Goal: Task Accomplishment & Management: Manage account settings

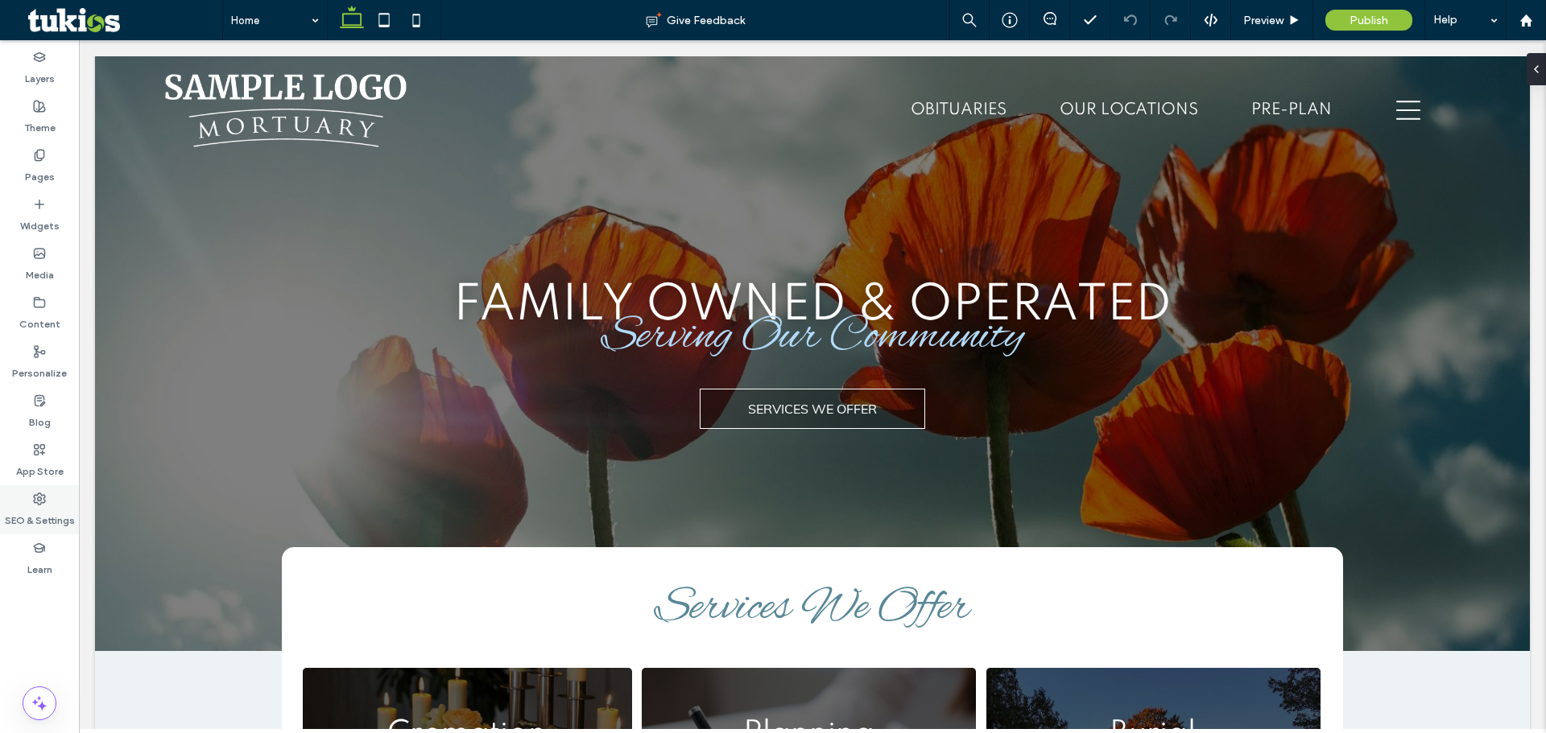
click at [48, 500] on div "SEO & Settings" at bounding box center [39, 509] width 79 height 49
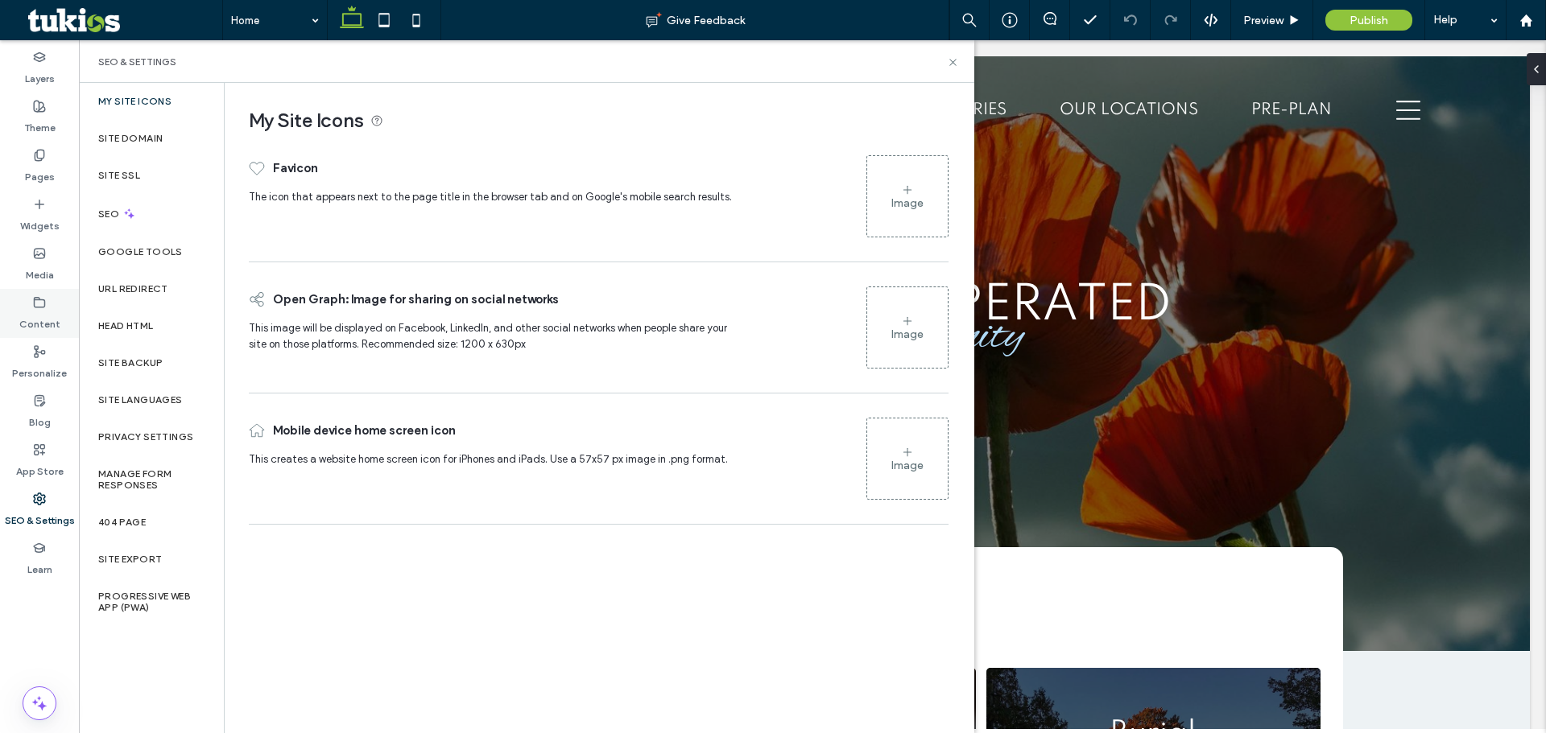
click at [57, 322] on label "Content" at bounding box center [39, 320] width 41 height 23
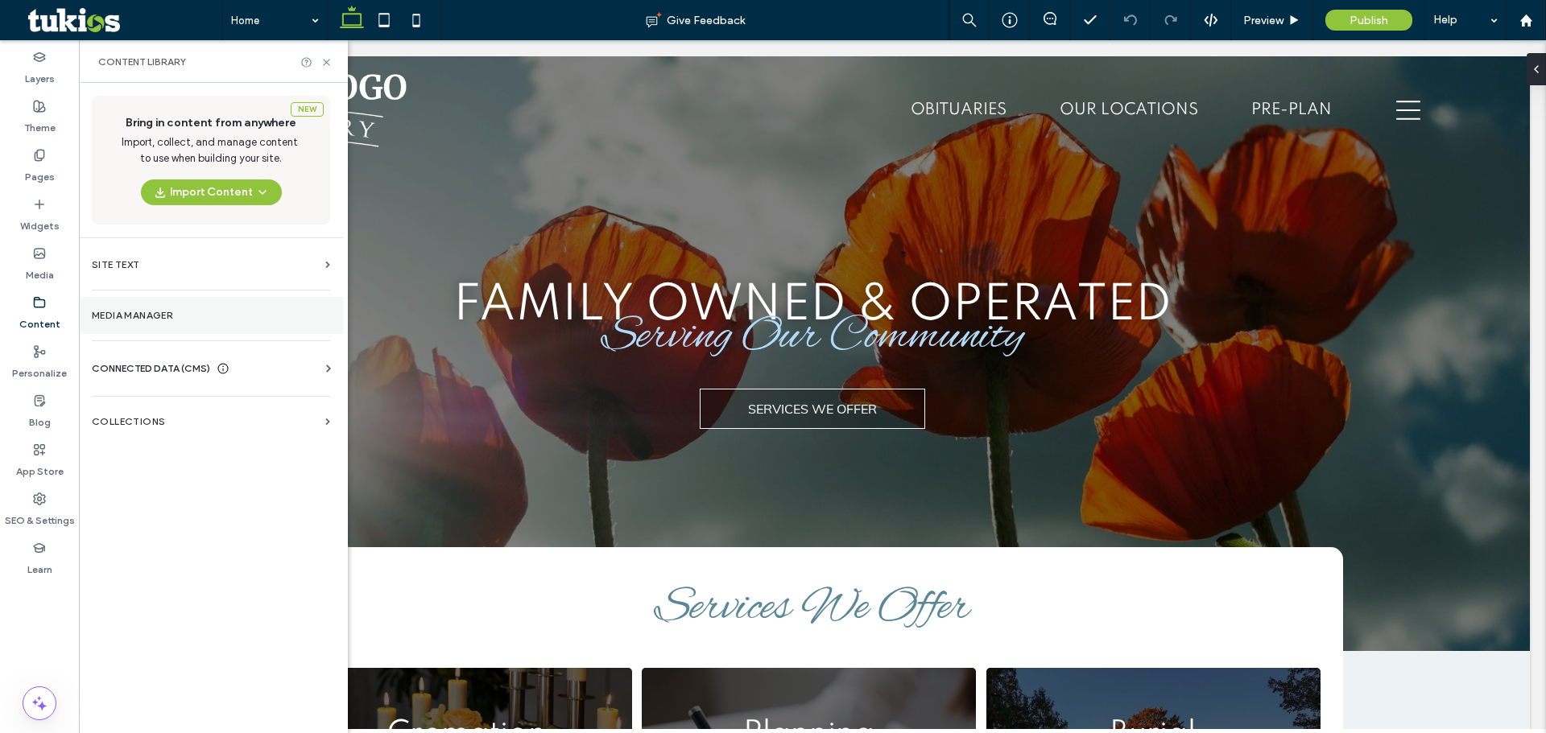
click at [176, 324] on section "Media Manager" at bounding box center [211, 315] width 264 height 37
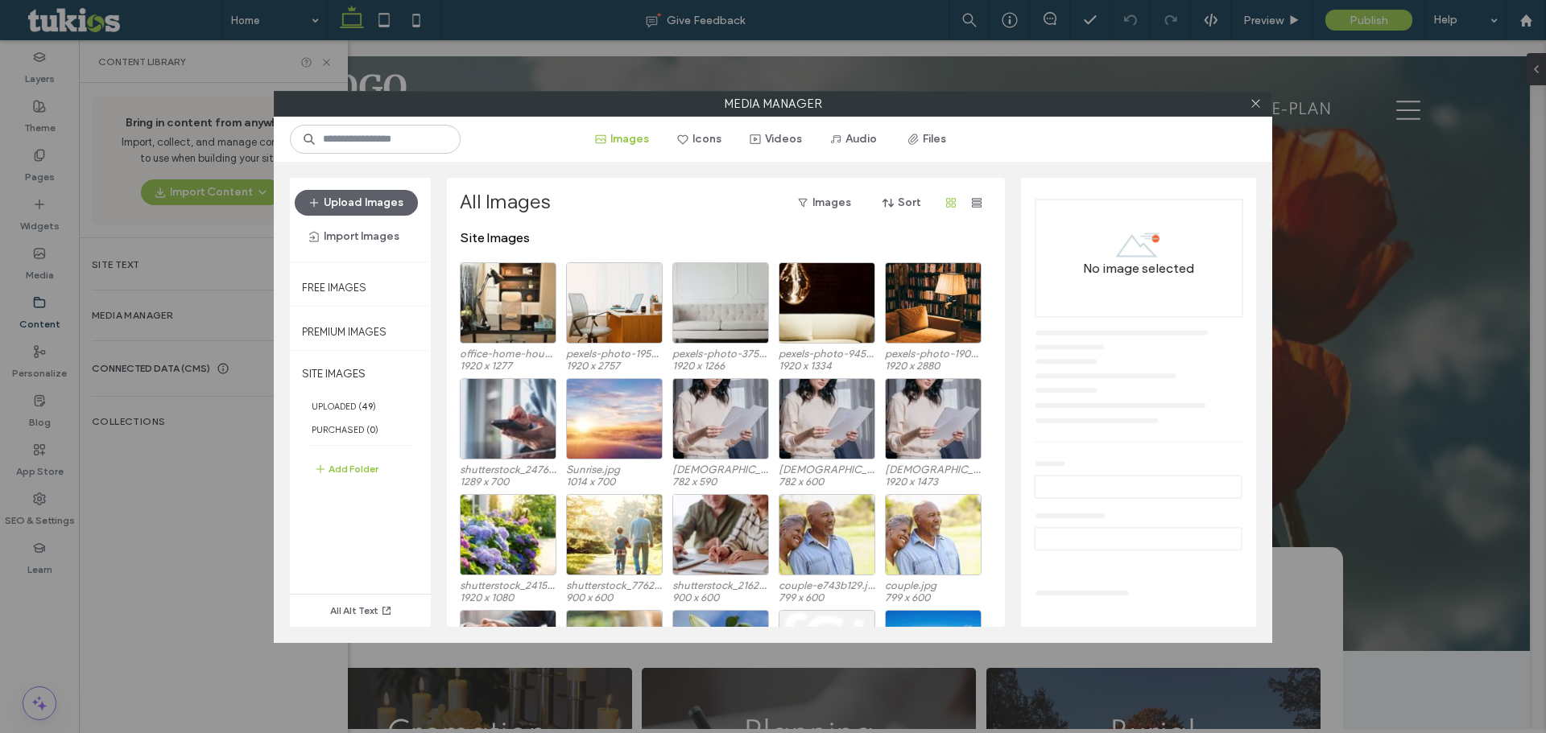
click at [1248, 101] on div at bounding box center [1255, 104] width 24 height 24
click at [1253, 102] on use at bounding box center [1255, 104] width 8 height 8
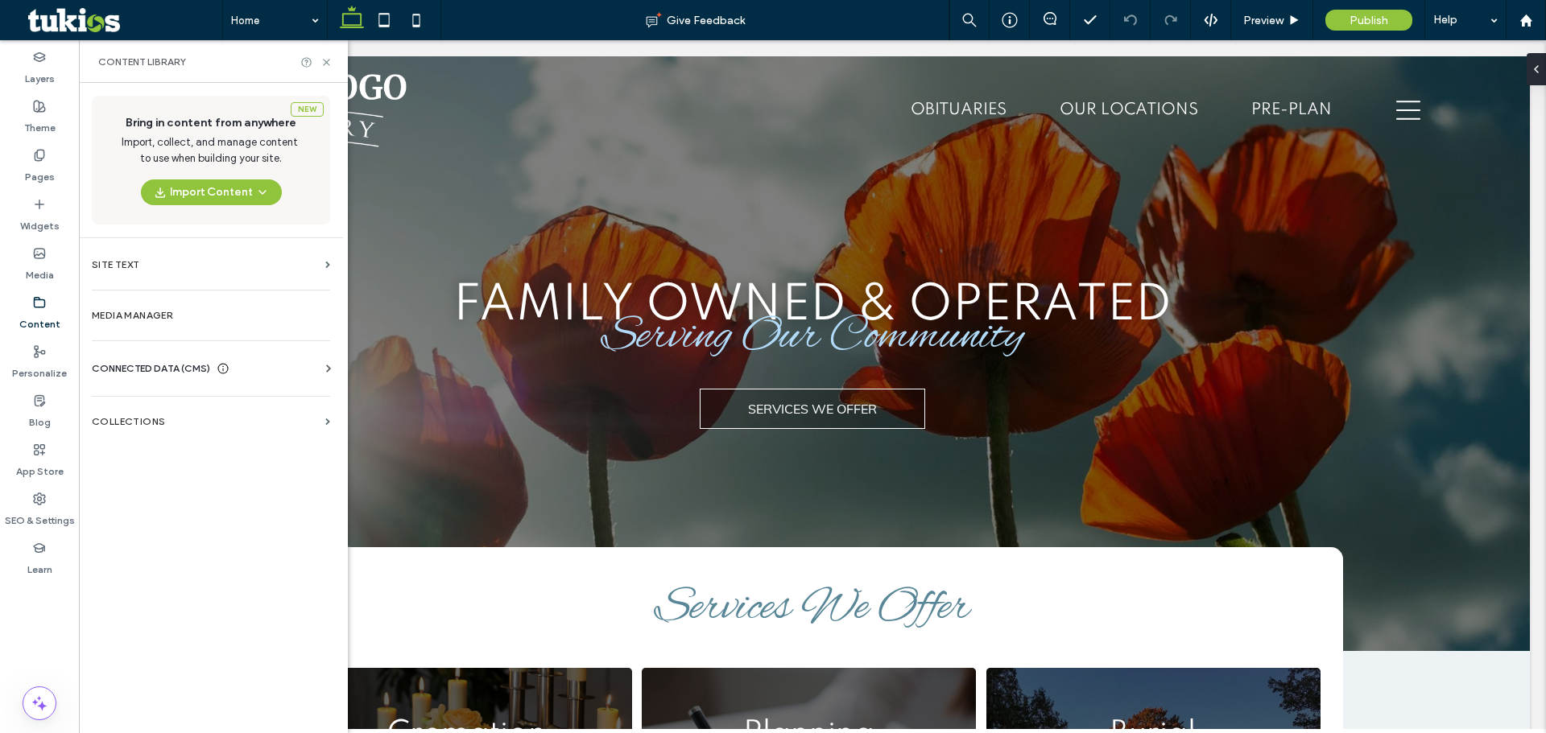
click at [246, 382] on div "Business Info Business Text Business Images Find and Replace" at bounding box center [214, 383] width 245 height 13
click at [246, 380] on div "Business Info Business Text Business Images Find and Replace" at bounding box center [214, 383] width 245 height 13
click at [246, 372] on div "CONNECTED DATA (CMS)" at bounding box center [214, 369] width 245 height 16
click at [210, 411] on label "Business Info" at bounding box center [214, 407] width 219 height 11
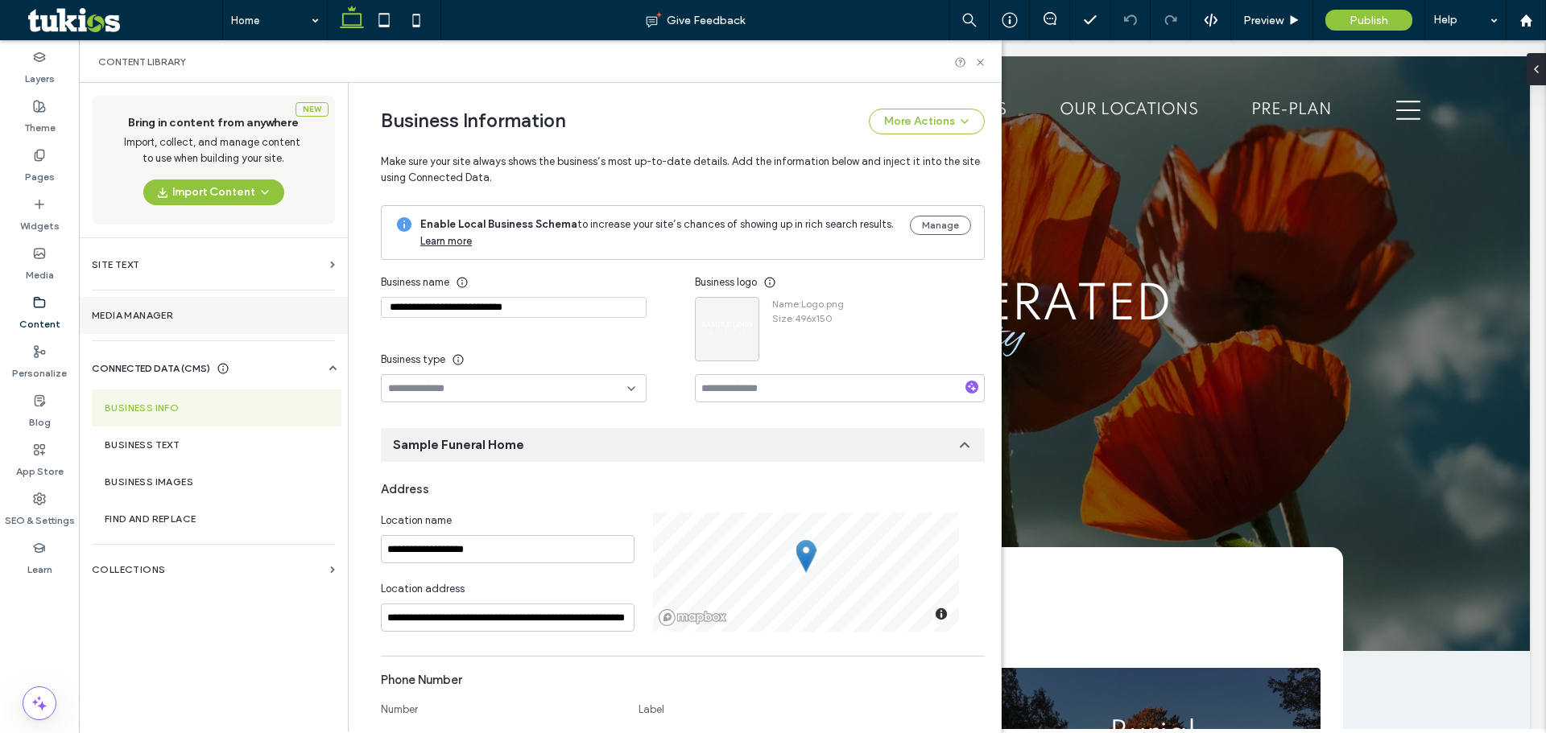
click at [199, 321] on section "Media Manager" at bounding box center [213, 315] width 269 height 37
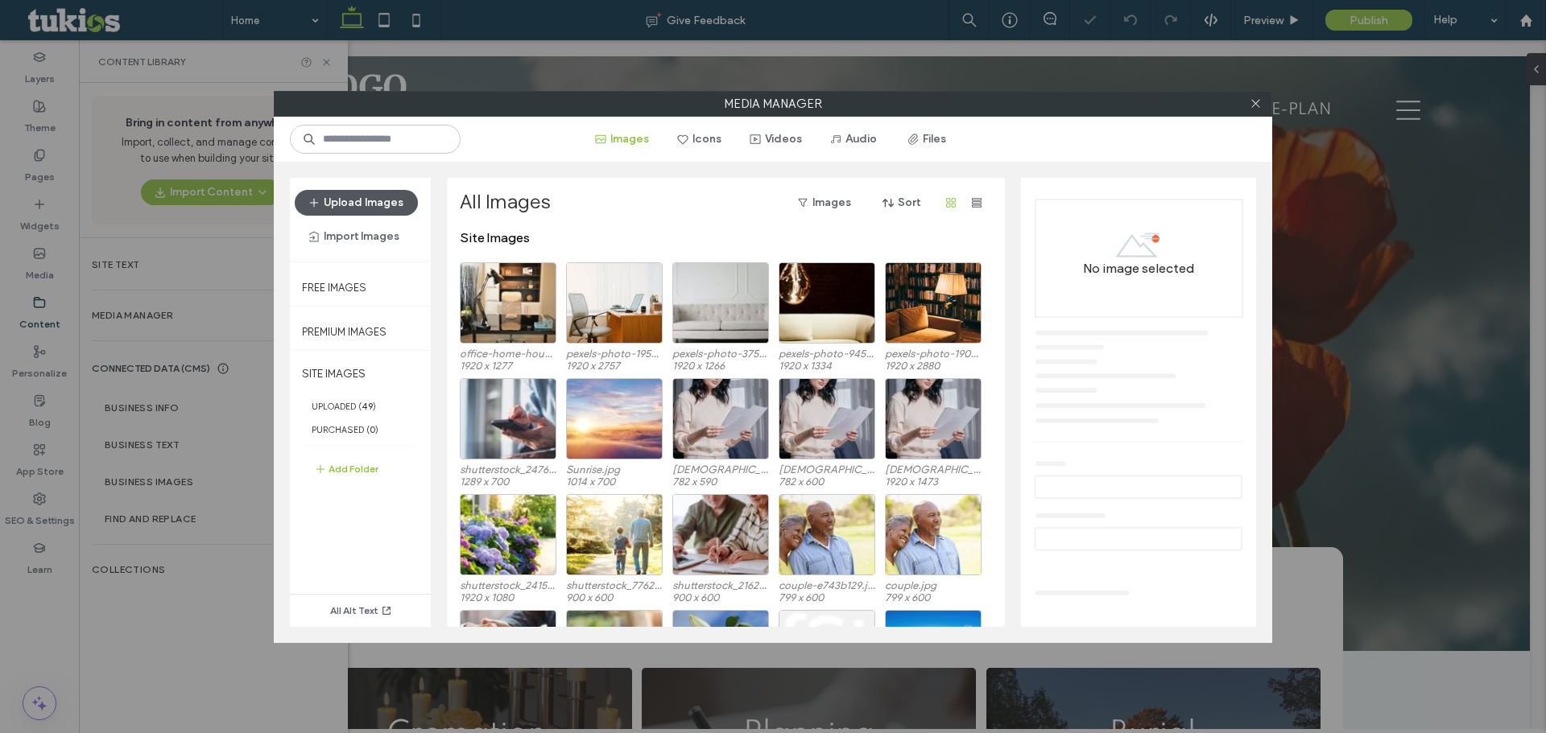
click at [339, 191] on button "Upload Images" at bounding box center [356, 203] width 123 height 26
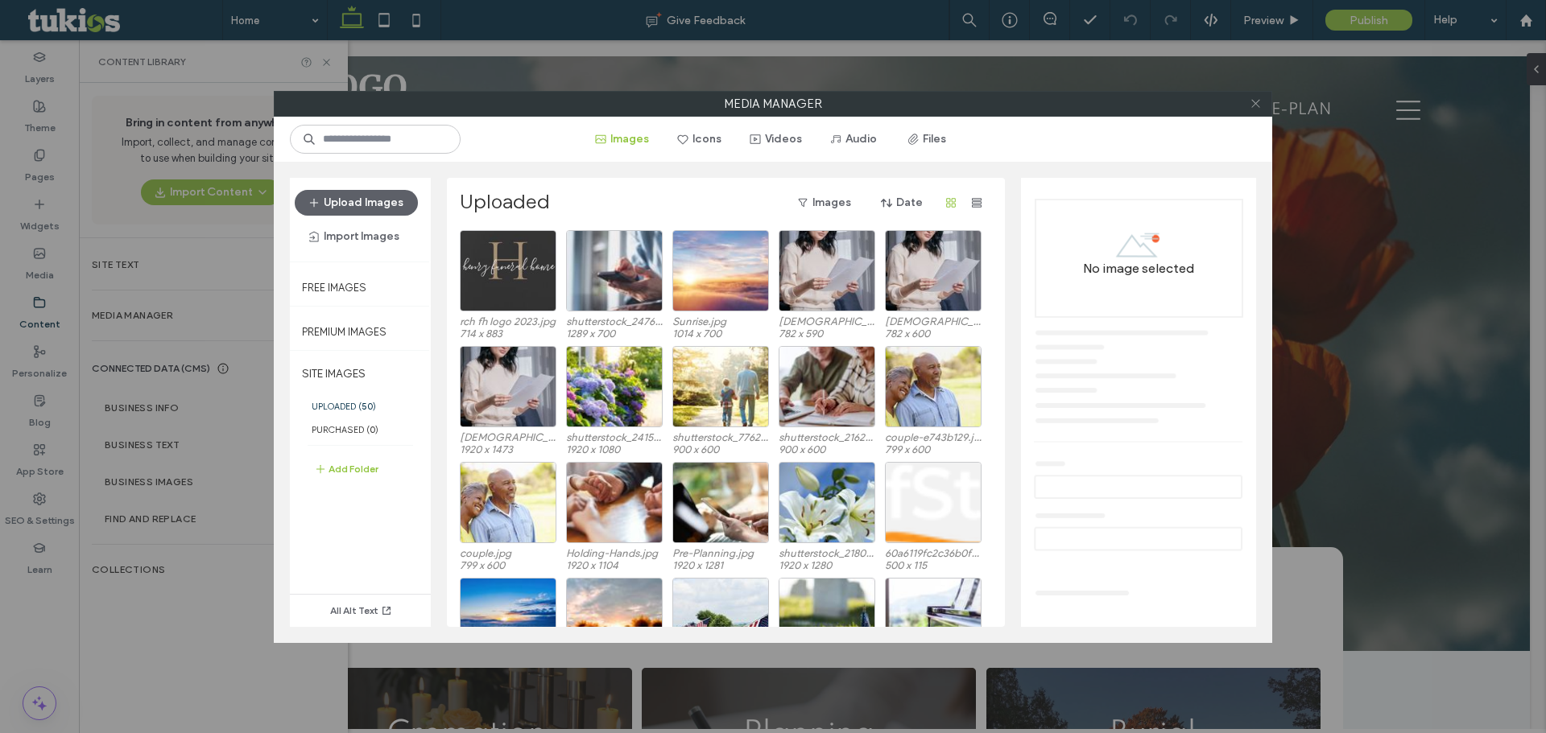
click at [1253, 105] on icon at bounding box center [1255, 103] width 12 height 12
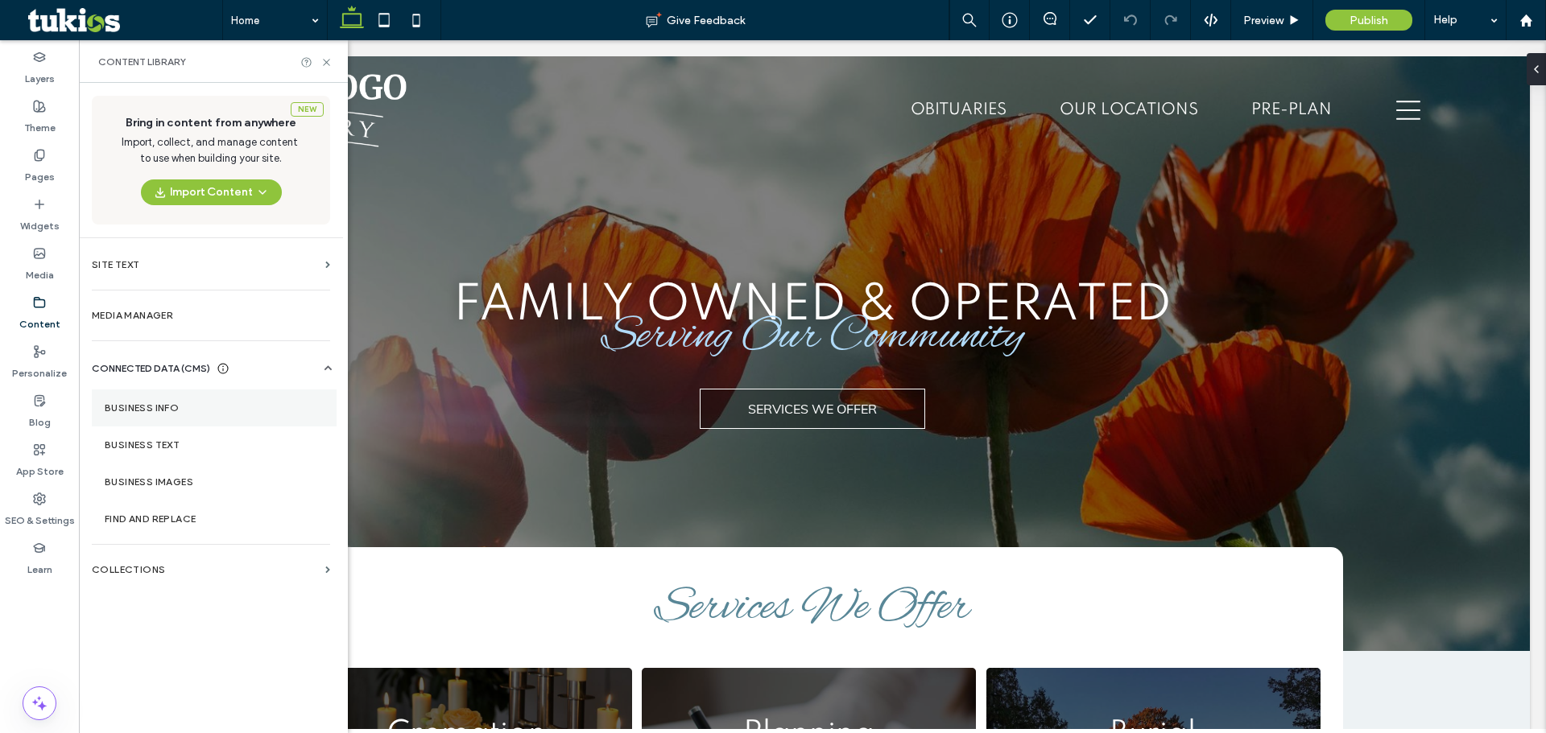
click at [210, 402] on section "Business Info" at bounding box center [214, 408] width 245 height 37
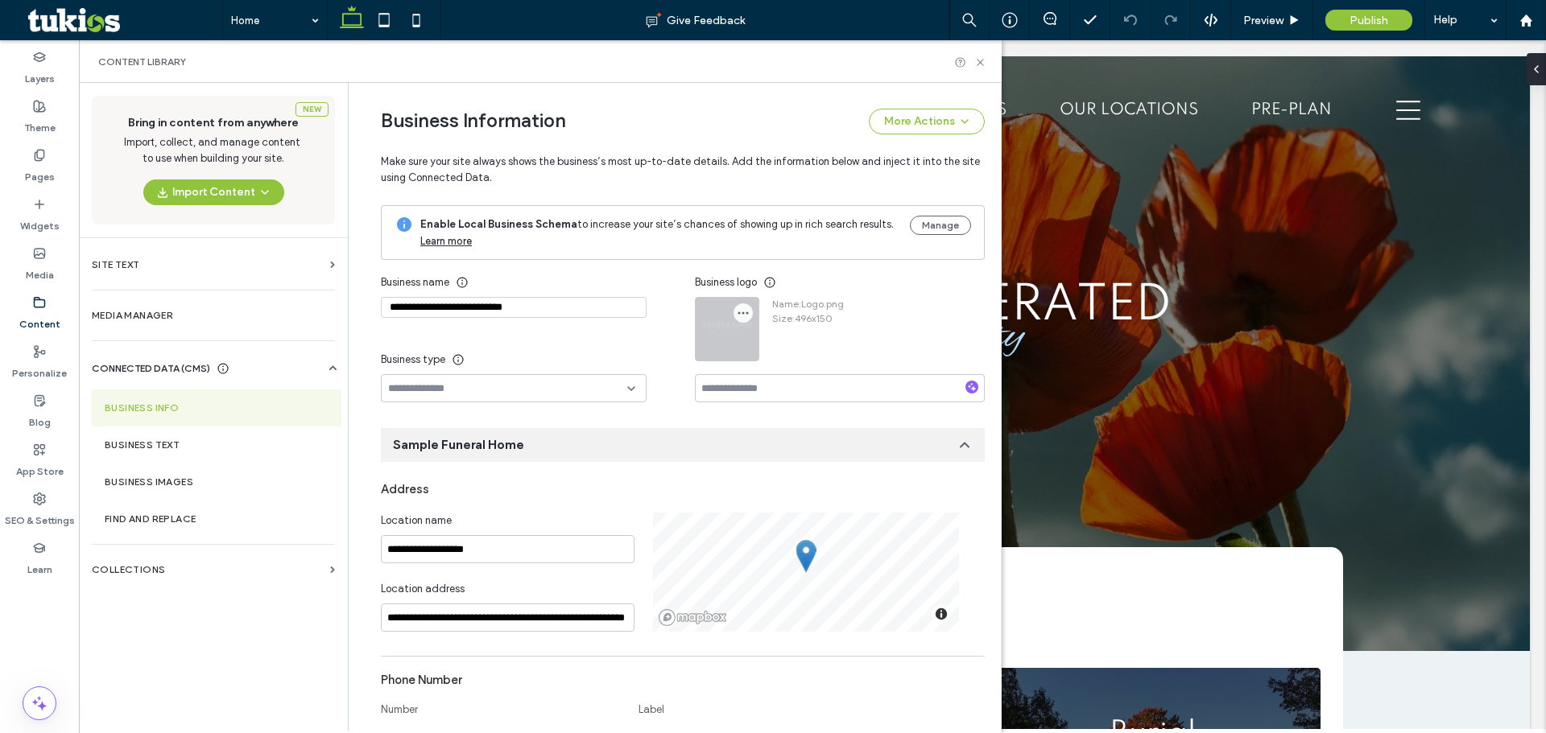
click at [737, 316] on icon "button" at bounding box center [743, 313] width 13 height 13
click at [813, 360] on div "Replace Image" at bounding box center [797, 351] width 143 height 31
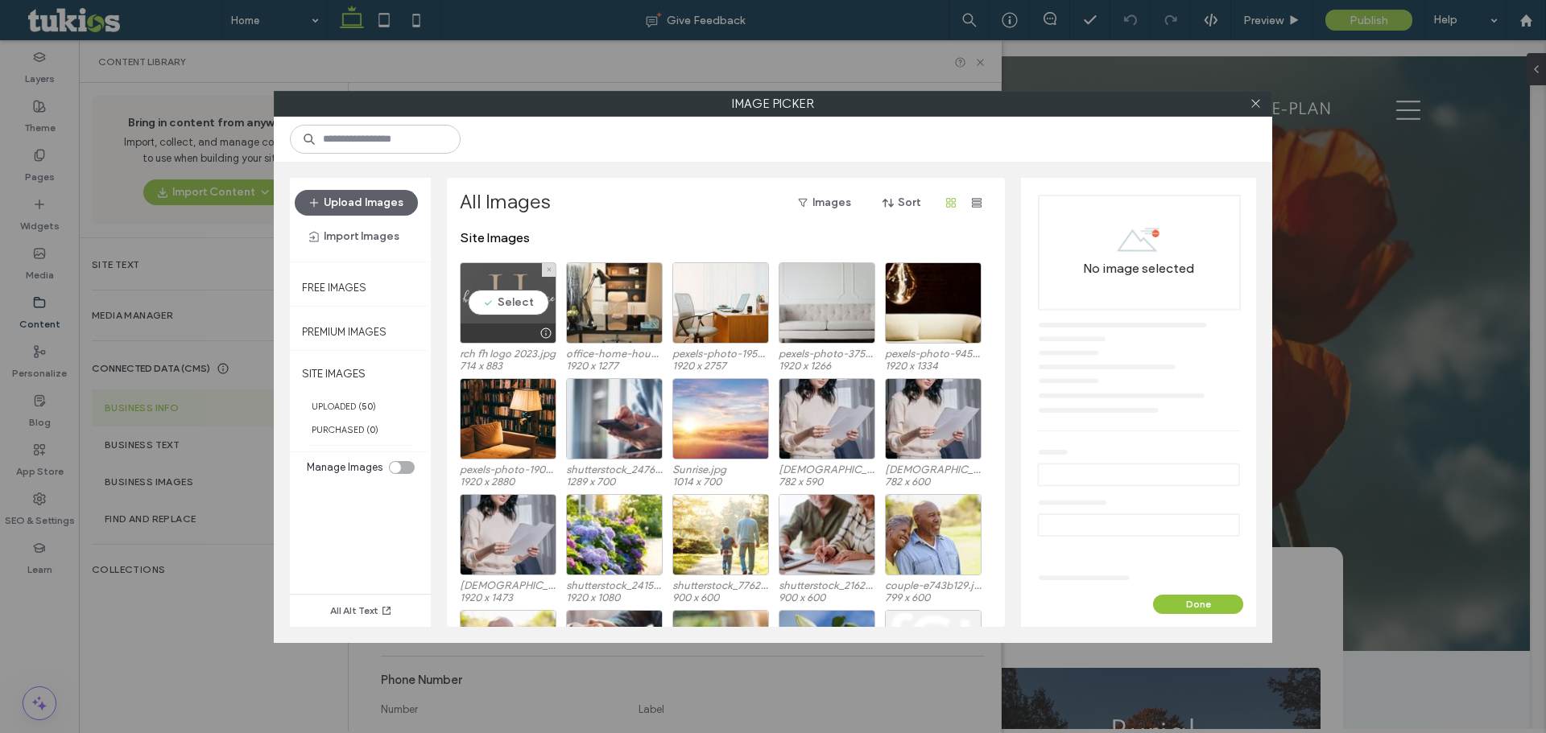
click at [515, 301] on div "Select" at bounding box center [508, 302] width 97 height 81
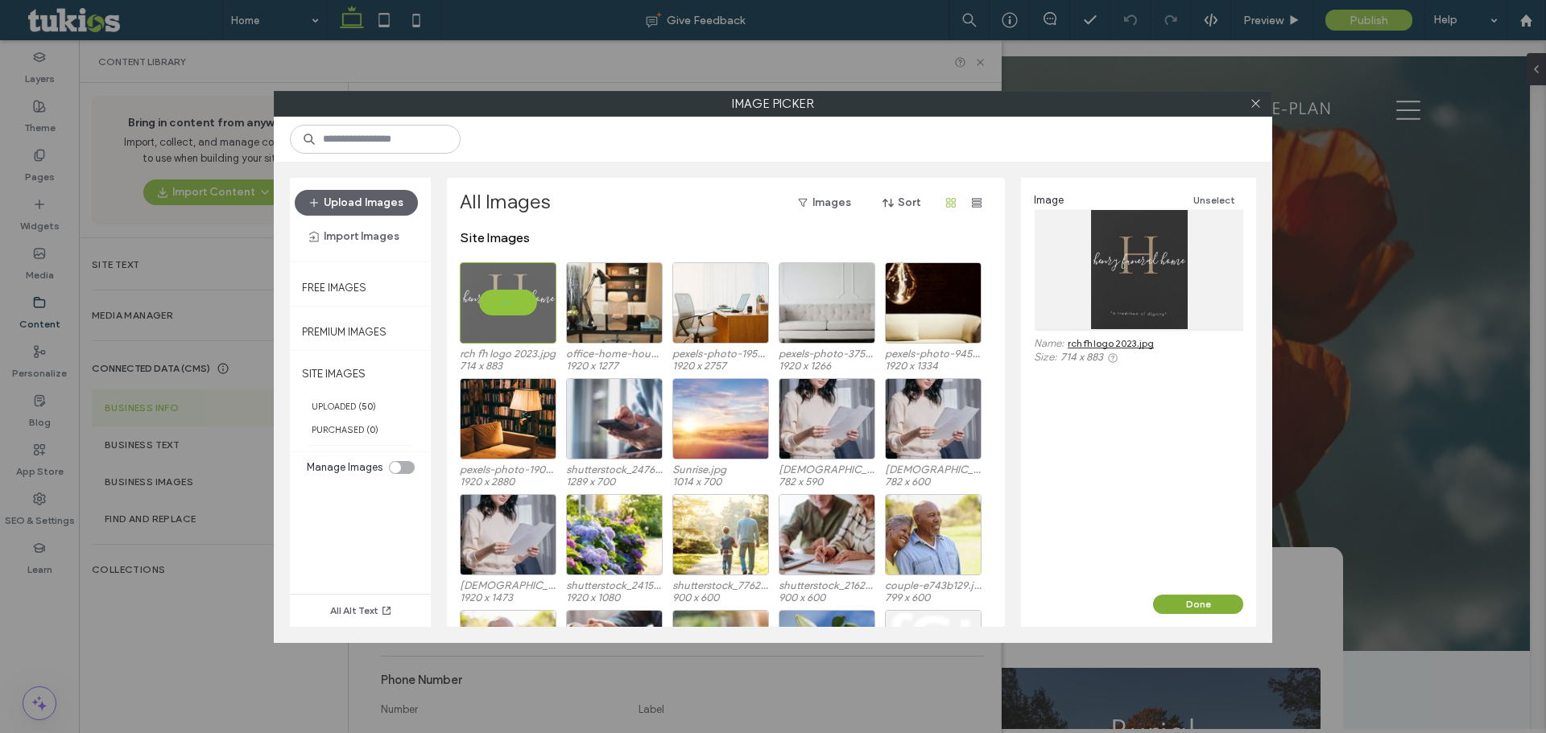
click at [1210, 609] on button "Done" at bounding box center [1198, 604] width 90 height 19
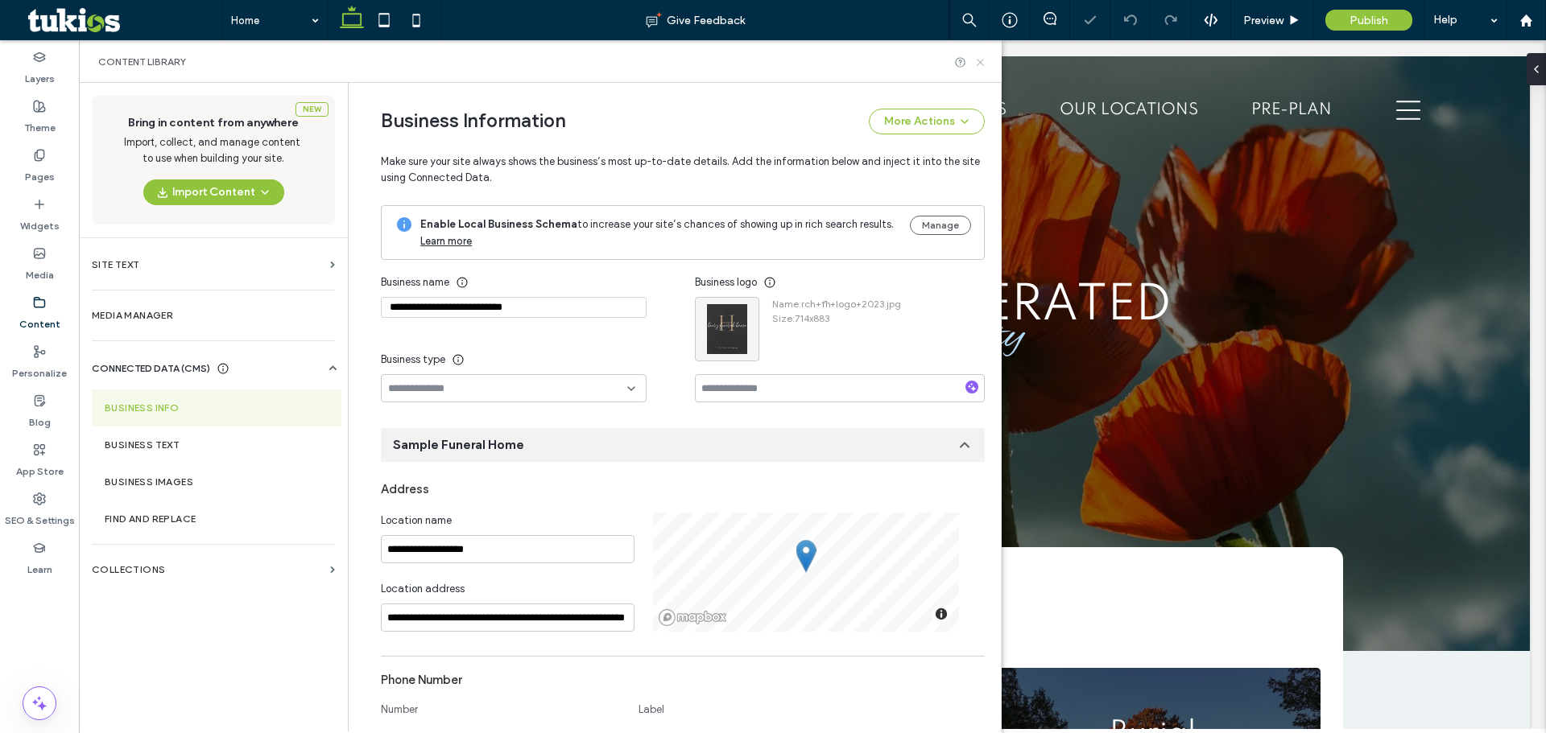
click at [978, 64] on use at bounding box center [979, 62] width 6 height 6
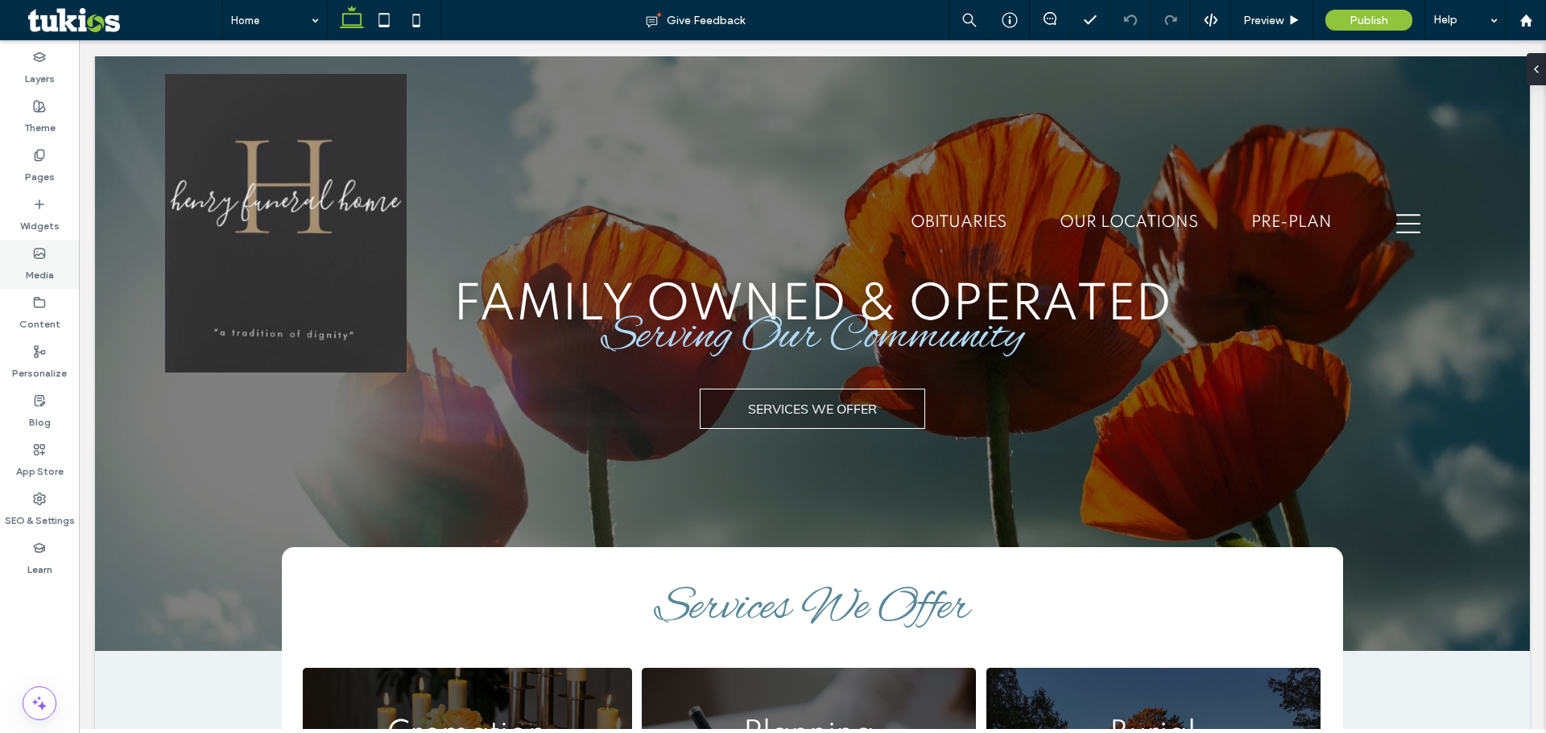
click at [59, 272] on div "Media" at bounding box center [39, 264] width 79 height 49
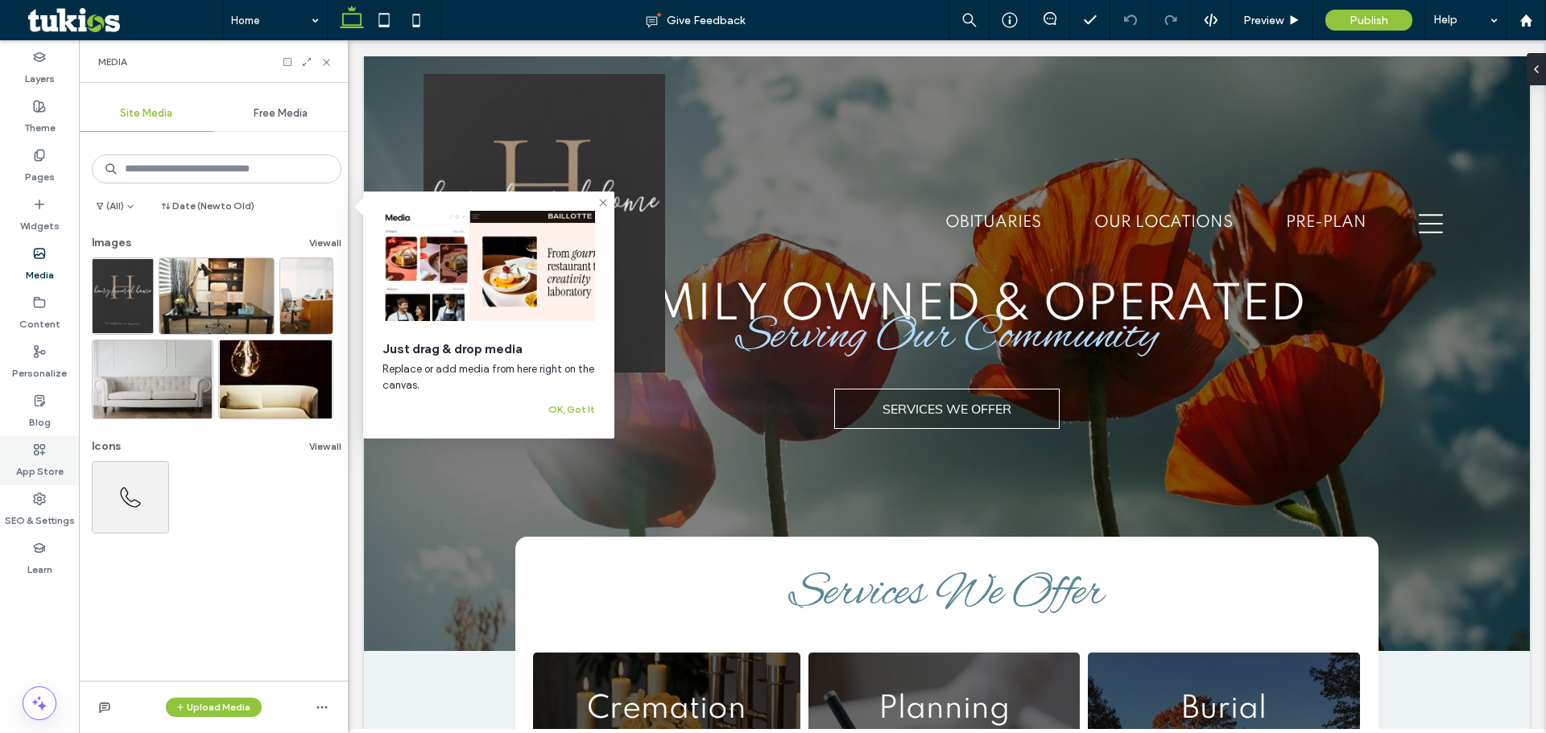
click at [37, 456] on icon at bounding box center [39, 450] width 13 height 13
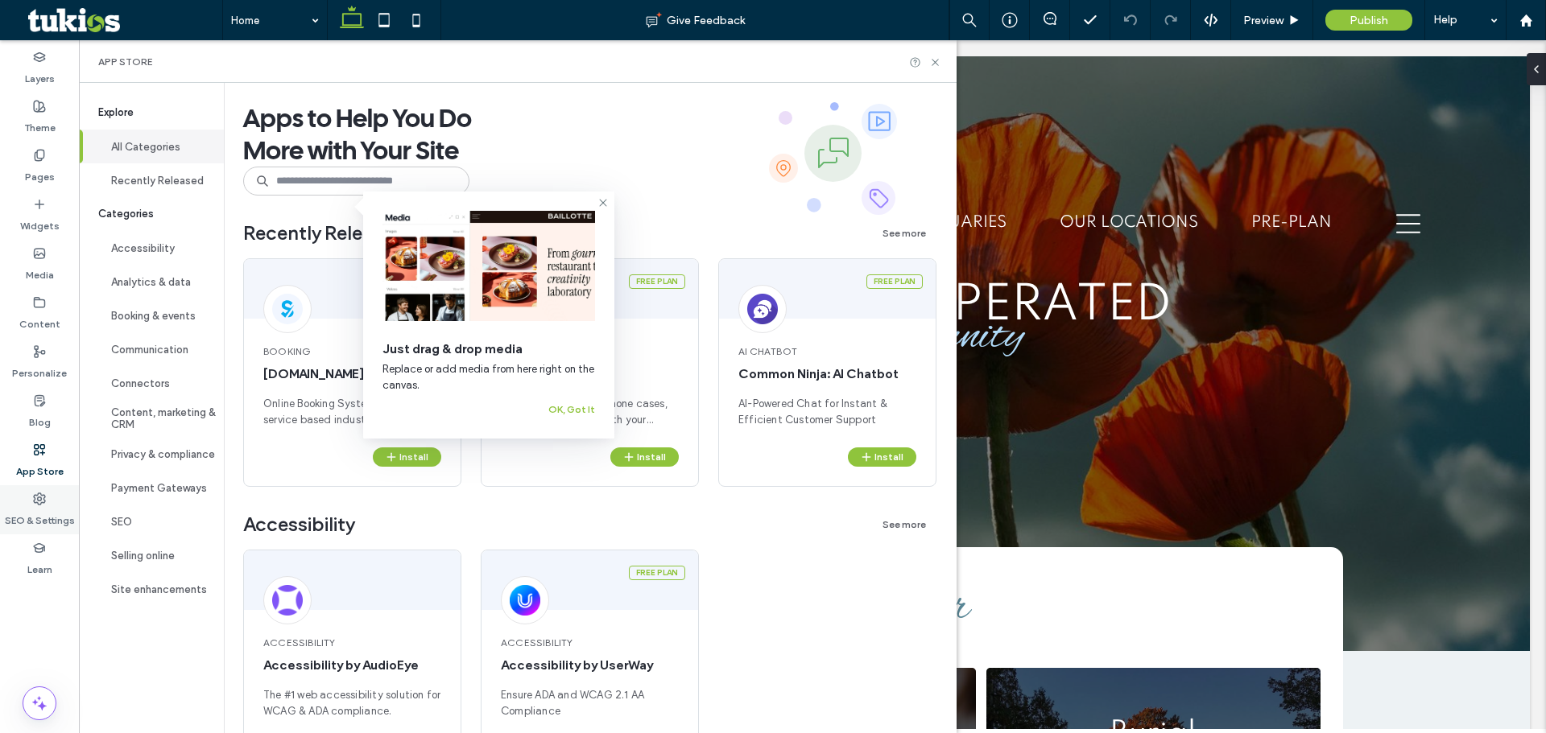
click at [36, 513] on label "SEO & Settings" at bounding box center [40, 517] width 70 height 23
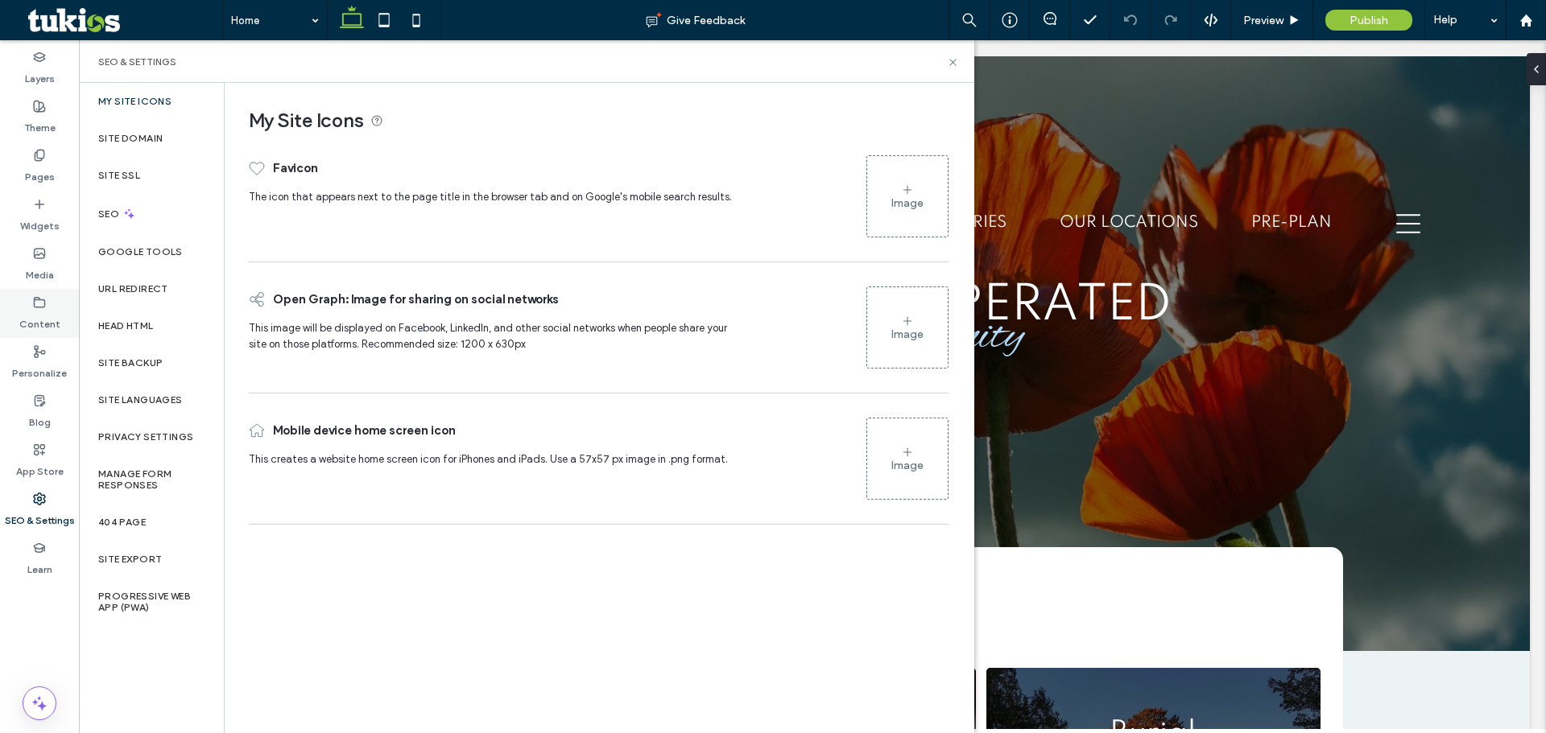
click at [47, 307] on div "Content" at bounding box center [39, 313] width 79 height 49
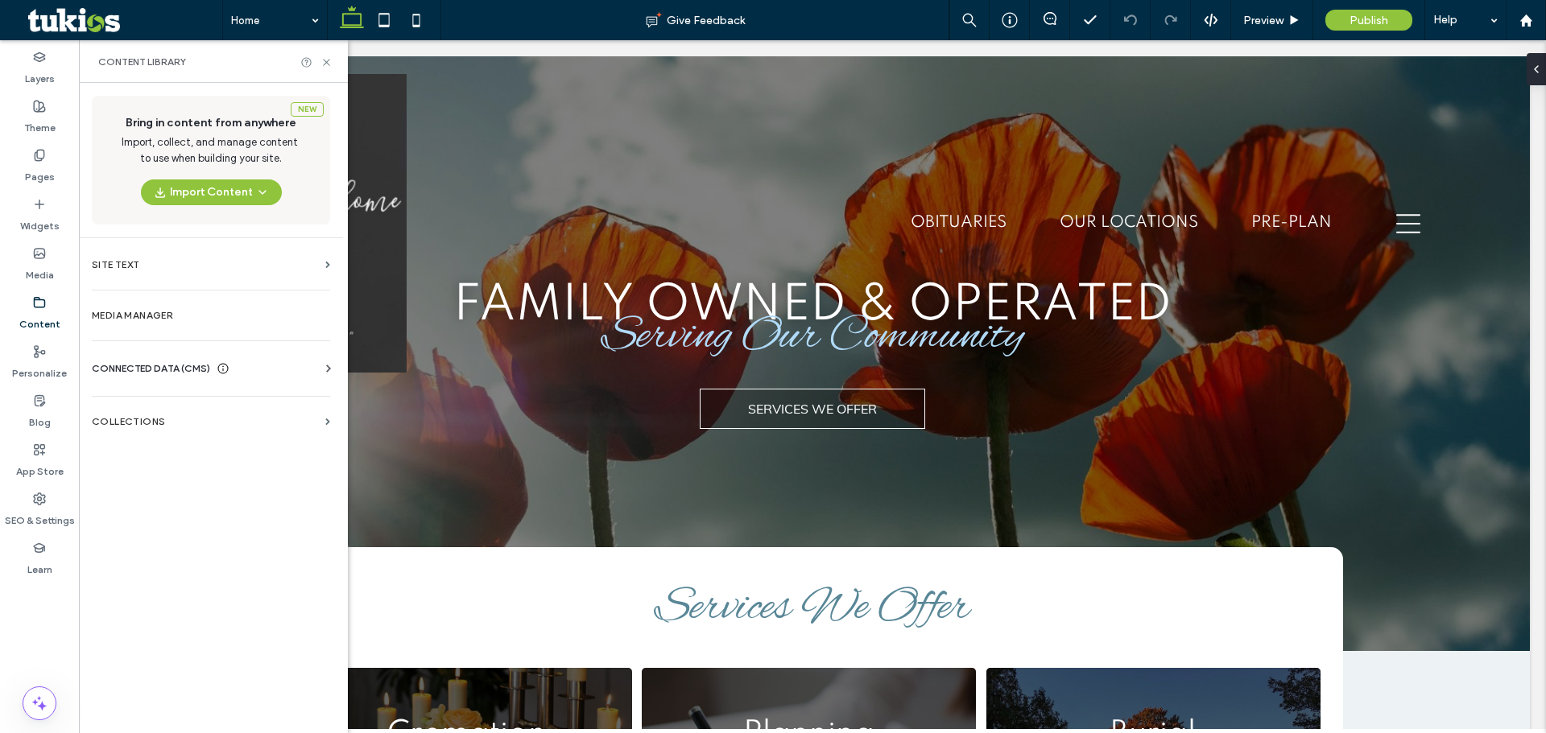
click at [201, 363] on span "CONNECTED DATA (CMS)" at bounding box center [151, 369] width 118 height 16
click at [205, 403] on label "Business Info" at bounding box center [214, 407] width 219 height 11
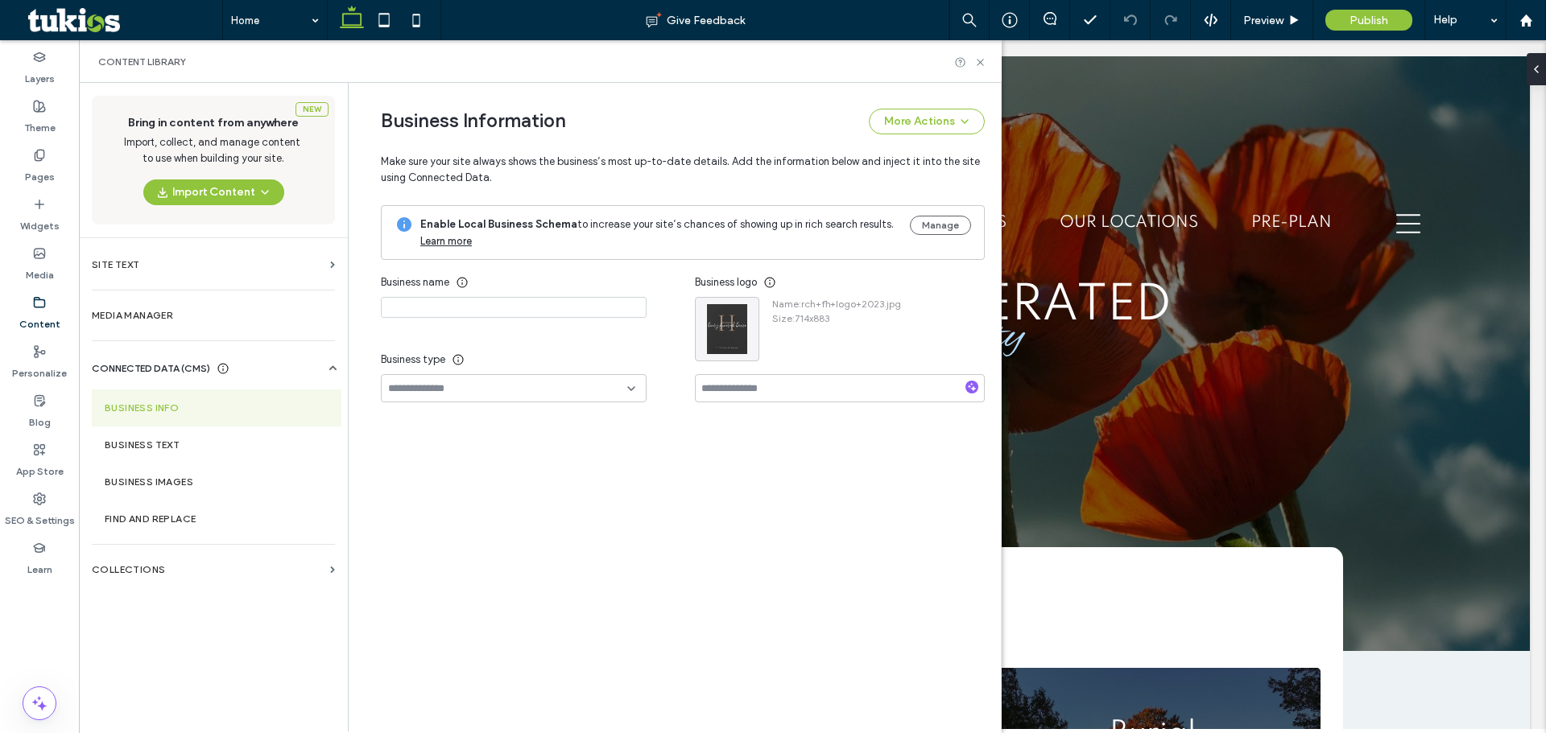
type input "**********"
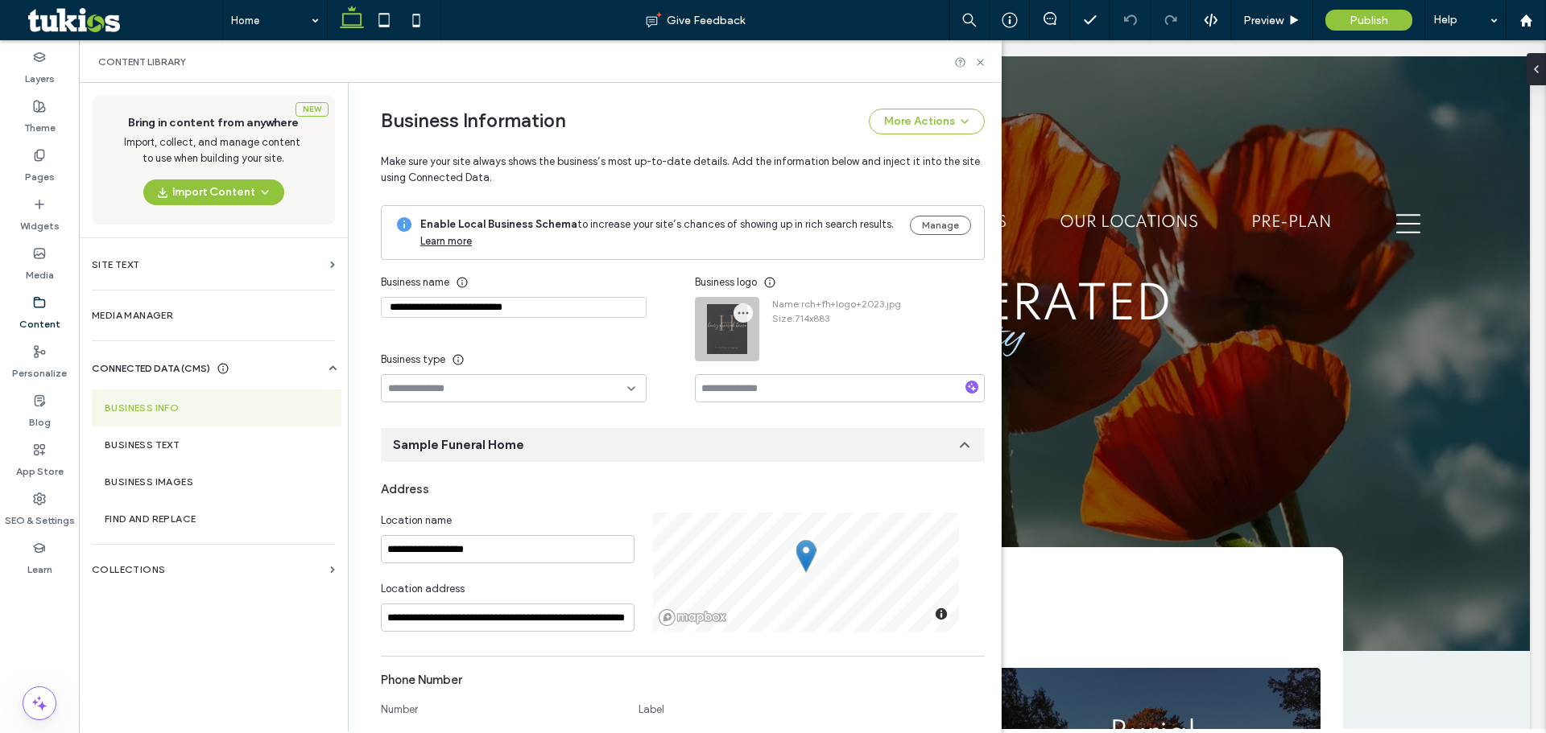
click at [734, 318] on span "button" at bounding box center [742, 312] width 19 height 19
click at [758, 341] on div "Replace Image" at bounding box center [797, 351] width 143 height 31
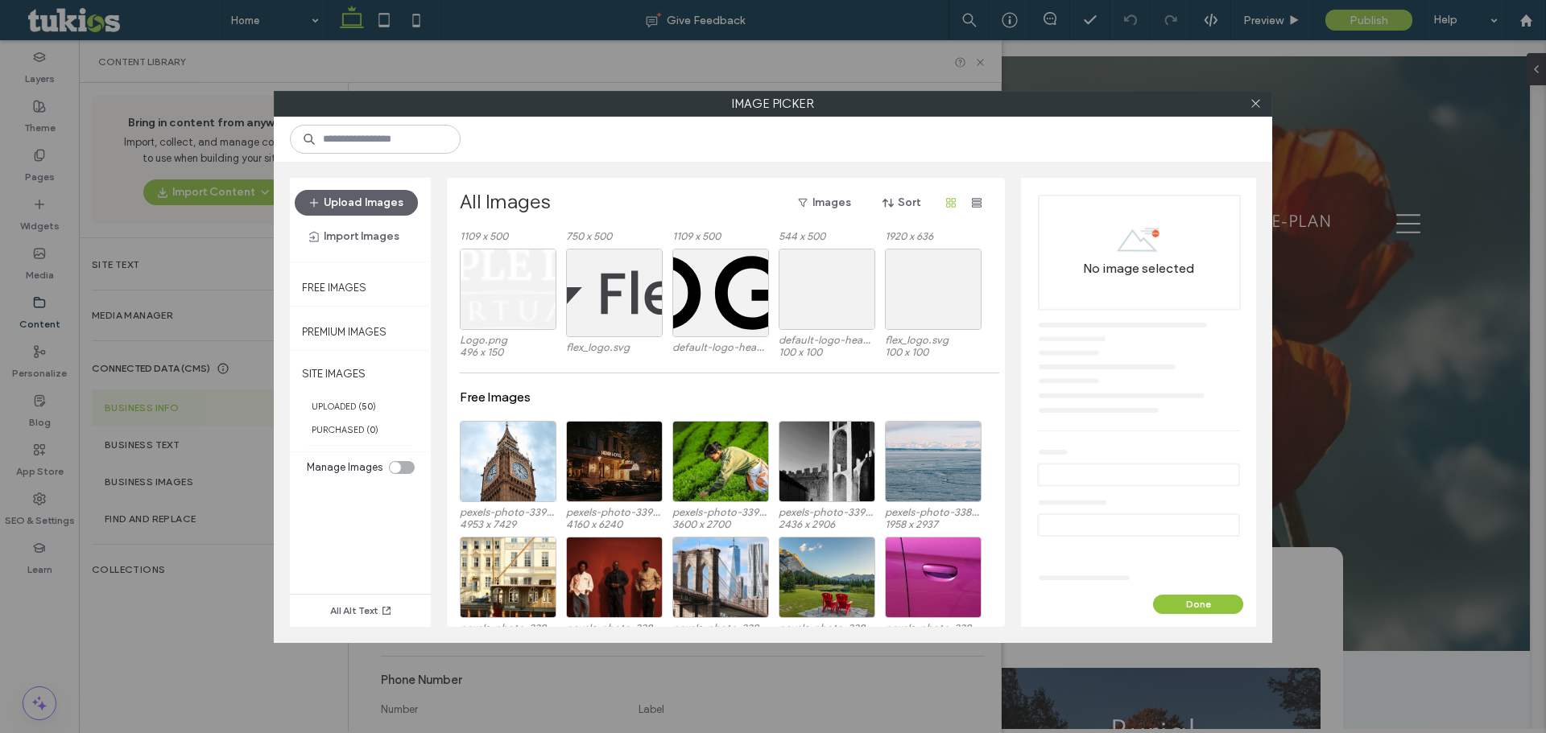
scroll to position [1153, 0]
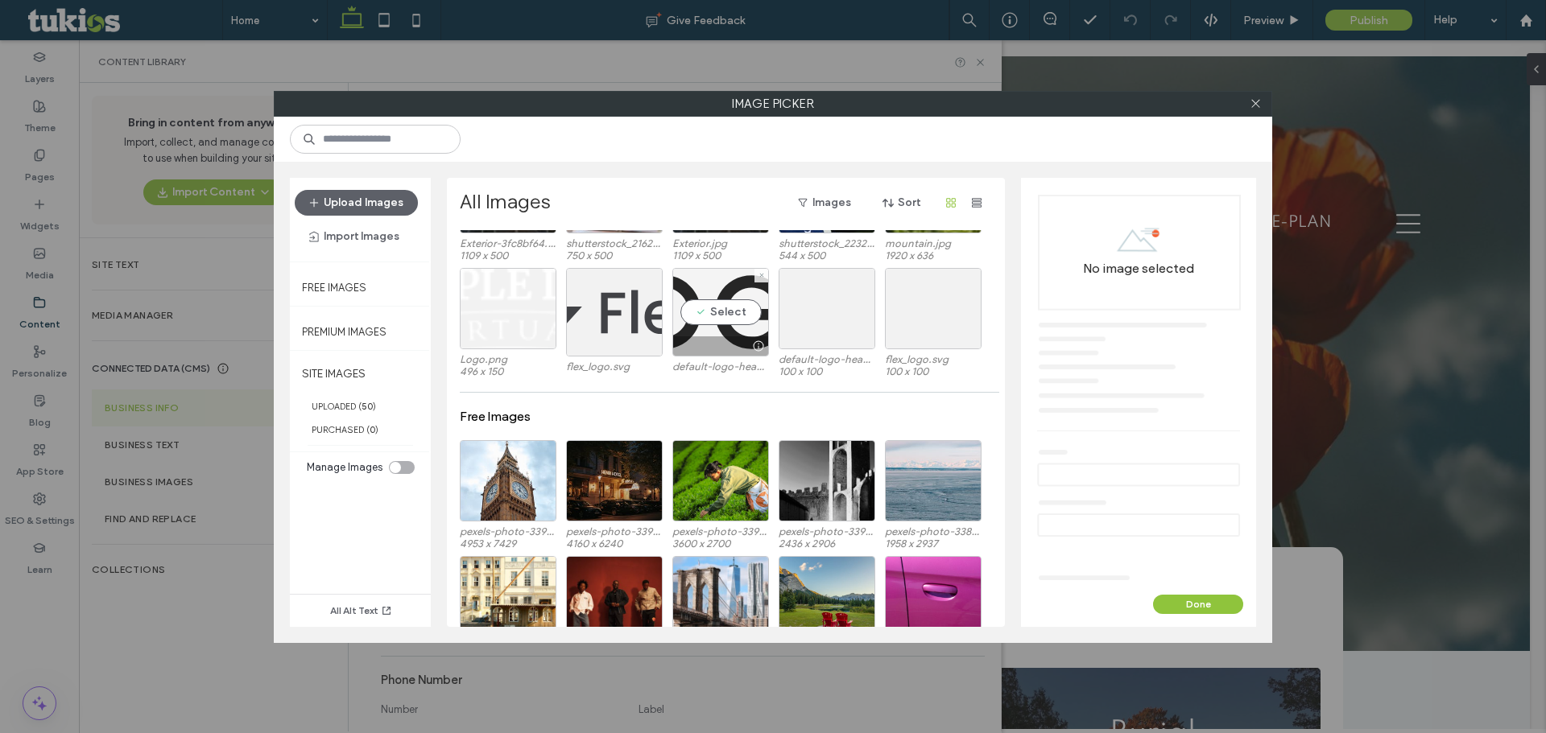
click at [710, 303] on div "Select" at bounding box center [720, 312] width 97 height 89
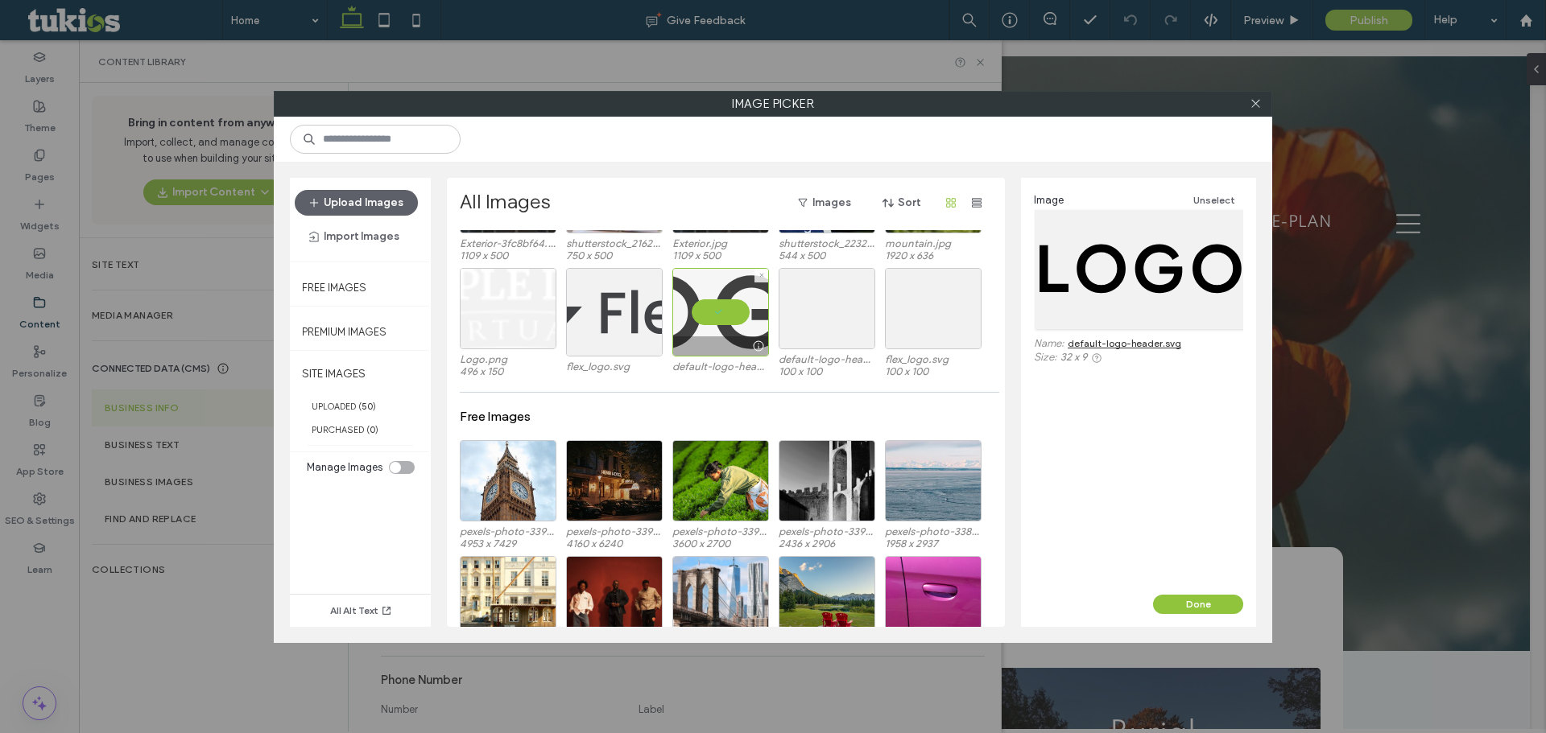
click at [710, 310] on div at bounding box center [720, 312] width 97 height 89
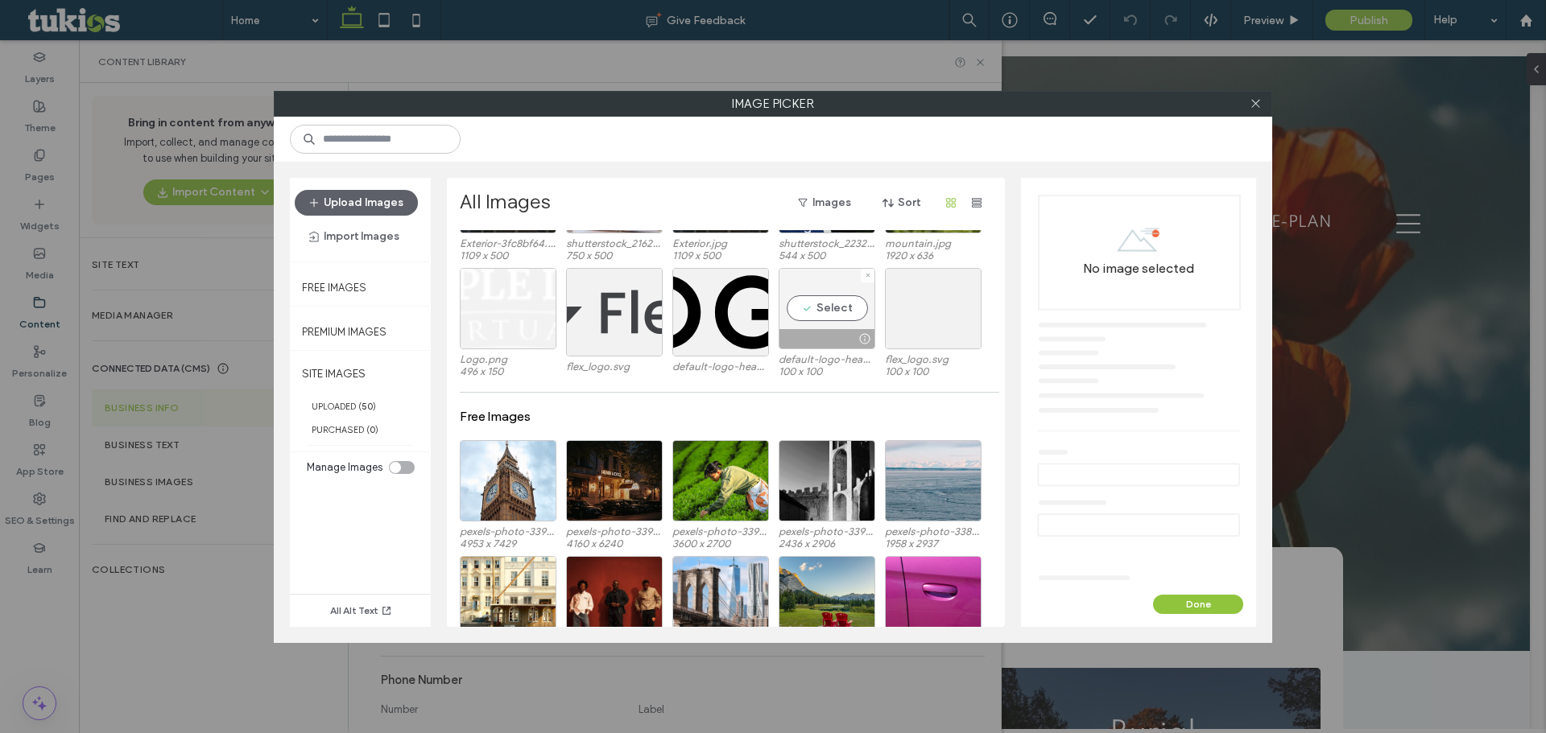
click at [834, 315] on div "Select" at bounding box center [826, 308] width 97 height 81
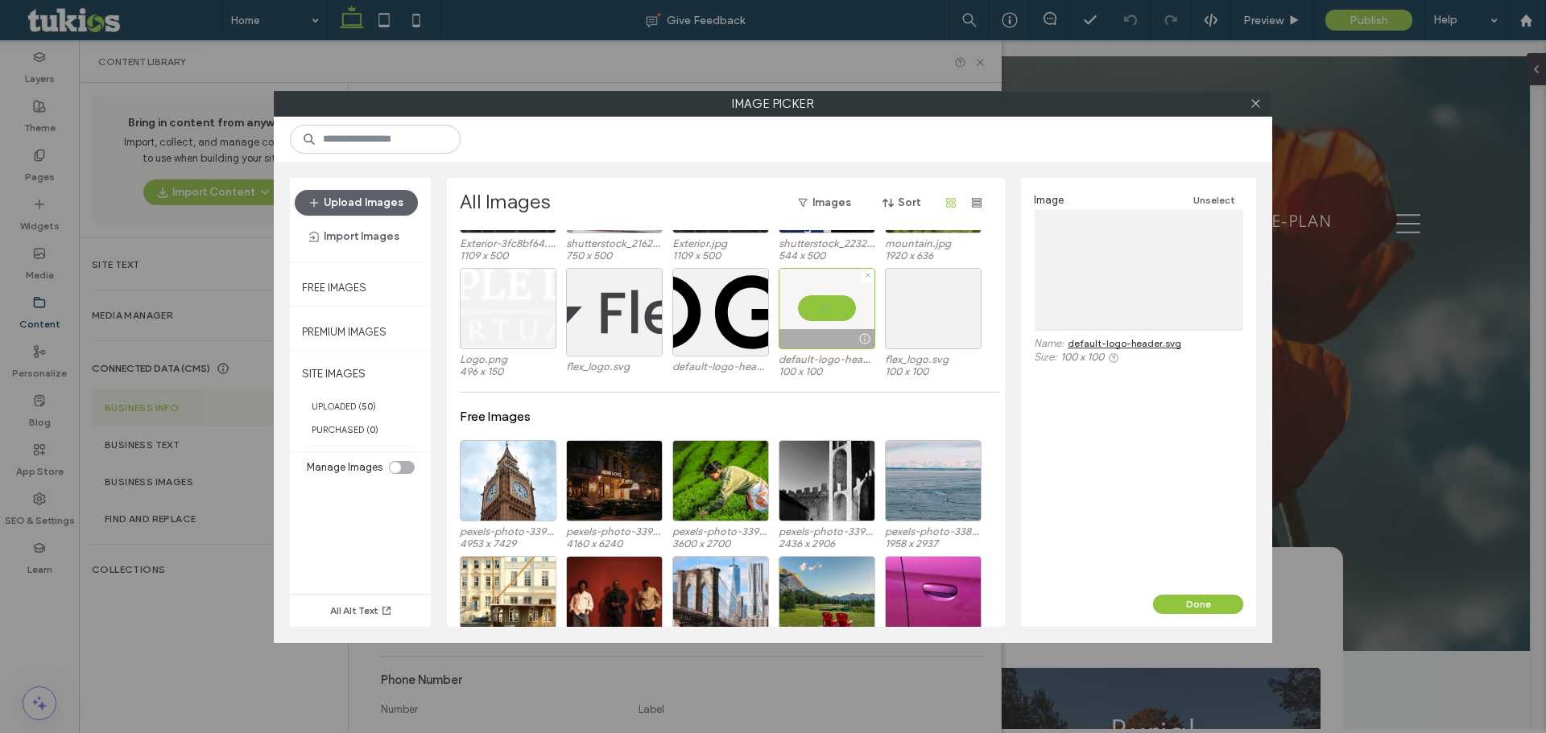
click at [832, 314] on div at bounding box center [826, 308] width 97 height 81
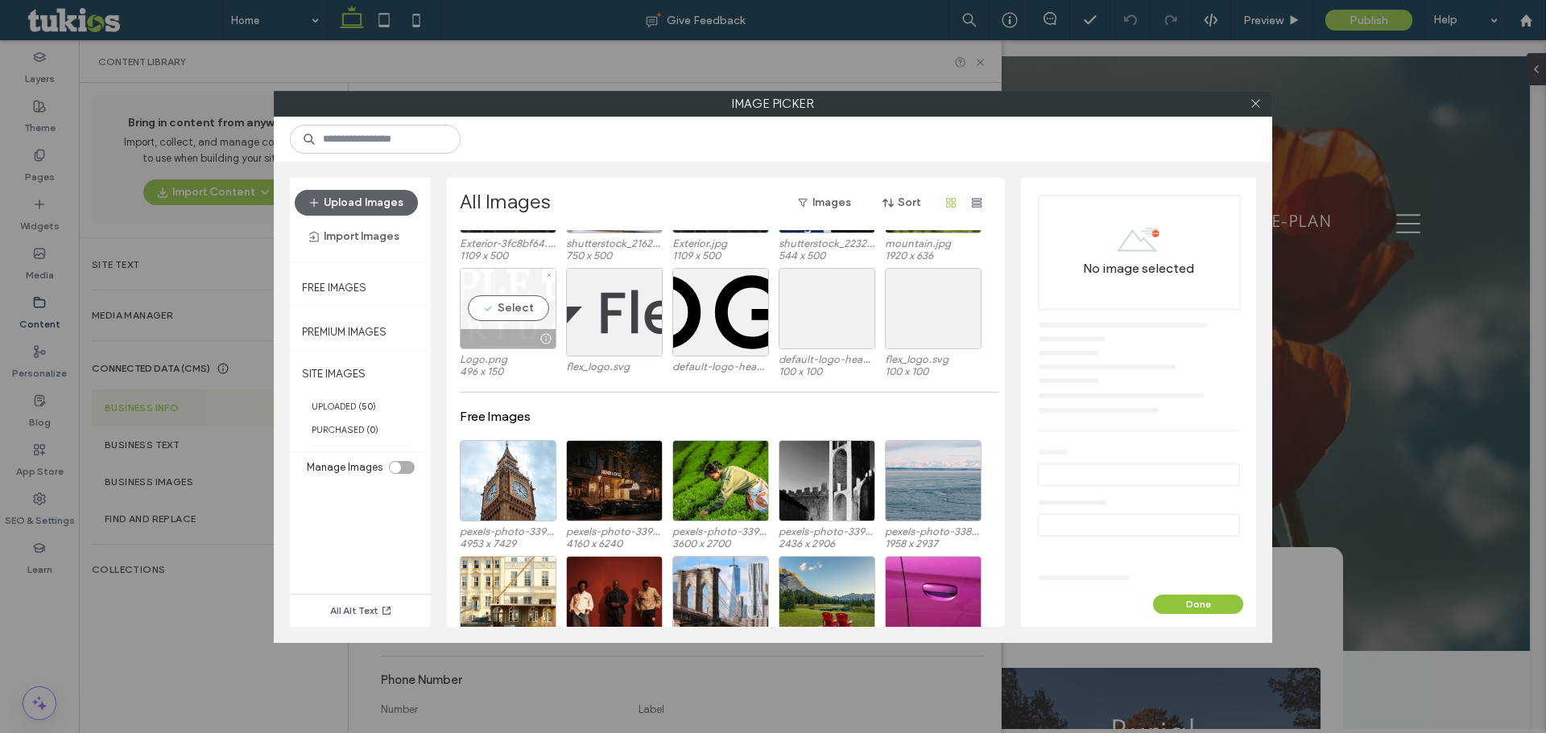
click at [528, 300] on div "Select" at bounding box center [508, 308] width 97 height 81
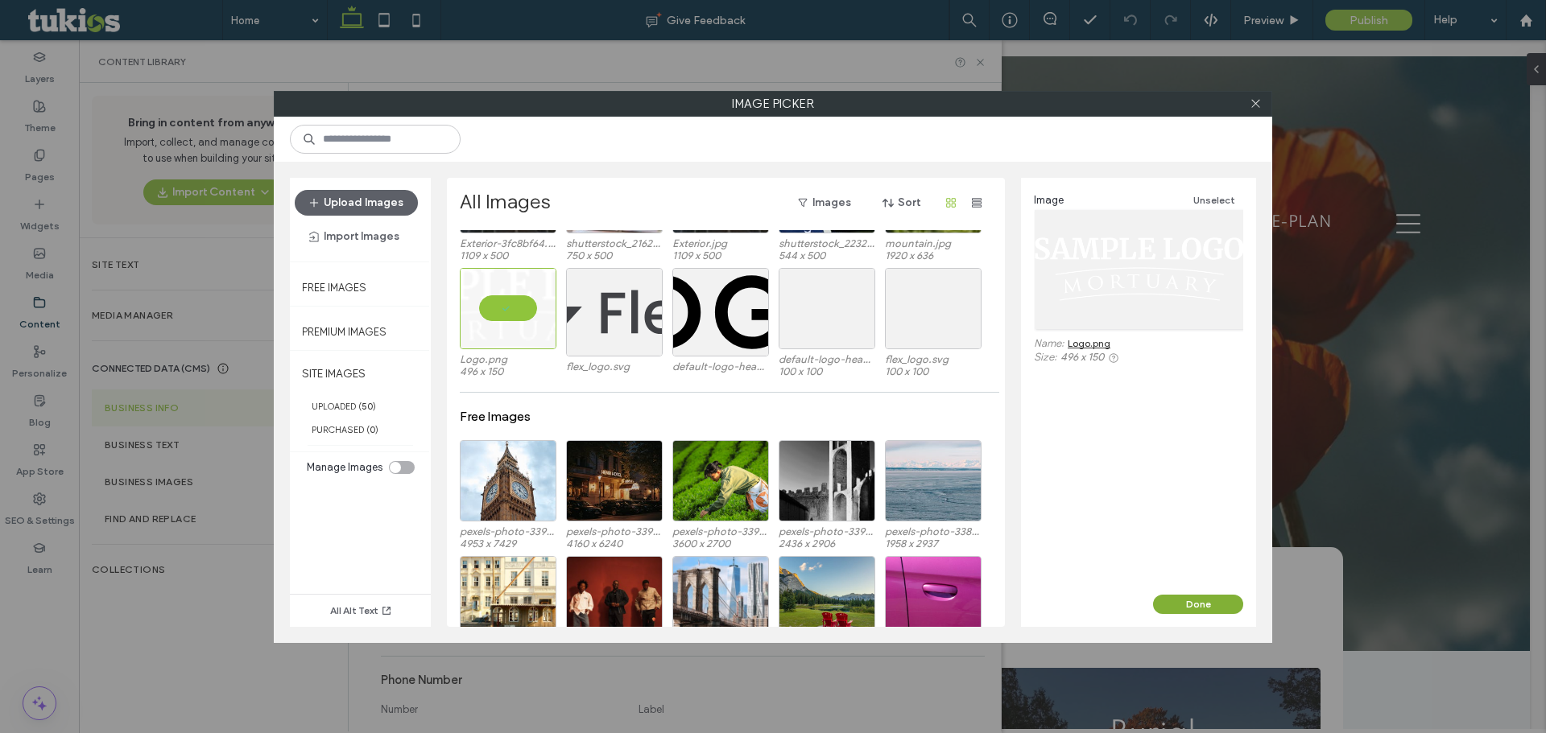
click at [1198, 601] on button "Done" at bounding box center [1198, 604] width 90 height 19
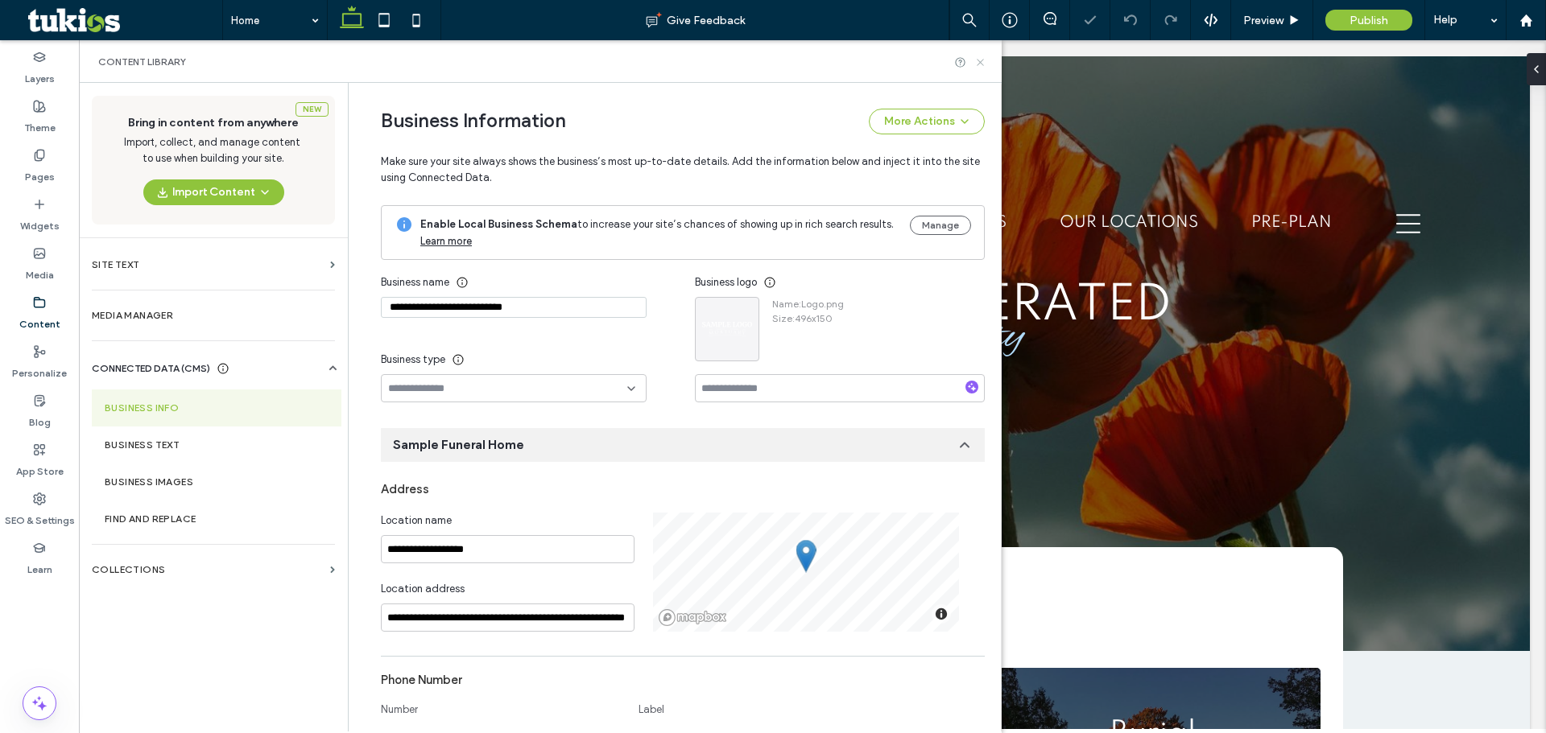
click at [983, 60] on icon at bounding box center [980, 62] width 12 height 12
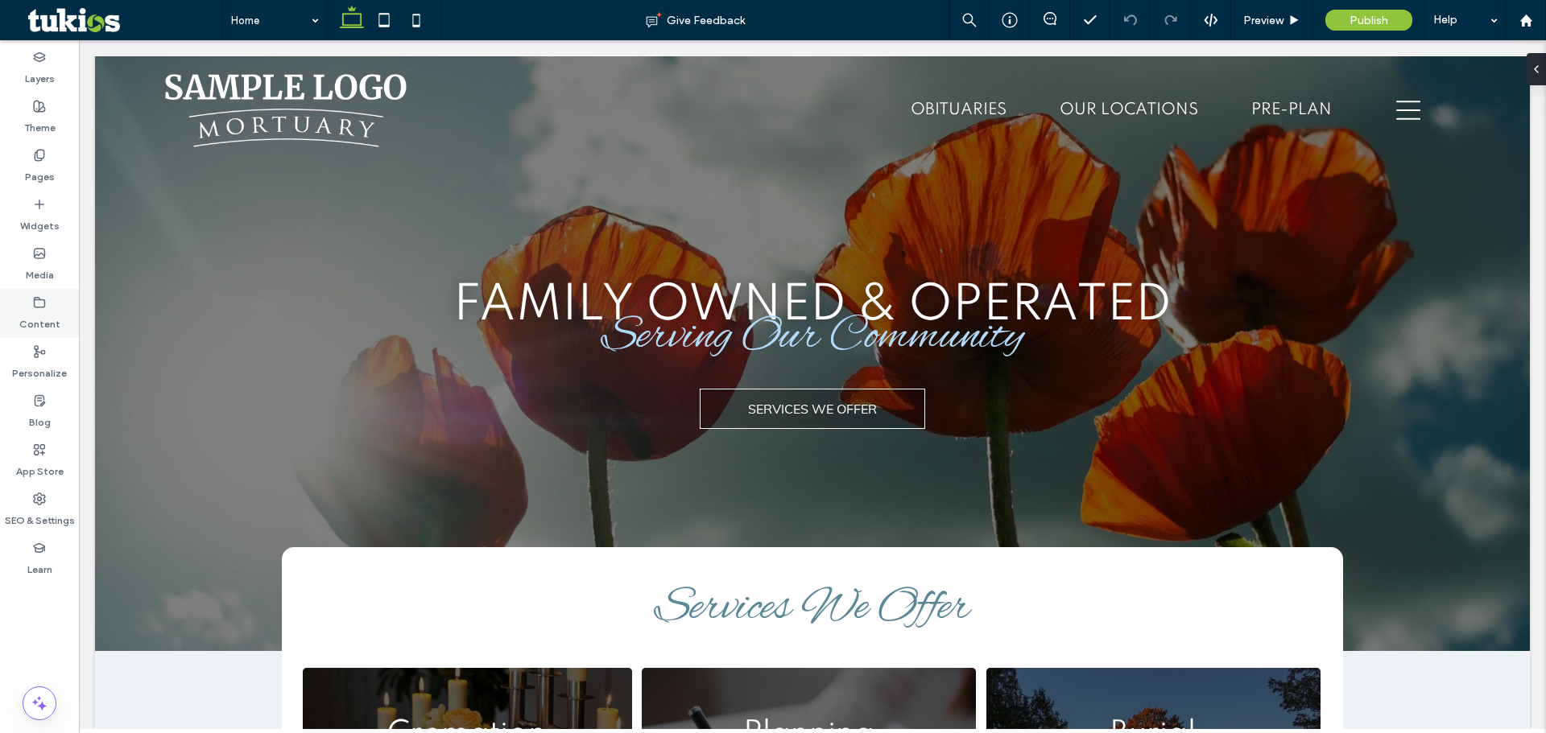
click at [44, 311] on label "Content" at bounding box center [39, 320] width 41 height 23
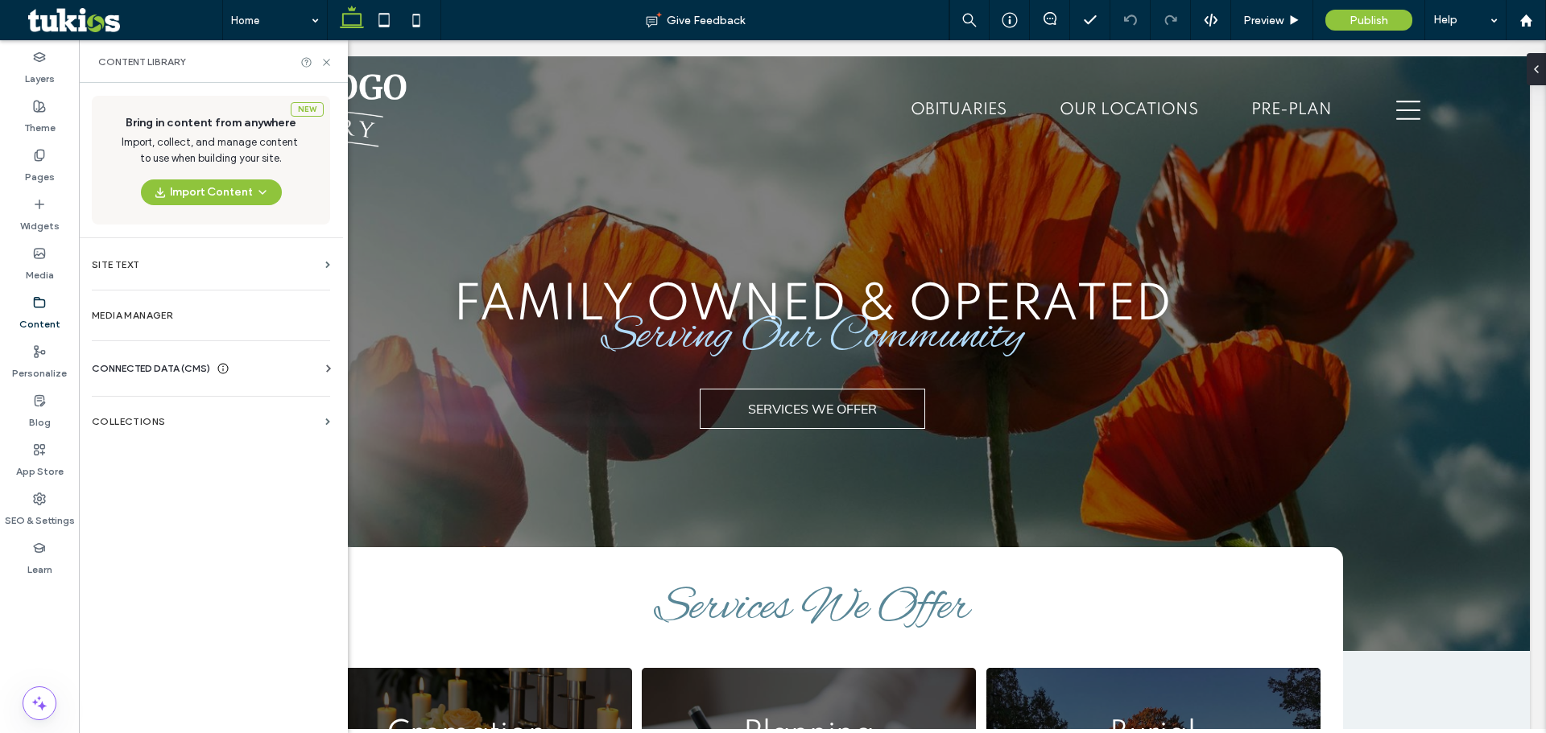
click at [256, 373] on div "CONNECTED DATA (CMS)" at bounding box center [214, 369] width 245 height 16
click at [205, 411] on label "Business Info" at bounding box center [214, 407] width 219 height 11
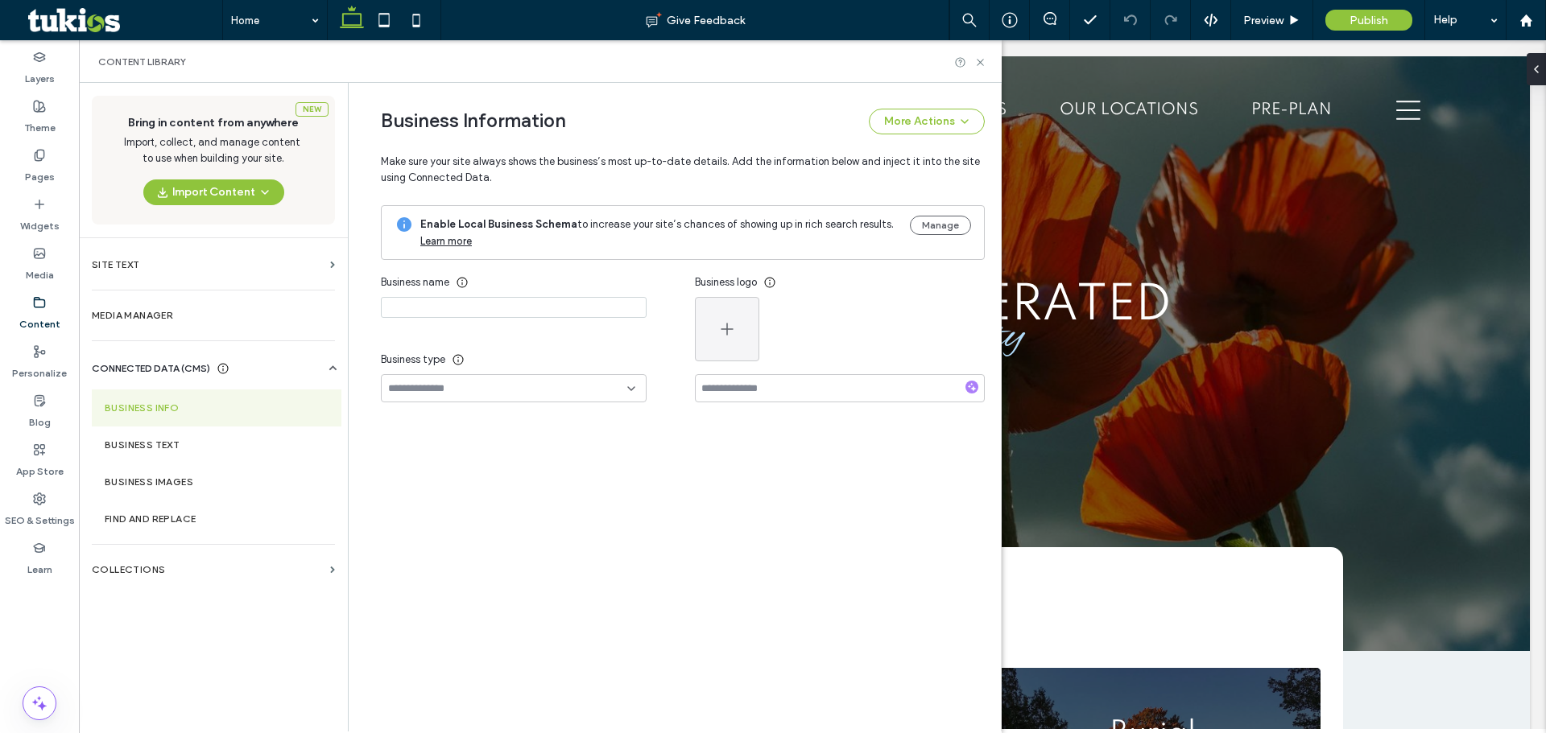
type input "**********"
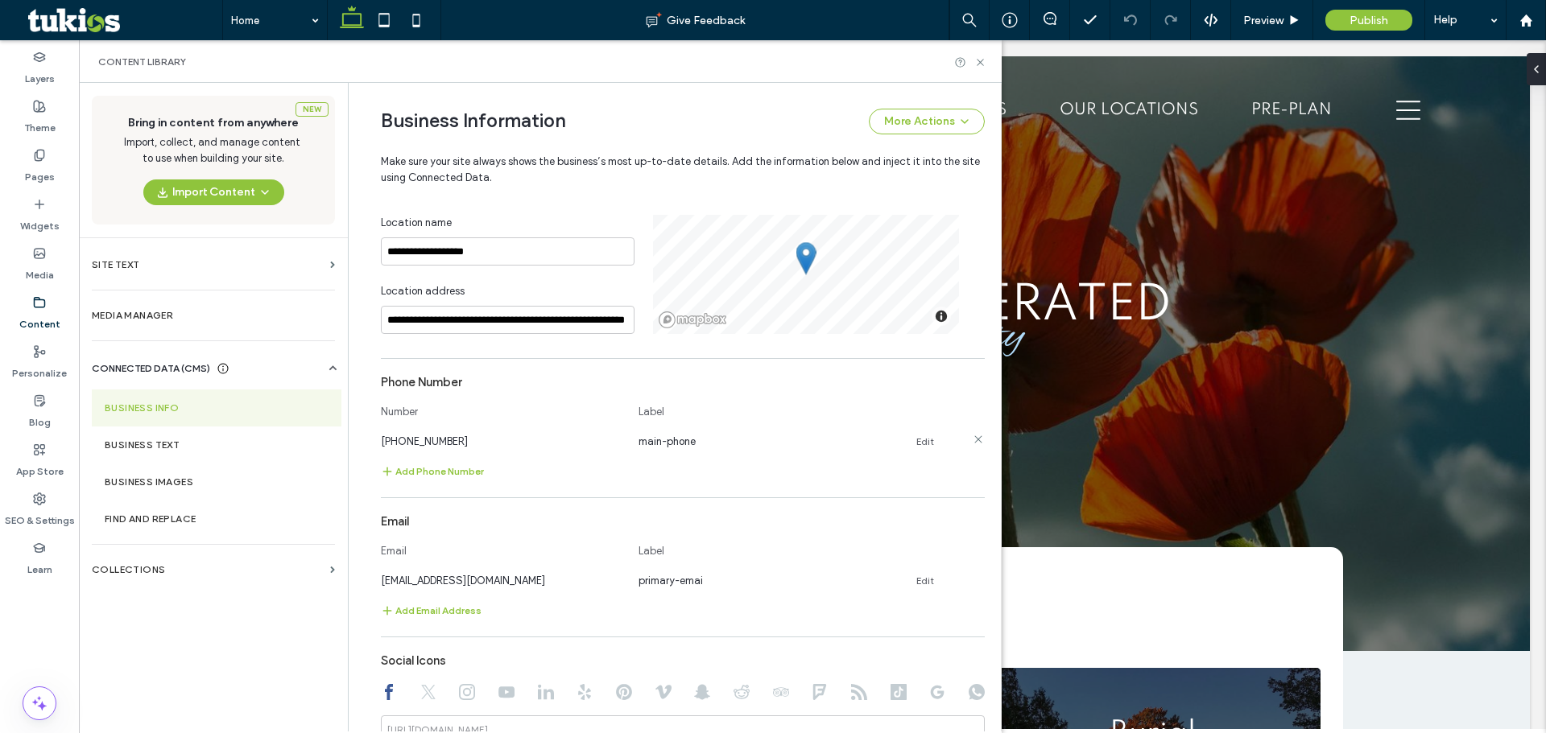
scroll to position [402, 0]
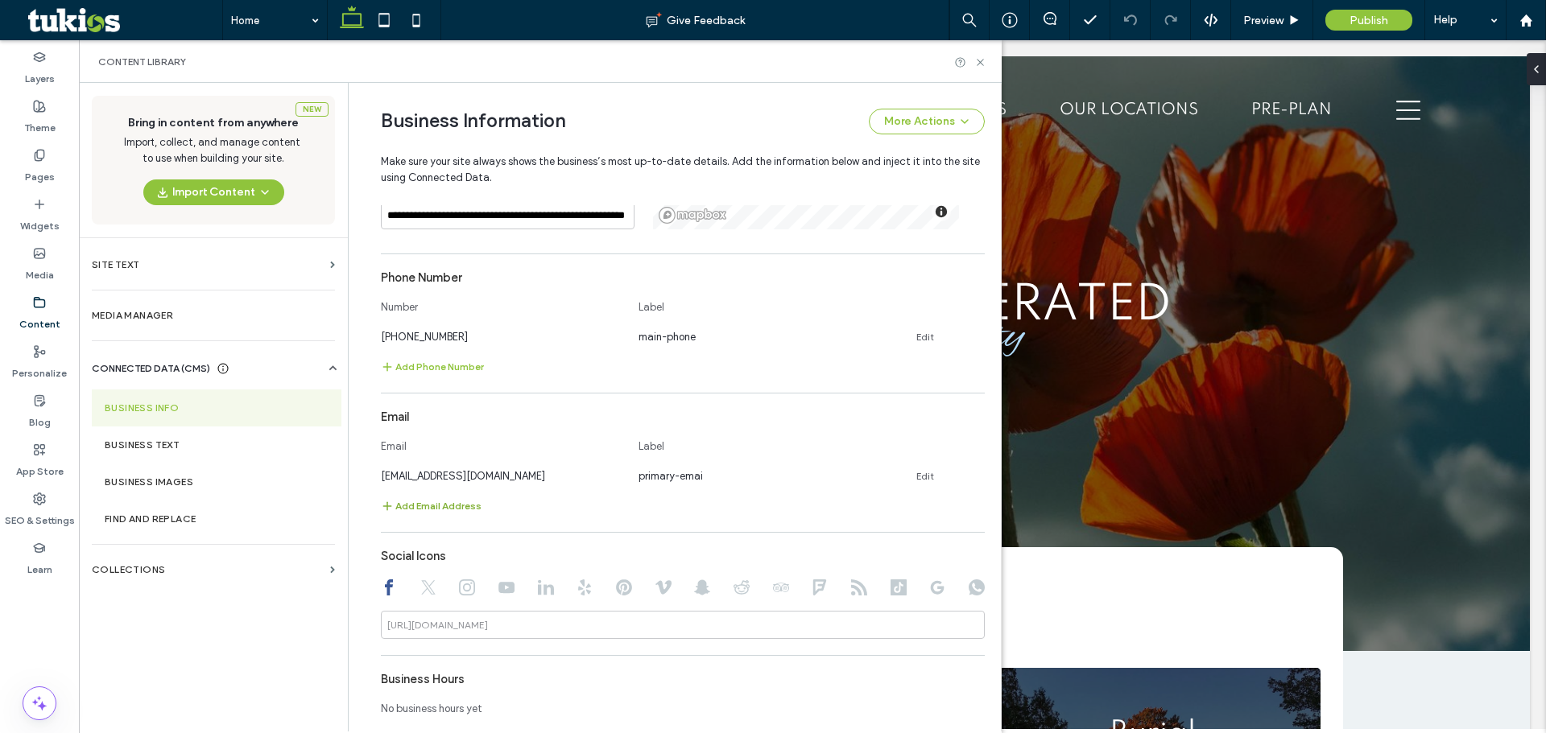
click at [418, 504] on button "Add Email Address" at bounding box center [431, 506] width 101 height 19
click at [512, 510] on input at bounding box center [501, 503] width 241 height 28
type input "**********"
click at [695, 507] on input at bounding box center [758, 503] width 241 height 28
click at [915, 505] on button "Save" at bounding box center [928, 502] width 72 height 26
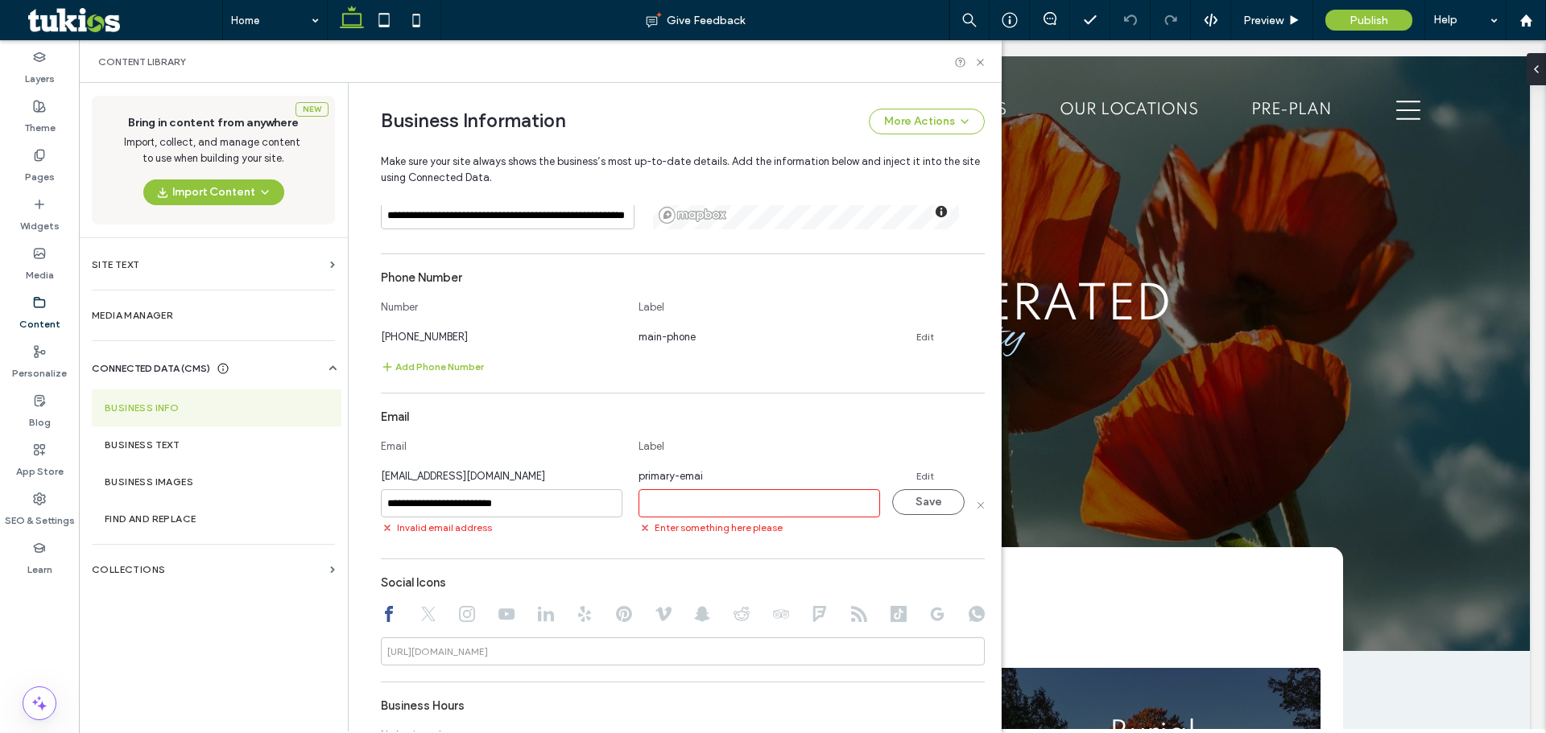
click at [692, 497] on input at bounding box center [758, 503] width 241 height 28
drag, startPoint x: 773, startPoint y: 464, endPoint x: 881, endPoint y: 482, distance: 110.2
click at [780, 464] on div "Email Label" at bounding box center [683, 449] width 604 height 35
click at [974, 476] on use at bounding box center [977, 473] width 7 height 7
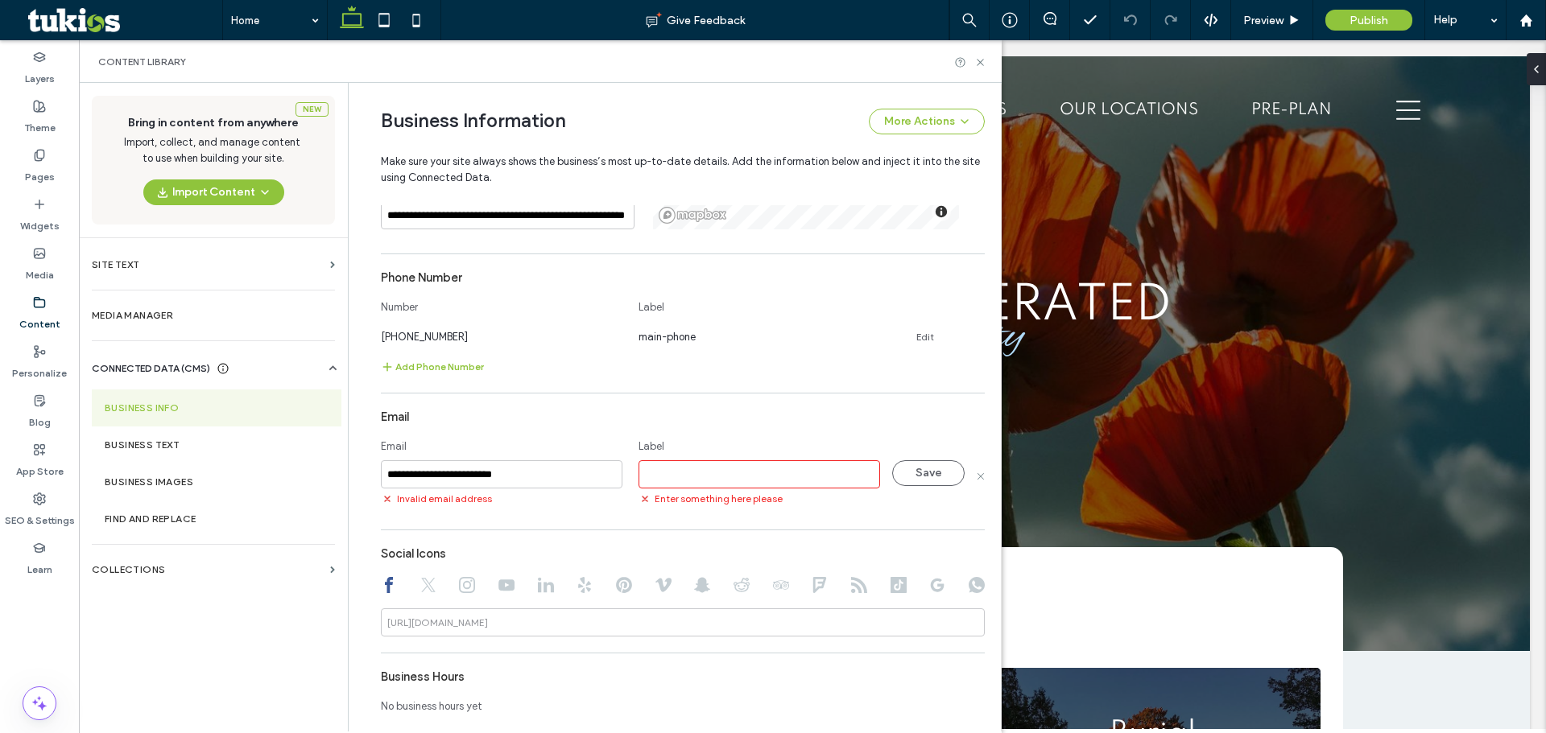
click at [712, 478] on input at bounding box center [758, 474] width 241 height 28
type input "*******"
click at [918, 477] on button "Save" at bounding box center [928, 473] width 72 height 26
click at [667, 399] on div "**********" at bounding box center [683, 481] width 604 height 819
click at [922, 336] on link "Edit" at bounding box center [925, 337] width 18 height 13
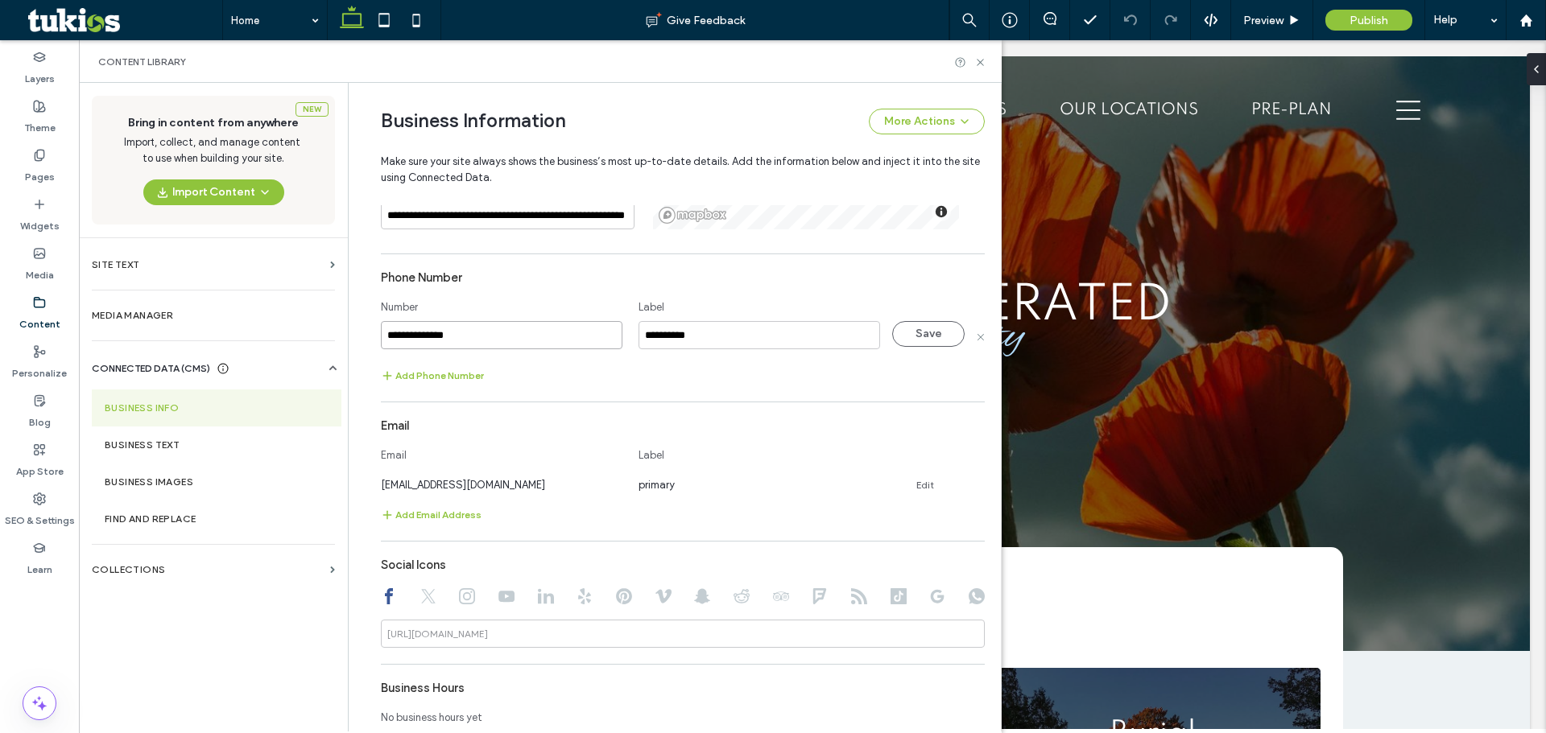
click at [398, 334] on input "**********" at bounding box center [501, 335] width 241 height 28
paste input
click at [391, 332] on input "**********" at bounding box center [501, 335] width 241 height 28
type input "**********"
drag, startPoint x: 708, startPoint y: 289, endPoint x: 921, endPoint y: 328, distance: 216.9
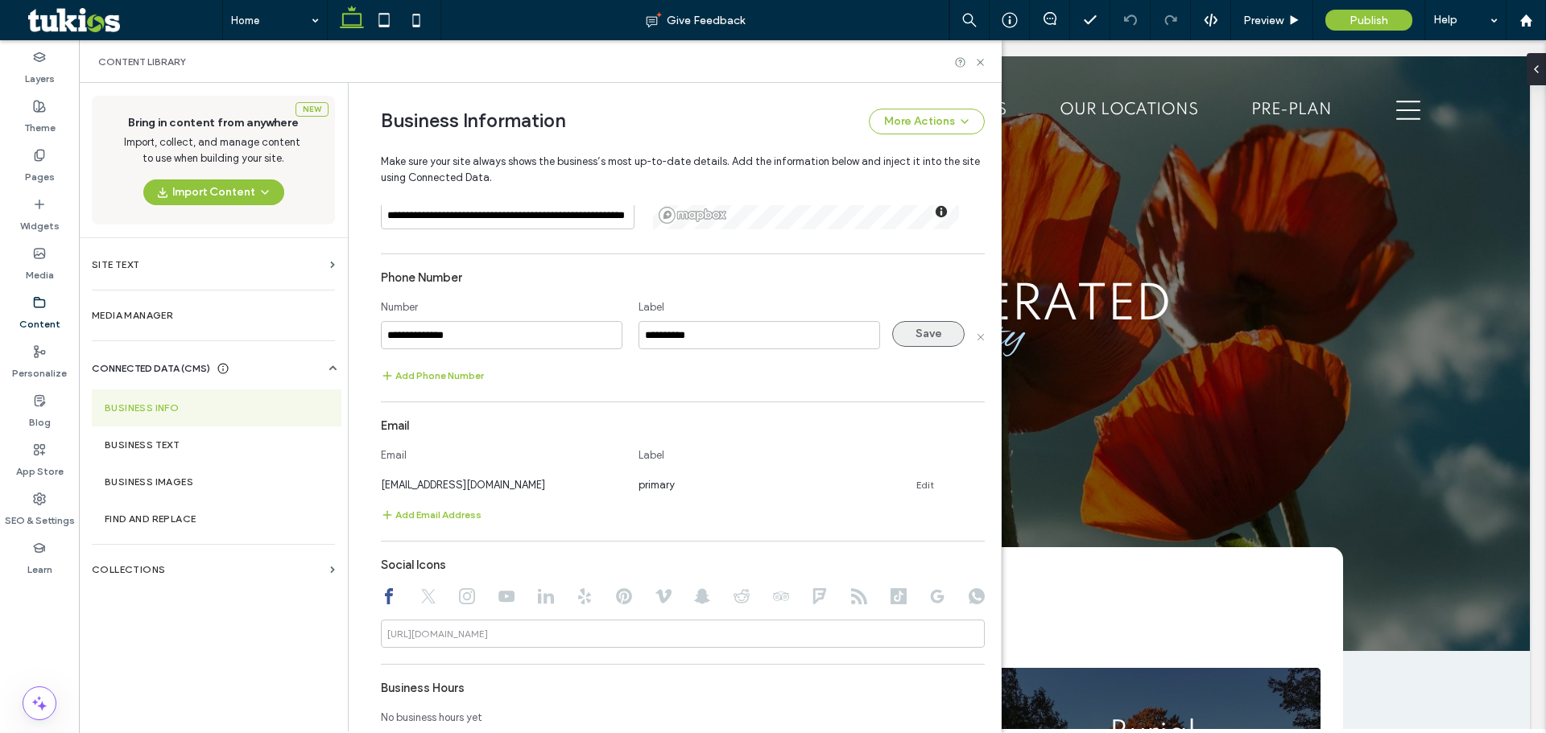
click at [710, 289] on div "Phone Number" at bounding box center [683, 277] width 604 height 31
click at [930, 333] on button "Save" at bounding box center [928, 334] width 72 height 26
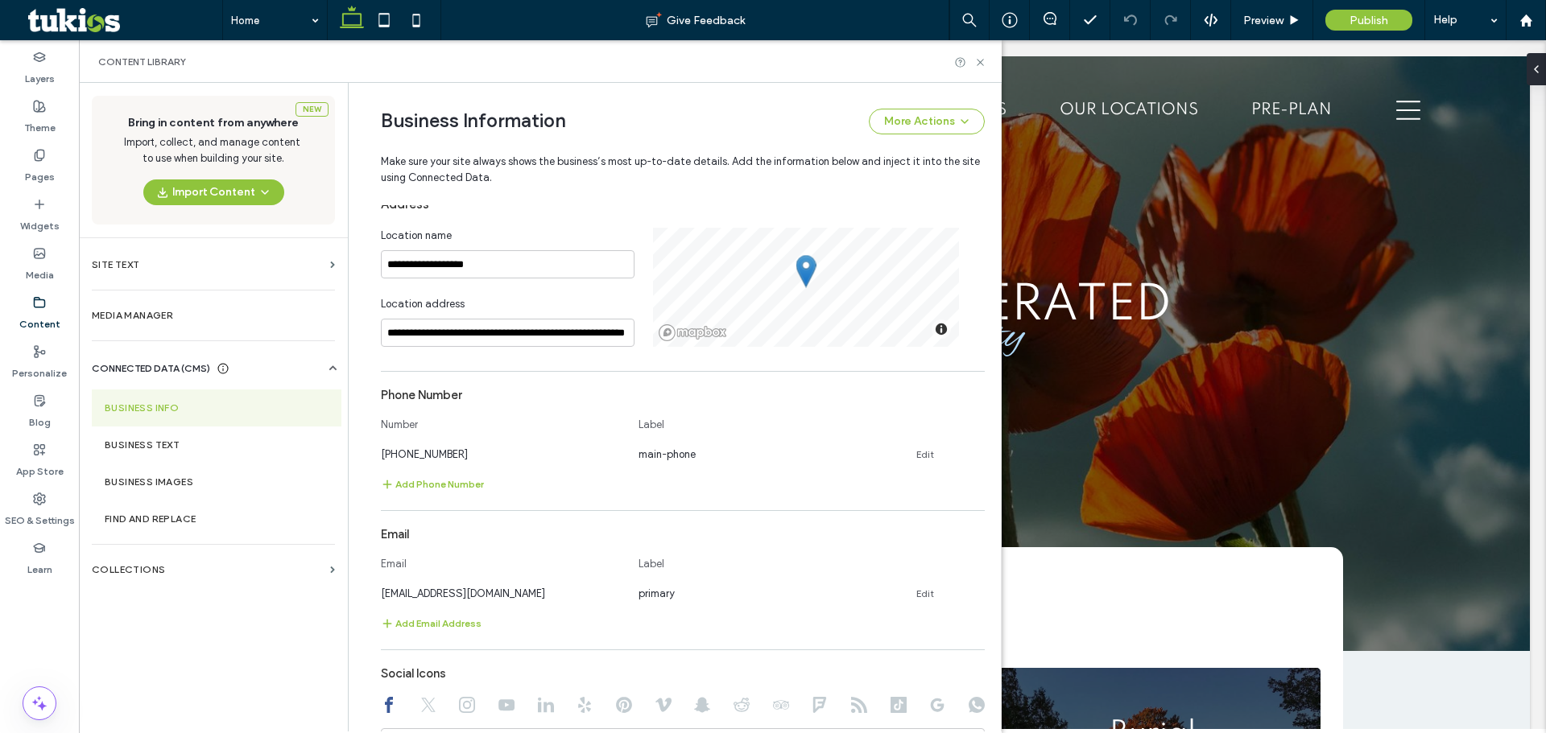
scroll to position [241, 0]
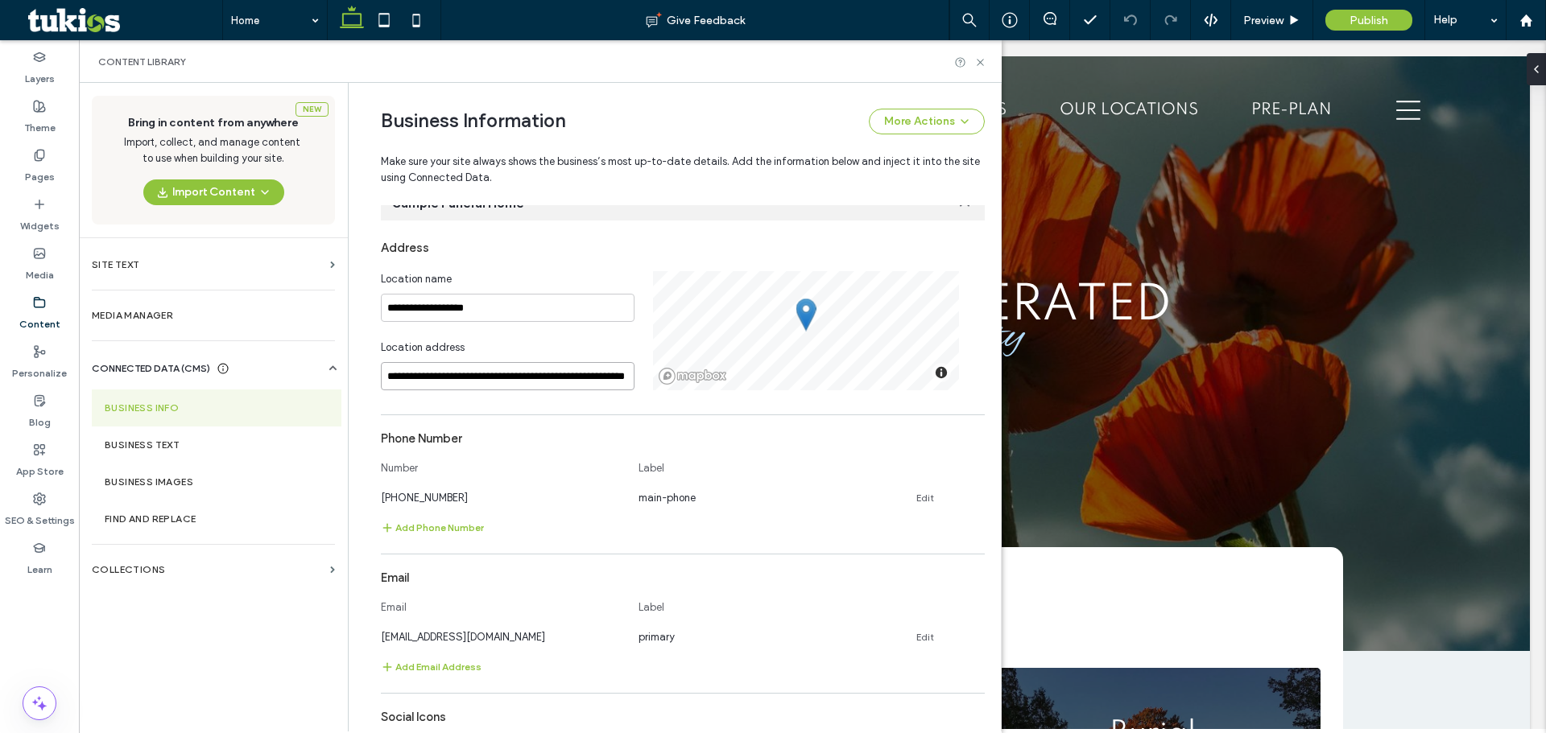
click at [523, 369] on input "**********" at bounding box center [508, 376] width 254 height 28
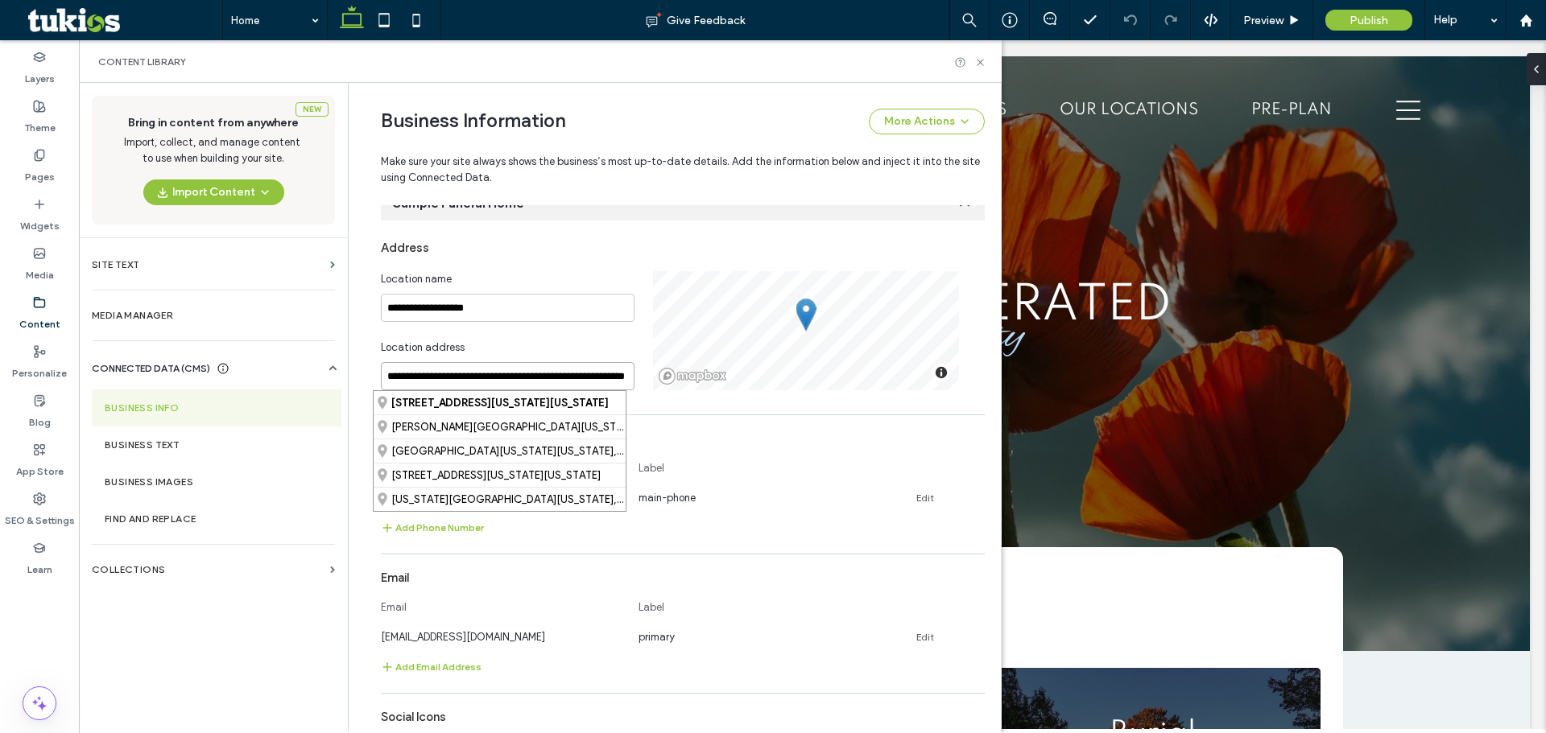
paste input "****"
drag, startPoint x: 488, startPoint y: 378, endPoint x: 514, endPoint y: 379, distance: 25.8
click at [528, 379] on input "**********" at bounding box center [508, 376] width 254 height 28
click at [510, 380] on input "**********" at bounding box center [508, 376] width 254 height 28
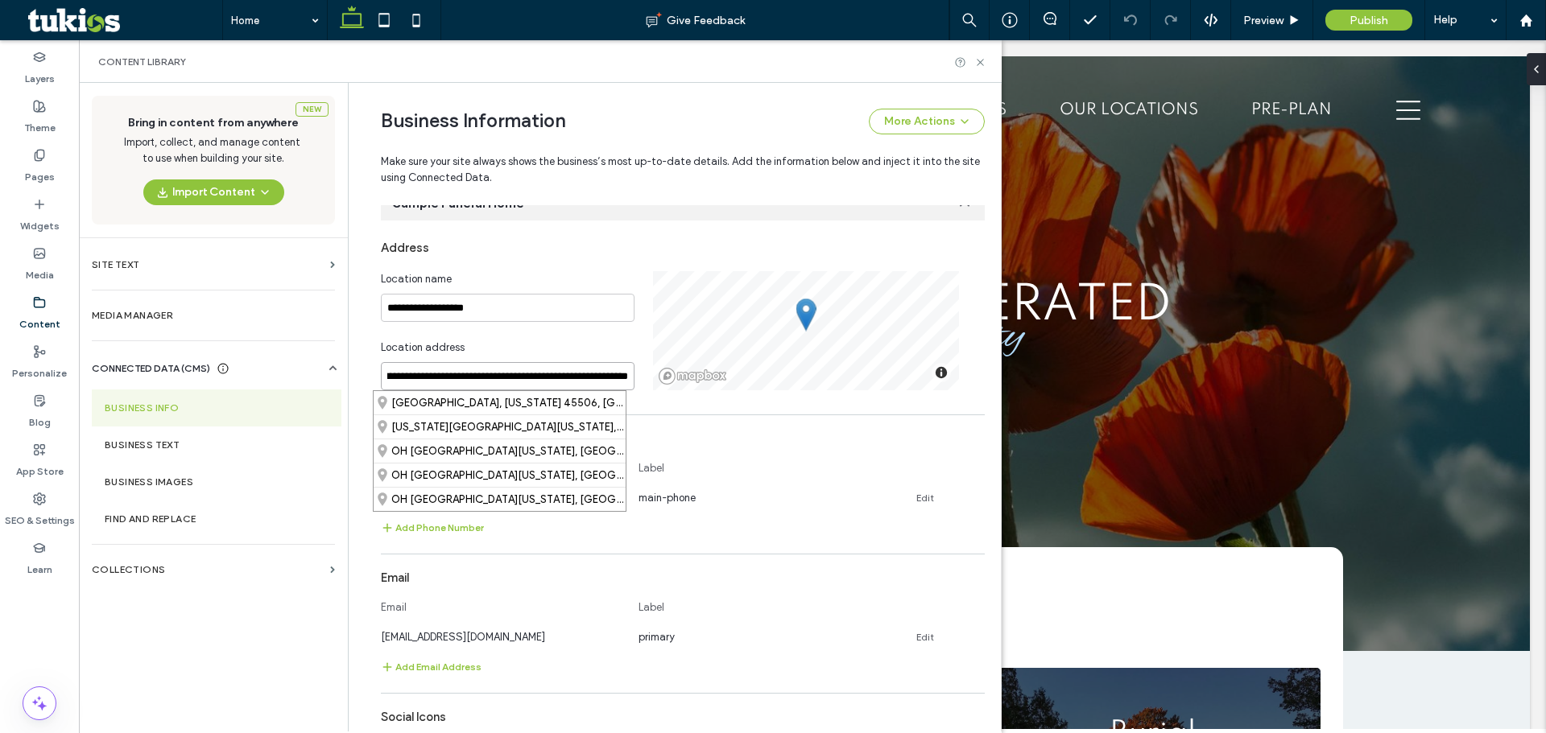
click at [511, 378] on input "**********" at bounding box center [508, 376] width 254 height 28
click at [514, 375] on input "**********" at bounding box center [508, 376] width 254 height 28
click at [550, 404] on div "[STREET_ADDRESS][US_STATE]" at bounding box center [499, 402] width 252 height 23
type input "**********"
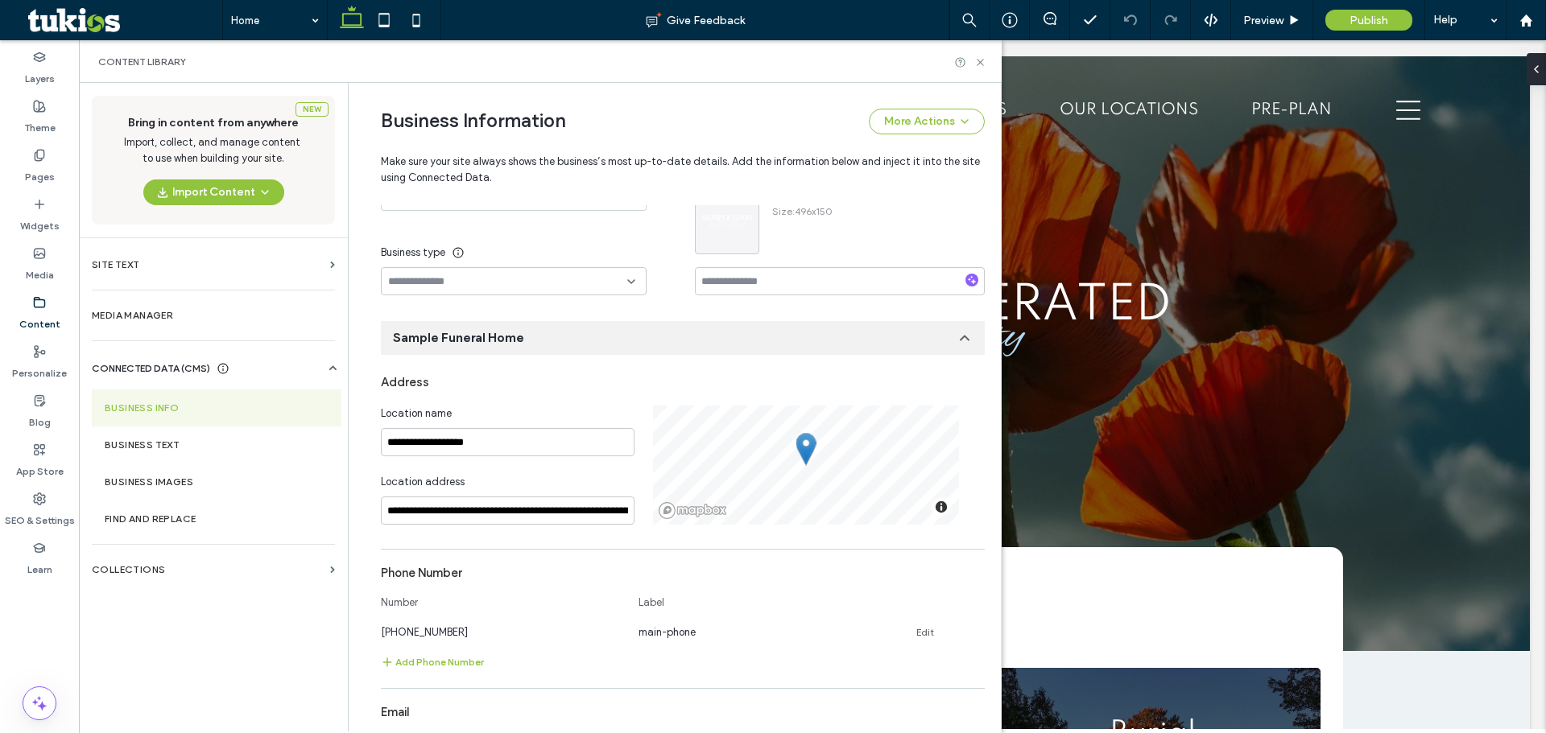
scroll to position [241, 0]
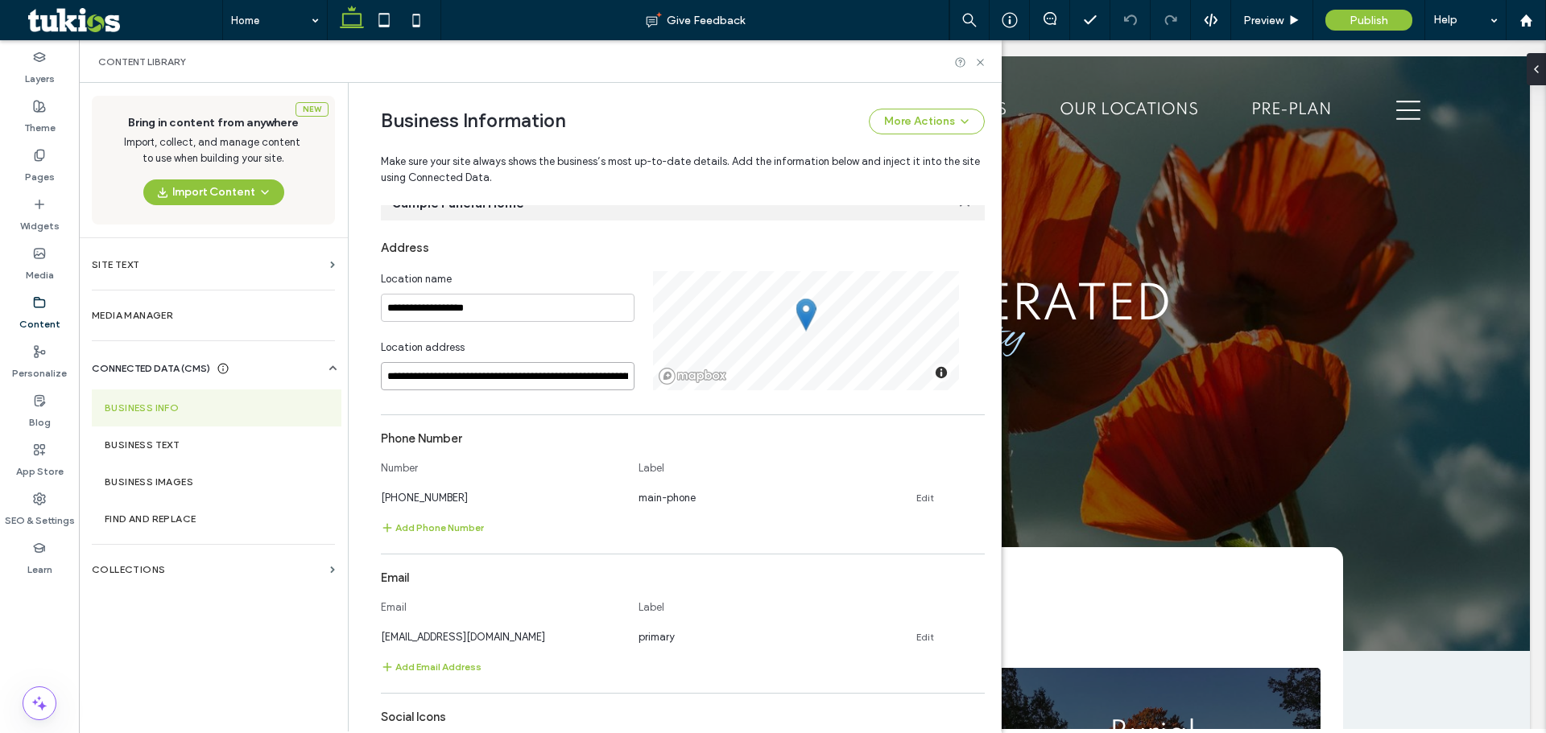
click at [555, 378] on input "**********" at bounding box center [508, 376] width 254 height 28
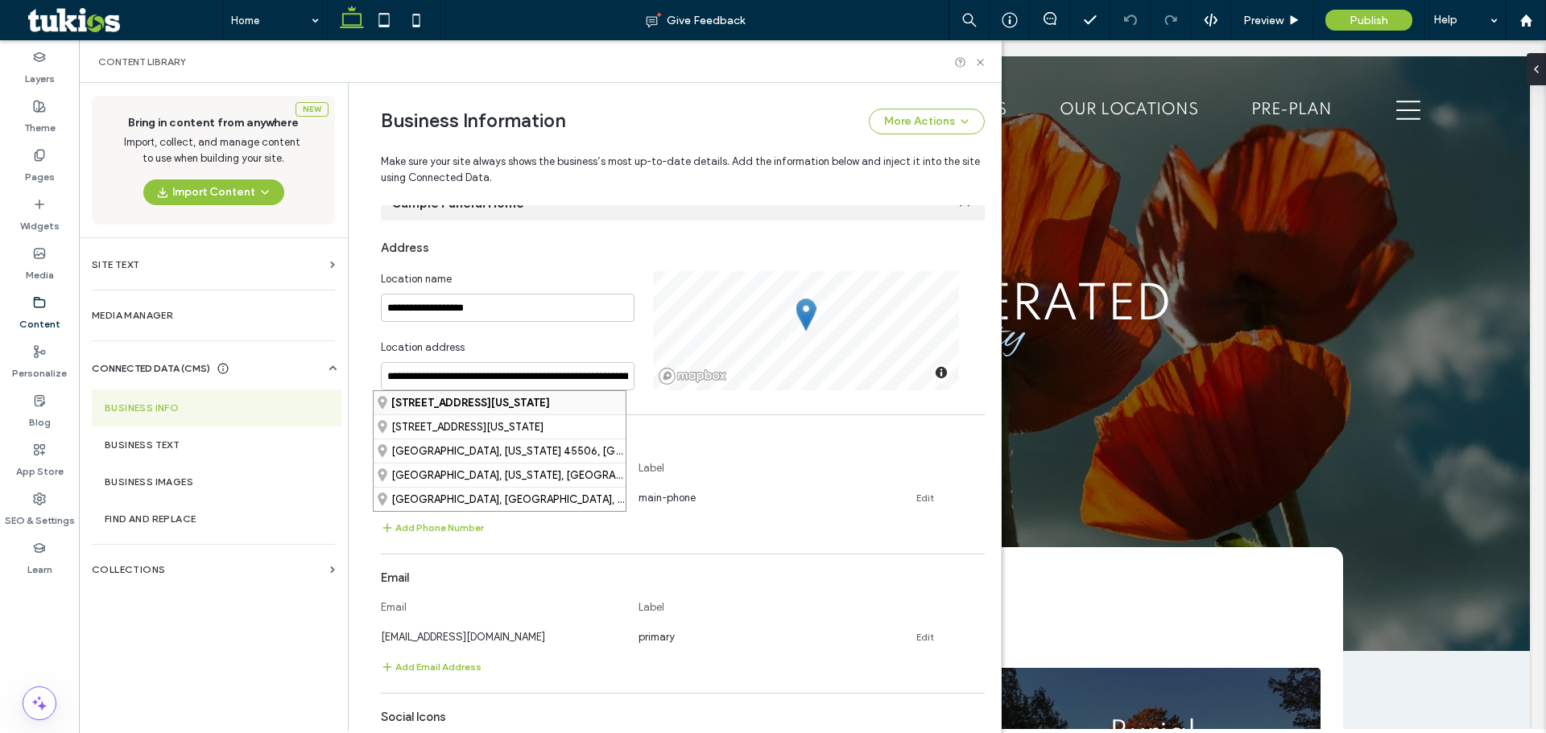
click at [550, 406] on strong "[STREET_ADDRESS][US_STATE]" at bounding box center [470, 403] width 159 height 12
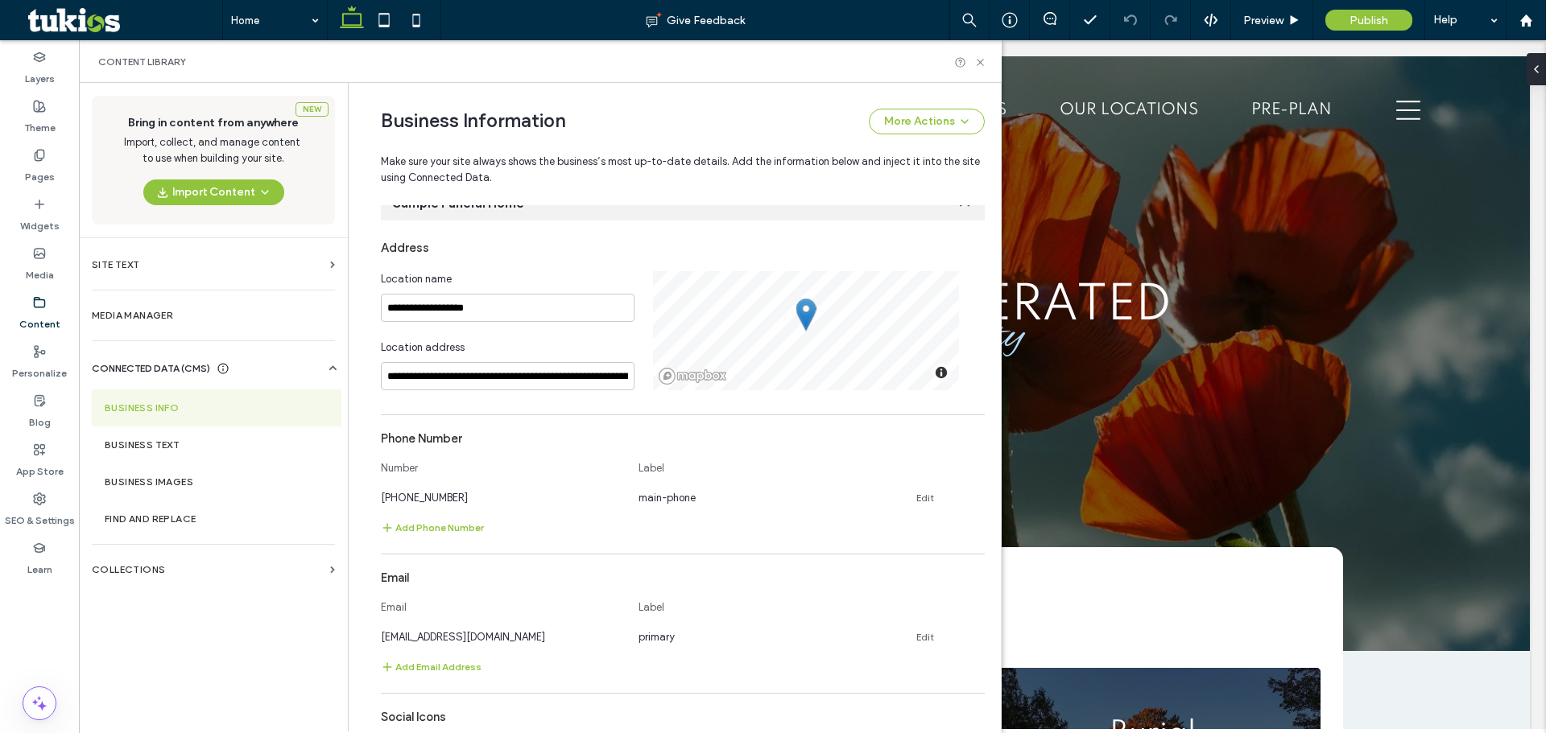
click at [558, 339] on div "**********" at bounding box center [517, 330] width 272 height 119
click at [483, 305] on input "**********" at bounding box center [508, 308] width 254 height 28
click at [444, 312] on input "**********" at bounding box center [508, 308] width 254 height 28
paste input "*********"
type input "**********"
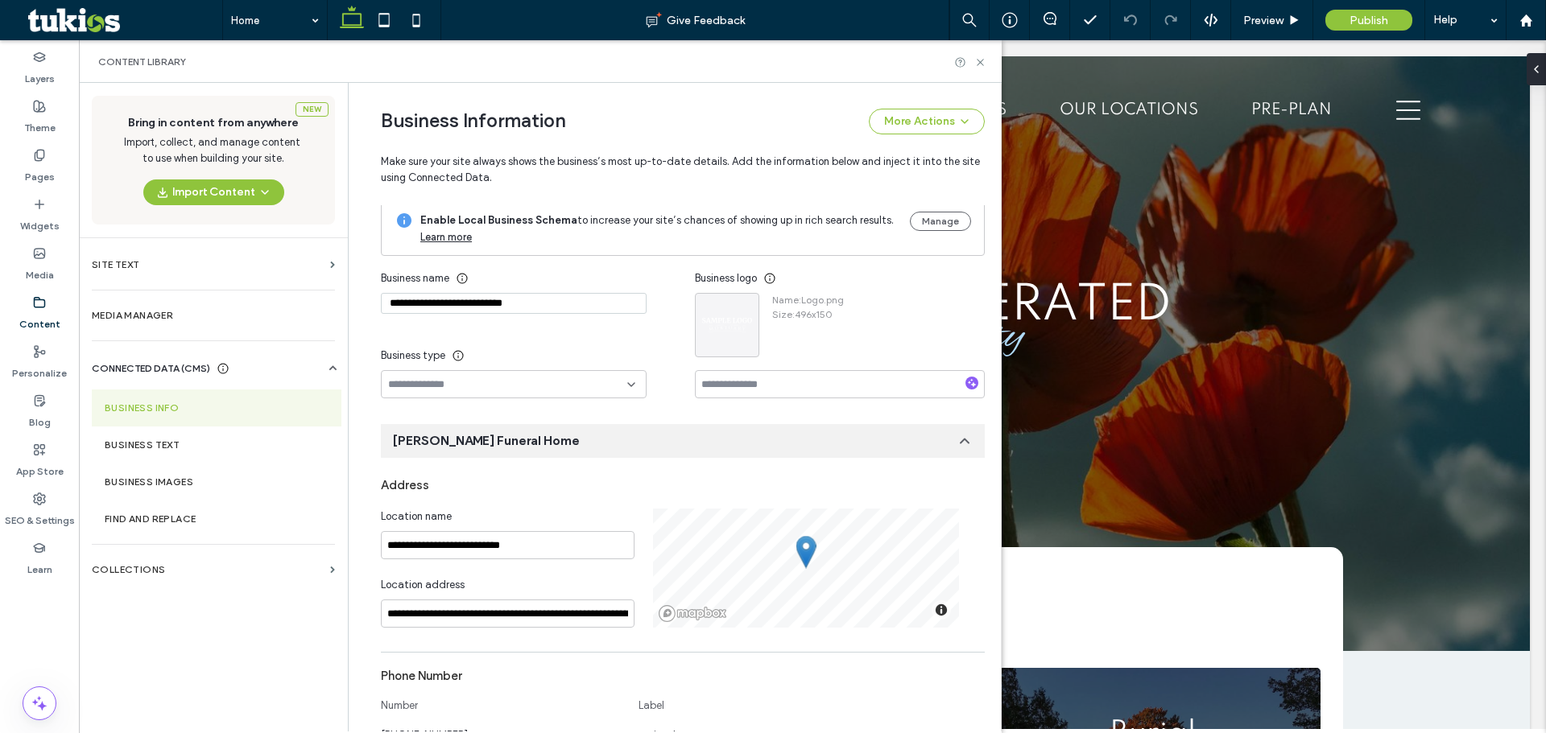
scroll to position [0, 0]
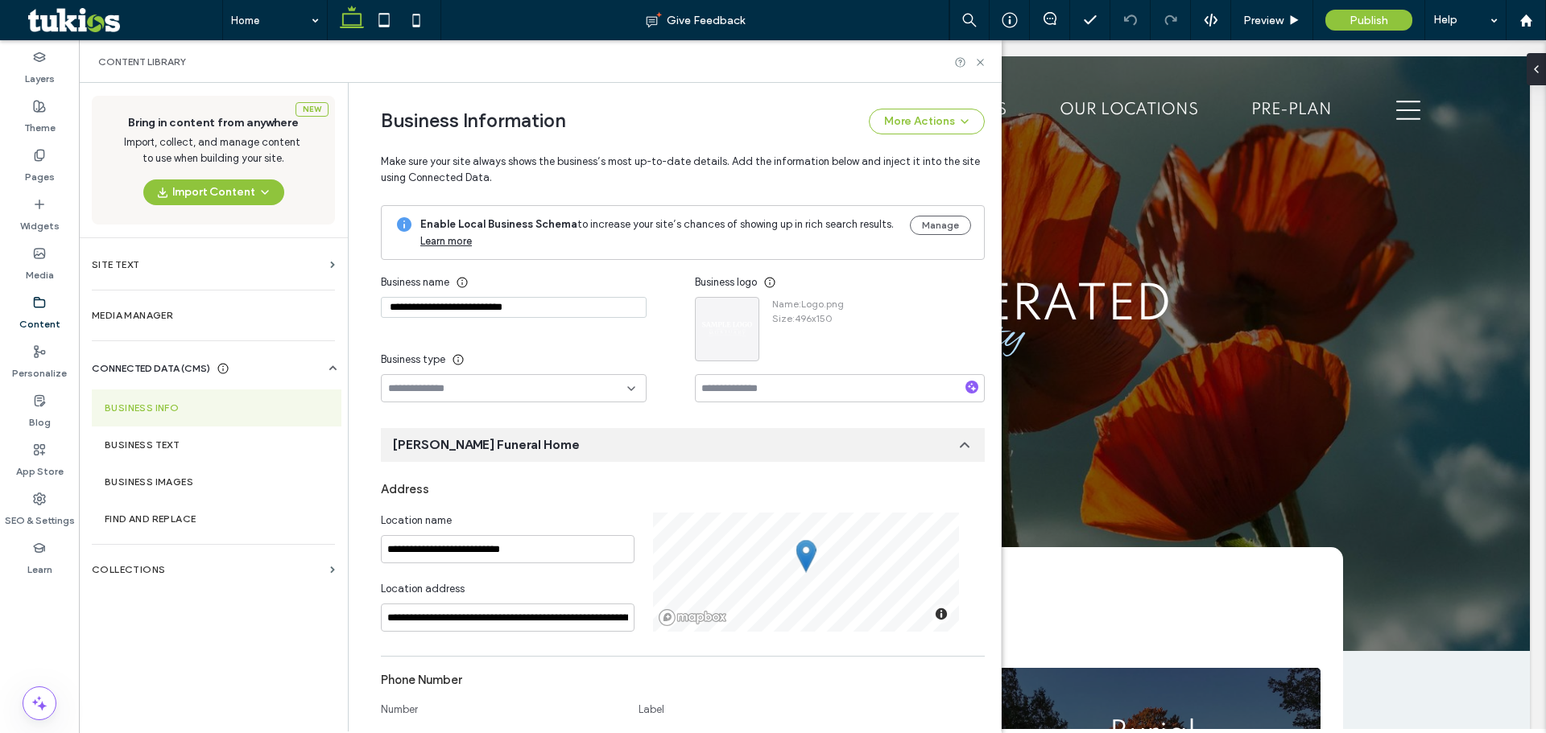
click at [598, 379] on div at bounding box center [514, 388] width 266 height 28
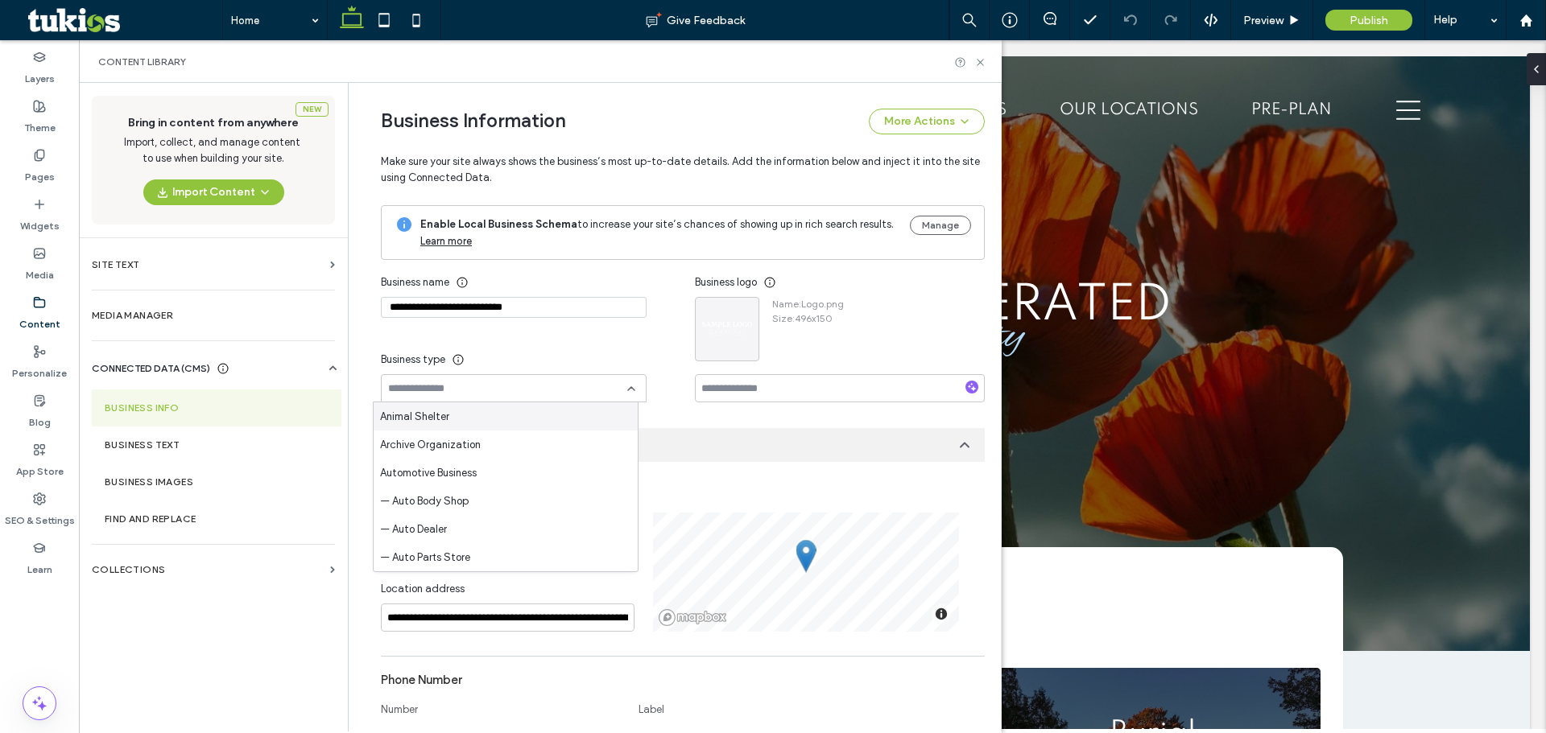
click at [596, 380] on div at bounding box center [514, 388] width 266 height 28
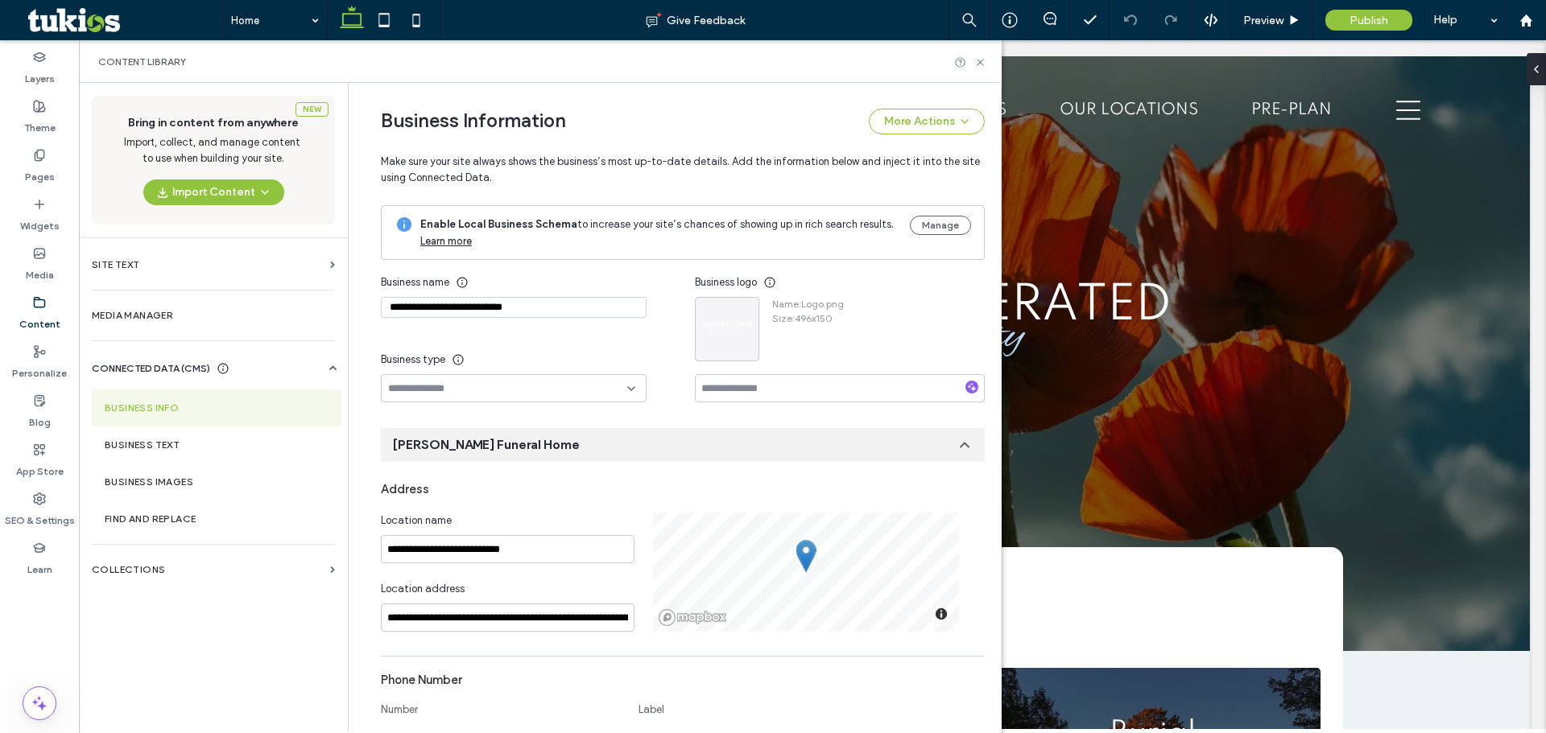
click at [595, 344] on div "**********" at bounding box center [538, 335] width 314 height 134
click at [151, 330] on section "Media Manager" at bounding box center [213, 315] width 269 height 37
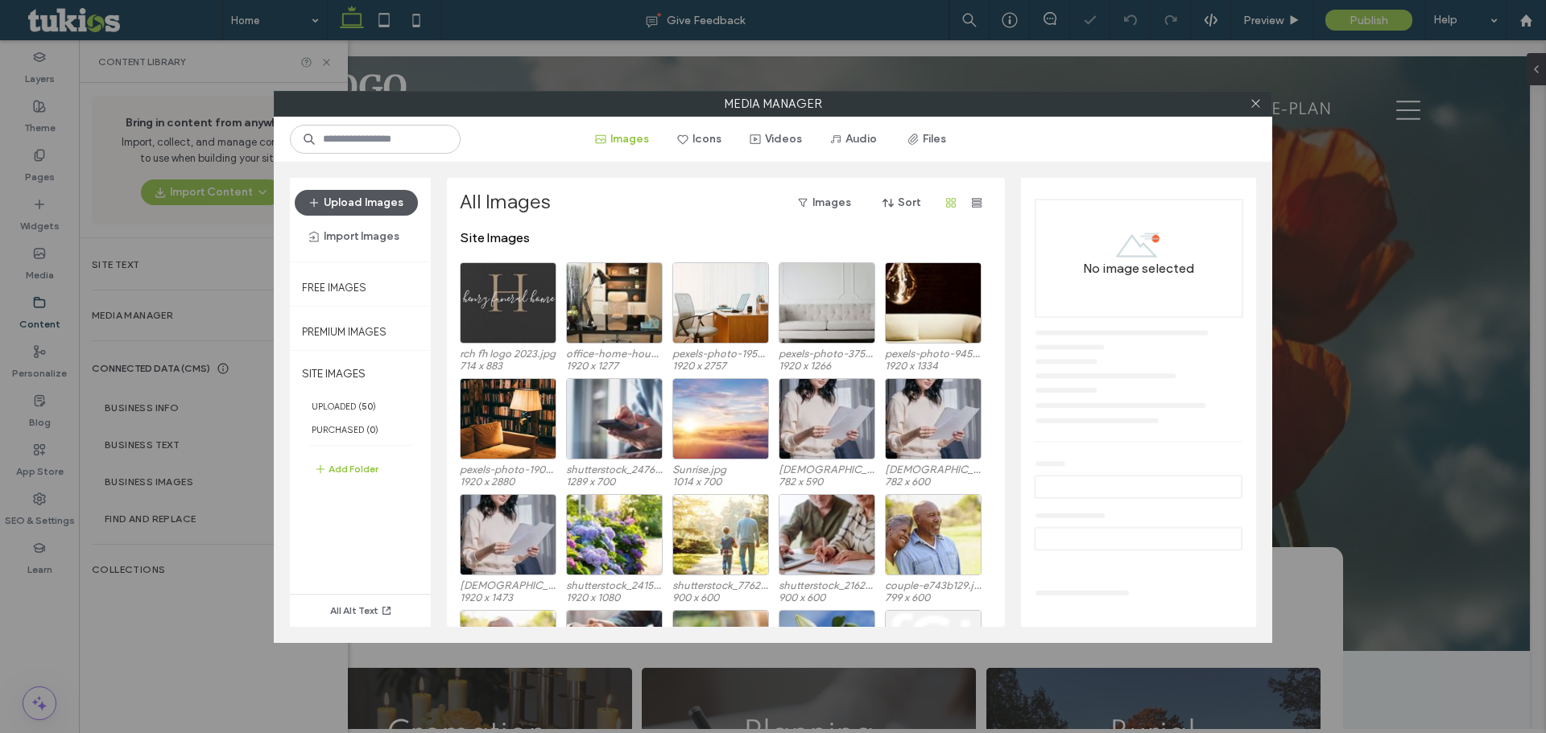
click at [385, 202] on button "Upload Images" at bounding box center [356, 203] width 123 height 26
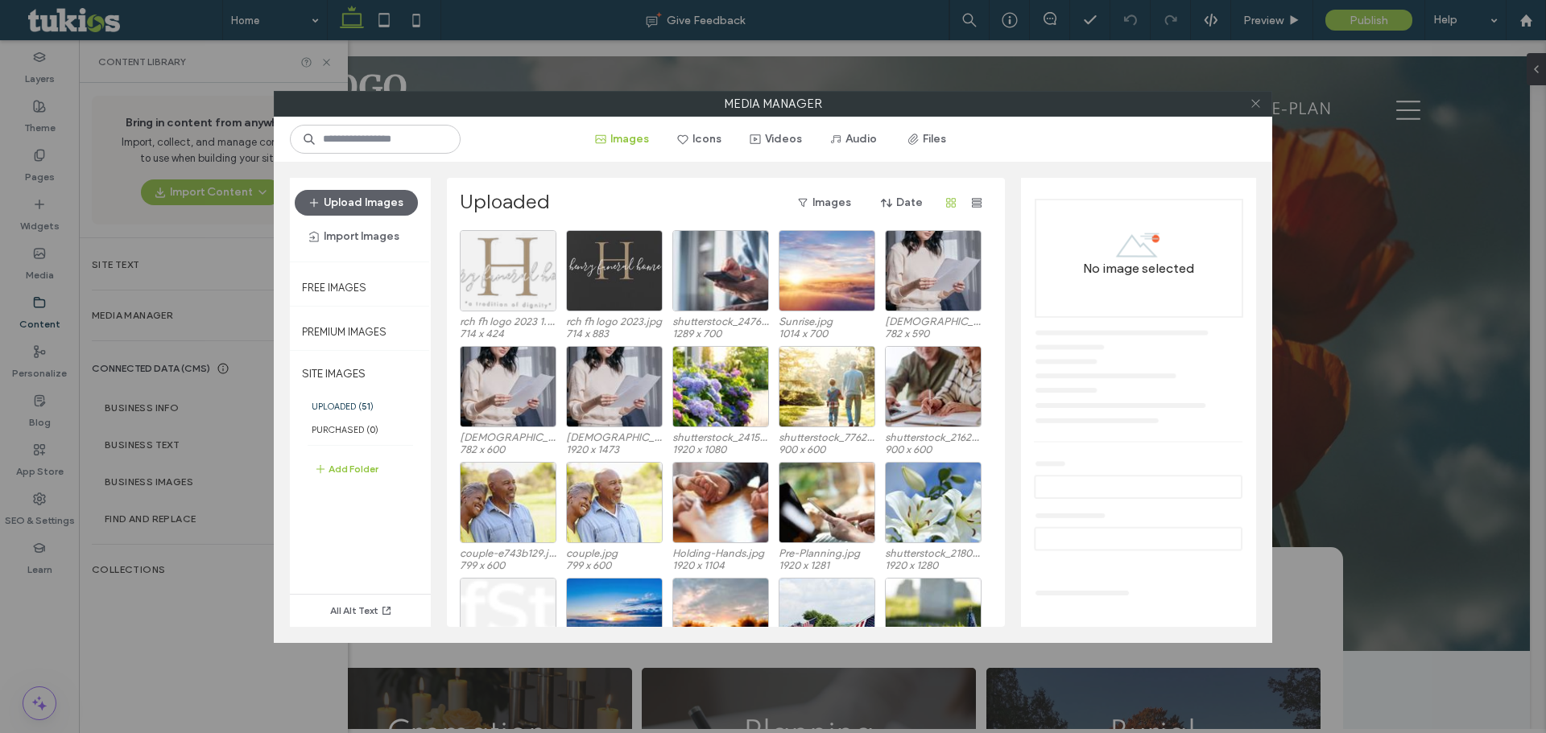
click at [1258, 102] on icon at bounding box center [1255, 103] width 12 height 12
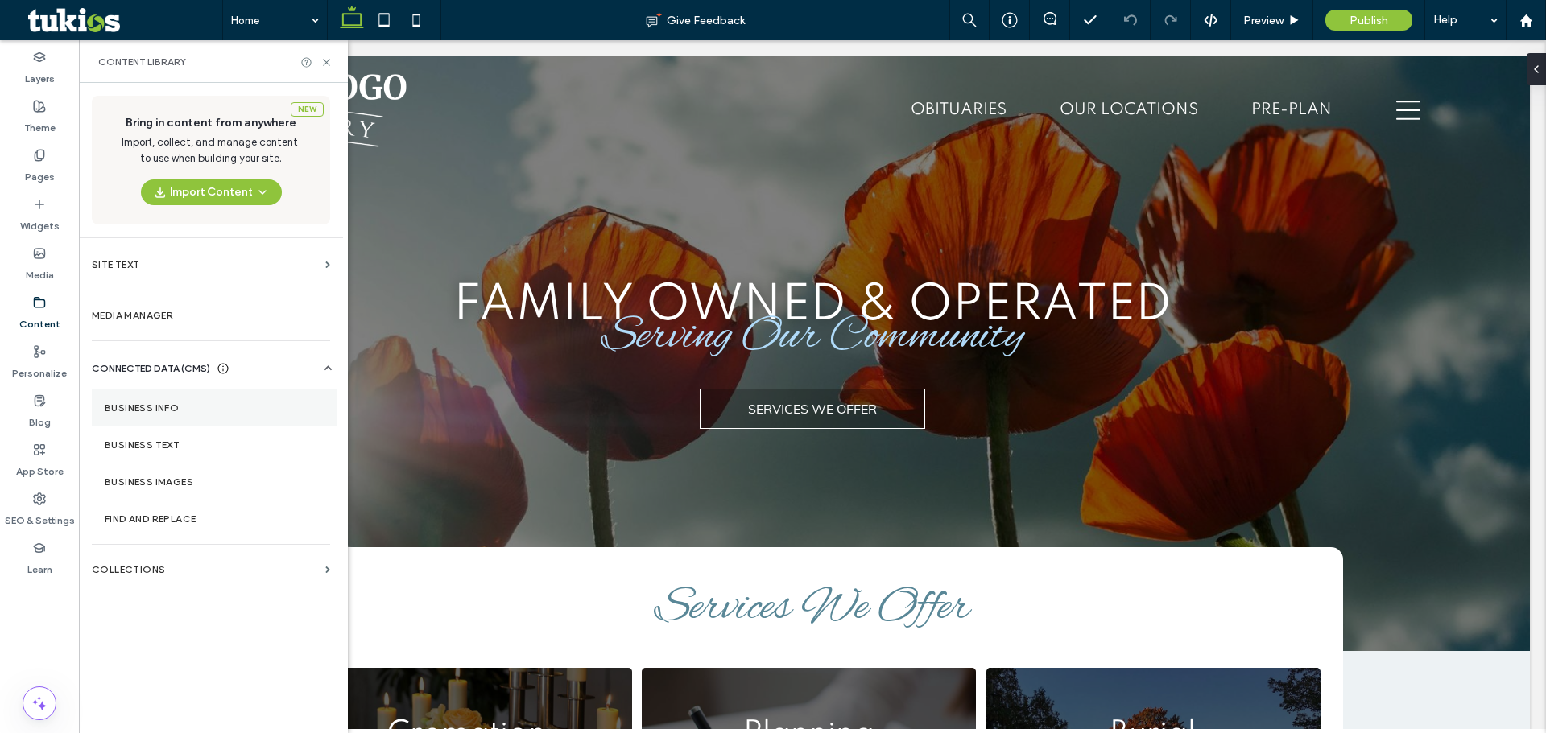
click at [170, 424] on section "Business Info" at bounding box center [214, 408] width 245 height 37
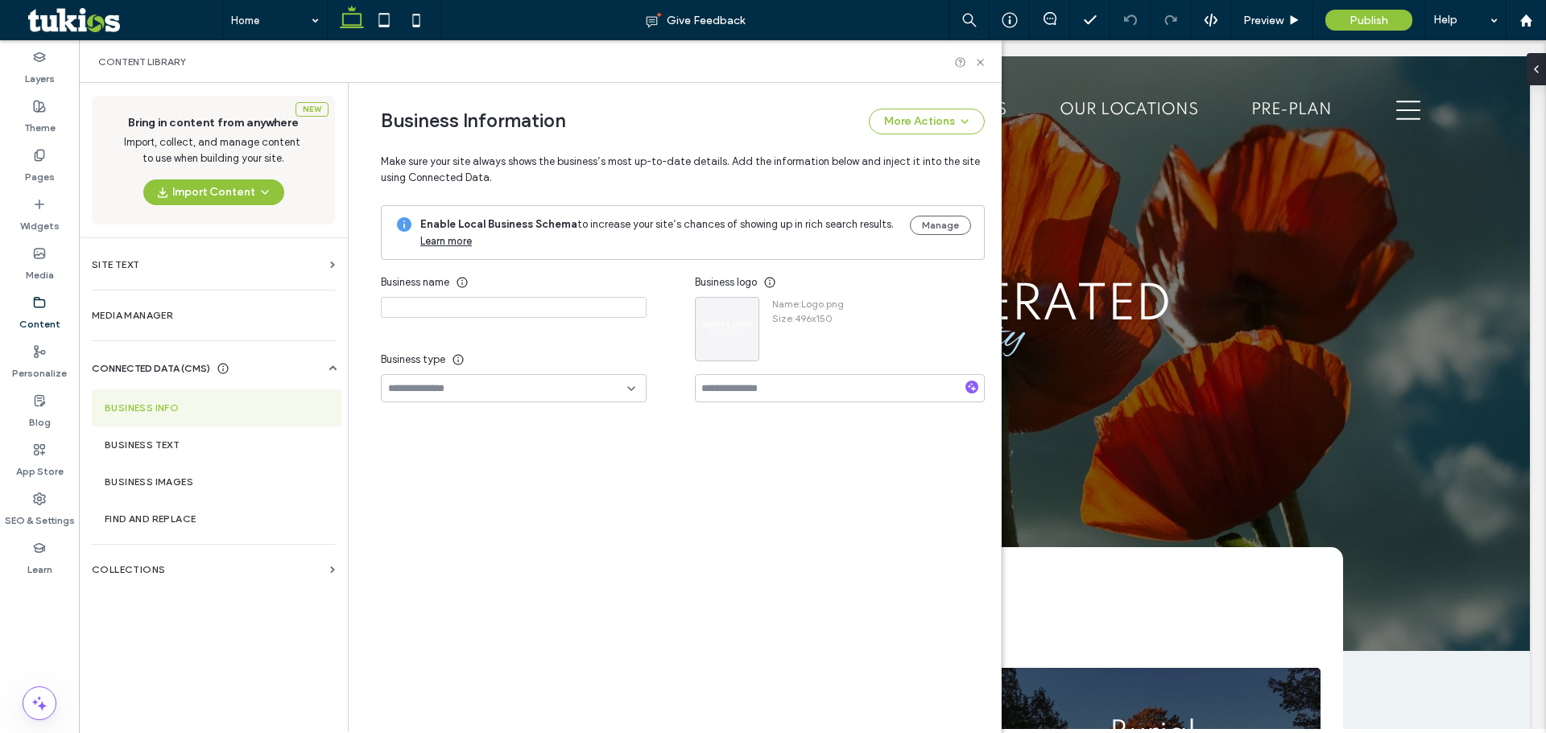
type input "**********"
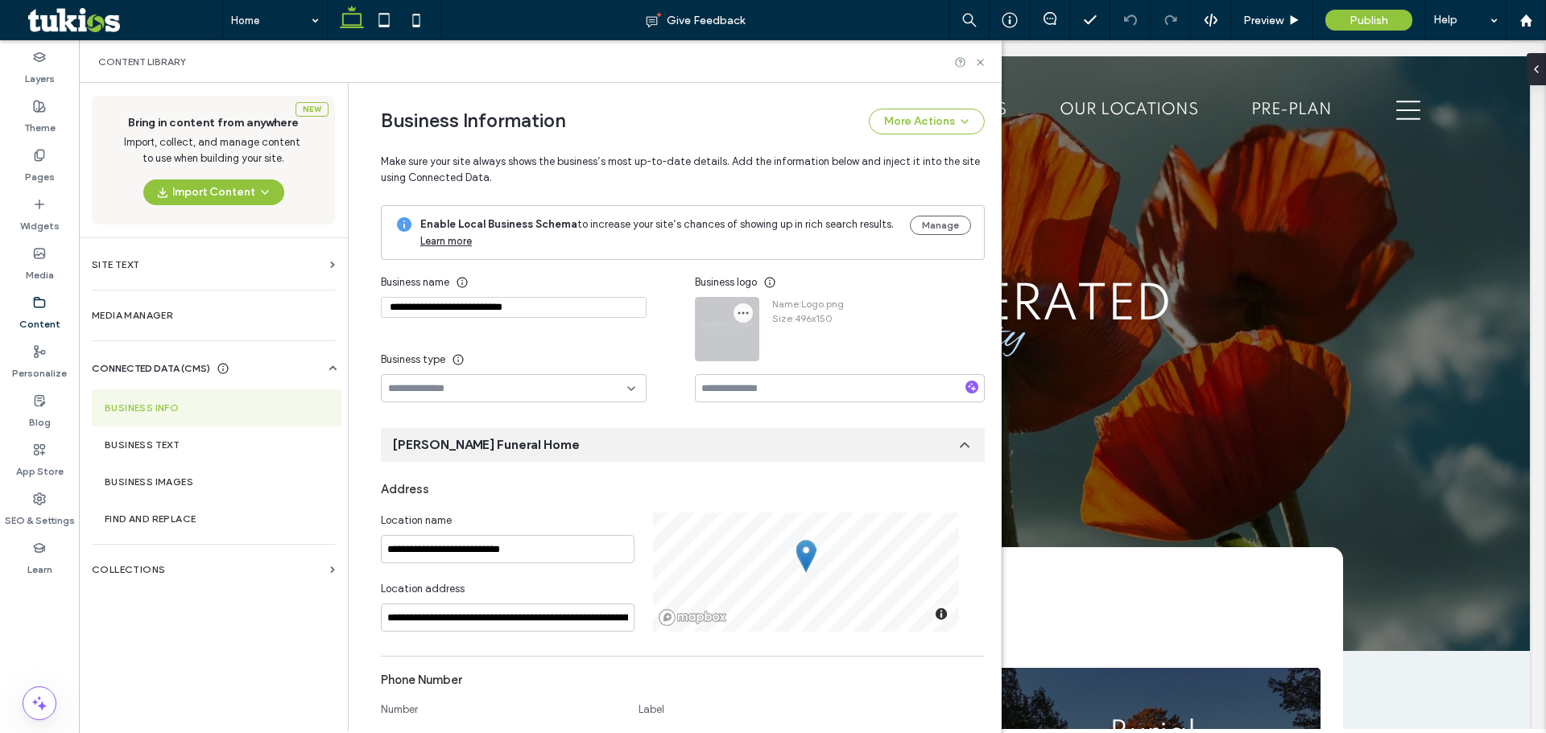
click at [733, 306] on span "button" at bounding box center [742, 312] width 19 height 19
click at [758, 356] on span "Replace Image" at bounding box center [794, 352] width 72 height 16
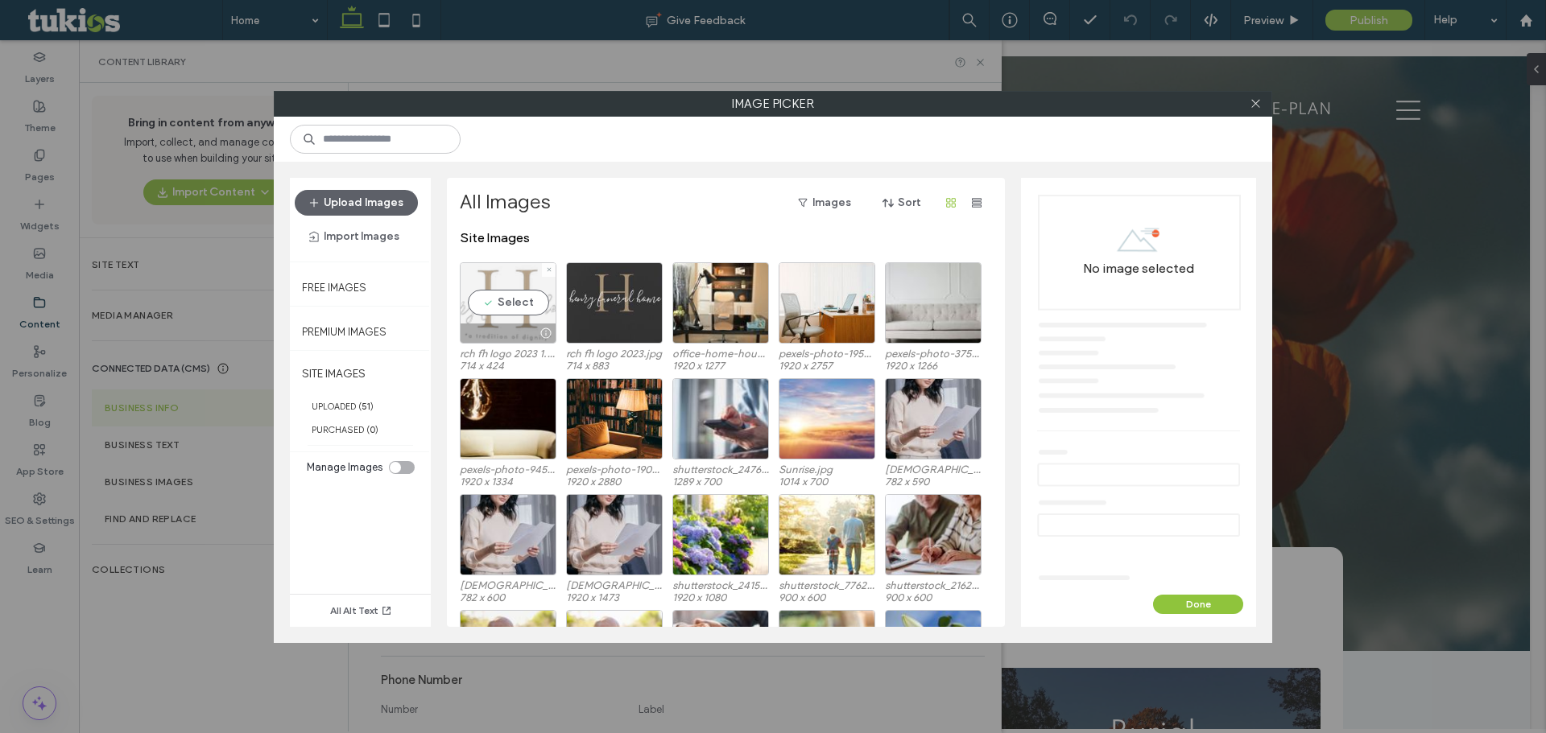
click at [512, 304] on div "Select" at bounding box center [508, 302] width 97 height 81
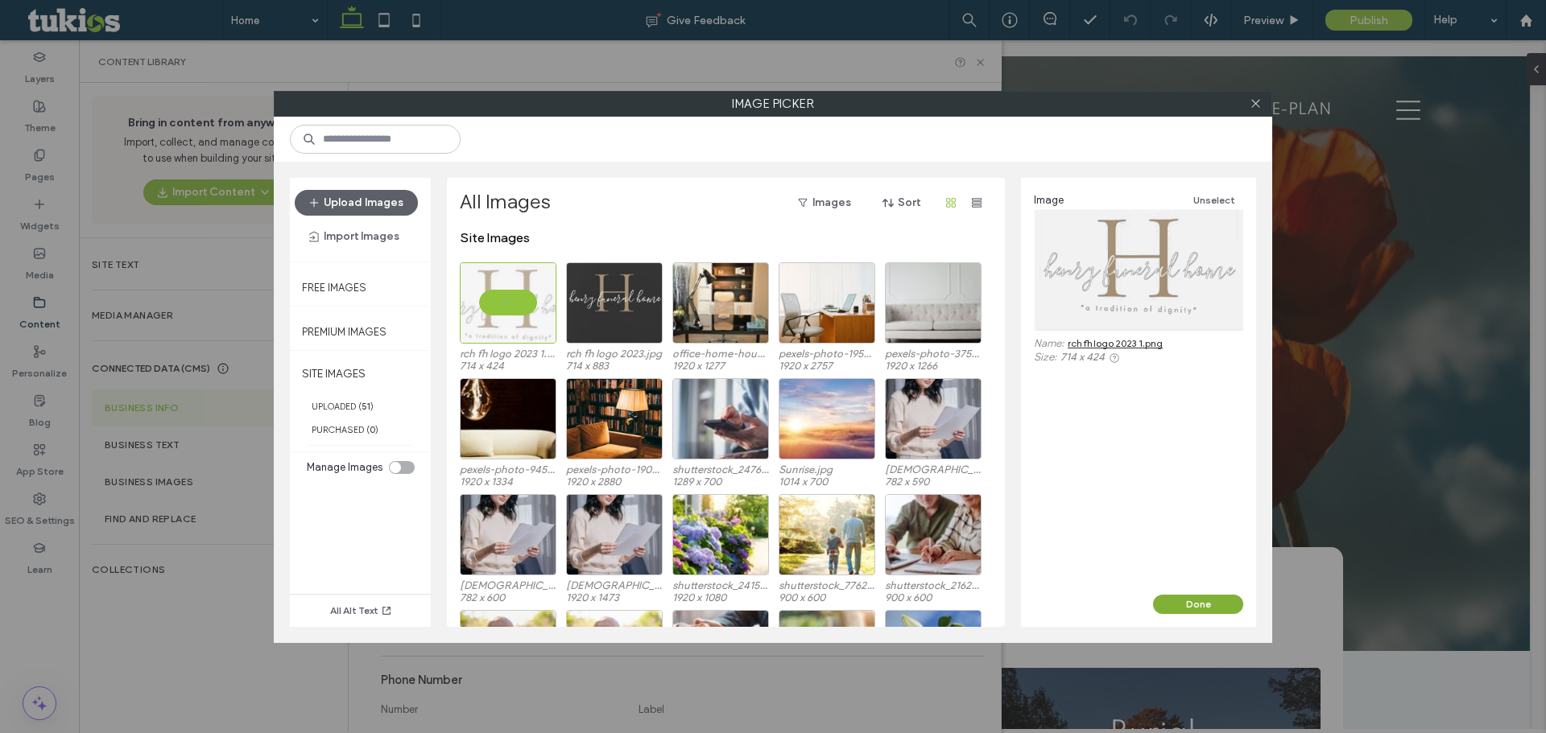
click at [1212, 606] on button "Done" at bounding box center [1198, 604] width 90 height 19
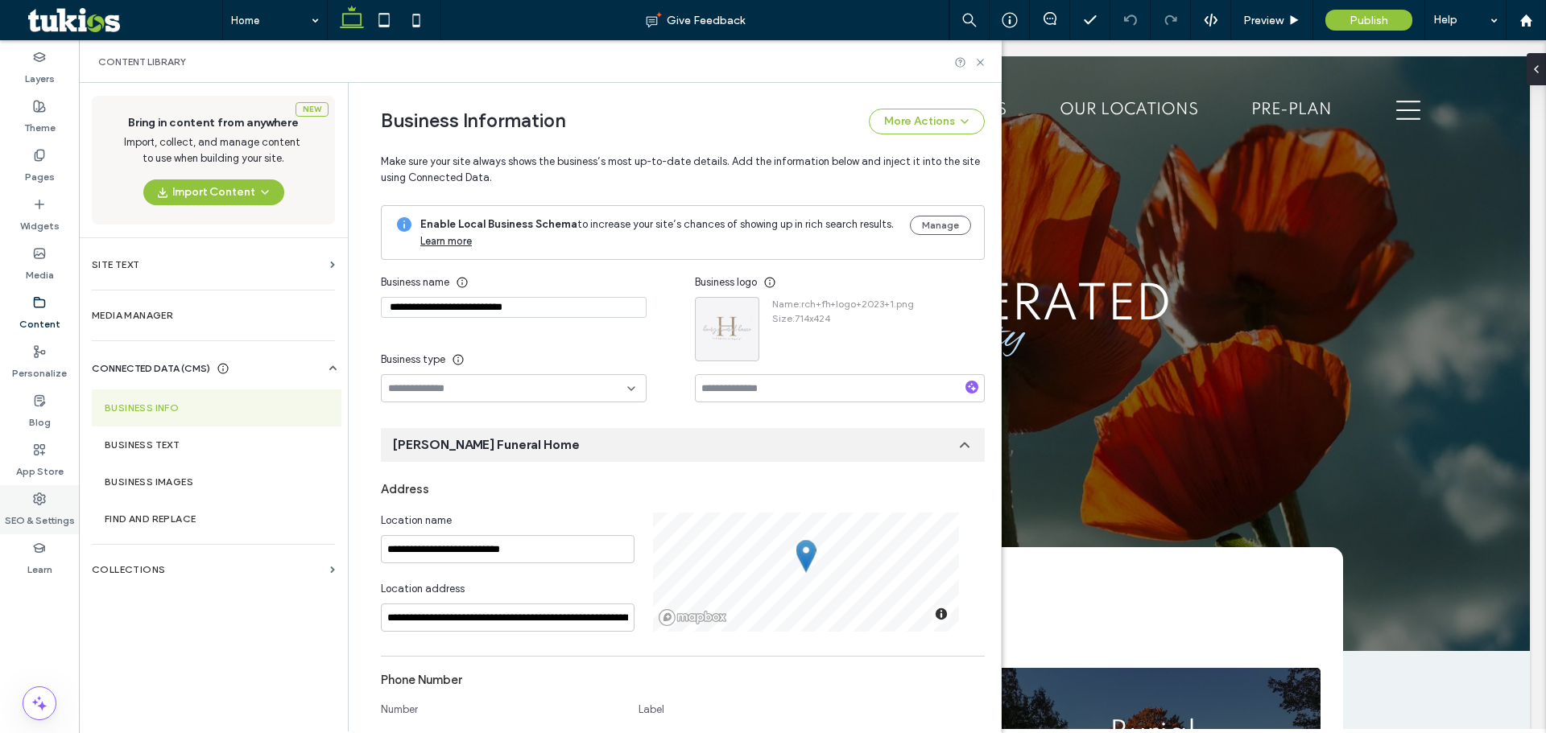
drag, startPoint x: 39, startPoint y: 502, endPoint x: 45, endPoint y: 496, distance: 9.1
click at [39, 502] on icon at bounding box center [39, 499] width 13 height 13
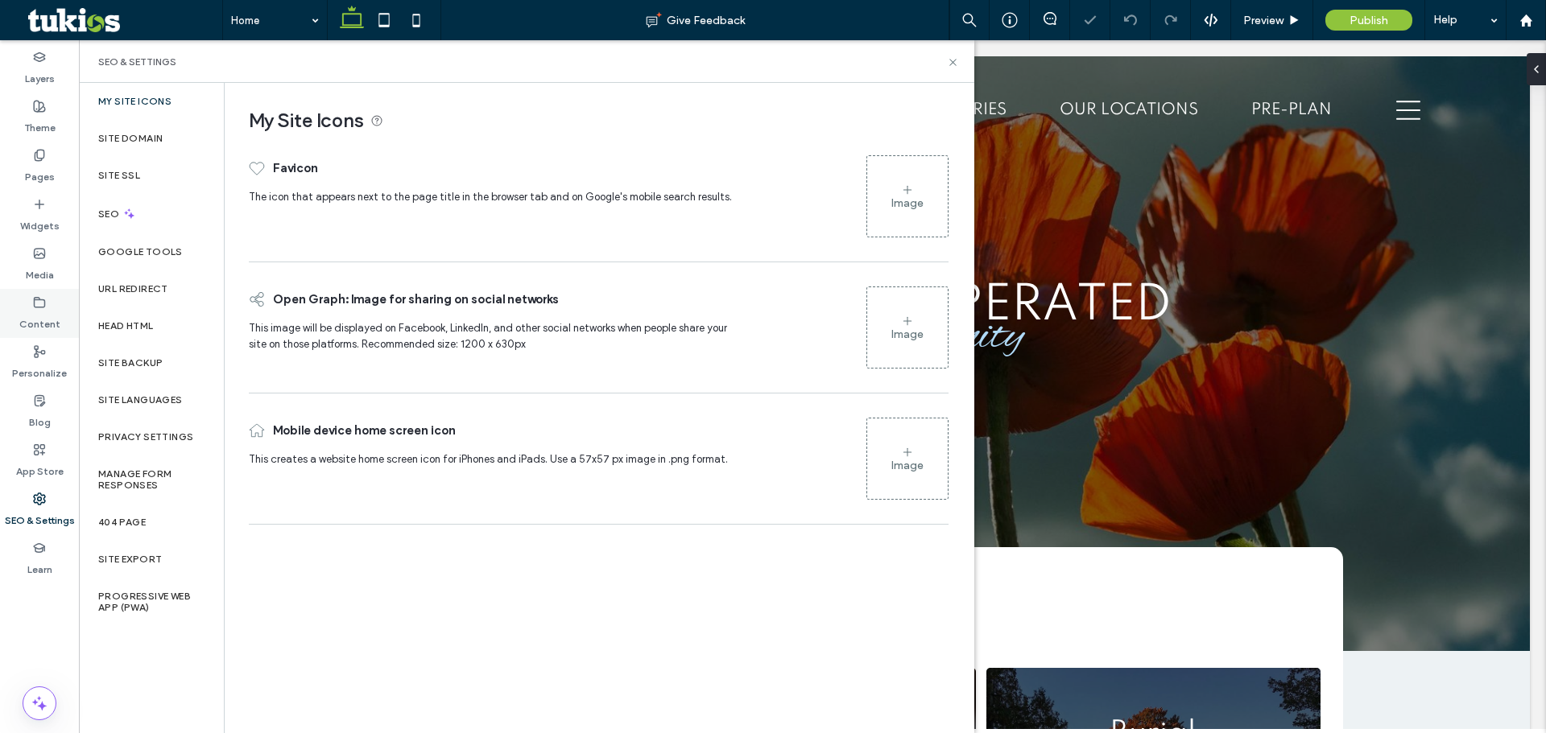
click at [47, 306] on div "Content" at bounding box center [39, 313] width 79 height 49
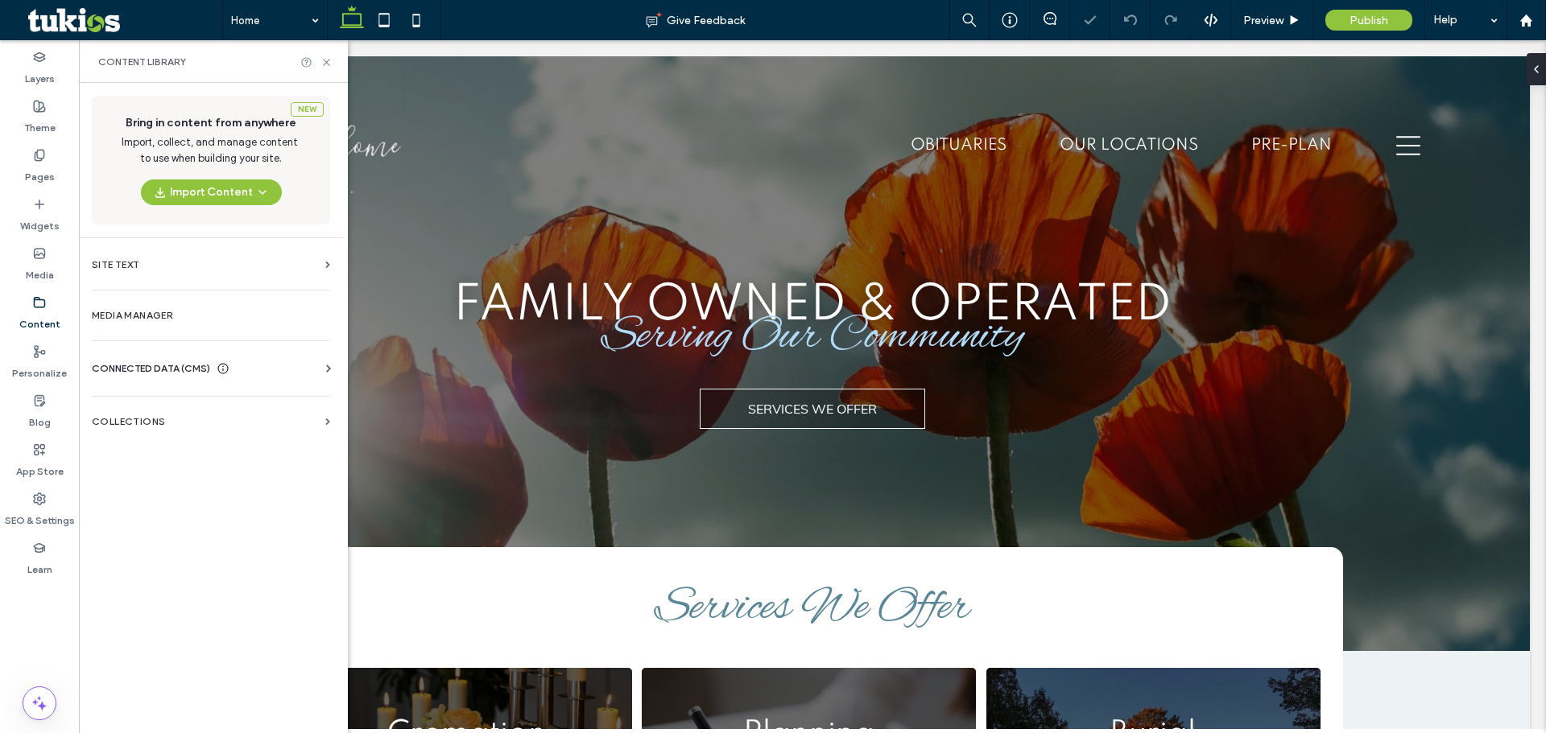
click at [240, 361] on div "CONNECTED DATA (CMS)" at bounding box center [214, 369] width 245 height 16
click at [203, 407] on label "Business Info" at bounding box center [214, 407] width 219 height 11
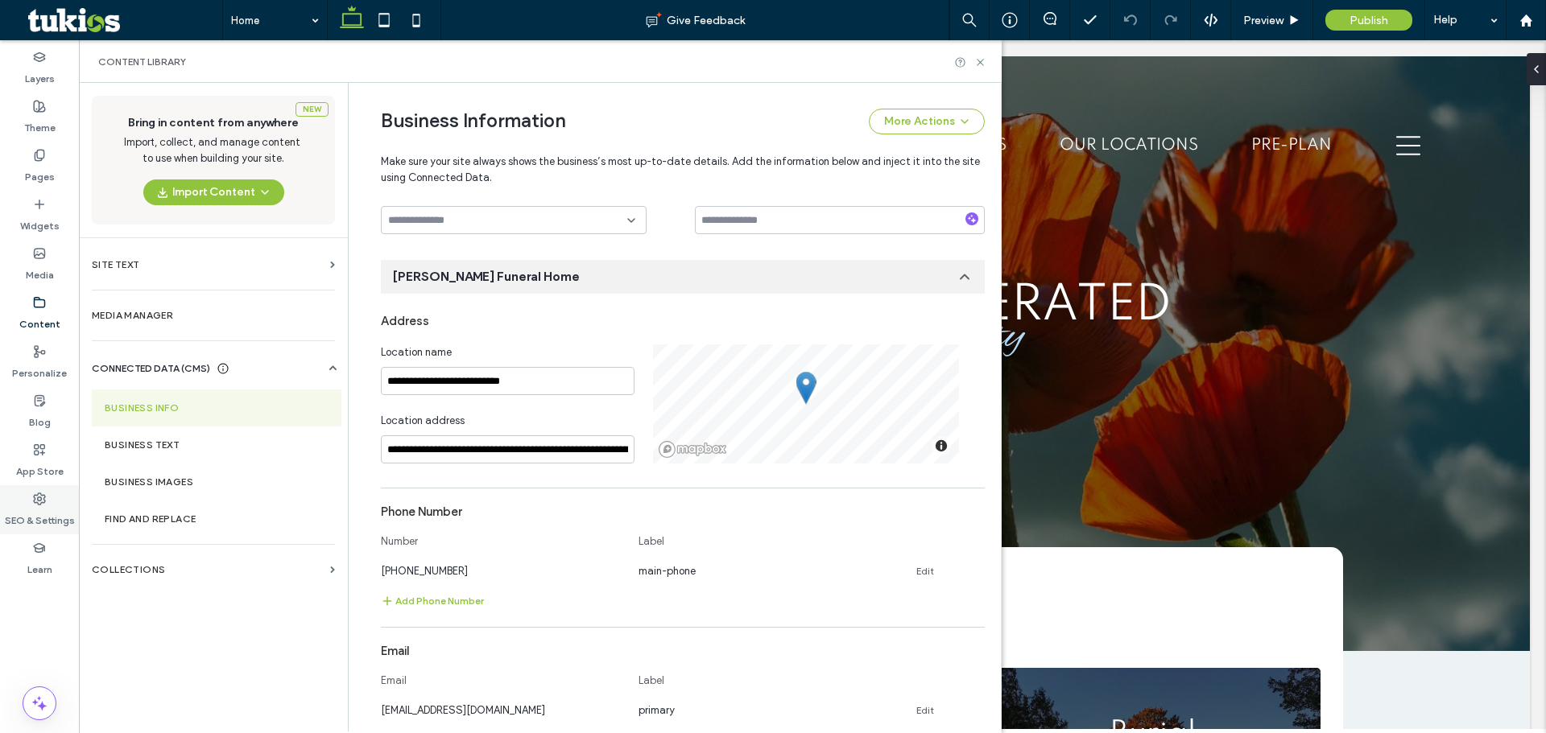
click at [48, 518] on label "SEO & Settings" at bounding box center [40, 517] width 70 height 23
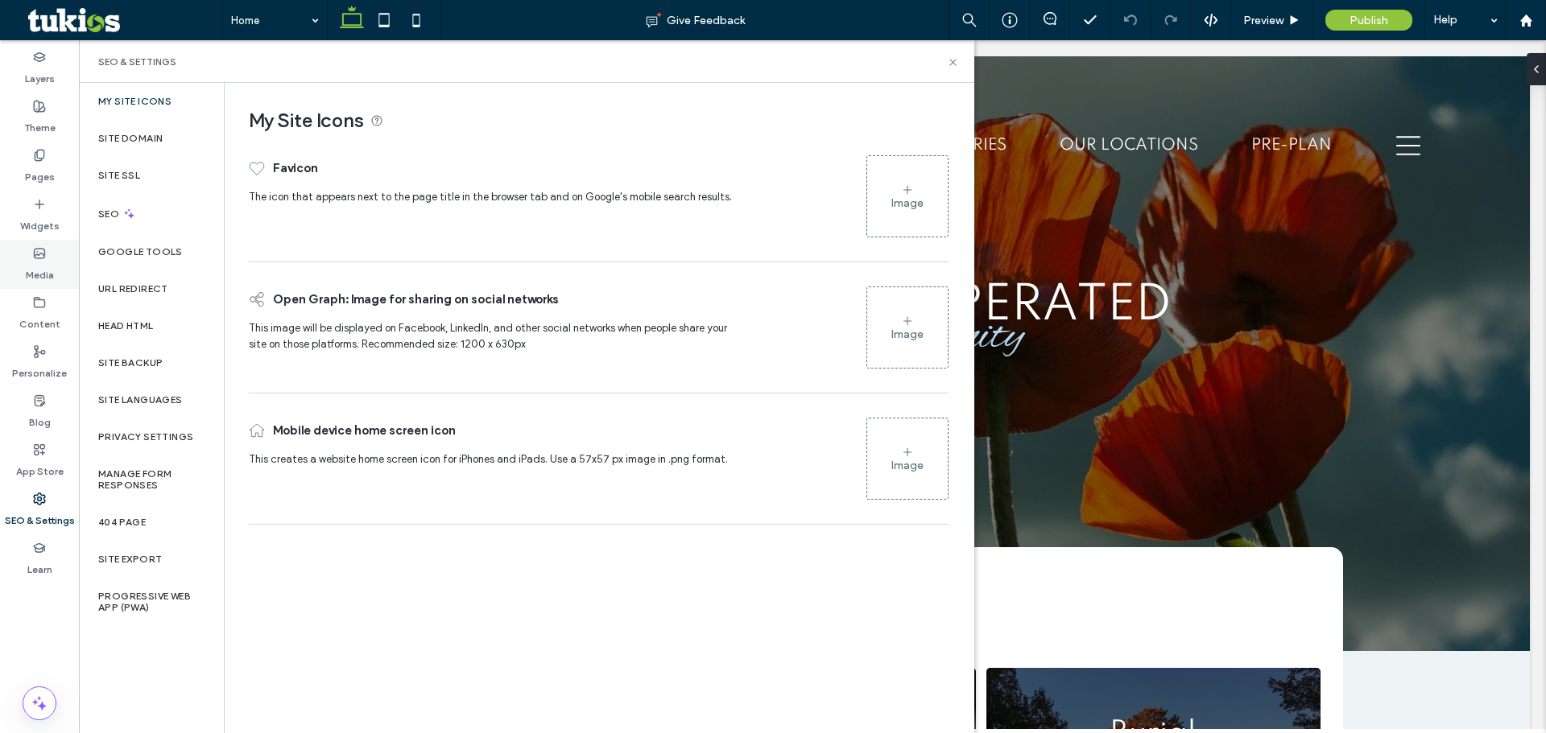
click at [38, 280] on label "Media" at bounding box center [40, 271] width 28 height 23
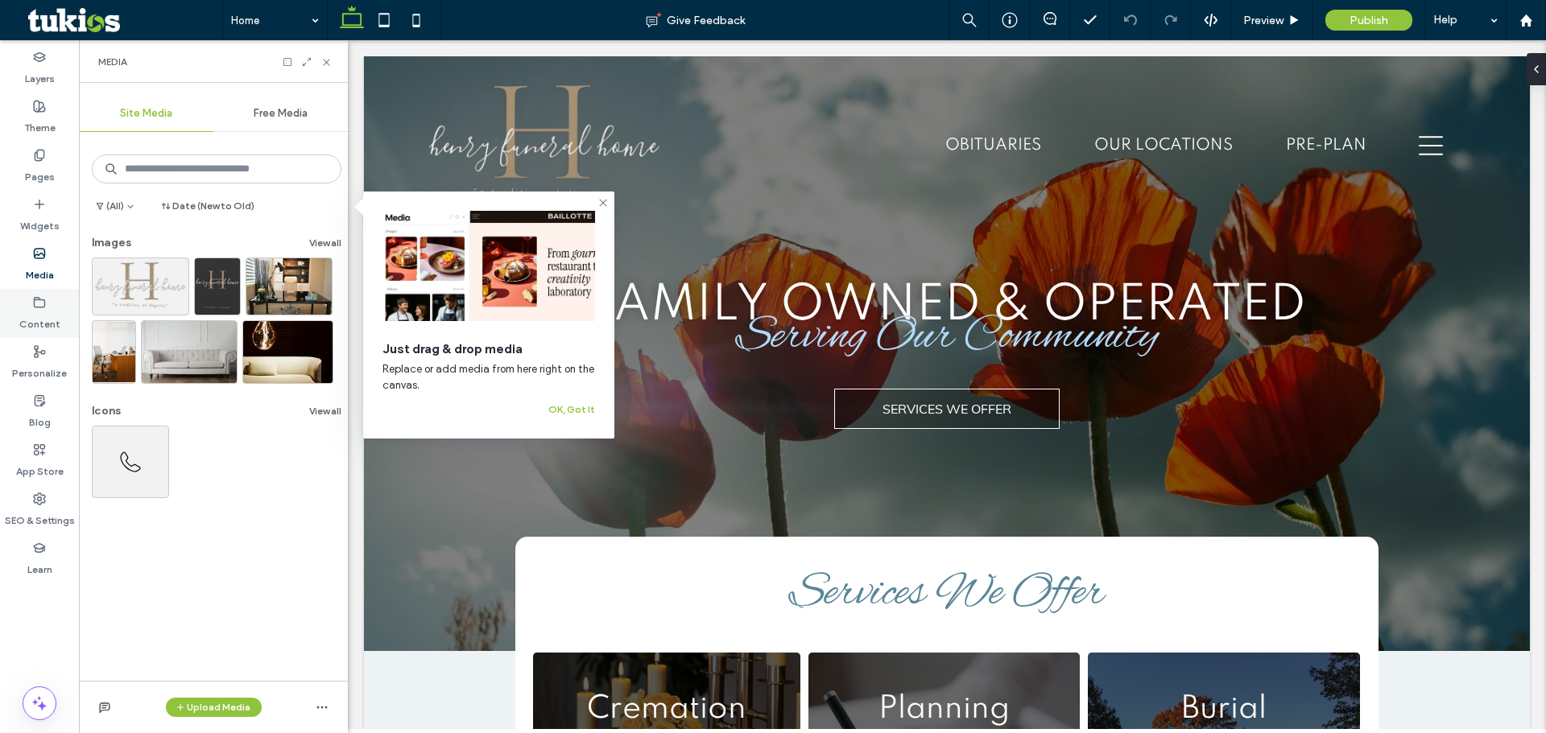
click at [39, 305] on icon at bounding box center [39, 302] width 13 height 13
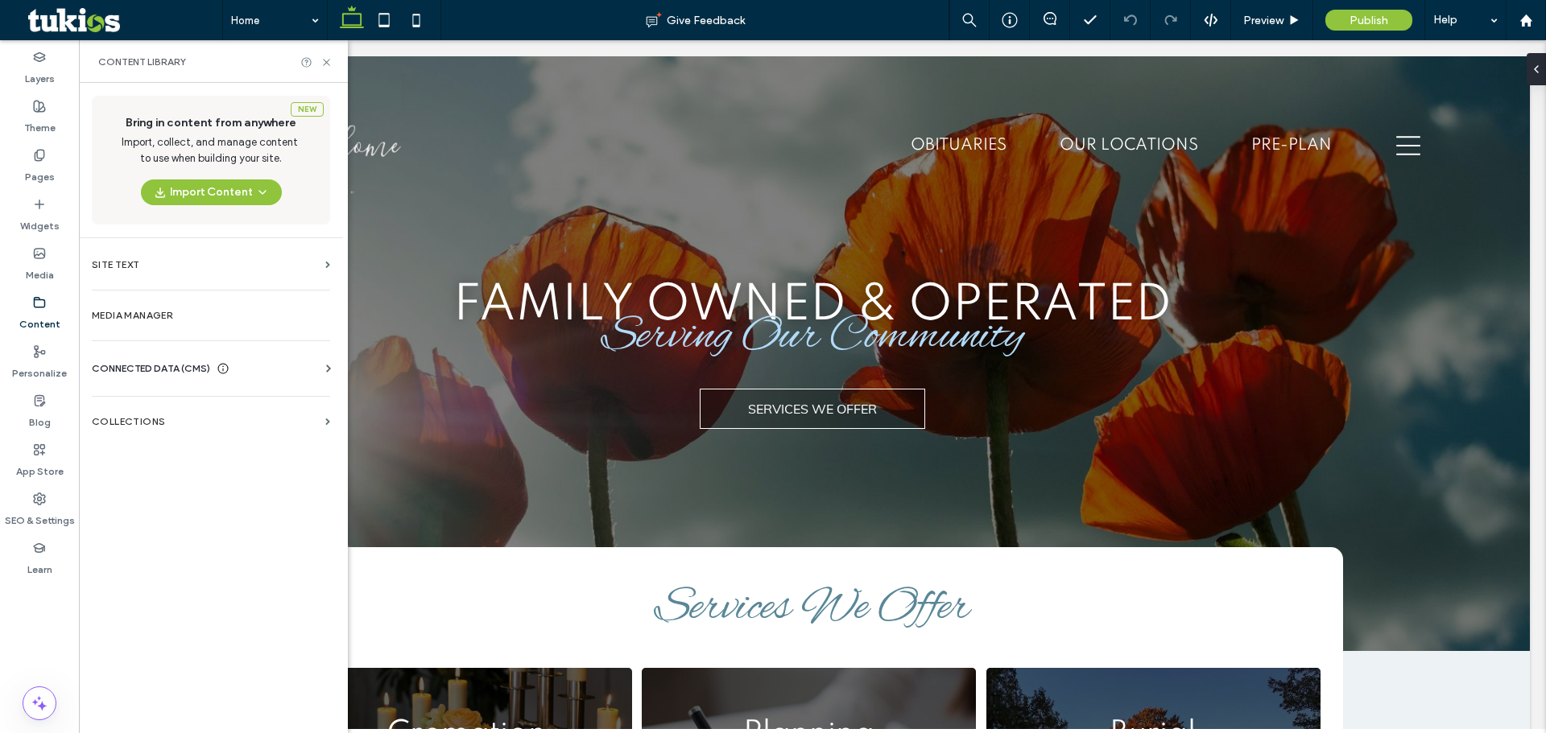
click at [131, 311] on label "Media Manager" at bounding box center [211, 315] width 238 height 11
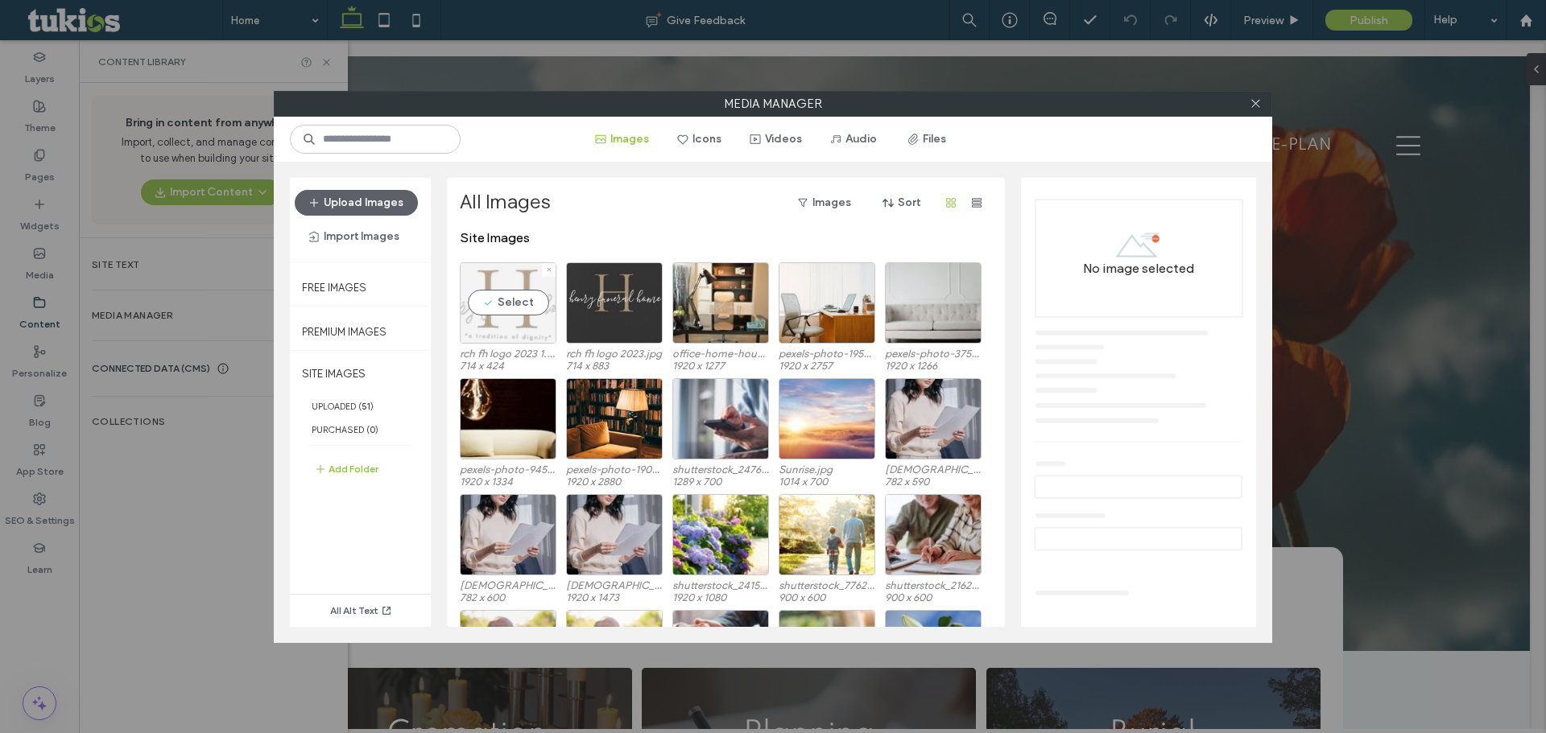
click at [510, 279] on div "Select" at bounding box center [508, 302] width 97 height 81
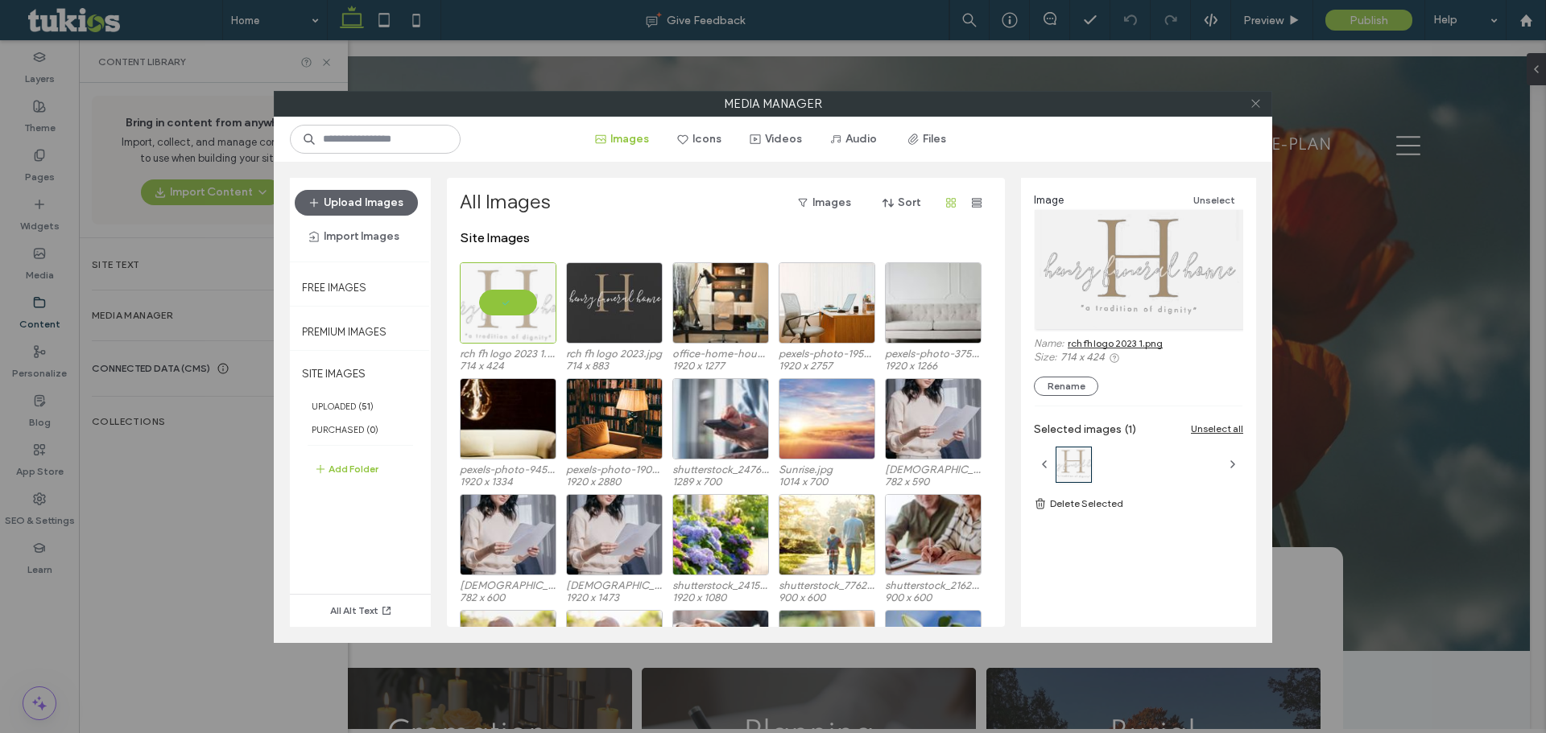
click at [1254, 105] on icon at bounding box center [1255, 103] width 12 height 12
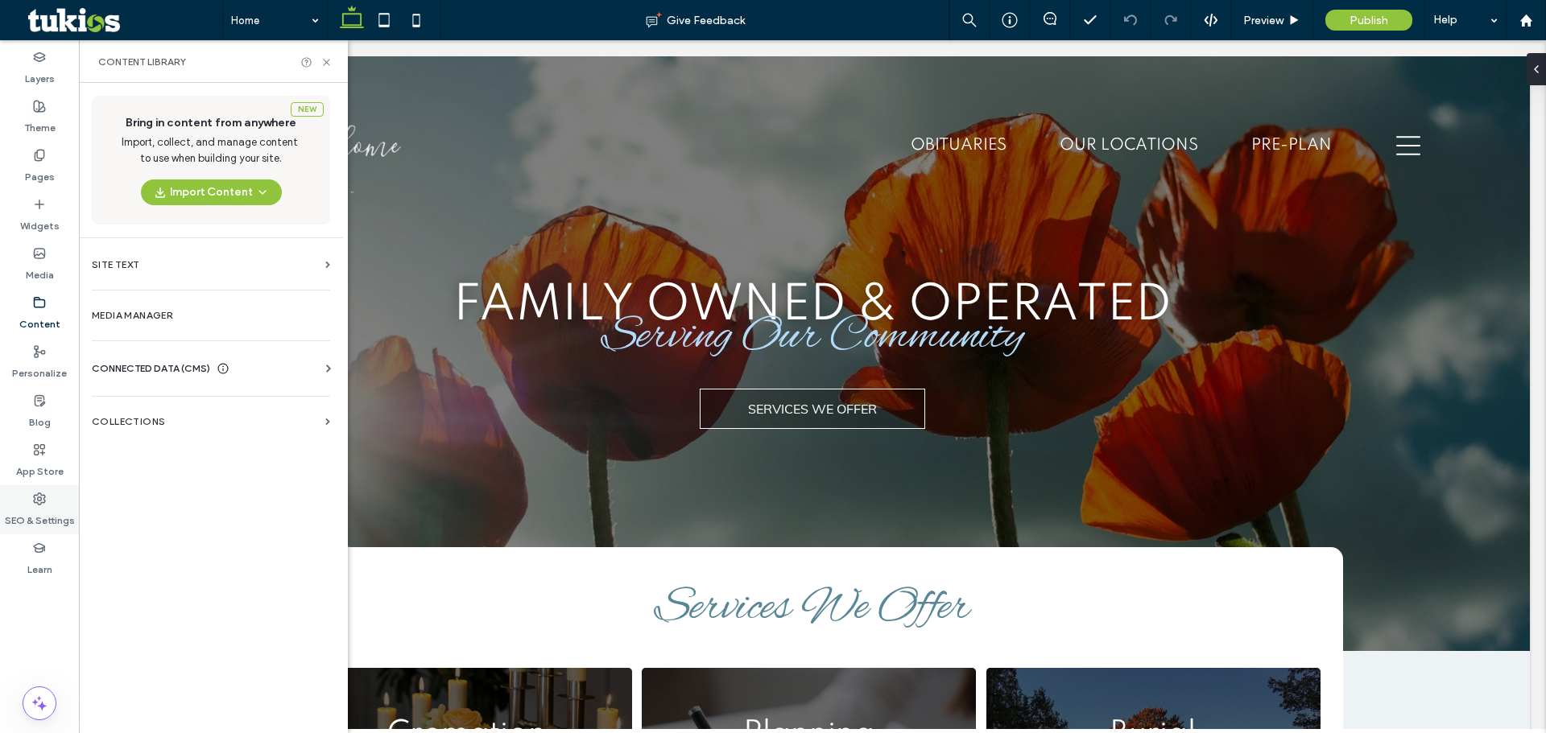
click at [51, 529] on div "SEO & Settings" at bounding box center [39, 509] width 79 height 49
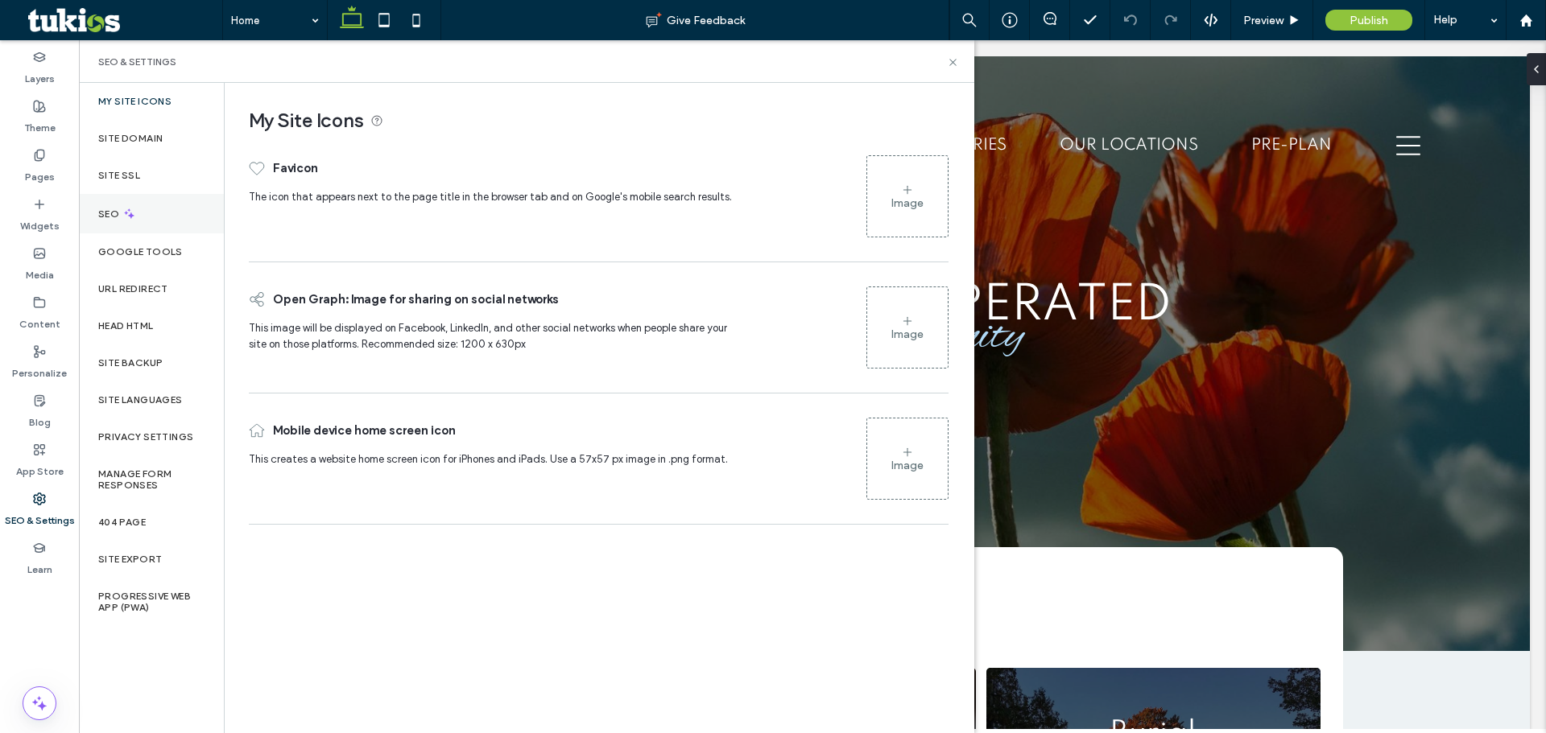
click at [157, 201] on div "SEO" at bounding box center [151, 213] width 145 height 39
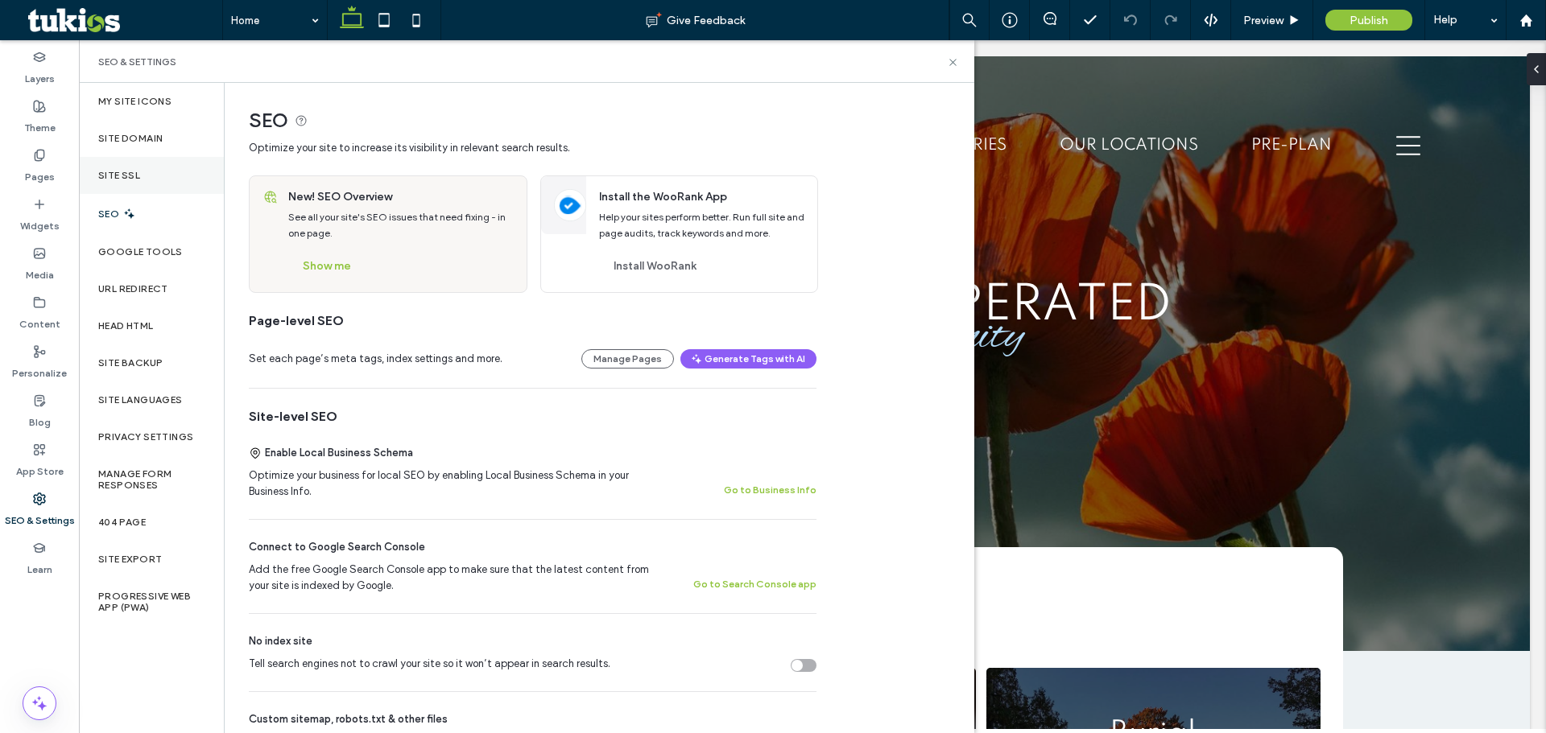
click at [157, 171] on div "Site SSL" at bounding box center [151, 175] width 145 height 37
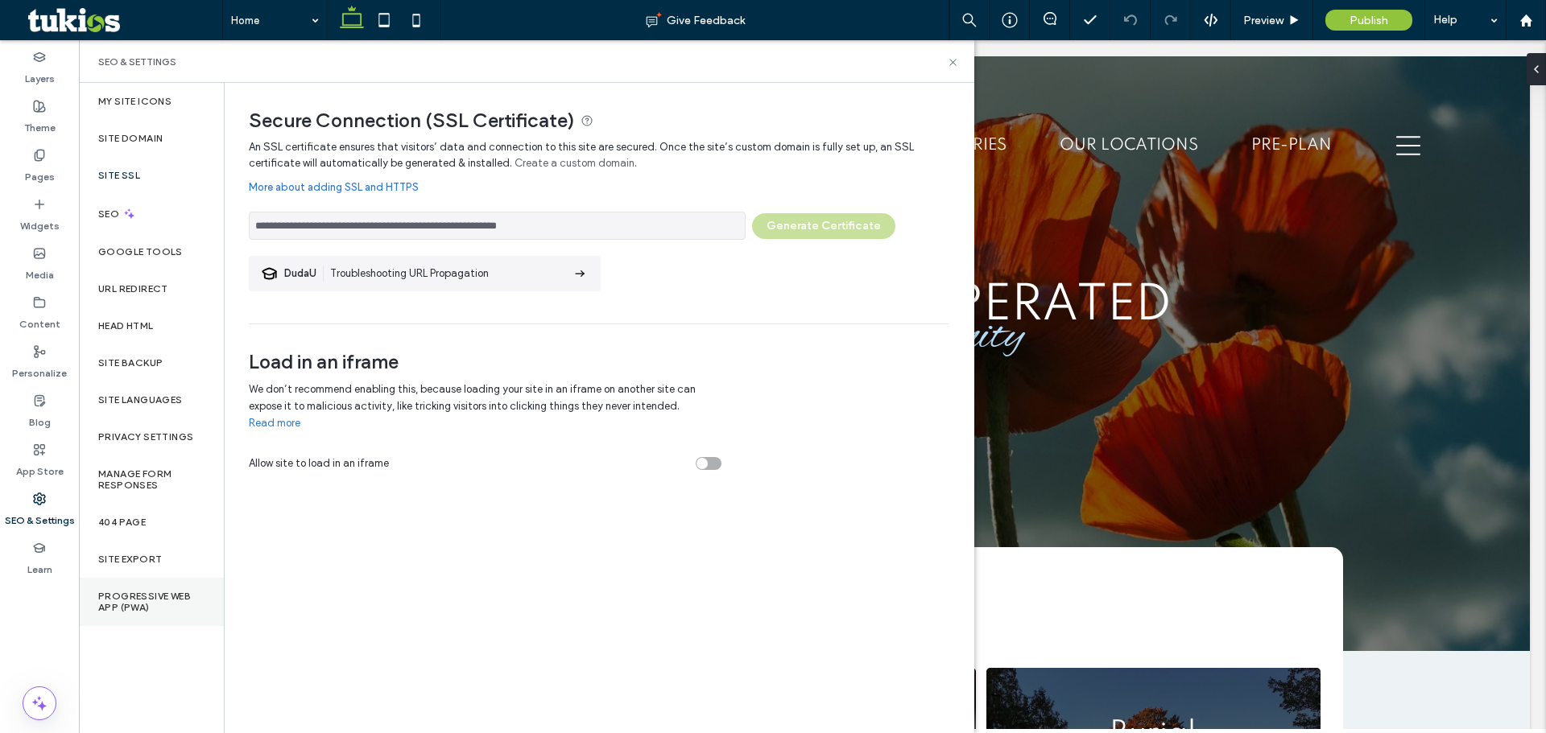
click at [121, 596] on label "Progressive Web App (PWA)" at bounding box center [151, 602] width 106 height 23
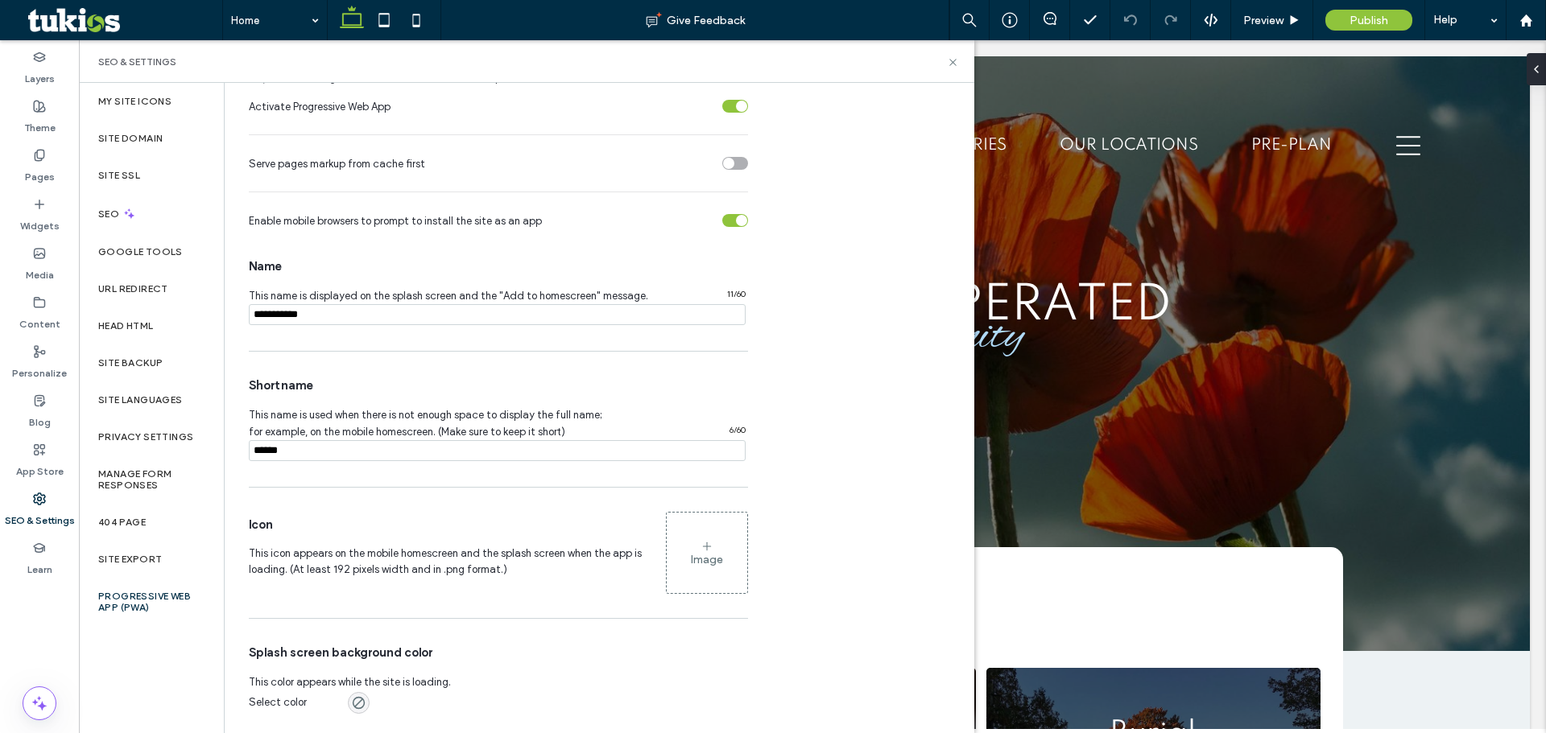
scroll to position [128, 0]
click at [181, 98] on div "My Site Icons" at bounding box center [151, 101] width 145 height 37
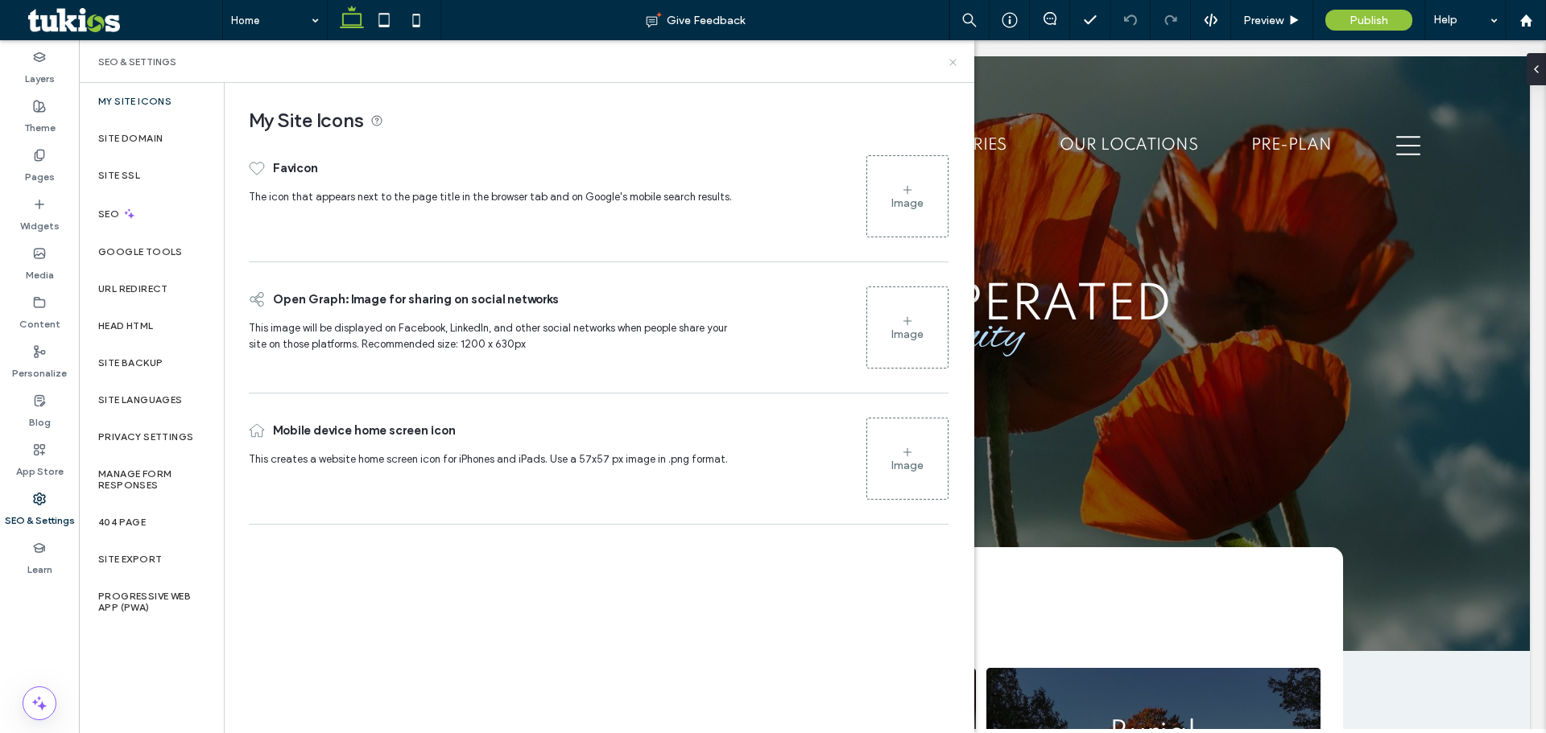
click at [949, 59] on icon at bounding box center [953, 62] width 12 height 12
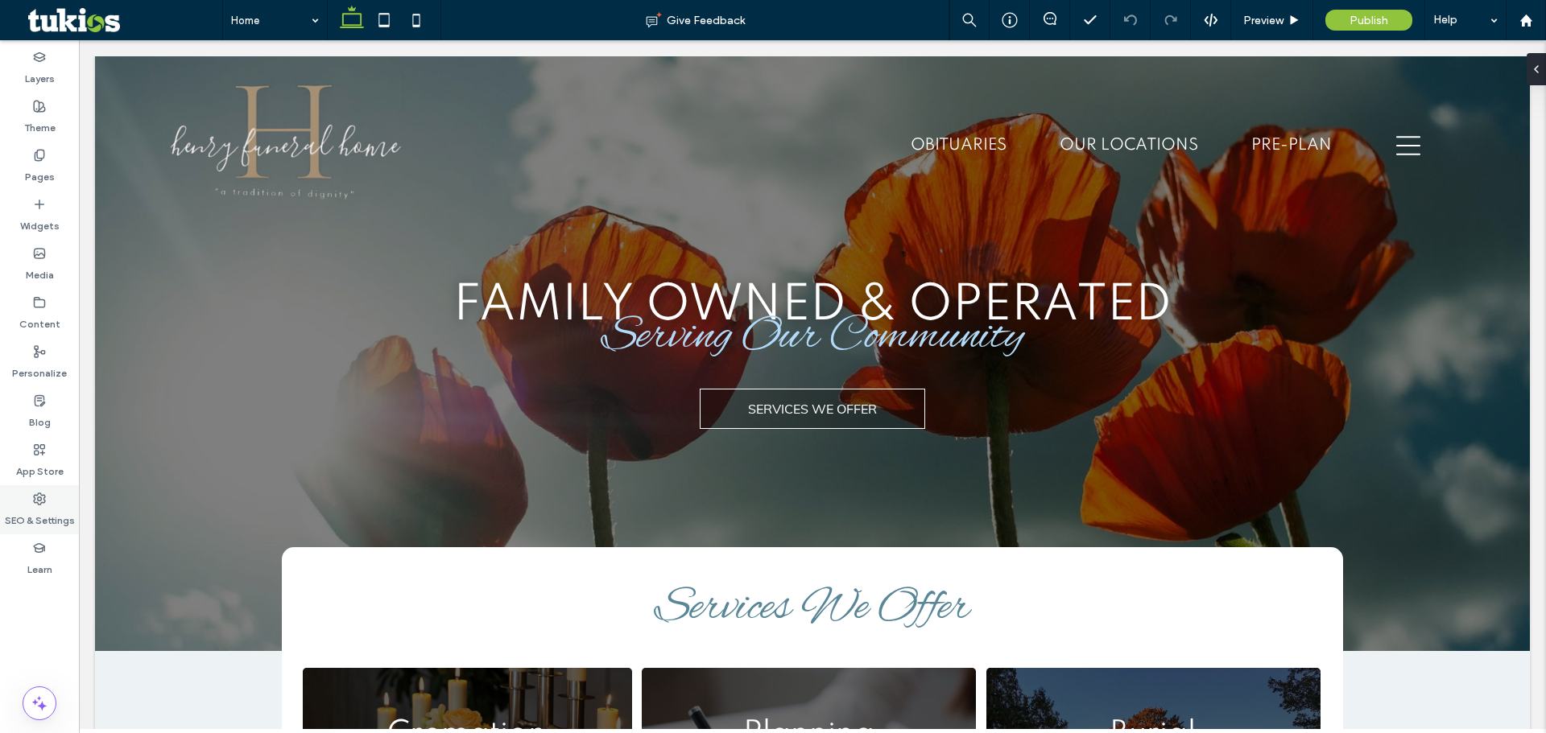
click at [15, 514] on label "SEO & Settings" at bounding box center [40, 517] width 70 height 23
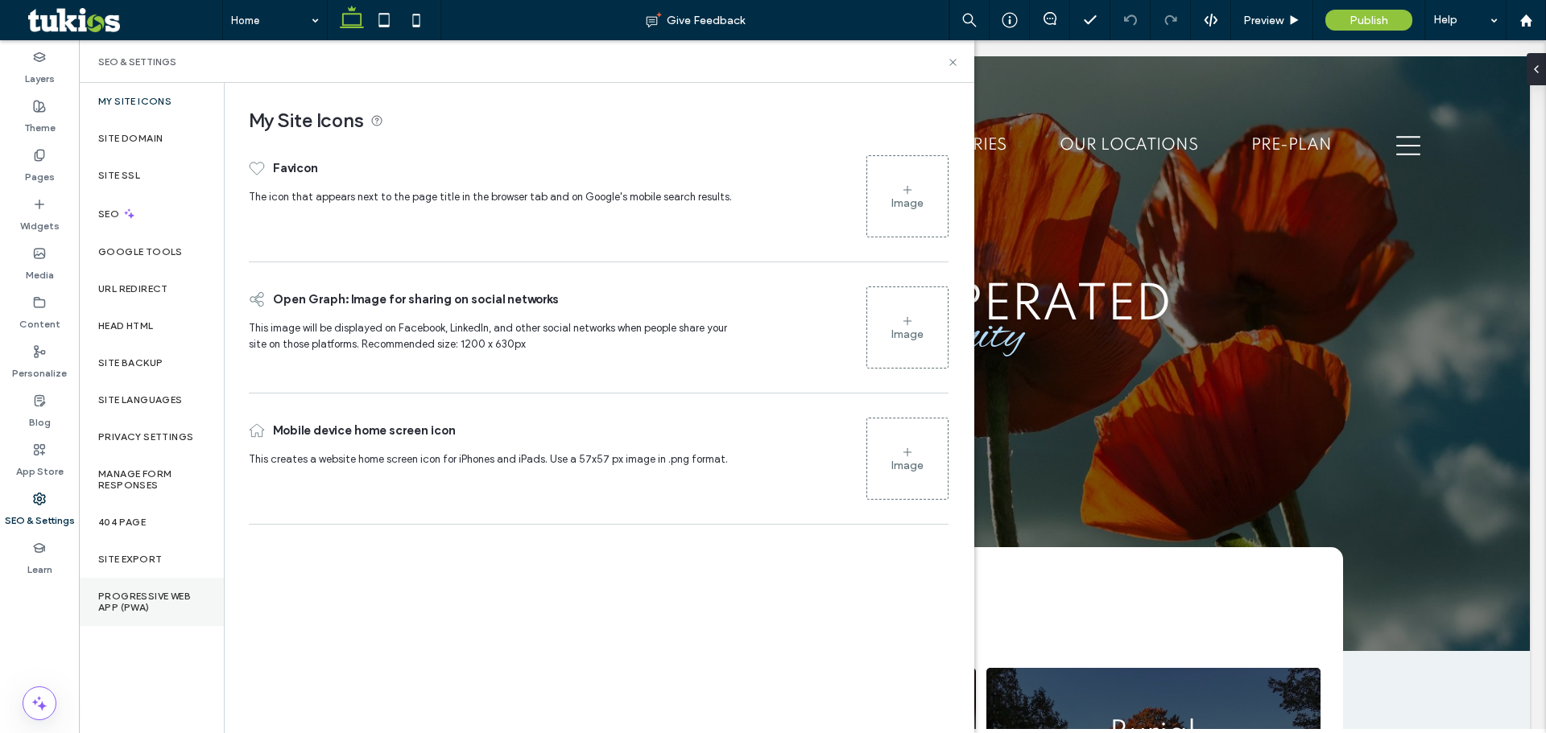
click at [168, 599] on label "Progressive Web App (PWA)" at bounding box center [151, 602] width 106 height 23
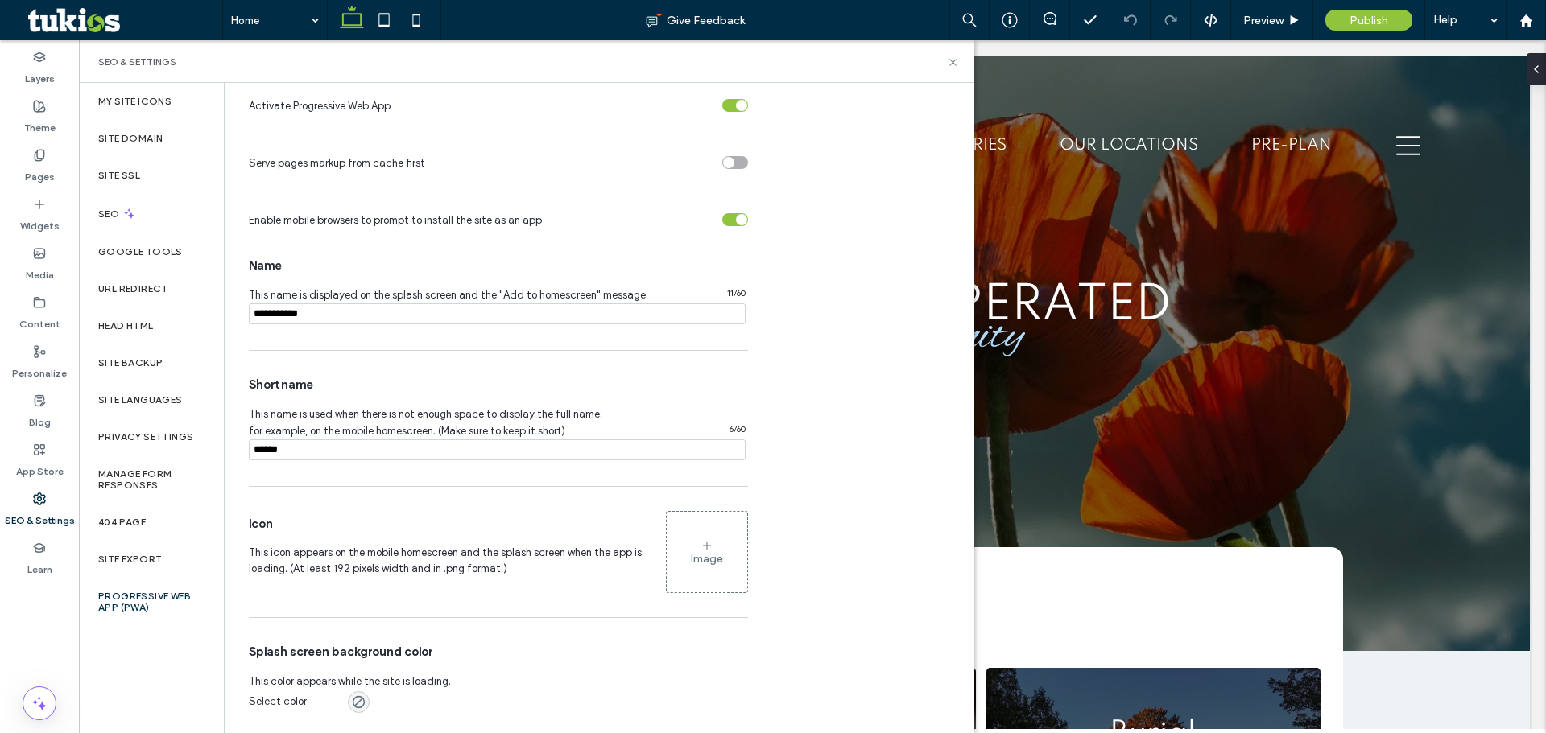
click at [374, 300] on span "This name is displayed on the splash screen and the "Add to homescreen" message." at bounding box center [448, 295] width 399 height 38
click at [375, 307] on input "notEmpty" at bounding box center [497, 313] width 497 height 21
paste input "**********"
type input "**********"
click at [329, 461] on div "Short name This name is used when there is not enough space to display the full…" at bounding box center [498, 418] width 499 height 119
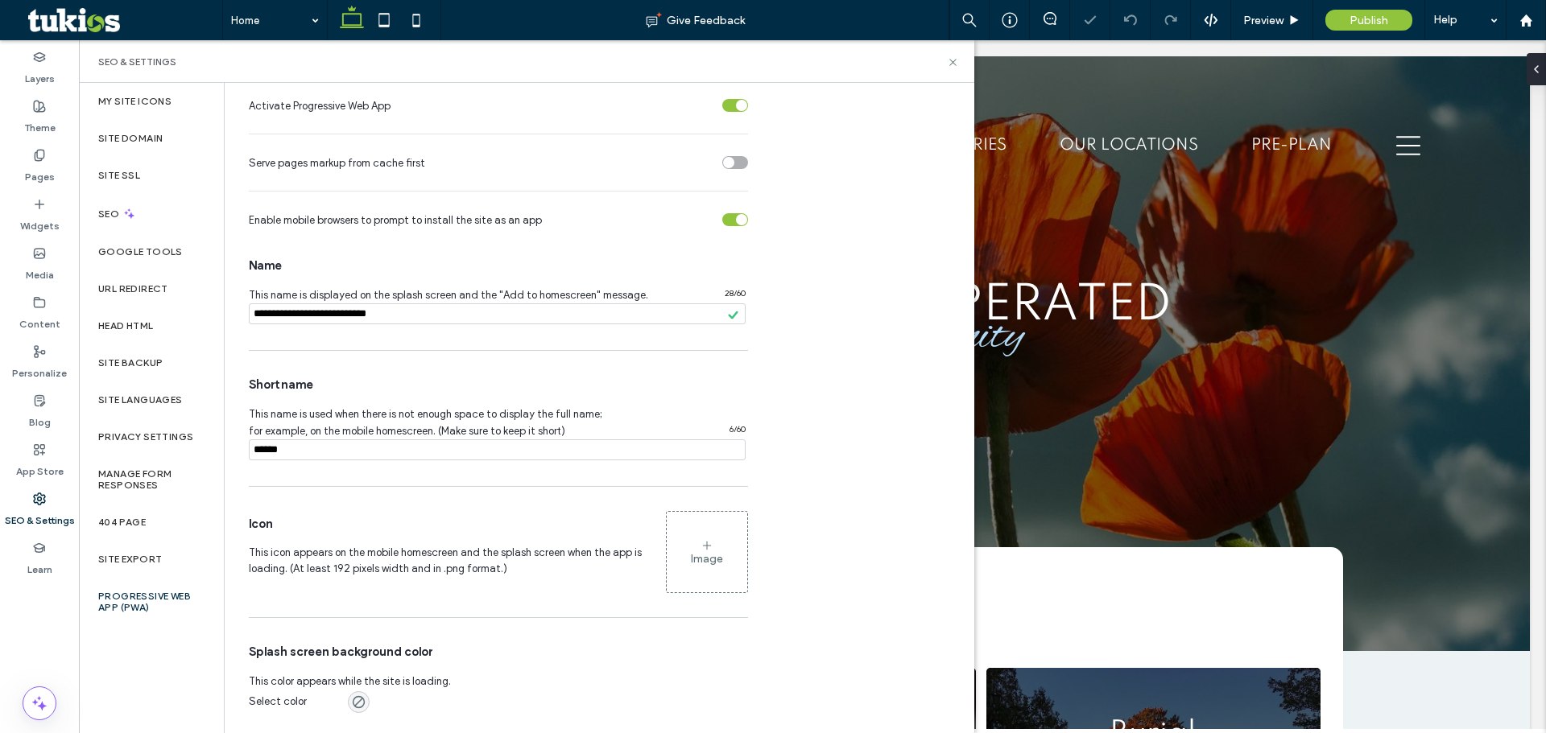
click at [328, 451] on input "notEmpty" at bounding box center [497, 450] width 497 height 21
paste input "**********"
drag, startPoint x: 407, startPoint y: 435, endPoint x: 390, endPoint y: 454, distance: 25.1
click at [344, 448] on div "Short name This name is used when there is not enough space to display the full…" at bounding box center [498, 418] width 499 height 119
drag, startPoint x: 402, startPoint y: 455, endPoint x: 336, endPoint y: 452, distance: 65.2
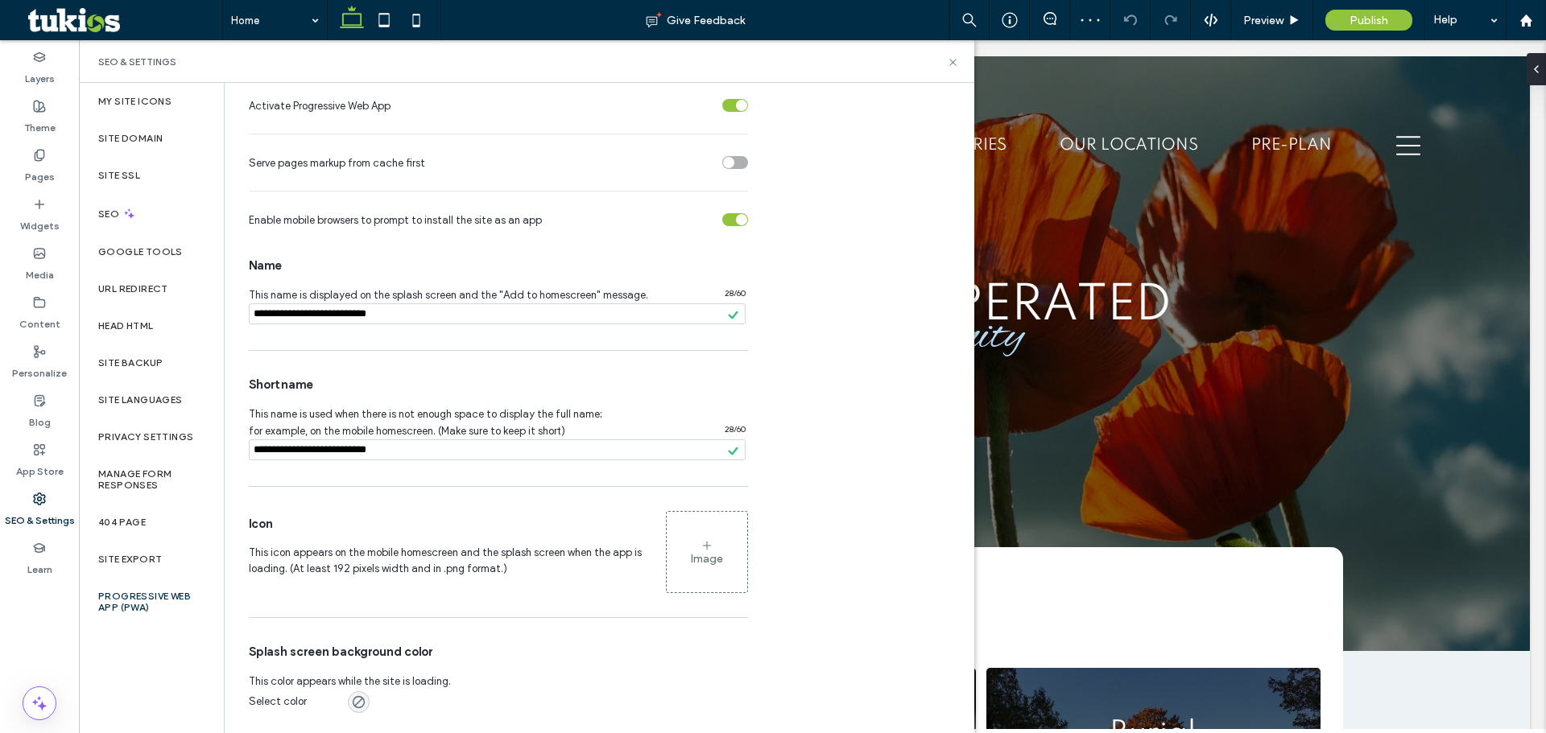
click at [336, 452] on input "notEmpty" at bounding box center [497, 450] width 497 height 21
type input "**********"
click at [410, 460] on div "Short name This name is used when there is not enough space to display the full…" at bounding box center [498, 418] width 499 height 119
click at [149, 225] on div "SEO" at bounding box center [151, 213] width 145 height 39
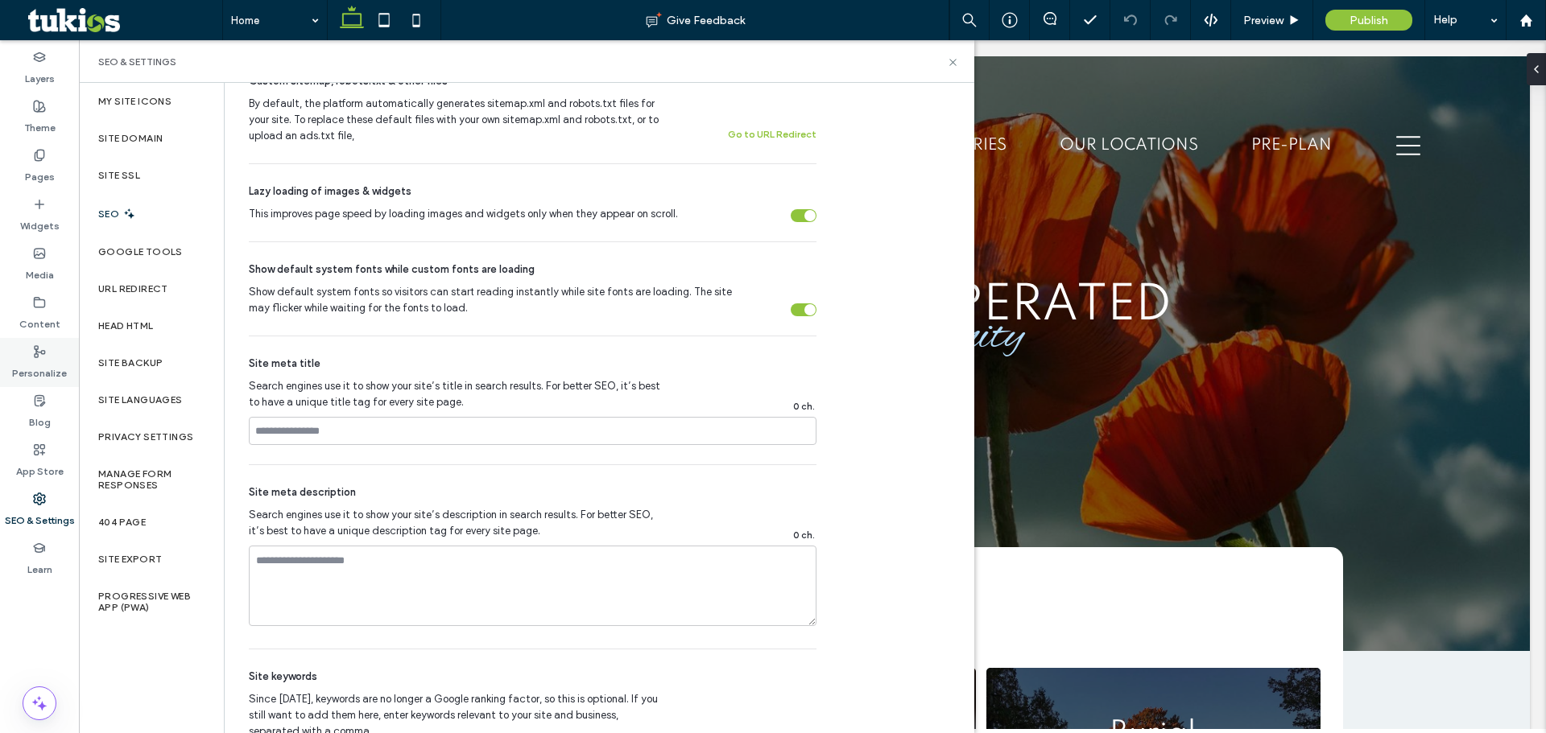
scroll to position [644, 0]
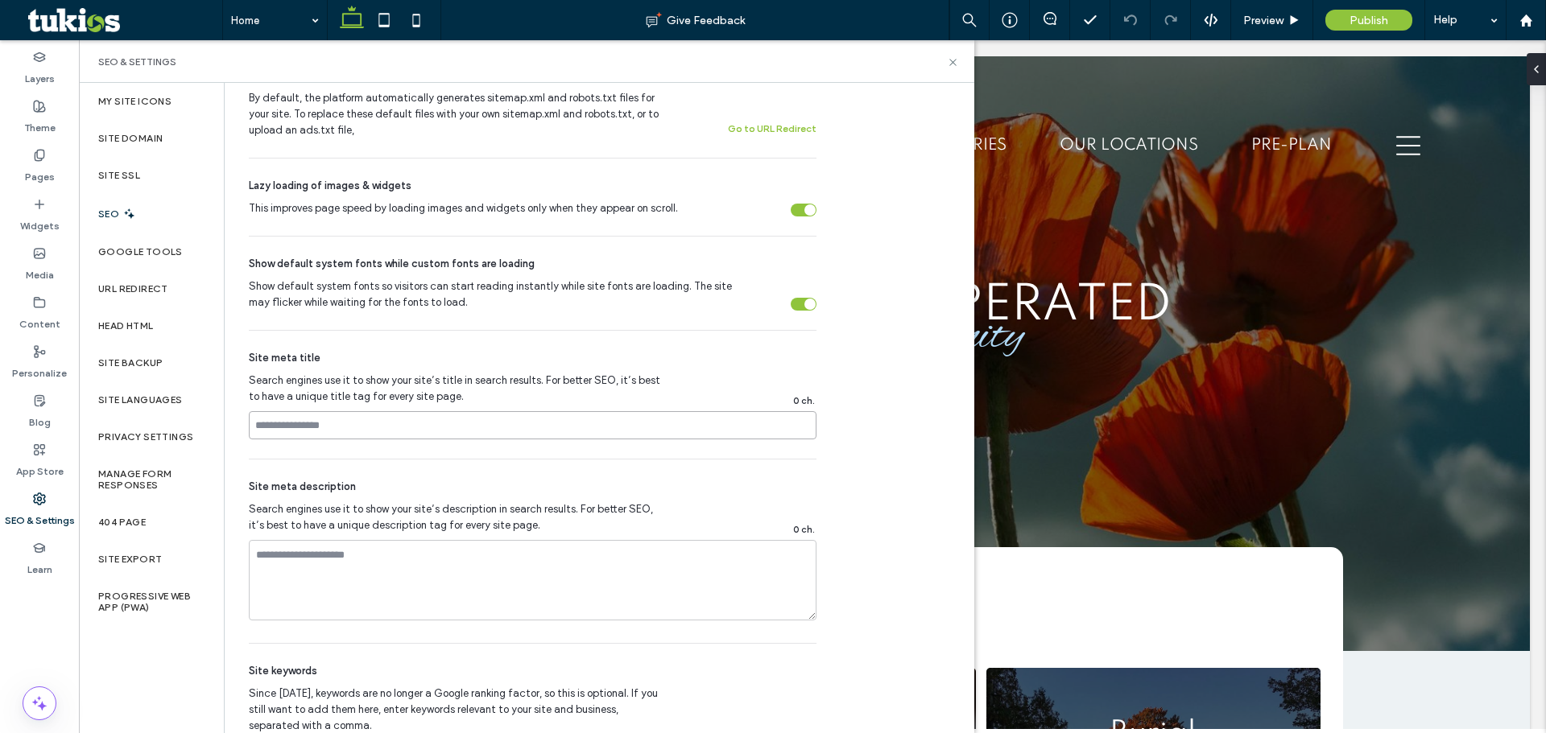
click at [333, 435] on input at bounding box center [532, 425] width 567 height 28
paste input "**********"
type input "**********"
click at [416, 361] on div "Site meta title" at bounding box center [532, 358] width 567 height 16
click at [62, 307] on div "Content" at bounding box center [39, 313] width 79 height 49
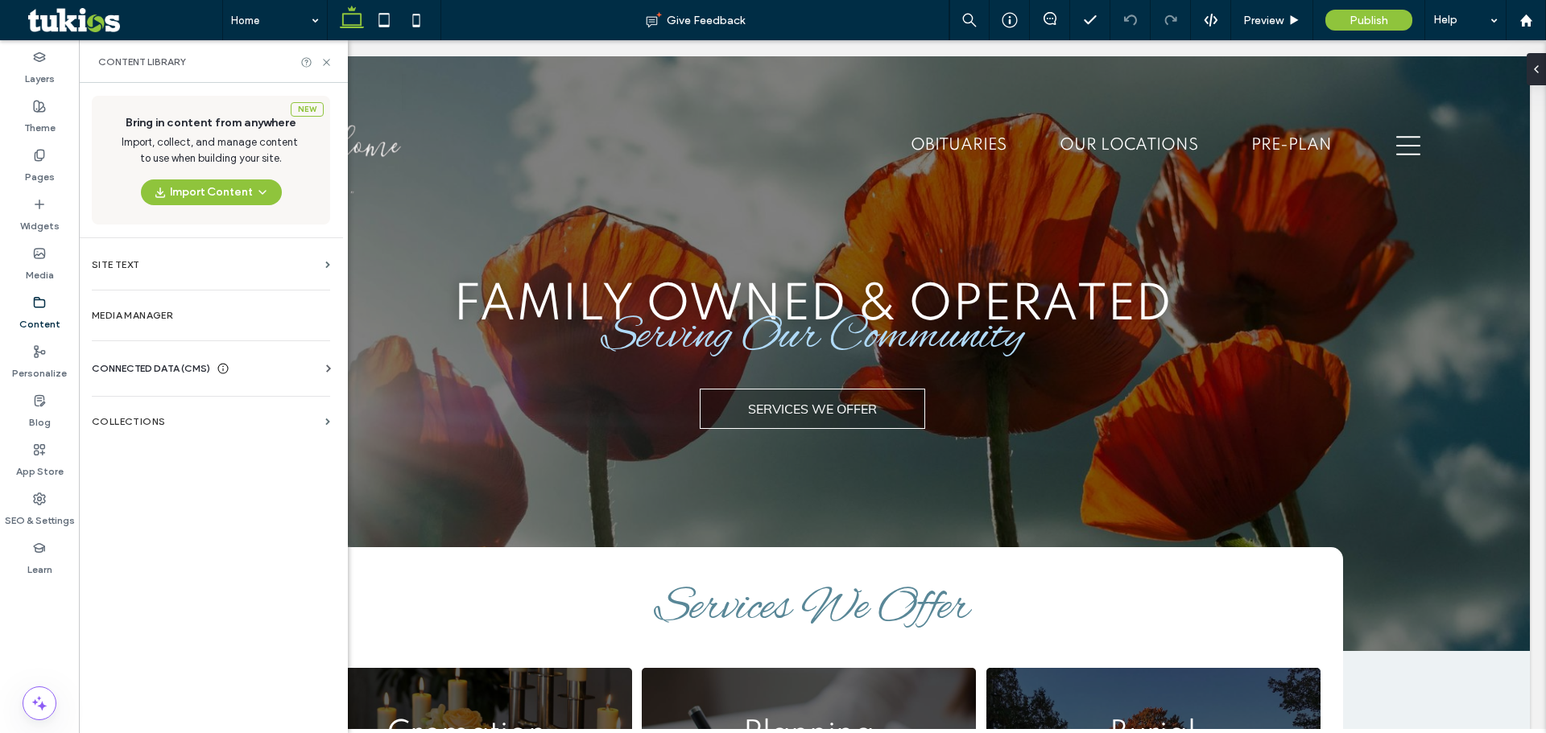
click at [251, 369] on div "CONNECTED DATA (CMS)" at bounding box center [214, 369] width 245 height 16
click at [224, 417] on section "Business Info" at bounding box center [214, 408] width 245 height 37
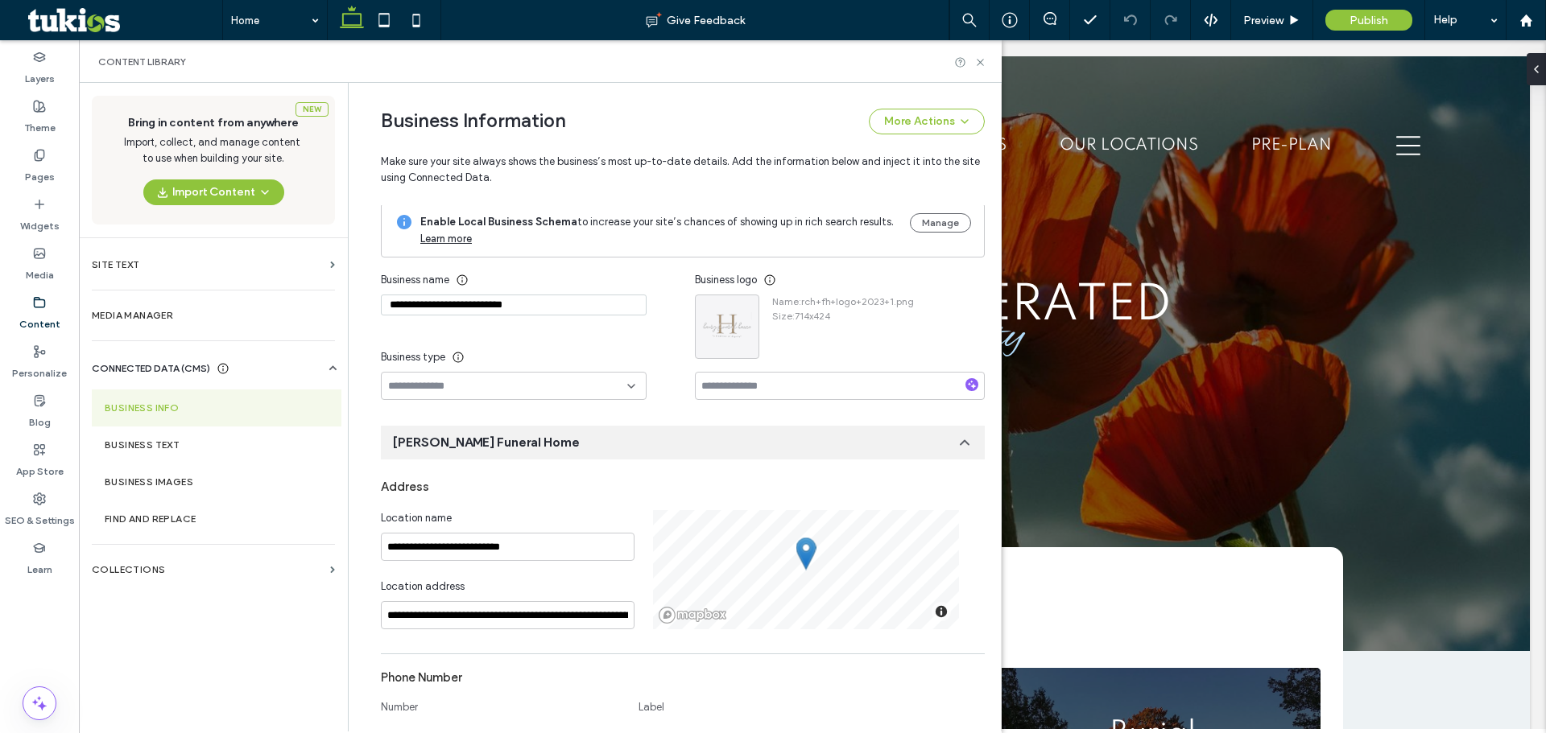
scroll to position [0, 0]
click at [979, 63] on use at bounding box center [979, 62] width 6 height 6
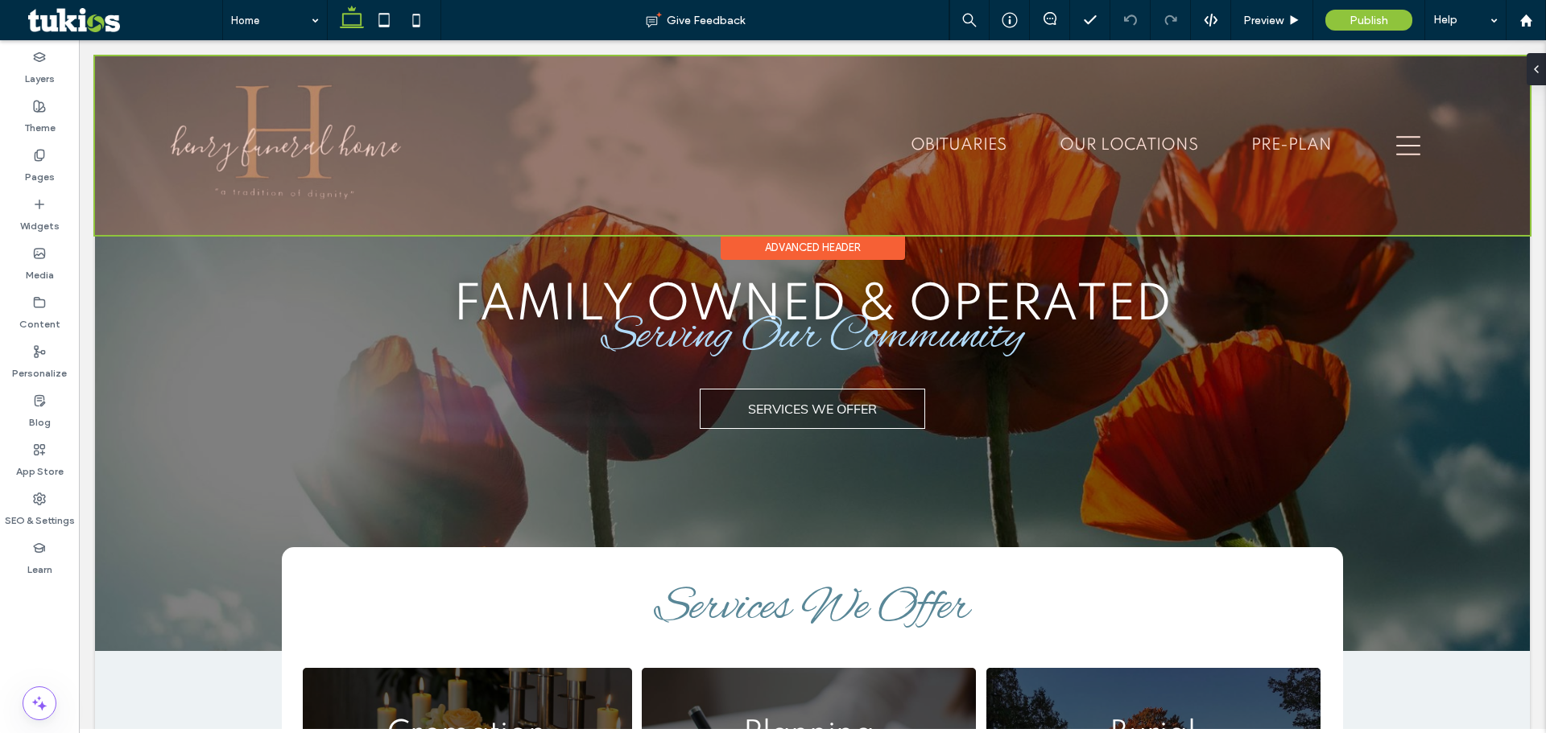
click at [300, 145] on div at bounding box center [812, 145] width 1434 height 179
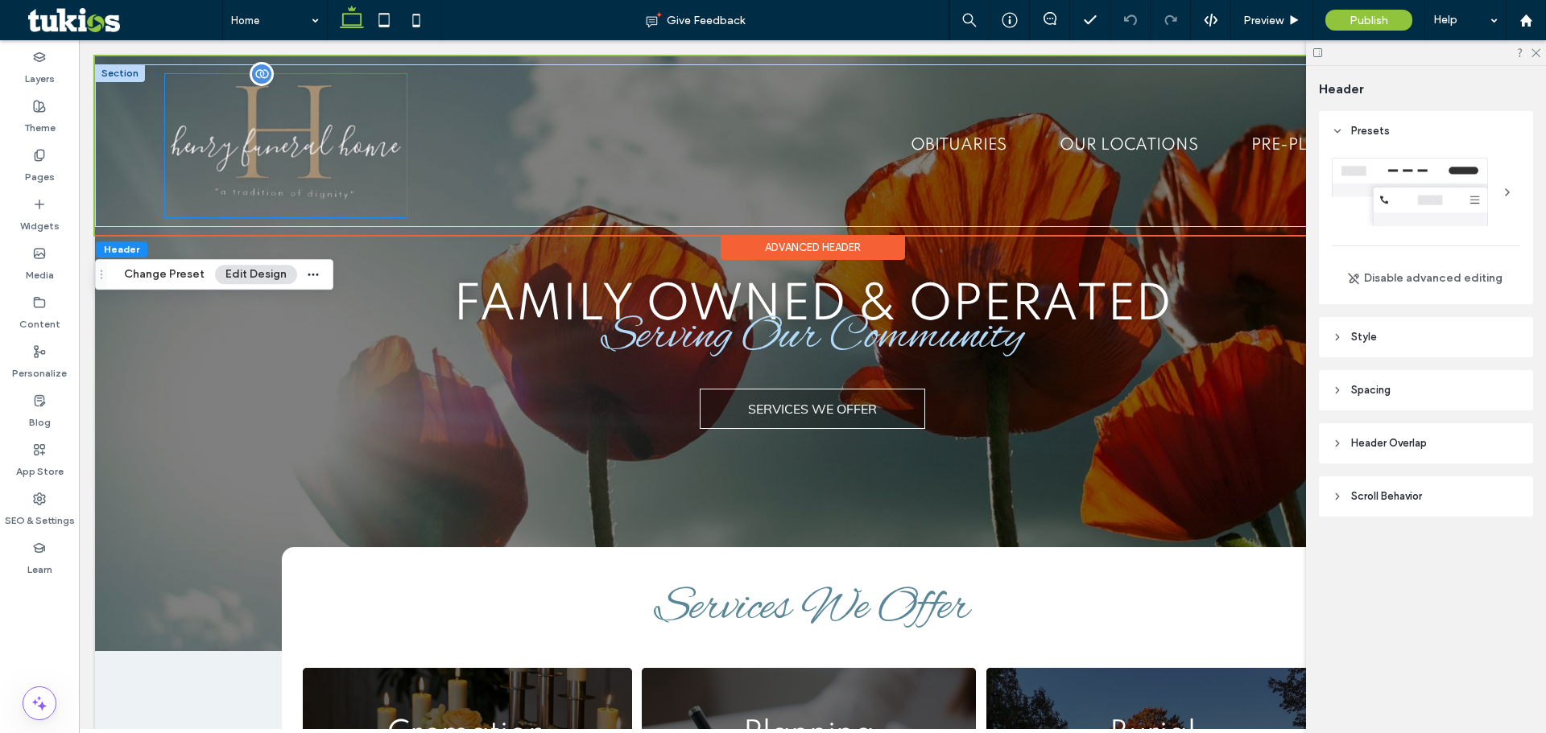
click at [285, 146] on img at bounding box center [285, 145] width 241 height 143
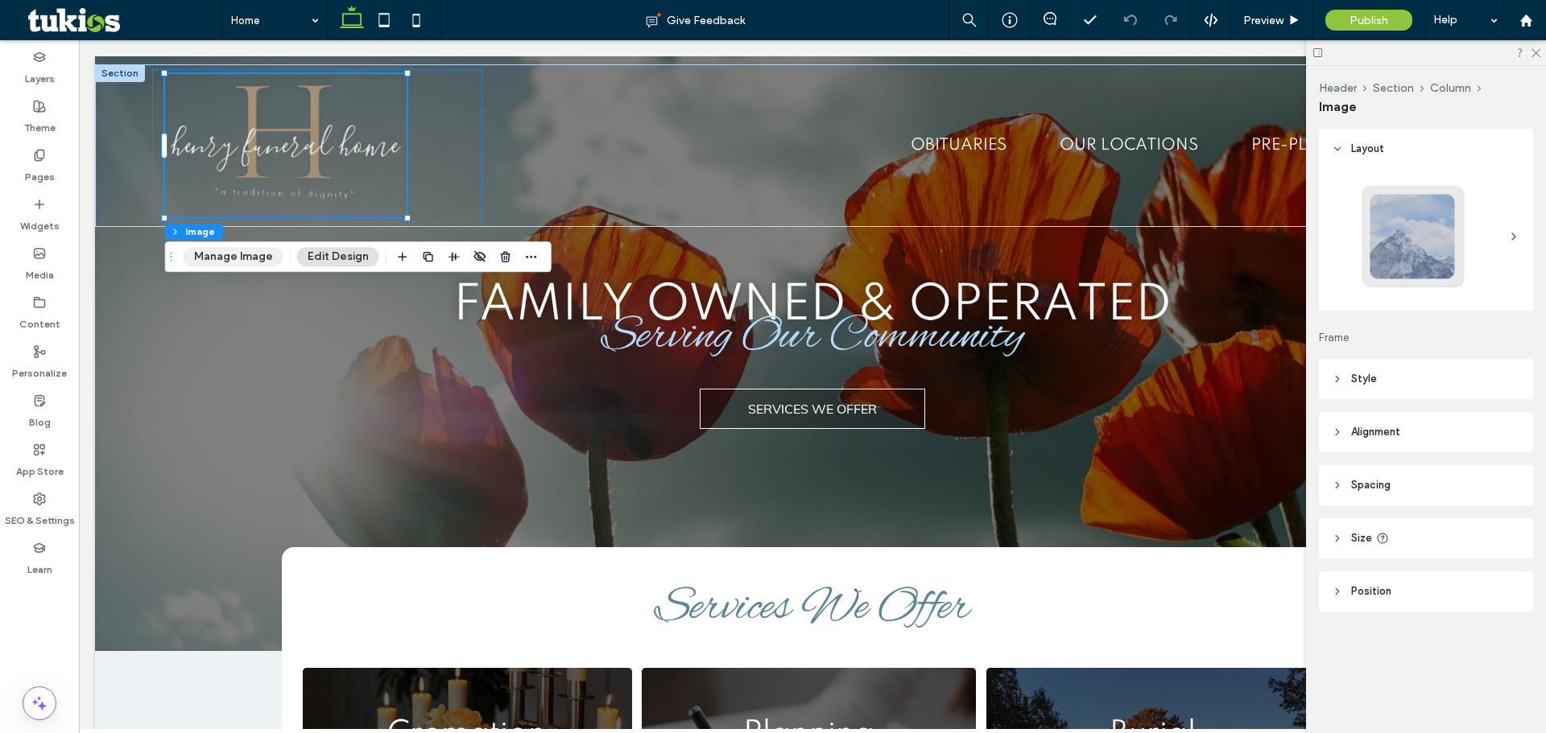
click at [211, 253] on button "Manage Image" at bounding box center [234, 256] width 100 height 19
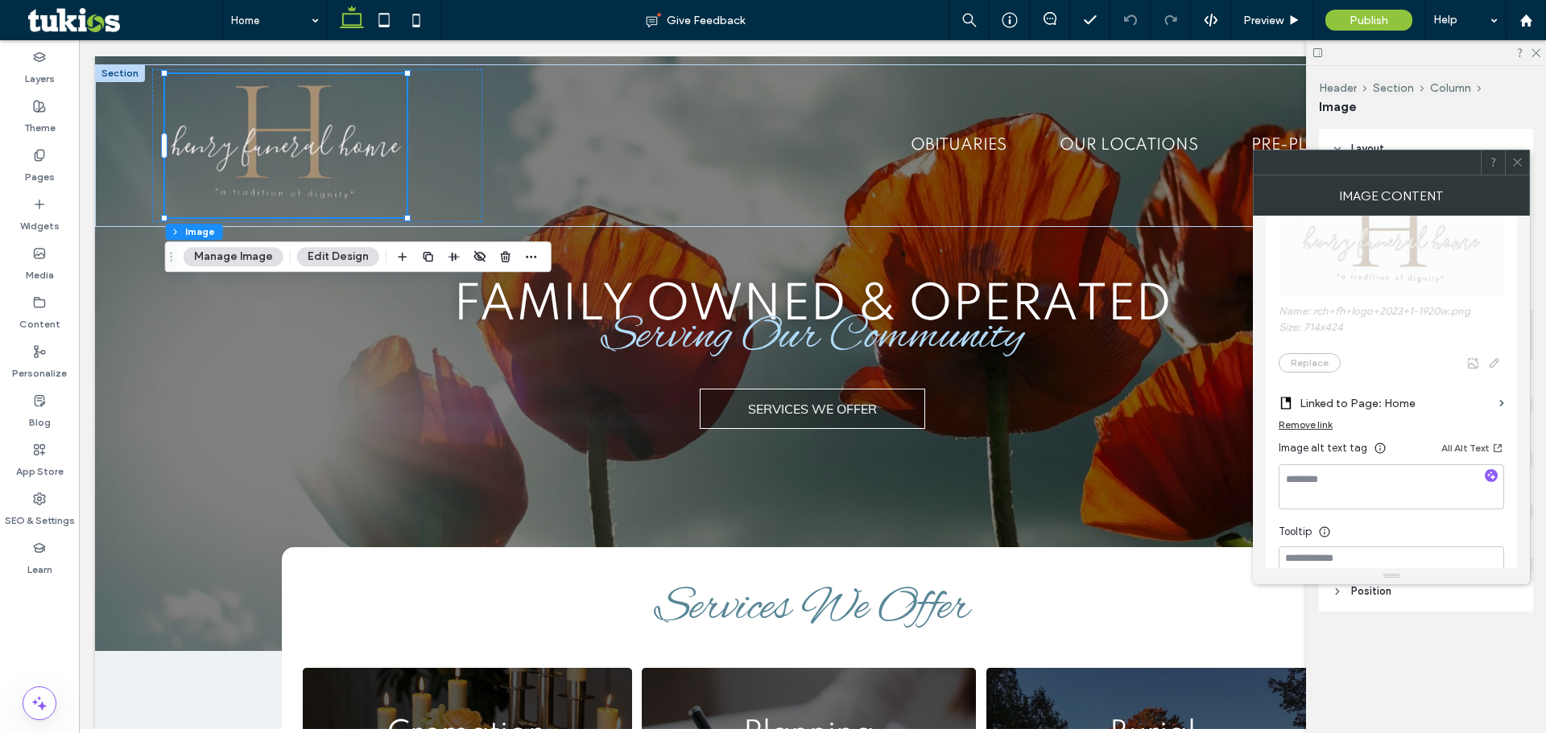
scroll to position [322, 0]
click at [1491, 455] on icon "button" at bounding box center [1490, 456] width 11 height 11
type textarea "**********"
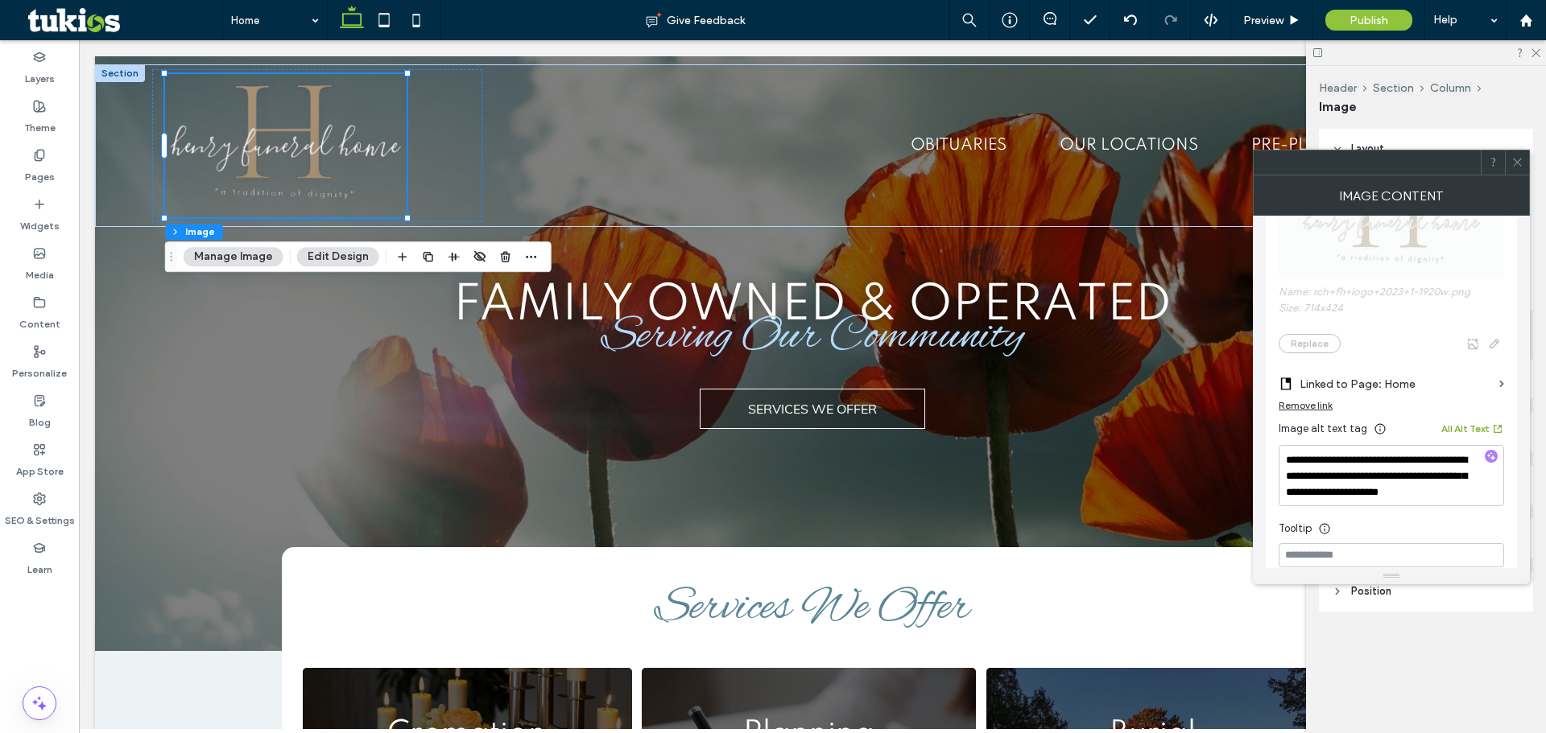
click at [1466, 430] on button "All Alt Text" at bounding box center [1472, 428] width 63 height 19
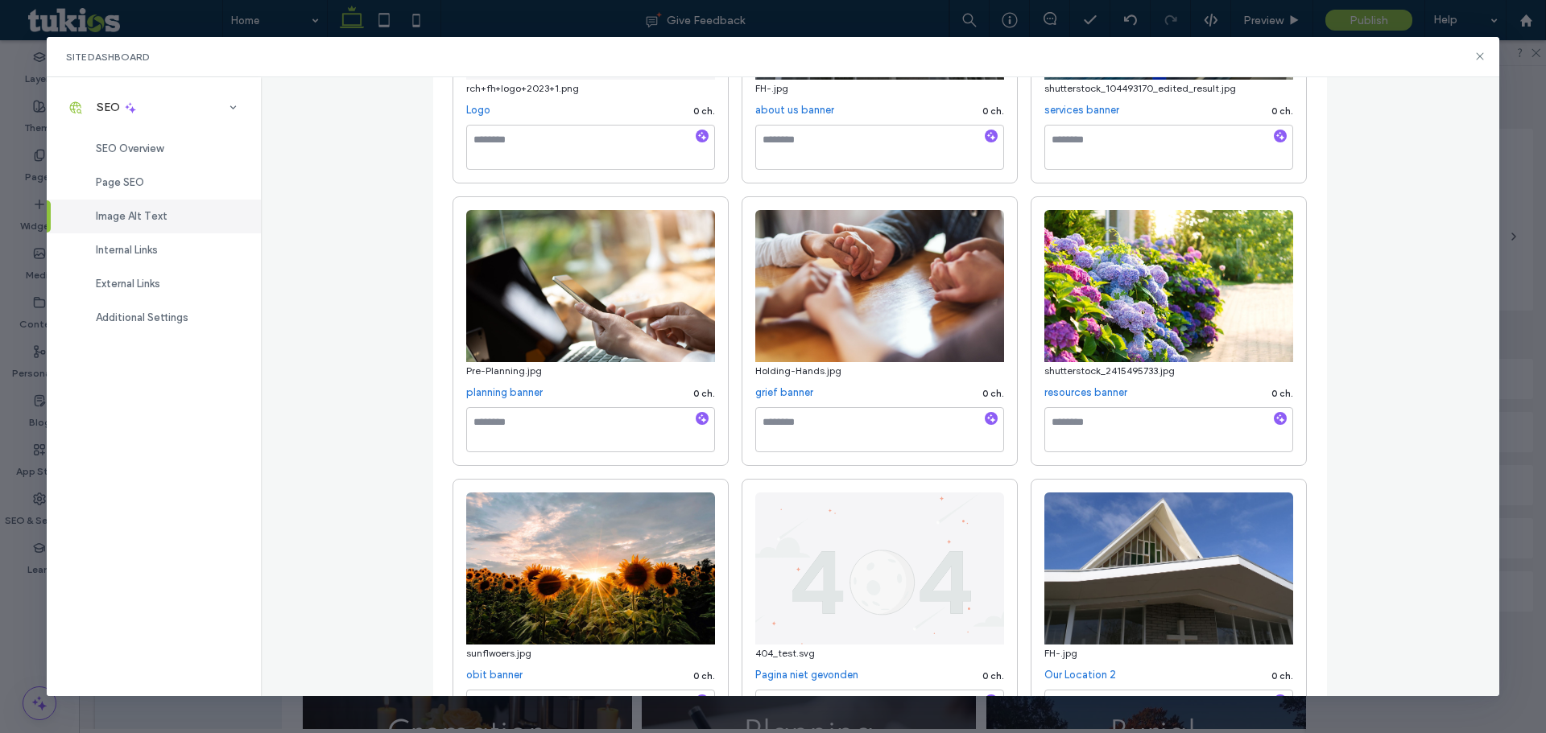
scroll to position [0, 0]
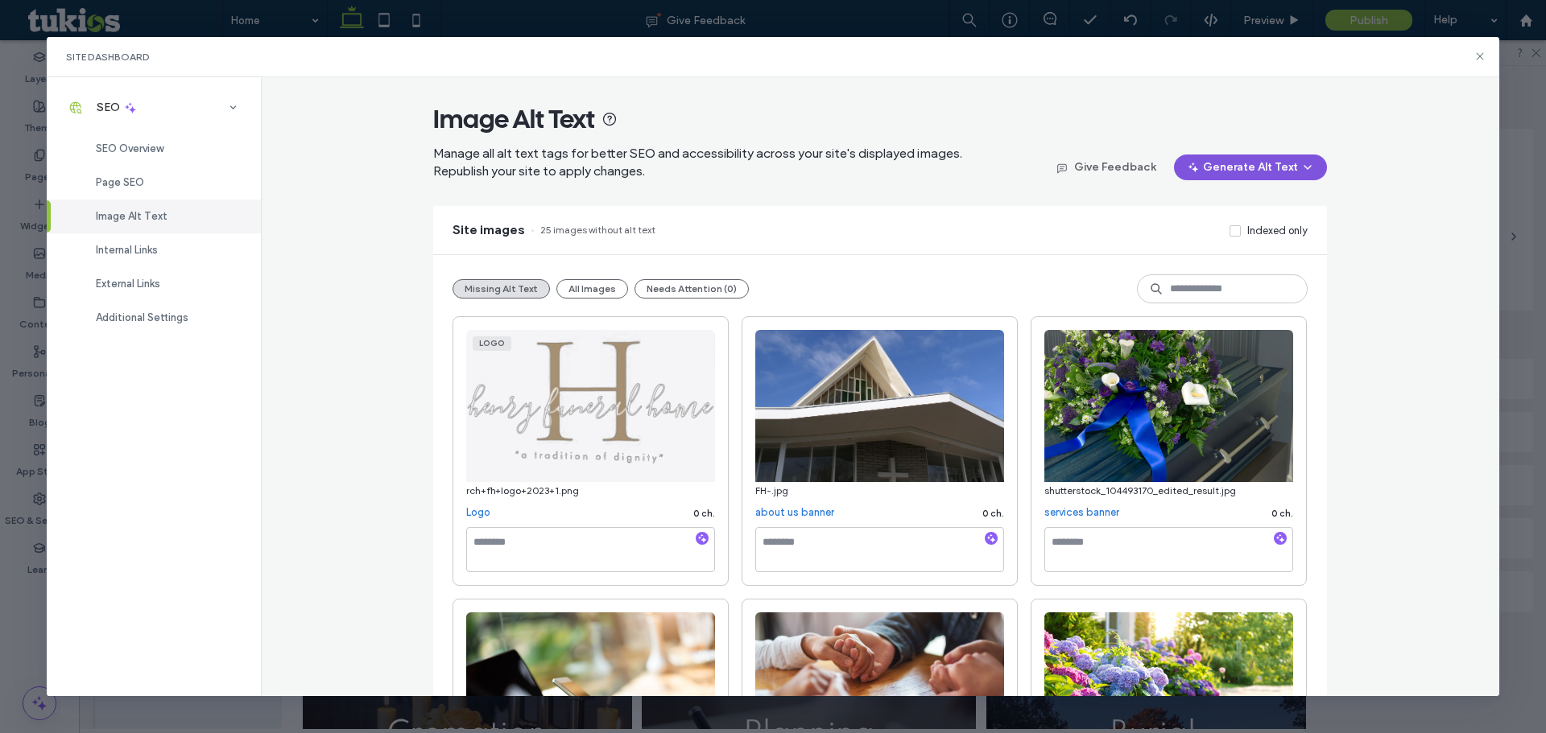
click at [1244, 159] on button "Generate Alt Text" at bounding box center [1250, 168] width 153 height 26
click at [1228, 213] on span "Generate Missing Alt Text Only" at bounding box center [1227, 209] width 147 height 16
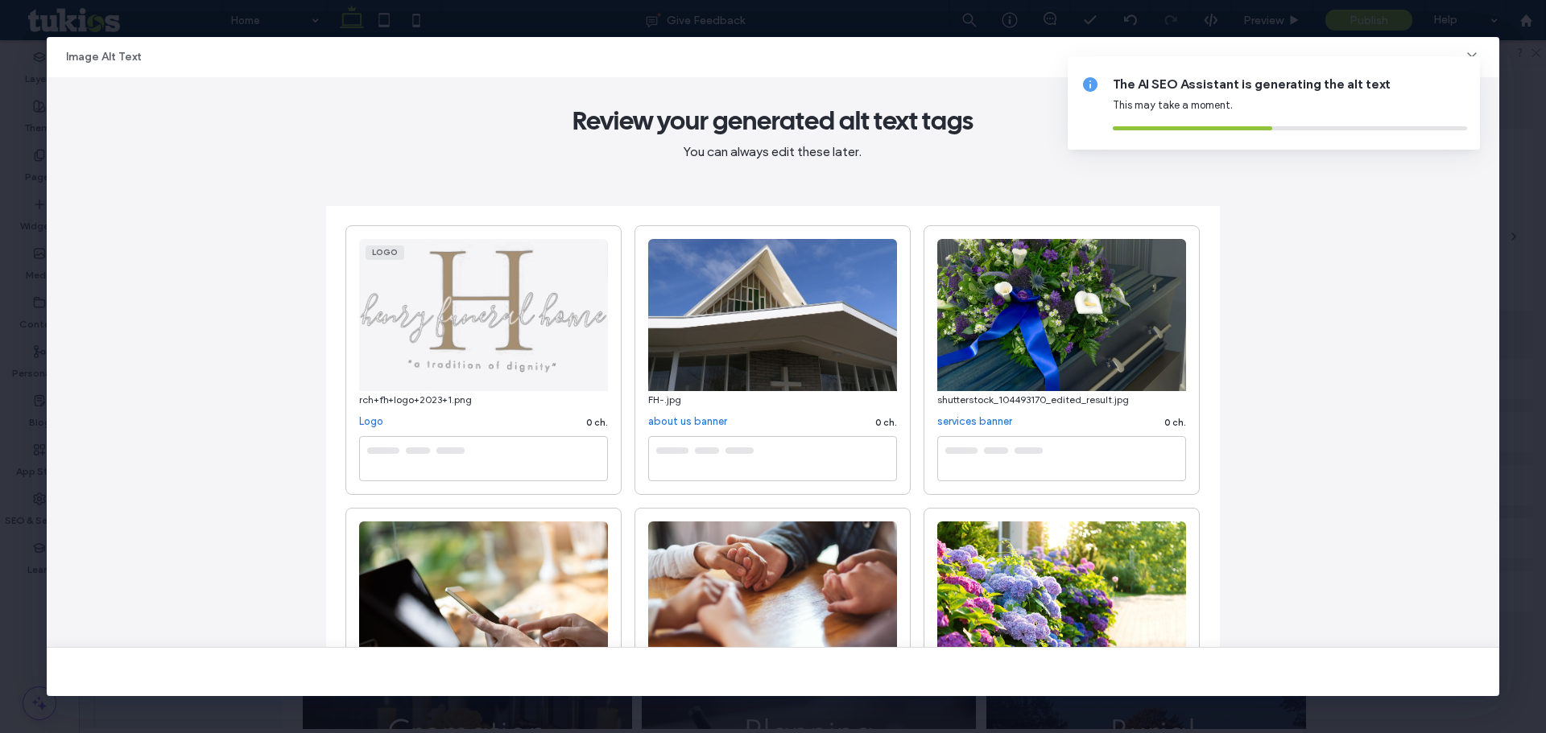
type textarea "**********"
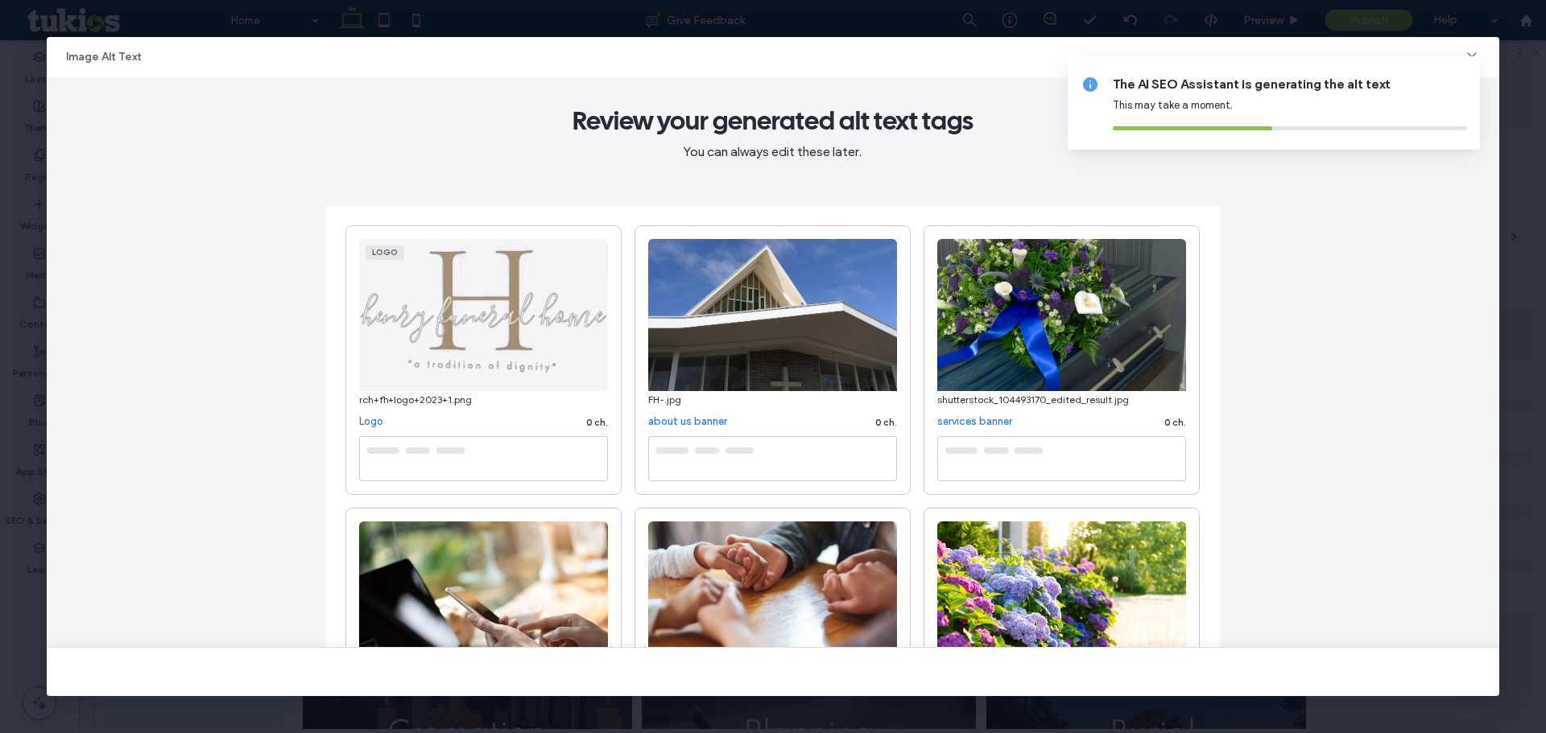
type textarea "**********"
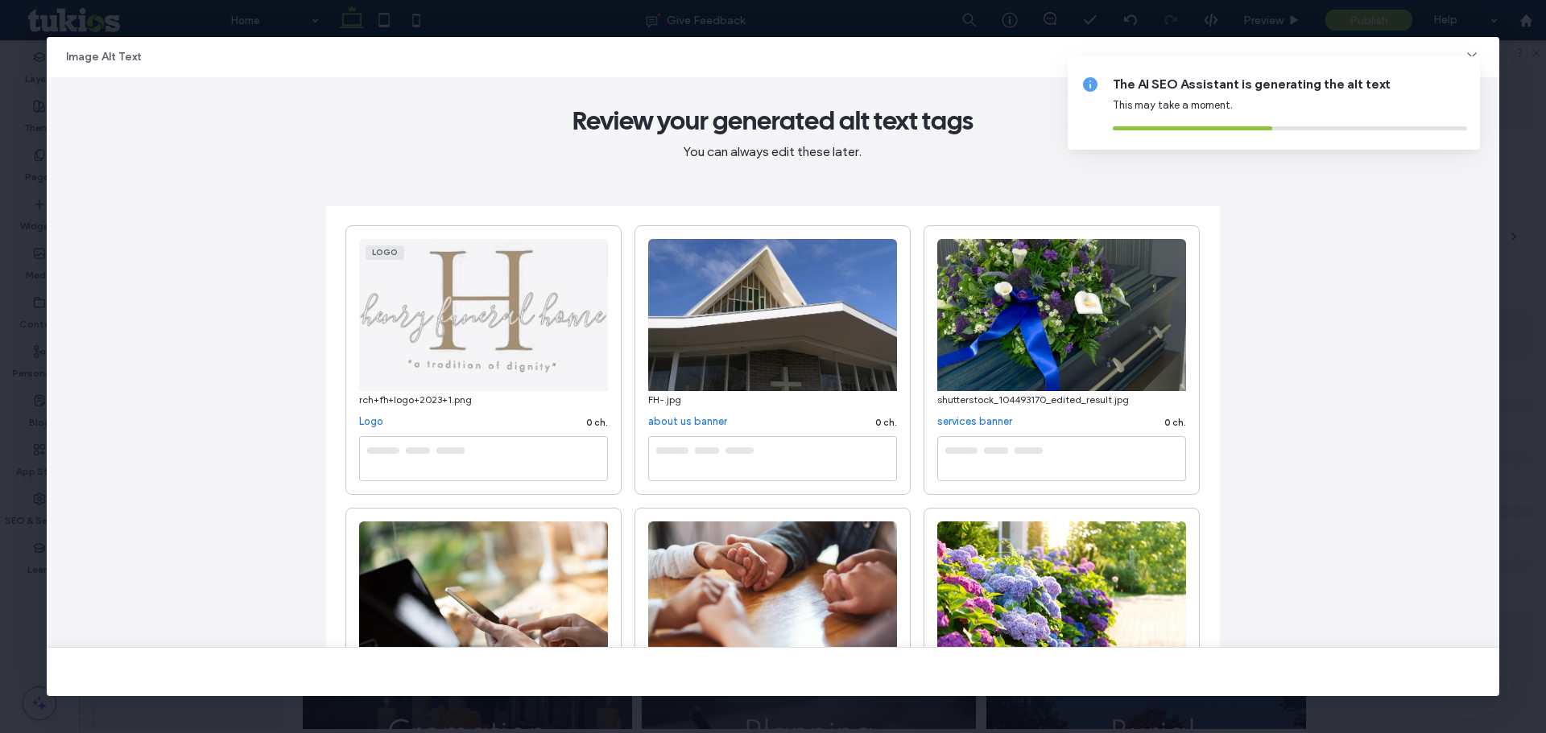
type textarea "**********"
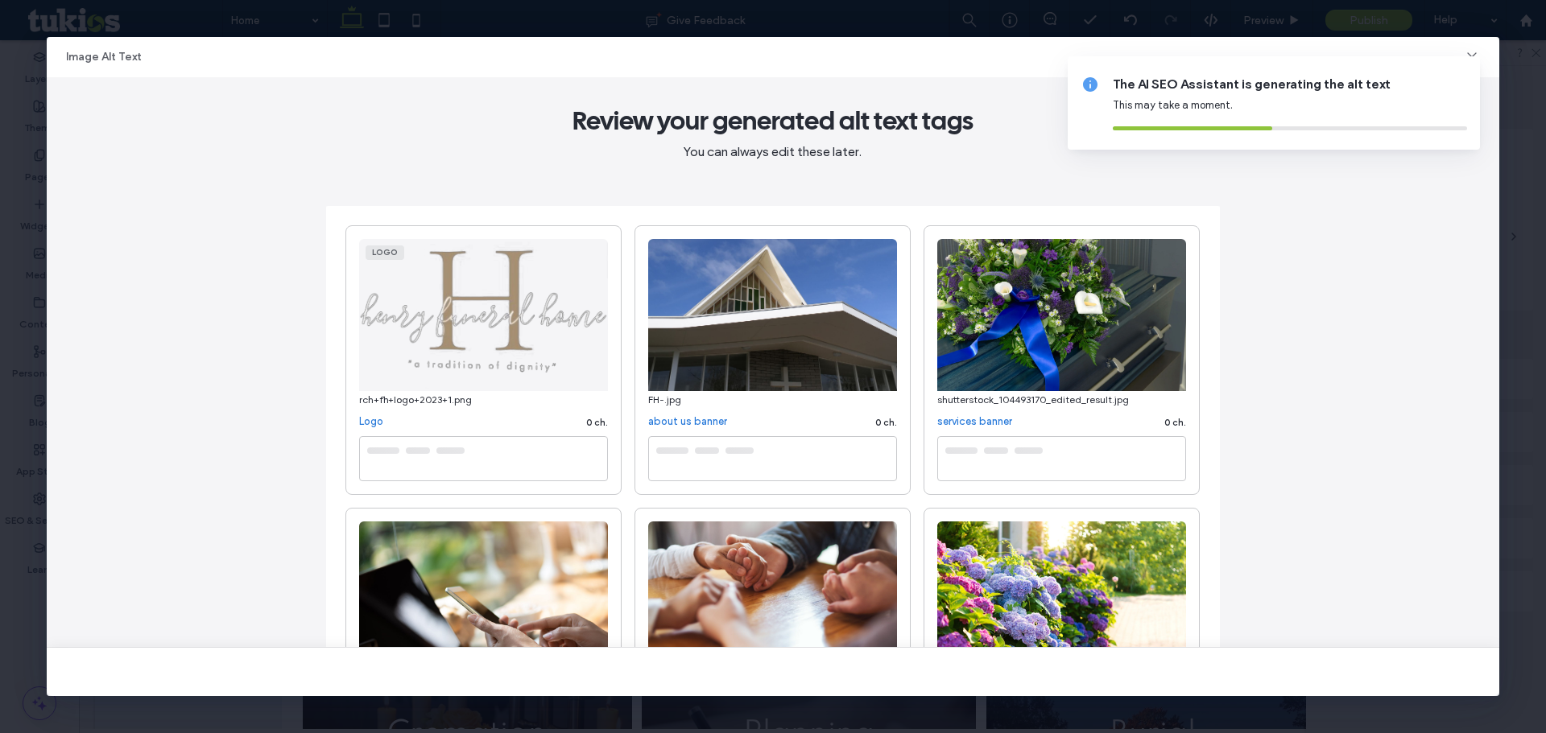
type textarea "**********"
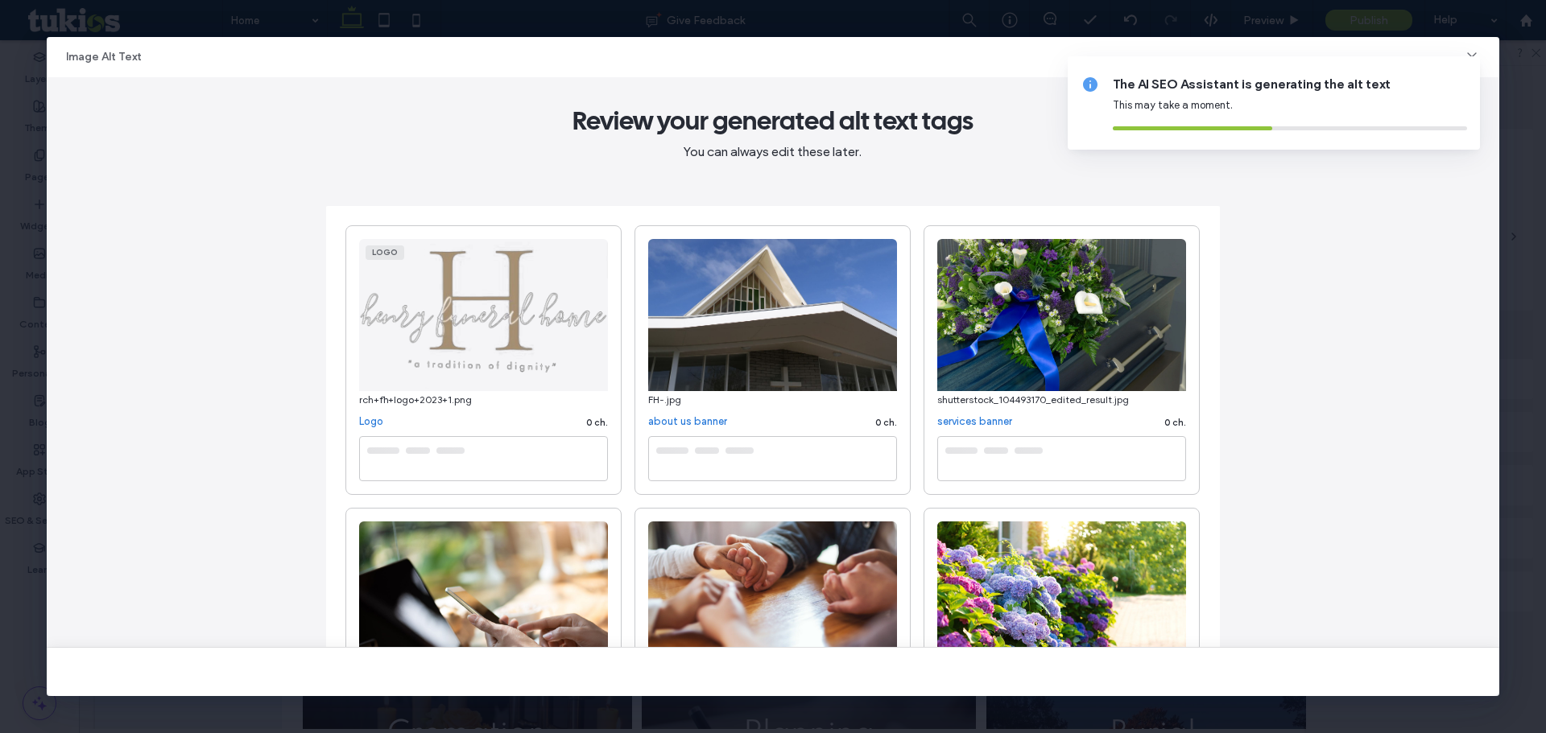
type textarea "**********"
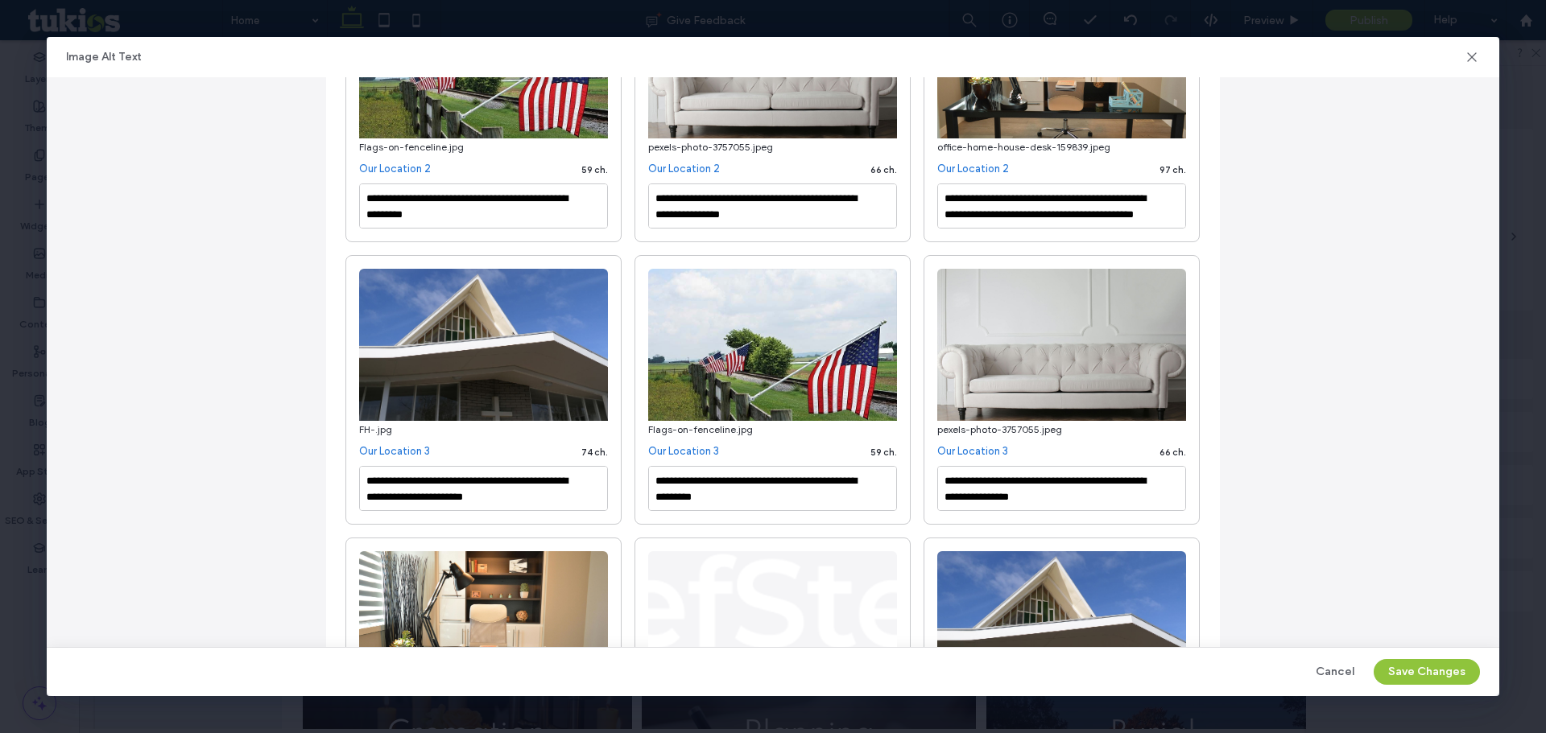
scroll to position [1127, 0]
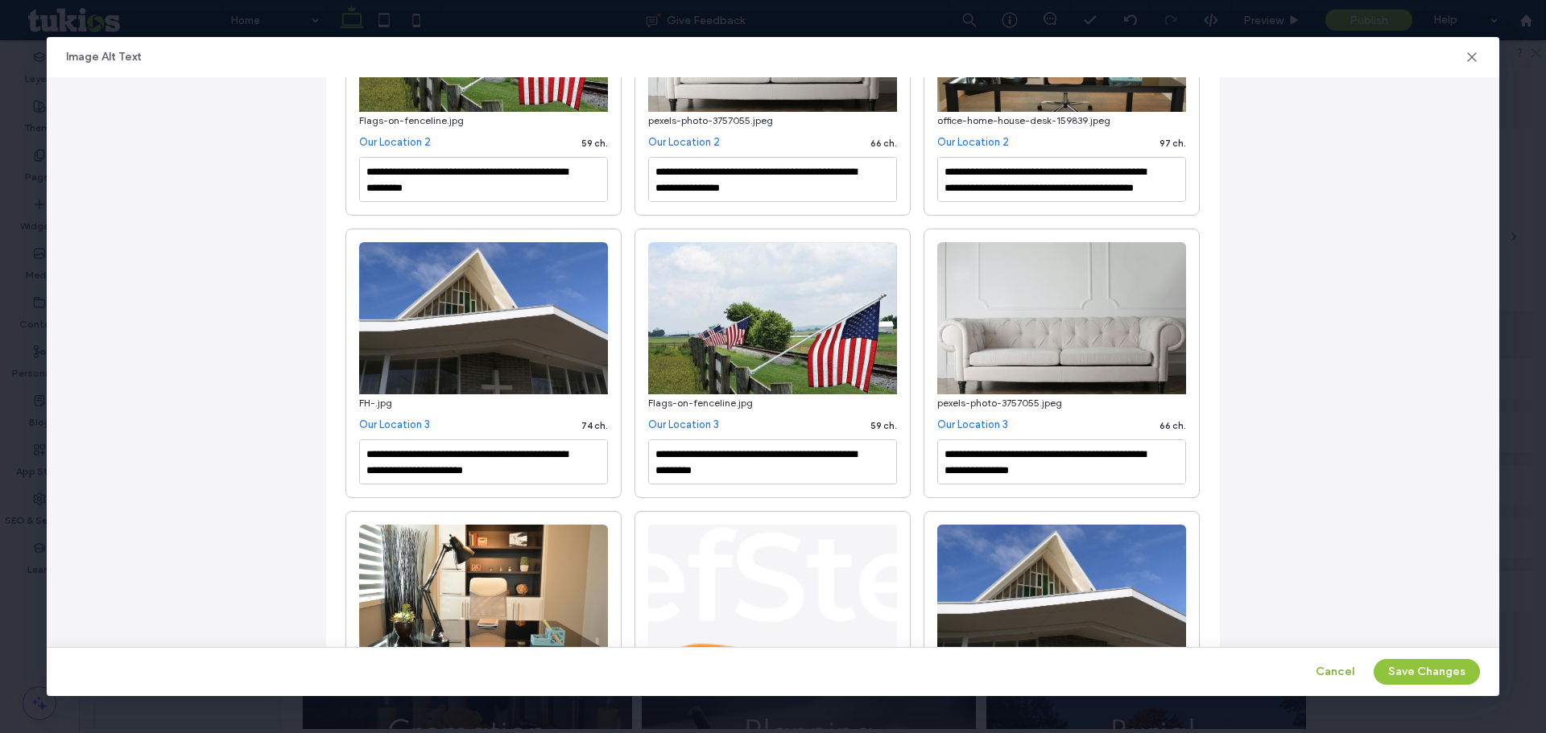
click at [1338, 675] on button "Cancel" at bounding box center [1334, 672] width 39 height 26
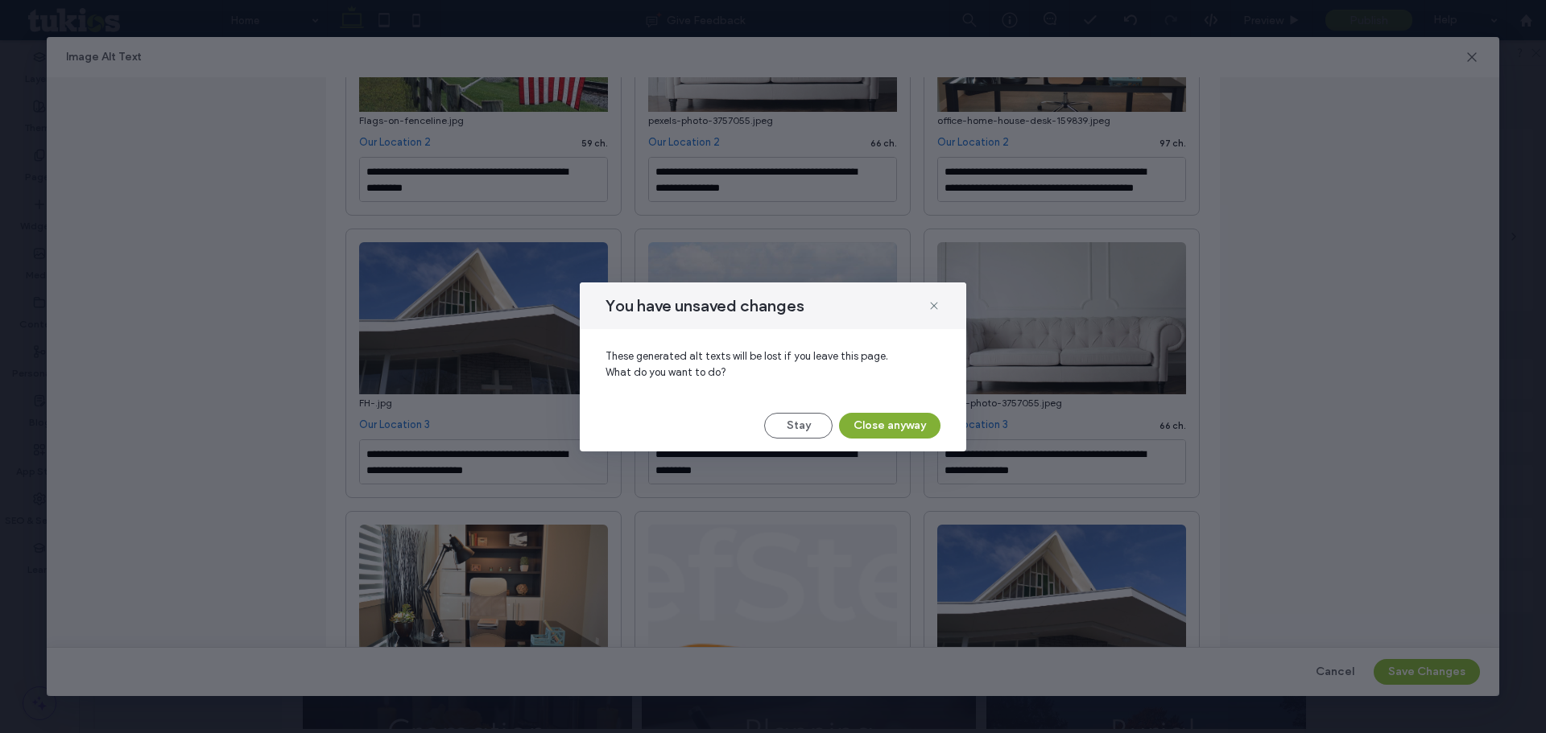
click at [914, 435] on button "Close anyway" at bounding box center [889, 426] width 101 height 26
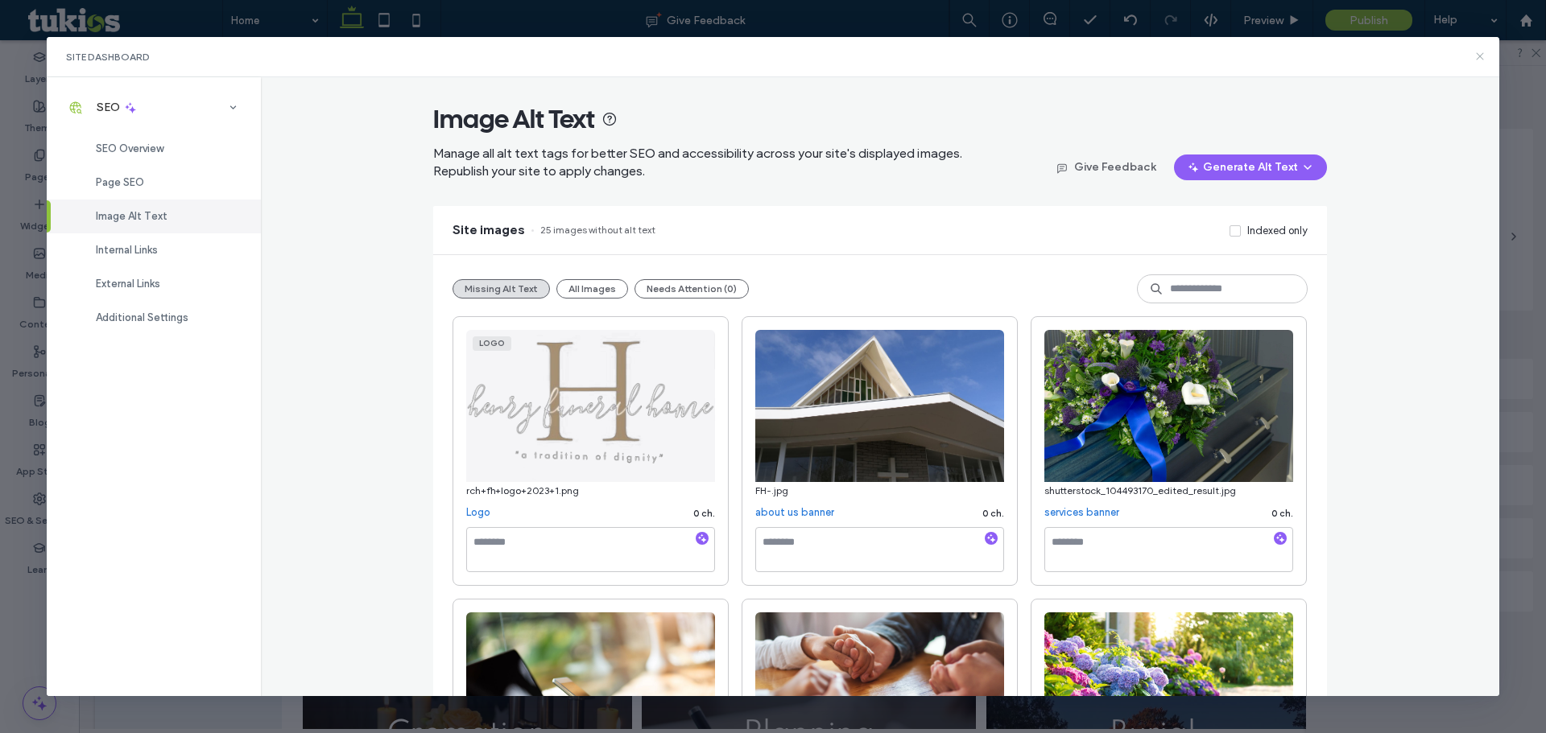
click at [1479, 55] on use at bounding box center [1479, 56] width 7 height 7
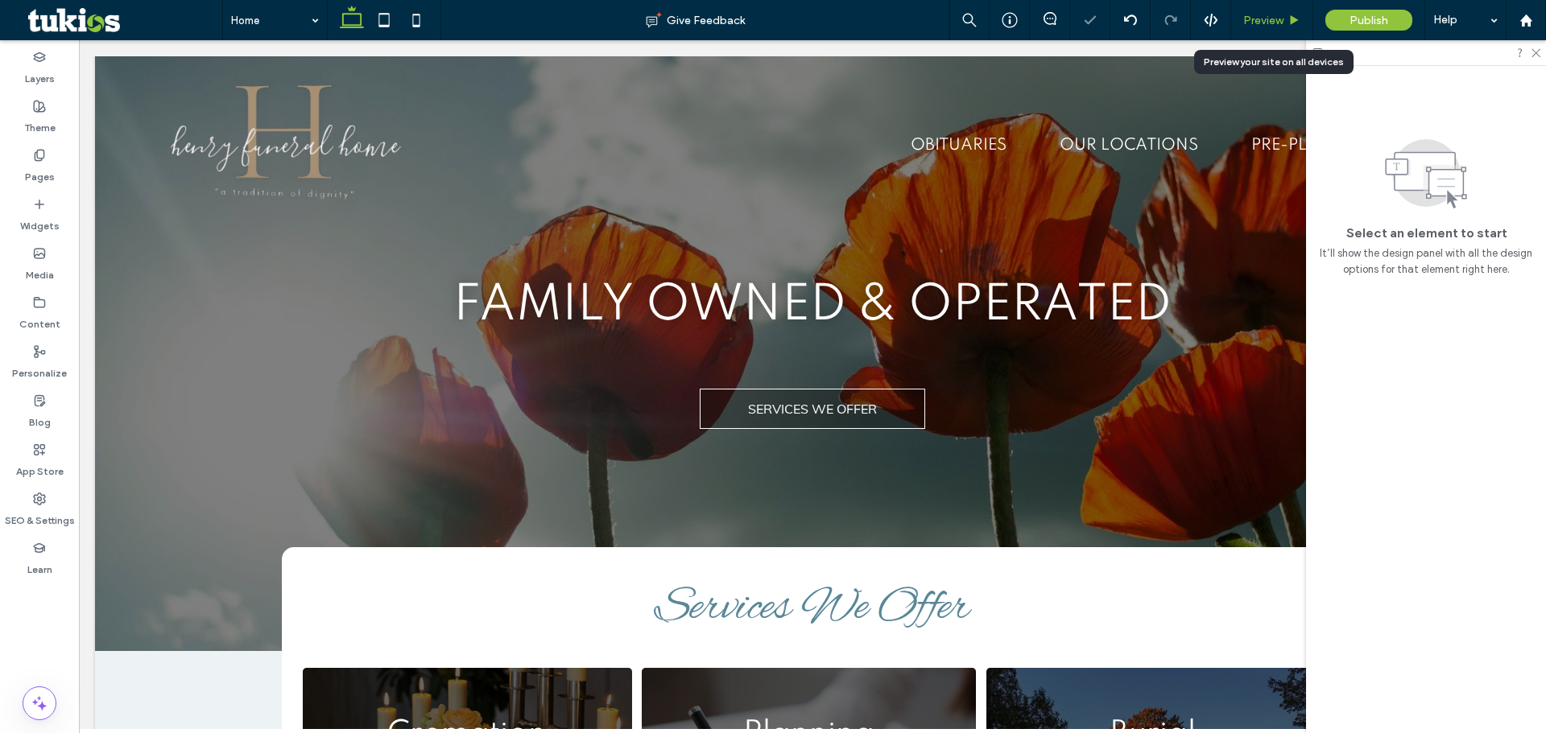
scroll to position [0, 0]
click at [1283, 19] on span "Preview" at bounding box center [1263, 21] width 40 height 14
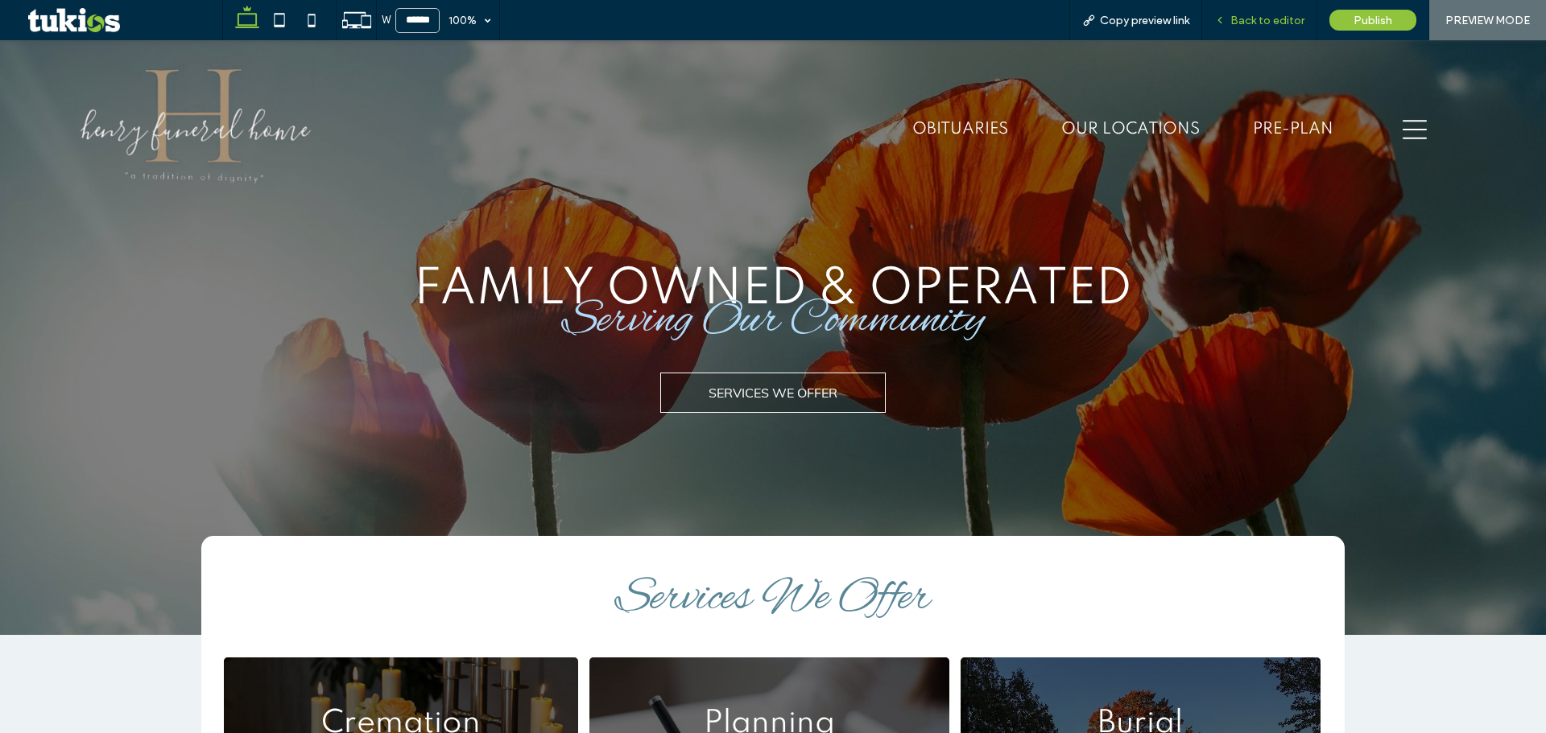
click at [1269, 19] on span "Back to editor" at bounding box center [1267, 21] width 74 height 14
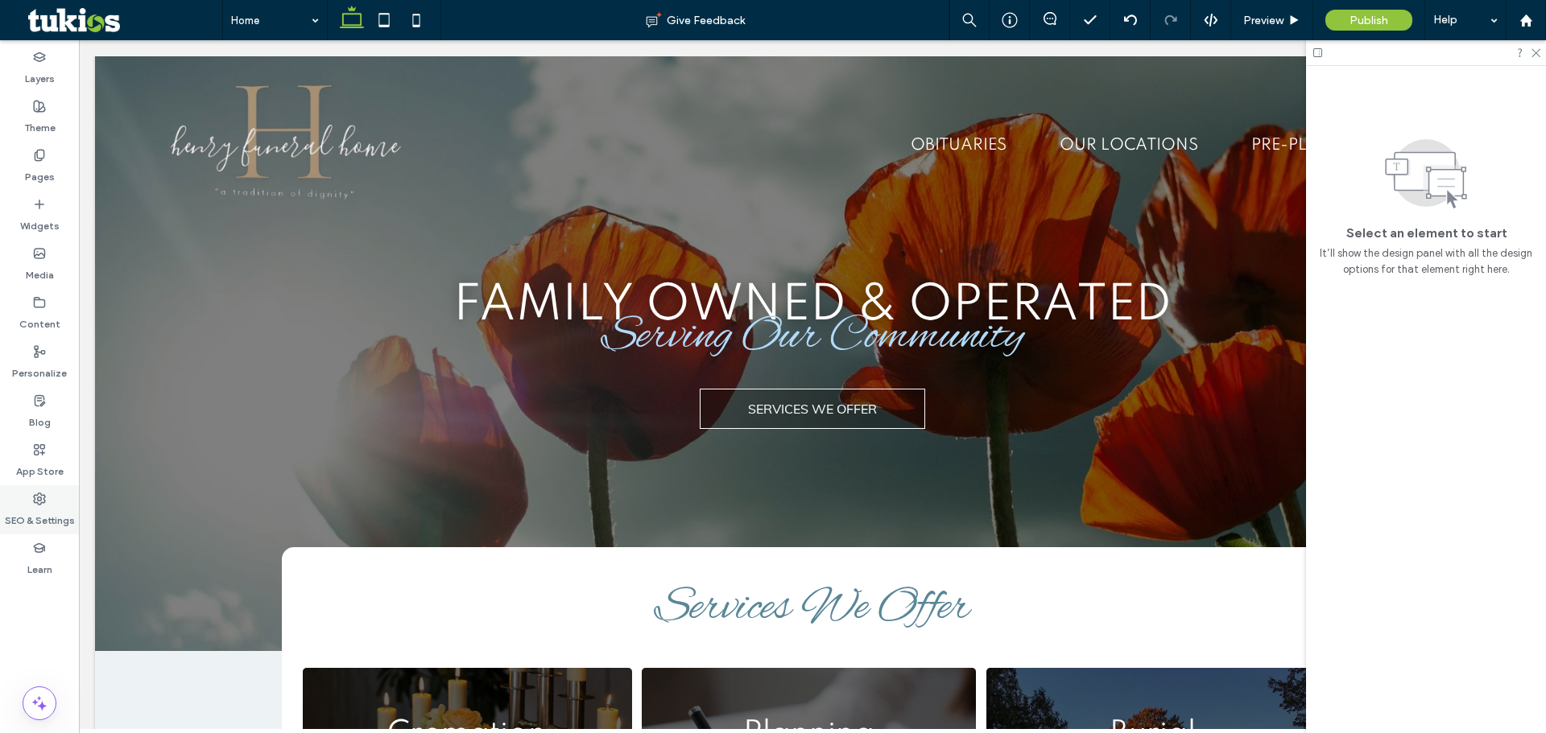
click at [56, 514] on label "SEO & Settings" at bounding box center [40, 517] width 70 height 23
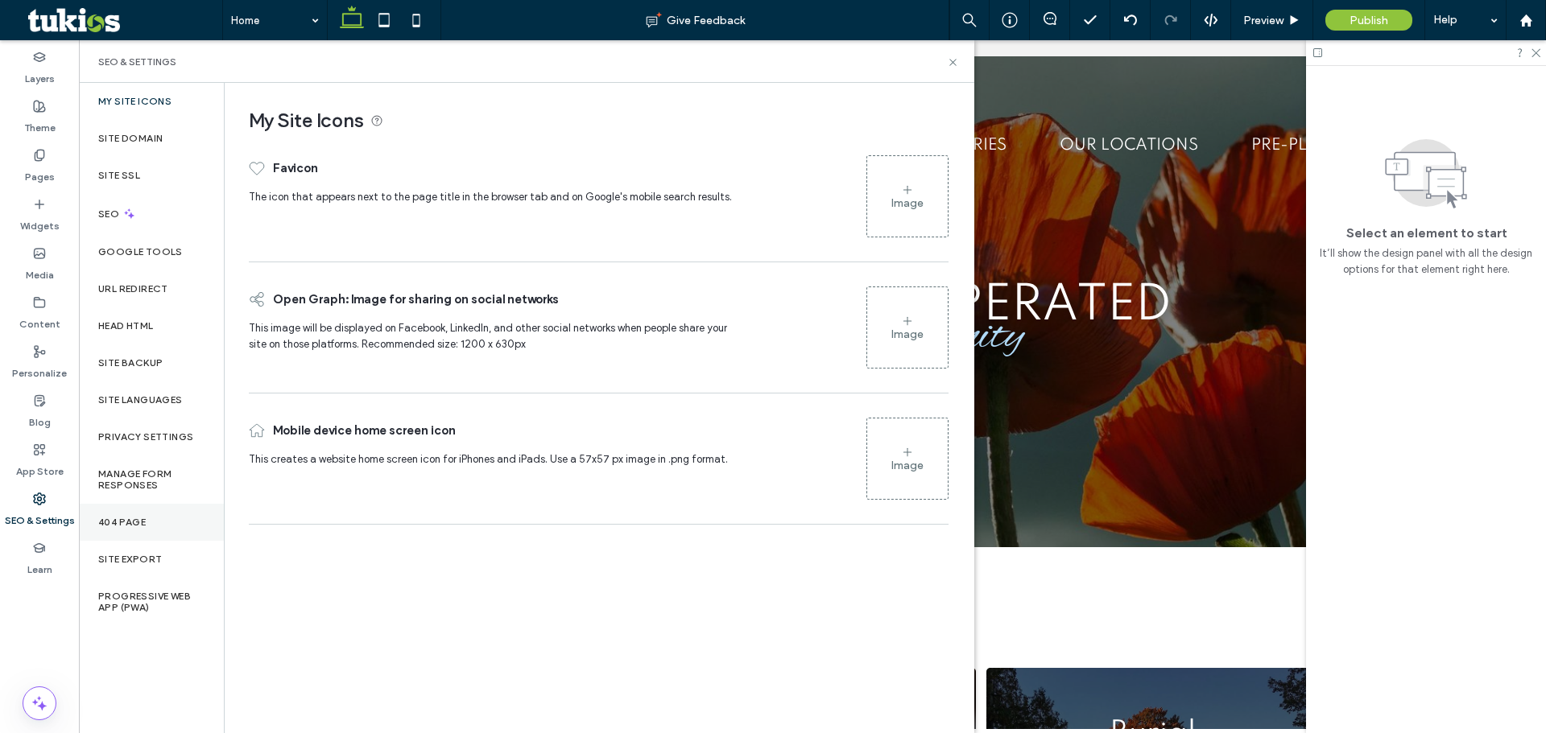
click at [131, 534] on div "404 Page" at bounding box center [151, 522] width 145 height 37
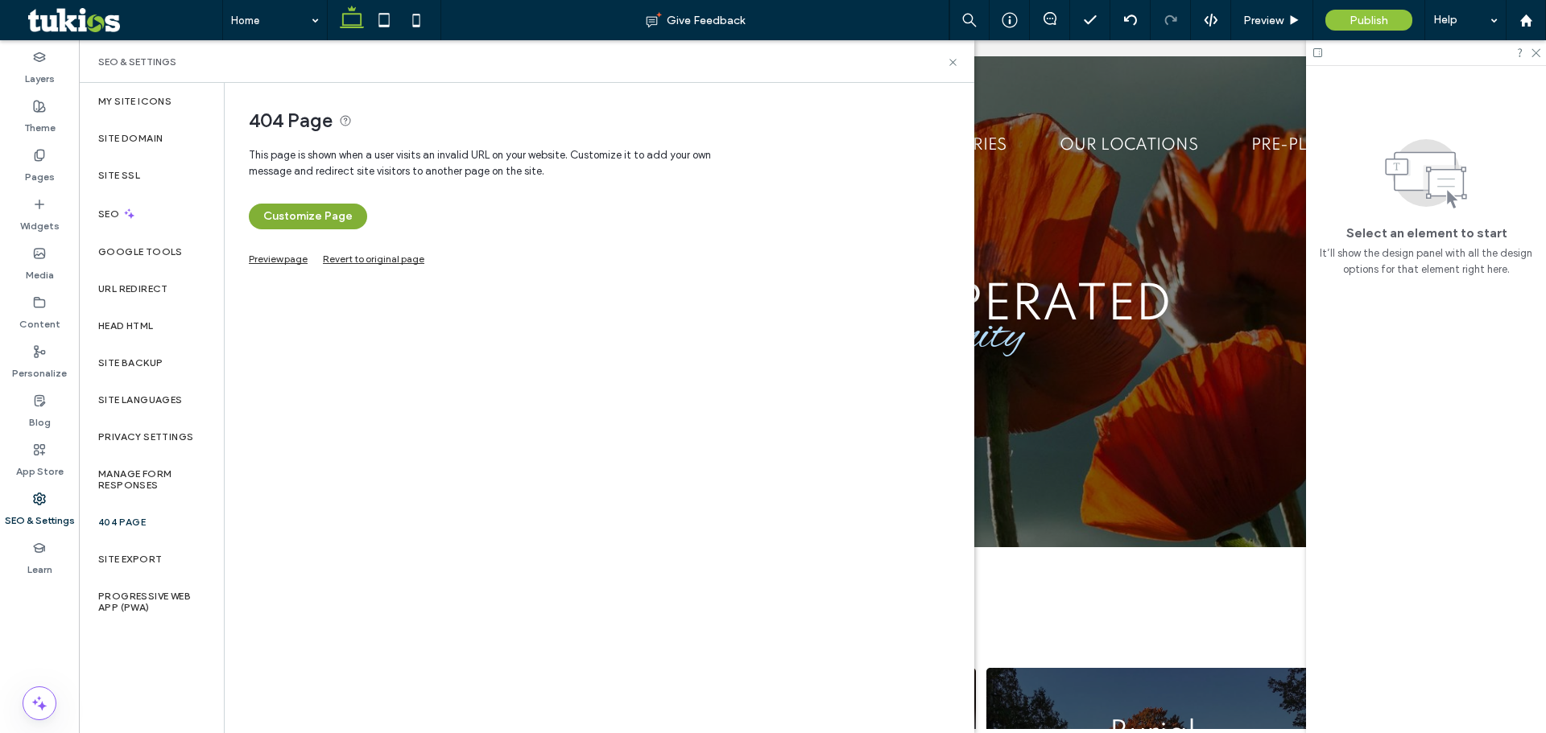
click at [307, 225] on button "Customize Page" at bounding box center [308, 217] width 118 height 26
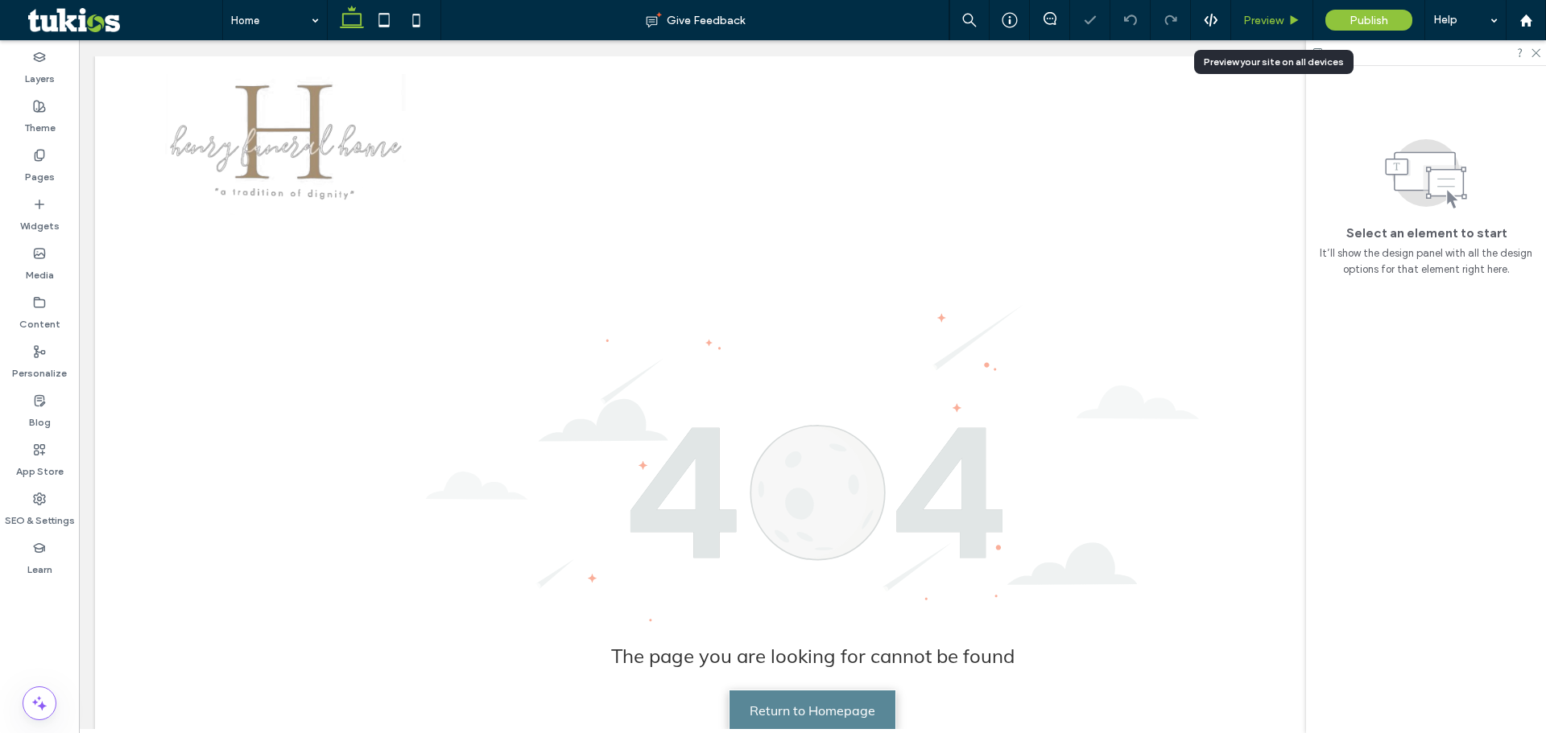
click at [1277, 16] on span "Preview" at bounding box center [1263, 21] width 40 height 14
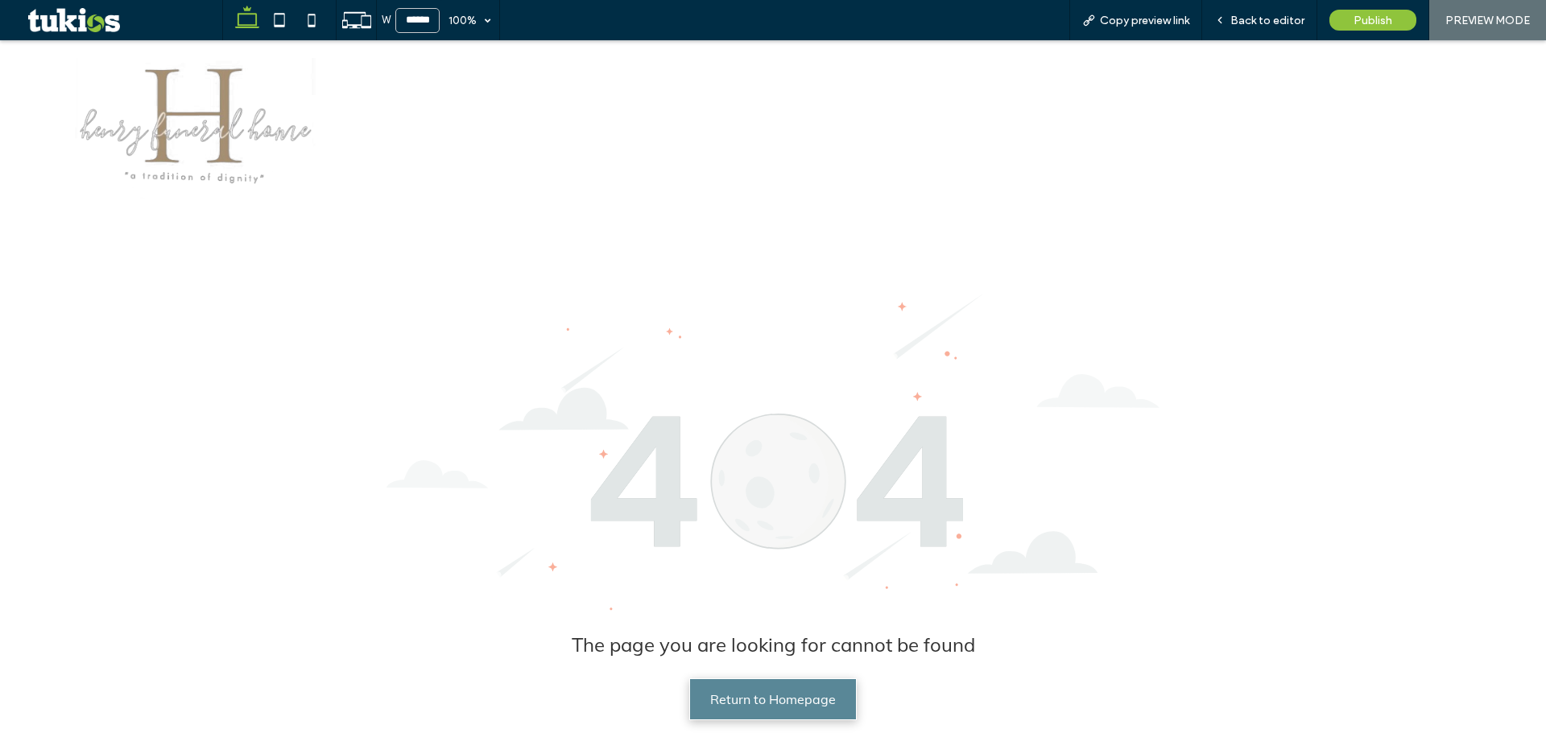
click at [216, 147] on img at bounding box center [195, 129] width 241 height 143
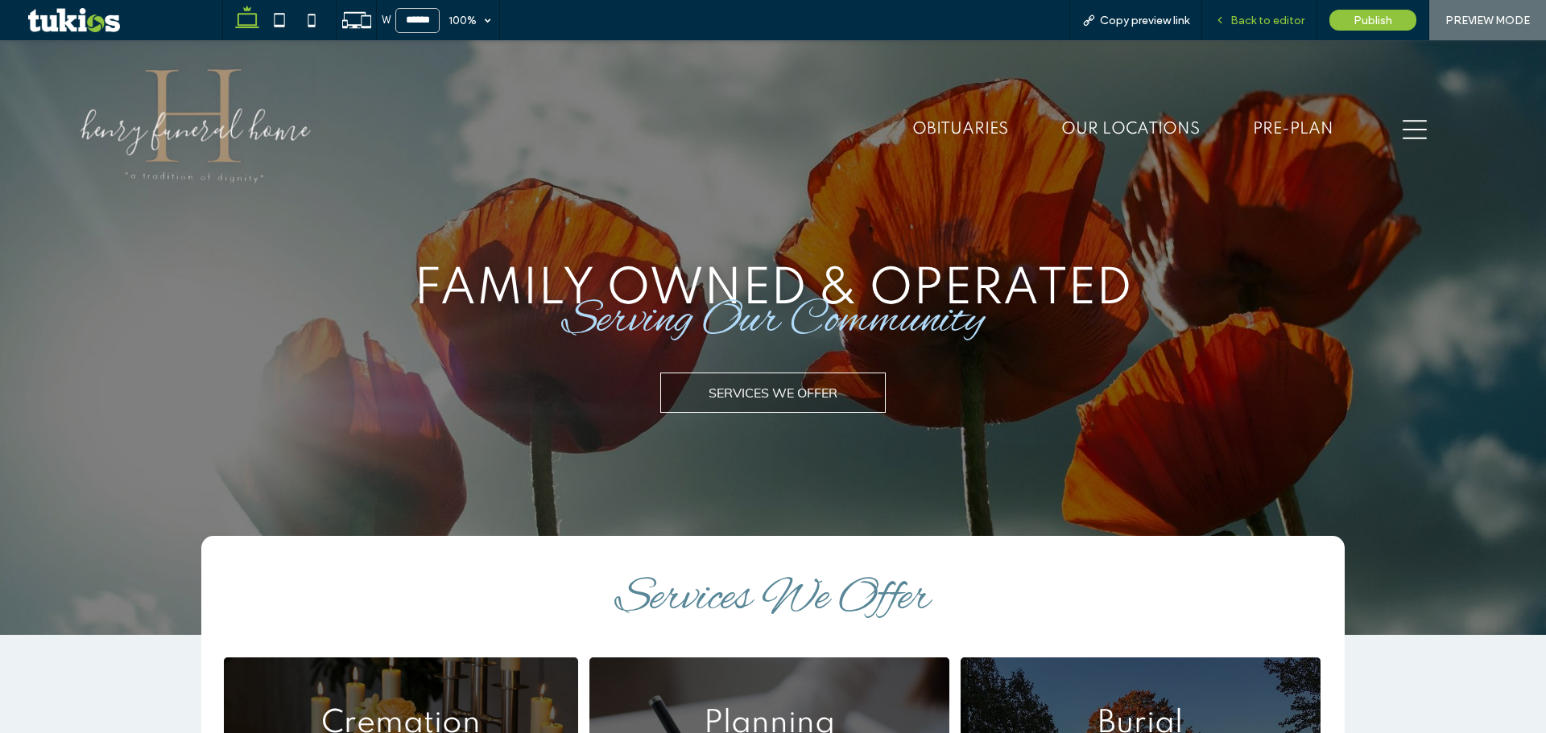
click at [1273, 14] on span "Back to editor" at bounding box center [1267, 21] width 74 height 14
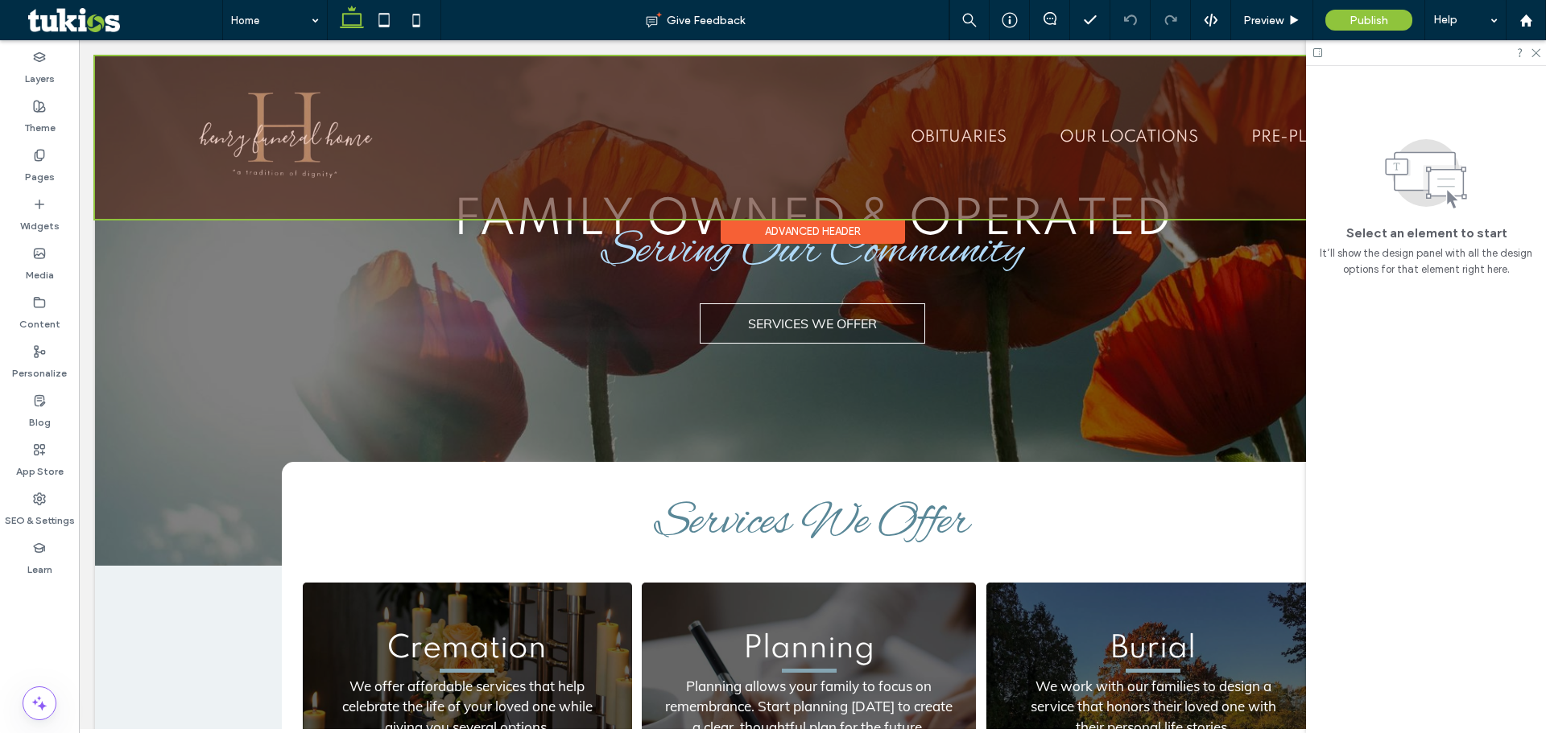
scroll to position [80, 0]
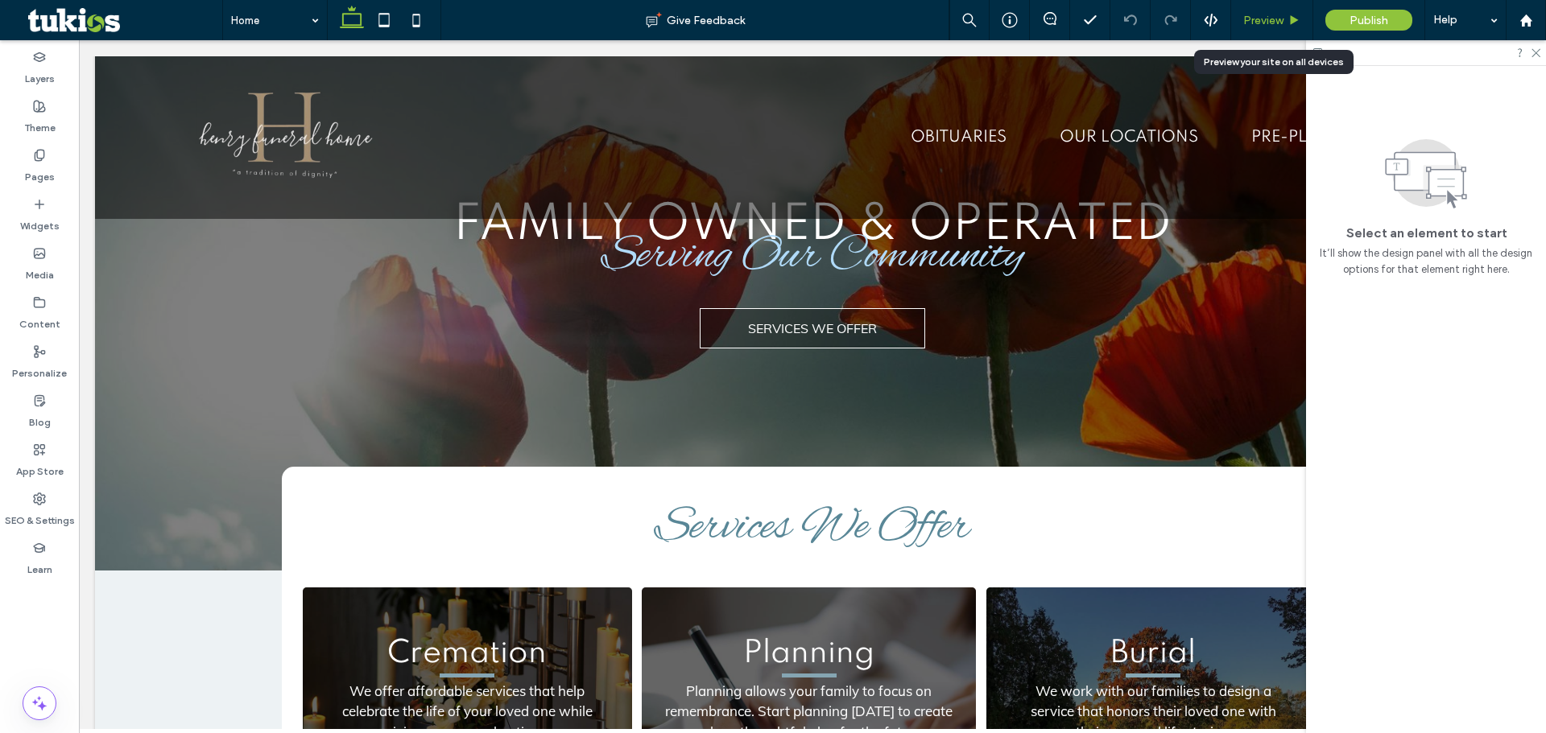
click at [1281, 9] on div "Preview" at bounding box center [1272, 20] width 82 height 40
click at [1279, 19] on span "Preview" at bounding box center [1263, 21] width 40 height 14
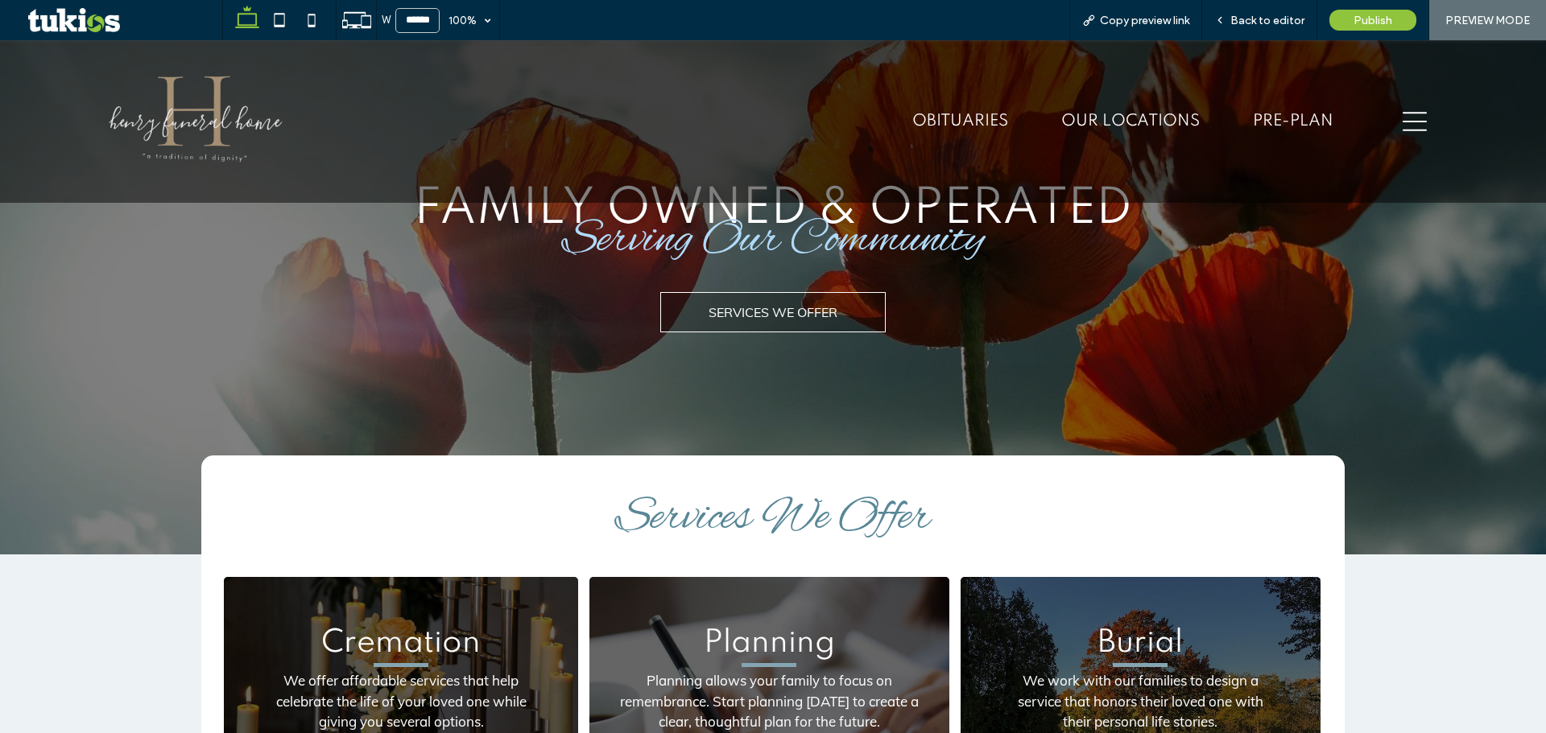
scroll to position [64, 0]
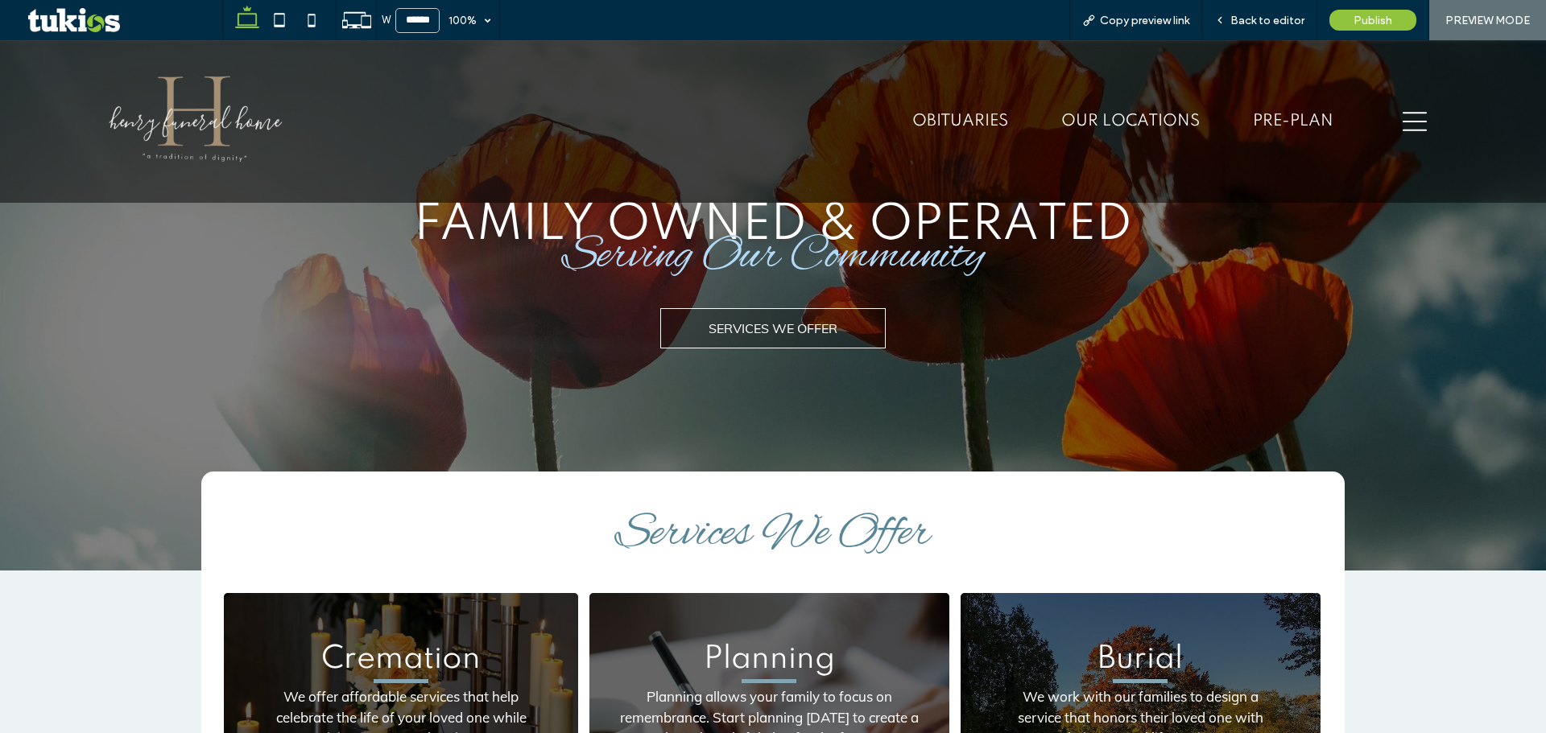
click at [1402, 113] on icon at bounding box center [1414, 121] width 24 height 19
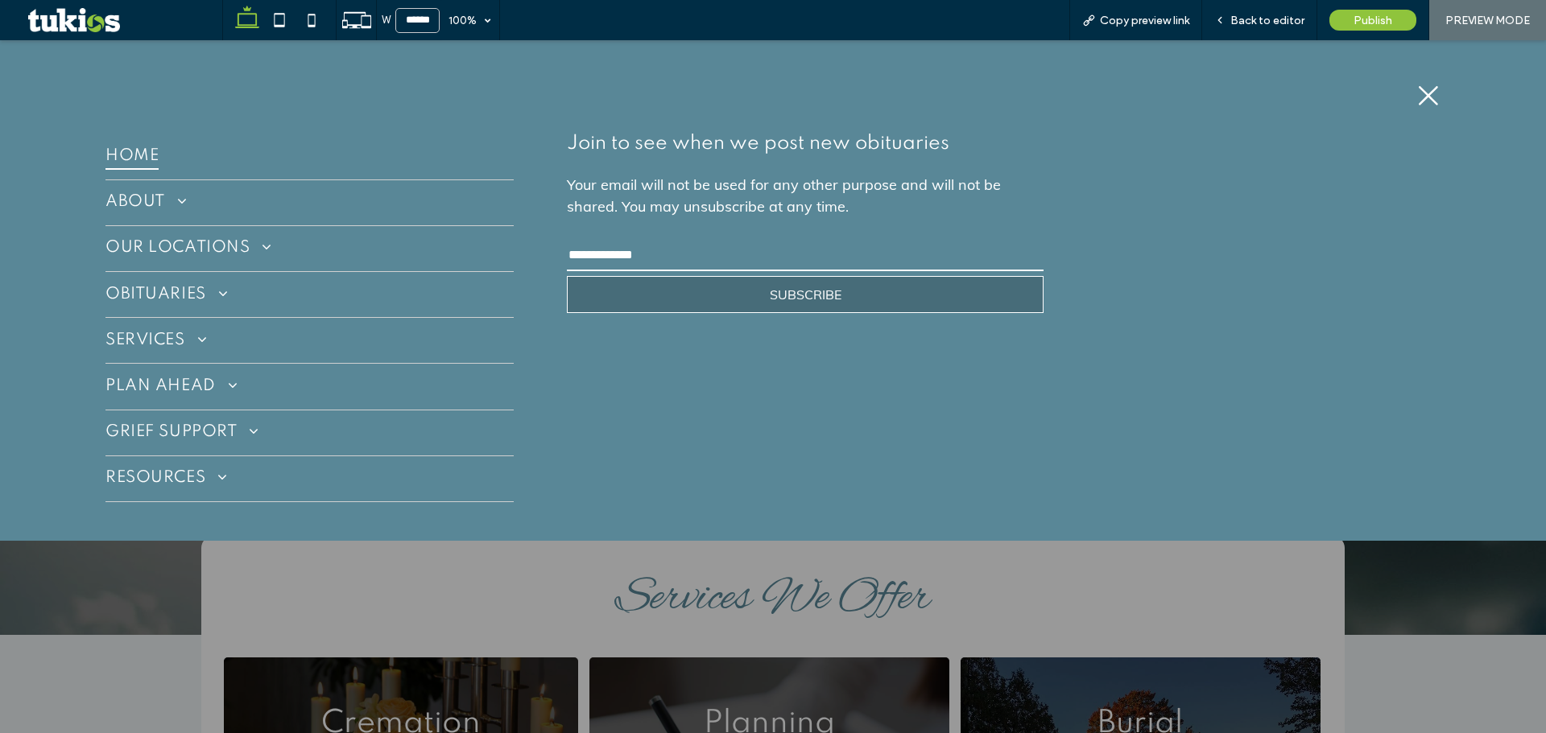
scroll to position [0, 0]
click at [153, 332] on span "SERVICES" at bounding box center [155, 341] width 101 height 26
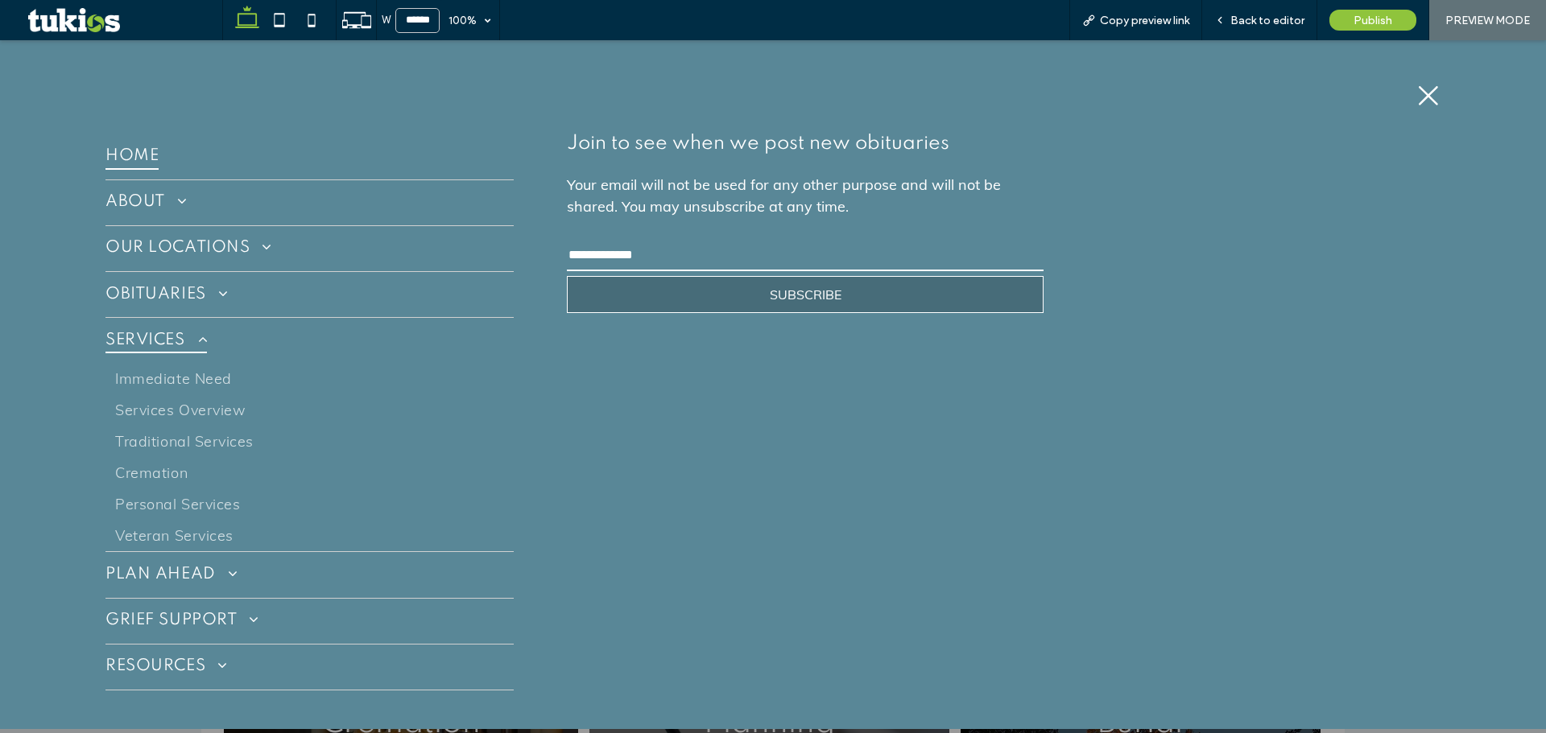
click at [201, 340] on span at bounding box center [196, 339] width 23 height 14
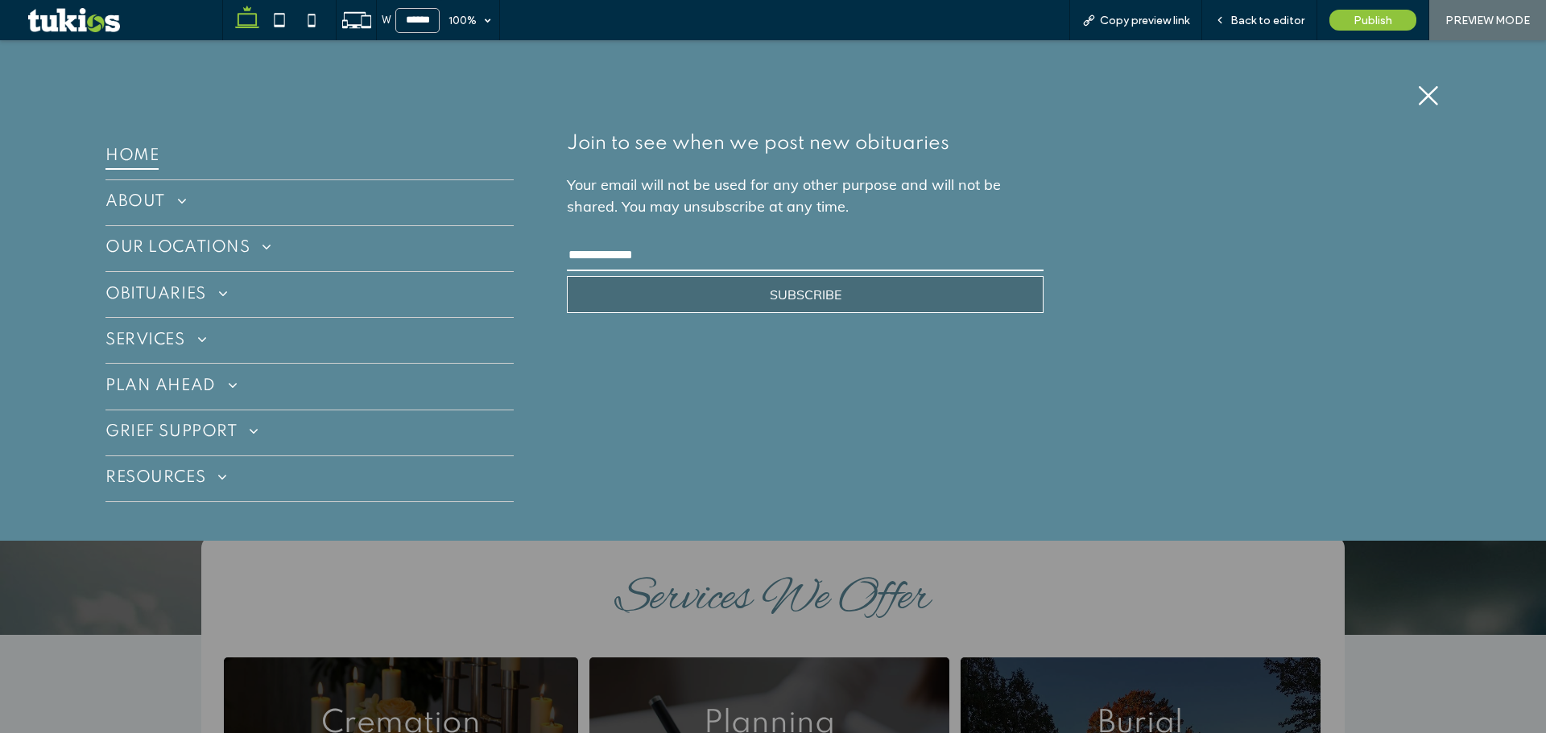
drag, startPoint x: 196, startPoint y: 345, endPoint x: 448, endPoint y: 414, distance: 260.5
click at [196, 343] on span at bounding box center [196, 339] width 23 height 14
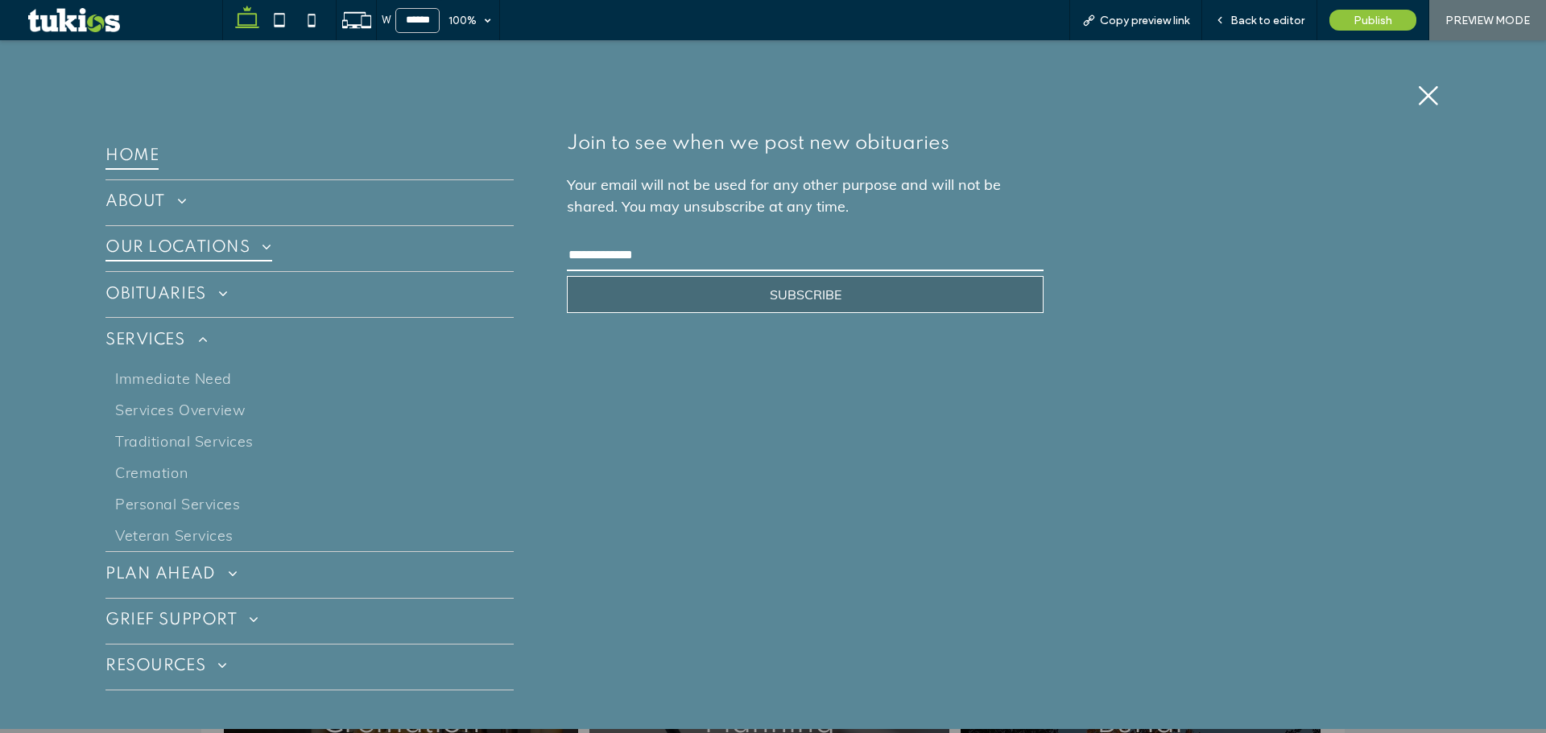
click at [196, 246] on span "OUR LOCATIONS" at bounding box center [188, 249] width 167 height 26
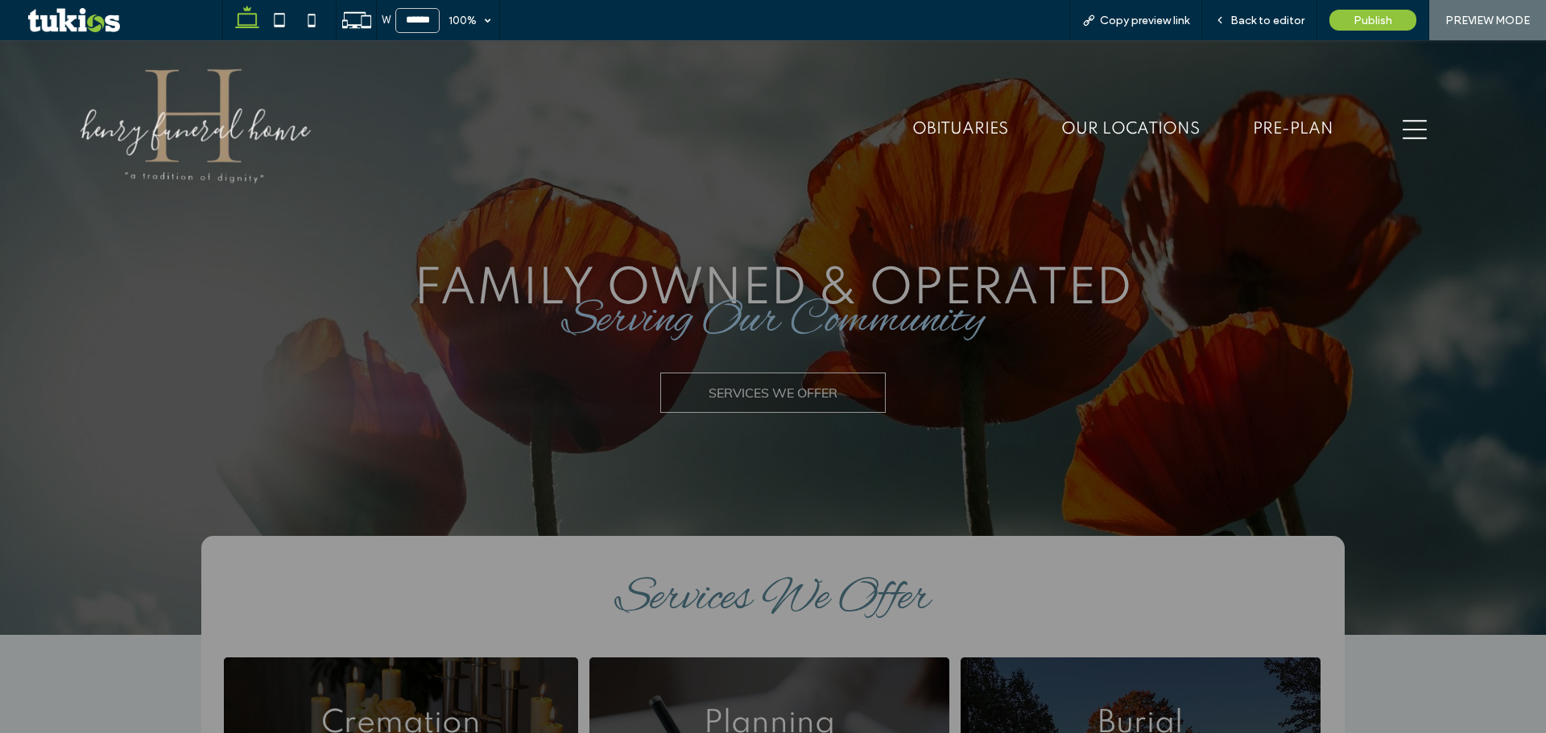
scroll to position [64, 0]
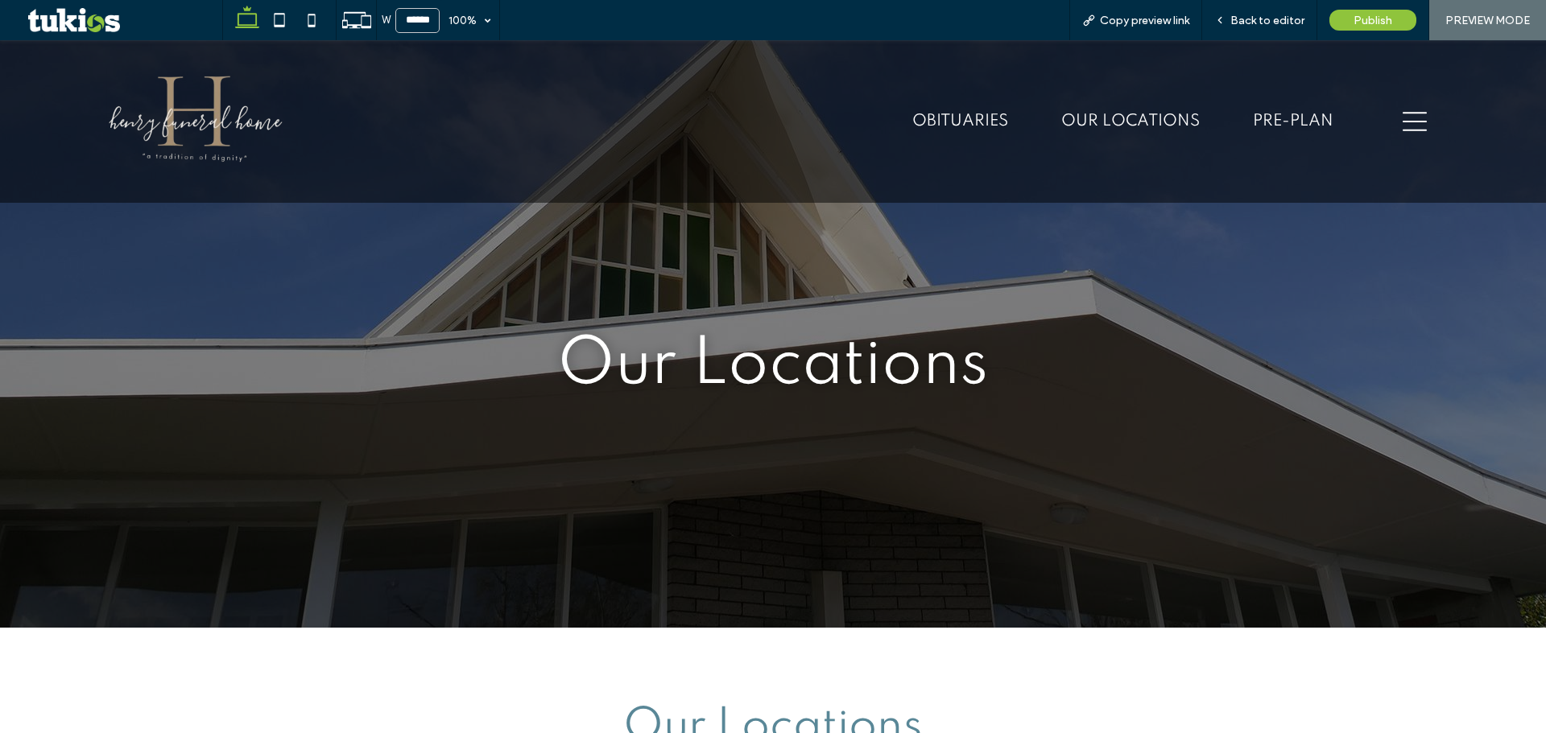
scroll to position [80, 0]
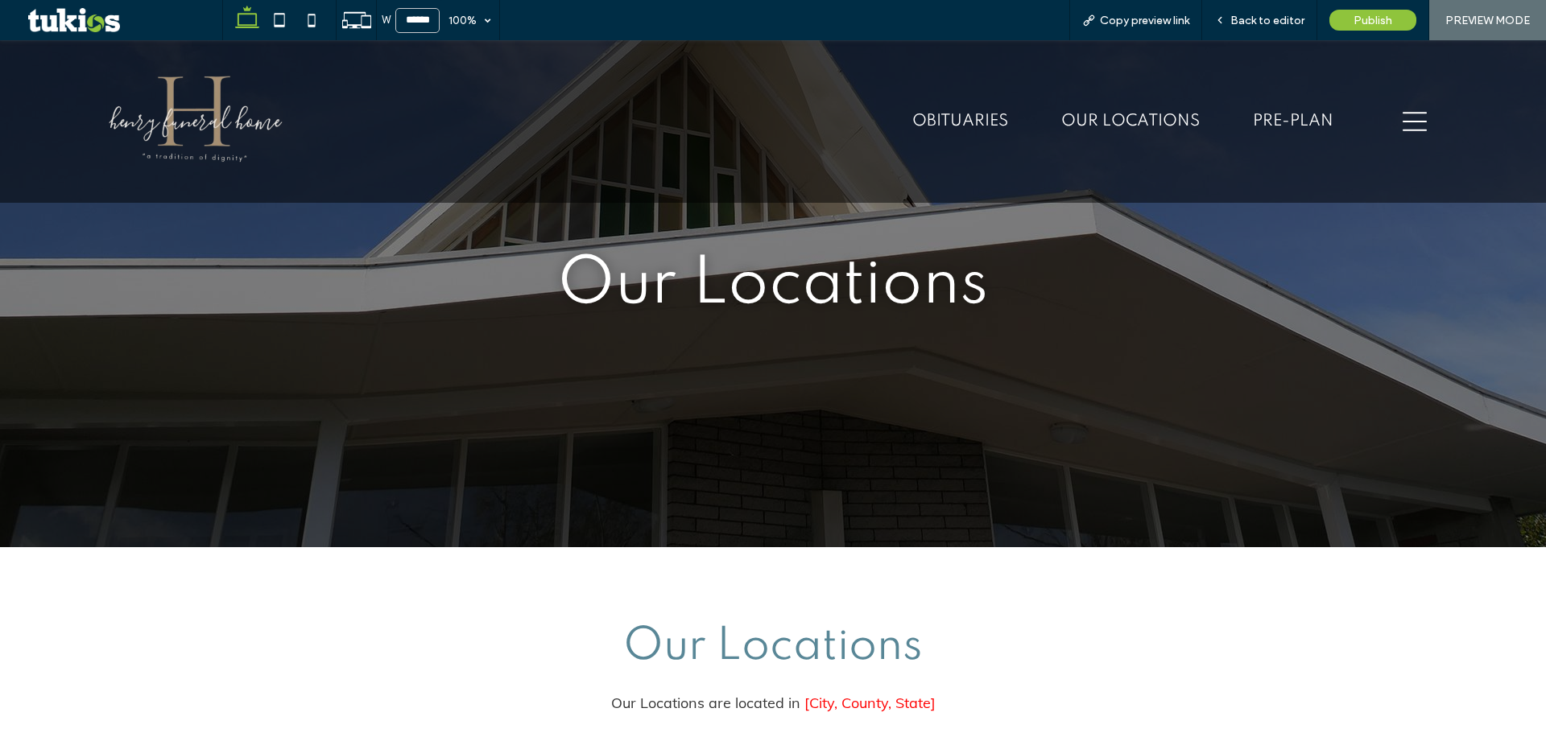
click at [1387, 115] on div "hamburger menu icon" at bounding box center [1414, 121] width 137 height 153
click at [1402, 117] on icon "hamburger menu icon" at bounding box center [1414, 121] width 24 height 24
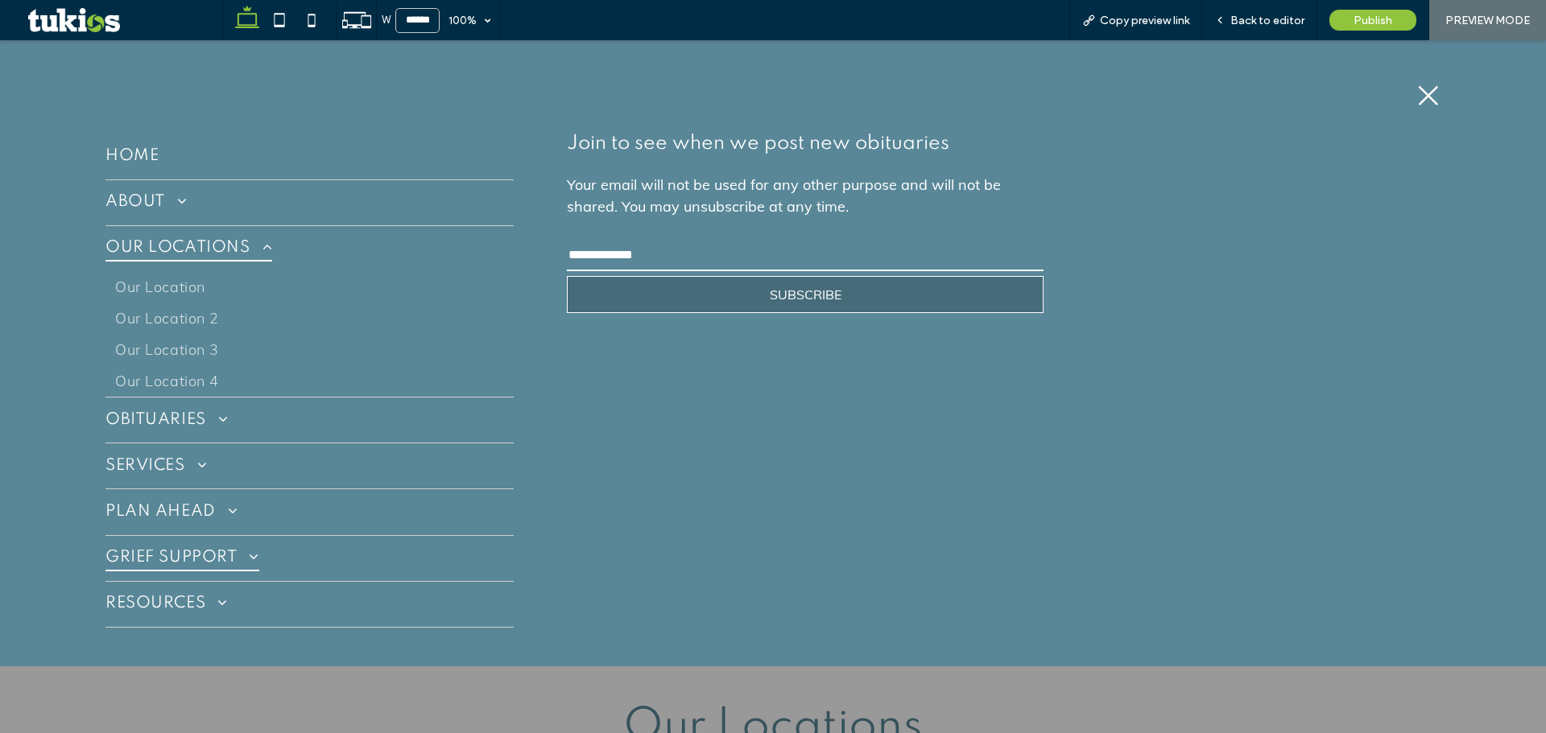
click at [234, 555] on span "GRIEF SUPPORT" at bounding box center [182, 559] width 154 height 26
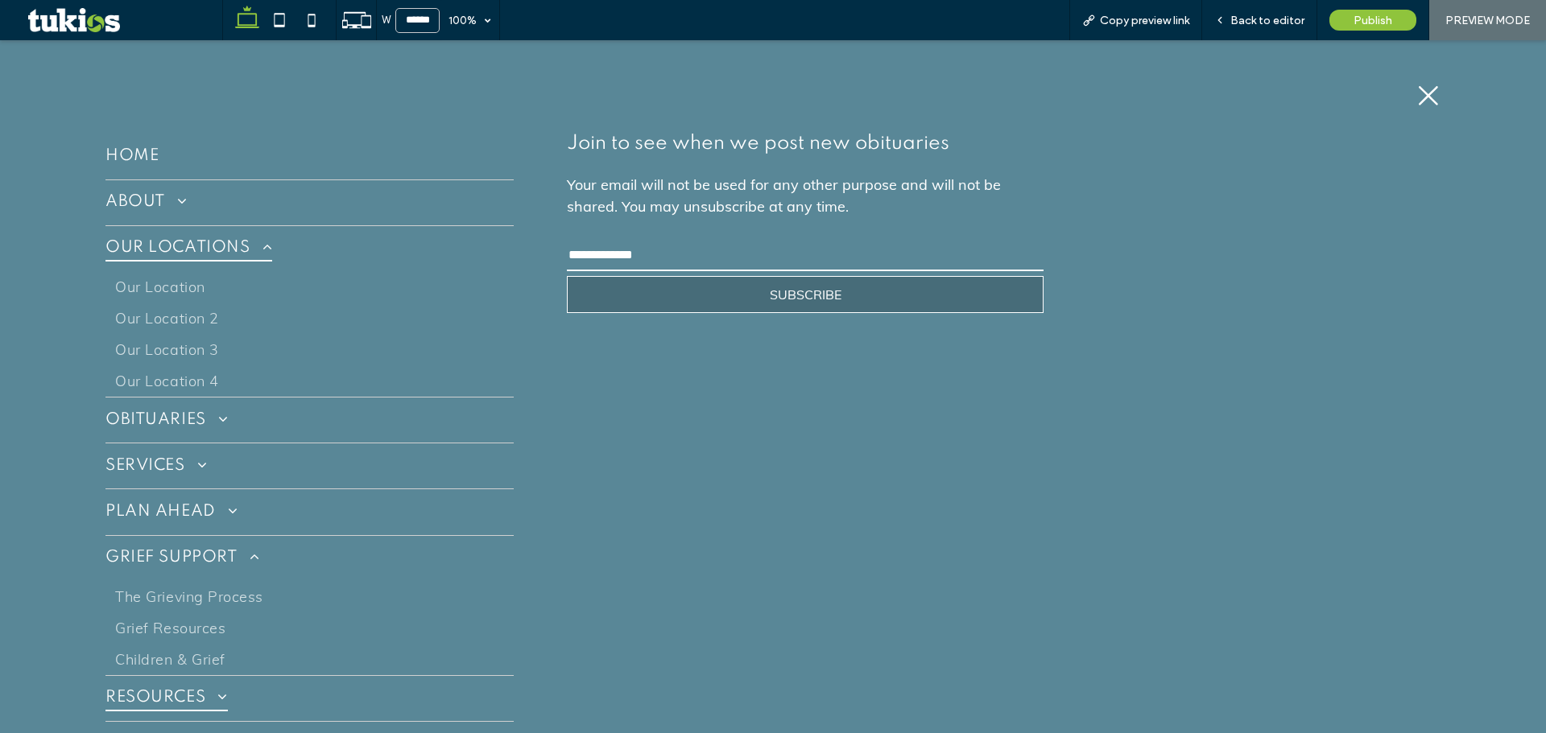
click at [218, 704] on span at bounding box center [216, 697] width 23 height 14
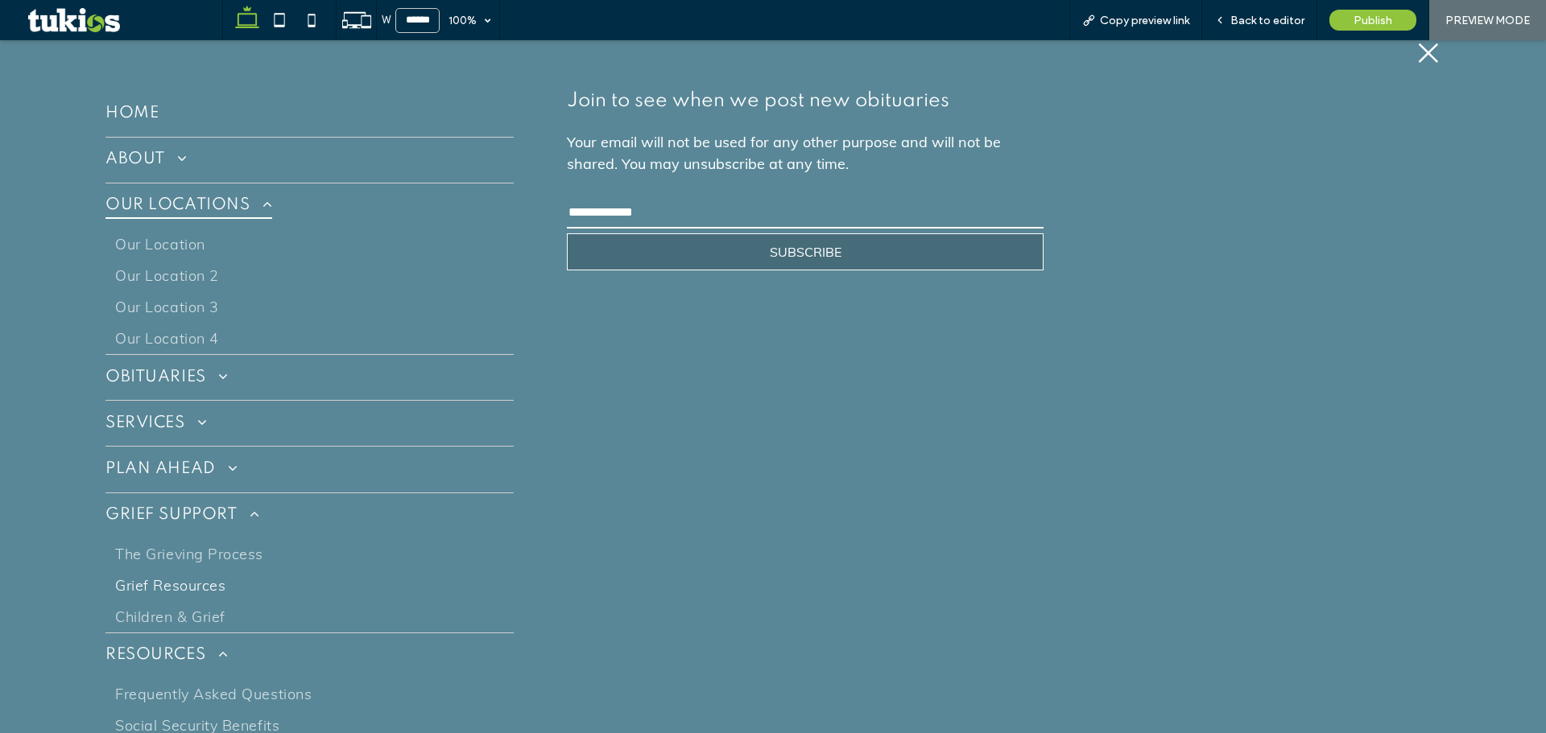
scroll to position [122, 0]
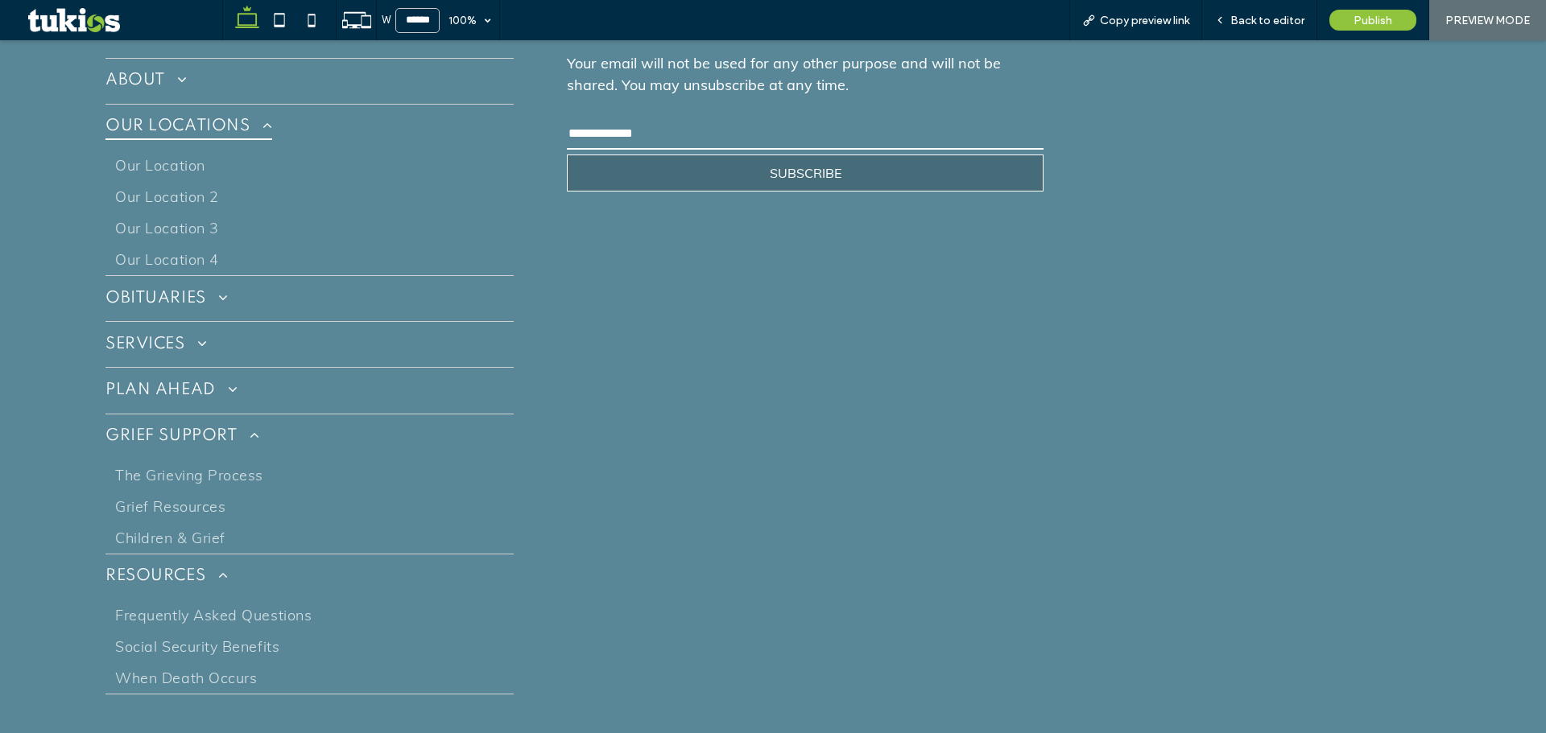
click at [828, 411] on div "Home ABOUT About Our Staff Testimonials Why Choose Us Contact Us OUR LOCATIONS …" at bounding box center [773, 353] width 1360 height 708
click at [286, 330] on link "SERVICES" at bounding box center [309, 344] width 408 height 45
click at [217, 441] on span "Traditional Services" at bounding box center [184, 445] width 138 height 19
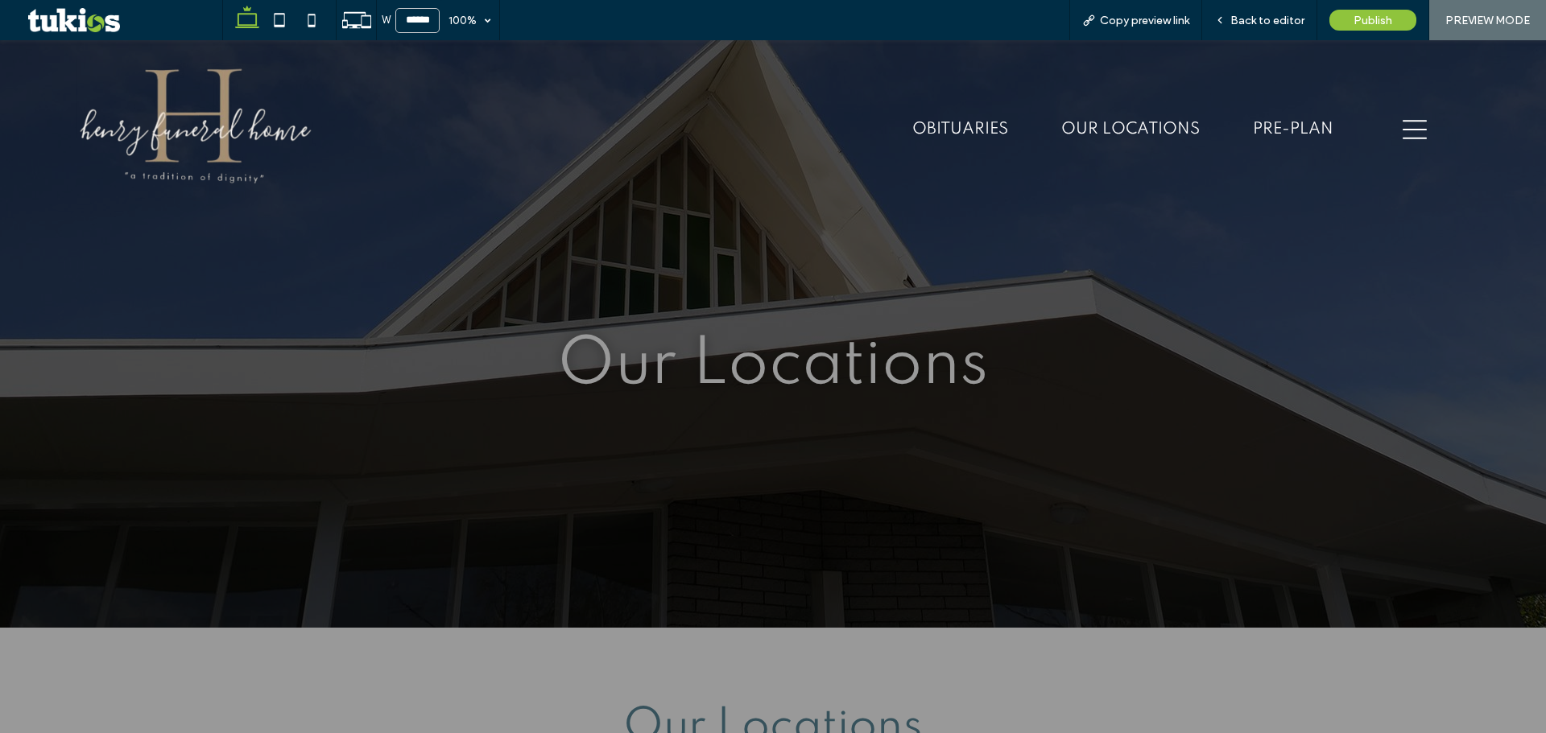
scroll to position [121, 0]
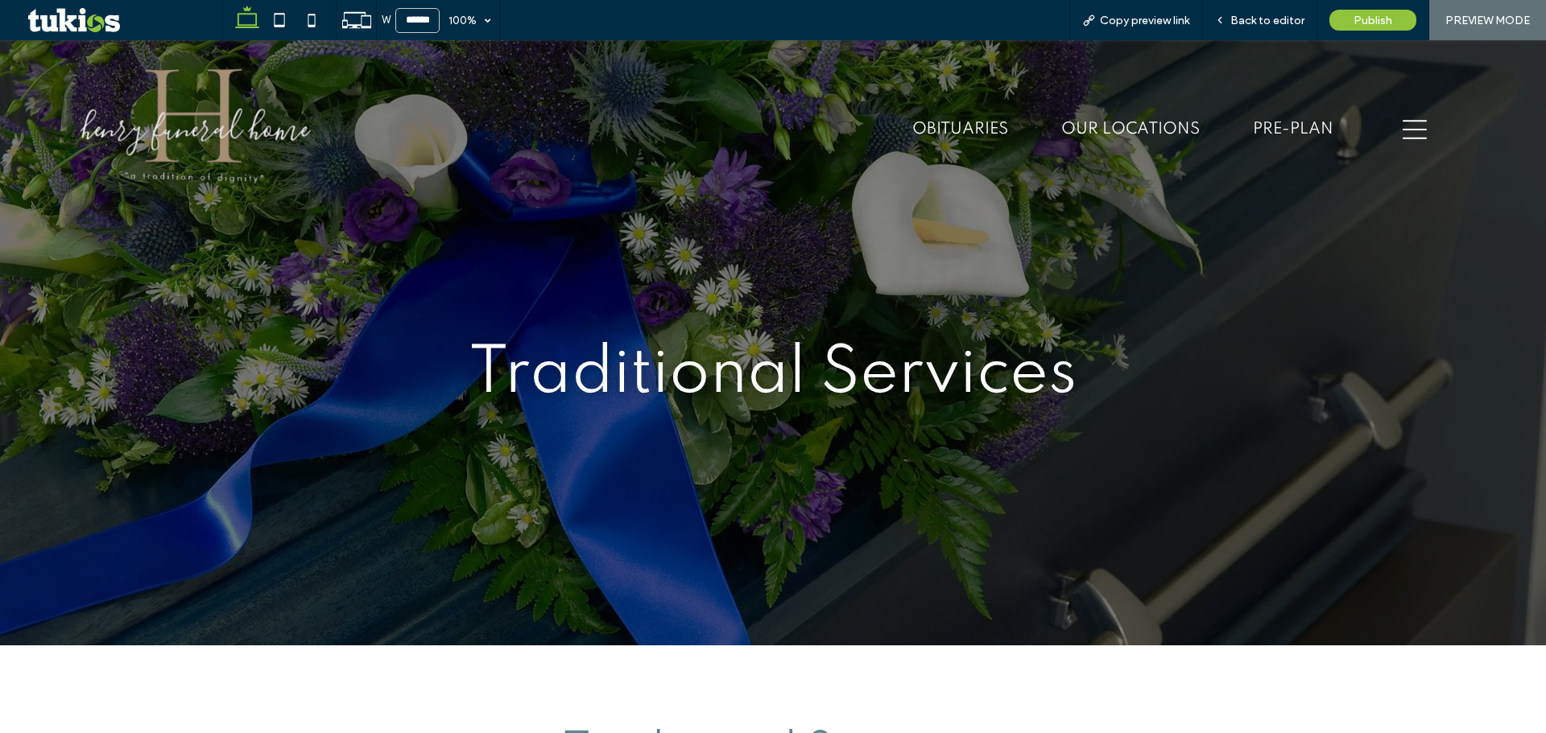
drag, startPoint x: 177, startPoint y: 84, endPoint x: 197, endPoint y: 127, distance: 47.9
click at [177, 84] on img at bounding box center [195, 129] width 241 height 143
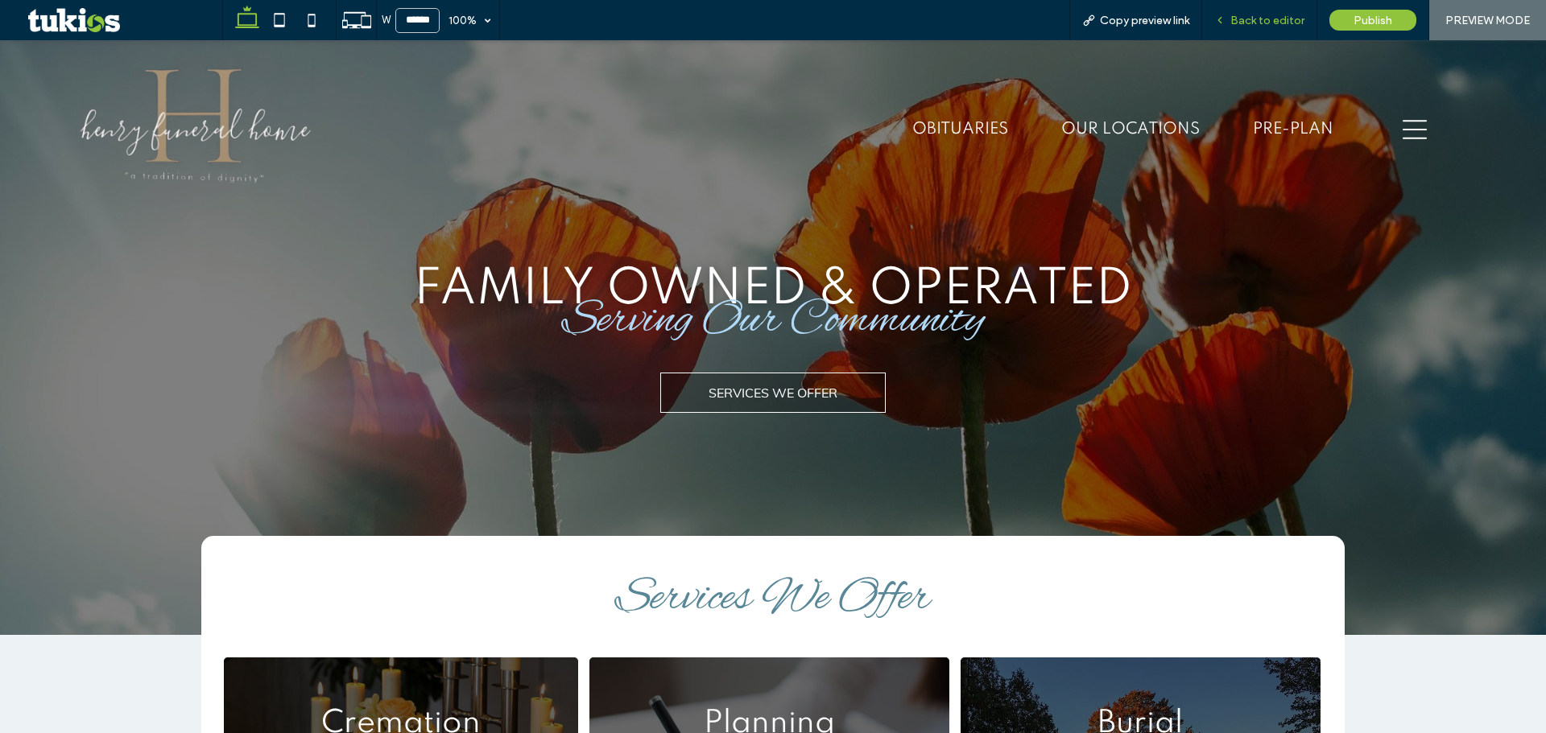
click at [1291, 22] on span "Back to editor" at bounding box center [1267, 21] width 74 height 14
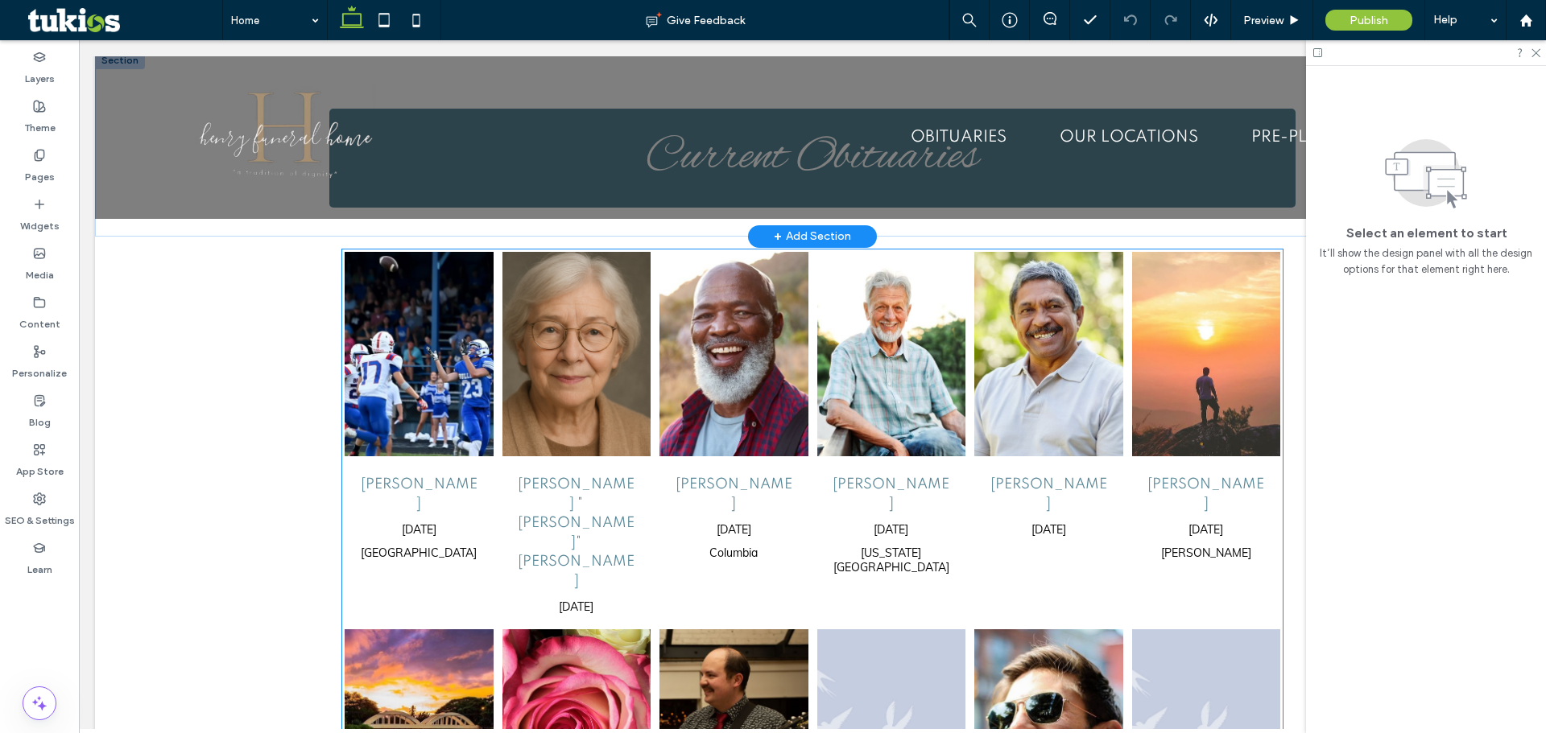
scroll to position [1046, 0]
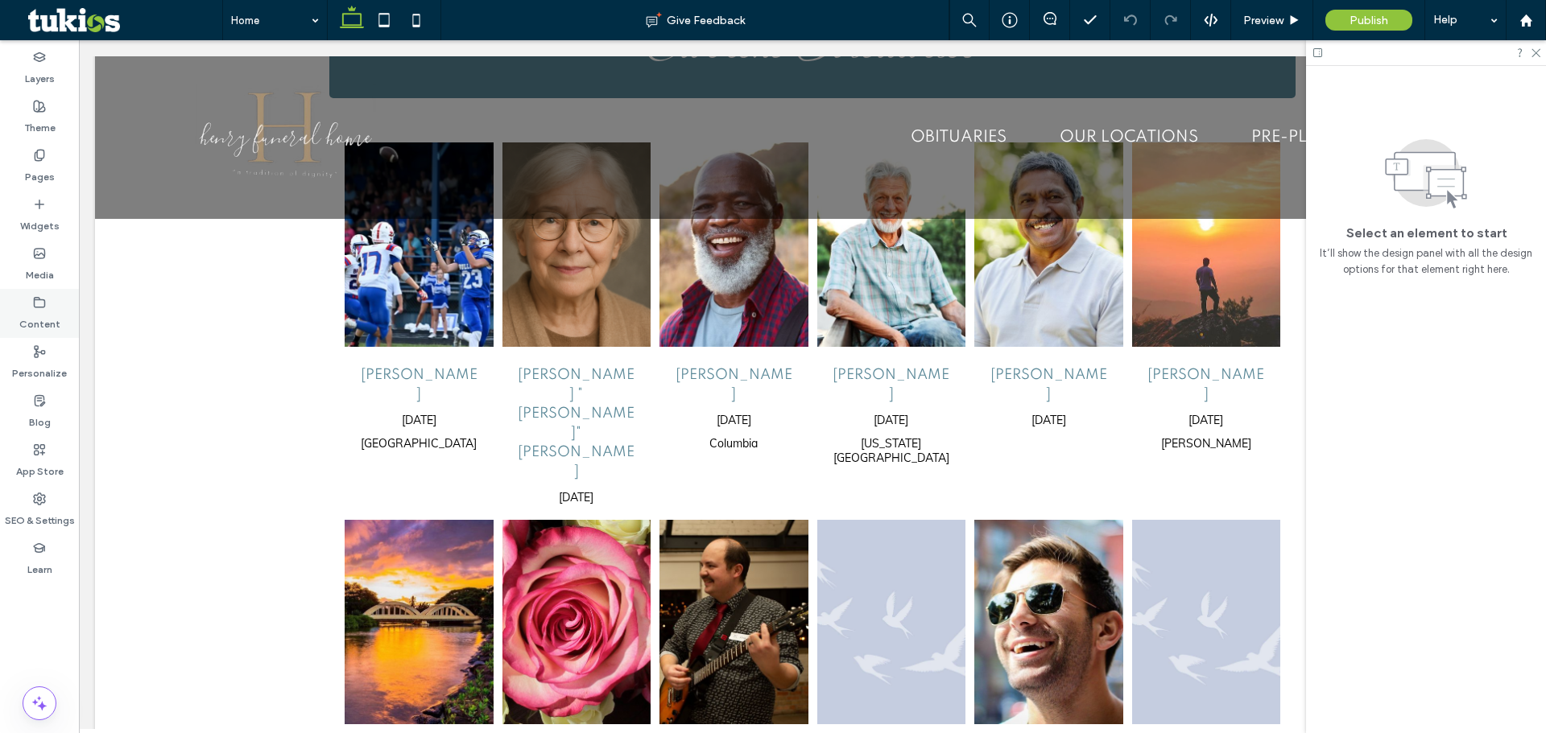
click at [40, 316] on label "Content" at bounding box center [39, 320] width 41 height 23
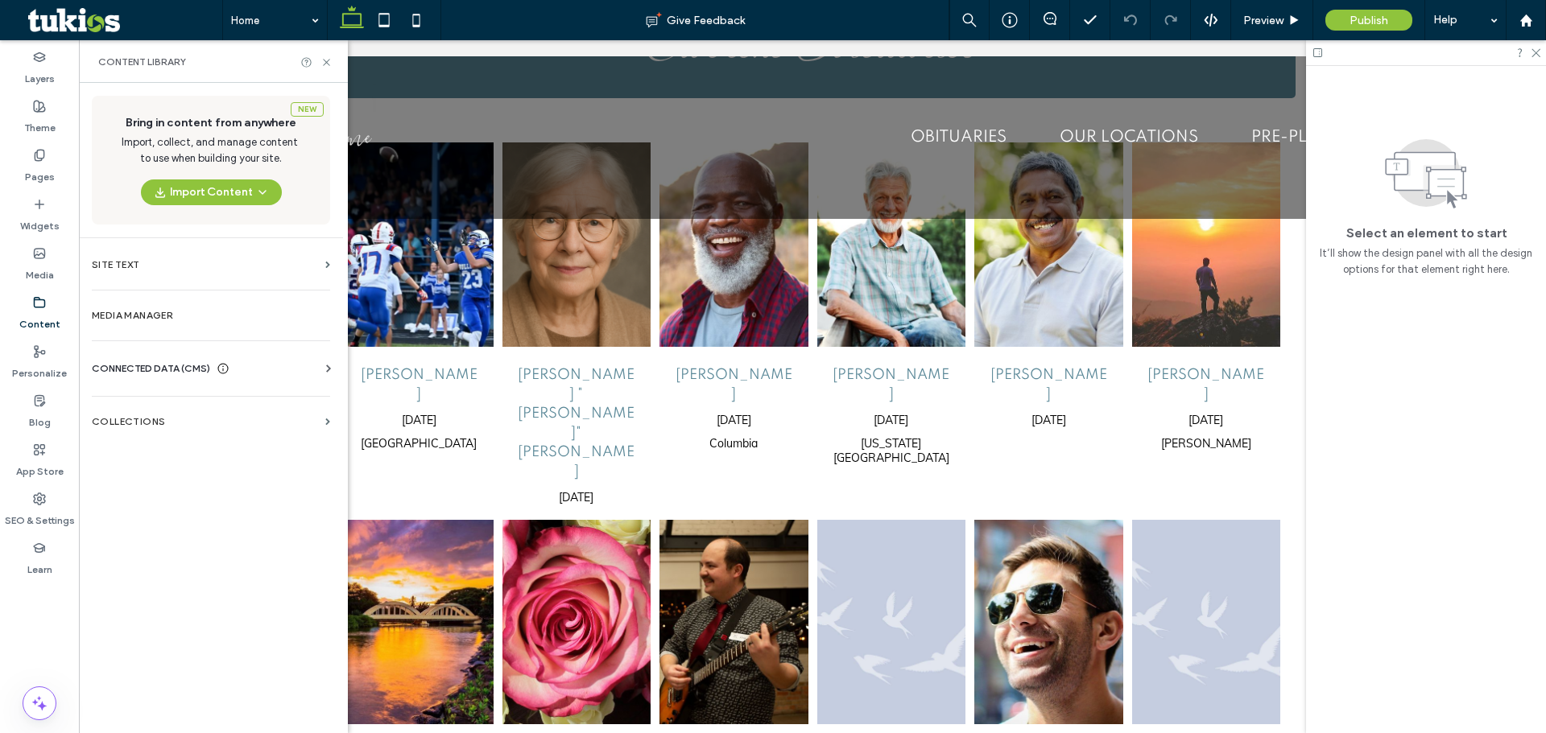
click at [274, 372] on div "CONNECTED DATA (CMS)" at bounding box center [214, 369] width 245 height 16
click at [225, 407] on label "Business Info" at bounding box center [214, 407] width 219 height 11
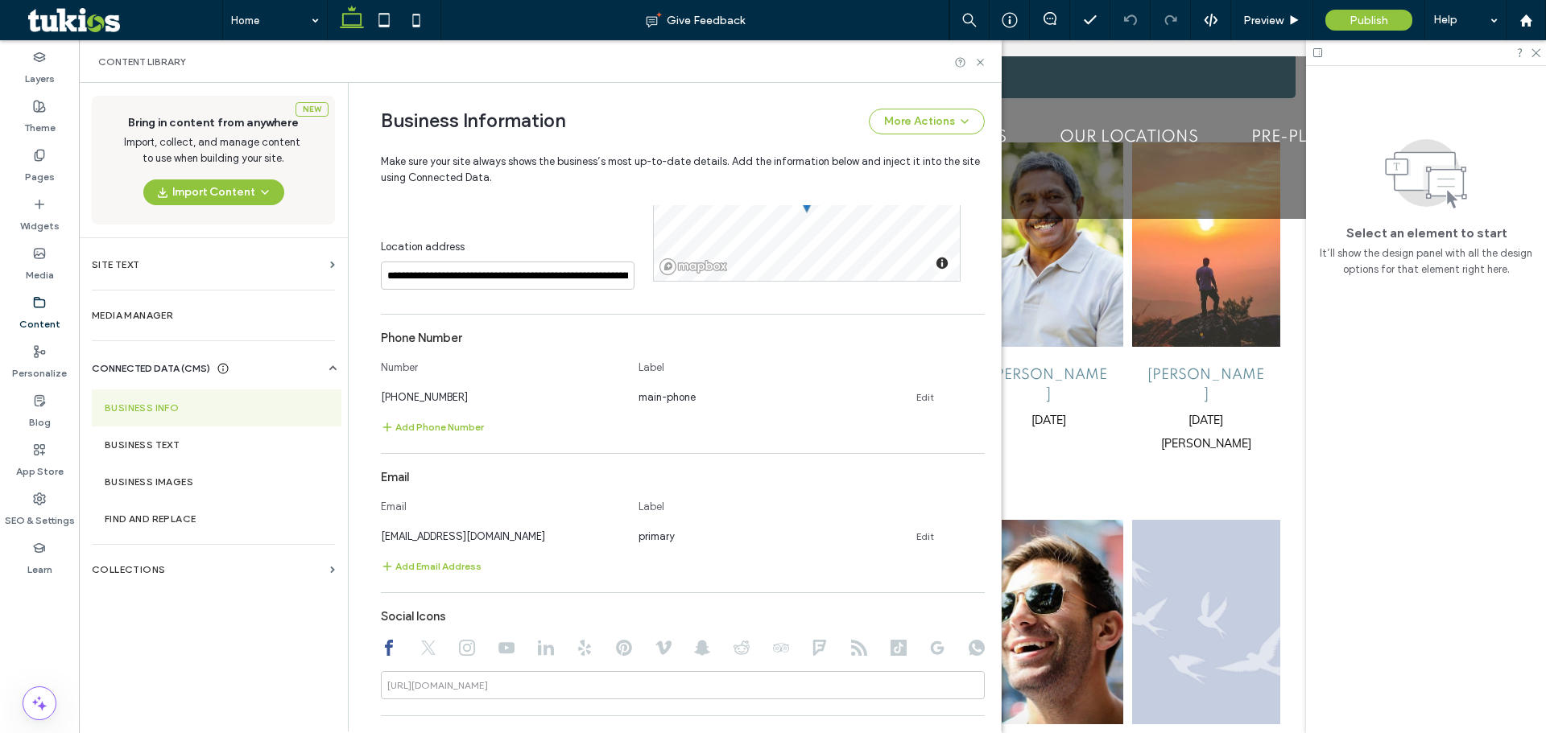
scroll to position [427, 0]
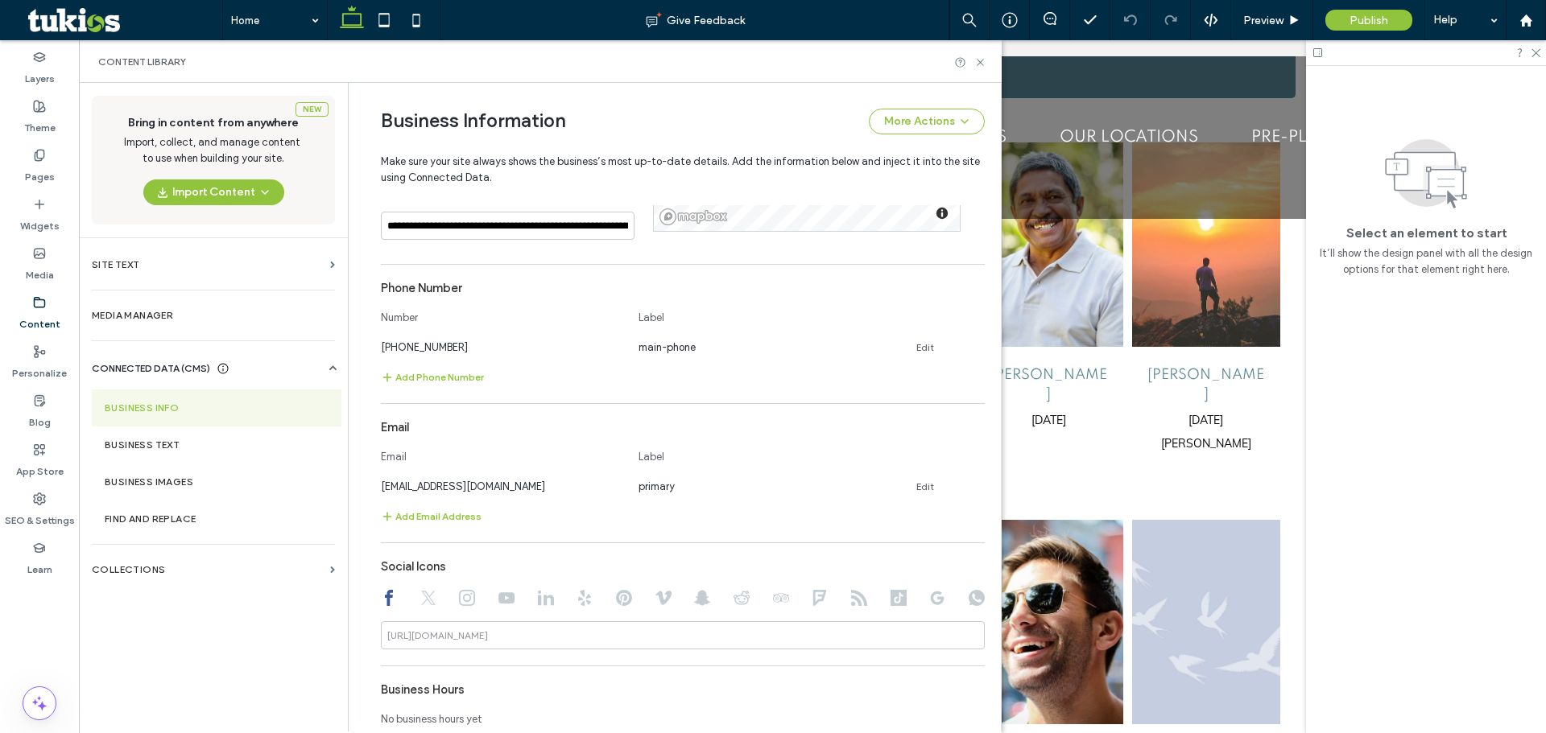
drag, startPoint x: 473, startPoint y: 627, endPoint x: 505, endPoint y: 622, distance: 32.6
click at [481, 625] on div "https://facebook.com/" at bounding box center [683, 635] width 604 height 28
click at [508, 637] on input at bounding box center [683, 635] width 604 height 28
paste input "**********"
click at [487, 633] on div "https://facebook.com/" at bounding box center [437, 636] width 113 height 14
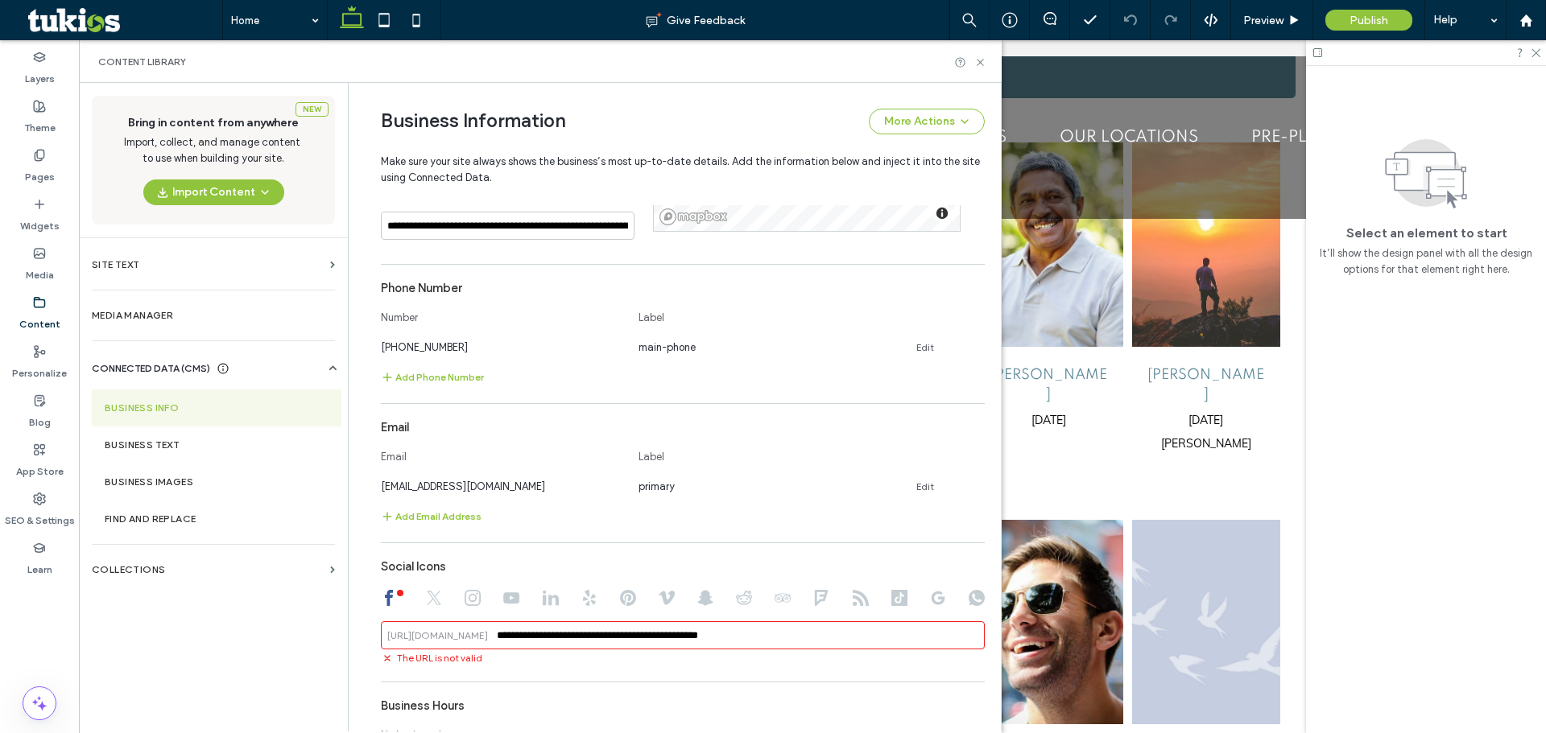
drag, startPoint x: 492, startPoint y: 636, endPoint x: 515, endPoint y: 644, distance: 24.7
click at [494, 638] on input "**********" at bounding box center [683, 635] width 604 height 28
type input "**********"
click at [815, 656] on div "**********" at bounding box center [683, 474] width 604 height 854
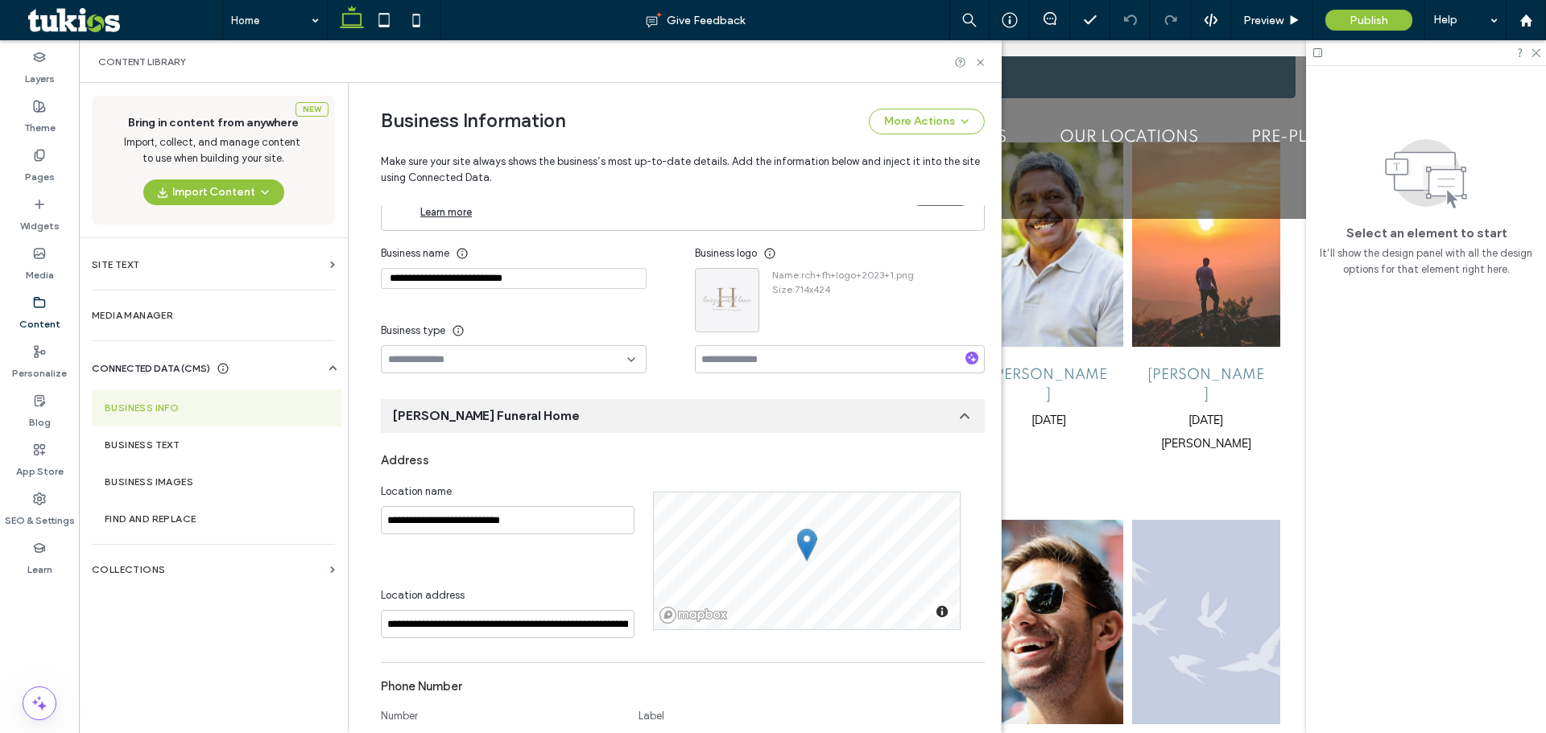
scroll to position [0, 0]
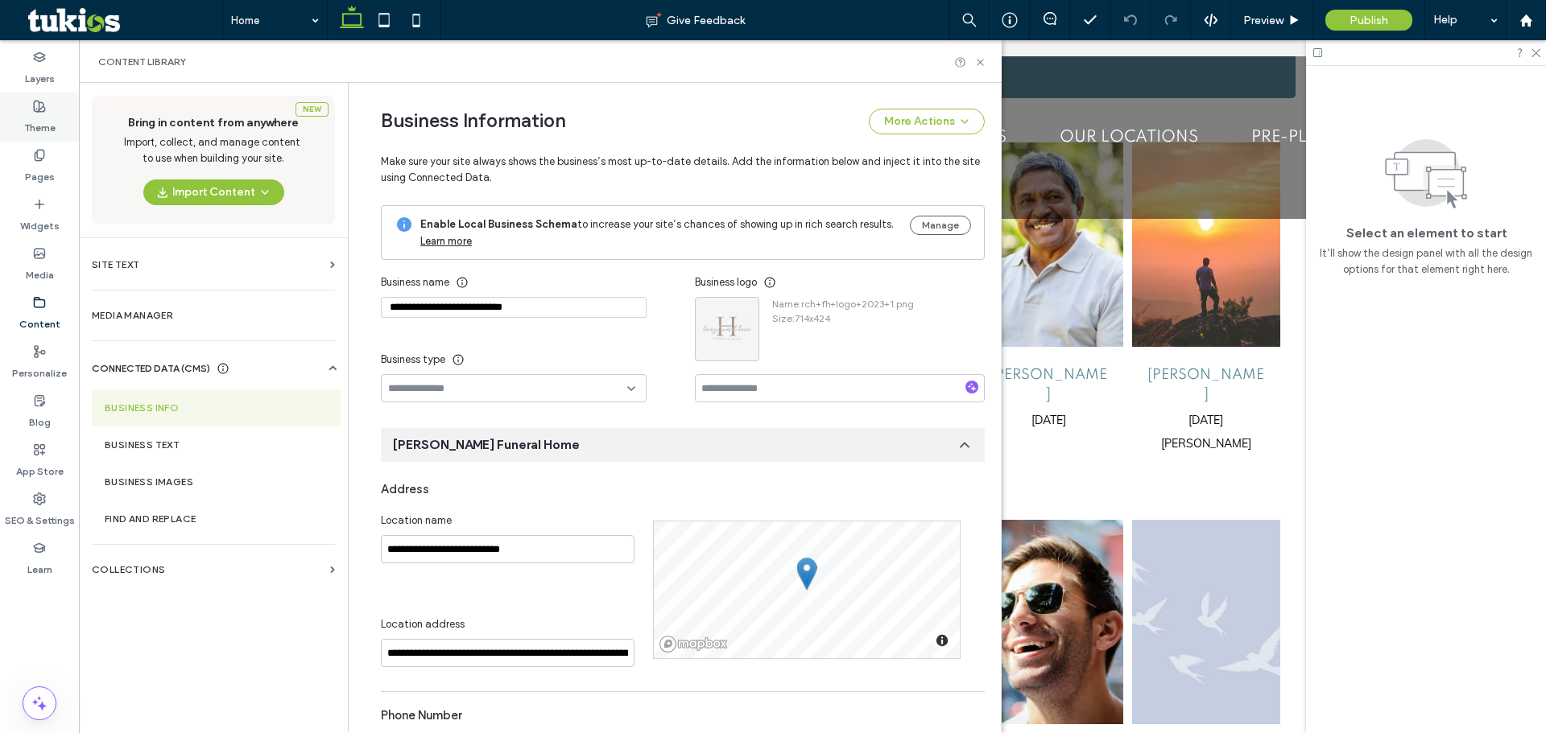
click at [56, 113] on div "Theme" at bounding box center [39, 117] width 79 height 49
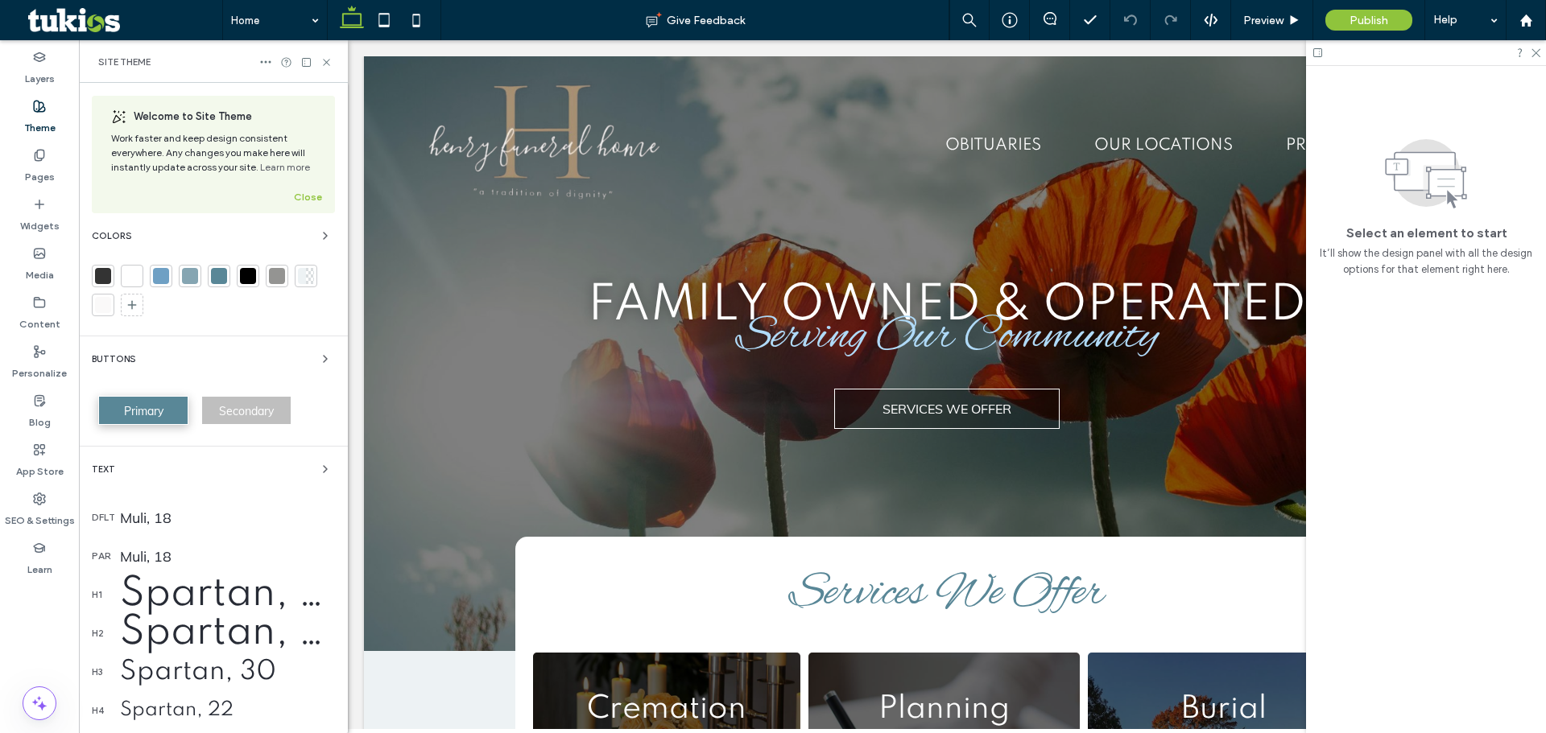
click at [245, 330] on div "Welcome to Site Theme Work faster and keep design consistent everywhere. Any ch…" at bounding box center [213, 521] width 269 height 876
click at [134, 302] on icon at bounding box center [132, 305] width 13 height 13
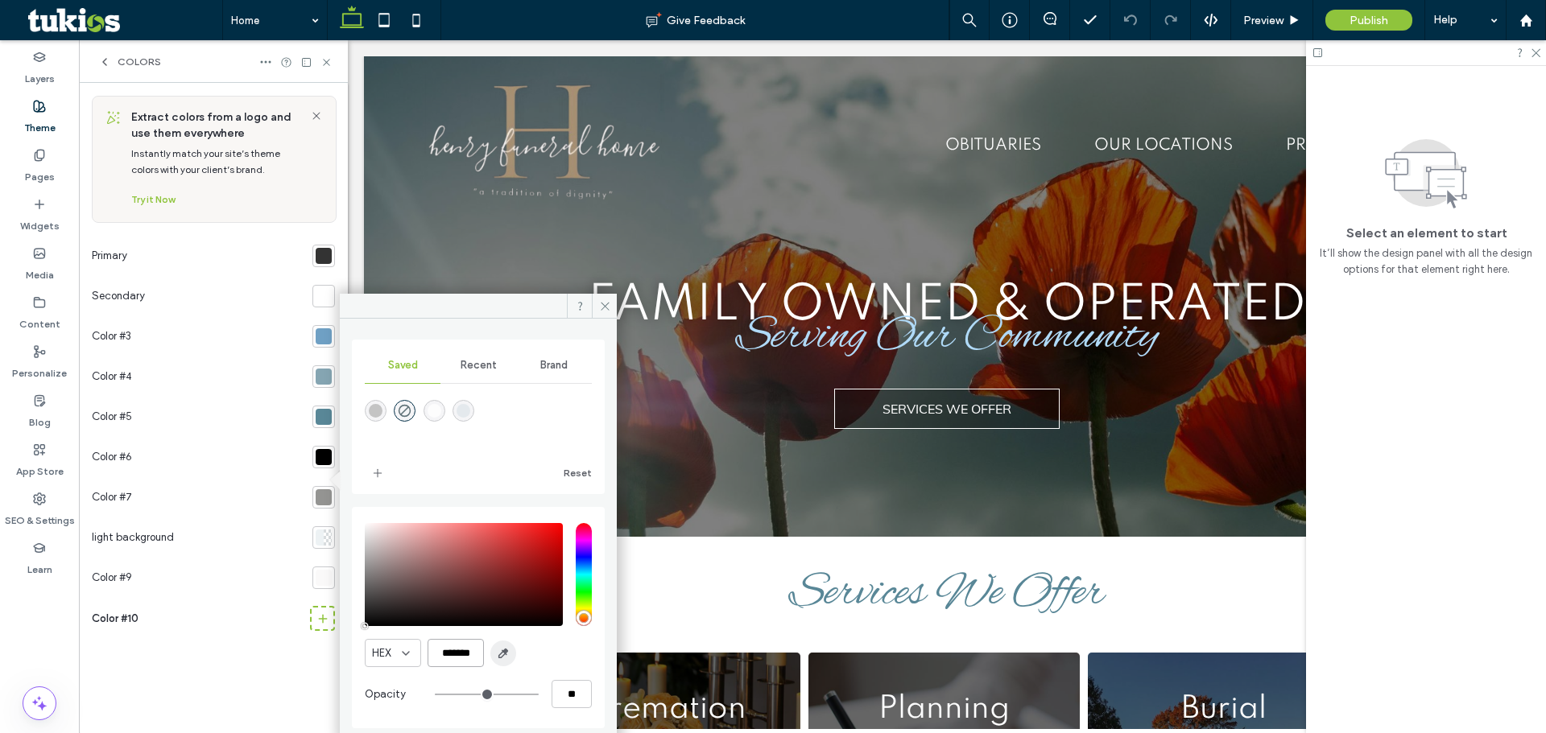
scroll to position [0, 4]
drag, startPoint x: 443, startPoint y: 656, endPoint x: 514, endPoint y: 651, distance: 71.8
click at [514, 651] on div "HEX *******" at bounding box center [478, 653] width 227 height 28
paste input "*"
click at [444, 654] on input "********" at bounding box center [455, 653] width 56 height 28
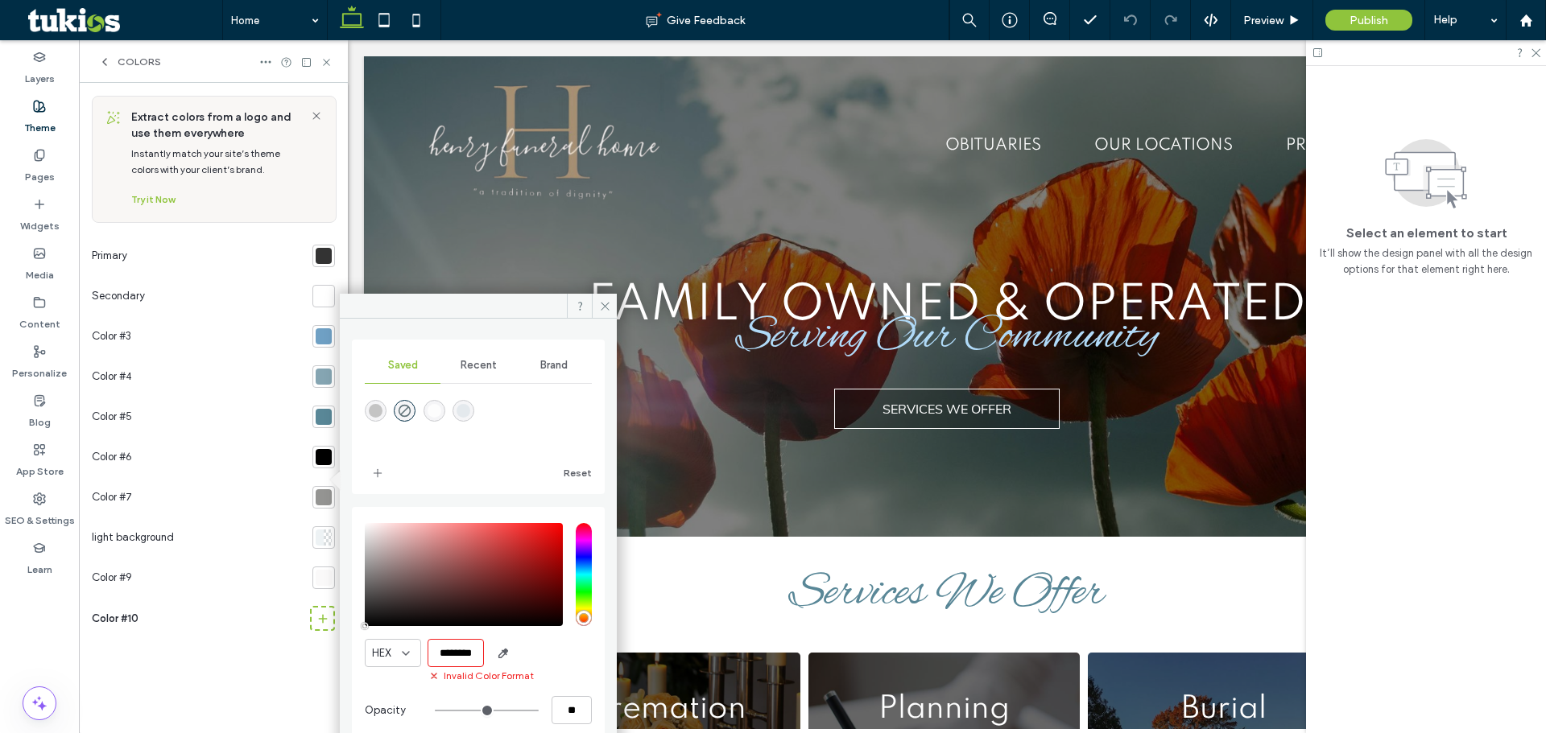
type input "*******"
type input "***"
type input "****"
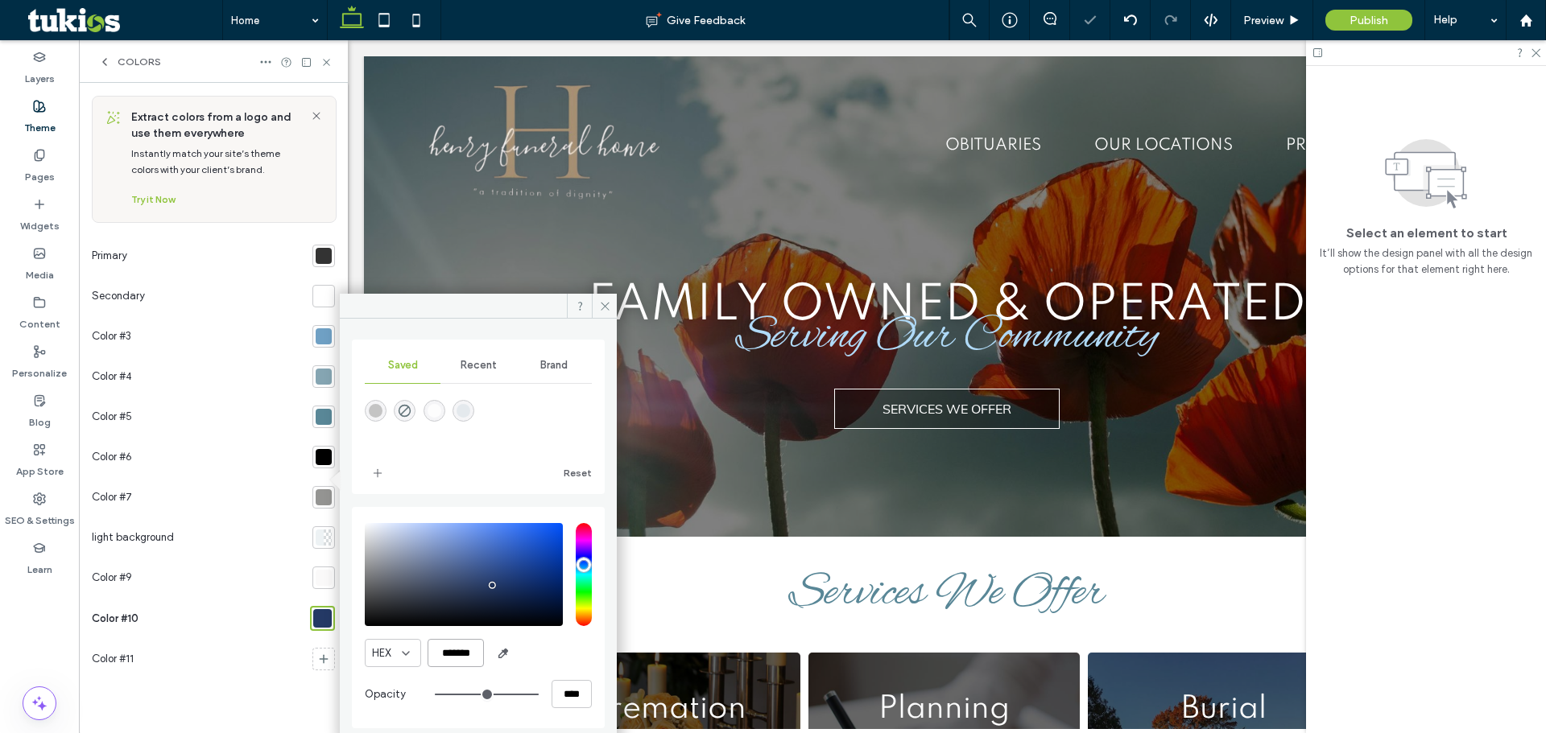
type input "*******"
click at [551, 650] on div "HEX *******" at bounding box center [478, 653] width 227 height 28
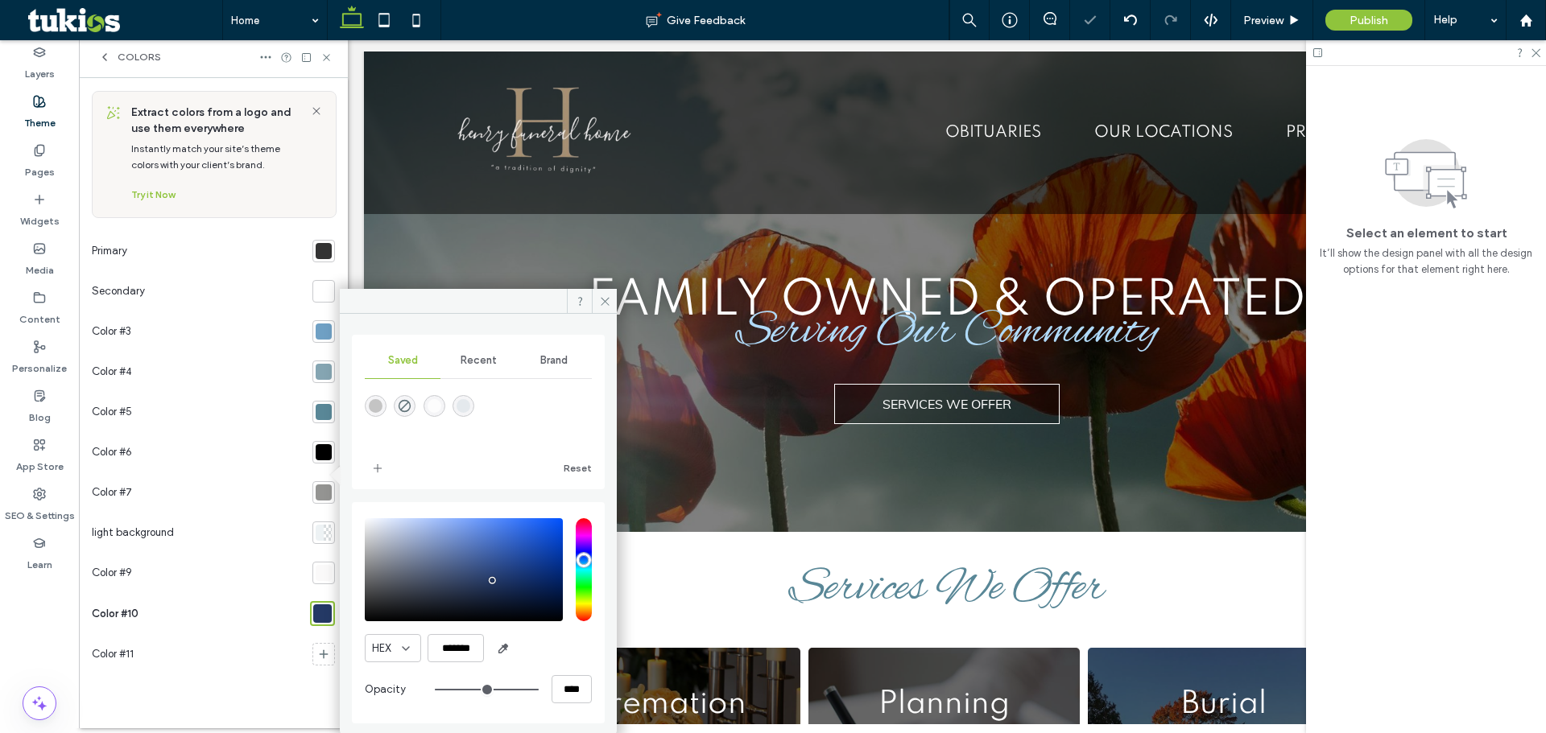
scroll to position [7, 0]
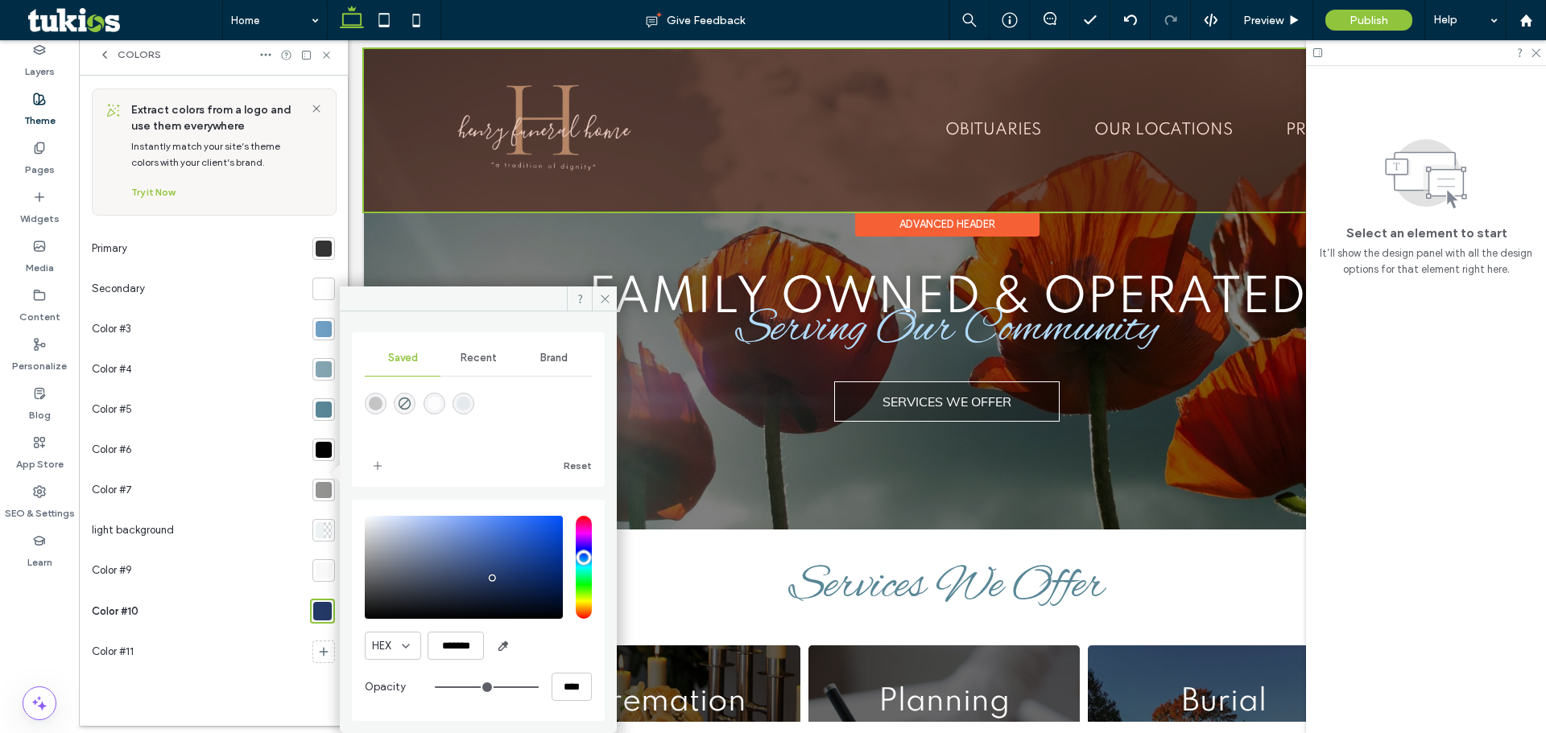
drag, startPoint x: 847, startPoint y: 320, endPoint x: 544, endPoint y: 149, distance: 347.5
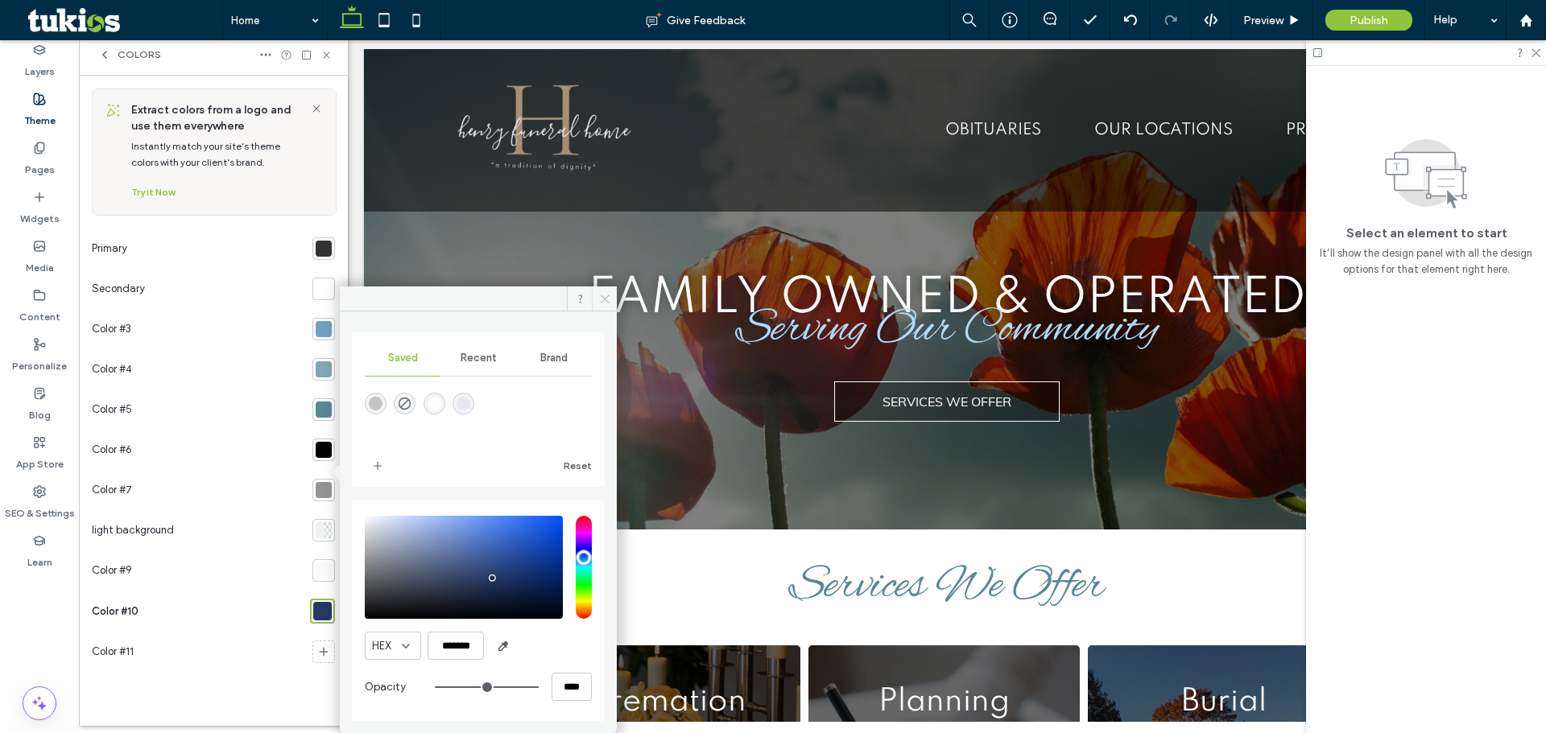
drag, startPoint x: 605, startPoint y: 296, endPoint x: 253, endPoint y: 258, distance: 353.8
click at [605, 296] on icon at bounding box center [605, 299] width 12 height 12
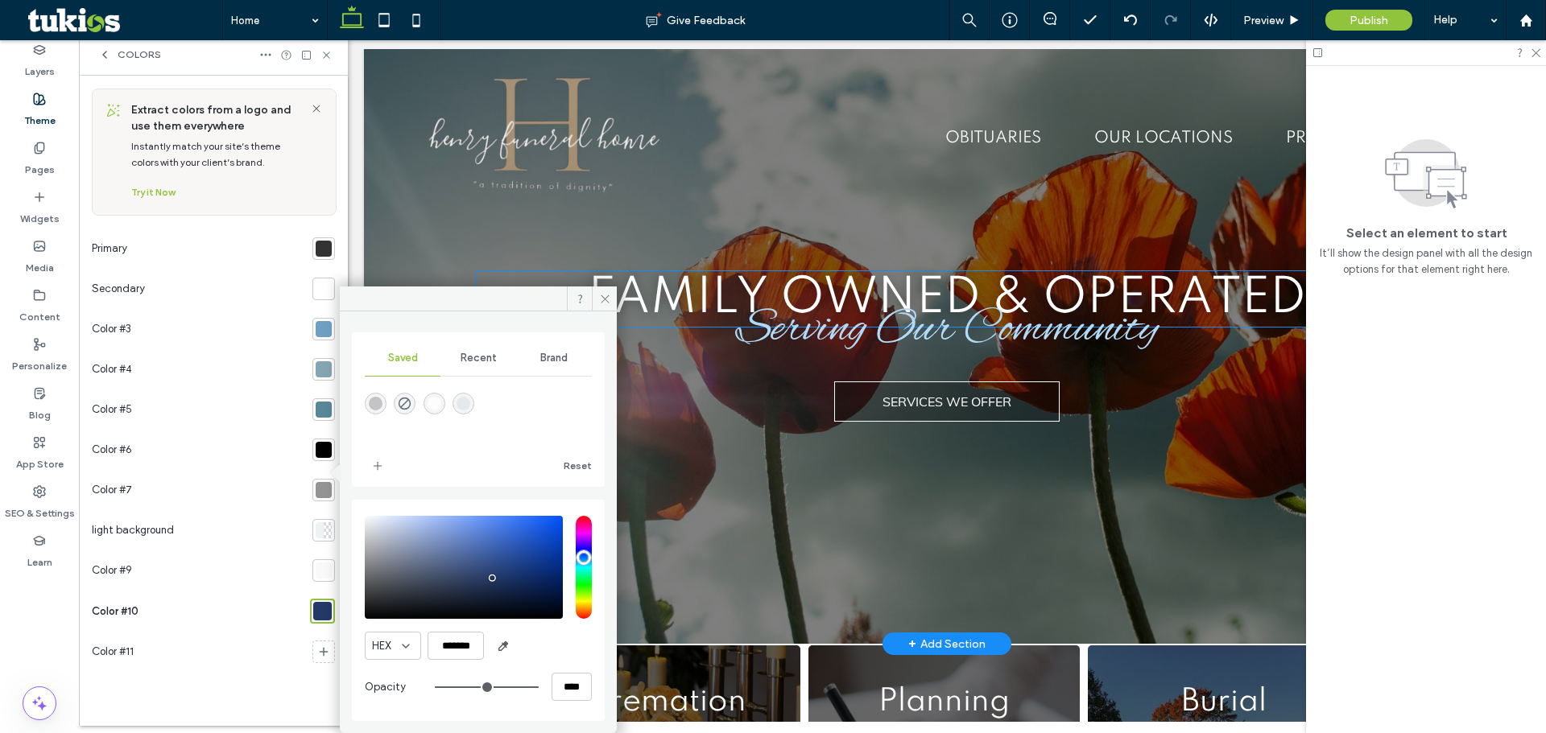
scroll to position [0, 0]
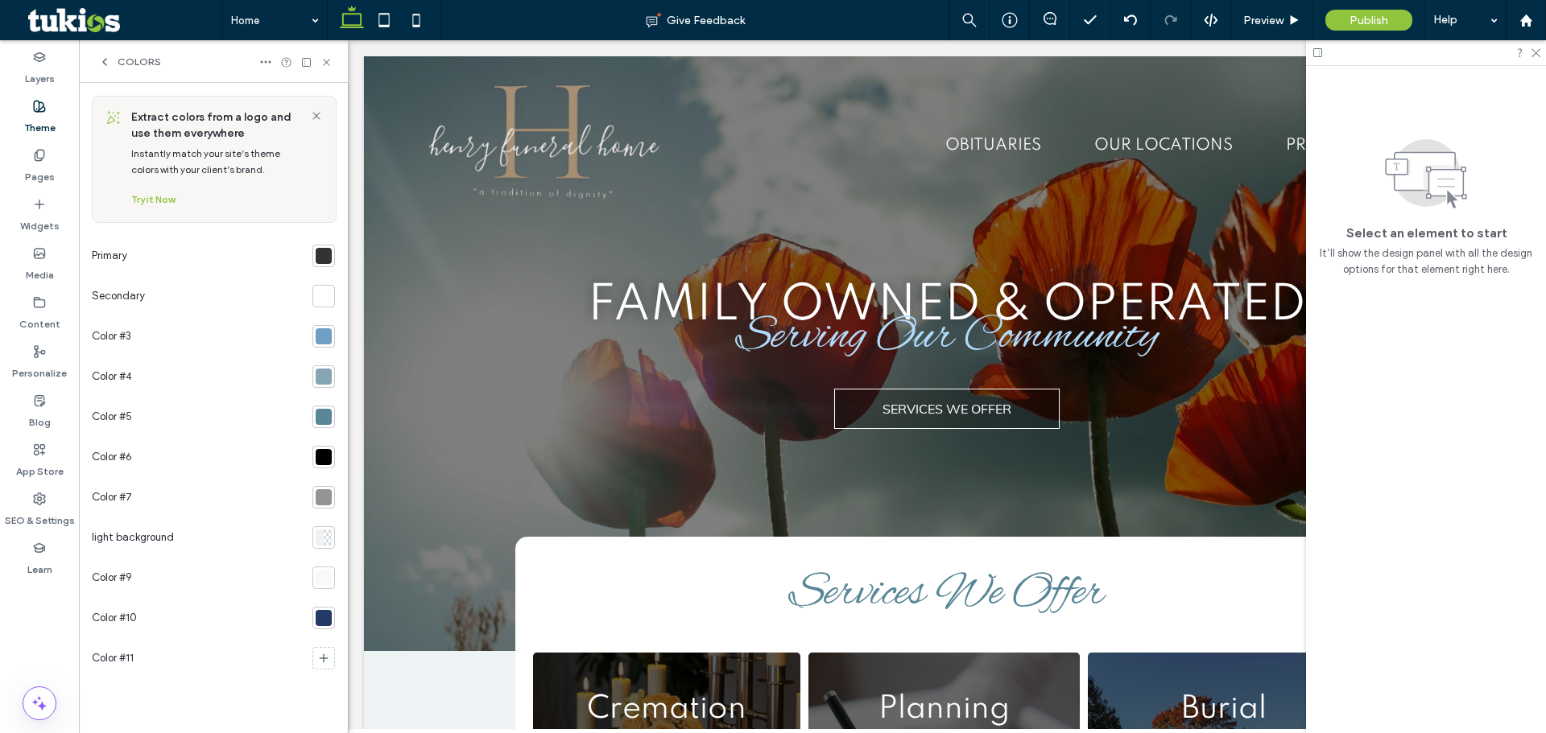
click at [105, 60] on use at bounding box center [104, 62] width 3 height 6
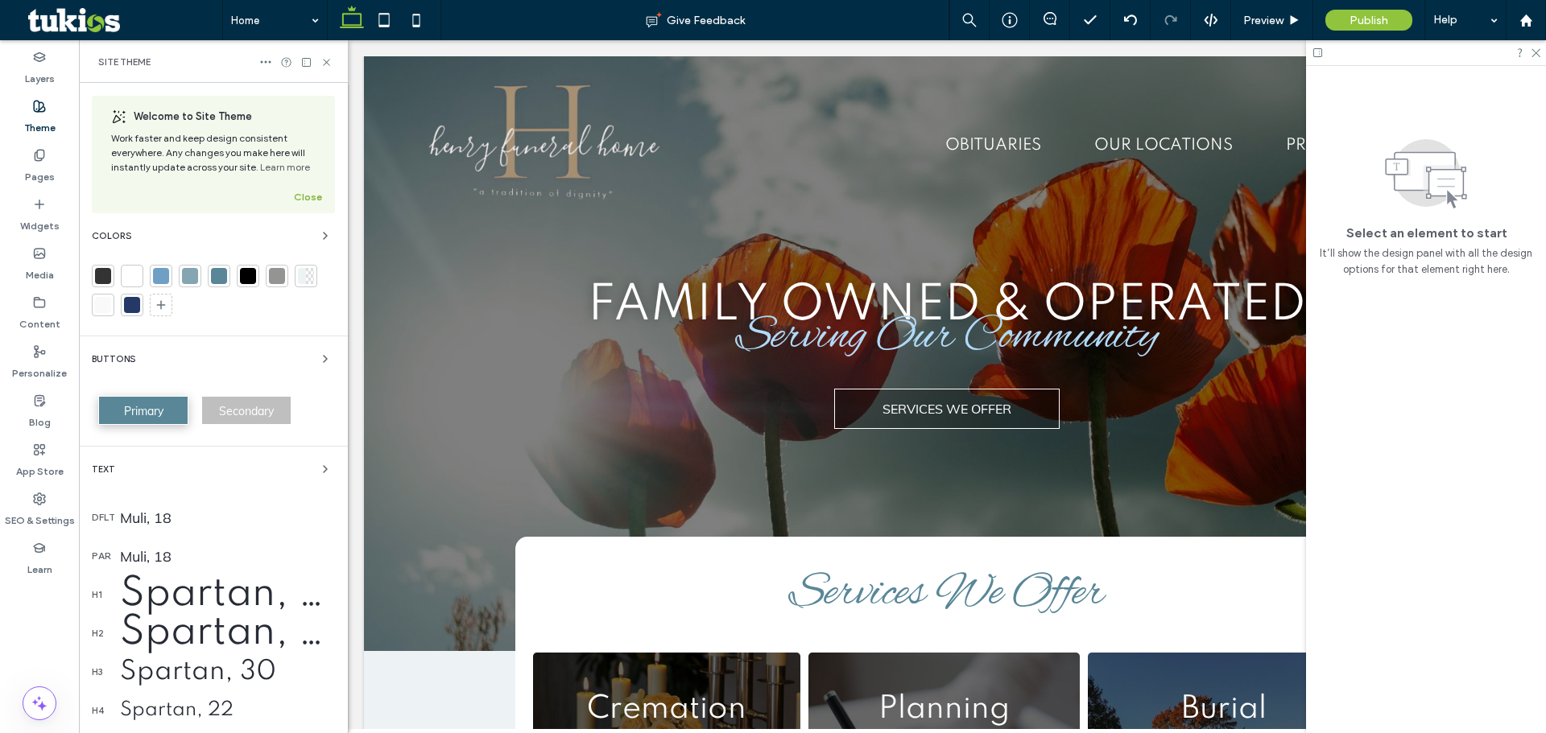
click at [298, 196] on button "Close" at bounding box center [308, 197] width 28 height 19
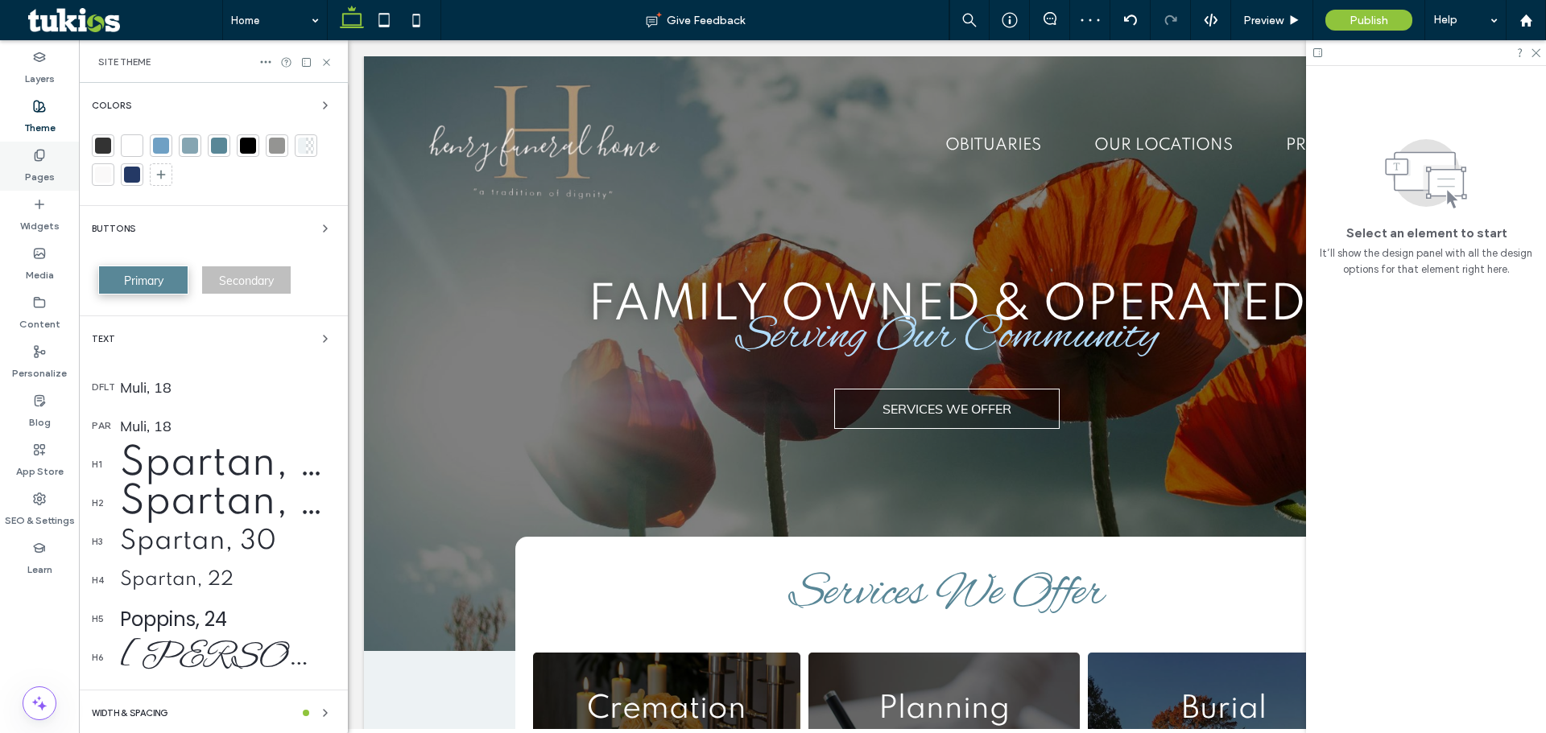
click at [38, 154] on icon at bounding box center [39, 155] width 13 height 13
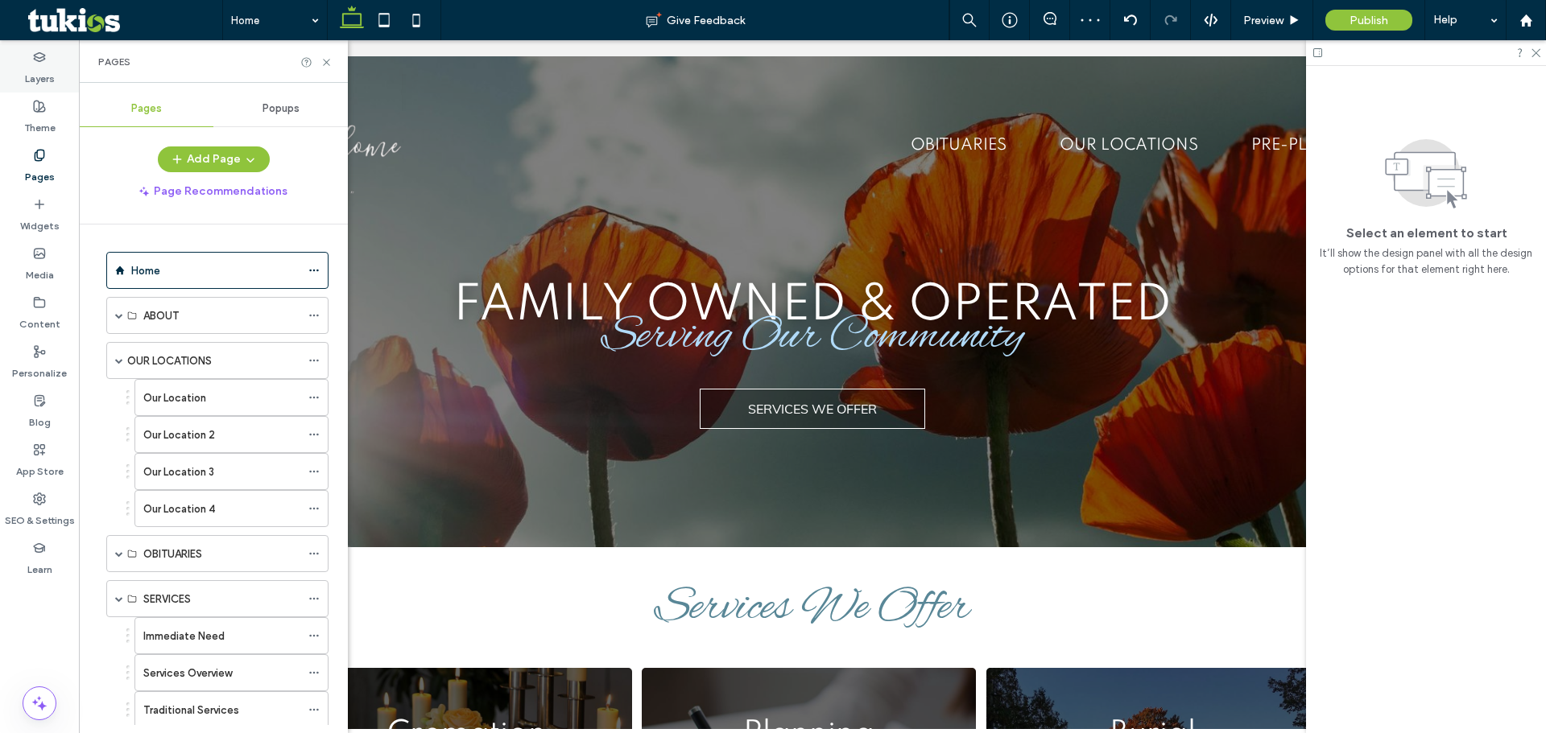
click at [49, 82] on label "Layers" at bounding box center [40, 75] width 30 height 23
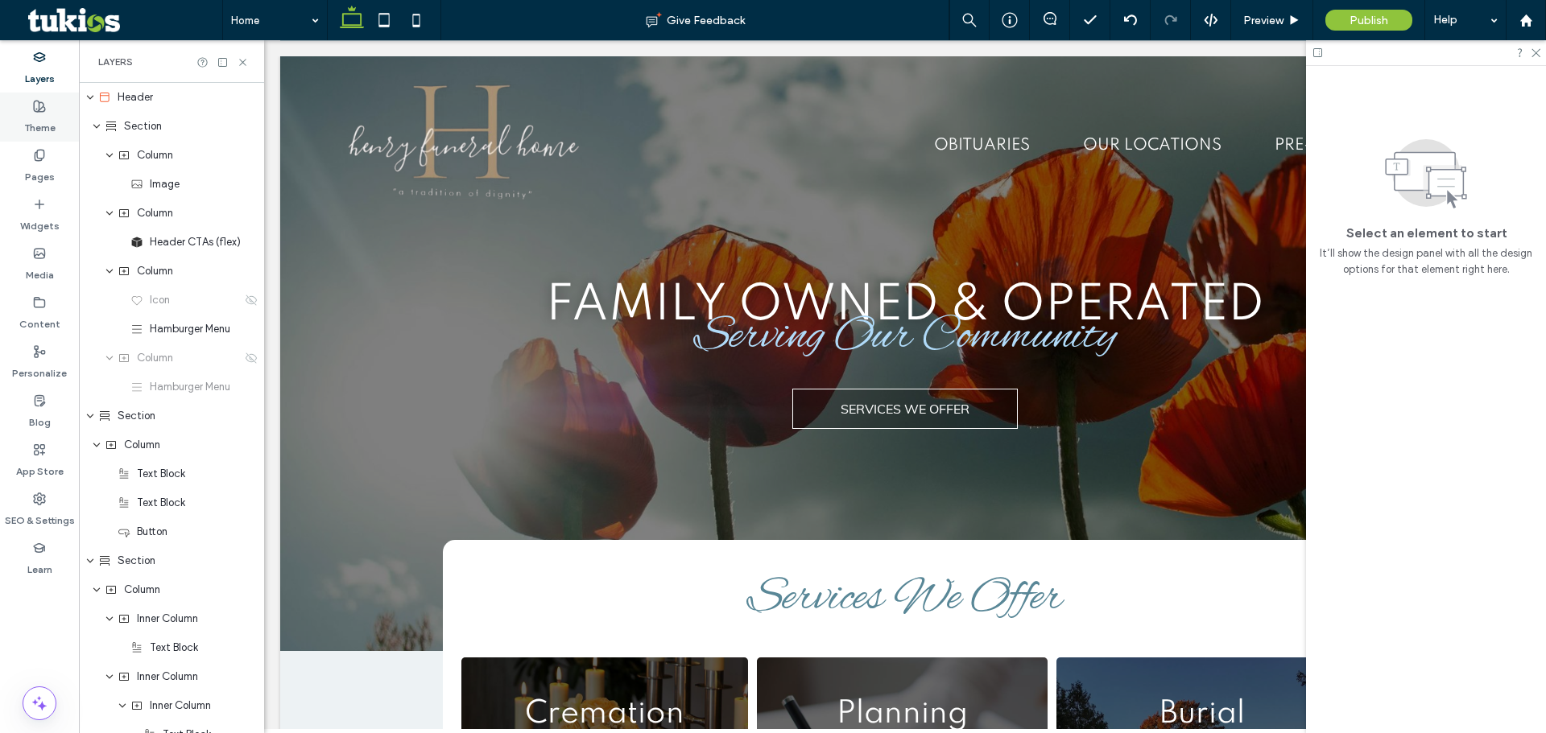
click at [47, 120] on label "Theme" at bounding box center [39, 124] width 31 height 23
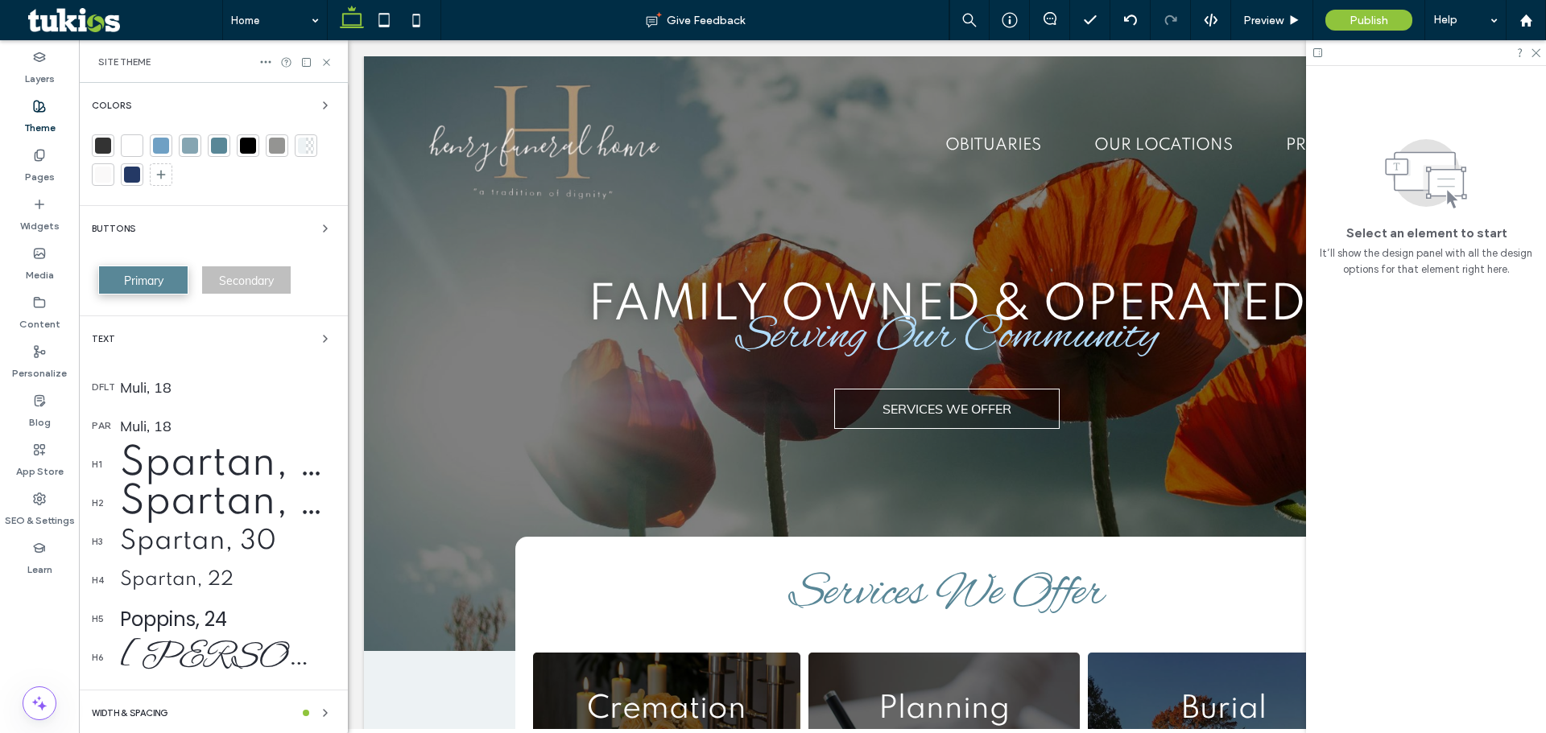
click at [134, 179] on div at bounding box center [132, 175] width 16 height 16
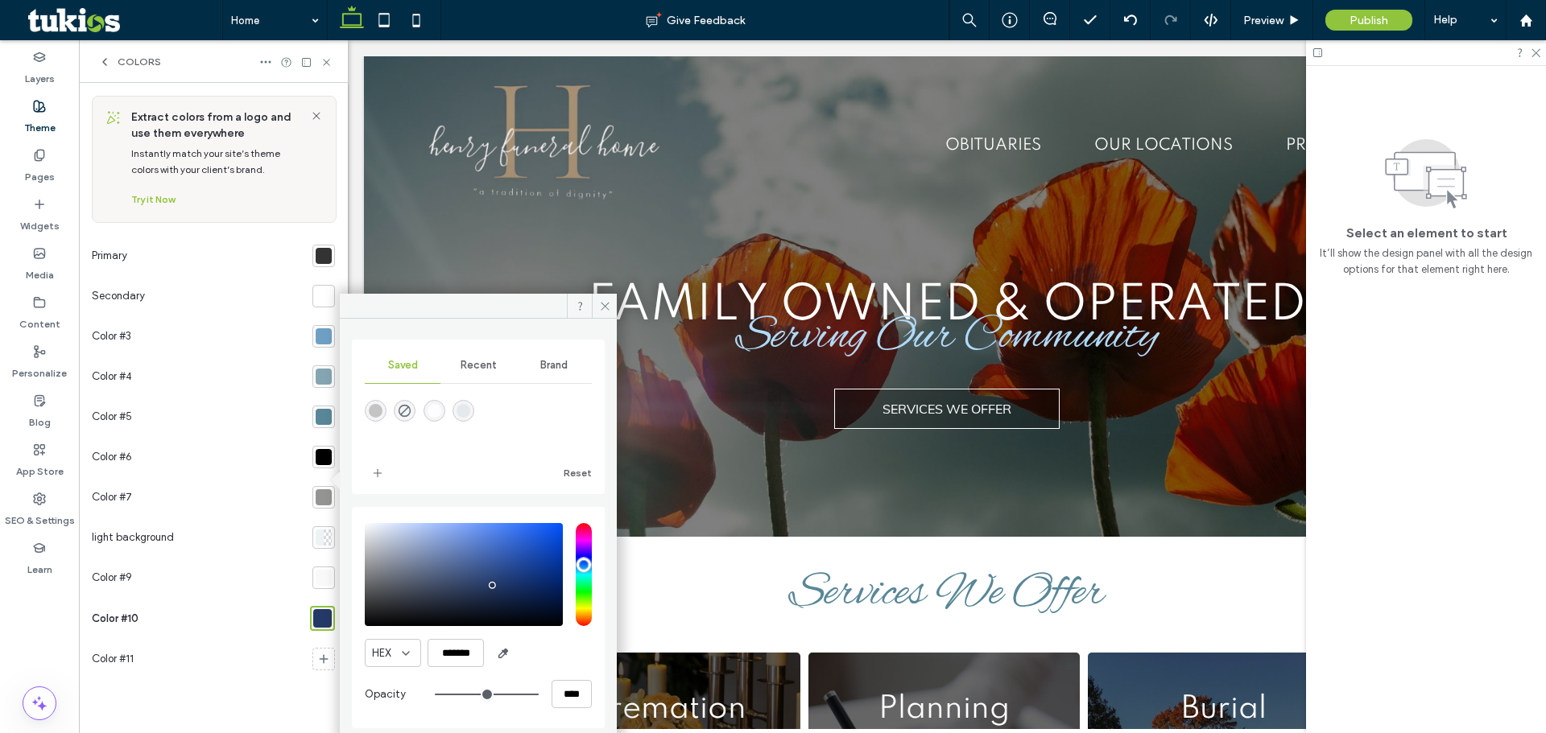
click at [320, 255] on div at bounding box center [324, 256] width 16 height 16
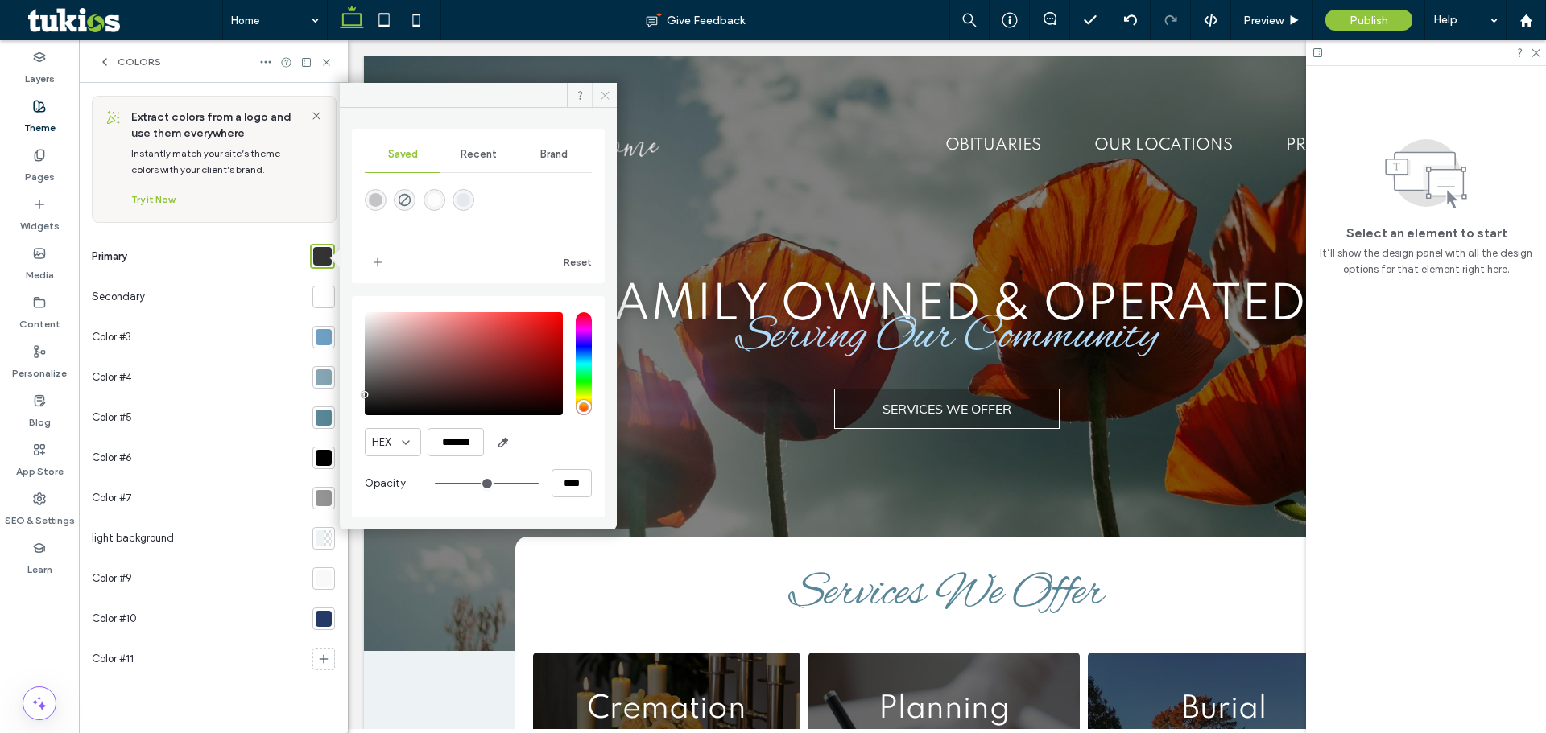
click at [602, 92] on icon at bounding box center [605, 95] width 12 height 12
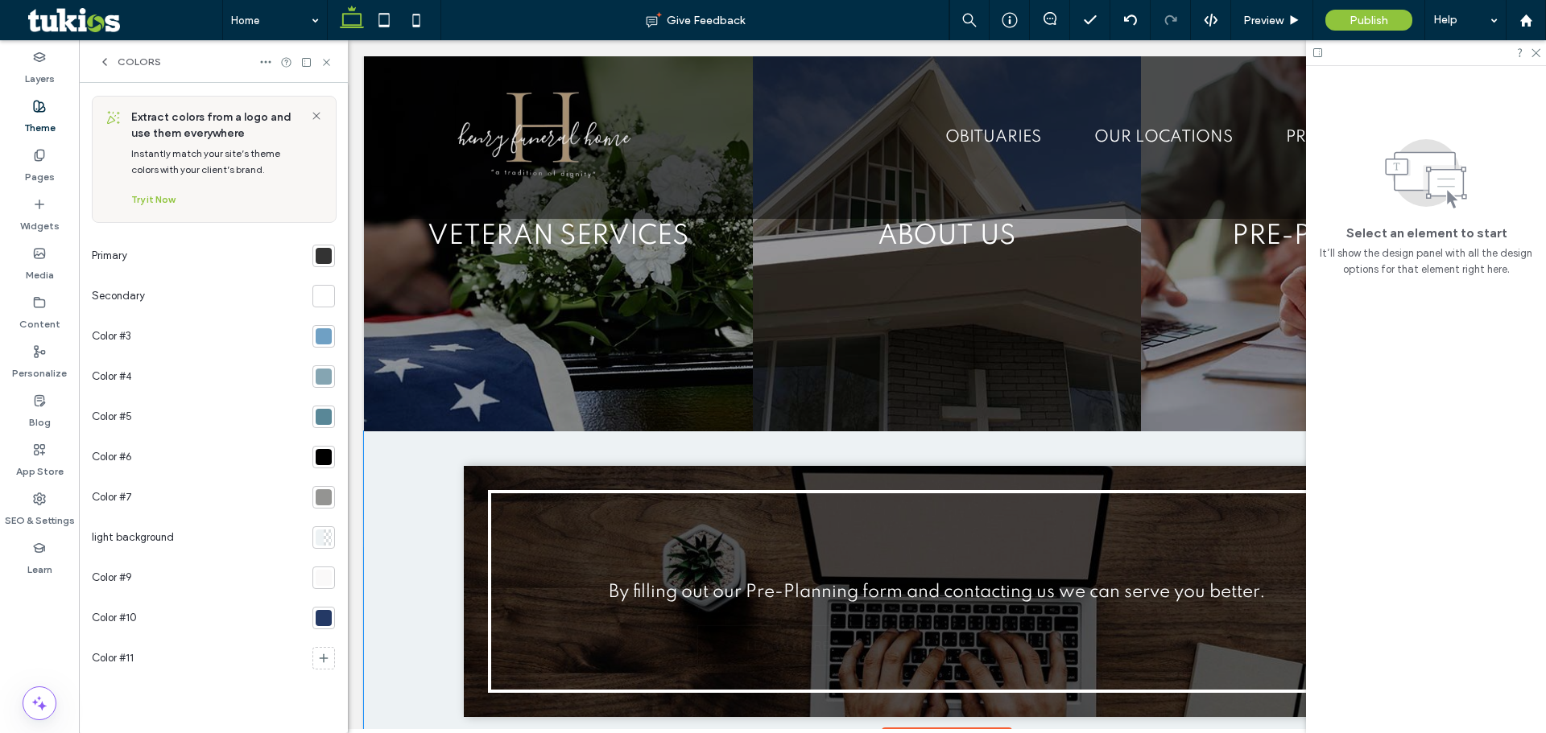
scroll to position [4480, 0]
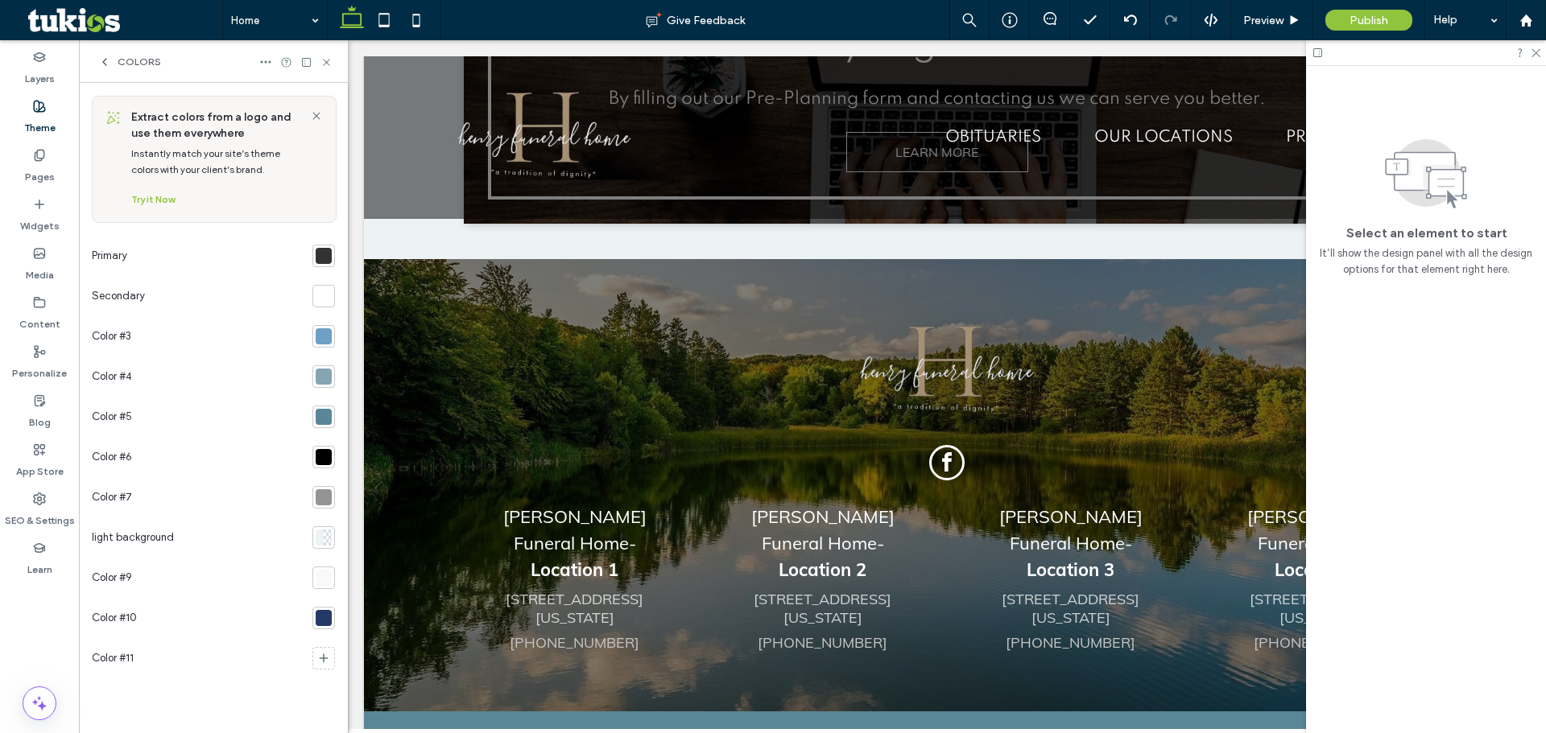
click at [100, 66] on icon at bounding box center [104, 62] width 13 height 13
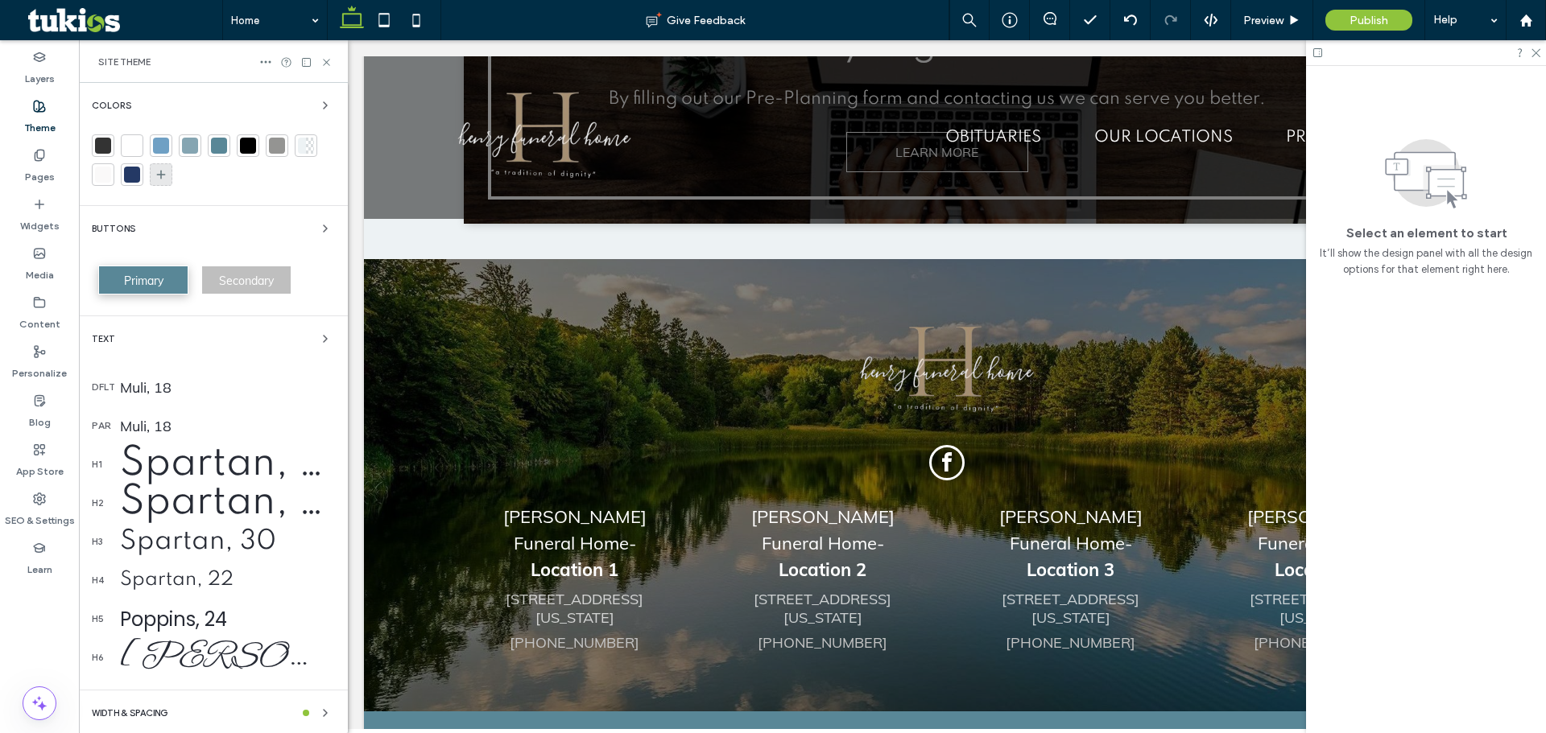
click at [167, 166] on div at bounding box center [161, 174] width 23 height 23
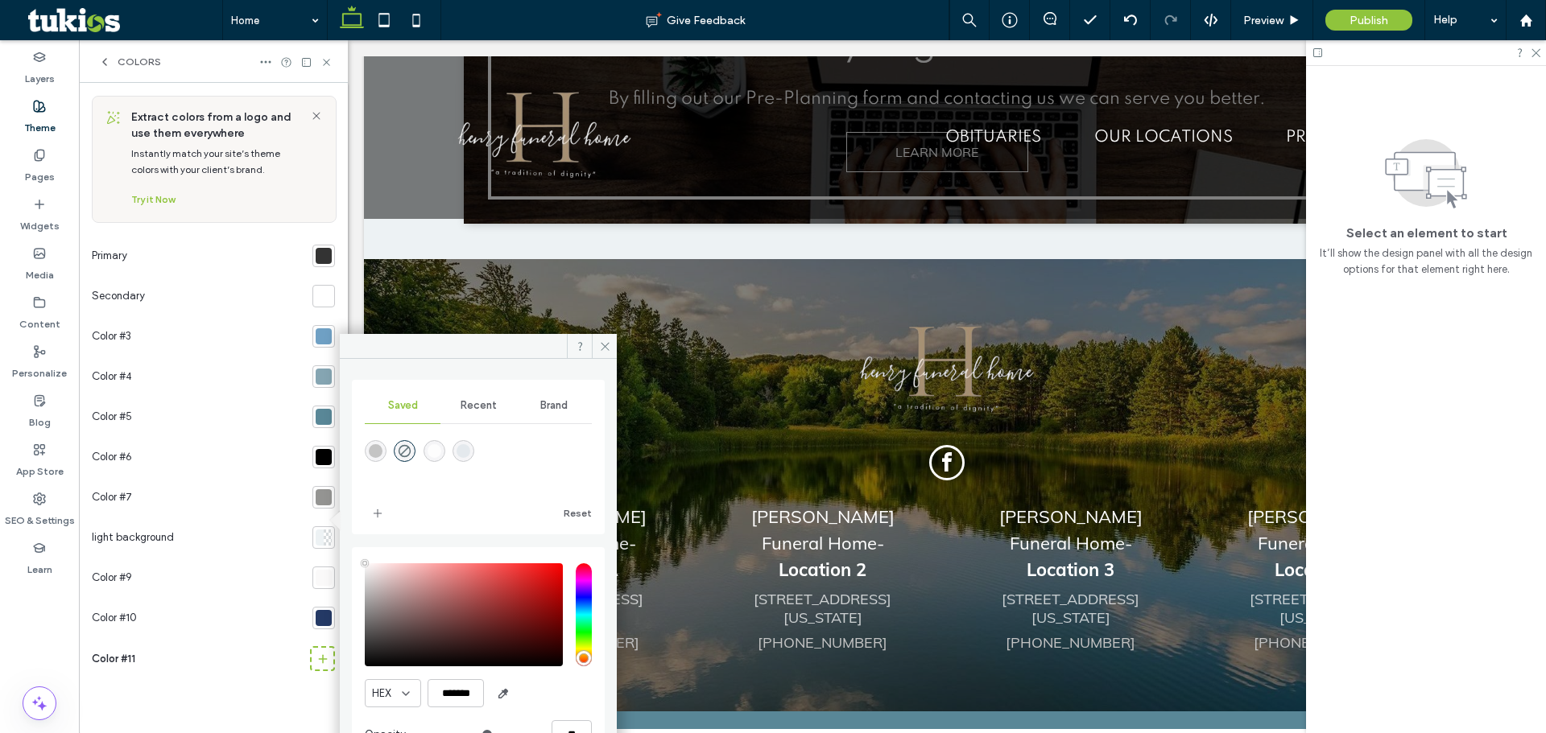
scroll to position [4469, 0]
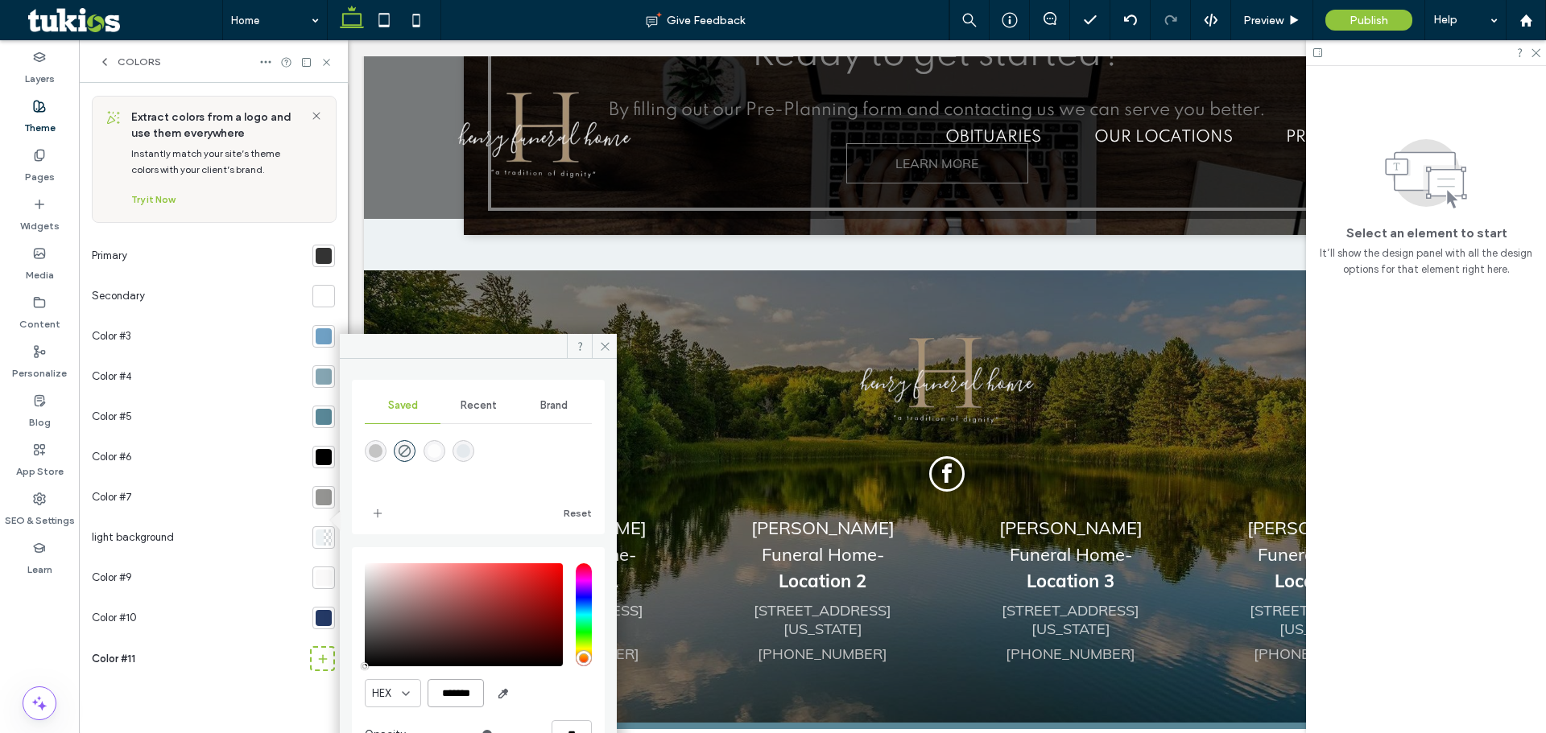
click at [446, 703] on input "*******" at bounding box center [455, 693] width 56 height 28
paste input "color picker textbox"
type input "*******"
type input "***"
type input "****"
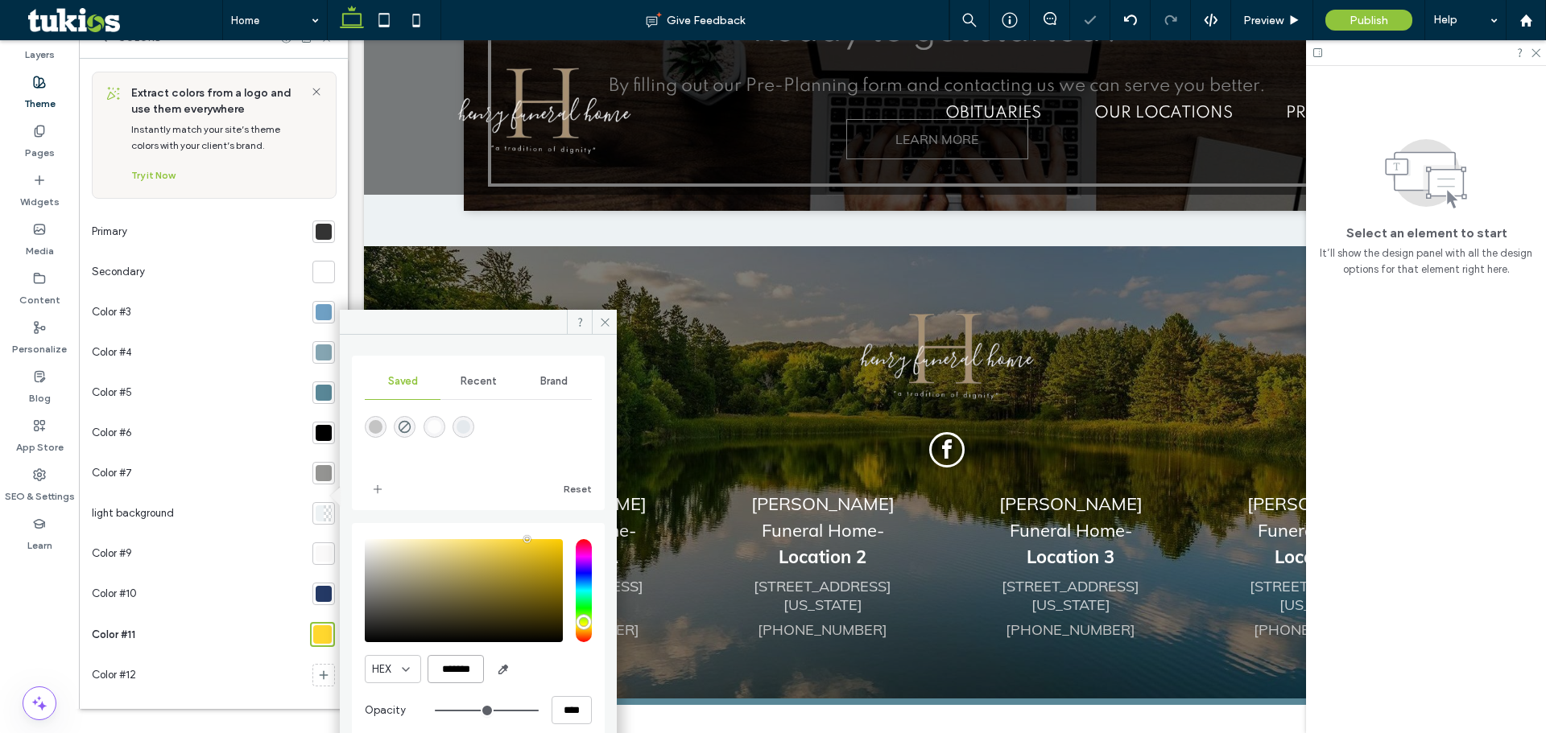
scroll to position [47, 0]
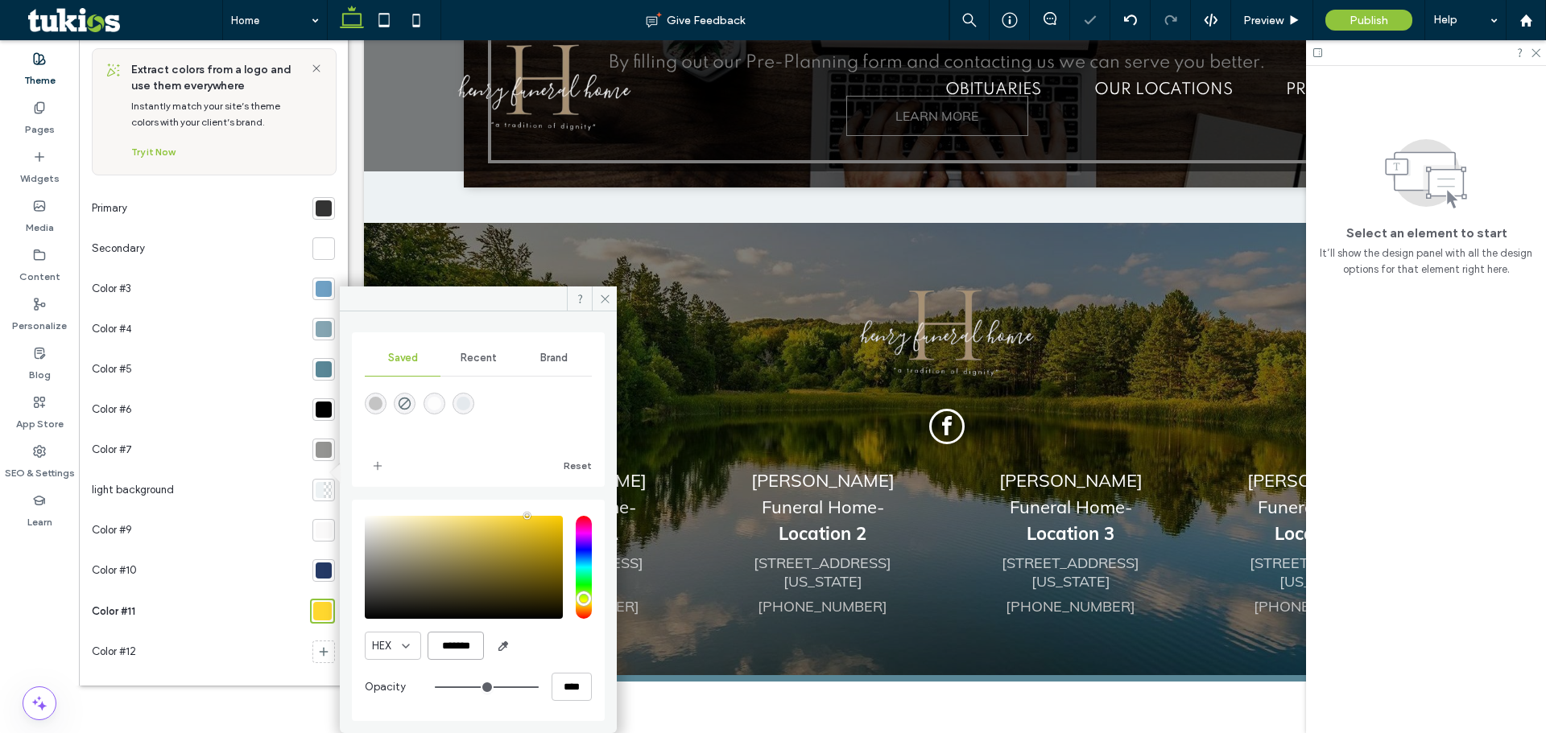
type input "*******"
click at [580, 654] on div "HEX *******" at bounding box center [478, 646] width 227 height 28
click at [596, 299] on span at bounding box center [604, 299] width 25 height 24
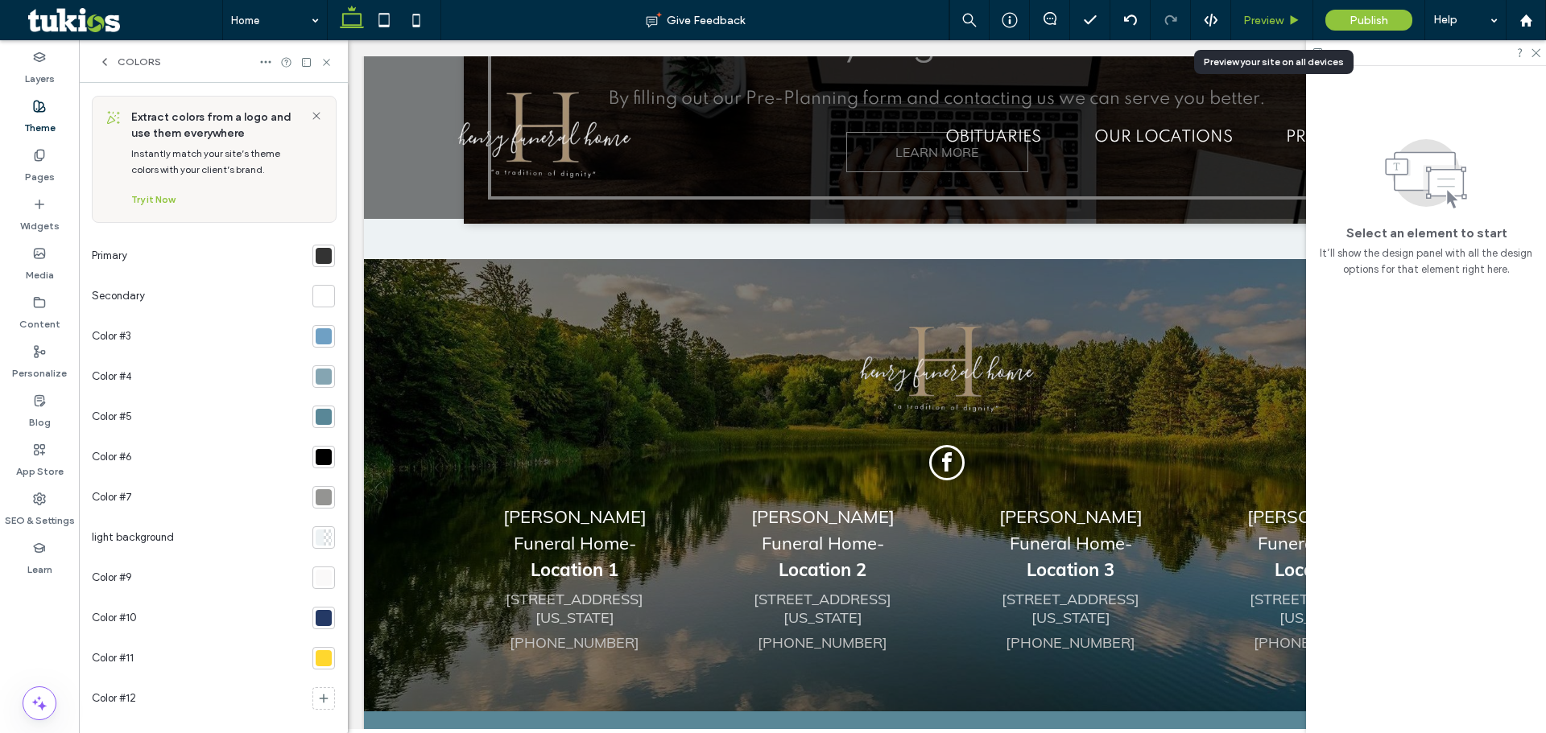
click at [1265, 19] on span "Preview" at bounding box center [1263, 21] width 40 height 14
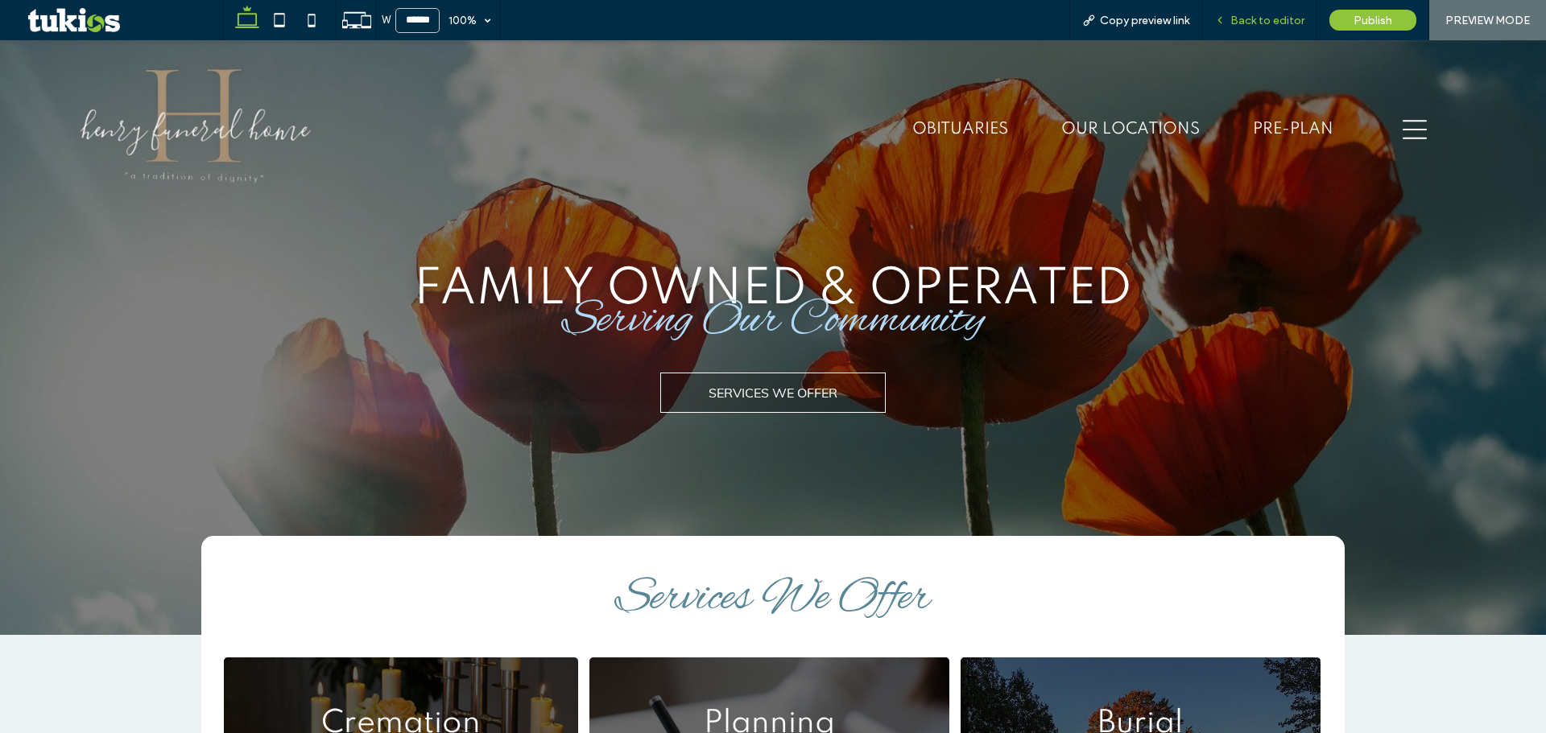
click at [1273, 14] on span "Back to editor" at bounding box center [1267, 21] width 74 height 14
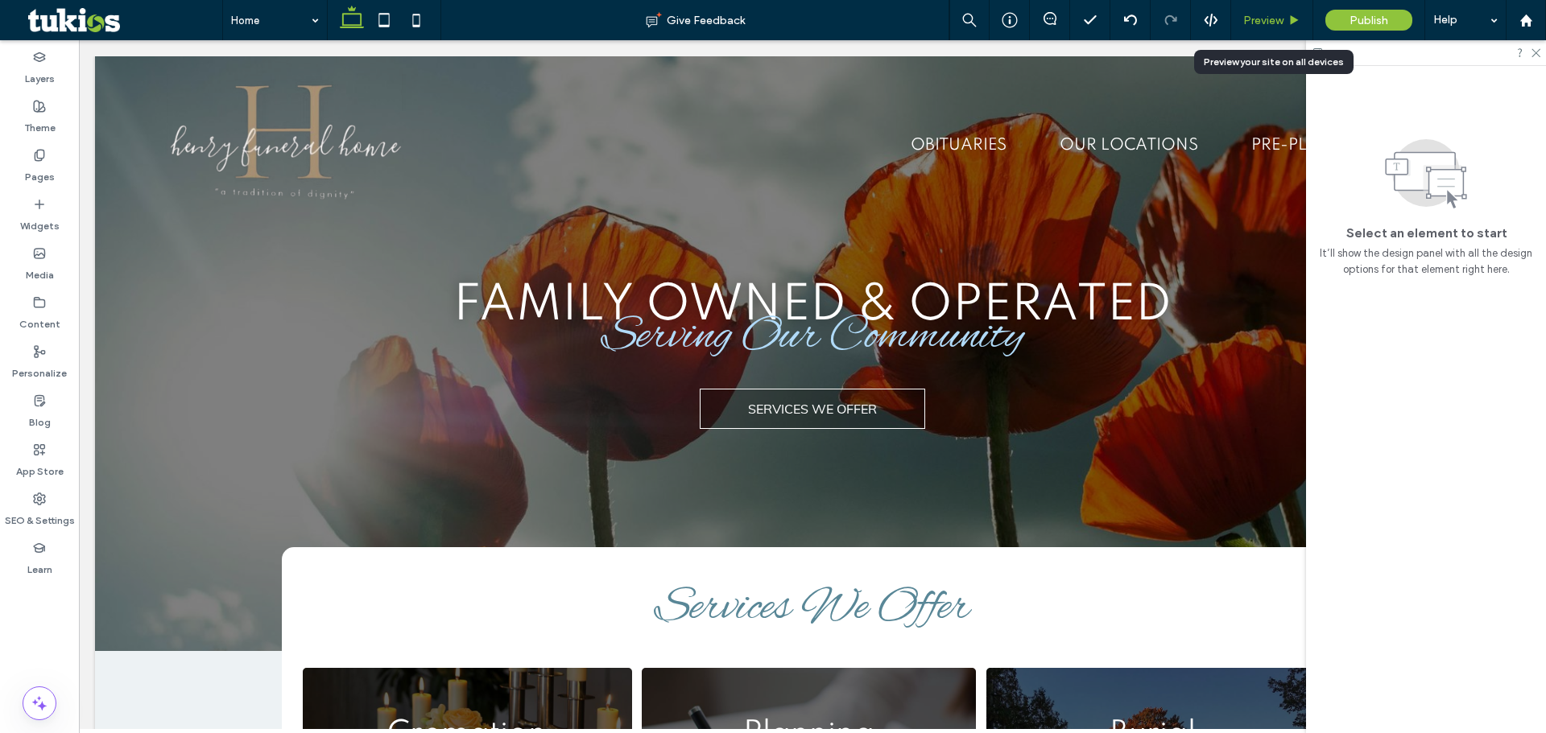
click at [1273, 27] on div "Preview" at bounding box center [1272, 20] width 82 height 40
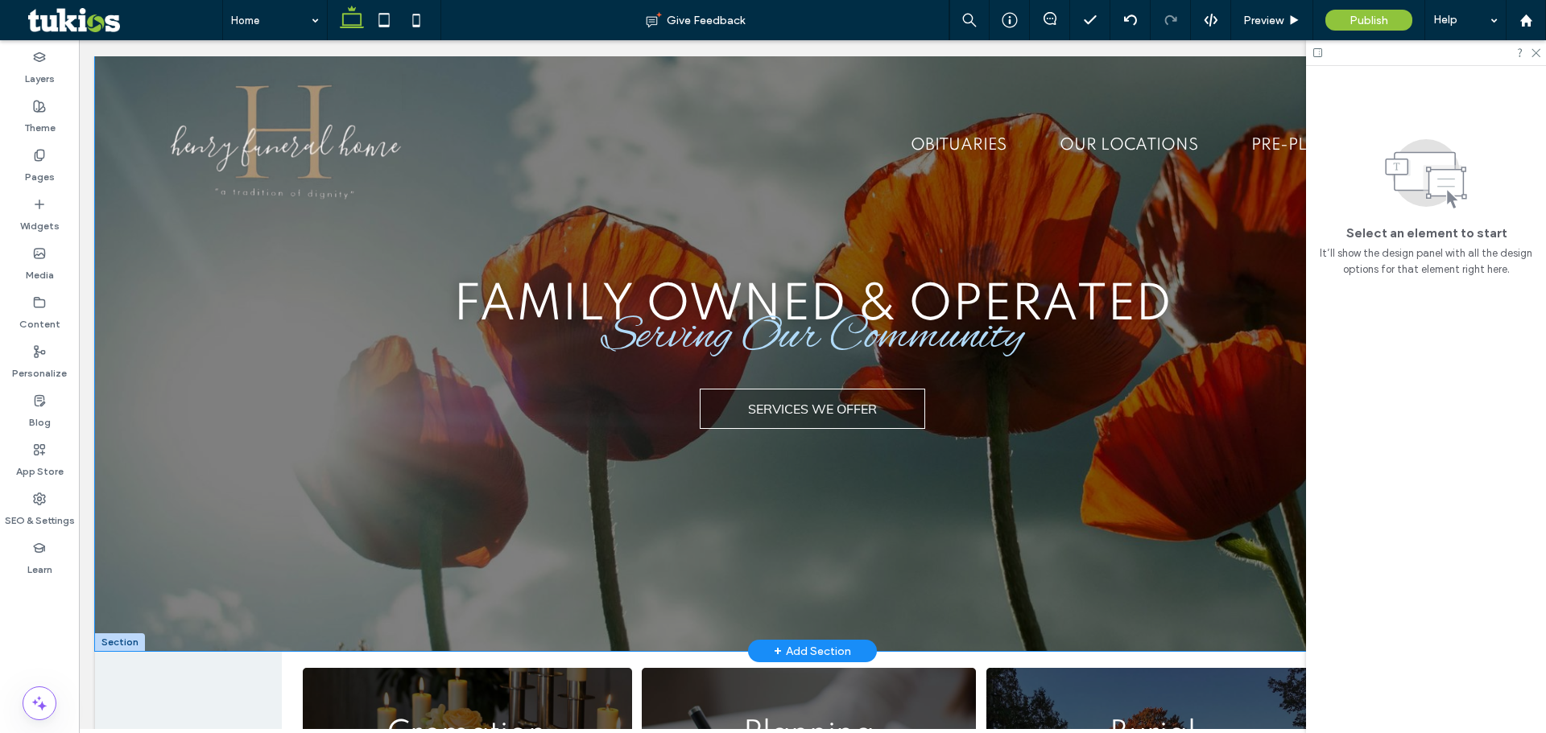
click at [262, 291] on div "Family owned & Operated Serving Our Community SERVICES WE OFFER" at bounding box center [812, 353] width 1434 height 595
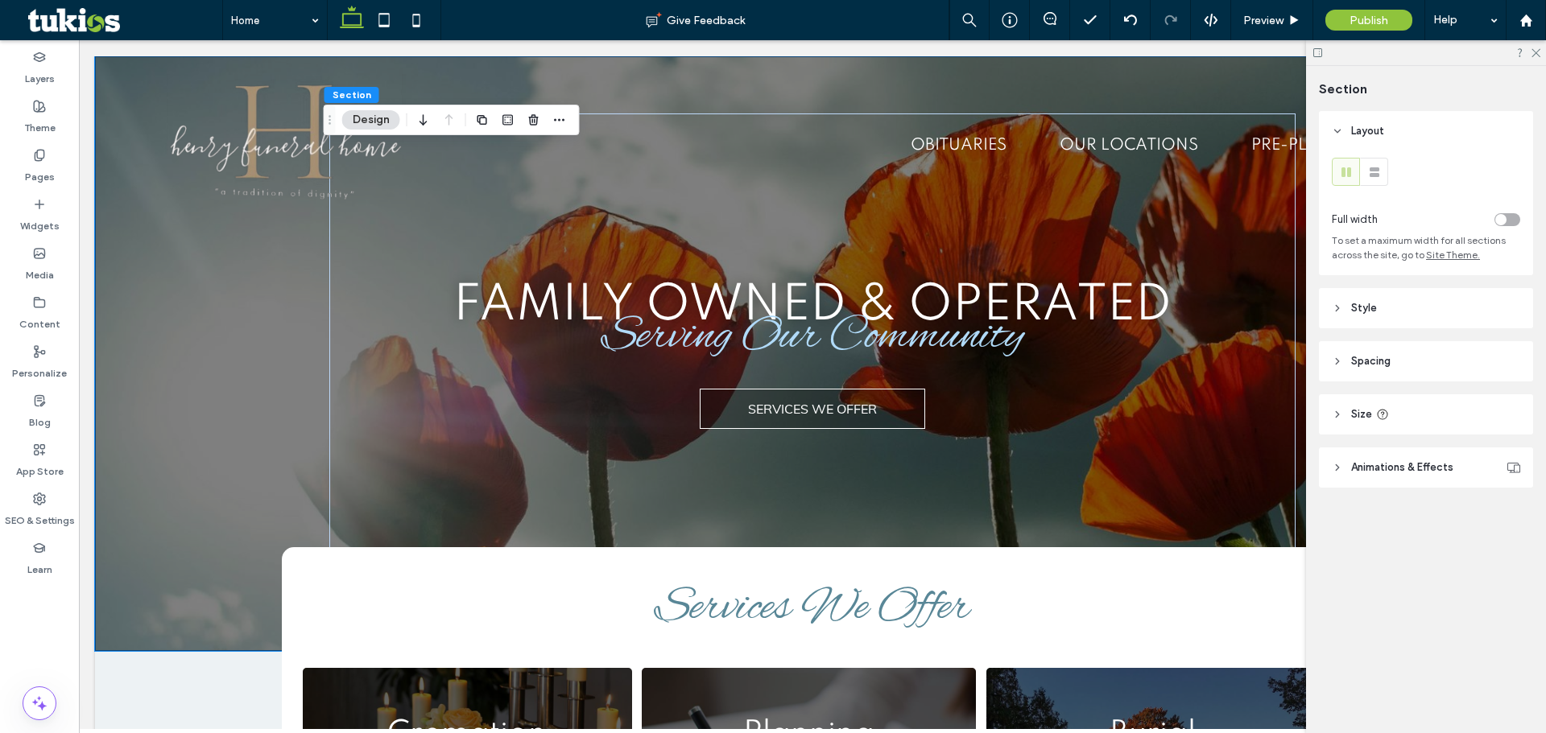
click at [1412, 358] on header "Spacing" at bounding box center [1426, 361] width 214 height 40
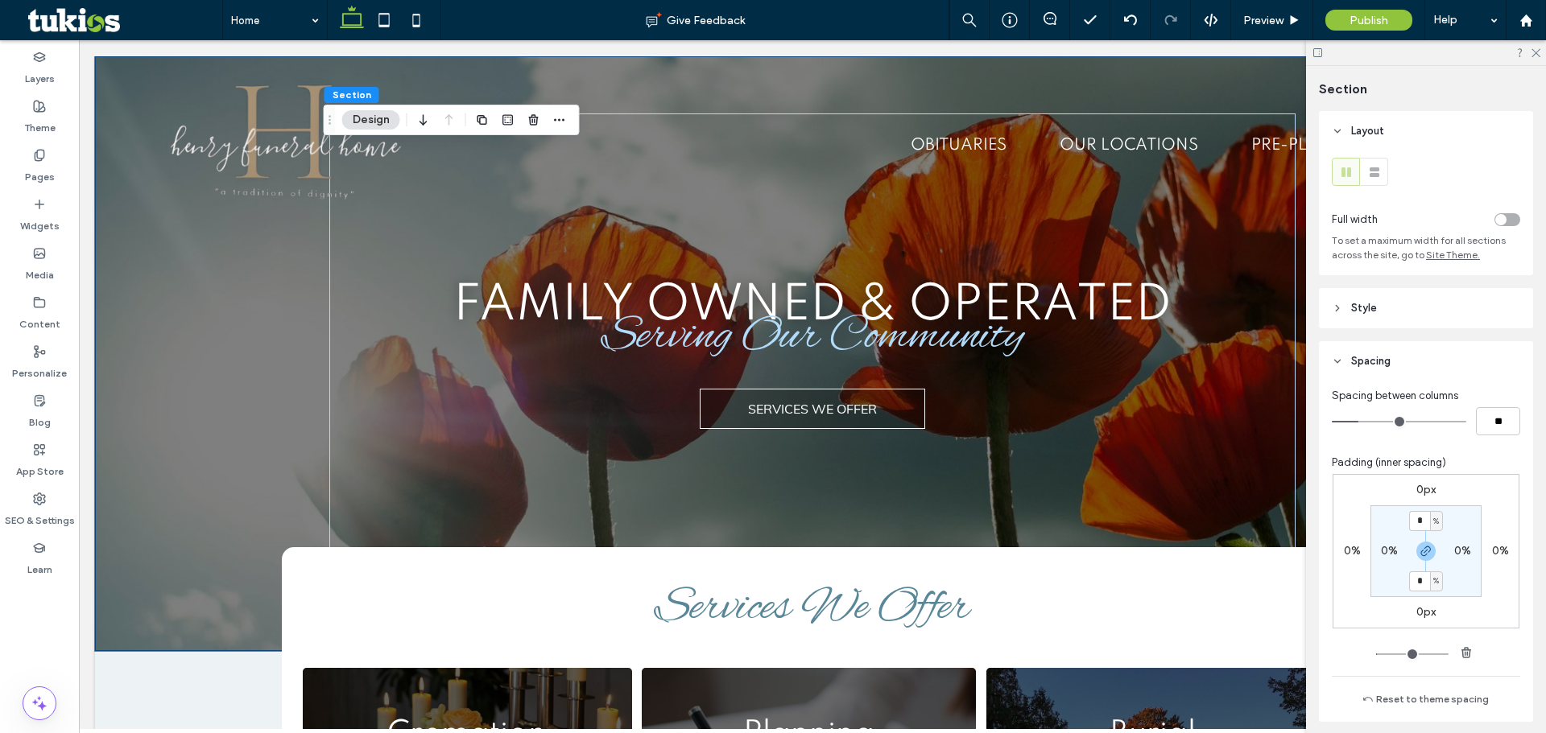
click at [1406, 295] on header "Style" at bounding box center [1426, 308] width 214 height 40
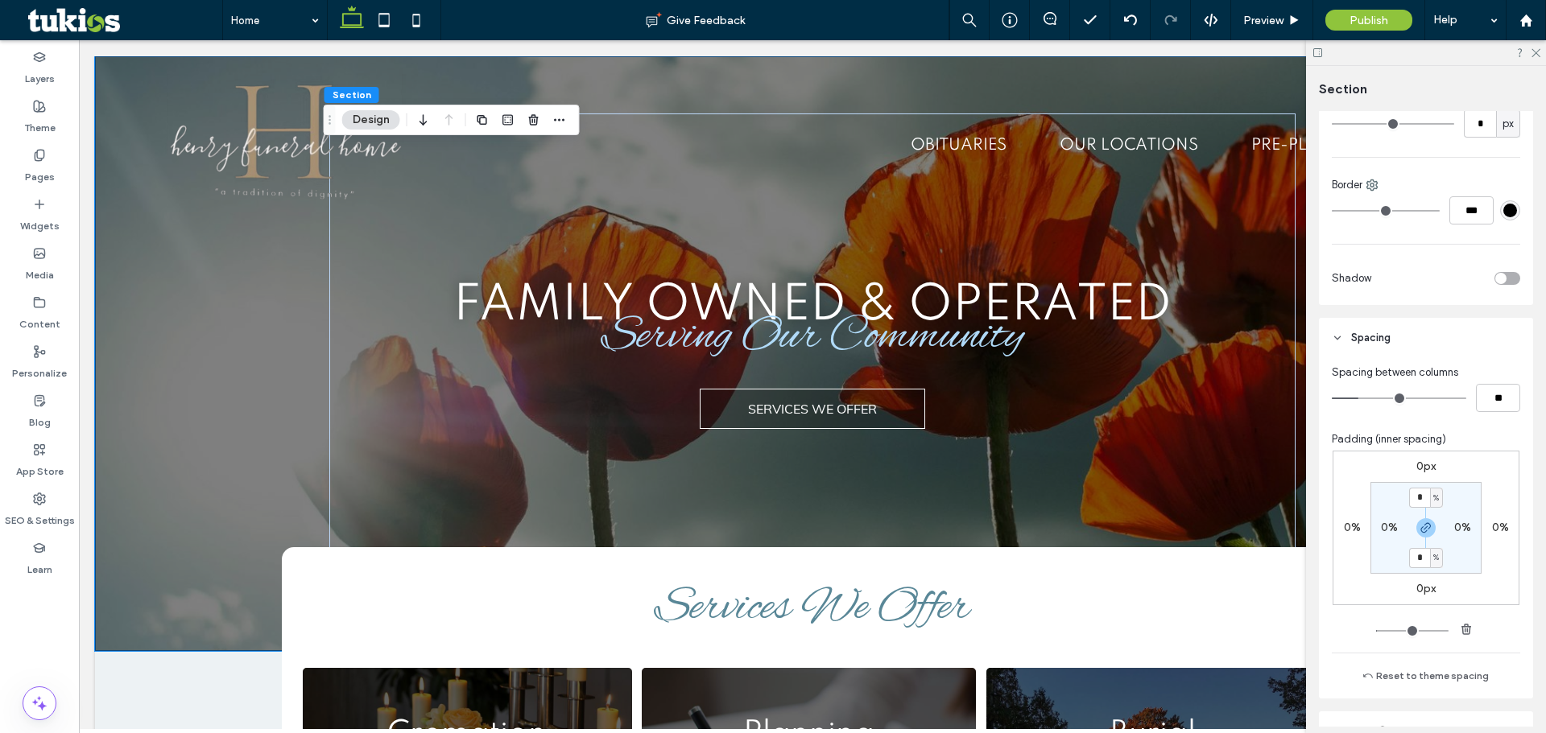
scroll to position [689, 0]
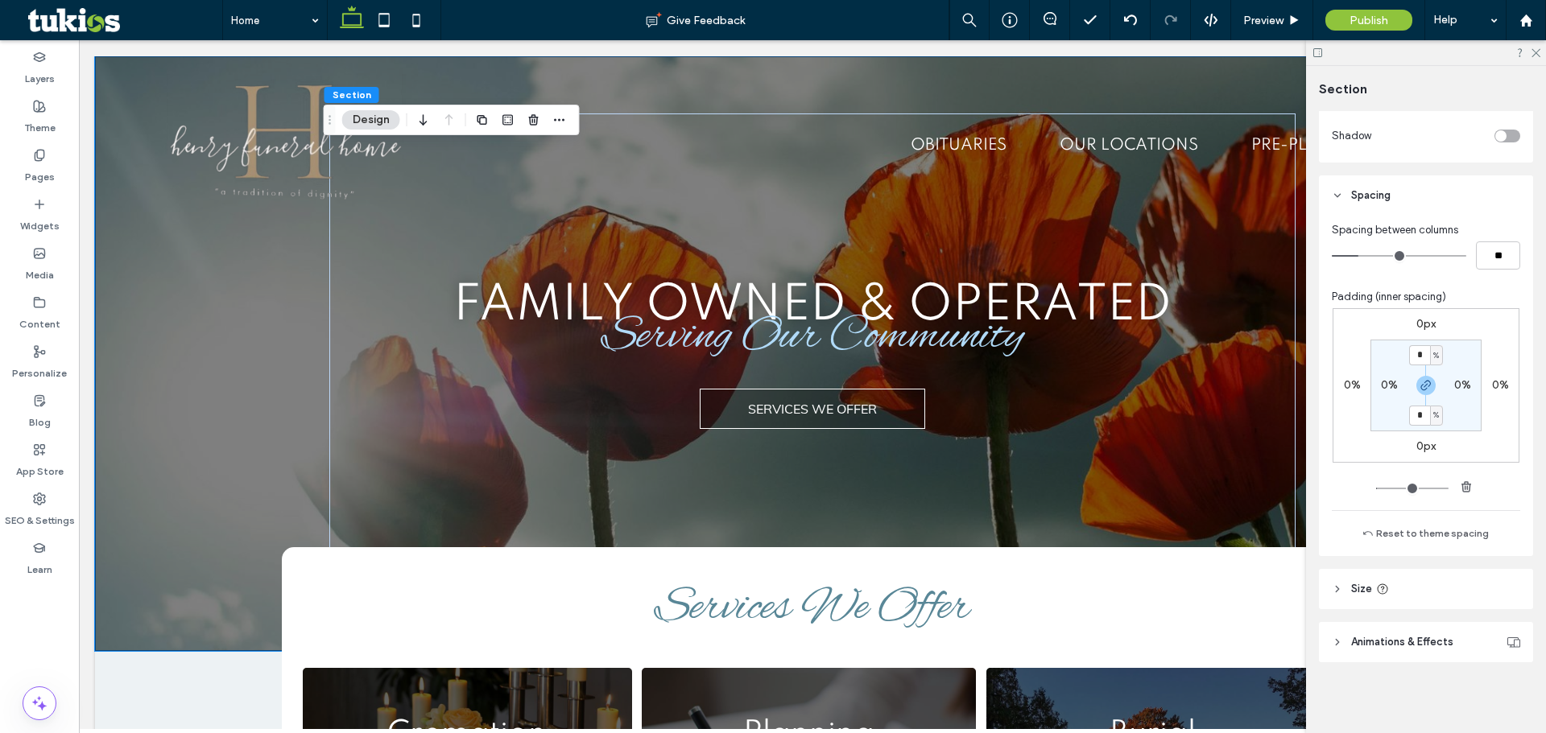
click at [1410, 591] on header "Size" at bounding box center [1426, 589] width 214 height 40
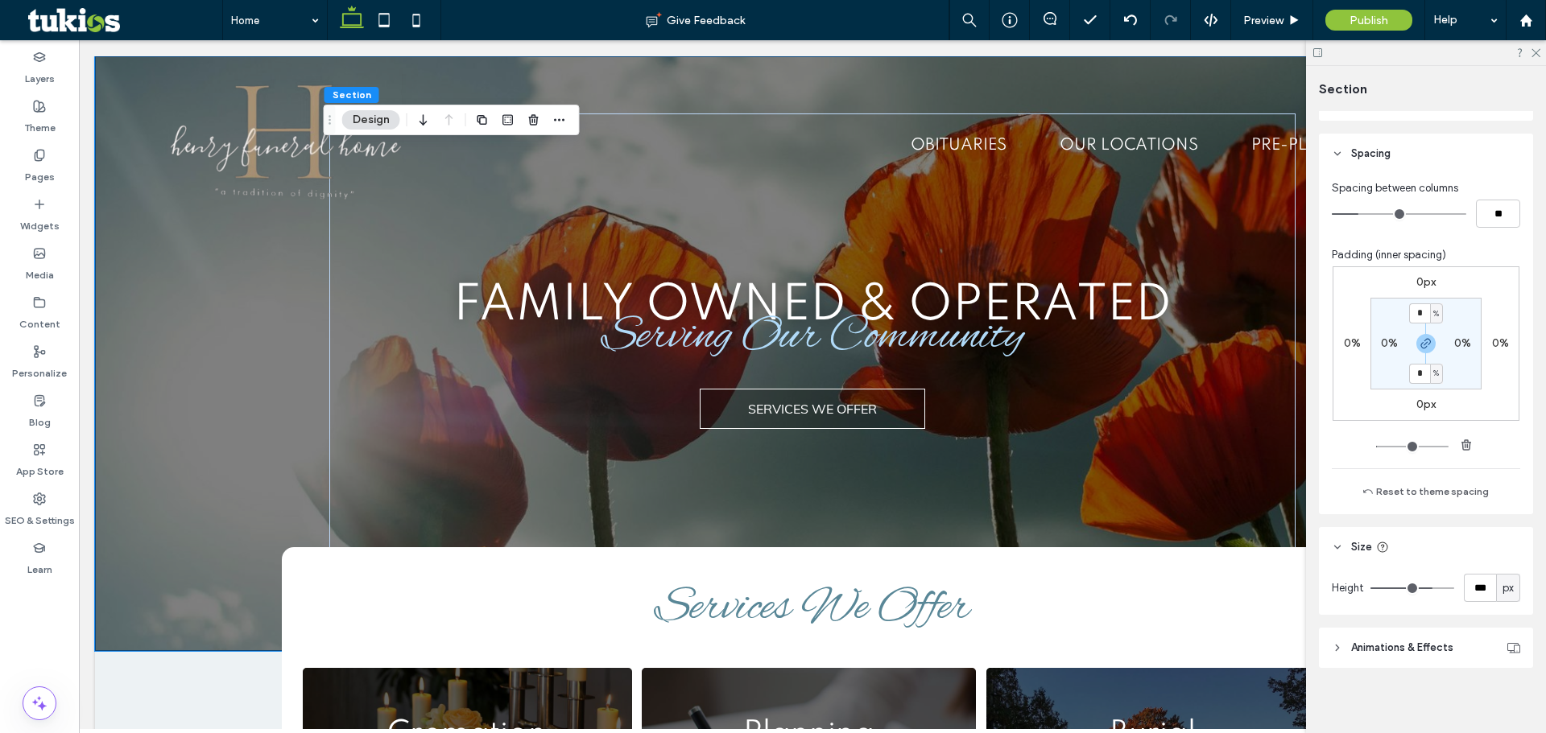
click at [1429, 655] on span "Animations & Effects" at bounding box center [1402, 648] width 102 height 16
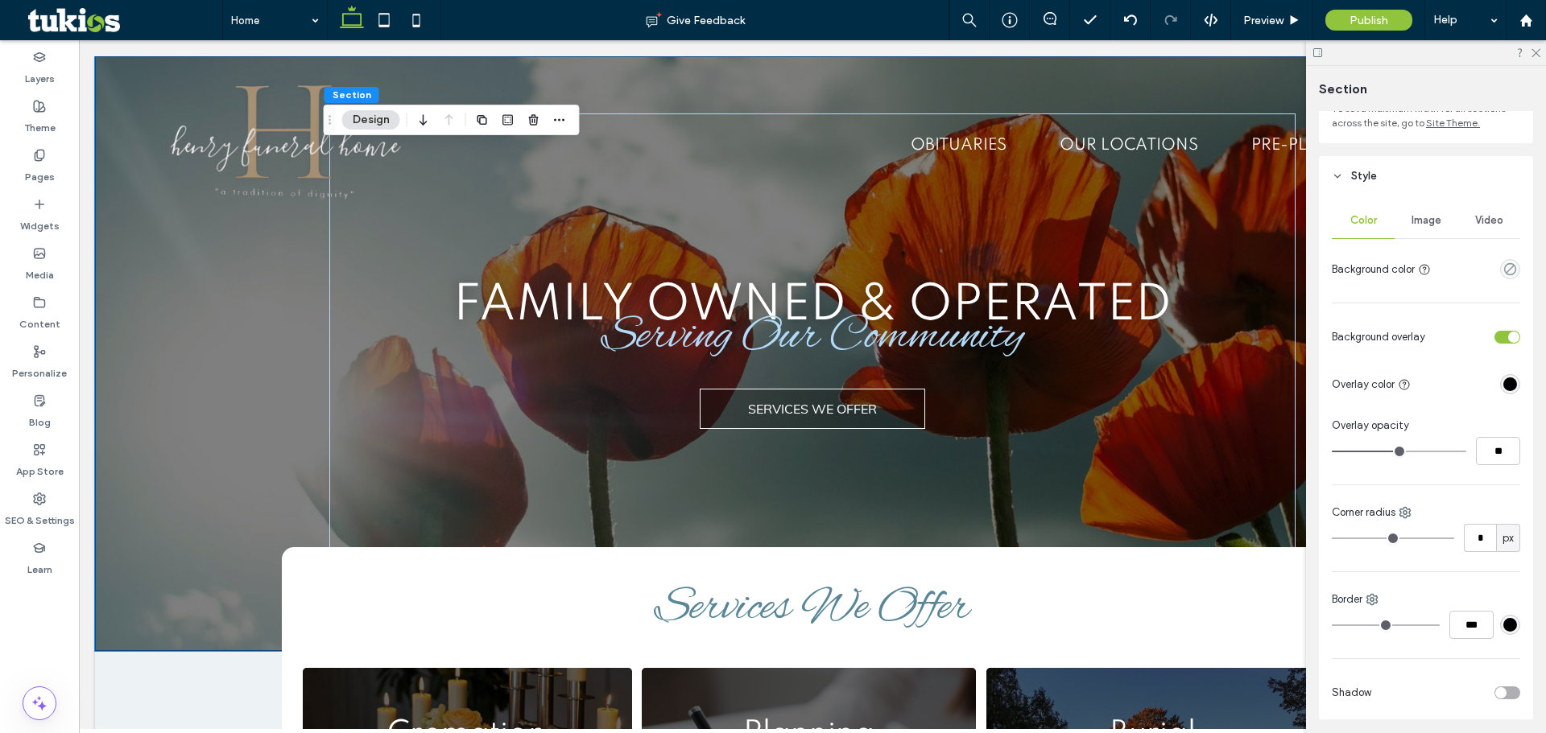
scroll to position [0, 0]
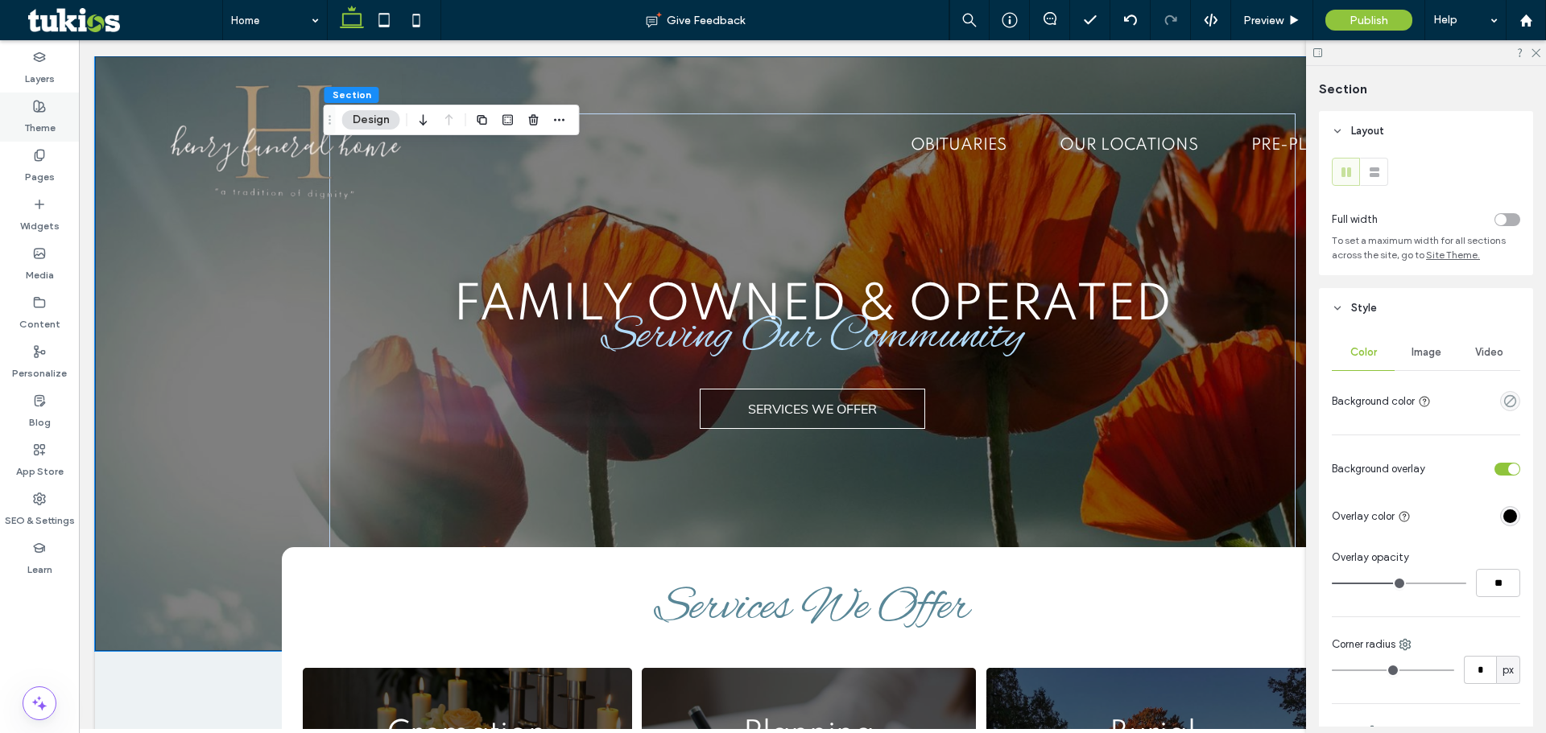
click at [56, 119] on div "Theme" at bounding box center [39, 117] width 79 height 49
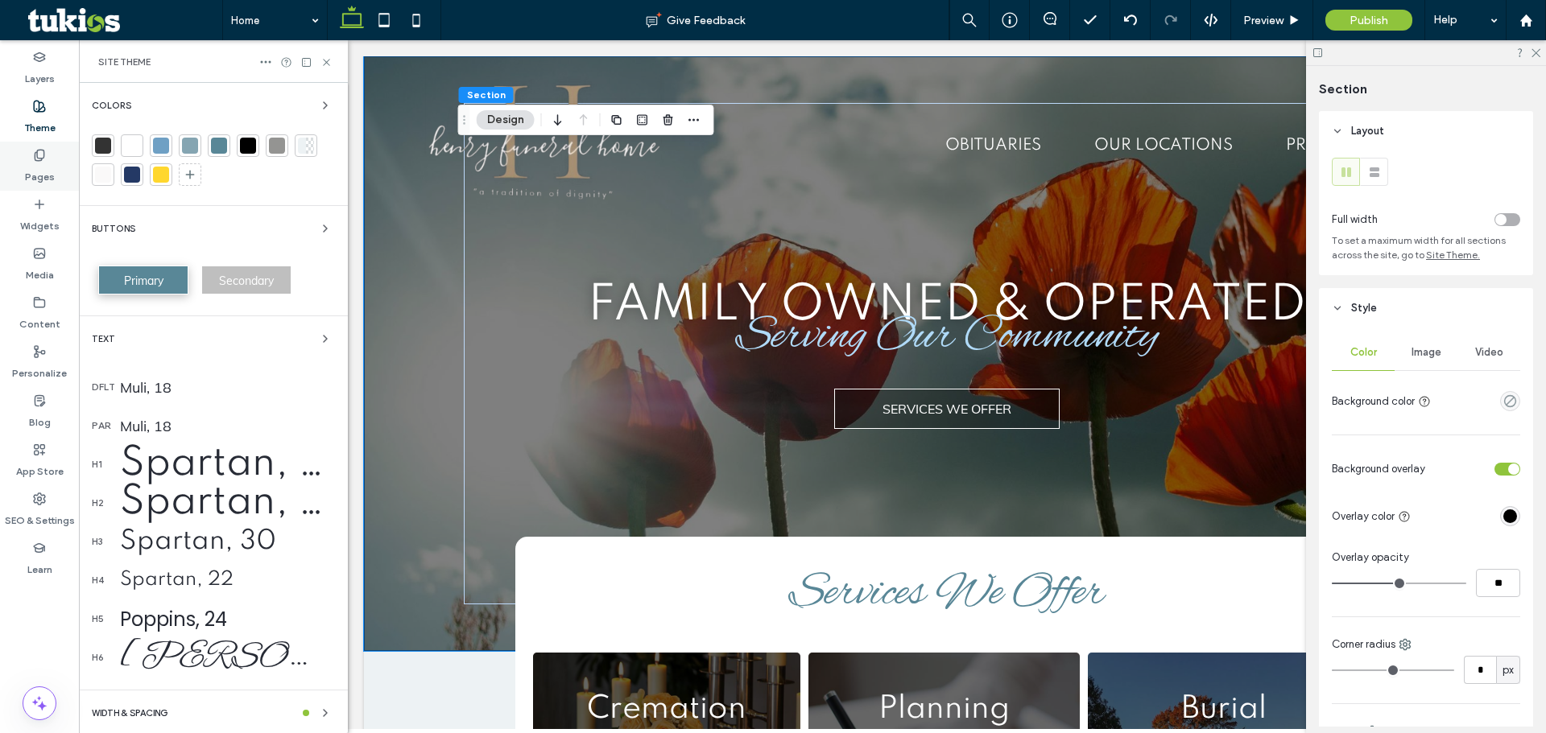
click at [39, 155] on icon at bounding box center [39, 155] width 13 height 13
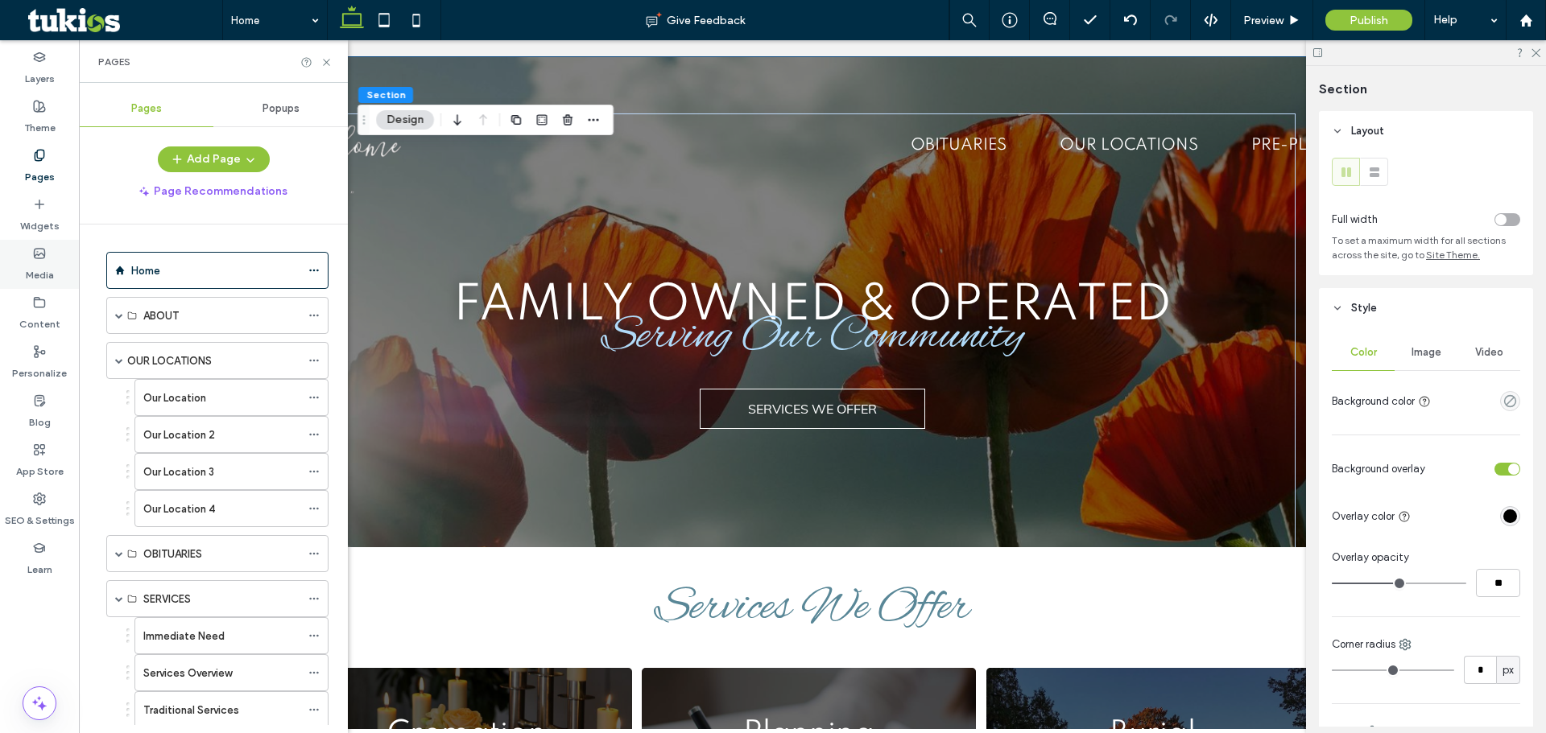
click at [45, 266] on label "Media" at bounding box center [40, 271] width 28 height 23
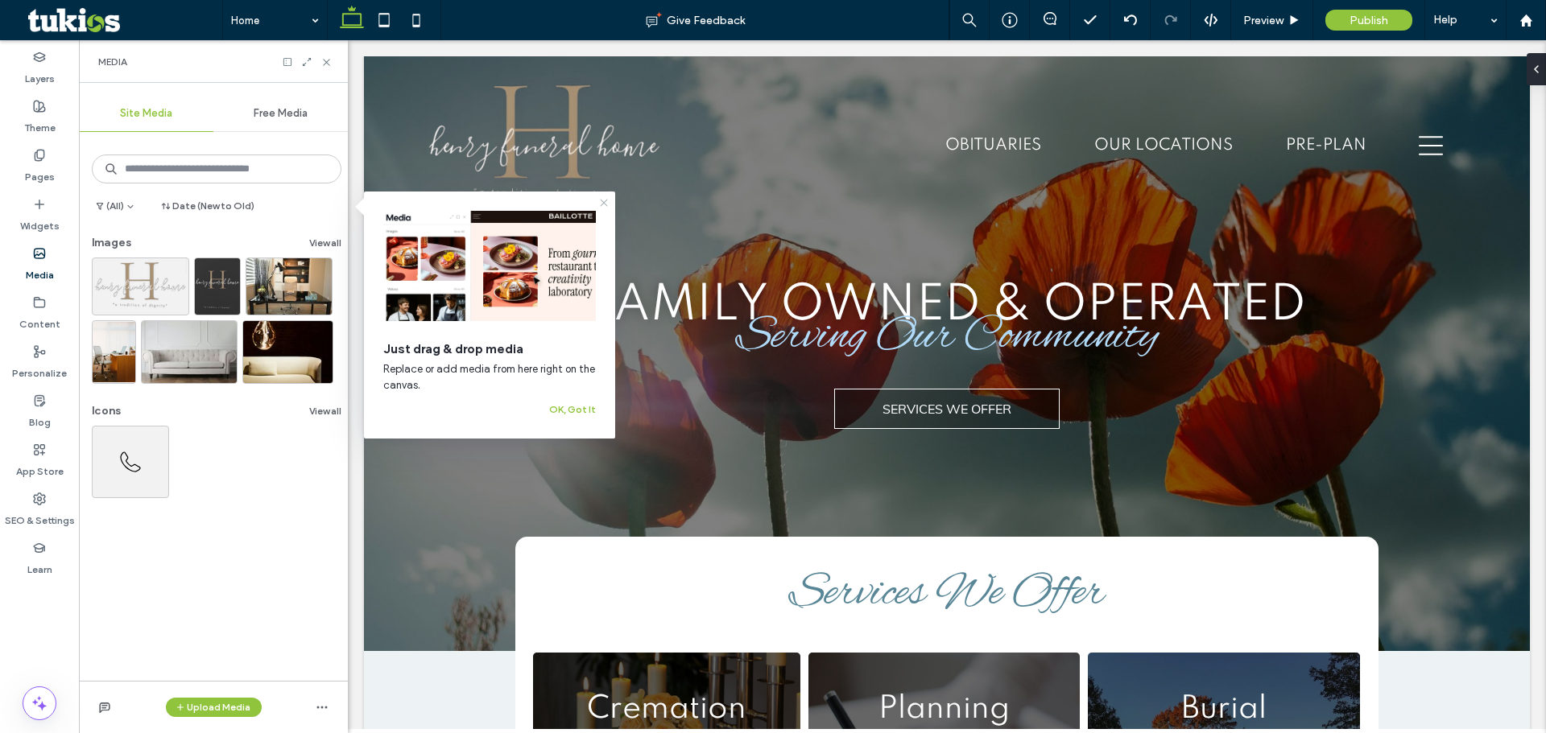
click at [606, 201] on icon at bounding box center [603, 202] width 13 height 13
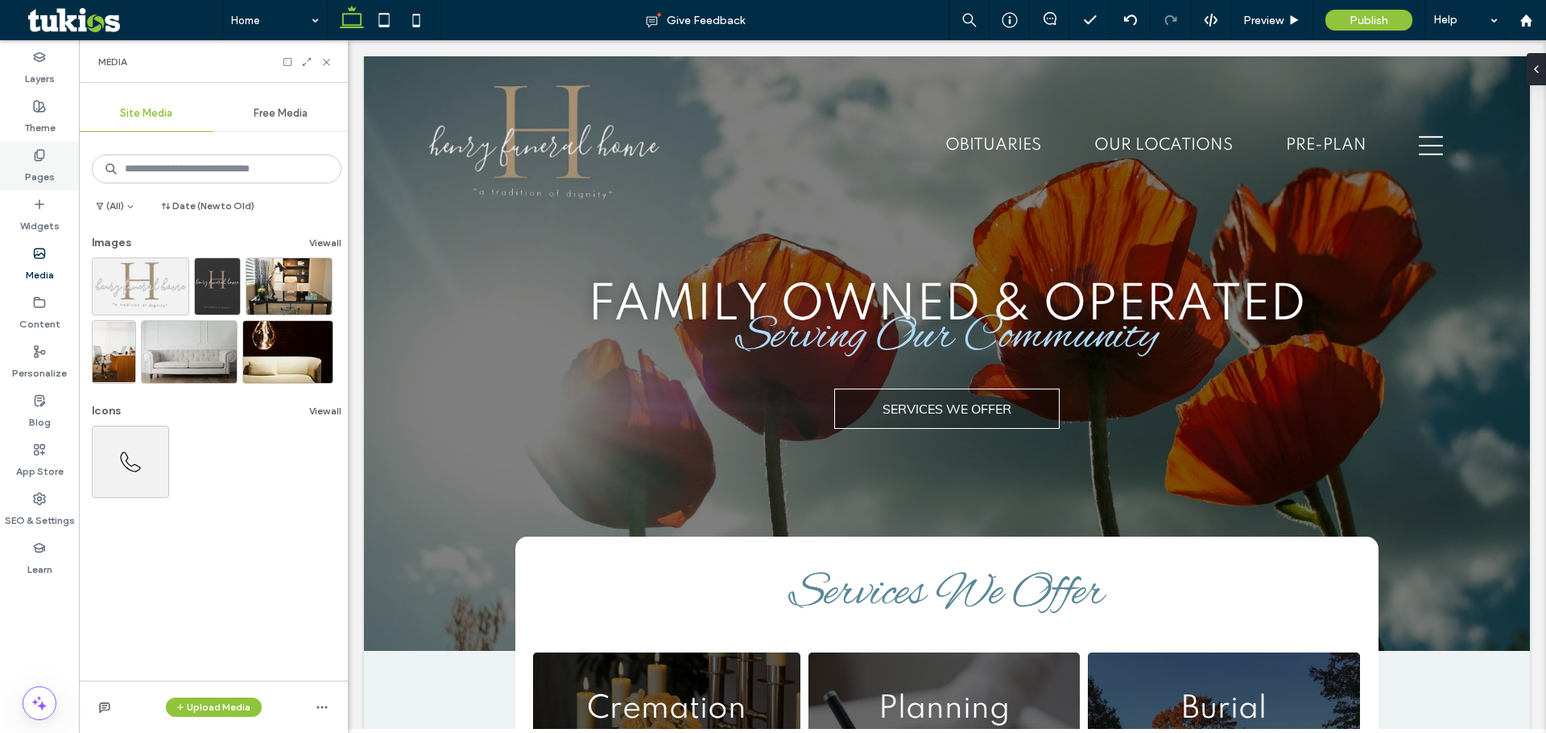
click at [45, 180] on label "Pages" at bounding box center [40, 173] width 30 height 23
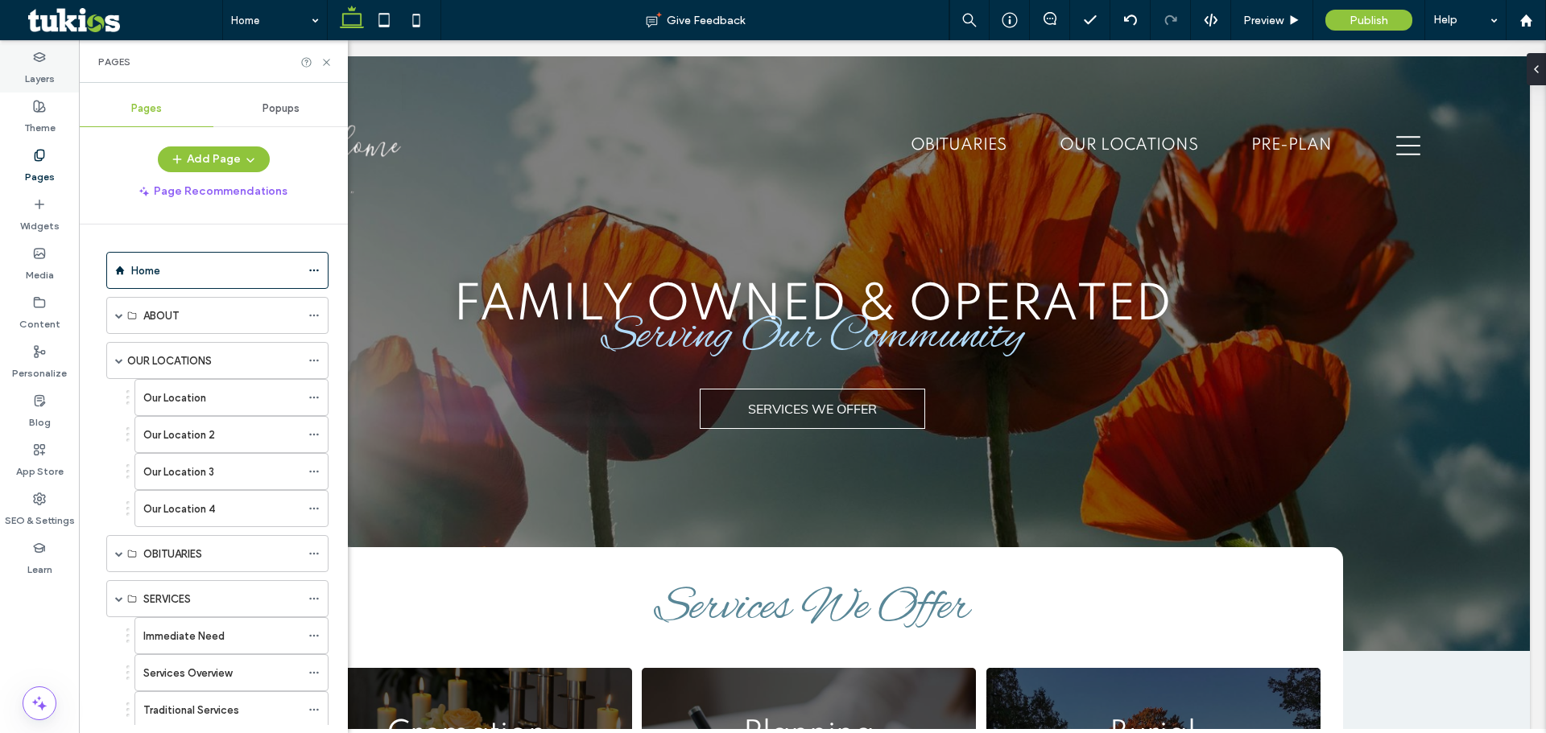
click at [27, 60] on div "Layers" at bounding box center [39, 67] width 79 height 49
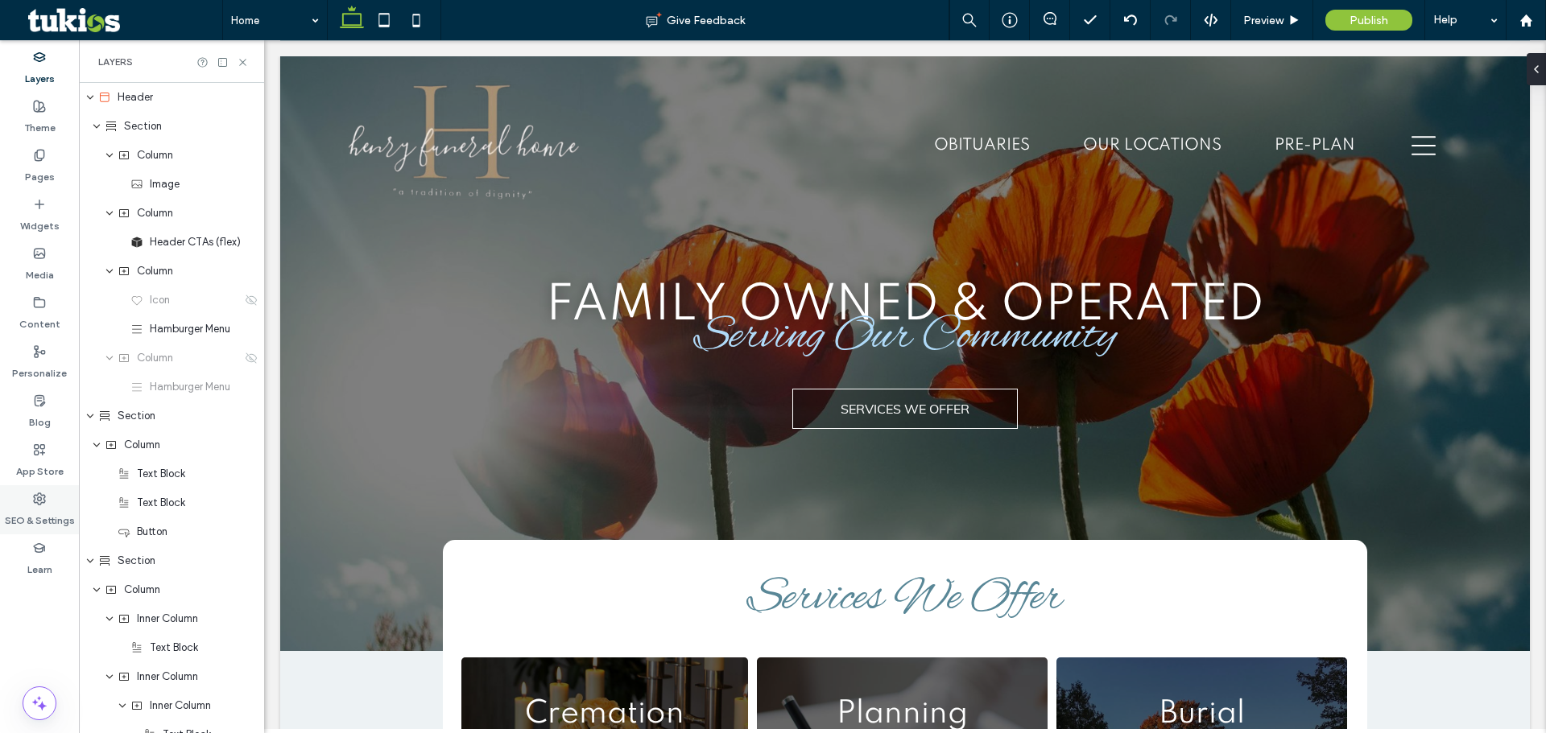
click at [55, 514] on label "SEO & Settings" at bounding box center [40, 517] width 70 height 23
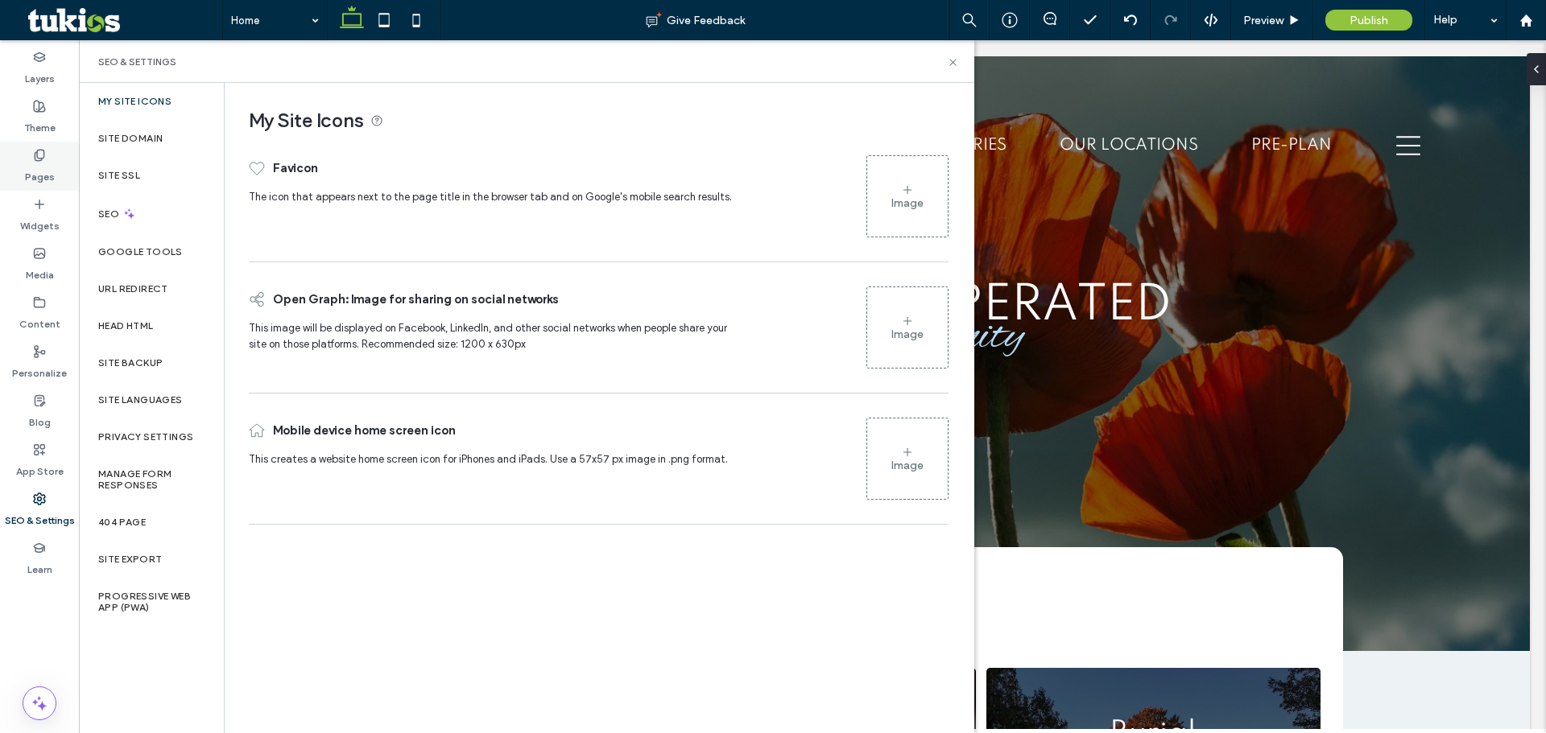
click at [47, 163] on label "Pages" at bounding box center [40, 173] width 30 height 23
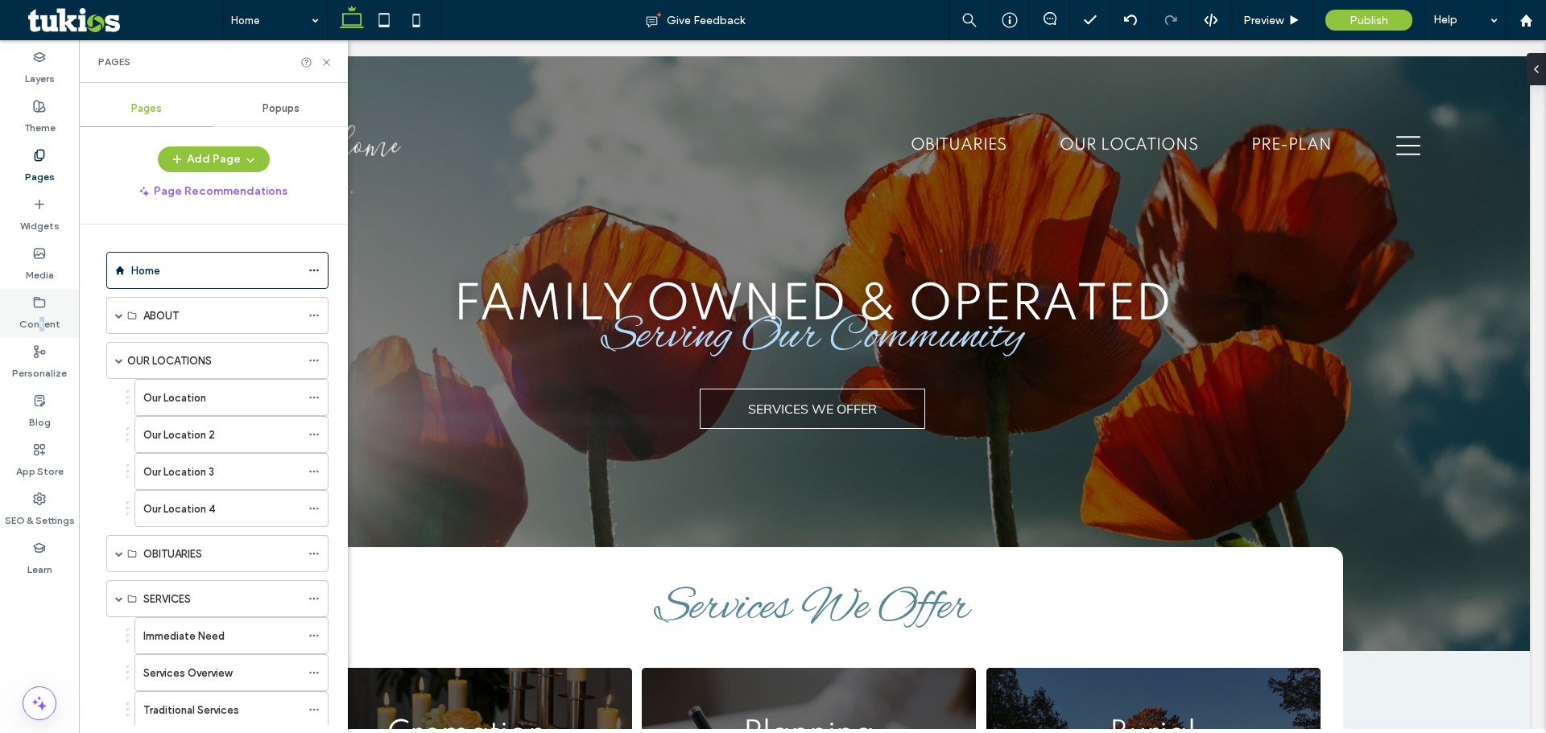
click at [43, 333] on div "Content" at bounding box center [39, 313] width 79 height 49
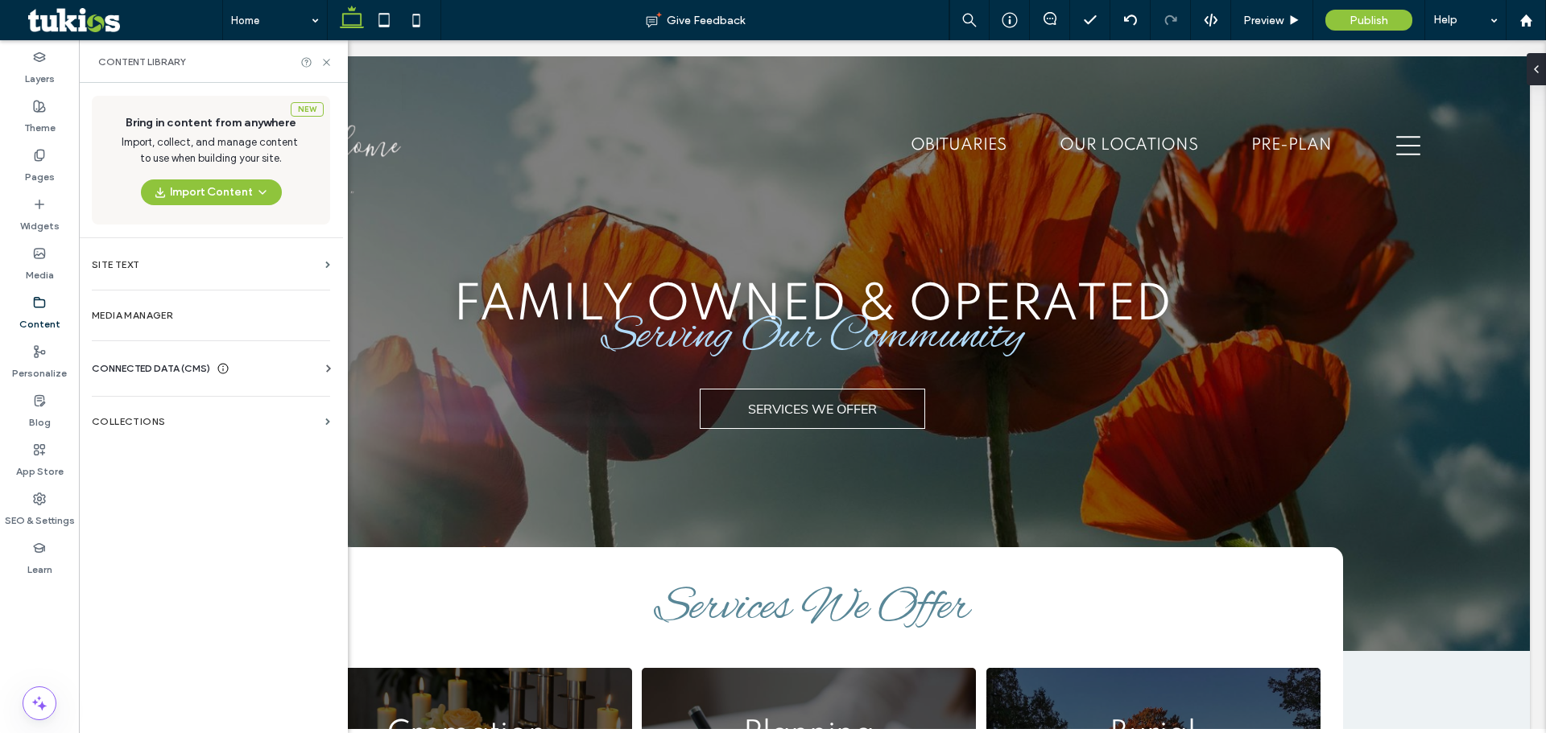
click at [153, 364] on span "CONNECTED DATA (CMS)" at bounding box center [151, 369] width 118 height 16
click at [147, 410] on label "Business Info" at bounding box center [214, 407] width 219 height 11
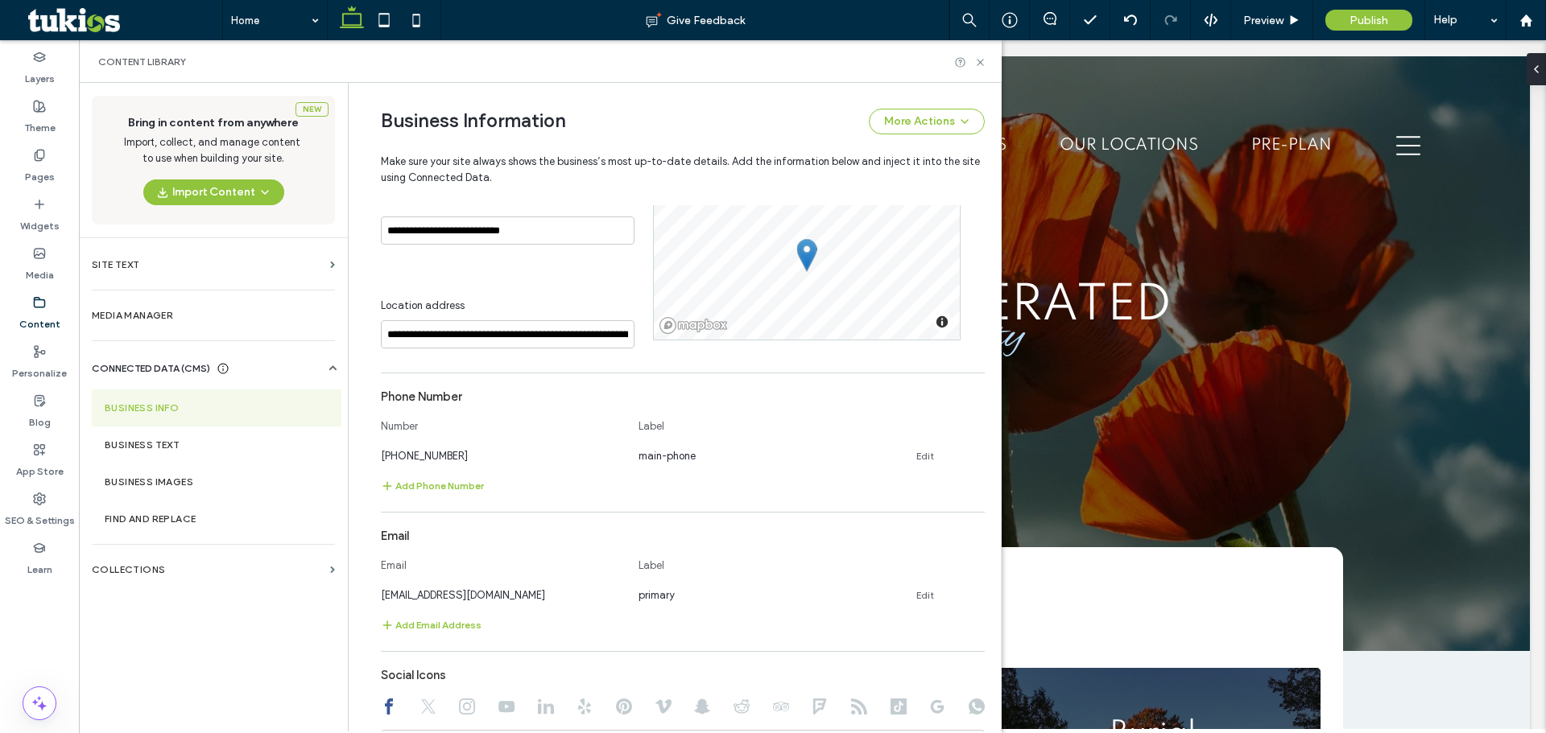
scroll to position [347, 0]
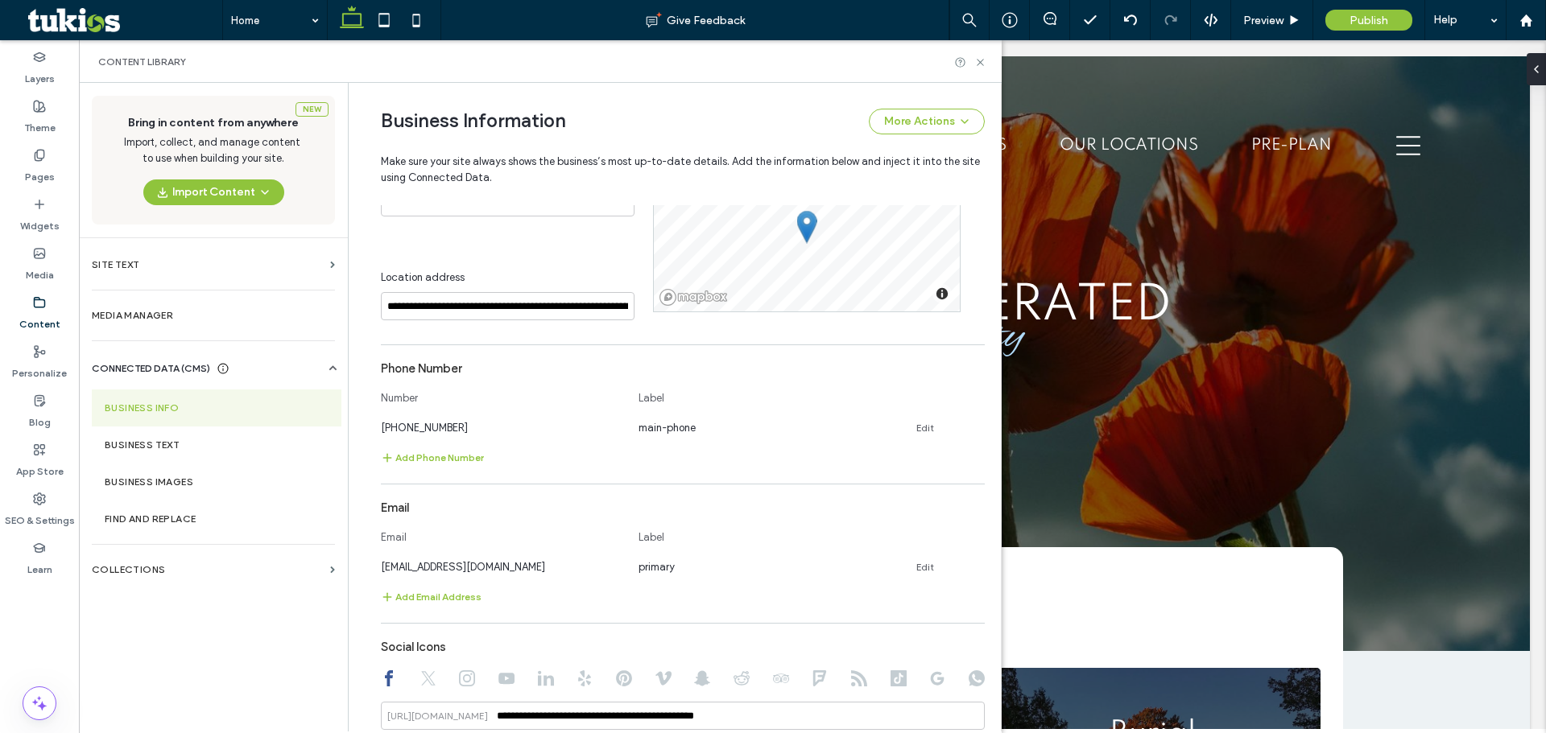
click at [395, 448] on section "Phone Number Number Label (937)-460-7721 main-phone Edit Add Phone Number" at bounding box center [683, 410] width 604 height 114
click at [395, 455] on button "Add Phone Number" at bounding box center [432, 457] width 103 height 19
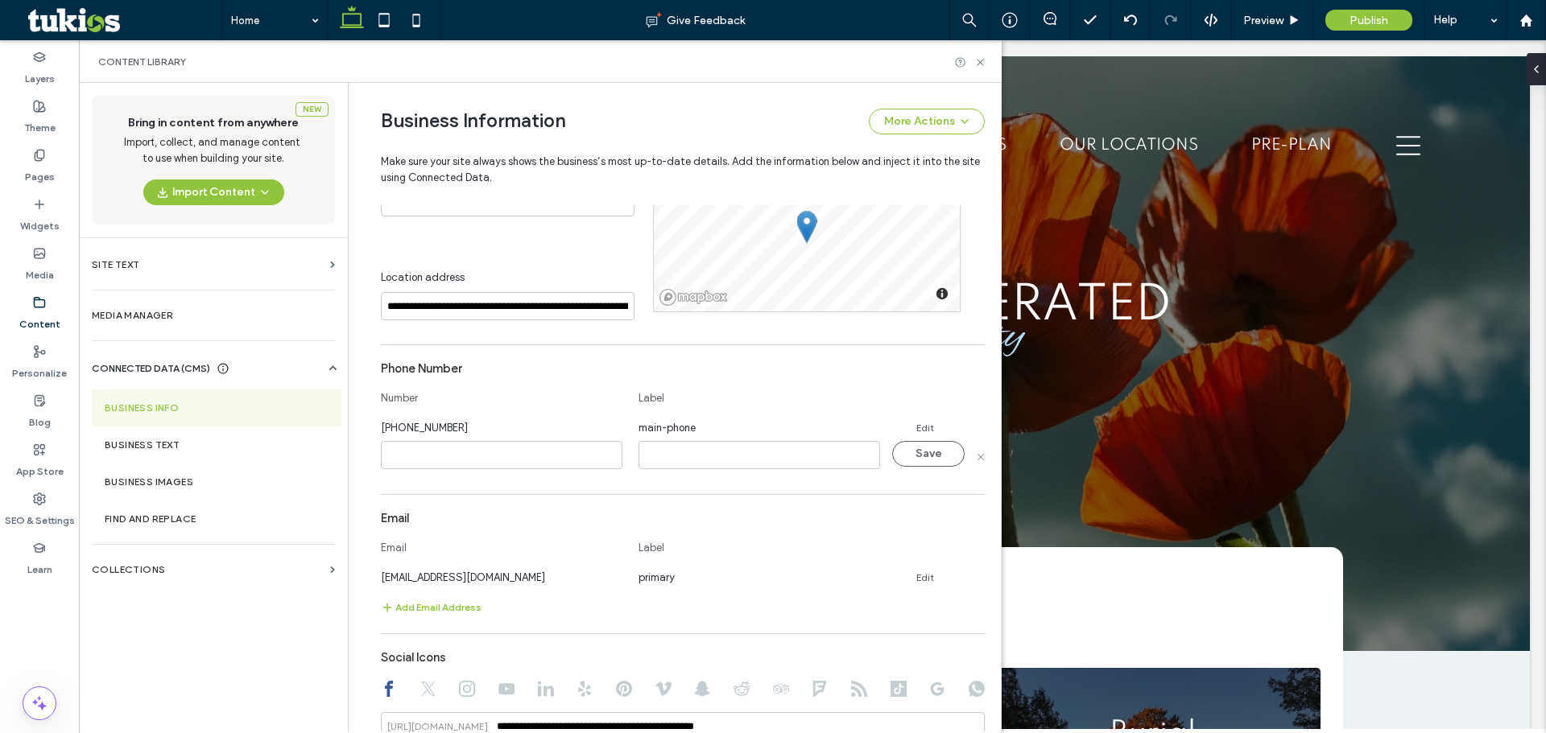
click at [431, 458] on input at bounding box center [501, 455] width 241 height 28
drag, startPoint x: 393, startPoint y: 459, endPoint x: 448, endPoint y: 467, distance: 55.3
click at [396, 460] on input "**********" at bounding box center [501, 455] width 241 height 28
type input "**********"
type input "*********"
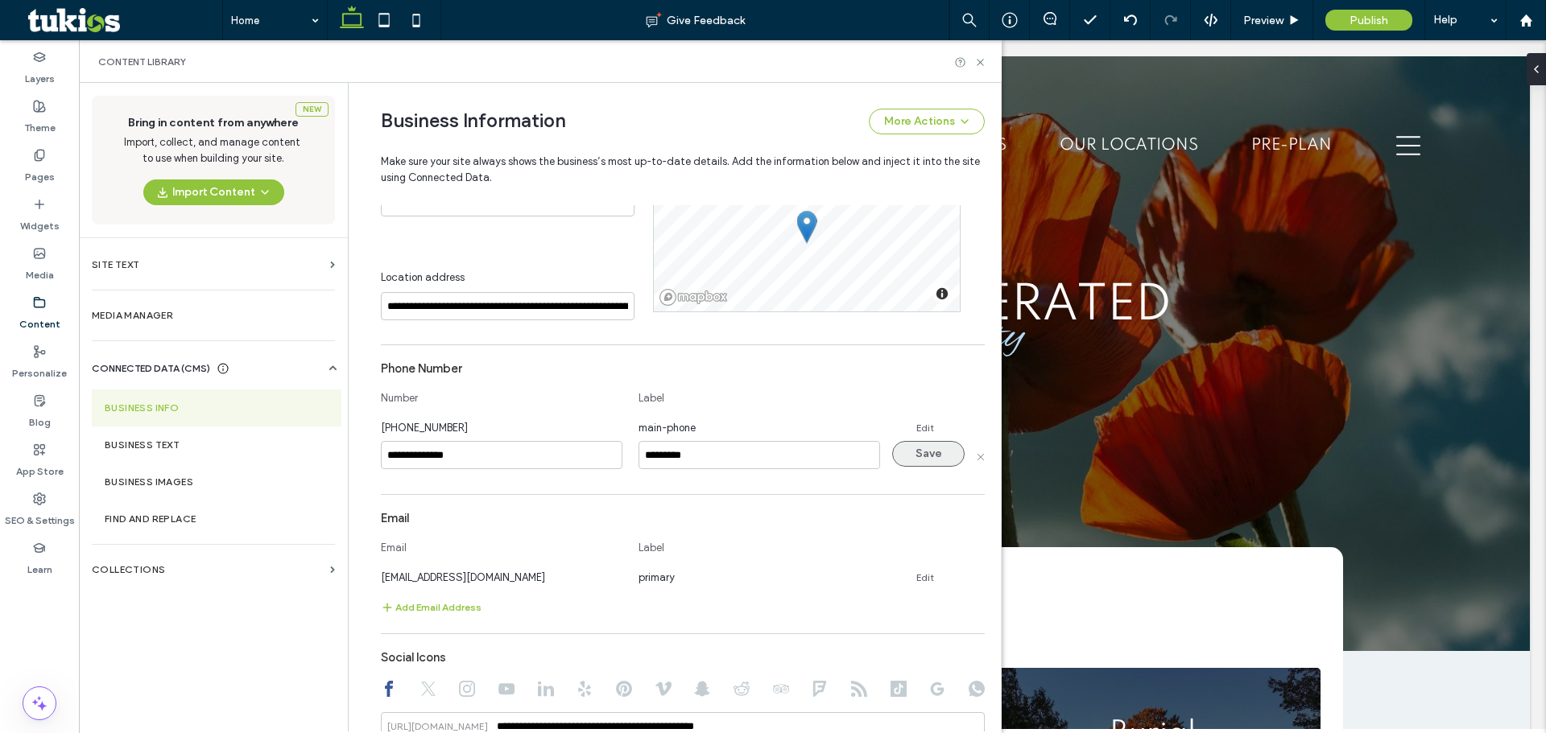
click at [923, 466] on button "Save" at bounding box center [928, 454] width 72 height 26
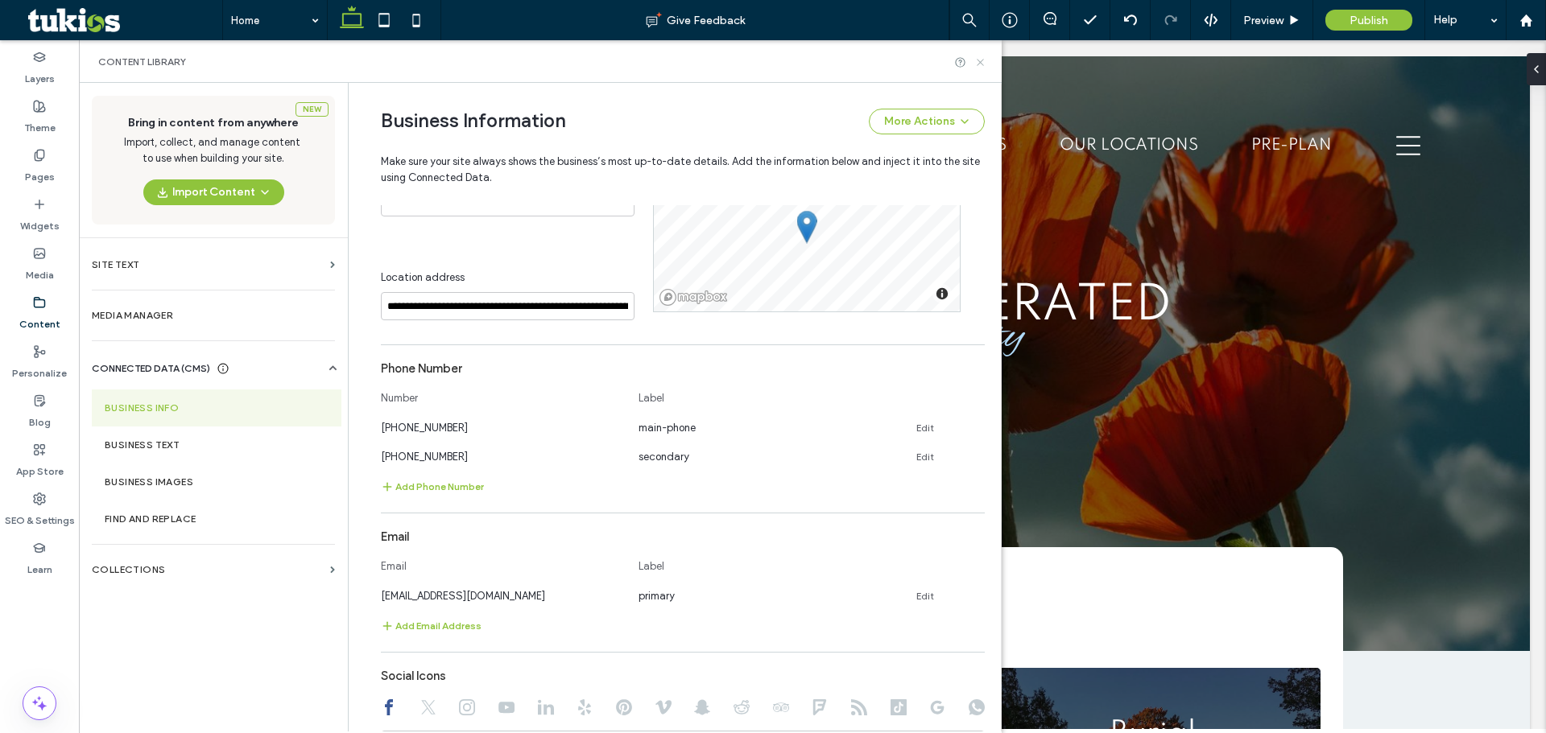
click at [980, 64] on icon at bounding box center [980, 62] width 12 height 12
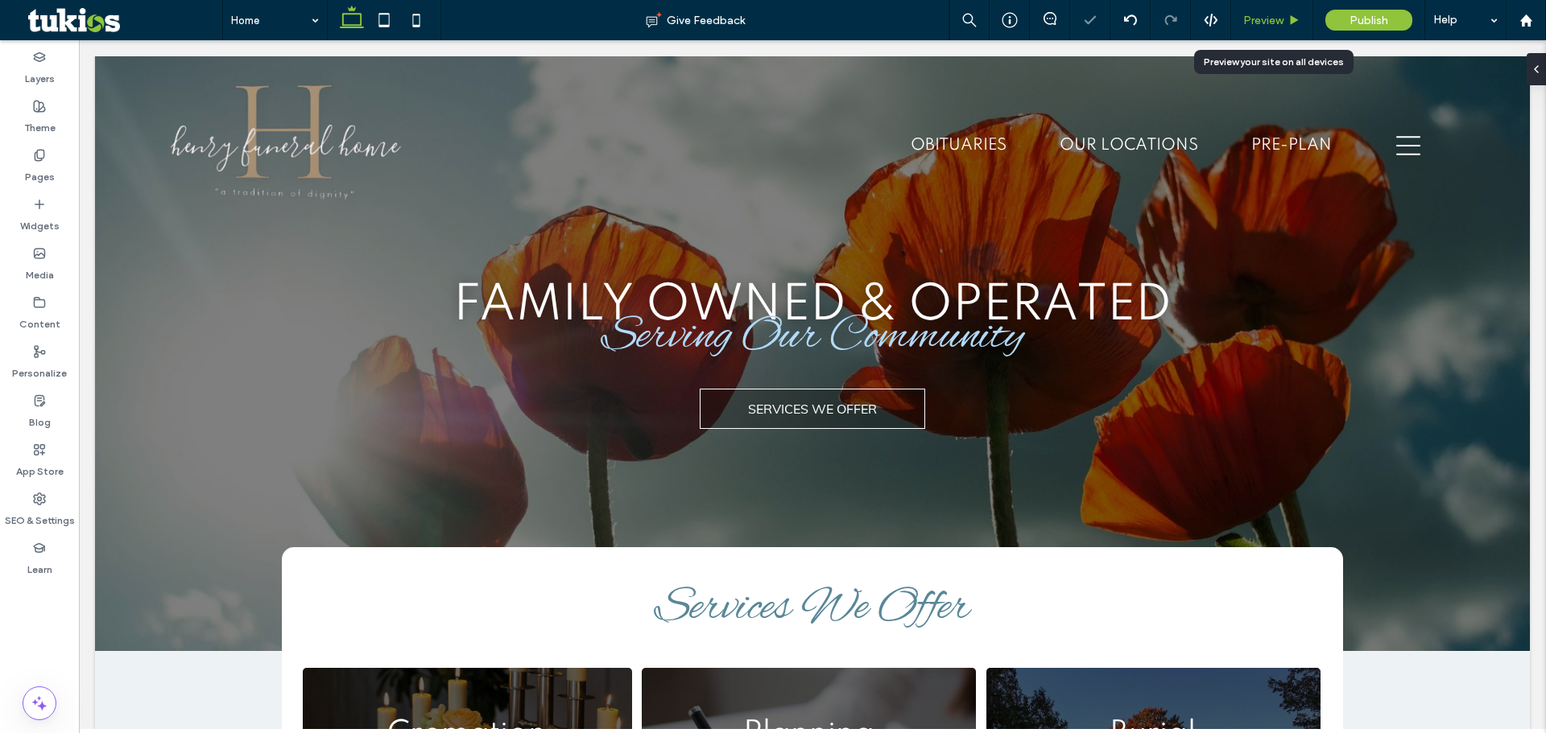
click at [1266, 19] on span "Preview" at bounding box center [1263, 21] width 40 height 14
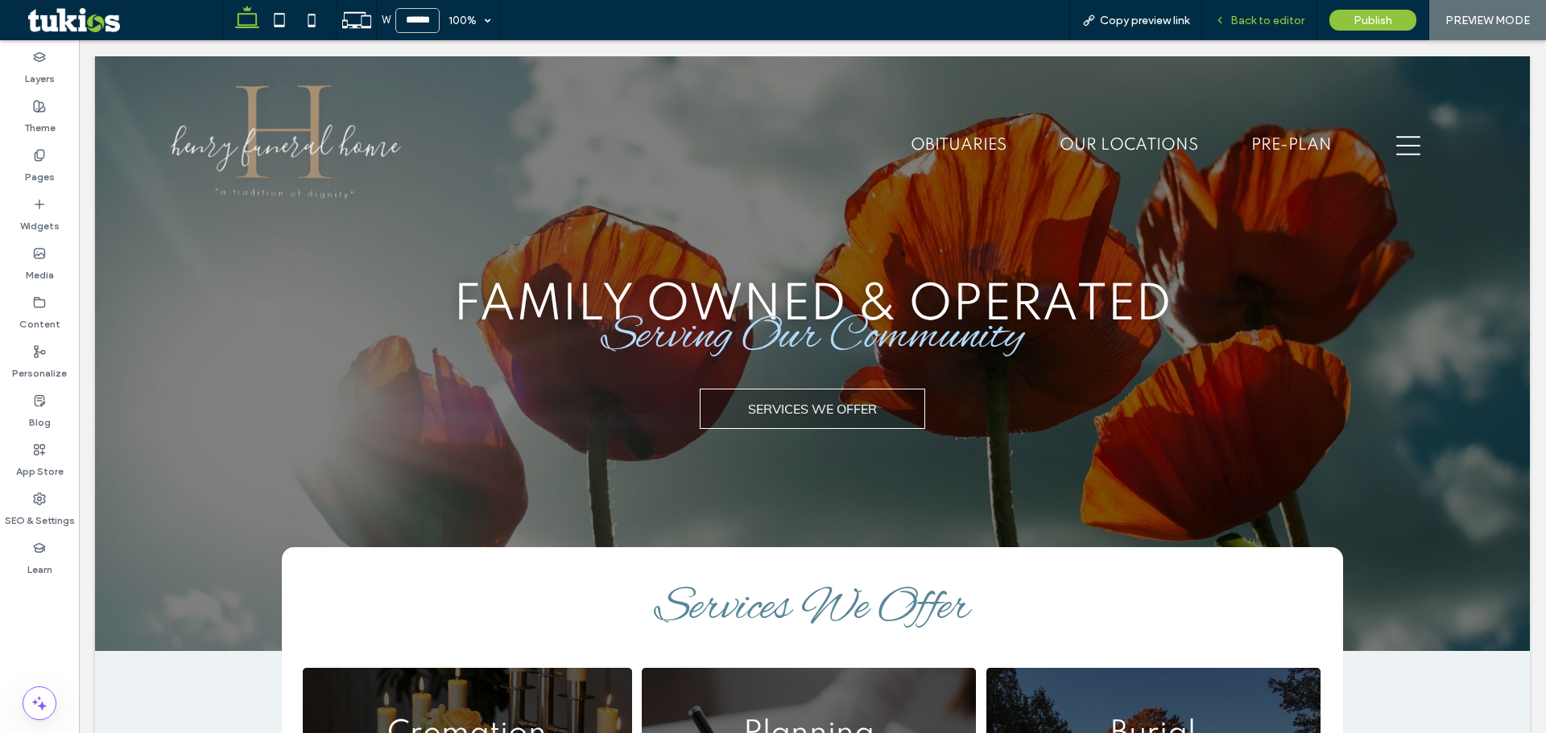
click at [1284, 15] on span "Back to editor" at bounding box center [1267, 21] width 74 height 14
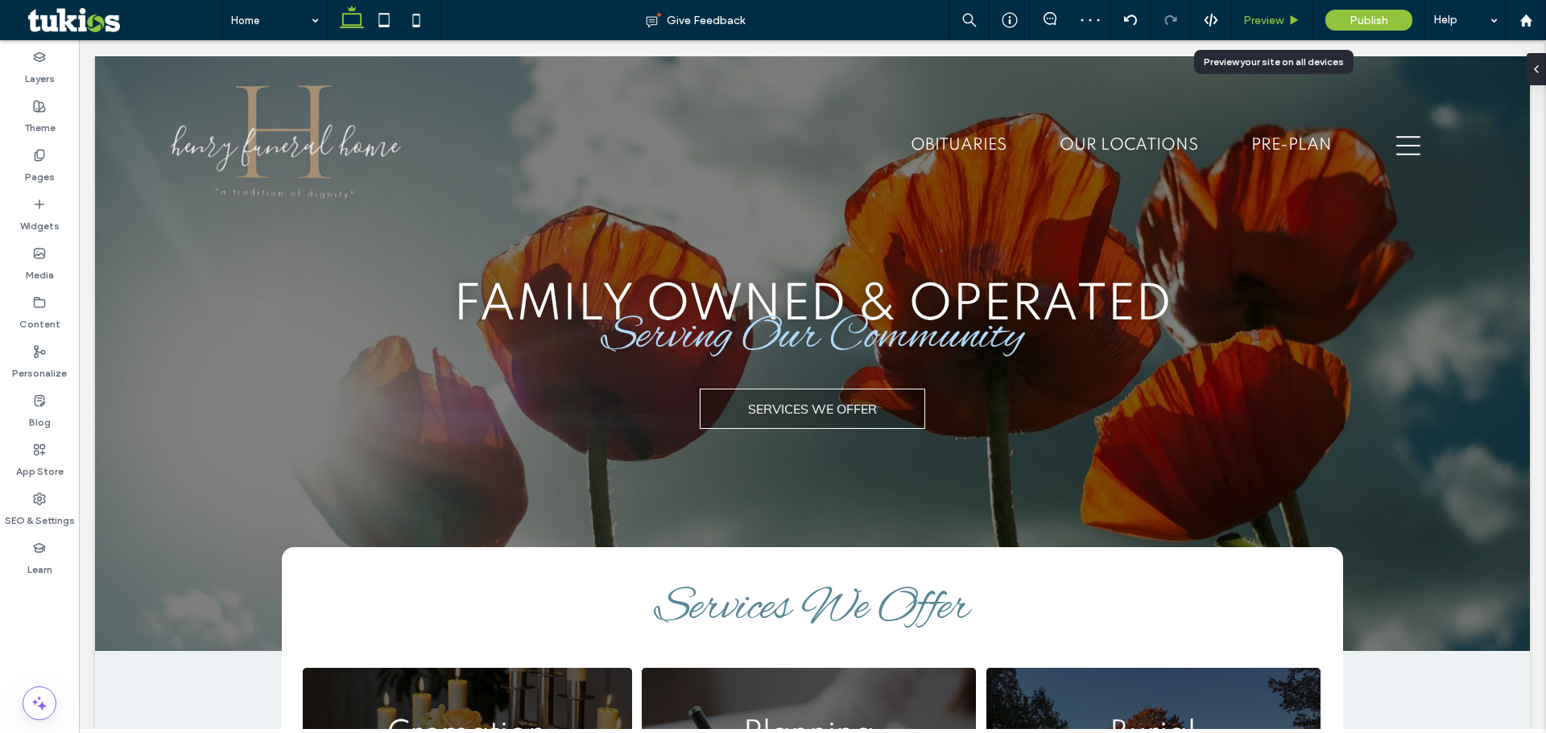
click at [1250, 19] on span "Preview" at bounding box center [1263, 21] width 40 height 14
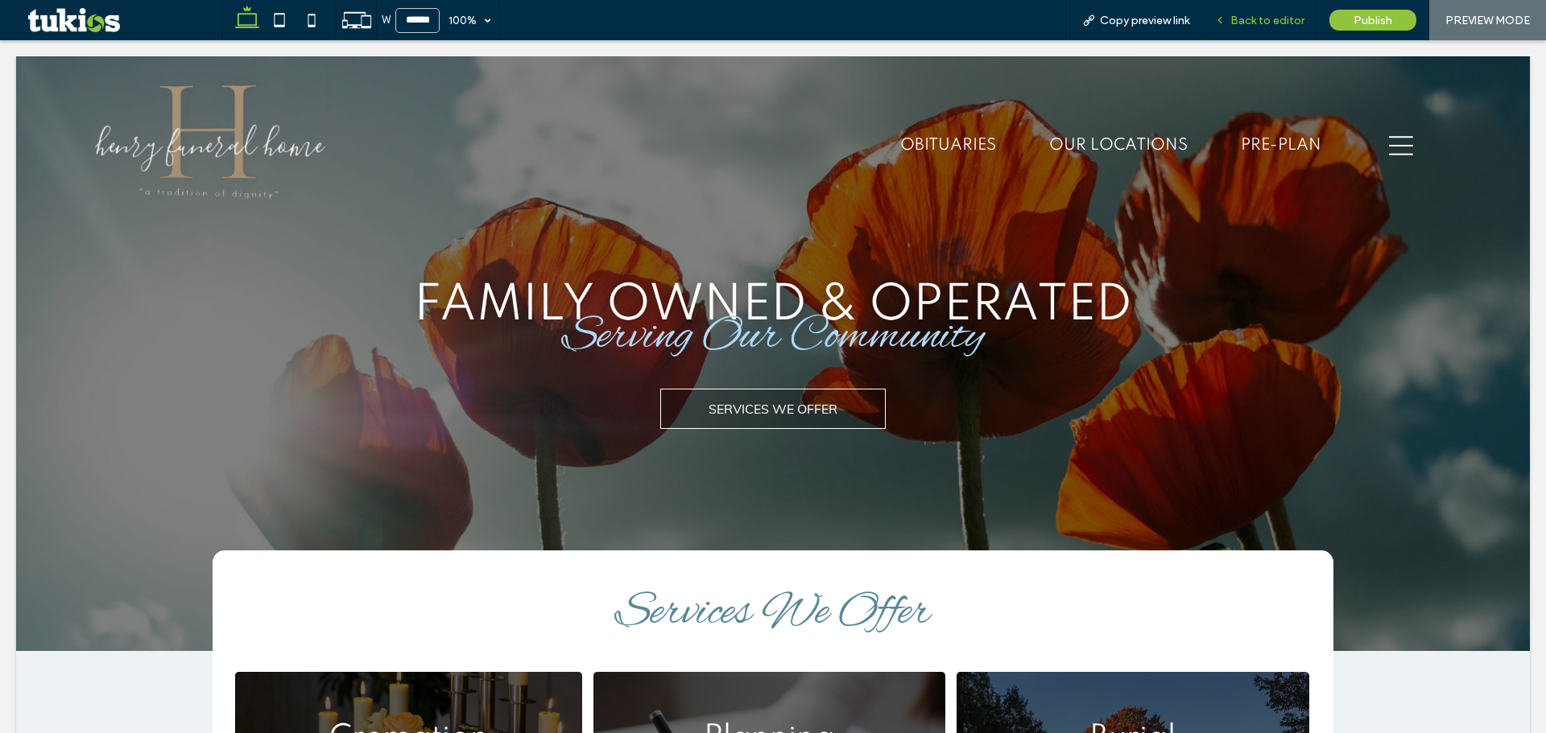
click at [1260, 18] on span "Back to editor" at bounding box center [1267, 21] width 74 height 14
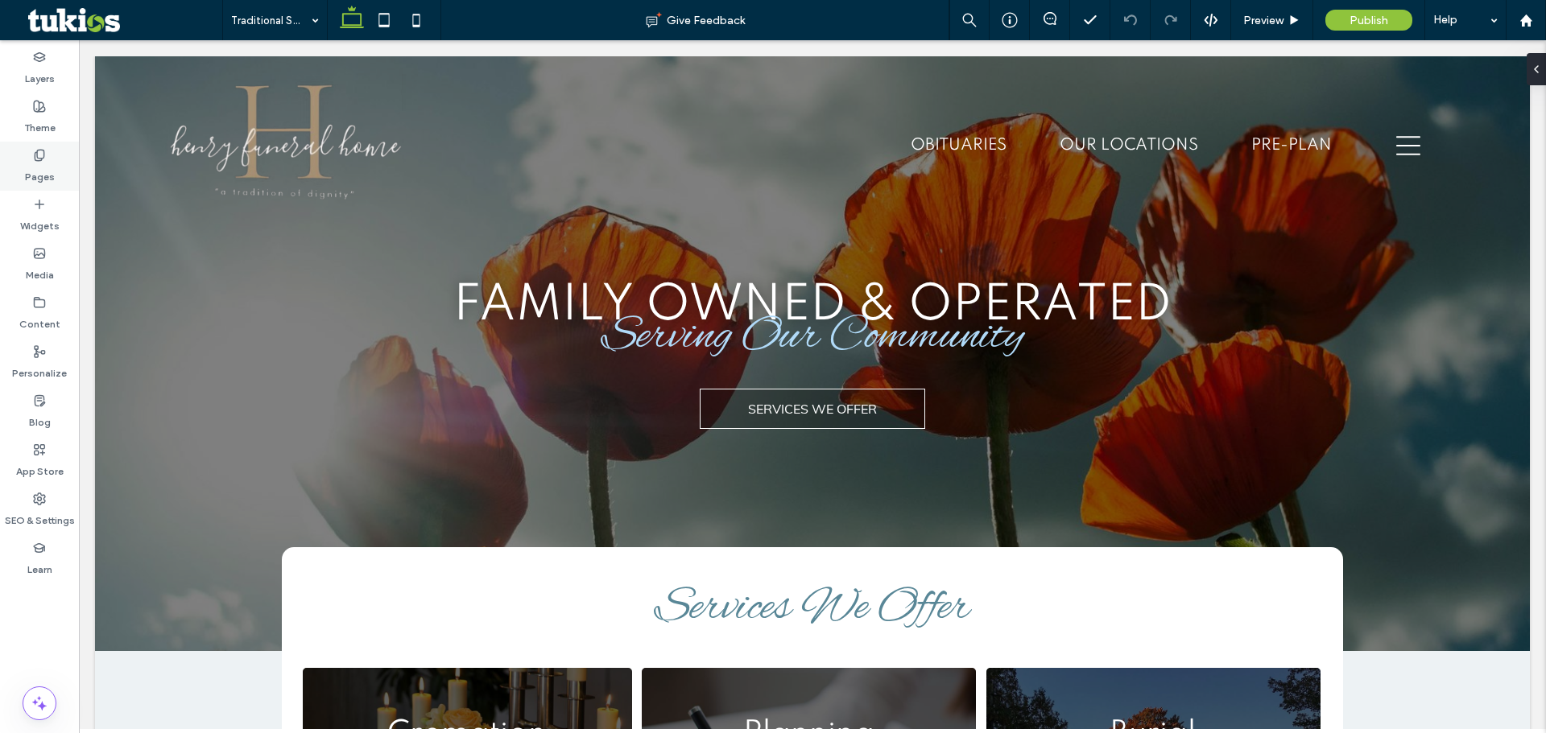
click at [35, 156] on use at bounding box center [39, 155] width 9 height 10
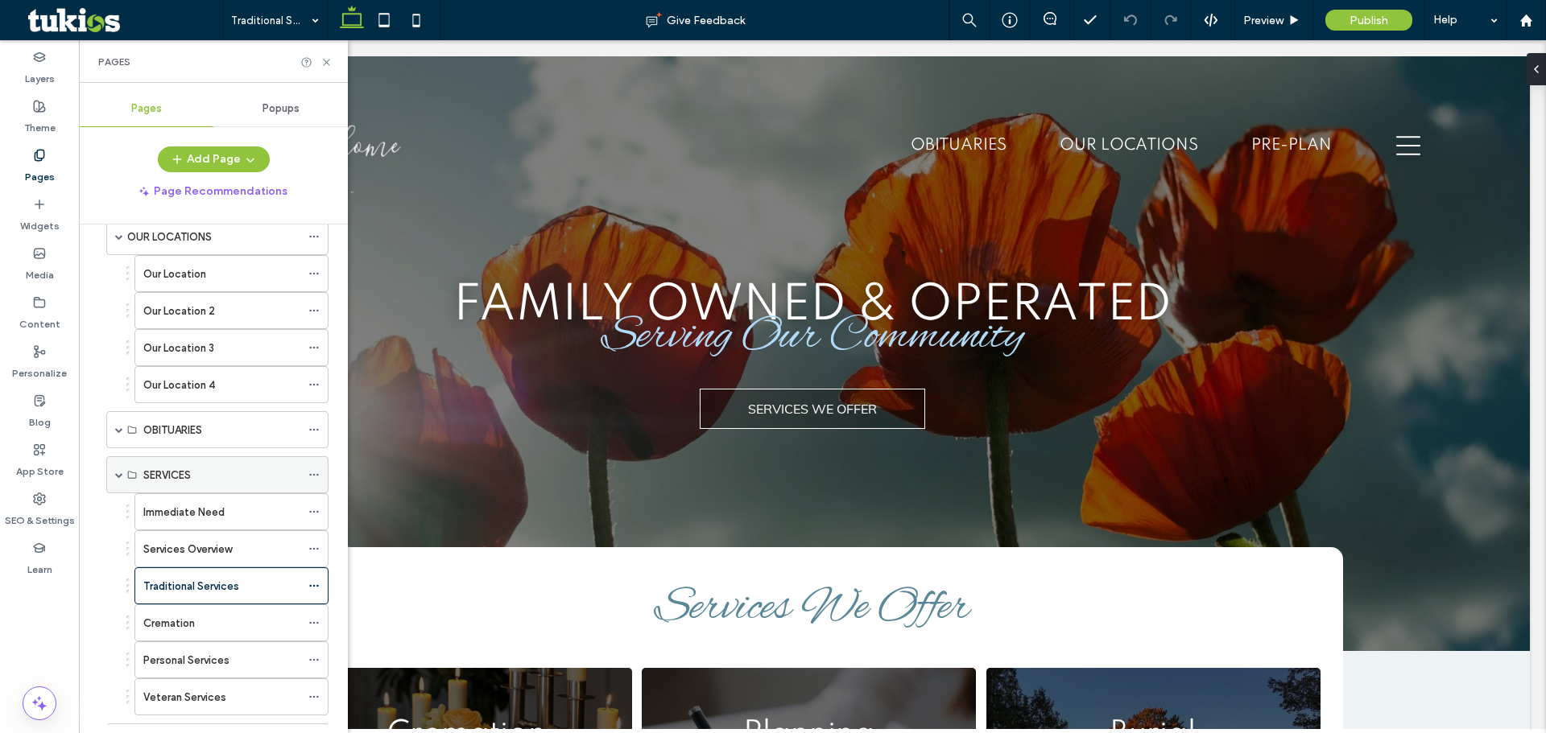
scroll to position [161, 0]
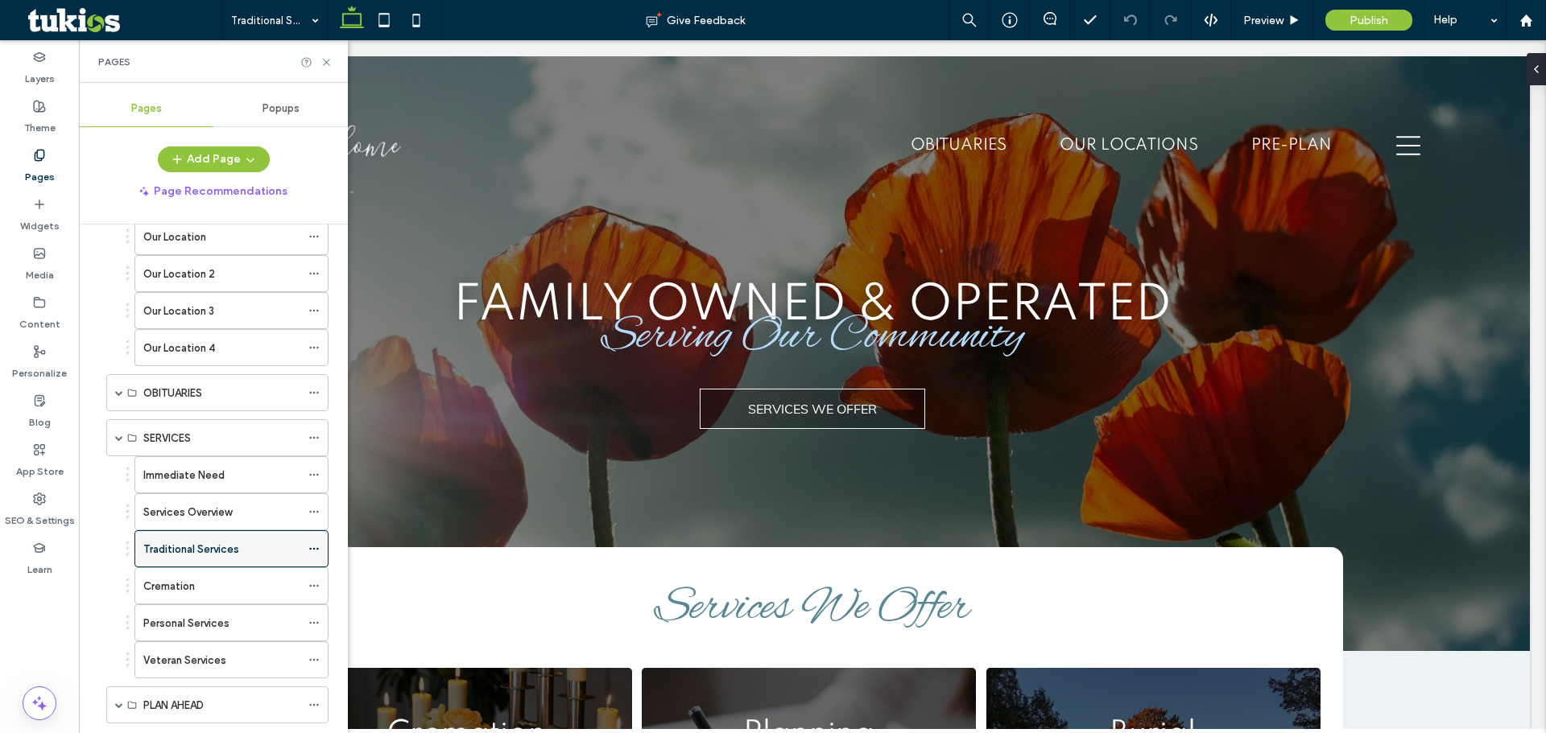
click at [312, 553] on icon at bounding box center [313, 548] width 11 height 11
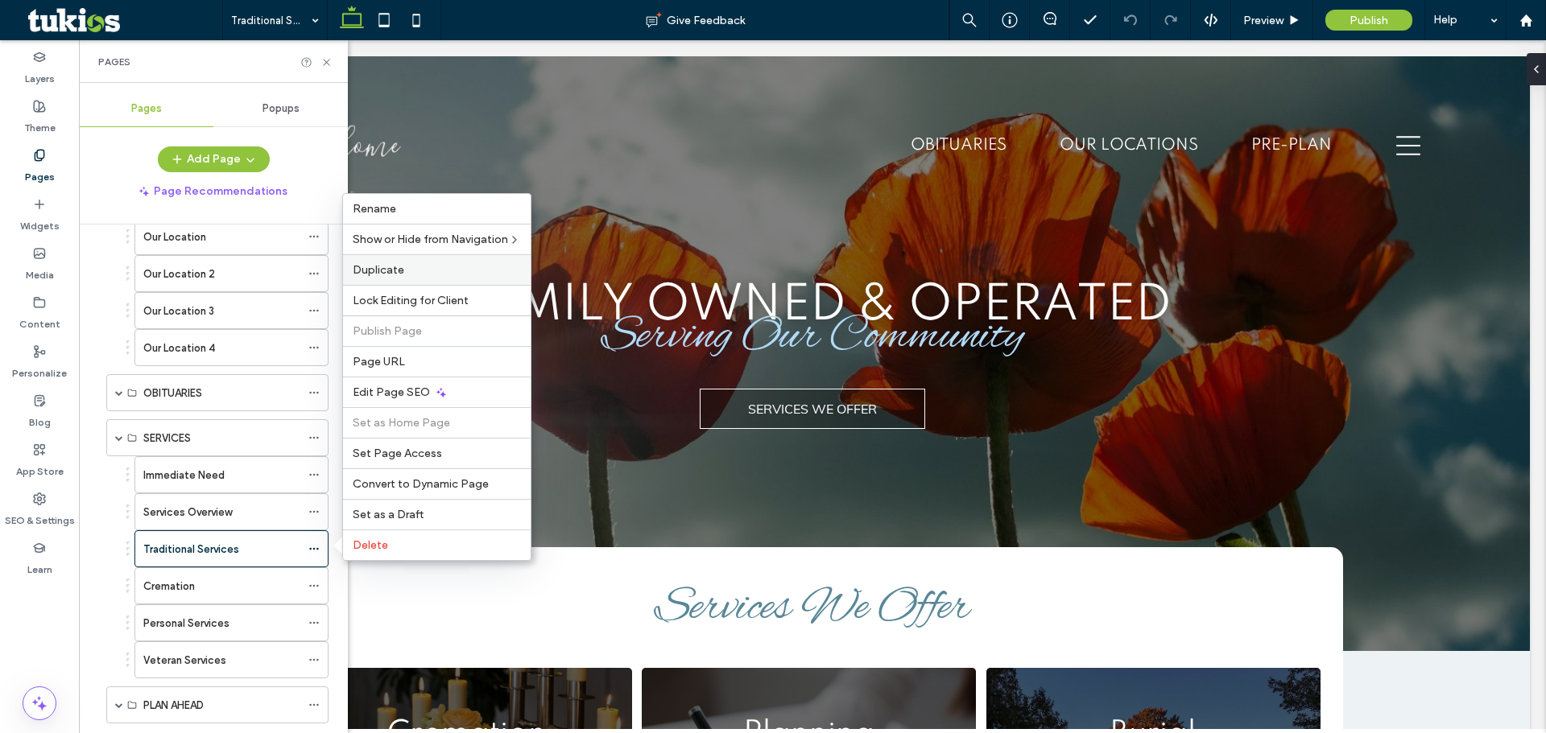
click at [390, 274] on span "Duplicate" at bounding box center [379, 270] width 52 height 14
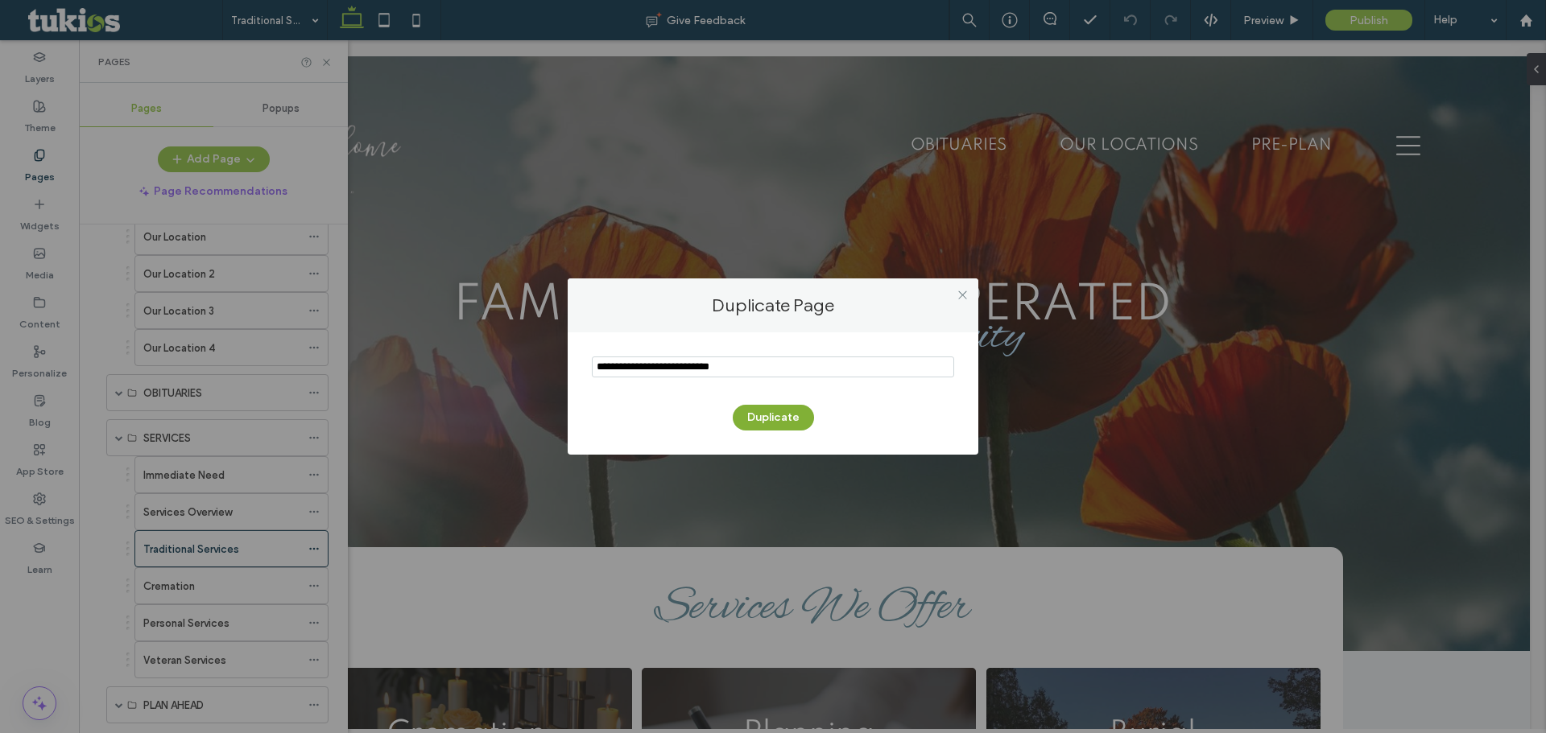
click at [765, 418] on button "Duplicate" at bounding box center [773, 418] width 81 height 26
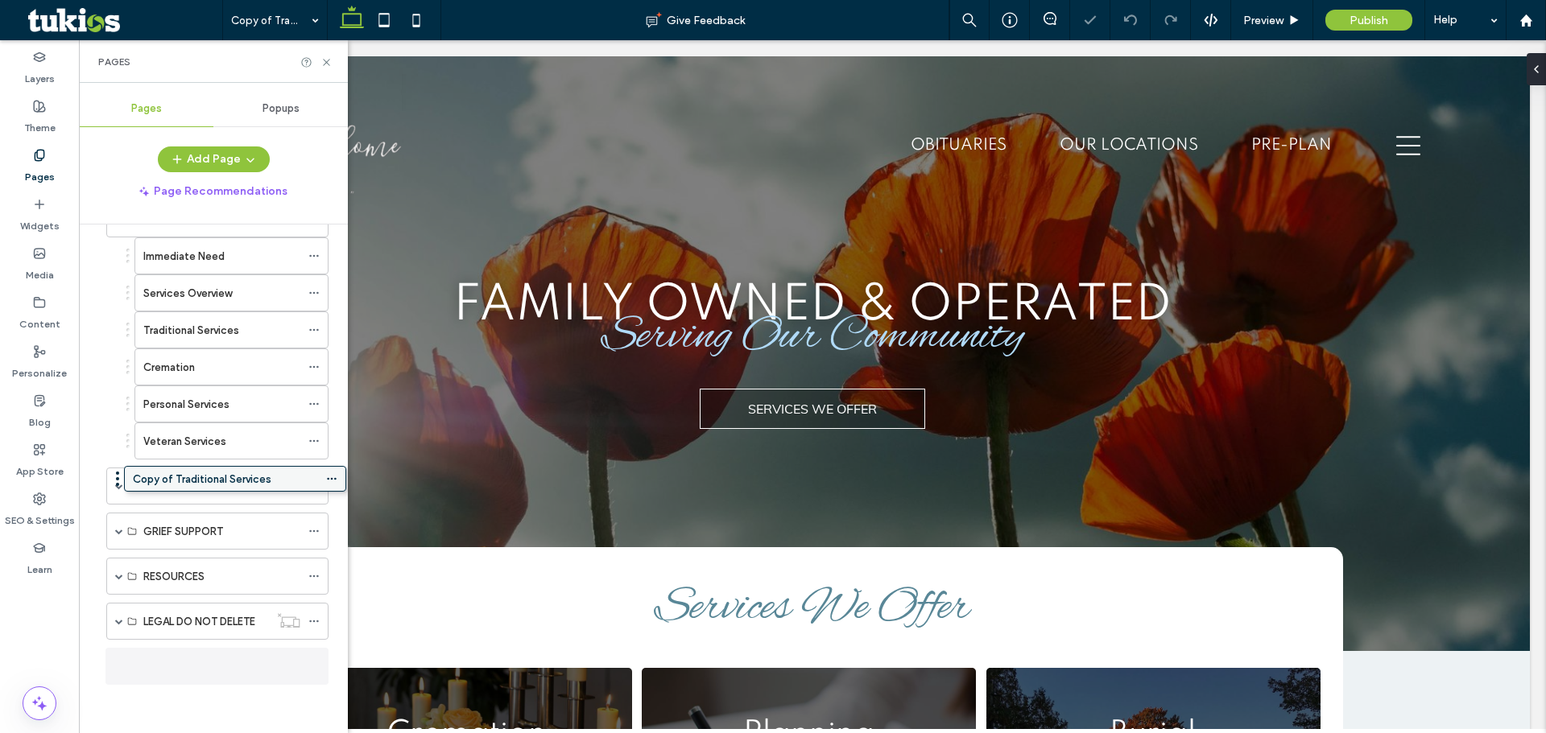
scroll to position [372, 0]
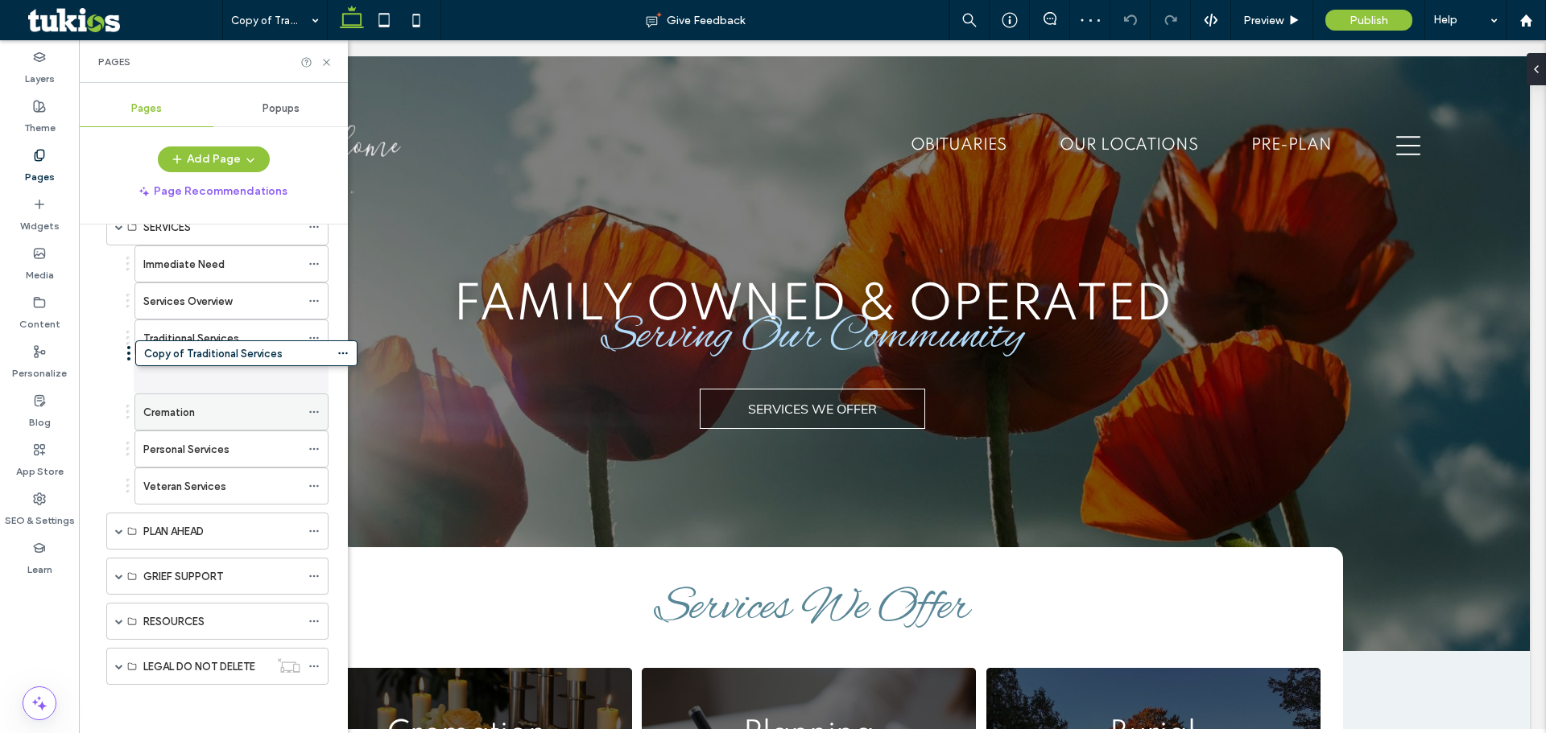
drag, startPoint x: 209, startPoint y: 667, endPoint x: 241, endPoint y: 370, distance: 298.7
drag, startPoint x: 229, startPoint y: 377, endPoint x: 263, endPoint y: 355, distance: 40.2
click at [314, 374] on use at bounding box center [313, 375] width 9 height 2
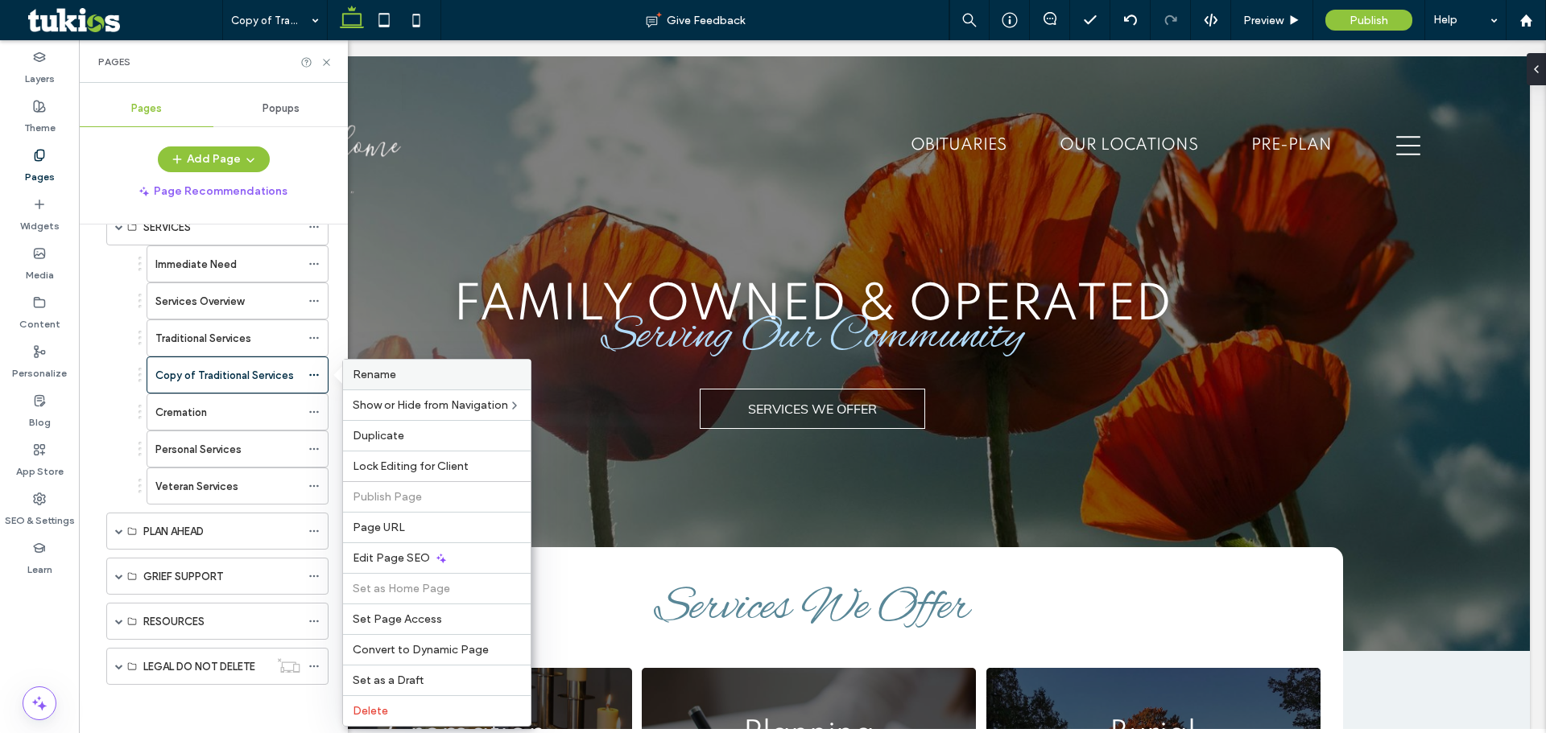
click at [381, 377] on span "Rename" at bounding box center [374, 375] width 43 height 14
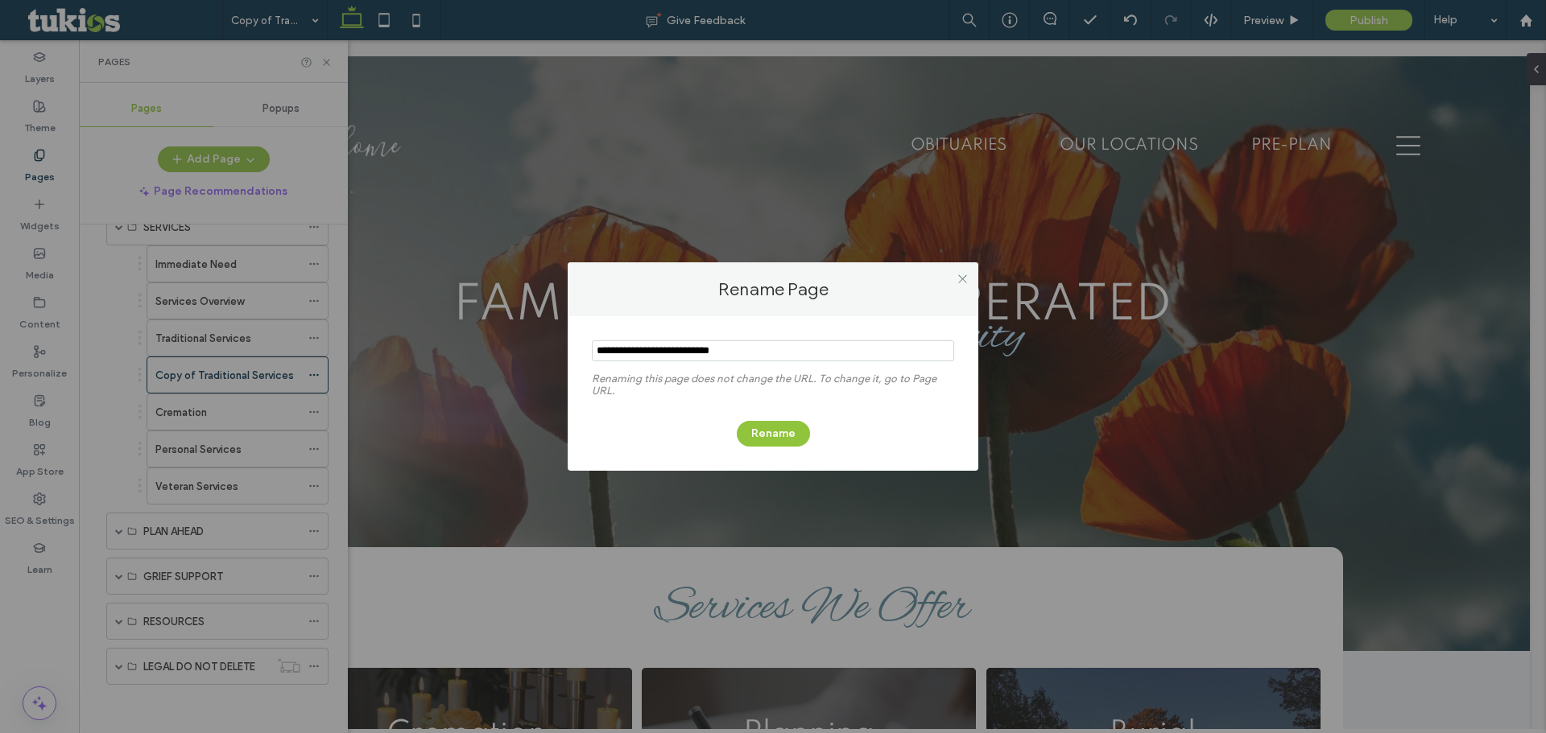
type input "*"
type input "**********"
click at [786, 430] on button "Rename" at bounding box center [773, 434] width 73 height 26
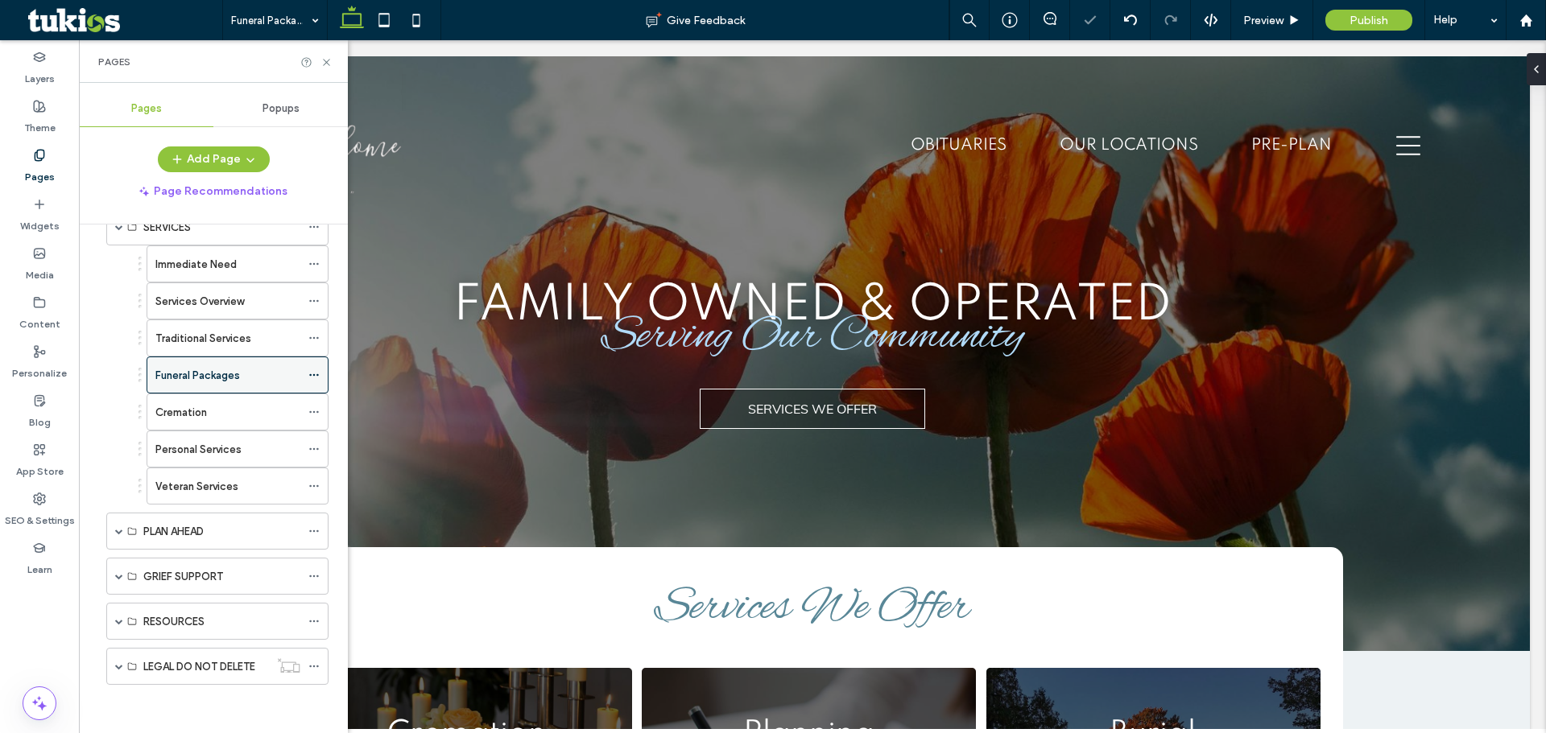
click at [316, 377] on icon at bounding box center [313, 374] width 11 height 11
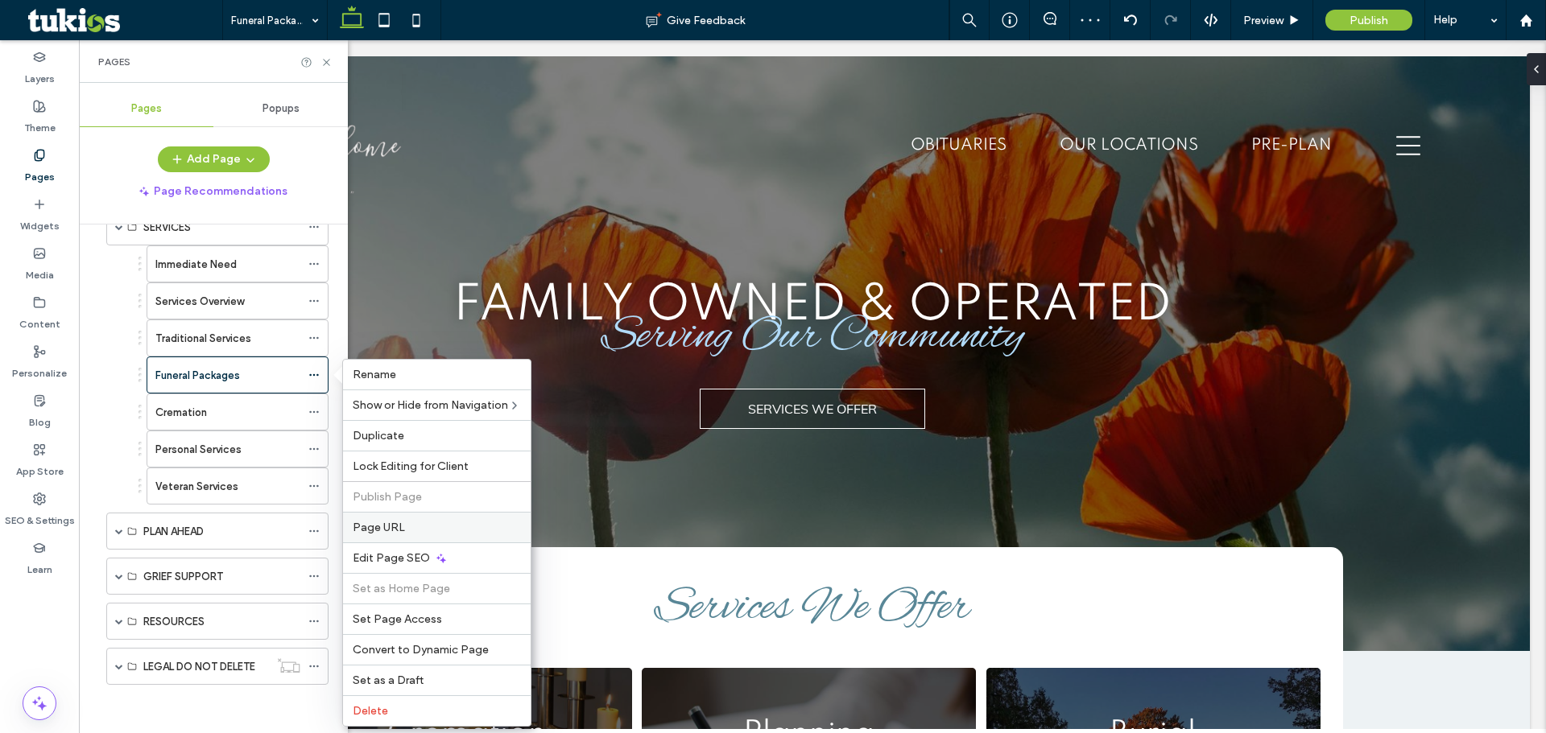
click at [404, 527] on label "Page URL" at bounding box center [437, 528] width 168 height 14
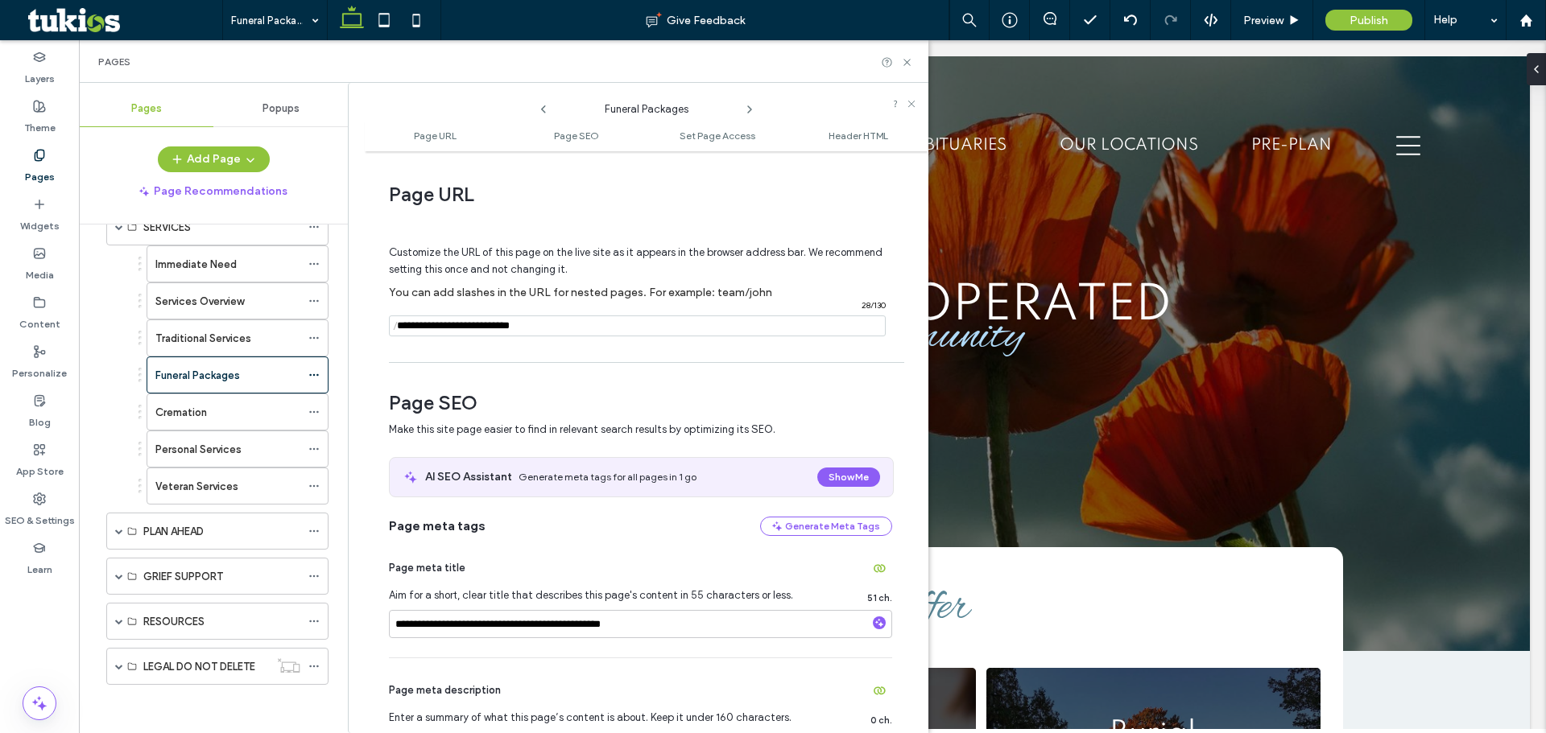
drag, startPoint x: 577, startPoint y: 327, endPoint x: 390, endPoint y: 328, distance: 186.8
click at [390, 328] on div "/ 28 / 130" at bounding box center [637, 326] width 497 height 21
type input "**********"
click at [695, 266] on span "Customize the URL of this page on the live site as it appears in the browser ad…" at bounding box center [635, 260] width 493 height 55
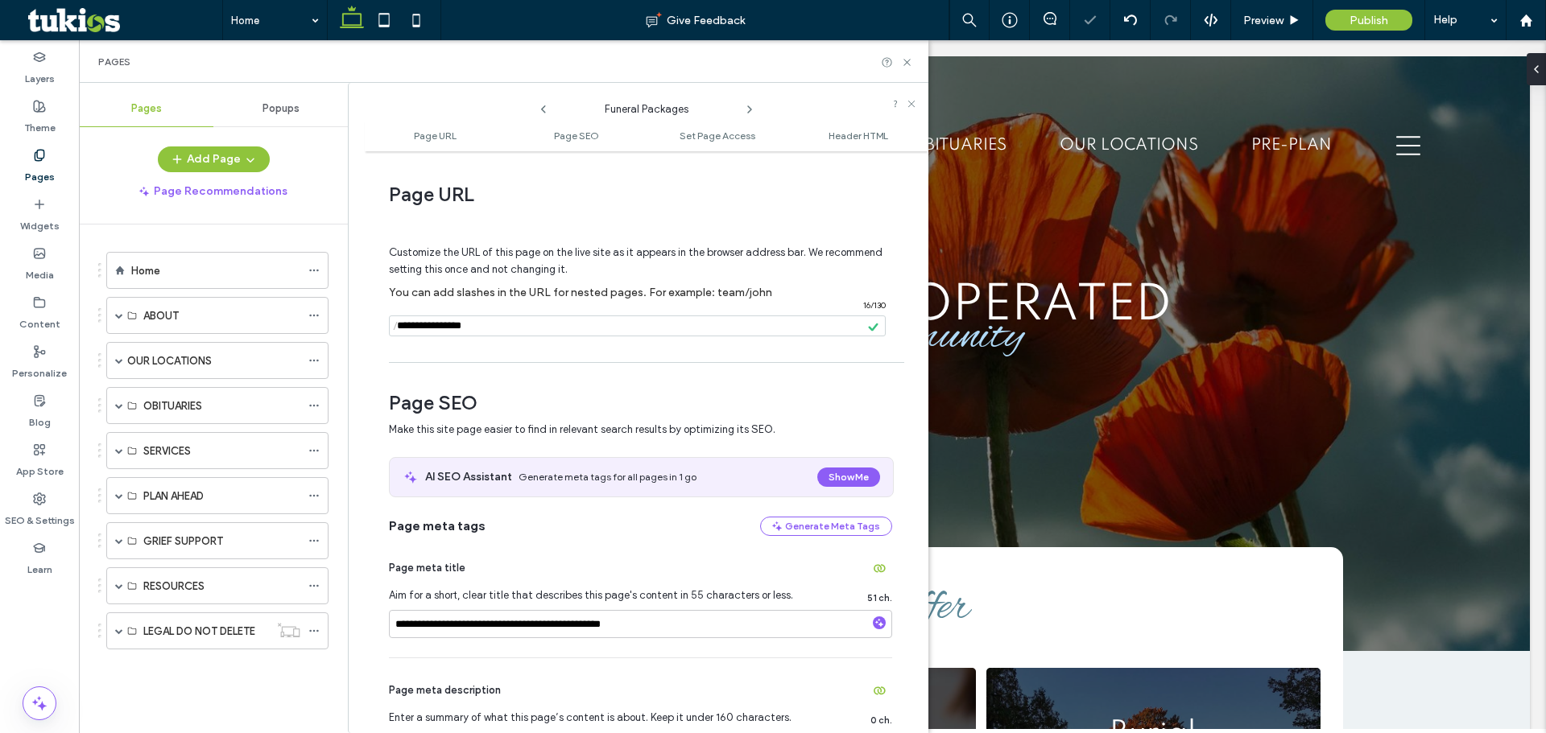
scroll to position [0, 0]
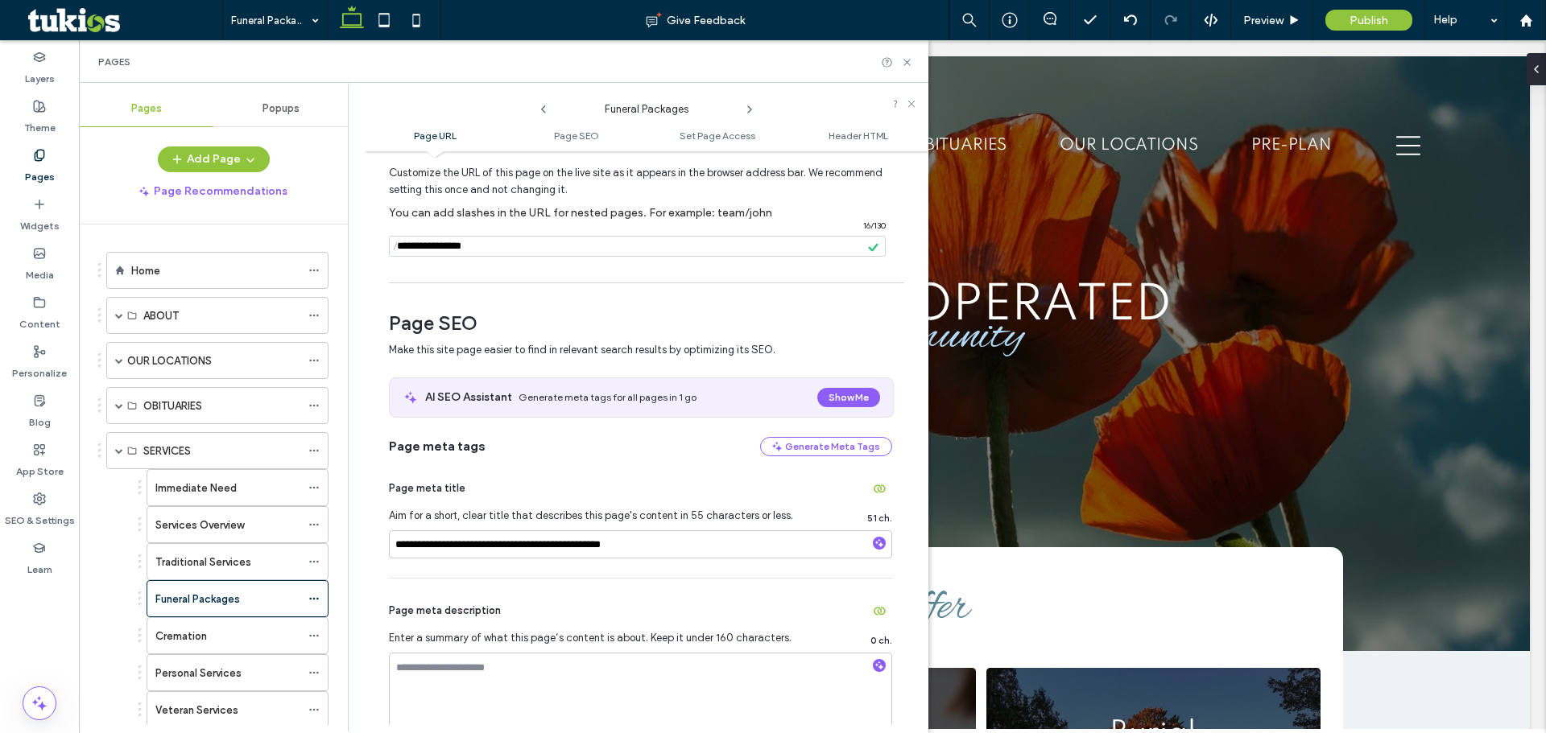
scroll to position [80, 0]
click at [487, 548] on input "**********" at bounding box center [640, 544] width 503 height 28
drag, startPoint x: 489, startPoint y: 546, endPoint x: 357, endPoint y: 529, distance: 133.1
click at [357, 529] on div "**********" at bounding box center [638, 408] width 580 height 650
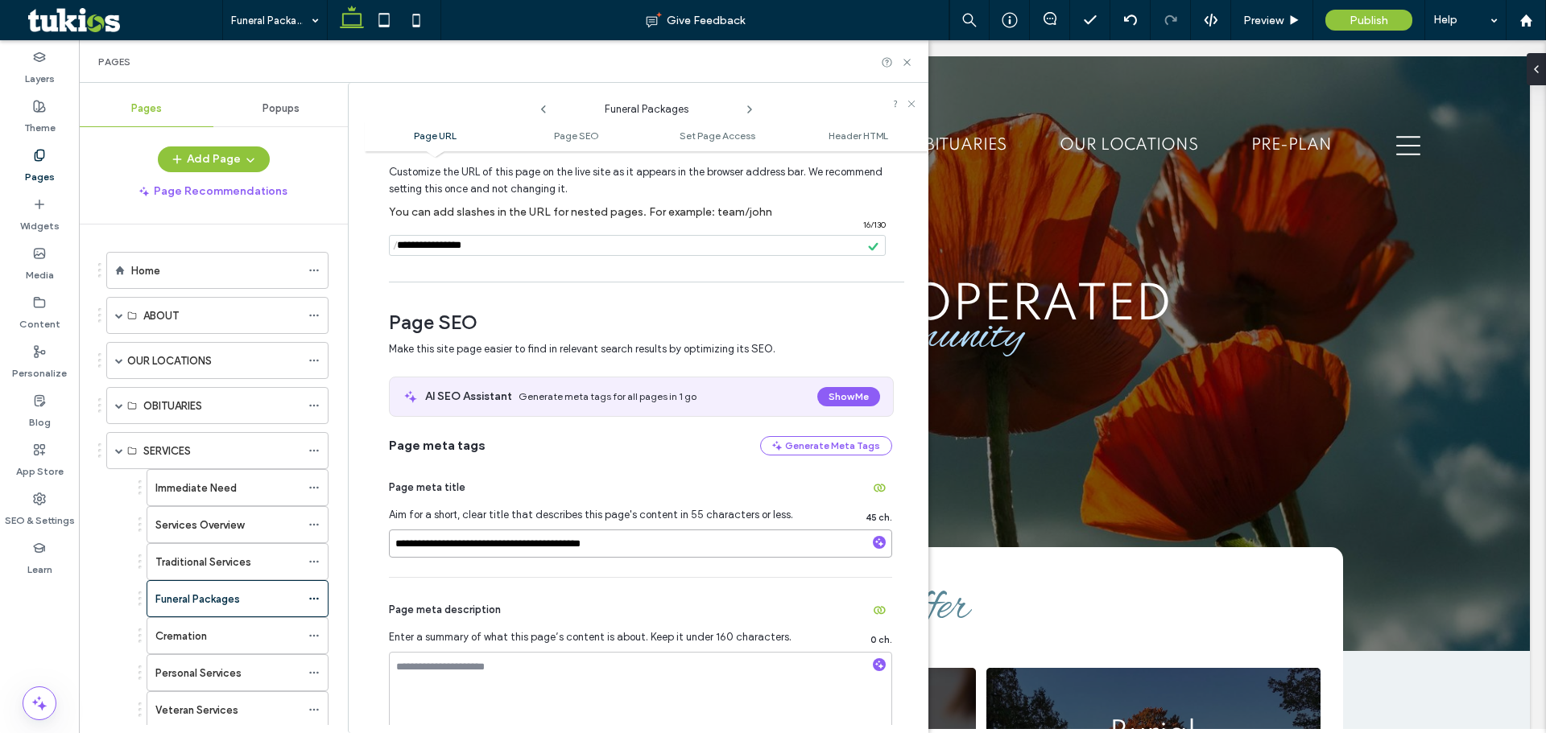
type input "**********"
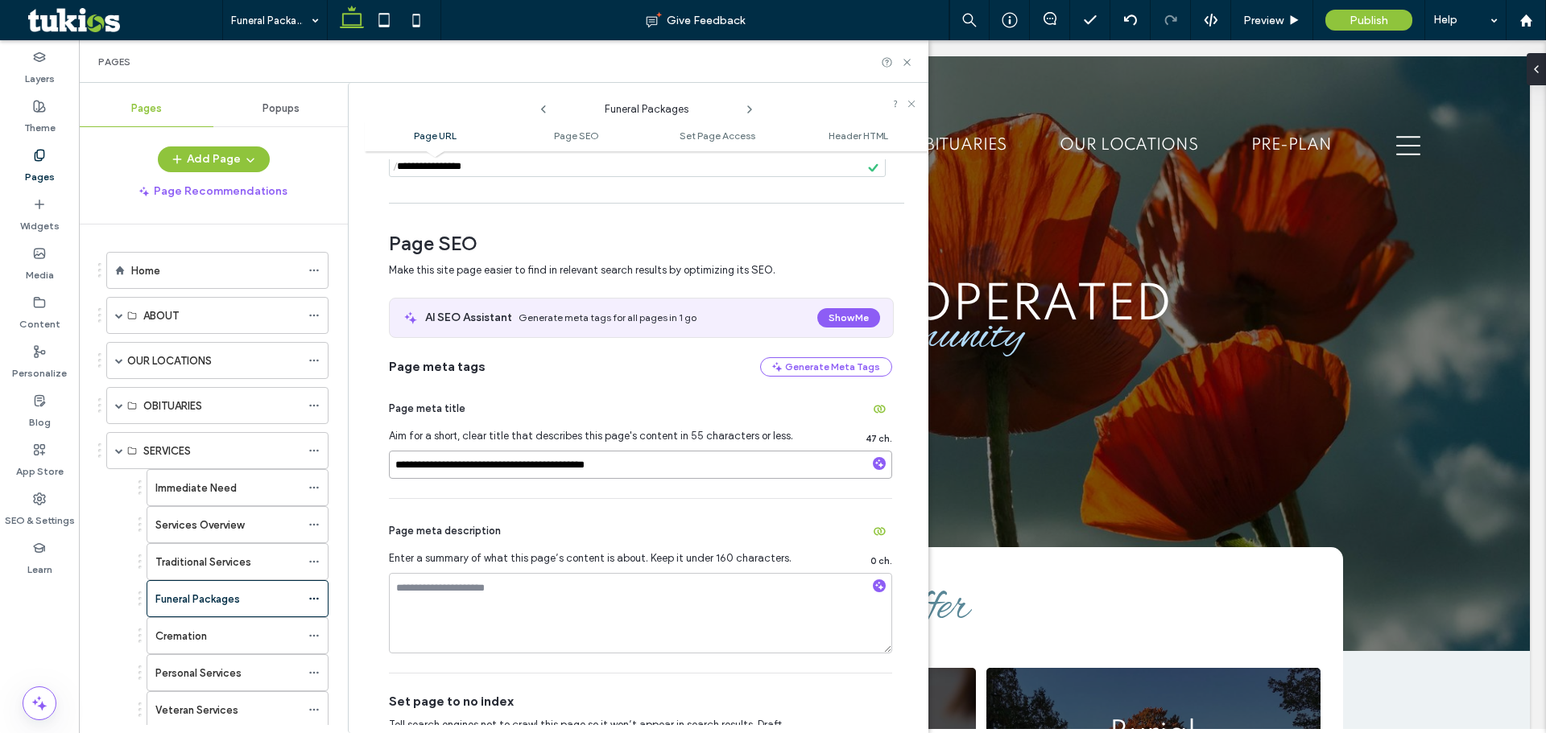
scroll to position [161, 0]
click at [757, 504] on div "Page meta description Enter a summary of what this page’s content is about. Kee…" at bounding box center [640, 584] width 503 height 174
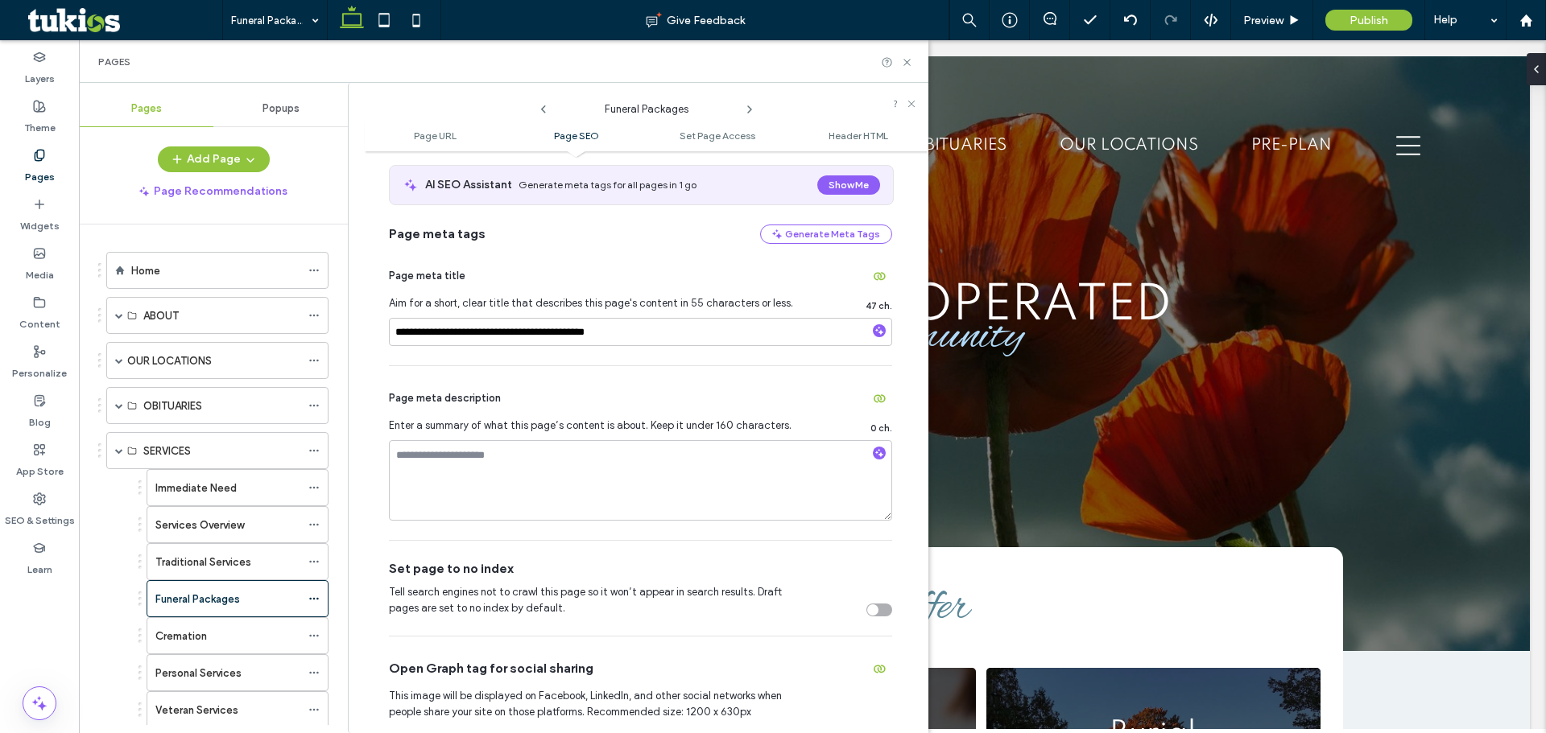
scroll to position [322, 0]
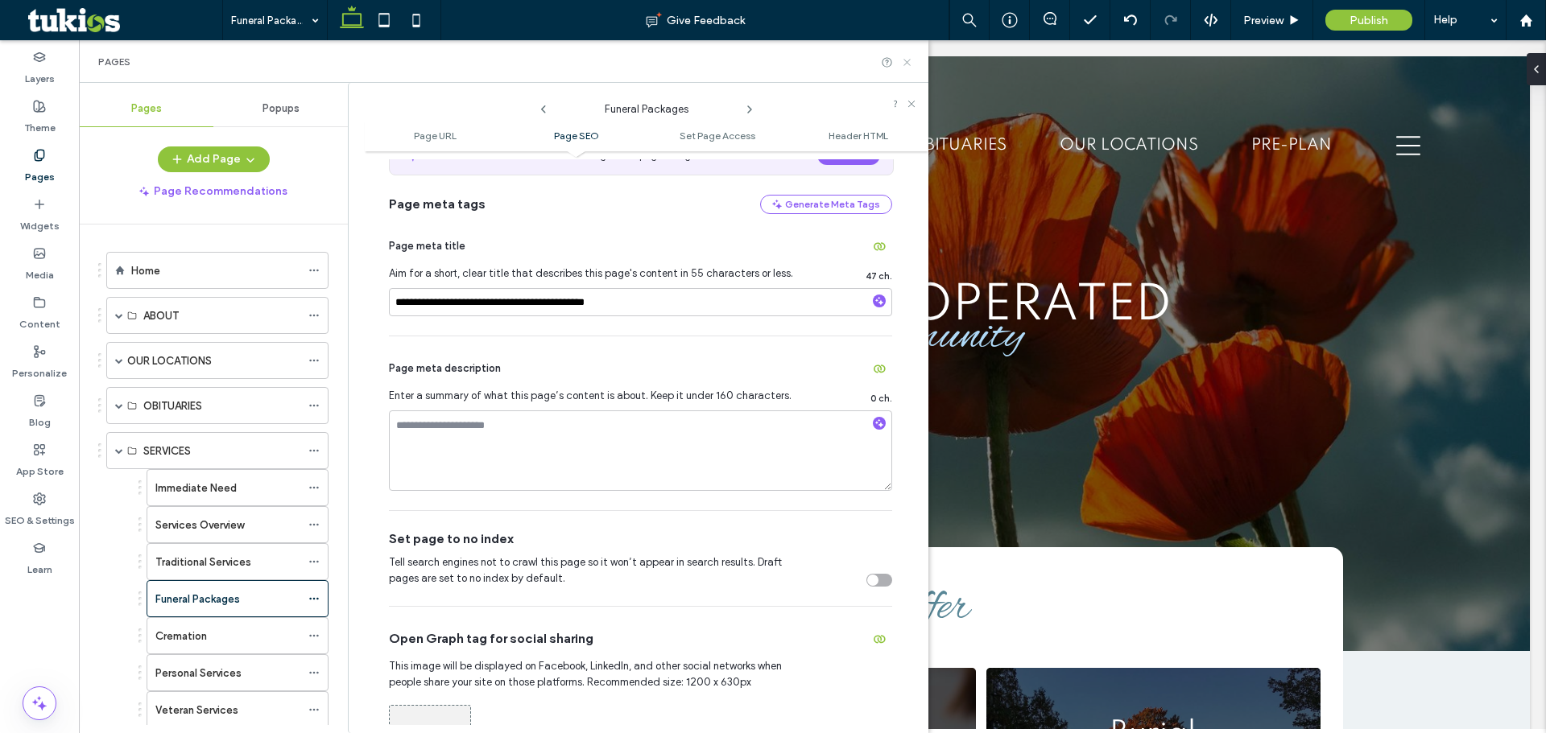
click at [910, 61] on icon at bounding box center [907, 62] width 12 height 12
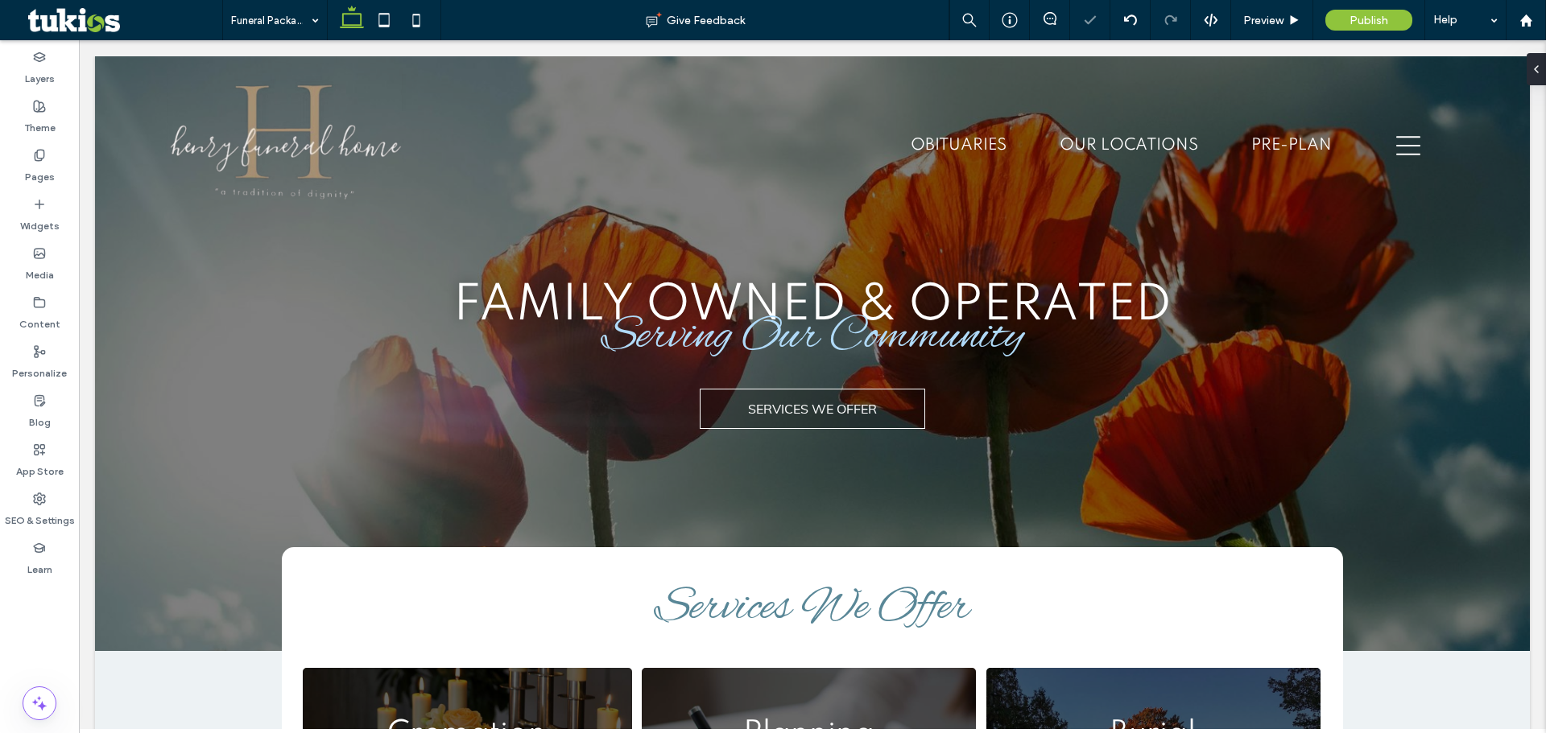
type input "*******"
type input "**"
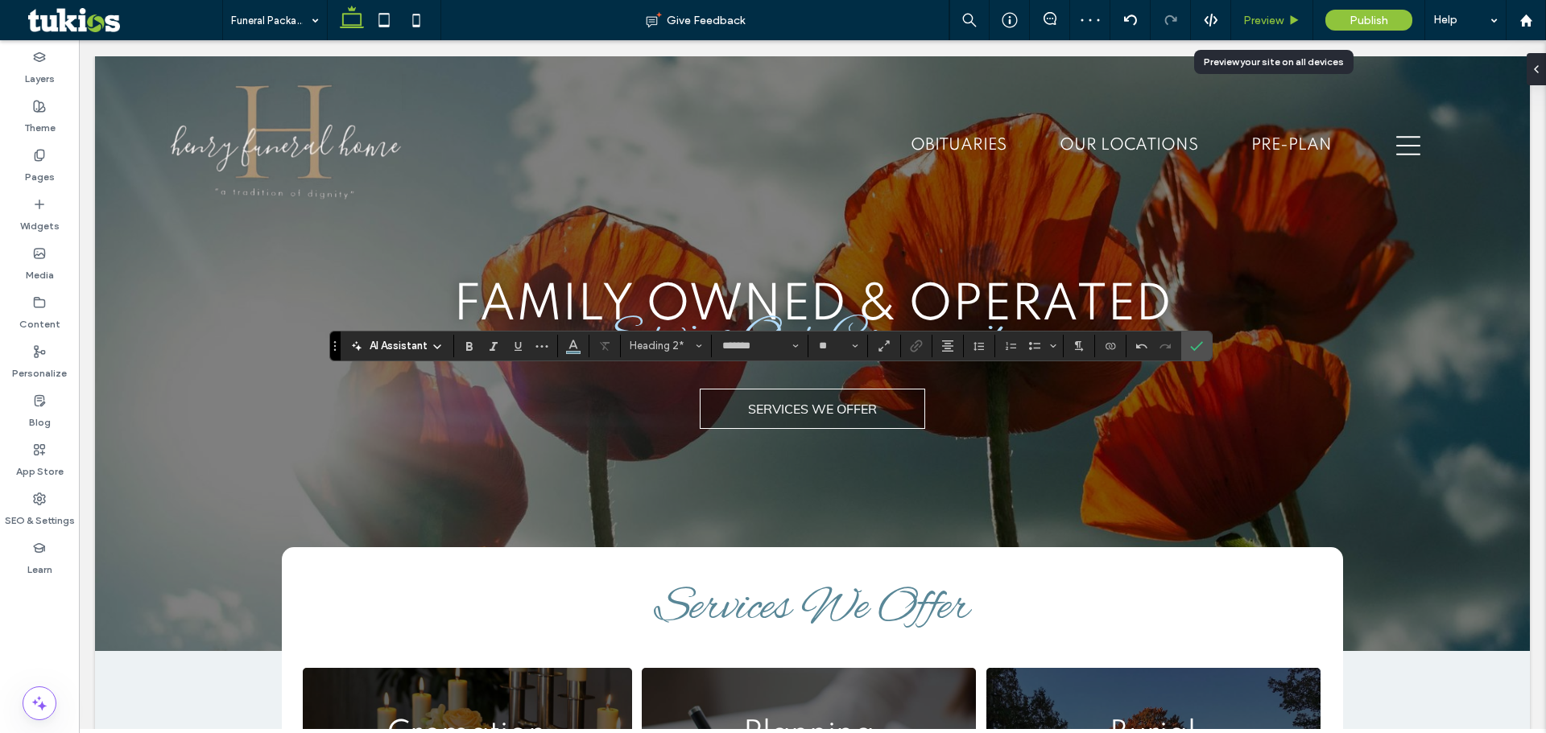
click at [1270, 19] on span "Preview" at bounding box center [1263, 21] width 40 height 14
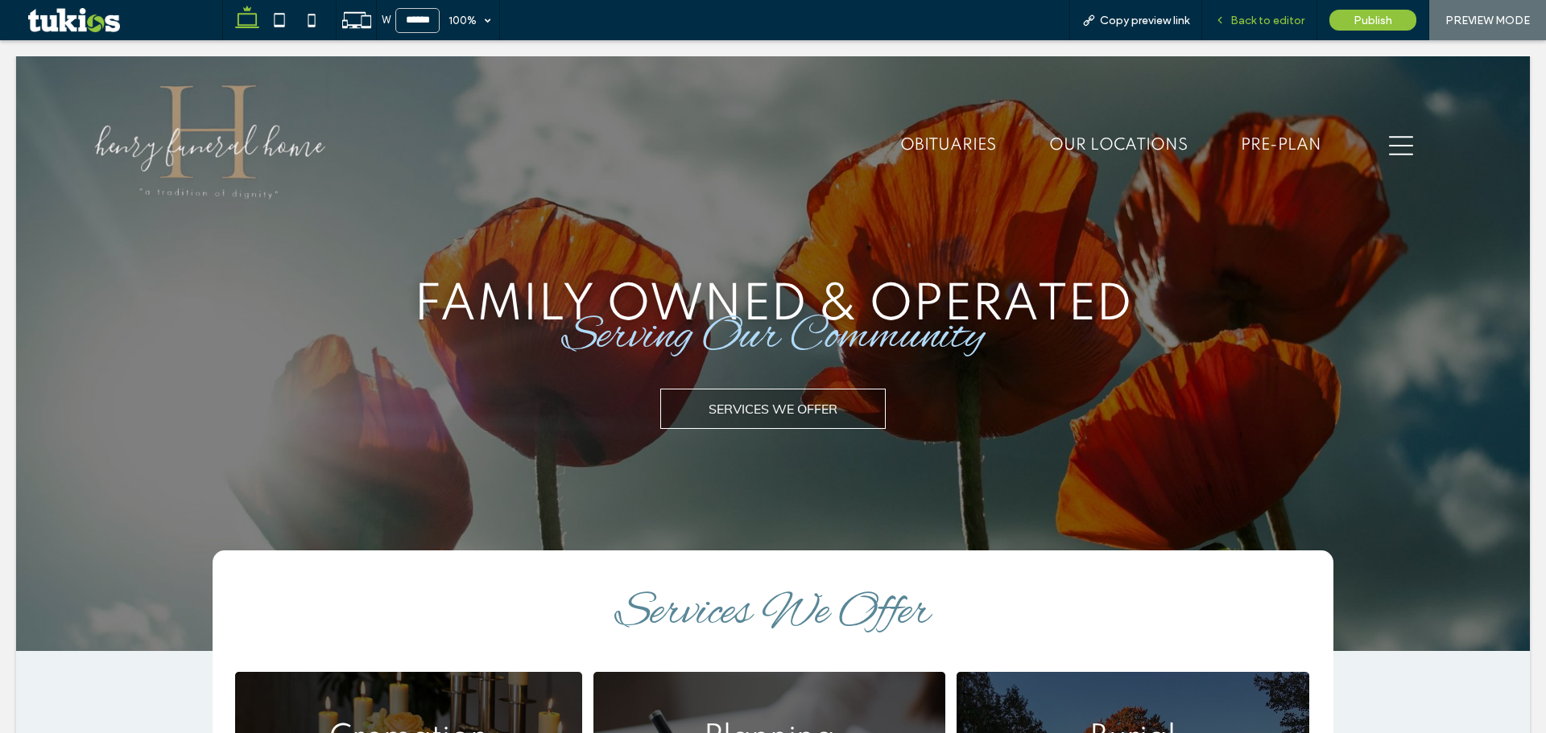
click at [1272, 11] on div "Back to editor" at bounding box center [1259, 20] width 115 height 40
click at [1262, 16] on span "Back to editor" at bounding box center [1267, 21] width 74 height 14
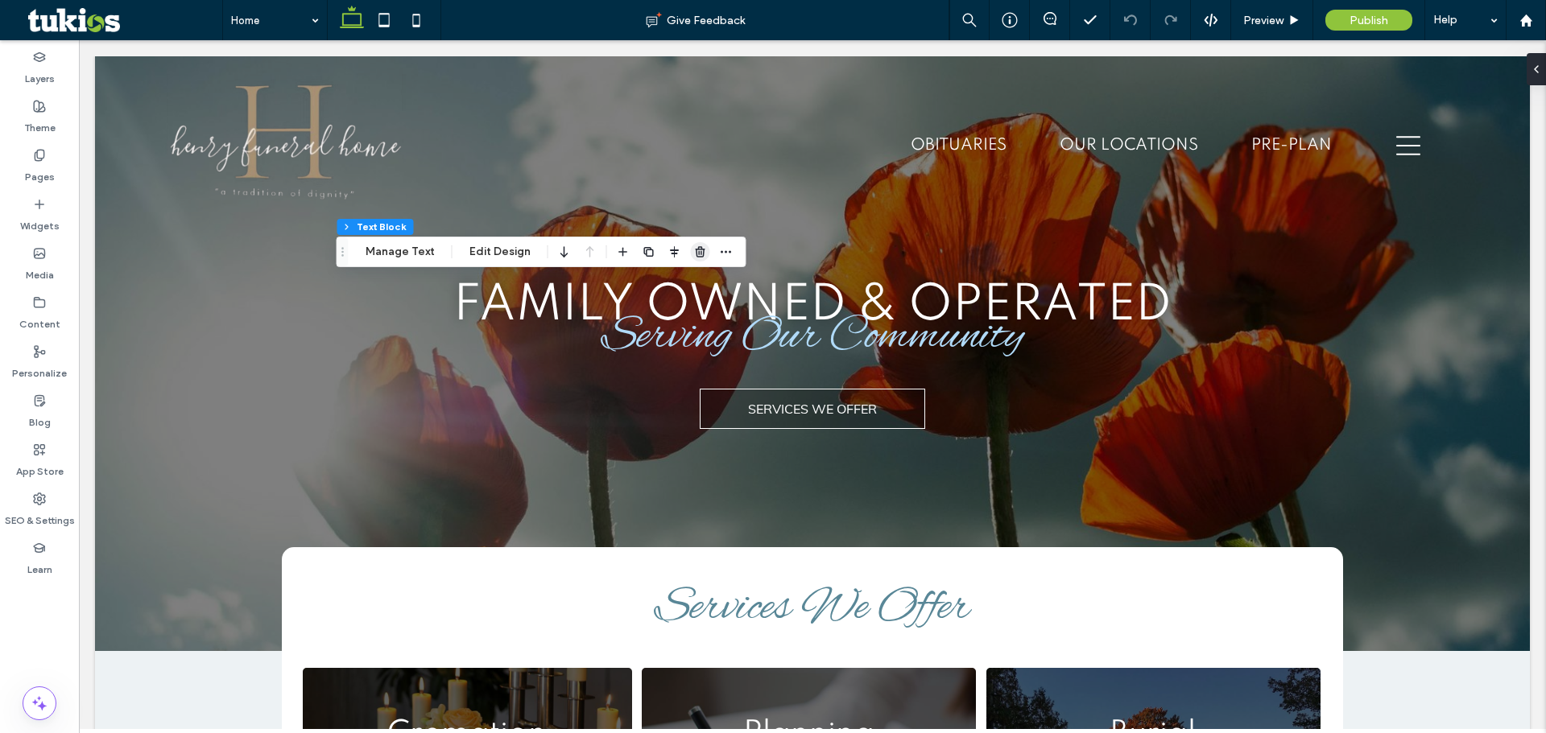
click at [695, 257] on use "button" at bounding box center [700, 251] width 10 height 10
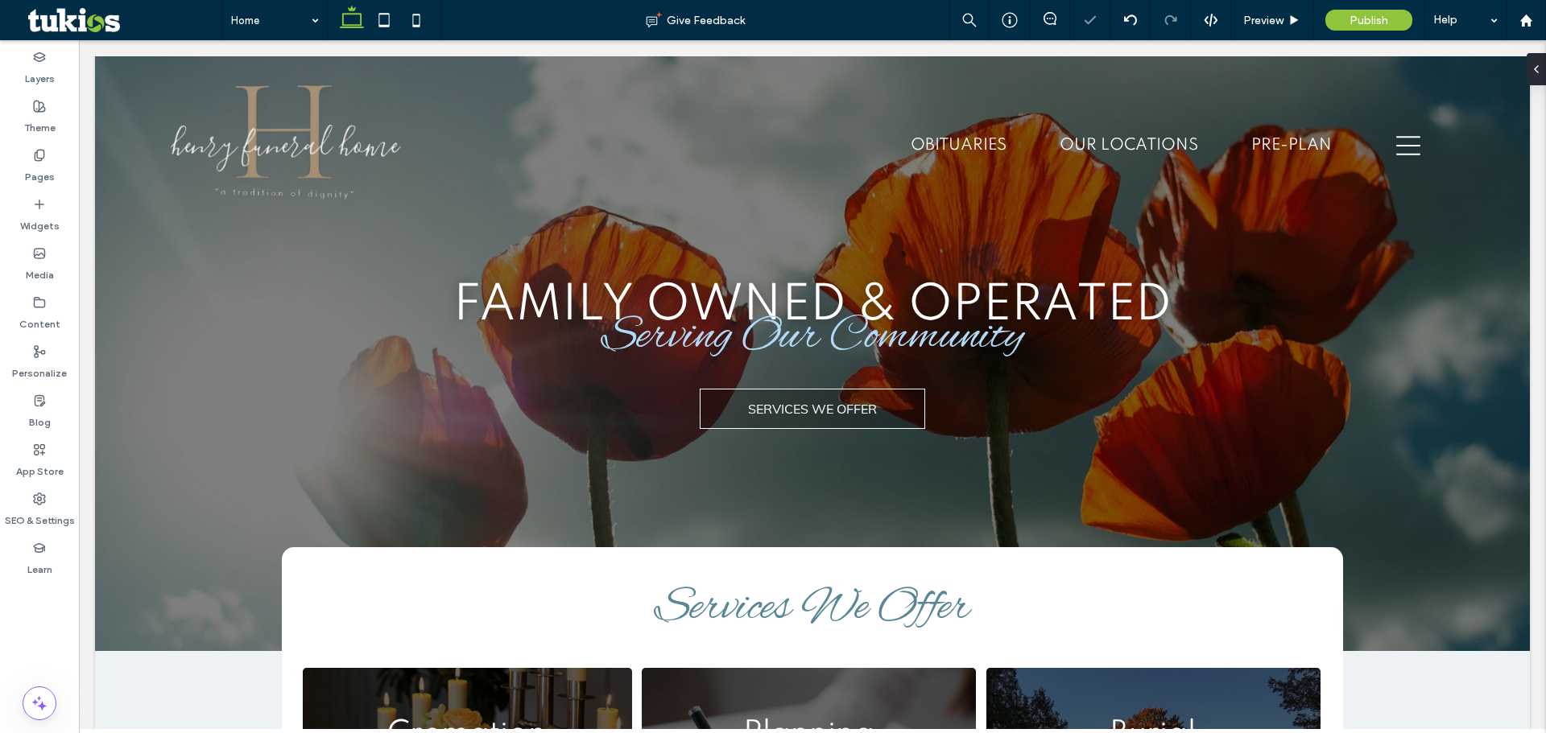
type input "**********"
type input "**"
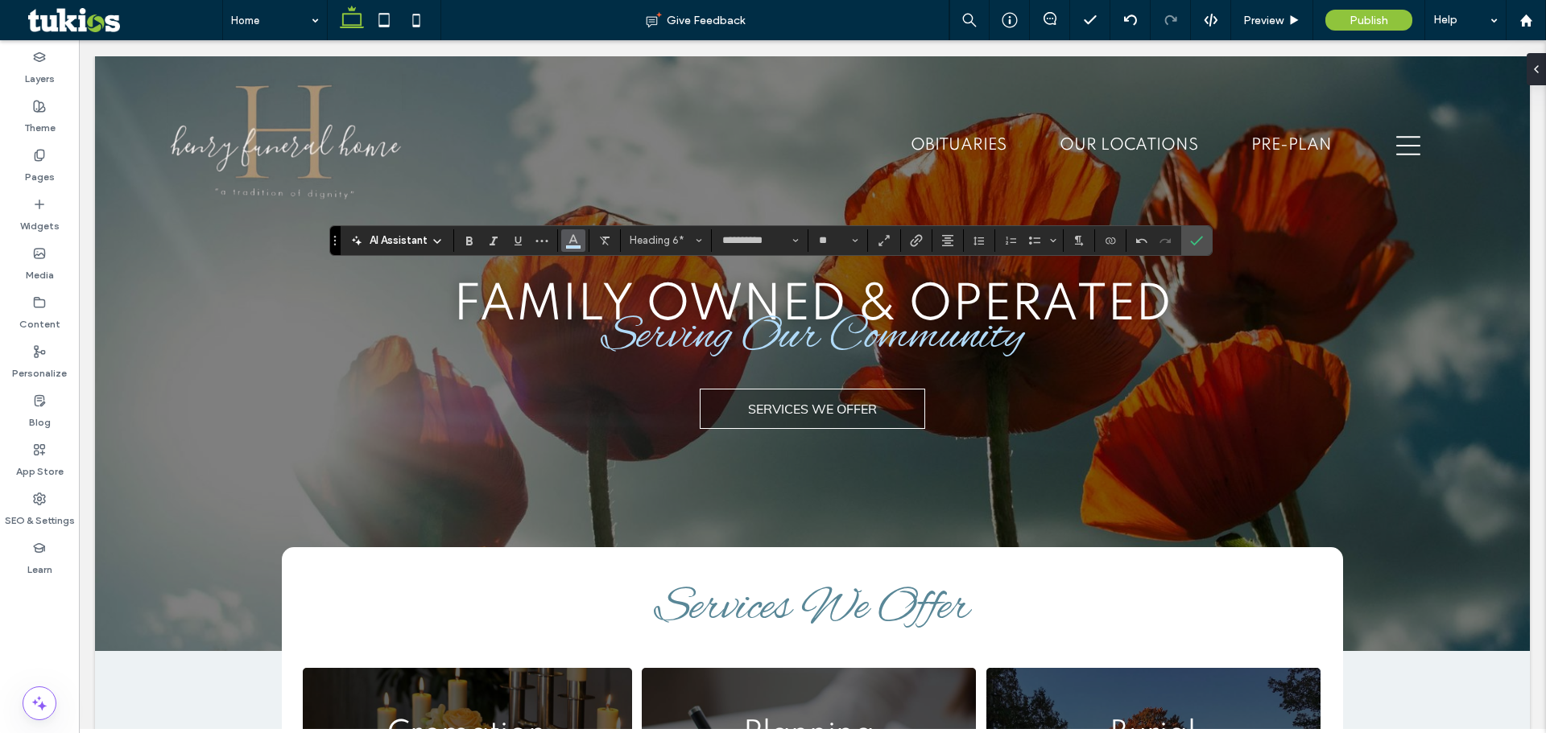
click at [572, 233] on icon "Color" at bounding box center [573, 239] width 13 height 13
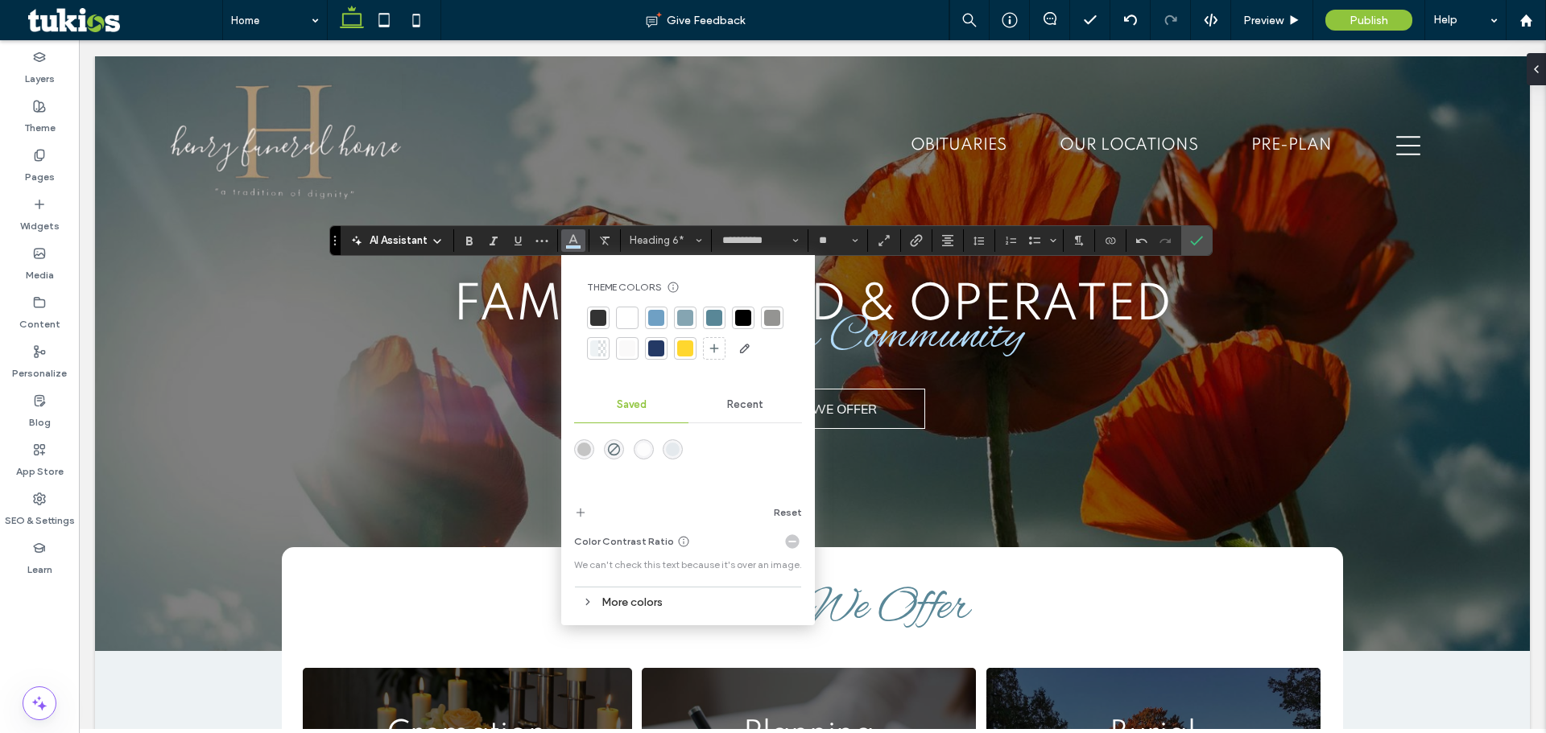
click at [654, 351] on div at bounding box center [656, 348] width 16 height 16
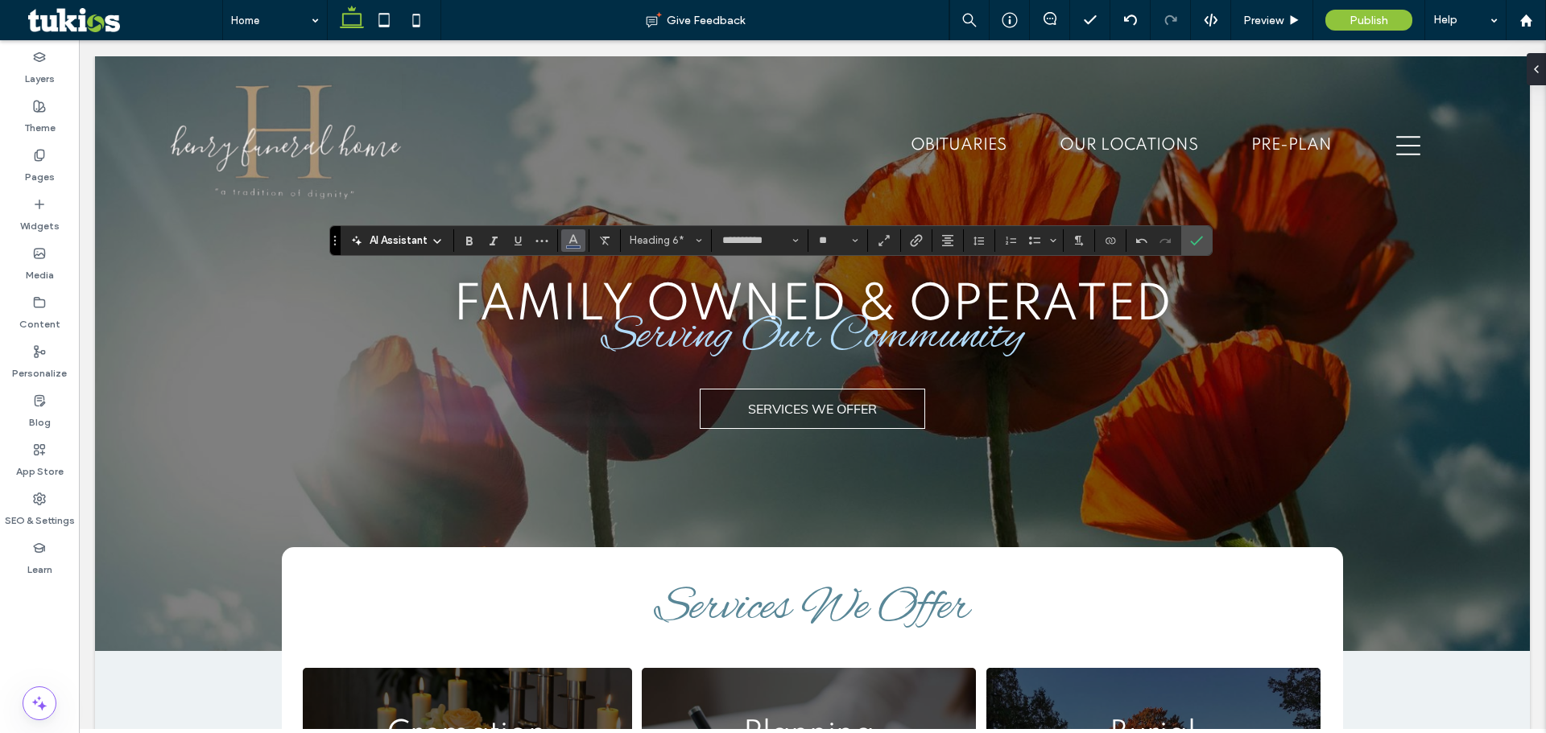
drag, startPoint x: 567, startPoint y: 237, endPoint x: 576, endPoint y: 242, distance: 10.1
click at [567, 237] on icon "Color" at bounding box center [573, 239] width 13 height 13
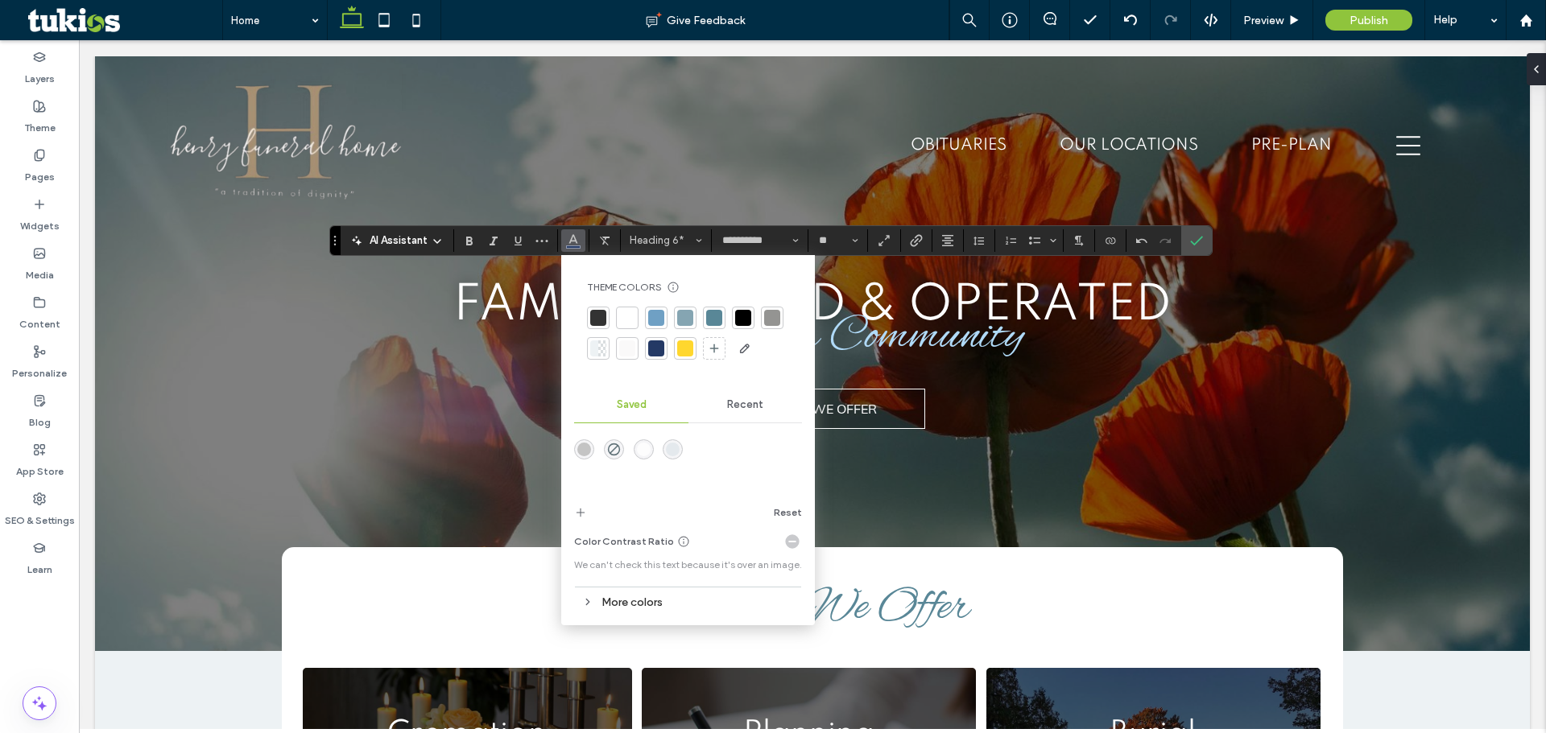
drag, startPoint x: 687, startPoint y: 356, endPoint x: 802, endPoint y: 354, distance: 115.1
click at [687, 354] on div at bounding box center [685, 348] width 16 height 16
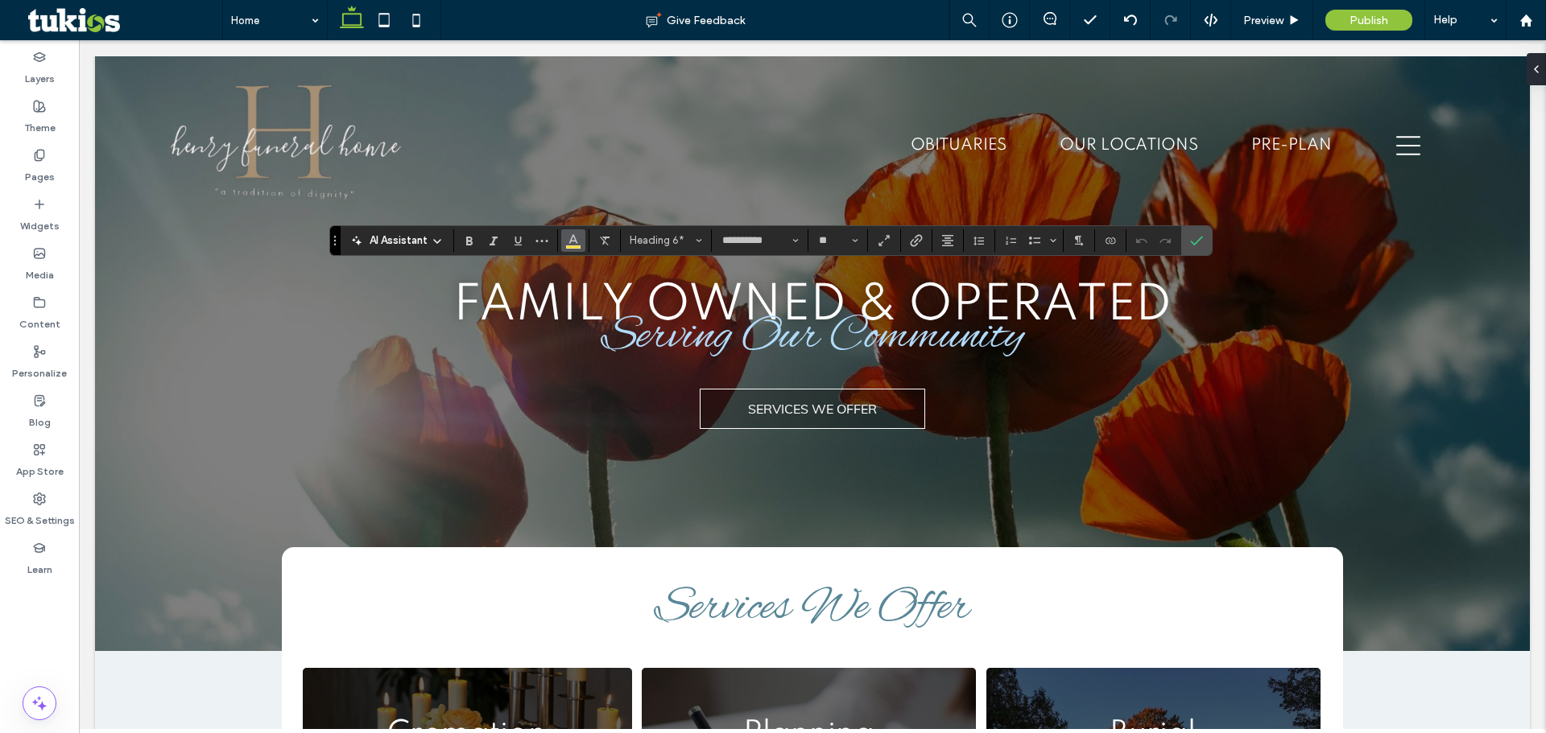
click at [576, 240] on icon "Color" at bounding box center [573, 239] width 13 height 13
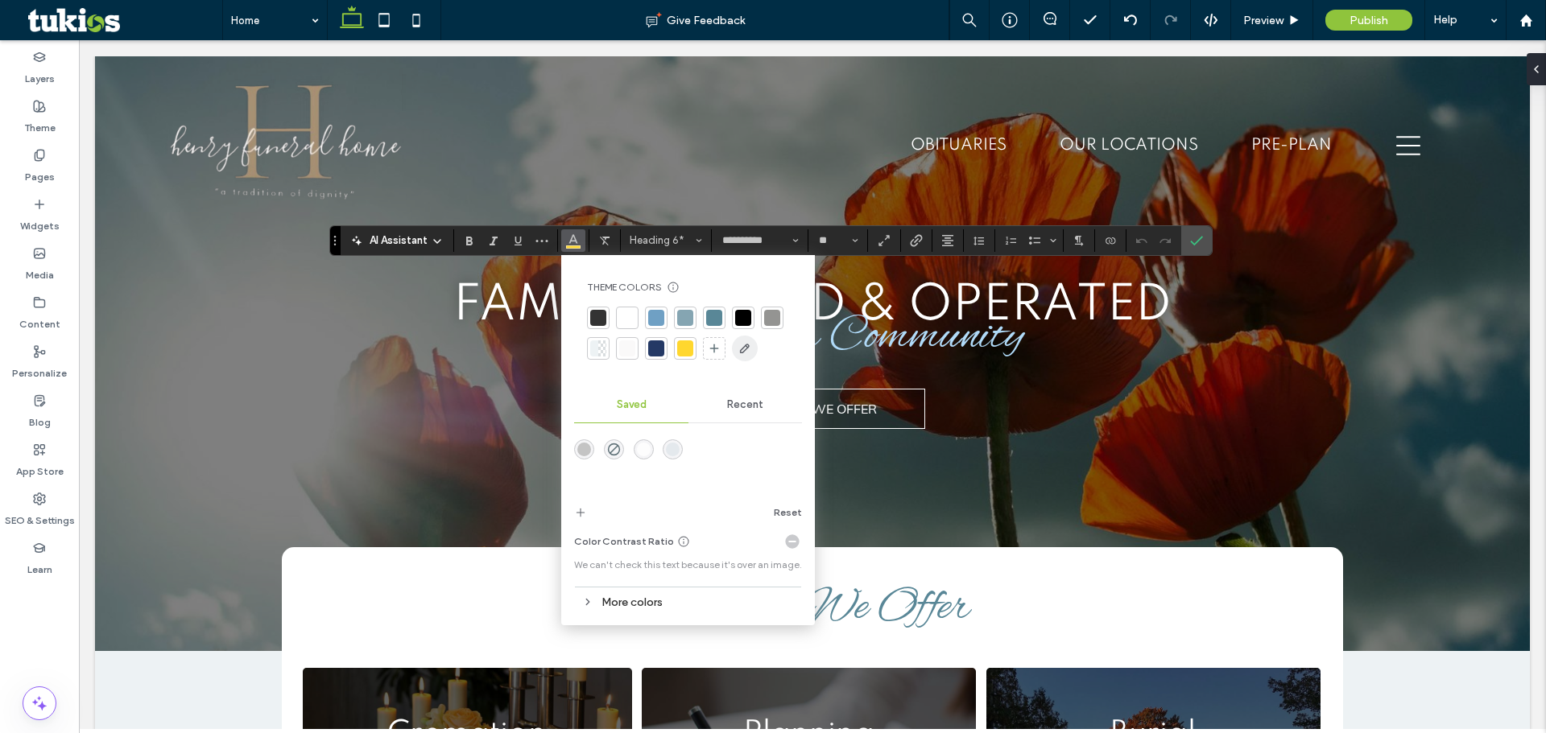
drag, startPoint x: 650, startPoint y: 353, endPoint x: 755, endPoint y: 341, distance: 106.1
click at [650, 352] on div at bounding box center [656, 348] width 16 height 16
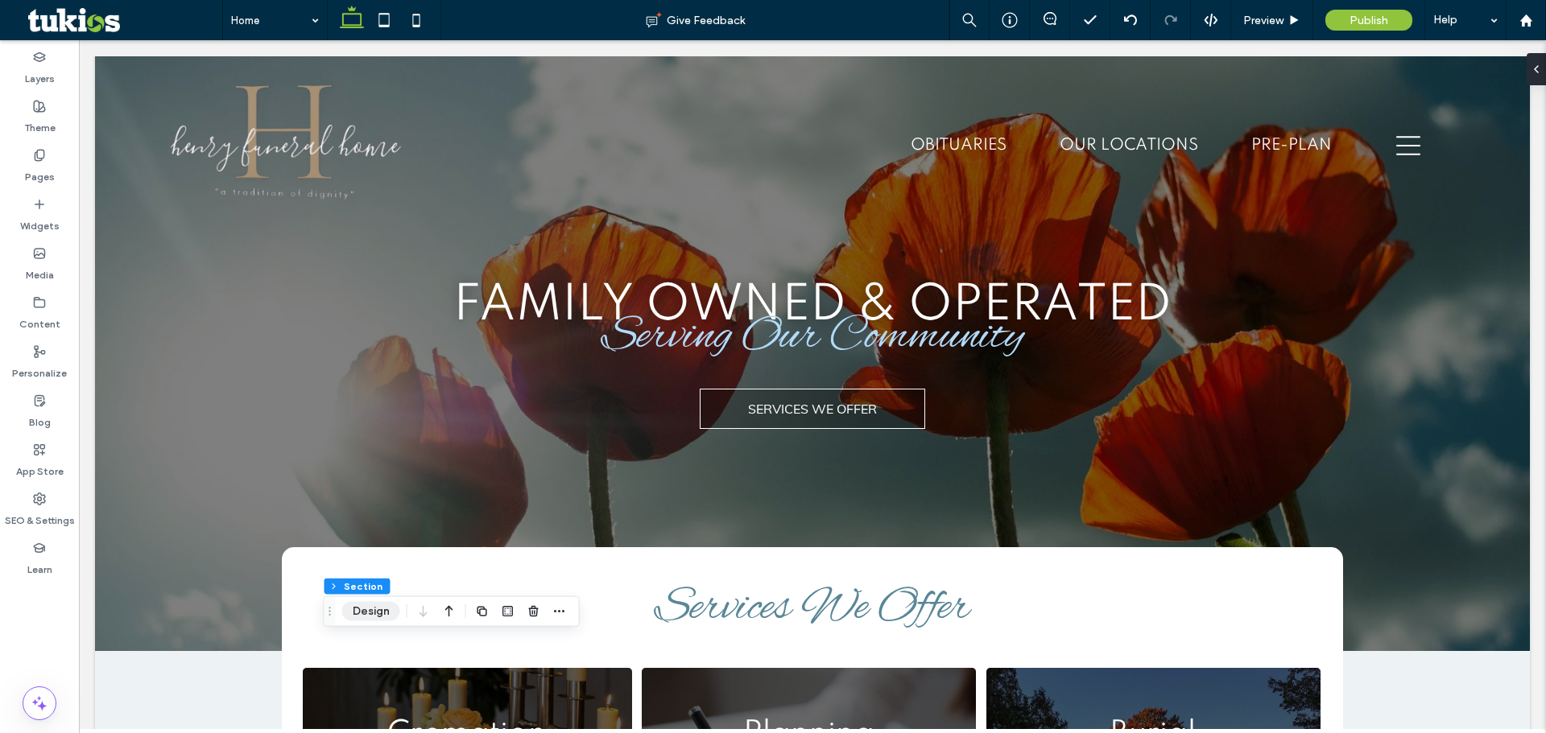
click at [369, 615] on button "Design" at bounding box center [371, 611] width 58 height 19
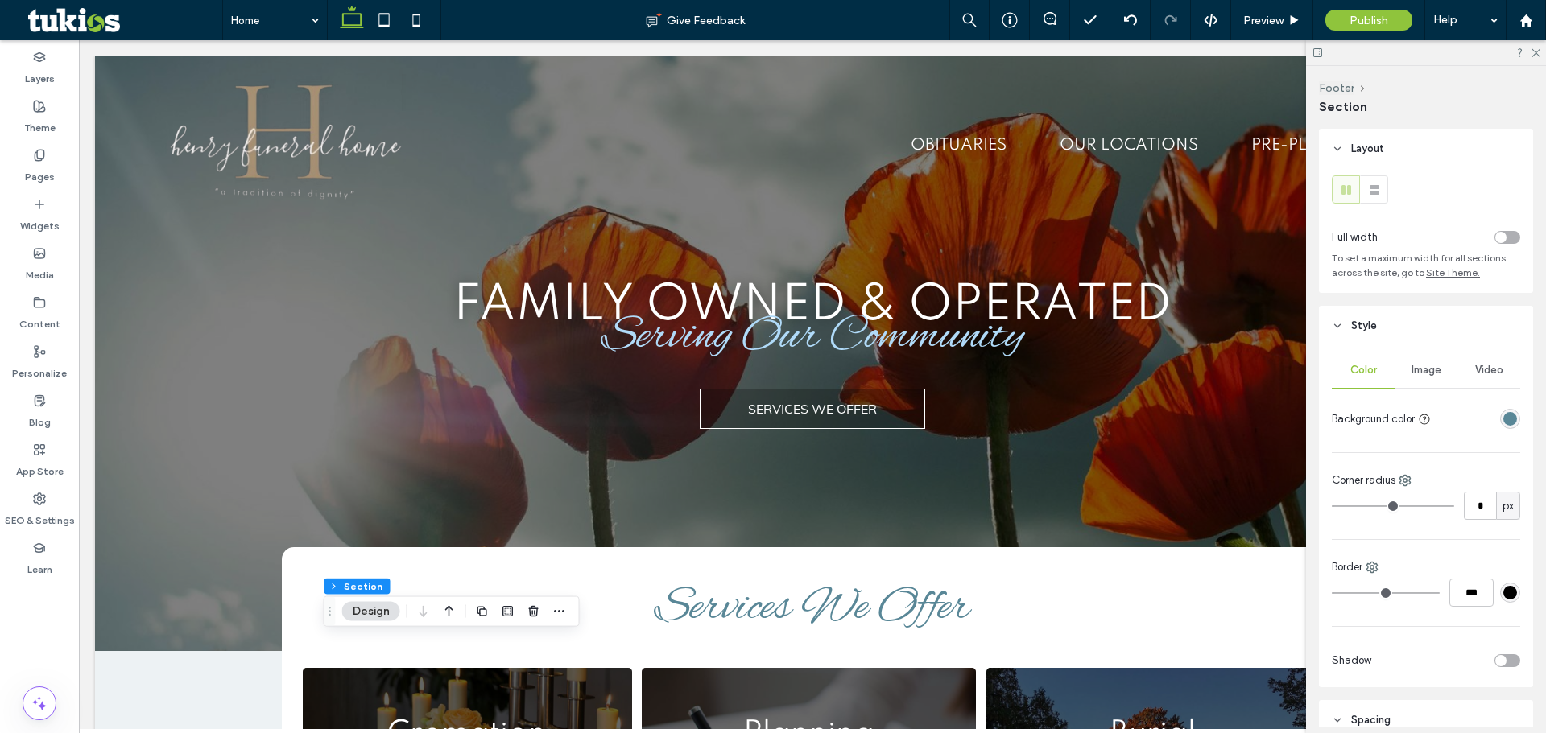
click at [1503, 417] on div "rgba(89, 135, 151, 1)" at bounding box center [1510, 419] width 14 height 14
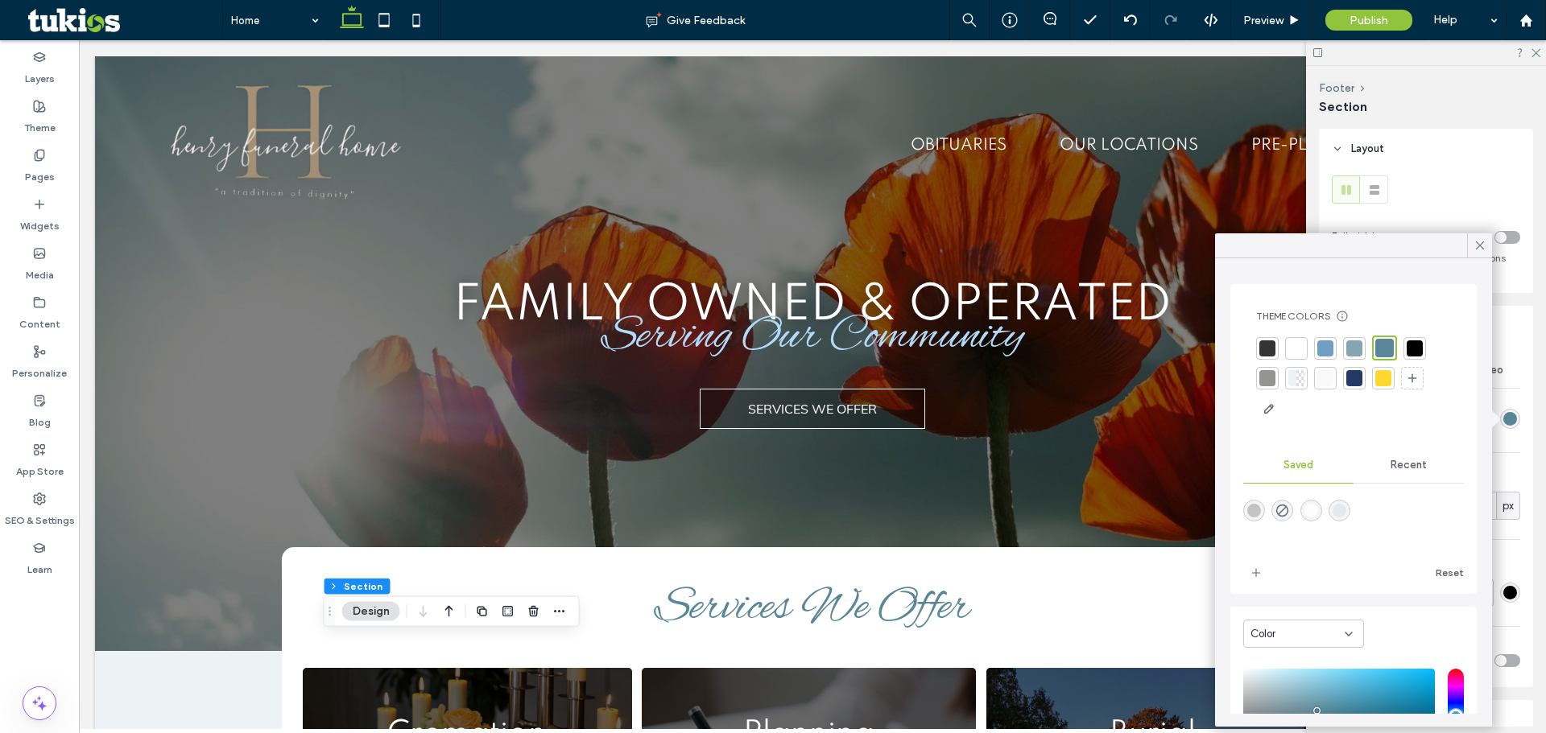
click at [1359, 378] on div at bounding box center [1354, 378] width 16 height 16
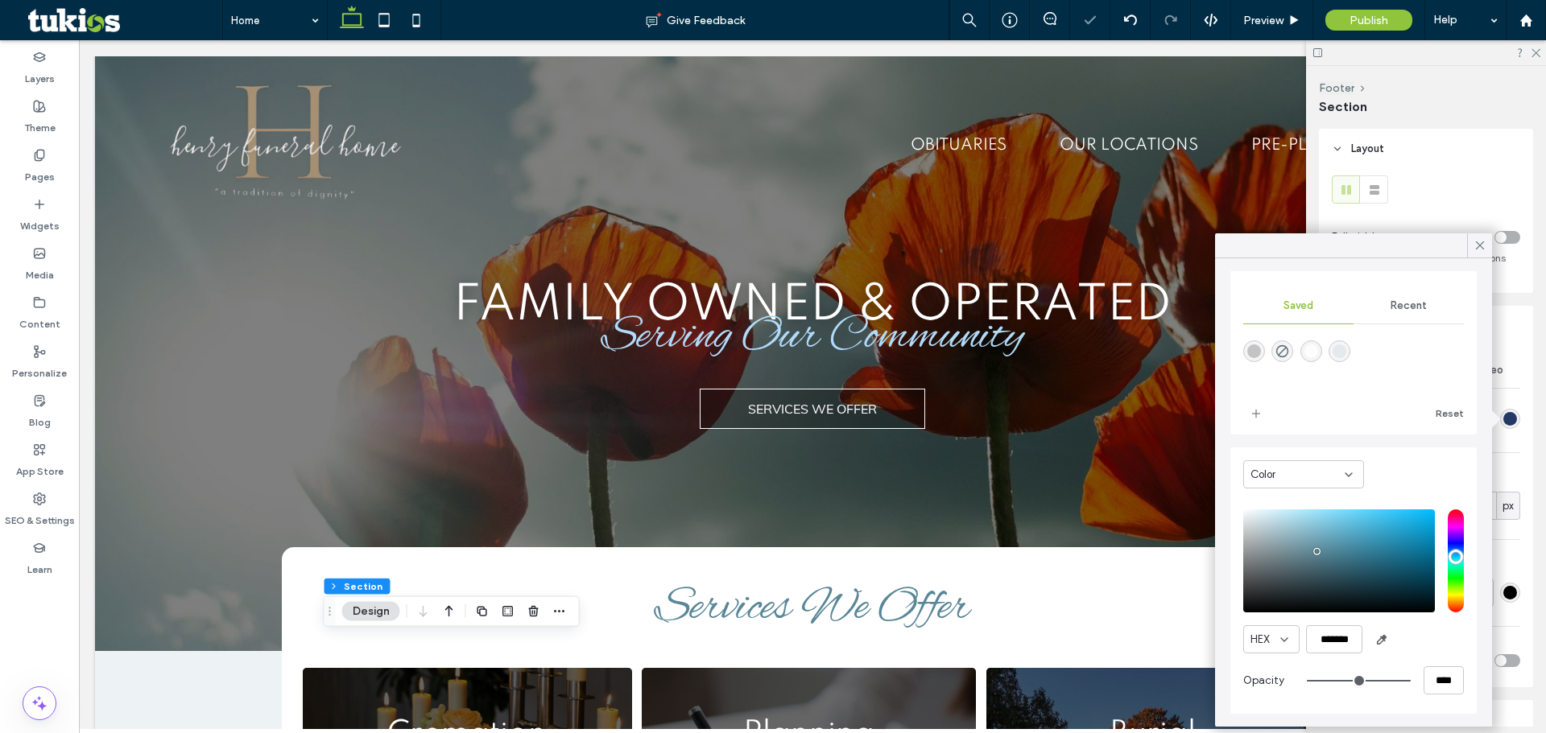
scroll to position [160, 0]
click at [1480, 247] on icon at bounding box center [1479, 245] width 14 height 14
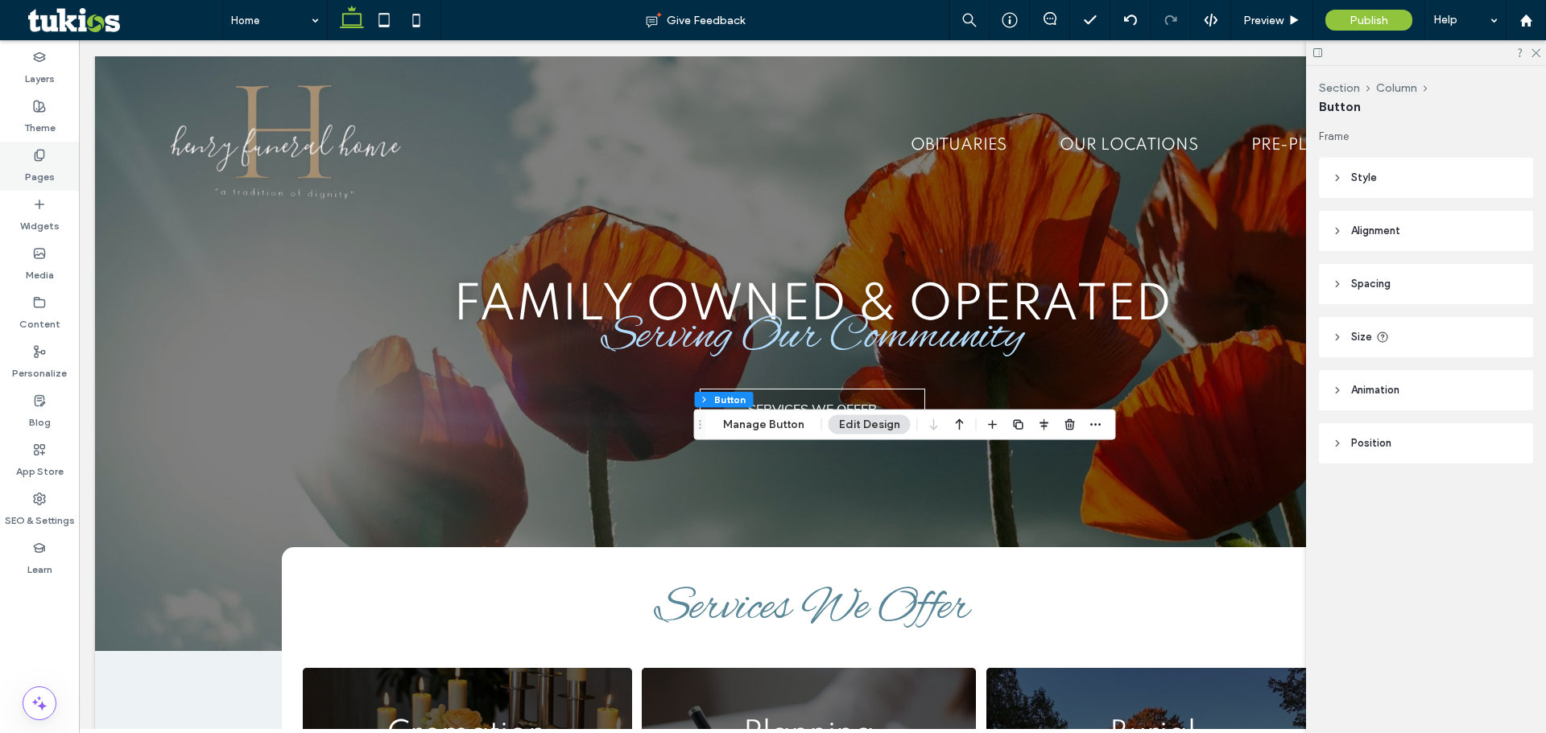
click at [37, 170] on label "Pages" at bounding box center [40, 173] width 30 height 23
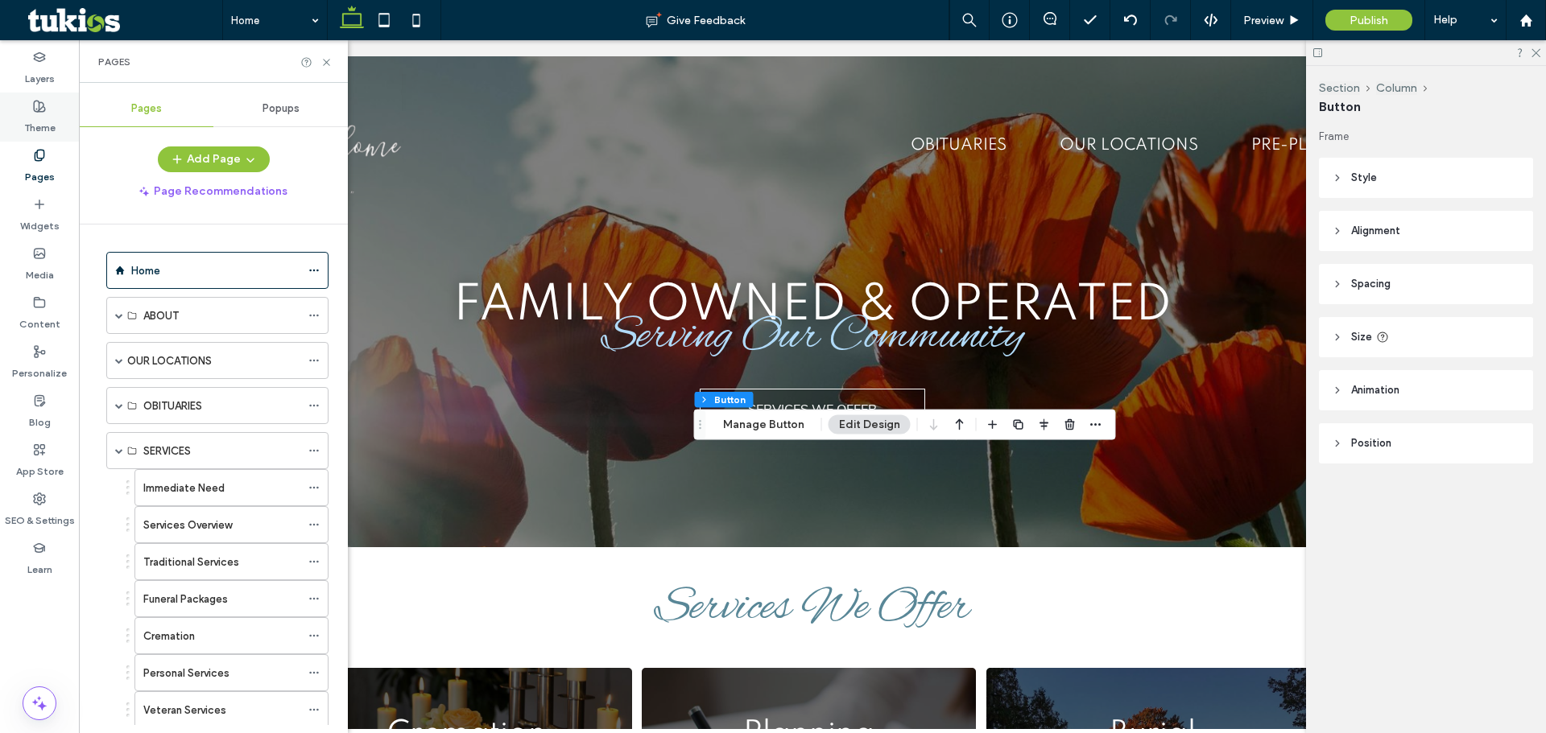
click at [43, 98] on div "Theme" at bounding box center [39, 117] width 79 height 49
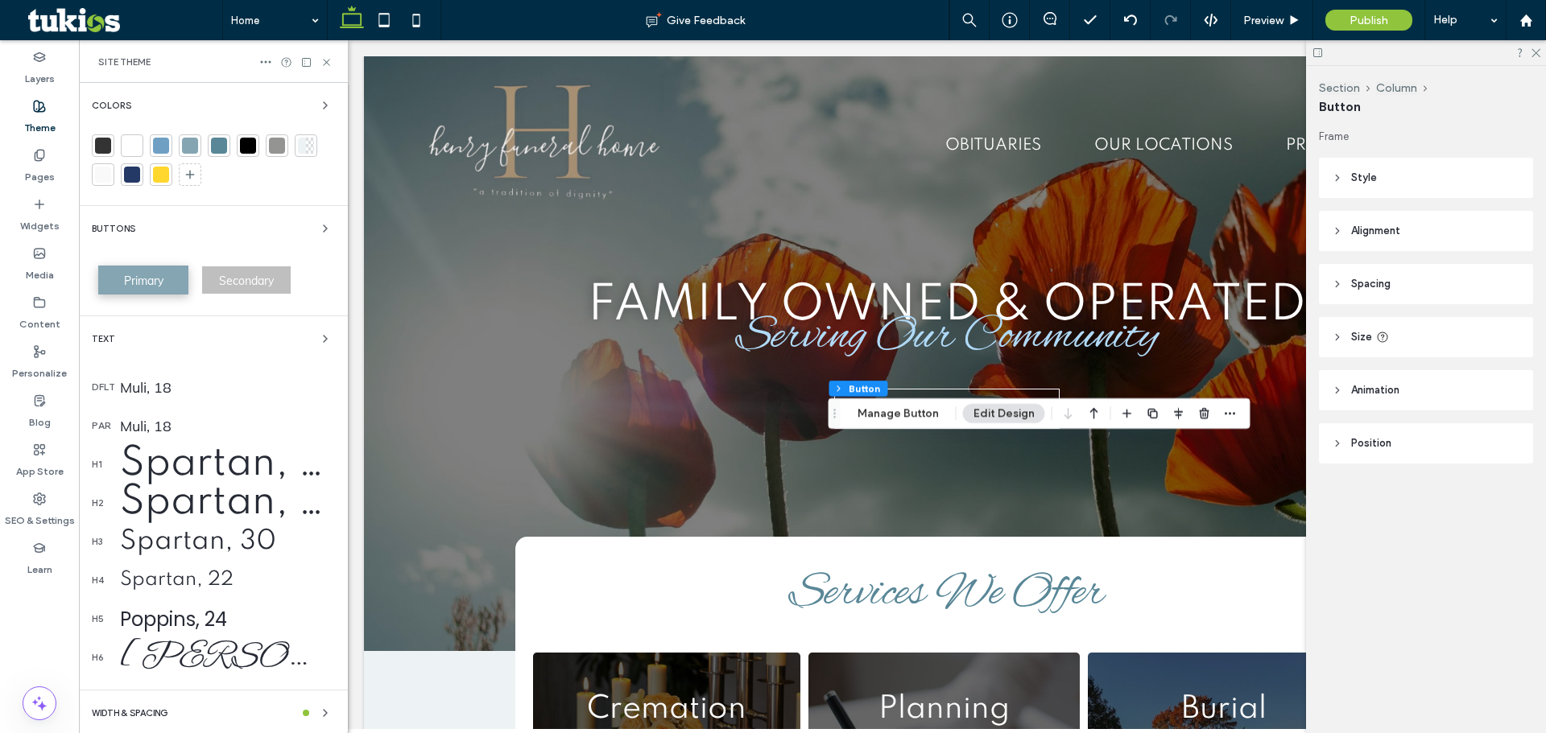
click at [131, 279] on span "Primary" at bounding box center [143, 281] width 39 height 14
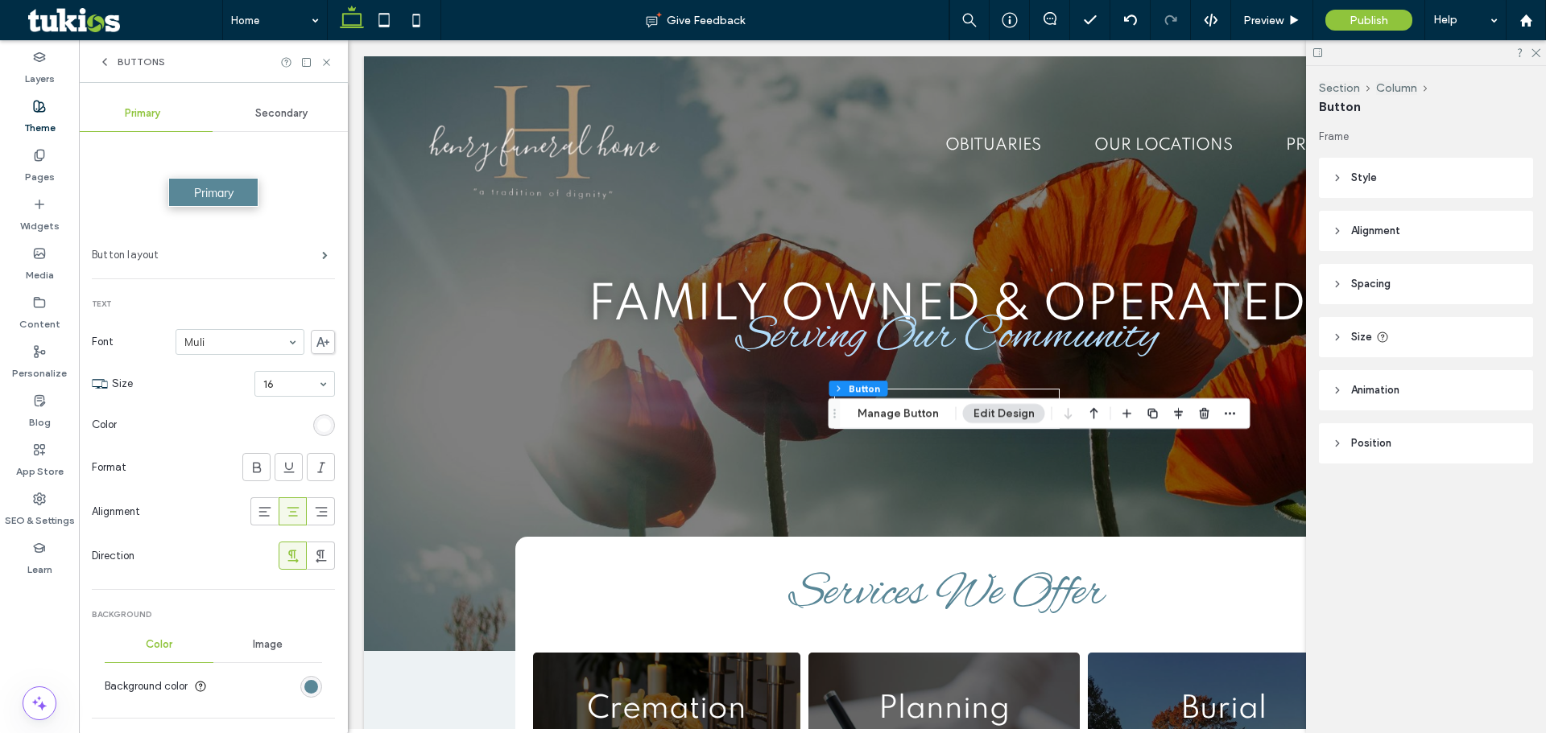
scroll to position [322, 0]
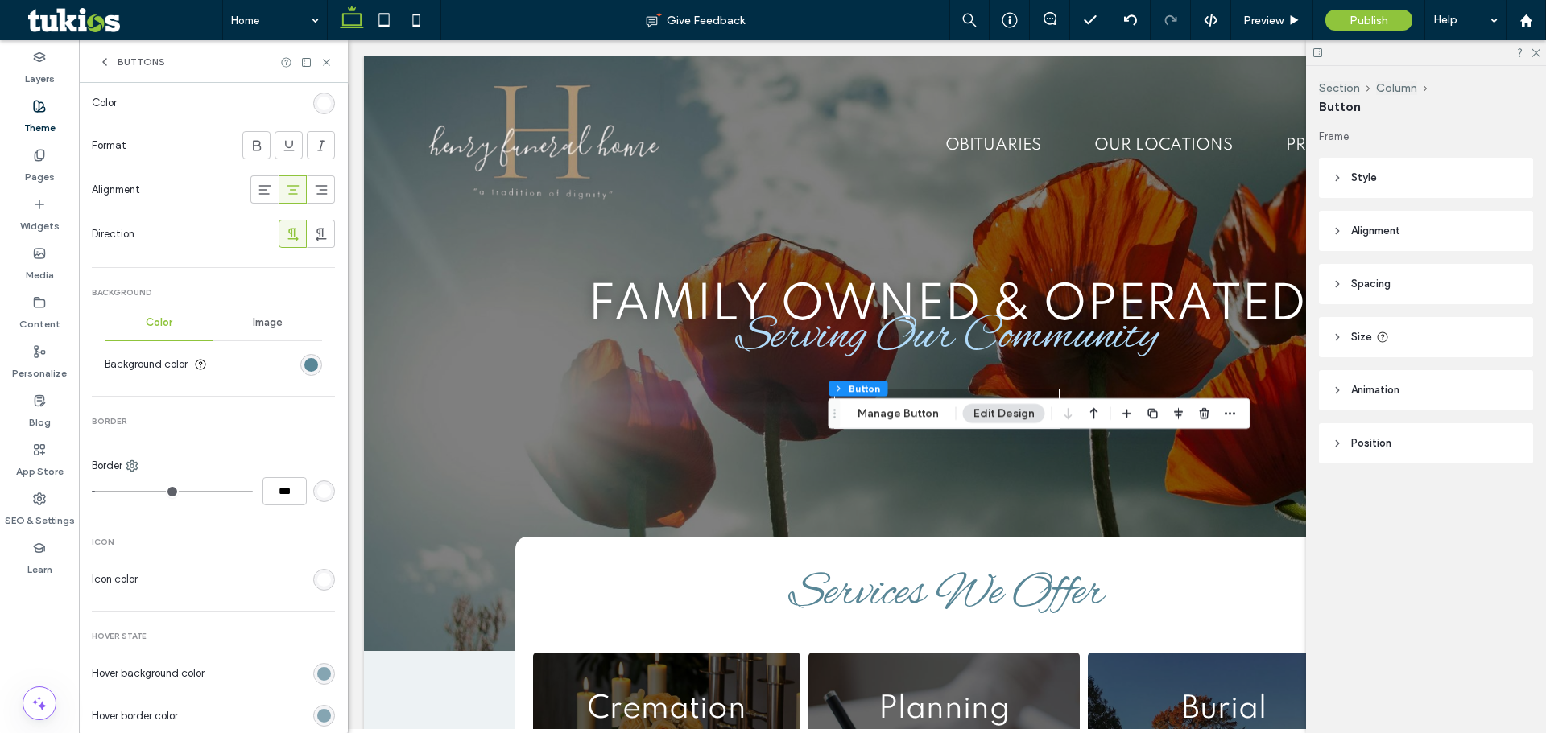
click at [304, 369] on div "rgb(89, 135, 151)" at bounding box center [311, 365] width 14 height 14
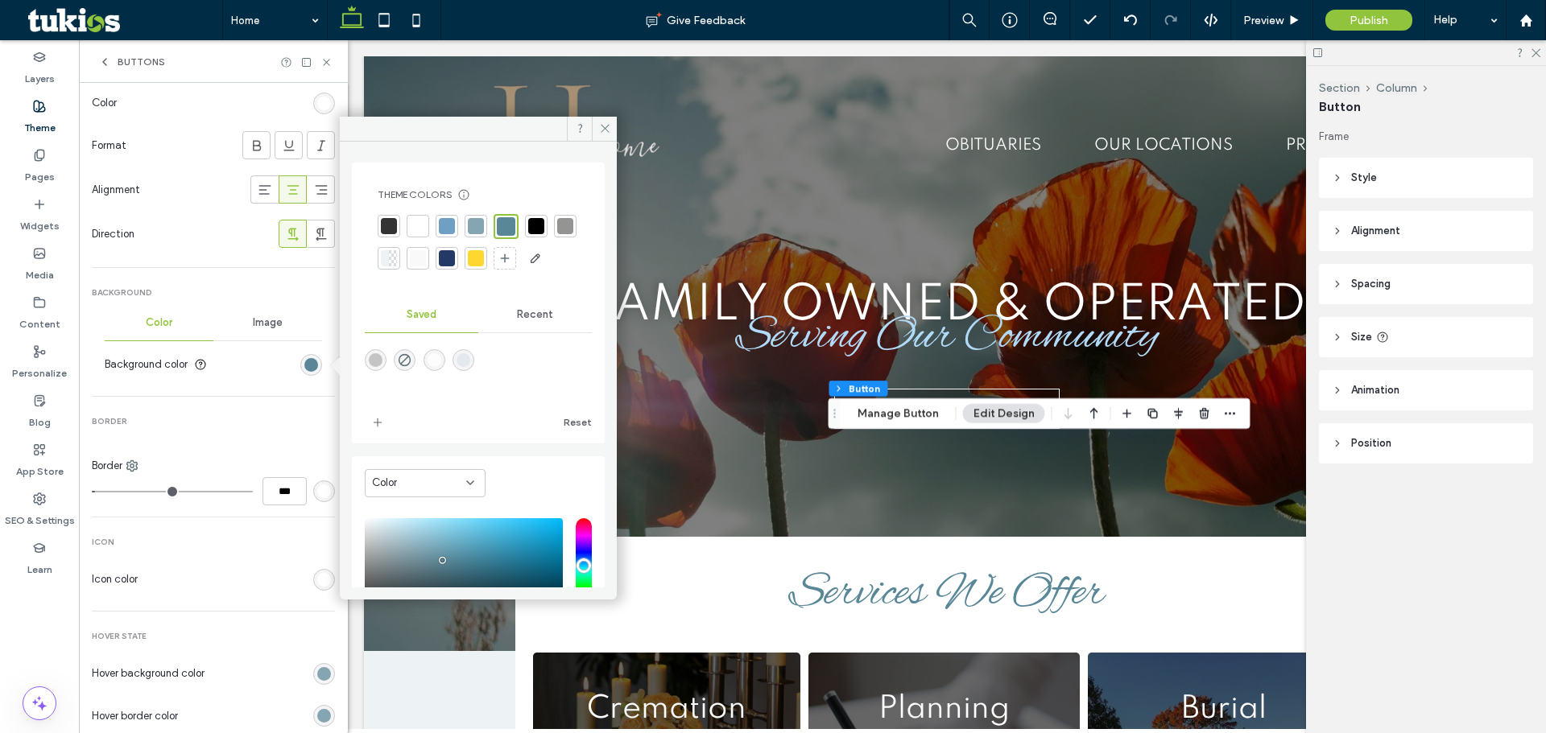
click at [455, 256] on div at bounding box center [447, 258] width 16 height 16
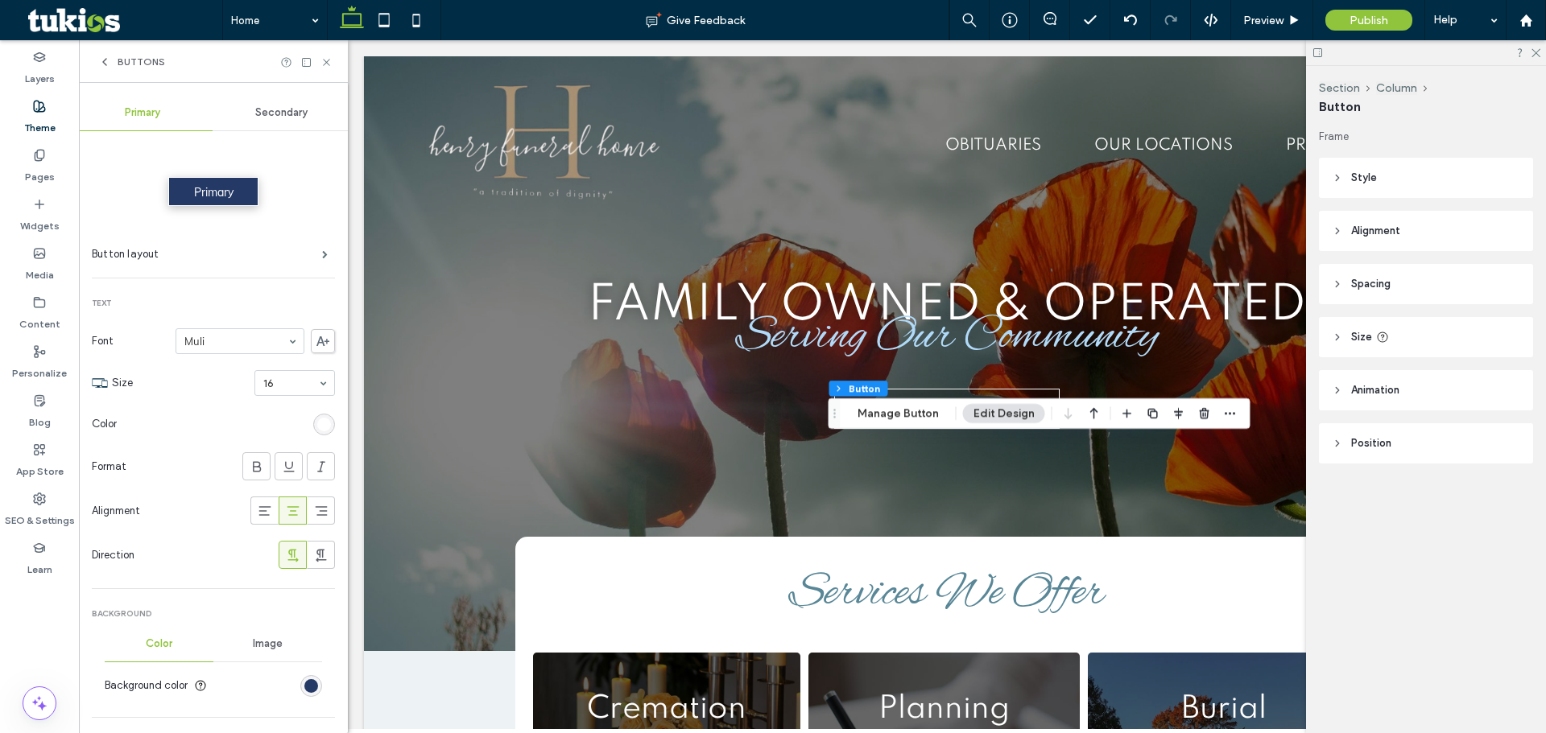
scroll to position [0, 0]
click at [277, 101] on div "Secondary" at bounding box center [282, 113] width 139 height 35
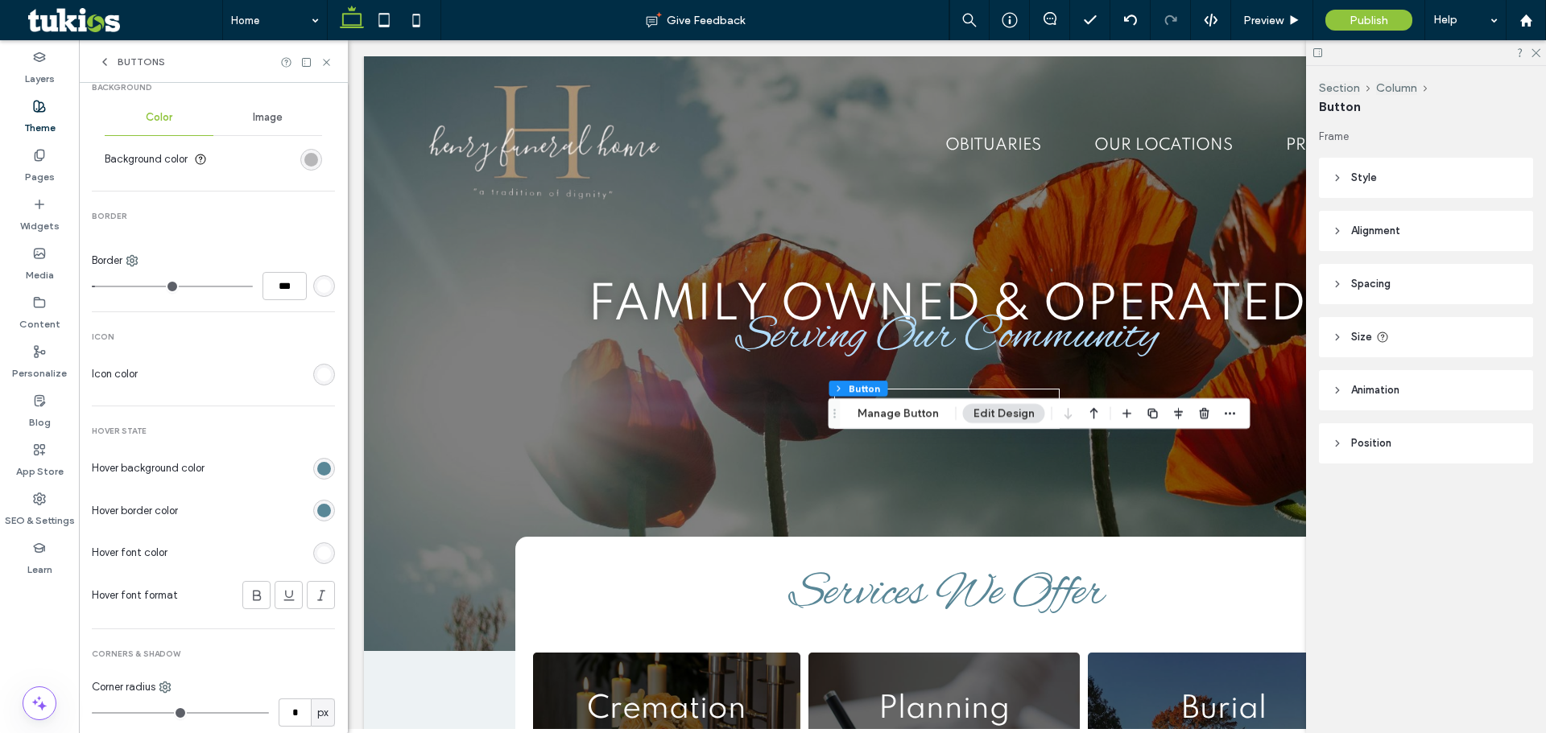
scroll to position [563, 0]
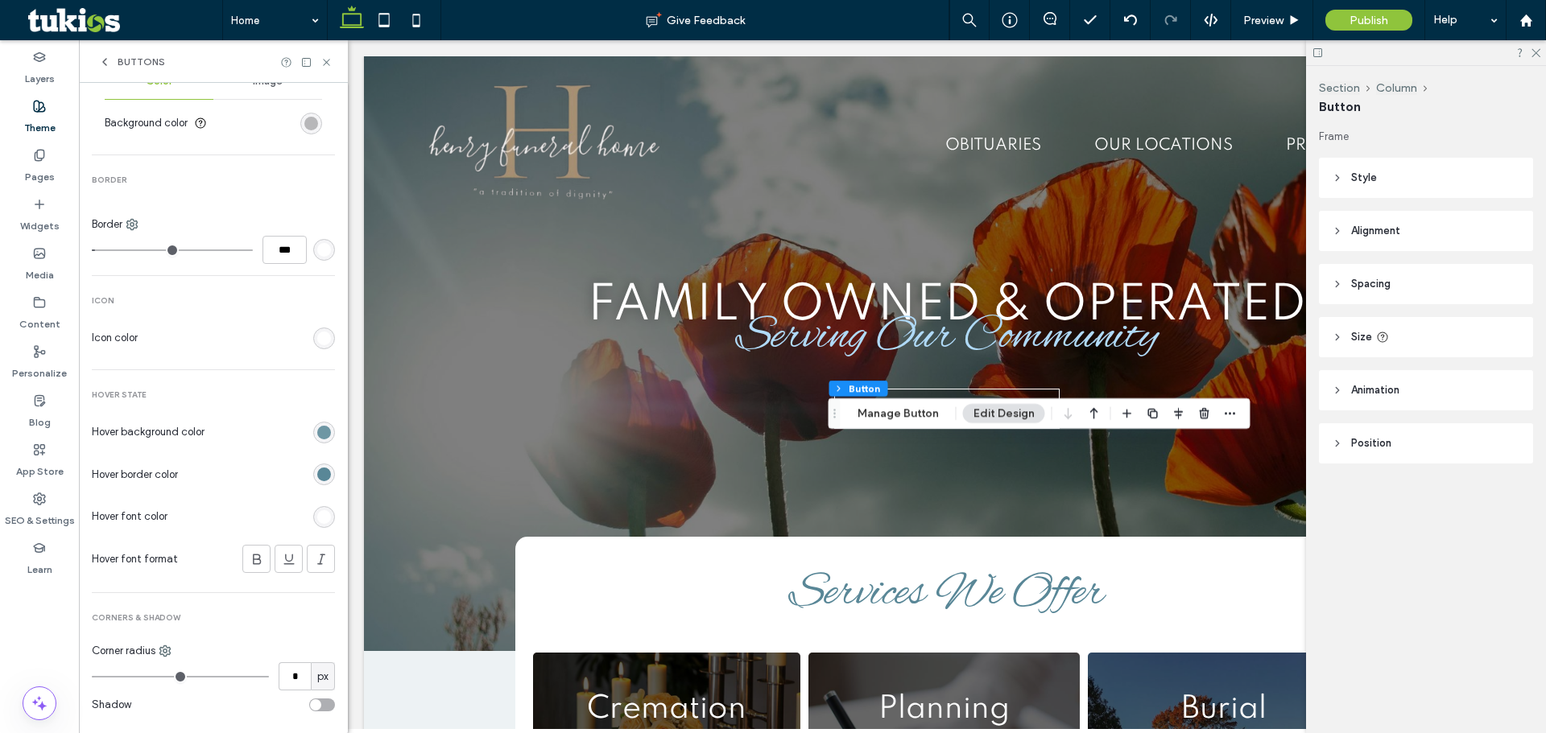
click at [317, 431] on div "rgb(89, 135, 151)" at bounding box center [324, 433] width 14 height 14
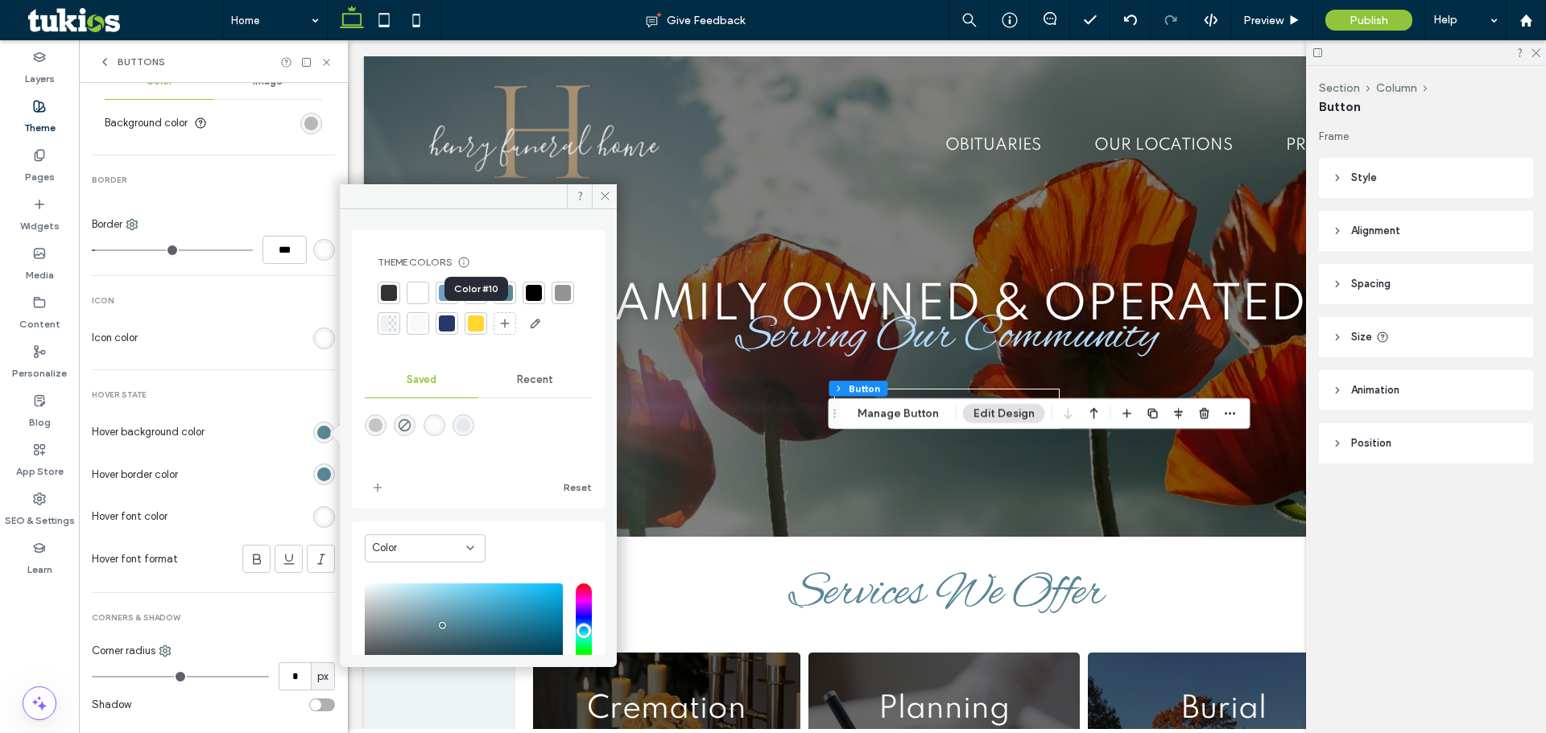
click at [455, 317] on div at bounding box center [447, 324] width 16 height 16
click at [310, 486] on div at bounding box center [259, 474] width 151 height 28
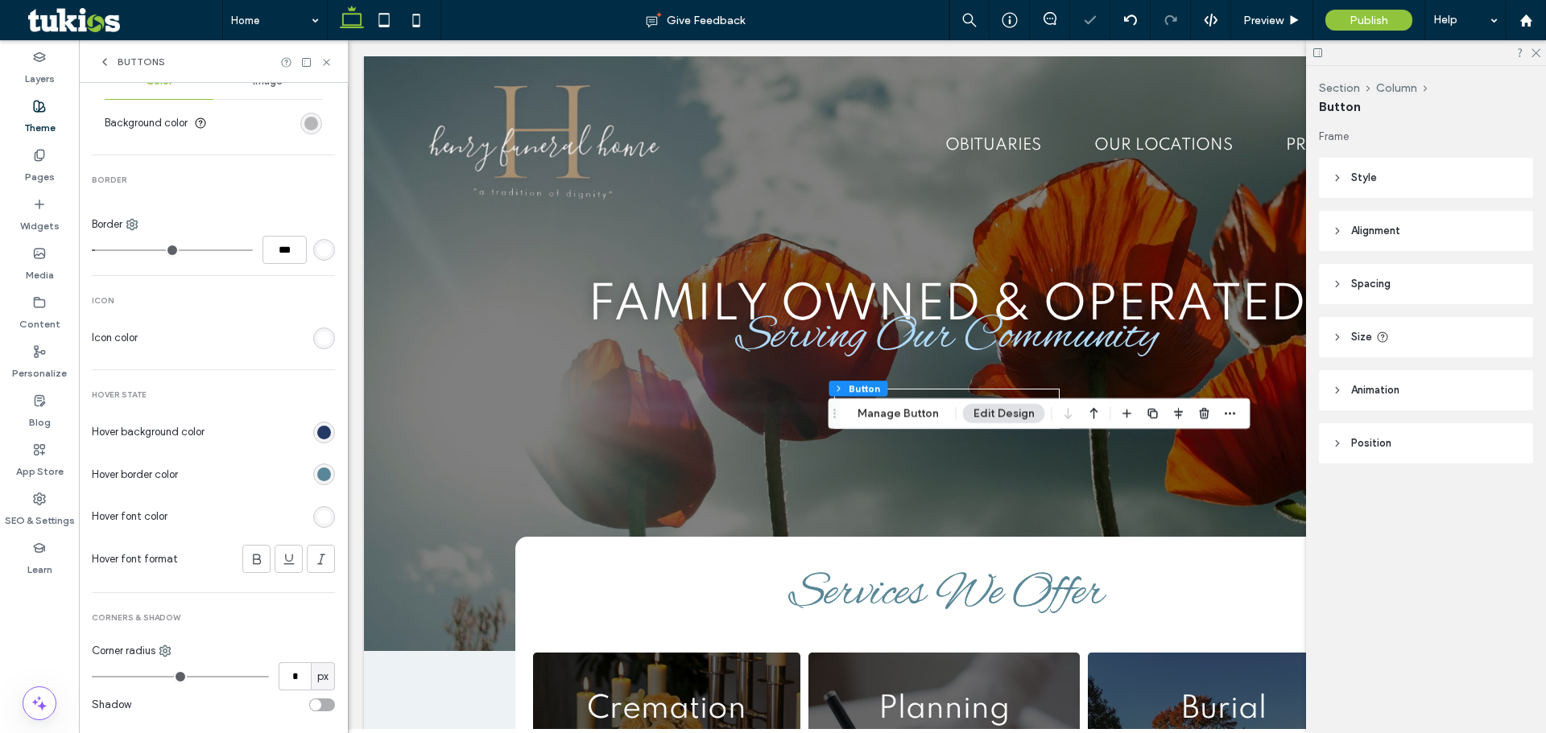
click at [317, 477] on div "rgb(89, 135, 151)" at bounding box center [324, 475] width 14 height 14
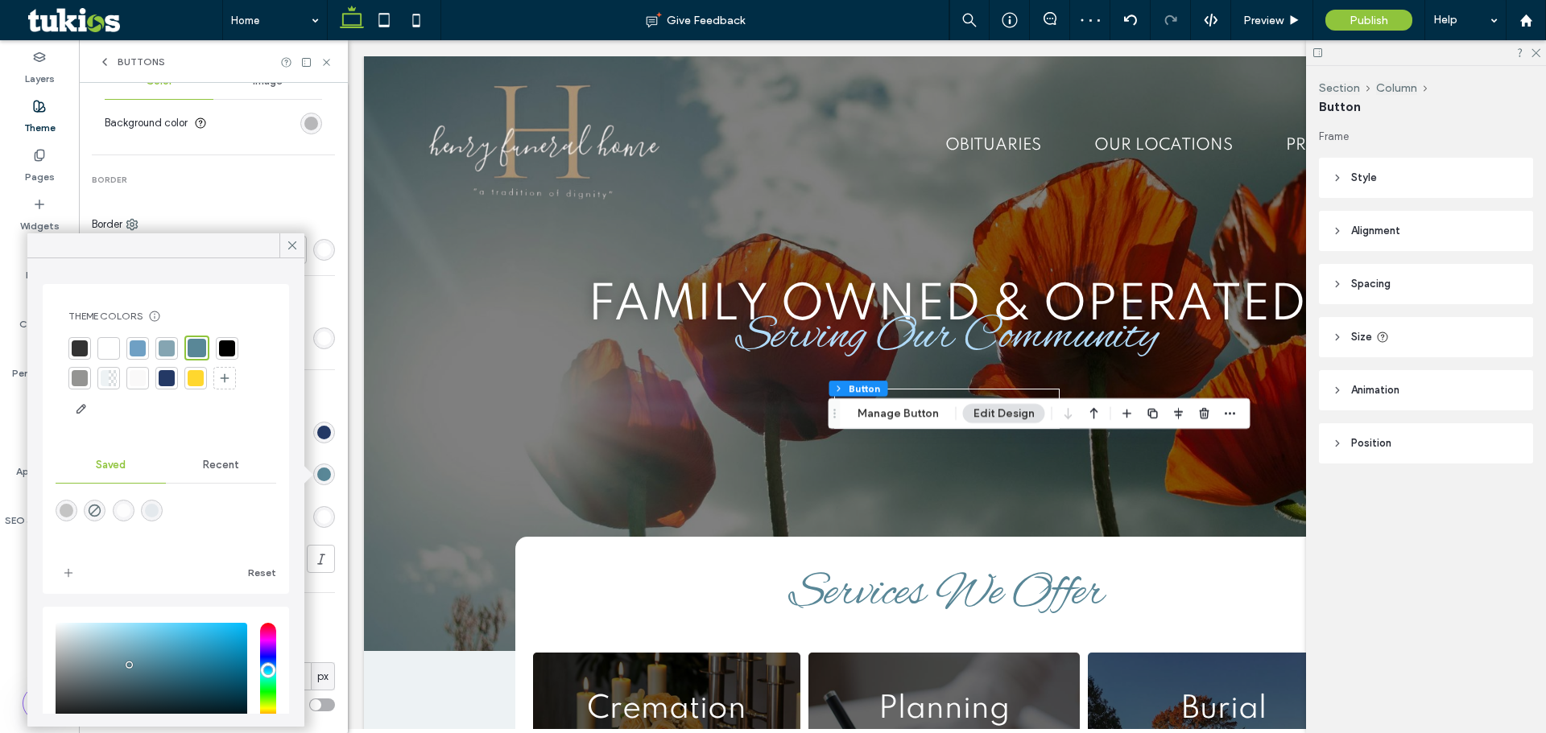
click at [156, 377] on div at bounding box center [166, 378] width 23 height 23
click at [107, 68] on icon at bounding box center [104, 62] width 13 height 13
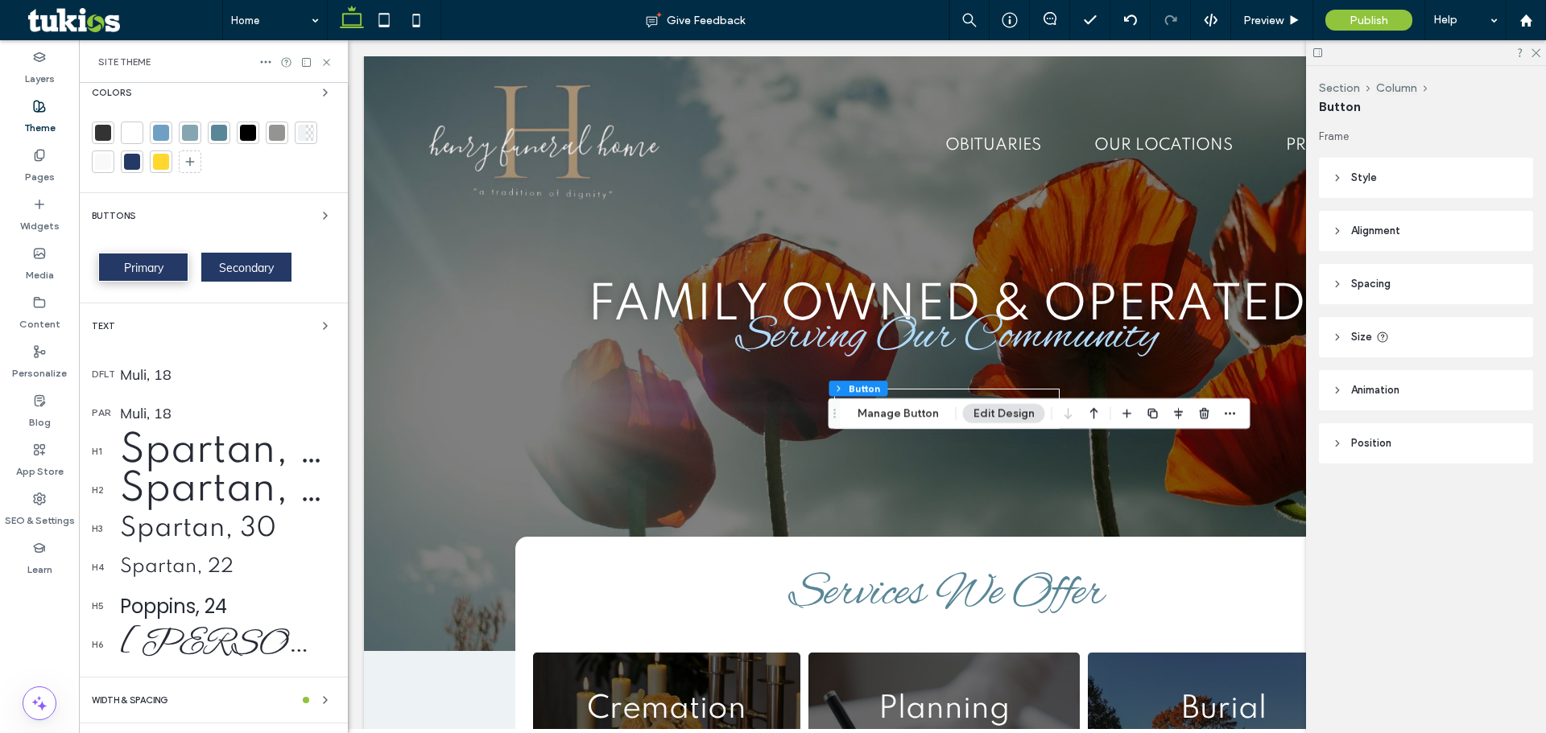
scroll to position [0, 0]
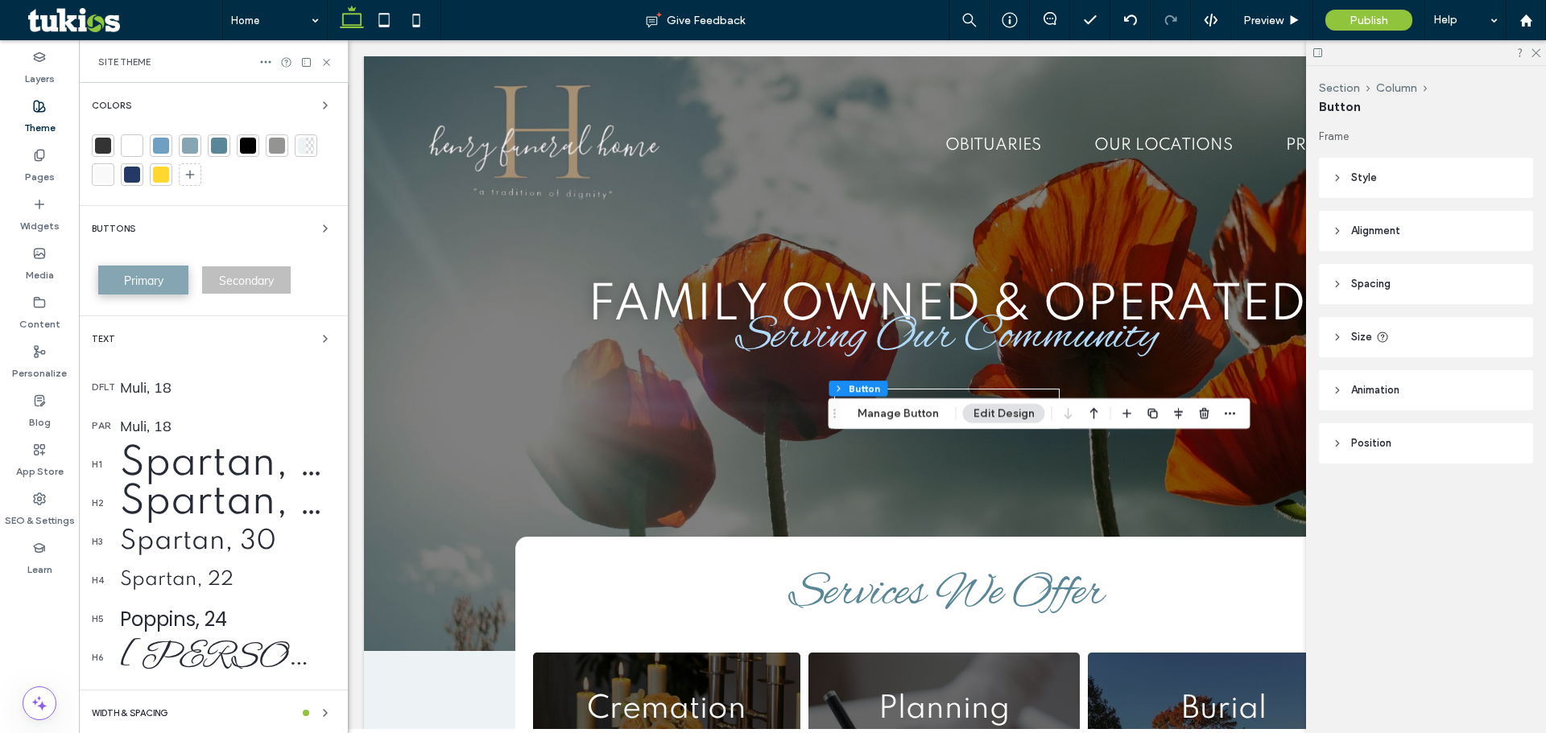
click at [168, 283] on div "Primary" at bounding box center [143, 280] width 90 height 29
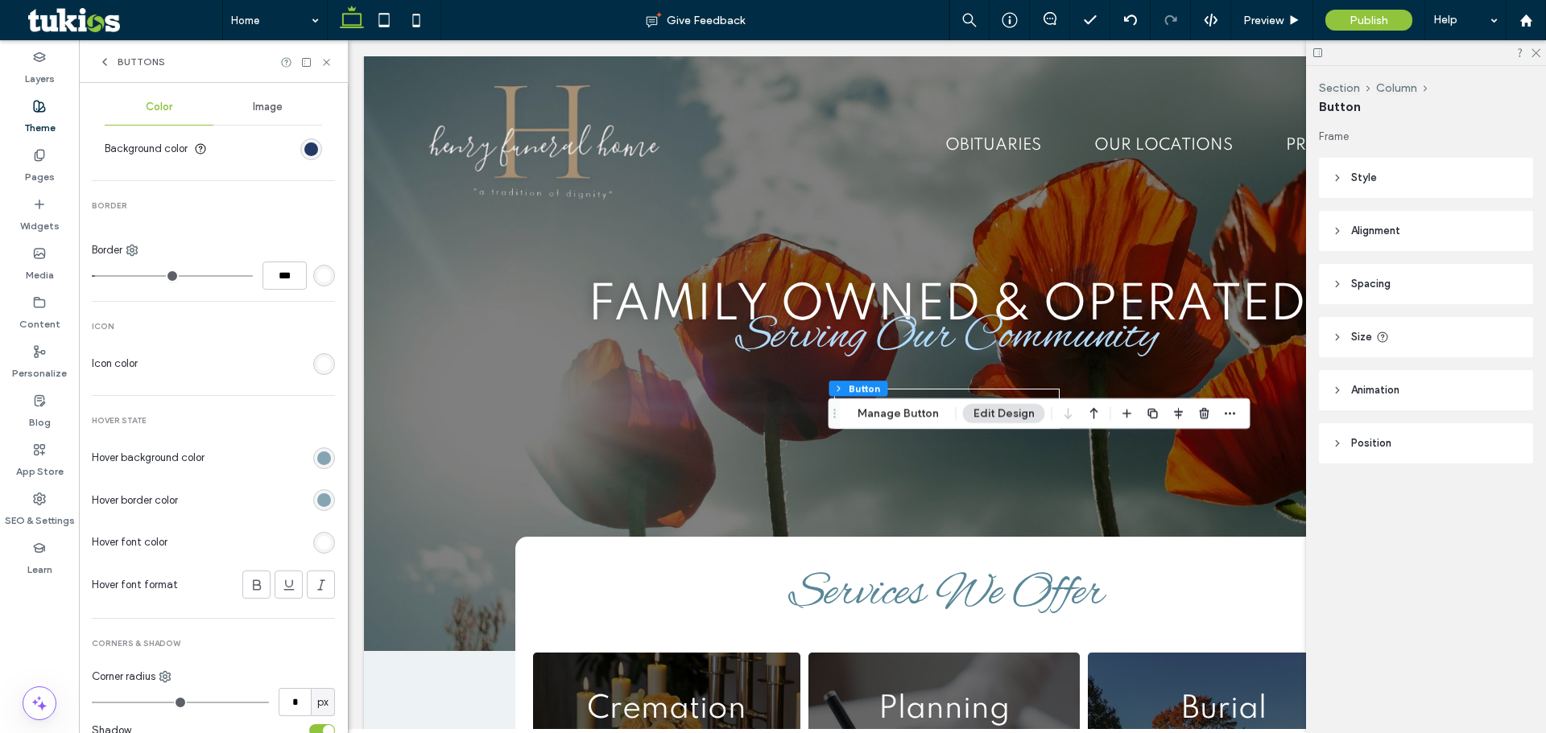
scroll to position [563, 0]
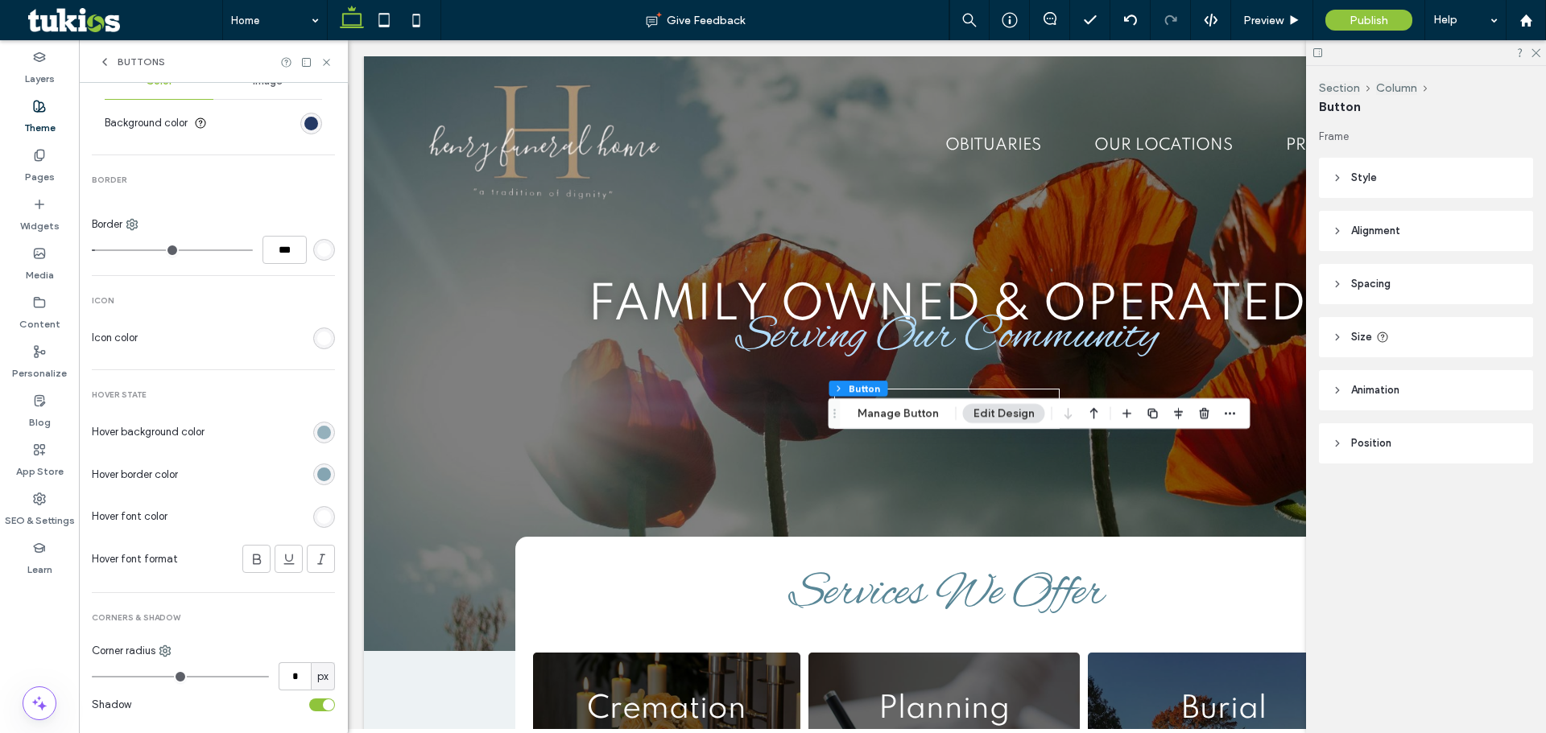
click at [318, 428] on div "rgb(133, 165, 178)" at bounding box center [324, 433] width 14 height 14
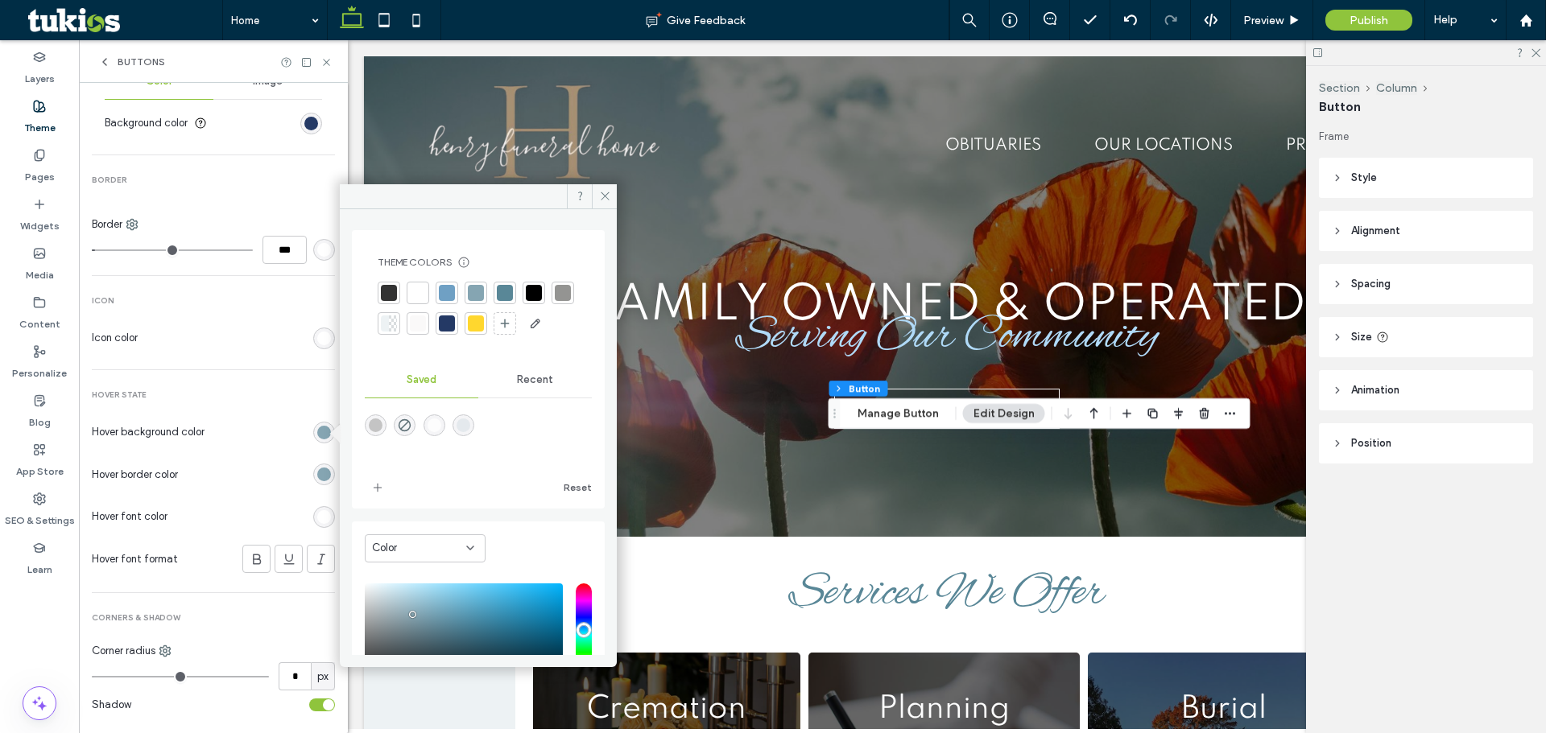
click at [455, 325] on div at bounding box center [447, 324] width 16 height 16
click at [317, 472] on div "rgb(133, 165, 178)" at bounding box center [324, 475] width 14 height 14
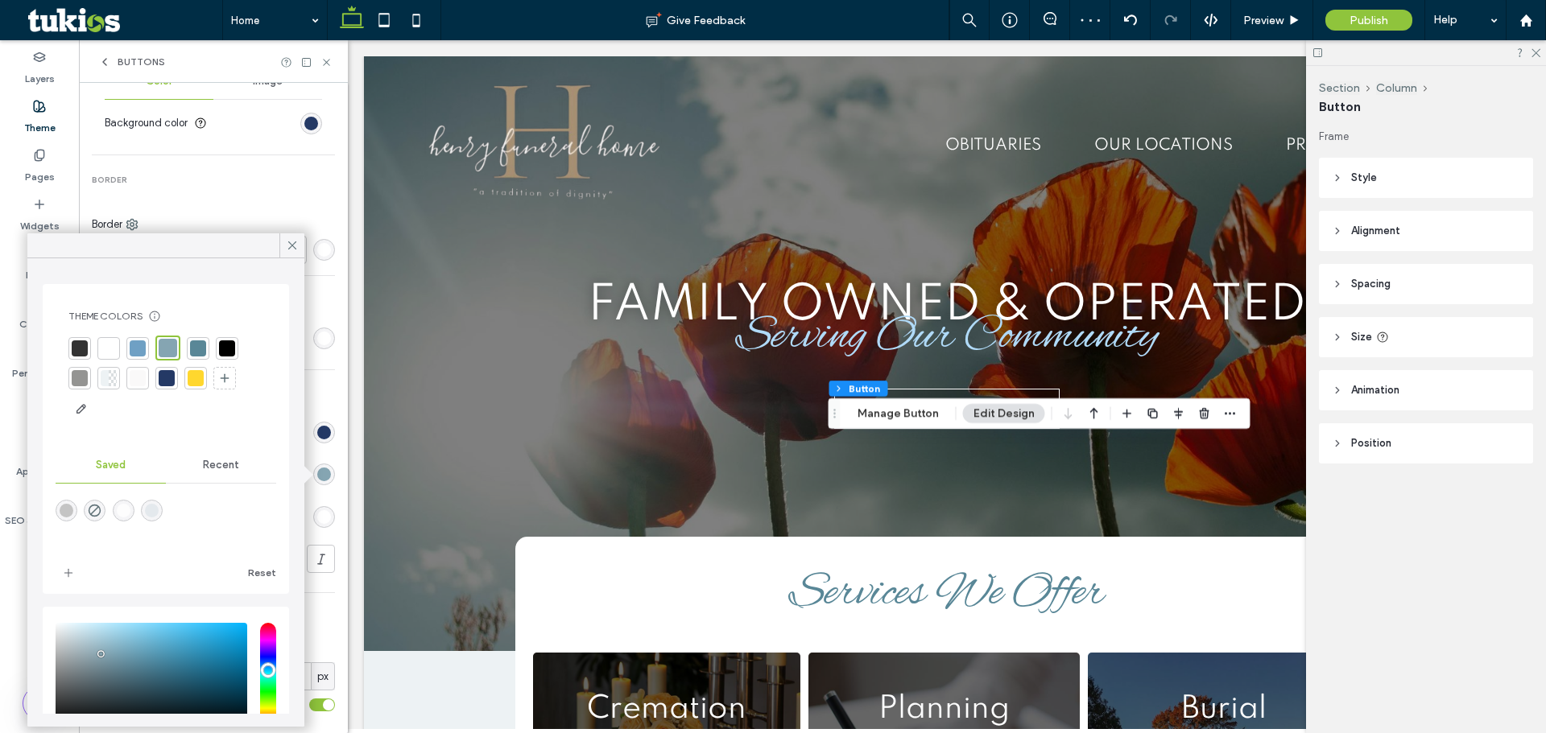
click at [168, 370] on div at bounding box center [167, 378] width 16 height 16
click at [108, 64] on icon at bounding box center [104, 62] width 13 height 13
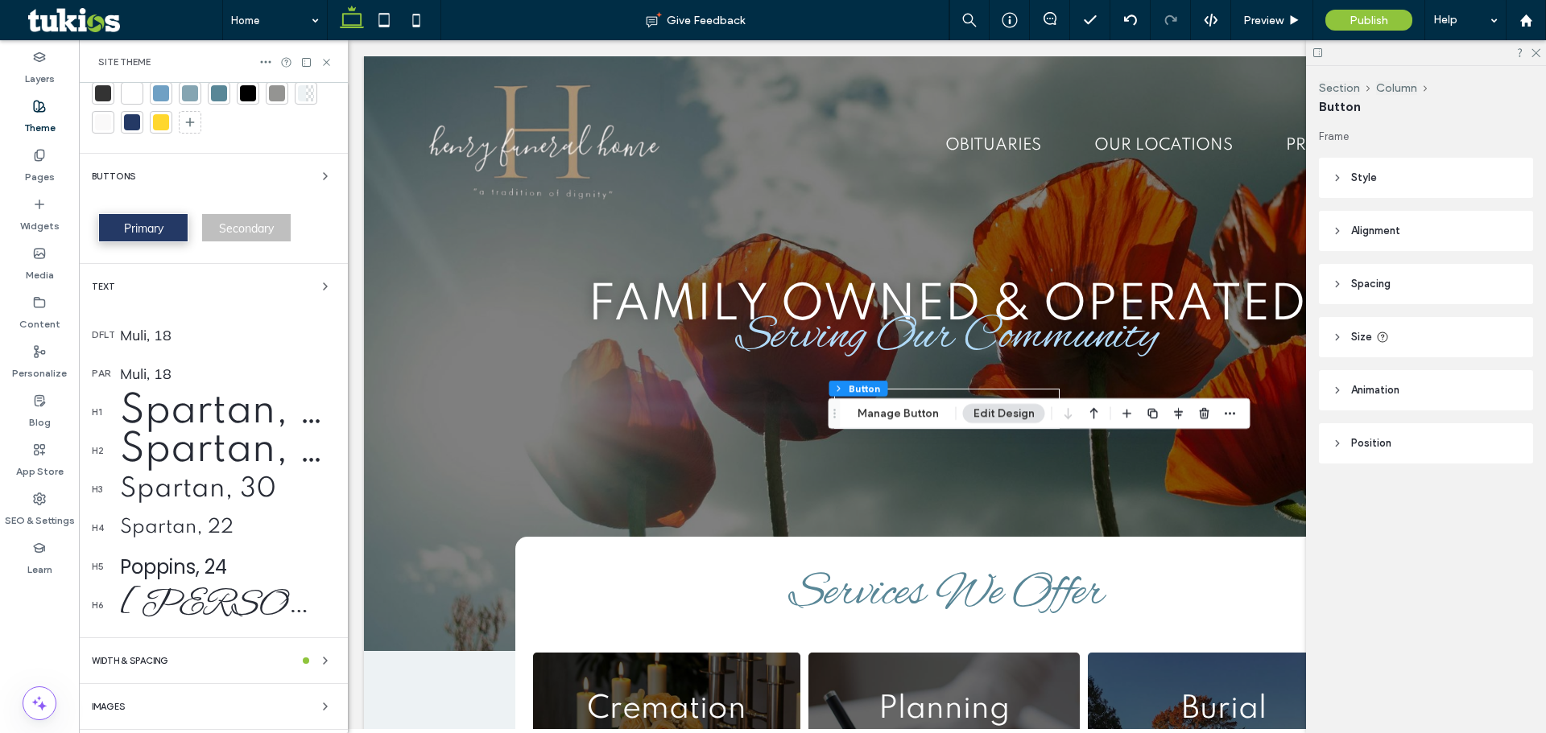
scroll to position [0, 0]
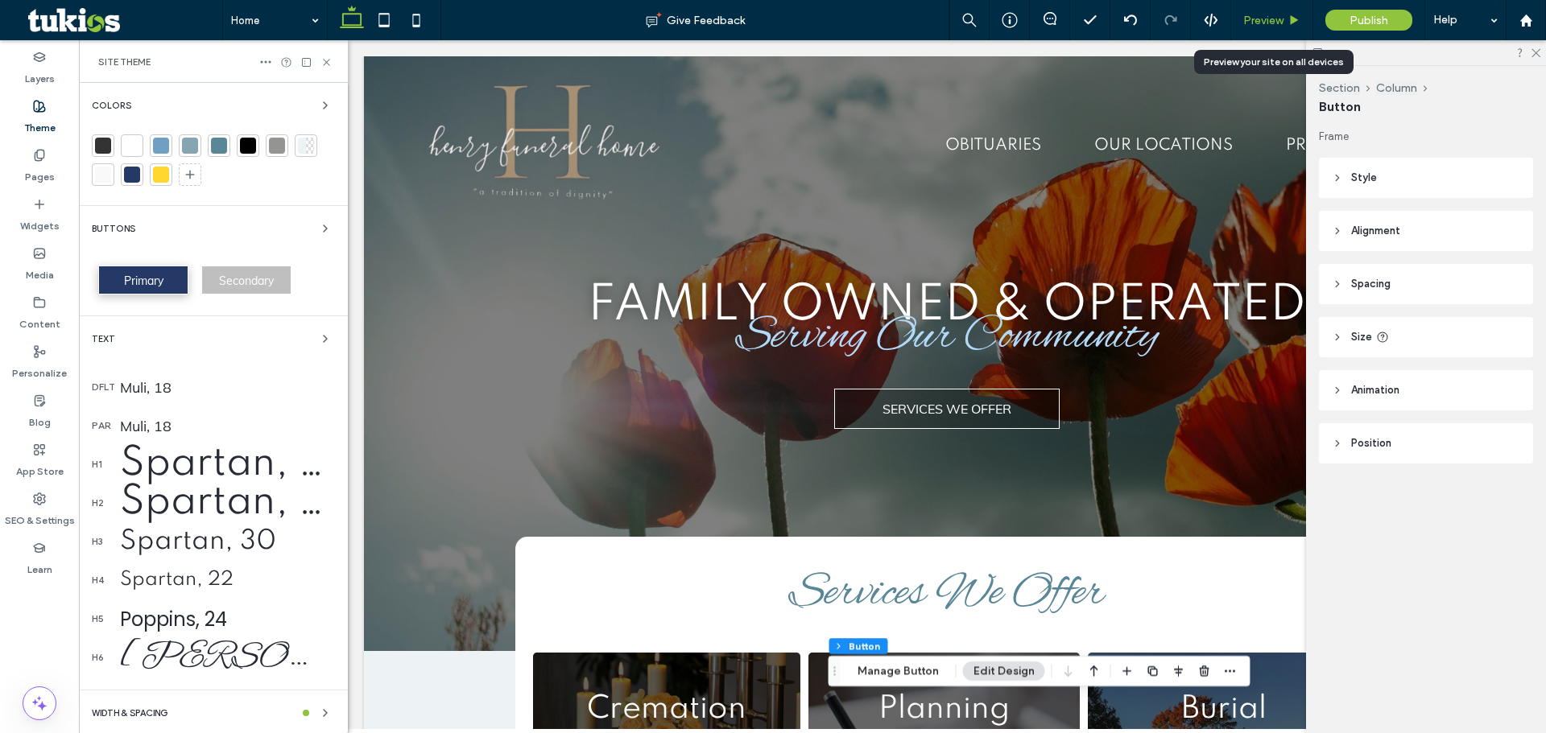
click at [1261, 19] on span "Preview" at bounding box center [1263, 21] width 40 height 14
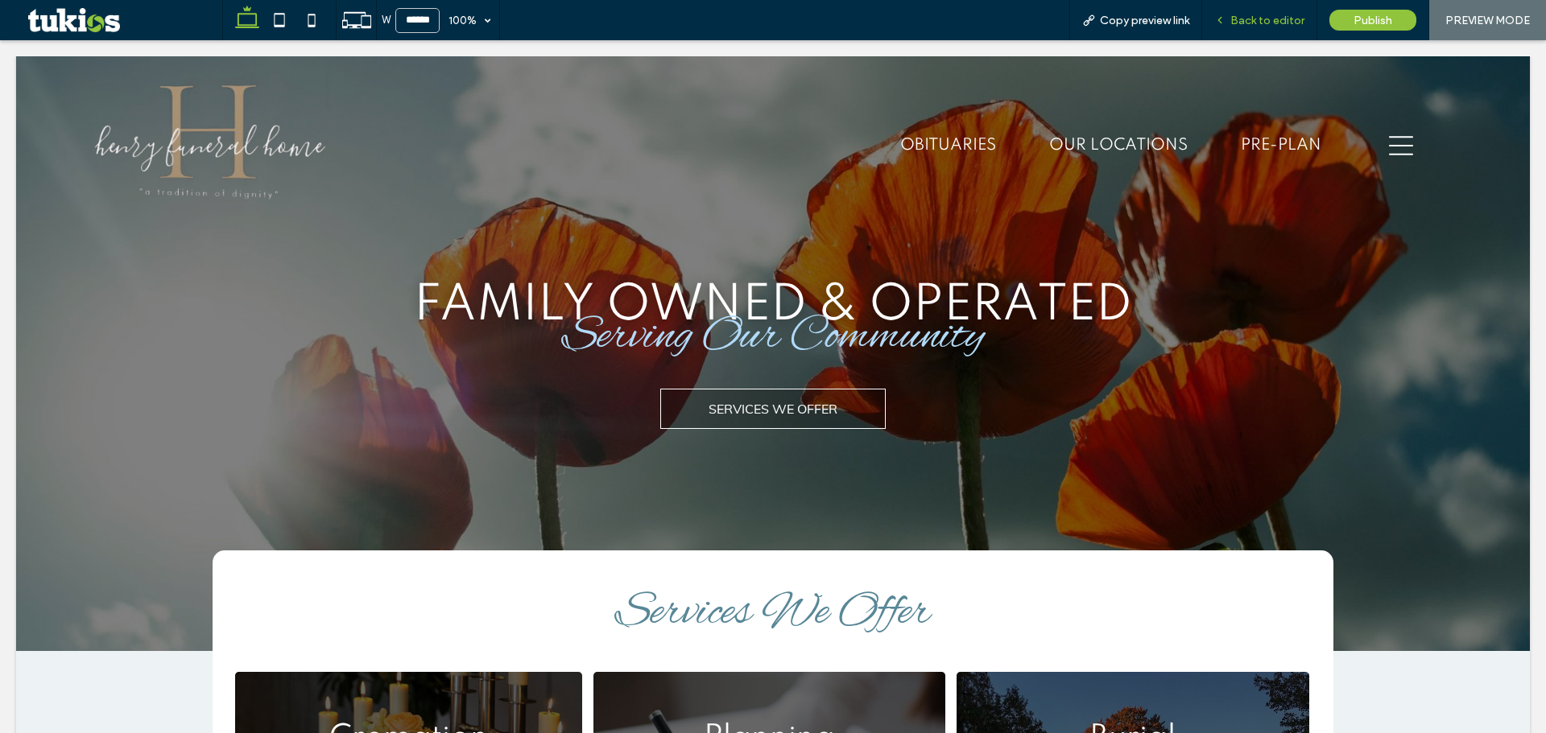
click at [1261, 19] on span "Back to editor" at bounding box center [1267, 21] width 74 height 14
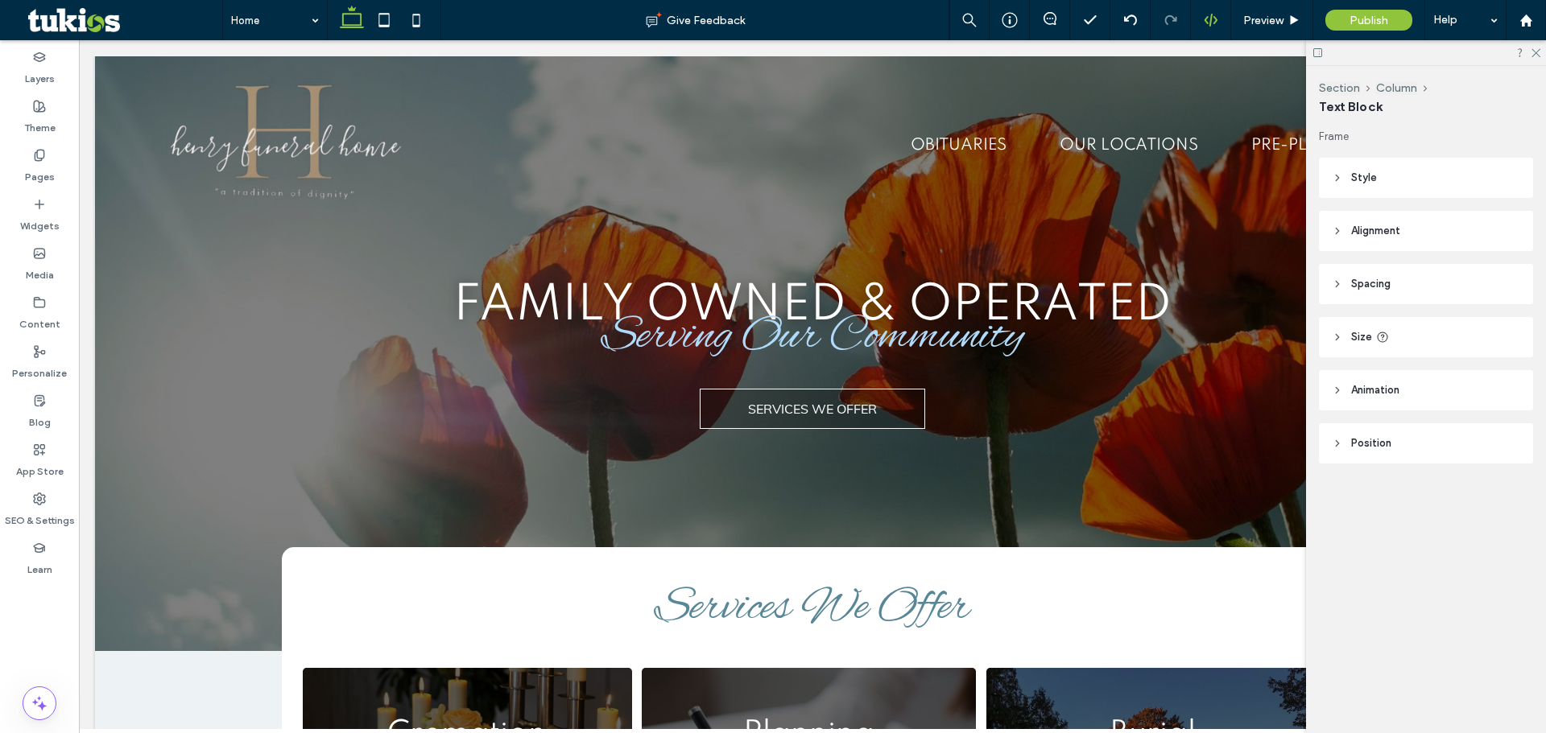
type input "**********"
type input "**"
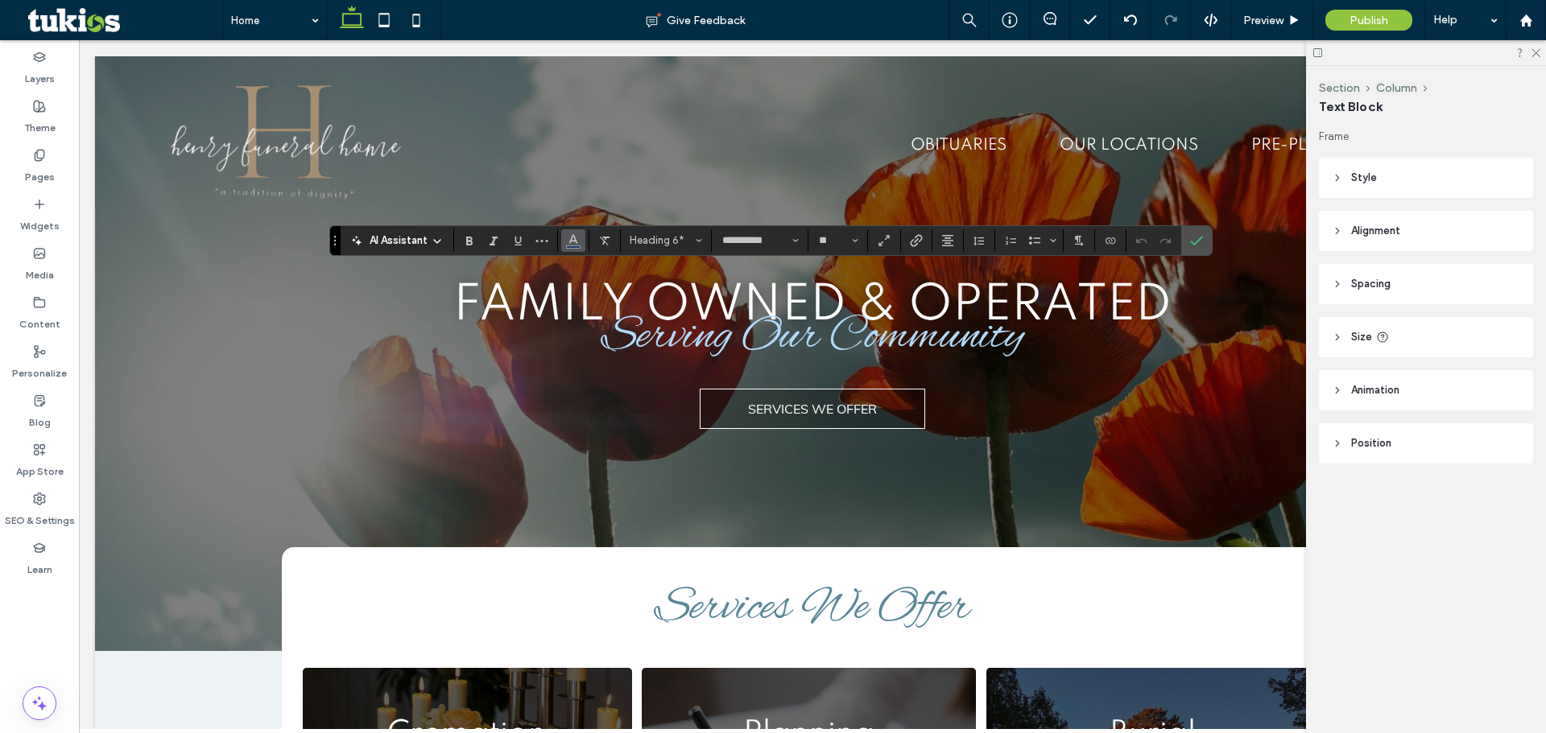
click at [567, 240] on icon "Color" at bounding box center [573, 239] width 13 height 13
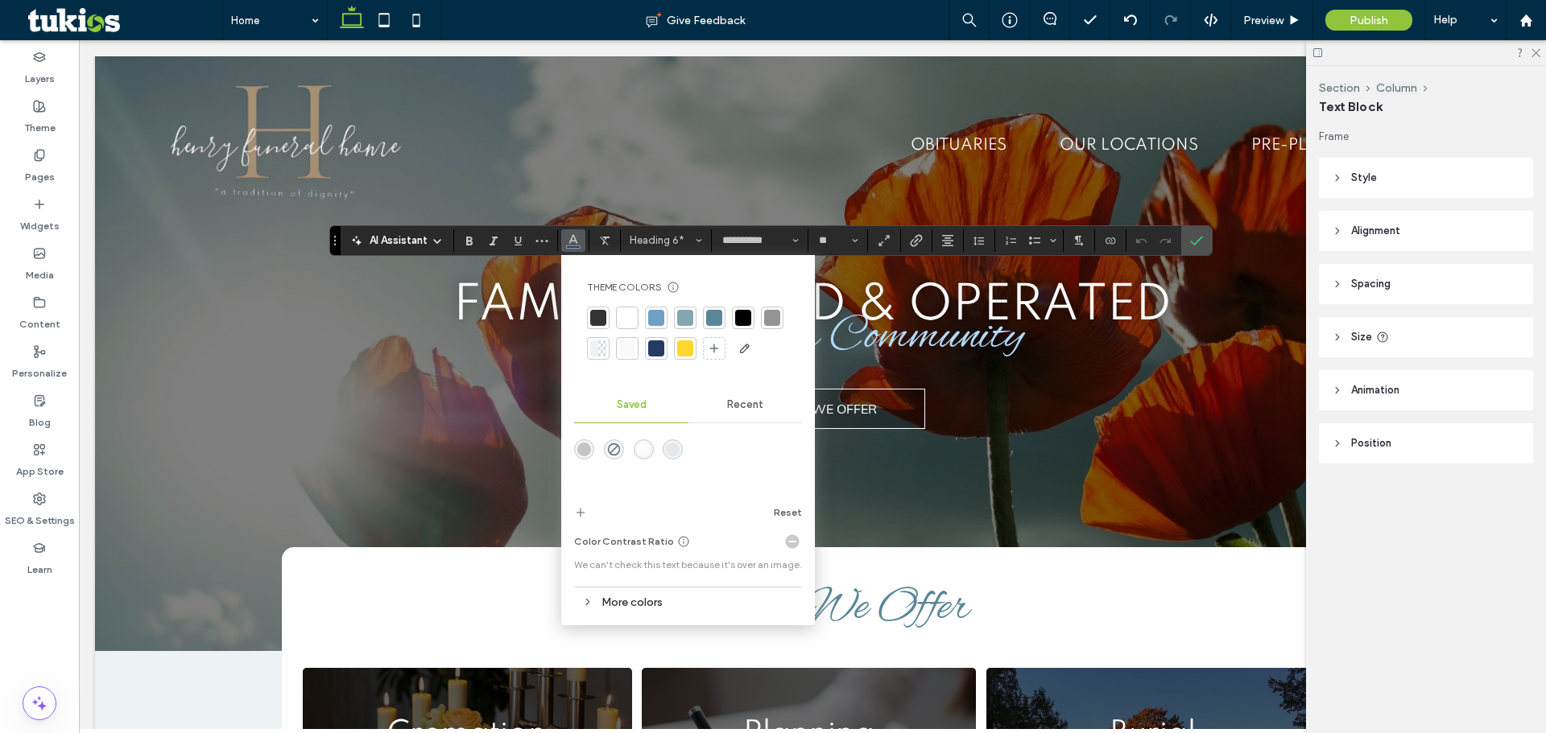
click at [625, 346] on div at bounding box center [627, 348] width 16 height 16
click at [617, 320] on div at bounding box center [627, 318] width 23 height 23
click at [1272, 24] on span "Preview" at bounding box center [1263, 21] width 40 height 14
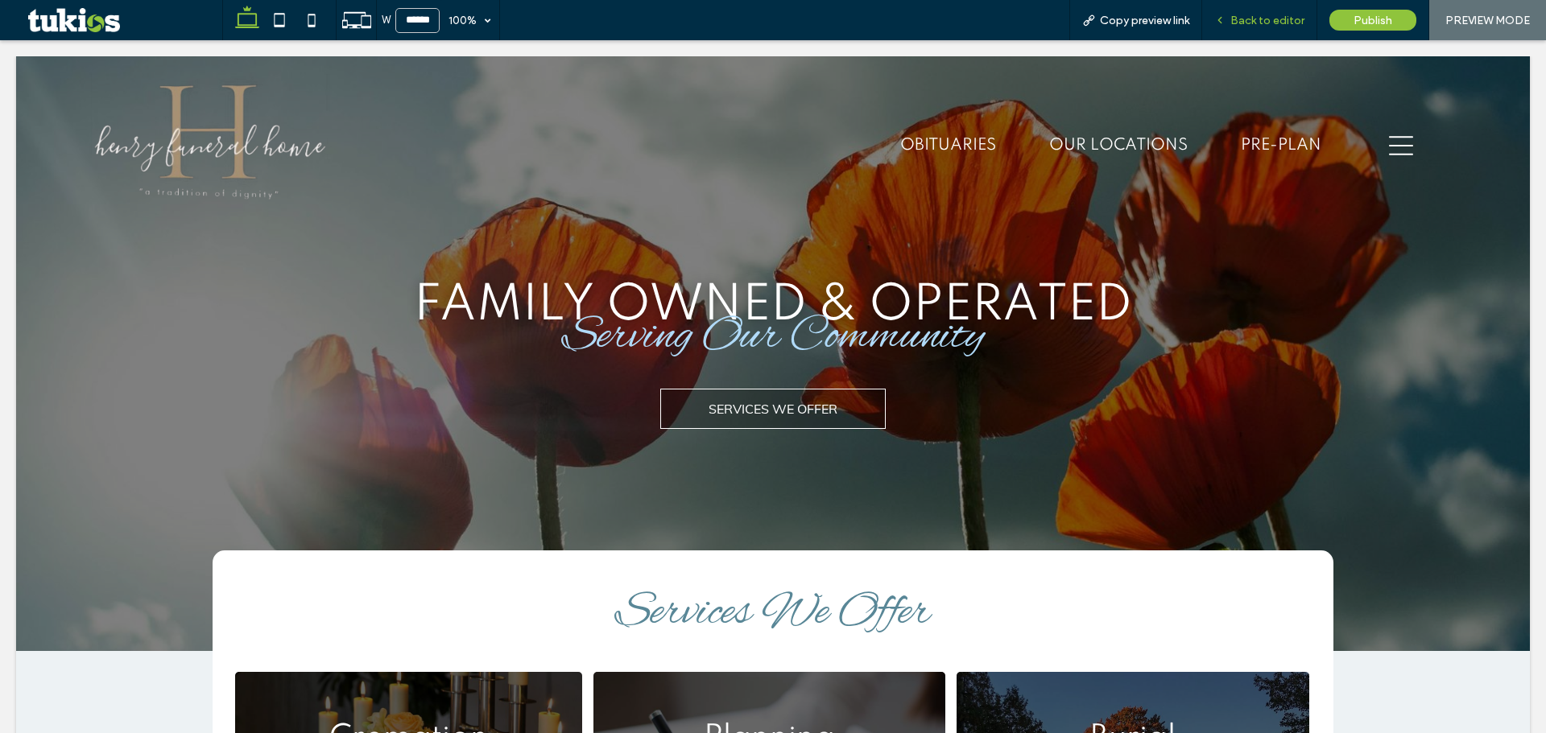
click at [1270, 26] on span "Back to editor" at bounding box center [1267, 21] width 74 height 14
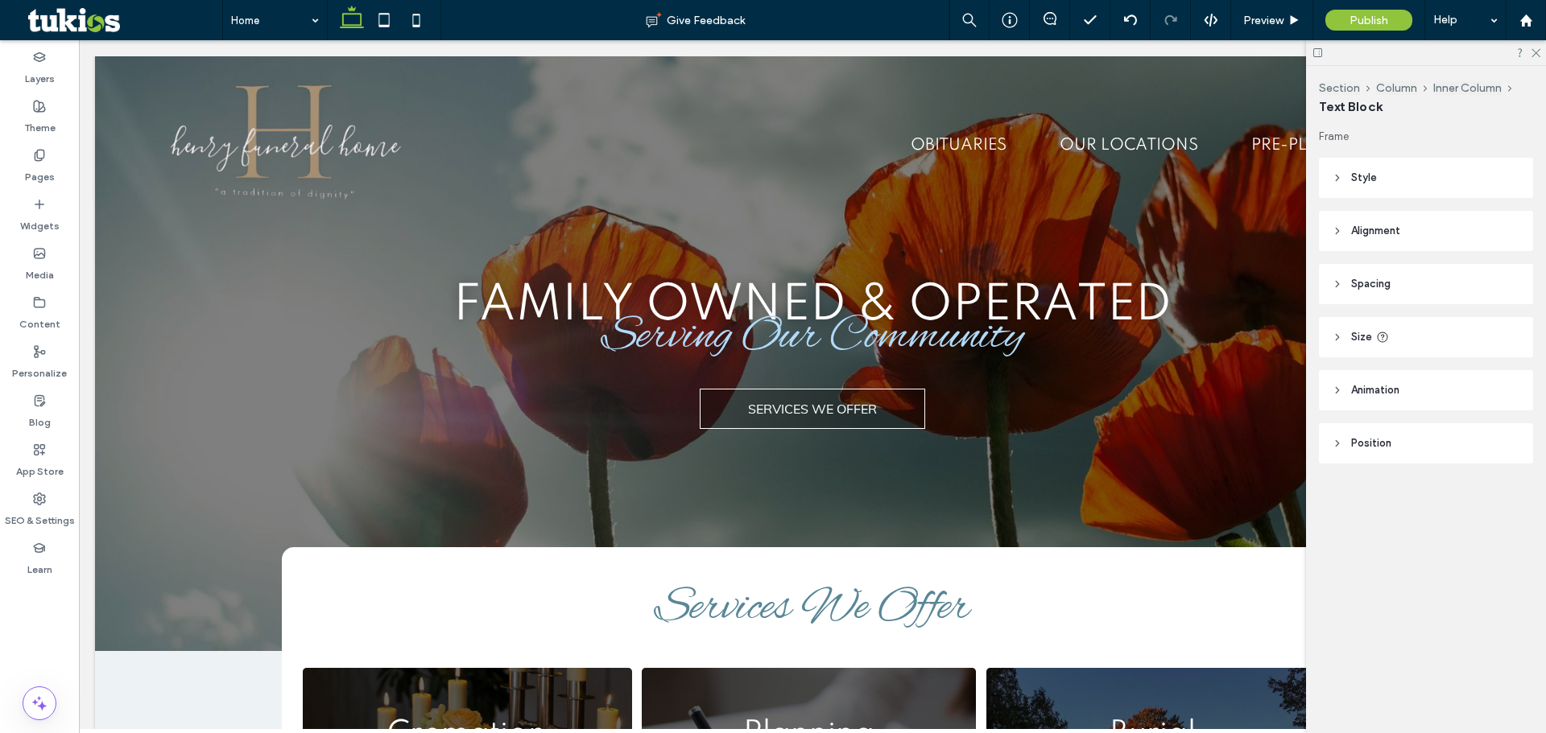
type input "**********"
type input "**"
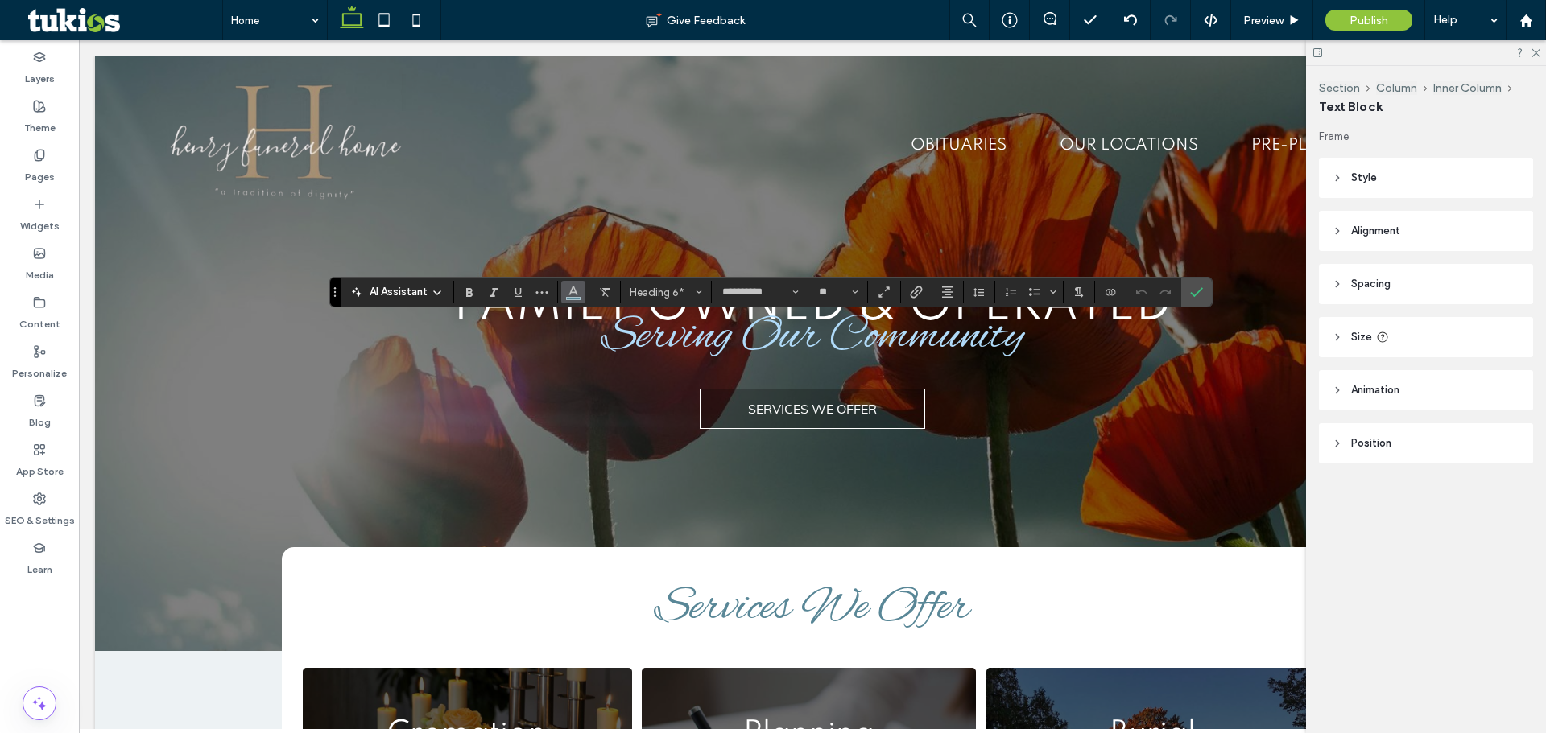
click at [574, 291] on icon "Color" at bounding box center [573, 290] width 13 height 13
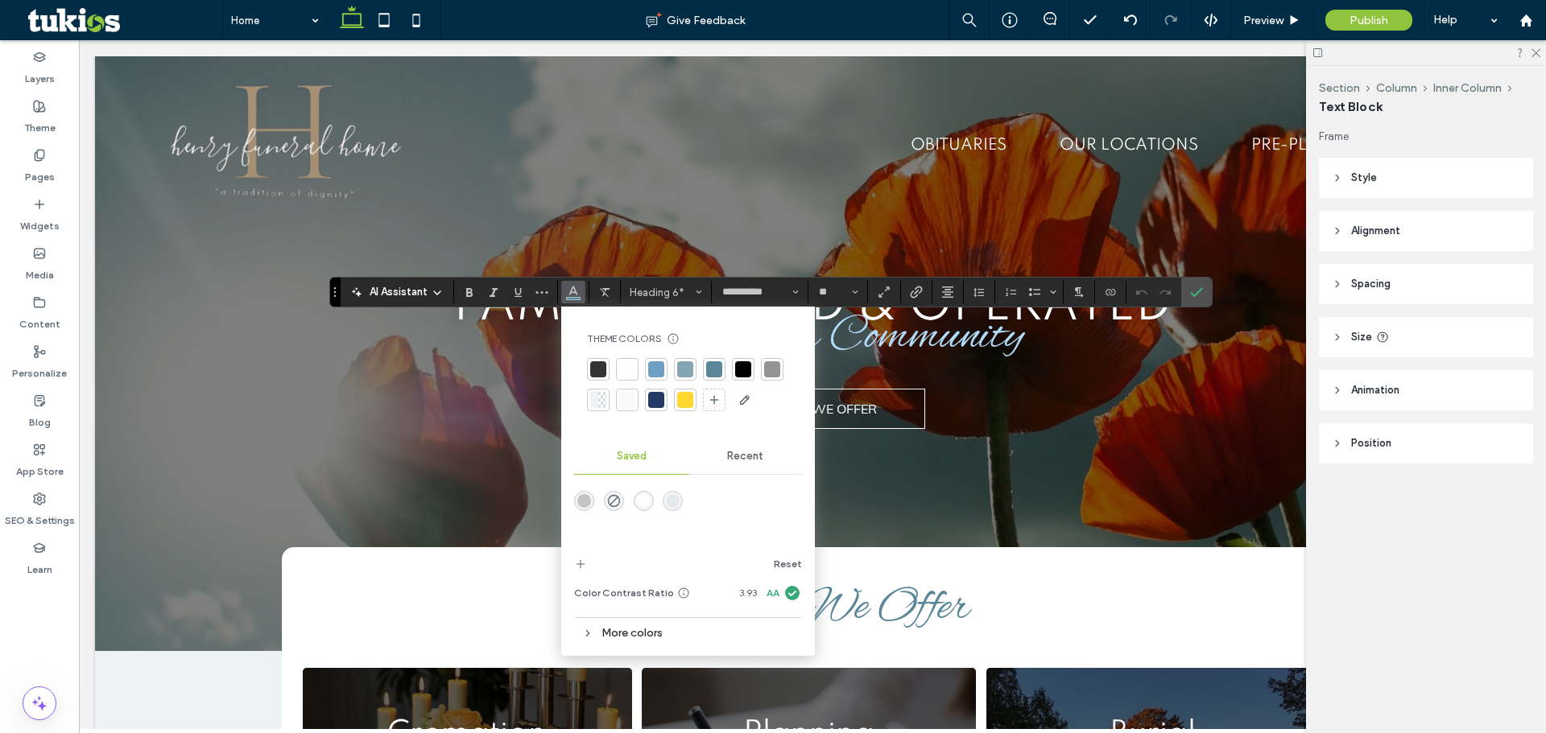
click at [658, 401] on div at bounding box center [656, 400] width 16 height 16
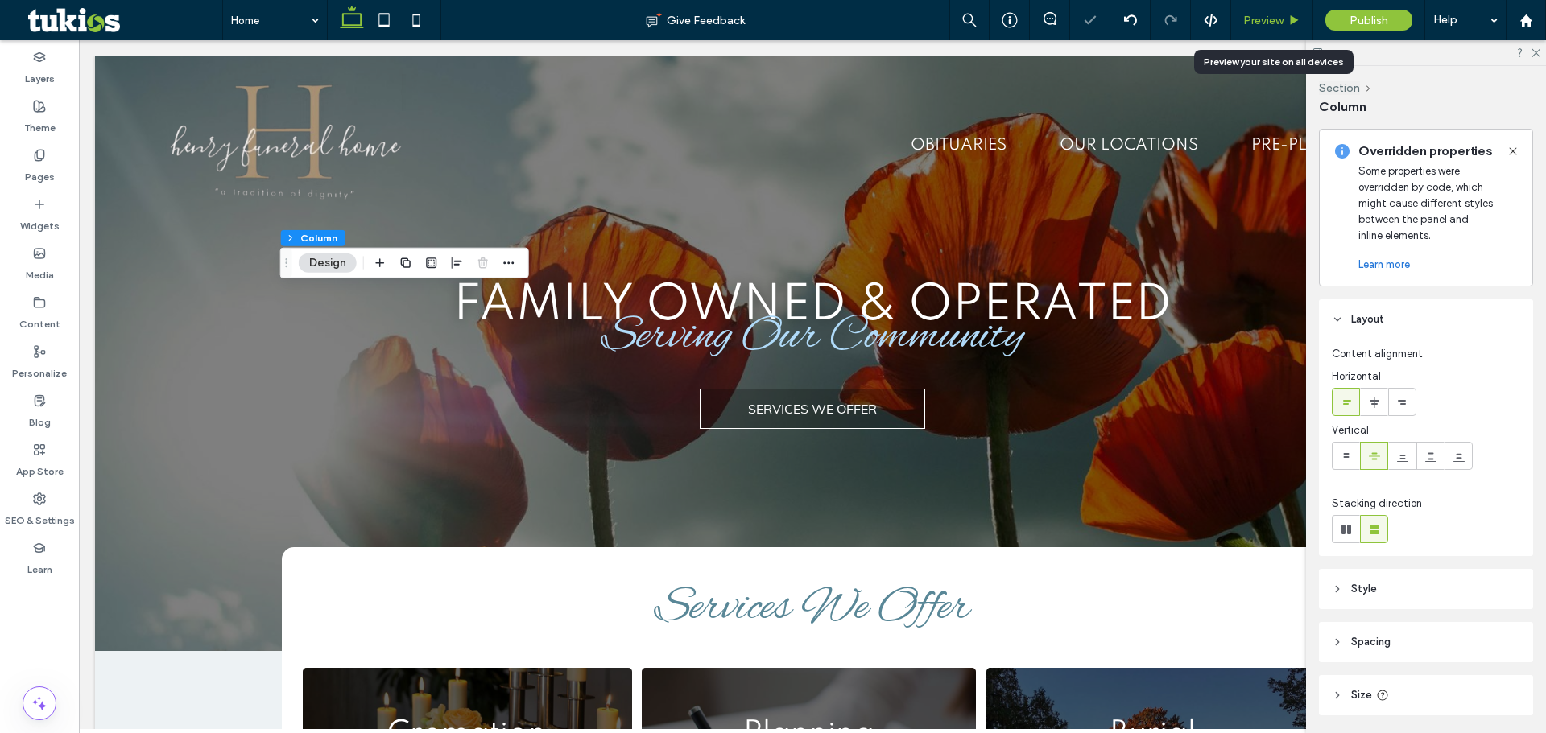
click at [1245, 19] on span "Preview" at bounding box center [1263, 21] width 40 height 14
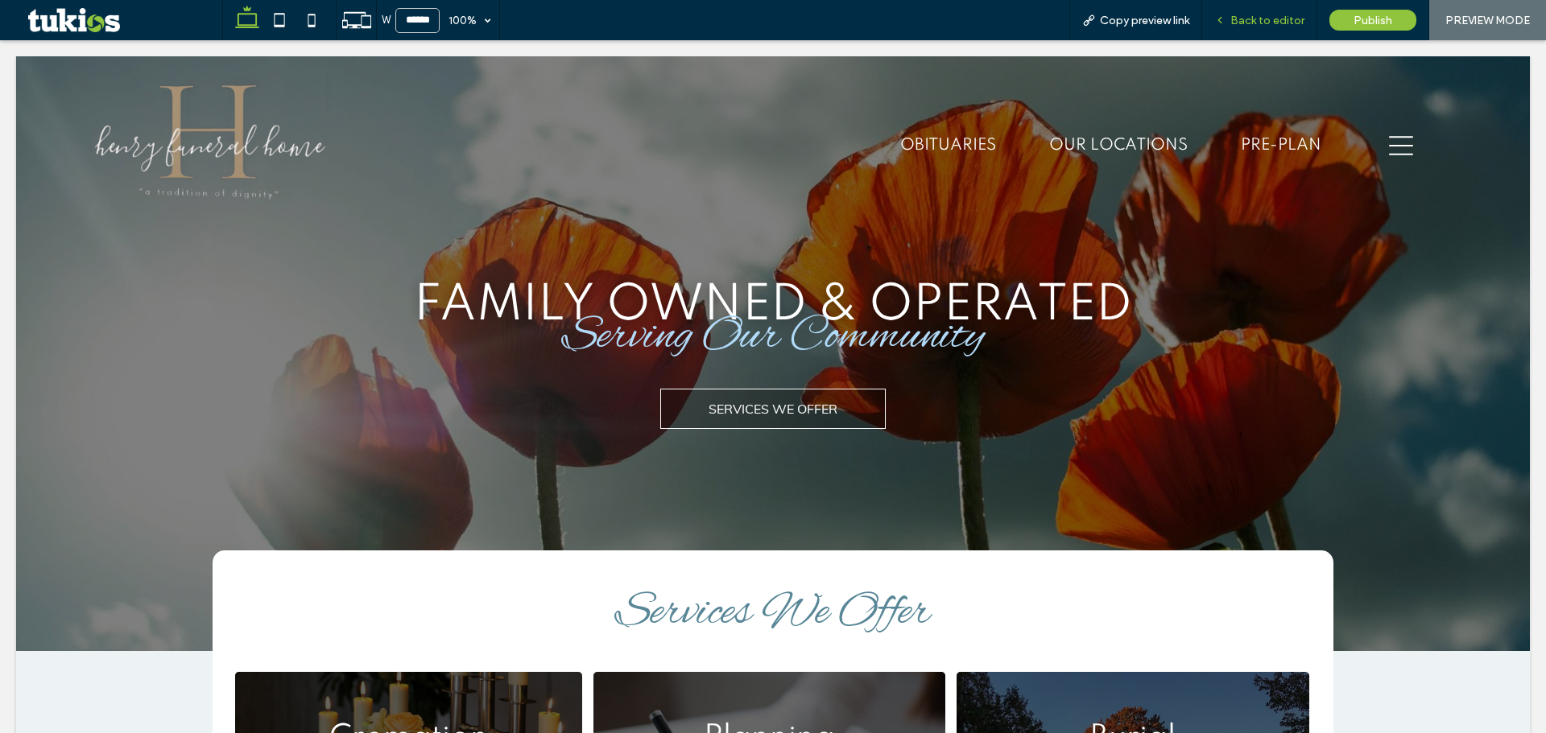
click at [1276, 19] on span "Back to editor" at bounding box center [1267, 21] width 74 height 14
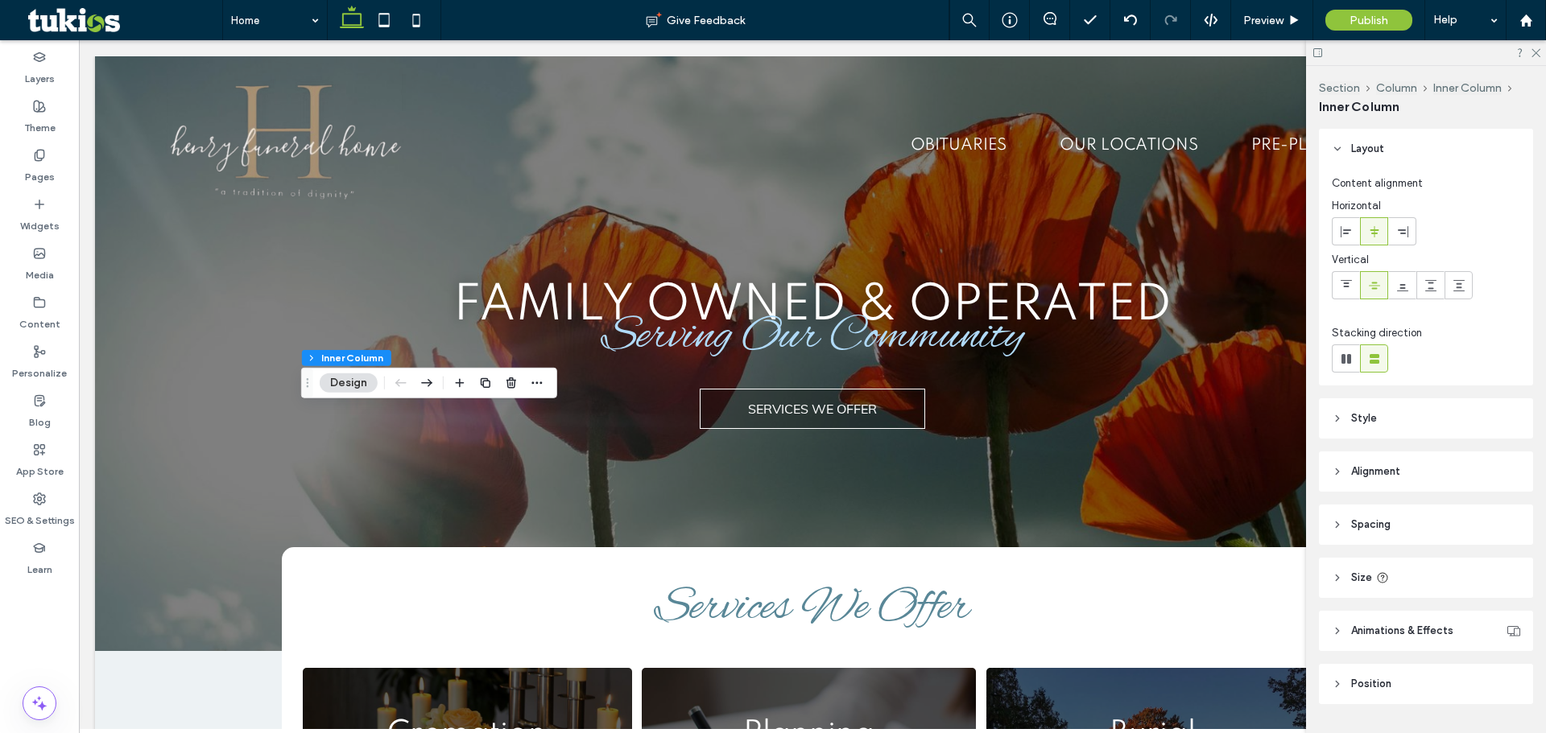
scroll to position [42, 0]
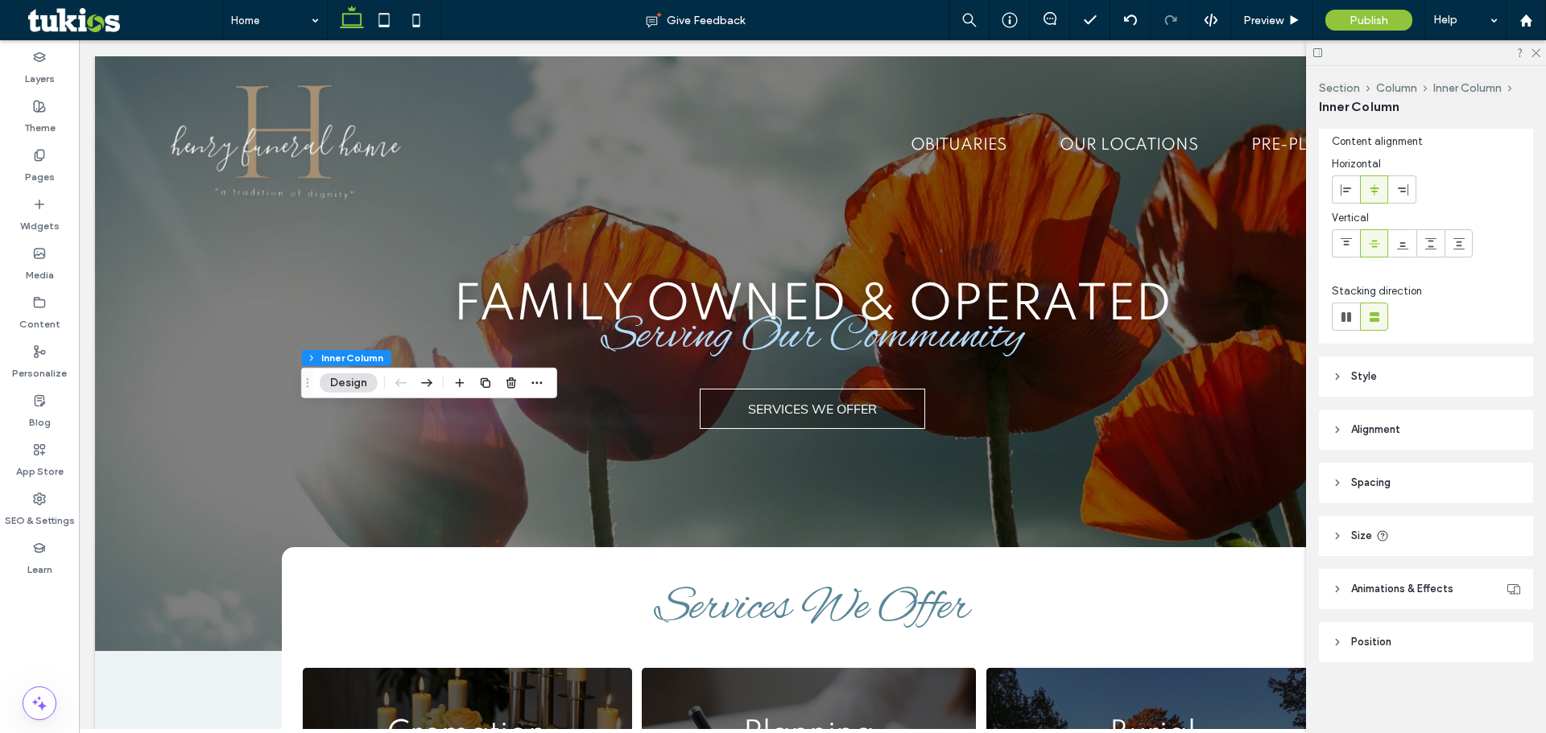
click at [1399, 361] on header "Style" at bounding box center [1426, 377] width 214 height 40
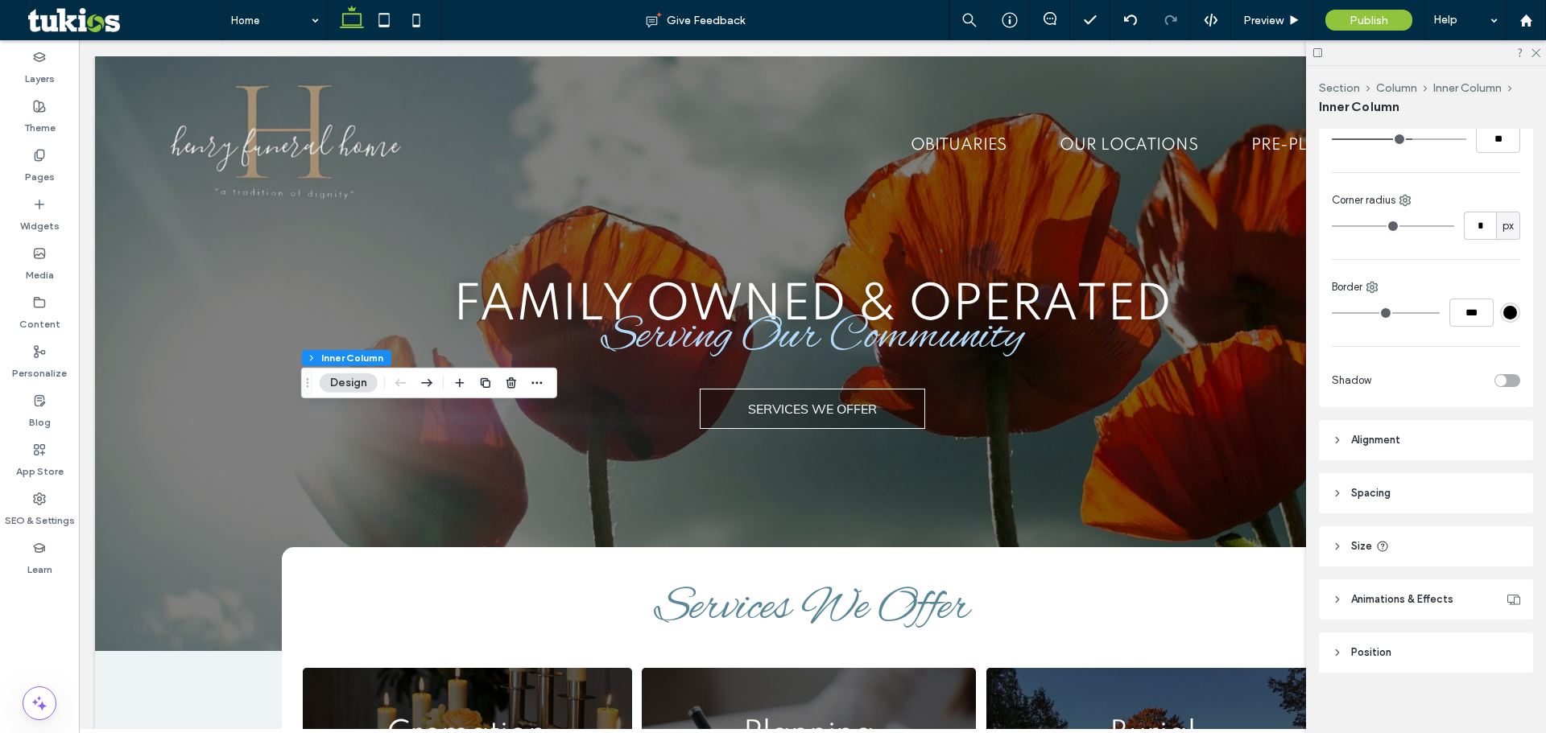
scroll to position [565, 0]
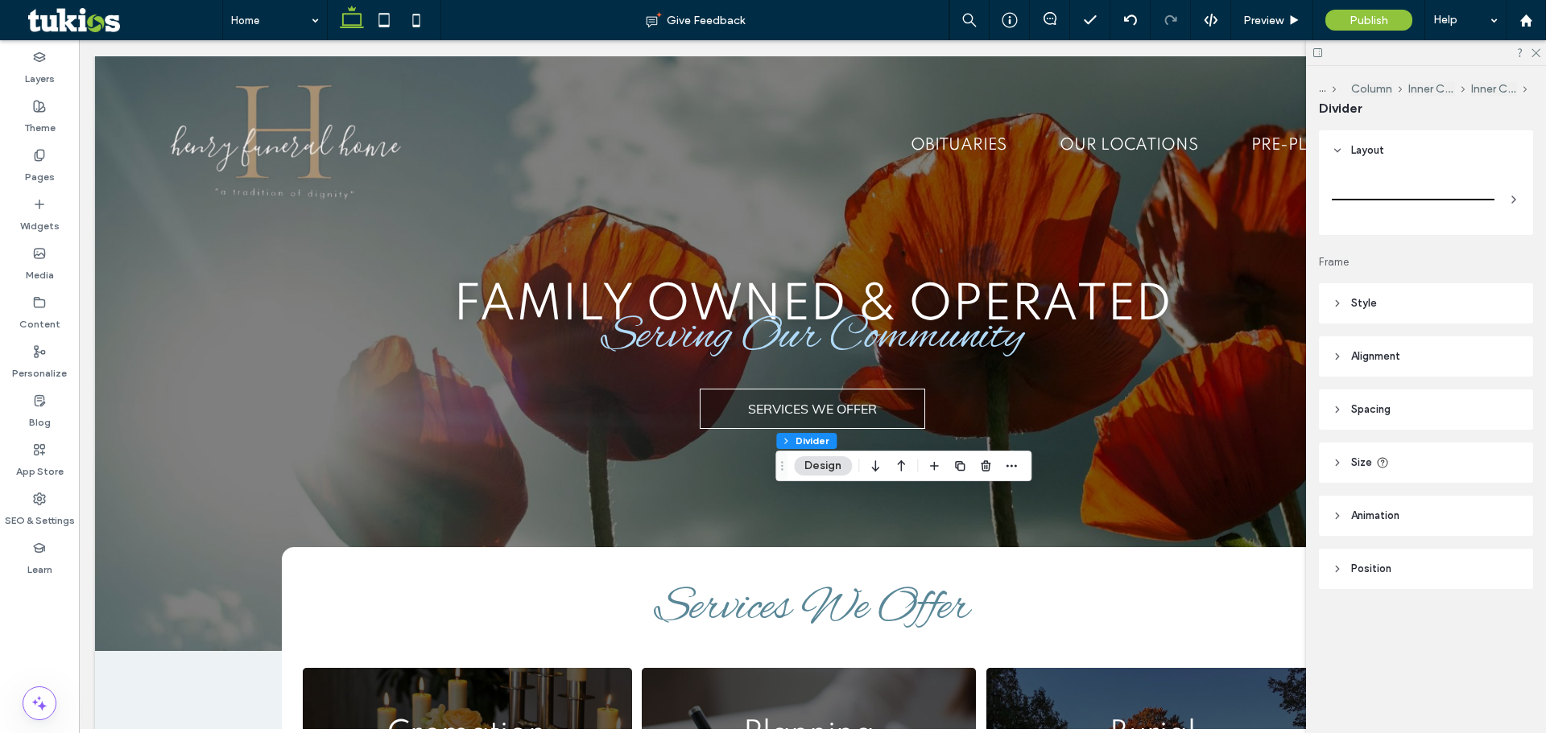
click at [1368, 314] on header "Style" at bounding box center [1426, 303] width 214 height 40
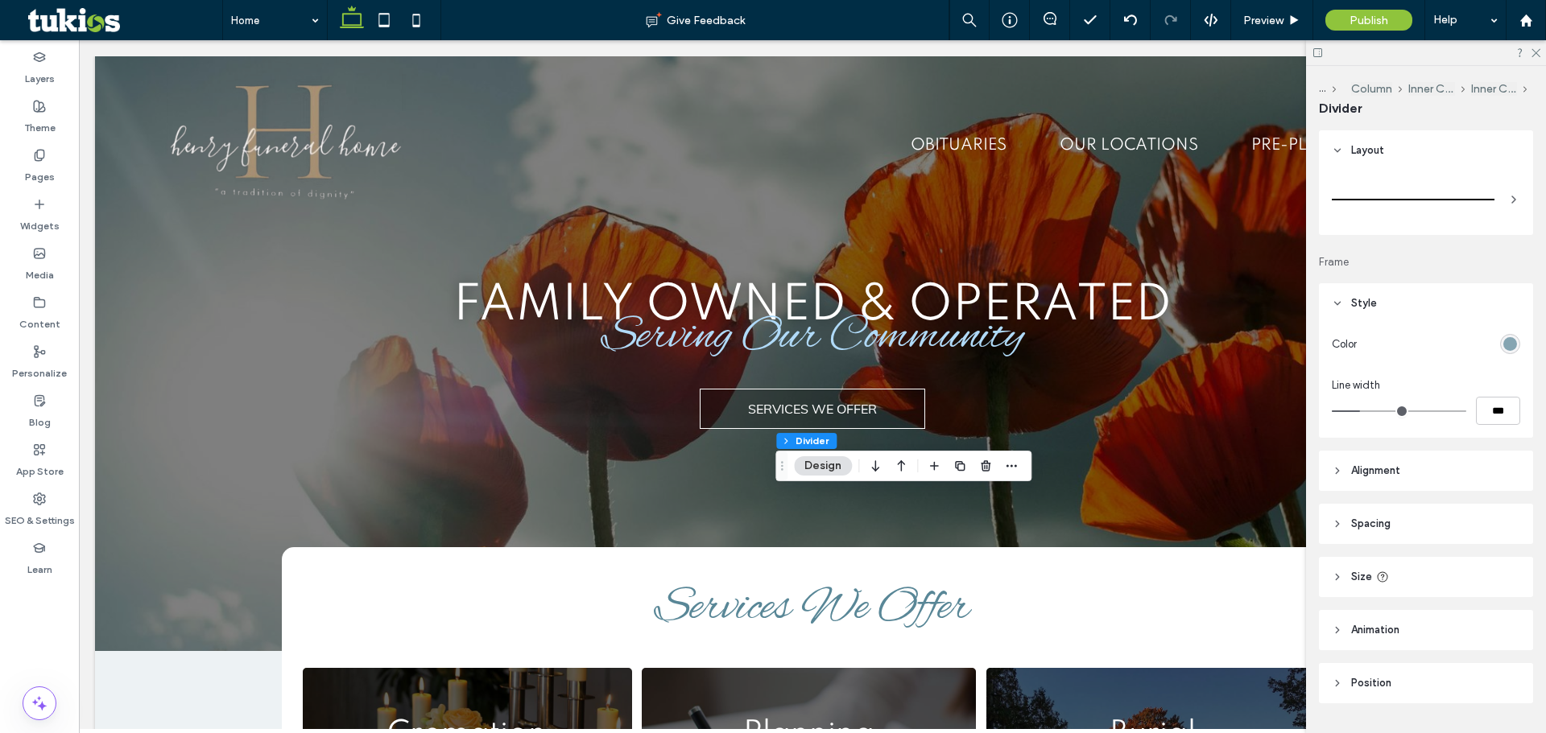
click at [1506, 356] on div at bounding box center [1441, 344] width 157 height 28
click at [1504, 352] on div "rgb(133, 165, 178)" at bounding box center [1510, 344] width 20 height 20
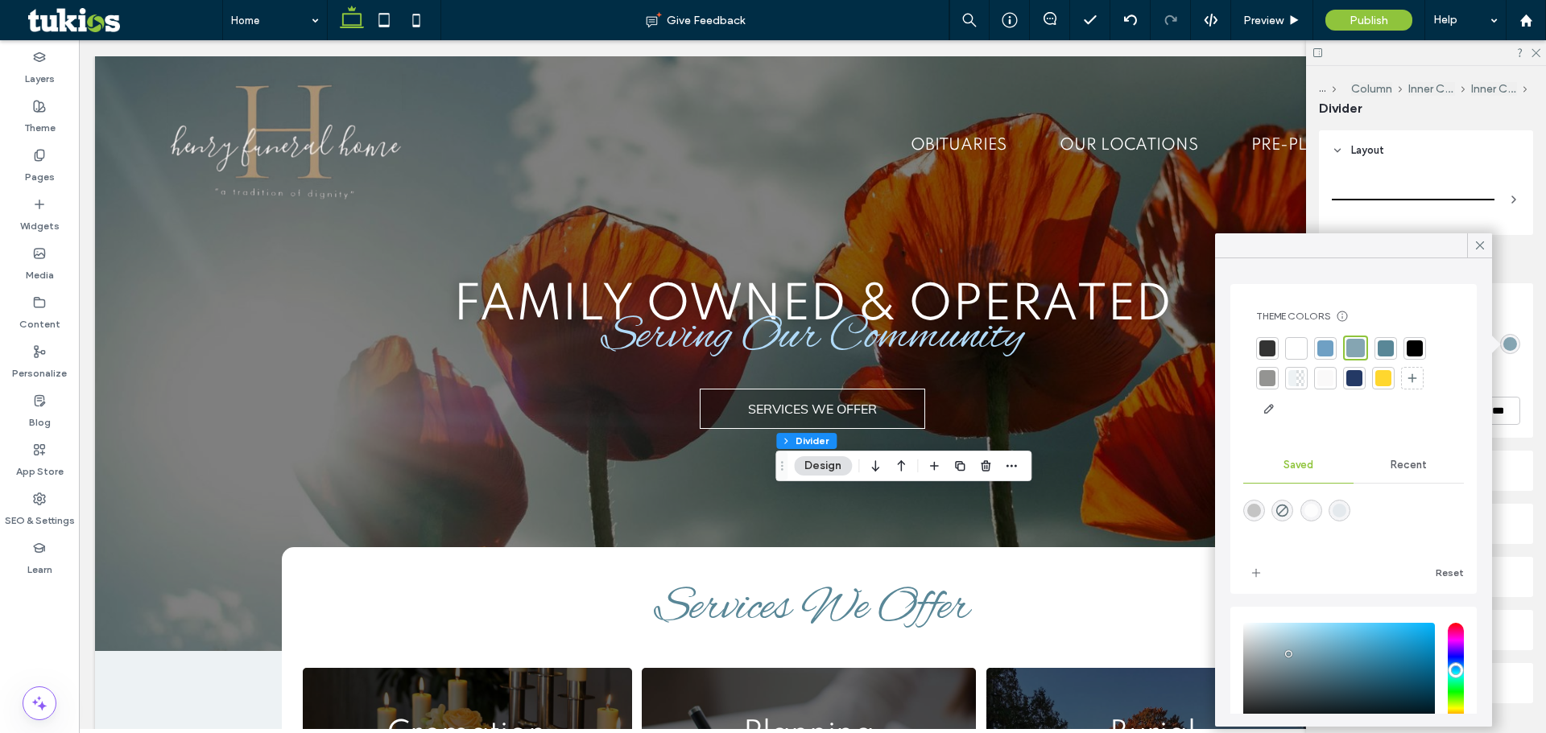
click at [1353, 382] on div at bounding box center [1354, 378] width 16 height 16
click at [1385, 378] on div at bounding box center [1385, 377] width 16 height 16
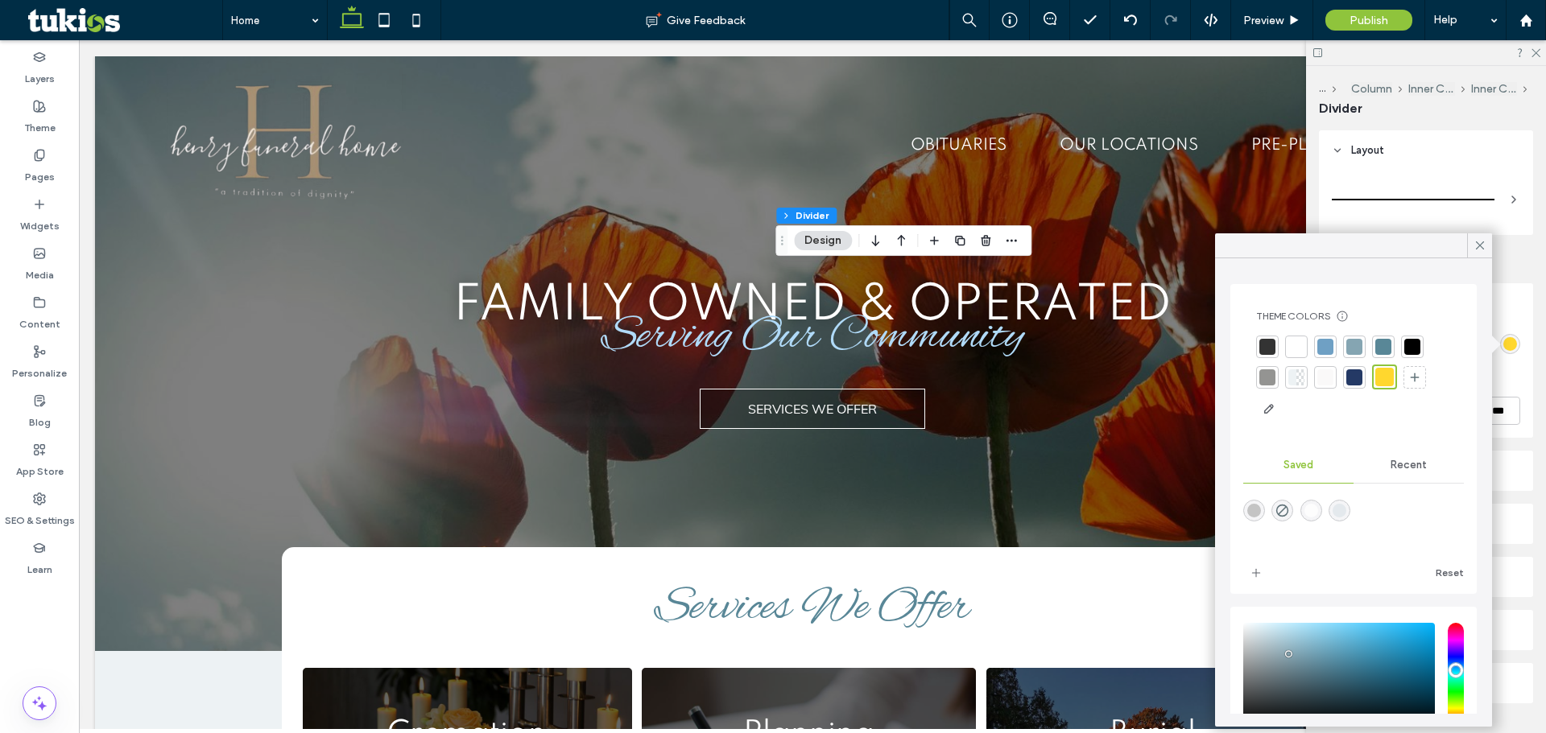
click at [1349, 382] on div at bounding box center [1354, 377] width 16 height 16
click at [1298, 354] on div at bounding box center [1296, 347] width 16 height 16
click at [1385, 377] on div at bounding box center [1383, 378] width 16 height 16
click at [1354, 349] on div at bounding box center [1354, 347] width 16 height 16
click at [1380, 347] on div at bounding box center [1385, 348] width 16 height 16
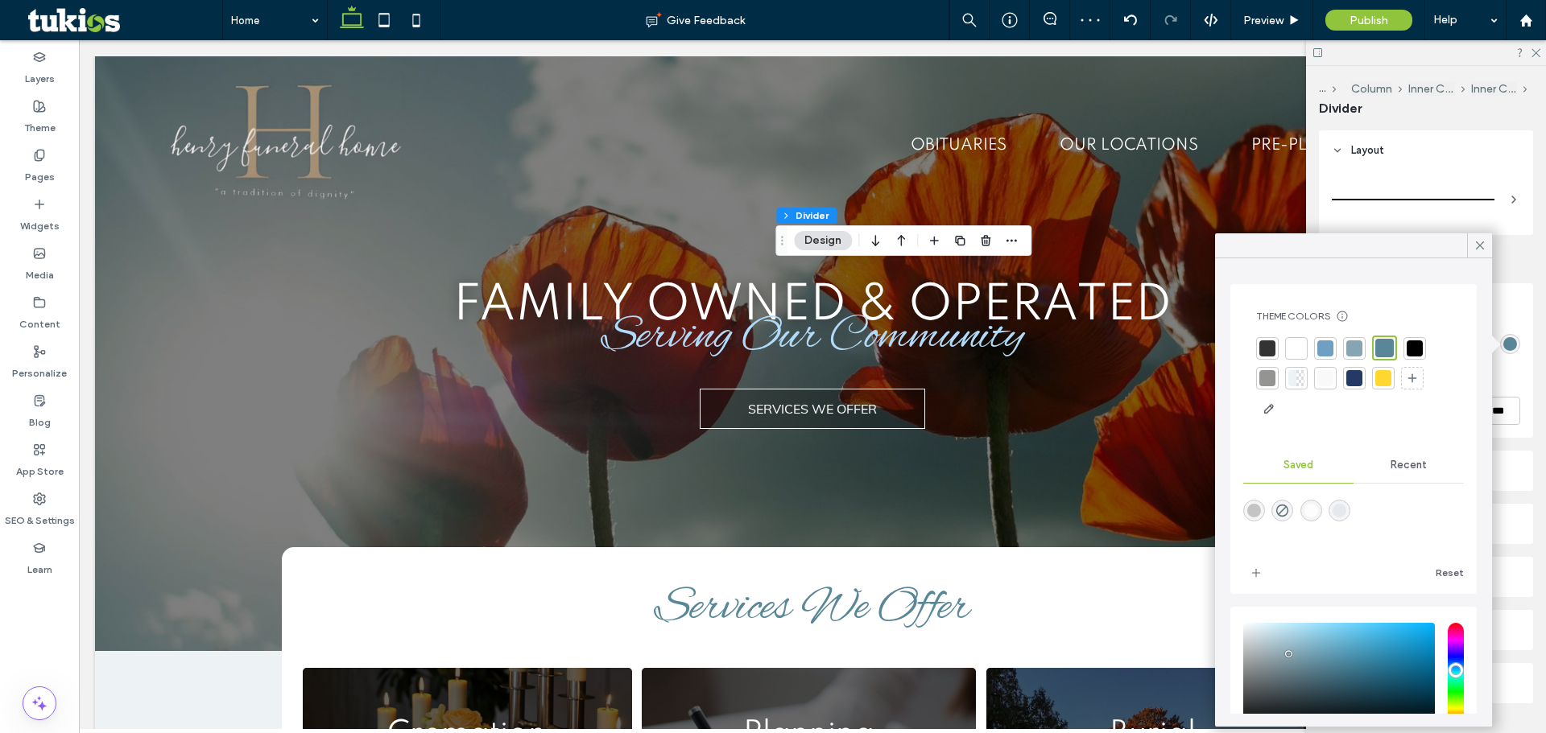
click at [1359, 349] on div at bounding box center [1354, 348] width 16 height 16
click at [1281, 20] on span "Preview" at bounding box center [1263, 21] width 40 height 14
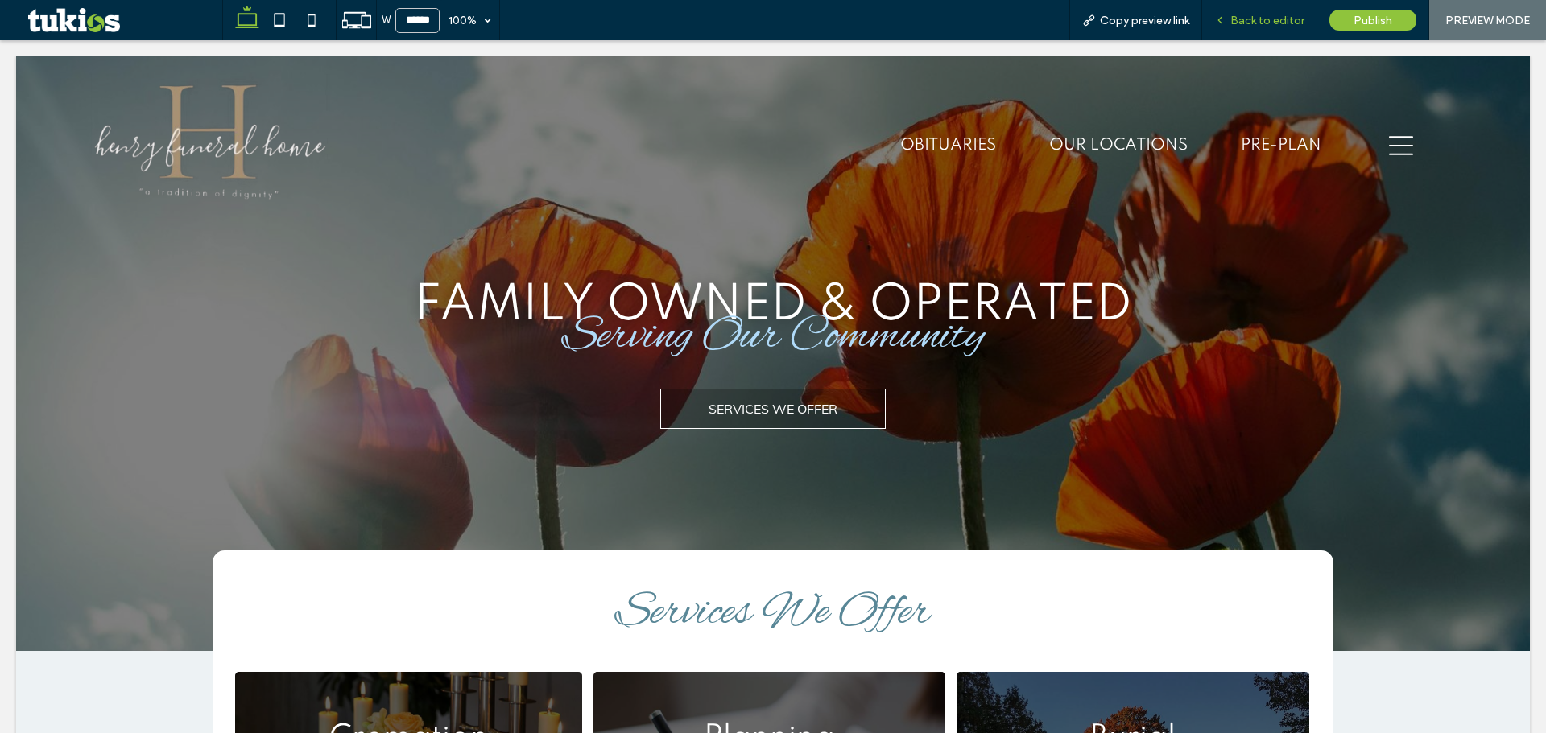
click at [1249, 19] on span "Back to editor" at bounding box center [1267, 21] width 74 height 14
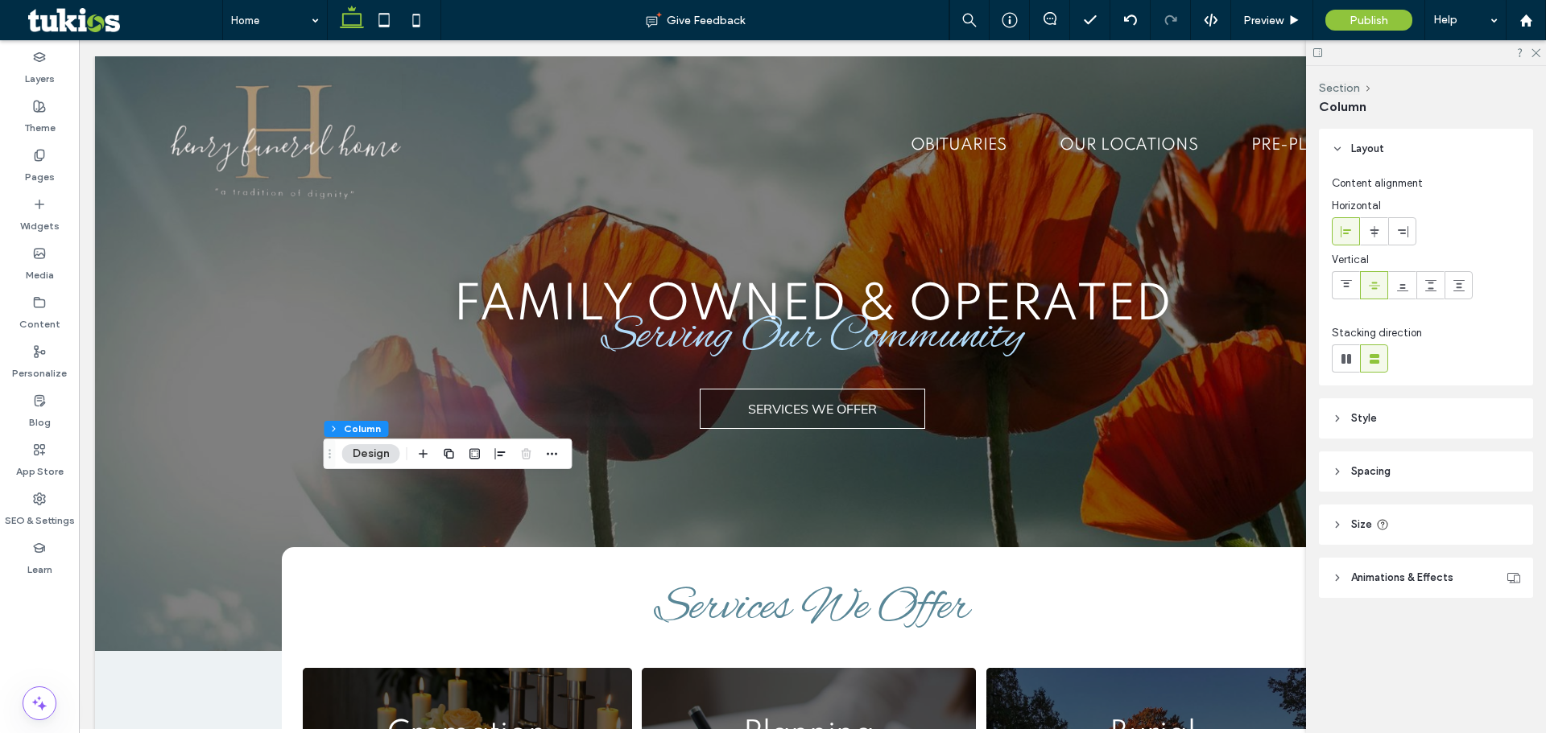
click at [1384, 415] on header "Style" at bounding box center [1426, 418] width 214 height 40
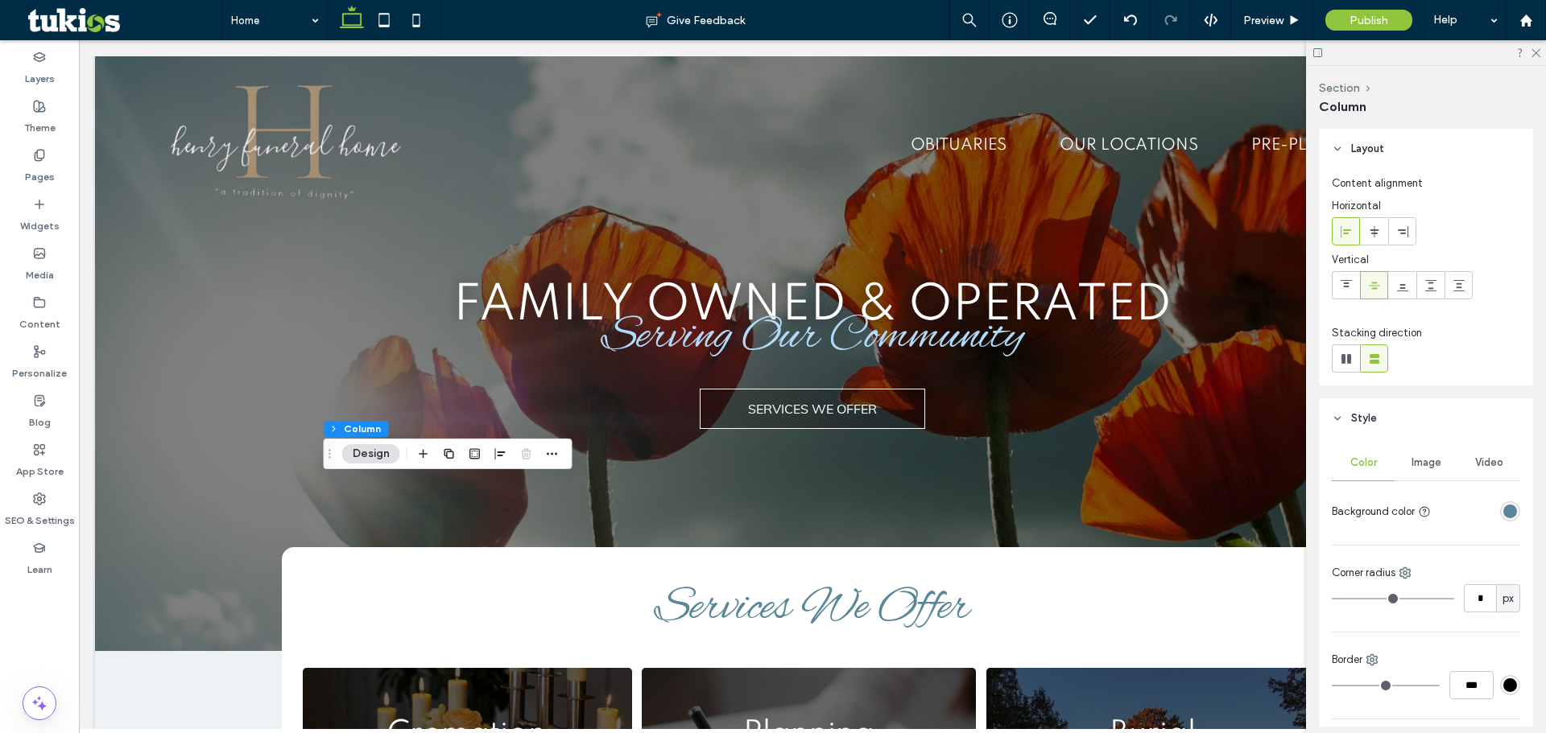
drag, startPoint x: 1497, startPoint y: 534, endPoint x: 1496, endPoint y: 526, distance: 8.2
click at [1496, 534] on div "Color Image Video Background color Corner radius * px Border *** Shadow" at bounding box center [1426, 609] width 214 height 341
click at [1496, 524] on div at bounding box center [1478, 511] width 83 height 28
click at [1503, 513] on div "rgba(89, 135, 151, 1)" at bounding box center [1510, 512] width 14 height 14
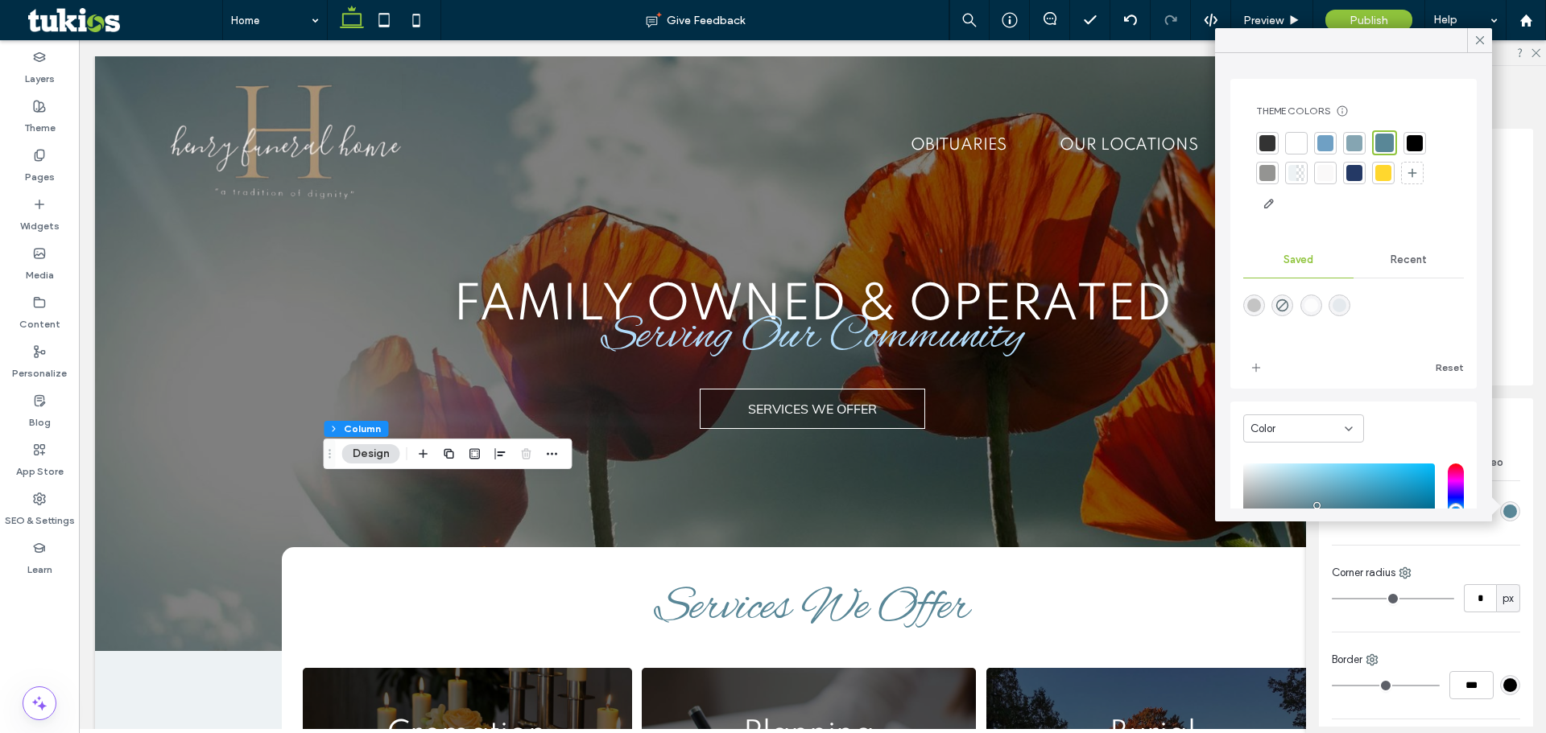
click at [1352, 167] on div at bounding box center [1354, 173] width 16 height 16
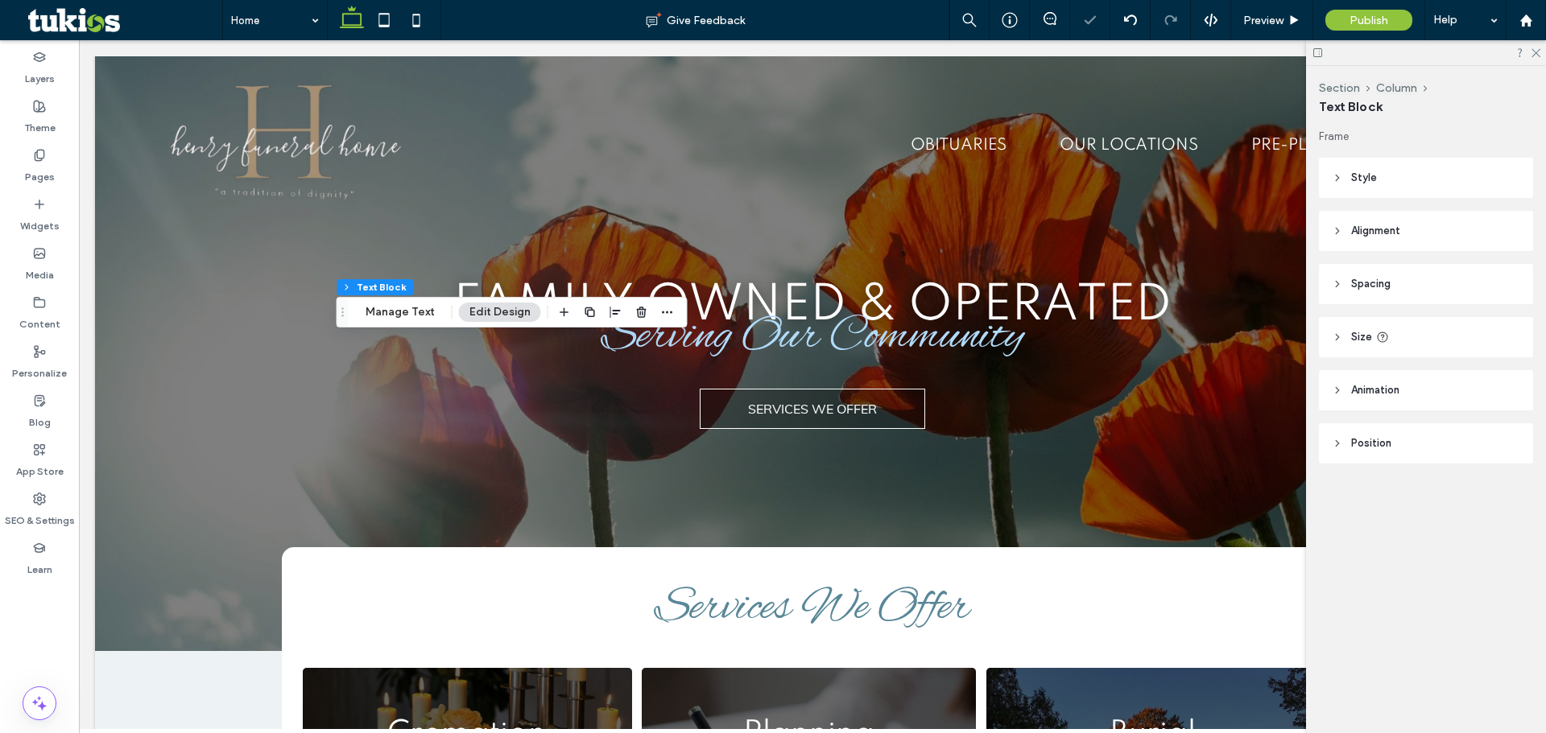
click at [1369, 184] on span "Style" at bounding box center [1364, 178] width 26 height 16
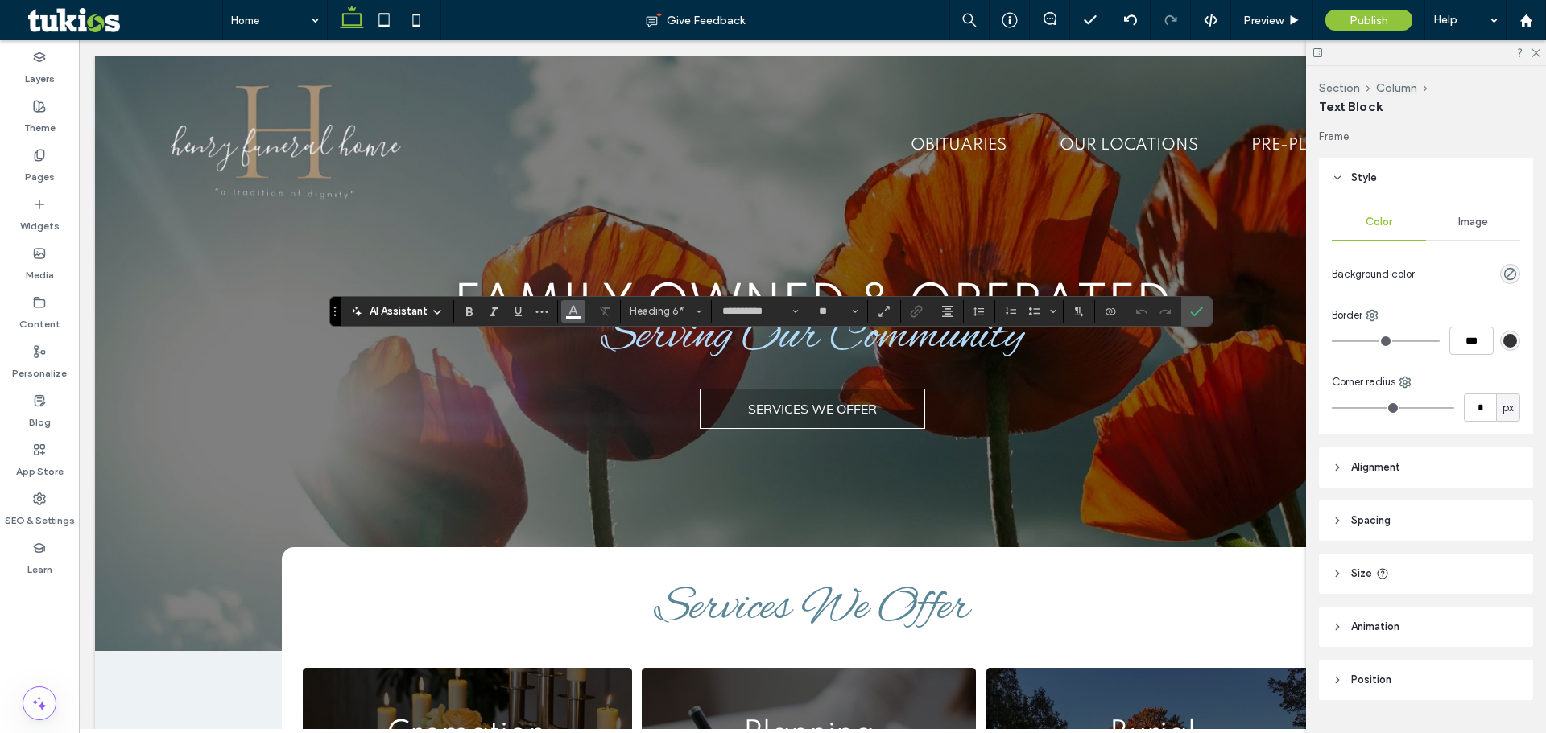
click at [579, 309] on icon "Color" at bounding box center [573, 309] width 13 height 13
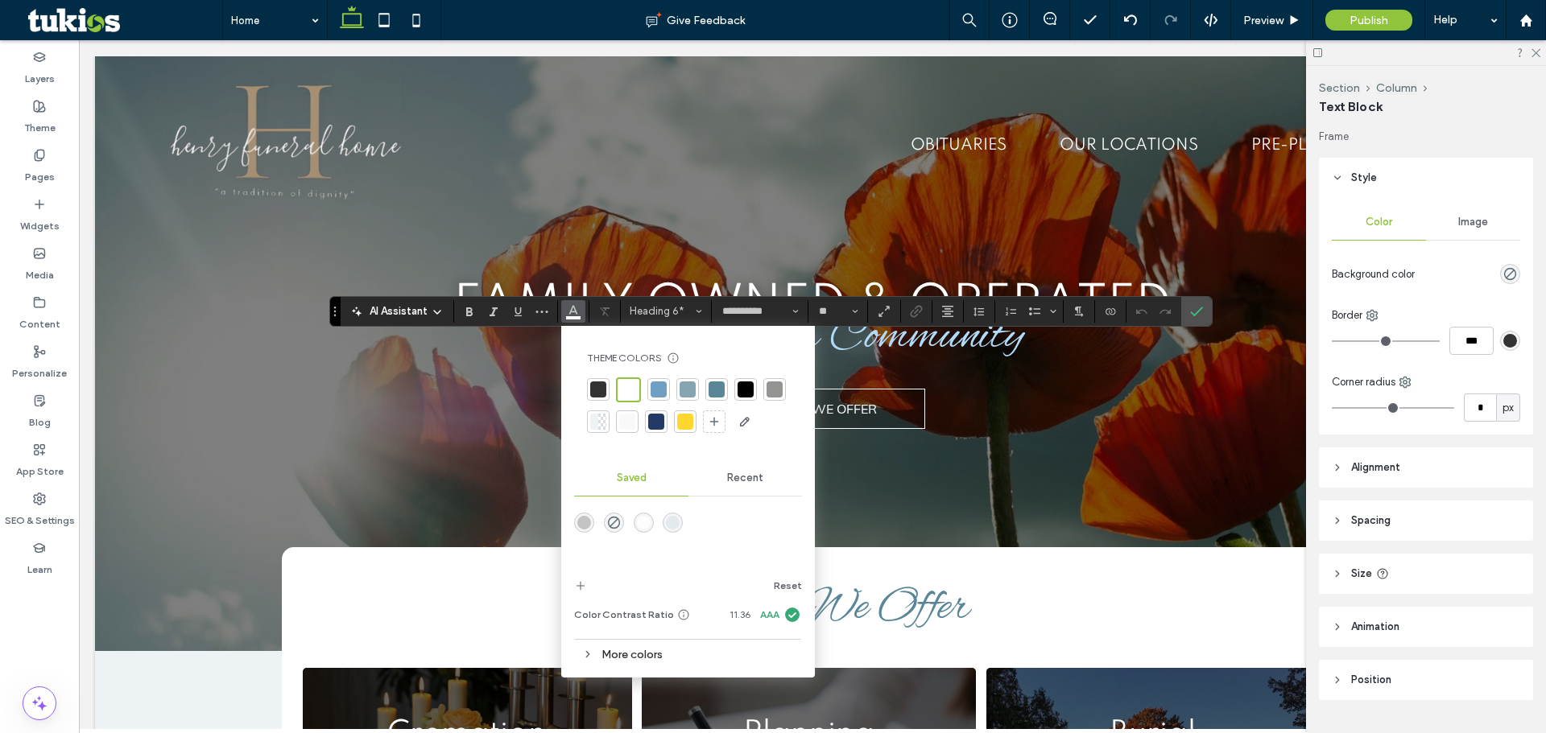
click at [687, 418] on div at bounding box center [685, 422] width 16 height 16
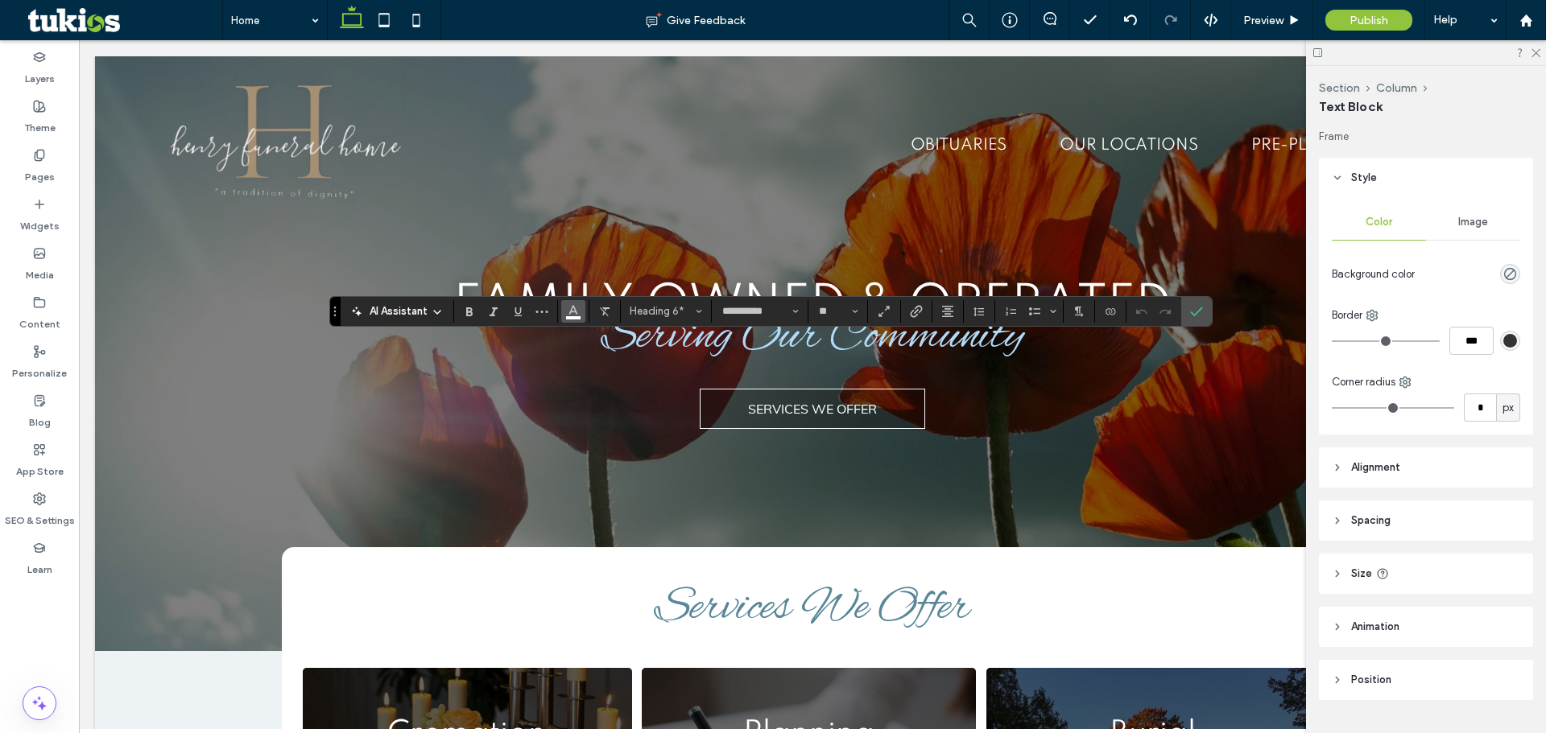
click at [562, 316] on button "Color" at bounding box center [573, 311] width 24 height 23
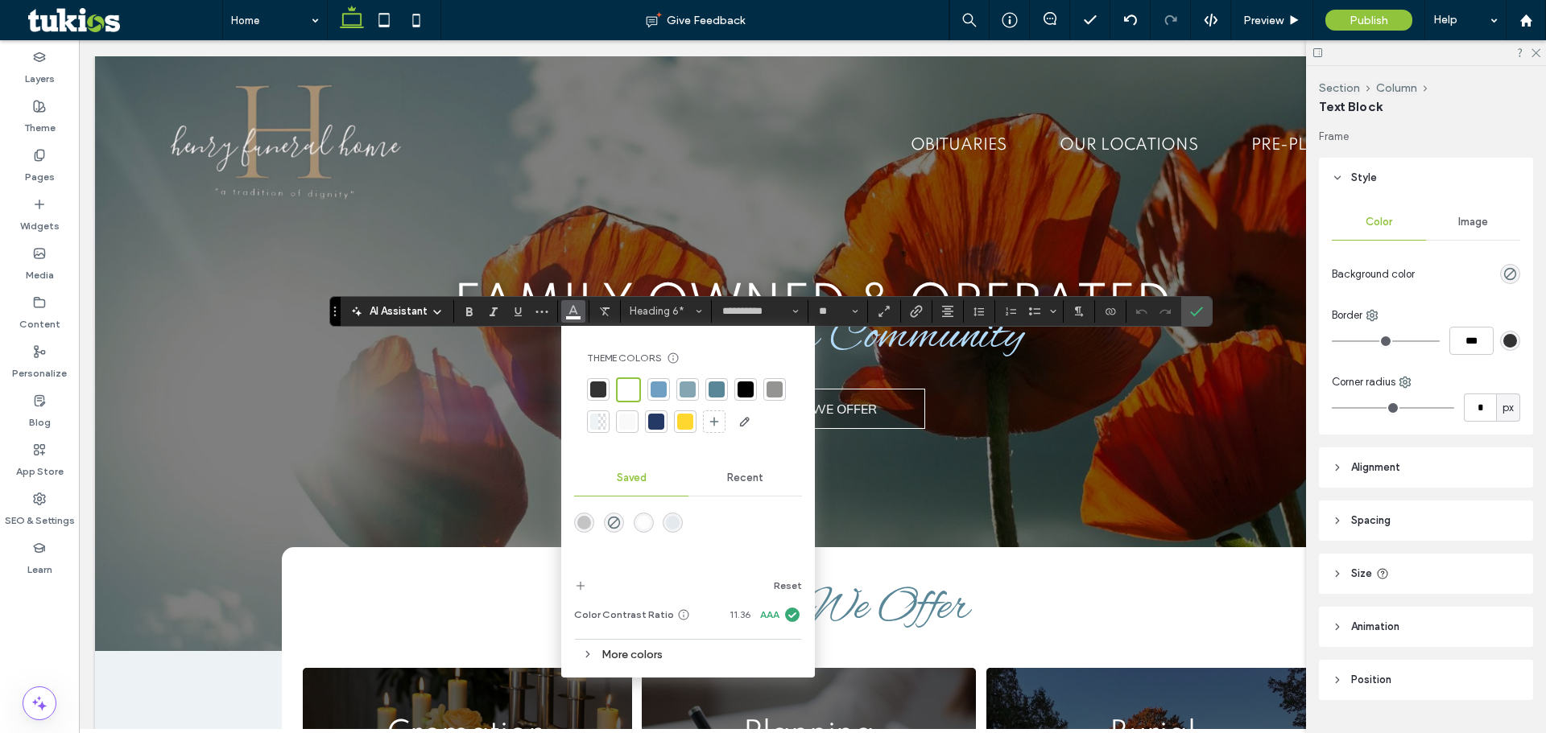
click at [681, 415] on div at bounding box center [685, 422] width 16 height 16
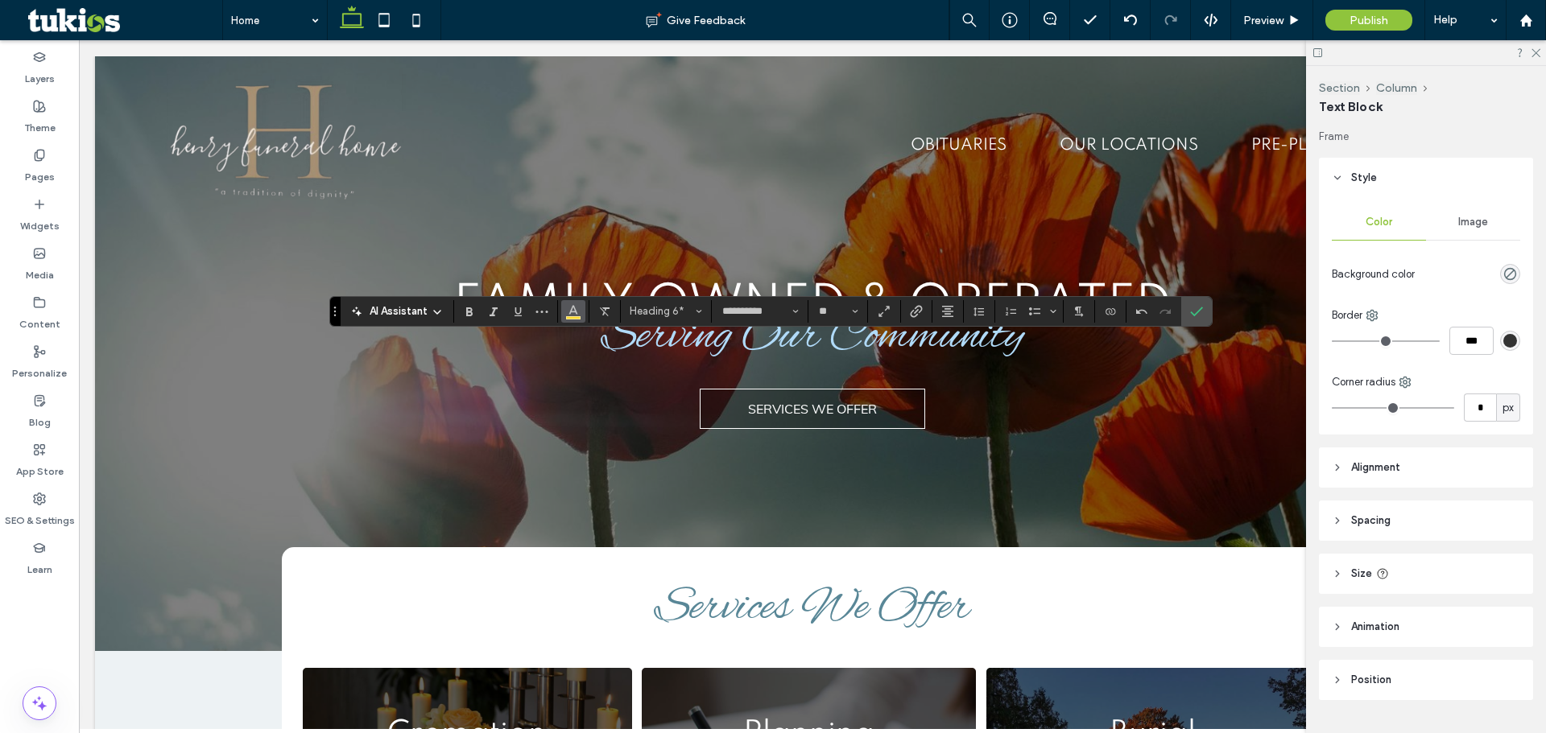
click at [574, 308] on use "Color" at bounding box center [573, 309] width 9 height 9
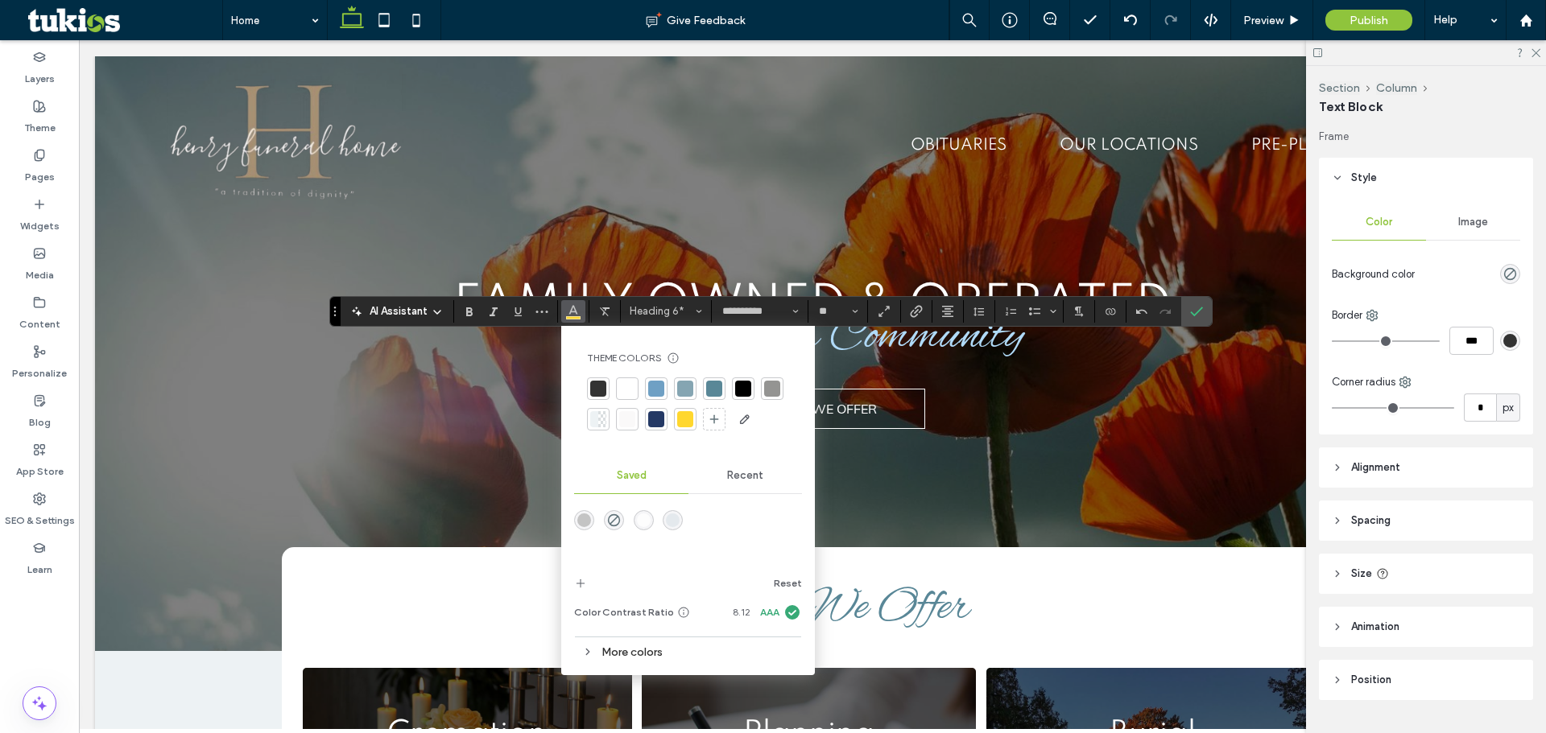
click at [630, 391] on div at bounding box center [627, 389] width 16 height 16
click at [1261, 23] on span "Preview" at bounding box center [1263, 21] width 40 height 14
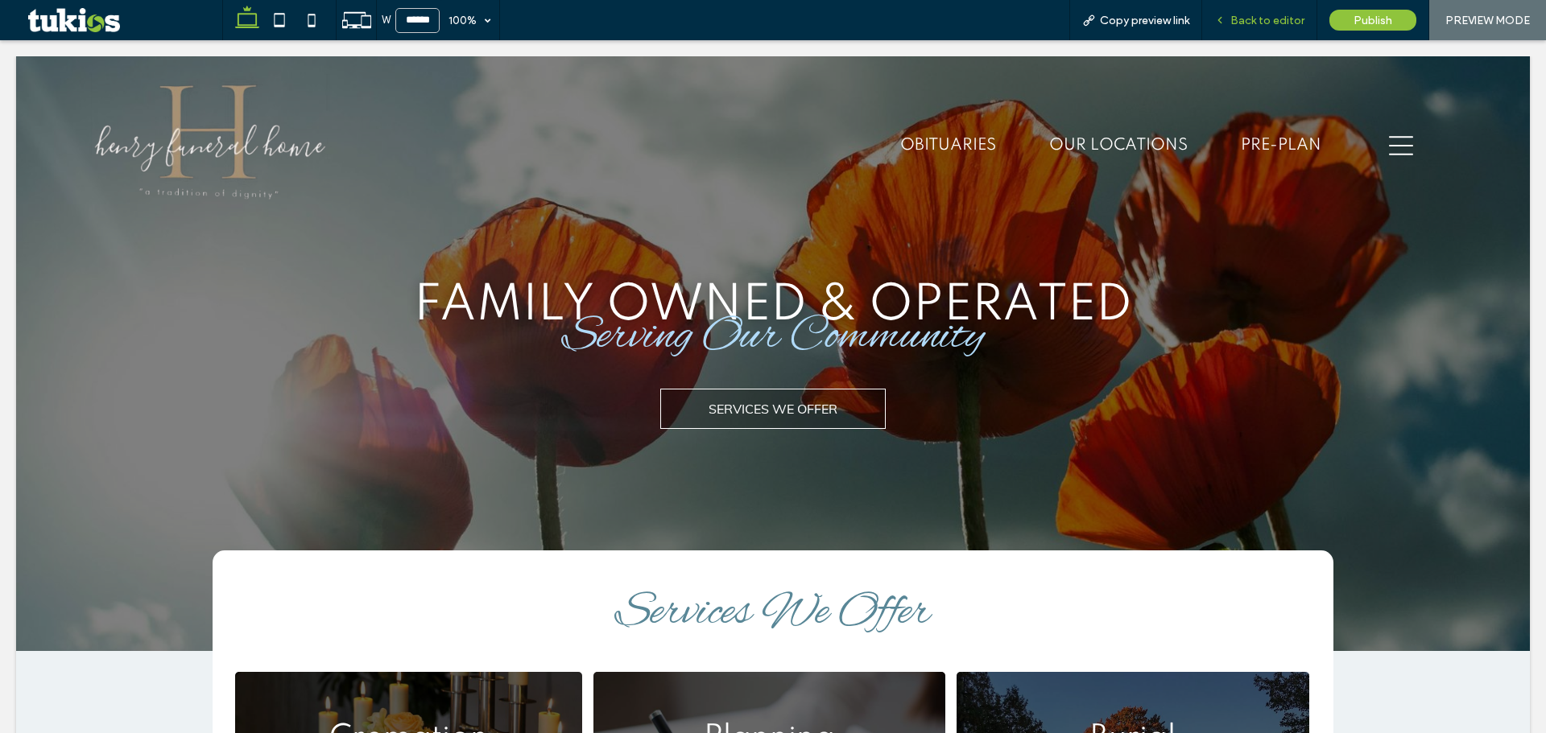
click at [1265, 15] on span "Back to editor" at bounding box center [1267, 21] width 74 height 14
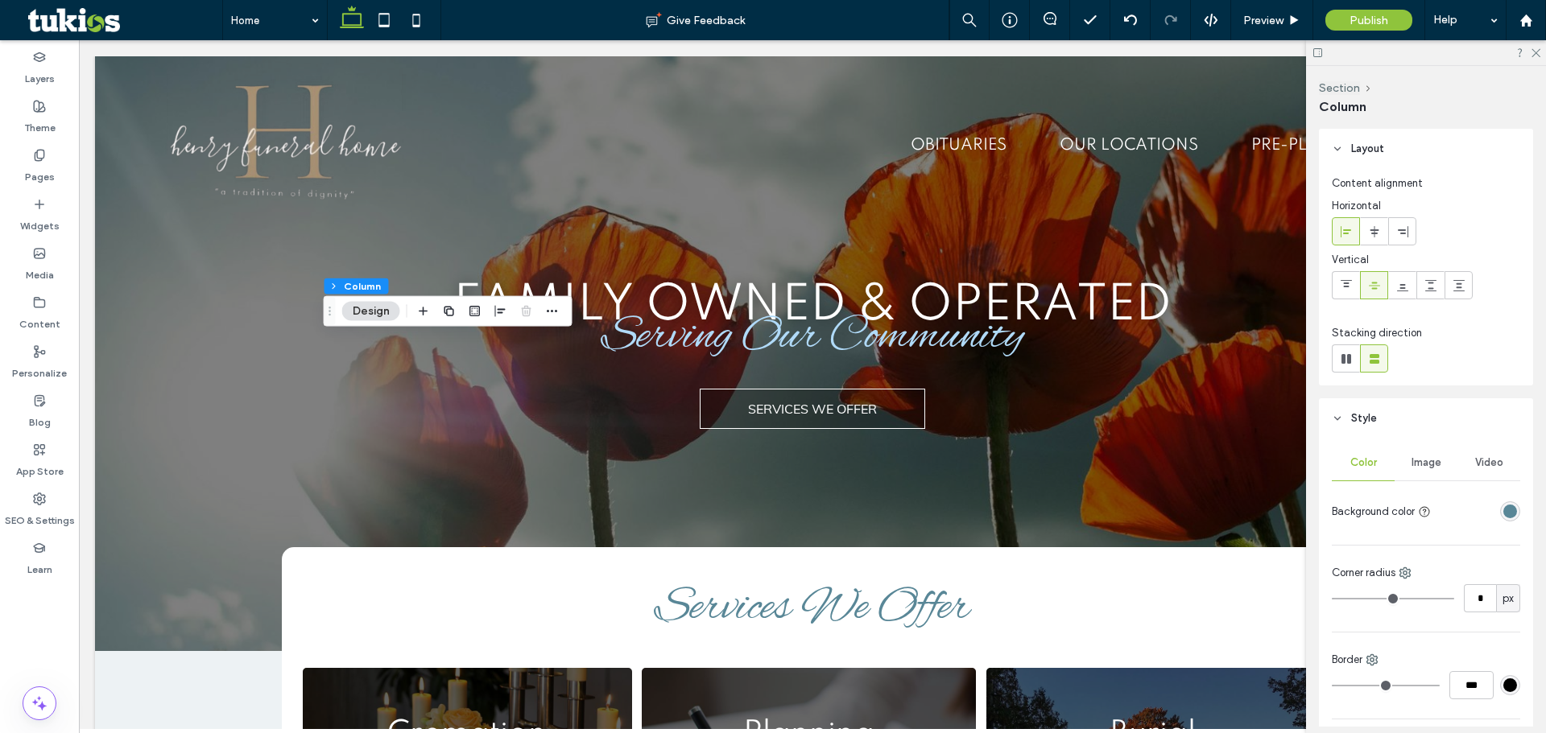
click at [1510, 510] on div "rgba(89, 135, 151, 1)" at bounding box center [1510, 511] width 20 height 20
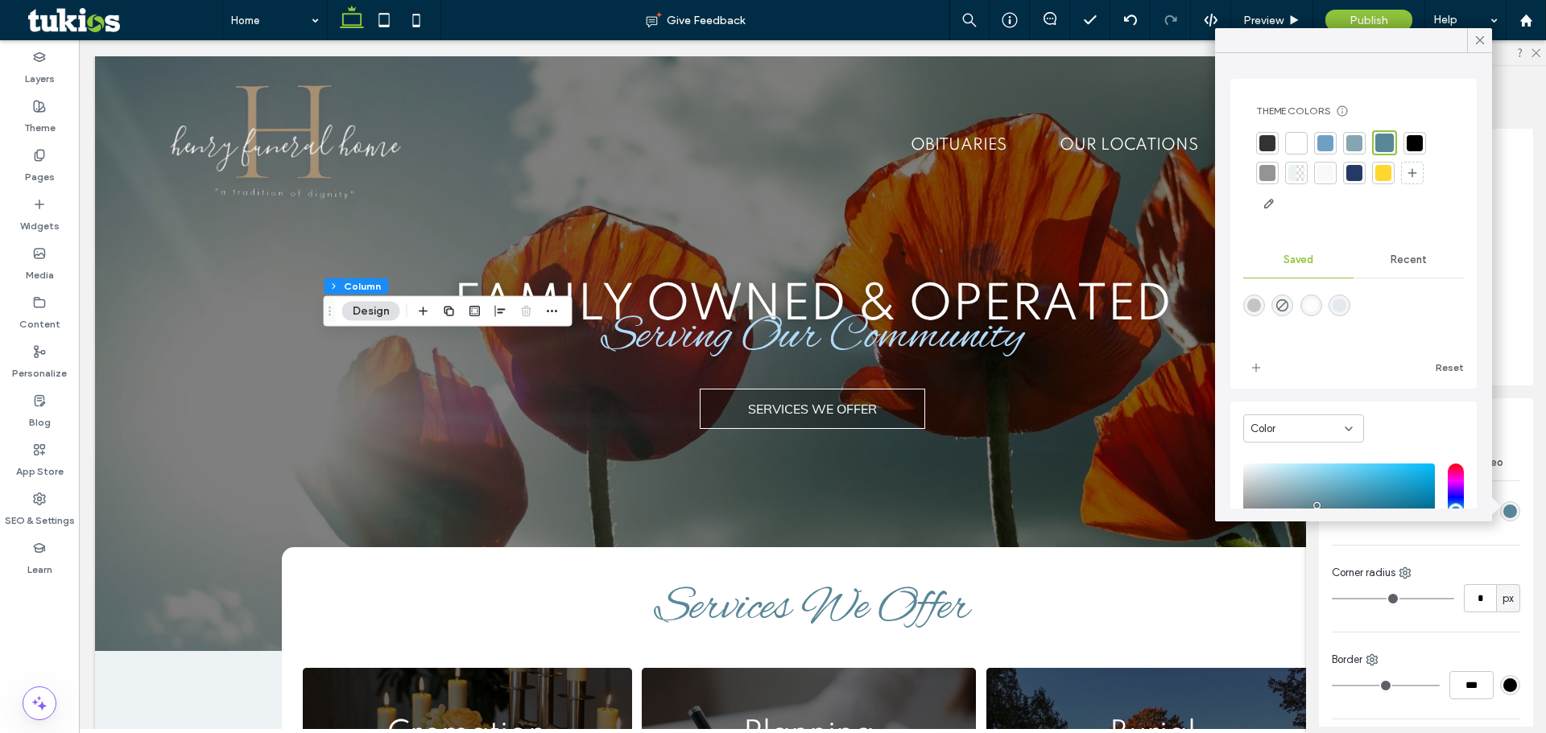
click at [1360, 175] on div at bounding box center [1354, 173] width 16 height 16
click at [1475, 42] on icon at bounding box center [1479, 40] width 14 height 14
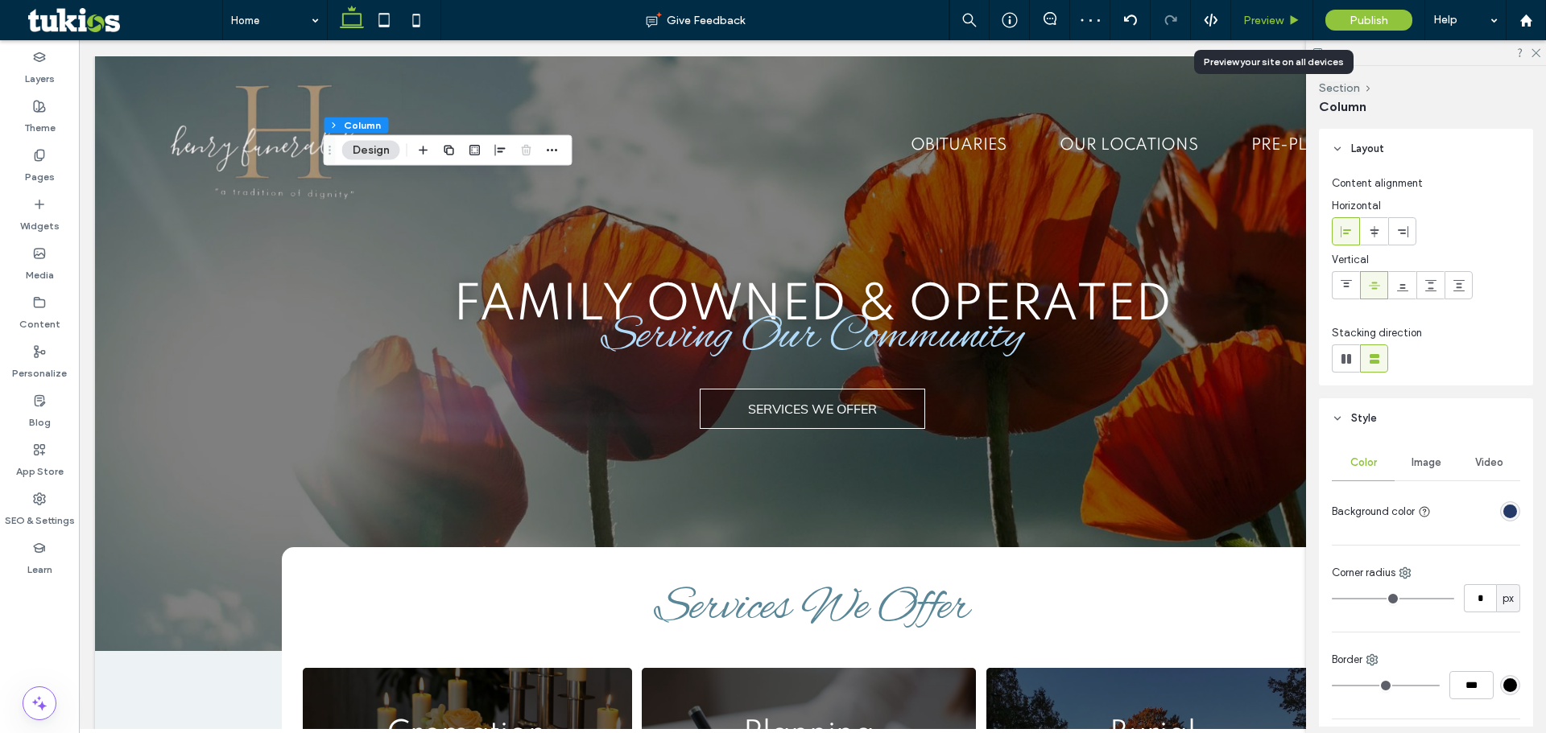
click at [1291, 23] on use at bounding box center [1294, 19] width 8 height 9
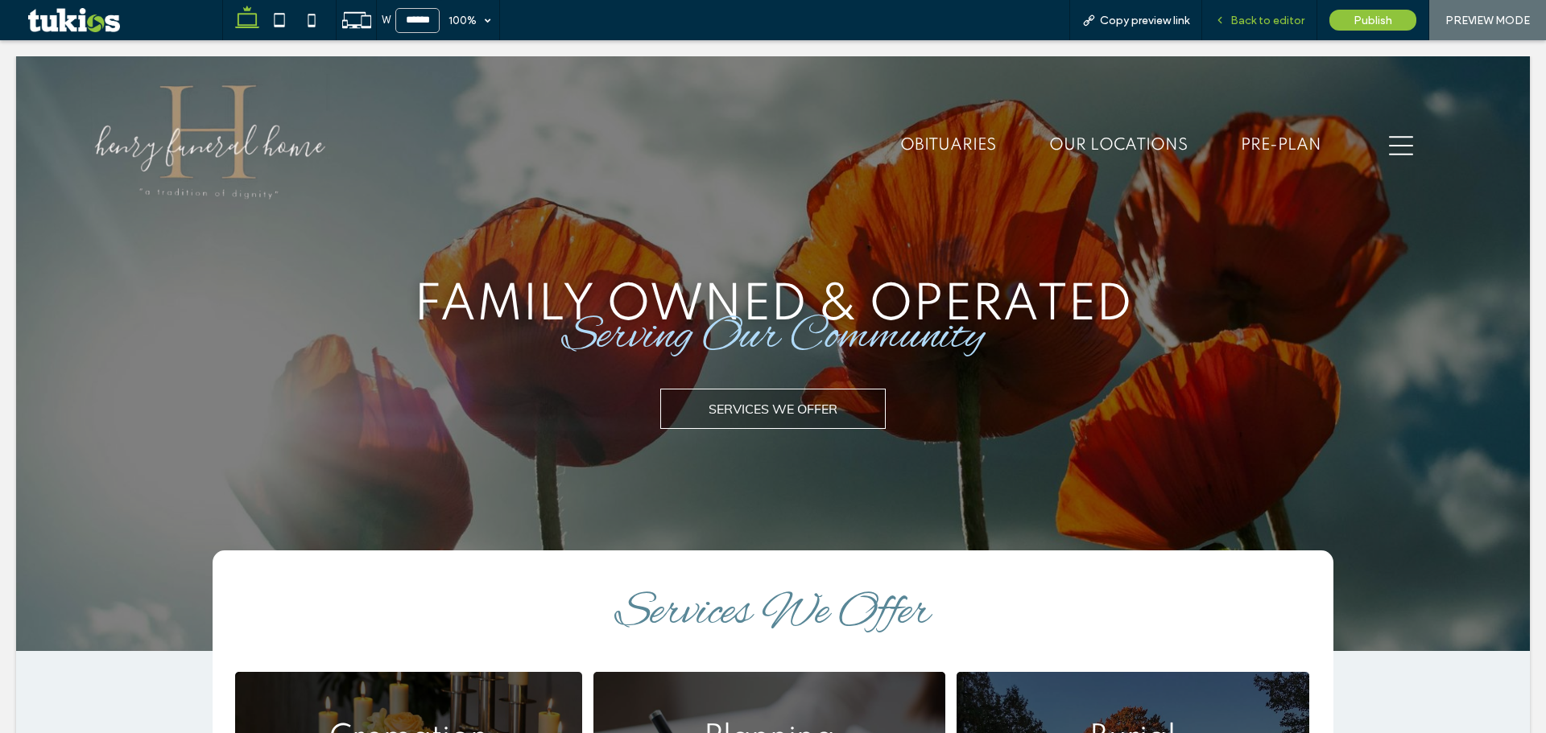
click at [1261, 14] on span "Back to editor" at bounding box center [1267, 21] width 74 height 14
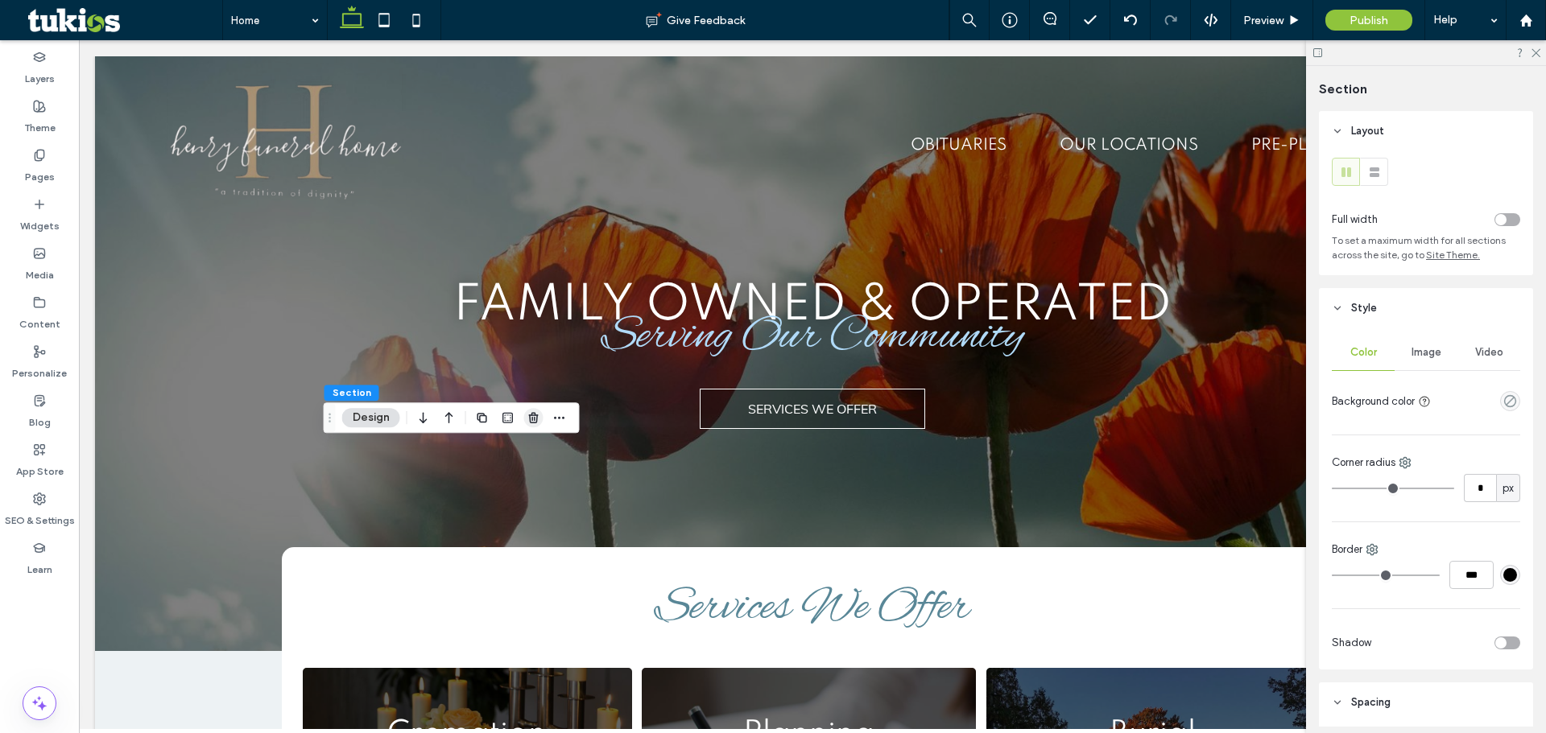
click at [528, 419] on icon "button" at bounding box center [533, 417] width 13 height 13
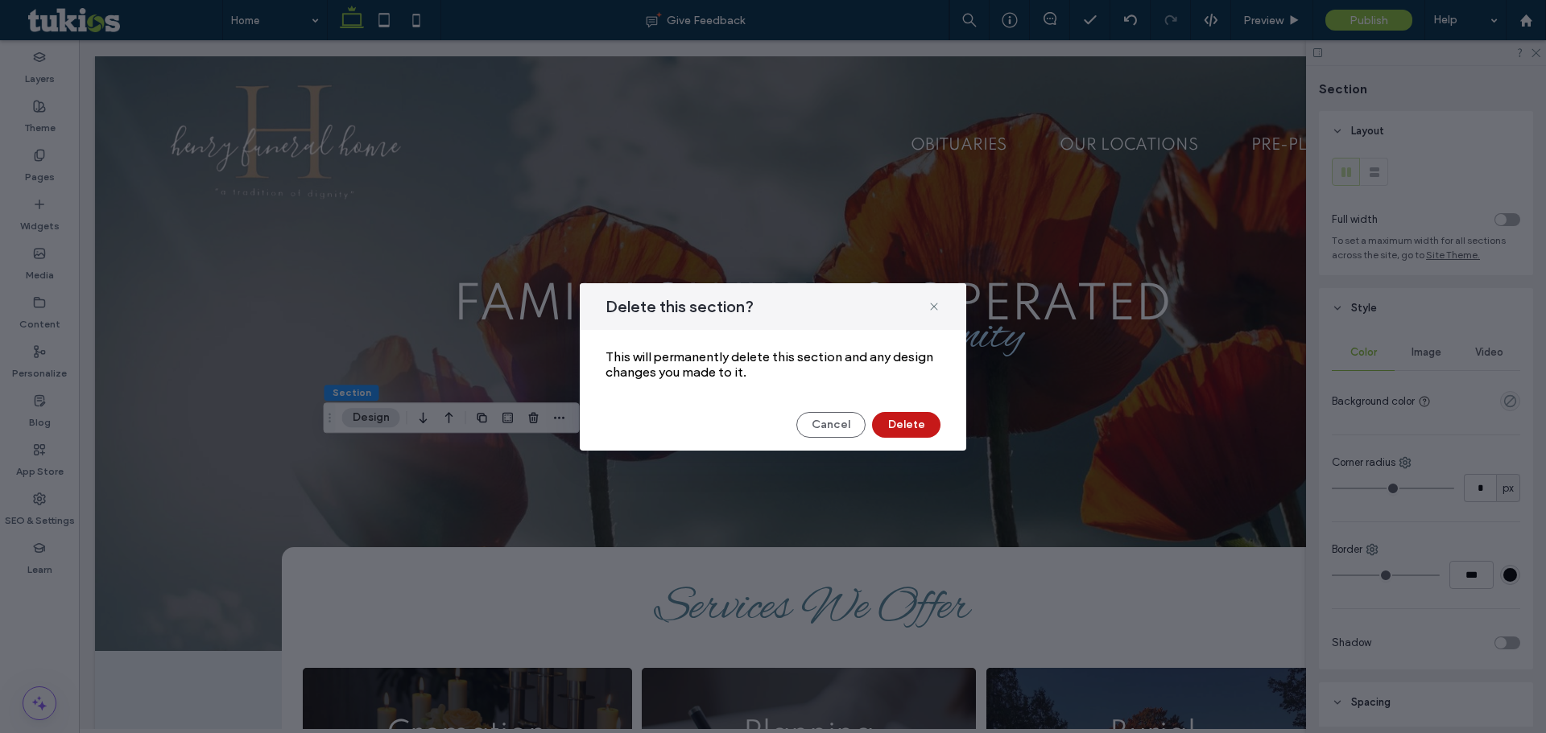
click at [917, 423] on button "Delete" at bounding box center [906, 425] width 68 height 26
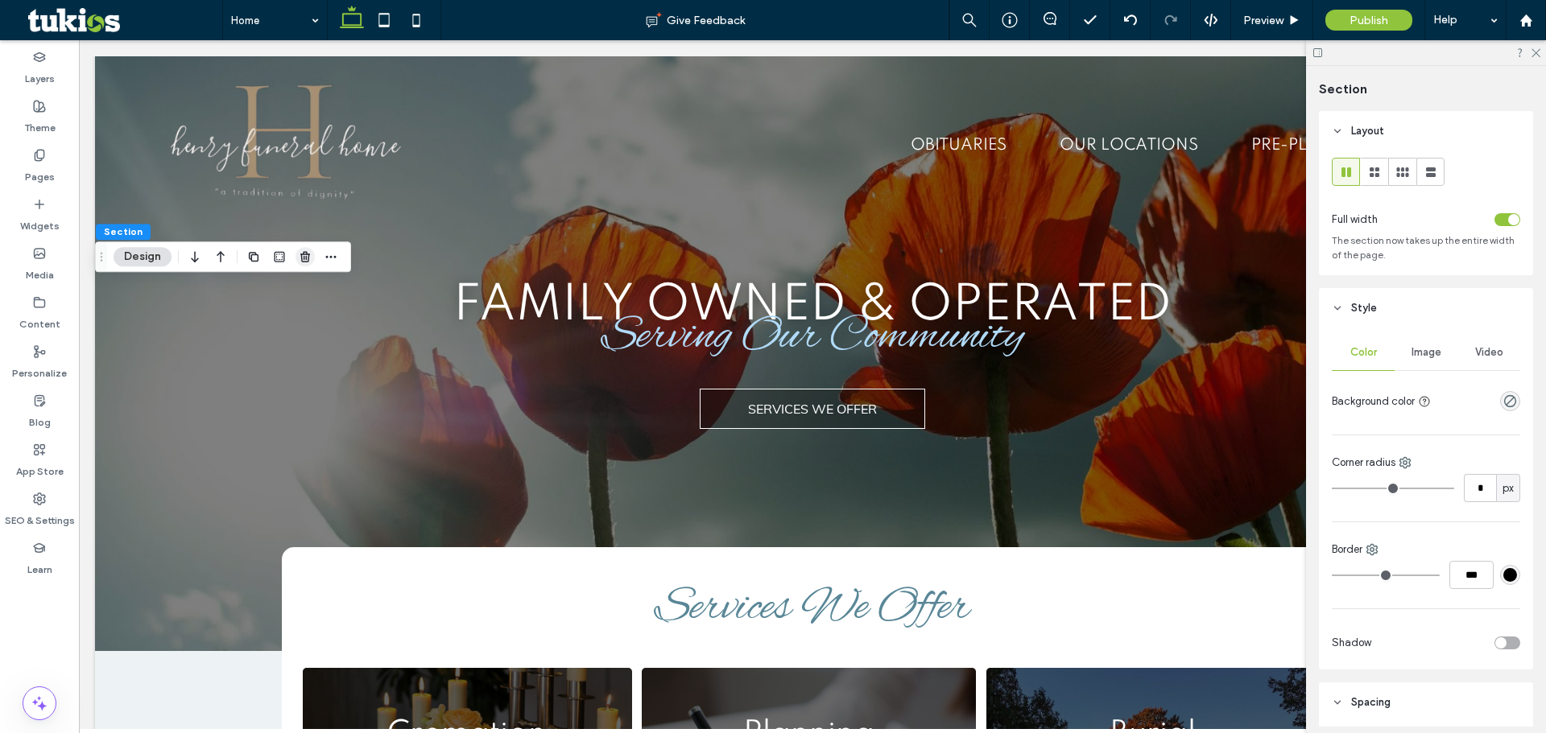
click at [306, 250] on span "button" at bounding box center [304, 256] width 19 height 19
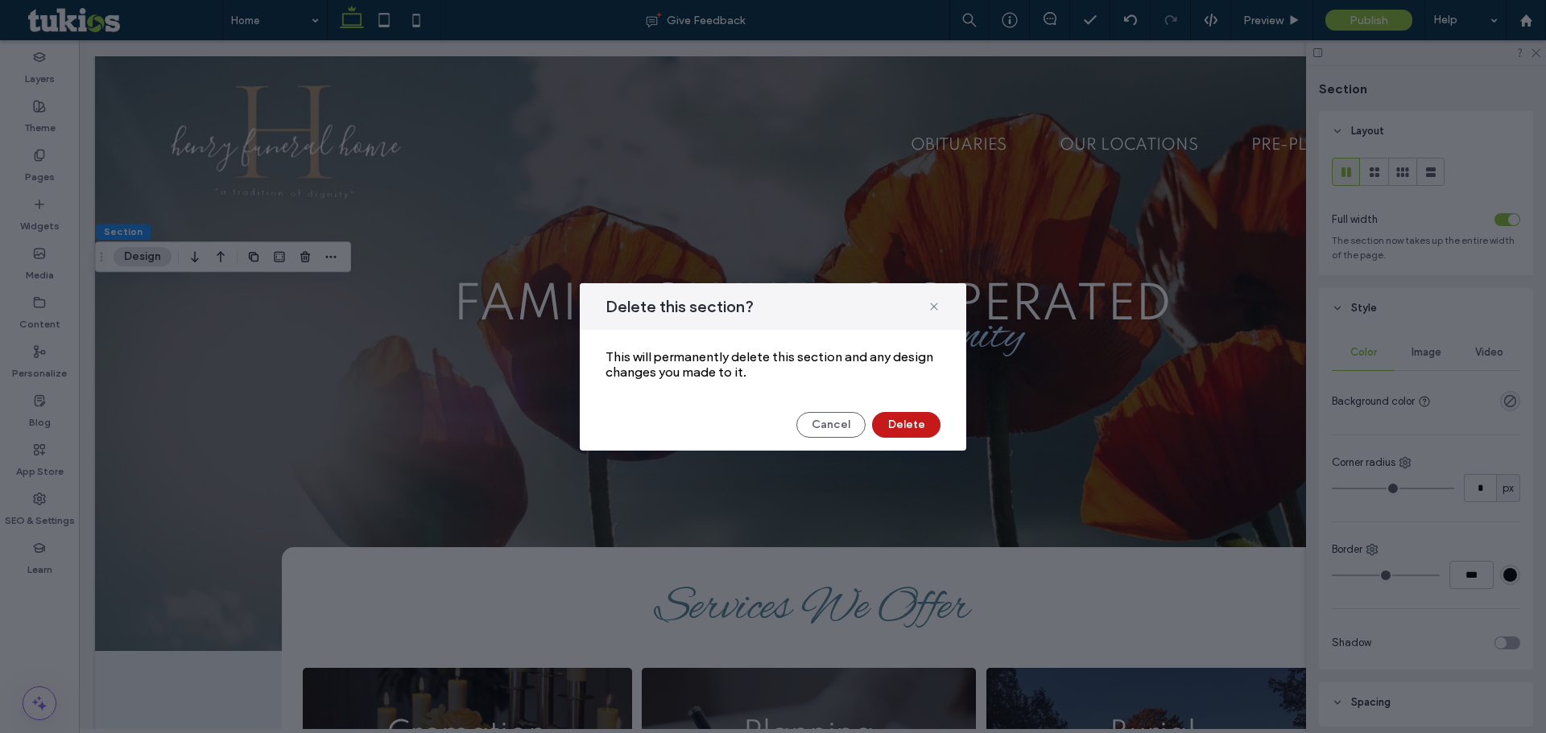
click at [906, 419] on button "Delete" at bounding box center [906, 425] width 68 height 26
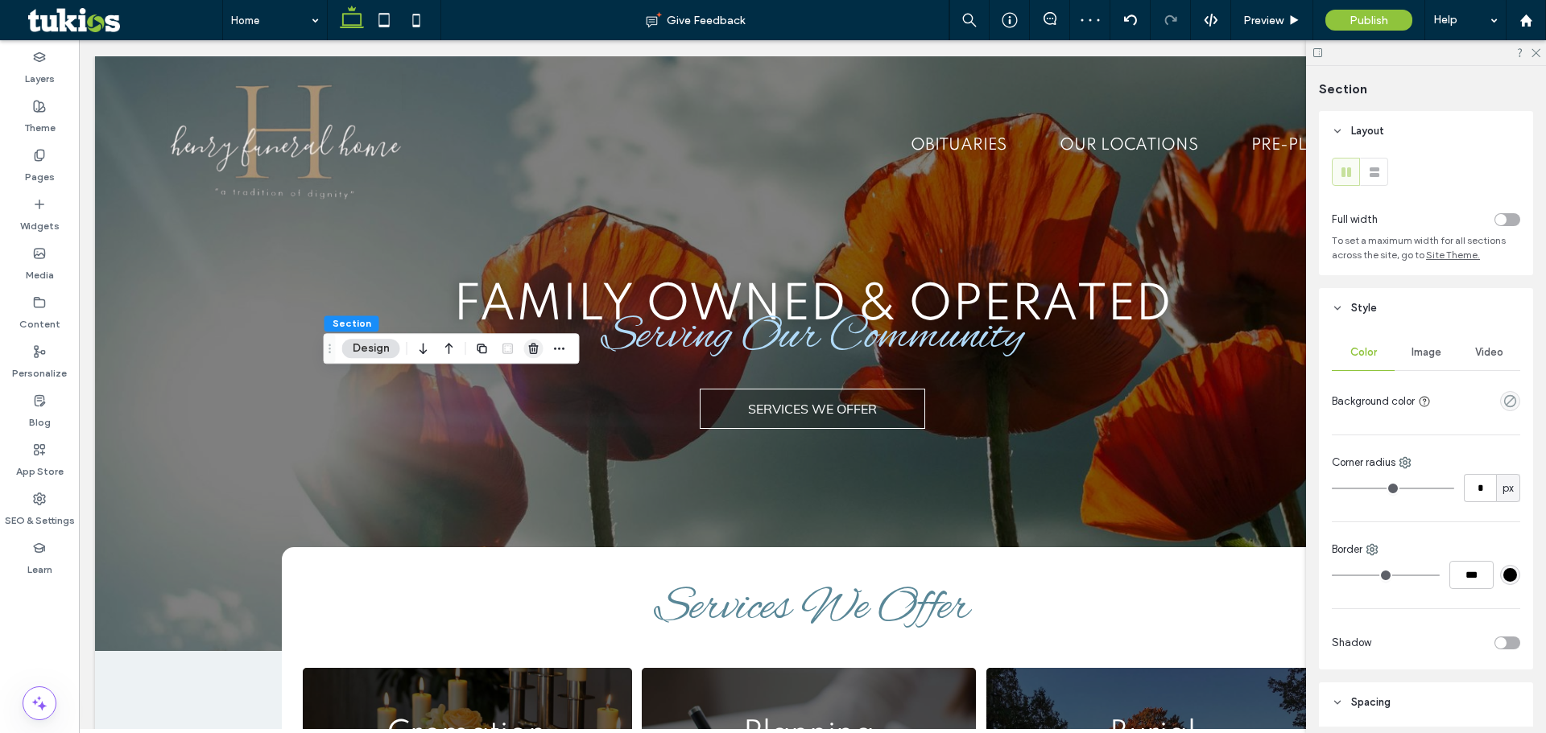
click at [539, 357] on span "button" at bounding box center [533, 348] width 19 height 19
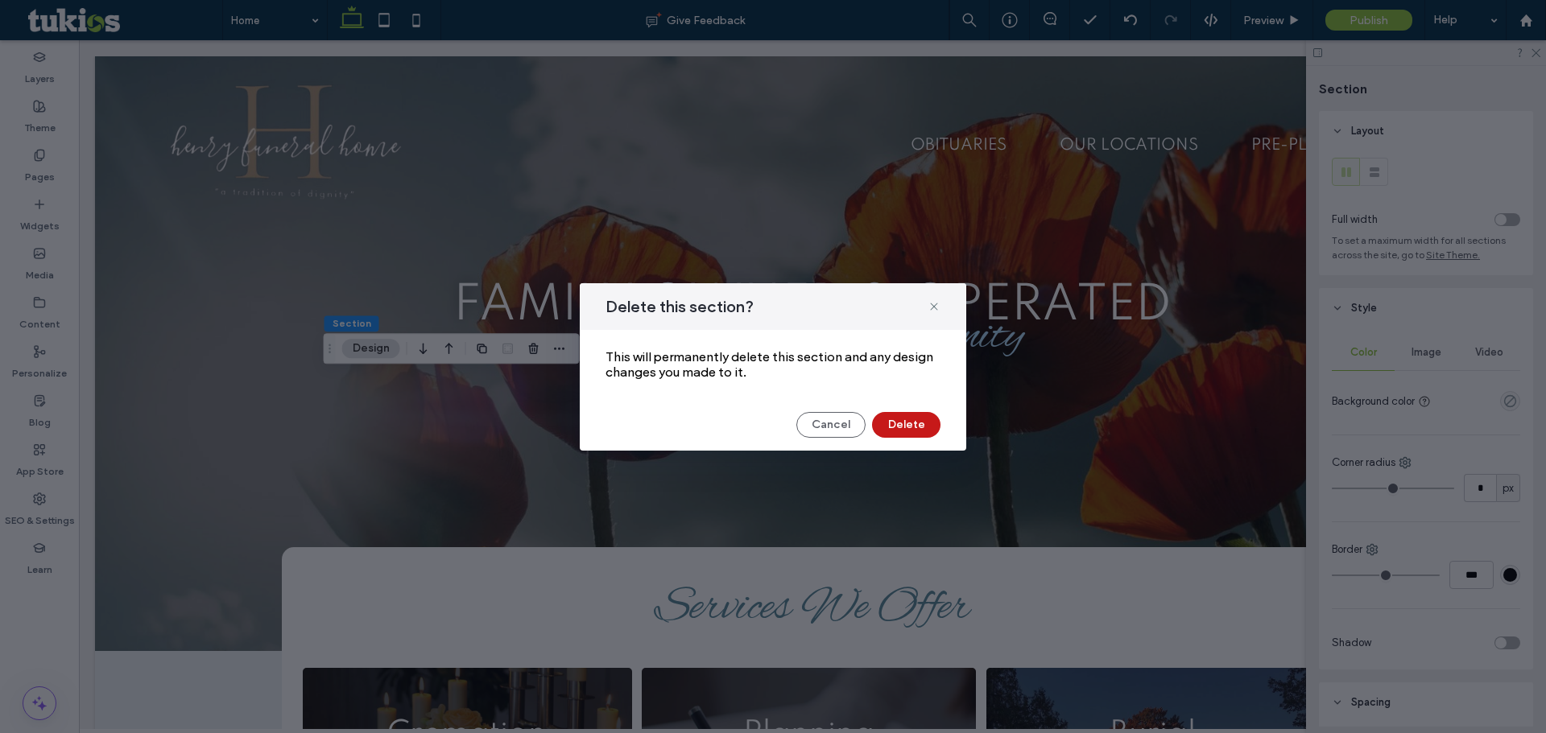
click at [893, 422] on button "Delete" at bounding box center [906, 425] width 68 height 26
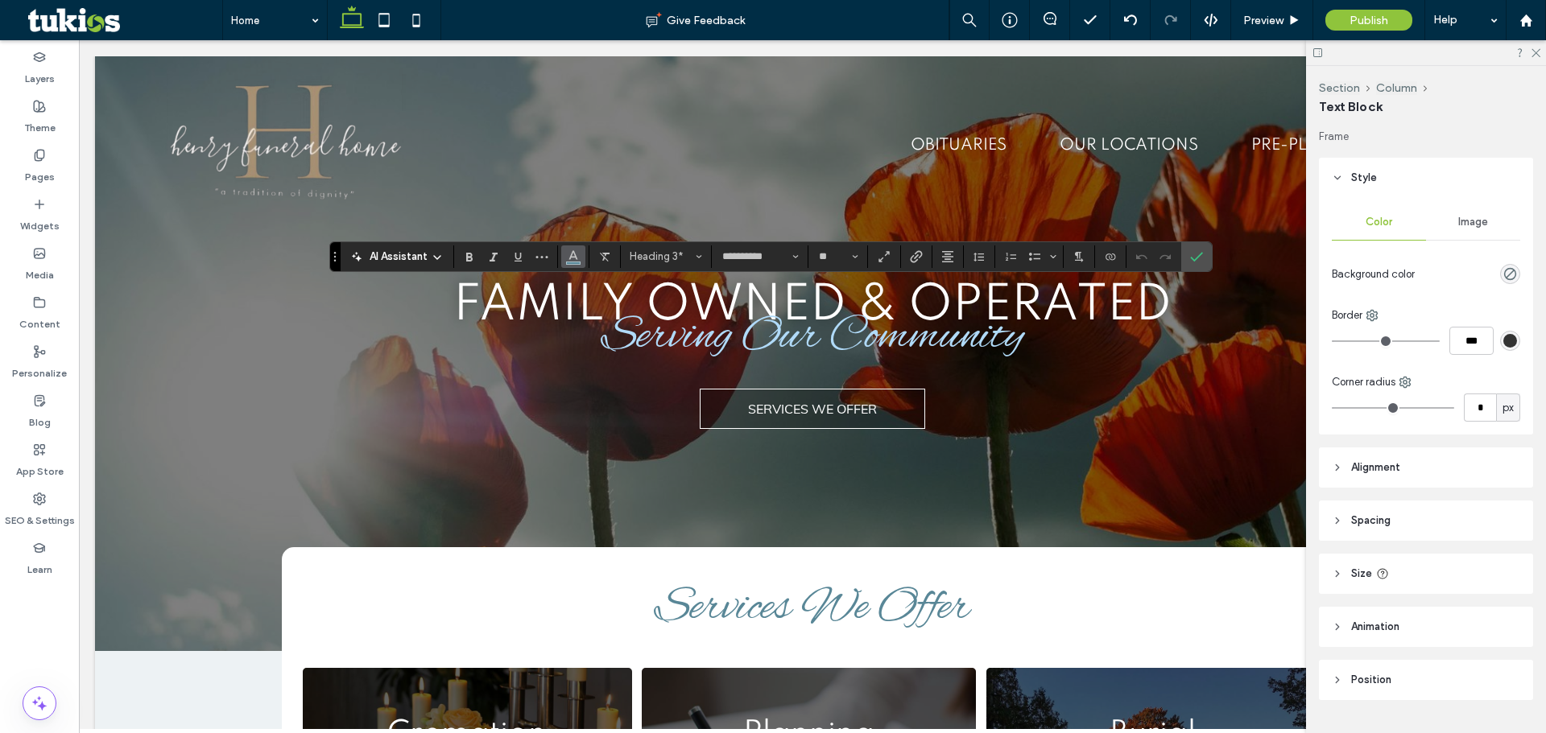
click at [570, 258] on use "Color" at bounding box center [573, 254] width 9 height 9
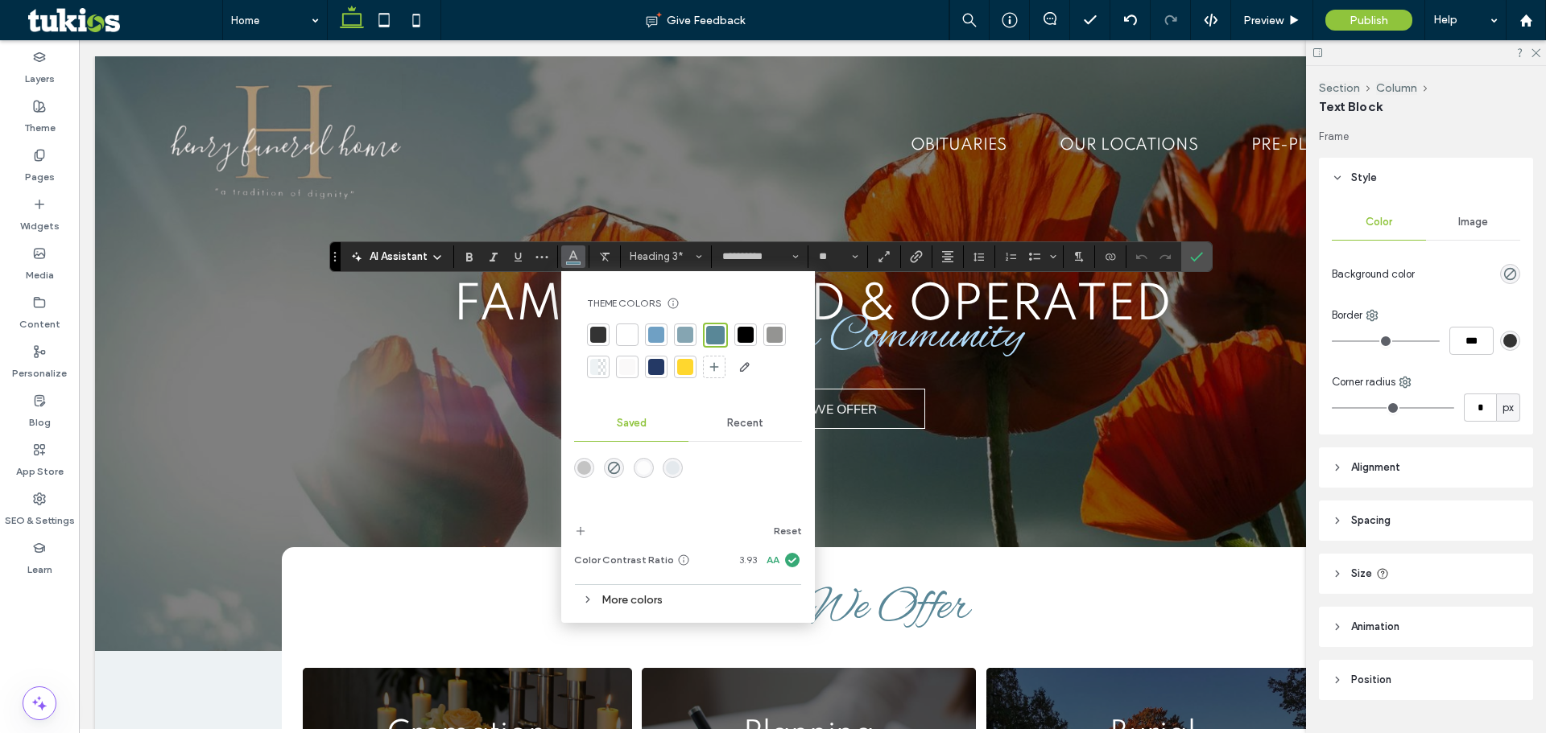
click at [651, 373] on div at bounding box center [656, 367] width 16 height 16
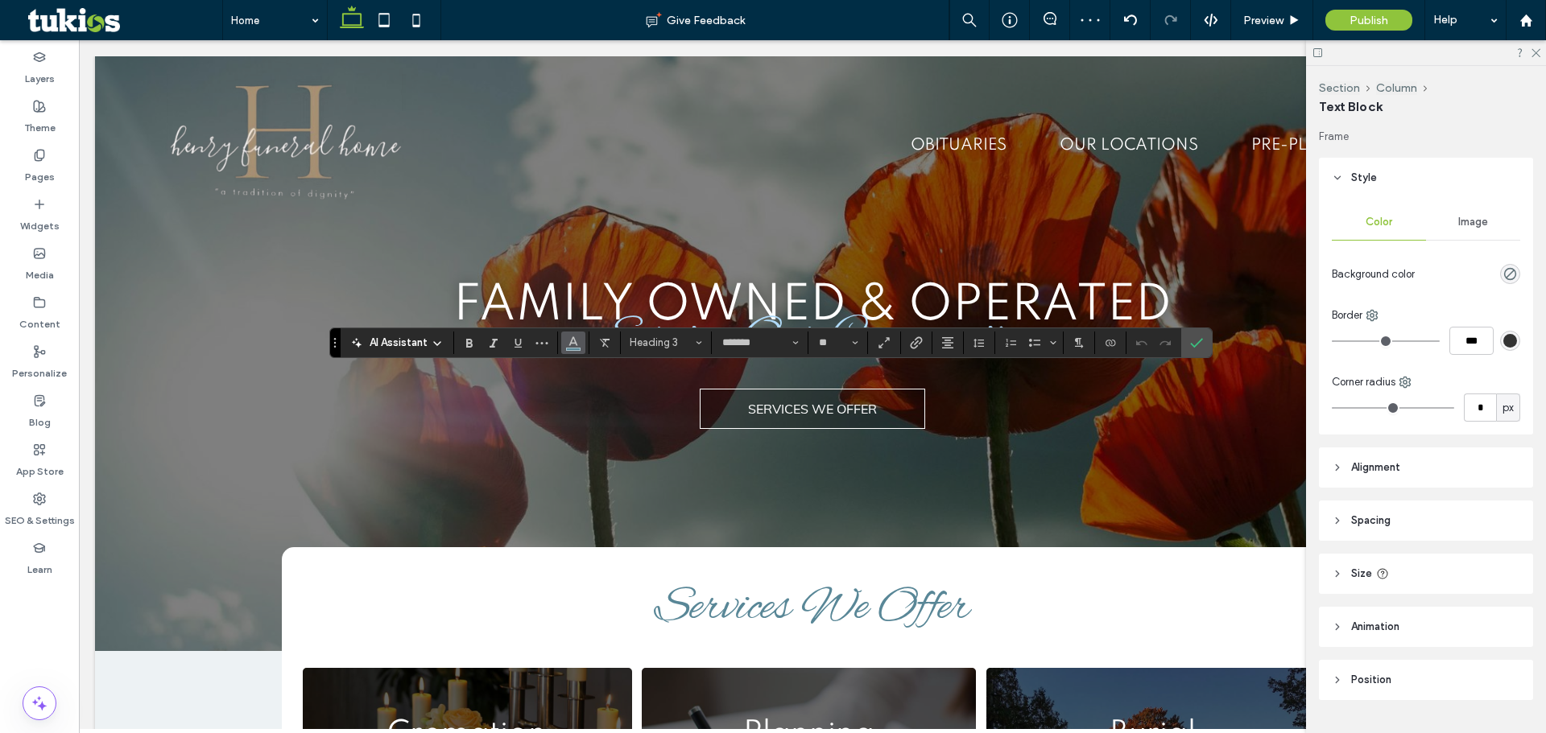
click at [575, 342] on icon "Color" at bounding box center [573, 341] width 13 height 13
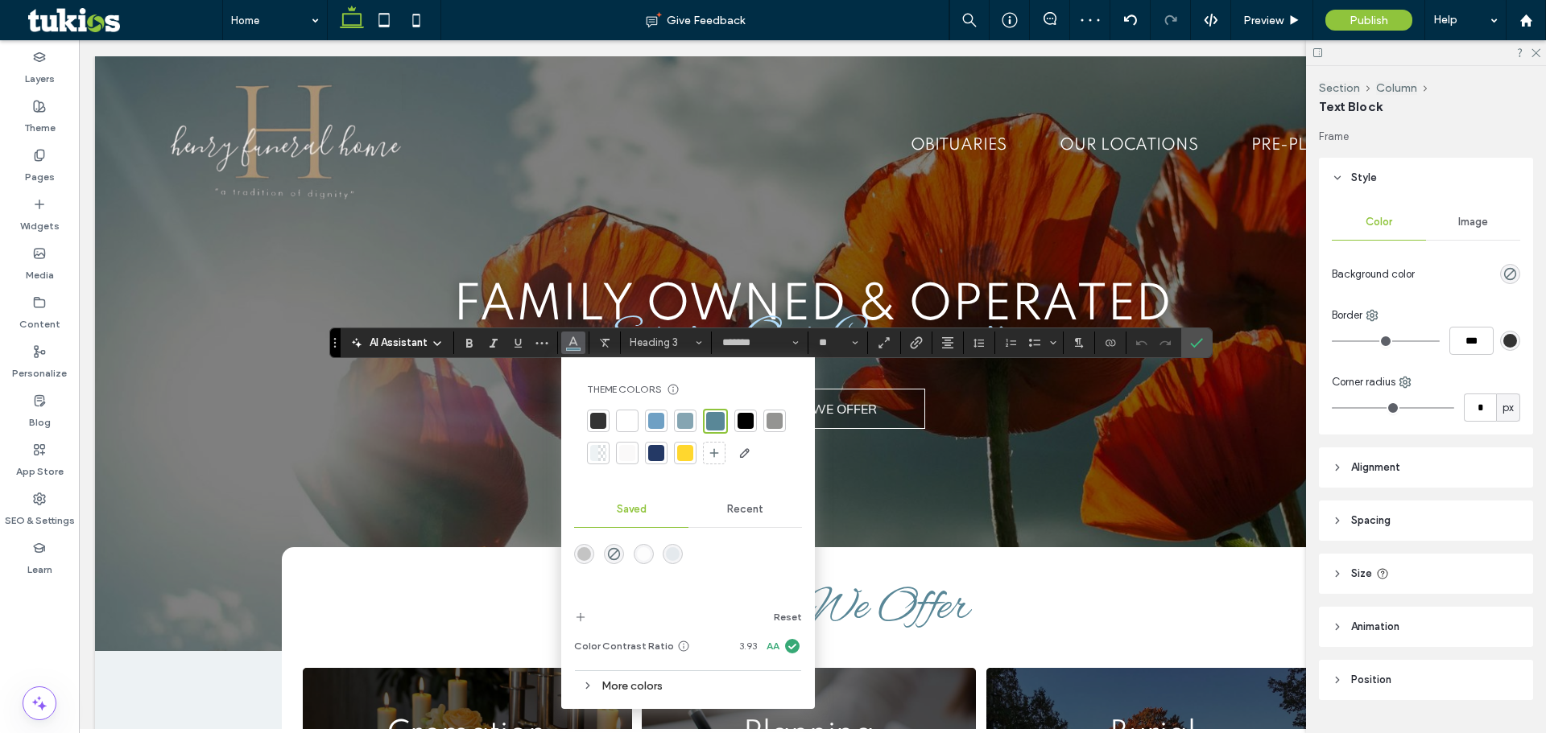
click at [658, 453] on div at bounding box center [656, 453] width 16 height 16
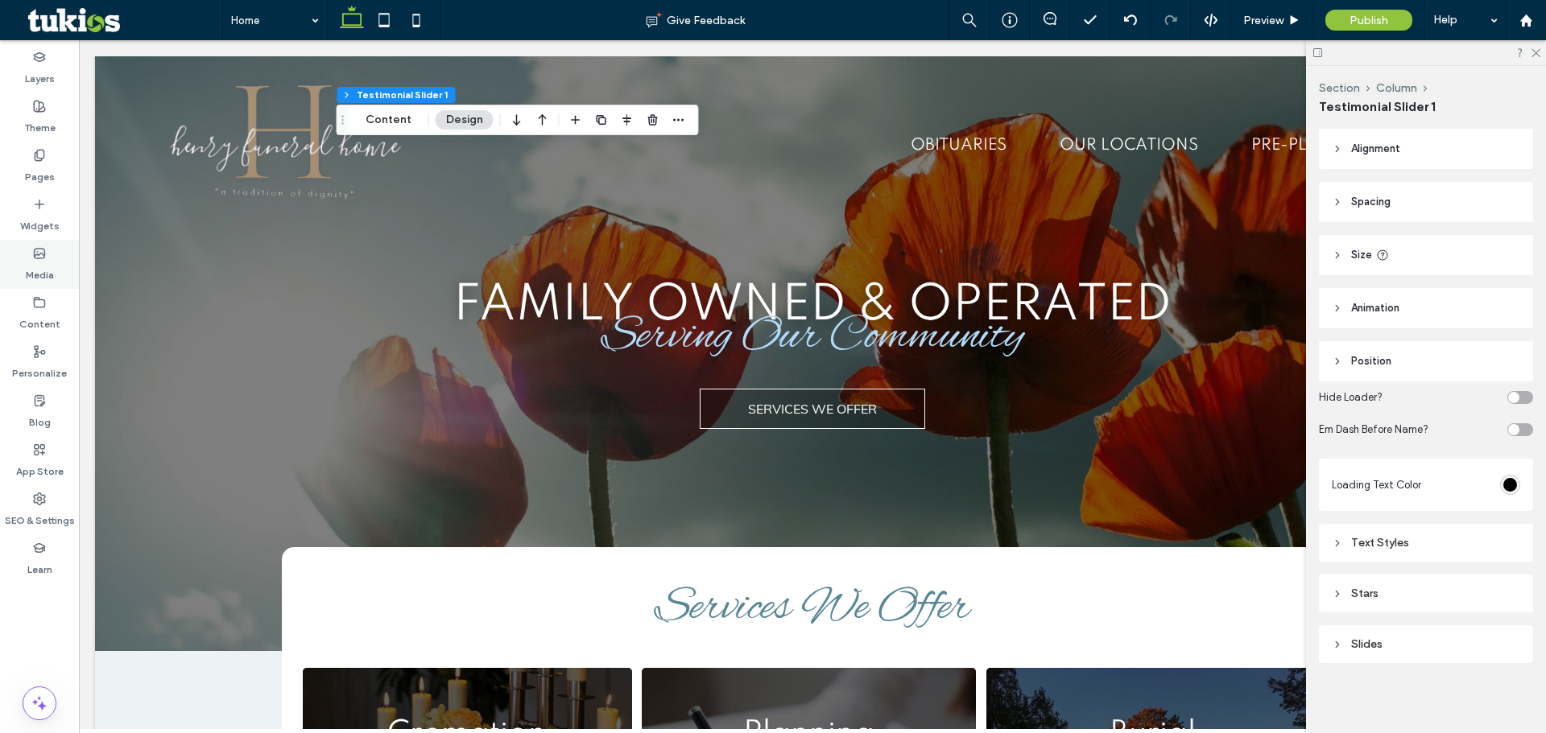
click at [37, 272] on label "Media" at bounding box center [40, 271] width 28 height 23
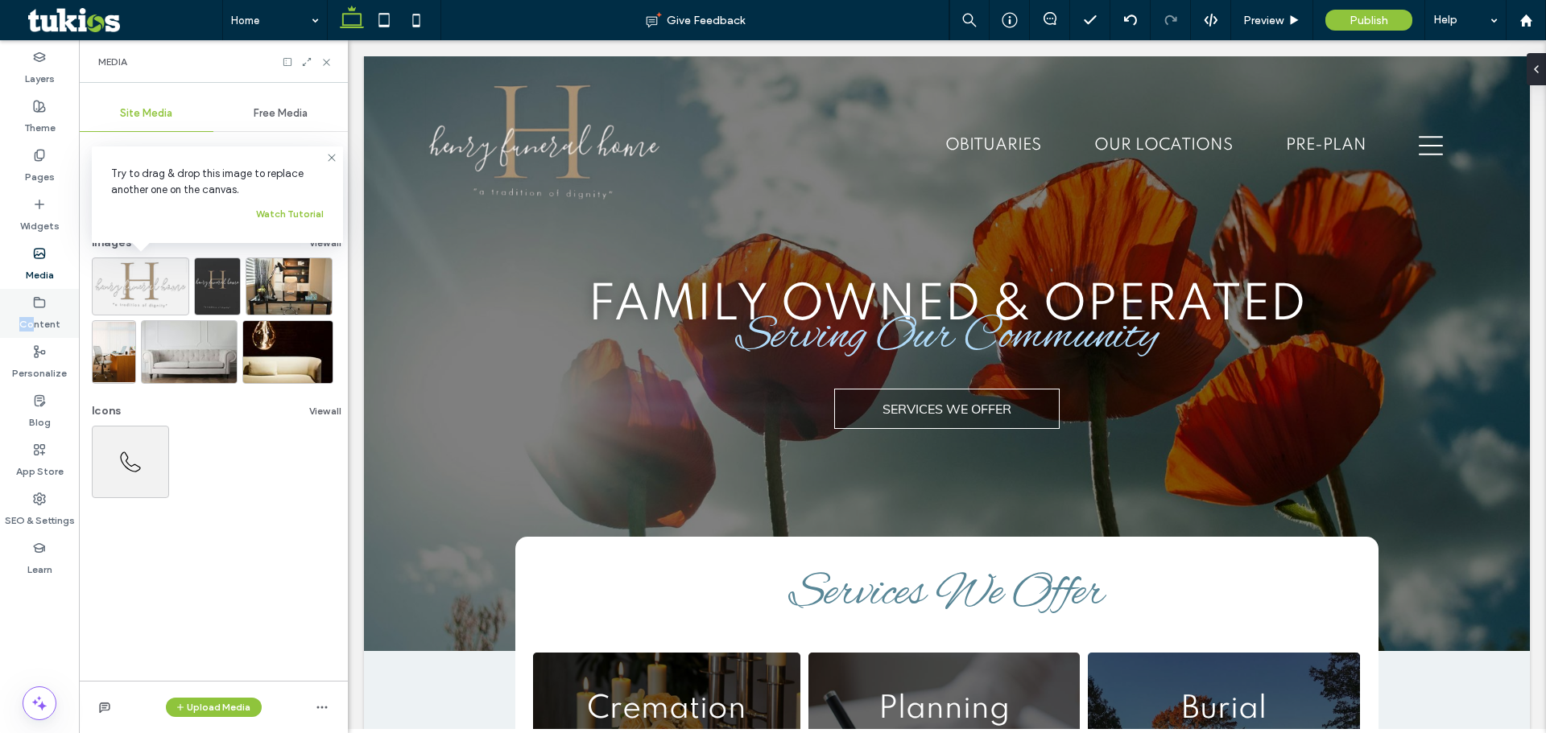
click at [32, 309] on div "Content" at bounding box center [39, 313] width 79 height 49
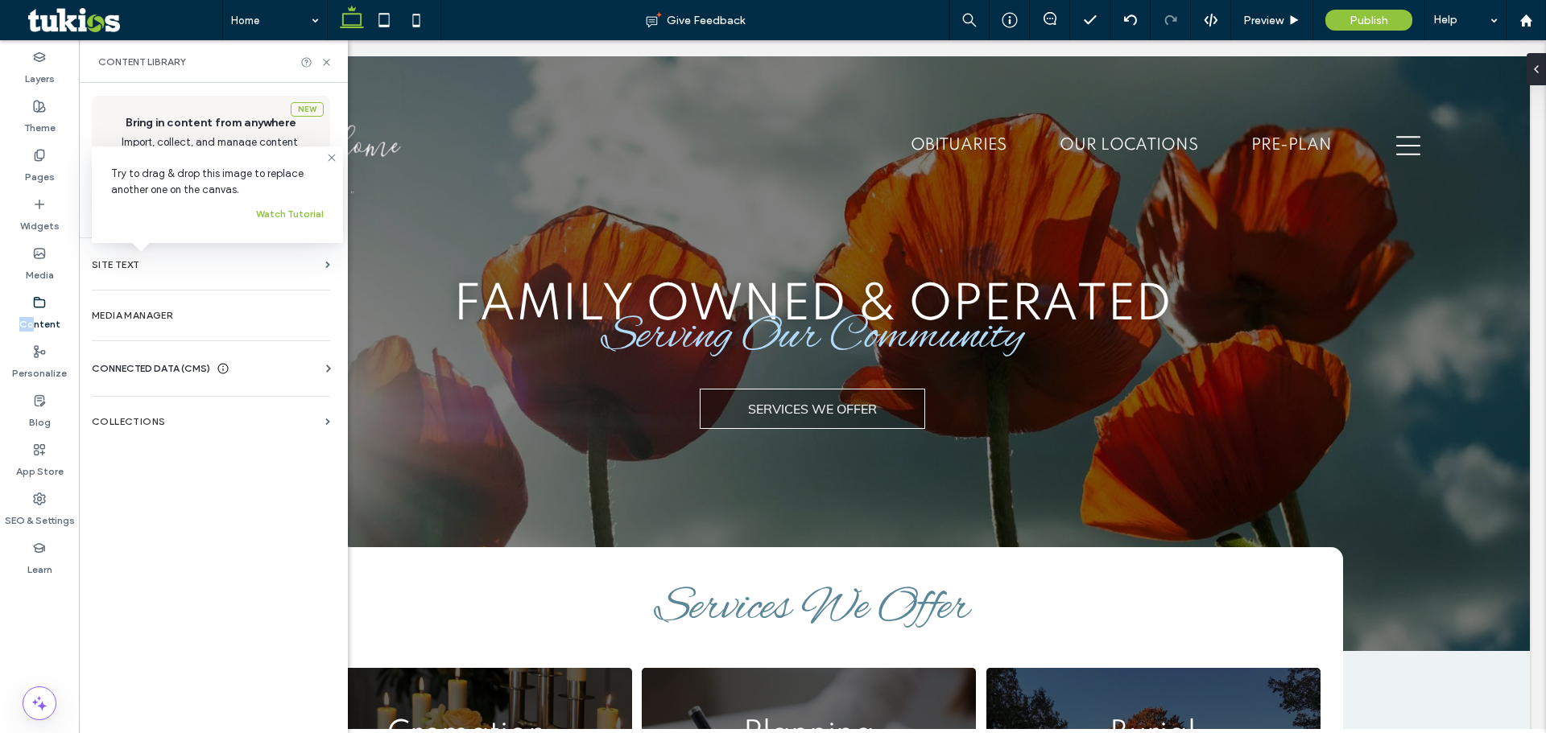
click at [164, 331] on img at bounding box center [189, 351] width 97 height 64
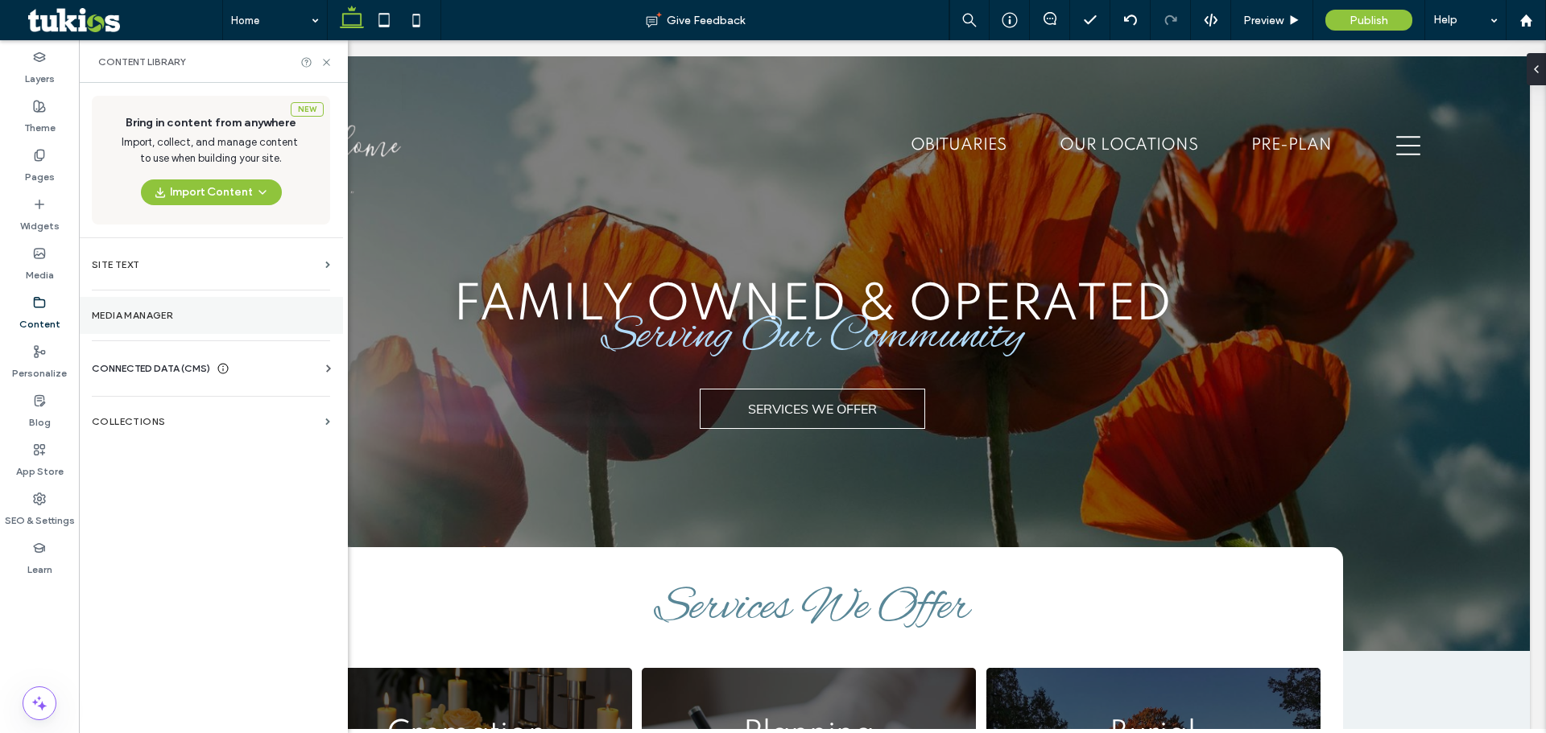
click at [177, 320] on label "Media Manager" at bounding box center [211, 315] width 238 height 11
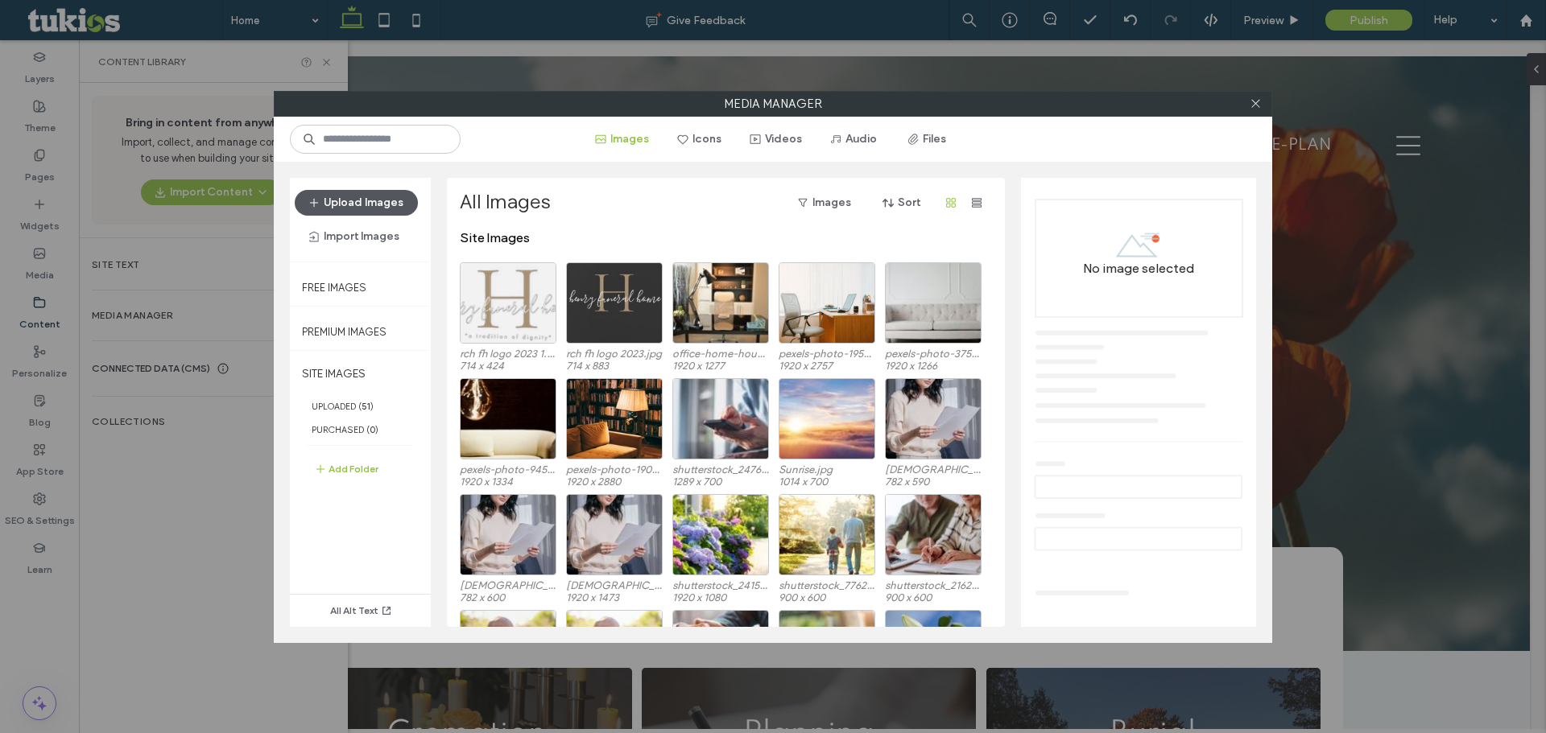
click at [376, 195] on button "Upload Images" at bounding box center [356, 203] width 123 height 26
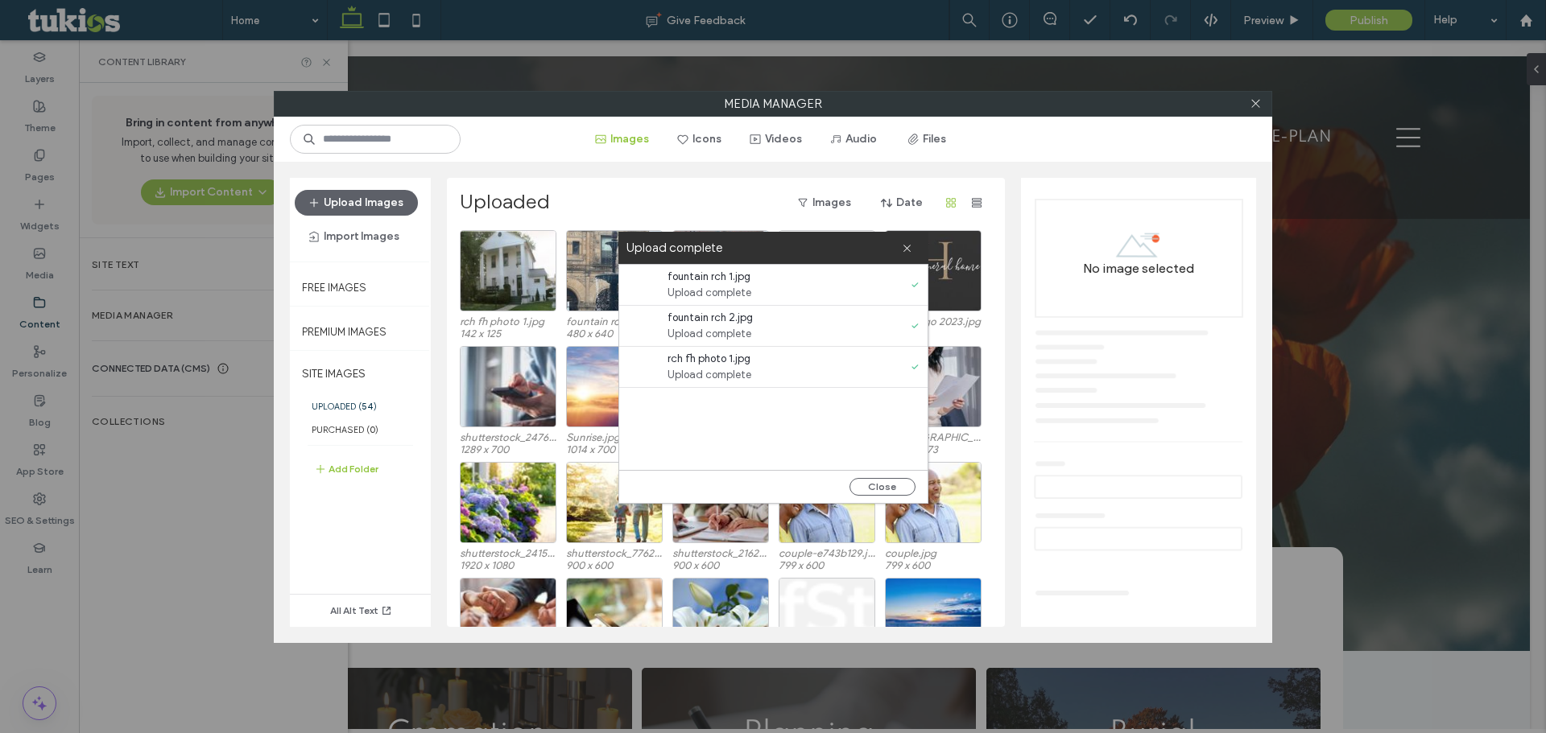
scroll to position [3605, 0]
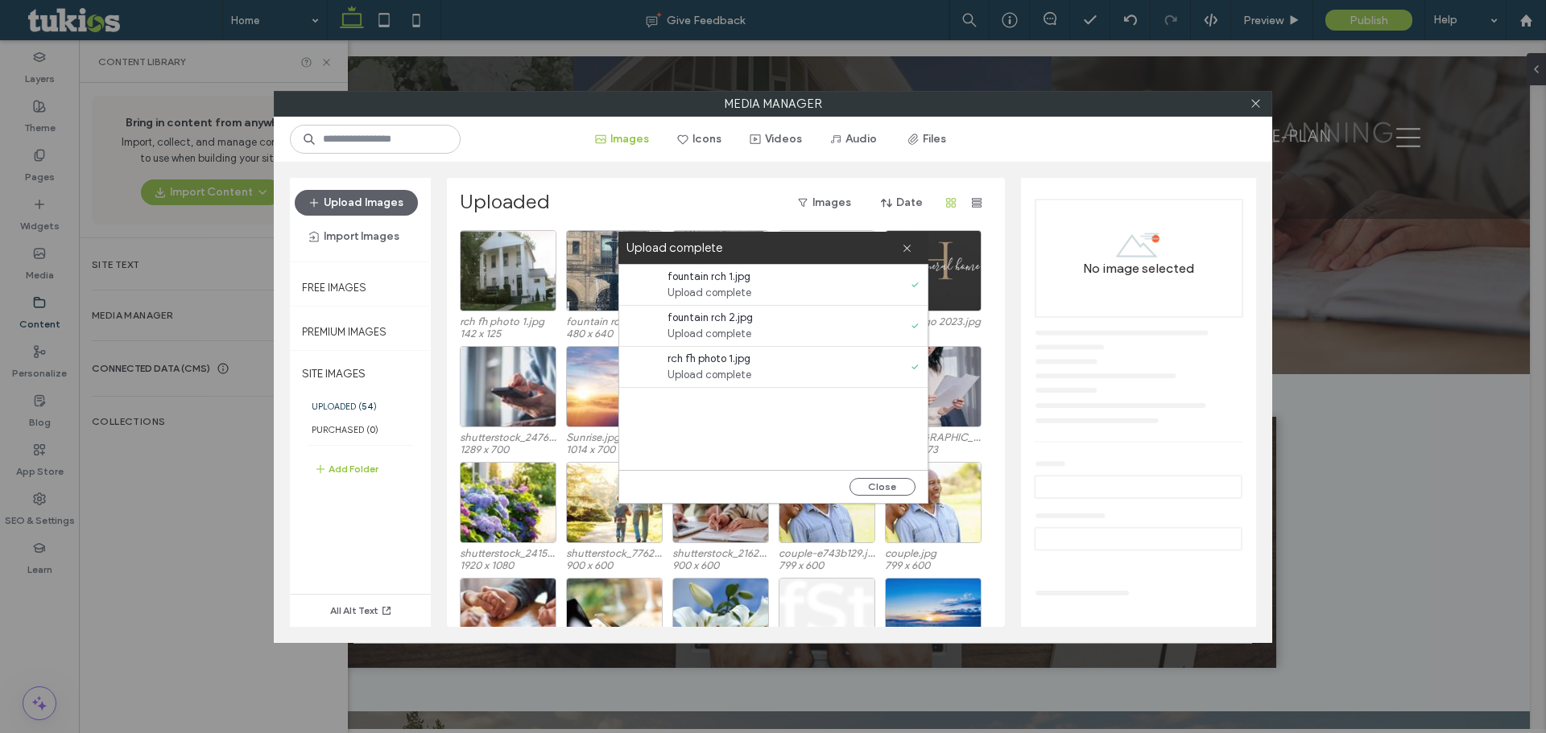
click at [547, 155] on div "Images Icons Videos Audio Files" at bounding box center [773, 139] width 998 height 45
click at [897, 246] on label "Upload complete" at bounding box center [763, 248] width 275 height 22
click at [904, 246] on use at bounding box center [906, 248] width 7 height 7
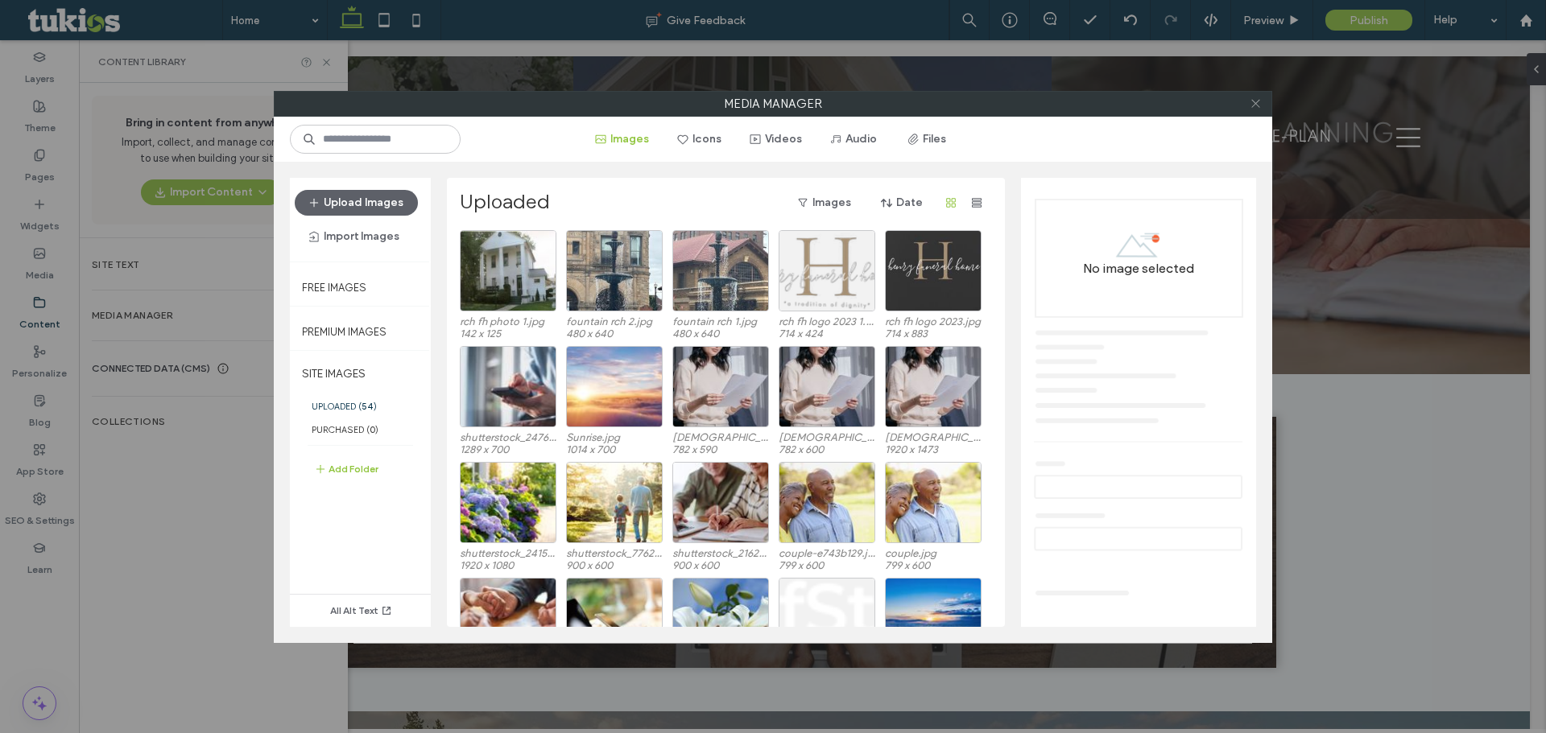
click at [1254, 103] on use at bounding box center [1255, 104] width 8 height 8
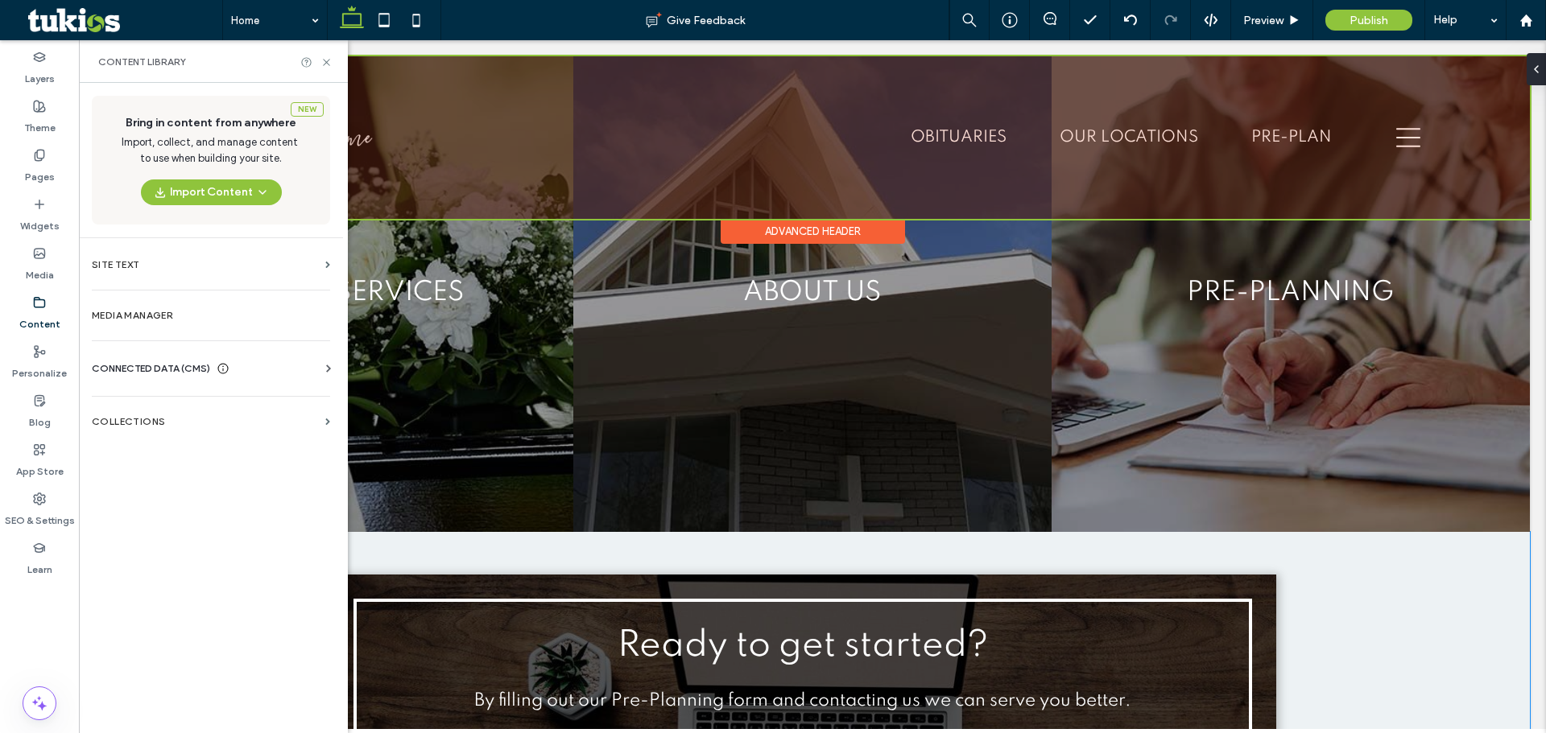
scroll to position [3444, 0]
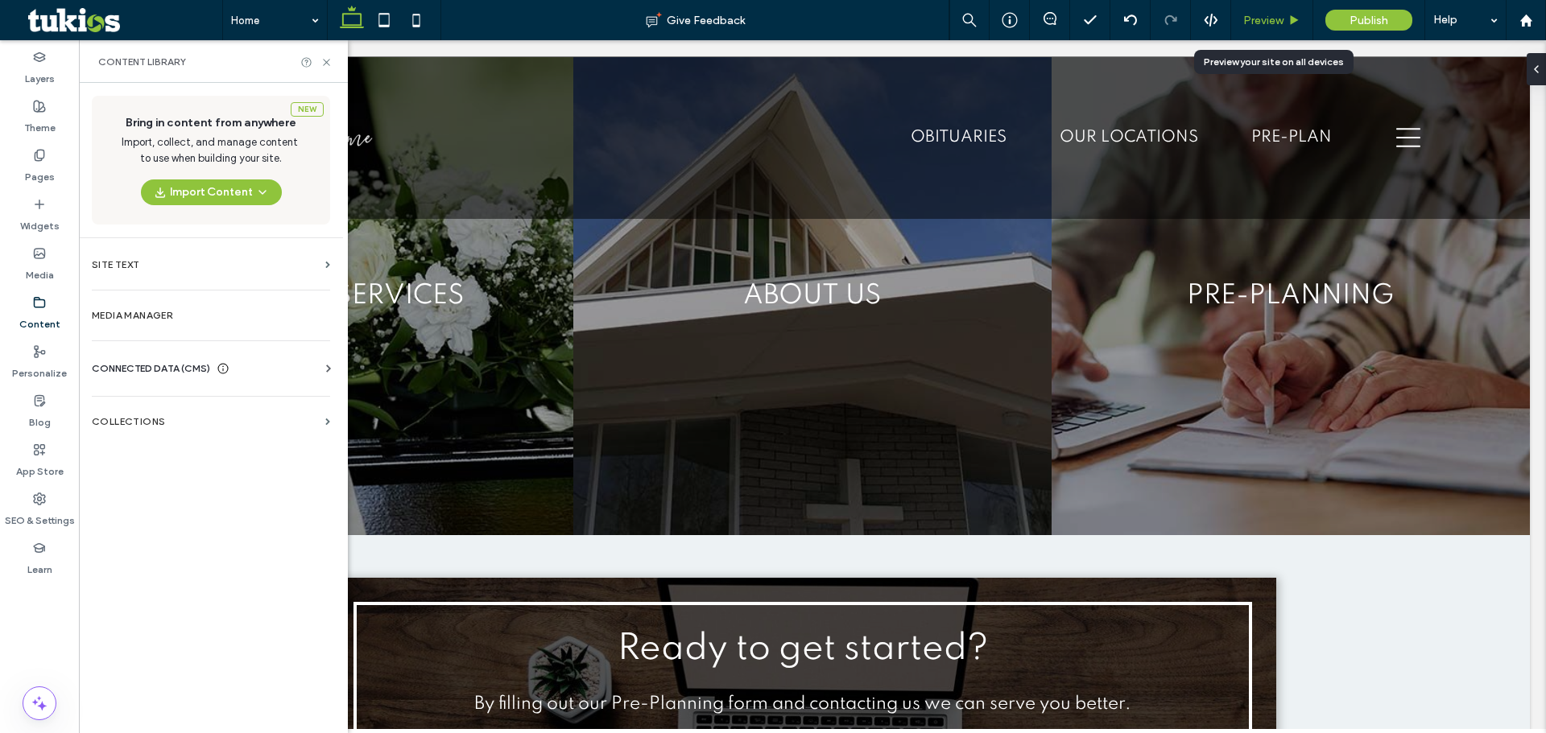
click at [1263, 9] on div "Preview" at bounding box center [1272, 20] width 82 height 40
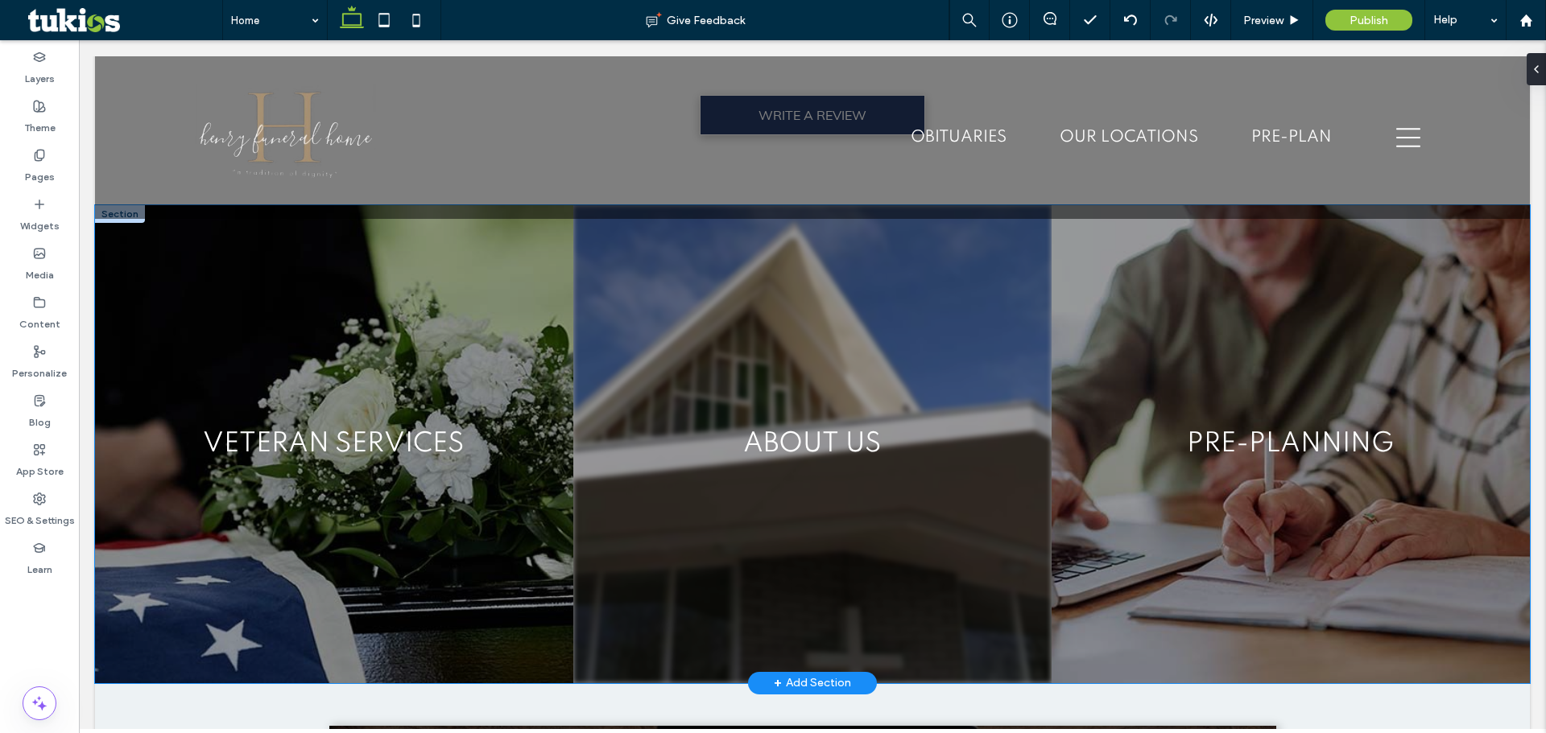
scroll to position [3283, 0]
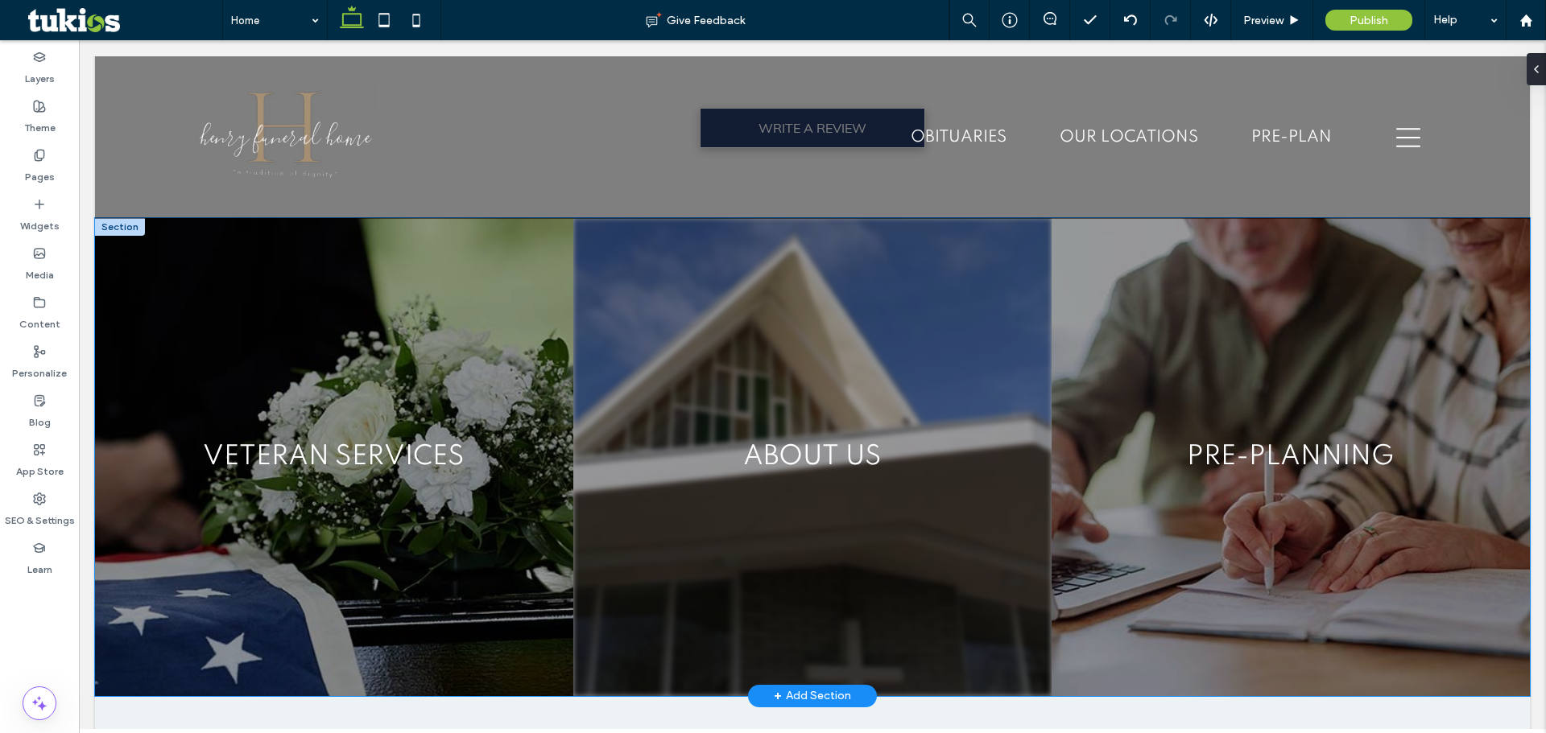
click at [807, 510] on link at bounding box center [812, 457] width 478 height 478
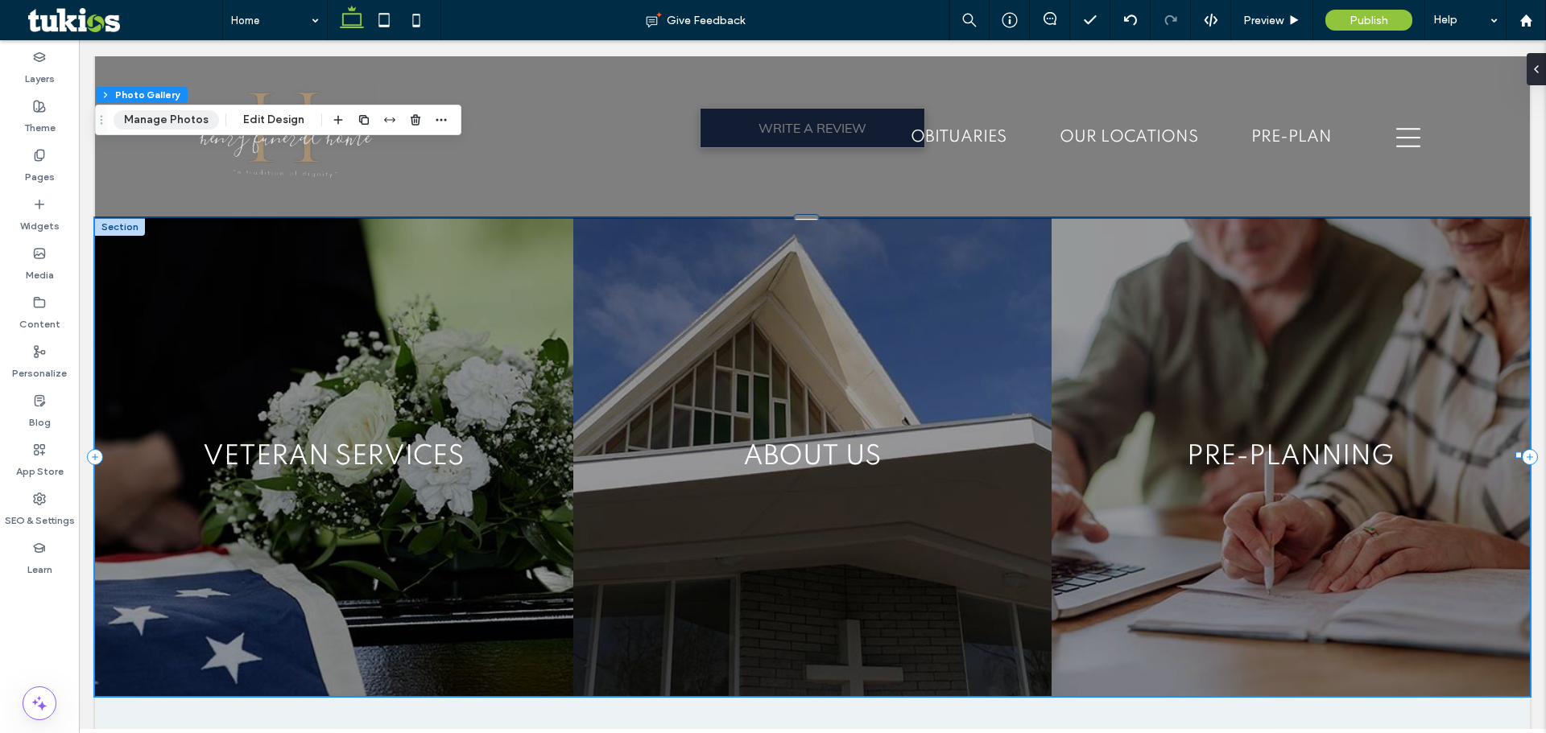
click at [160, 110] on button "Manage Photos" at bounding box center [165, 119] width 105 height 19
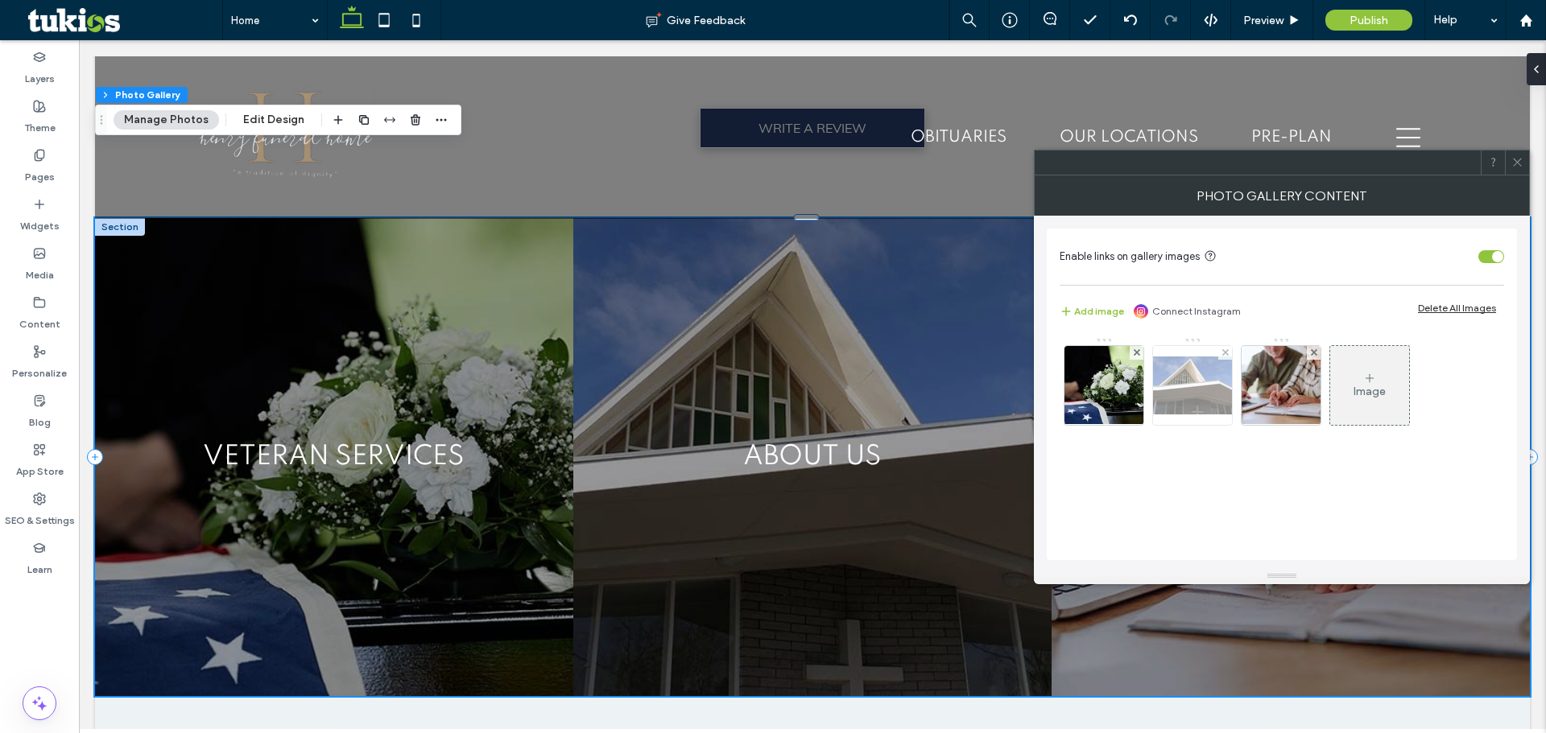
click at [1196, 386] on img at bounding box center [1192, 386] width 129 height 58
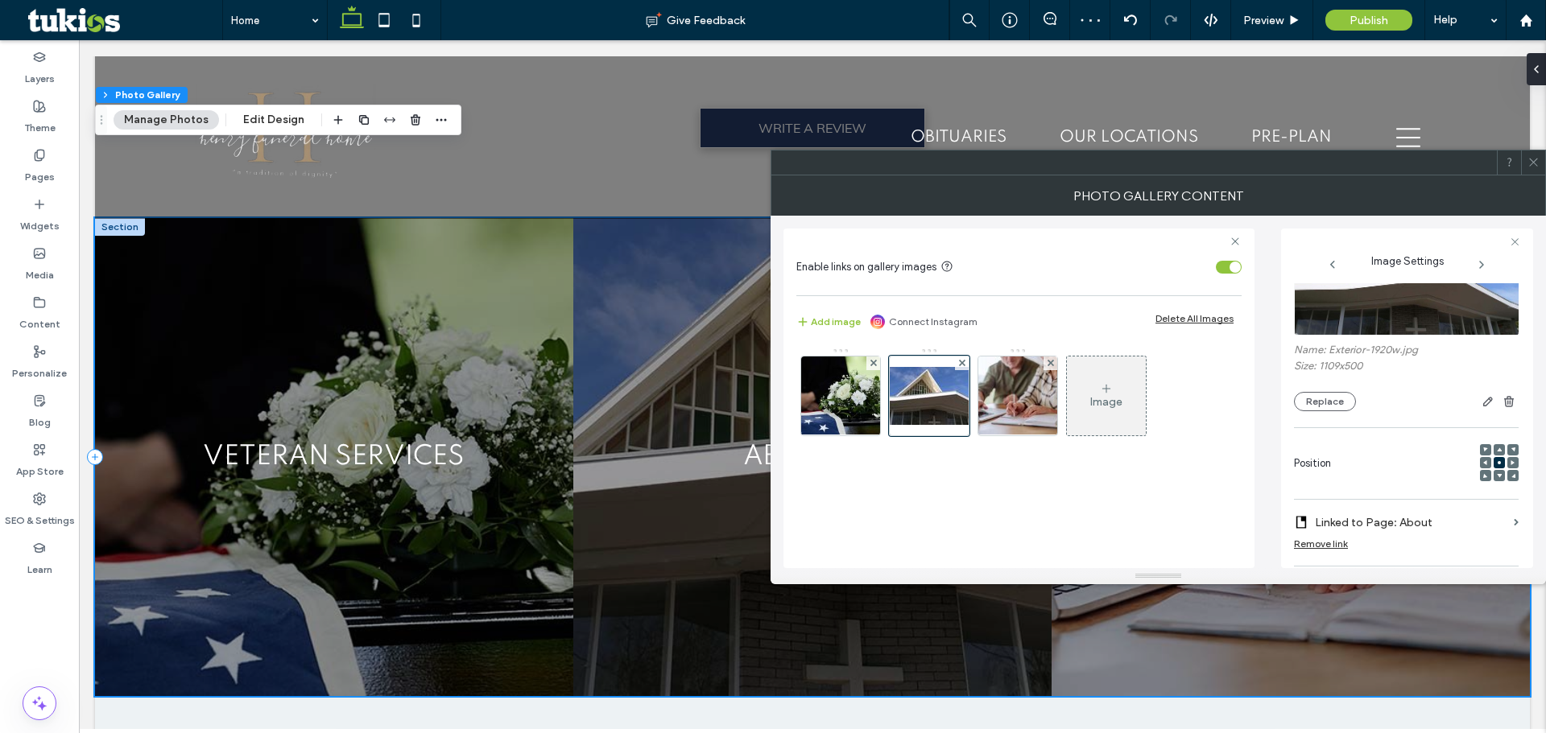
scroll to position [0, 0]
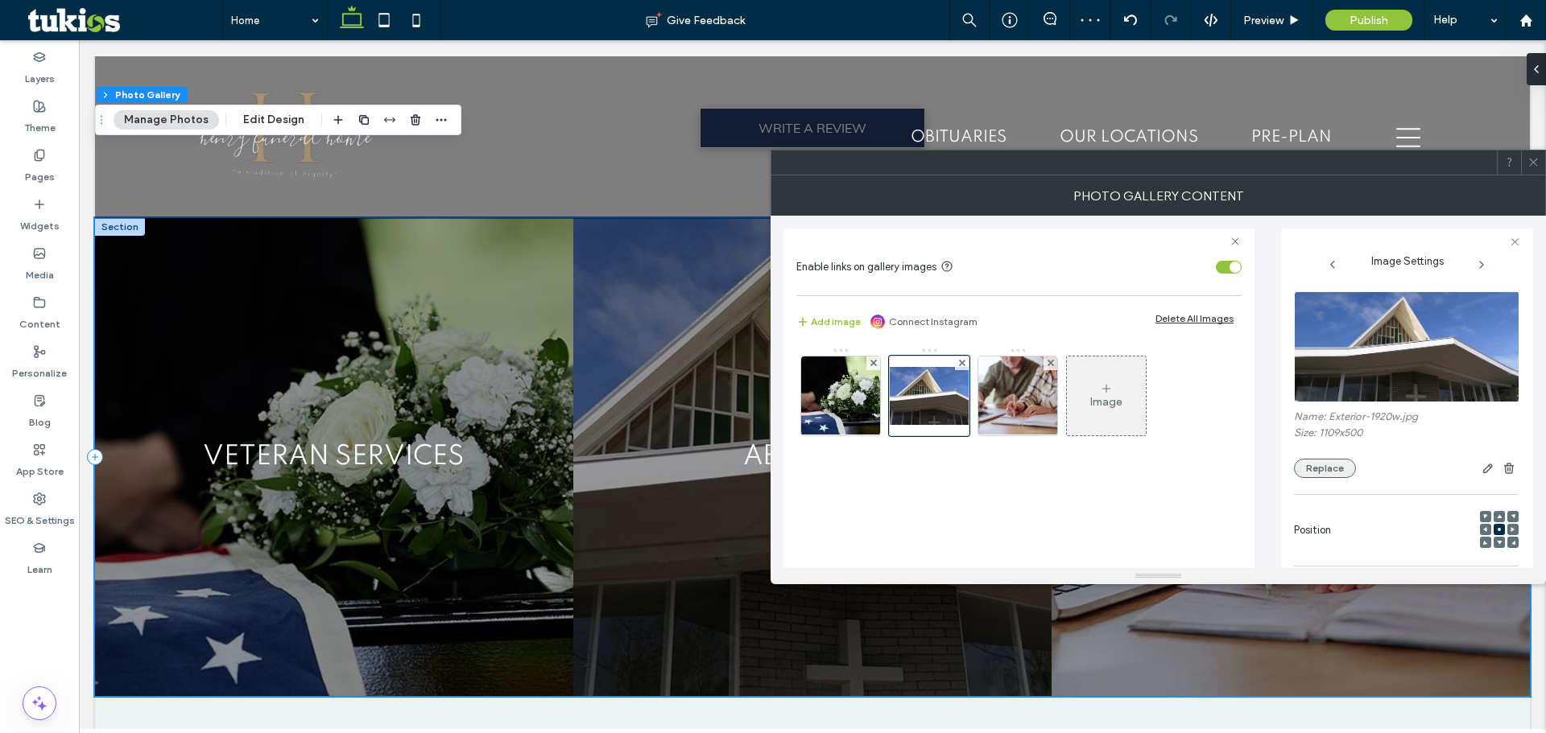
click at [1335, 465] on button "Replace" at bounding box center [1325, 468] width 62 height 19
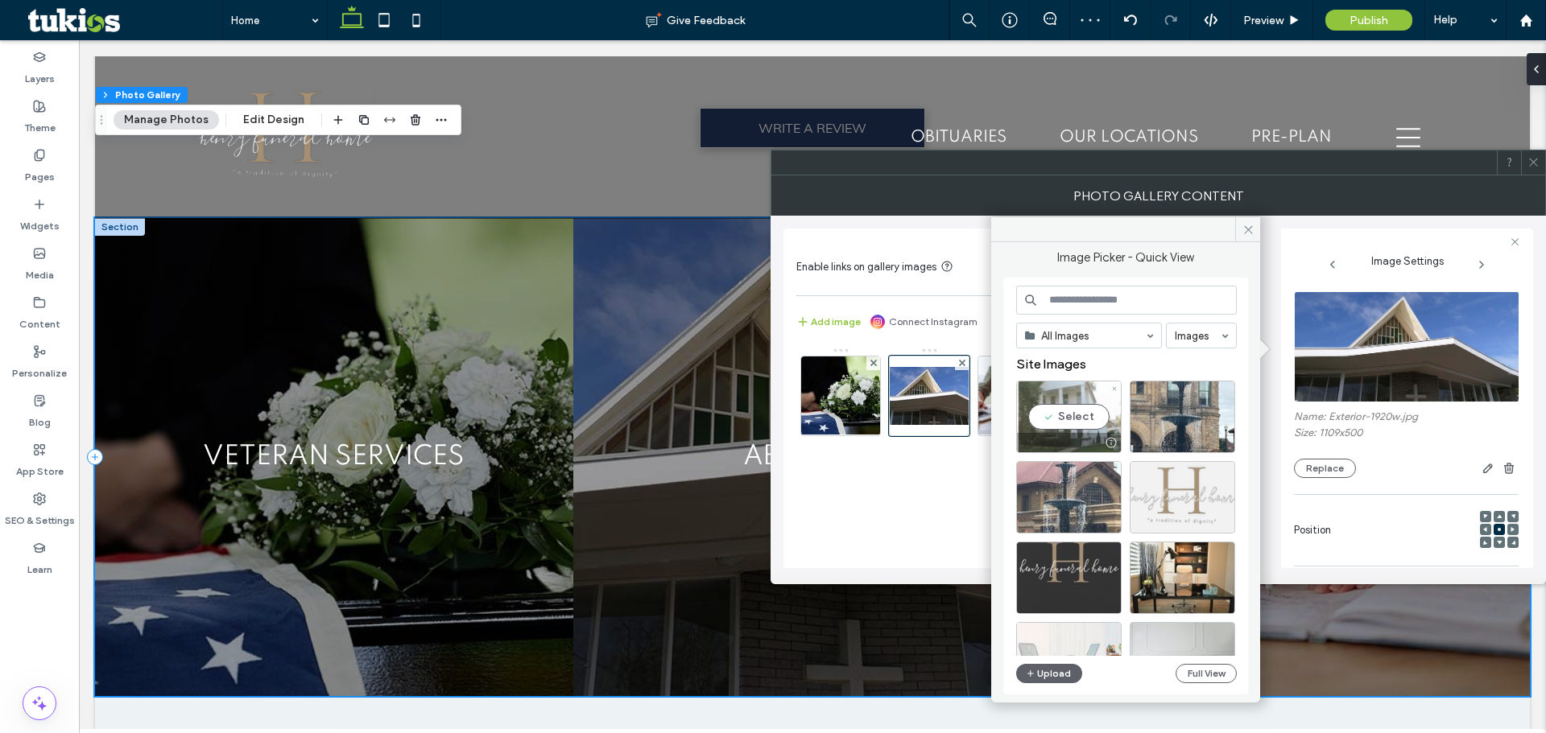
click at [1073, 406] on div "Select" at bounding box center [1068, 417] width 105 height 72
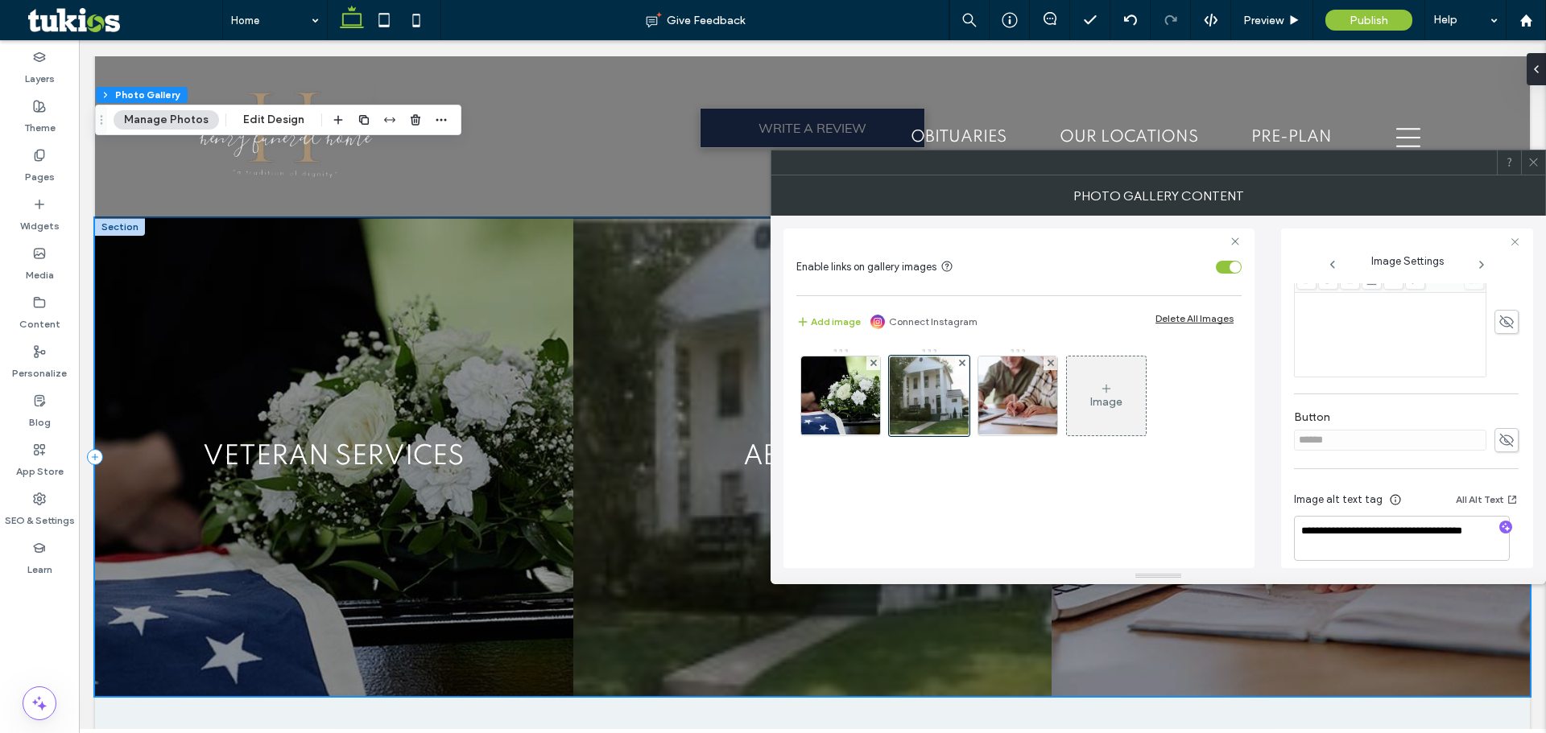
scroll to position [472, 0]
click at [1534, 167] on icon at bounding box center [1533, 162] width 12 height 12
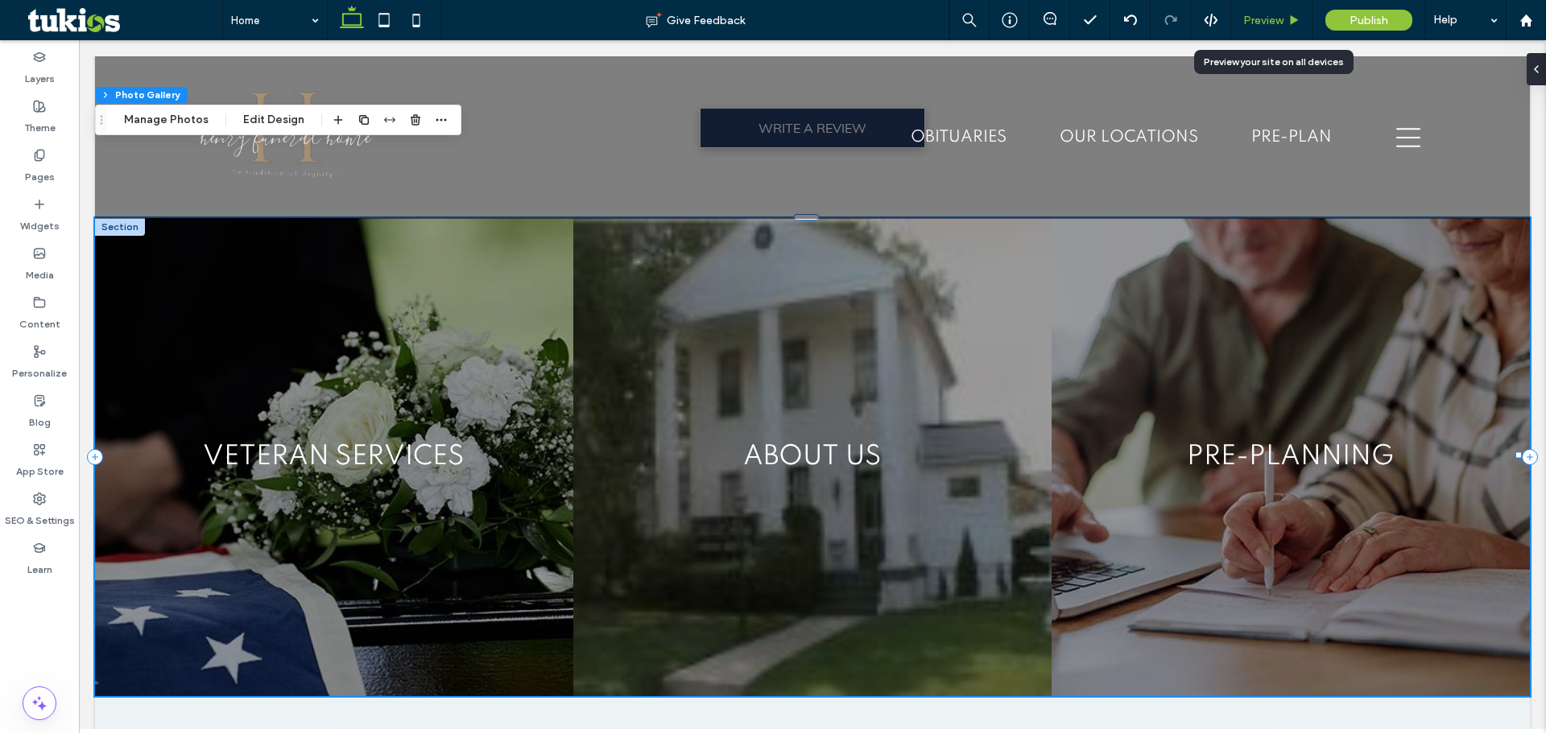
click at [1248, 14] on span "Preview" at bounding box center [1263, 21] width 40 height 14
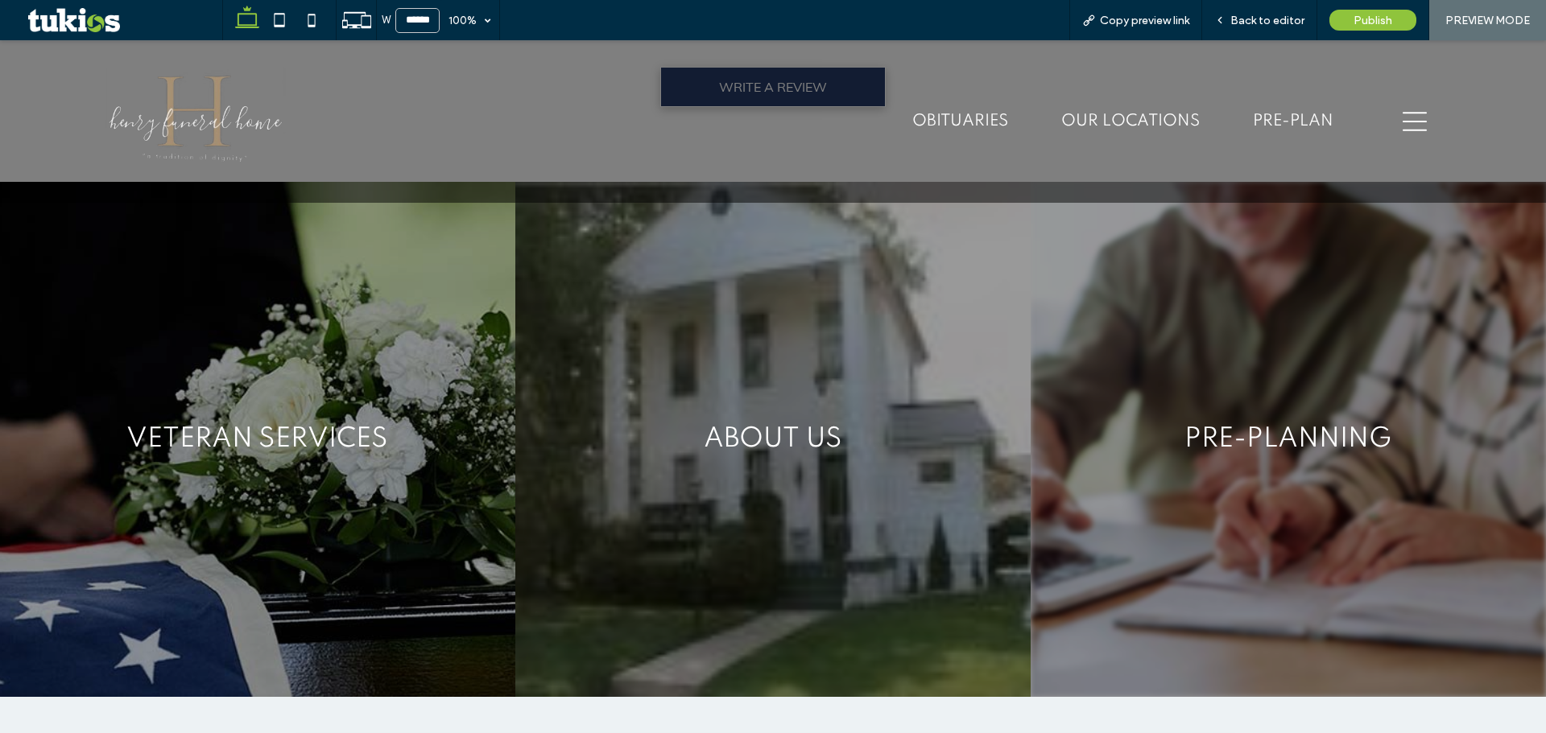
scroll to position [3213, 0]
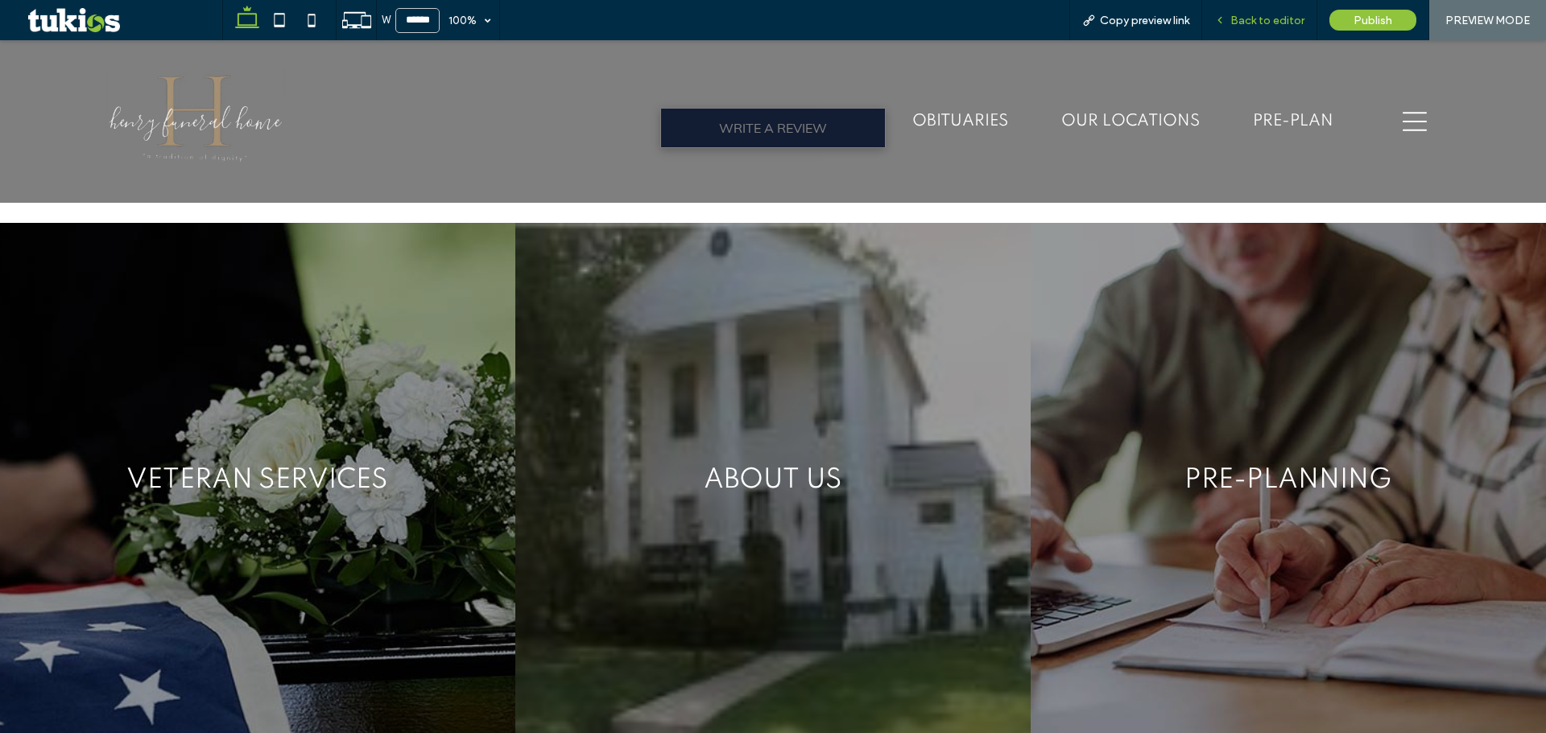
click at [1273, 14] on span "Back to editor" at bounding box center [1267, 21] width 74 height 14
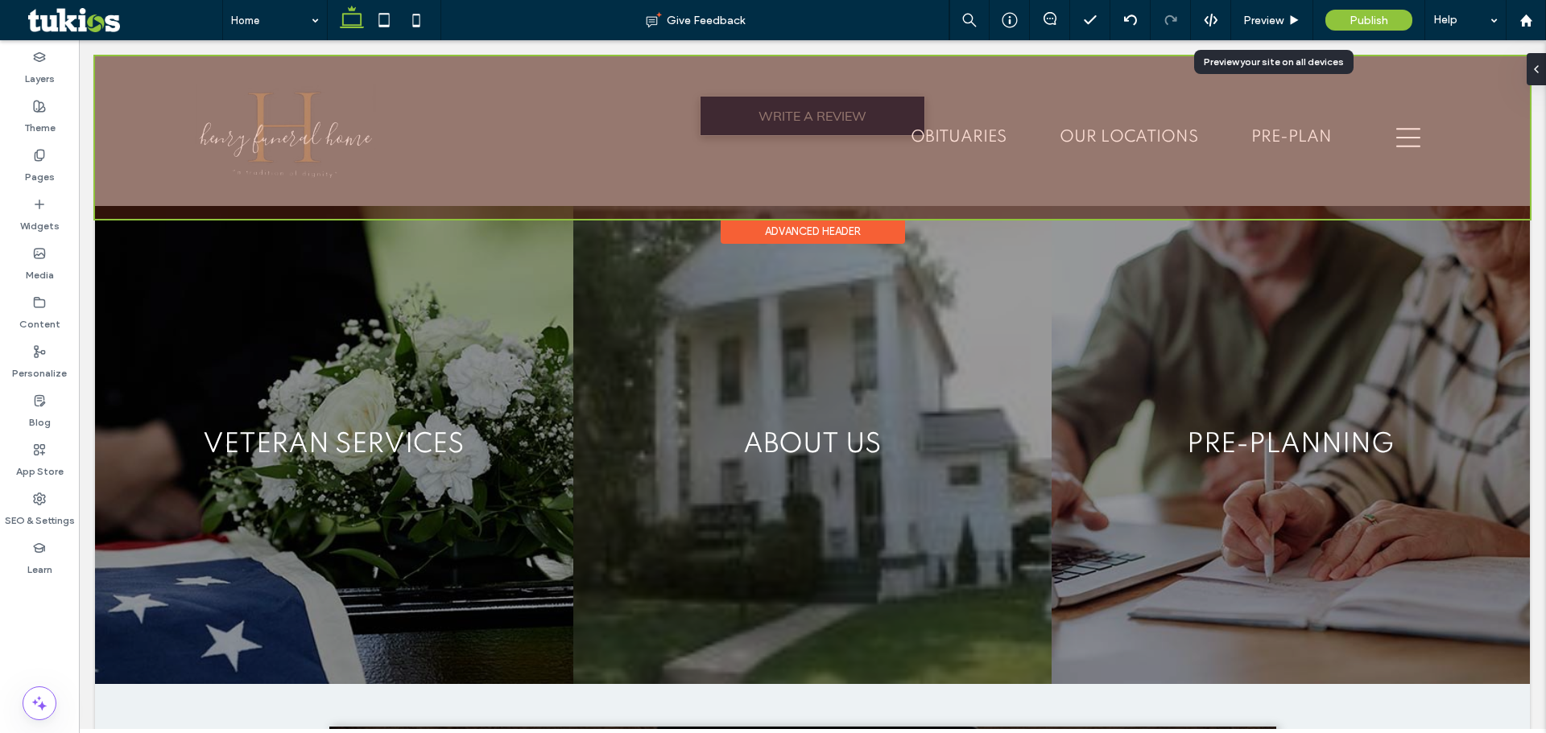
scroll to position [3283, 0]
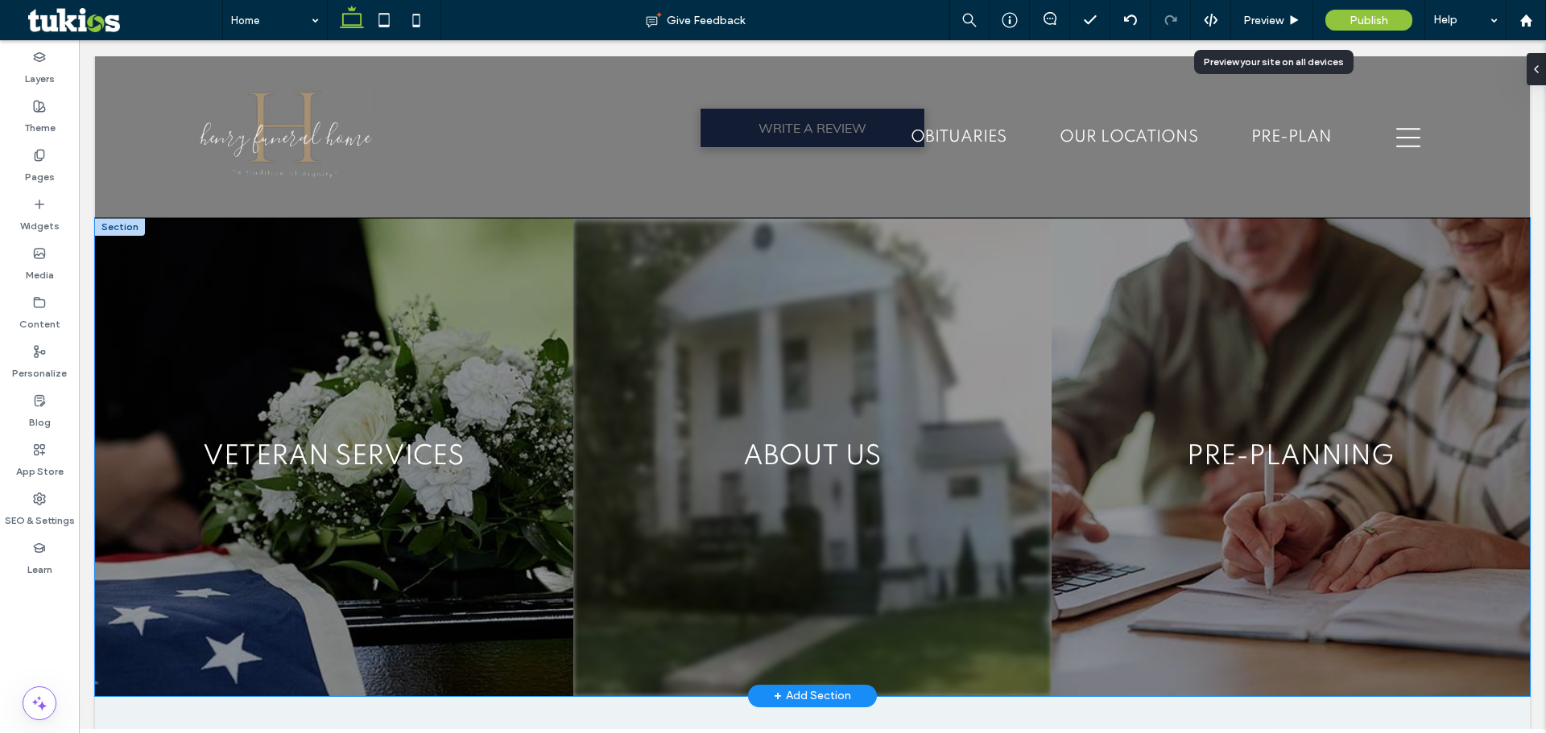
click at [902, 329] on link at bounding box center [812, 457] width 478 height 478
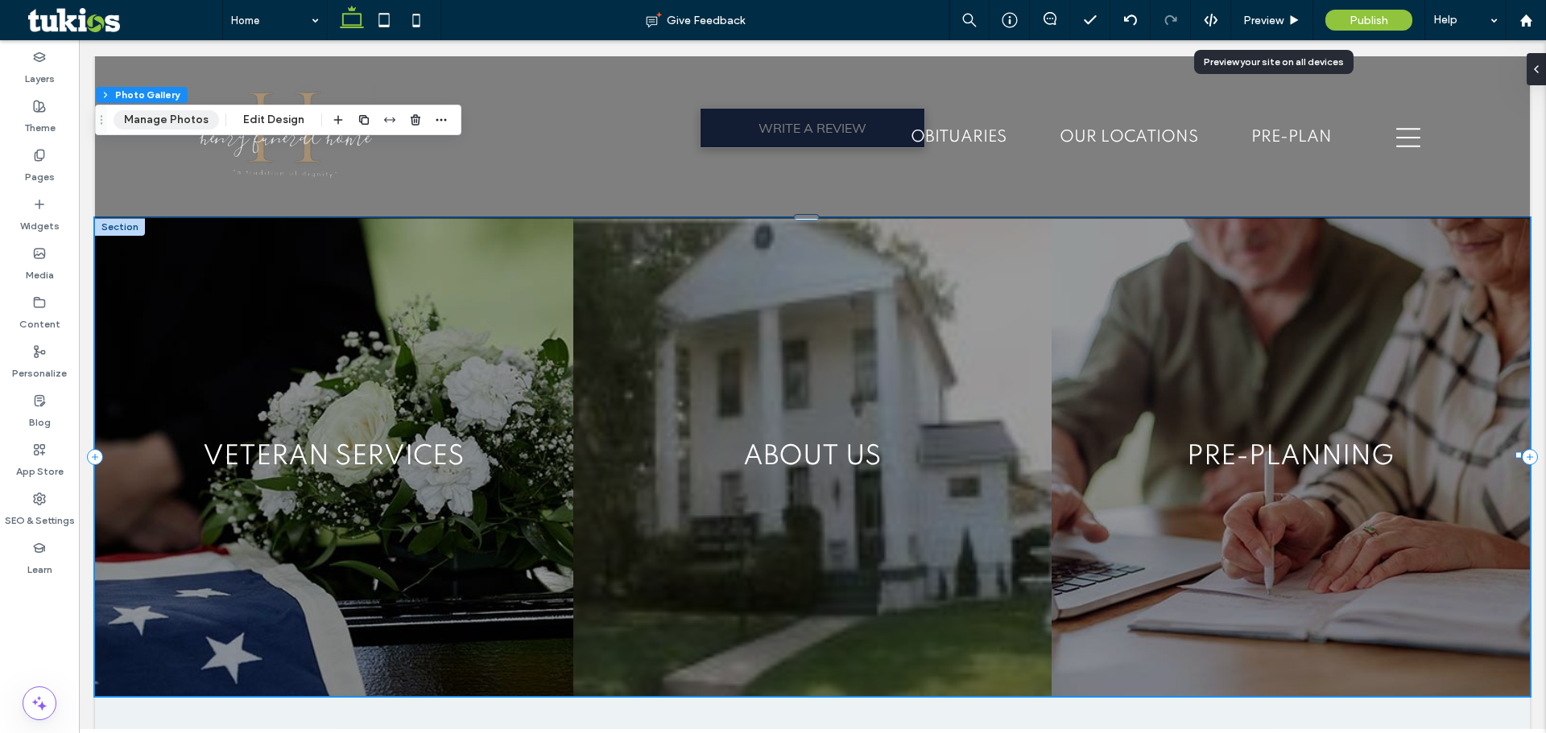
click at [174, 119] on button "Manage Photos" at bounding box center [165, 119] width 105 height 19
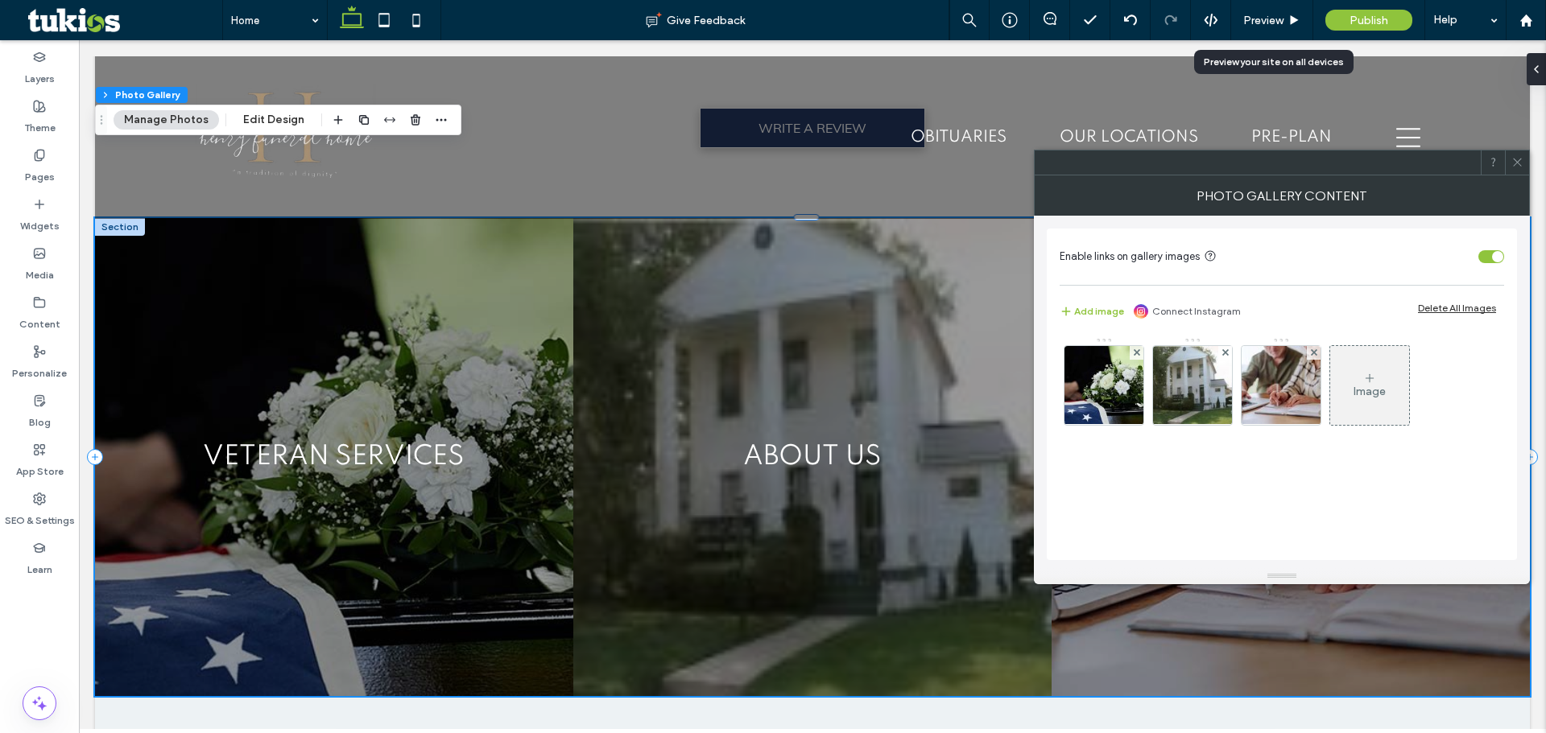
click at [1363, 378] on icon at bounding box center [1369, 378] width 13 height 13
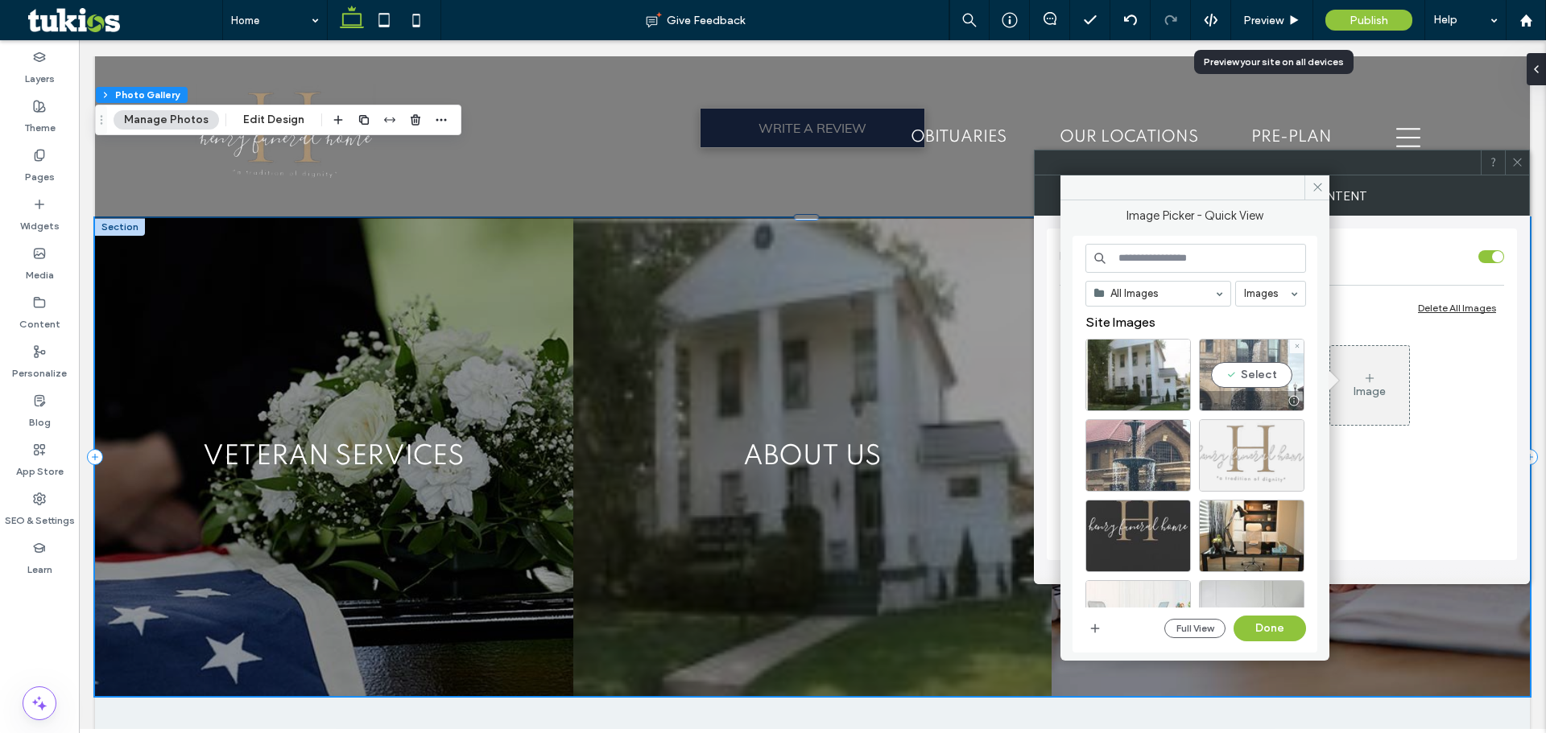
click at [1244, 370] on div "Select" at bounding box center [1251, 375] width 105 height 72
click at [1288, 623] on button "Done" at bounding box center [1269, 629] width 72 height 26
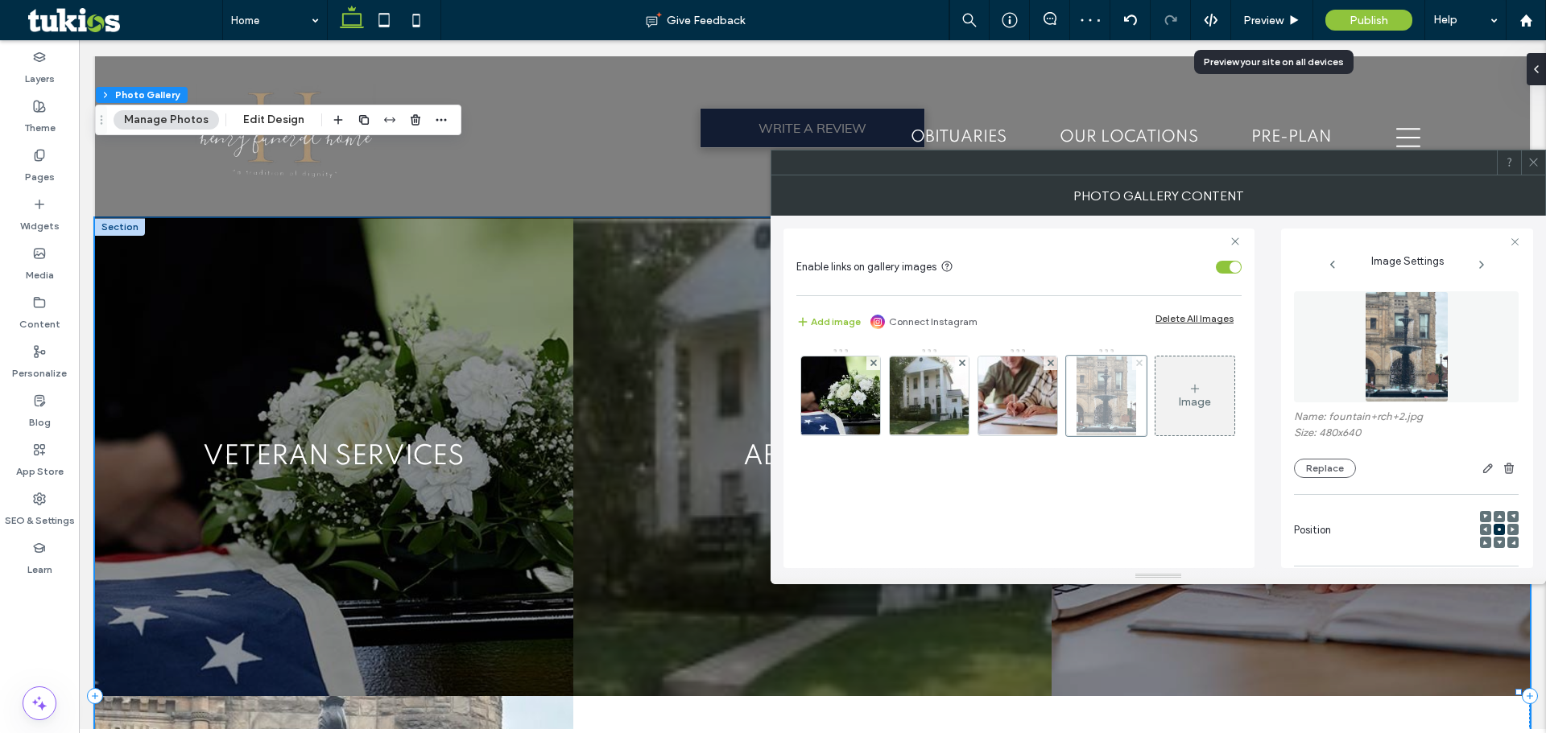
click at [1138, 363] on use at bounding box center [1138, 363] width 6 height 6
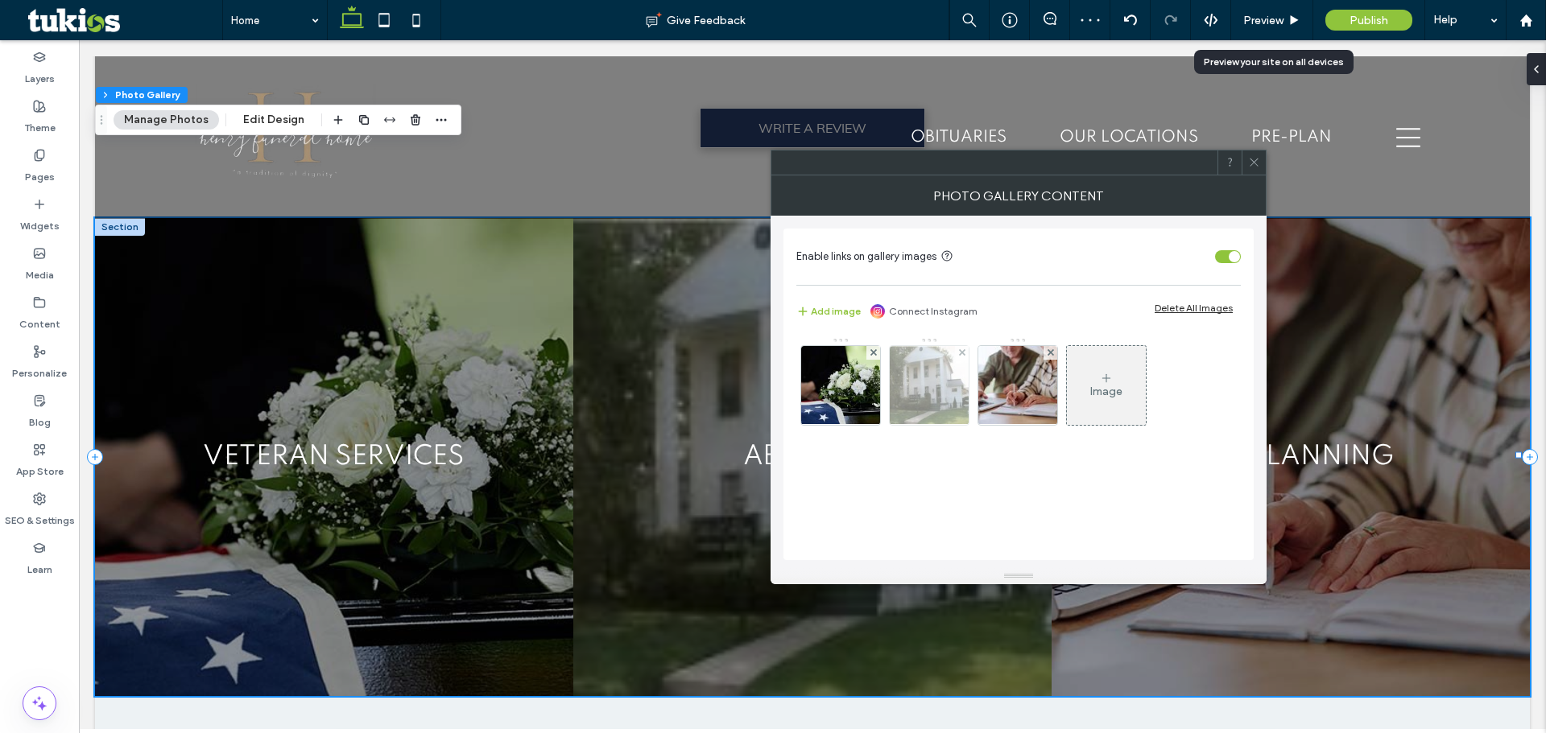
click at [945, 389] on img at bounding box center [928, 385] width 89 height 79
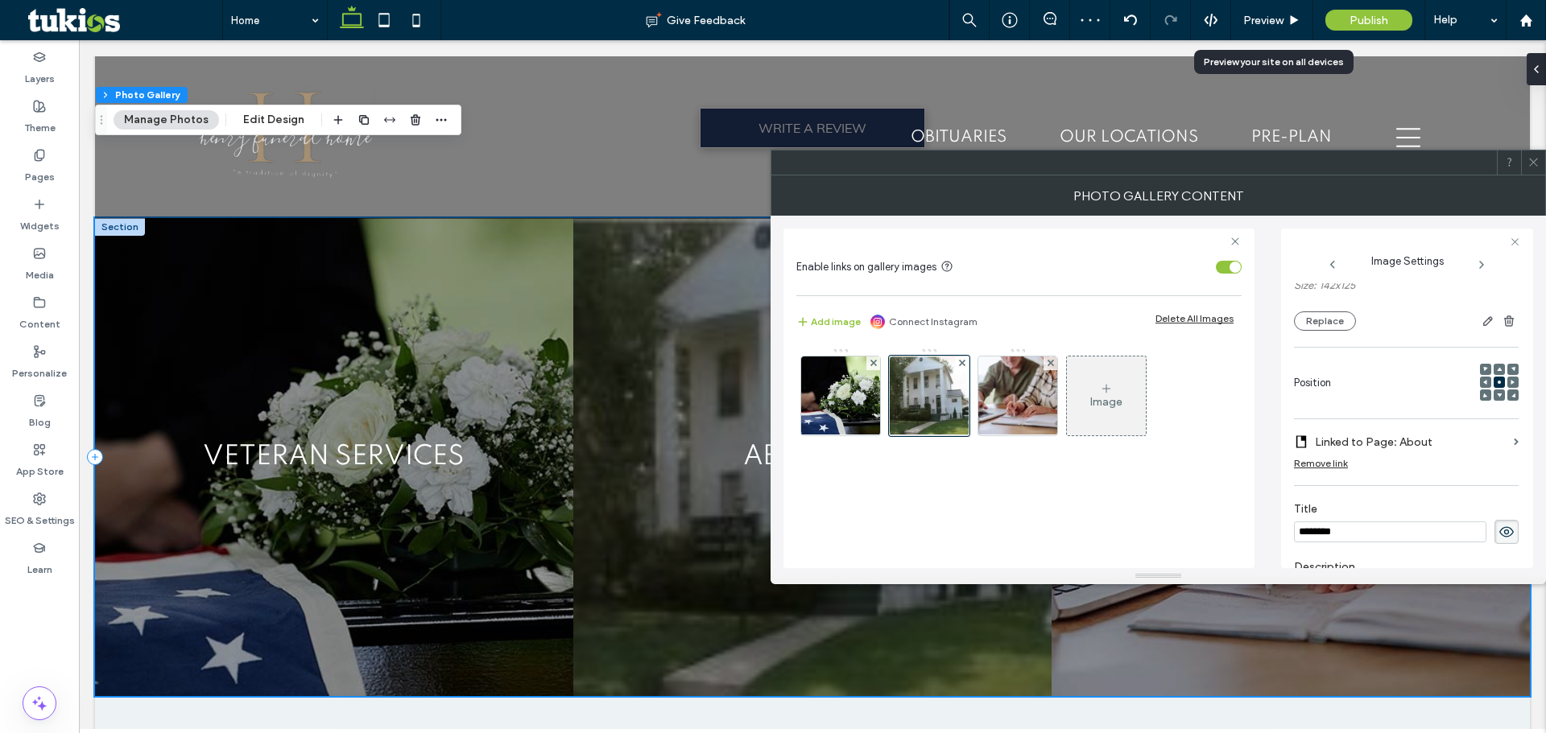
scroll to position [0, 0]
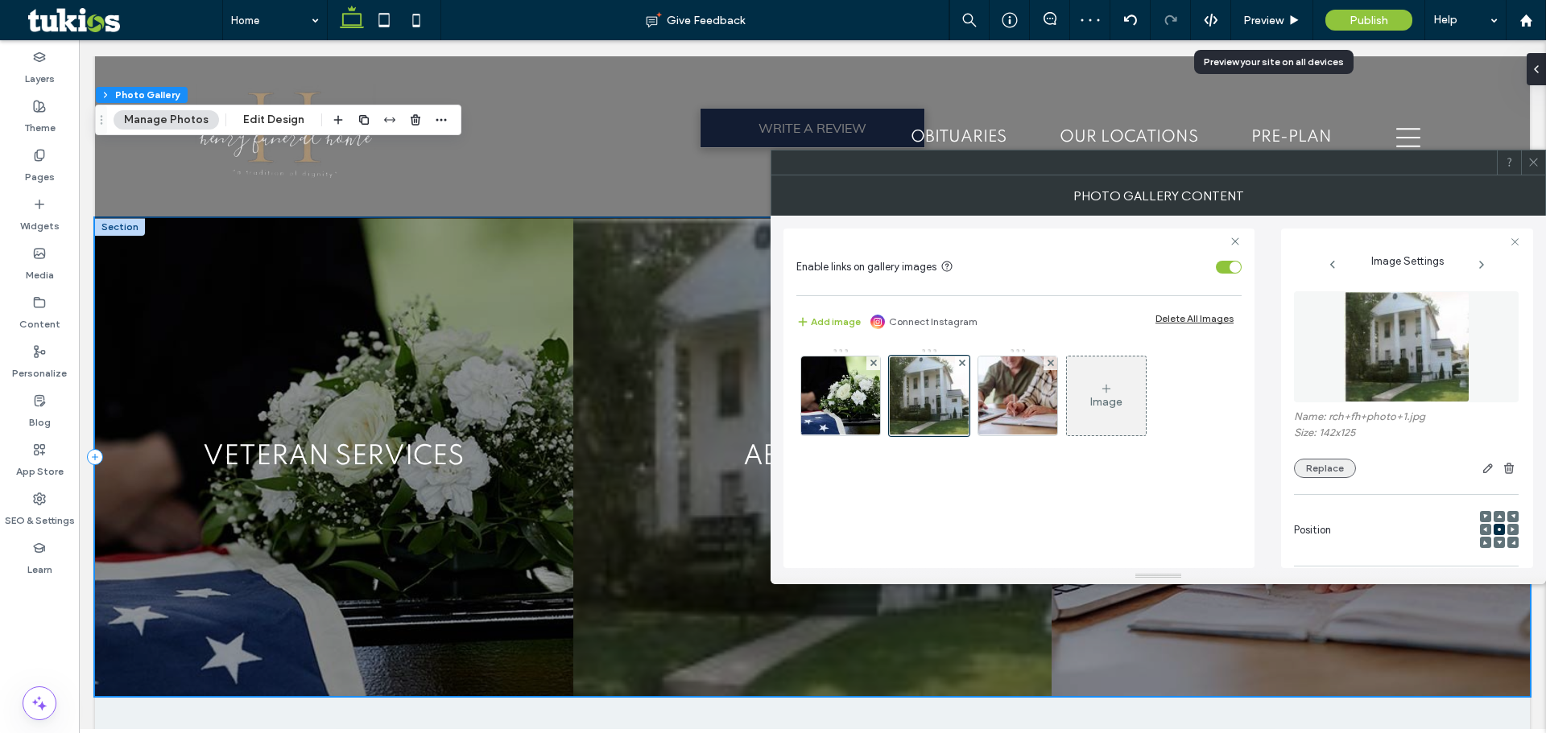
click at [1326, 471] on button "Replace" at bounding box center [1325, 468] width 62 height 19
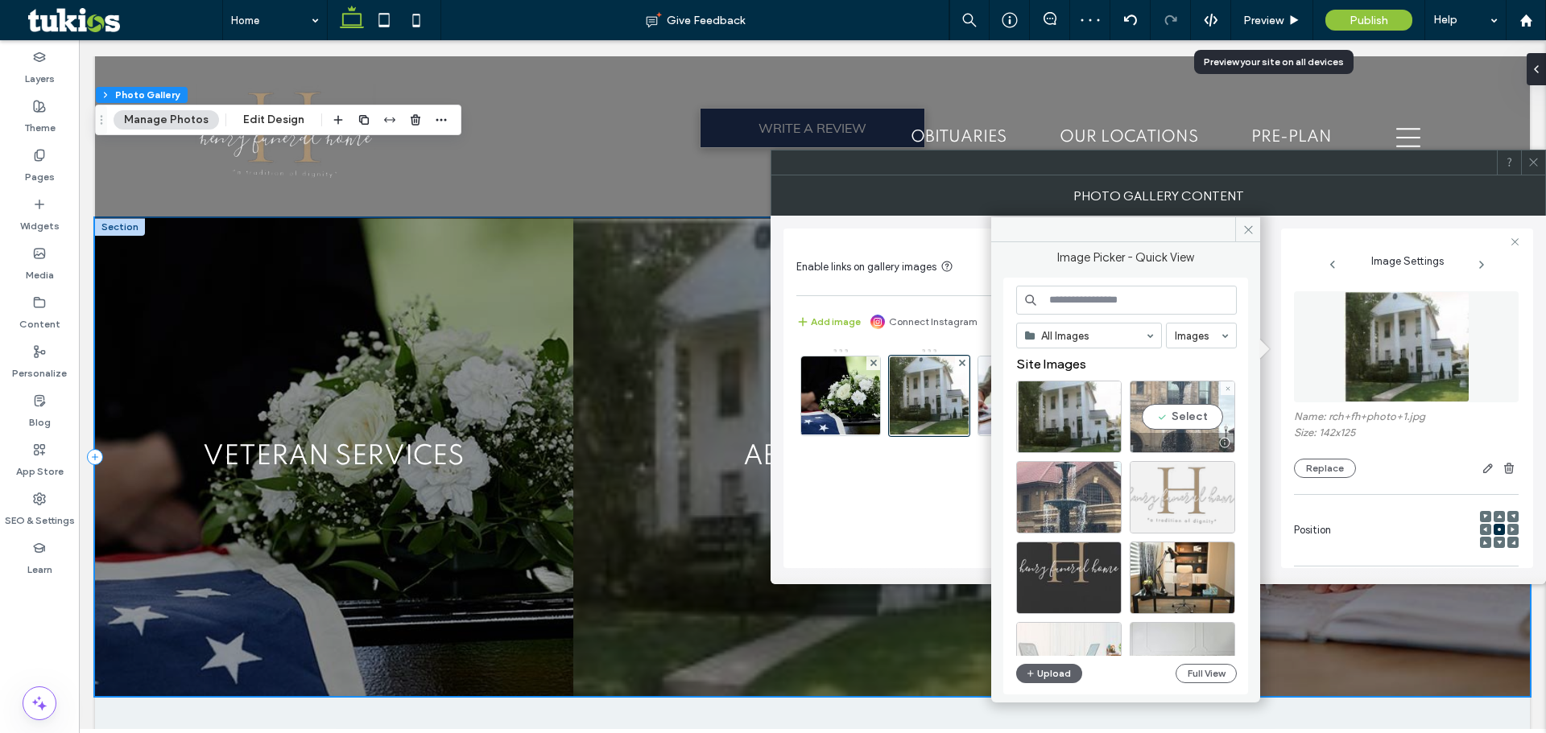
click at [1172, 419] on div "Select" at bounding box center [1181, 417] width 105 height 72
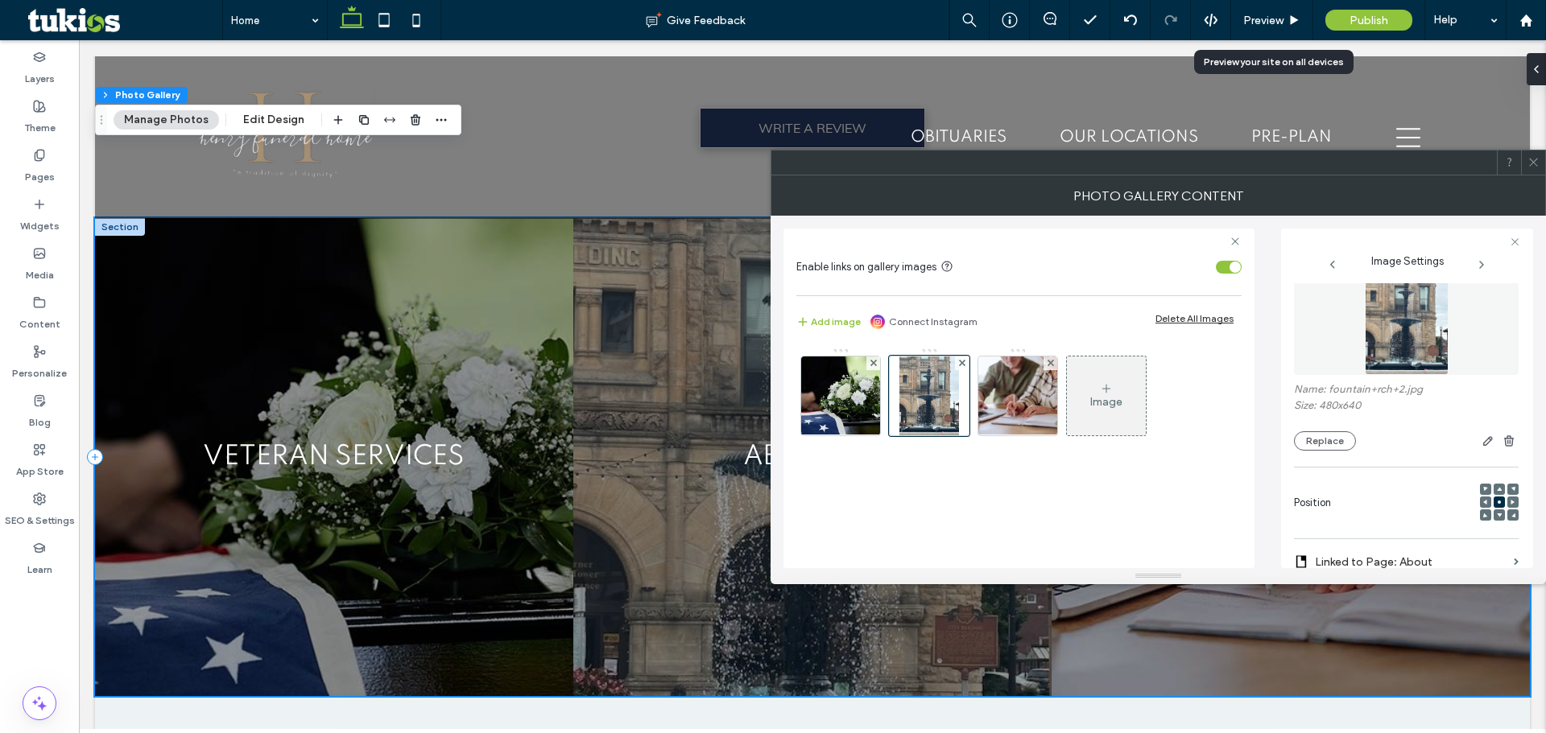
scroll to position [80, 0]
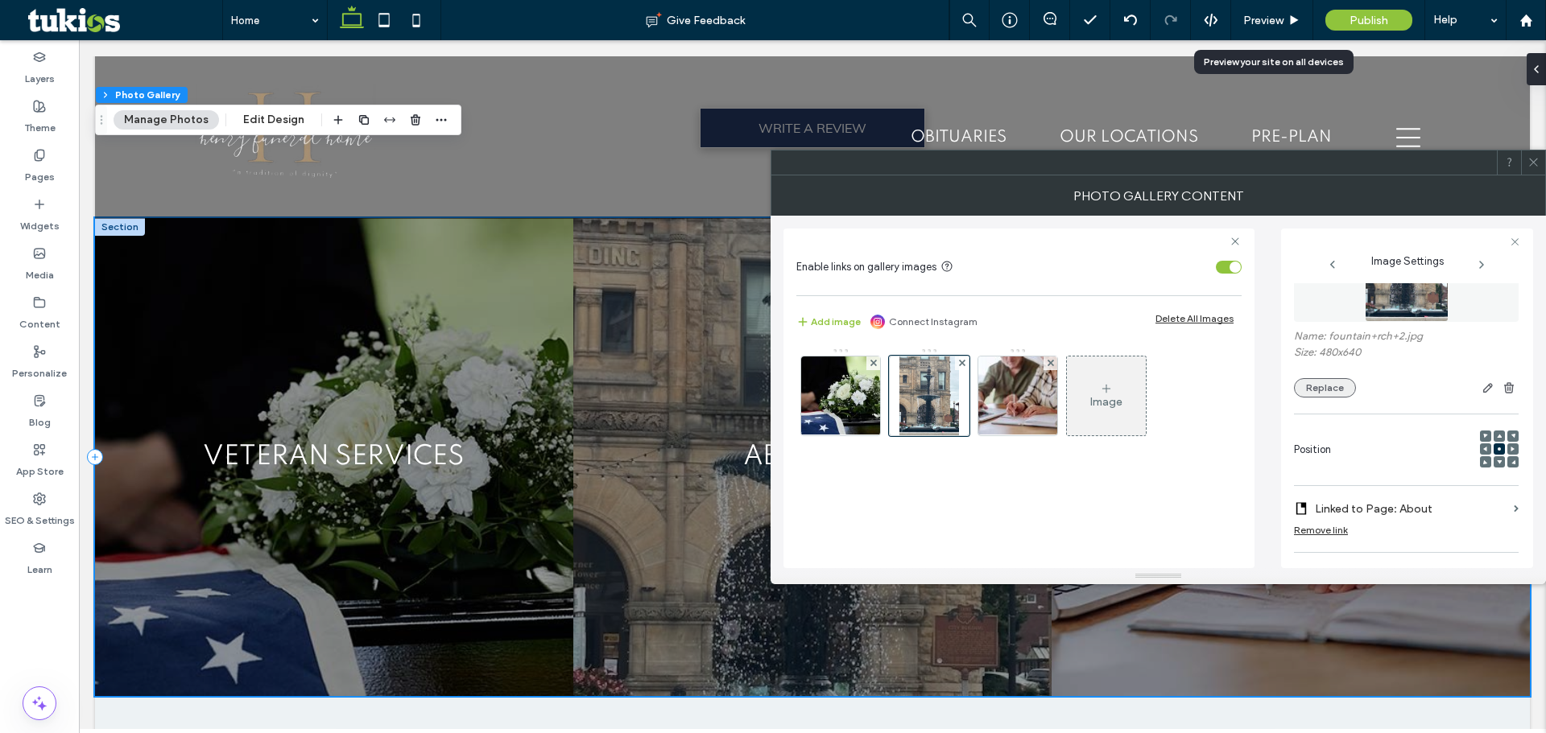
click at [1327, 386] on button "Replace" at bounding box center [1325, 387] width 62 height 19
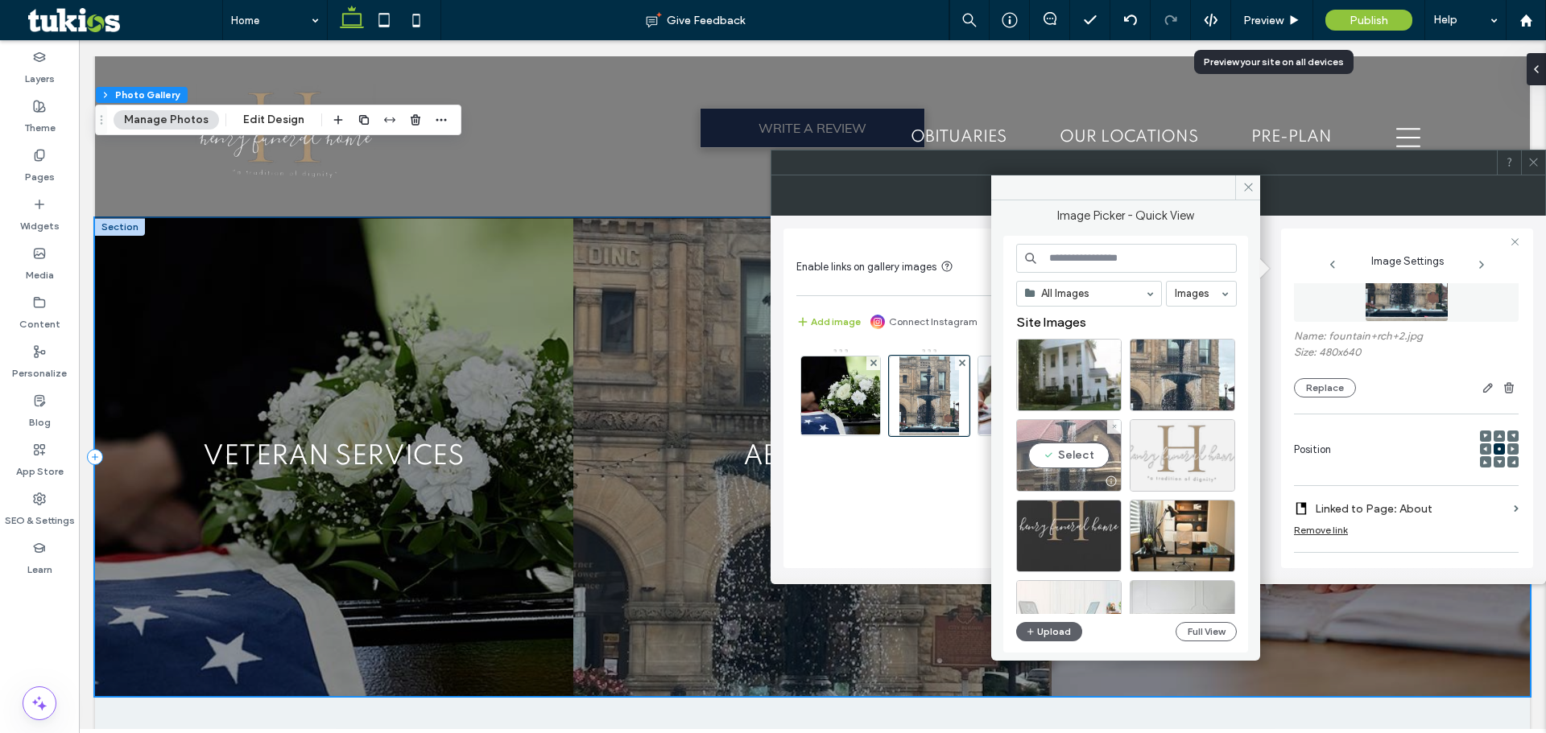
click at [1075, 460] on div "Select" at bounding box center [1068, 455] width 105 height 72
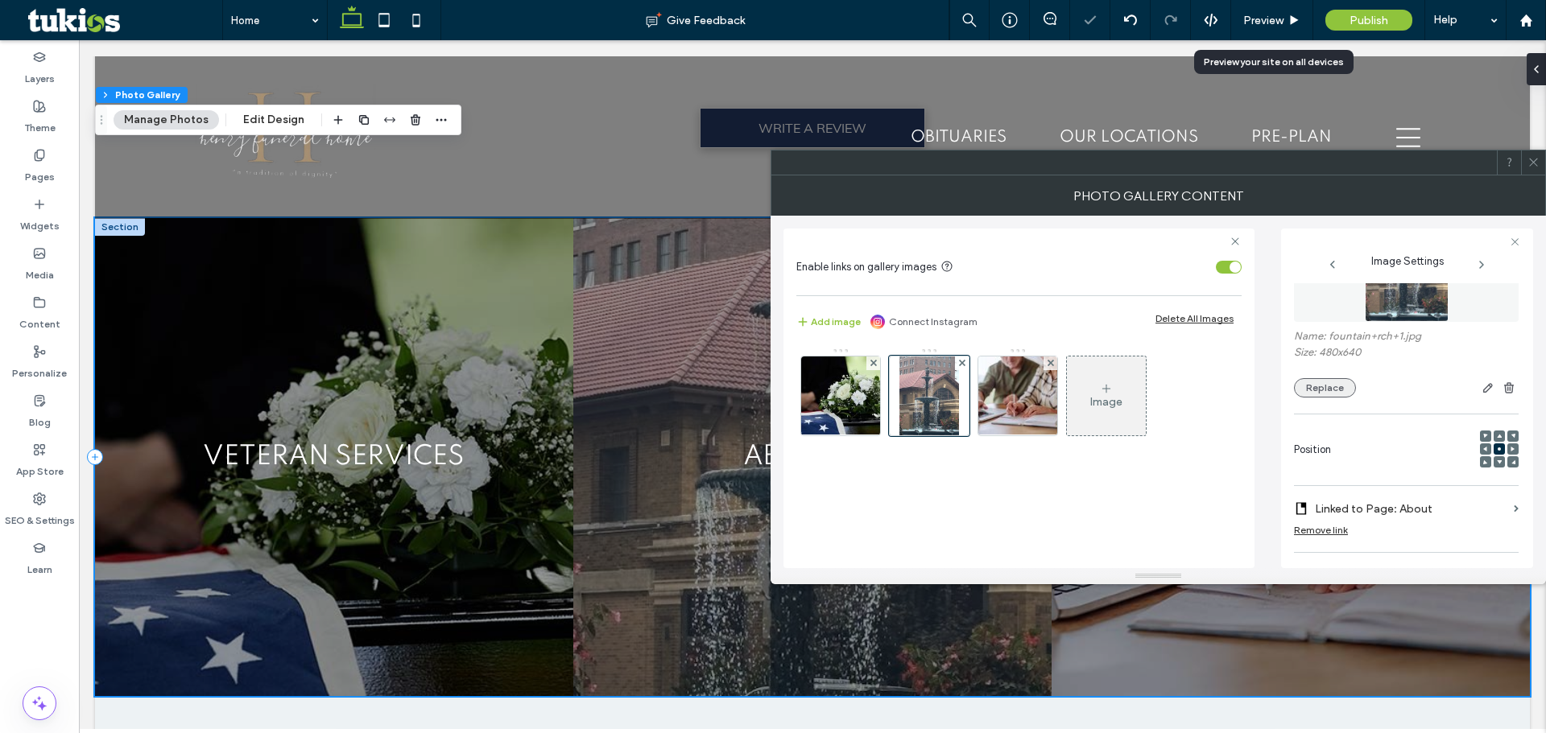
click at [1322, 387] on button "Replace" at bounding box center [1325, 387] width 62 height 19
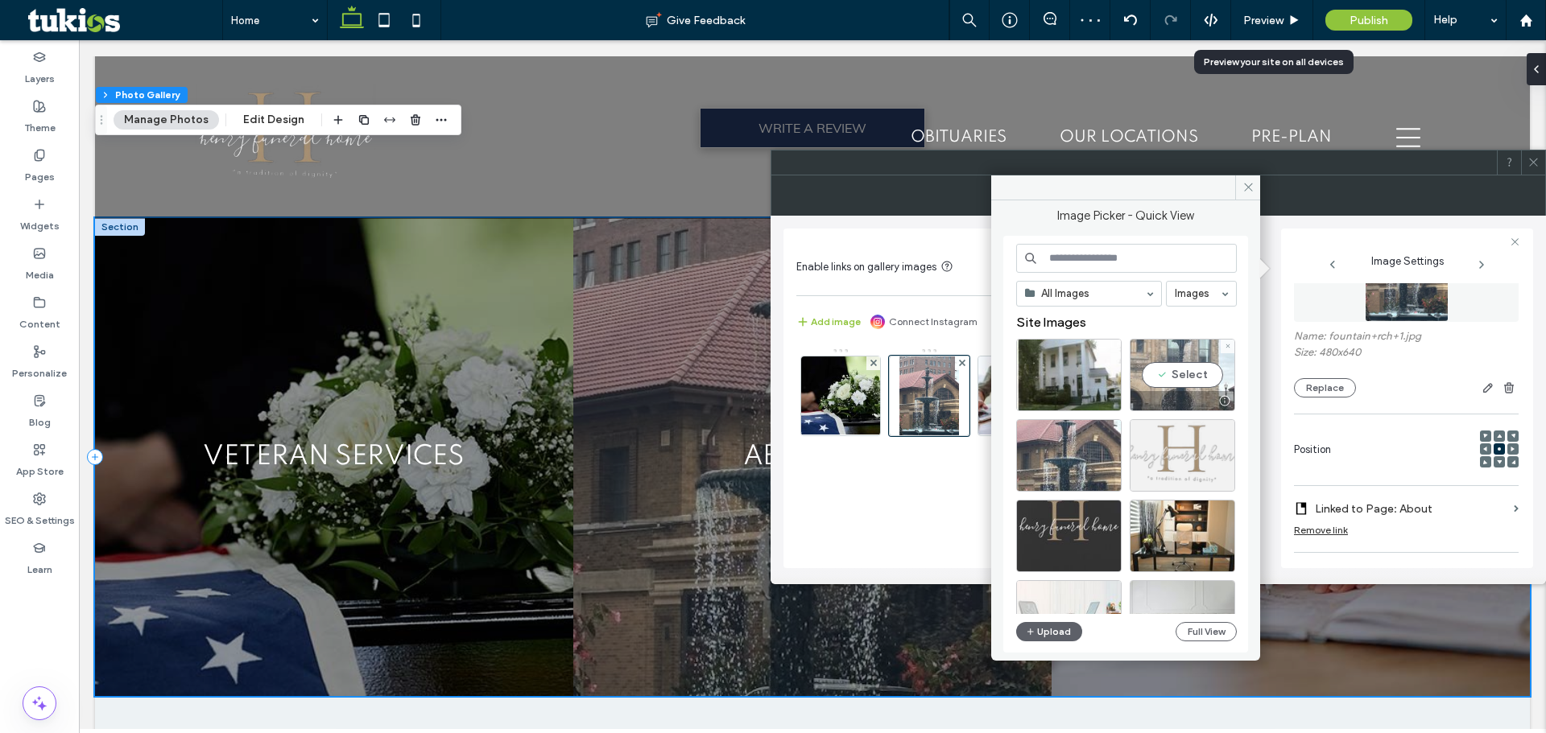
click at [1170, 378] on div "Select" at bounding box center [1181, 375] width 105 height 72
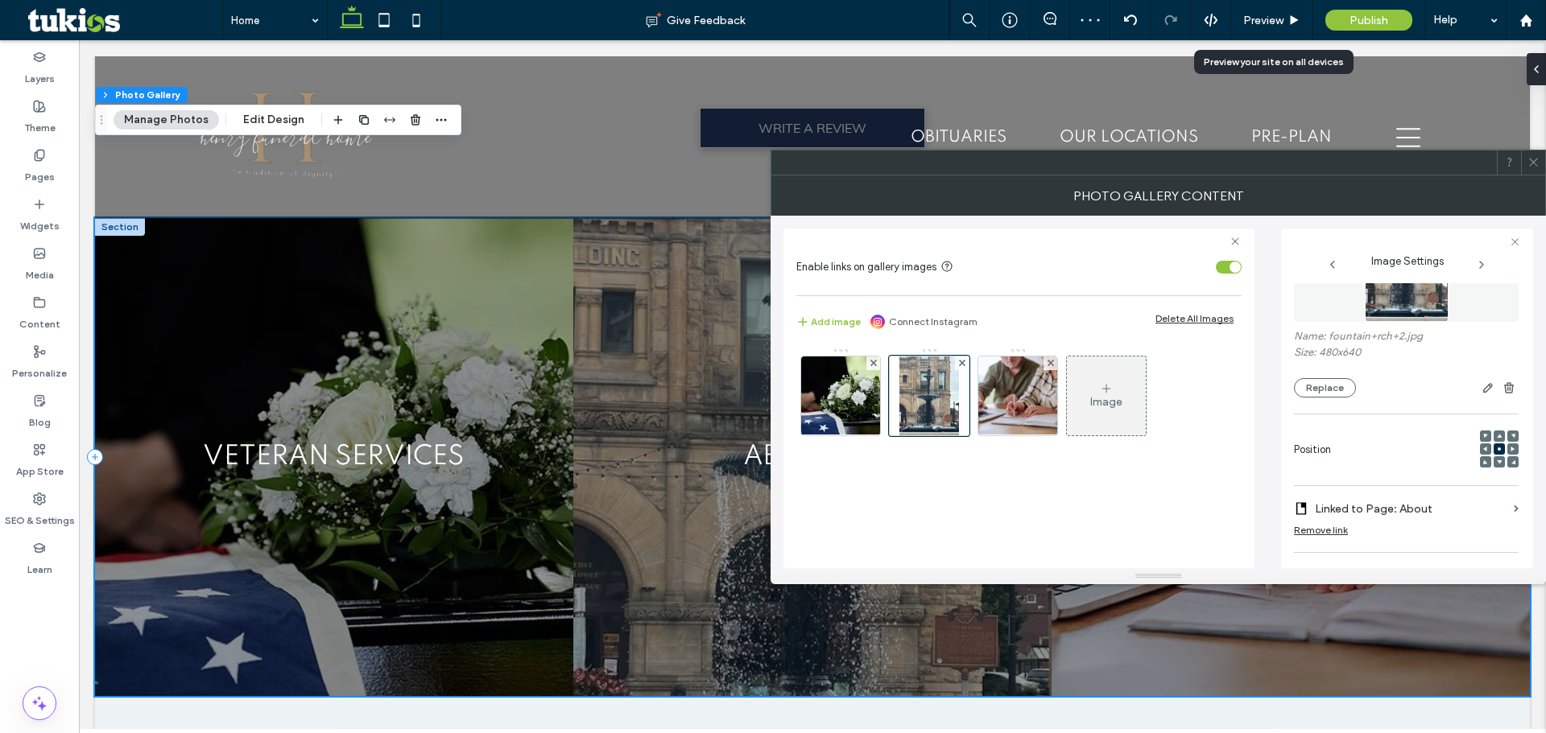
click at [1528, 167] on icon at bounding box center [1533, 162] width 12 height 12
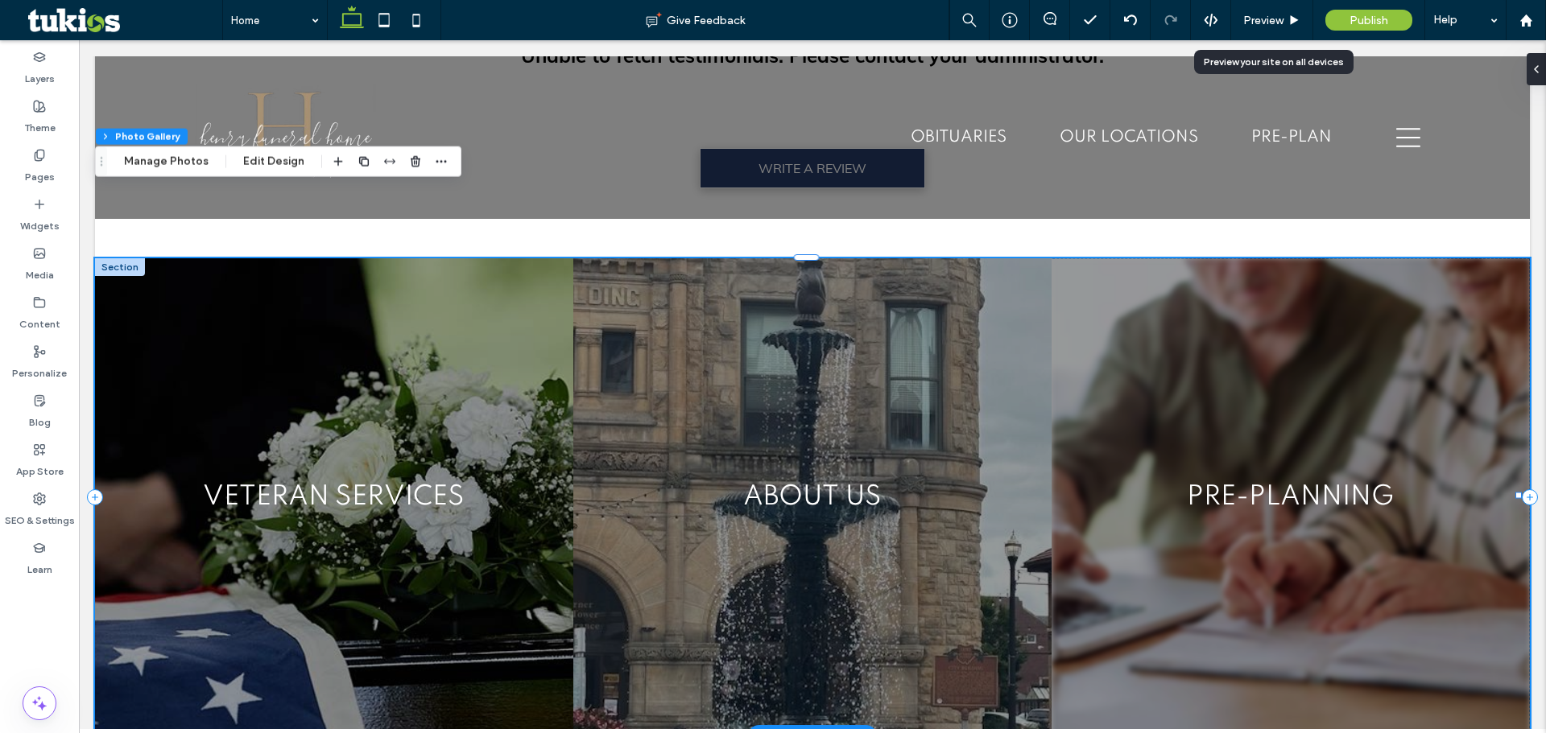
scroll to position [3202, 0]
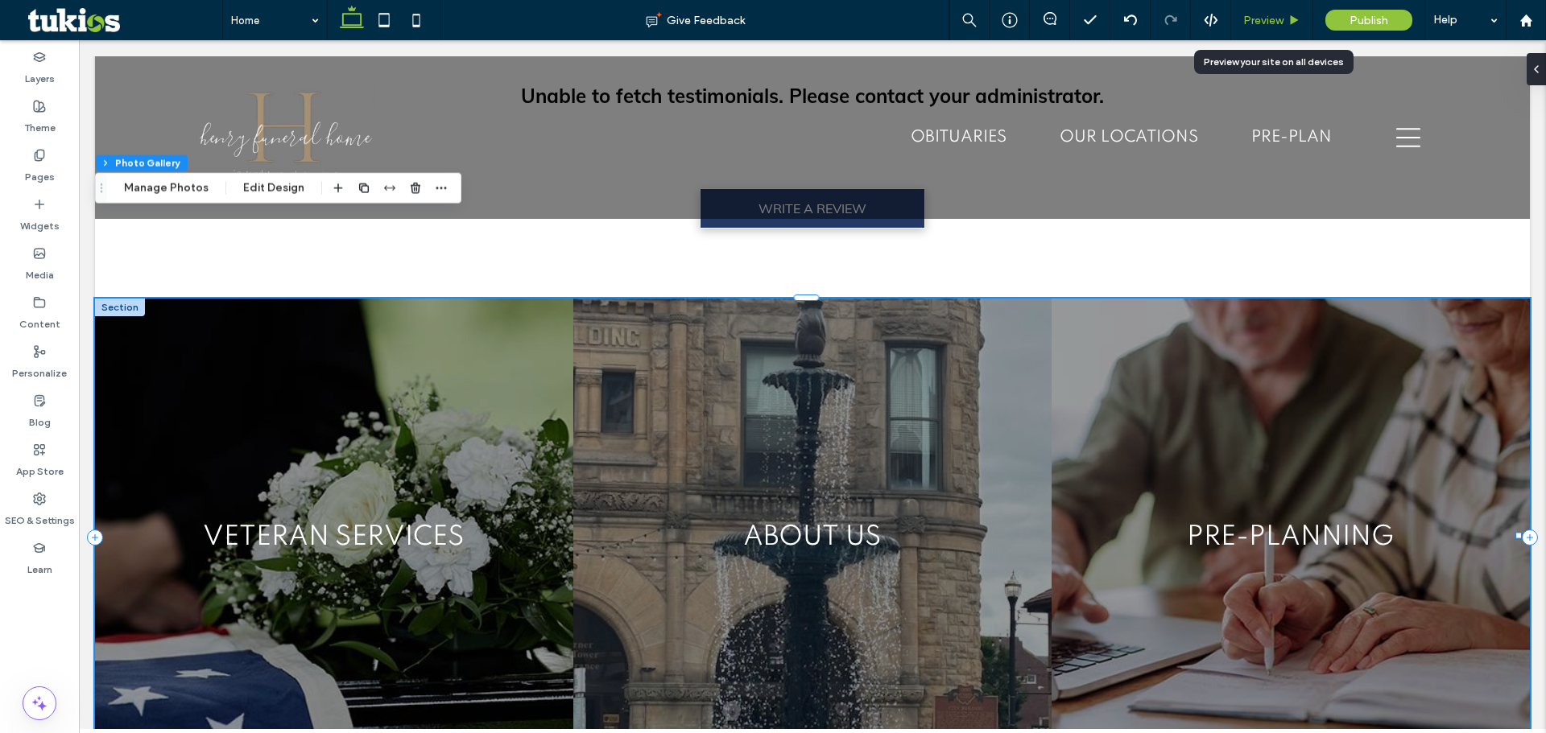
drag, startPoint x: 1281, startPoint y: 21, endPoint x: 1017, endPoint y: 407, distance: 468.0
click at [1281, 21] on span "Preview" at bounding box center [1263, 21] width 40 height 14
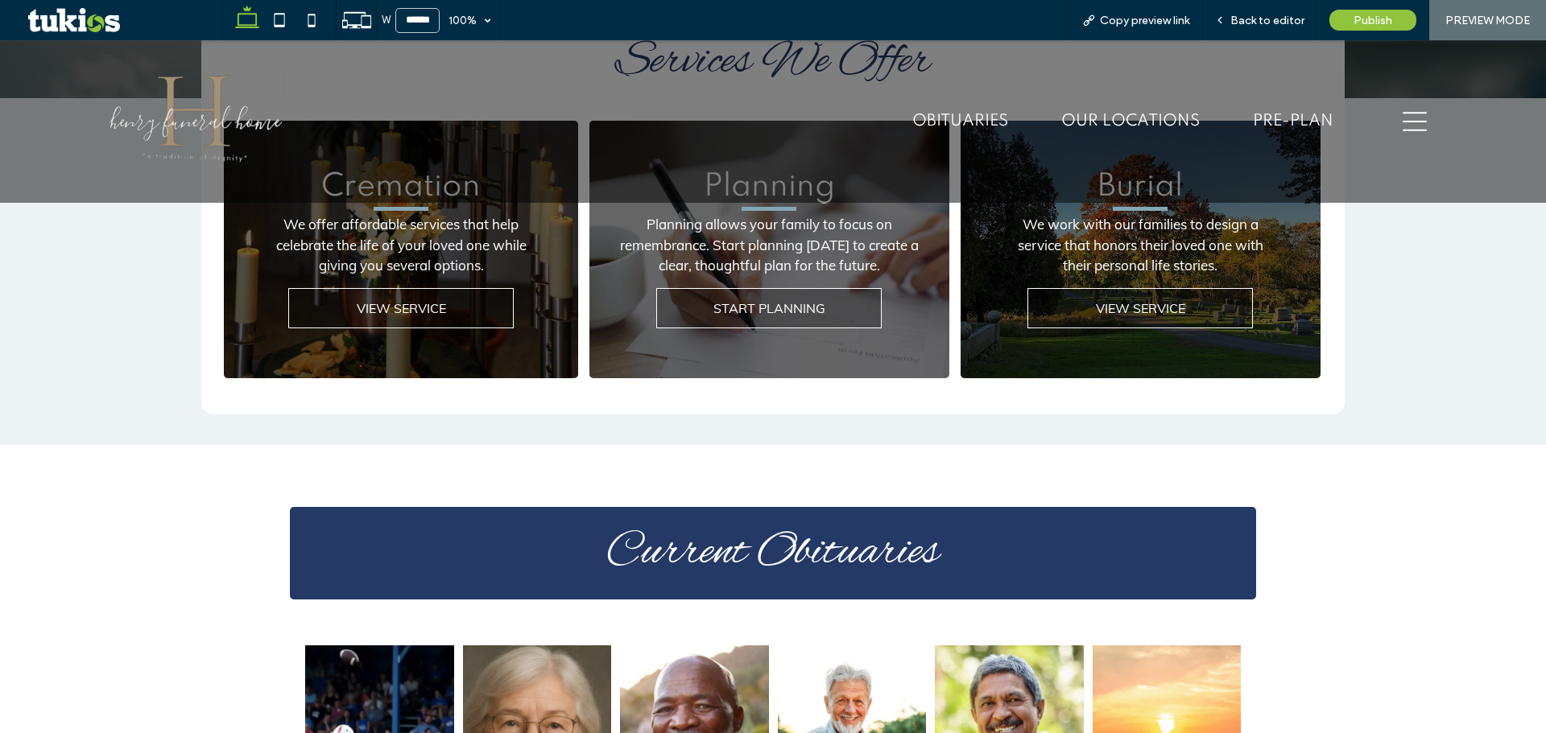
scroll to position [322, 0]
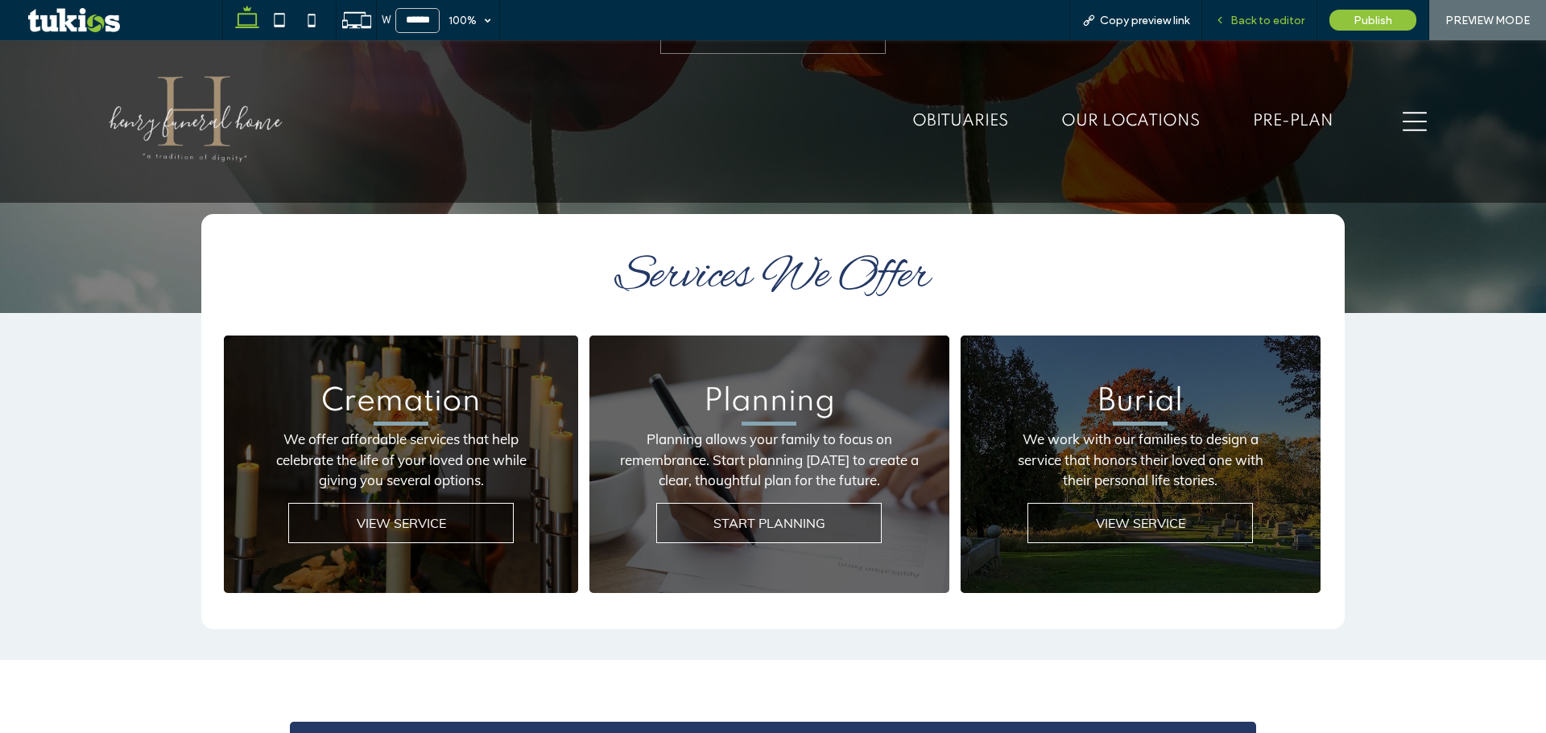
click at [1284, 19] on span "Back to editor" at bounding box center [1267, 21] width 74 height 14
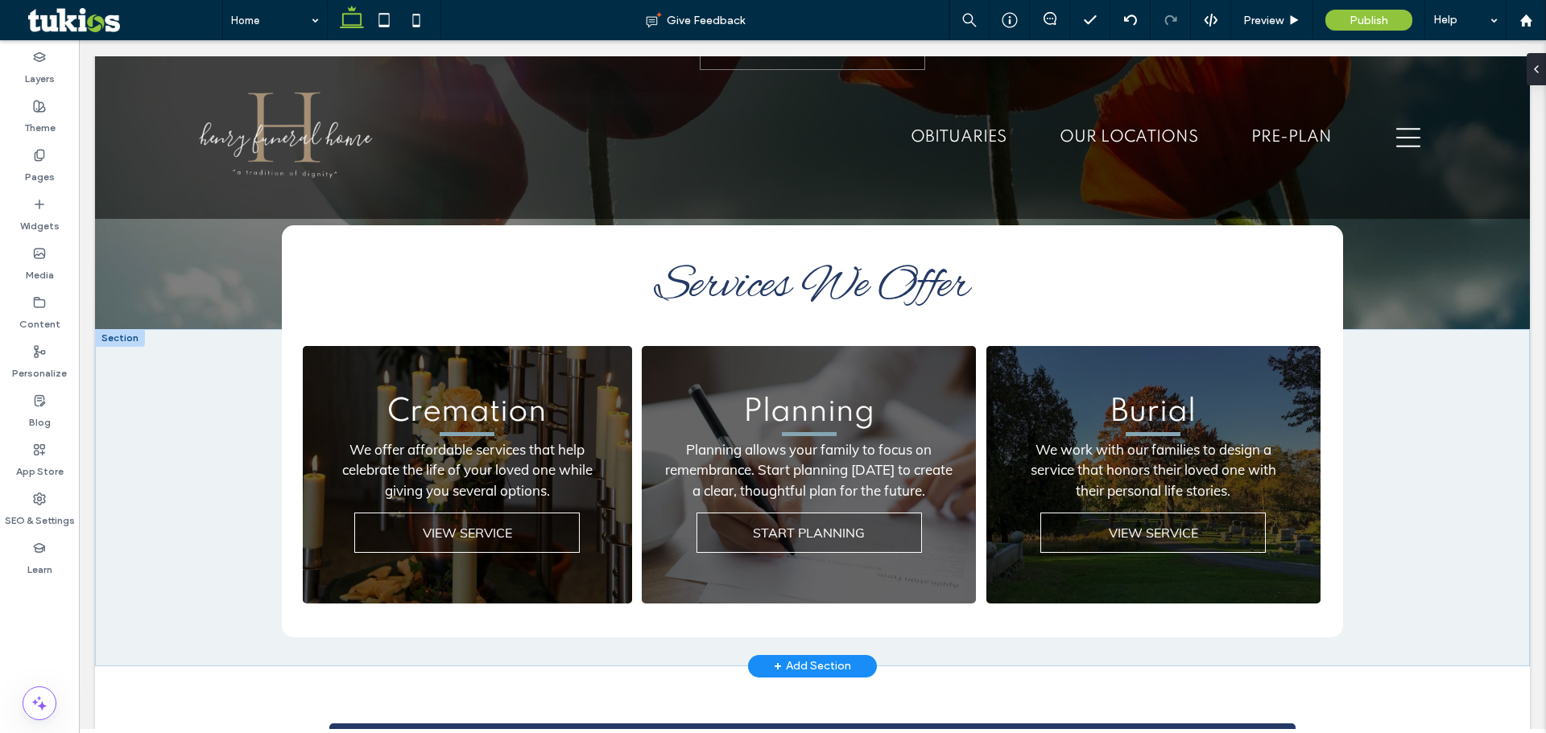
scroll to position [338, 0]
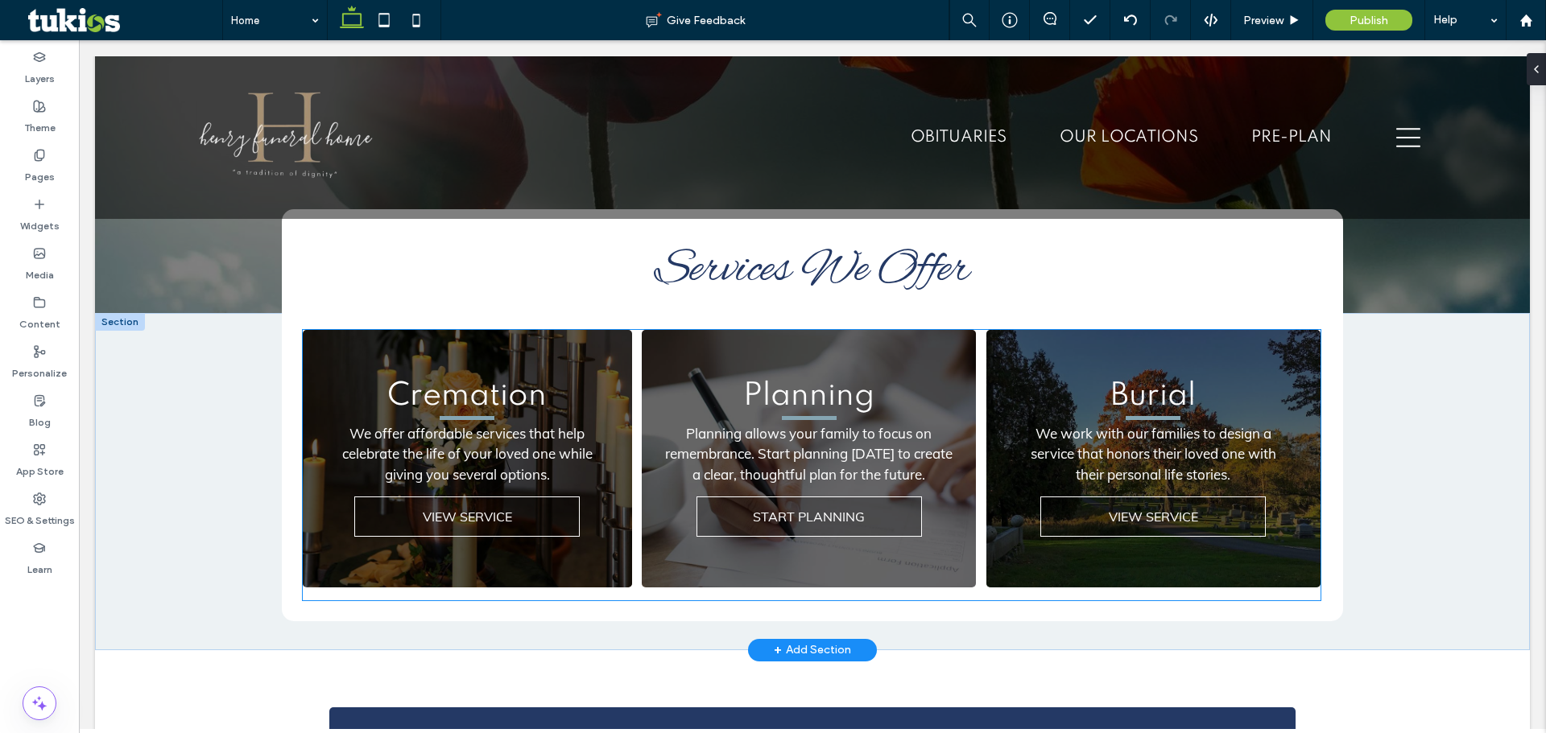
click at [464, 409] on span "Cremation" at bounding box center [466, 396] width 159 height 31
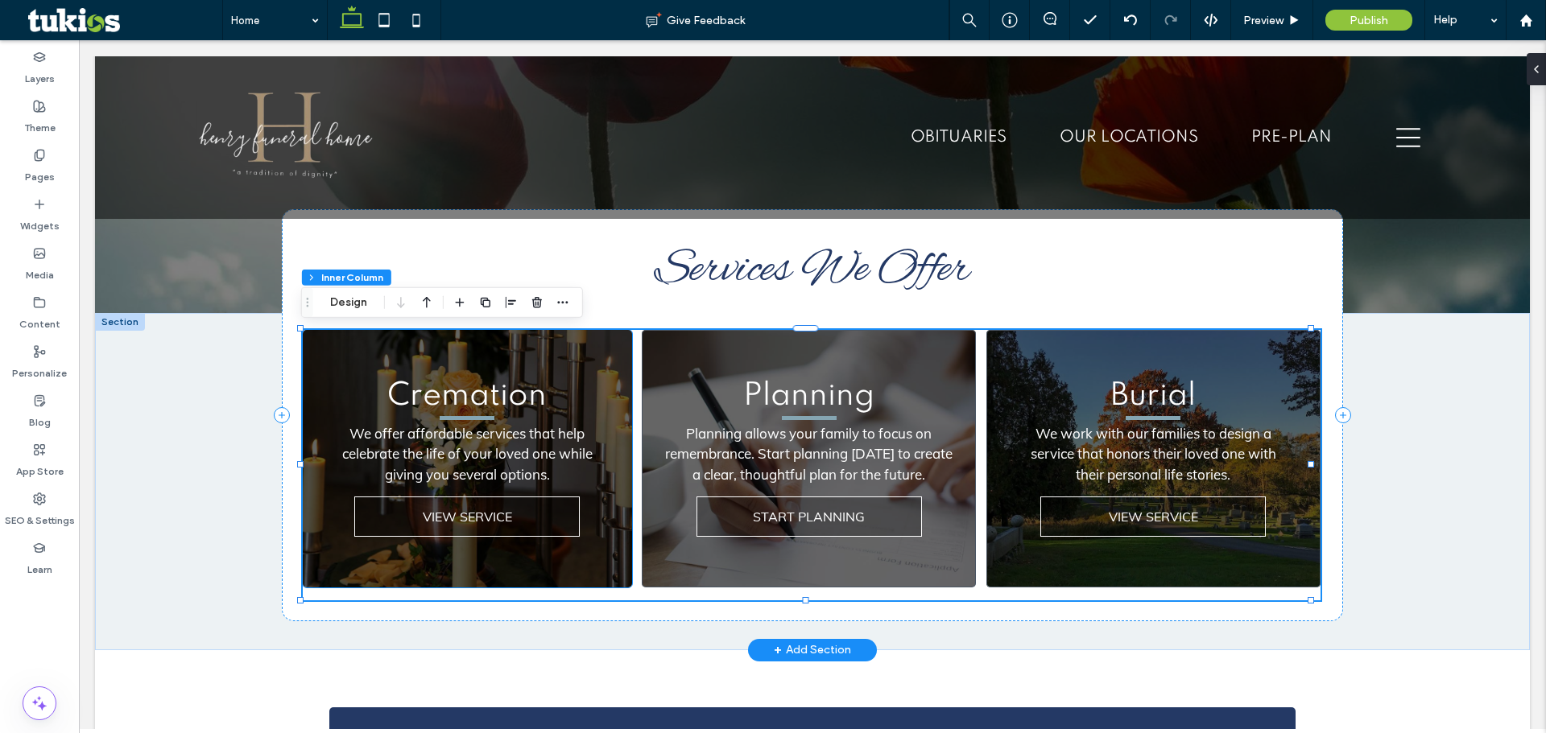
click at [468, 417] on hr at bounding box center [467, 418] width 55 height 4
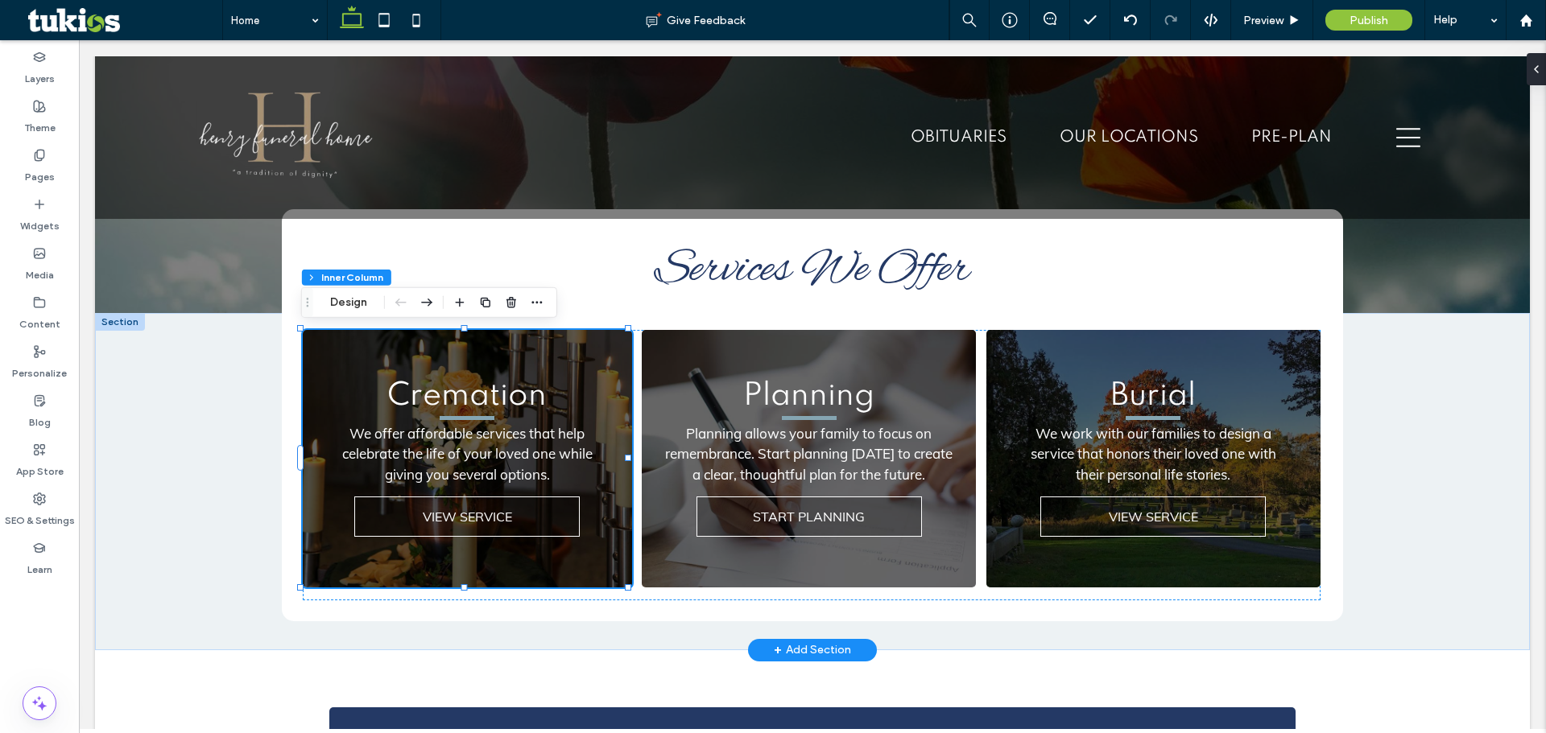
click at [461, 416] on hr at bounding box center [467, 418] width 55 height 4
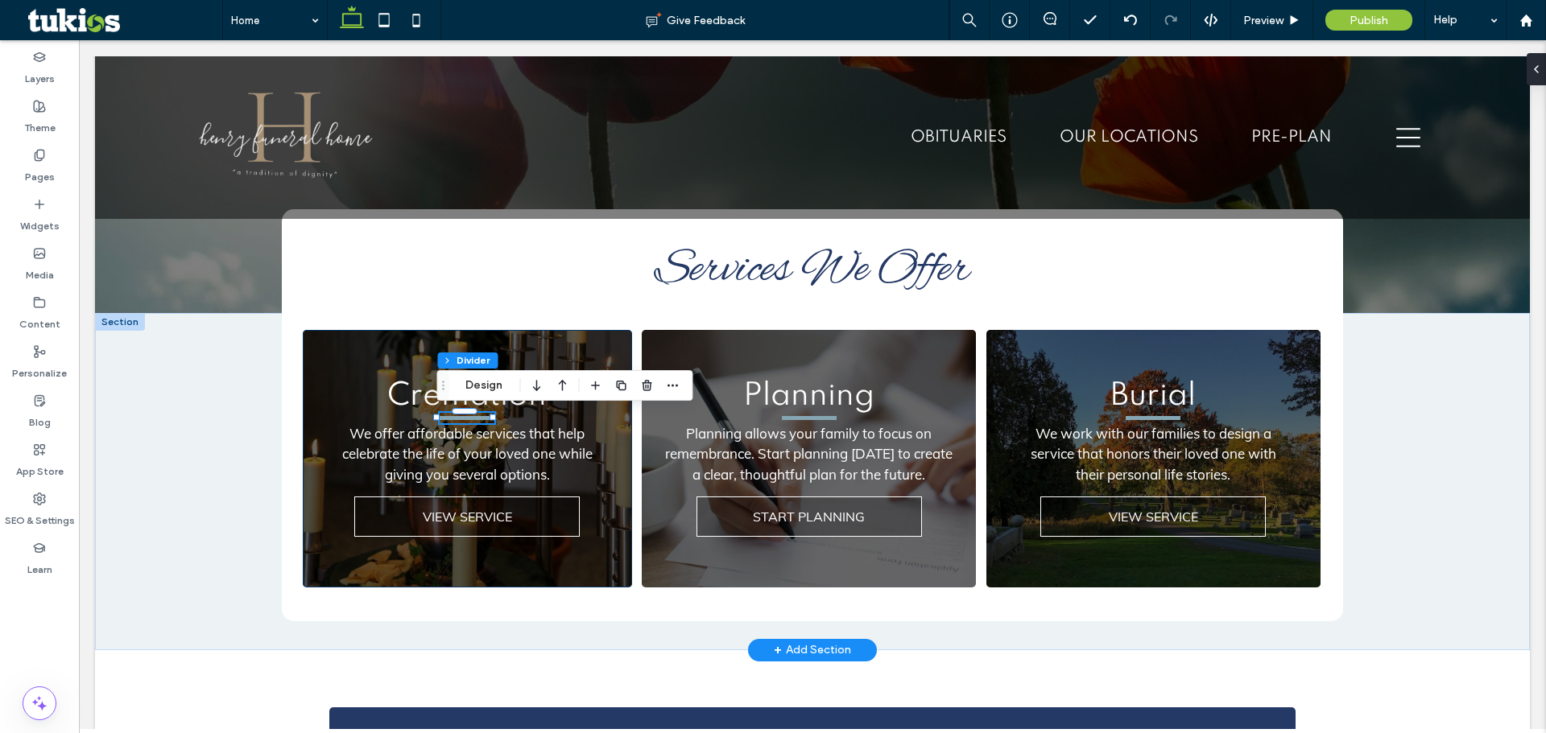
type input "*"
type input "***"
click at [487, 390] on button "Design" at bounding box center [484, 385] width 58 height 19
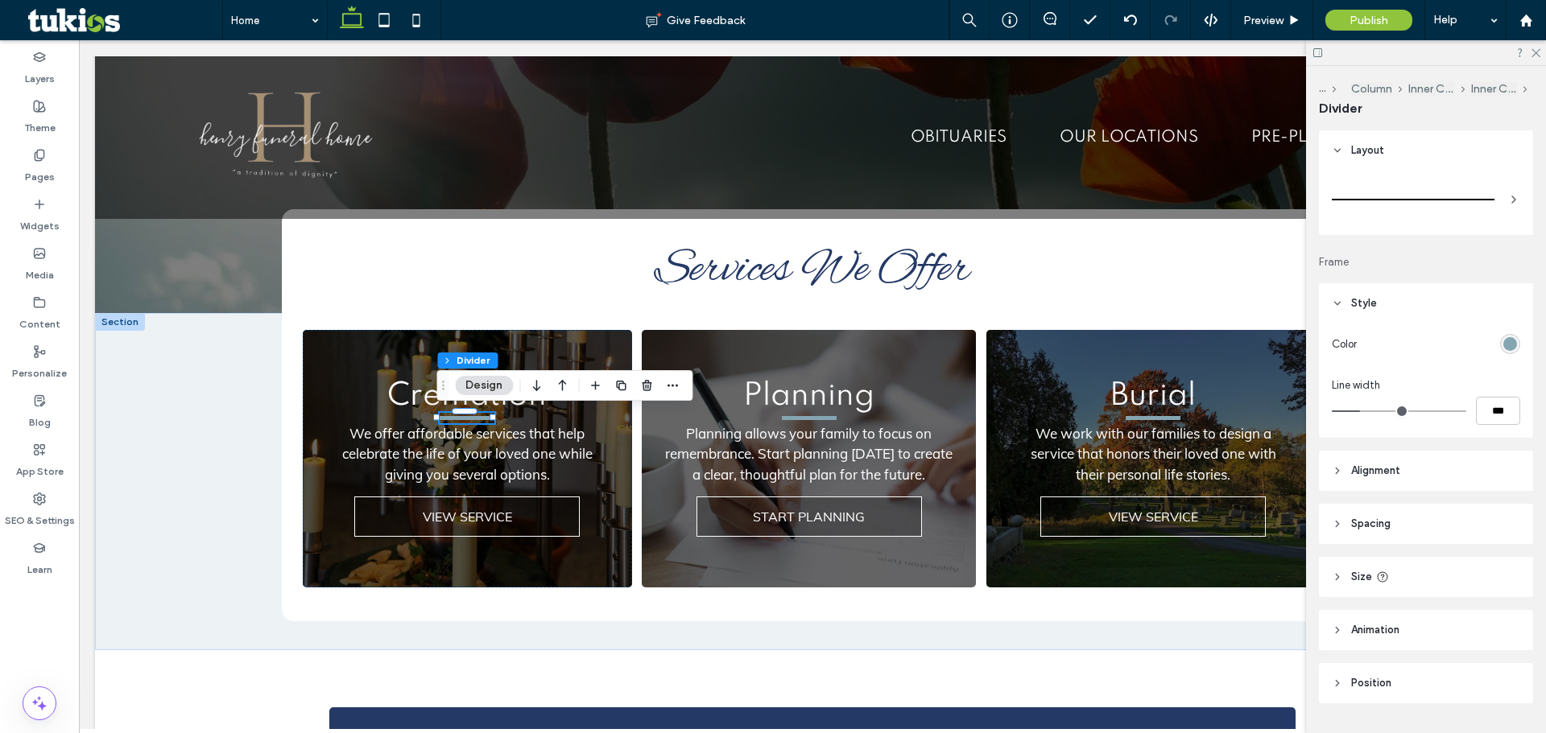
click at [1504, 340] on div "rgb(133, 165, 178)" at bounding box center [1510, 344] width 14 height 14
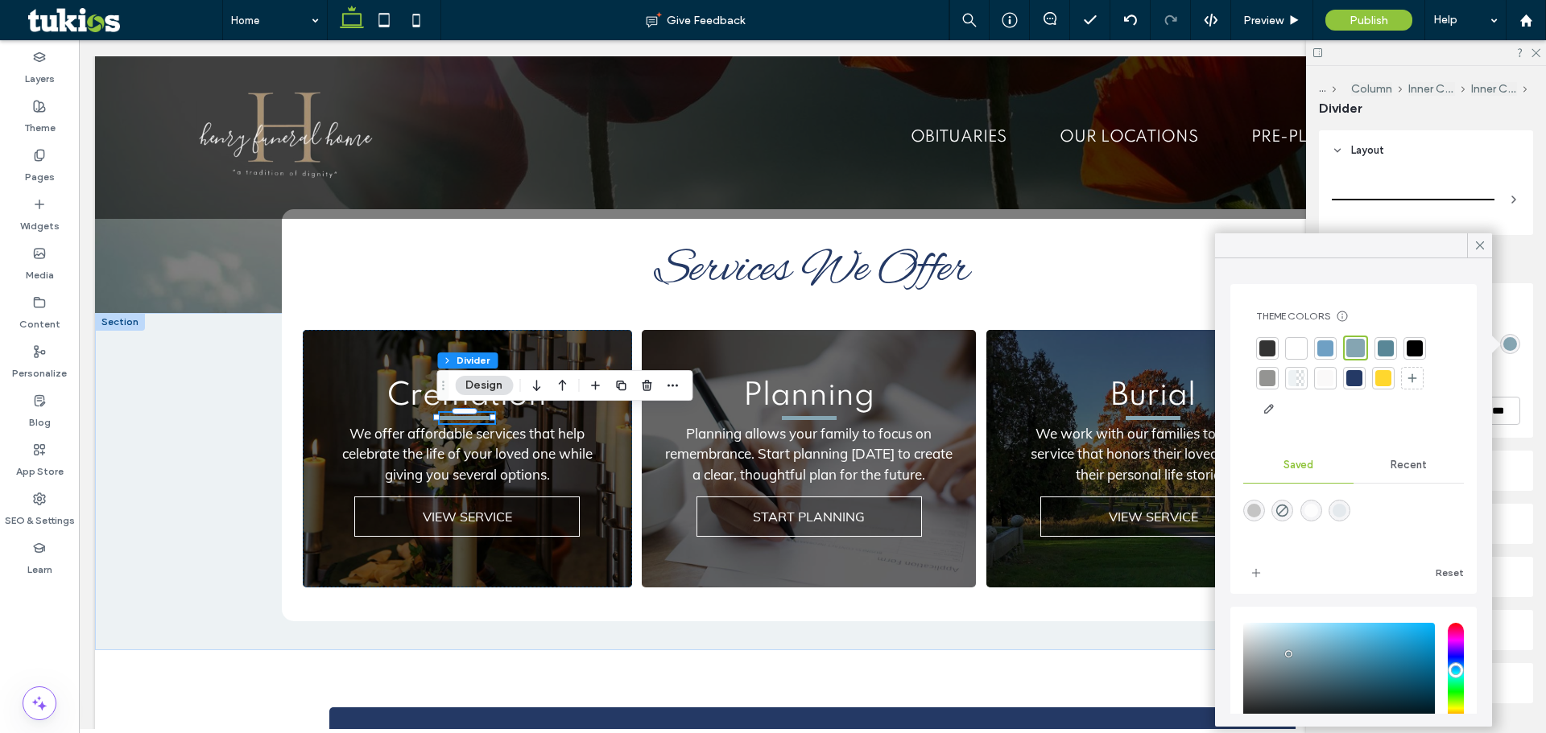
click at [1384, 377] on div at bounding box center [1383, 378] width 16 height 16
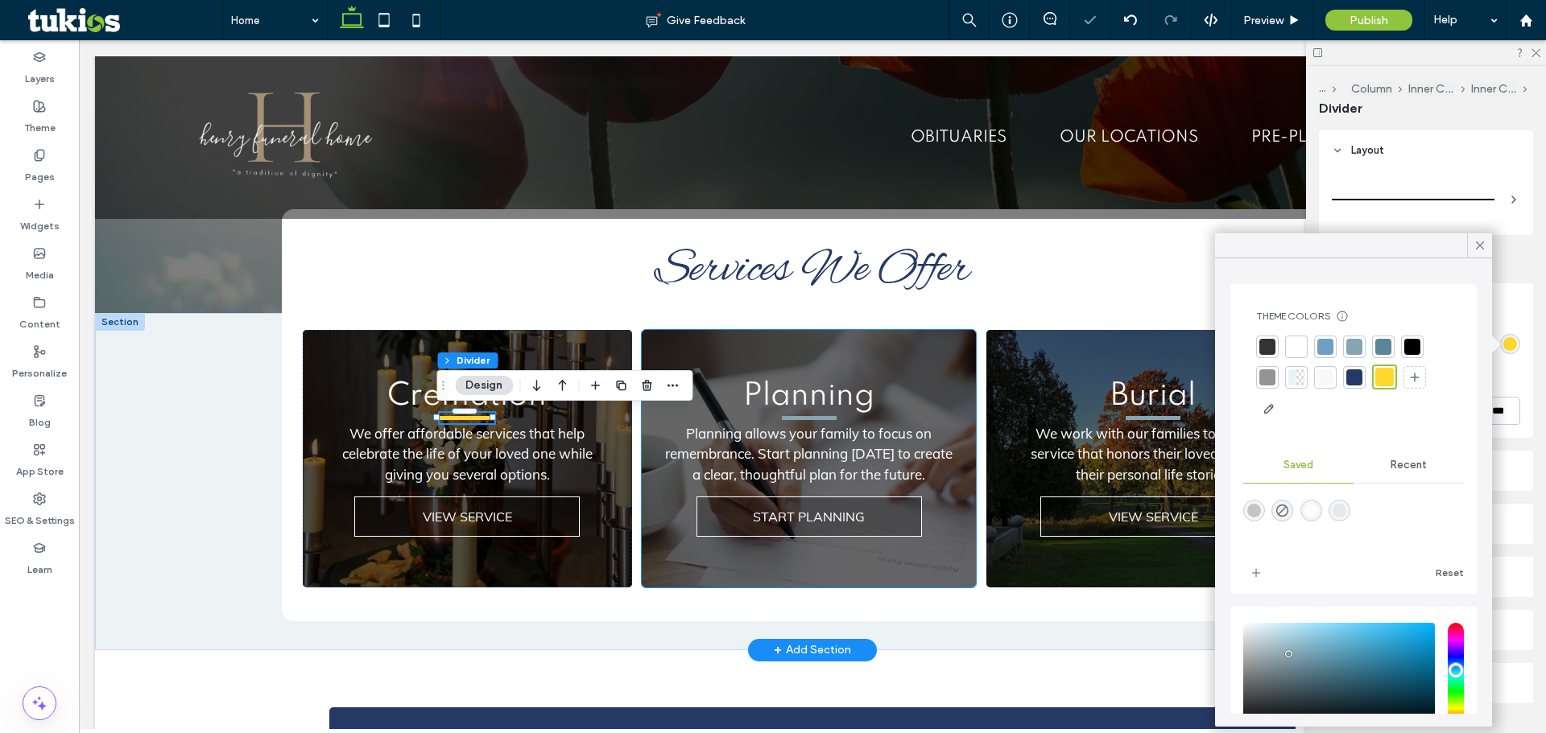
click at [810, 419] on hr at bounding box center [809, 418] width 55 height 4
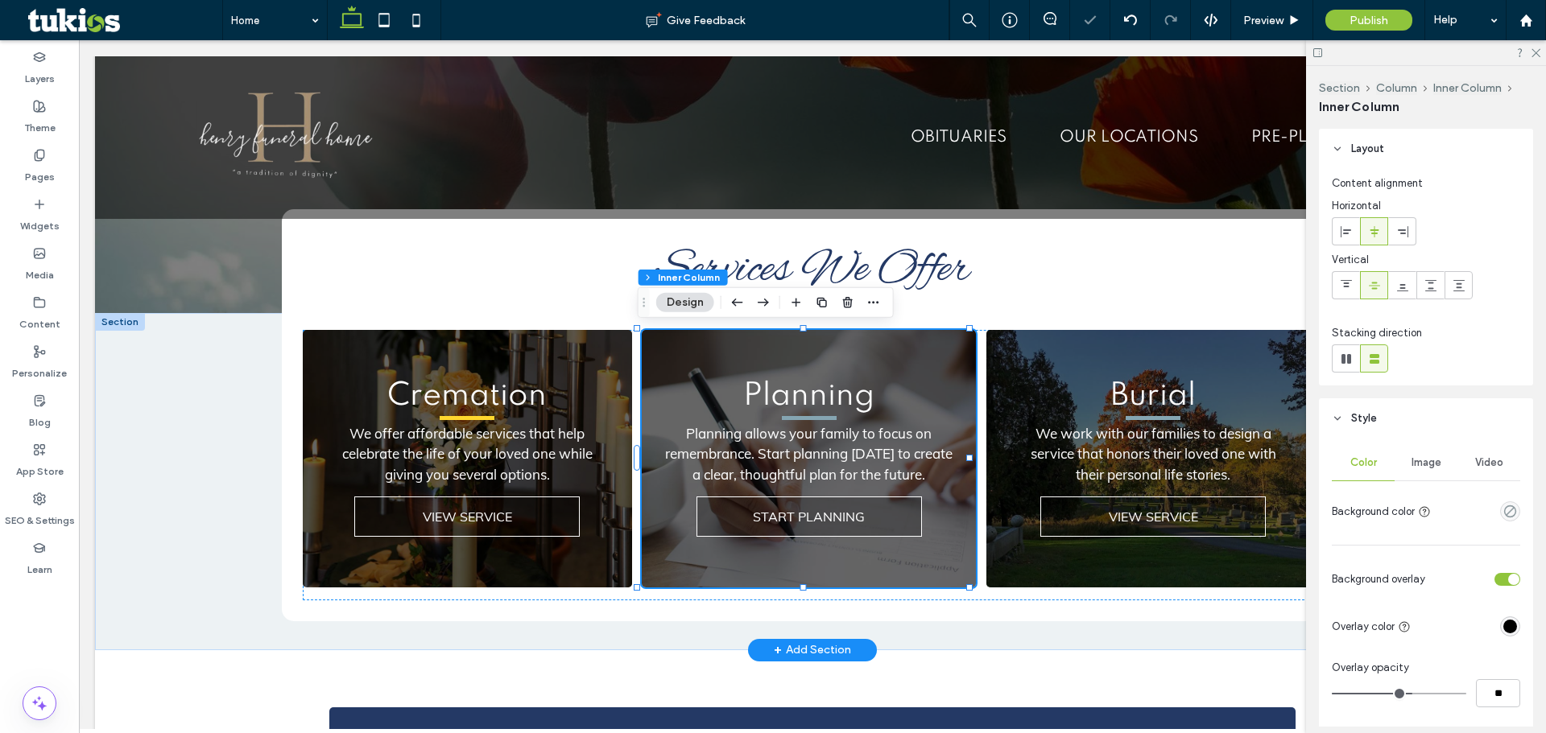
click at [807, 417] on hr at bounding box center [809, 418] width 55 height 4
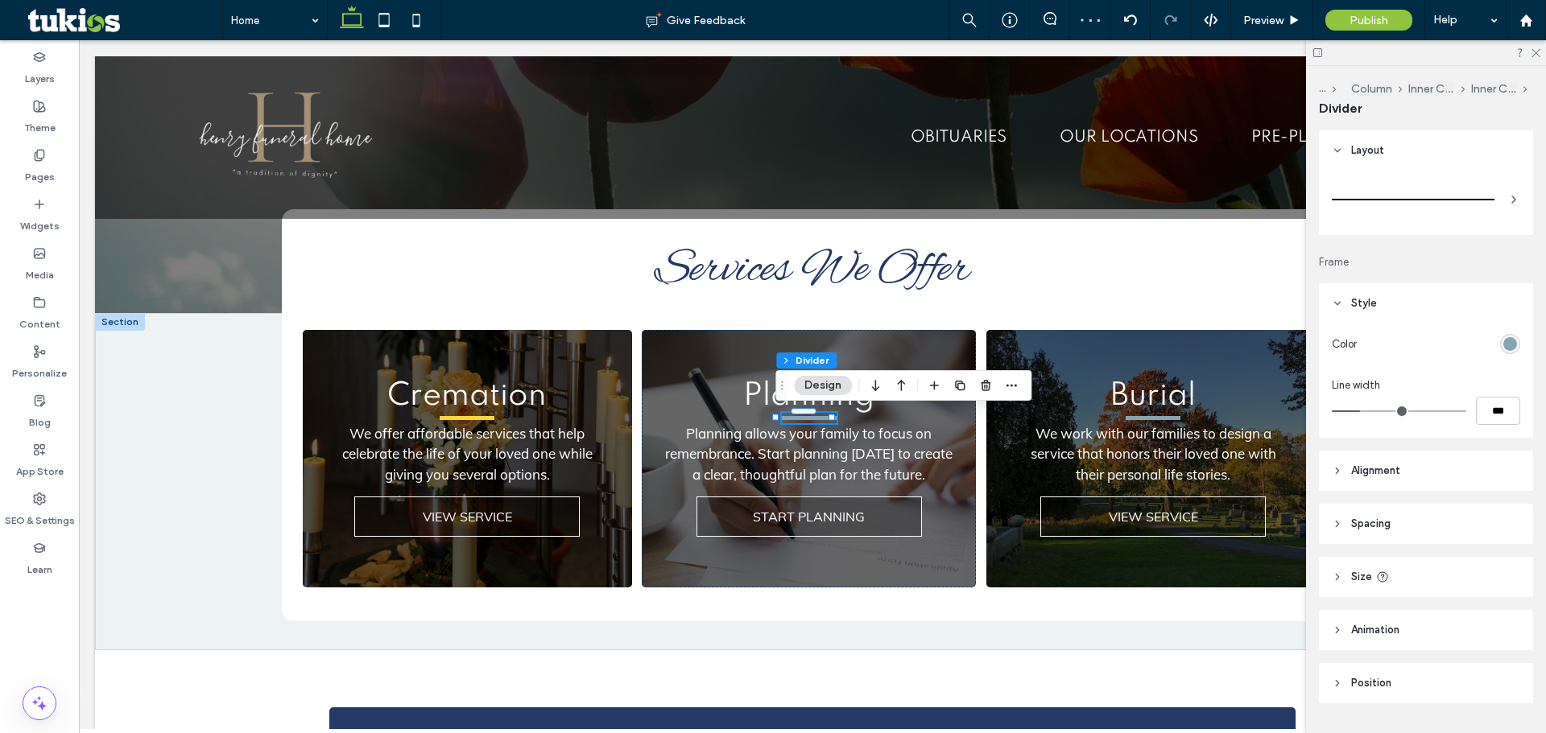
click at [1491, 349] on div at bounding box center [1441, 344] width 157 height 28
drag, startPoint x: 1517, startPoint y: 346, endPoint x: 1507, endPoint y: 342, distance: 11.2
click at [1517, 345] on div "Color Line width ***" at bounding box center [1426, 381] width 214 height 114
click at [1507, 342] on div "rgb(133, 165, 178)" at bounding box center [1510, 344] width 14 height 14
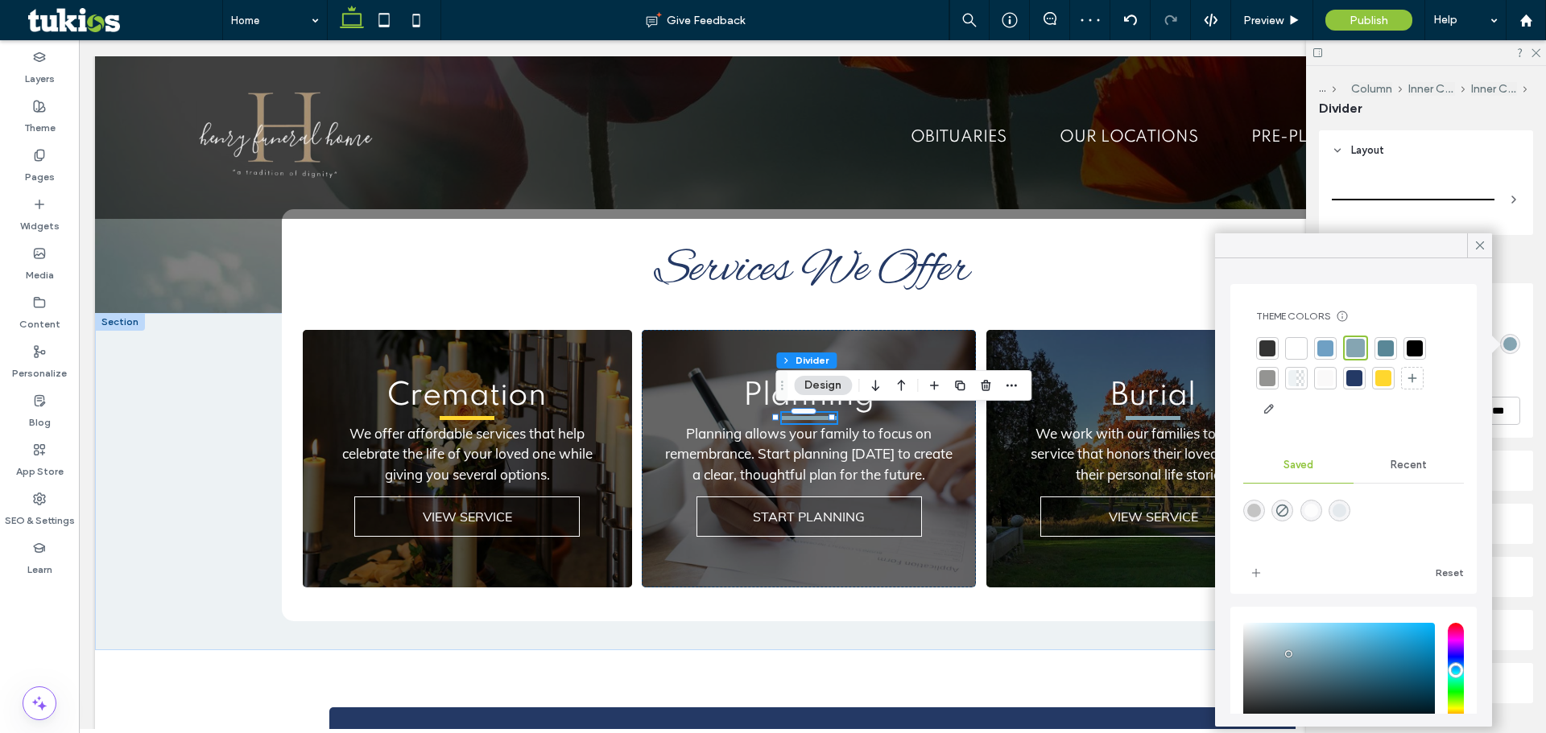
click at [1389, 378] on div at bounding box center [1383, 378] width 16 height 16
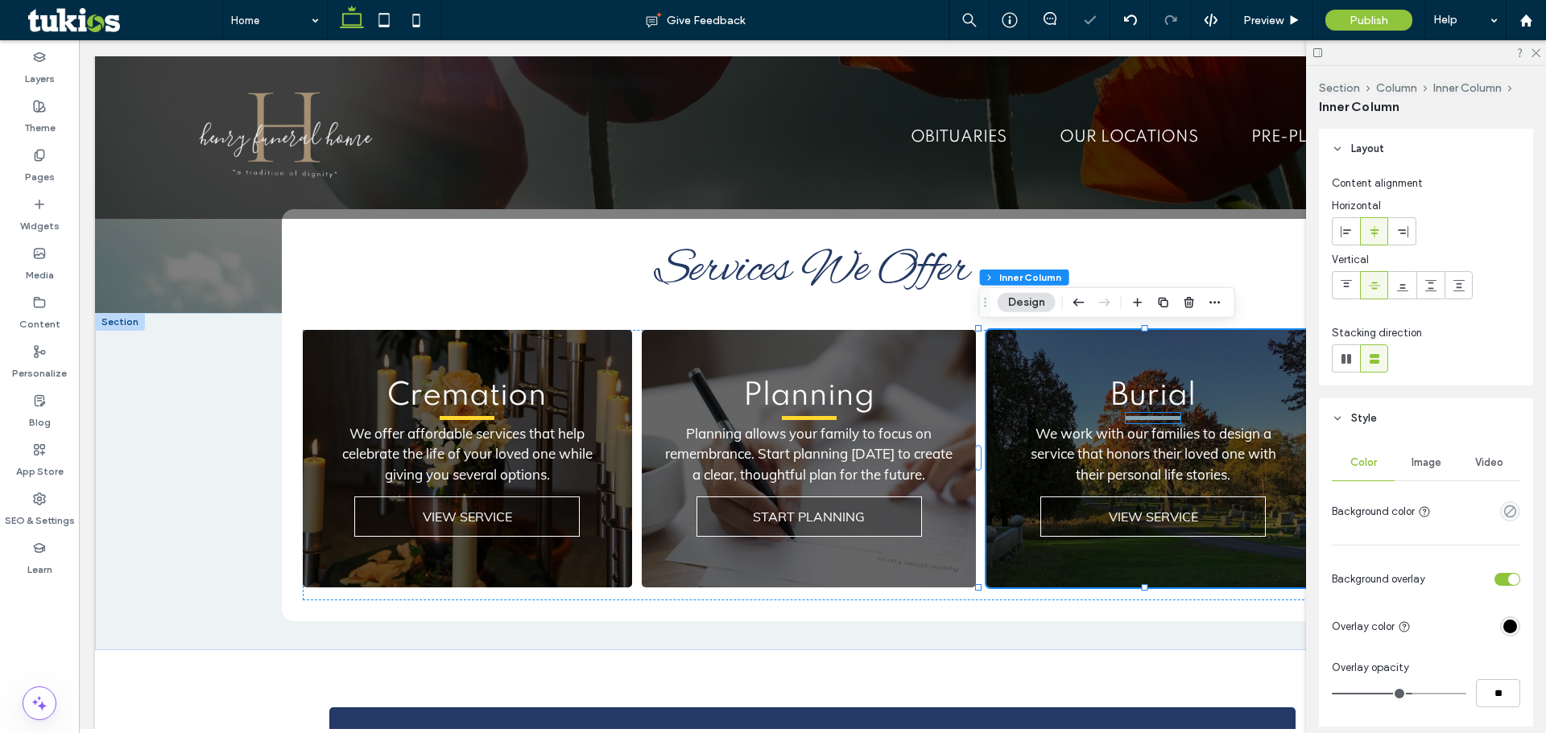
type input "**"
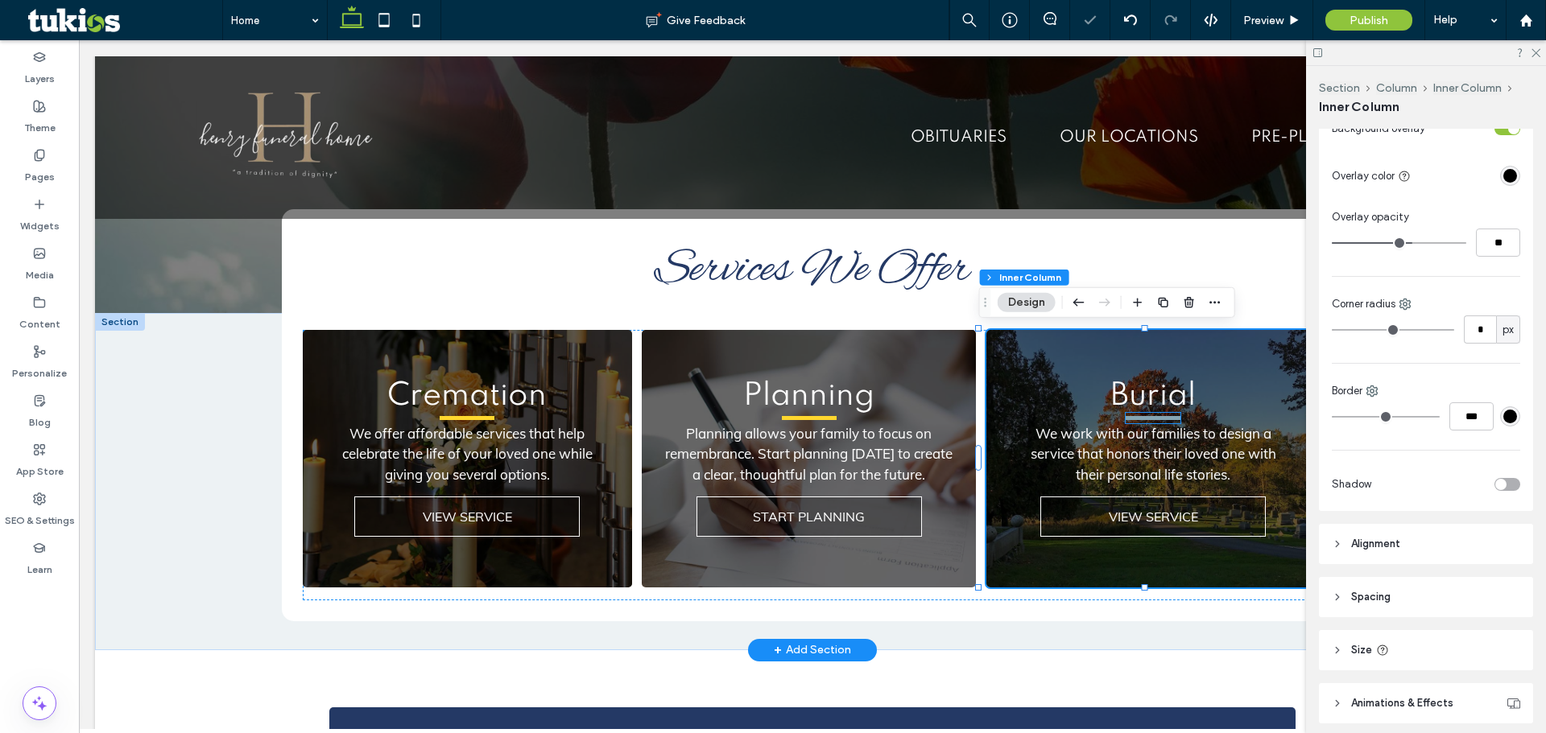
scroll to position [555, 0]
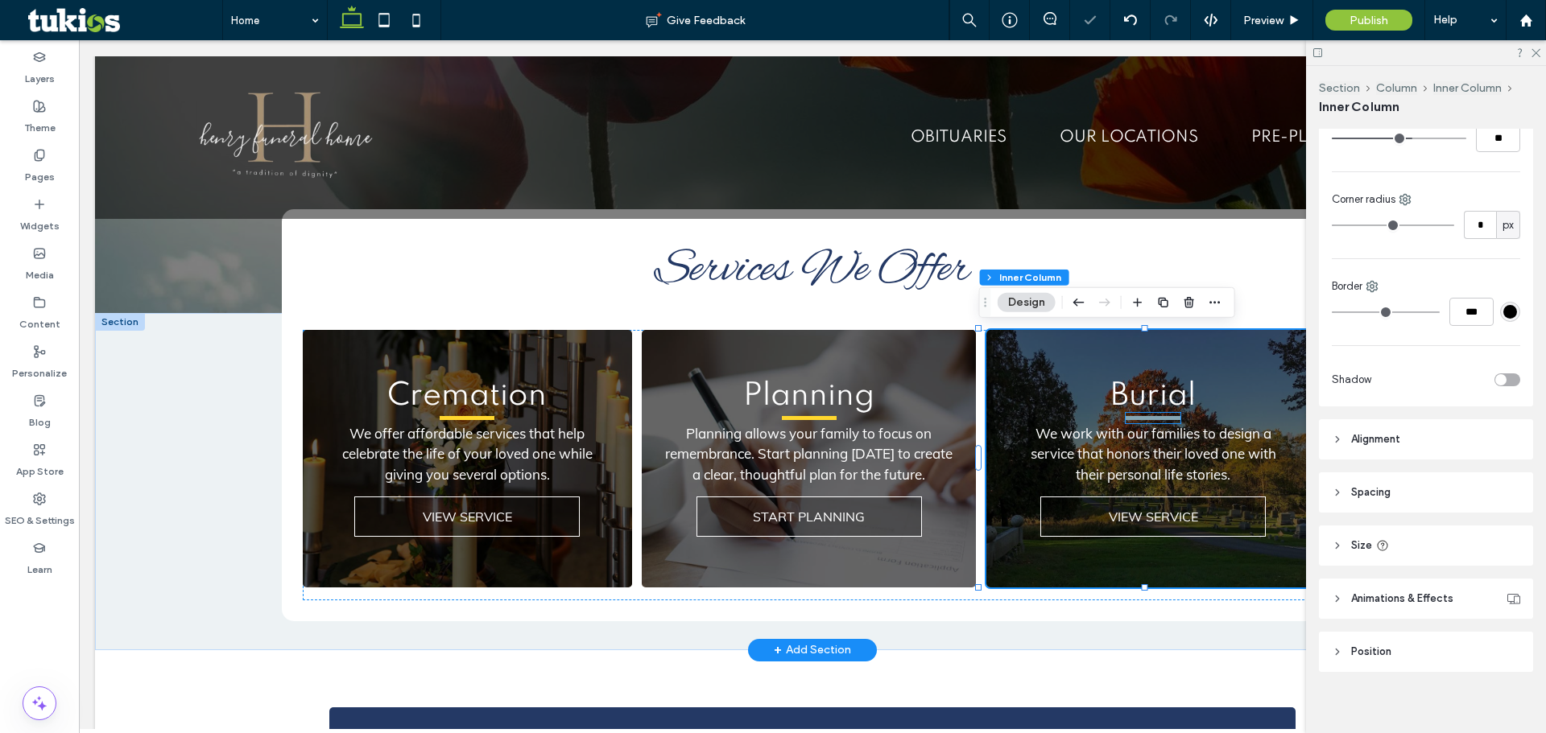
click at [1150, 419] on hr at bounding box center [1152, 418] width 55 height 4
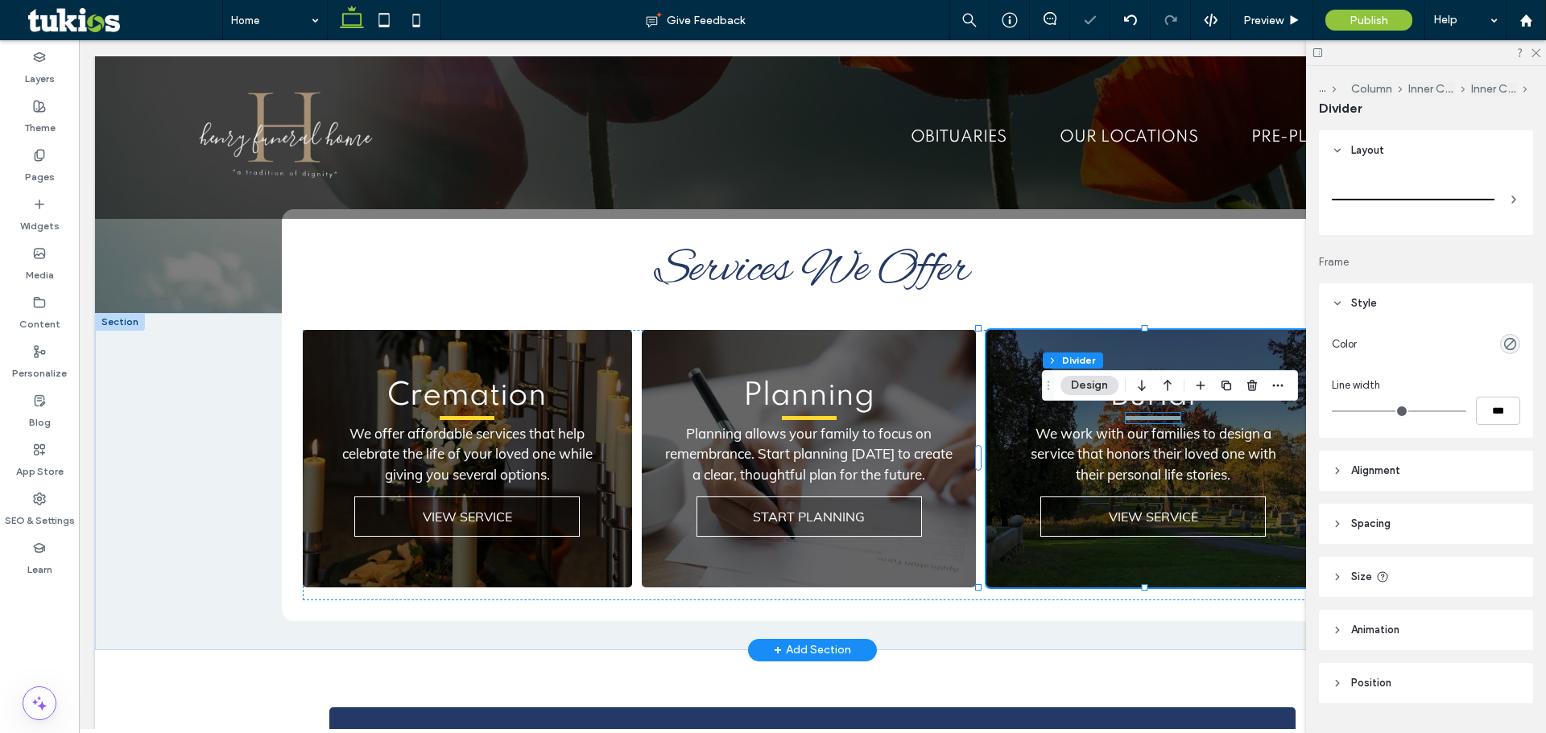
type input "*"
type input "***"
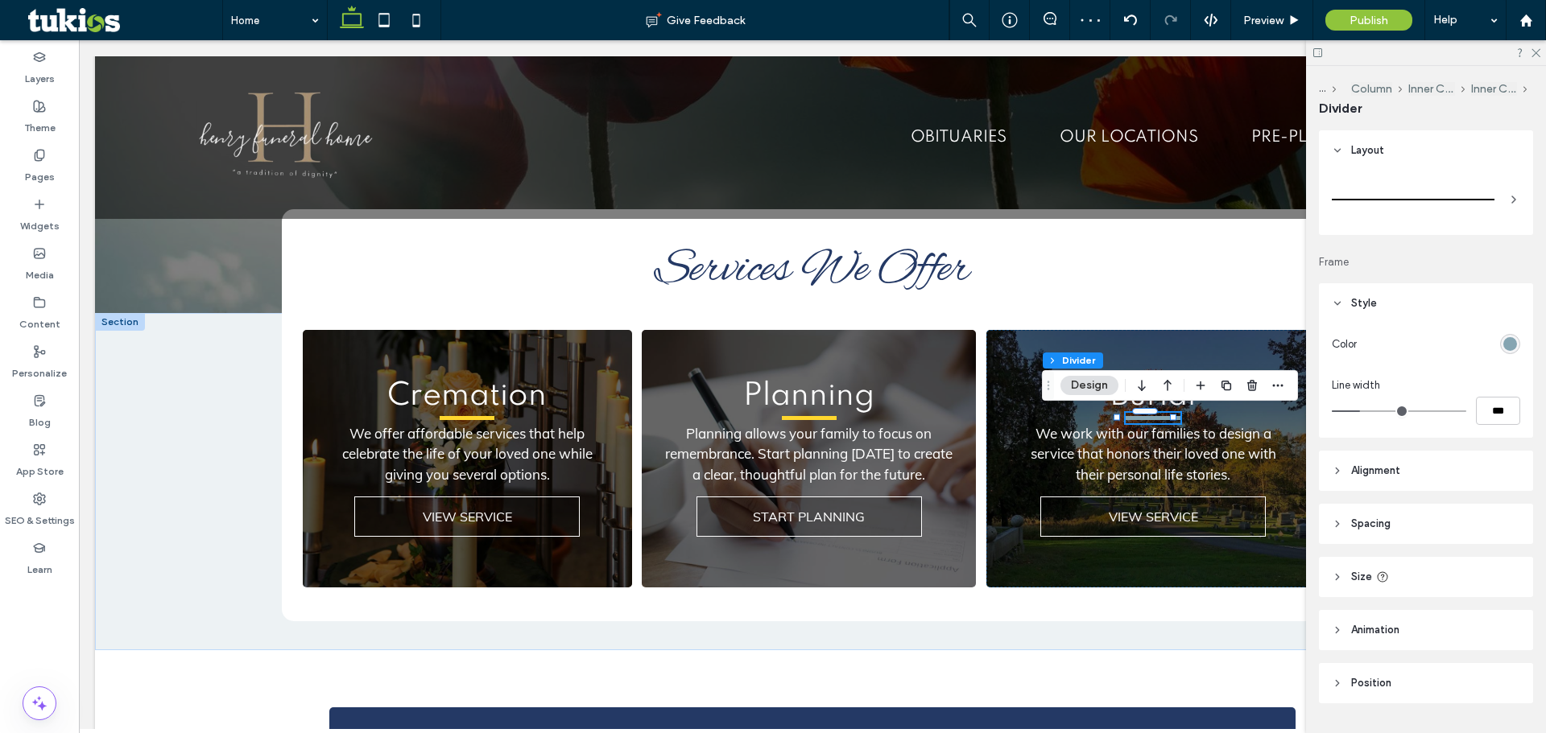
click at [1508, 343] on div "rgb(133, 165, 178)" at bounding box center [1510, 344] width 20 height 20
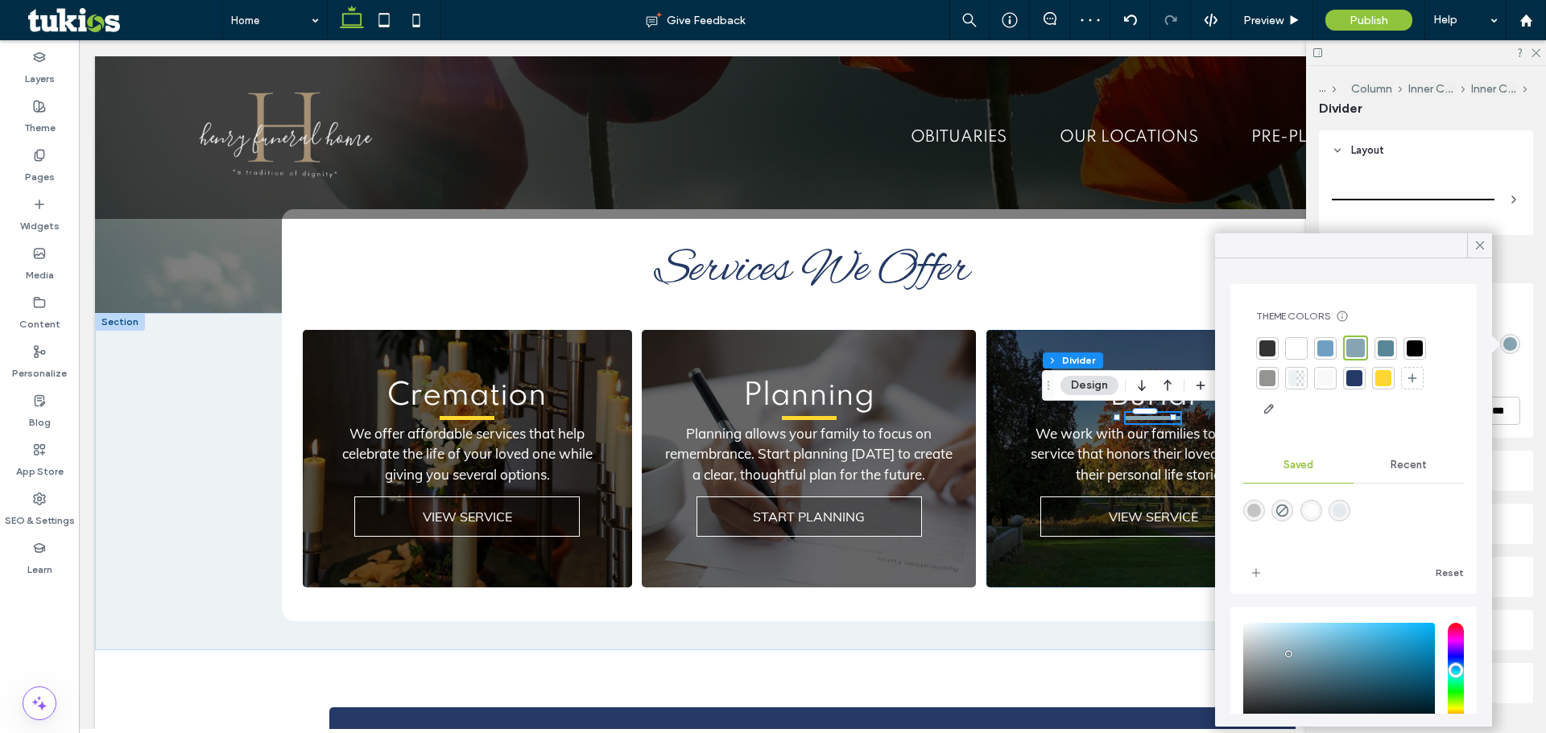
click at [1379, 382] on div at bounding box center [1383, 378] width 16 height 16
click at [1481, 250] on icon at bounding box center [1479, 245] width 14 height 14
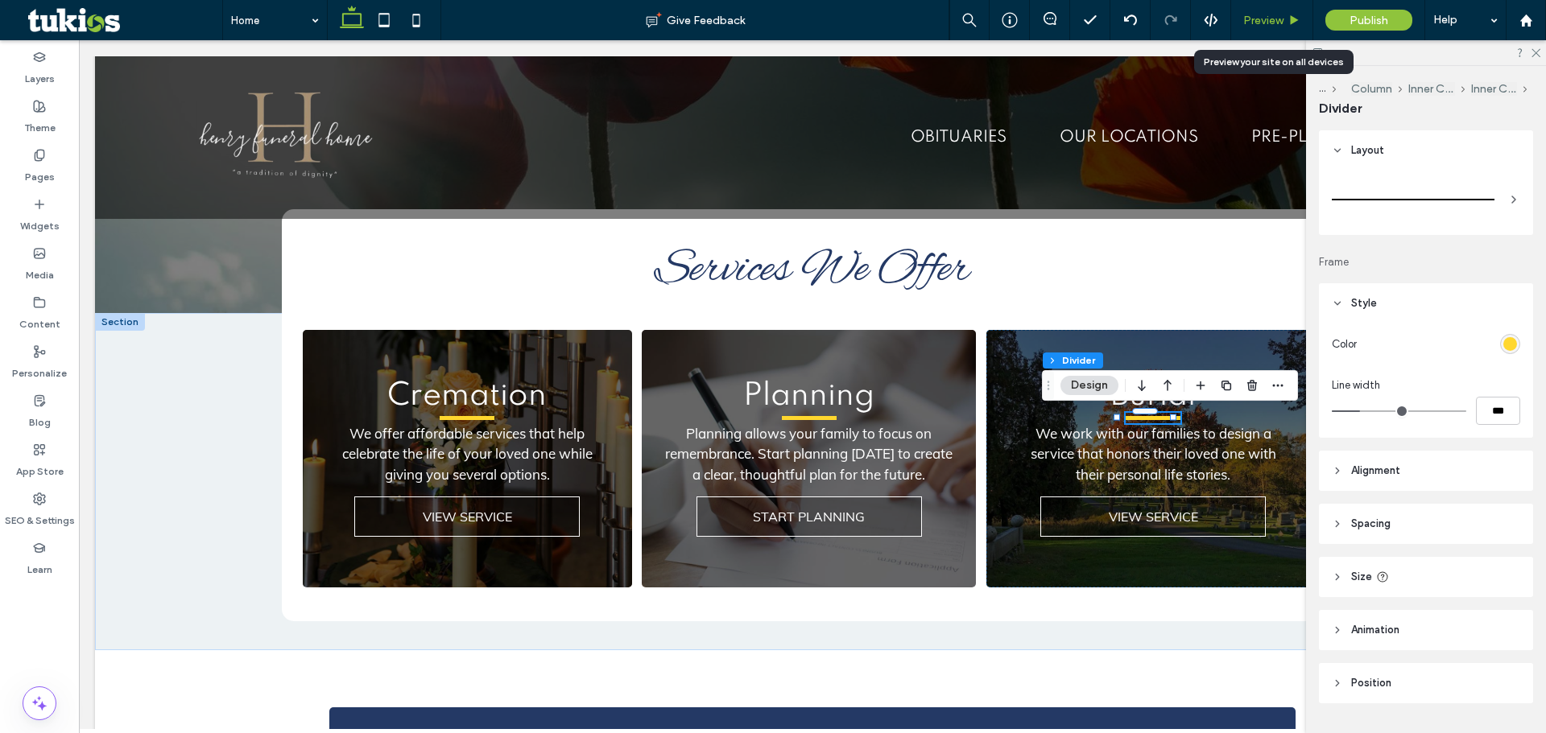
drag, startPoint x: 1268, startPoint y: 17, endPoint x: 862, endPoint y: 314, distance: 502.8
click at [1268, 17] on span "Preview" at bounding box center [1263, 21] width 40 height 14
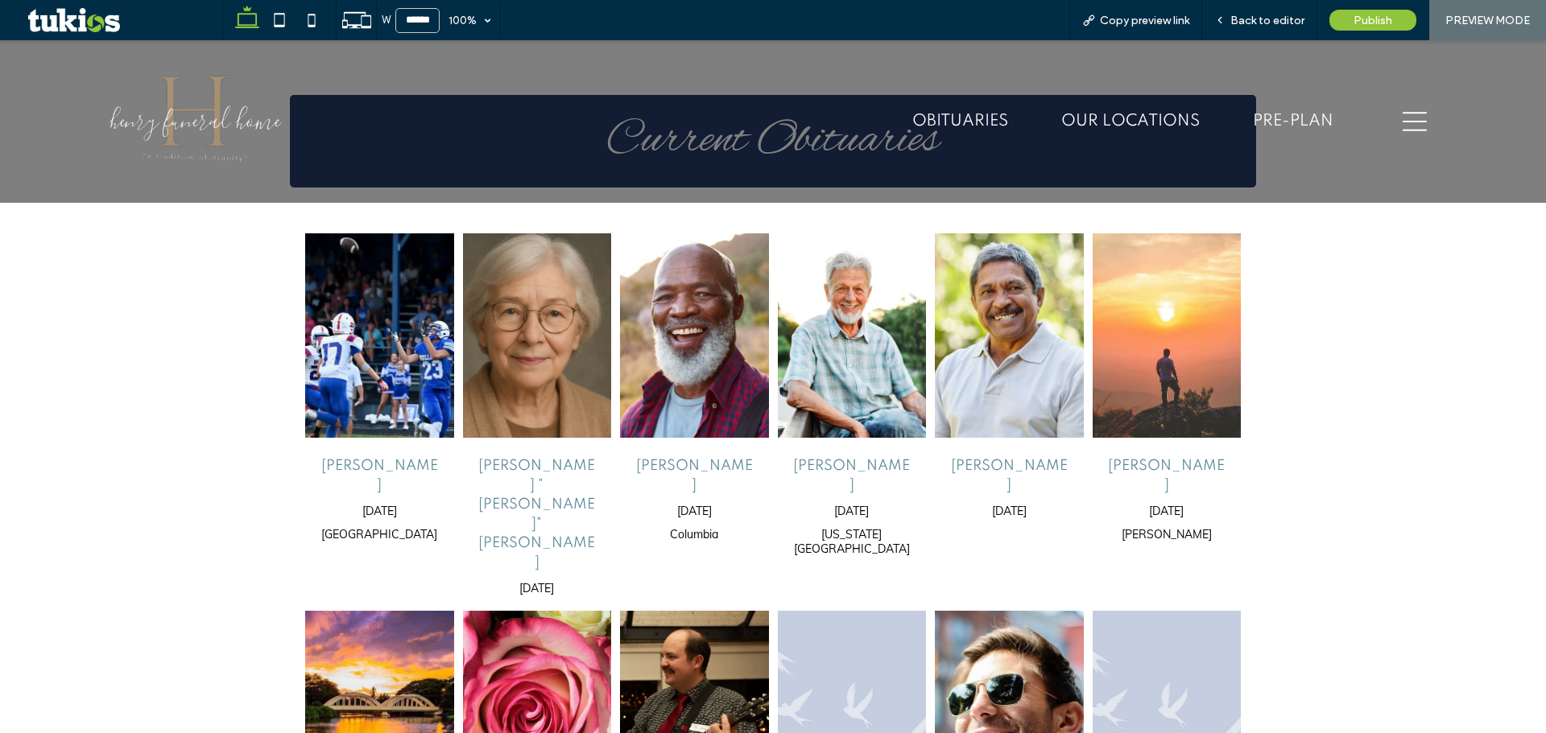
scroll to position [1127, 0]
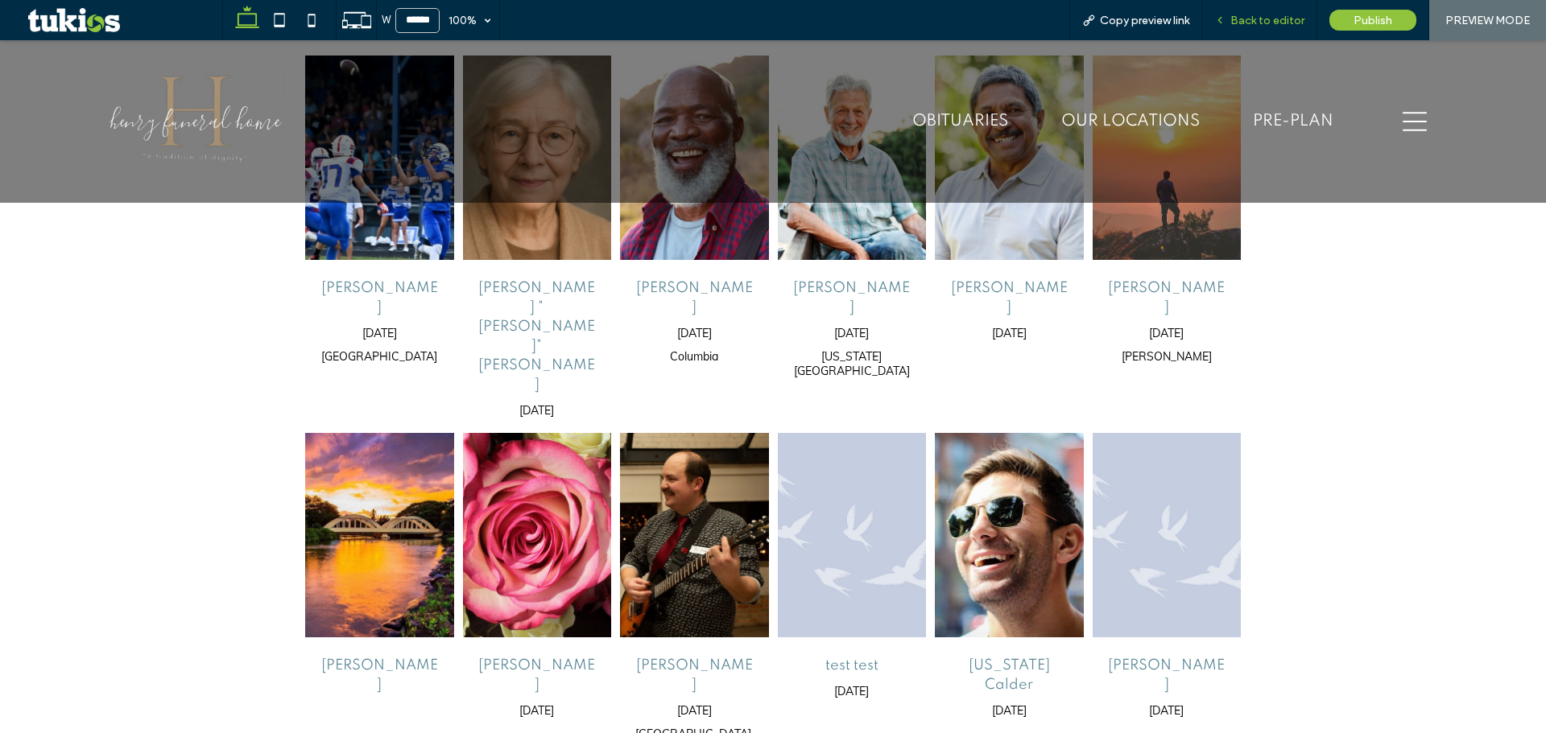
click at [1267, 19] on span "Back to editor" at bounding box center [1267, 21] width 74 height 14
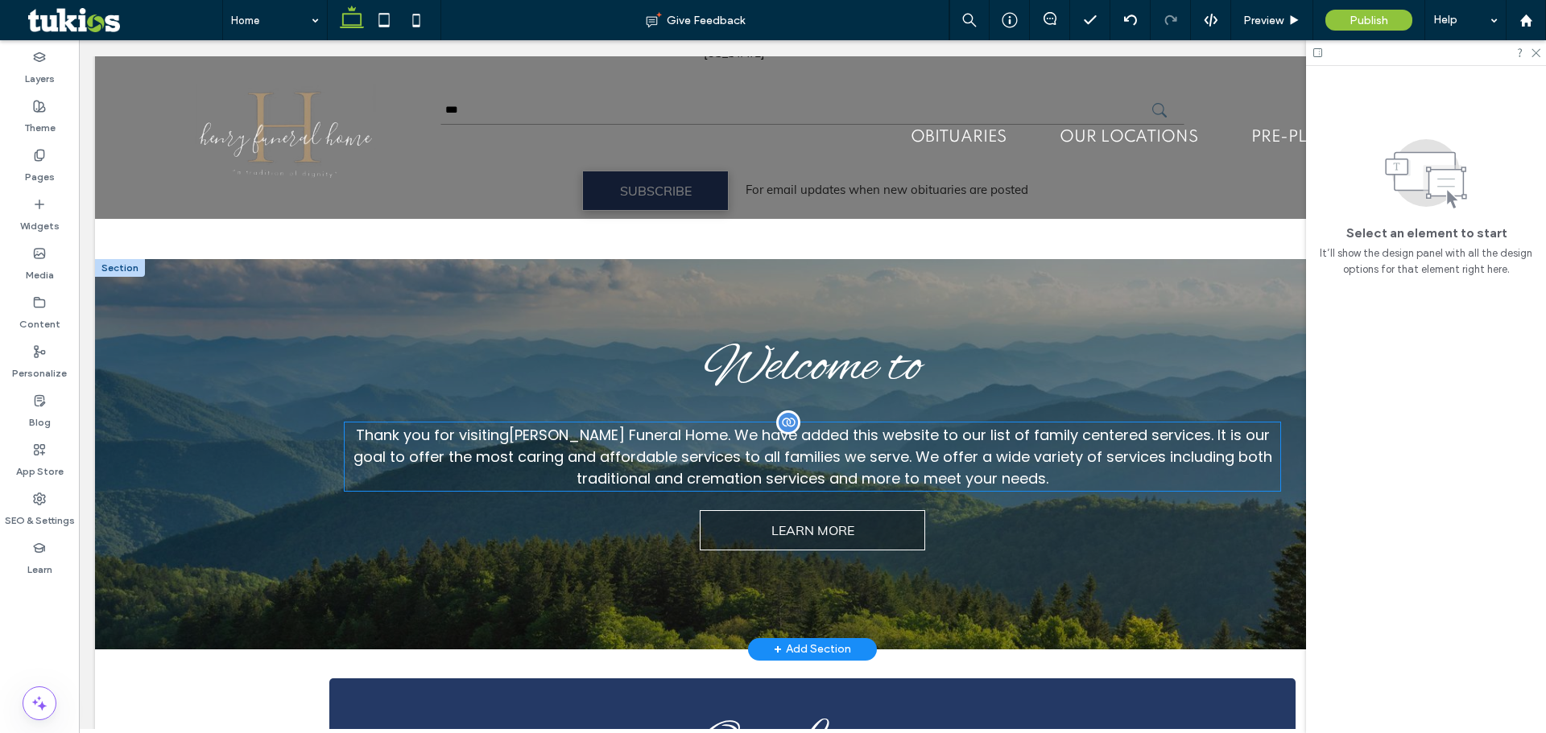
scroll to position [1857, 0]
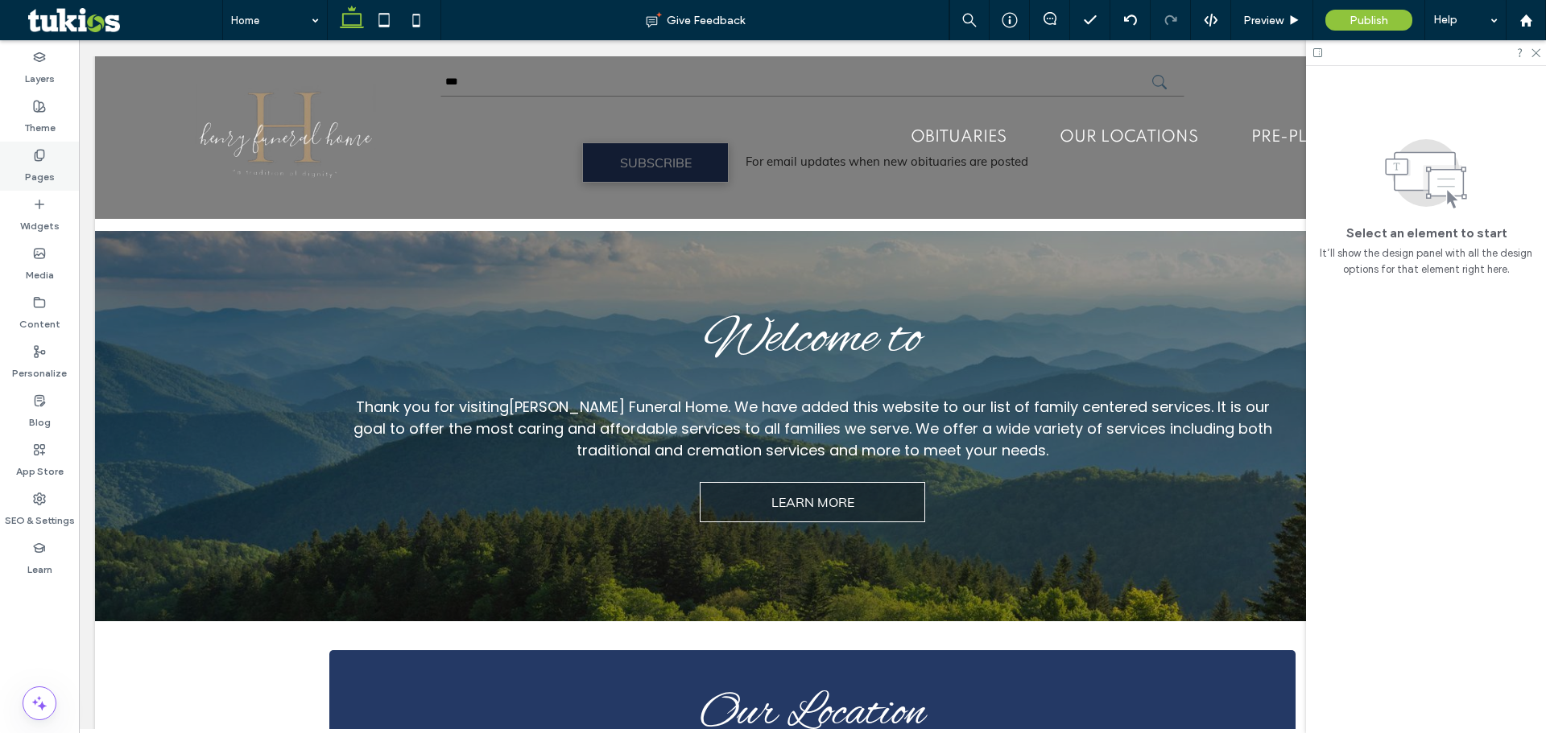
click at [52, 171] on label "Pages" at bounding box center [40, 173] width 30 height 23
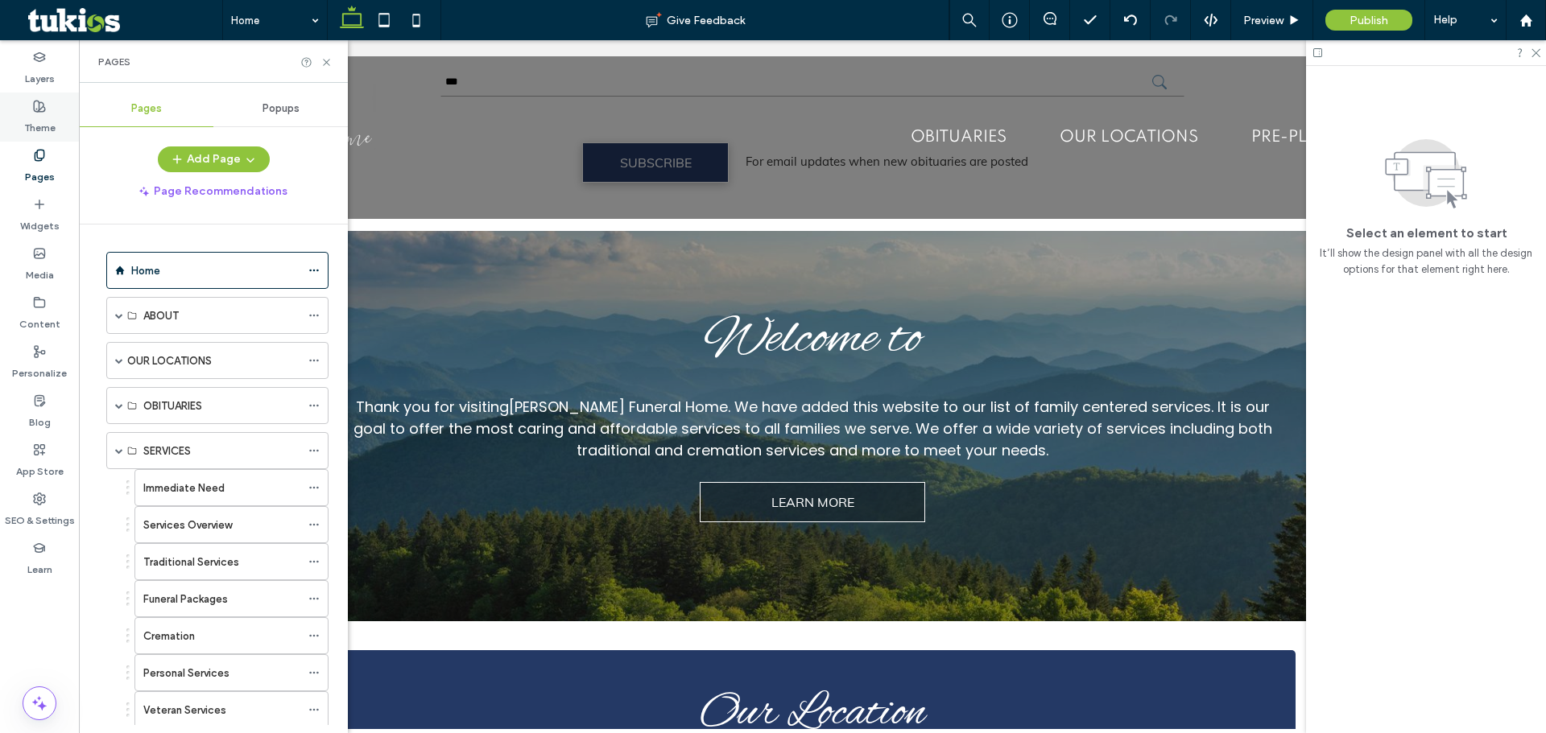
click at [50, 101] on div "Theme" at bounding box center [39, 117] width 79 height 49
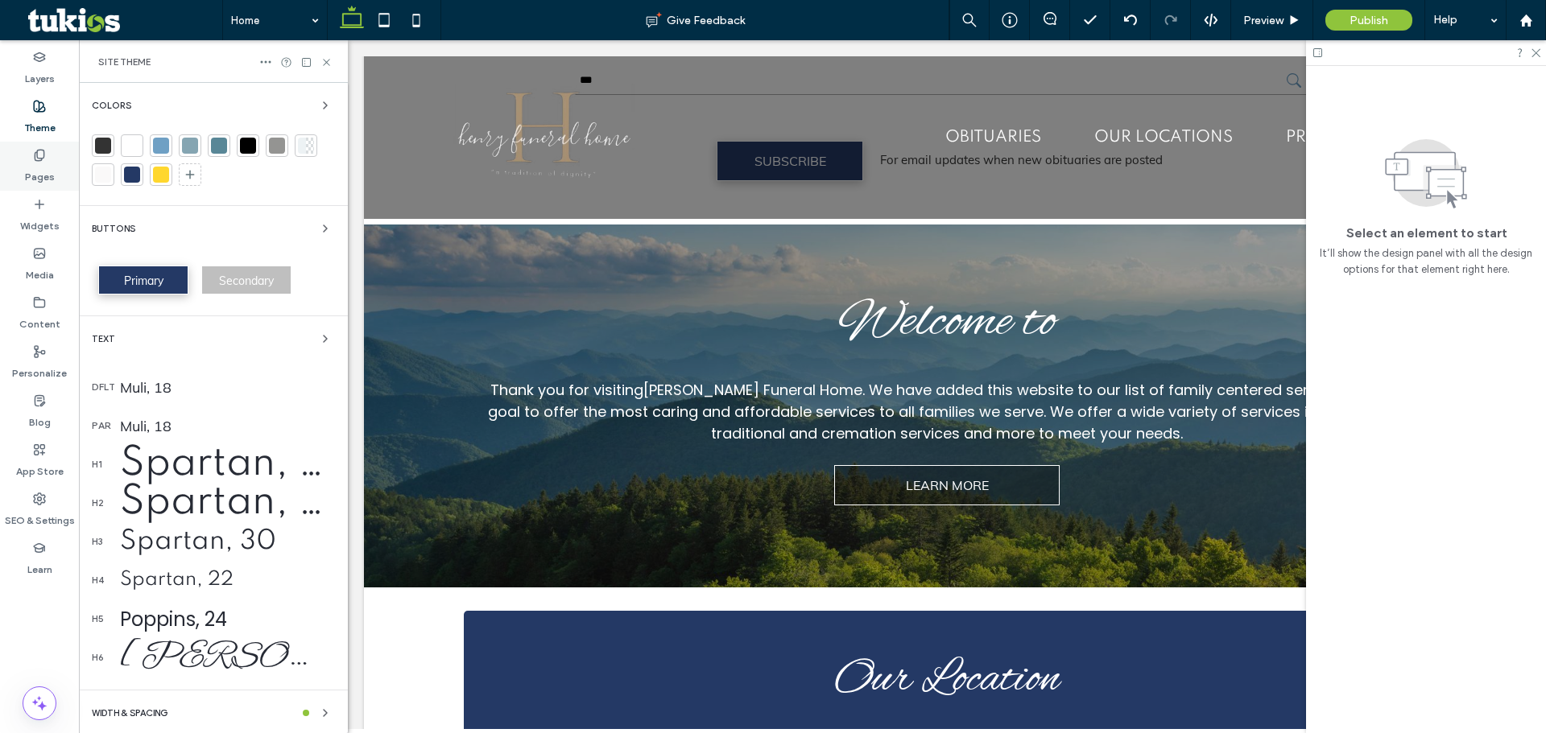
scroll to position [1833, 0]
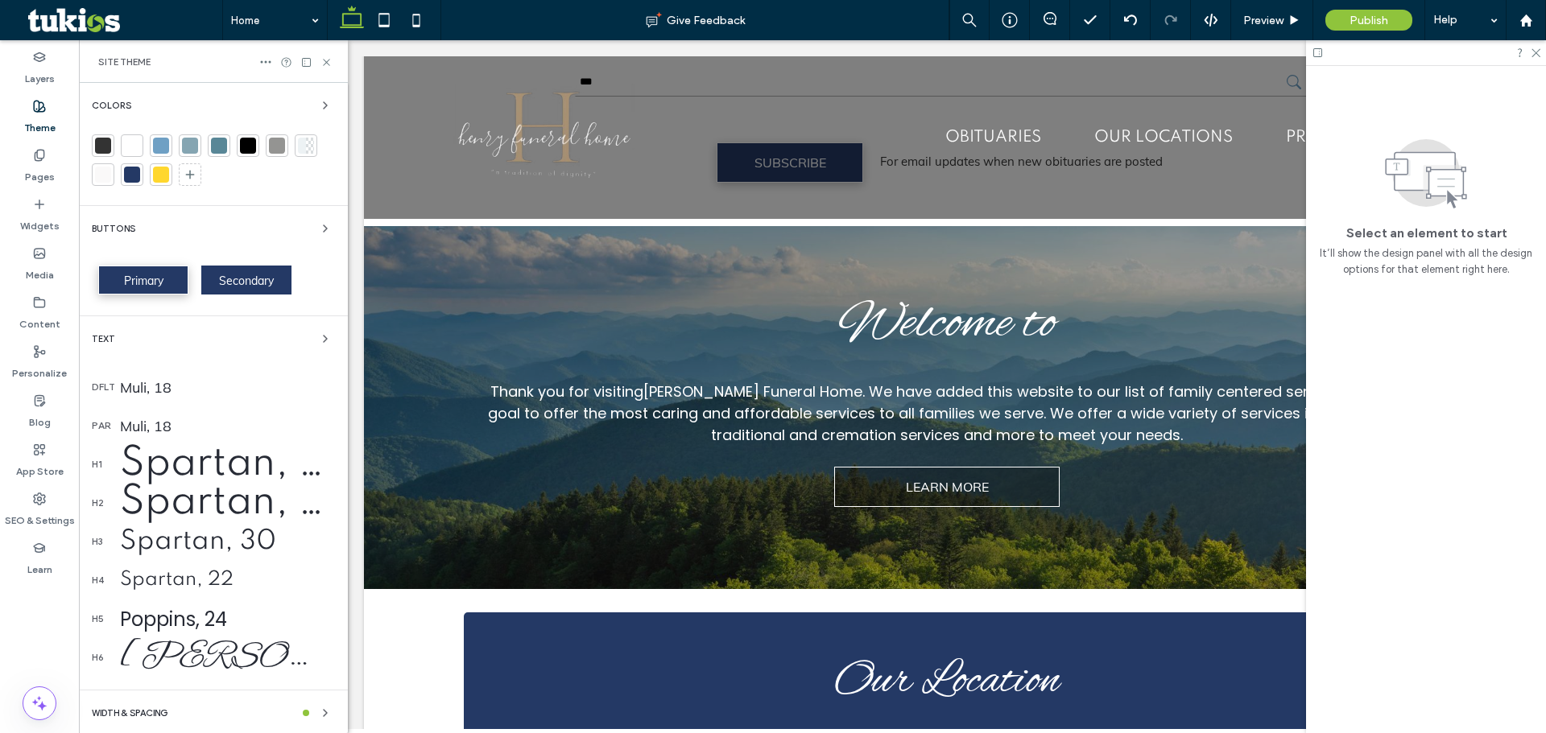
click at [274, 283] on span "Secondary" at bounding box center [246, 281] width 55 height 14
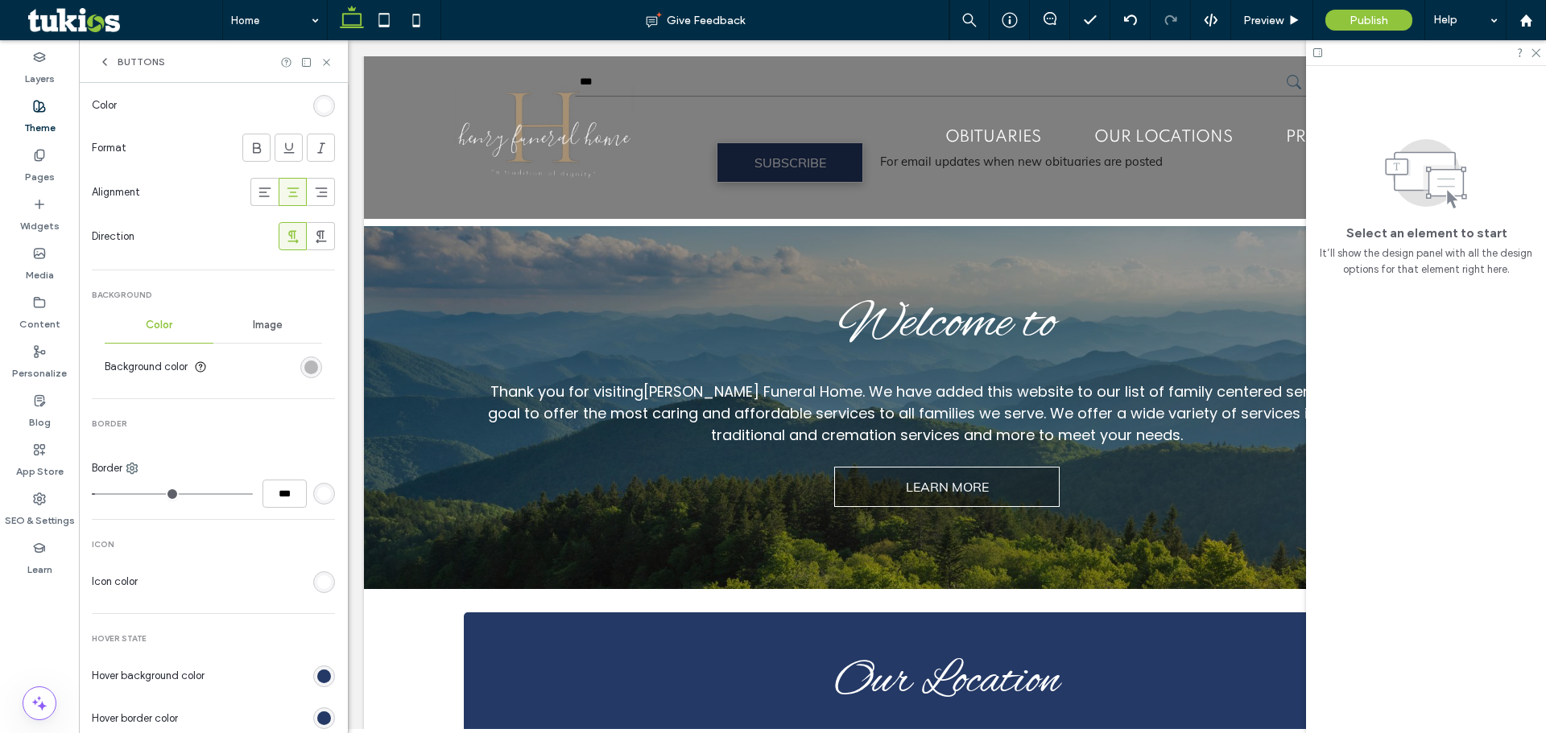
scroll to position [563, 0]
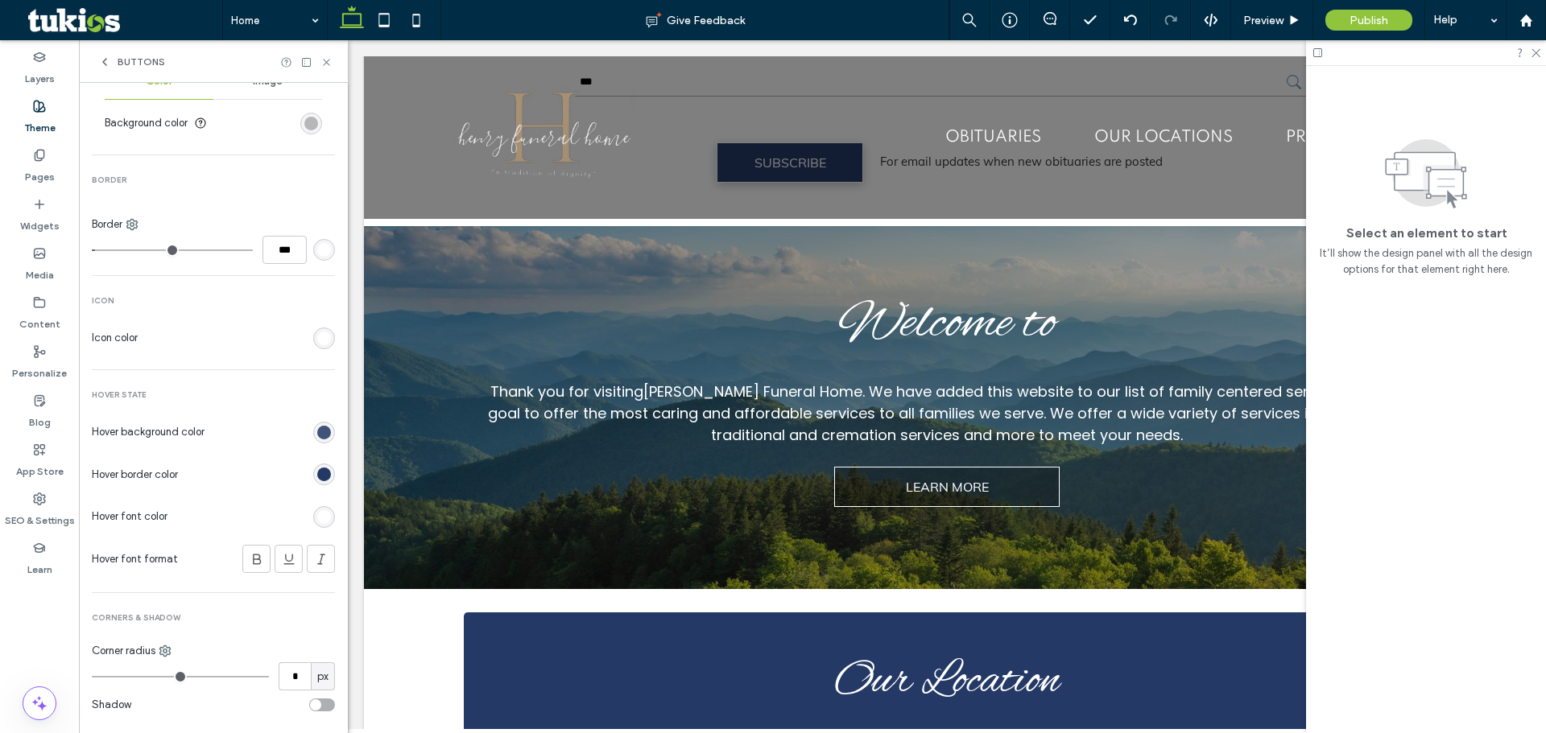
click at [318, 431] on div "rgb(36, 57, 101)" at bounding box center [324, 433] width 14 height 14
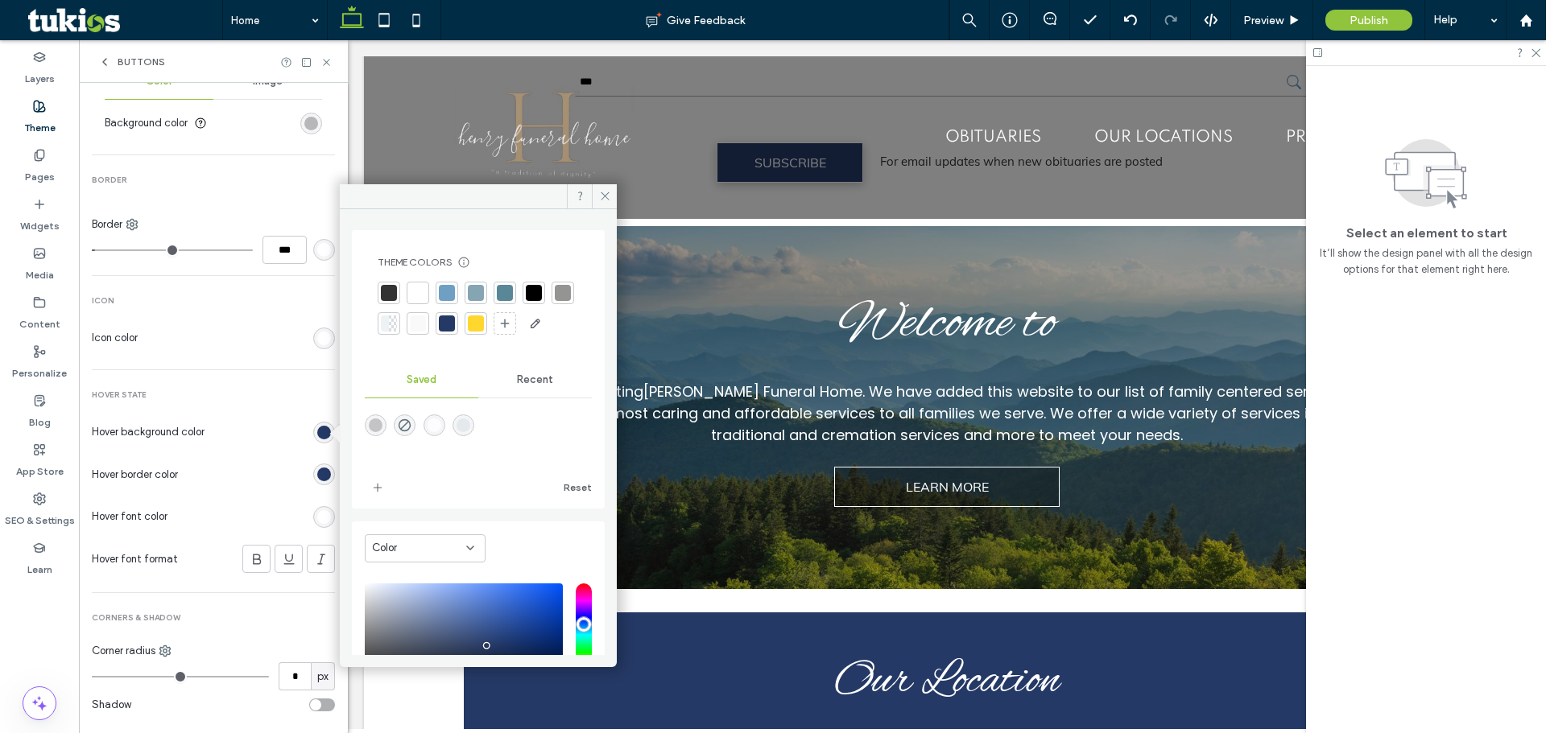
click at [487, 320] on div at bounding box center [475, 323] width 23 height 23
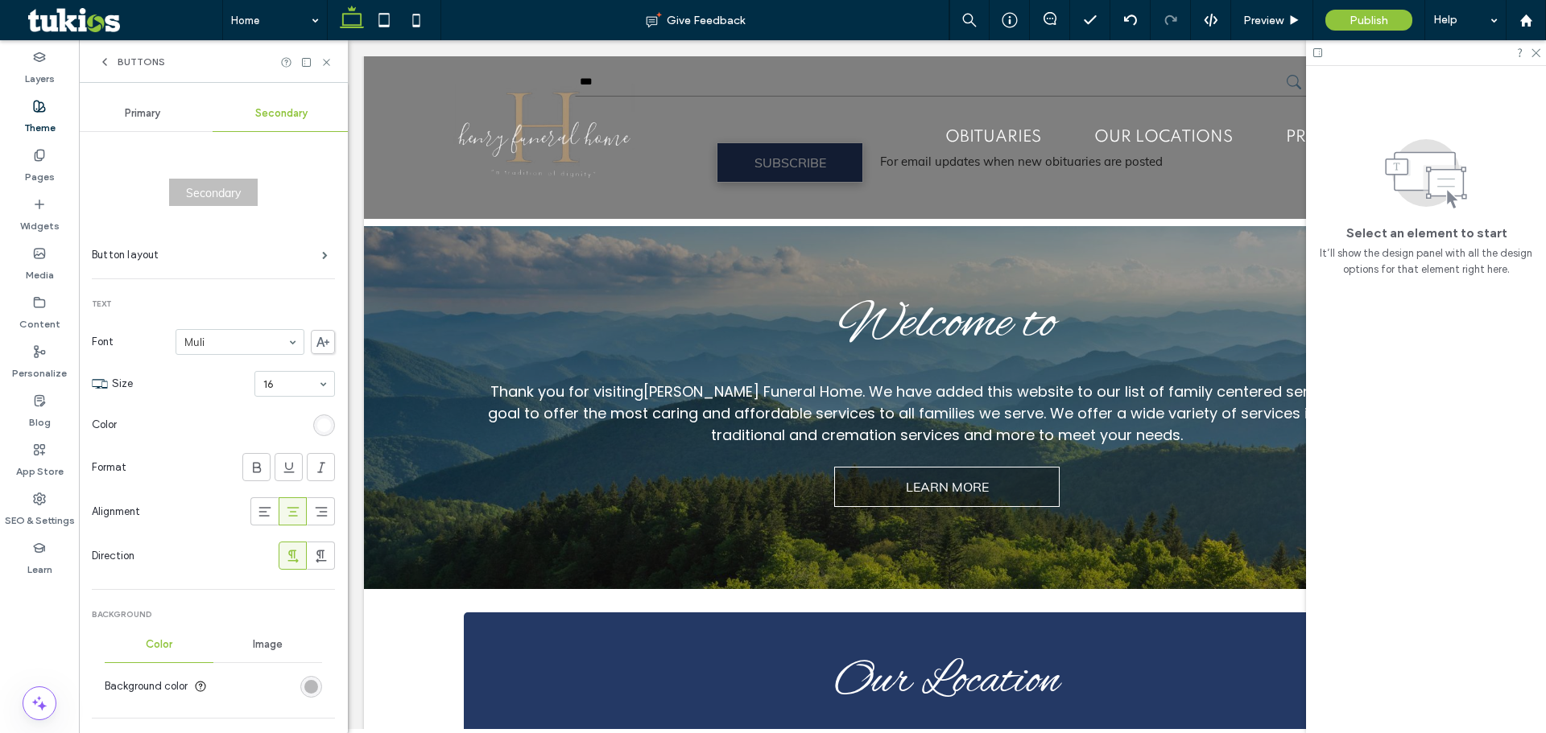
scroll to position [483, 0]
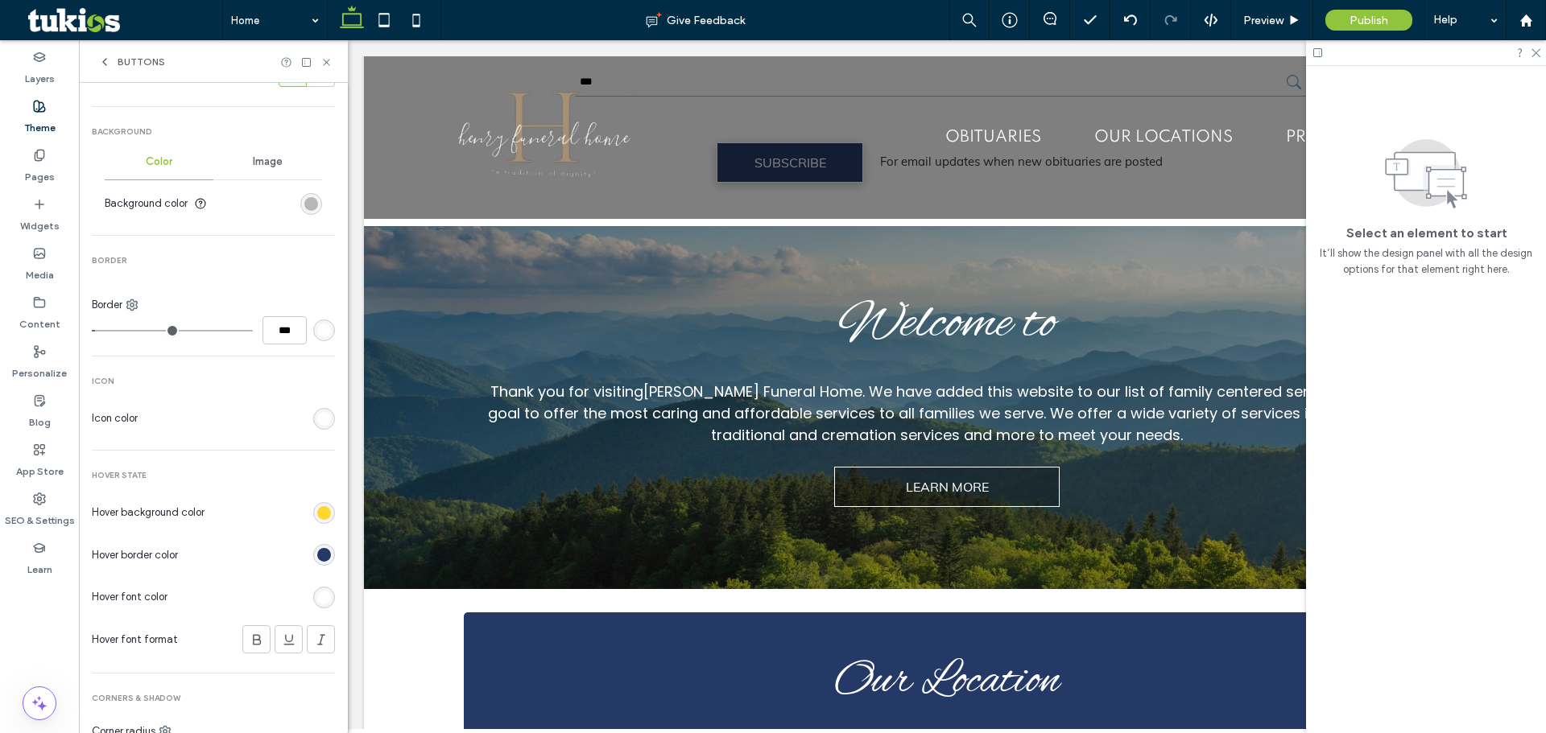
click at [319, 557] on div "rgb(36, 57, 101)" at bounding box center [324, 555] width 14 height 14
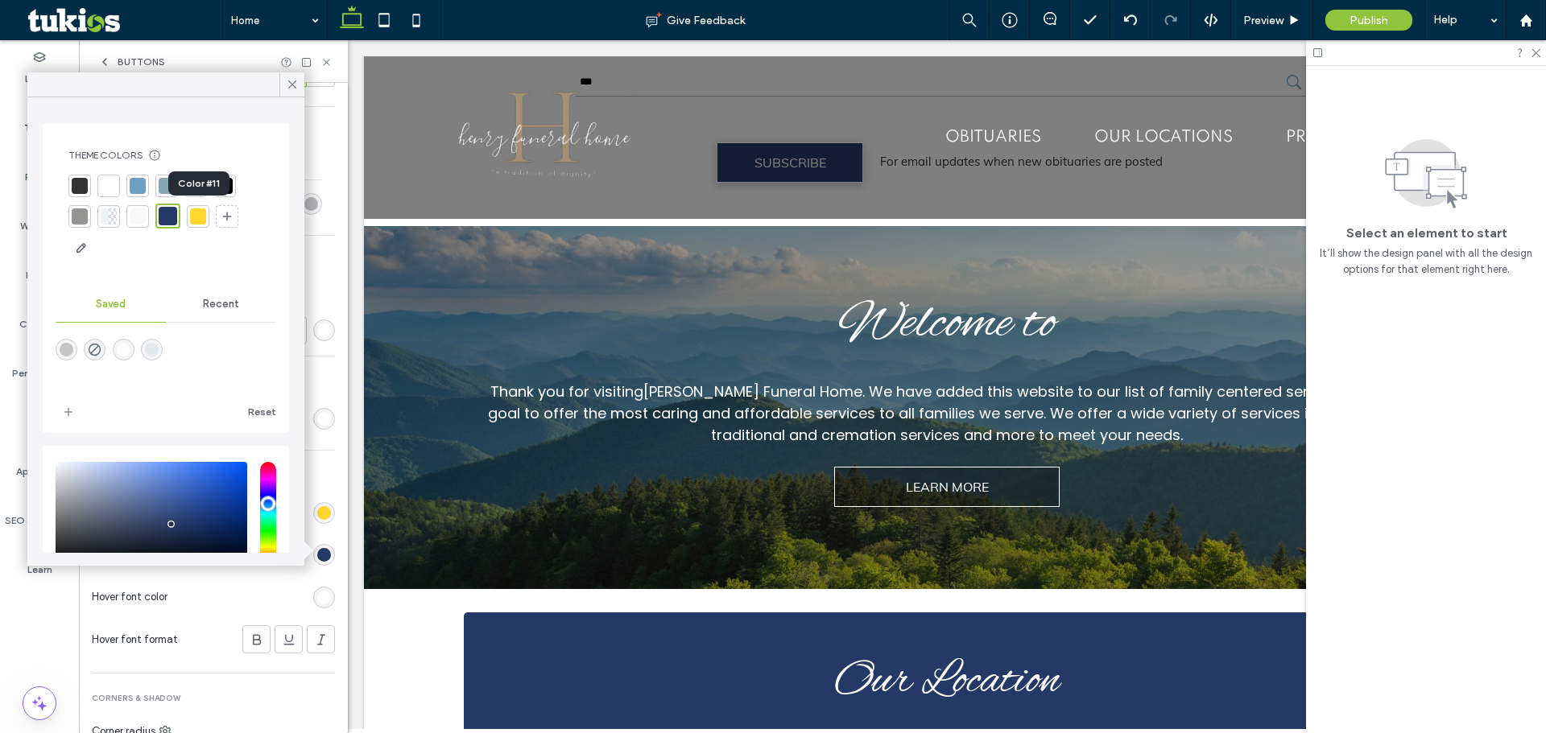
click at [204, 216] on div at bounding box center [198, 216] width 16 height 16
click at [297, 84] on icon at bounding box center [292, 84] width 14 height 14
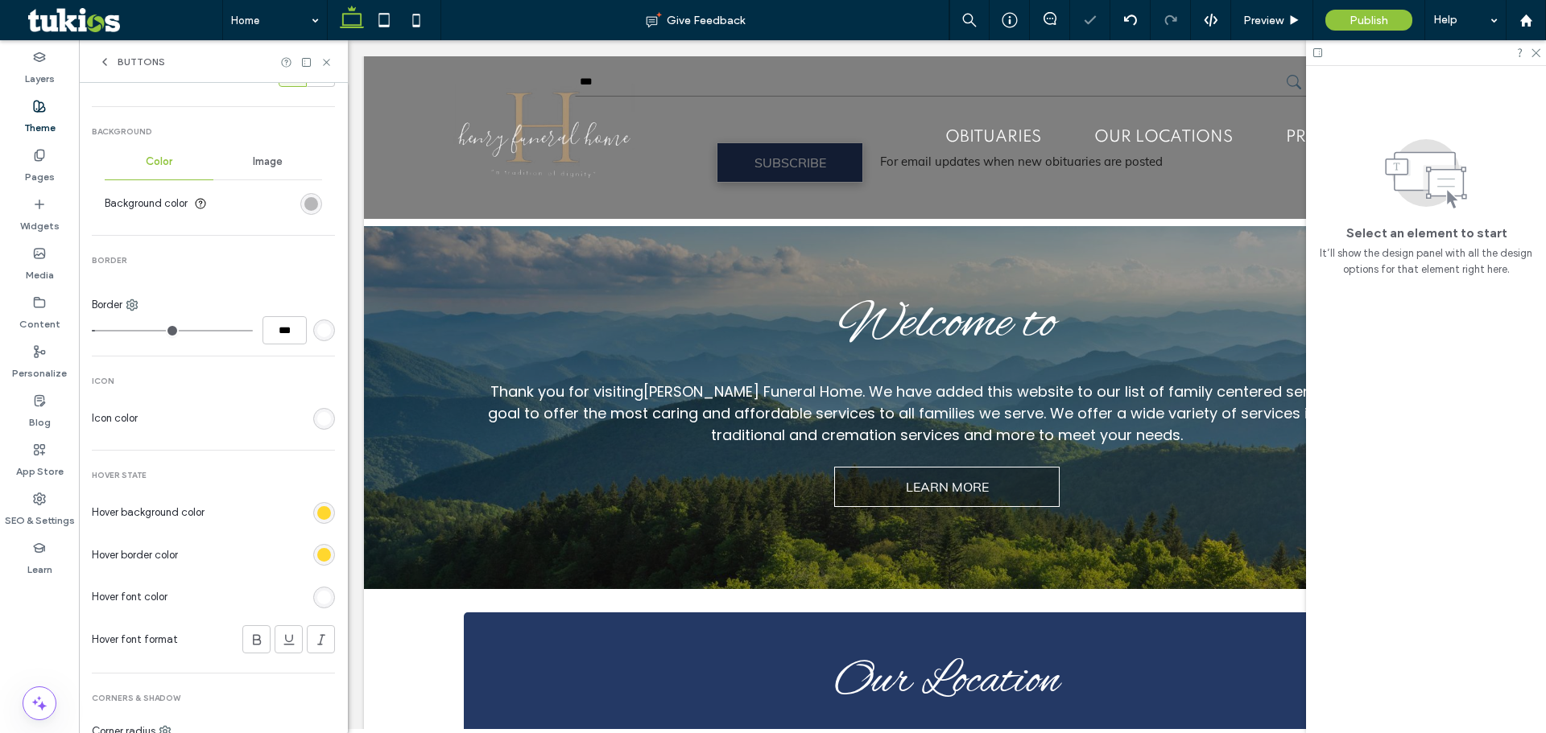
click at [105, 59] on icon at bounding box center [104, 62] width 13 height 13
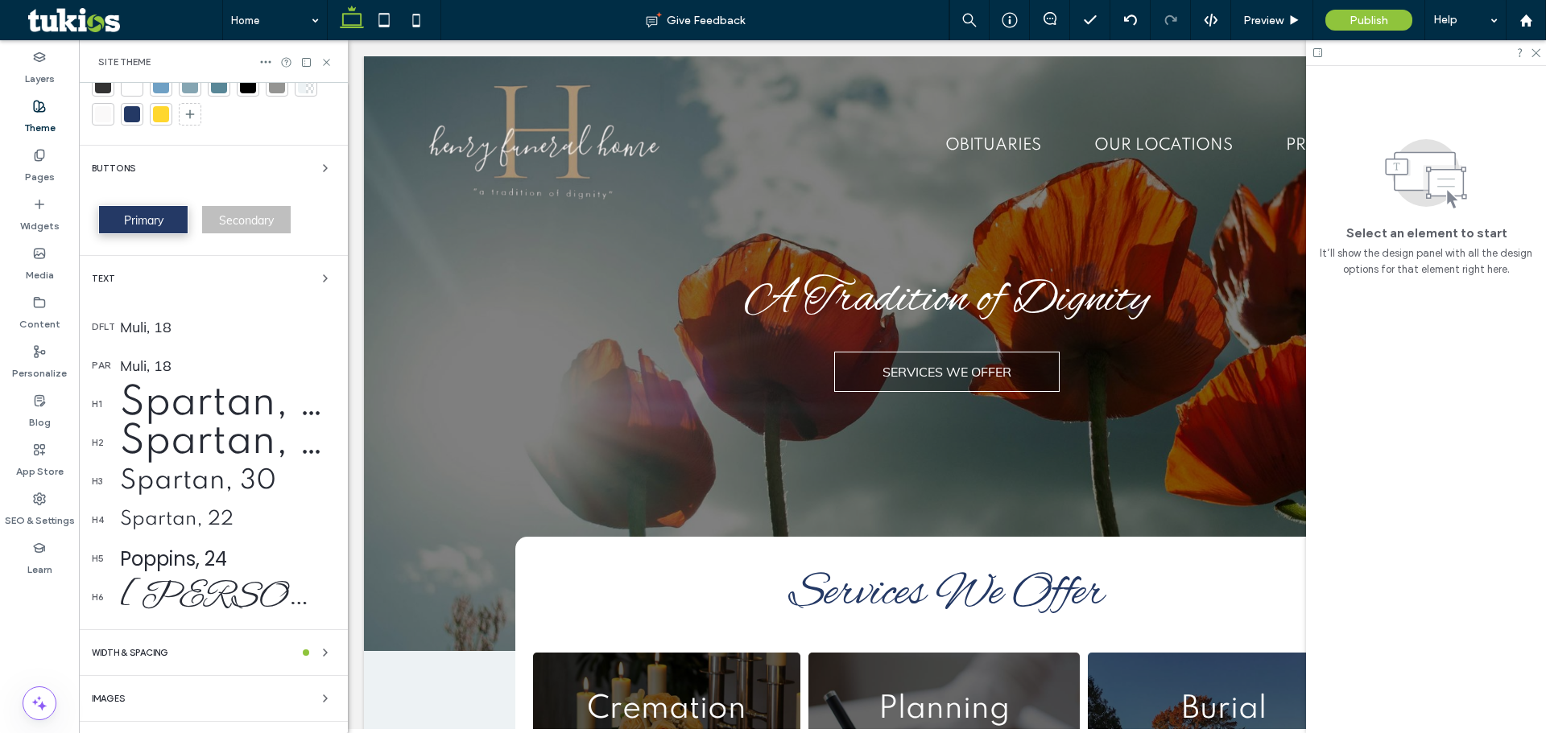
scroll to position [14, 0]
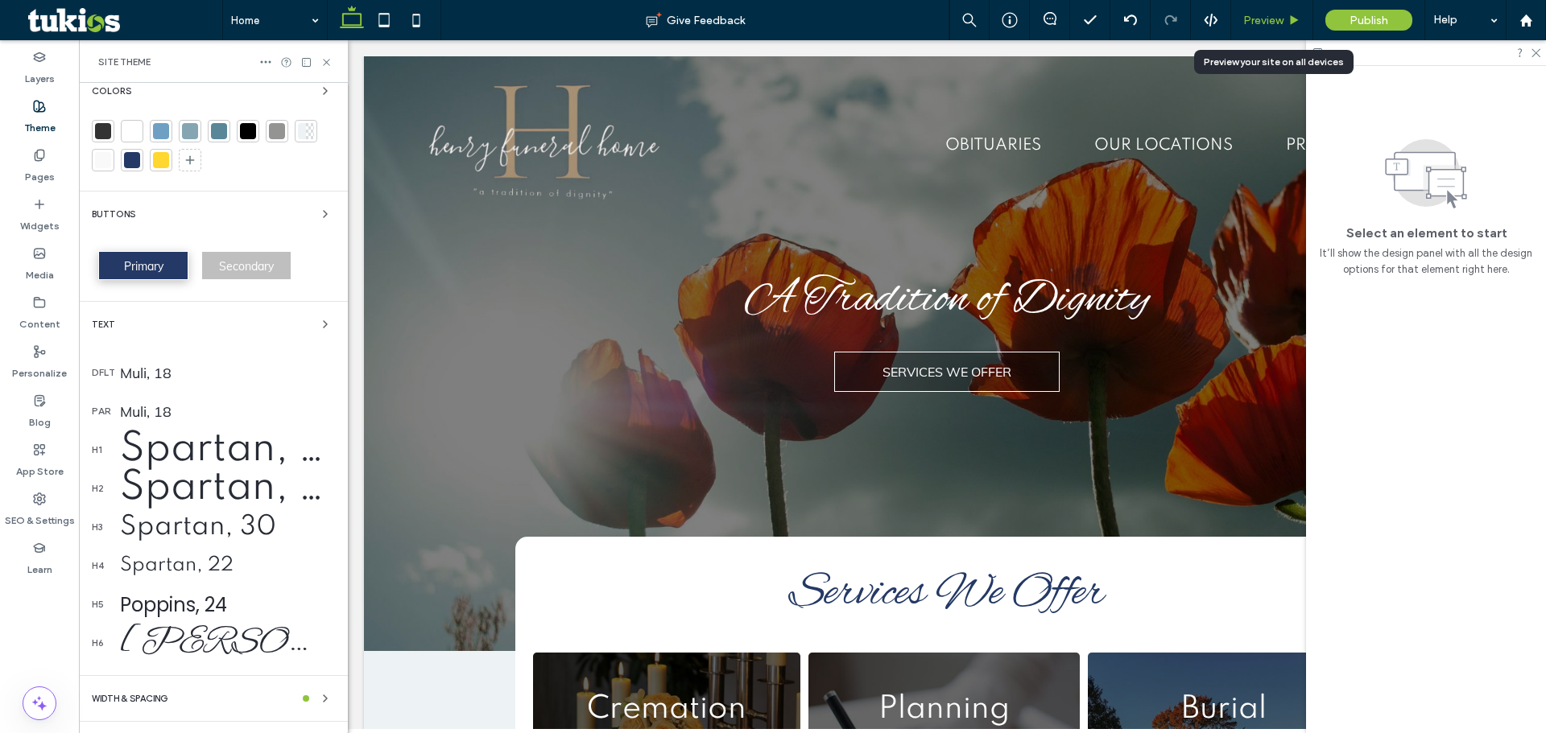
click at [1281, 24] on span "Preview" at bounding box center [1263, 21] width 40 height 14
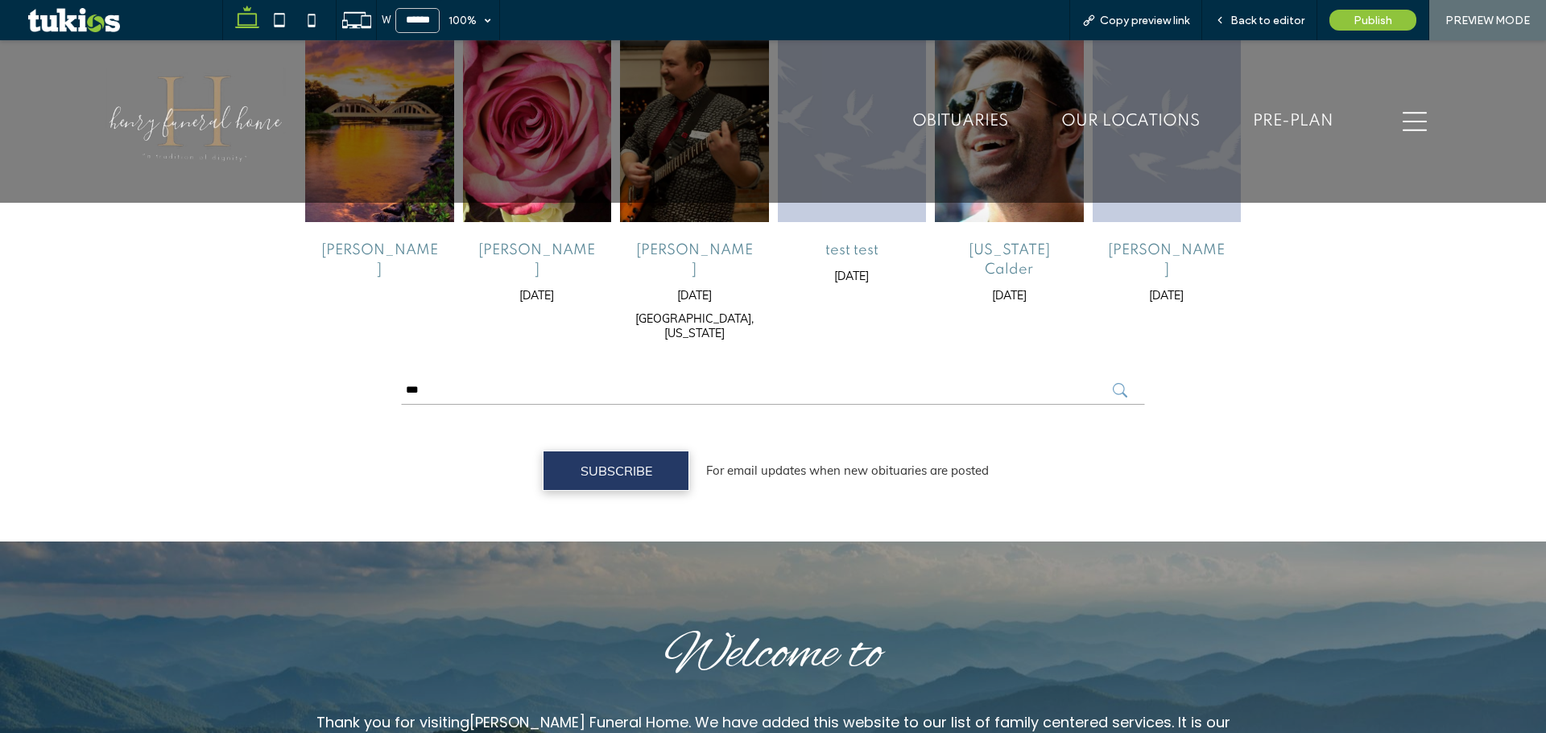
scroll to position [1529, 0]
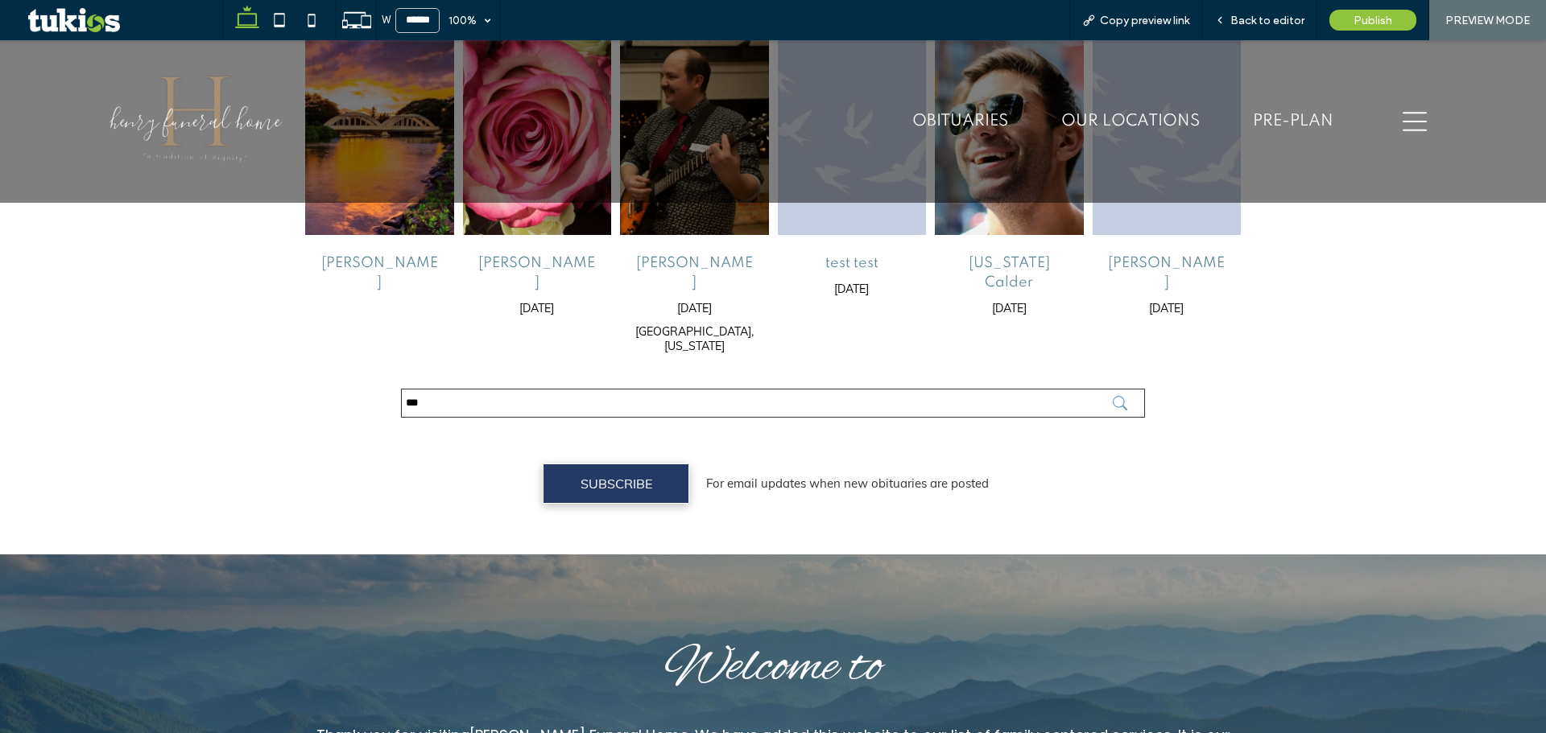
drag, startPoint x: 440, startPoint y: 316, endPoint x: 315, endPoint y: 328, distance: 126.1
click at [315, 328] on div "Jim Smith Aug 27, 2025 Batesville Margaret "Maggie" Whitlow May 13, 2025 Raymon…" at bounding box center [773, 81] width 966 height 886
click at [1195, 312] on div "Jim Smith Aug 27, 2025 Batesville Margaret "Maggie" Whitlow May 13, 2025 Raymon…" at bounding box center [773, 81] width 966 height 886
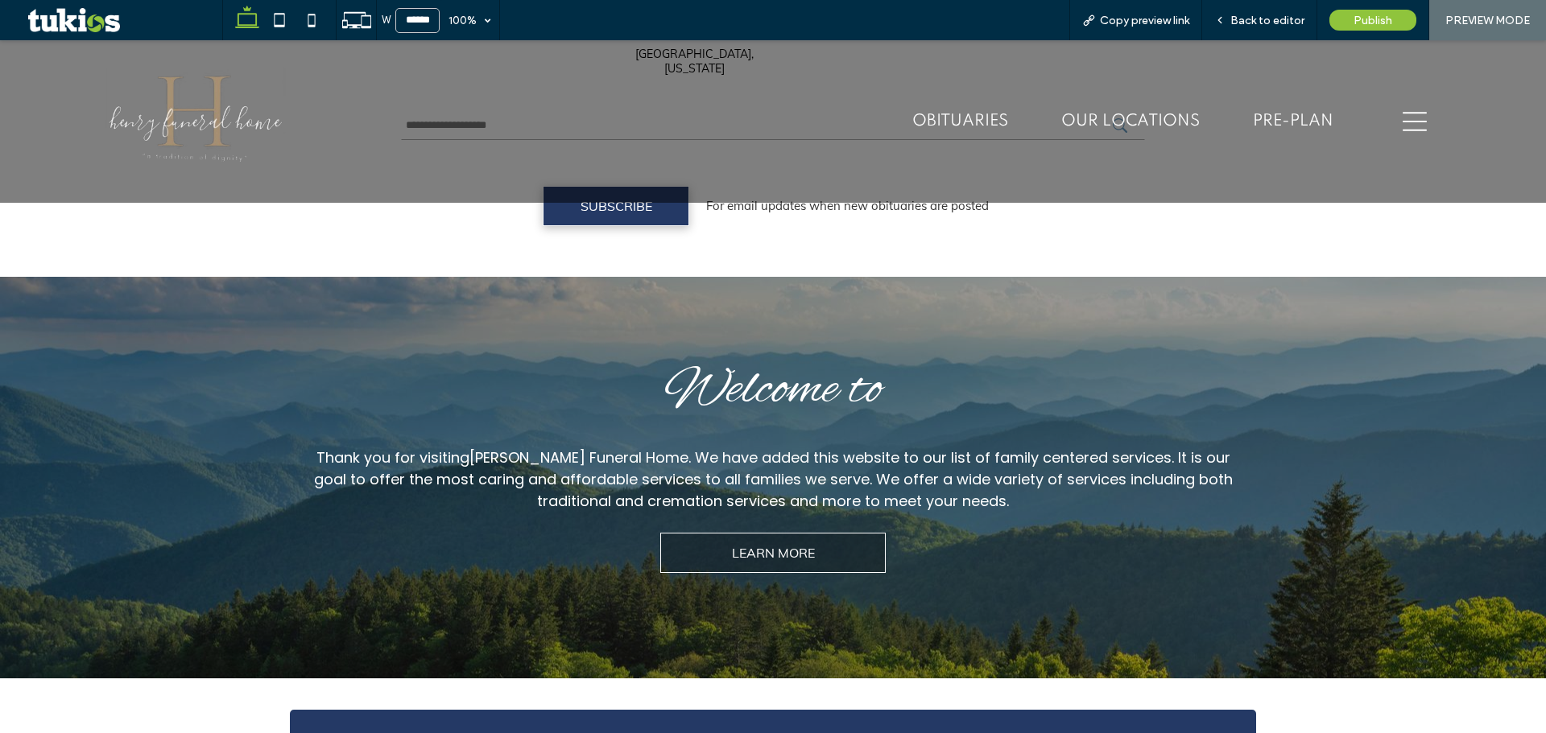
scroll to position [1610, 0]
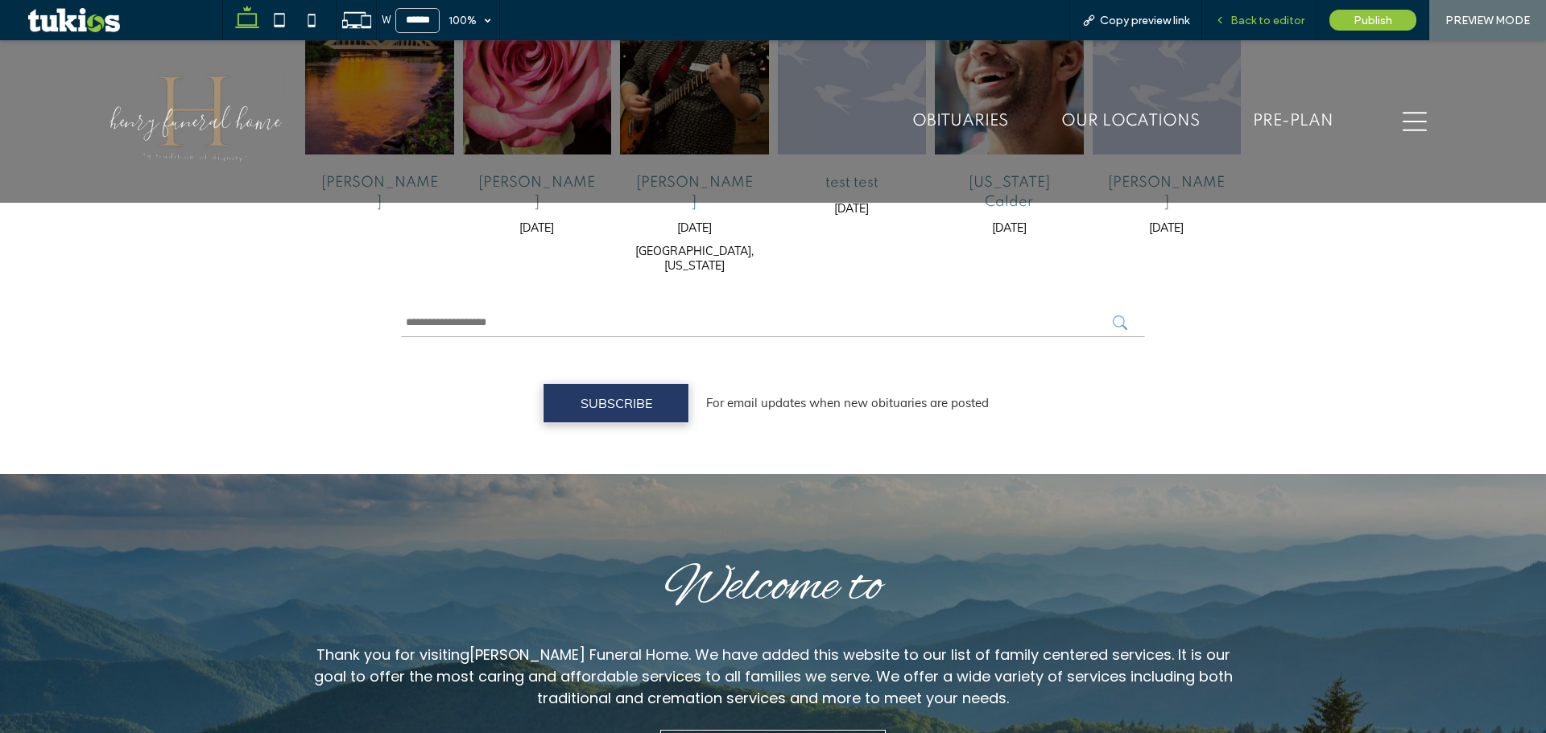
drag, startPoint x: 1278, startPoint y: 16, endPoint x: 1136, endPoint y: 162, distance: 203.8
click at [1278, 16] on span "Back to editor" at bounding box center [1267, 21] width 74 height 14
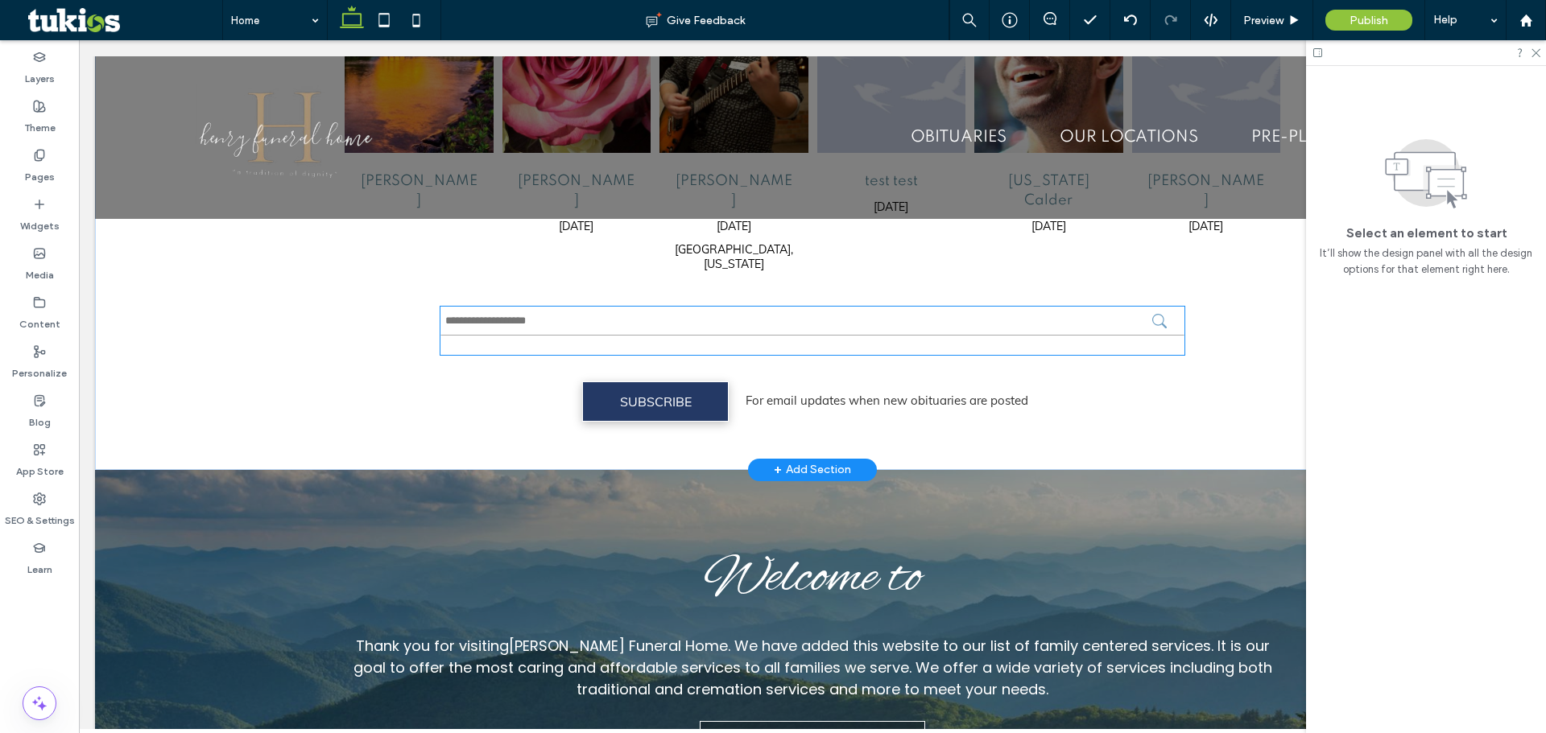
scroll to position [1616, 0]
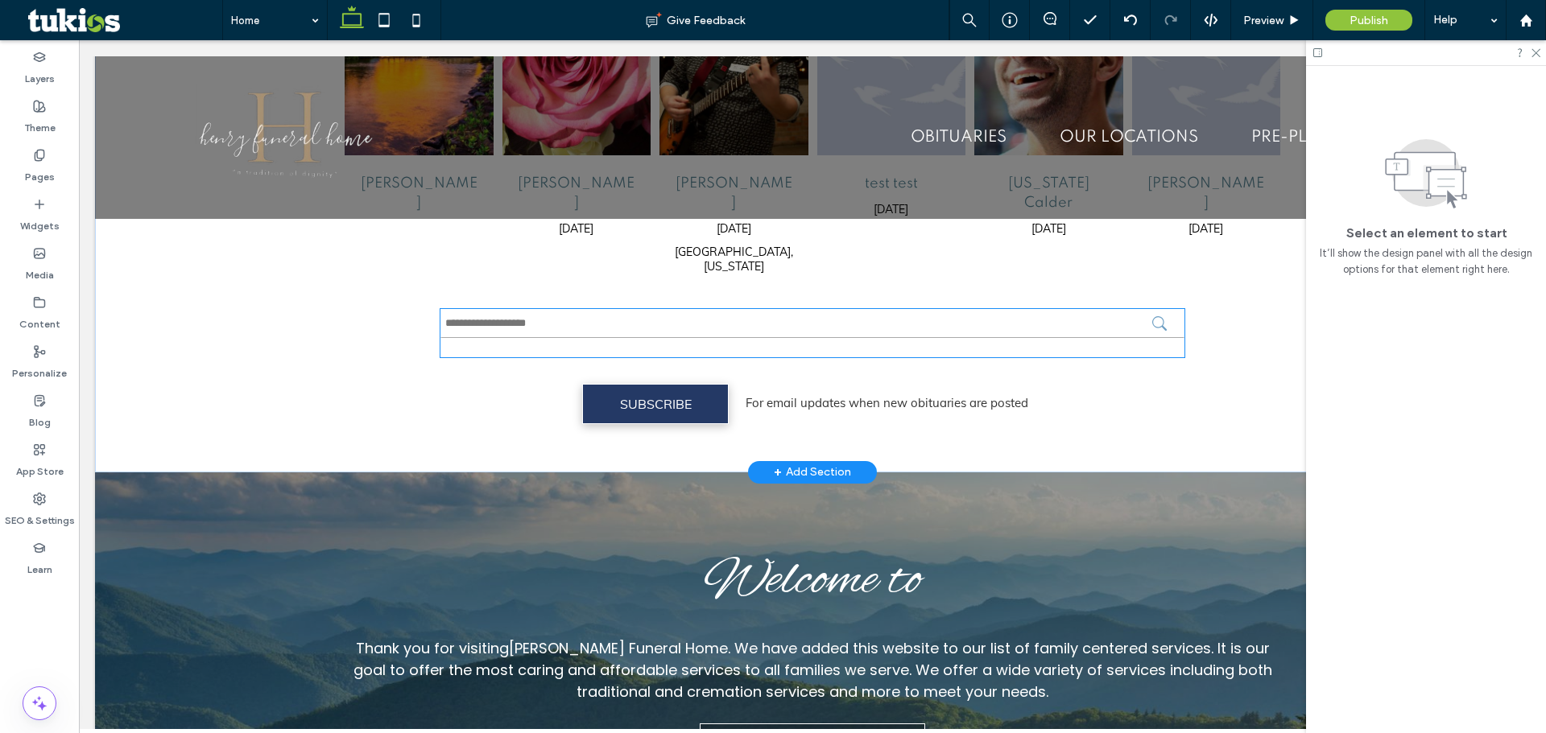
click at [1155, 316] on icon "submit" at bounding box center [1159, 323] width 14 height 14
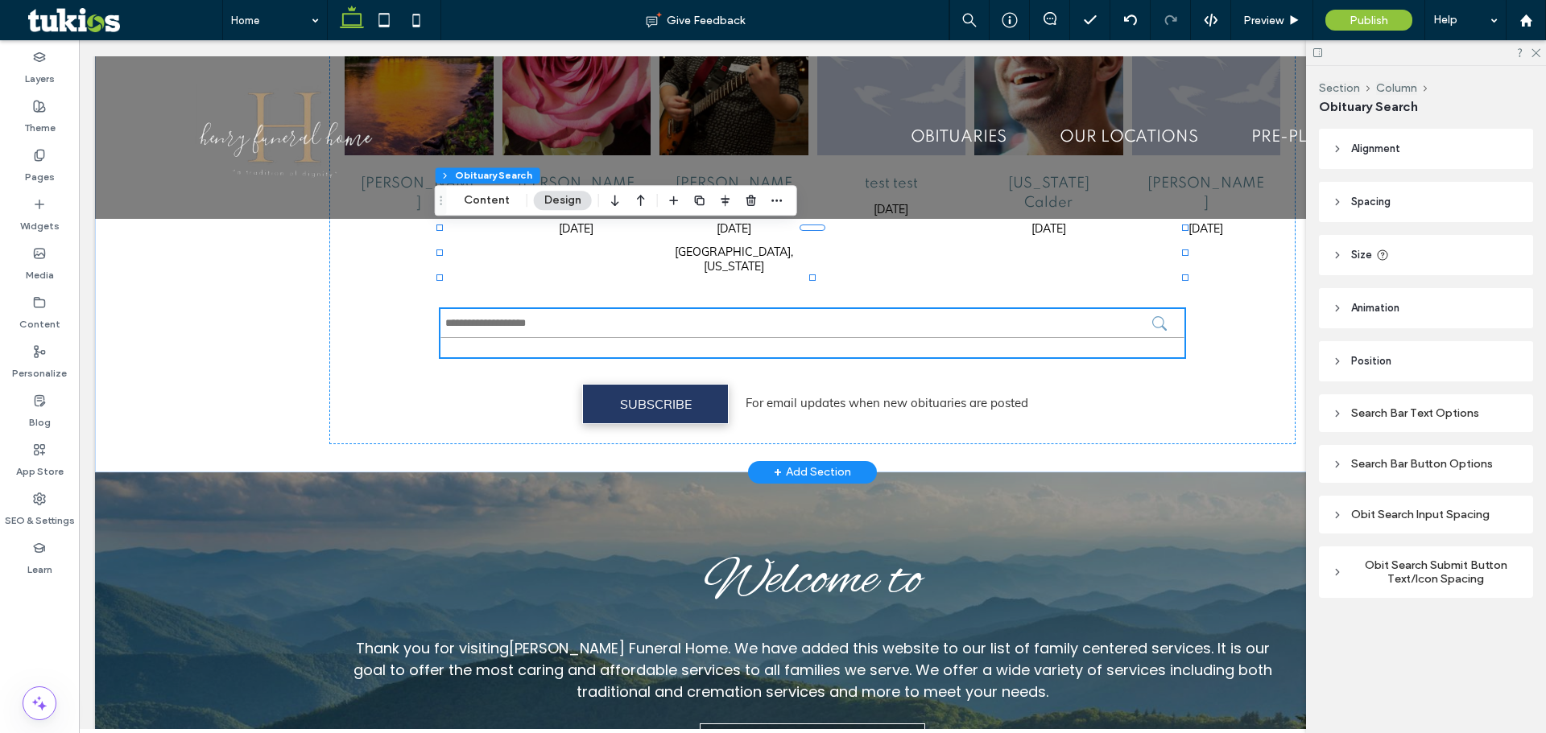
click at [1153, 316] on icon "submit" at bounding box center [1159, 323] width 14 height 14
click at [496, 197] on button "Content" at bounding box center [486, 200] width 67 height 19
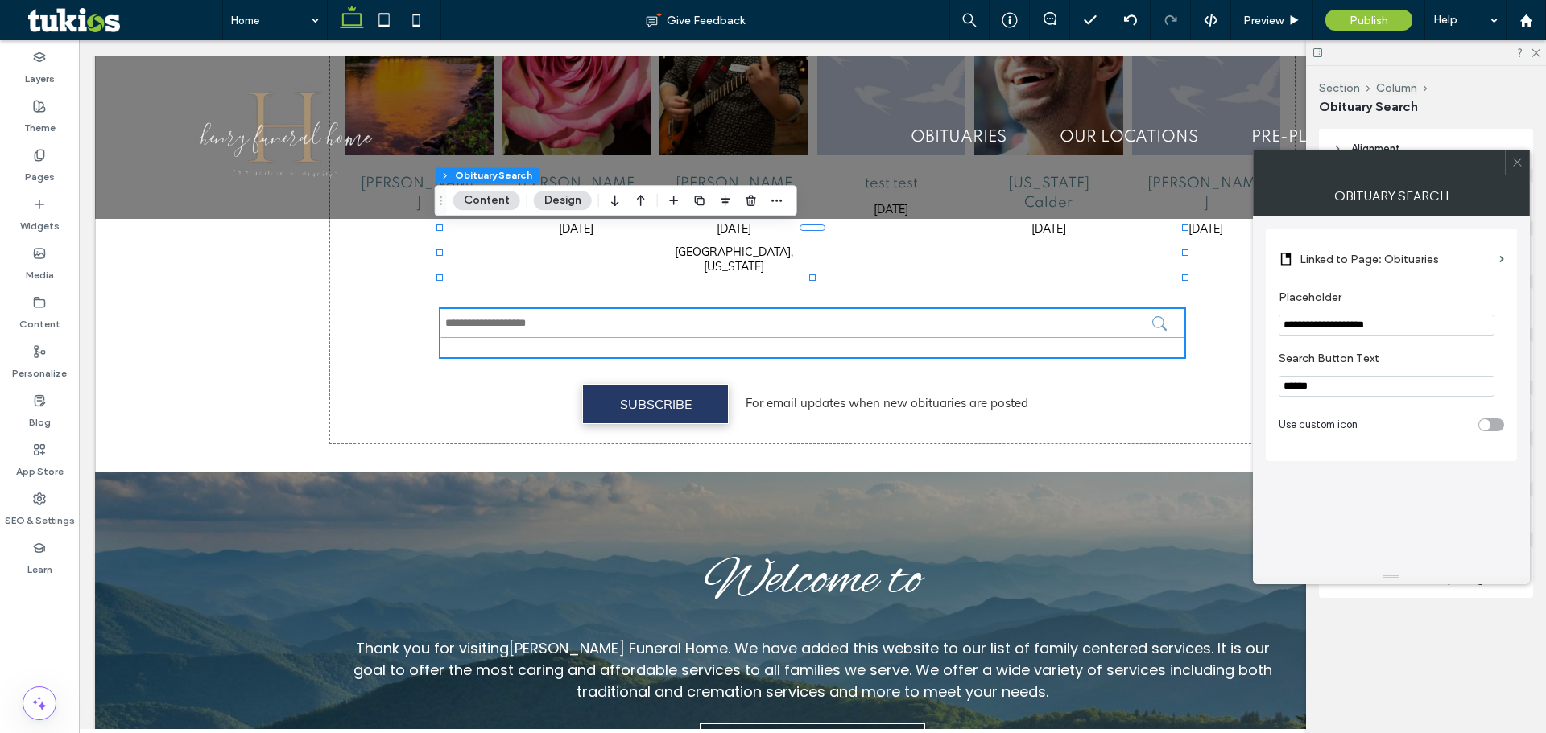
click at [1518, 171] on span at bounding box center [1517, 163] width 12 height 24
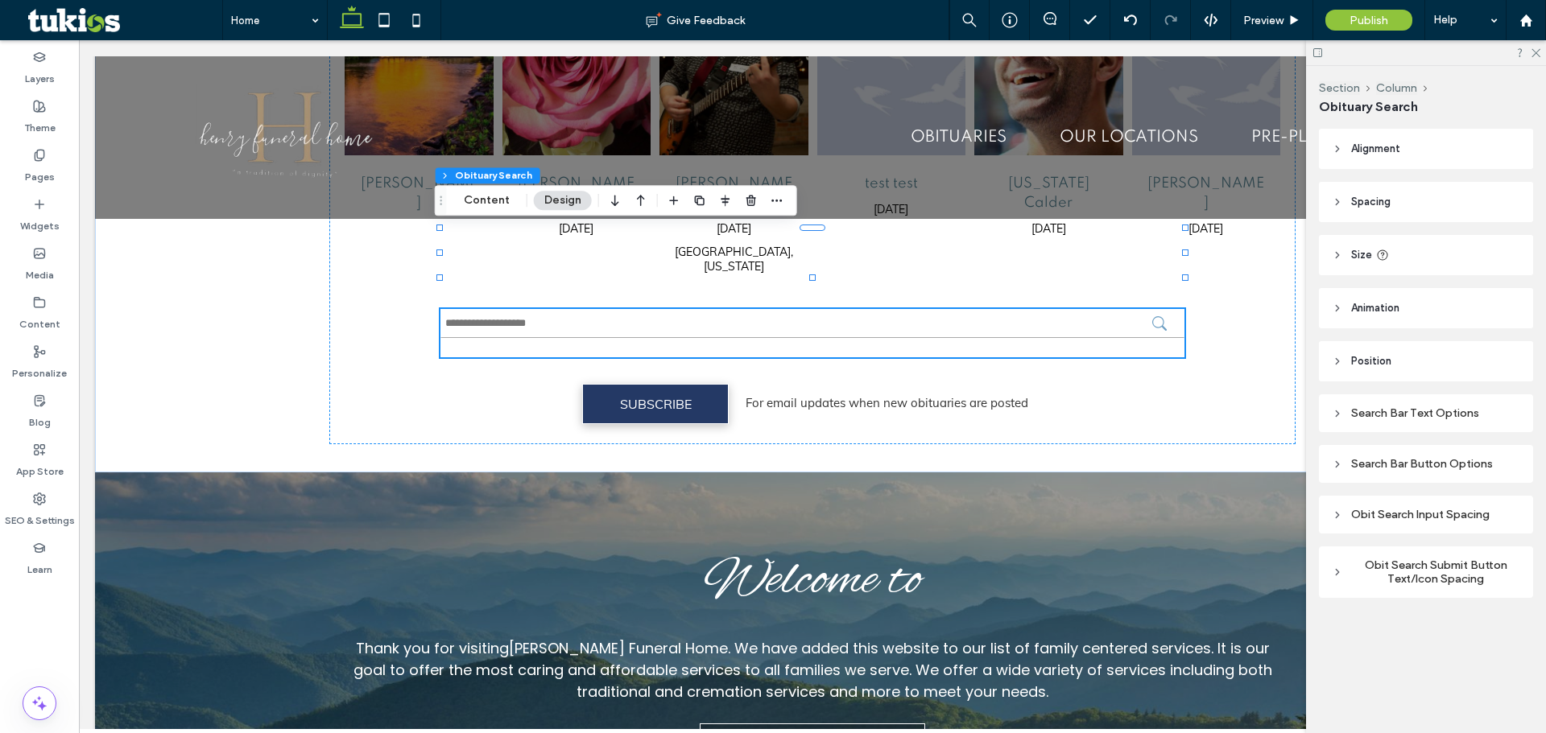
click at [1393, 160] on header "Alignment" at bounding box center [1426, 149] width 214 height 40
click at [1421, 245] on header "Spacing" at bounding box center [1426, 249] width 214 height 40
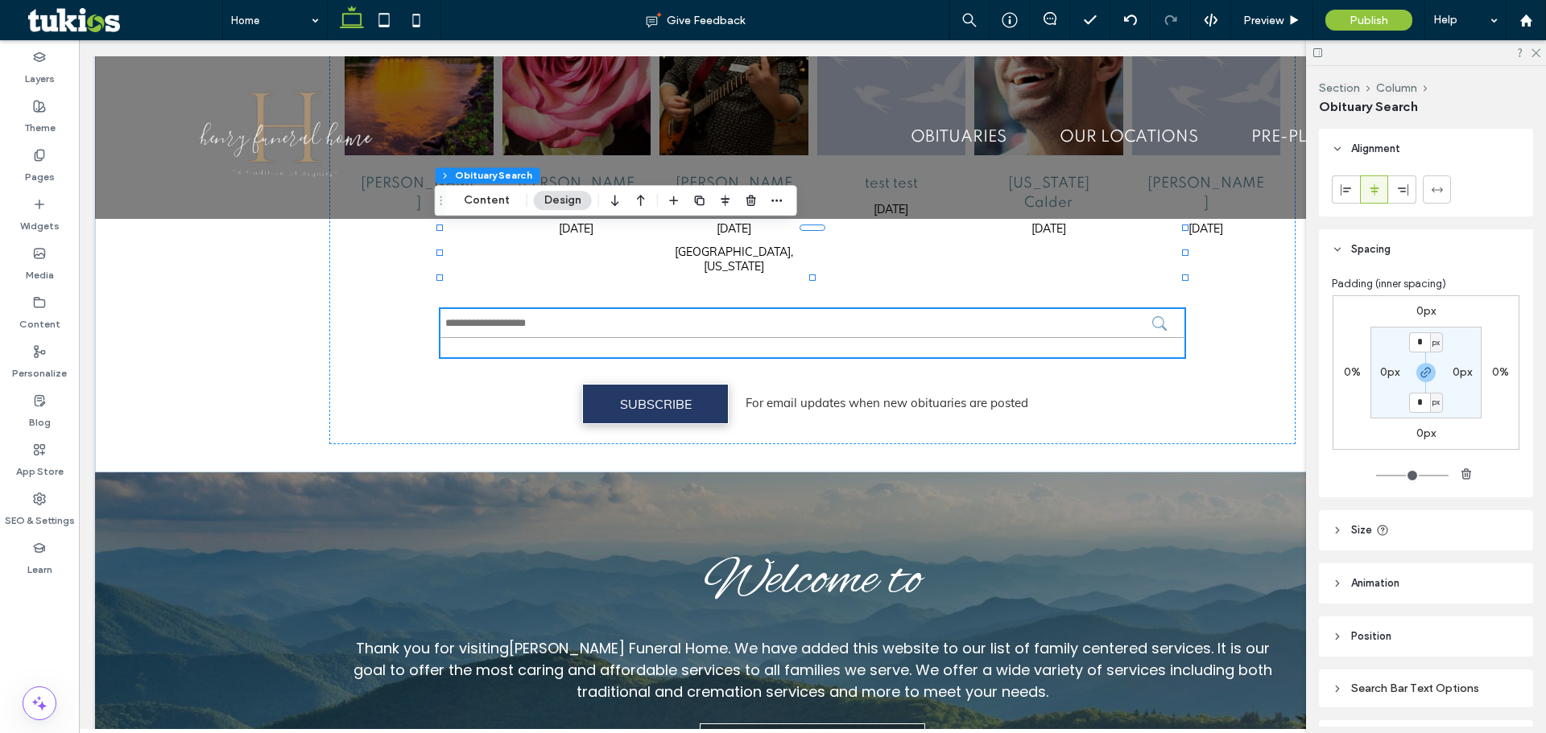
click at [1418, 526] on header "Size" at bounding box center [1426, 530] width 214 height 40
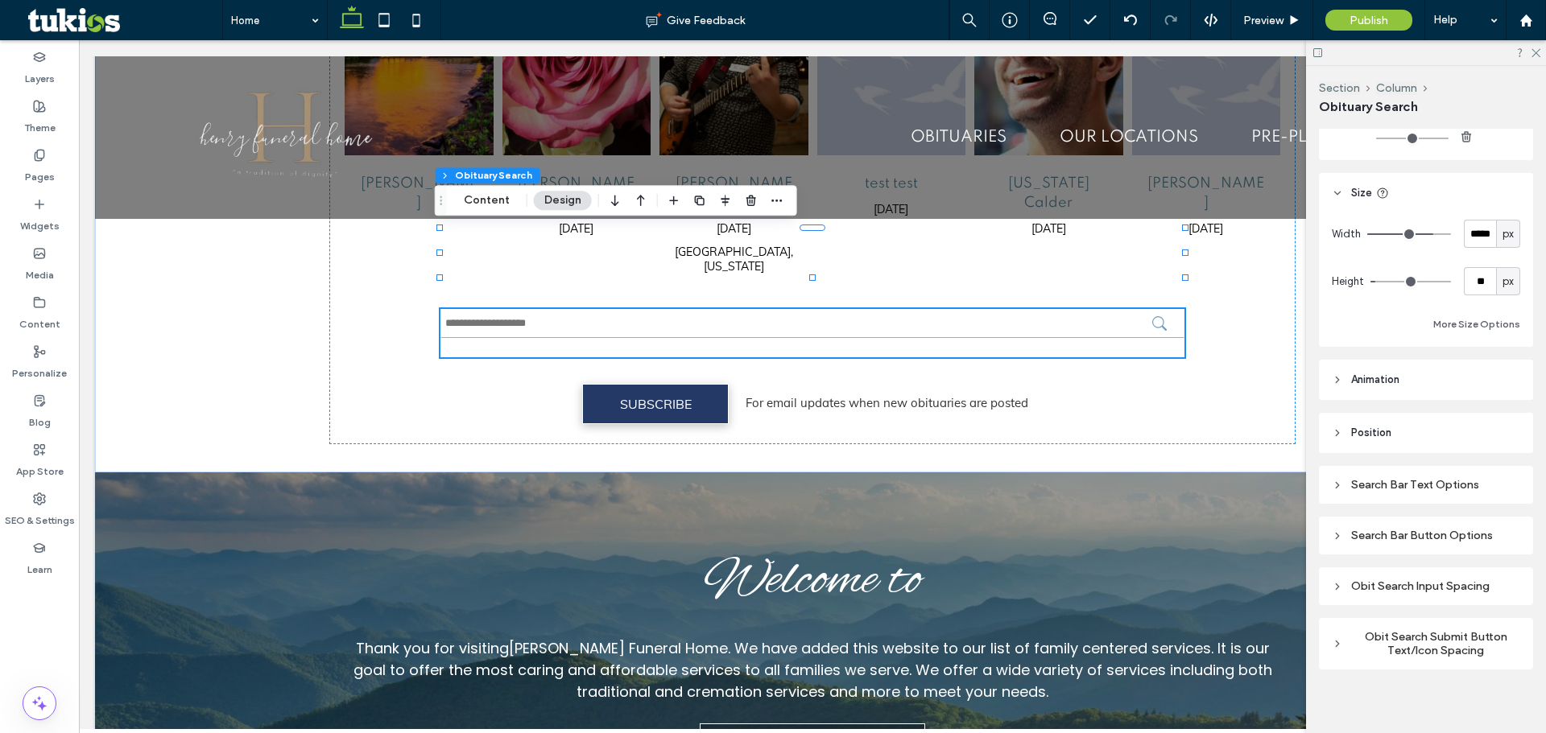
scroll to position [353, 0]
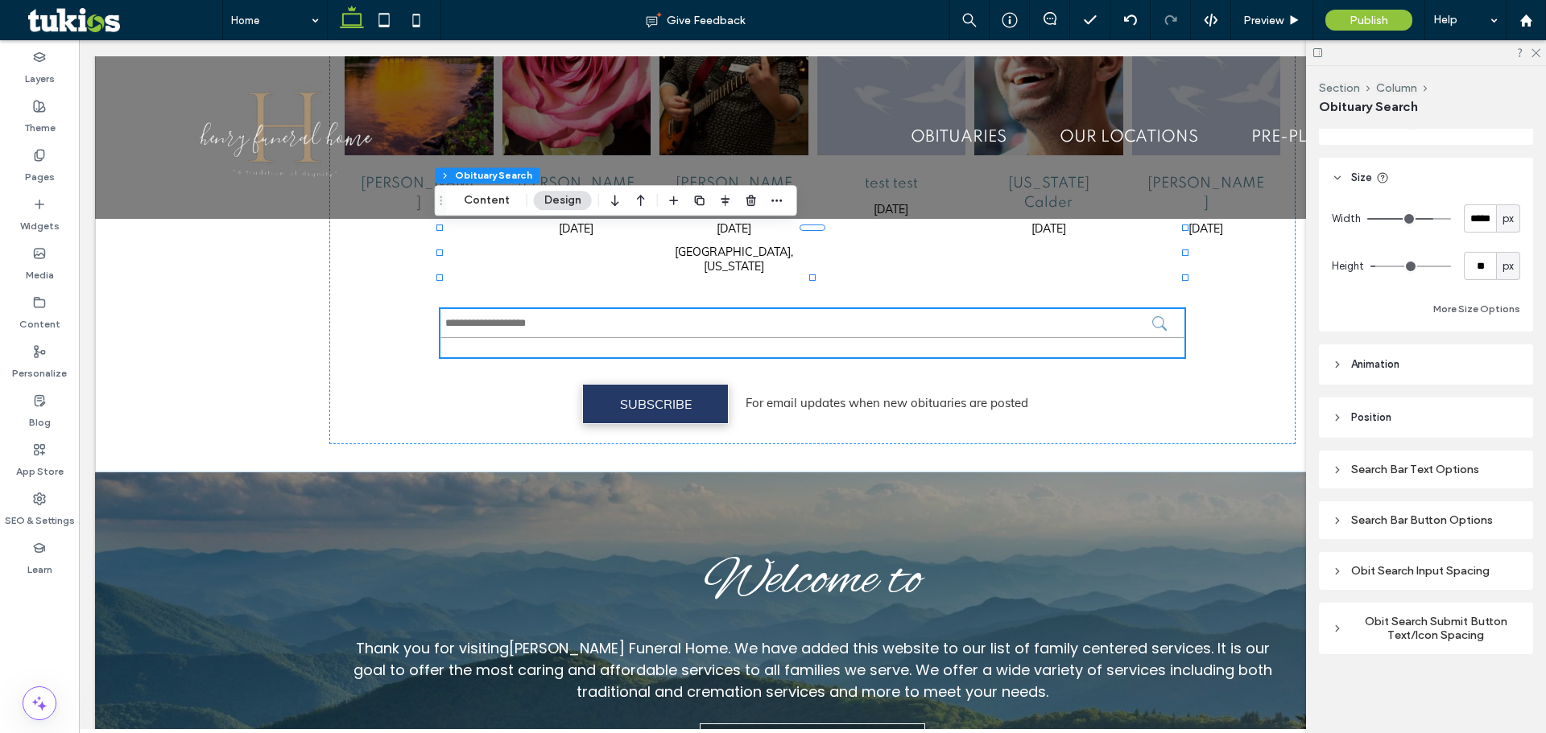
click at [1394, 477] on div "Search Bar Text Options" at bounding box center [1425, 470] width 188 height 22
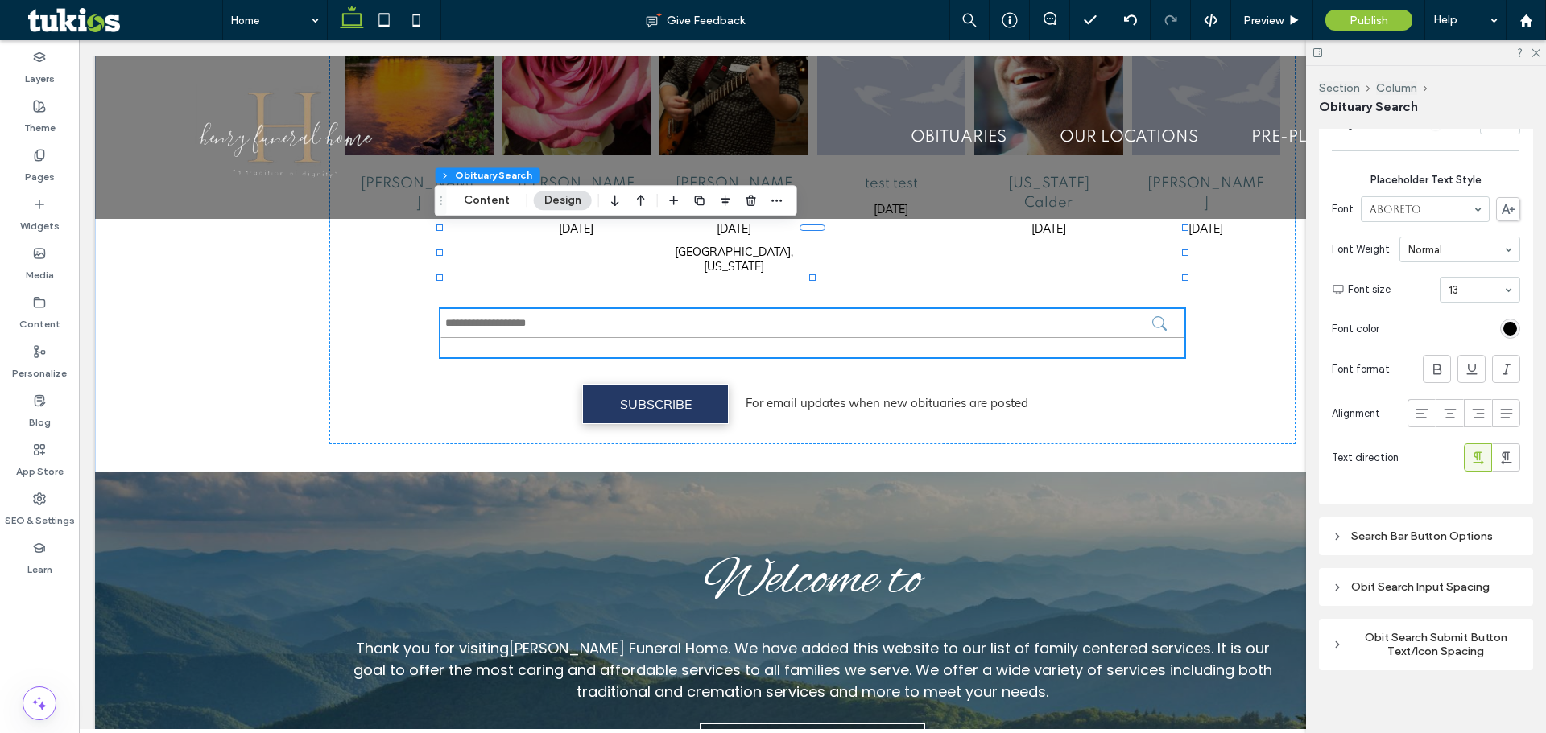
scroll to position [1274, 0]
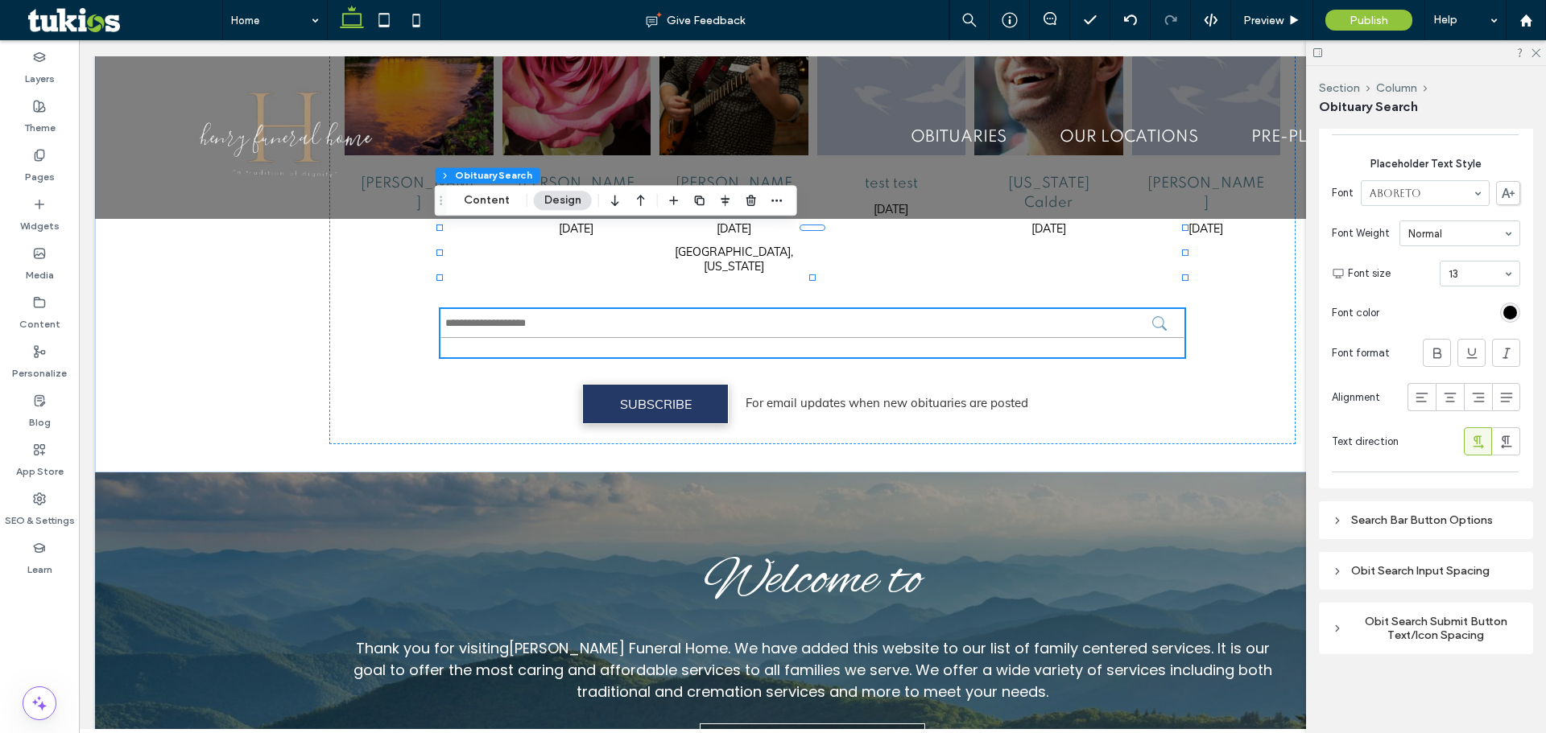
click at [1406, 504] on div "Search Bar Button Options" at bounding box center [1426, 520] width 214 height 38
click at [1412, 528] on div "Search Bar Button Options" at bounding box center [1425, 521] width 188 height 22
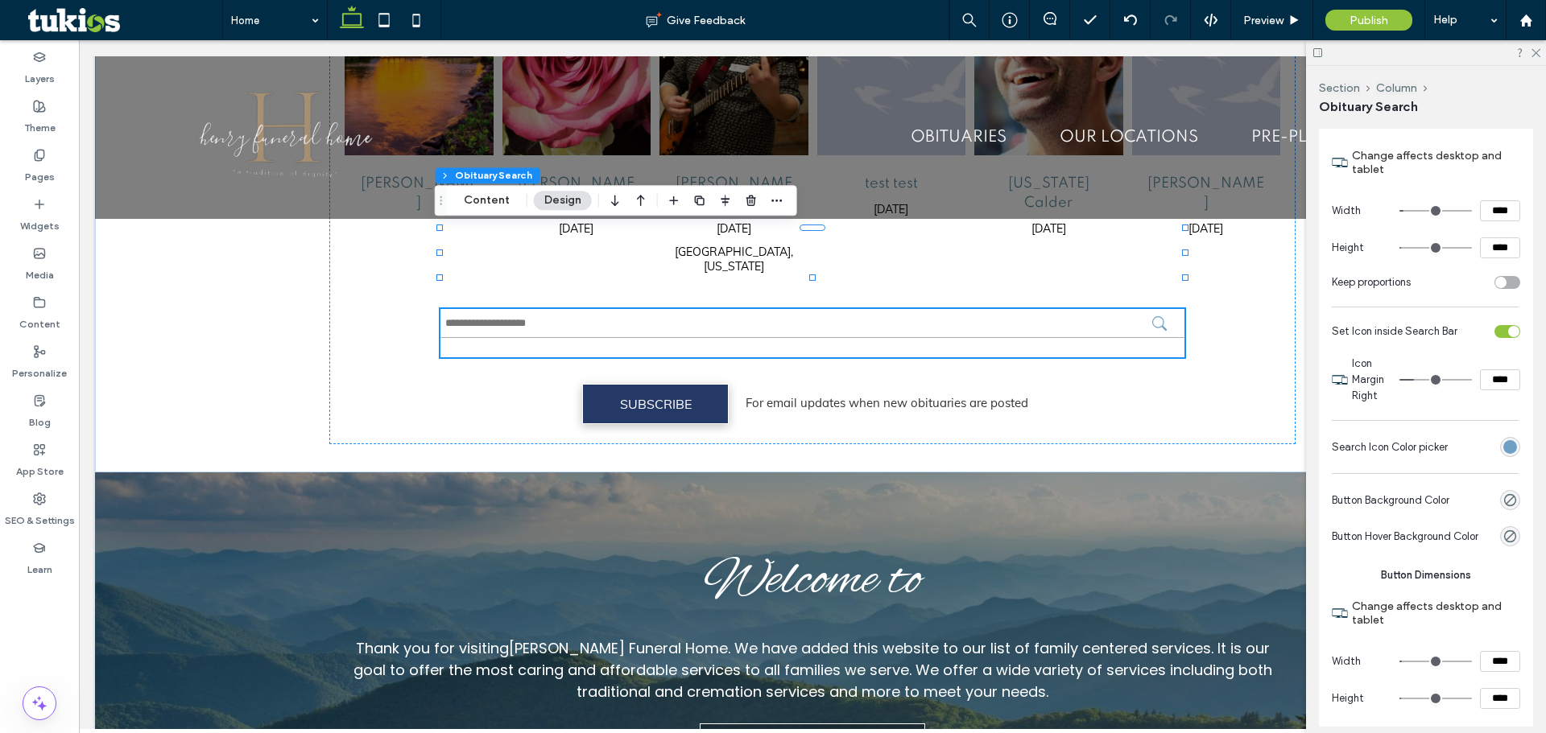
scroll to position [1757, 0]
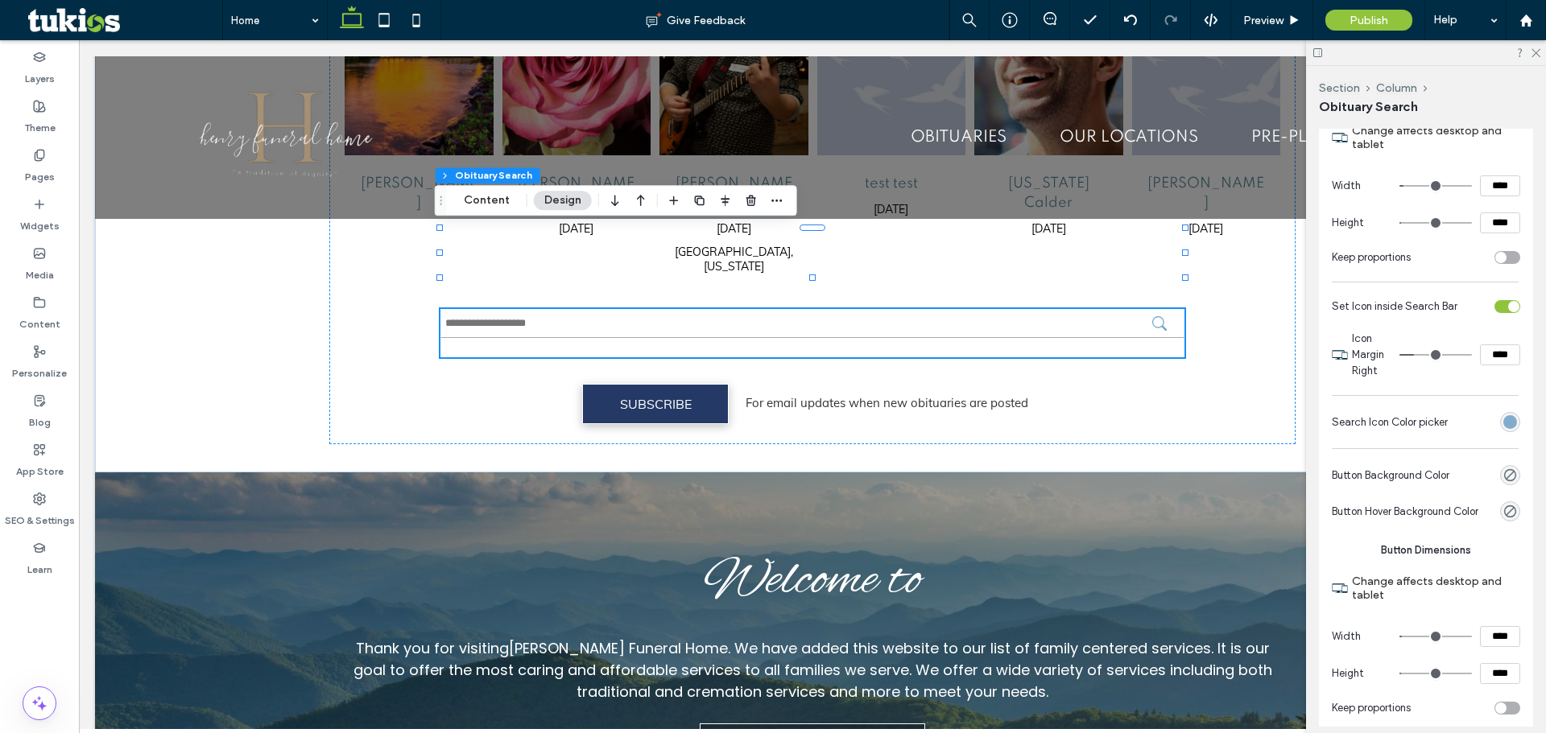
click at [1503, 427] on div "rgb(111, 160, 196)" at bounding box center [1510, 422] width 14 height 14
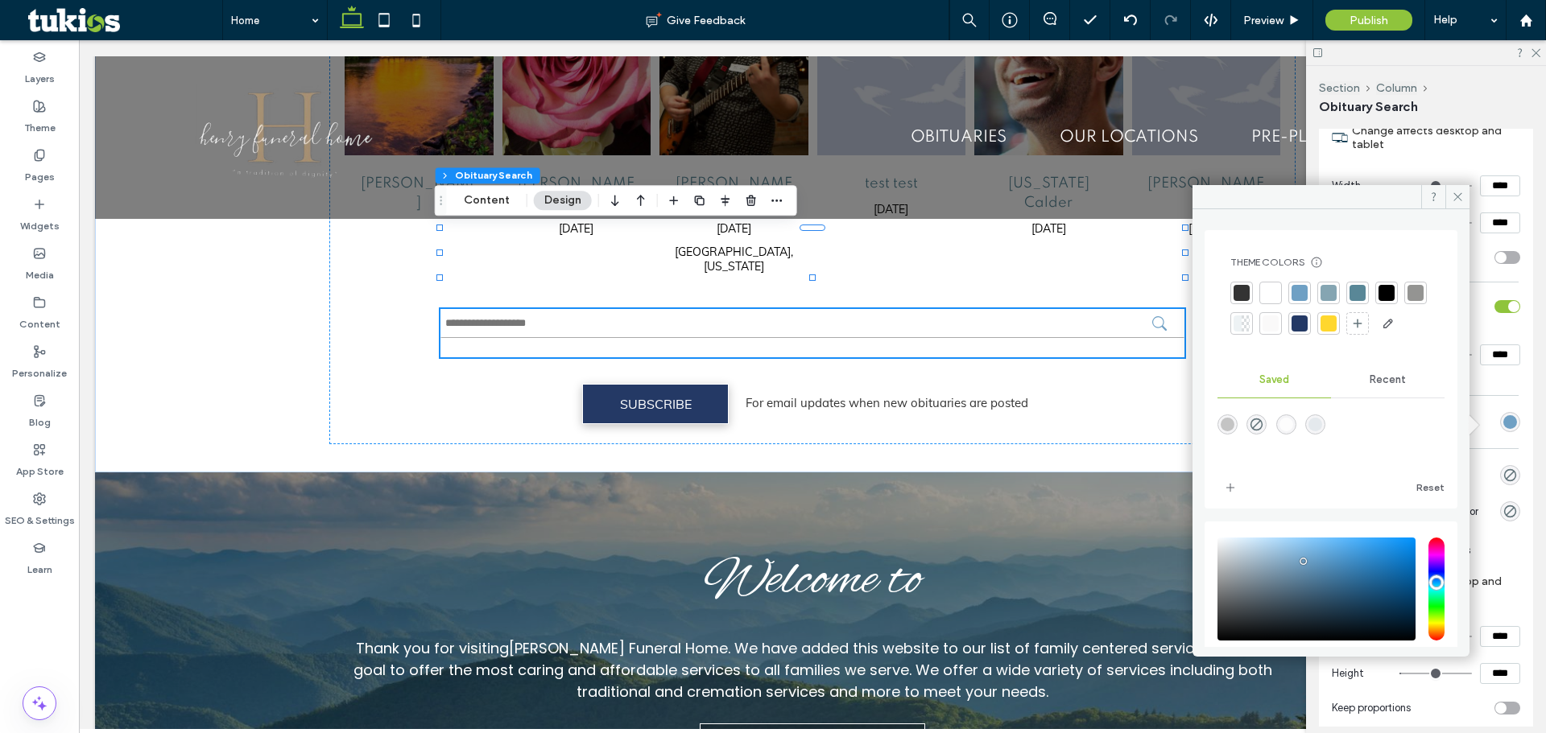
click at [1307, 324] on div at bounding box center [1299, 324] width 16 height 16
click at [1273, 11] on div "Preview" at bounding box center [1272, 20] width 82 height 40
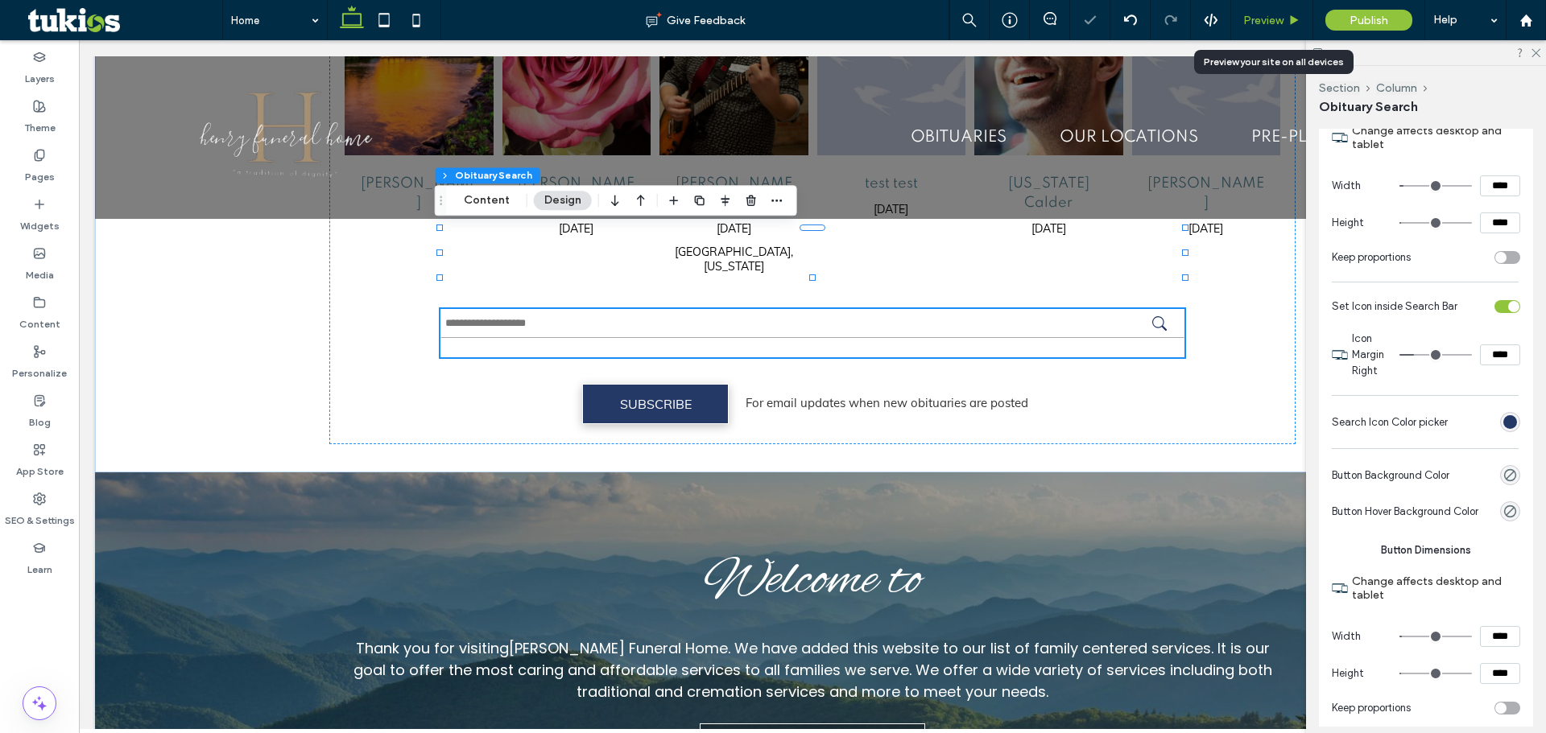
click at [1260, 16] on span "Preview" at bounding box center [1263, 21] width 40 height 14
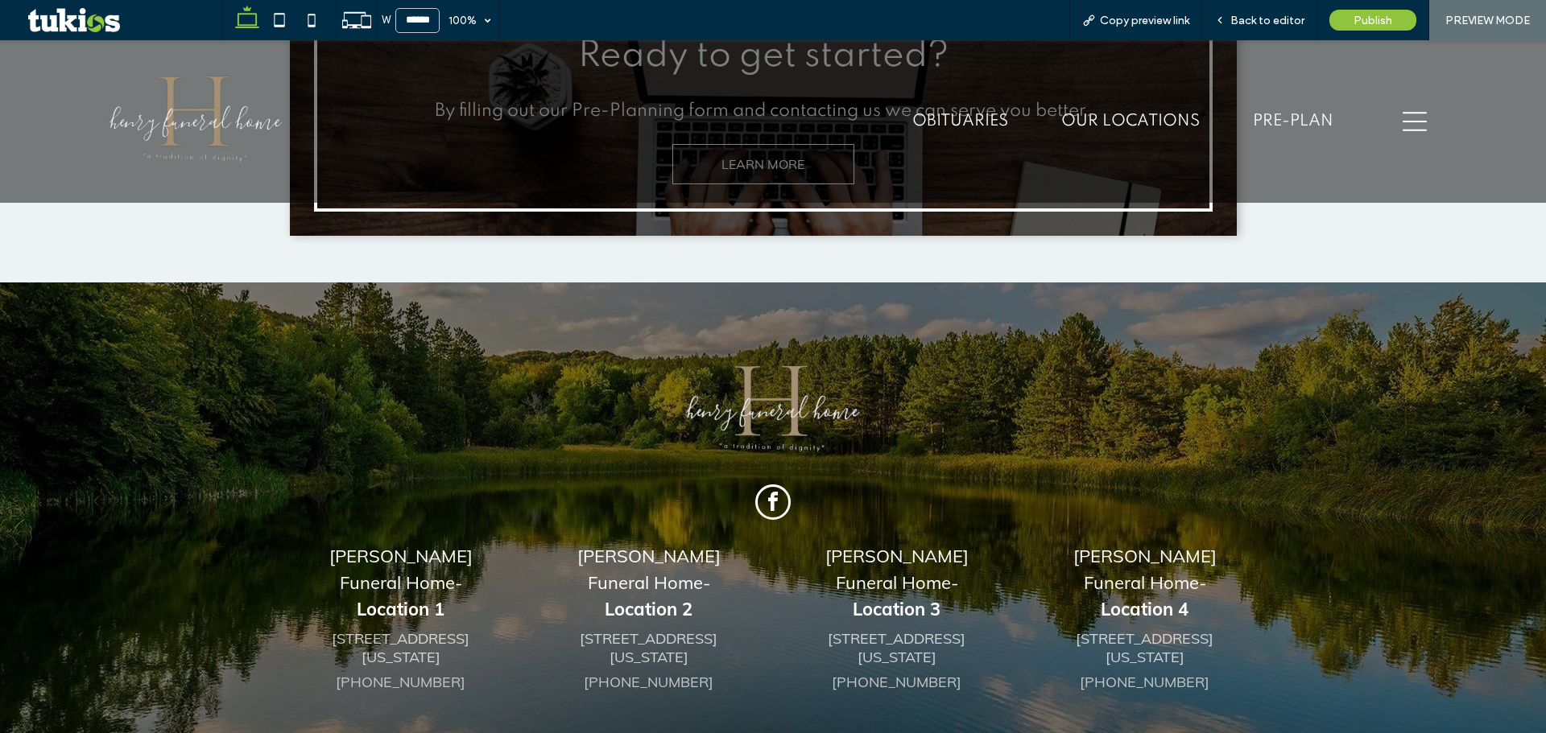
scroll to position [4105, 0]
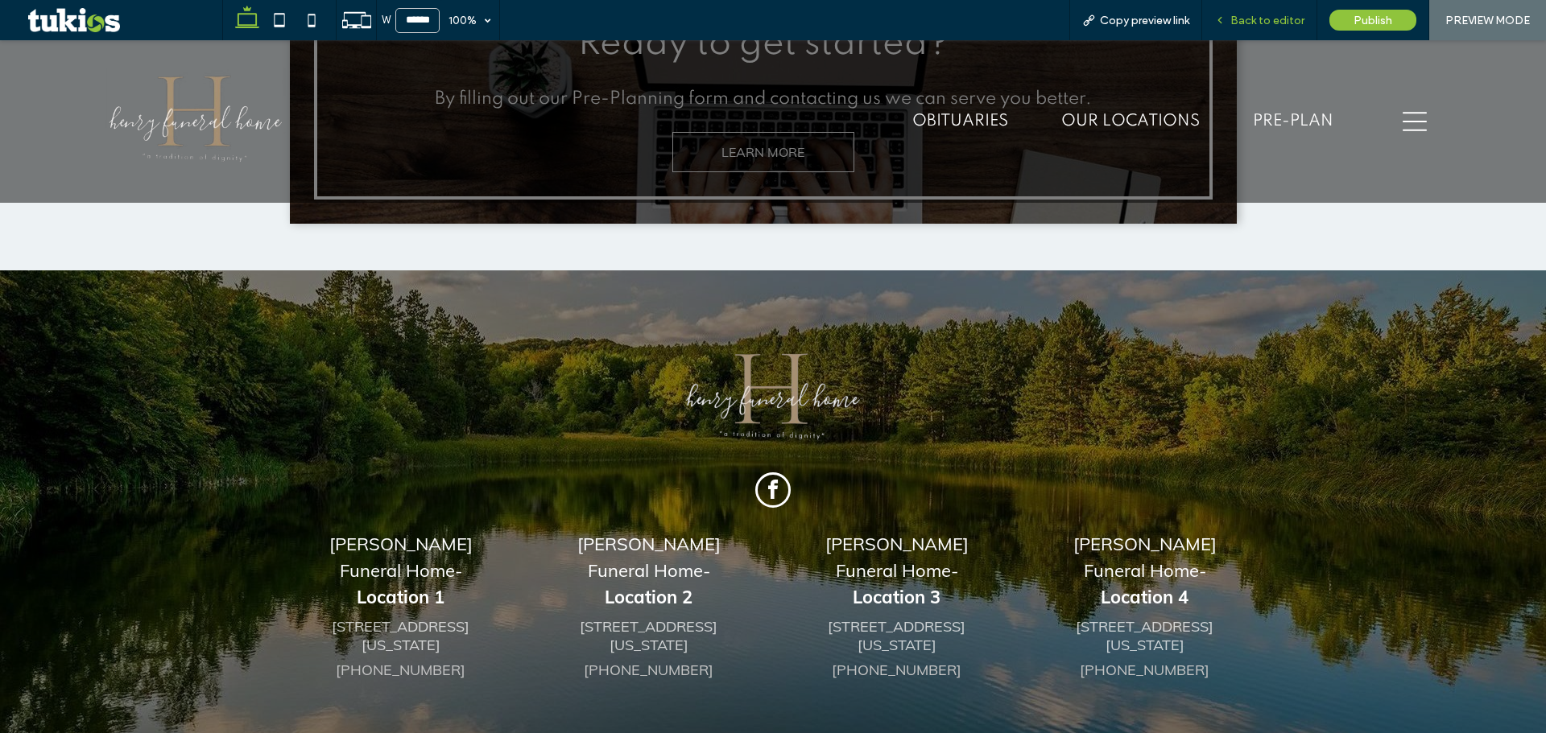
click at [1269, 17] on span "Back to editor" at bounding box center [1267, 21] width 74 height 14
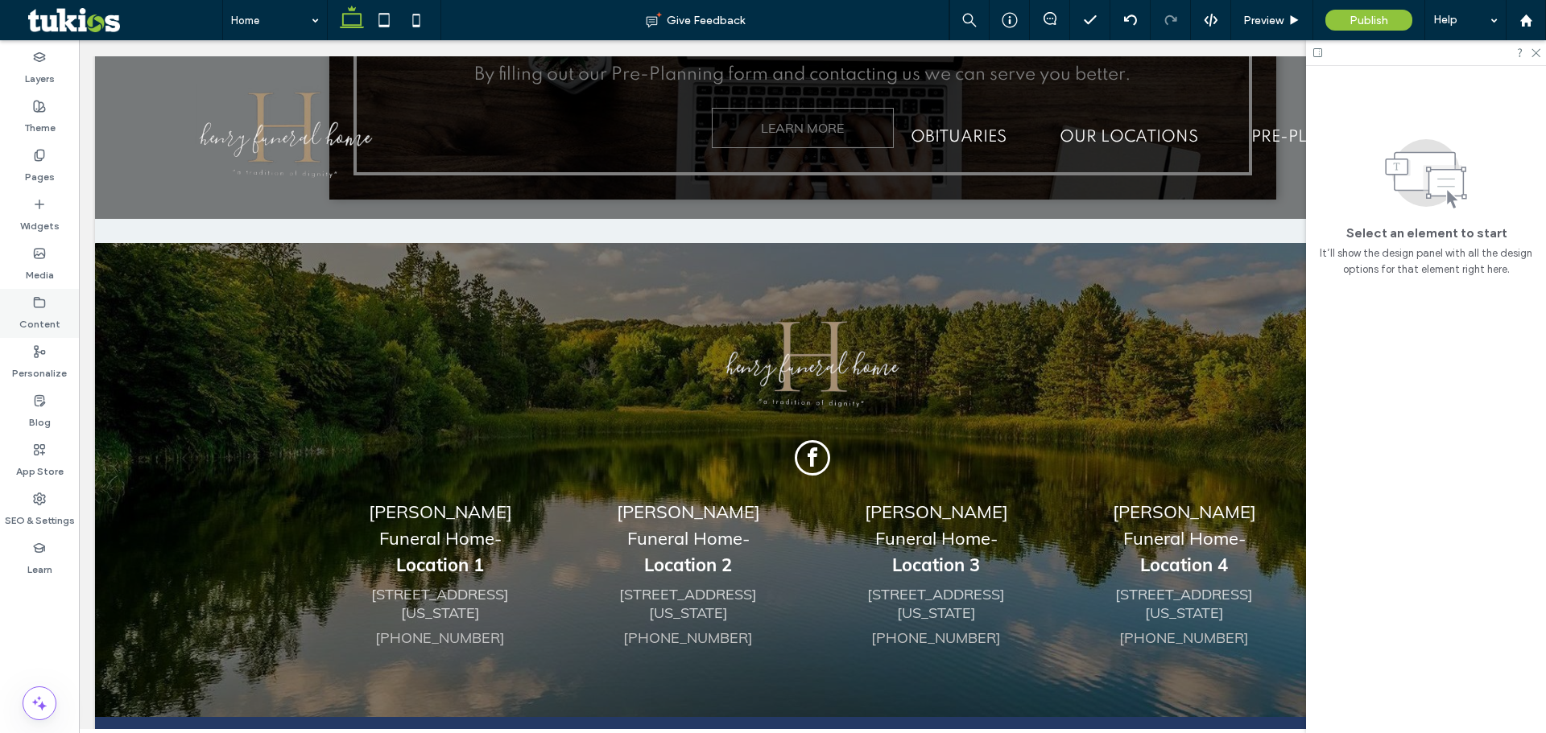
scroll to position [4049, 0]
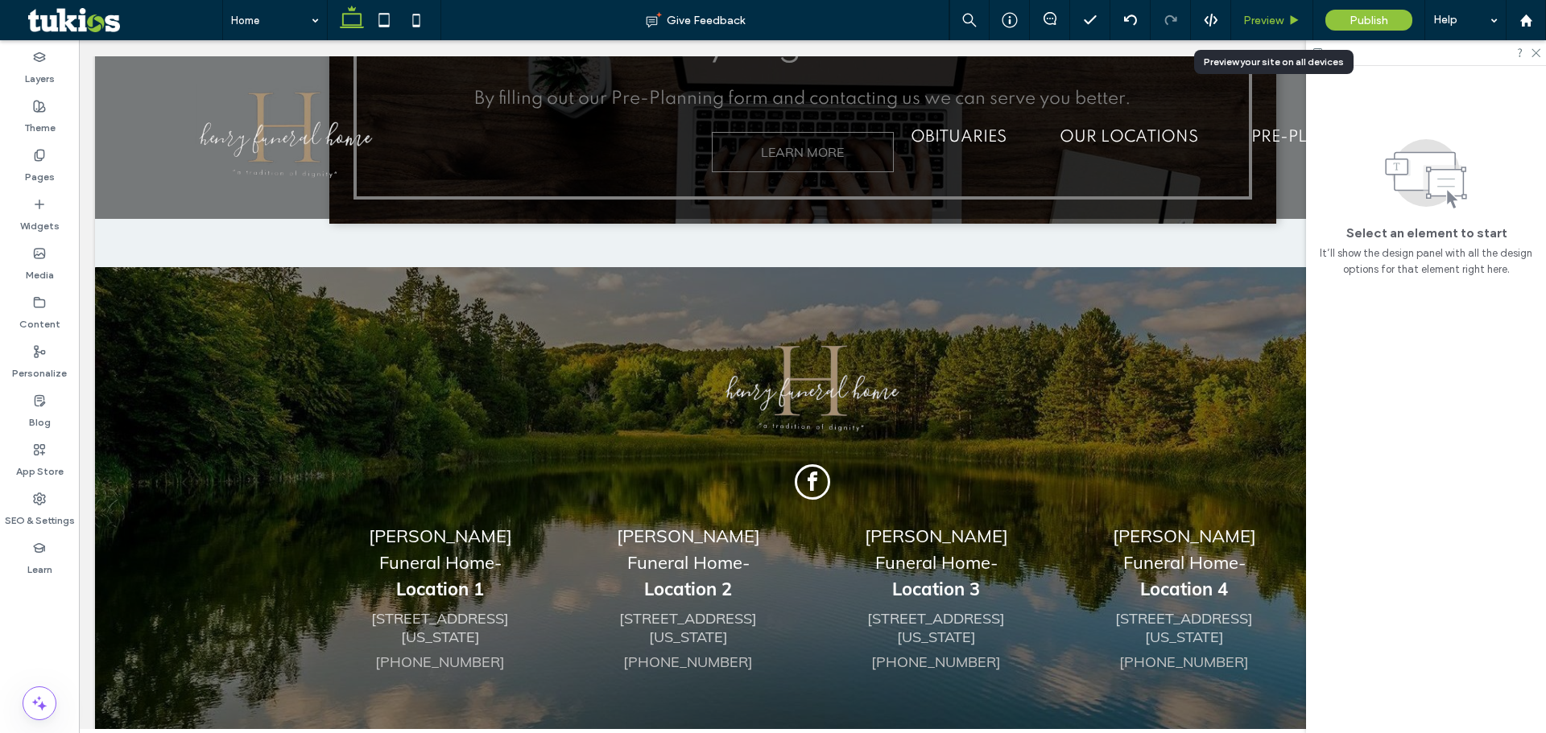
click at [1255, 22] on span "Preview" at bounding box center [1263, 21] width 40 height 14
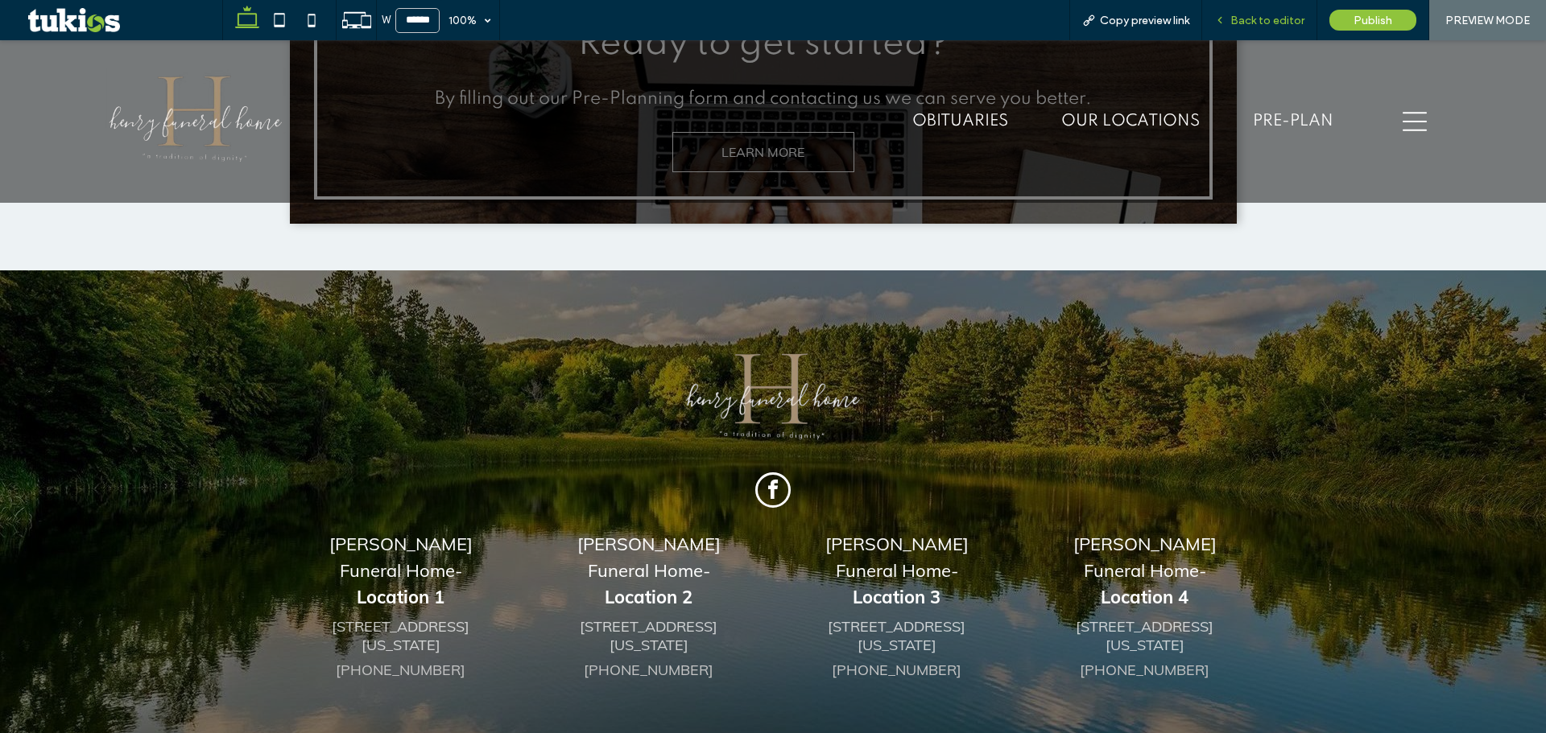
click at [1270, 24] on span "Back to editor" at bounding box center [1267, 21] width 74 height 14
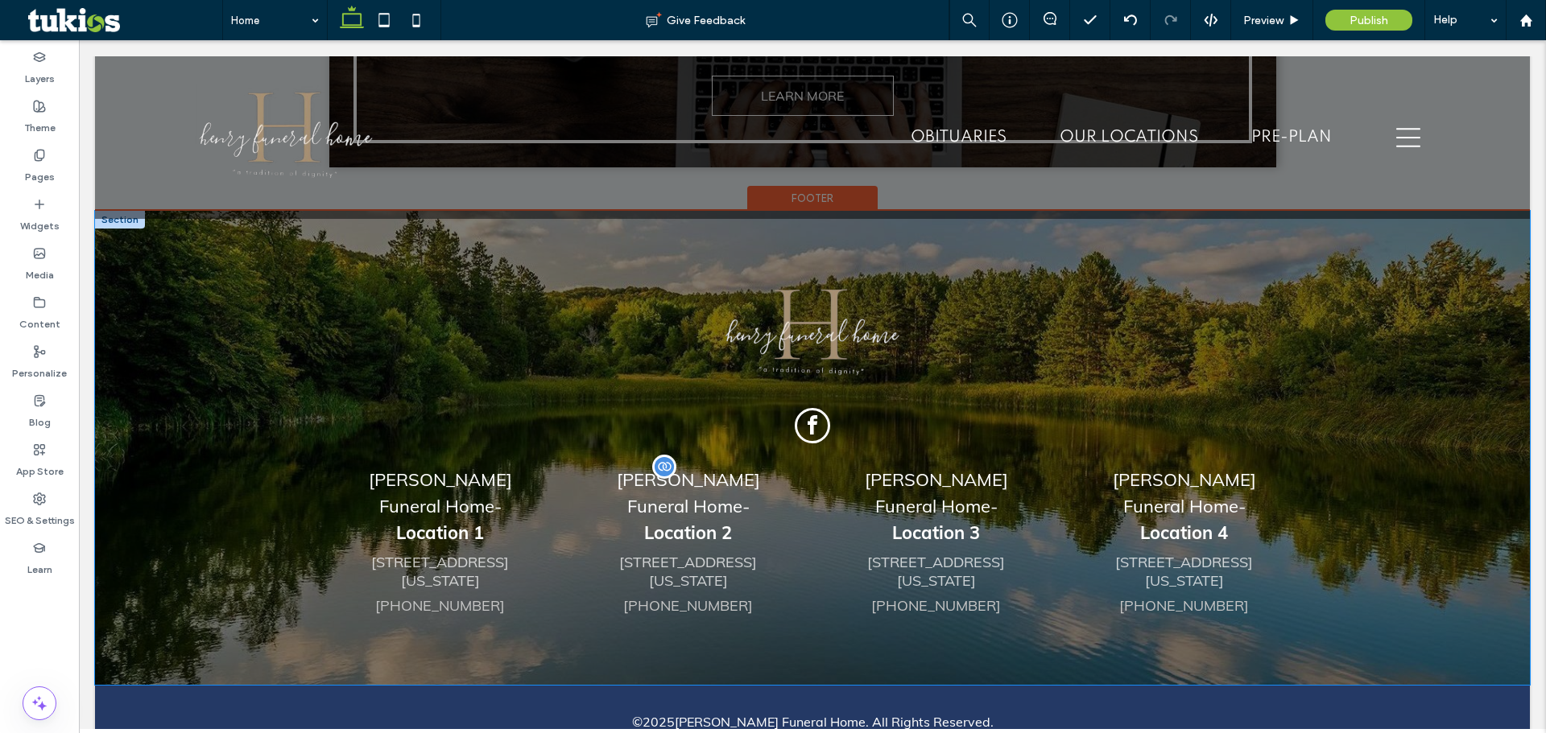
scroll to position [4049, 0]
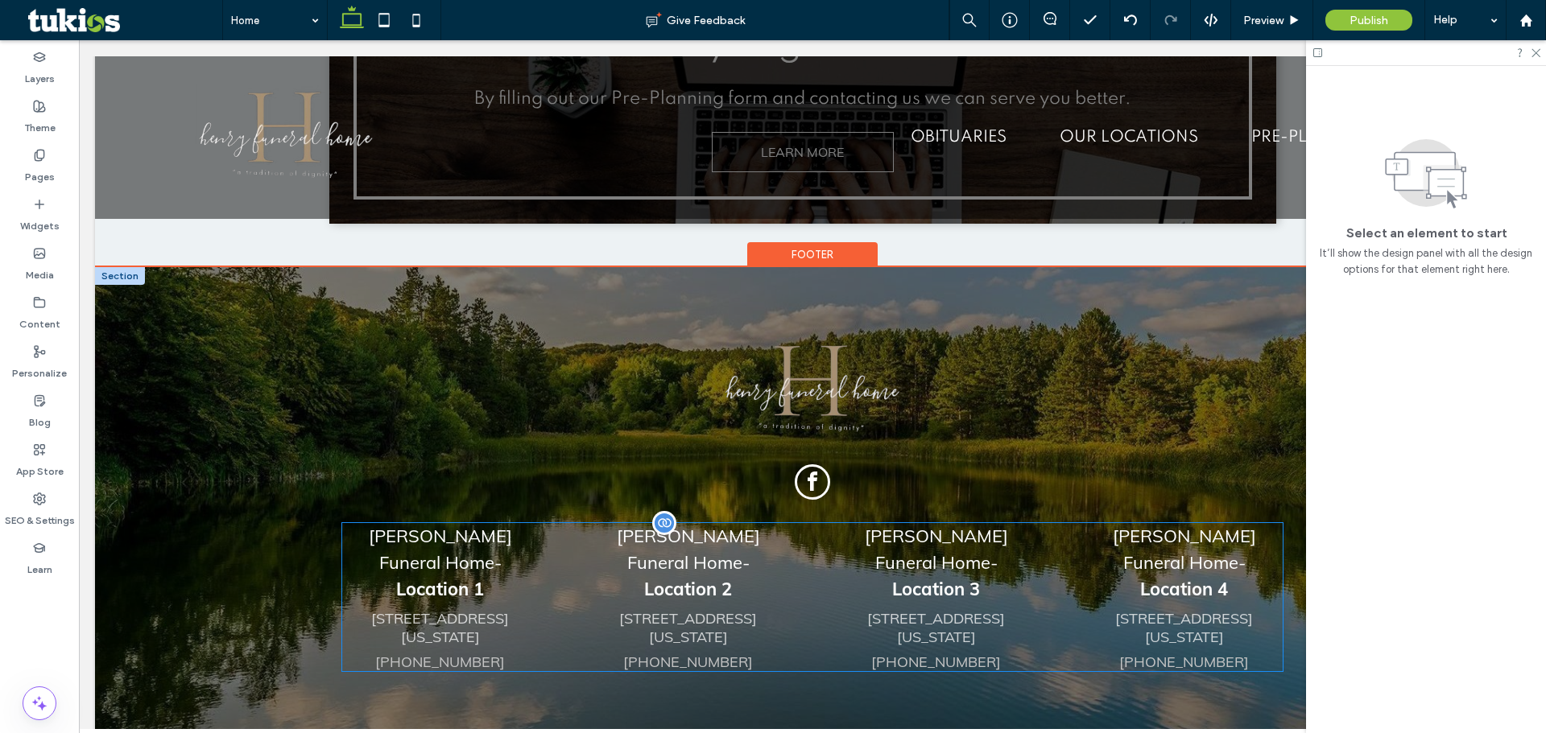
click at [699, 525] on span "[PERSON_NAME] Funeral Home" at bounding box center [688, 549] width 143 height 49
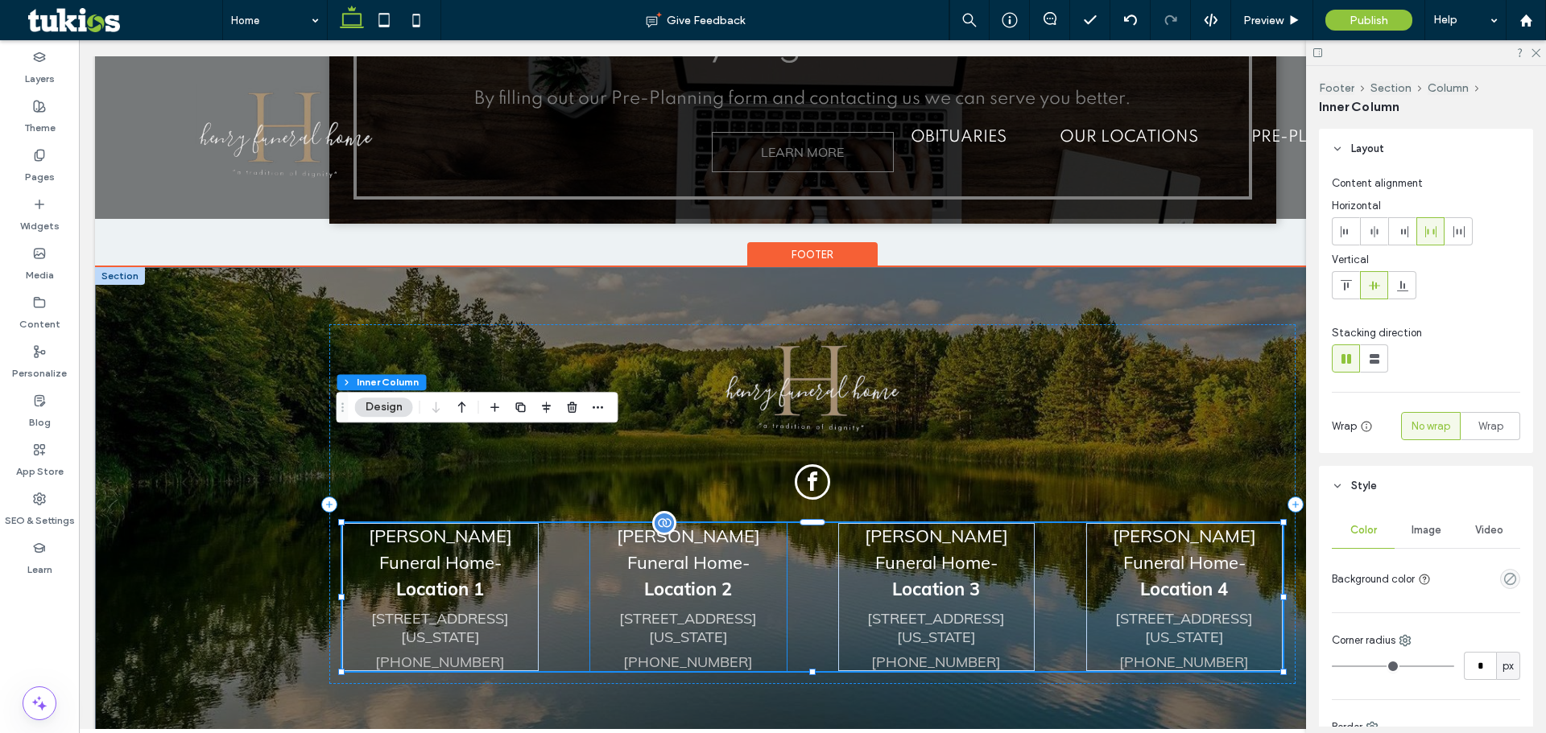
click at [669, 523] on p "Robert C. Henry Funeral Home -" at bounding box center [688, 549] width 196 height 53
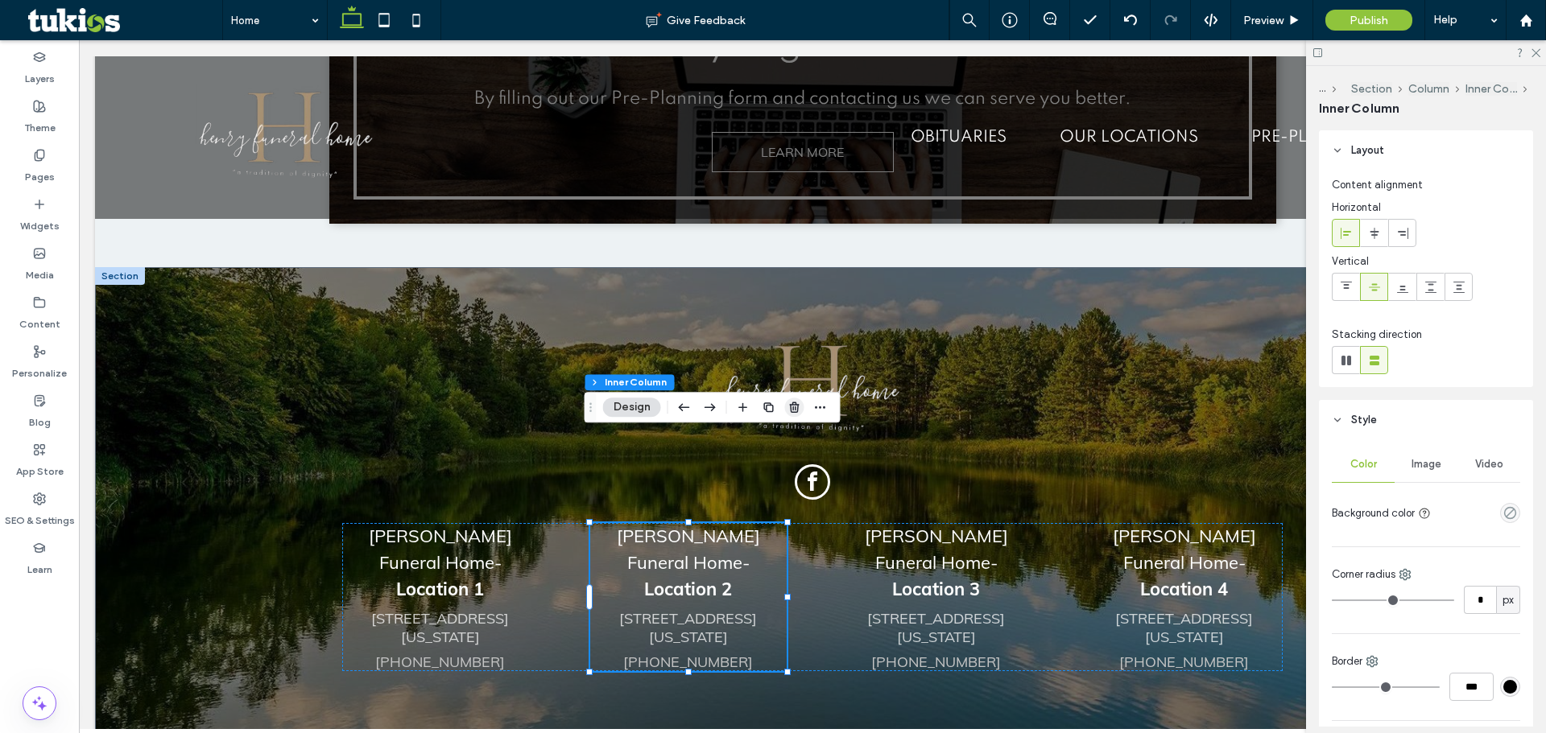
click at [796, 414] on icon "button" at bounding box center [794, 407] width 13 height 13
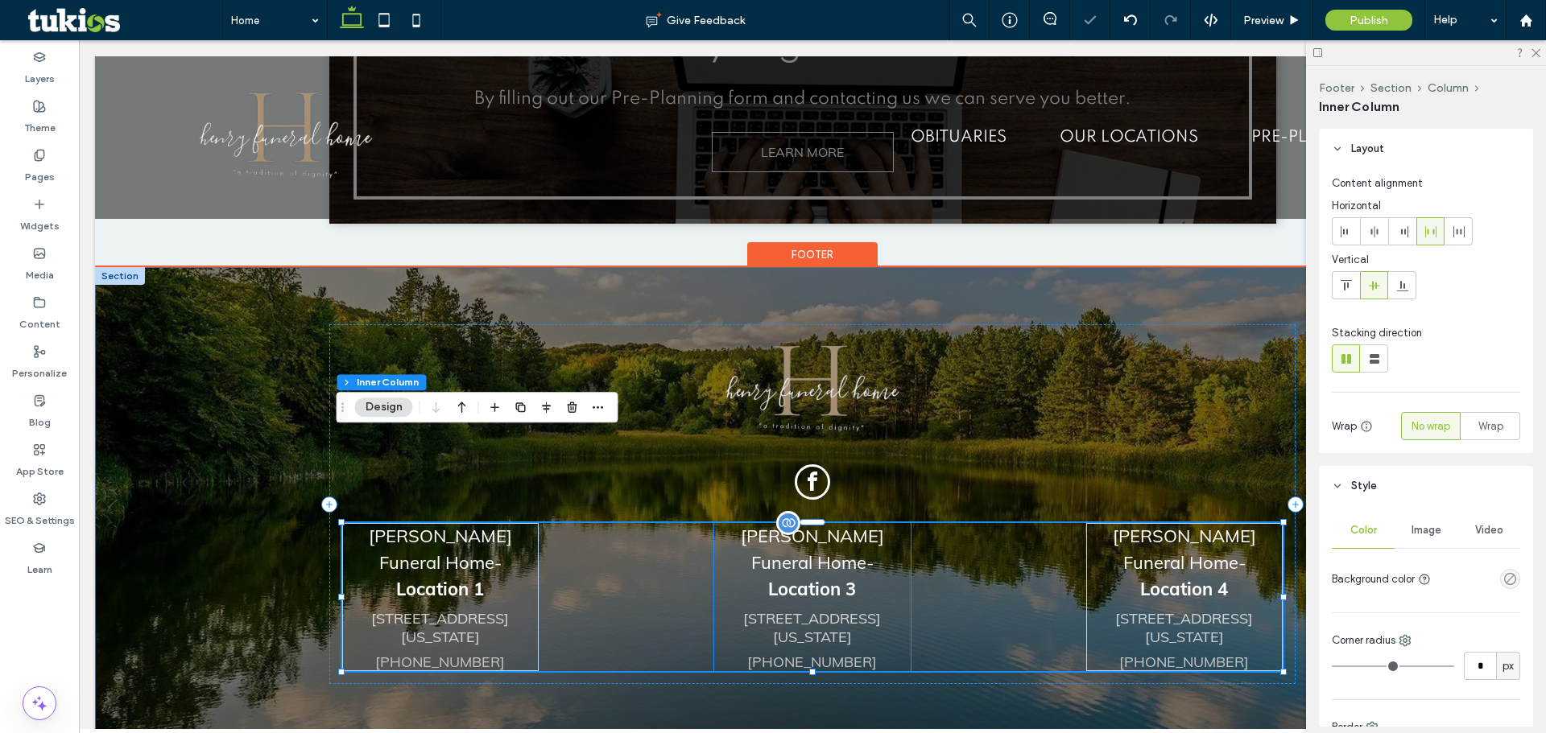
click at [772, 523] on p "Robert C. Henry Funeral Home -" at bounding box center [812, 549] width 196 height 53
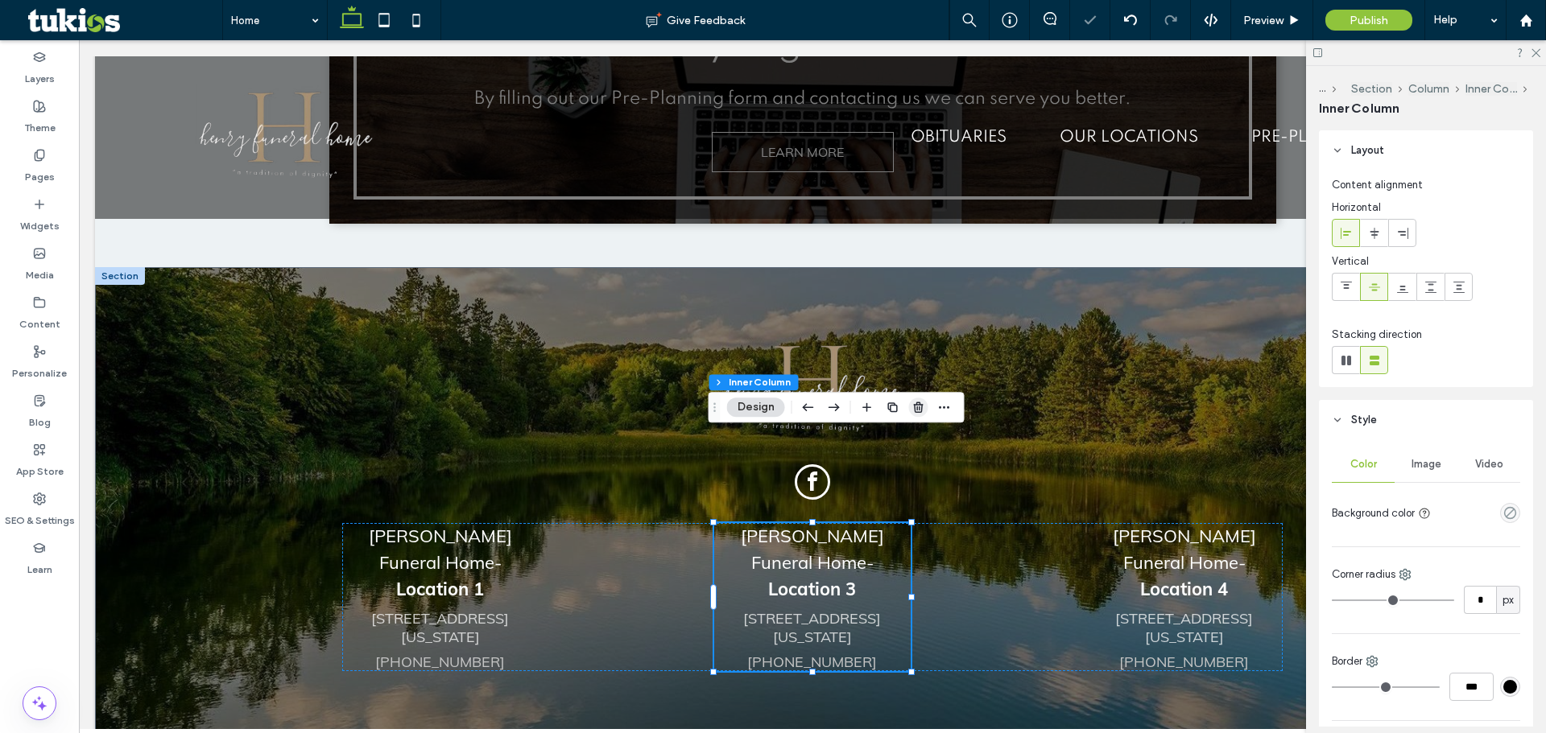
click at [918, 408] on icon "button" at bounding box center [918, 407] width 13 height 13
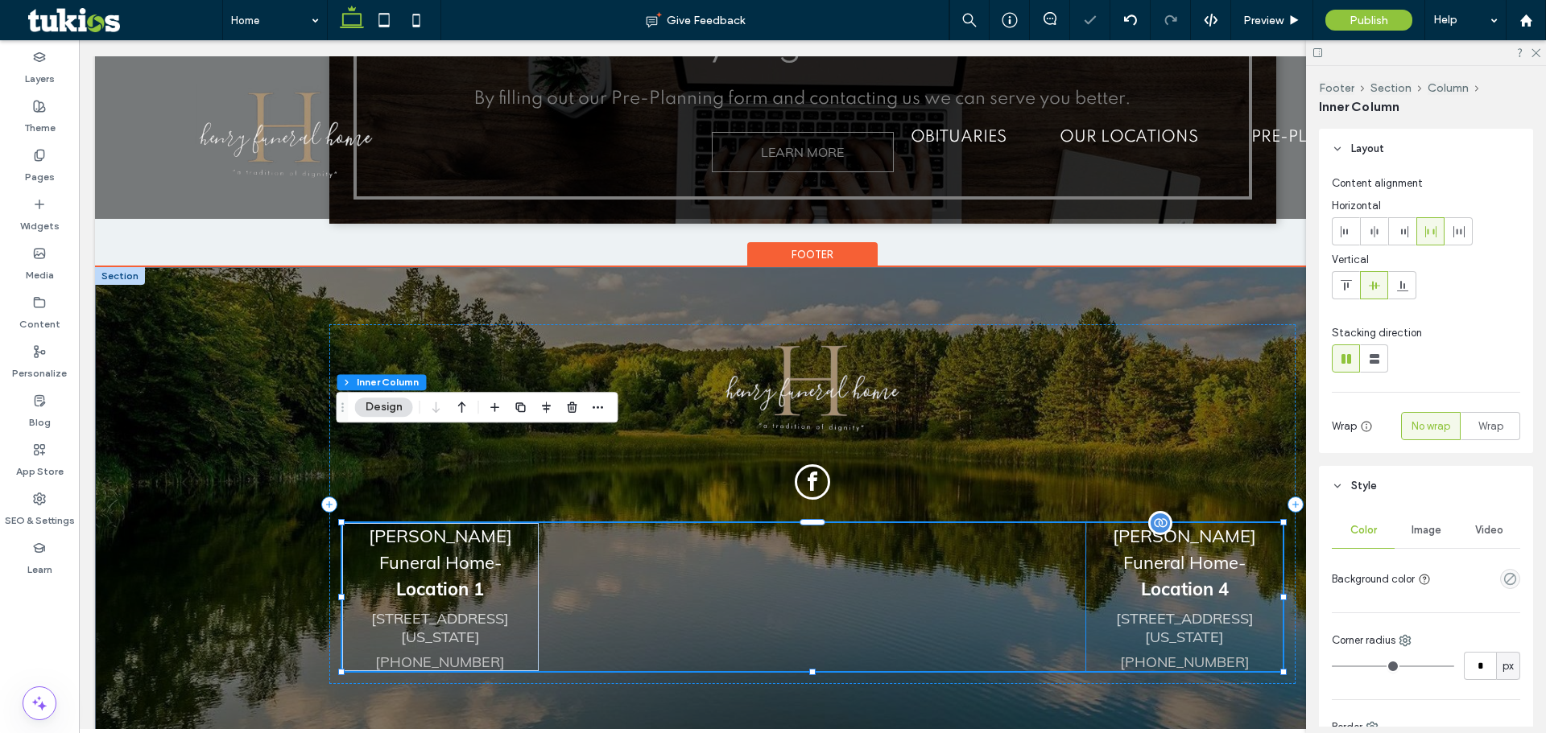
click at [1155, 578] on strong "Location 4" at bounding box center [1185, 589] width 88 height 23
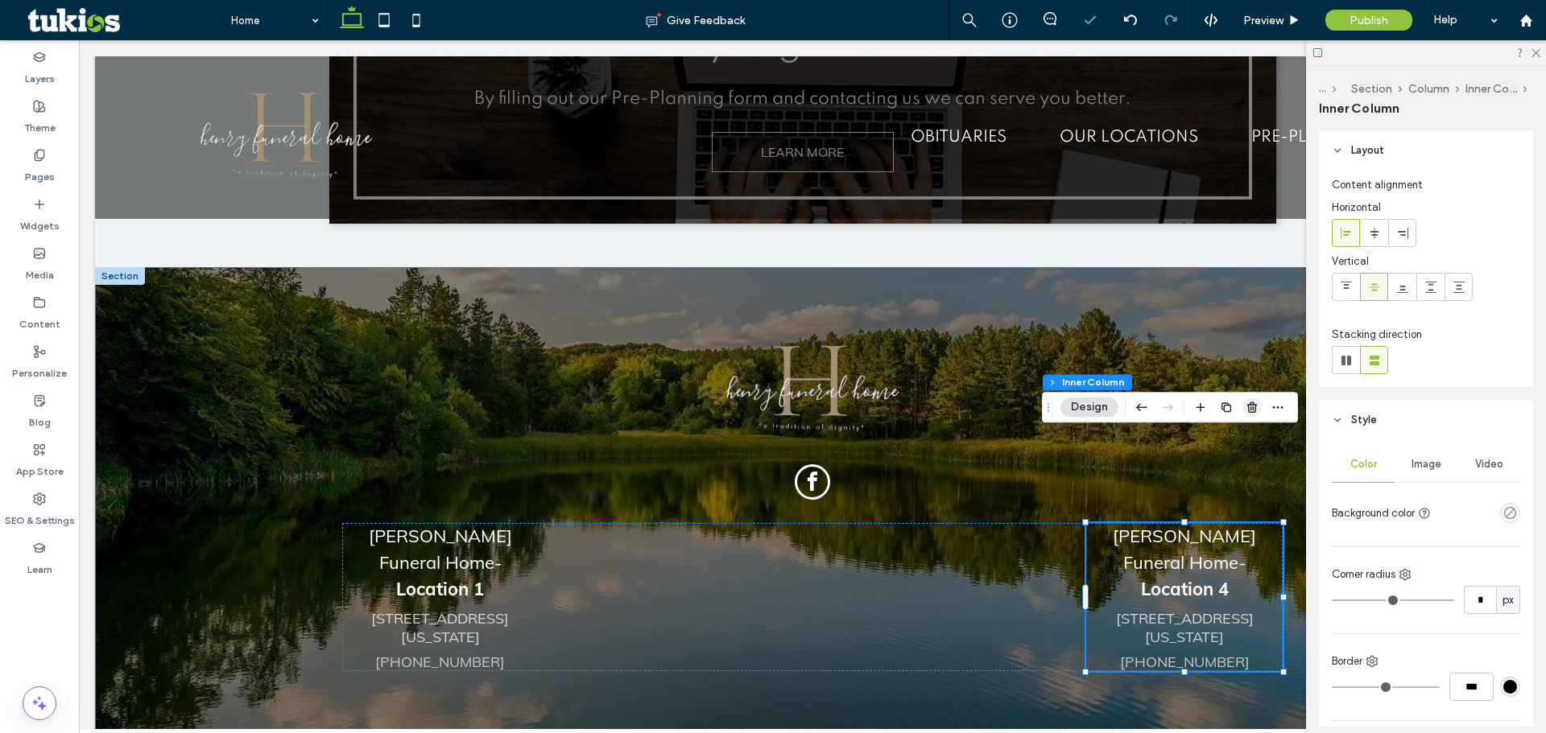
click at [1255, 406] on use "button" at bounding box center [1252, 407] width 10 height 10
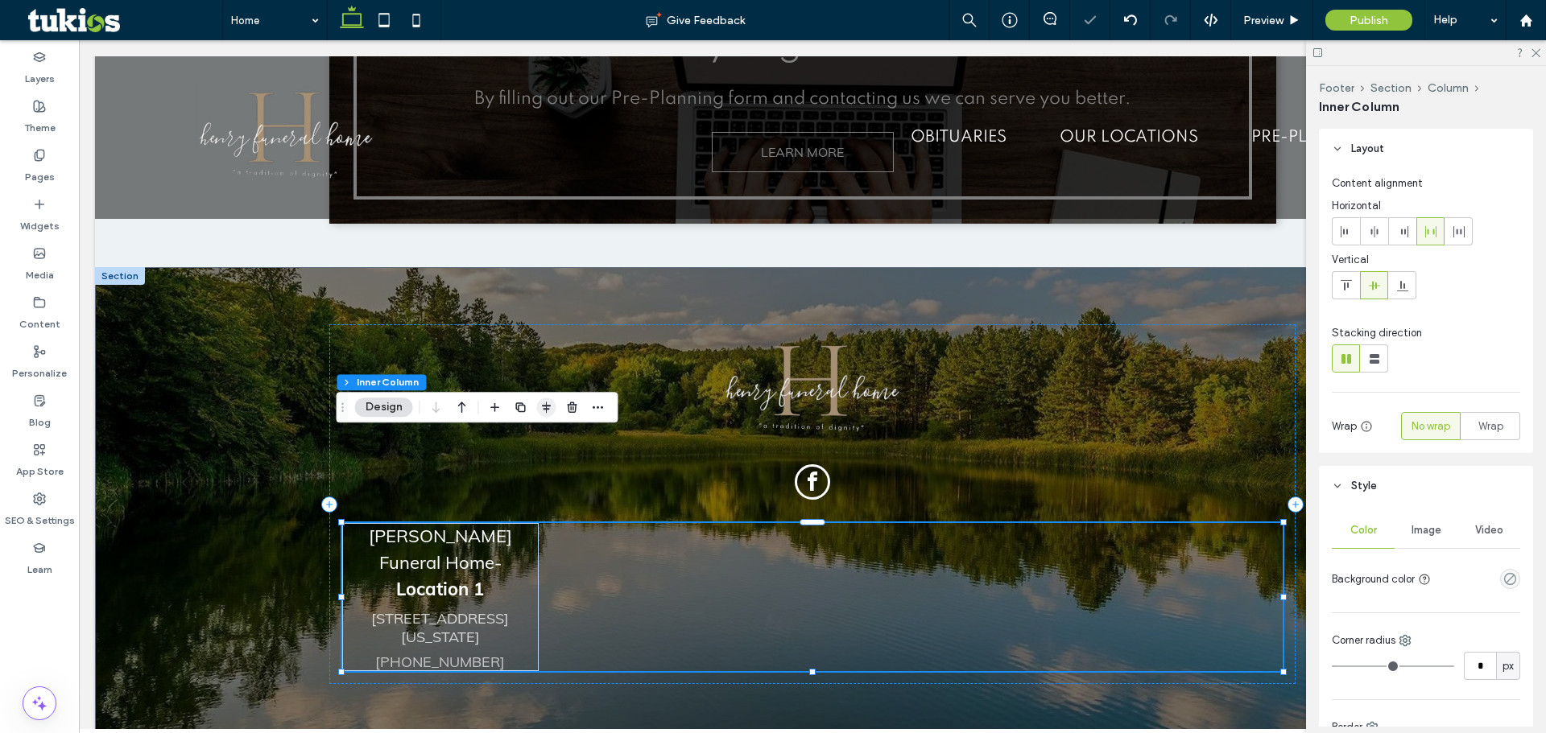
click at [547, 403] on use "button" at bounding box center [546, 407] width 9 height 11
click at [507, 440] on icon "flex-start" at bounding box center [503, 438] width 13 height 13
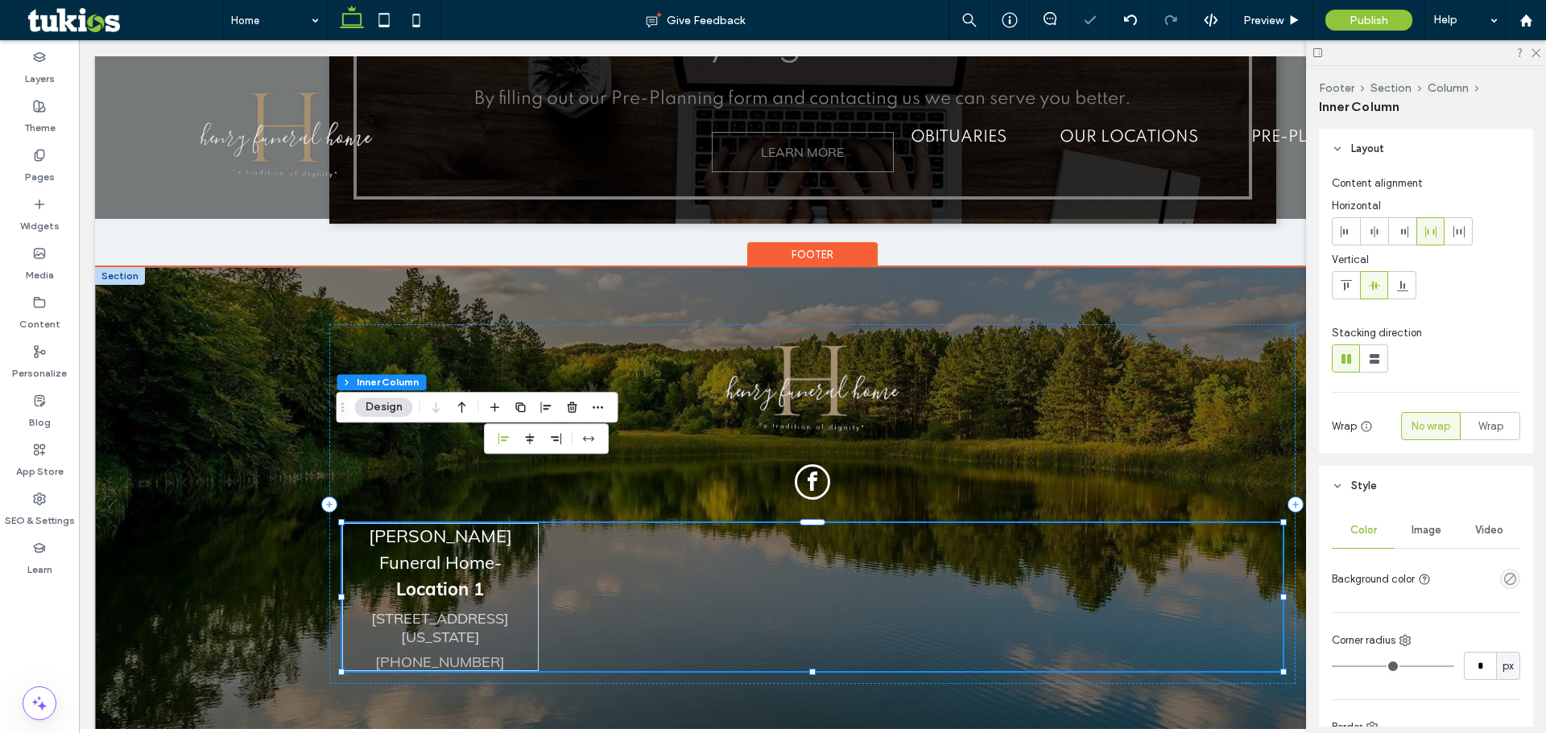
click at [812, 523] on div "Robert C. Henry Funeral Home - Location 1 527 South Center Street, Springfield,…" at bounding box center [812, 597] width 940 height 148
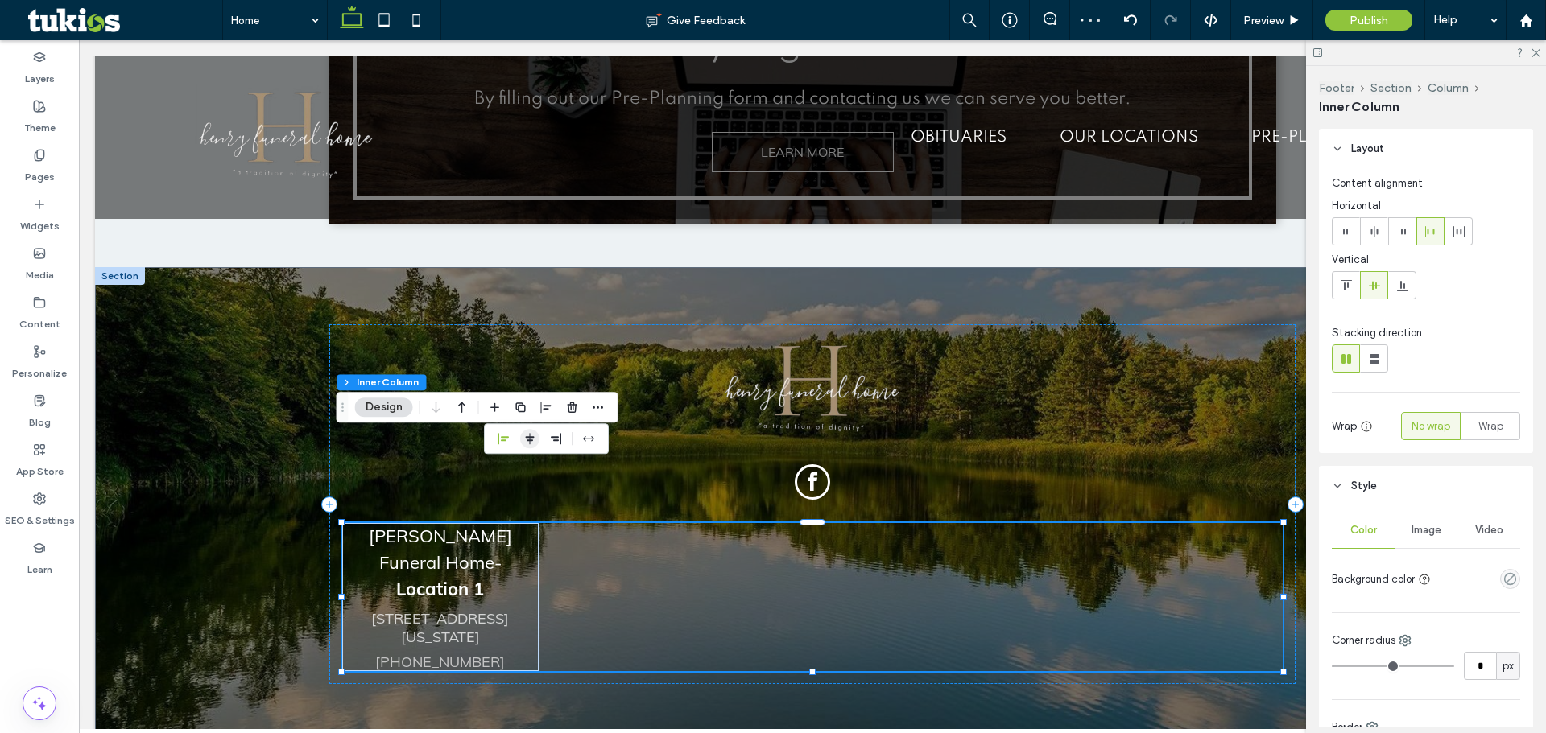
drag, startPoint x: 535, startPoint y: 450, endPoint x: 527, endPoint y: 439, distance: 13.8
click at [534, 449] on div at bounding box center [546, 438] width 125 height 31
click at [527, 439] on icon "center" at bounding box center [529, 438] width 13 height 13
click at [592, 444] on icon "stretch" at bounding box center [588, 438] width 13 height 13
click at [550, 440] on icon "flex-end" at bounding box center [555, 438] width 13 height 13
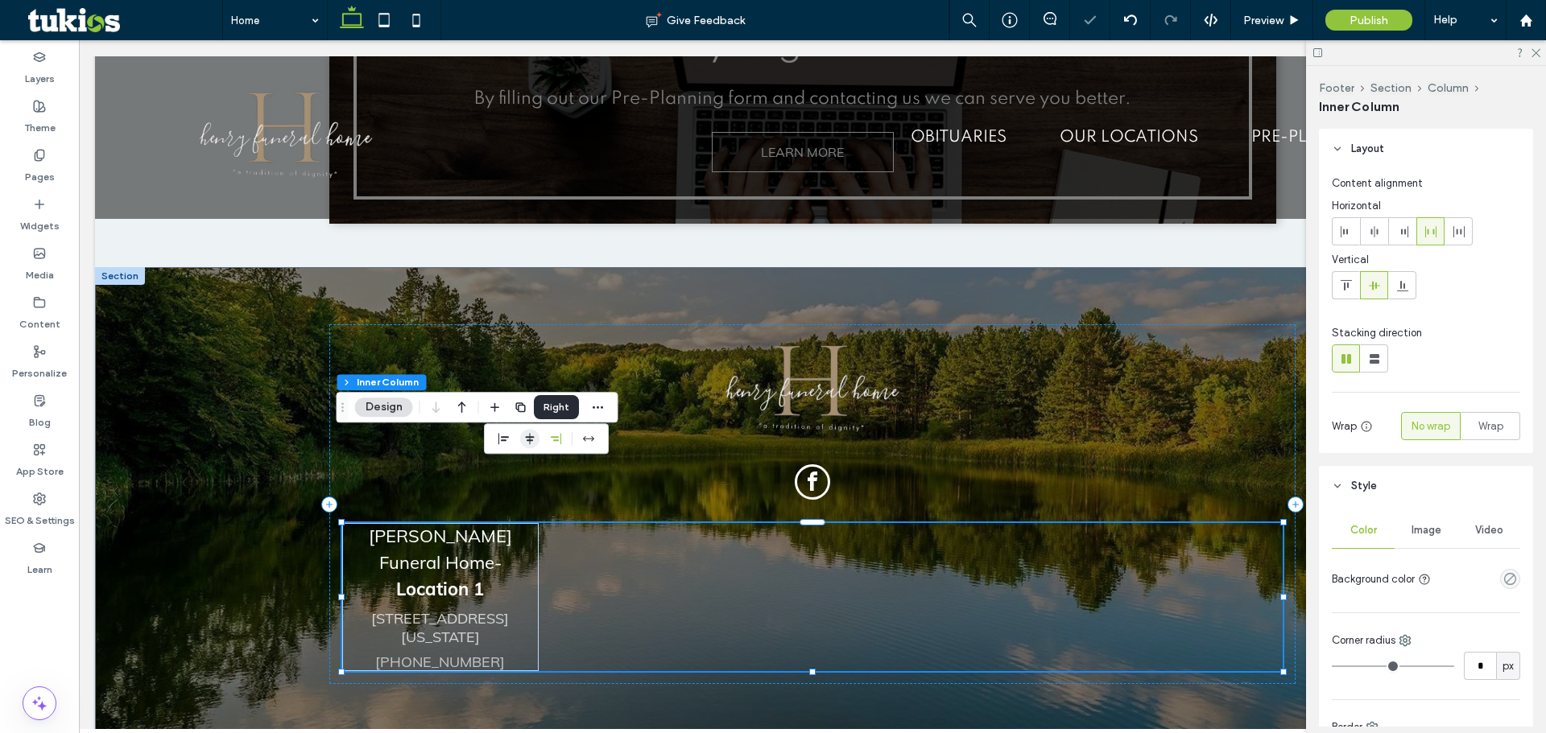
click at [523, 440] on icon "center" at bounding box center [529, 438] width 13 height 13
click at [507, 440] on icon "flex-start" at bounding box center [503, 438] width 13 height 13
click at [467, 411] on icon "button" at bounding box center [461, 407] width 19 height 29
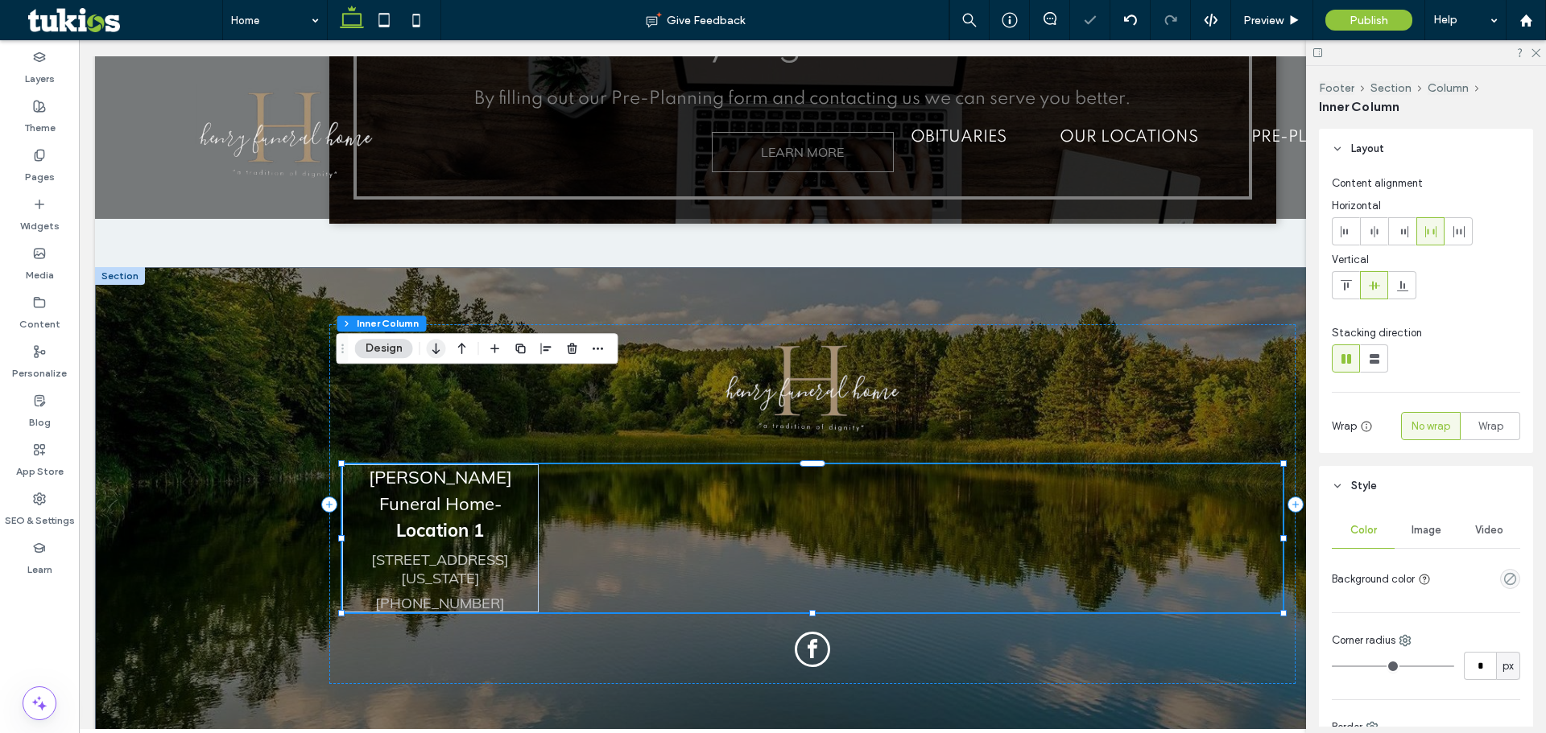
click at [440, 353] on icon "button" at bounding box center [436, 348] width 19 height 29
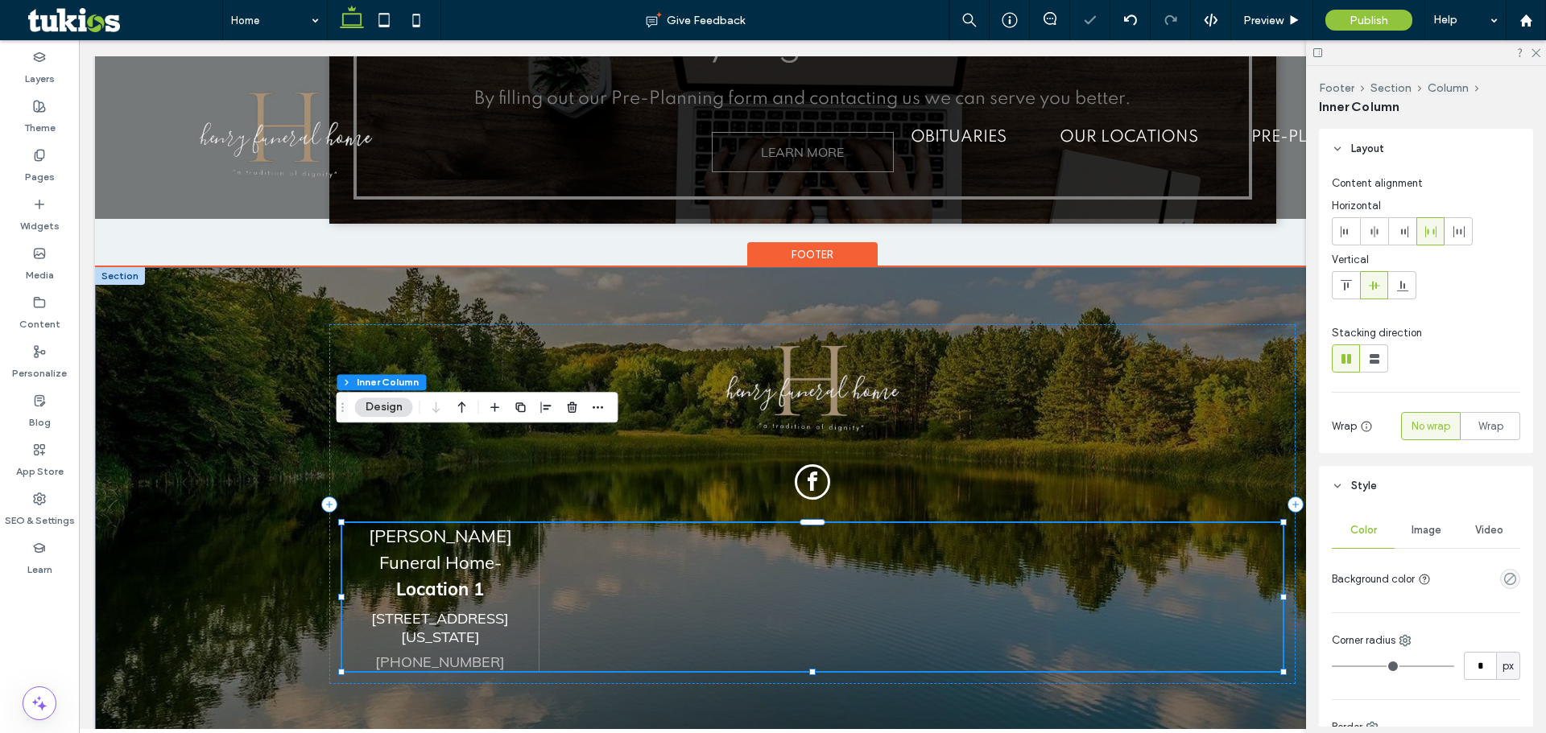
click at [460, 609] on link "[STREET_ADDRESS][US_STATE]" at bounding box center [440, 627] width 138 height 37
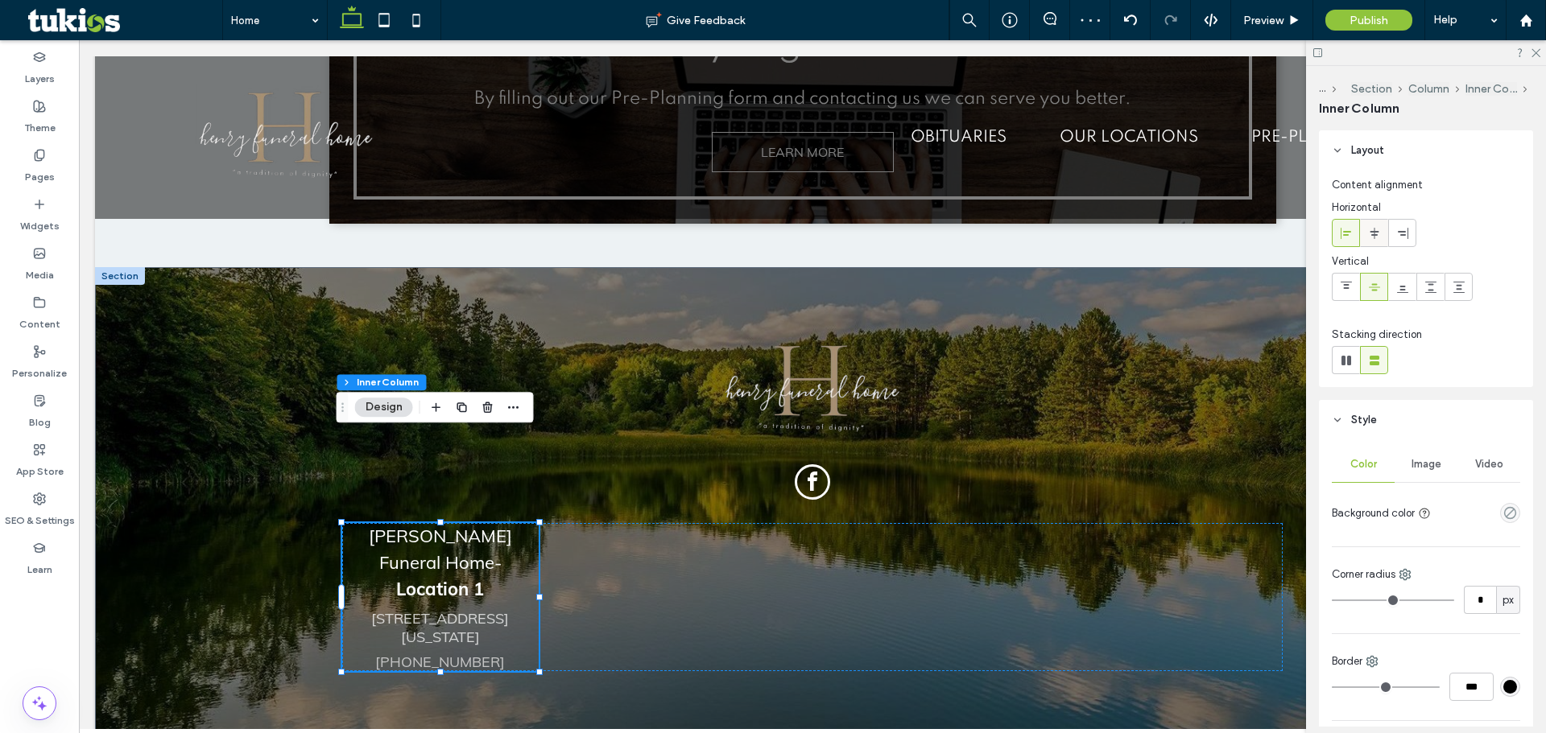
click at [1368, 229] on icon at bounding box center [1374, 233] width 13 height 13
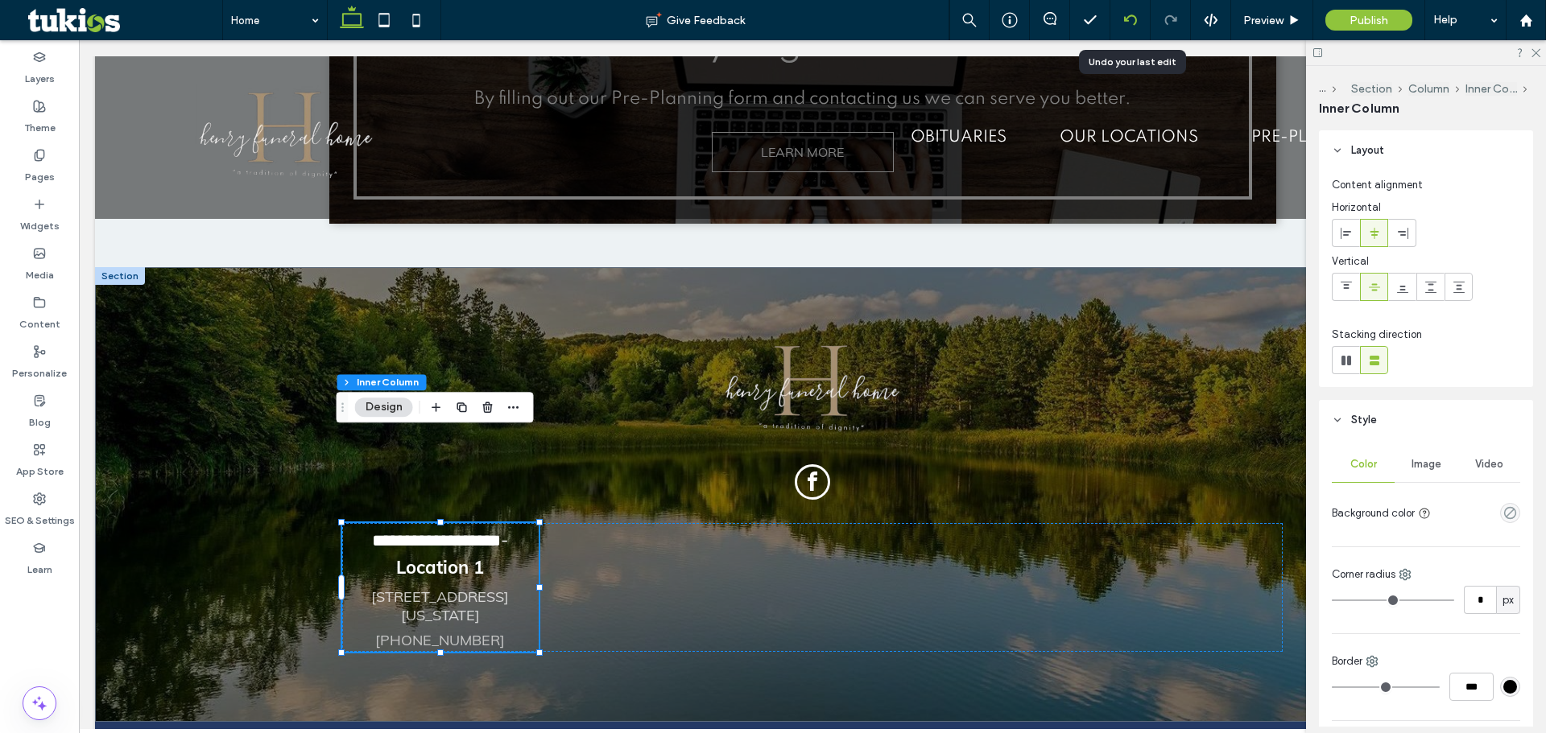
click at [1130, 21] on icon at bounding box center [1130, 20] width 13 height 13
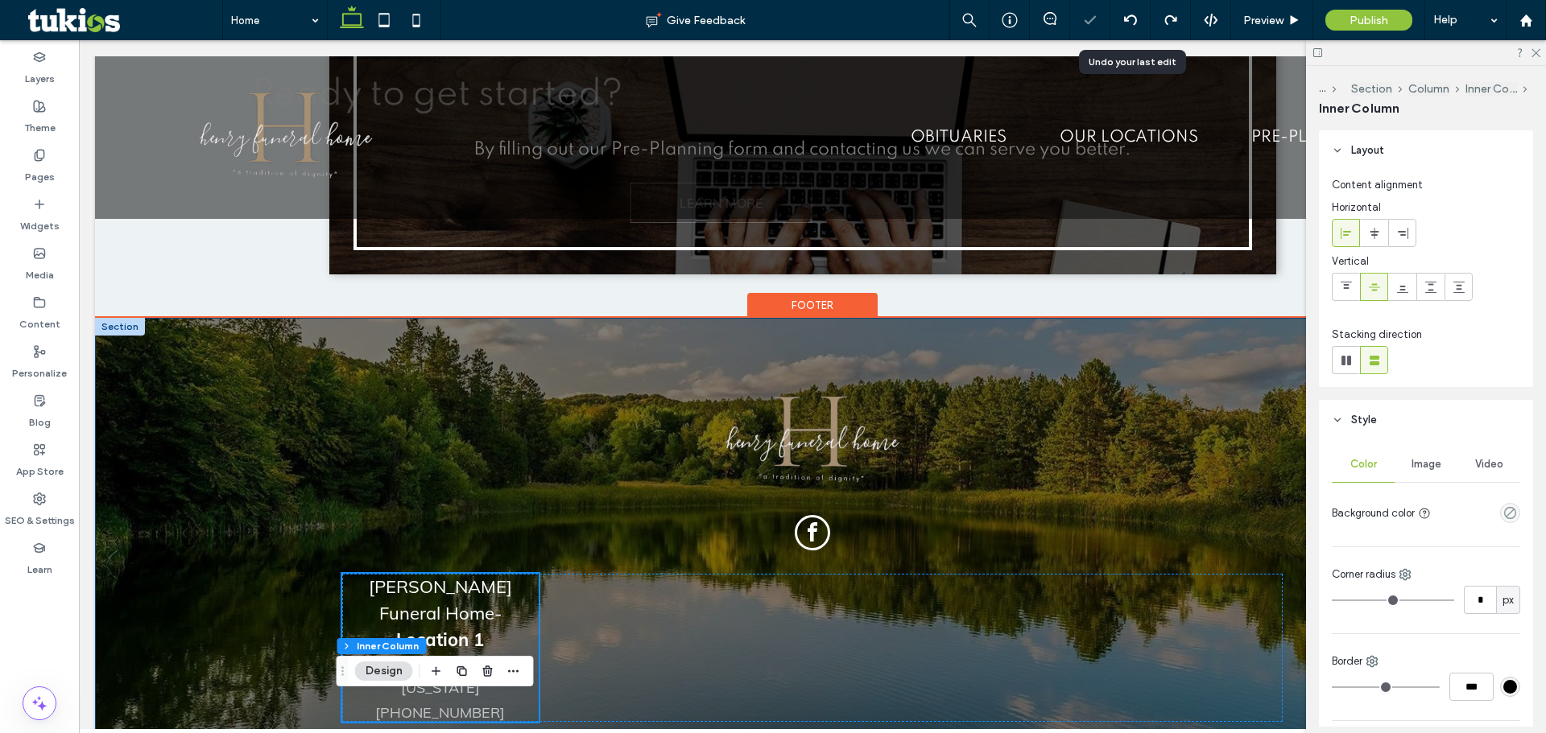
scroll to position [4075, 0]
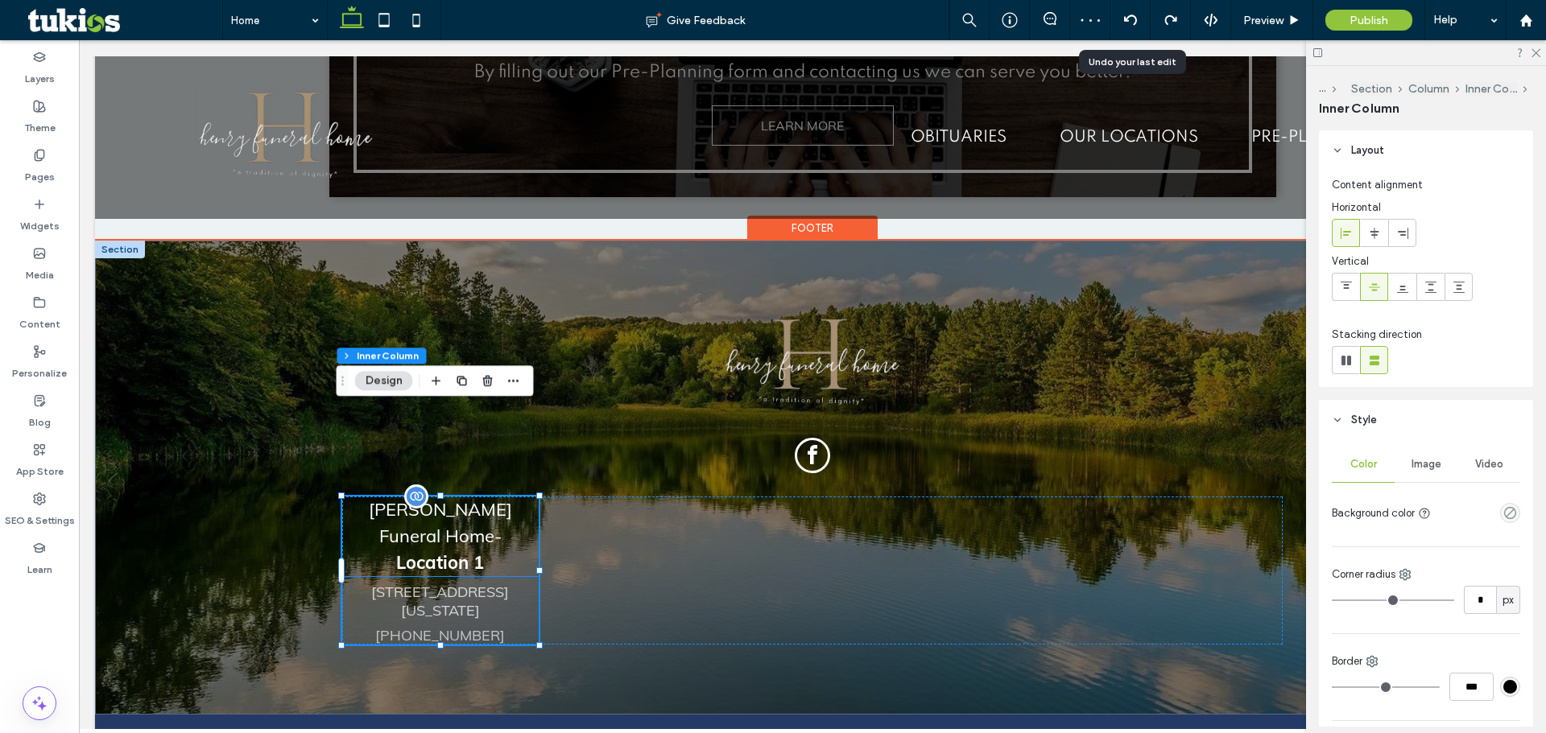
click at [515, 497] on p "Robert C. Henry Funeral Home -" at bounding box center [440, 523] width 196 height 53
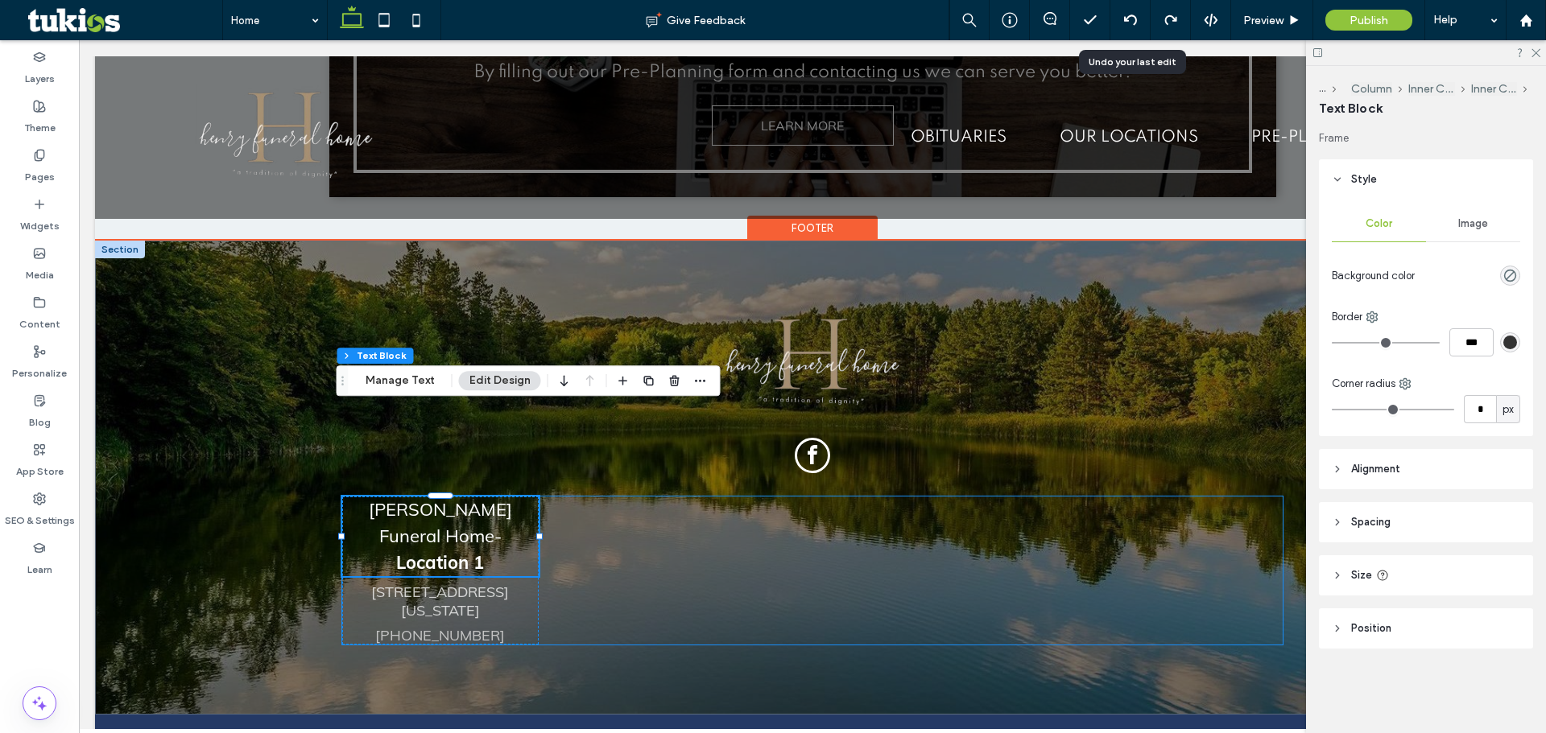
click at [596, 497] on div "Robert C. Henry Funeral Home - Location 1 527 South Center Street, Springfield,…" at bounding box center [812, 571] width 940 height 148
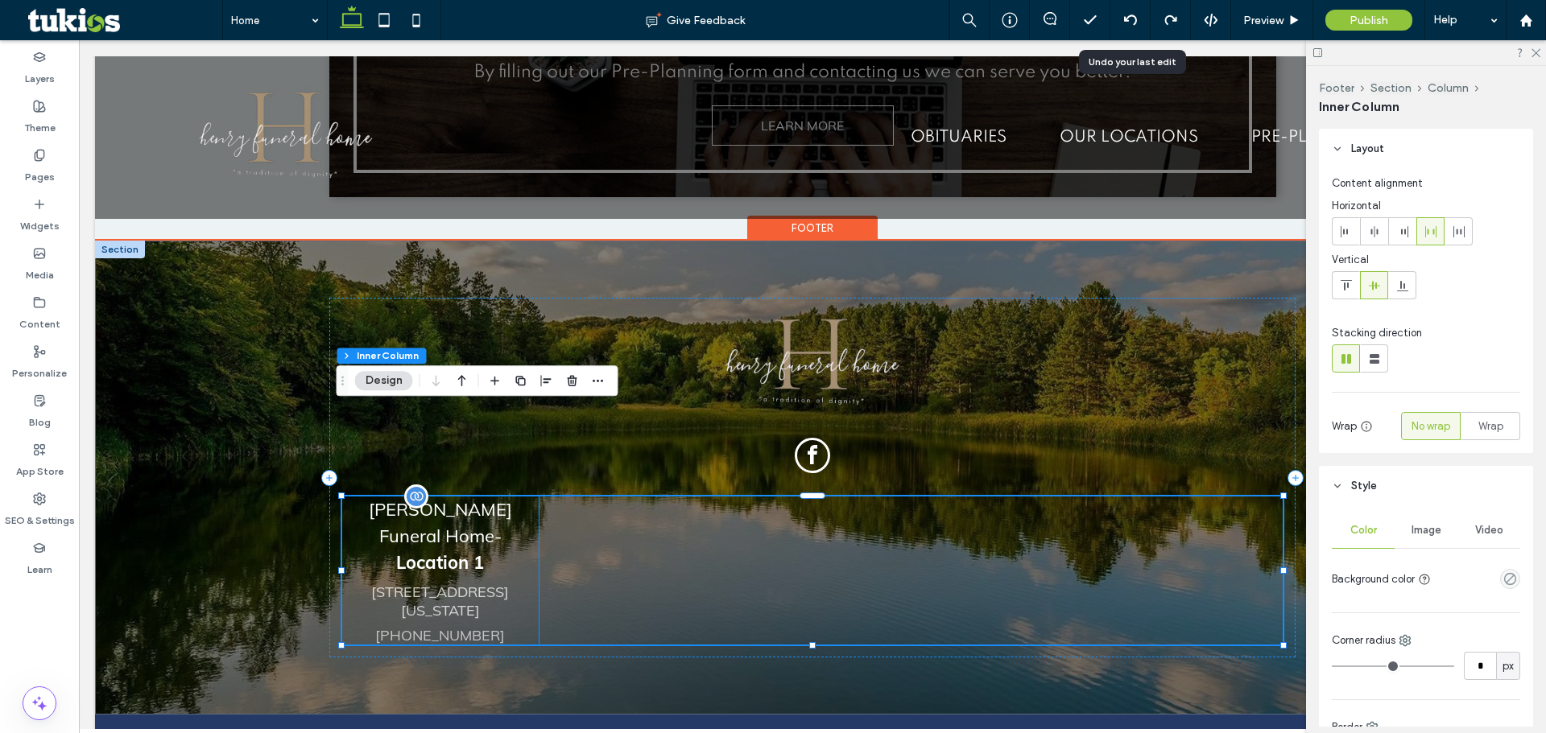
click at [525, 497] on p "Robert C. Henry Funeral Home -" at bounding box center [440, 523] width 196 height 53
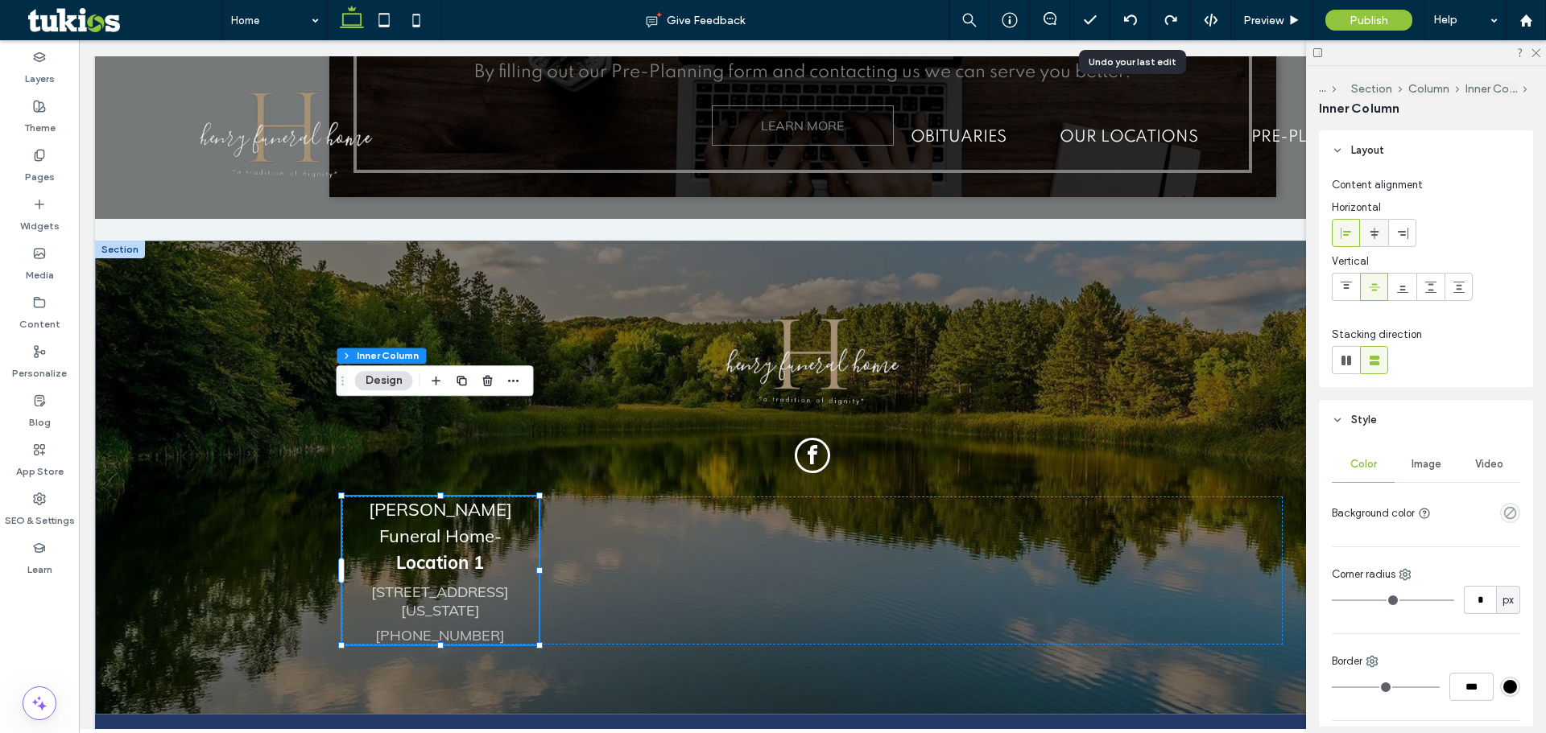
click at [1376, 233] on icon at bounding box center [1374, 233] width 13 height 13
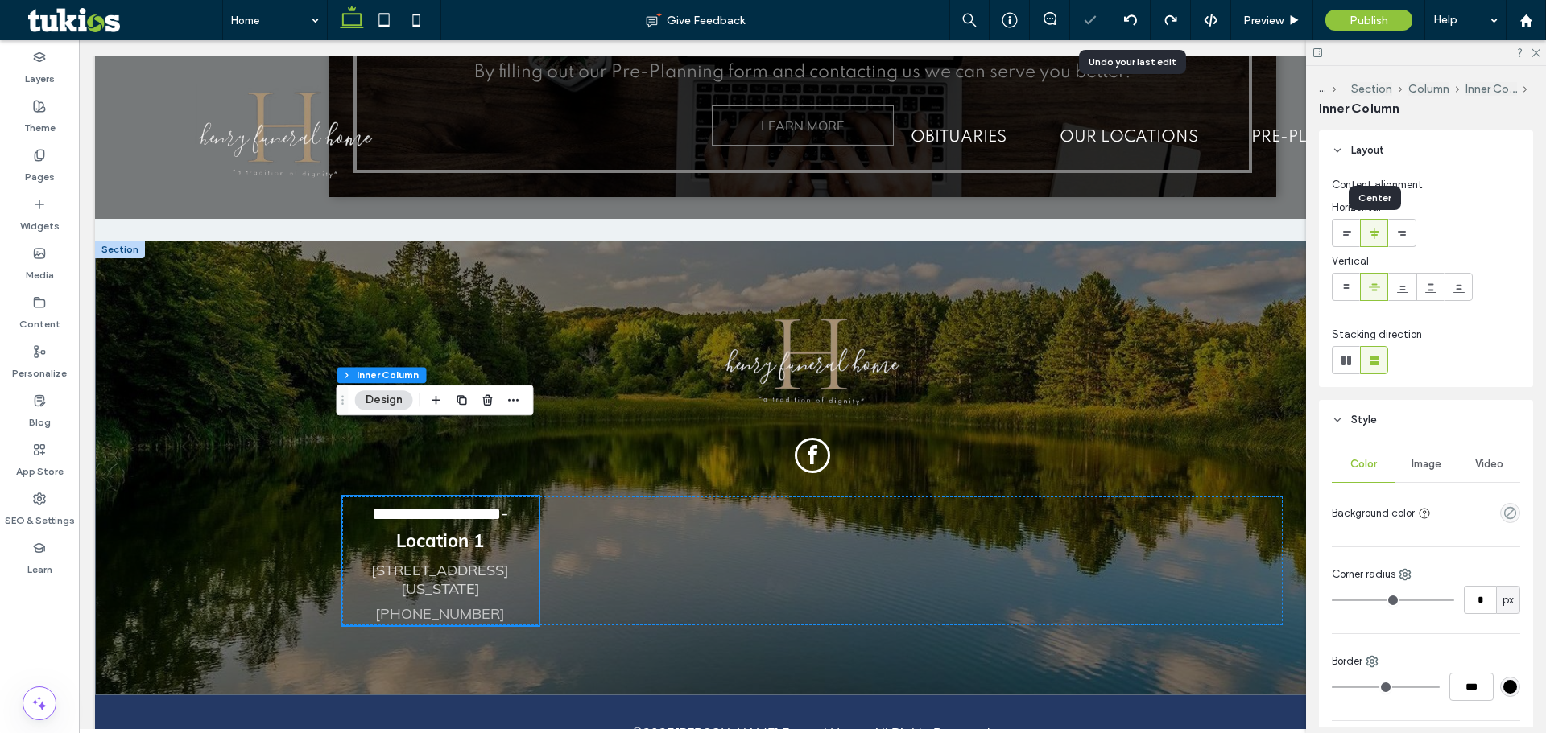
scroll to position [4056, 0]
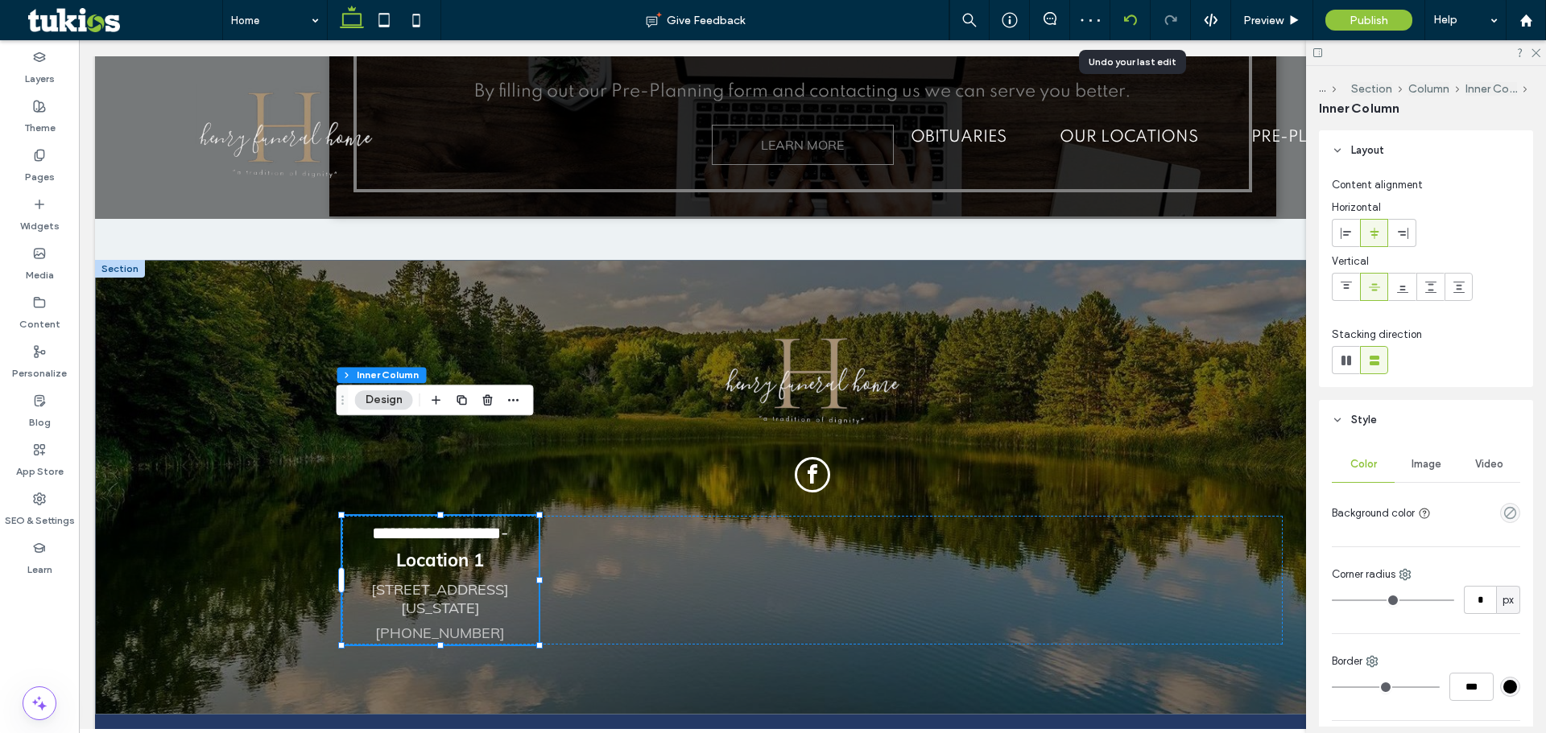
click at [1138, 19] on div at bounding box center [1129, 20] width 39 height 13
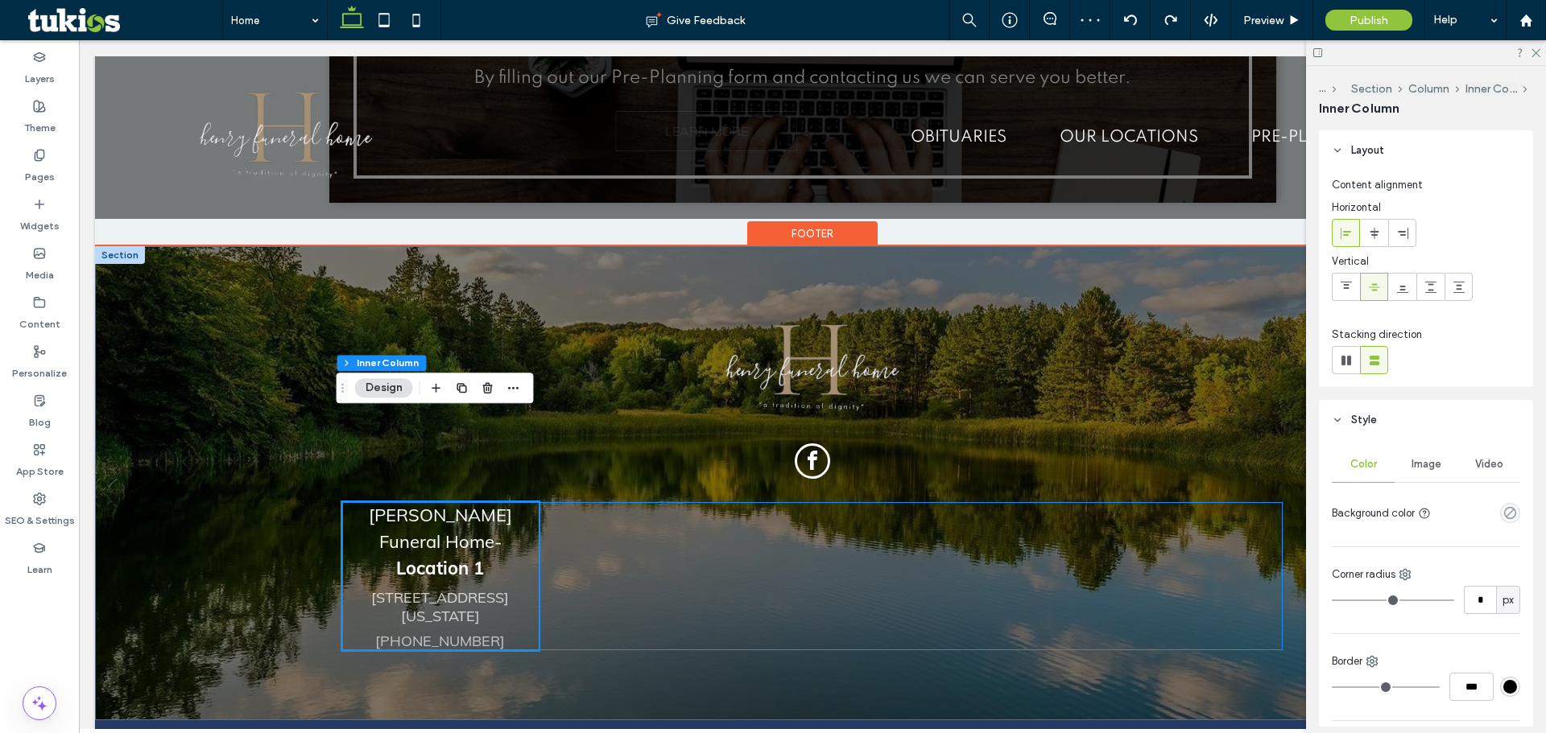
scroll to position [4075, 0]
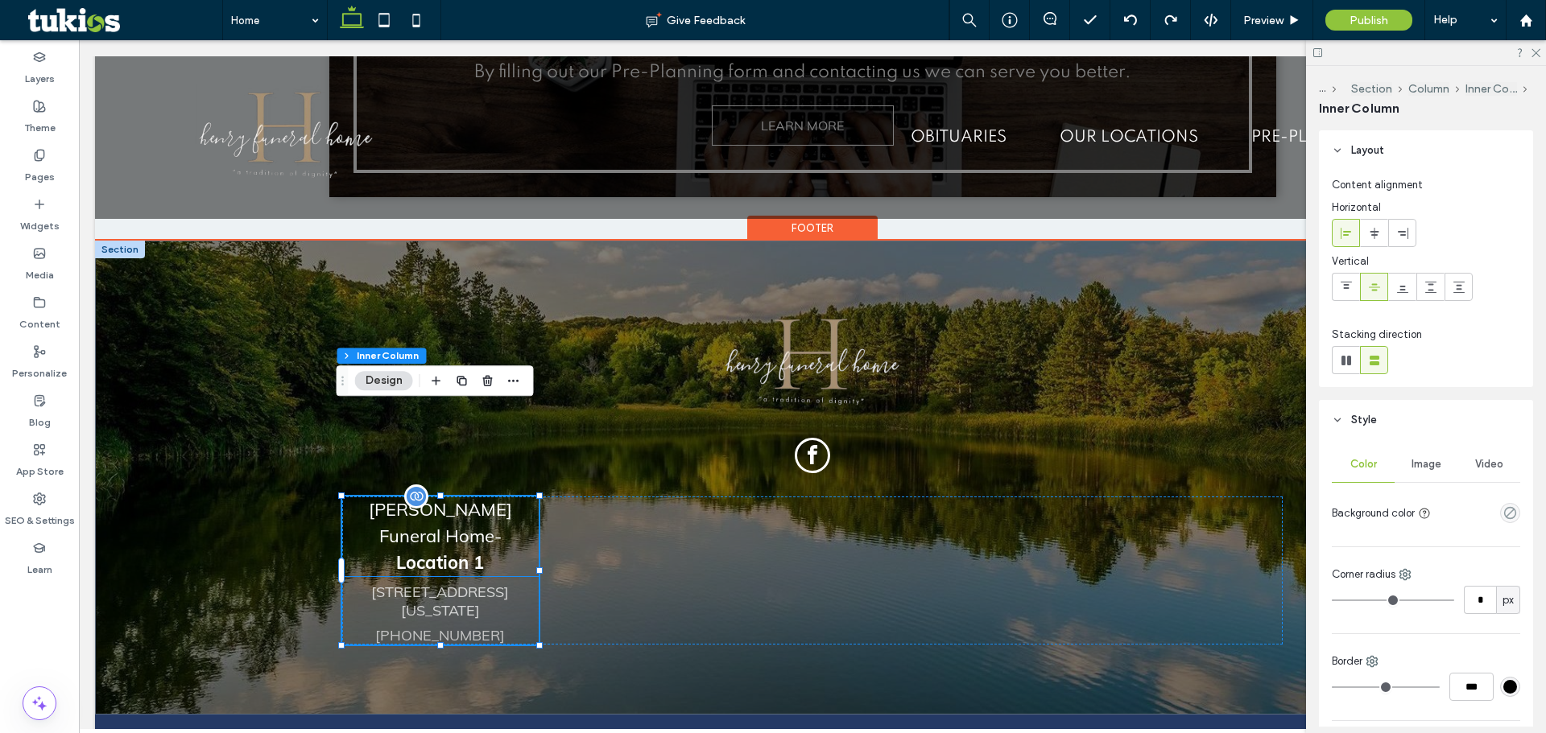
click at [444, 551] on strong "Location 1" at bounding box center [440, 562] width 88 height 23
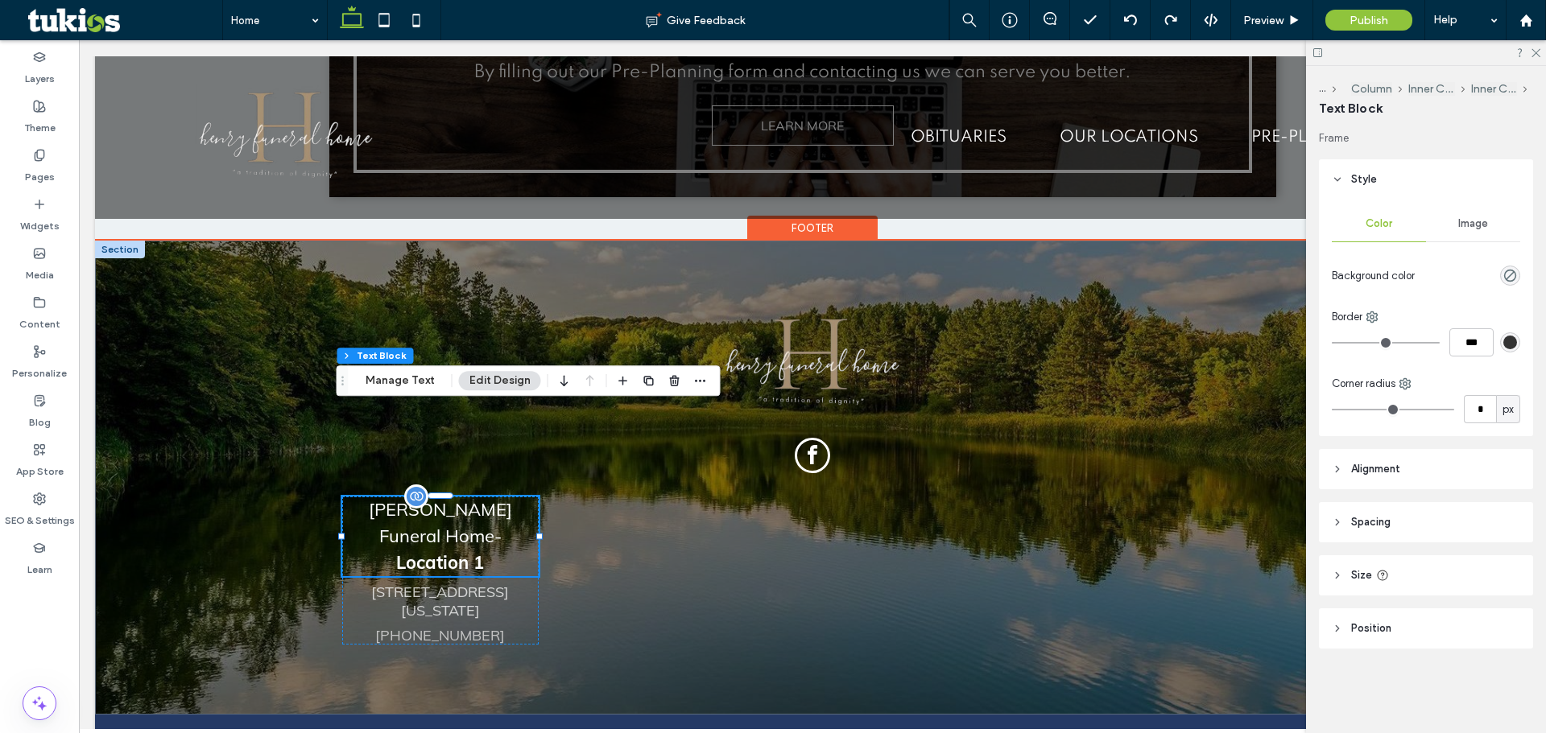
click at [467, 551] on strong "Location 1" at bounding box center [440, 562] width 88 height 23
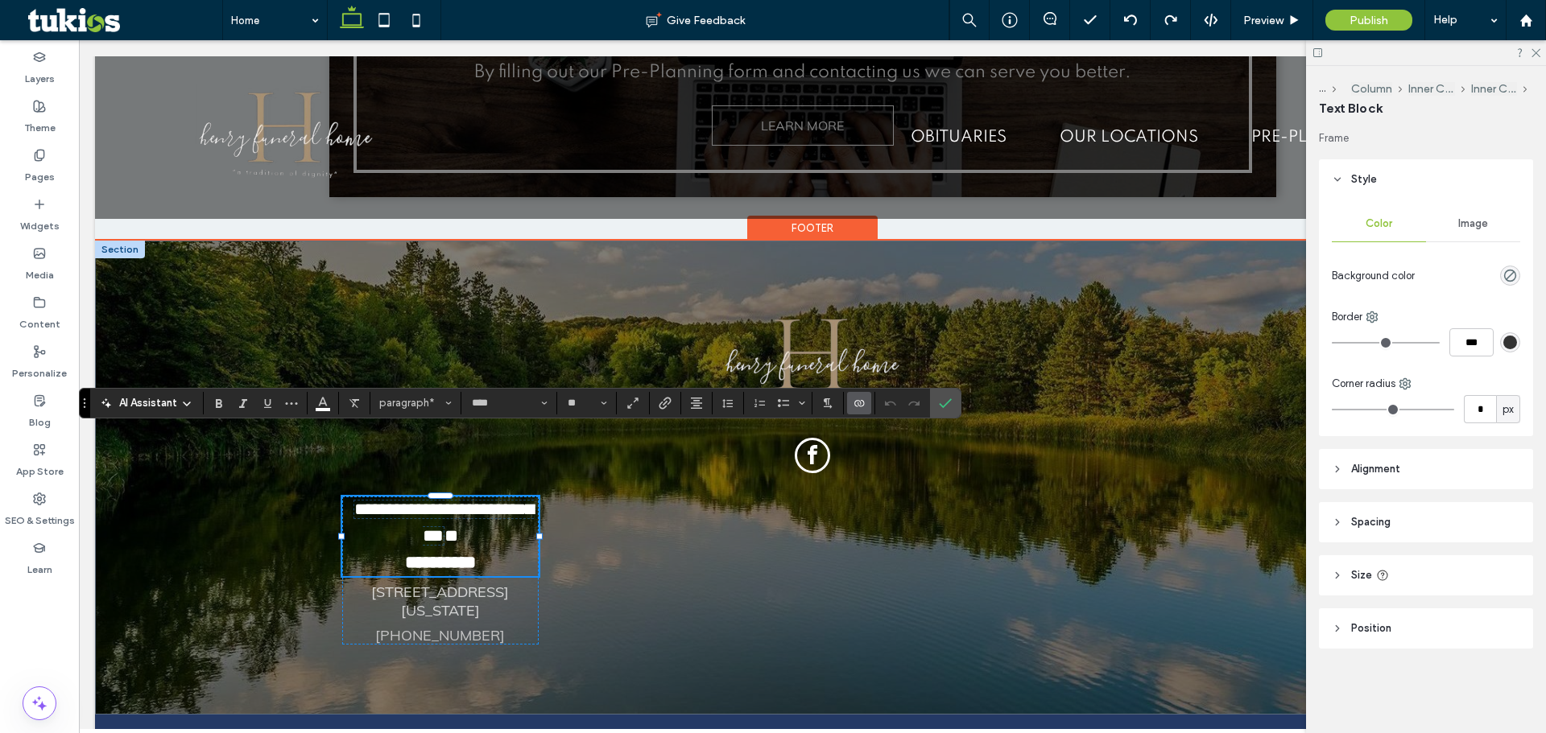
click at [467, 554] on strong "**********" at bounding box center [440, 563] width 71 height 18
click at [489, 550] on p "**********" at bounding box center [440, 563] width 196 height 27
click at [509, 497] on p "**********" at bounding box center [440, 523] width 196 height 53
click at [490, 550] on p "**********" at bounding box center [440, 563] width 196 height 27
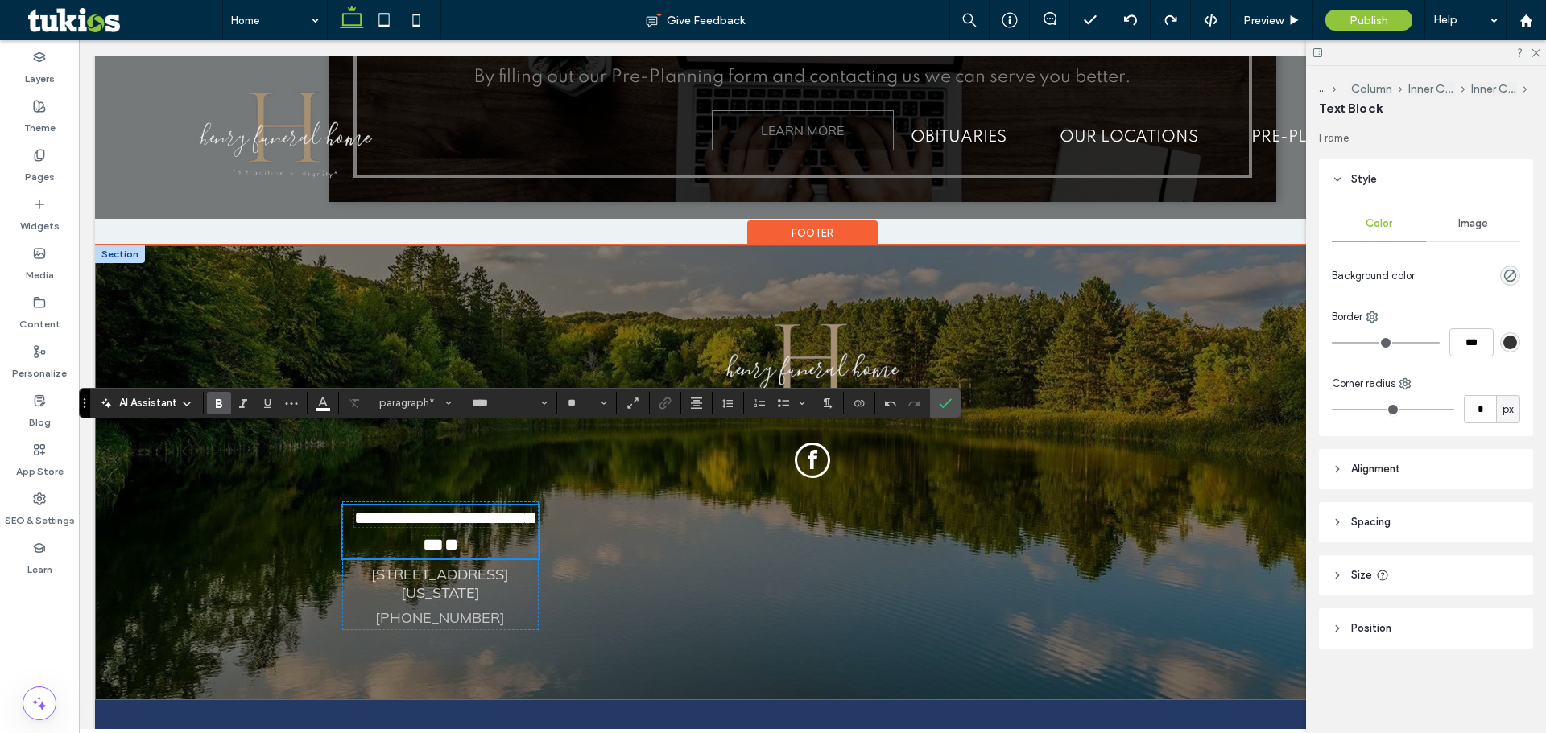
type input "**"
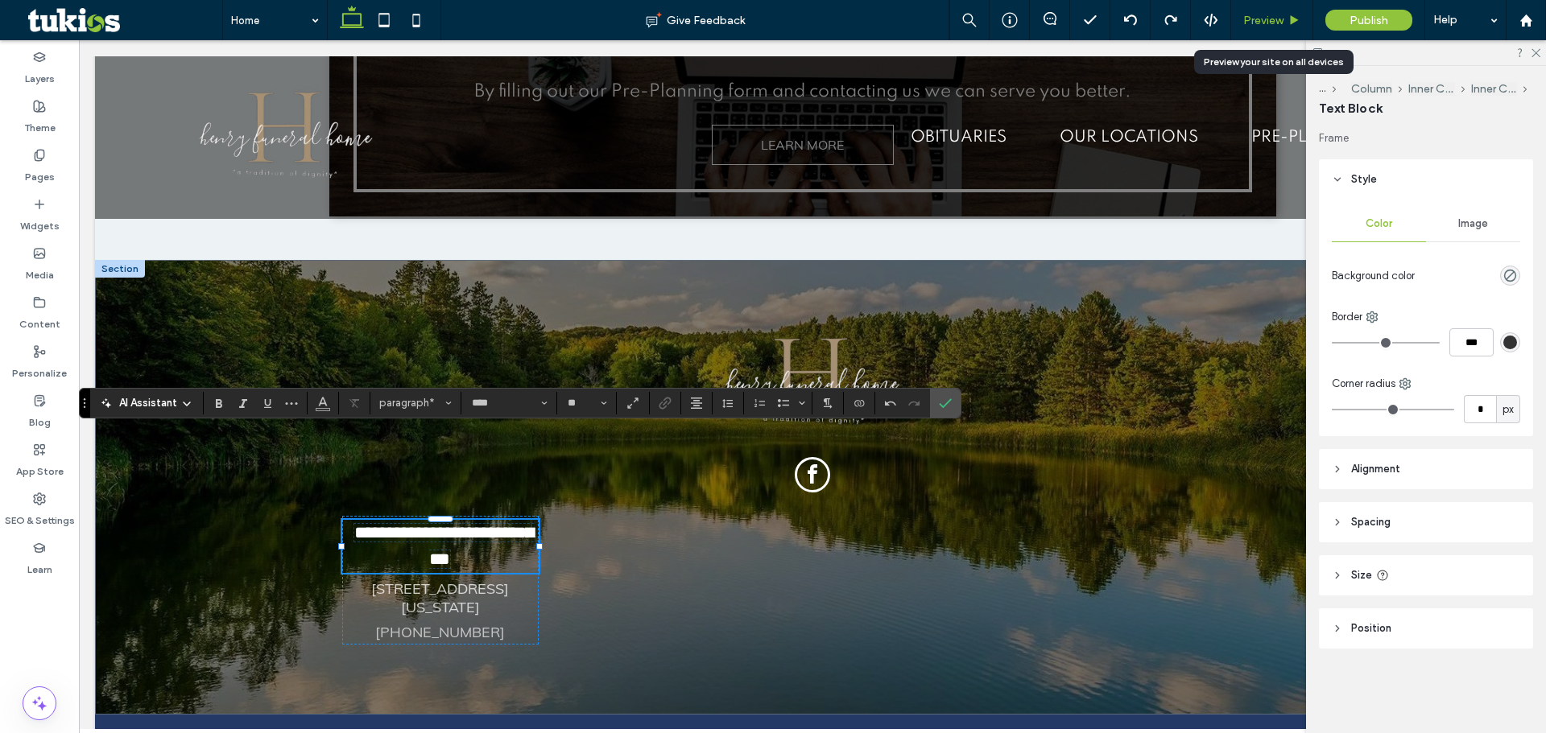
drag, startPoint x: 1262, startPoint y: 19, endPoint x: 352, endPoint y: 386, distance: 981.6
click at [1262, 19] on span "Preview" at bounding box center [1263, 21] width 40 height 14
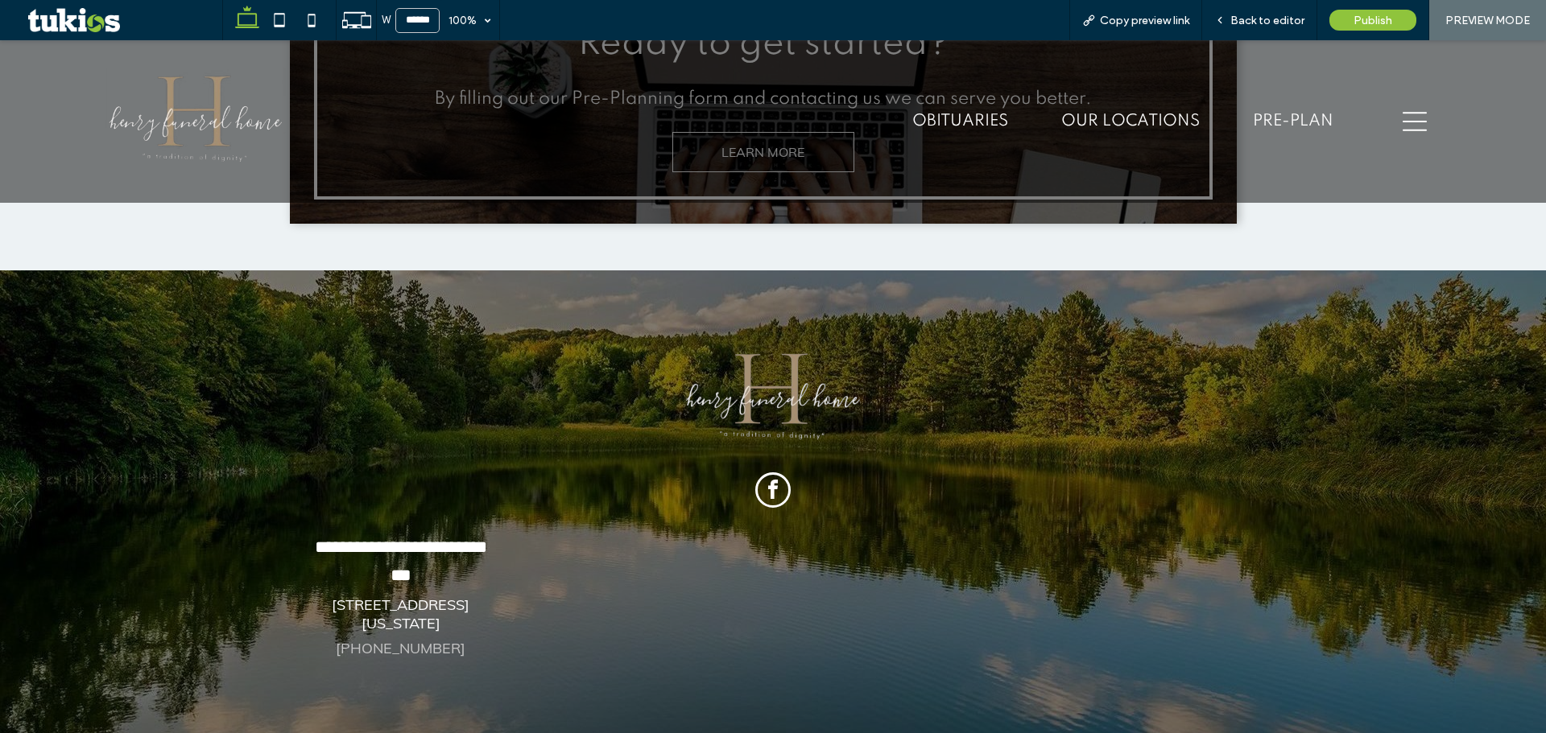
scroll to position [4108, 0]
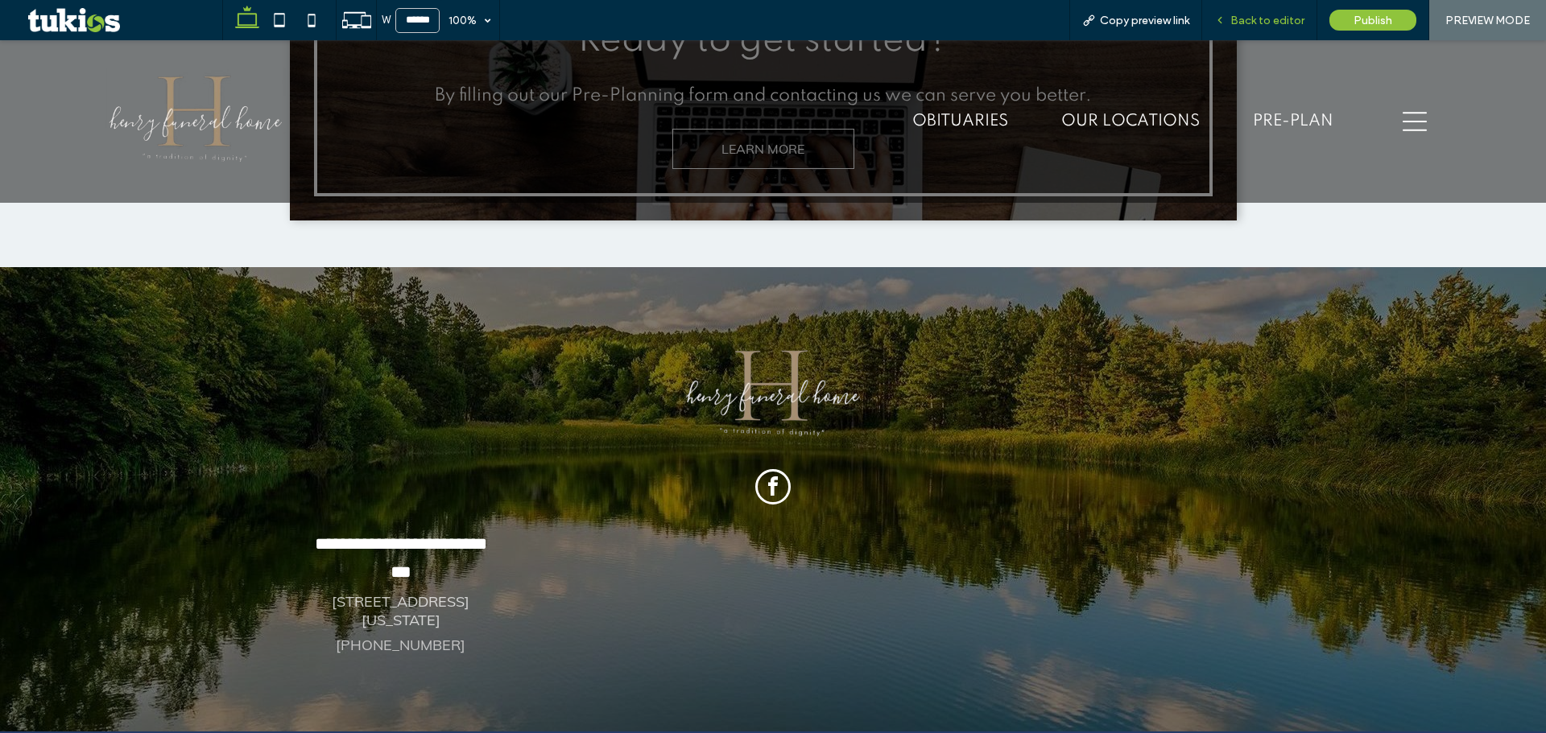
click at [1263, 23] on span "Back to editor" at bounding box center [1267, 21] width 74 height 14
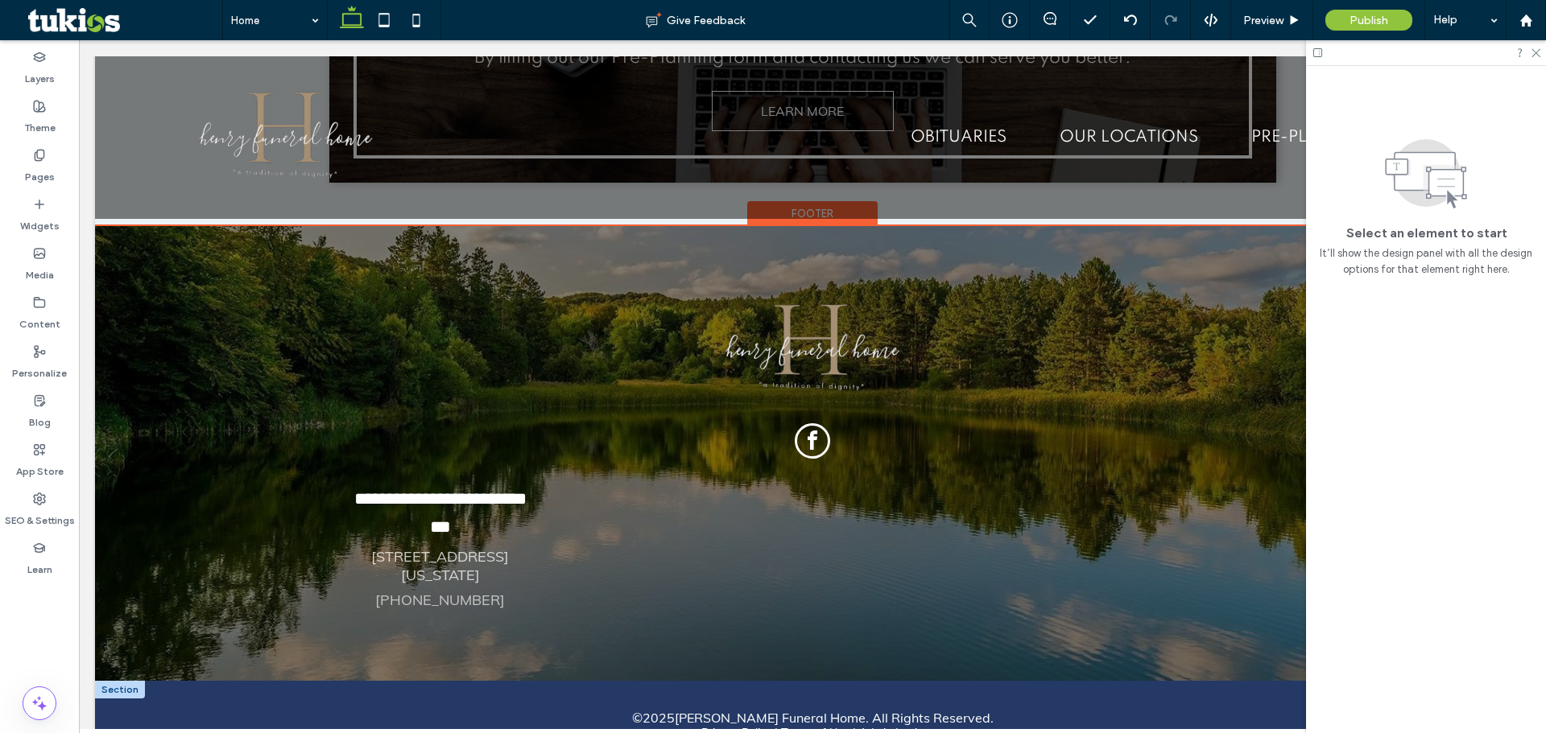
scroll to position [4056, 0]
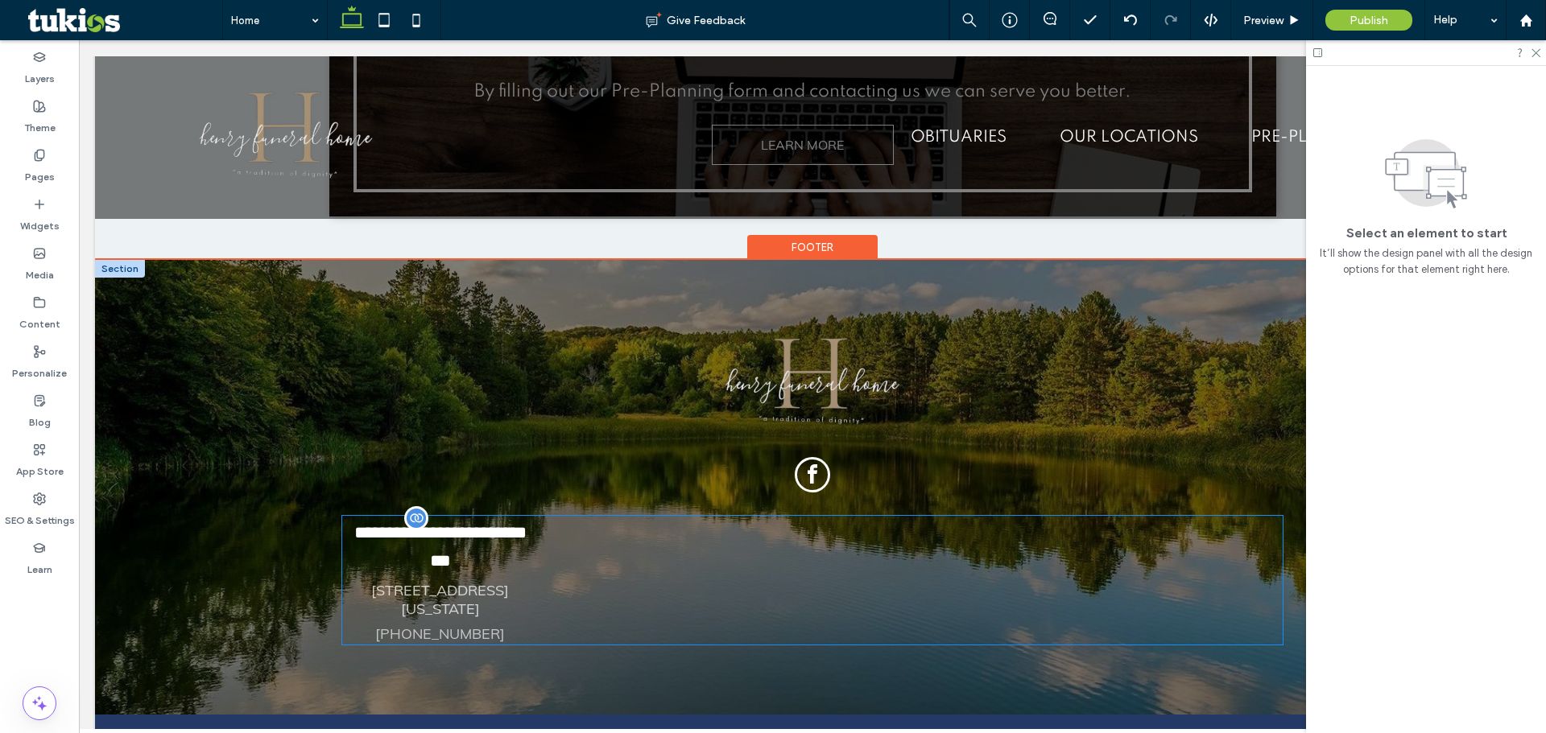
click at [450, 524] on span "**********" at bounding box center [440, 547] width 172 height 46
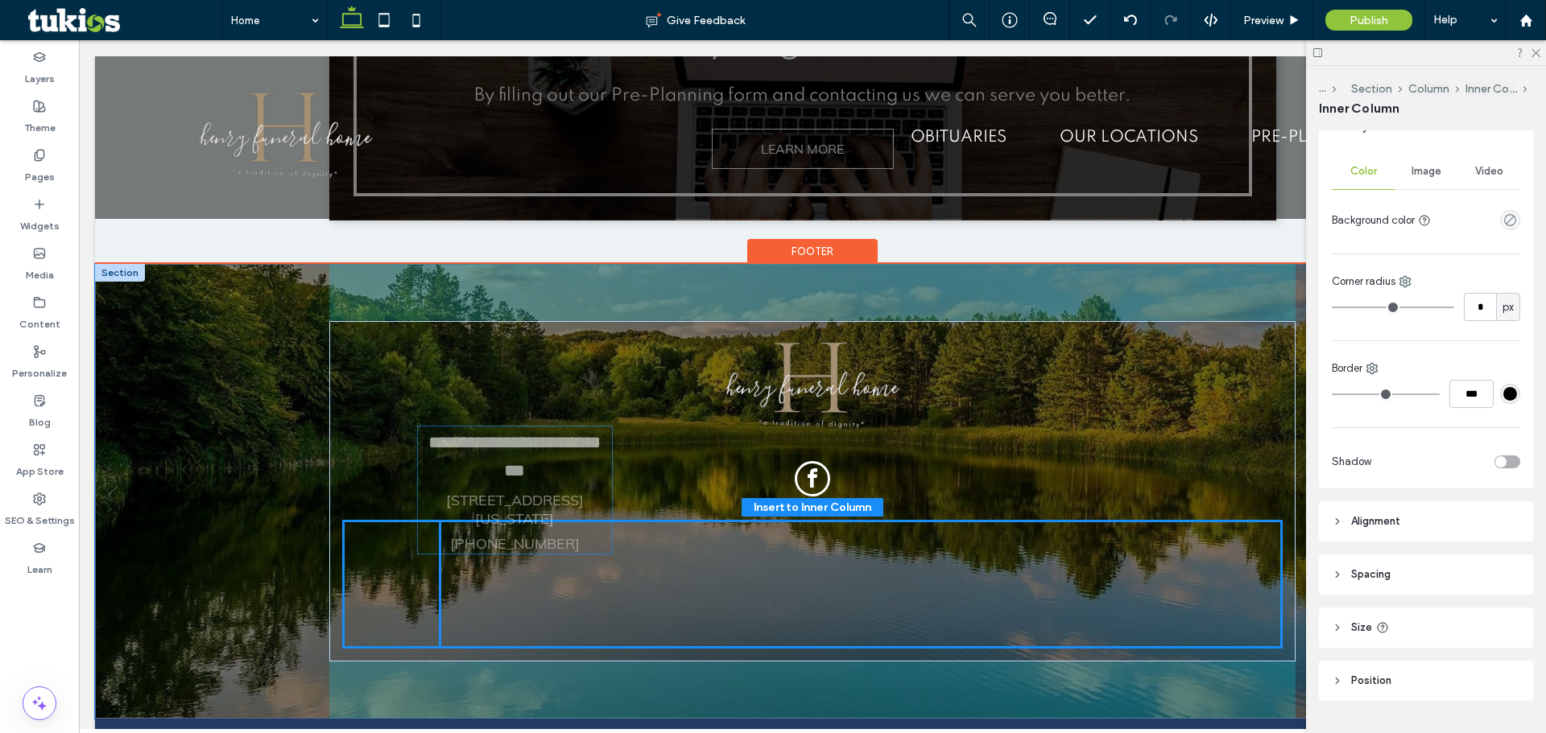
scroll to position [332, 0]
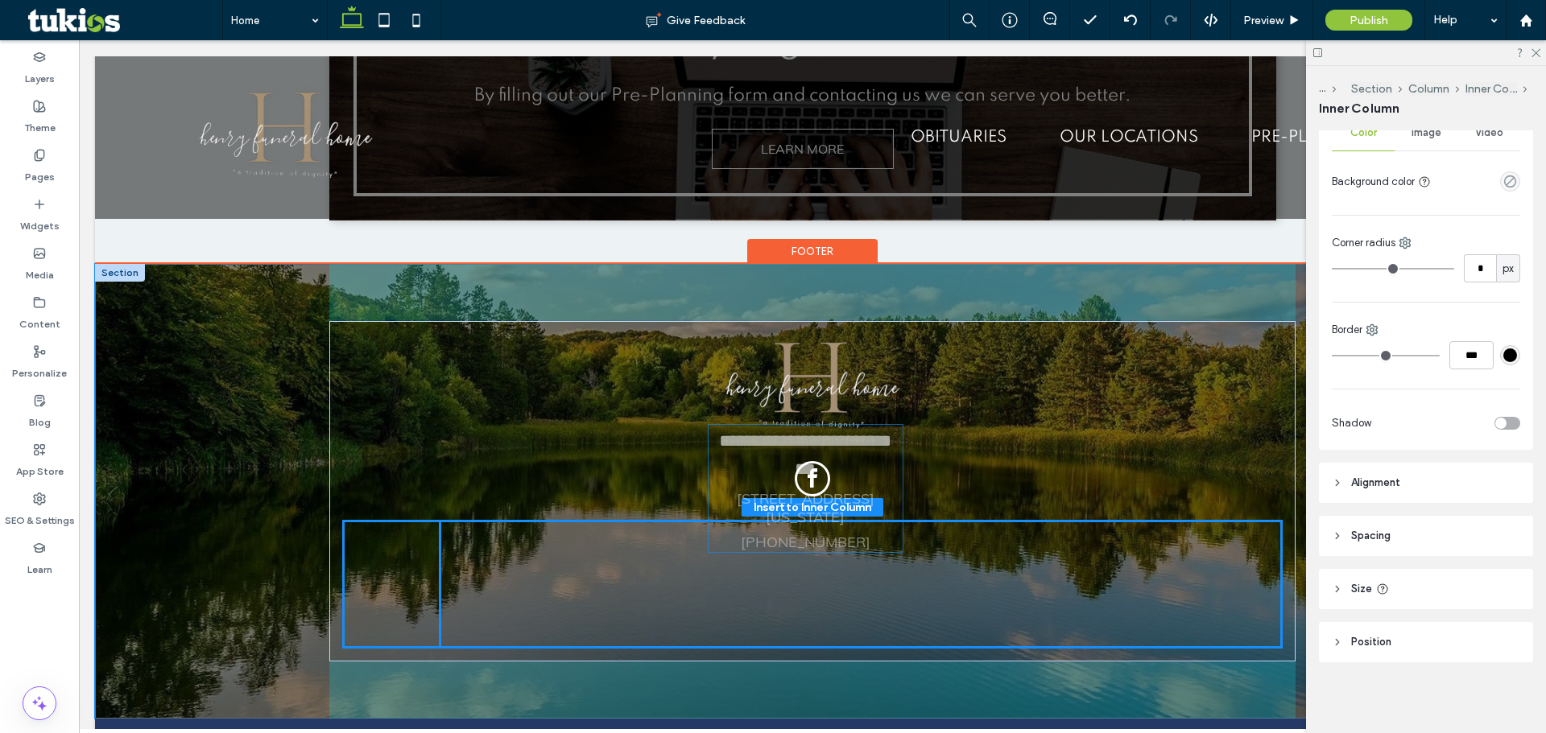
drag, startPoint x: 521, startPoint y: 479, endPoint x: 892, endPoint y: 477, distance: 371.1
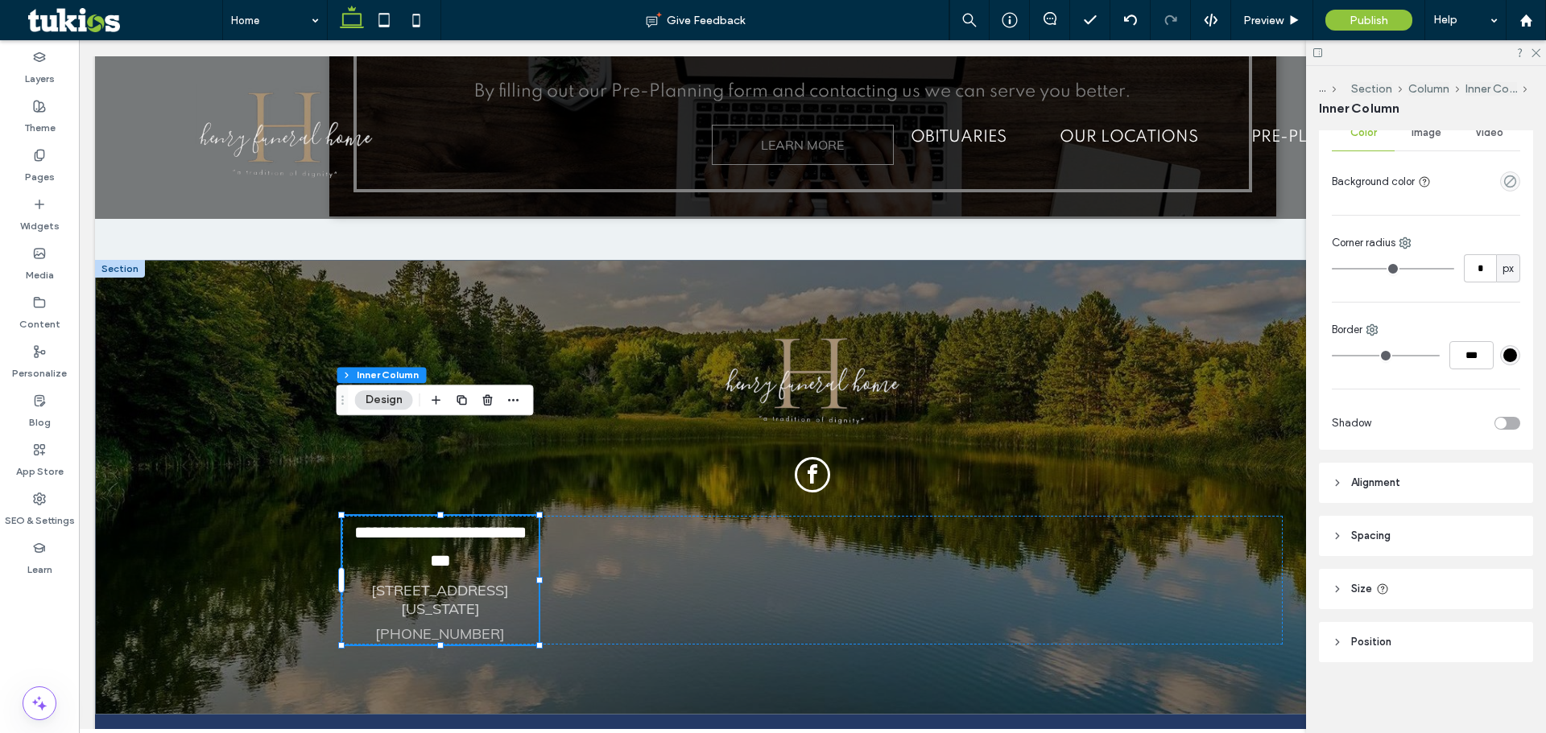
click at [1481, 485] on header "Alignment" at bounding box center [1426, 483] width 214 height 40
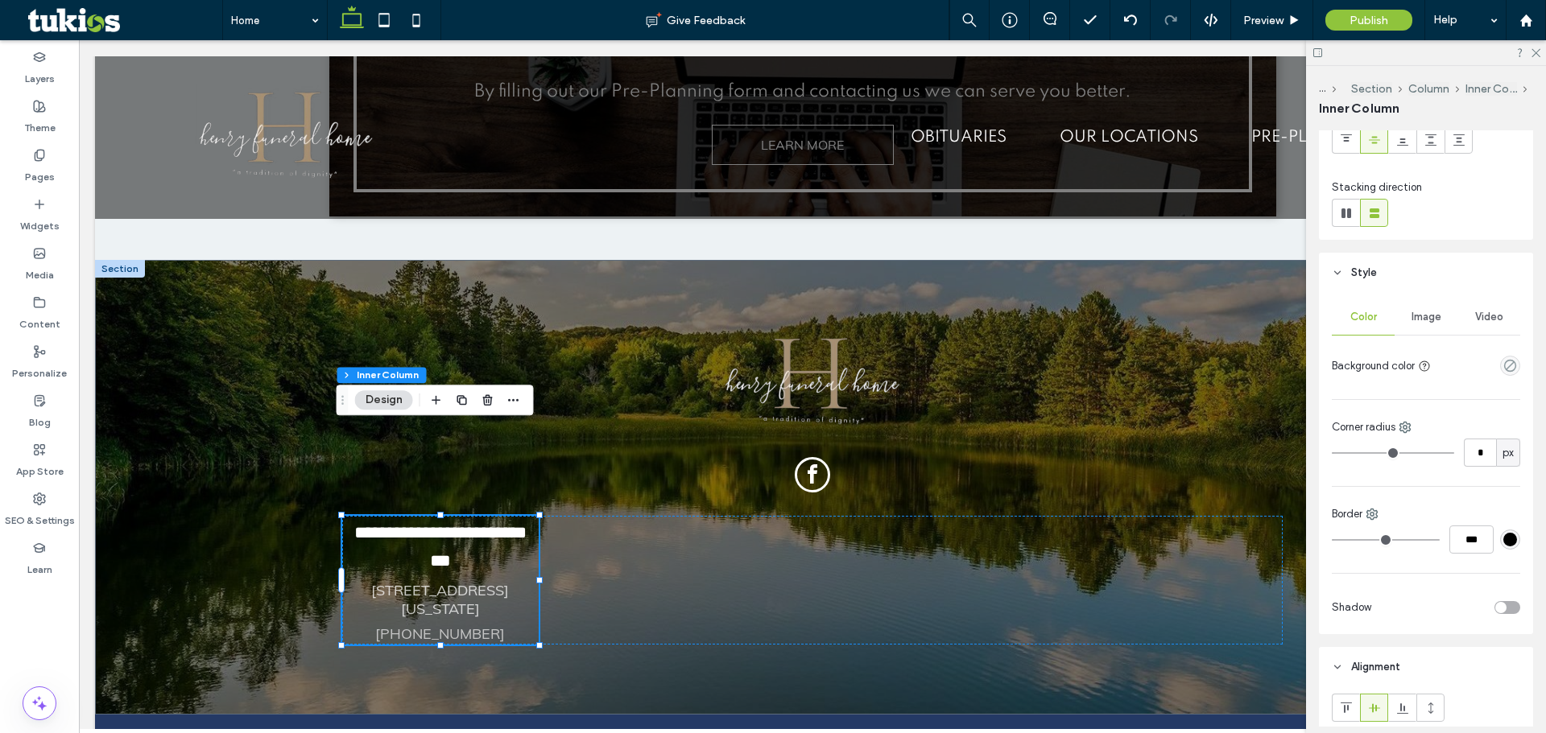
scroll to position [0, 0]
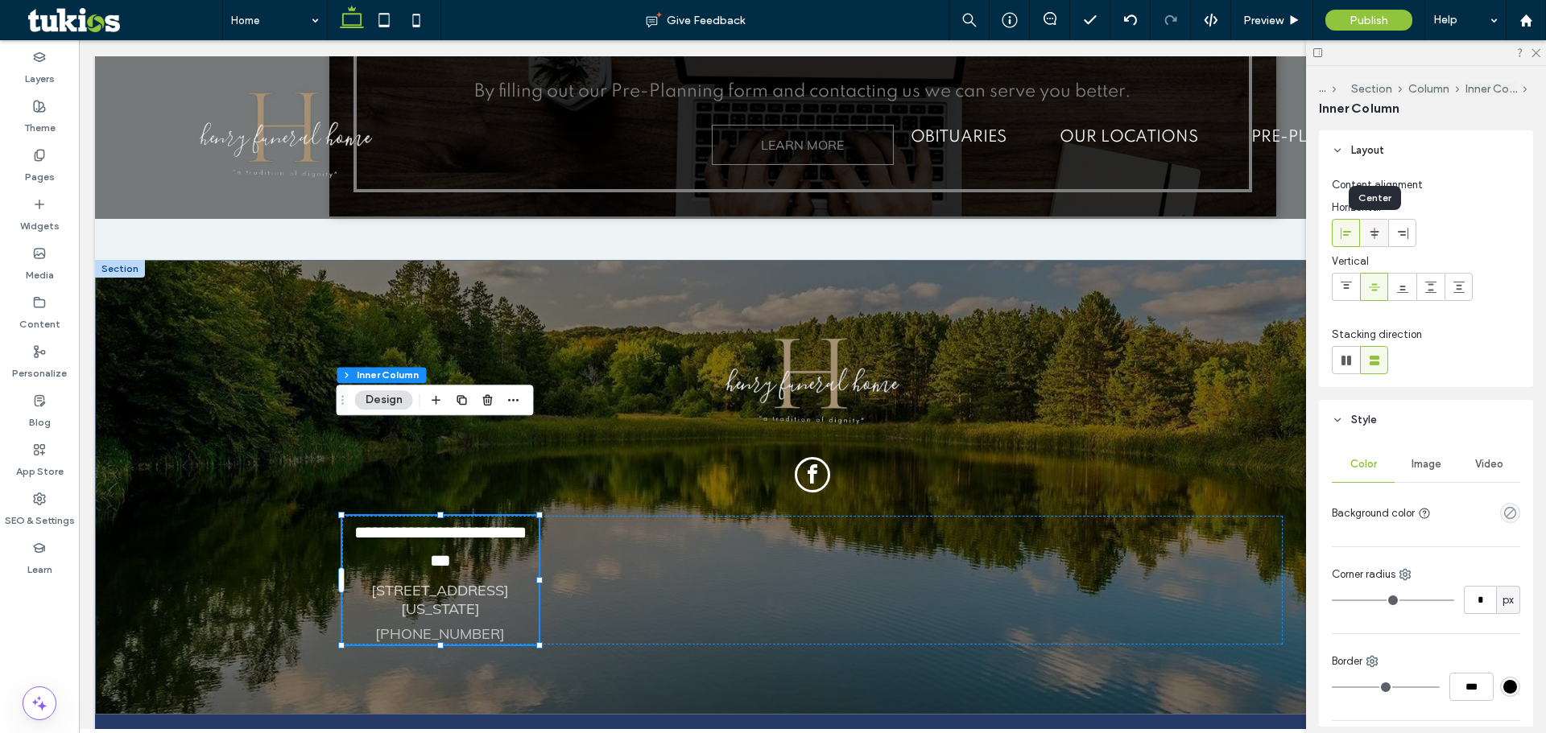
click at [1378, 234] on icon at bounding box center [1374, 233] width 13 height 13
click at [1352, 244] on div at bounding box center [1345, 233] width 27 height 27
click at [1392, 241] on div at bounding box center [1402, 233] width 27 height 27
click at [1373, 237] on use at bounding box center [1373, 232] width 9 height 11
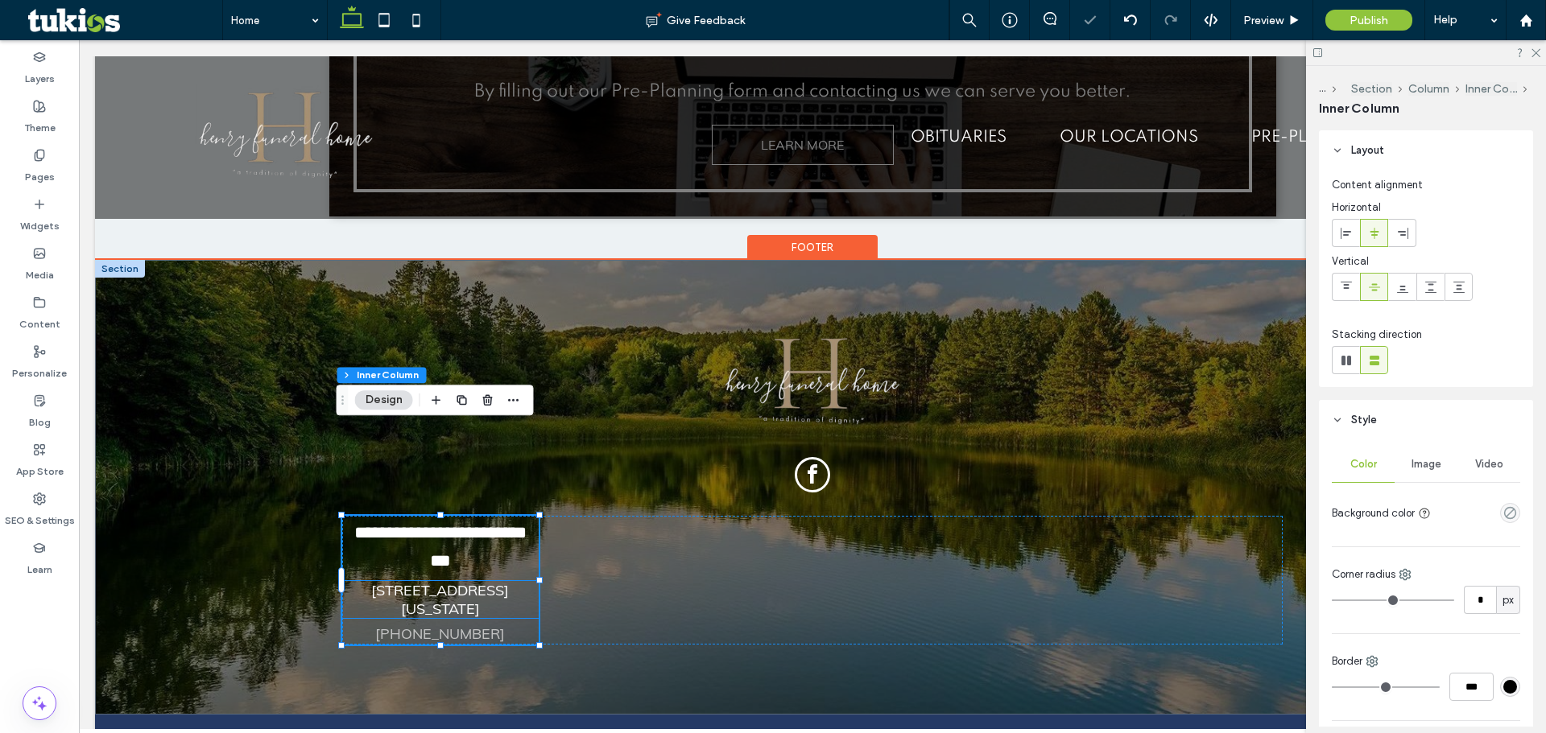
click at [474, 581] on link "[STREET_ADDRESS][US_STATE]" at bounding box center [440, 599] width 138 height 37
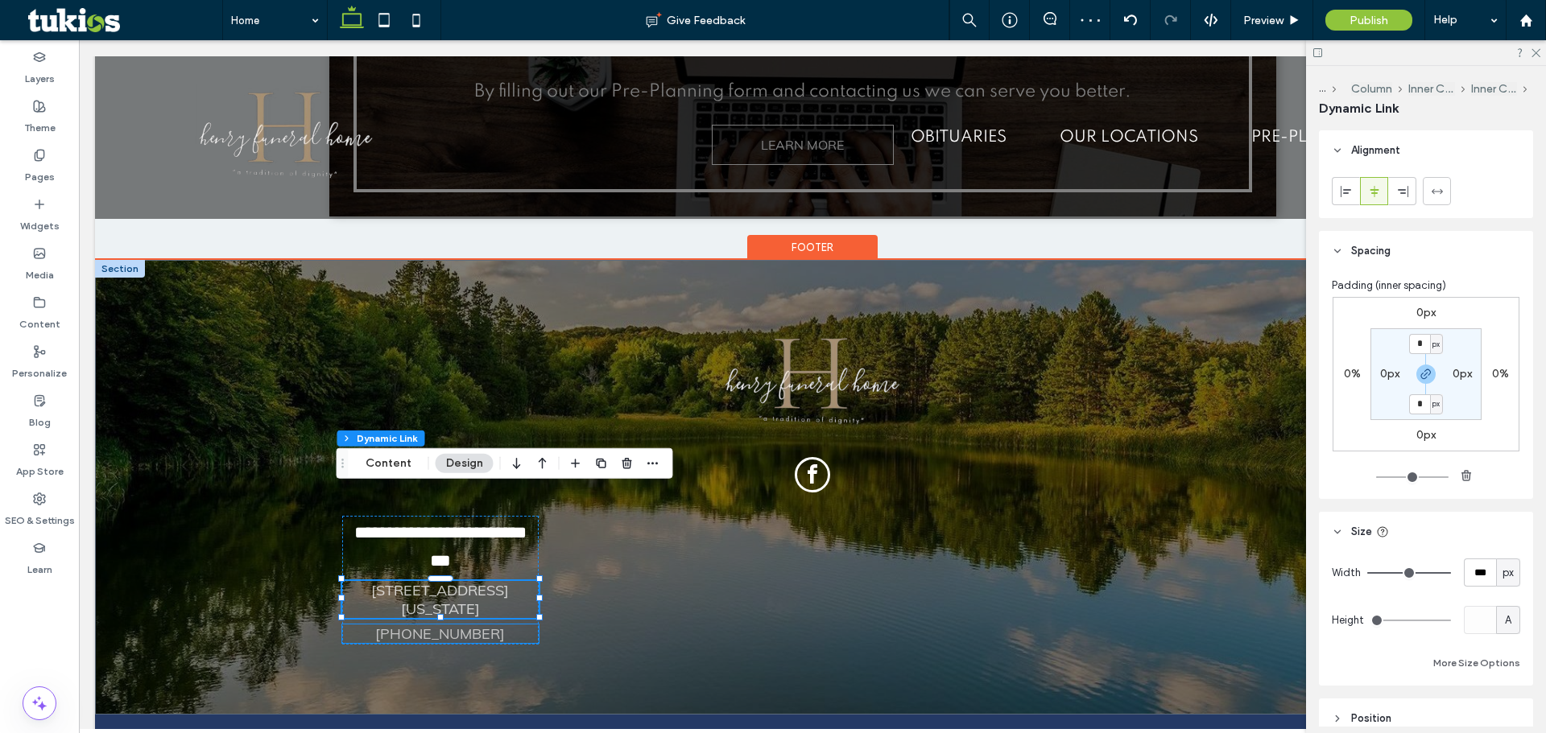
click at [526, 625] on div "[PHONE_NUMBER]" at bounding box center [440, 634] width 196 height 19
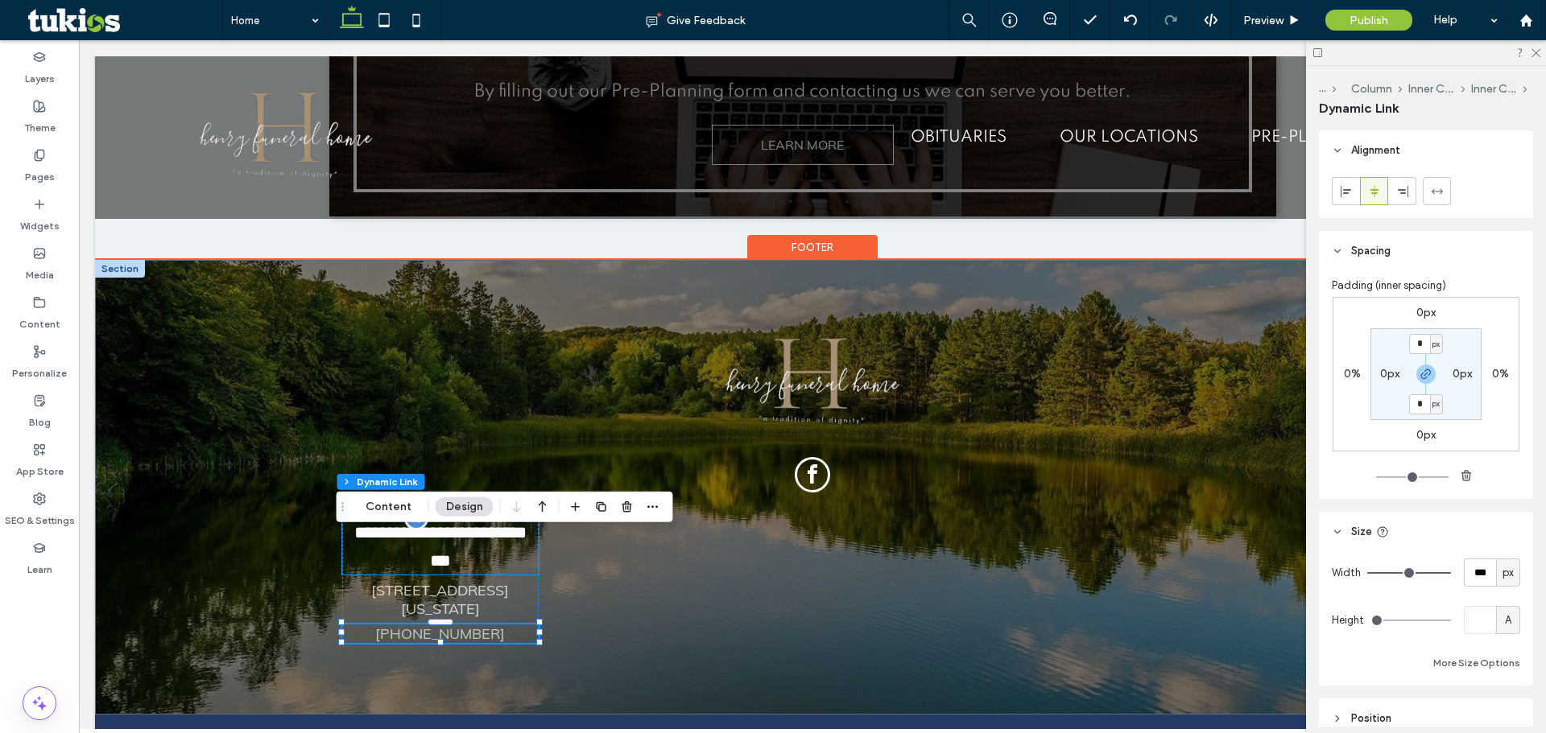
click at [525, 518] on p "**********" at bounding box center [440, 546] width 196 height 56
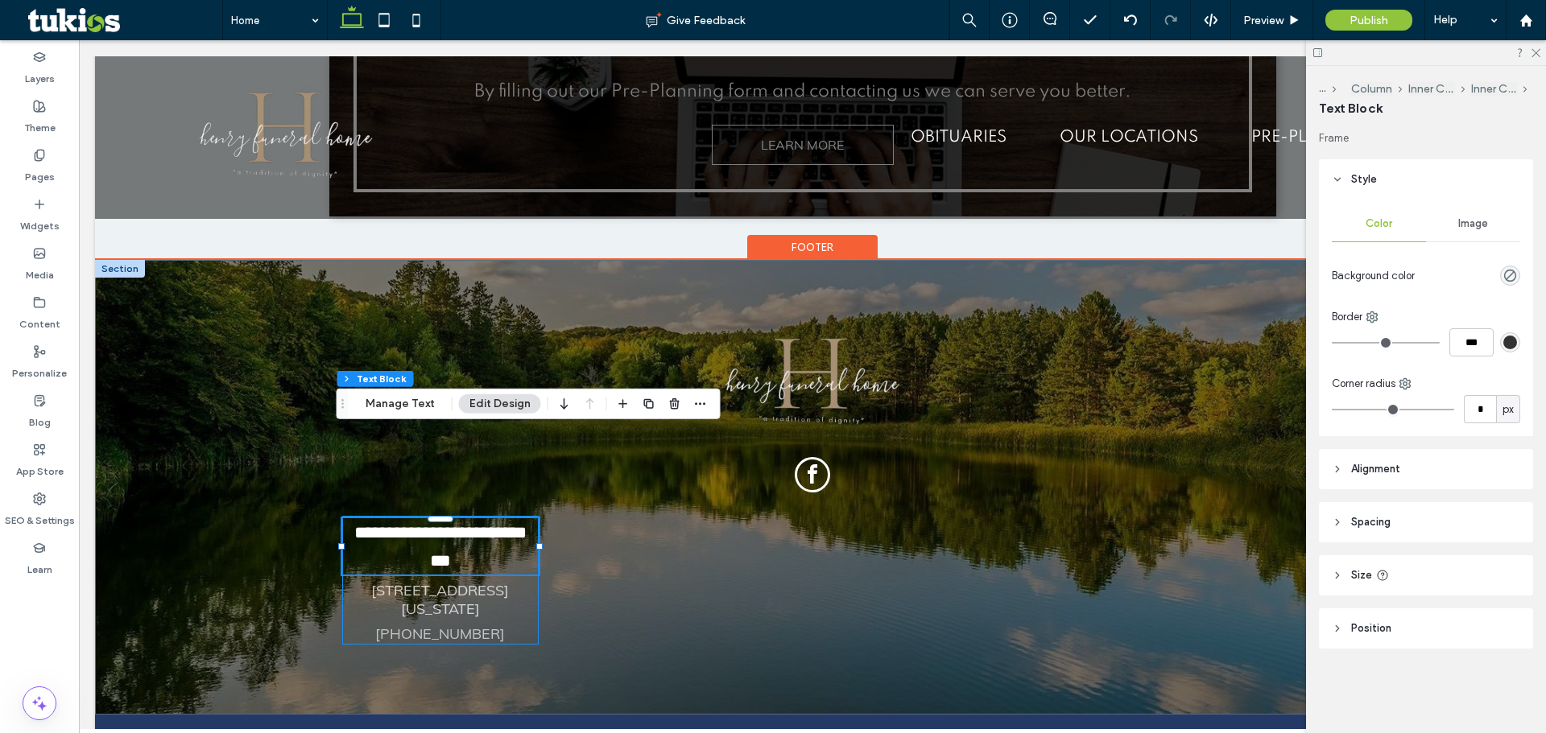
click at [532, 516] on div "**********" at bounding box center [440, 580] width 196 height 129
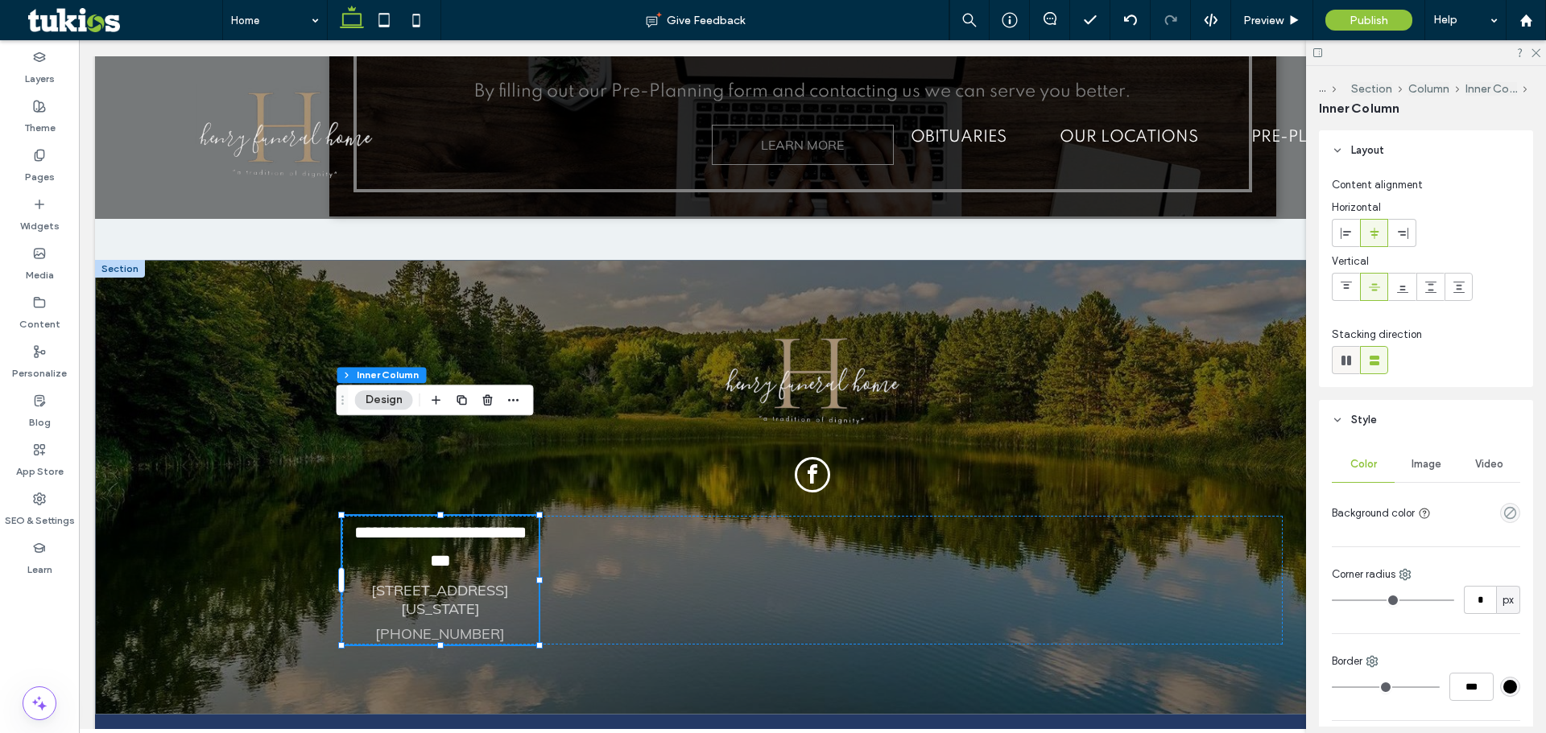
click at [1340, 369] on span at bounding box center [1346, 360] width 16 height 27
type input "*"
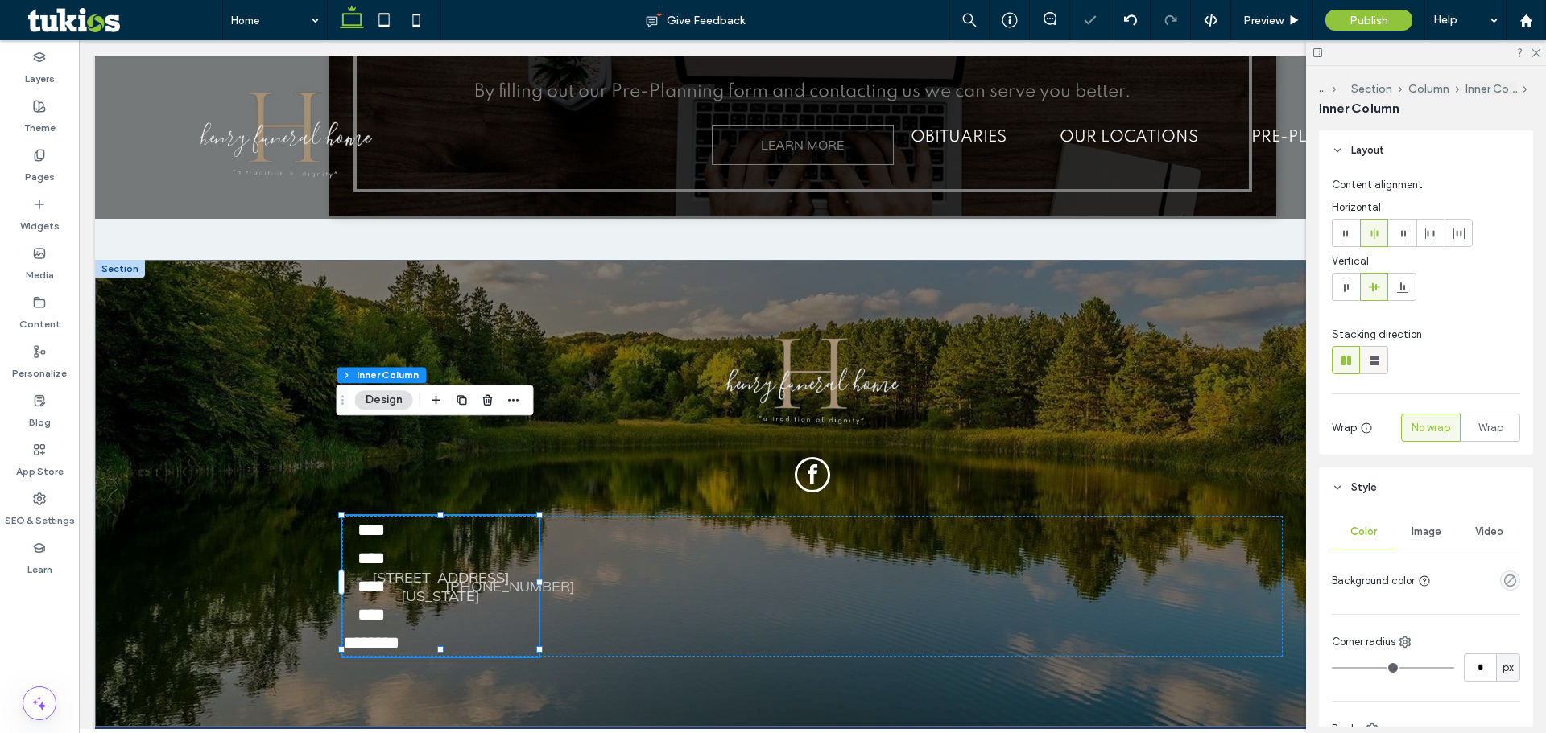
click at [1373, 365] on use at bounding box center [1374, 361] width 10 height 10
type input "*"
type input "***"
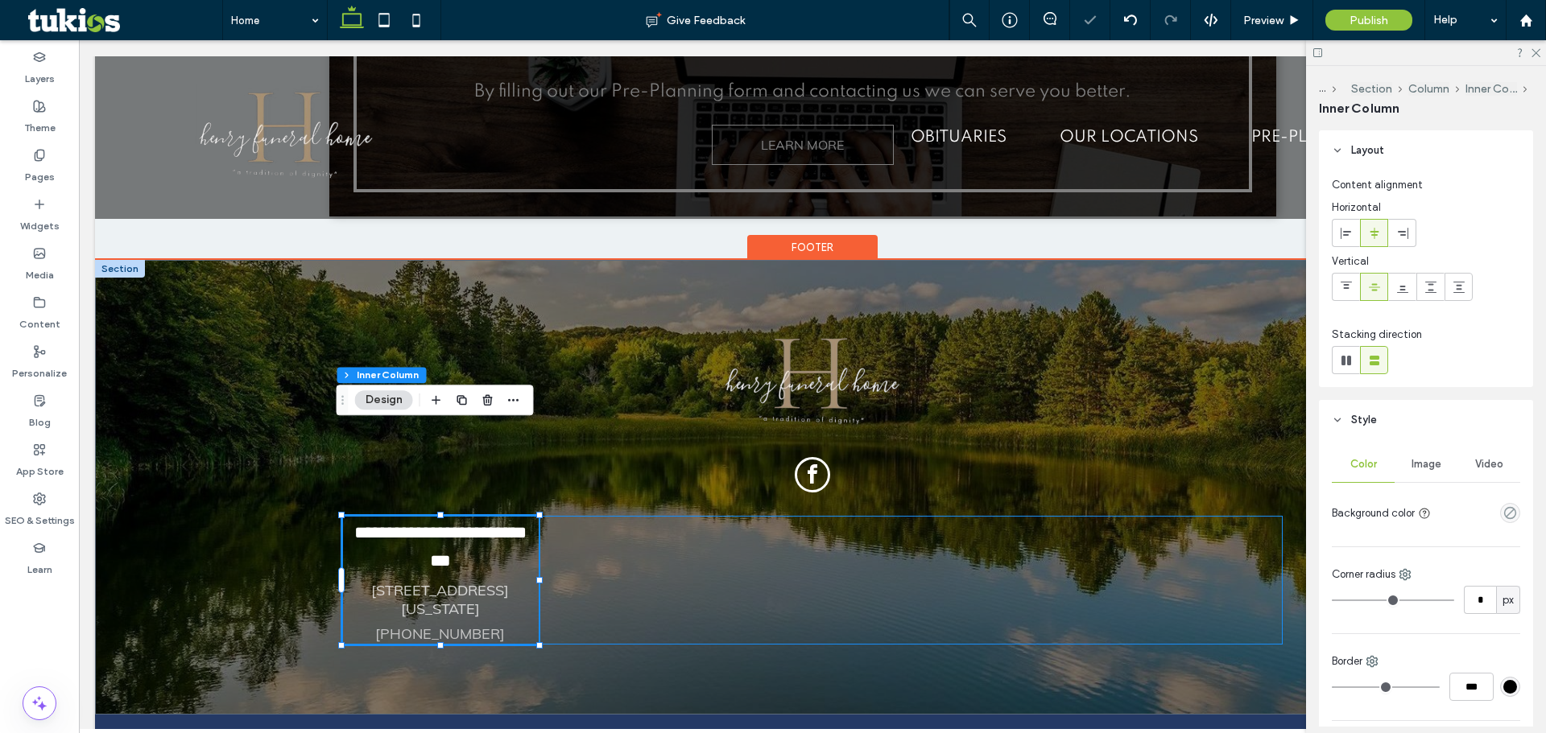
click at [744, 530] on div "**********" at bounding box center [812, 580] width 940 height 129
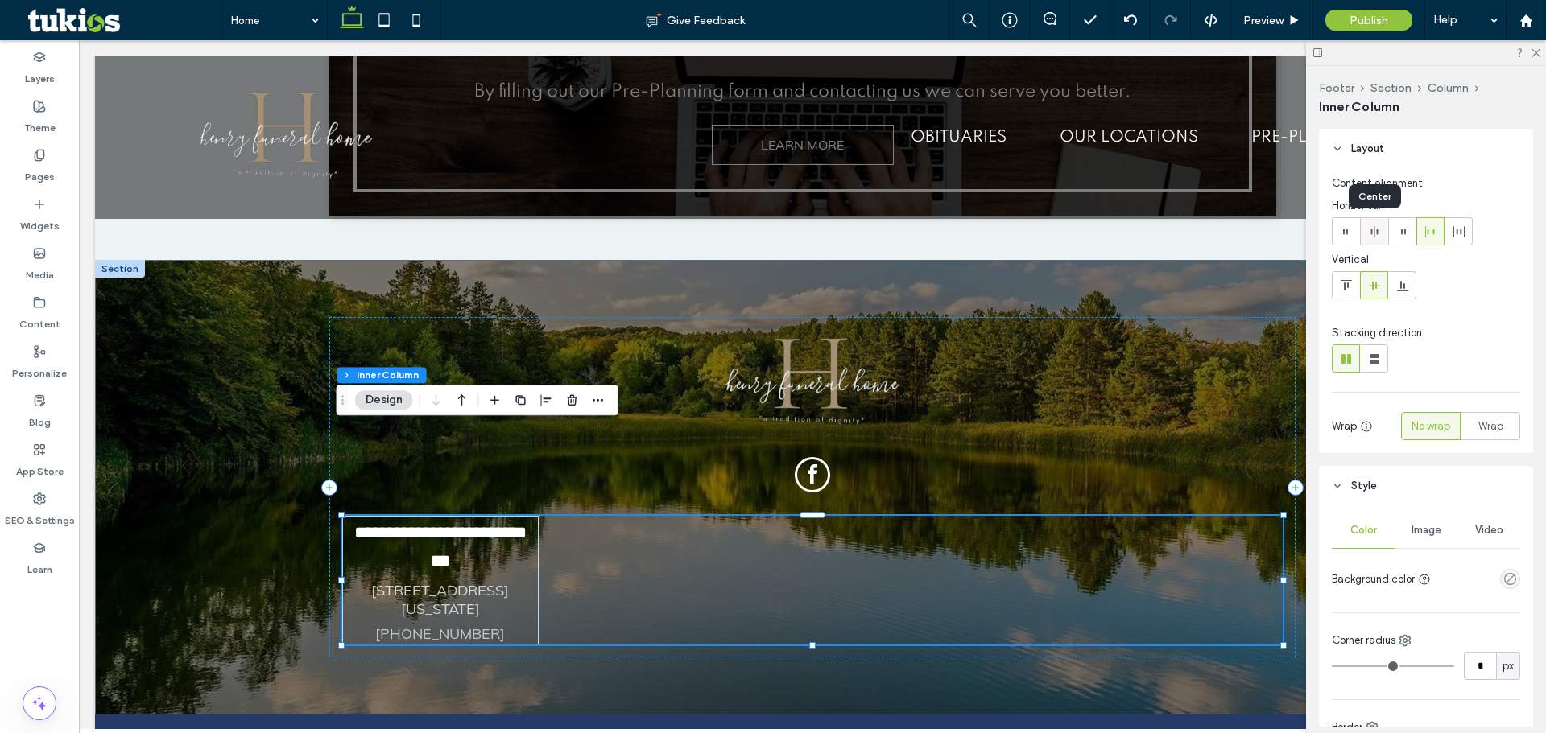
click at [1376, 230] on use at bounding box center [1373, 231] width 7 height 11
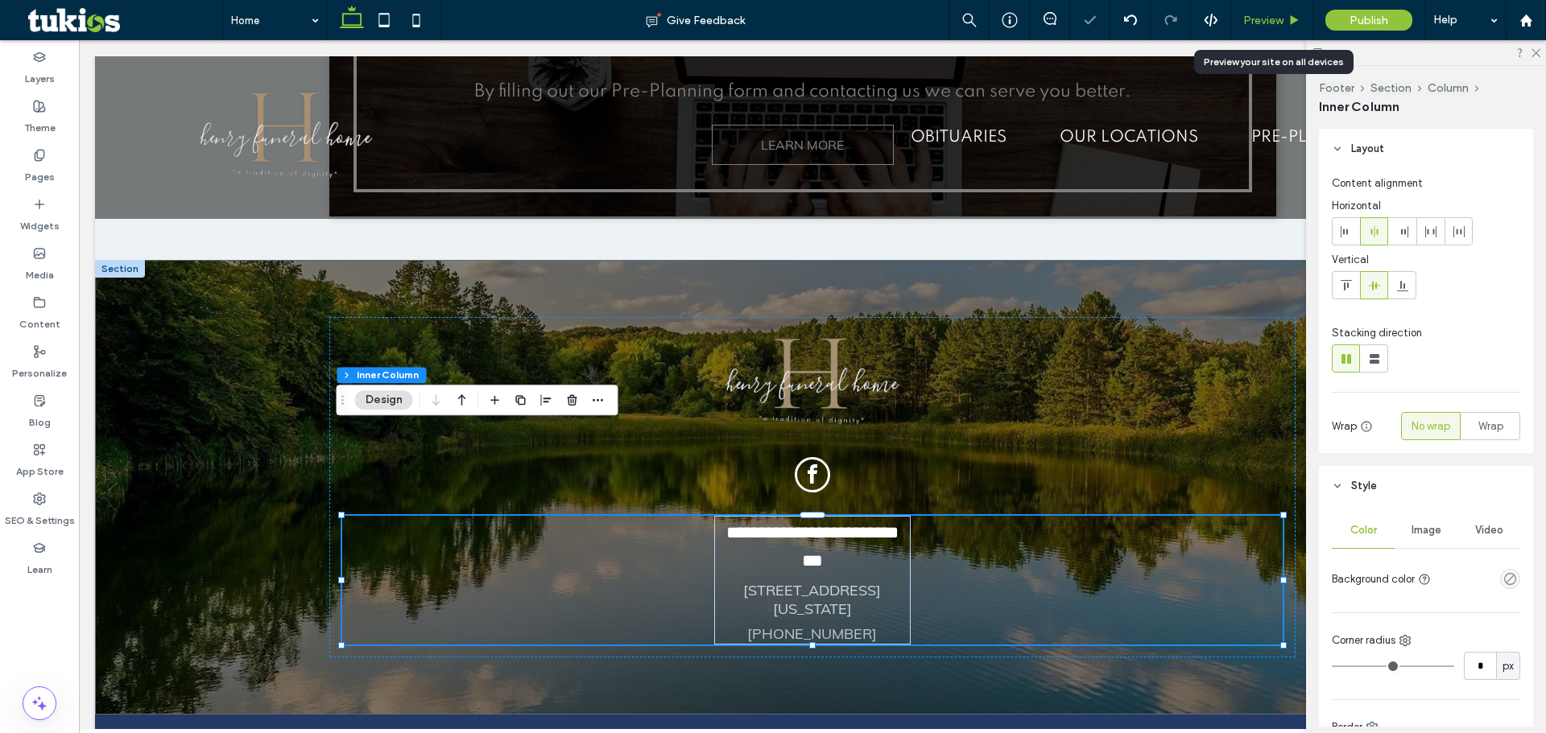
click at [1275, 10] on div "Preview" at bounding box center [1272, 20] width 82 height 40
click at [1274, 17] on span "Preview" at bounding box center [1263, 21] width 40 height 14
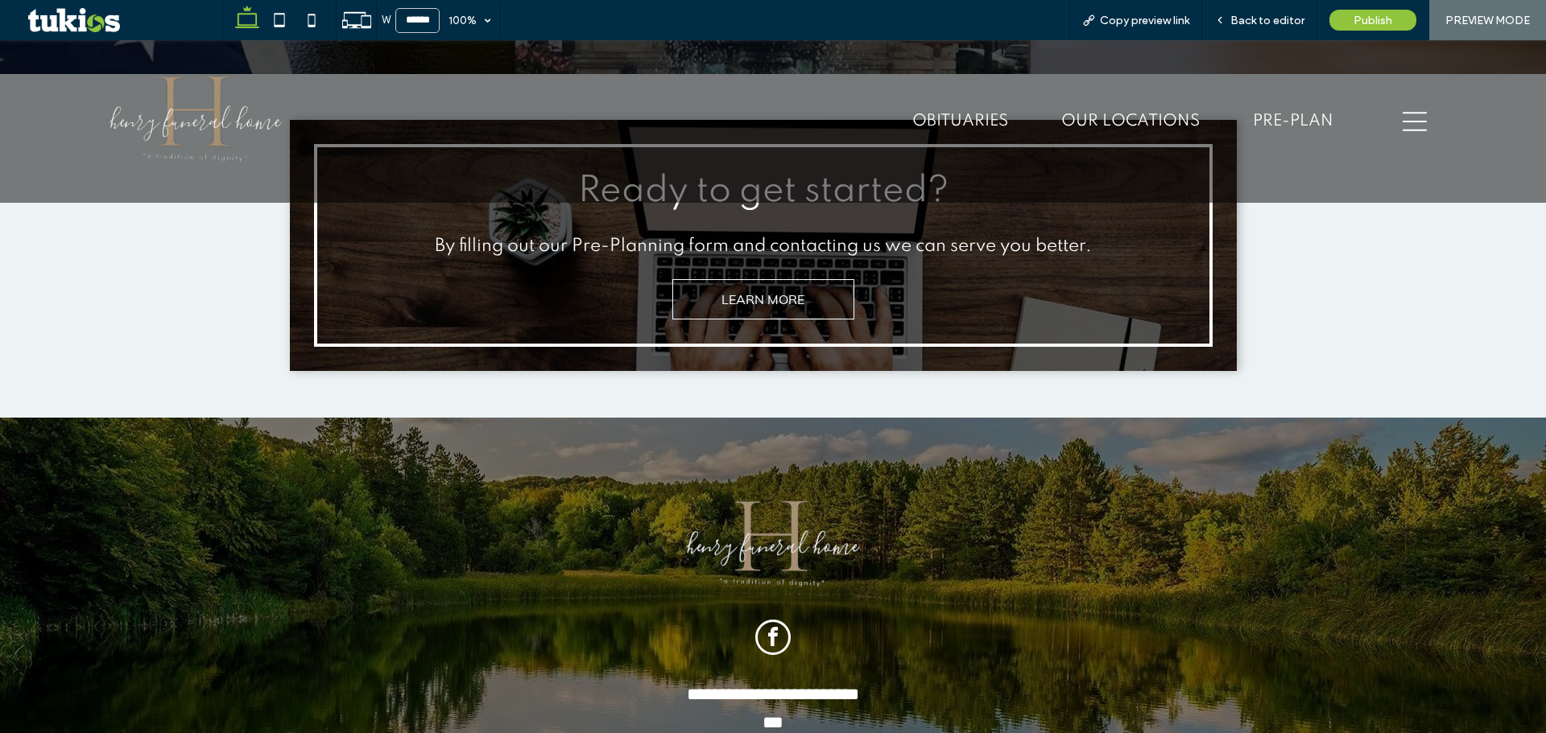
scroll to position [4108, 0]
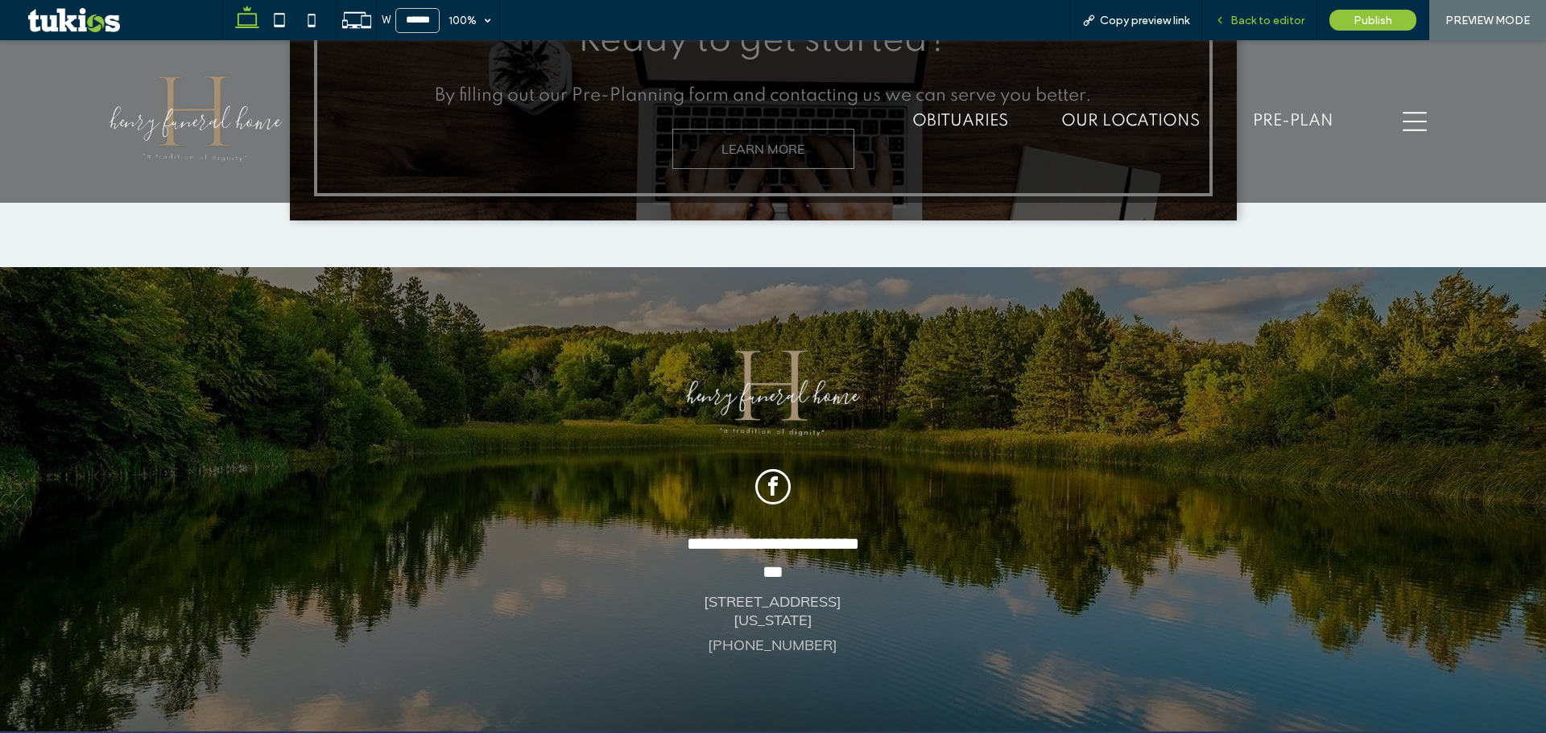
click at [1284, 17] on span "Back to editor" at bounding box center [1267, 21] width 74 height 14
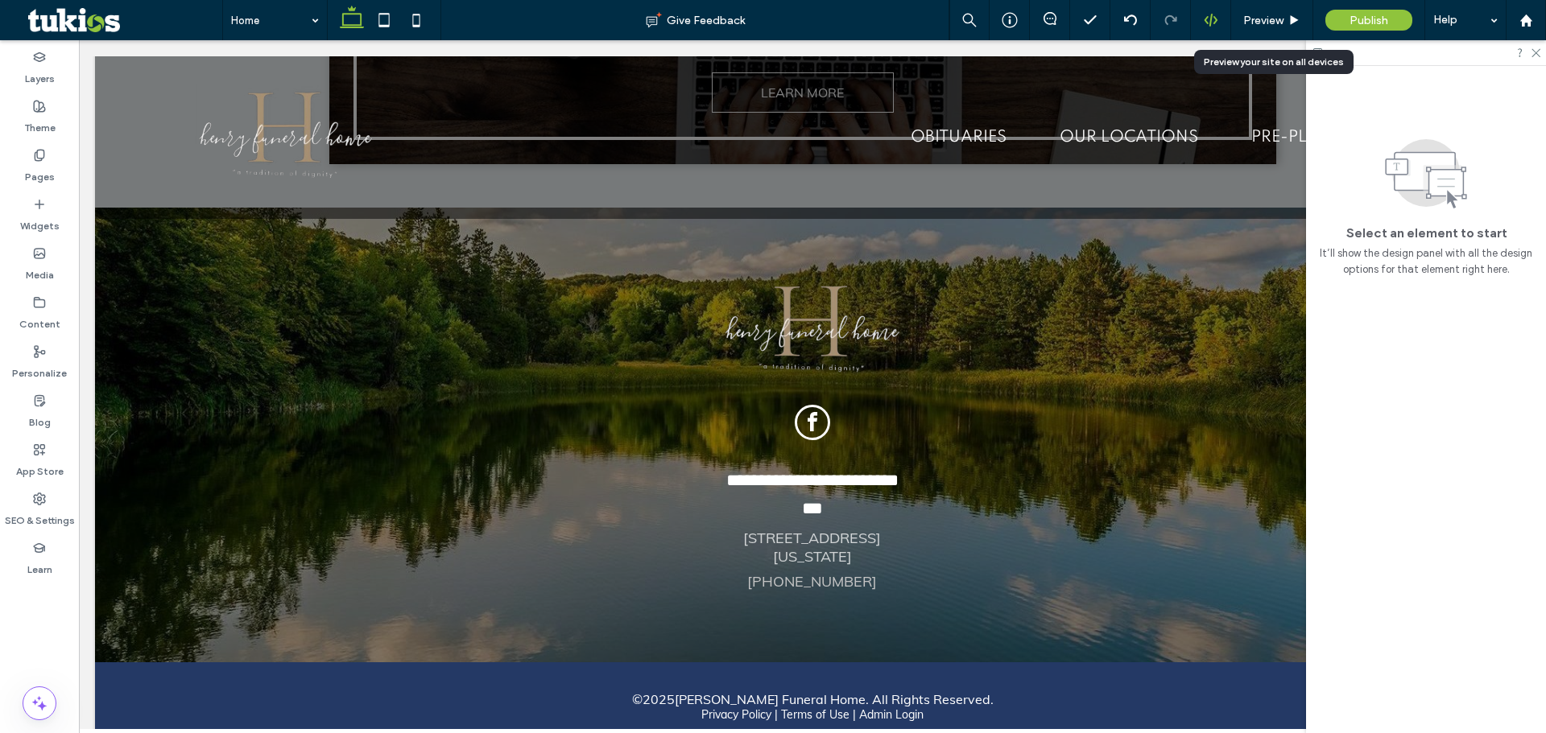
scroll to position [4052, 0]
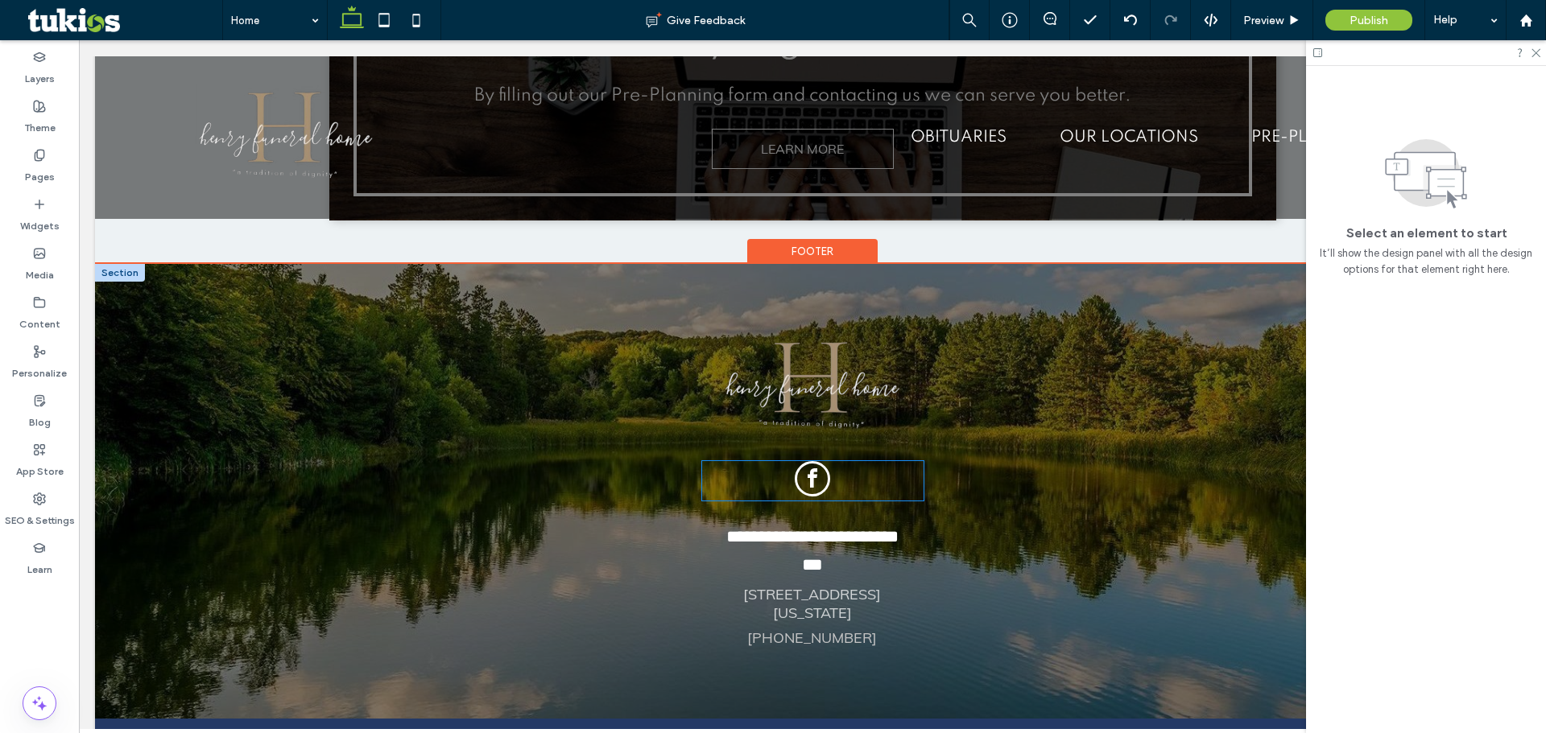
click at [799, 461] on span "facebook" at bounding box center [811, 478] width 35 height 35
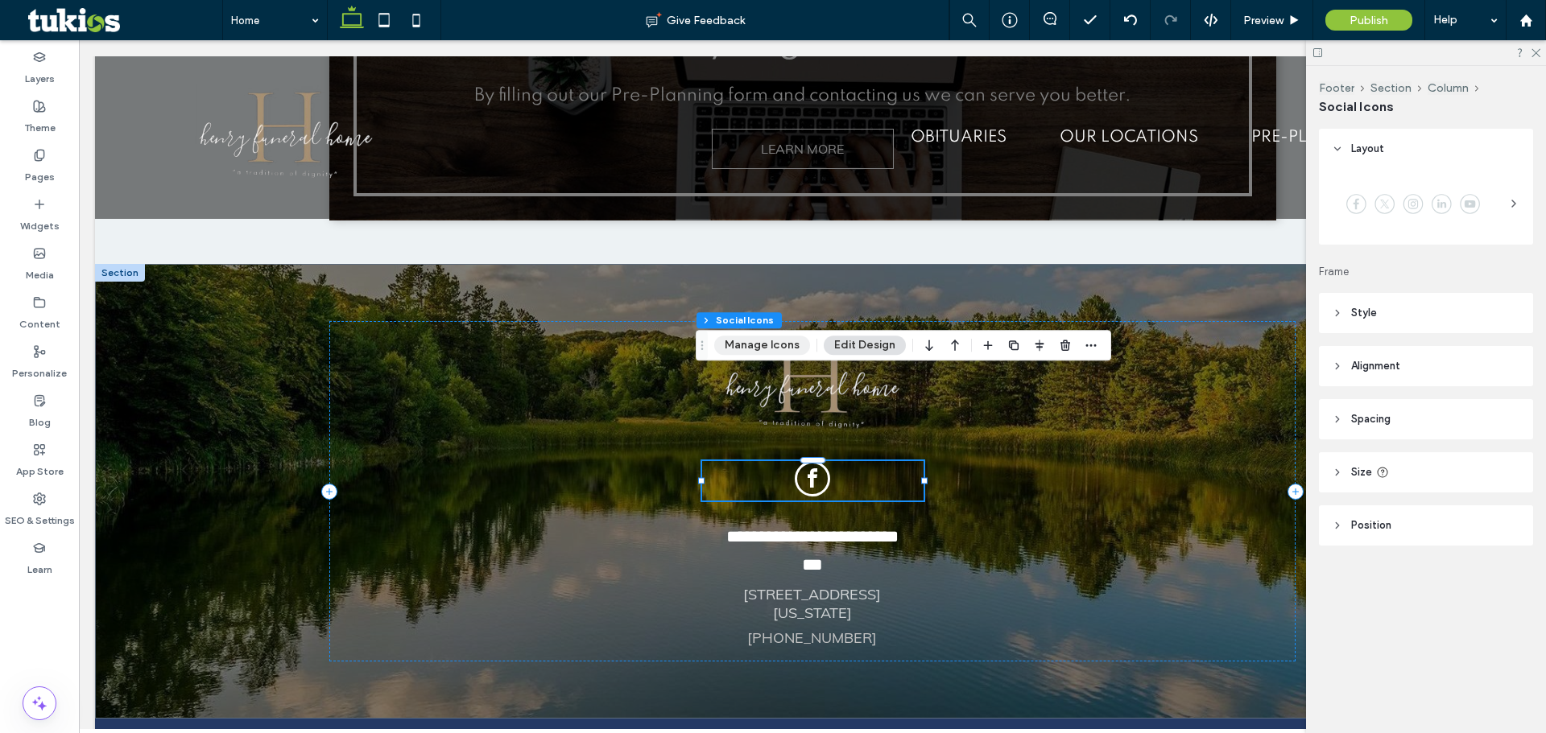
click at [774, 345] on button "Manage Icons" at bounding box center [762, 345] width 96 height 19
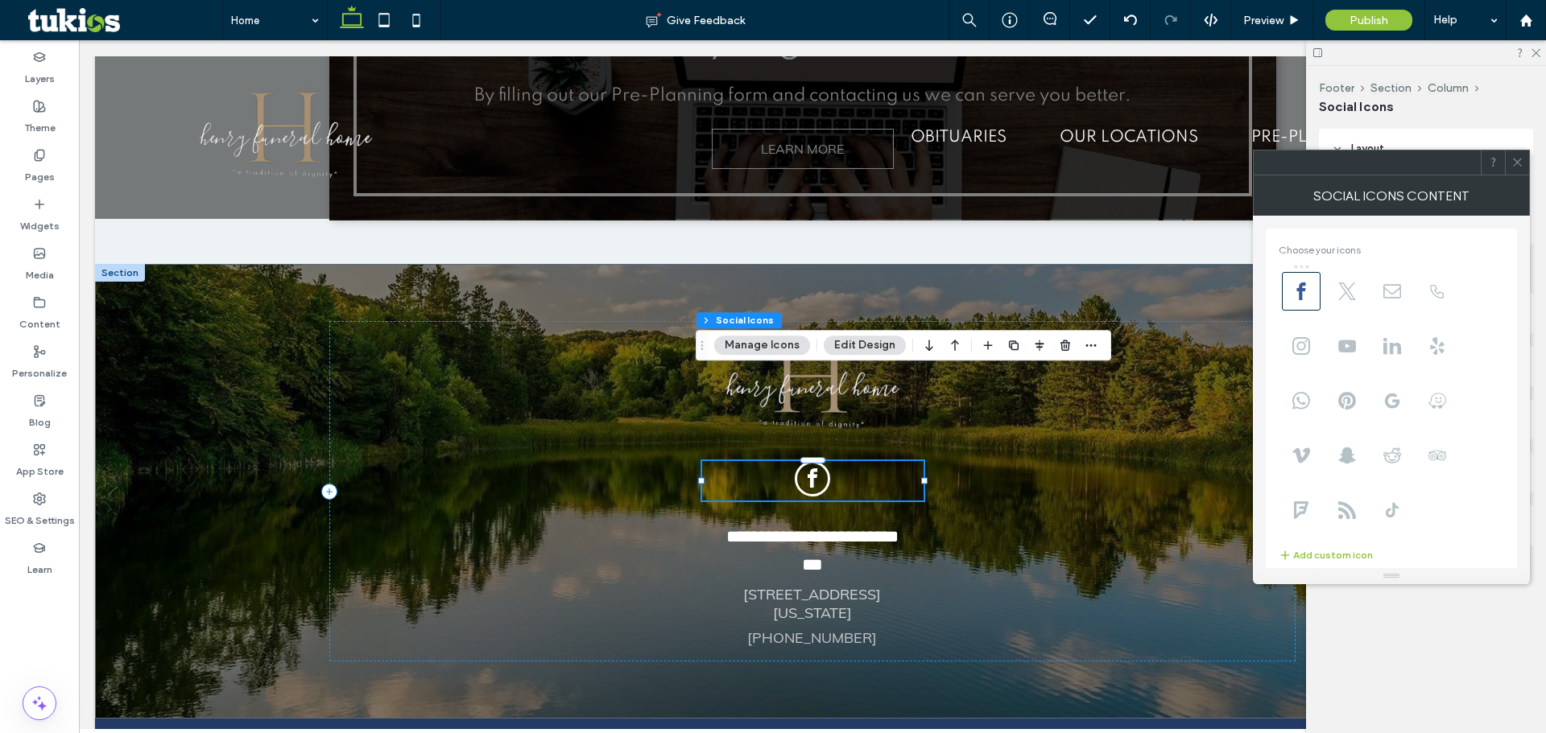
type input "**********"
drag, startPoint x: 1435, startPoint y: 542, endPoint x: 1506, endPoint y: 543, distance: 70.9
click at [1506, 543] on input "**********" at bounding box center [1392, 541] width 229 height 22
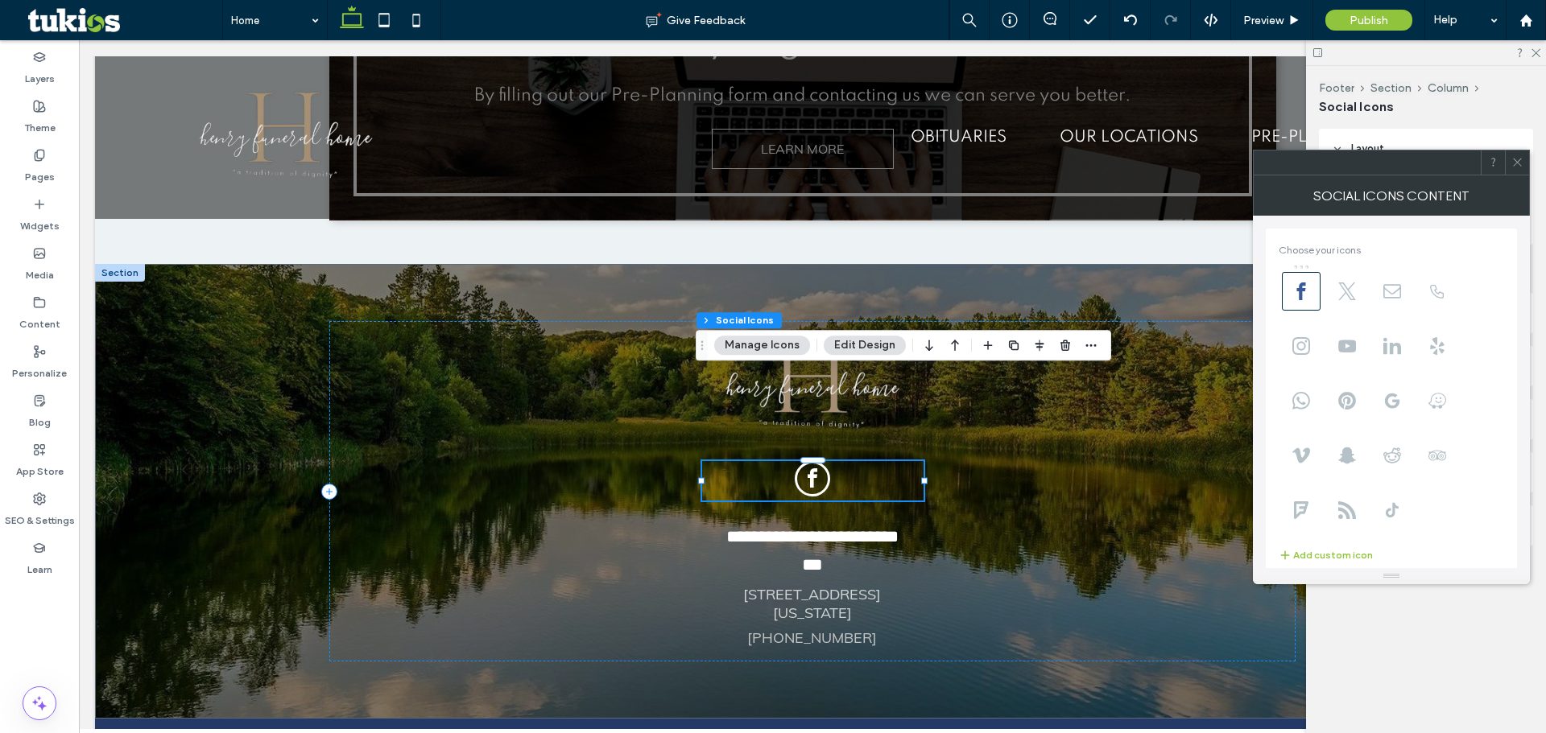
click at [1516, 164] on icon at bounding box center [1517, 162] width 12 height 12
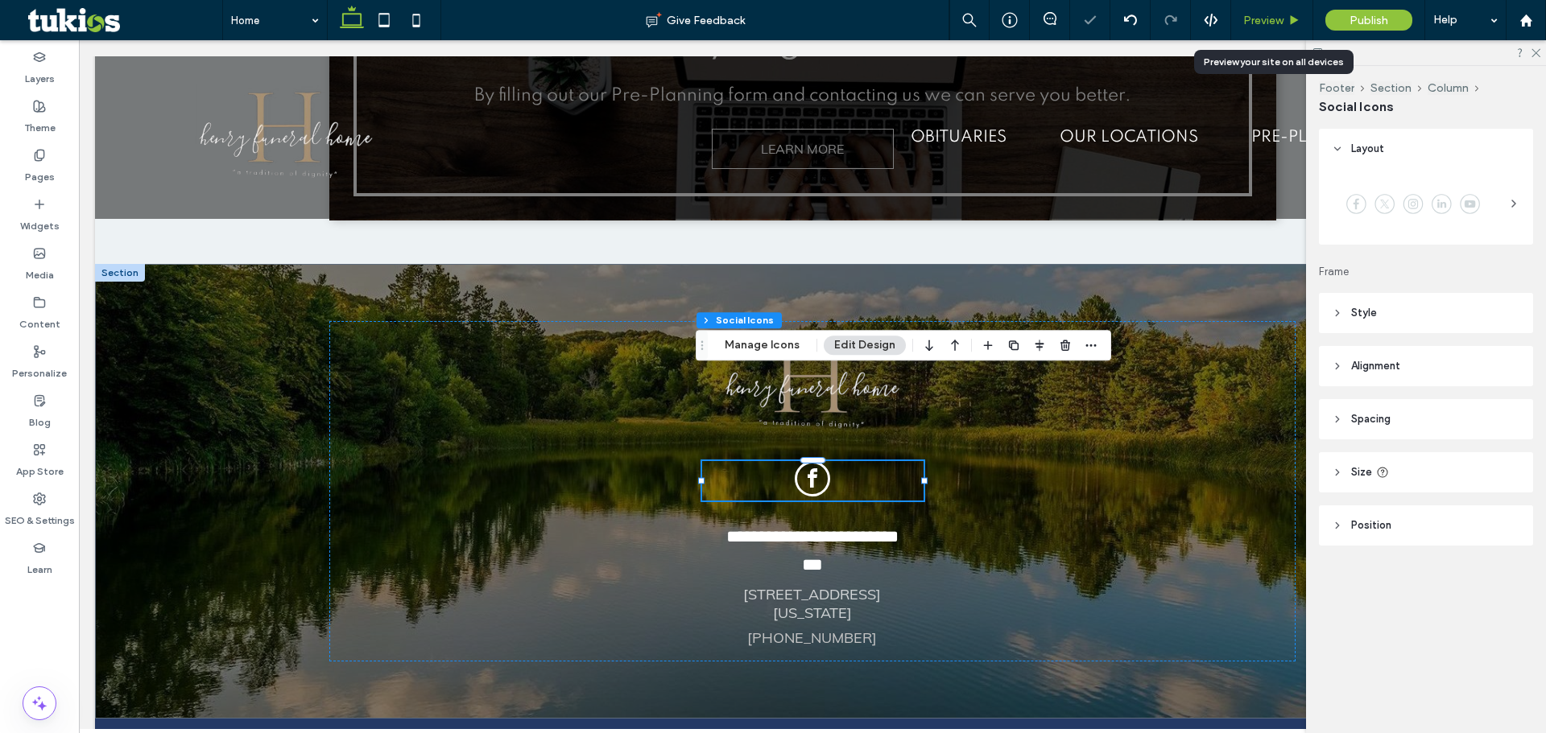
drag, startPoint x: 1267, startPoint y: 21, endPoint x: 843, endPoint y: 234, distance: 474.8
click at [1267, 21] on span "Preview" at bounding box center [1263, 21] width 40 height 14
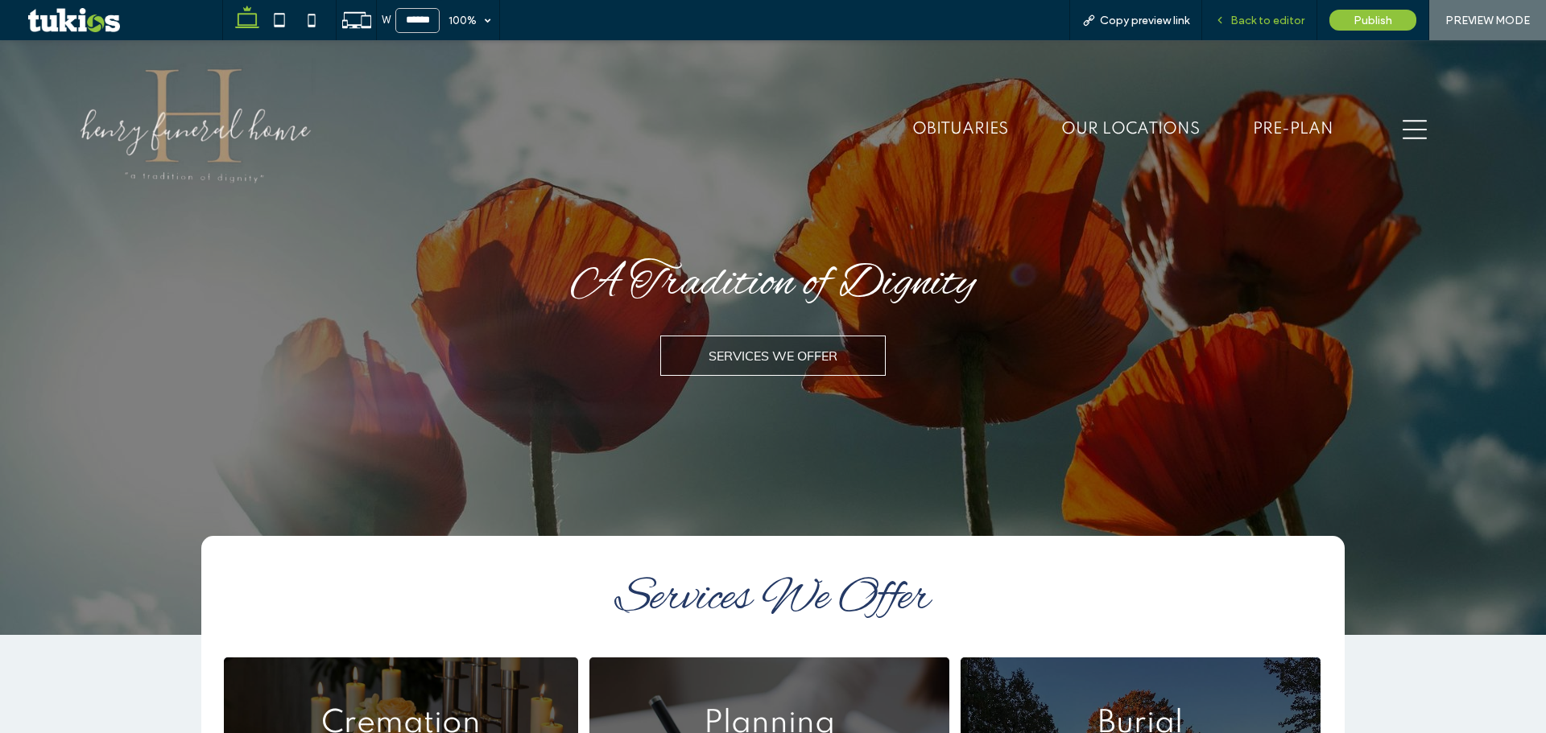
click at [1254, 15] on span "Back to editor" at bounding box center [1267, 21] width 74 height 14
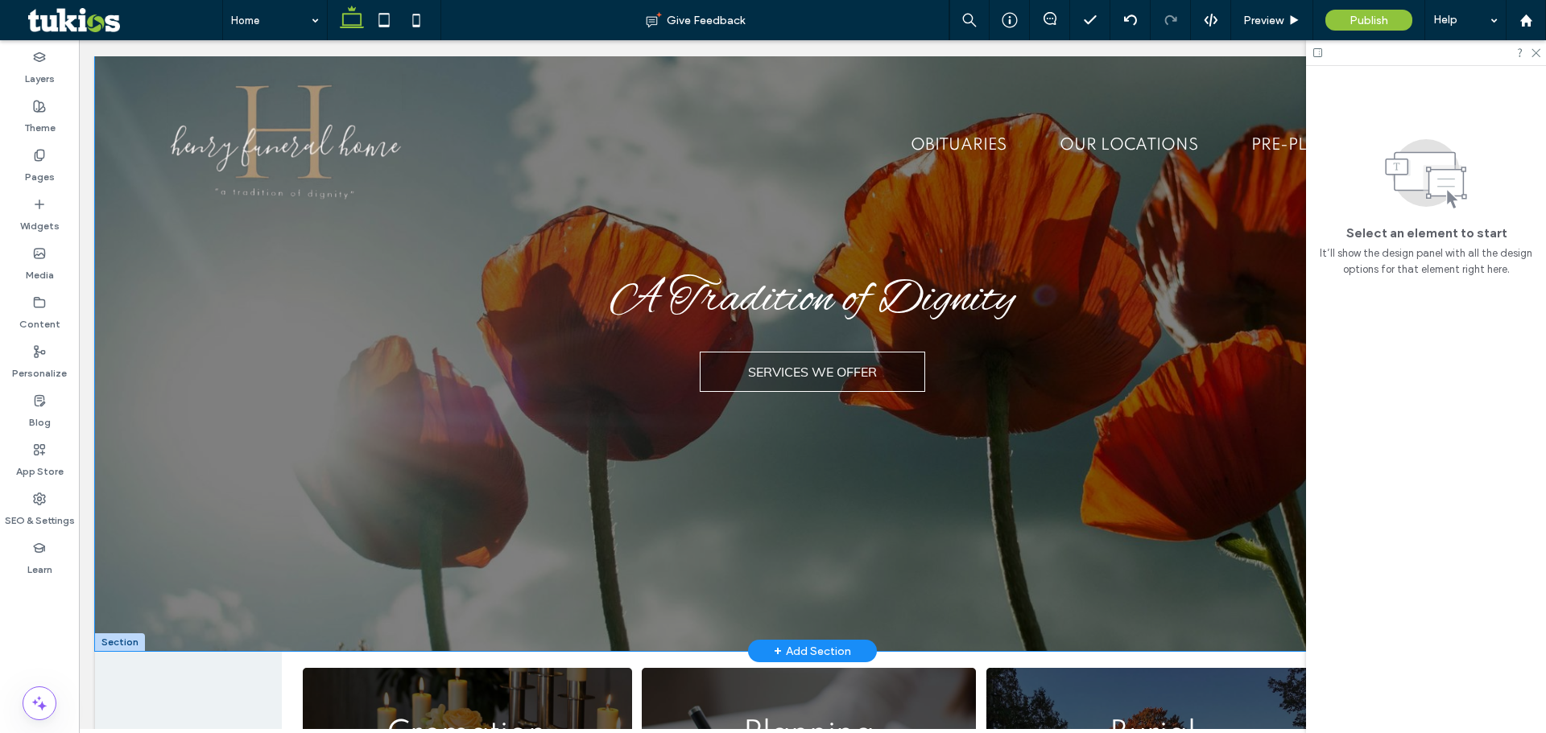
click at [114, 354] on div "A Tradition of Dignity SERVICES WE OFFER" at bounding box center [812, 353] width 1434 height 595
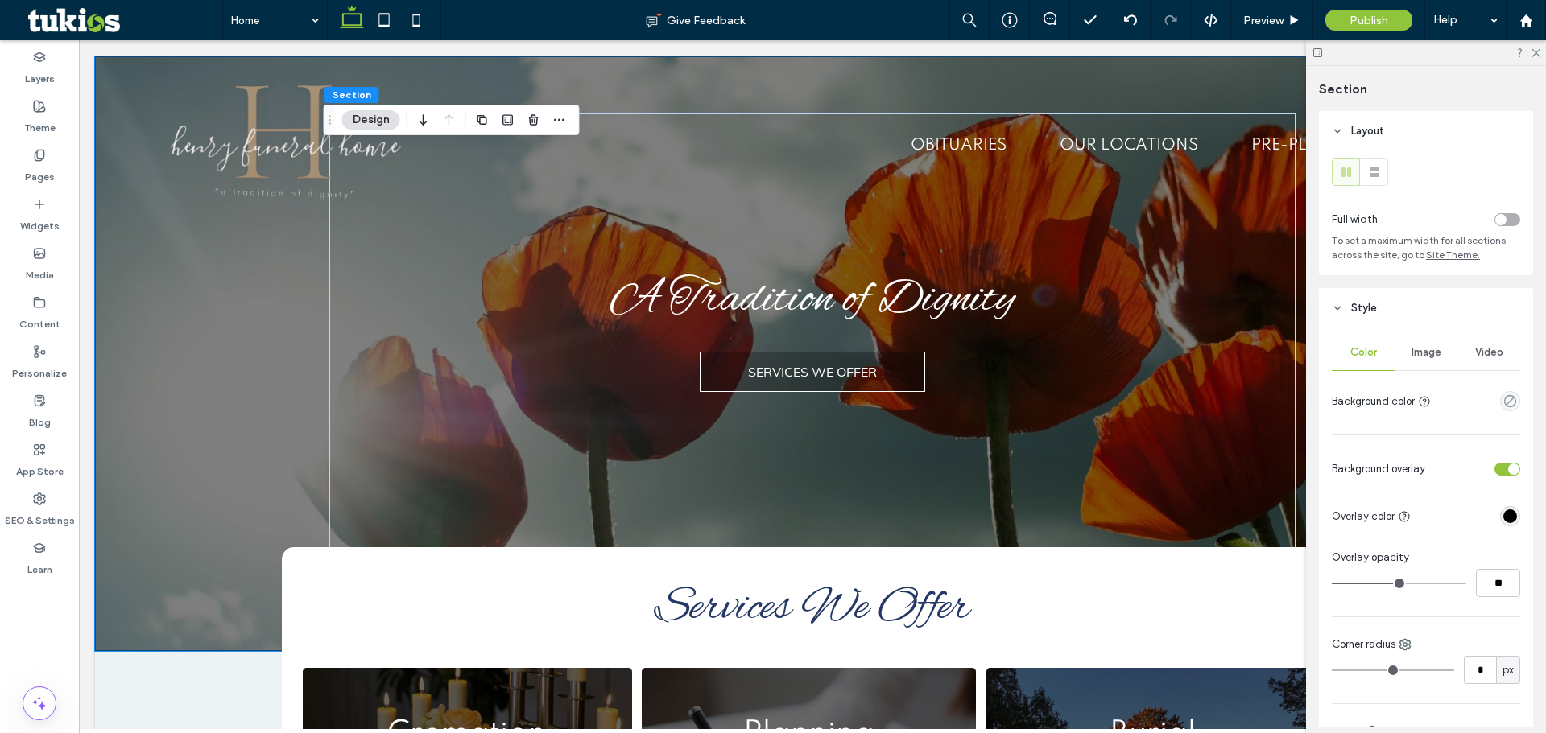
click at [1410, 365] on div "Image" at bounding box center [1425, 352] width 63 height 35
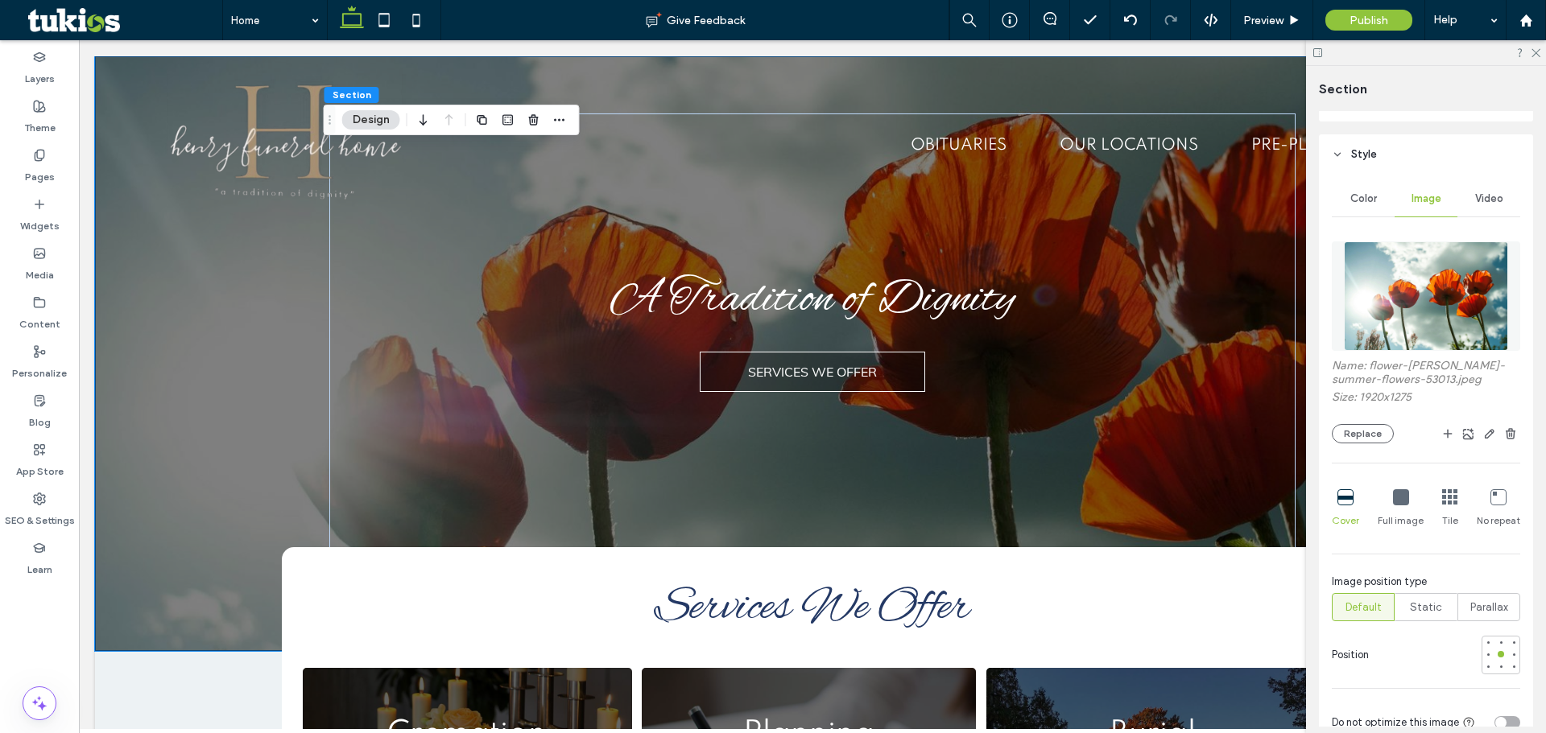
scroll to position [161, 0]
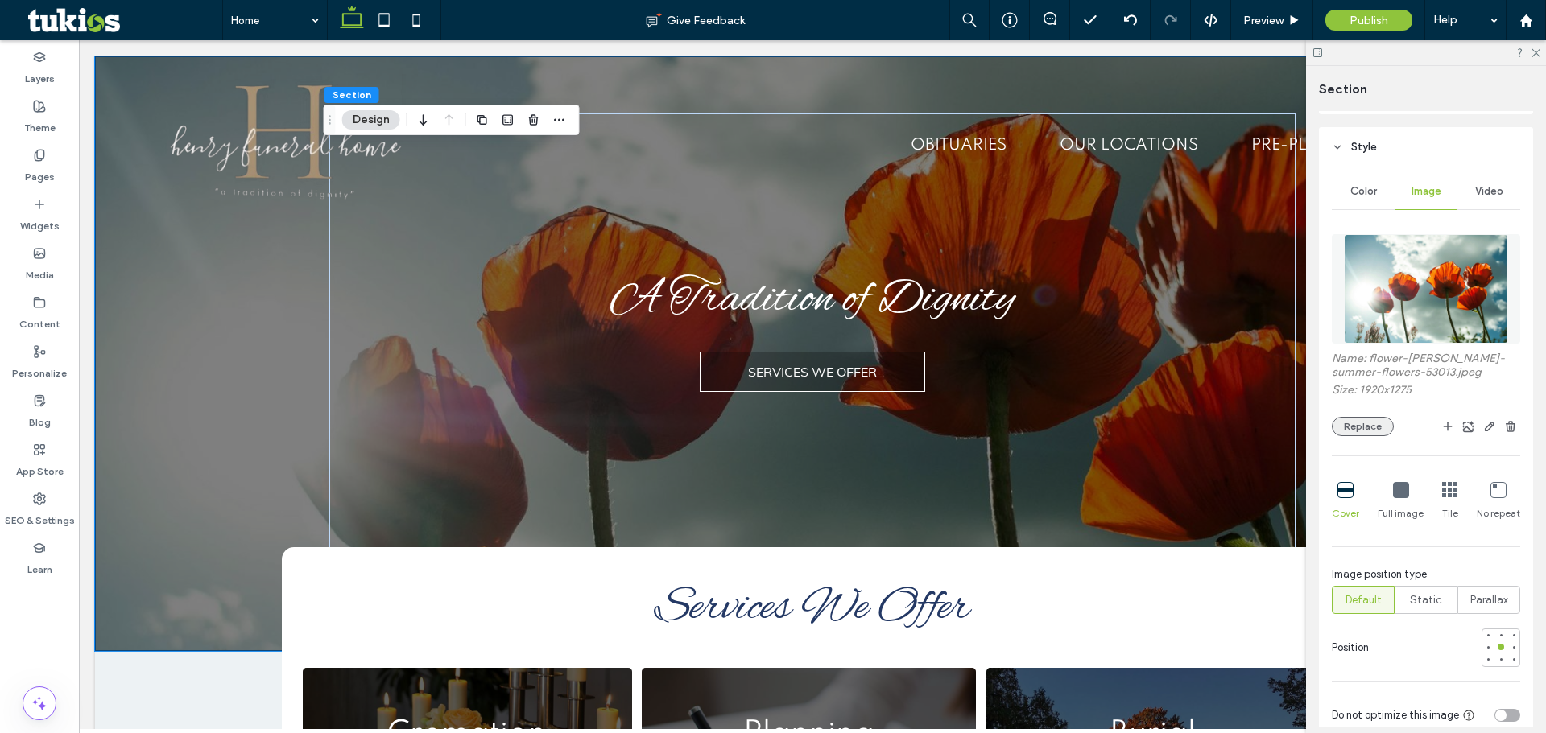
click at [1380, 422] on button "Replace" at bounding box center [1362, 426] width 62 height 19
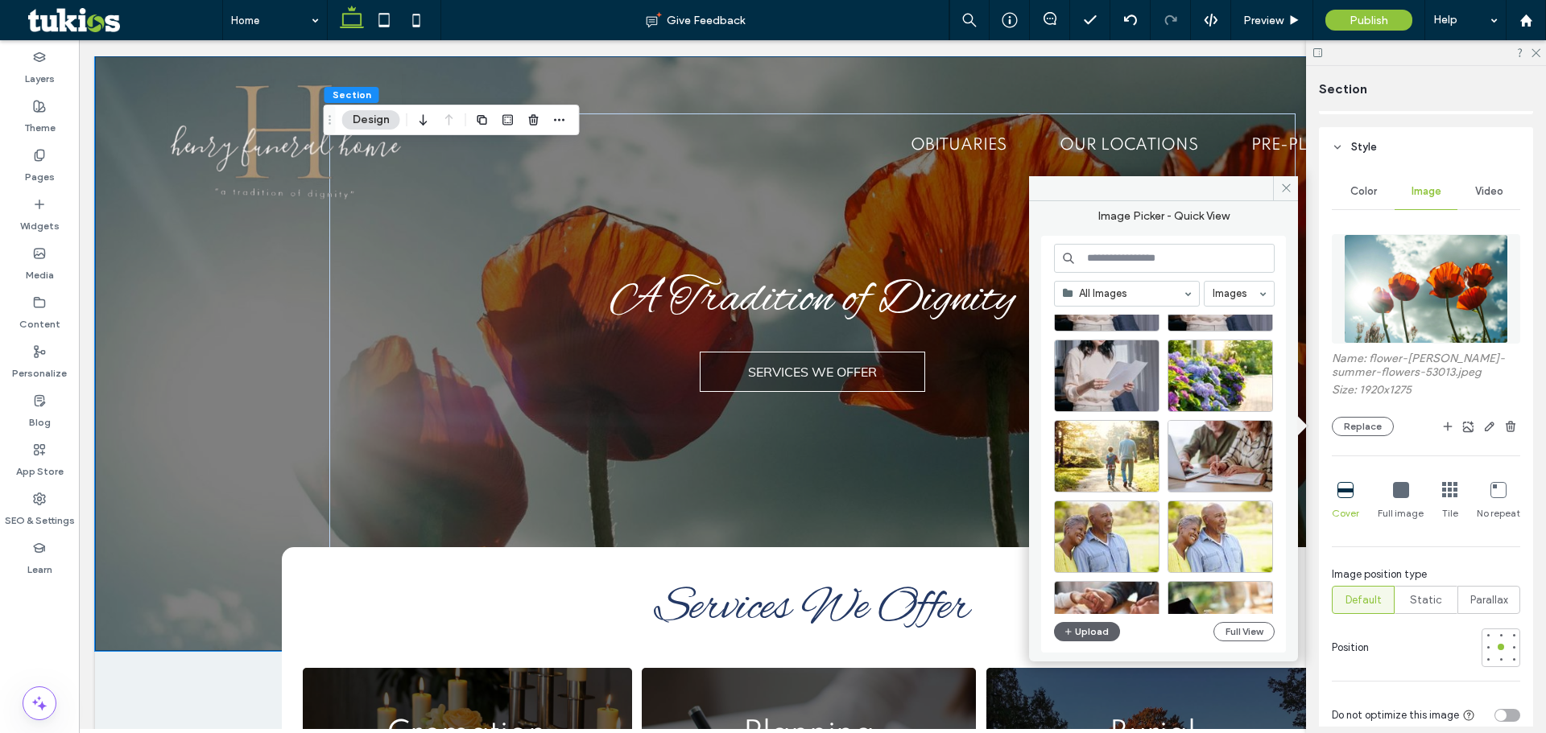
scroll to position [563, 0]
click at [1224, 373] on div "Select" at bounding box center [1219, 375] width 105 height 72
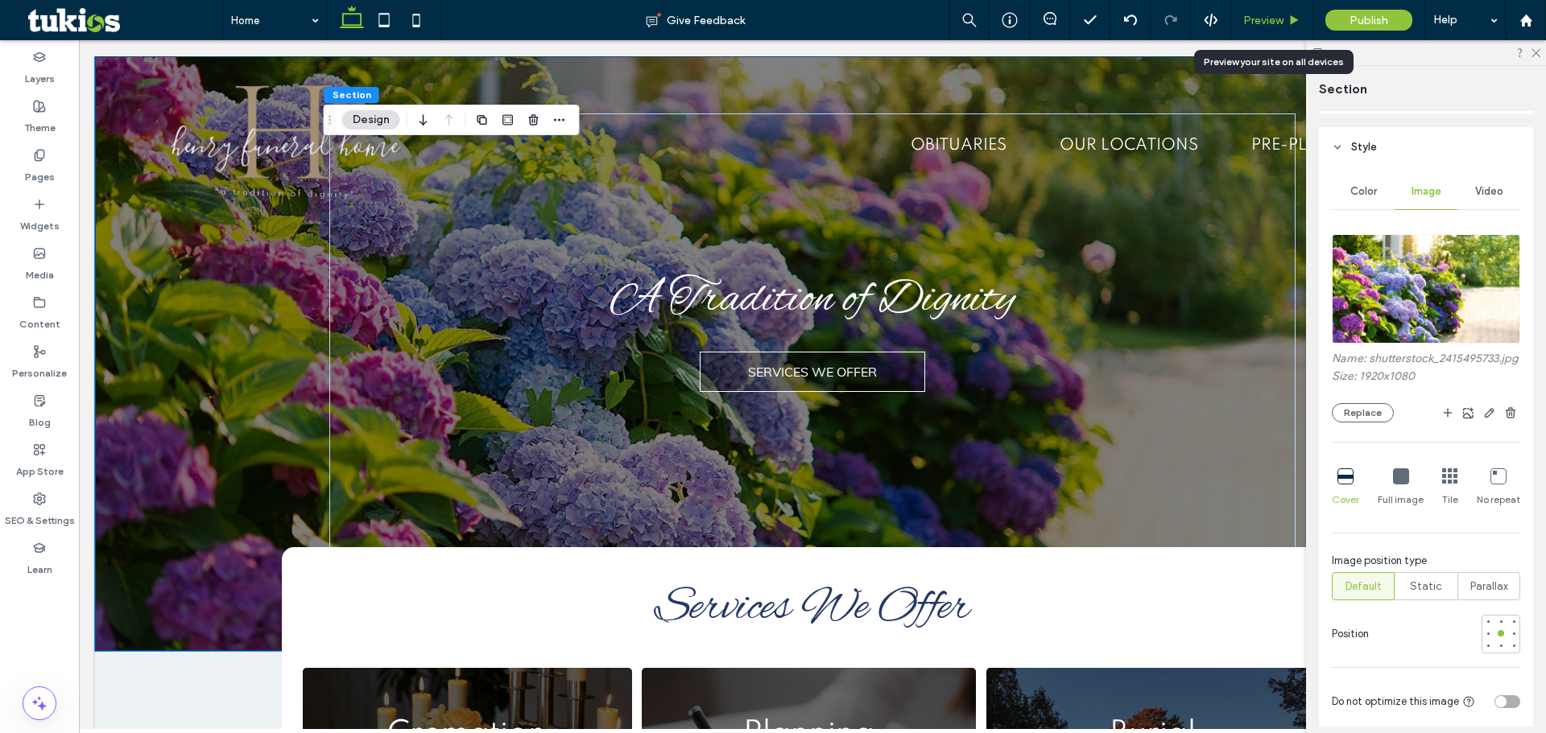
drag, startPoint x: 1266, startPoint y: 23, endPoint x: 1214, endPoint y: 28, distance: 52.6
click at [1266, 23] on span "Preview" at bounding box center [1263, 21] width 40 height 14
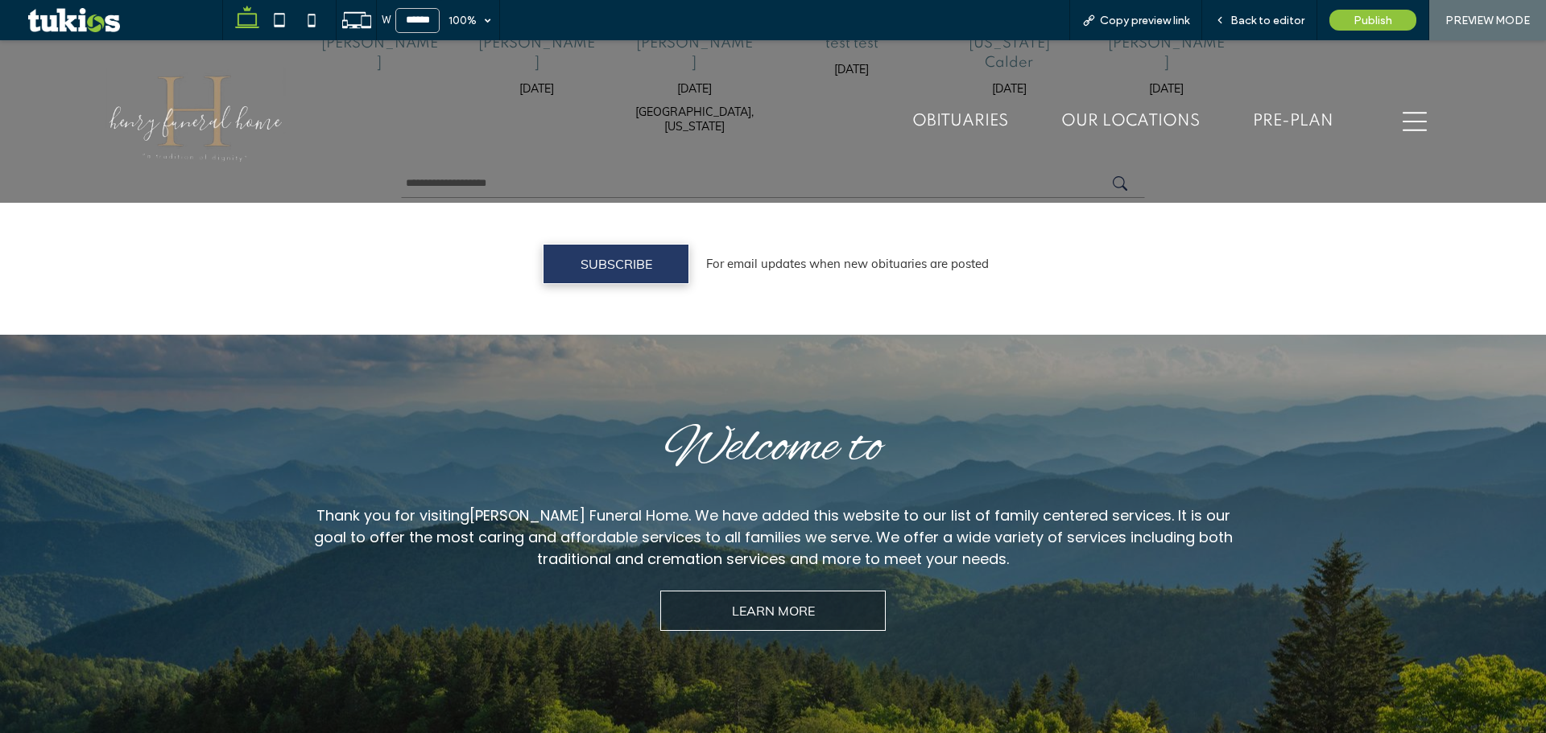
scroll to position [1449, 0]
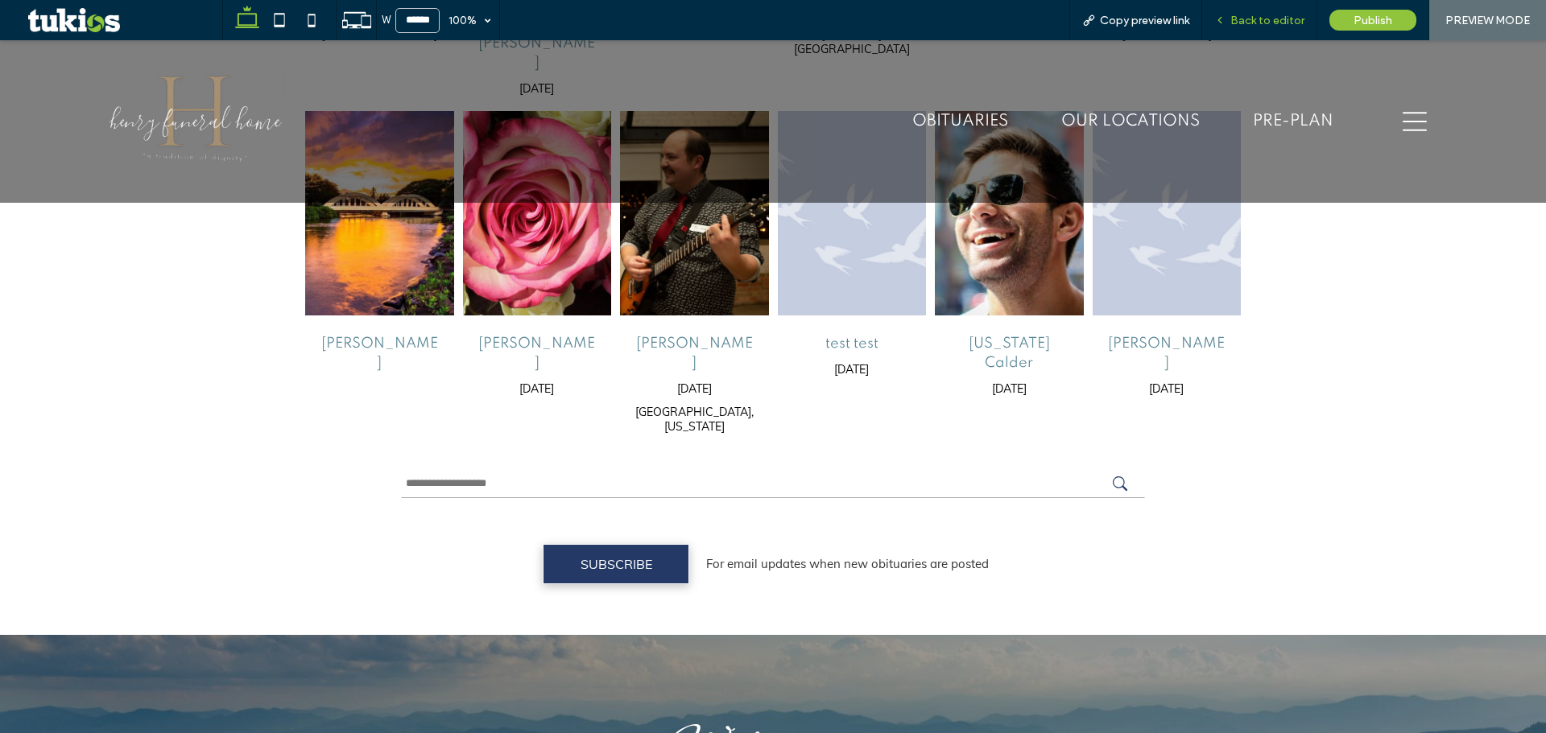
drag, startPoint x: 1224, startPoint y: 20, endPoint x: 1009, endPoint y: 127, distance: 240.8
click at [1224, 20] on icon at bounding box center [1219, 19] width 11 height 11
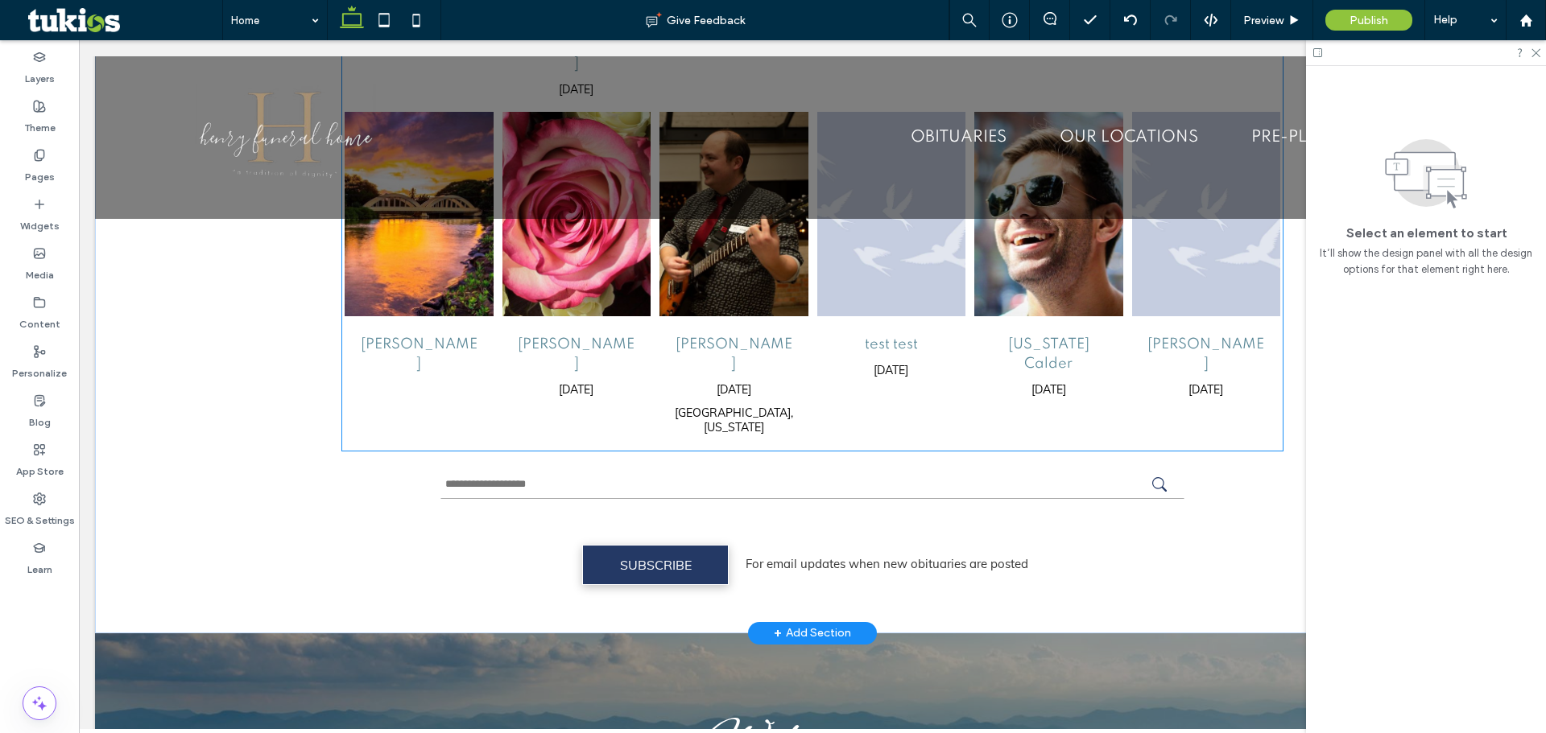
click at [865, 335] on h4 "test test" at bounding box center [892, 344] width 122 height 19
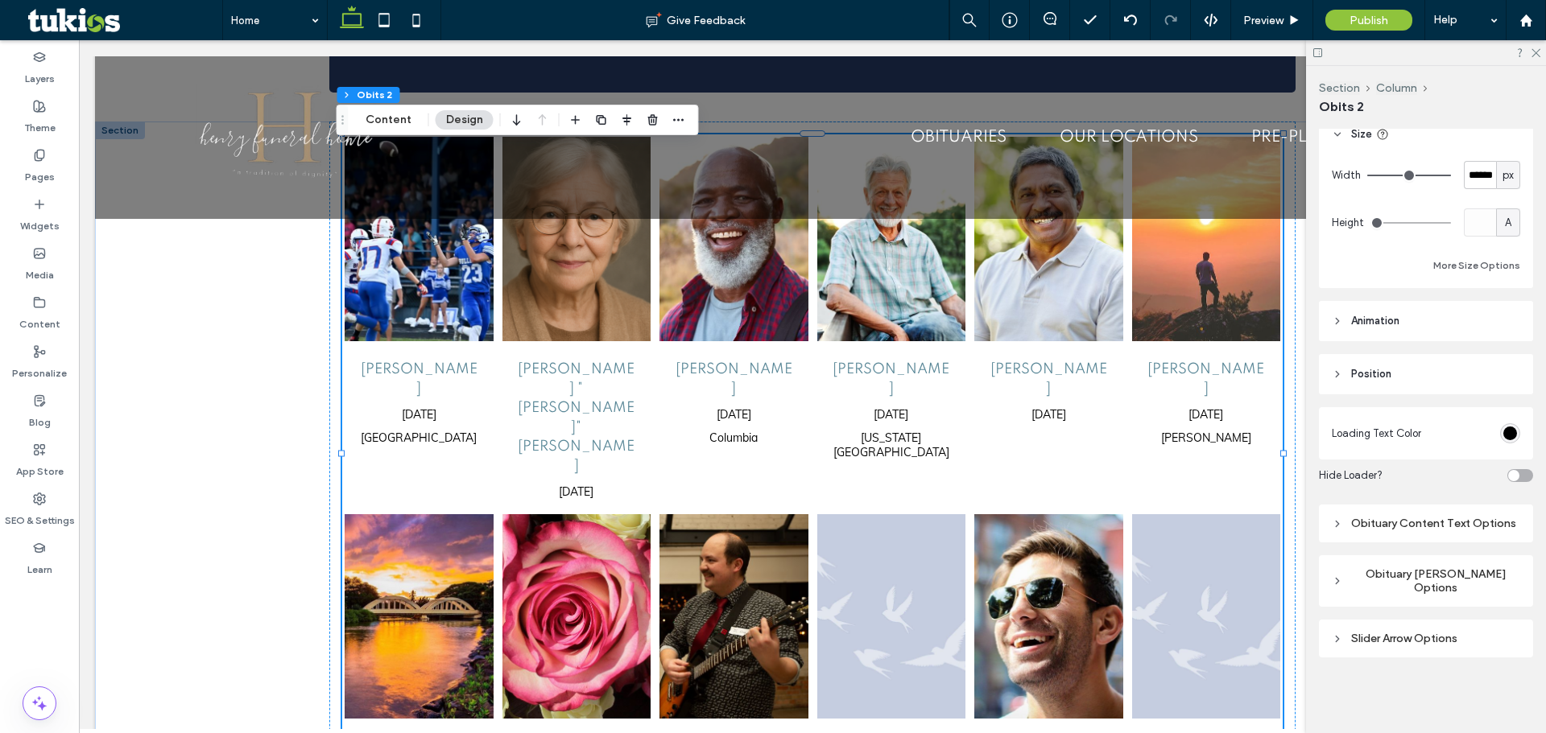
scroll to position [399, 0]
click at [1416, 519] on div "Obituary Content Text Options" at bounding box center [1425, 521] width 188 height 14
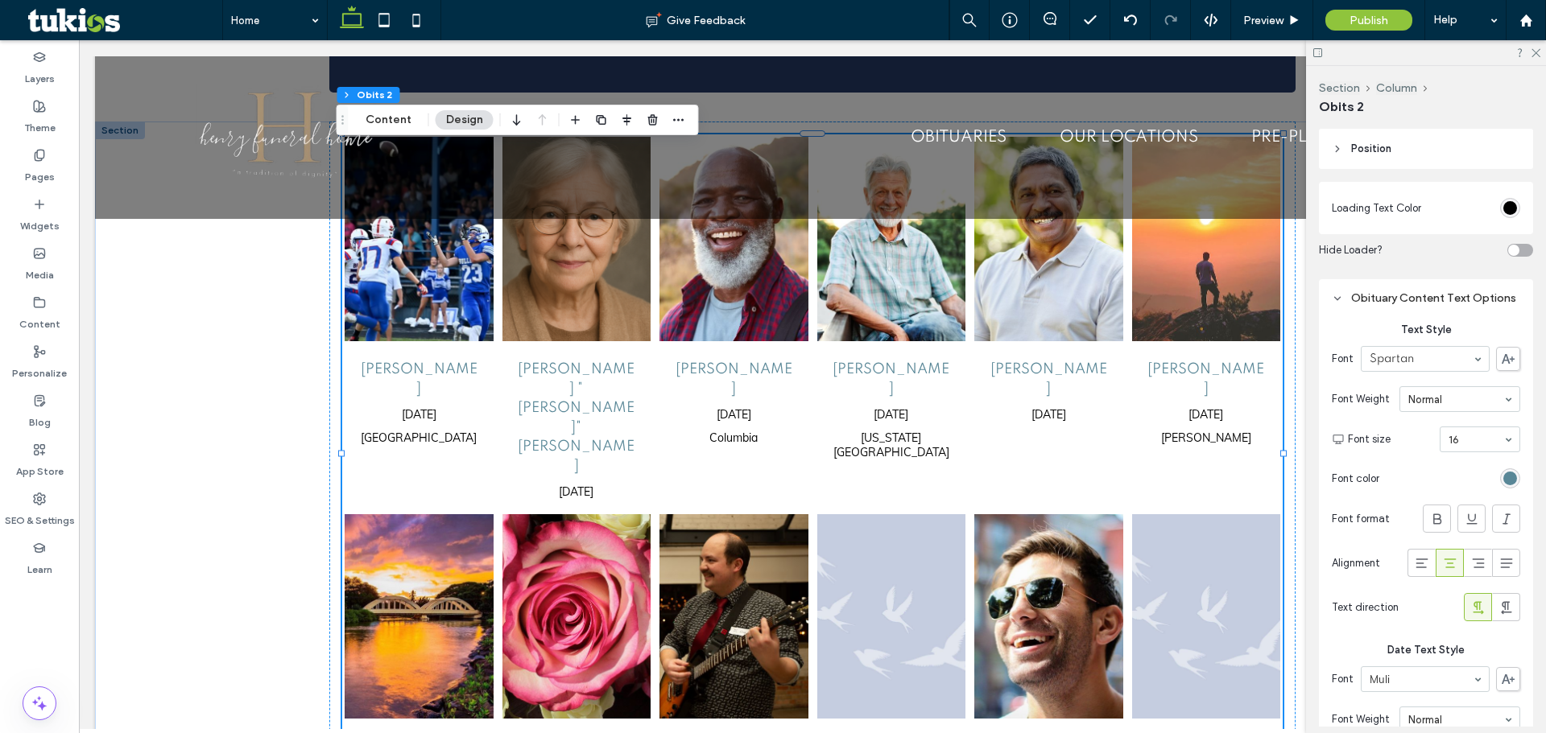
scroll to position [641, 0]
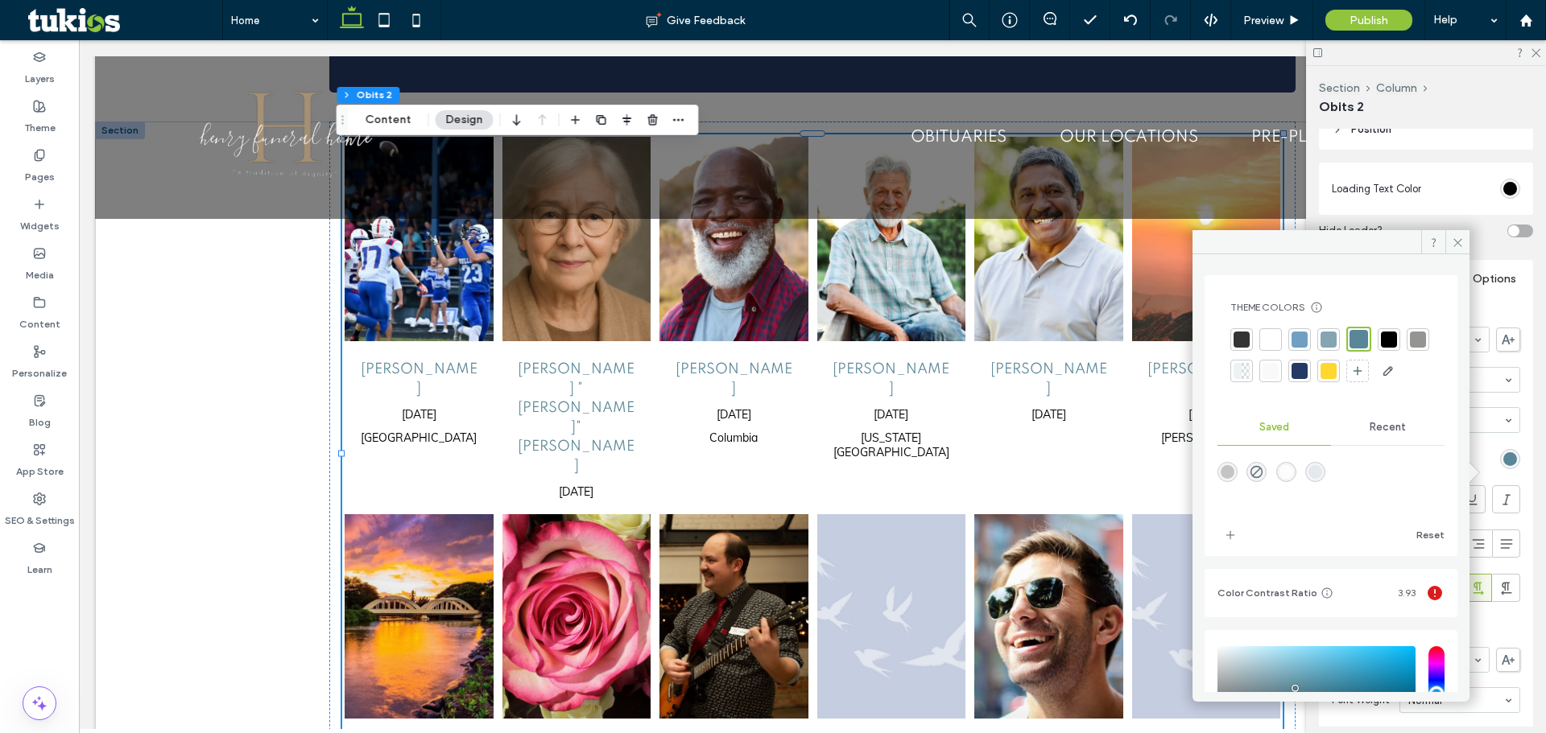
click at [1307, 373] on div at bounding box center [1299, 371] width 16 height 16
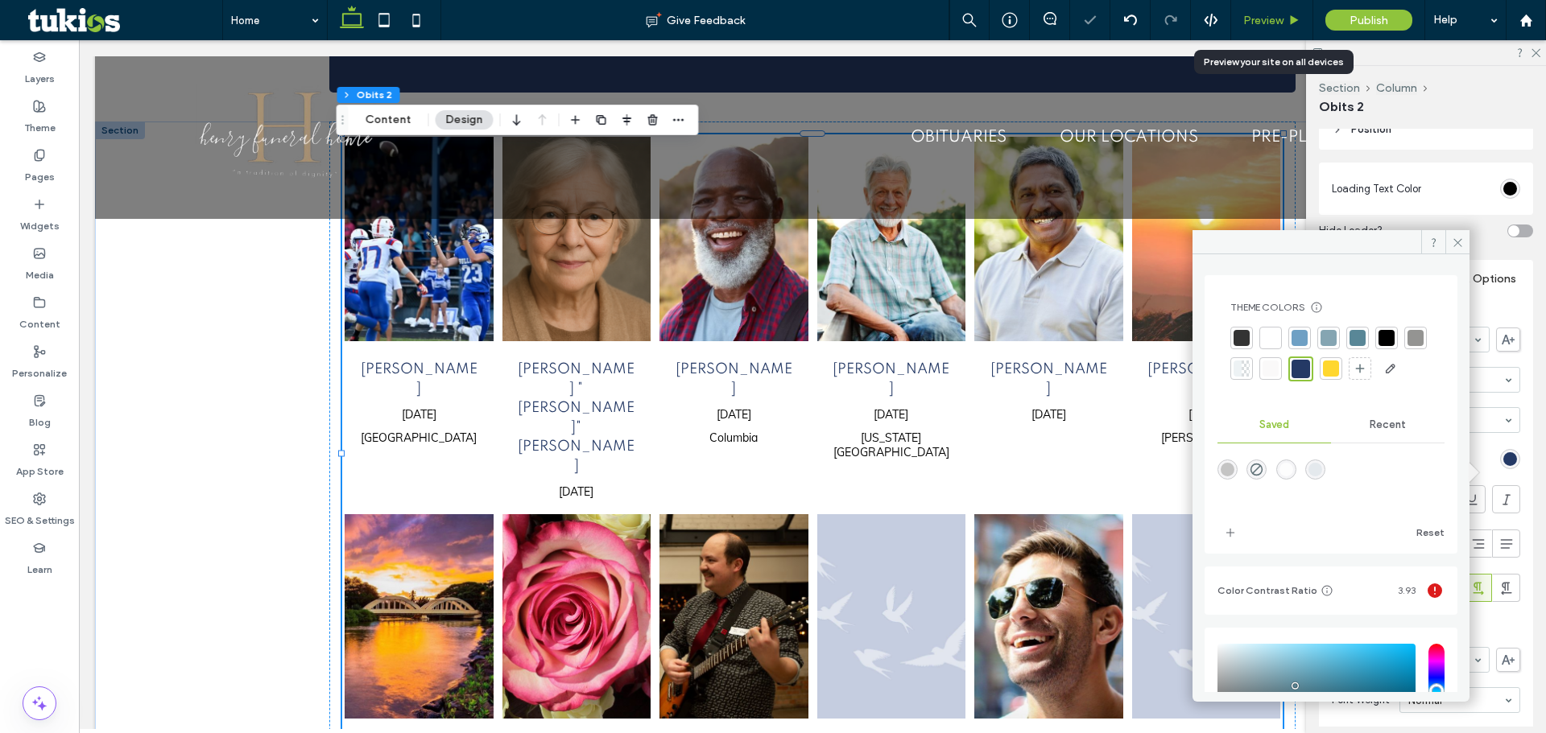
drag, startPoint x: 1270, startPoint y: 21, endPoint x: 907, endPoint y: 345, distance: 486.3
click at [1270, 21] on span "Preview" at bounding box center [1263, 21] width 40 height 14
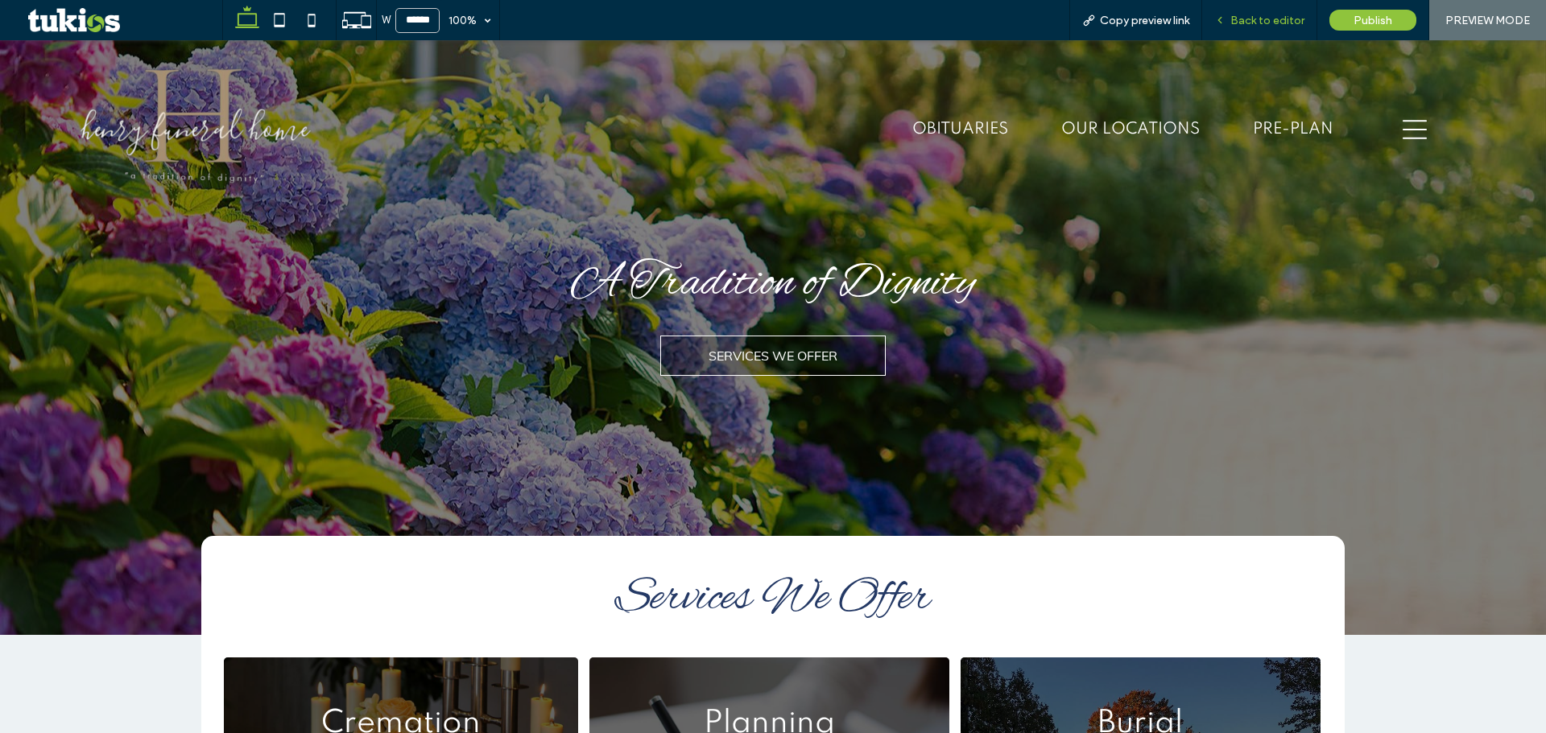
click at [1272, 21] on span "Back to editor" at bounding box center [1267, 21] width 74 height 14
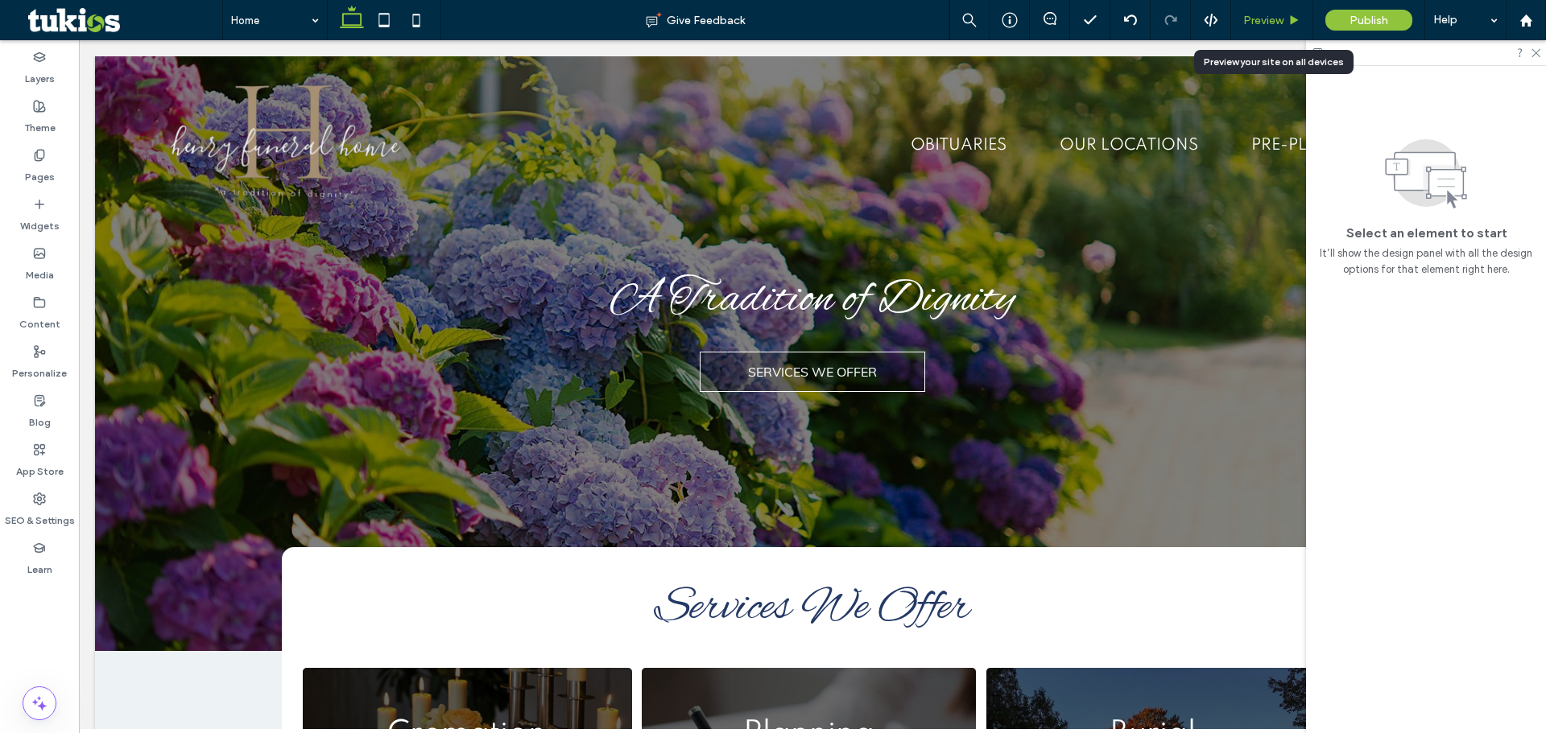
click at [1282, 21] on span "Preview" at bounding box center [1263, 21] width 40 height 14
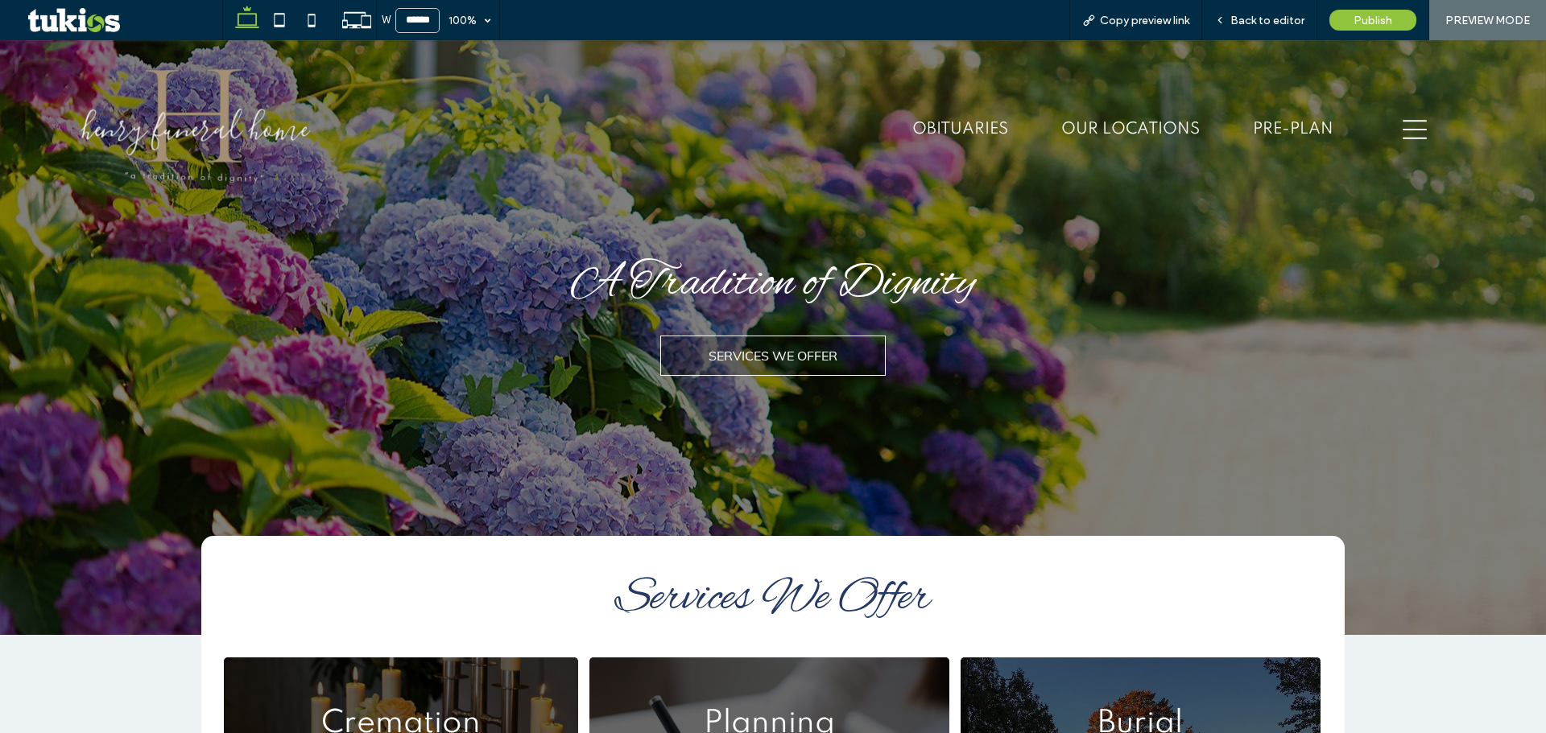
click at [1405, 122] on icon "hamburger menu icon" at bounding box center [1414, 130] width 24 height 24
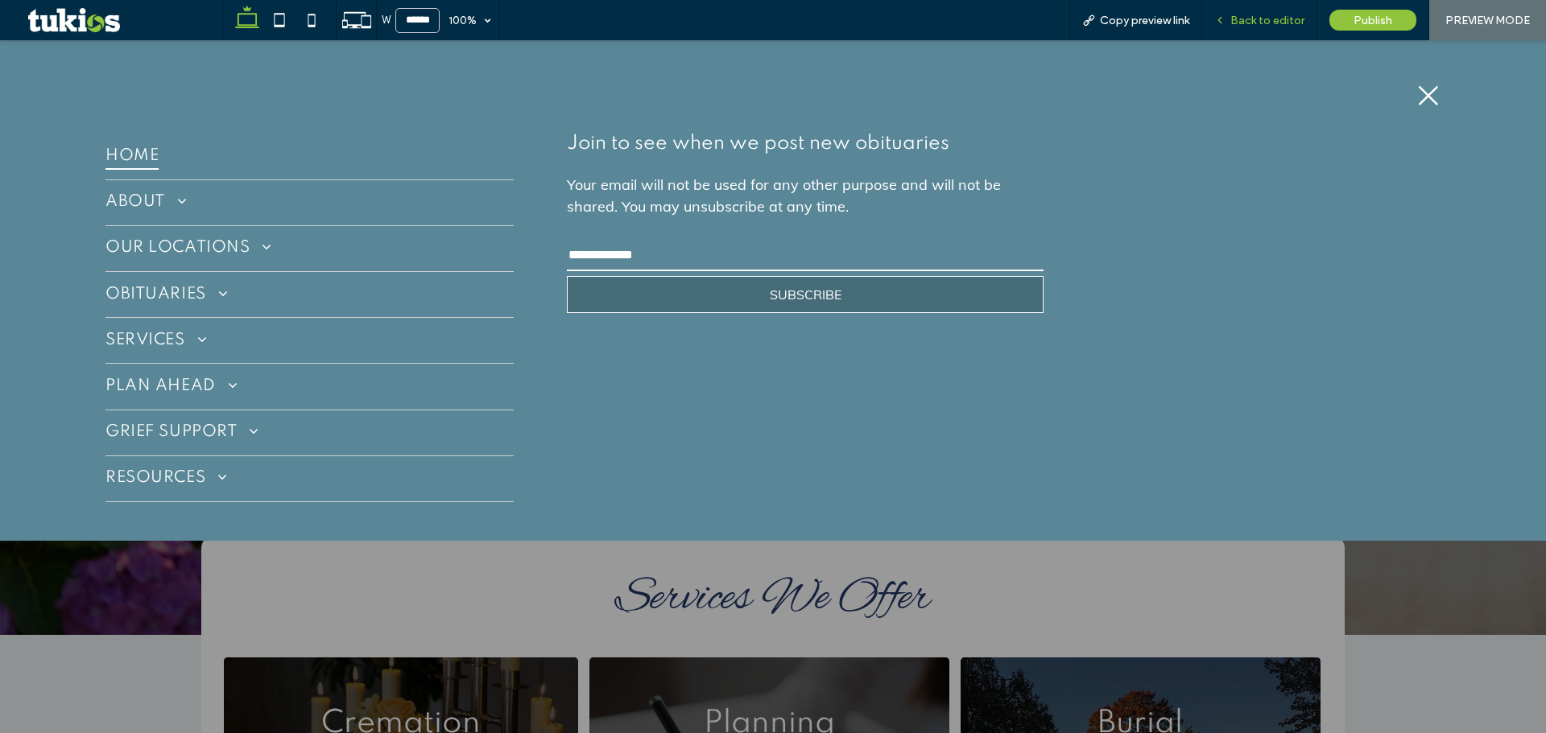
click at [1275, 16] on span "Back to editor" at bounding box center [1267, 21] width 74 height 14
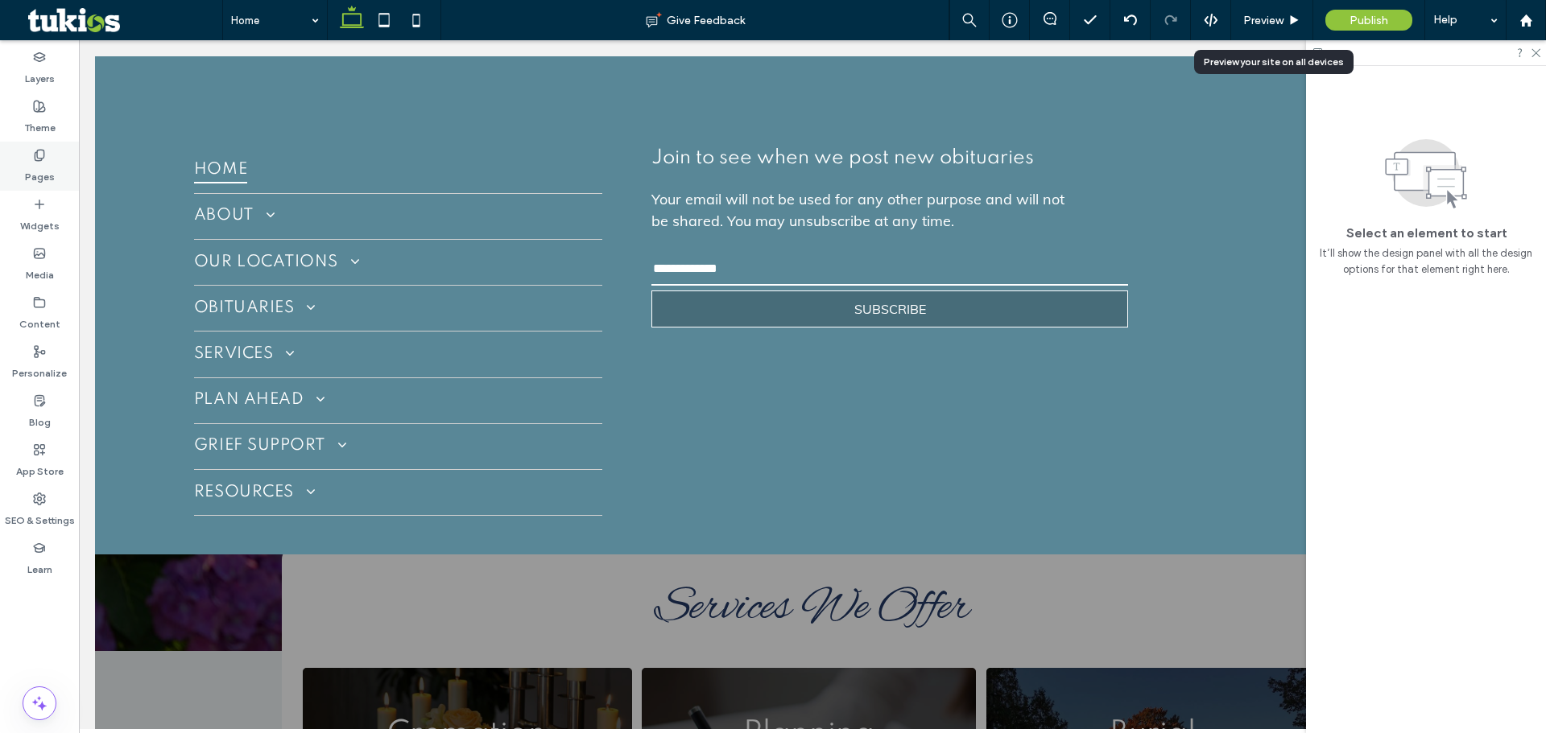
click at [49, 161] on div "Pages" at bounding box center [39, 166] width 79 height 49
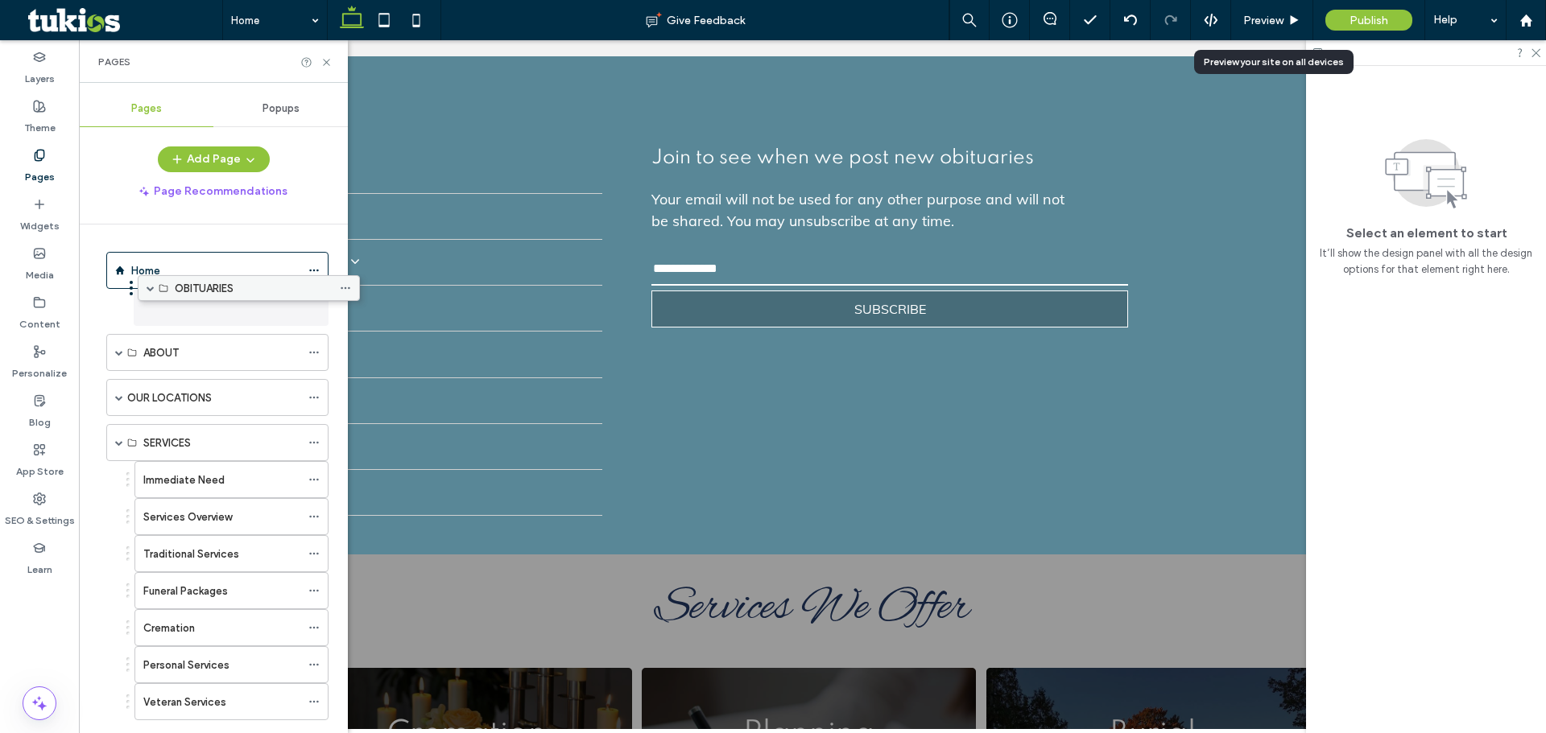
drag, startPoint x: 159, startPoint y: 405, endPoint x: 191, endPoint y: 295, distance: 113.9
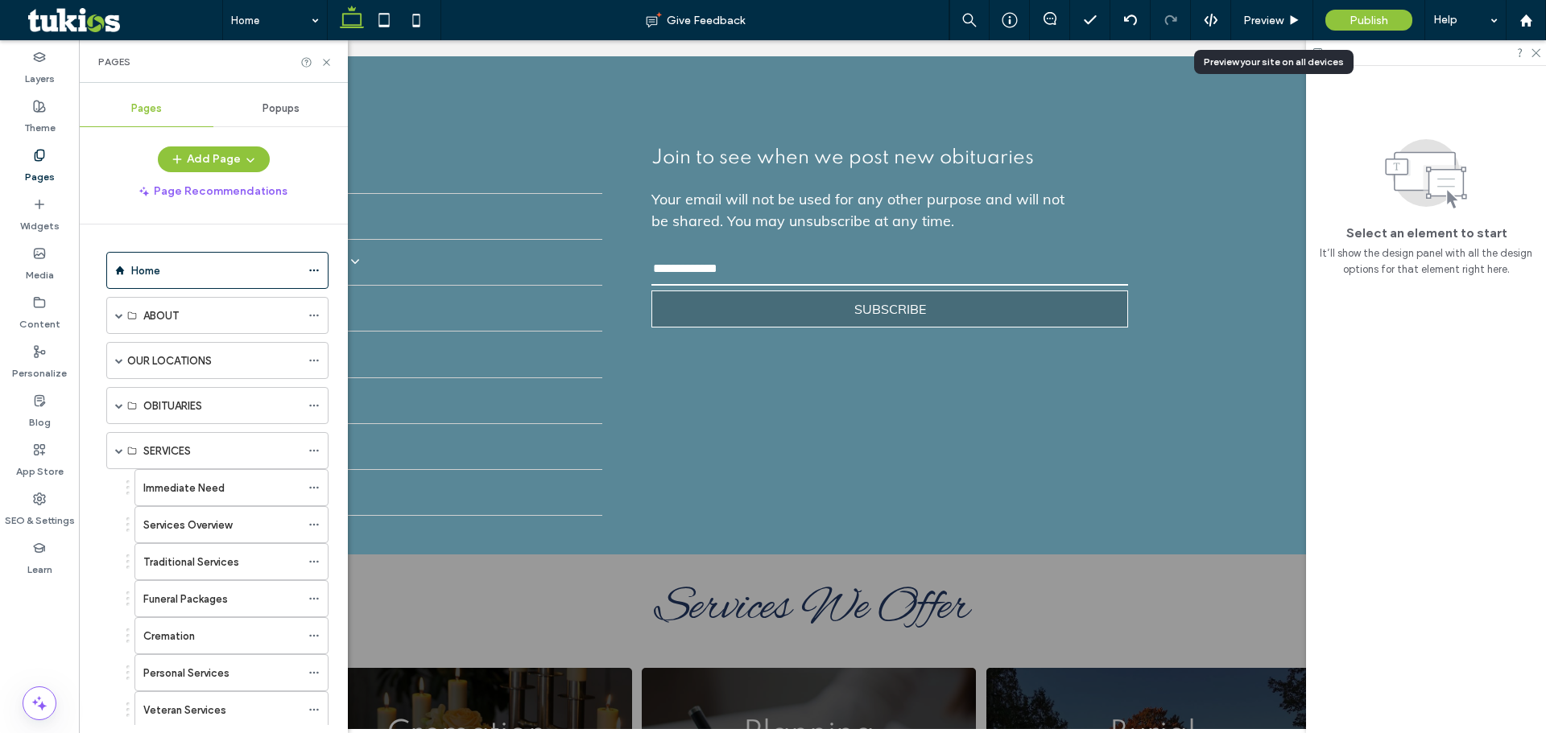
drag, startPoint x: 192, startPoint y: 424, endPoint x: 184, endPoint y: 428, distance: 9.0
click at [184, 428] on ol "Home ABOUT About Our Staff Testimonials Why Choose Us Contact Us OUR LOCATIONS …" at bounding box center [207, 580] width 242 height 657
drag, startPoint x: 167, startPoint y: 410, endPoint x: 164, endPoint y: 328, distance: 82.2
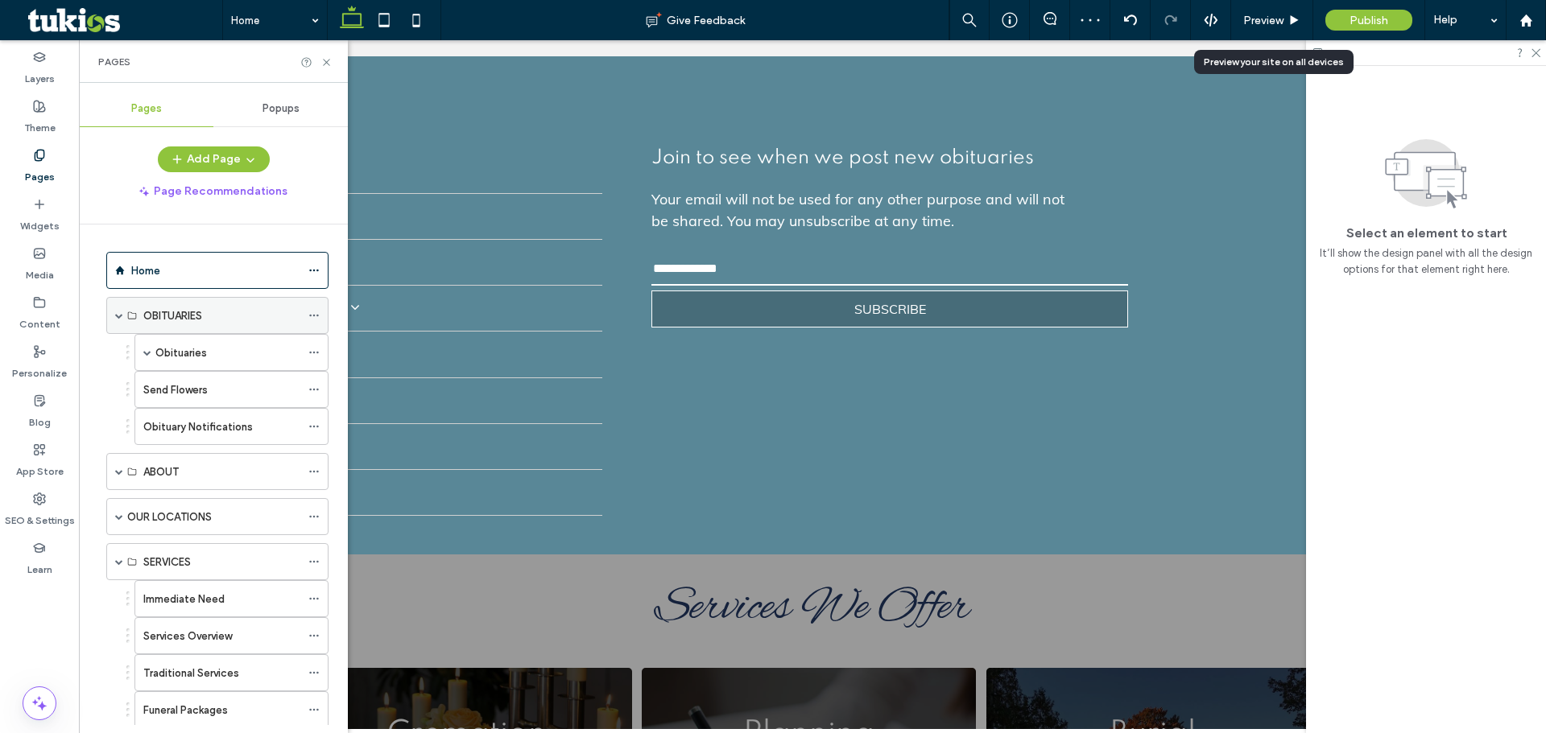
click at [116, 318] on span at bounding box center [119, 316] width 8 height 8
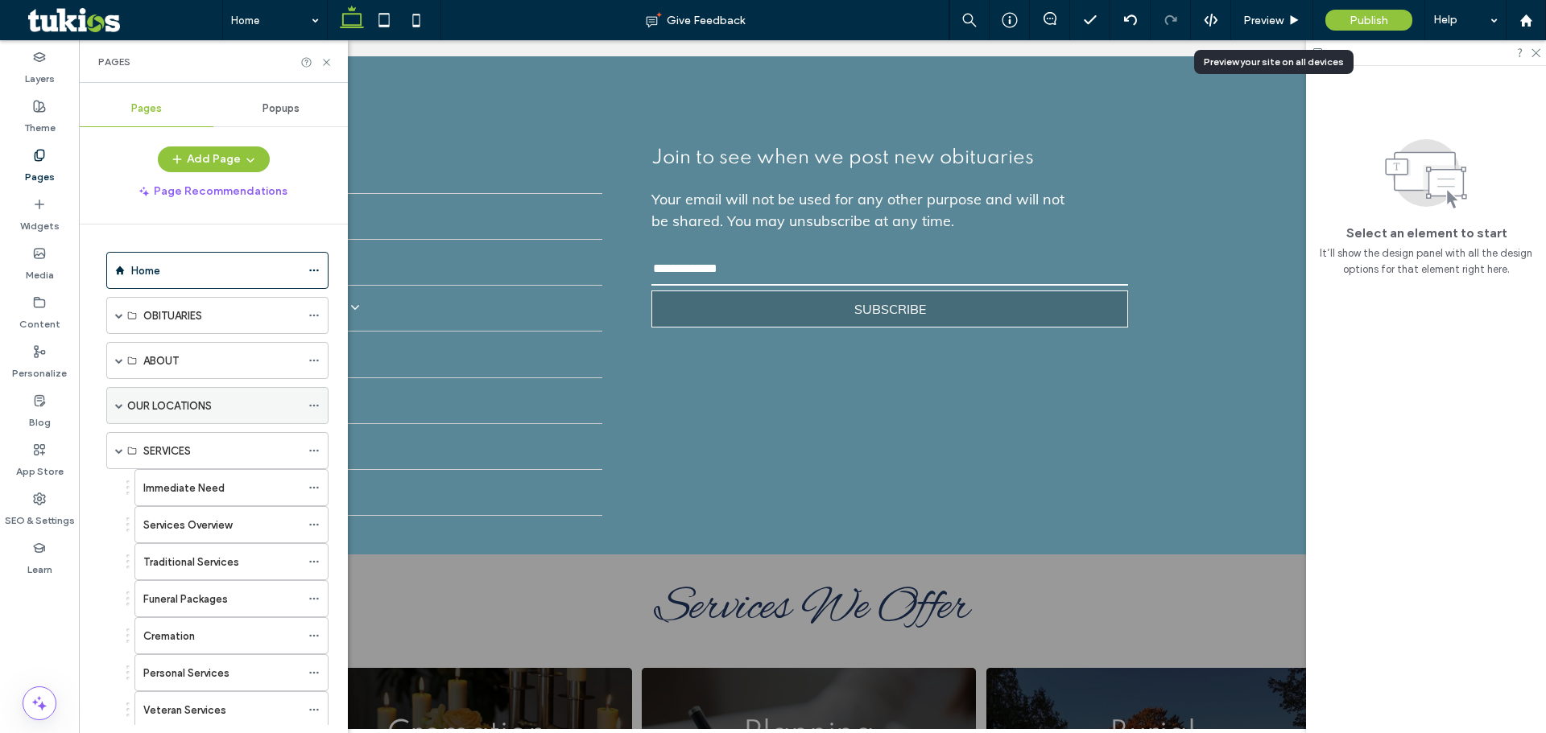
click at [120, 402] on span at bounding box center [119, 405] width 8 height 35
click at [118, 365] on span at bounding box center [119, 360] width 8 height 35
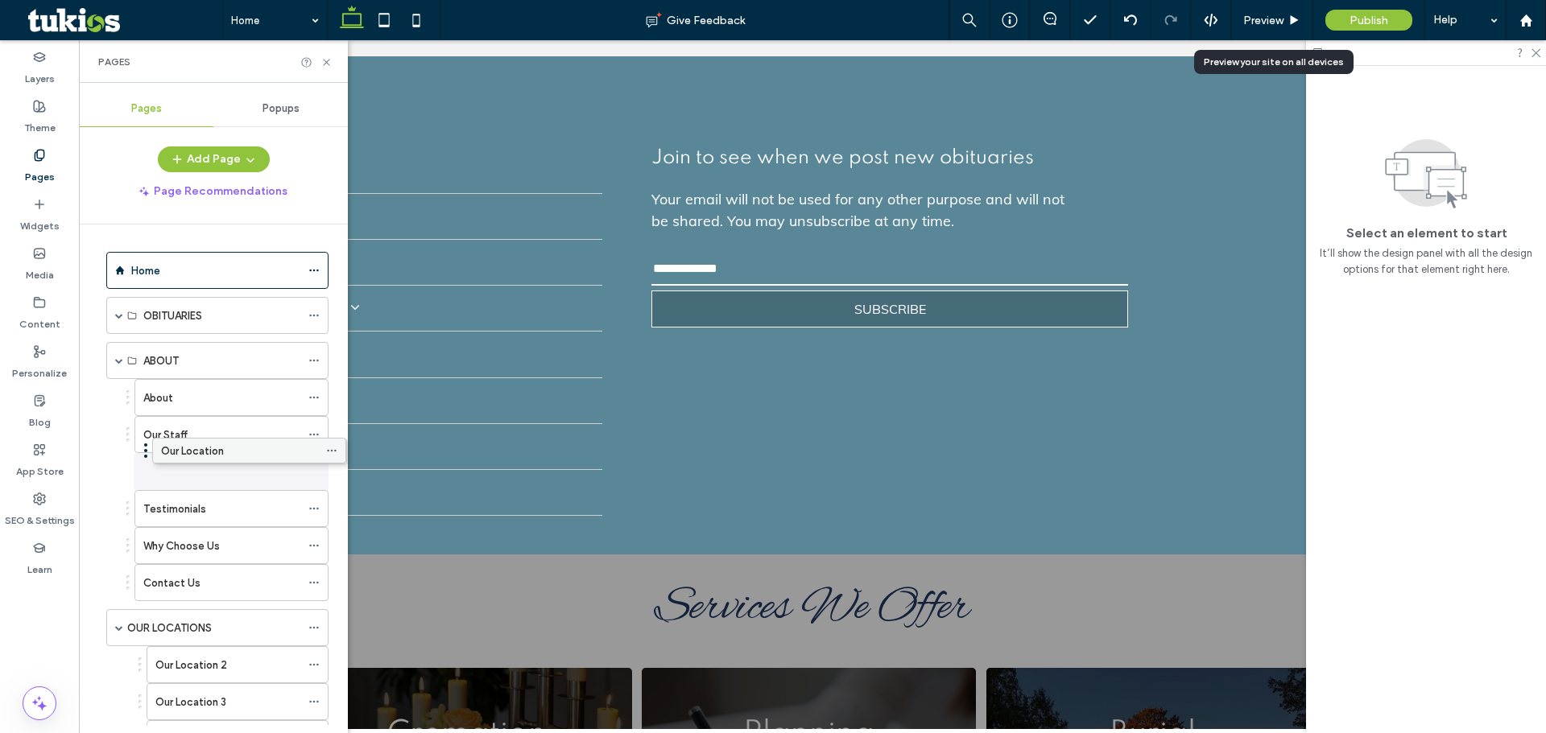
drag, startPoint x: 183, startPoint y: 635, endPoint x: 200, endPoint y: 456, distance: 180.4
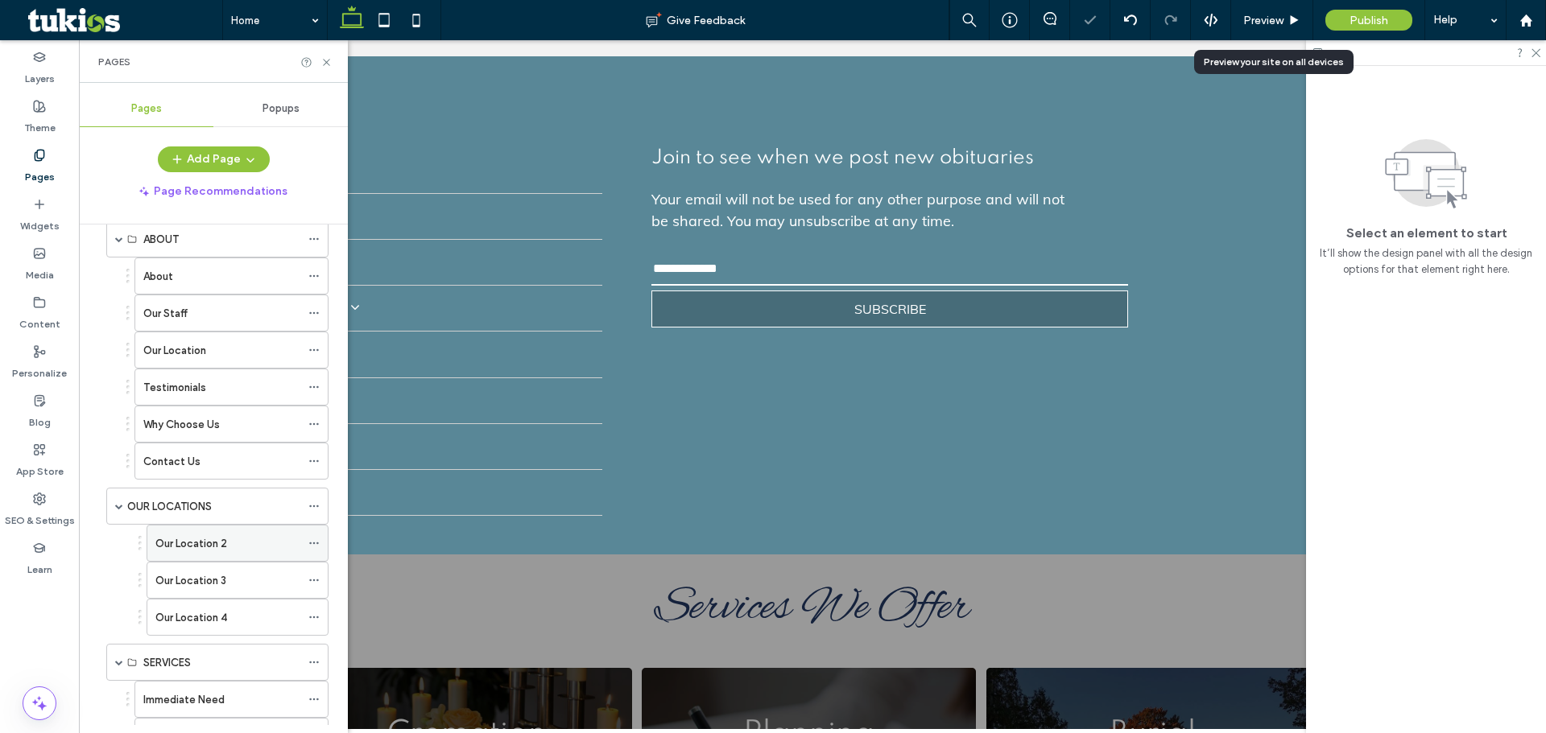
scroll to position [161, 0]
click at [316, 470] on icon at bounding box center [313, 466] width 11 height 11
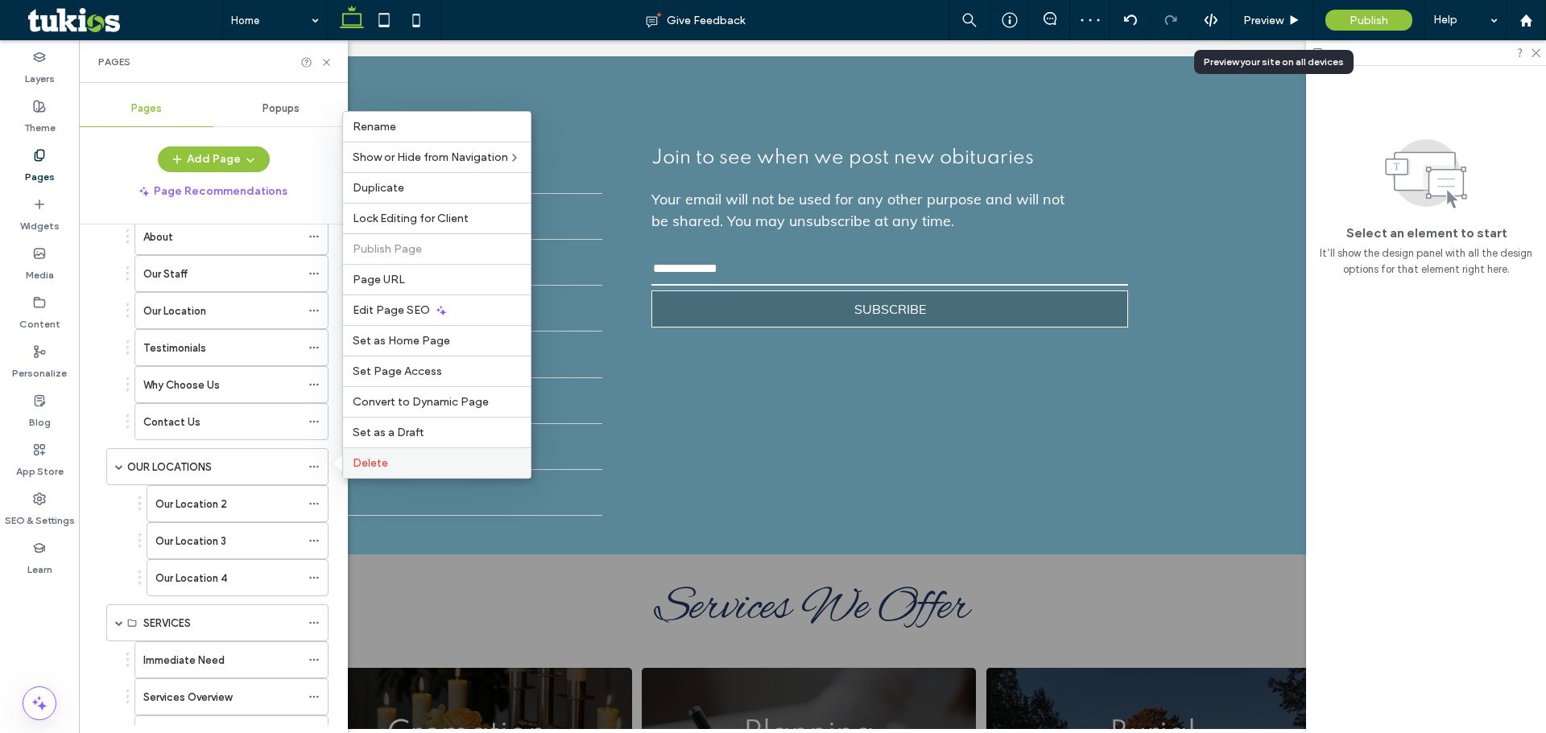
click at [378, 465] on span "Delete" at bounding box center [370, 463] width 35 height 14
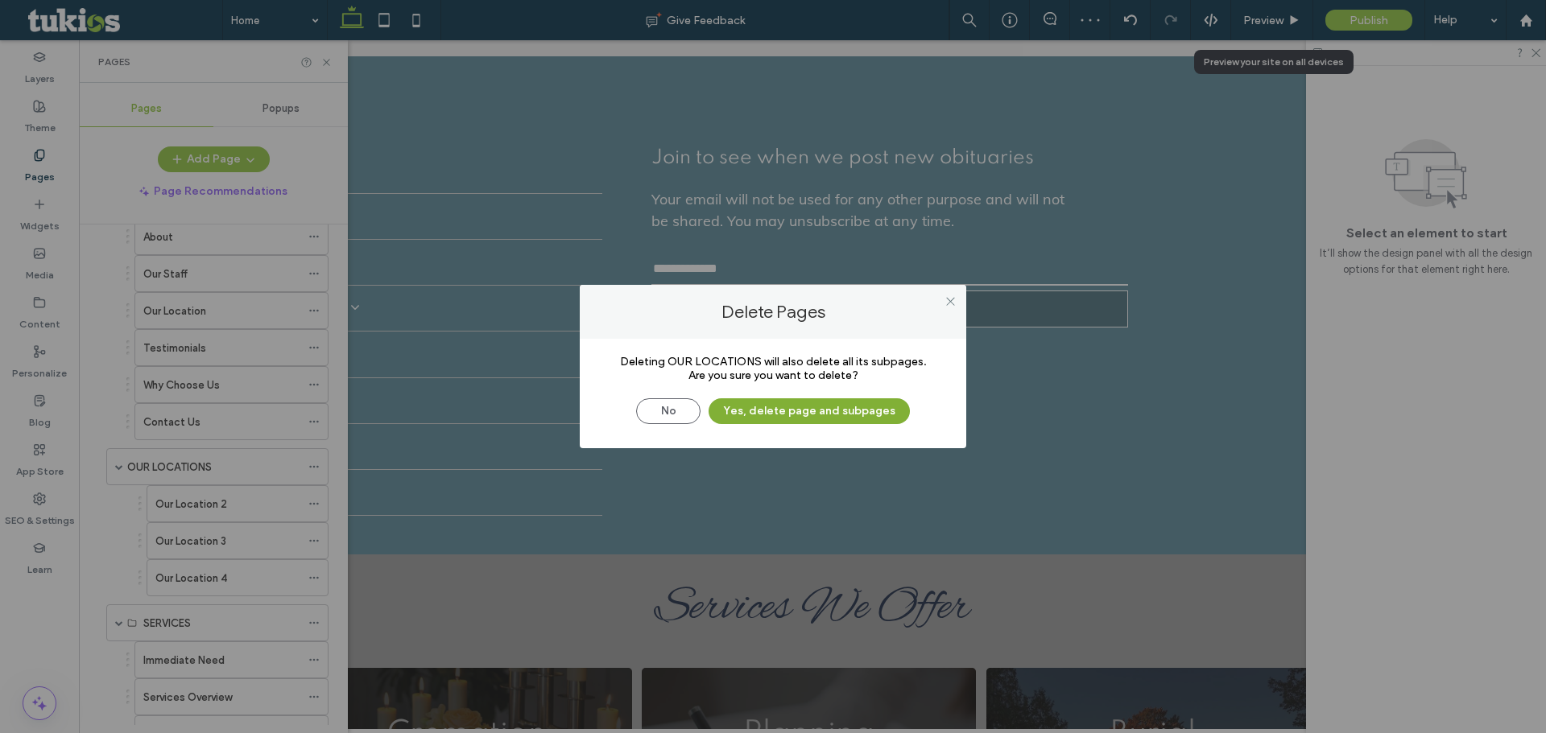
click at [775, 415] on button "Yes, delete page and subpages" at bounding box center [808, 411] width 201 height 26
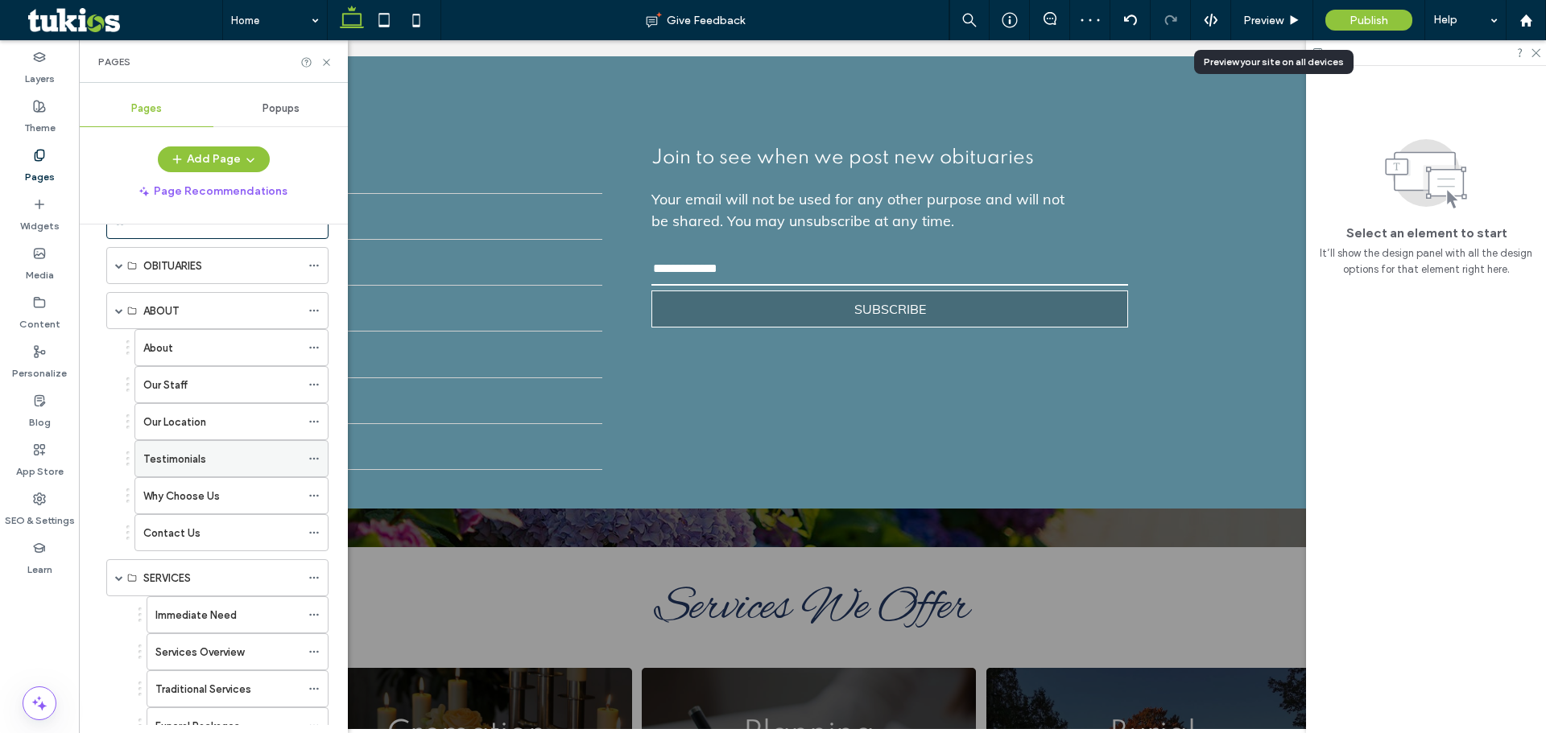
scroll to position [0, 0]
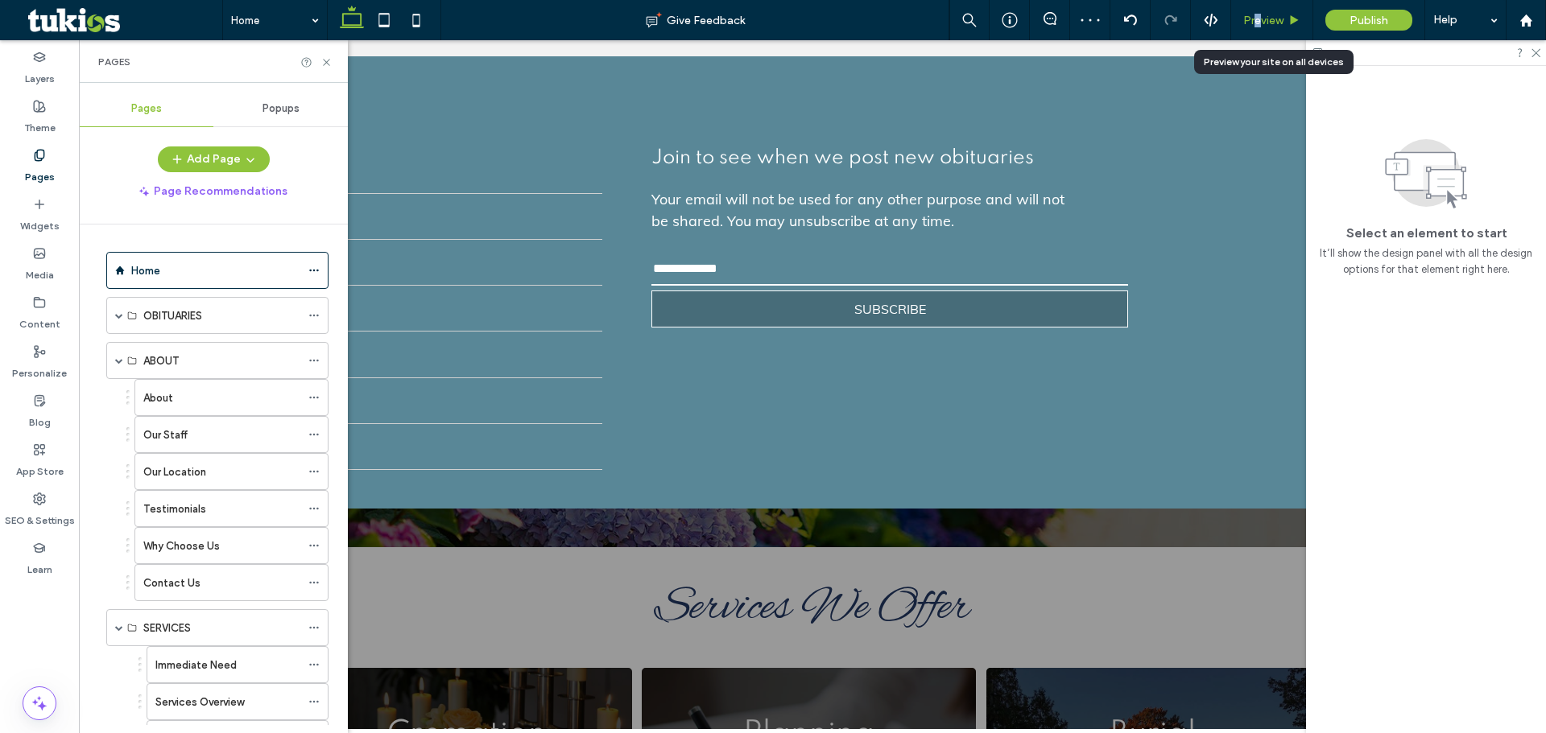
click at [1258, 26] on span "Preview" at bounding box center [1263, 21] width 40 height 14
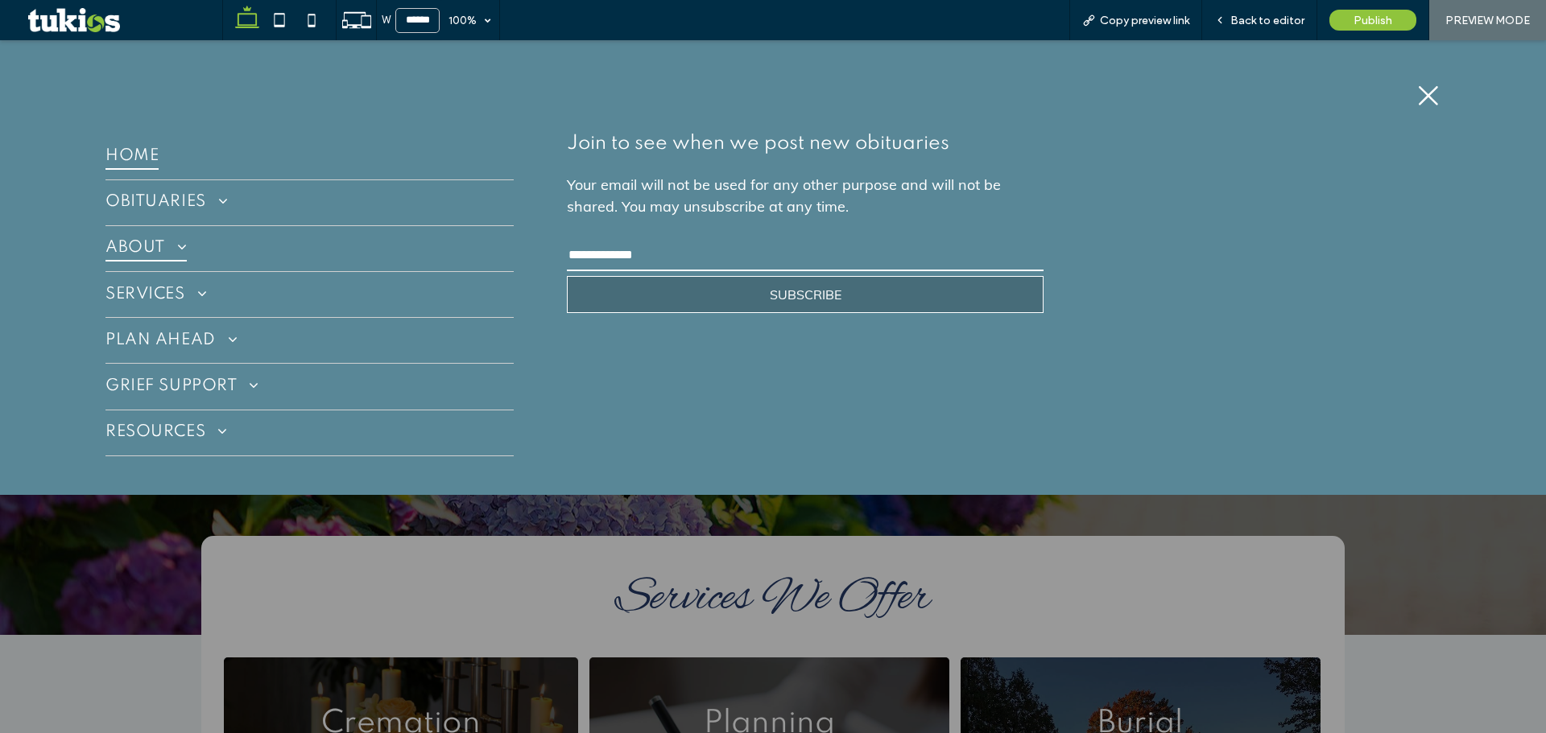
click at [165, 246] on span at bounding box center [176, 247] width 23 height 14
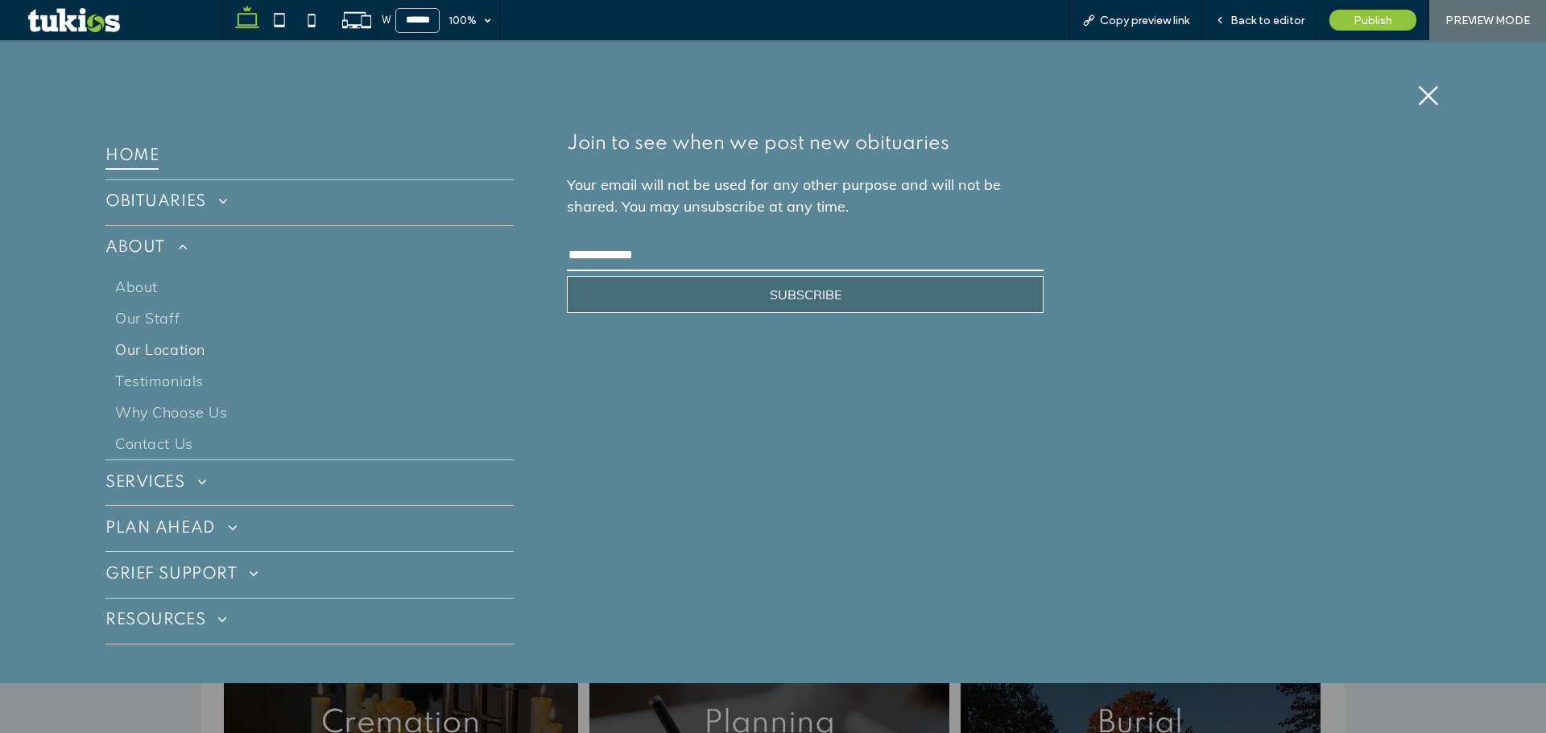
drag, startPoint x: 190, startPoint y: 357, endPoint x: 189, endPoint y: 398, distance: 40.3
click at [190, 357] on span "Our Location" at bounding box center [159, 349] width 89 height 19
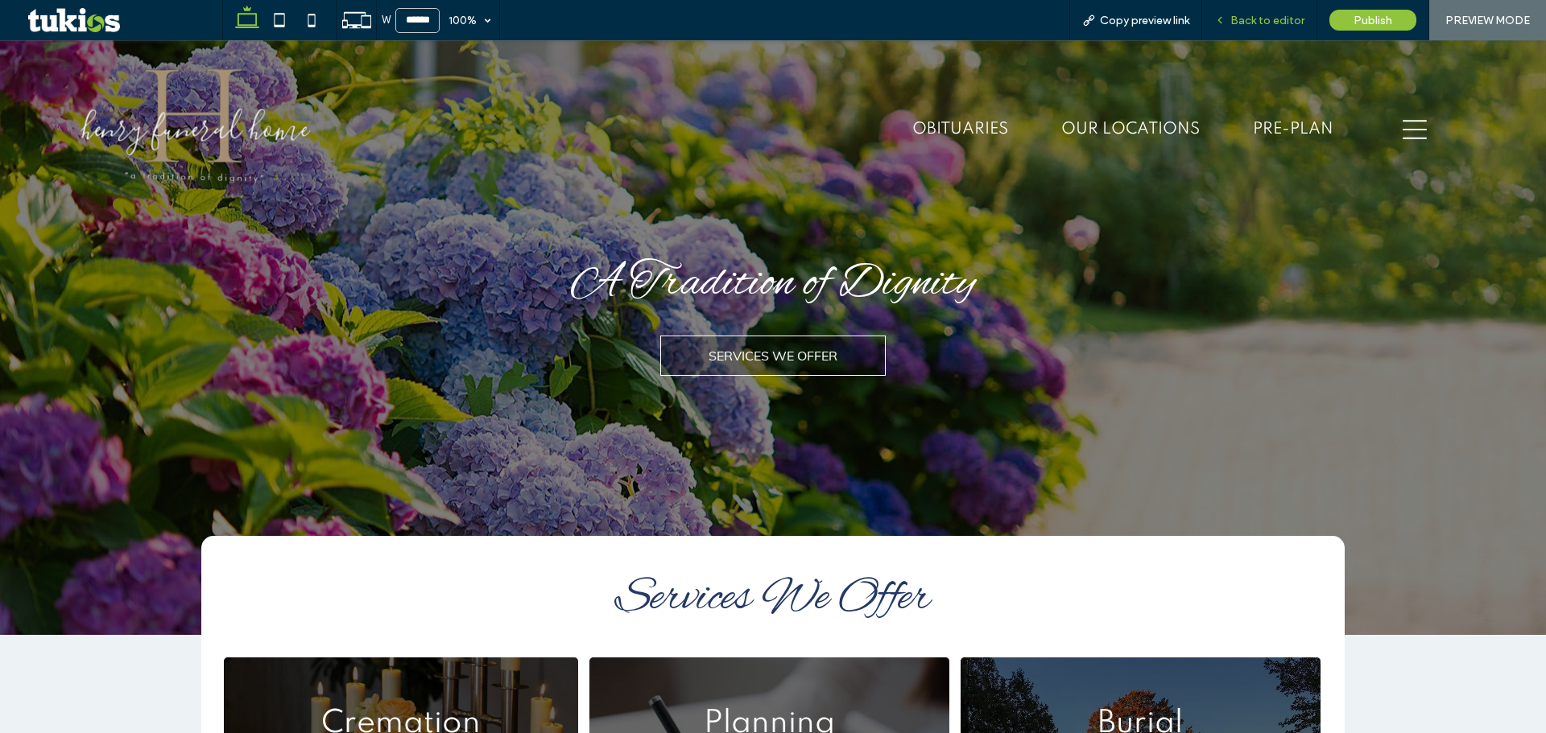
click at [1232, 14] on div "Back to editor" at bounding box center [1259, 21] width 114 height 14
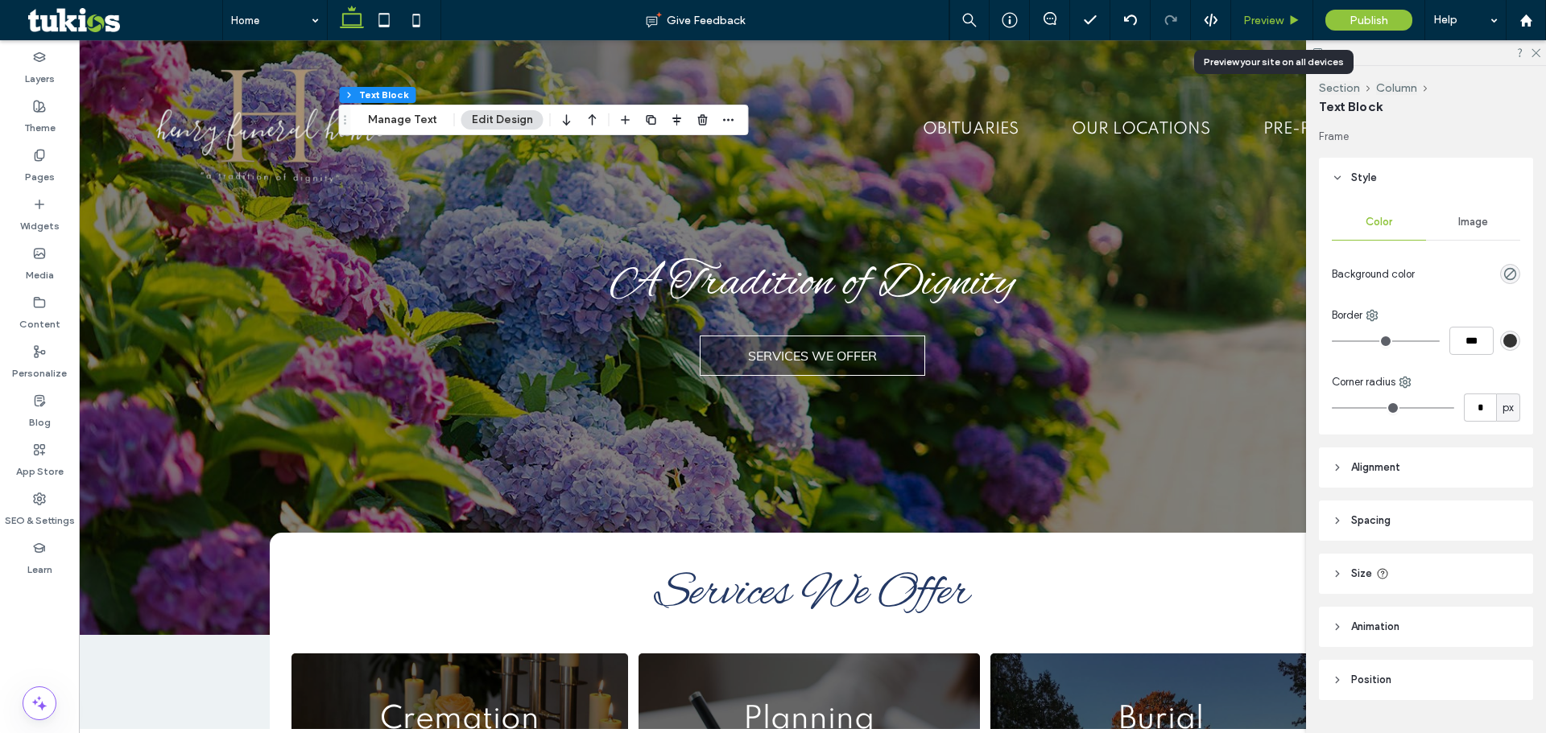
click at [1257, 20] on span "Preview" at bounding box center [1263, 21] width 40 height 14
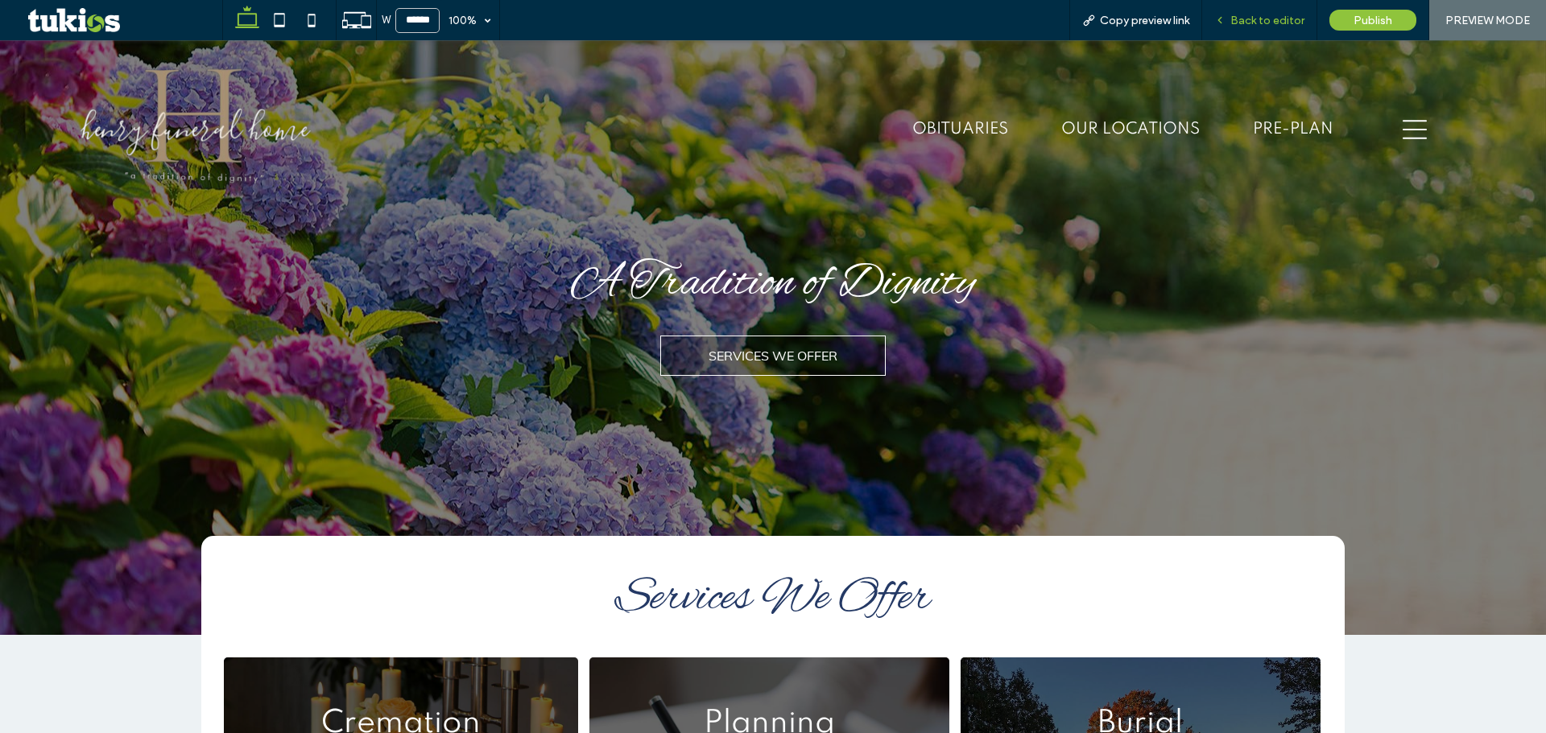
click at [1294, 19] on span "Back to editor" at bounding box center [1267, 21] width 74 height 14
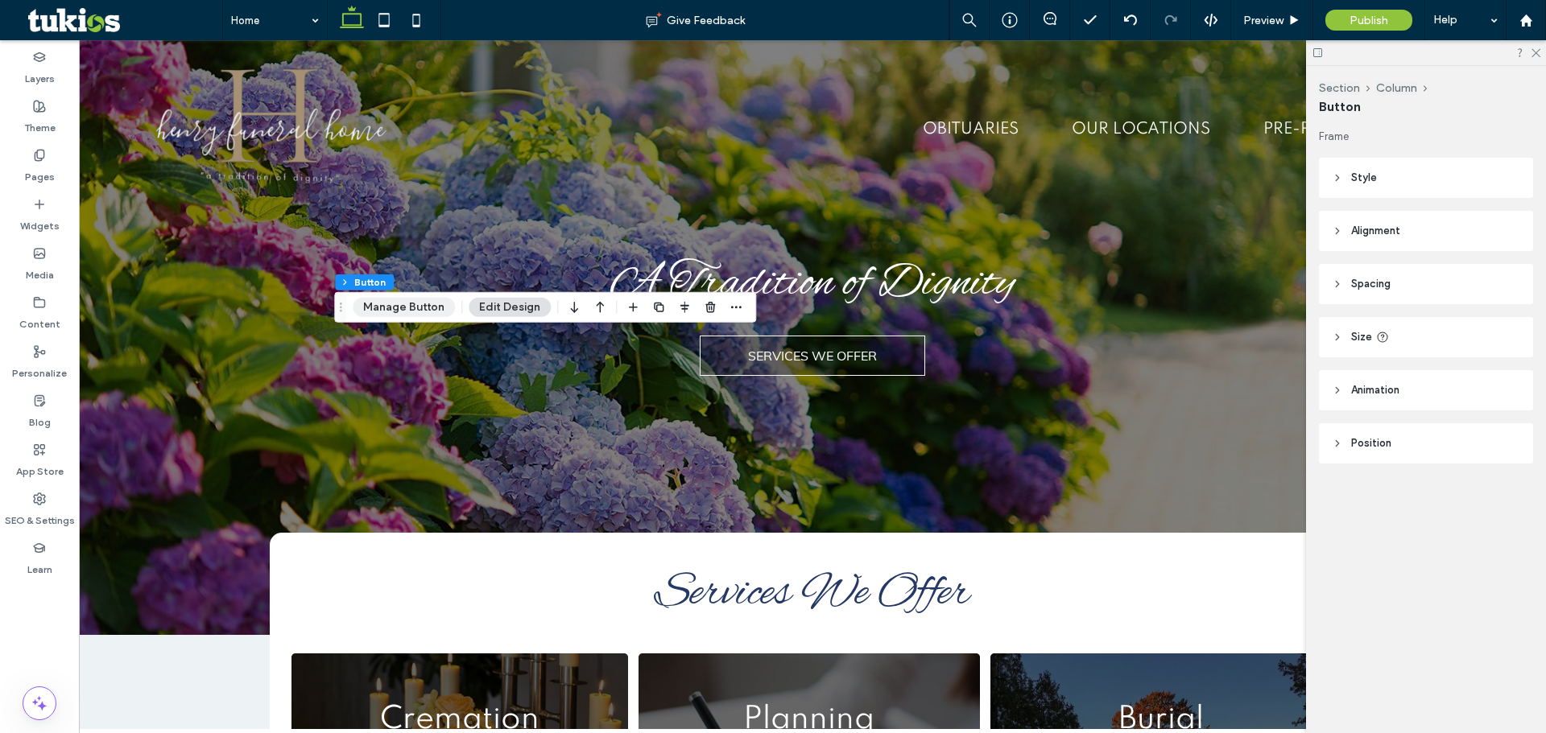
click at [391, 302] on button "Manage Button" at bounding box center [404, 307] width 102 height 19
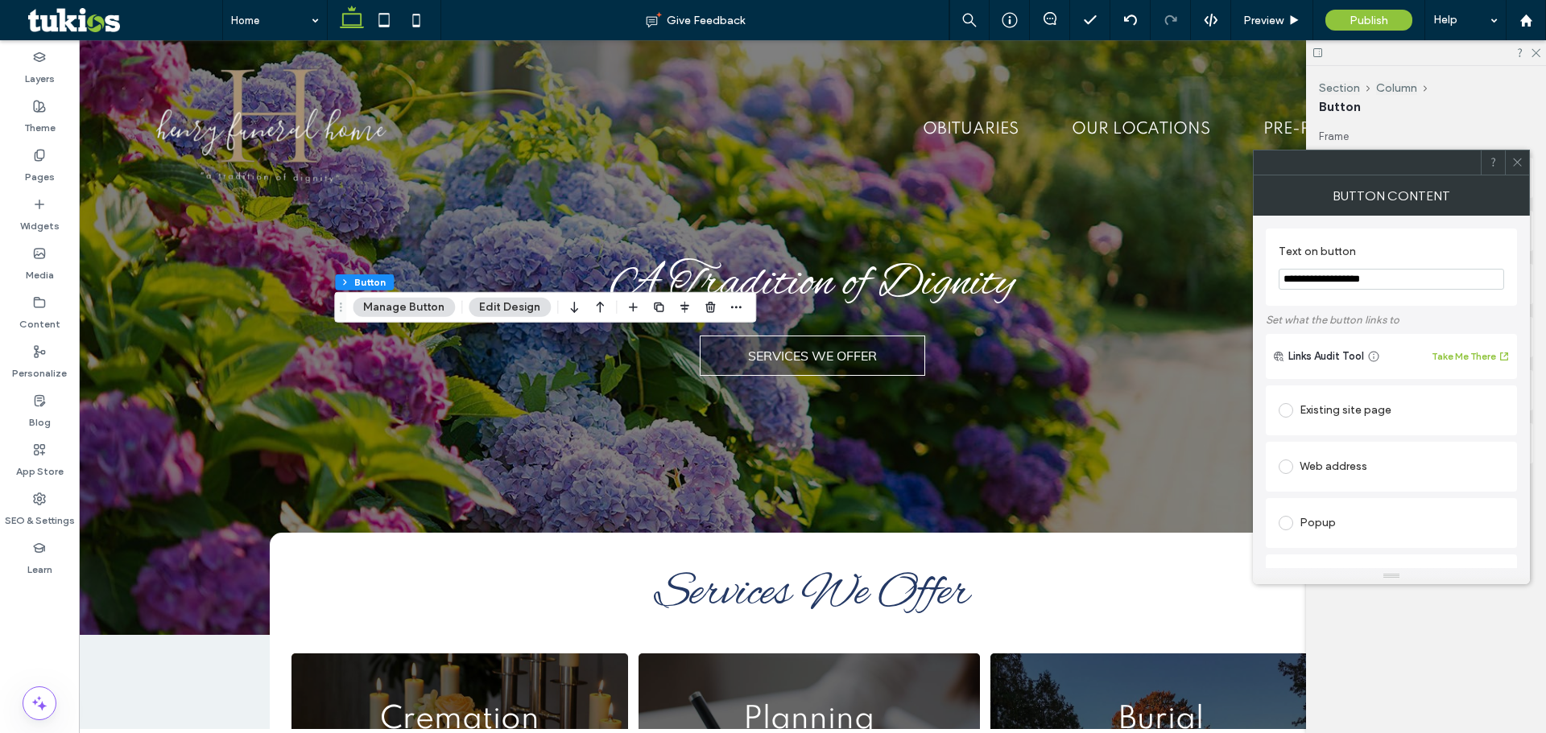
drag, startPoint x: 1396, startPoint y: 278, endPoint x: 1314, endPoint y: 270, distance: 82.4
click at [1314, 262] on section "**********" at bounding box center [1390, 267] width 225 height 61
drag, startPoint x: 1343, startPoint y: 283, endPoint x: 1367, endPoint y: 280, distance: 24.3
click at [1343, 283] on input "**********" at bounding box center [1390, 279] width 225 height 21
drag, startPoint x: 1386, startPoint y: 279, endPoint x: 1314, endPoint y: 275, distance: 71.8
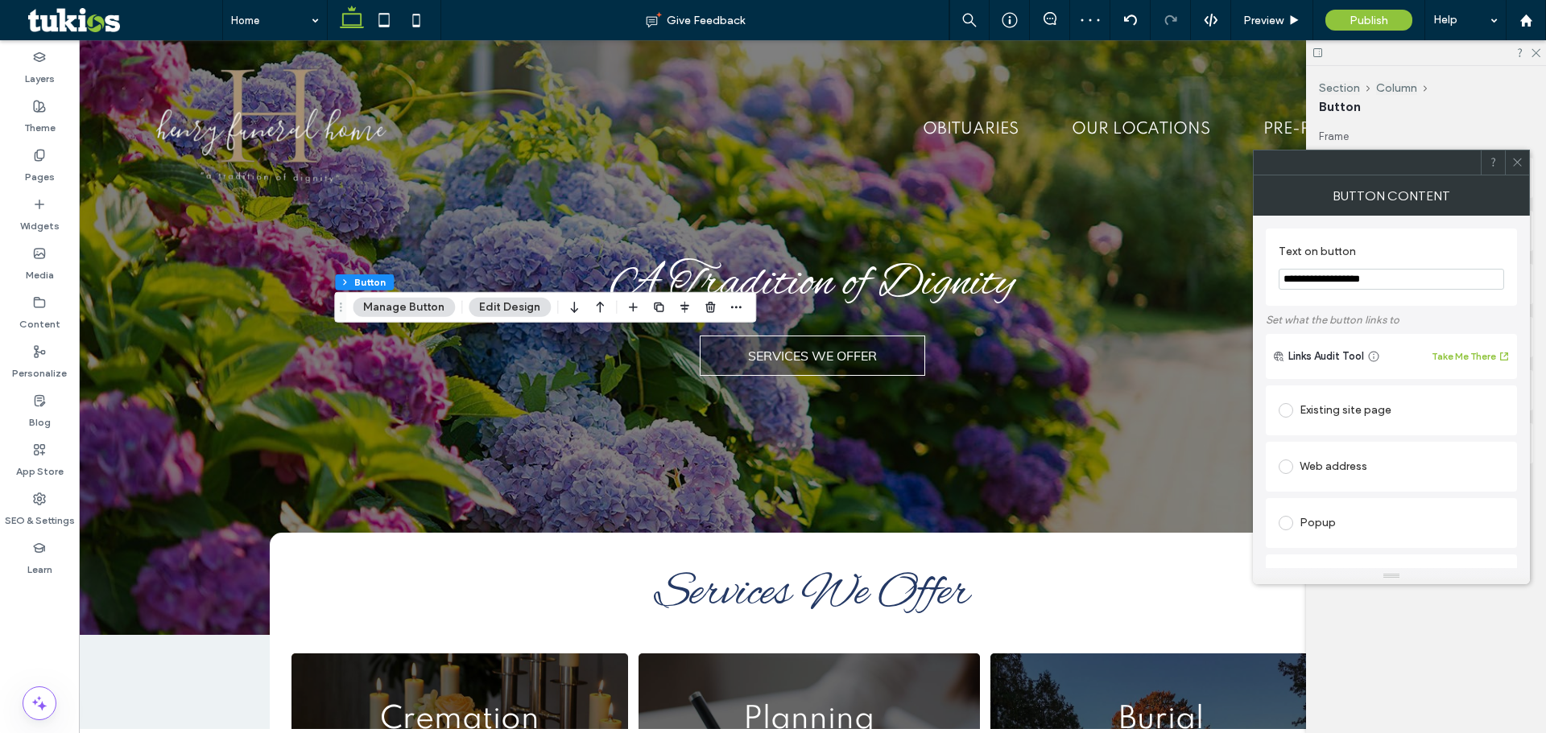
click at [1314, 275] on input "**********" at bounding box center [1390, 279] width 225 height 21
paste input "Text on button"
click at [1333, 277] on input "**********" at bounding box center [1390, 279] width 225 height 21
click at [1400, 288] on input "**********" at bounding box center [1390, 279] width 225 height 21
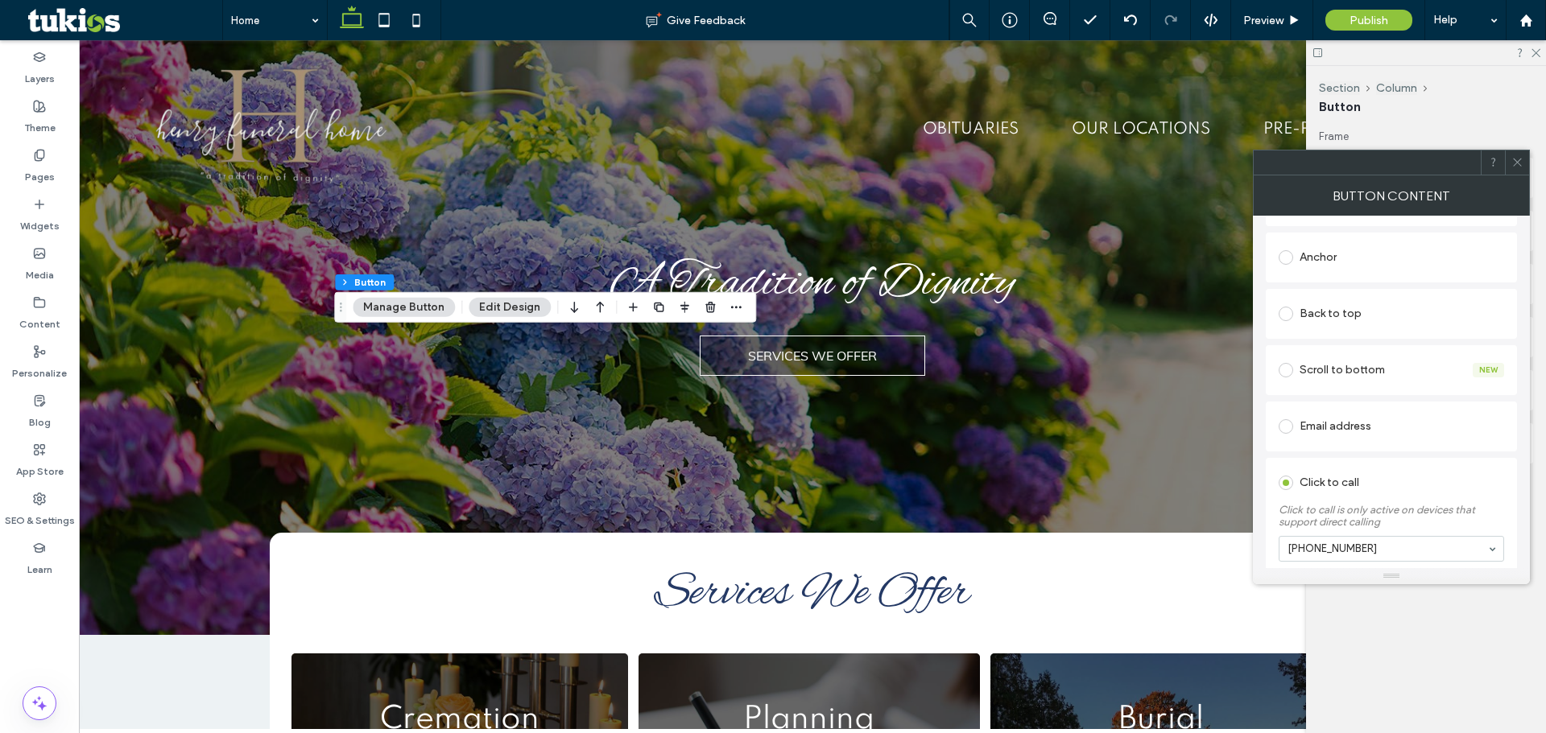
scroll to position [389, 0]
type input "**********"
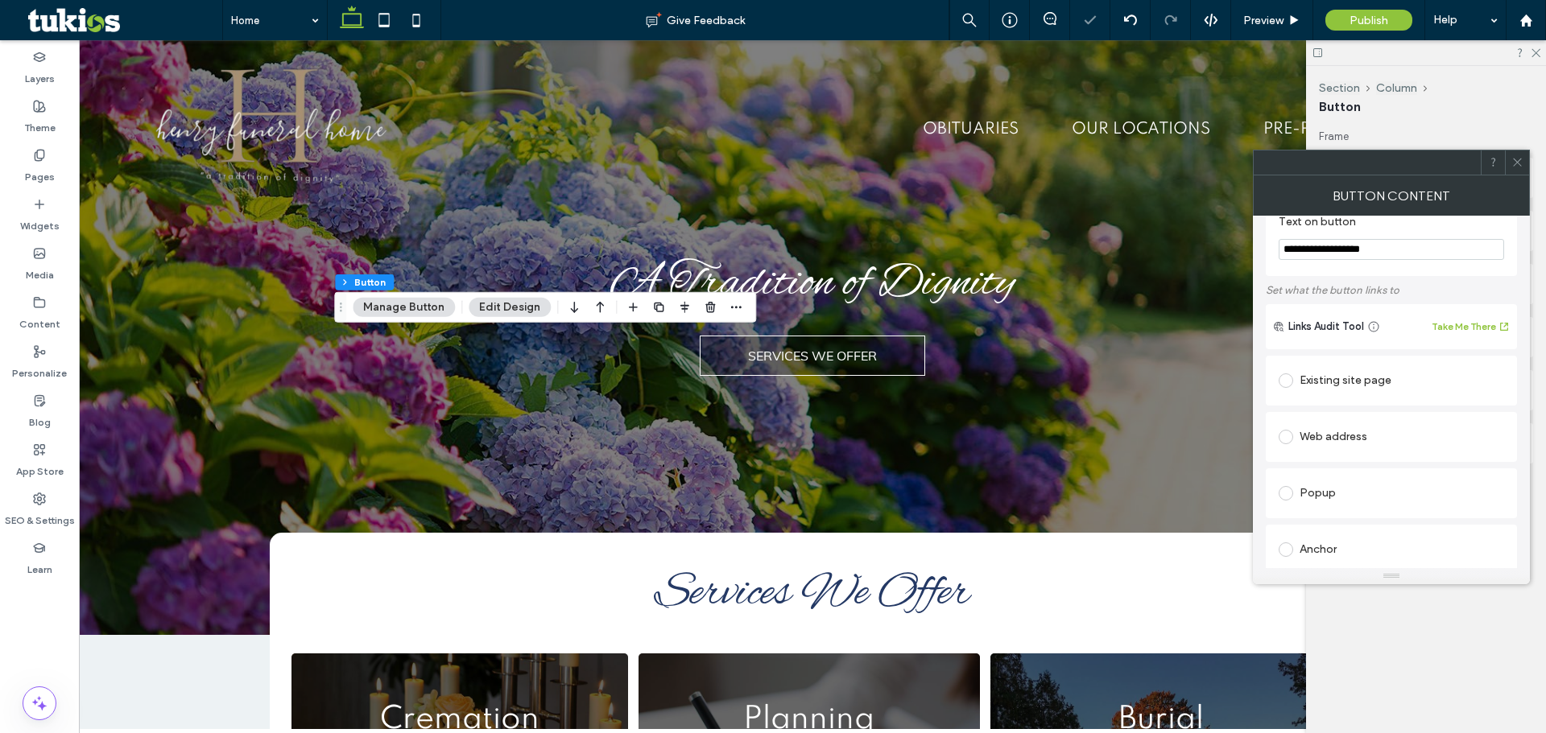
scroll to position [0, 0]
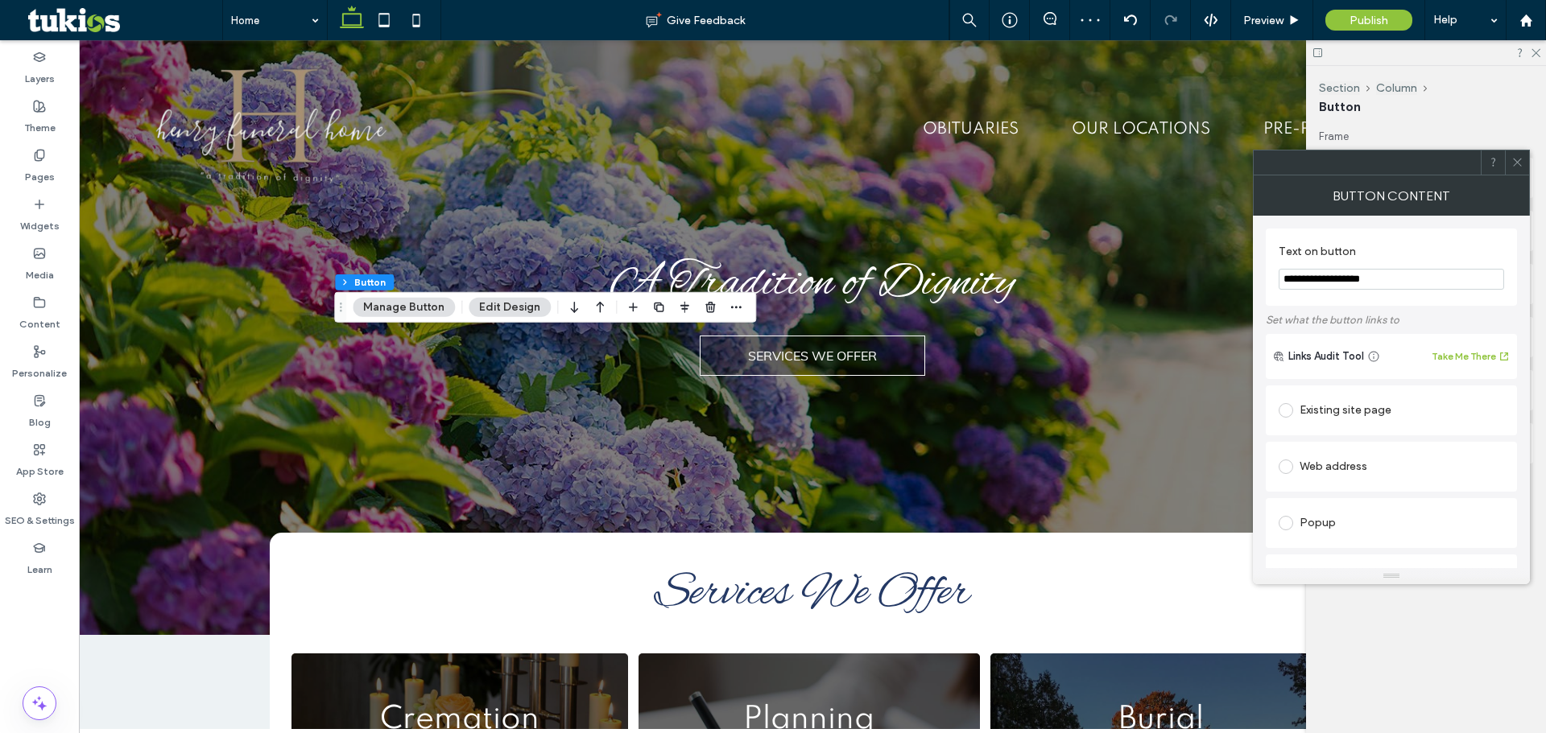
click at [1518, 159] on icon at bounding box center [1517, 162] width 12 height 12
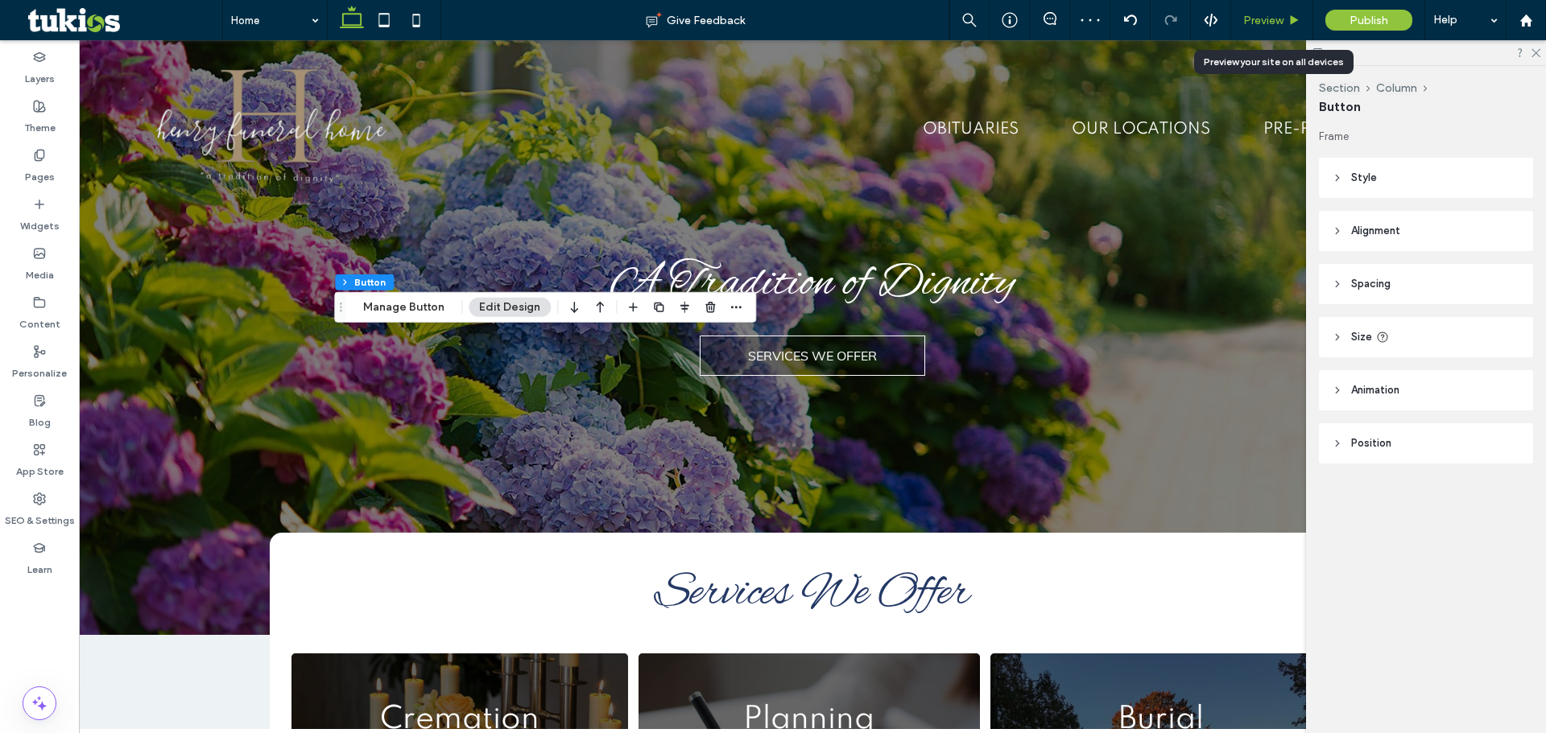
click at [1282, 14] on span "Preview" at bounding box center [1263, 21] width 40 height 14
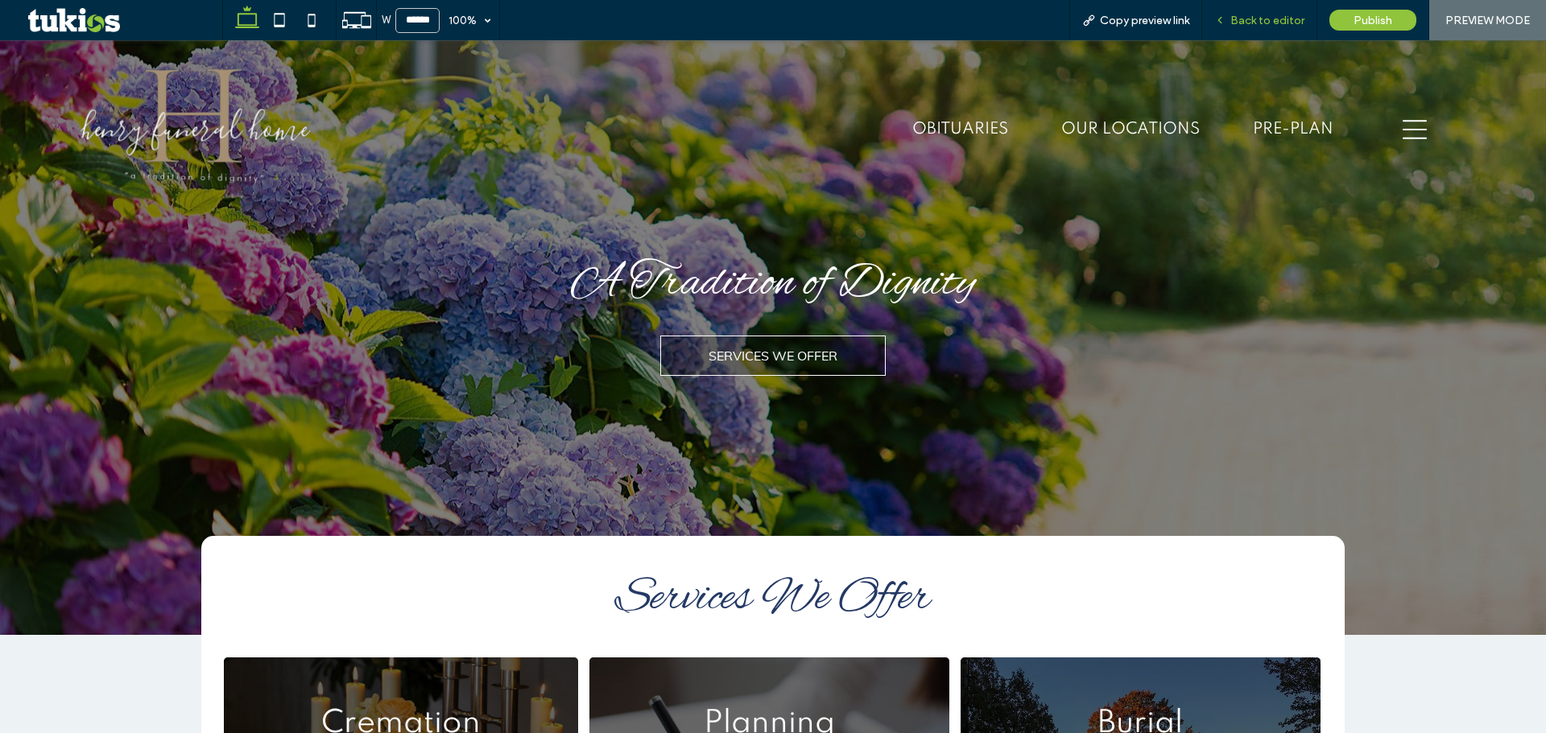
click at [1282, 11] on div "Back to editor" at bounding box center [1259, 20] width 115 height 40
click at [1248, 11] on div "Back to editor" at bounding box center [1259, 20] width 115 height 40
click at [1246, 24] on span "Back to editor" at bounding box center [1267, 21] width 74 height 14
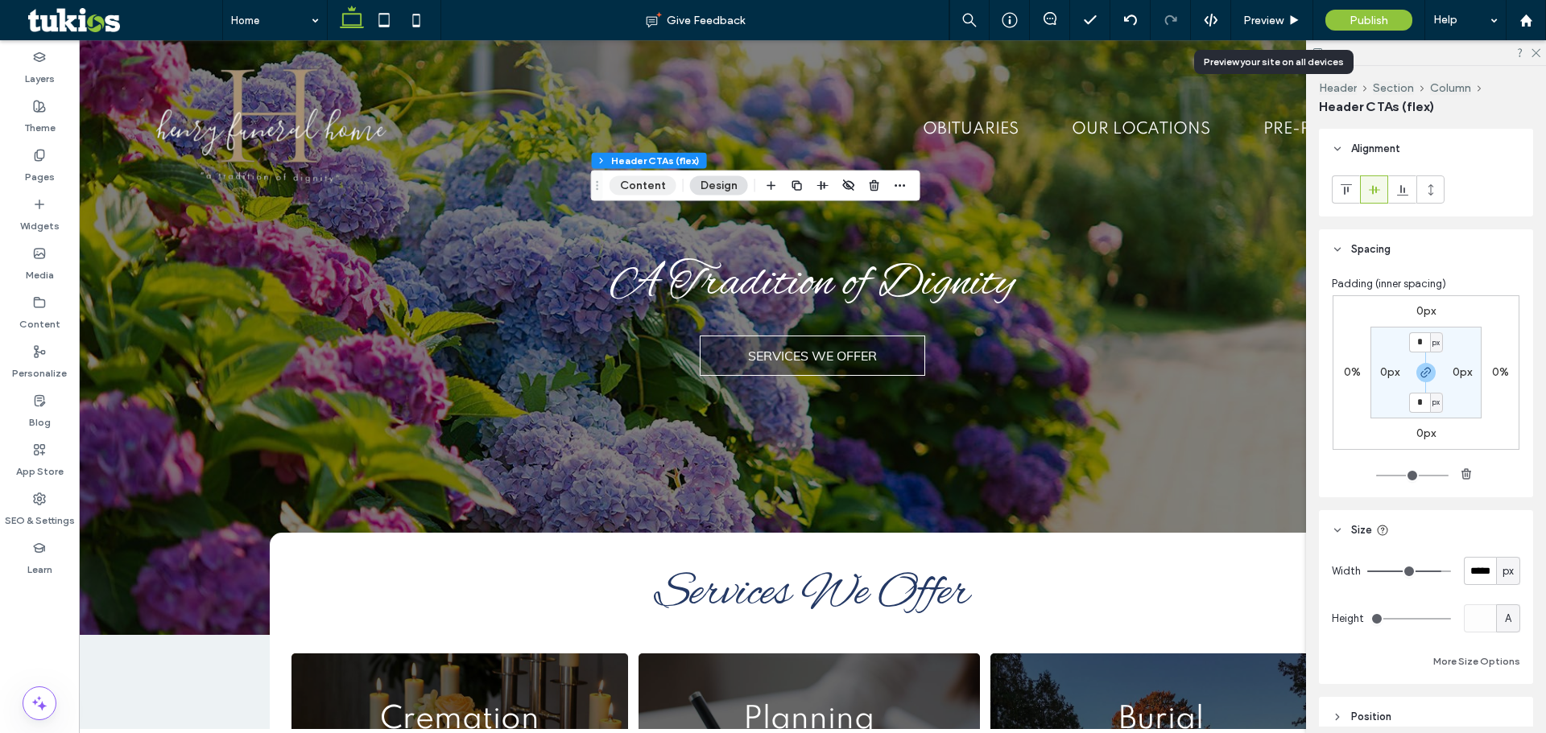
click at [654, 183] on button "Content" at bounding box center [642, 185] width 67 height 19
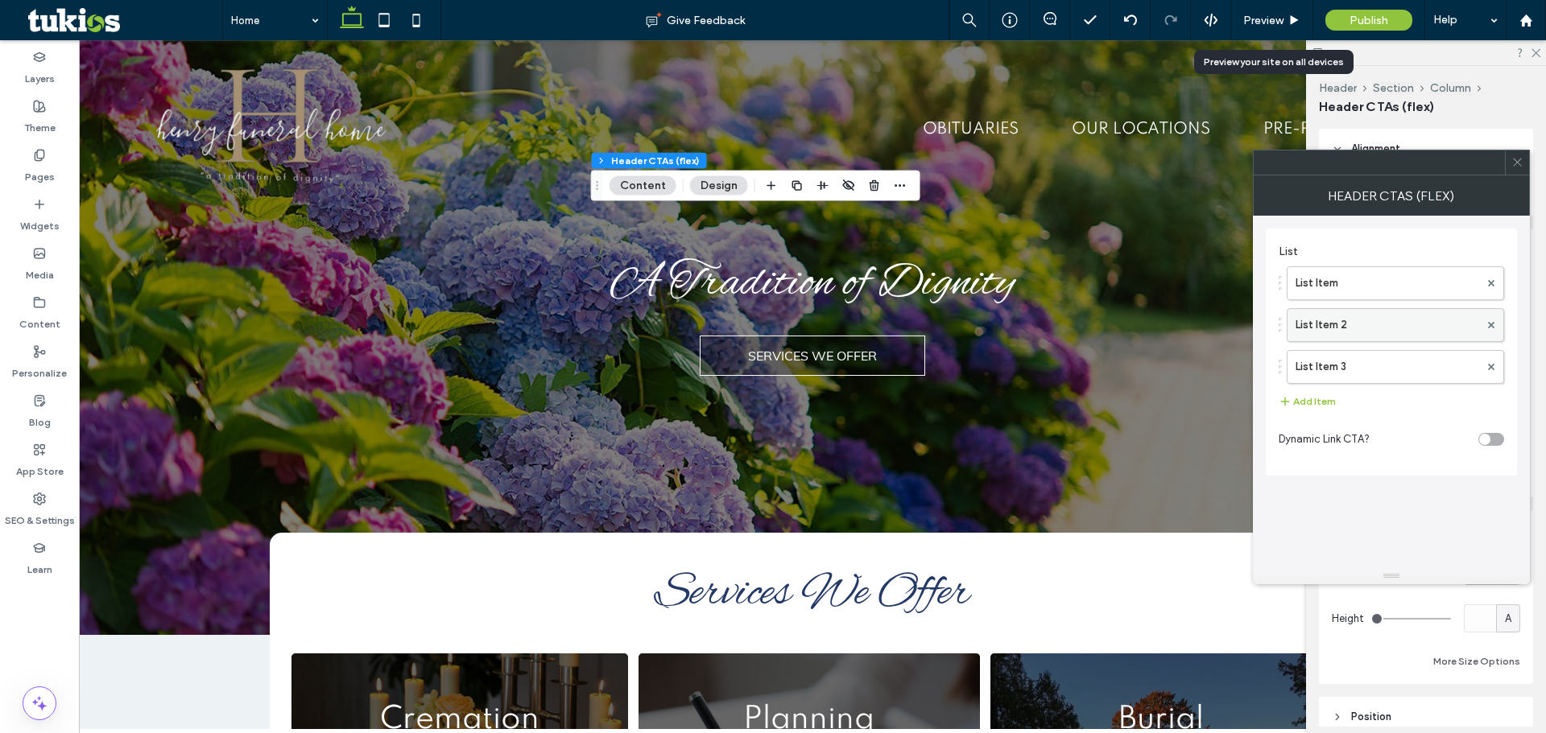
click at [1352, 331] on label "List Item 2" at bounding box center [1387, 325] width 184 height 32
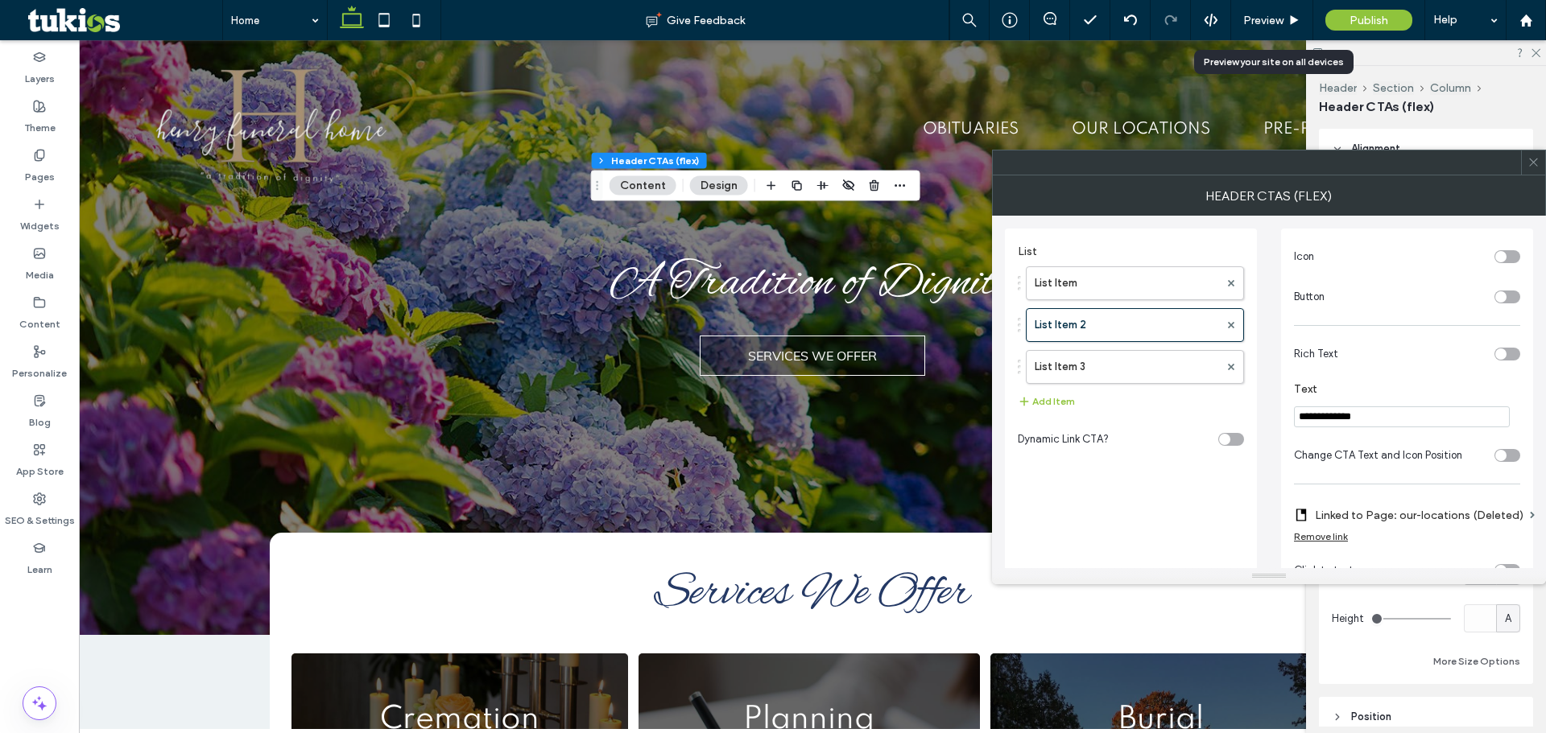
click at [1406, 414] on input "**********" at bounding box center [1402, 417] width 216 height 21
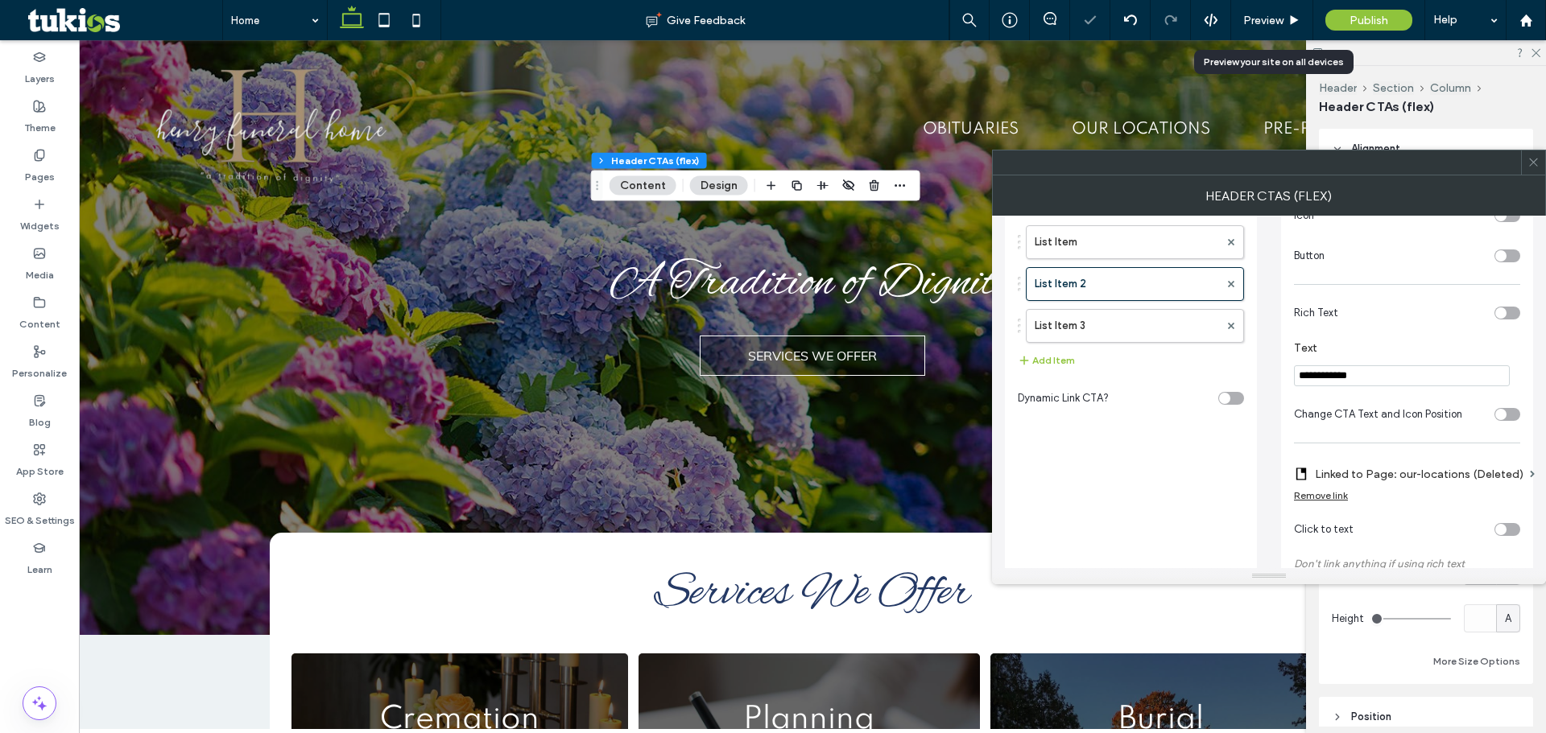
scroll to position [80, 0]
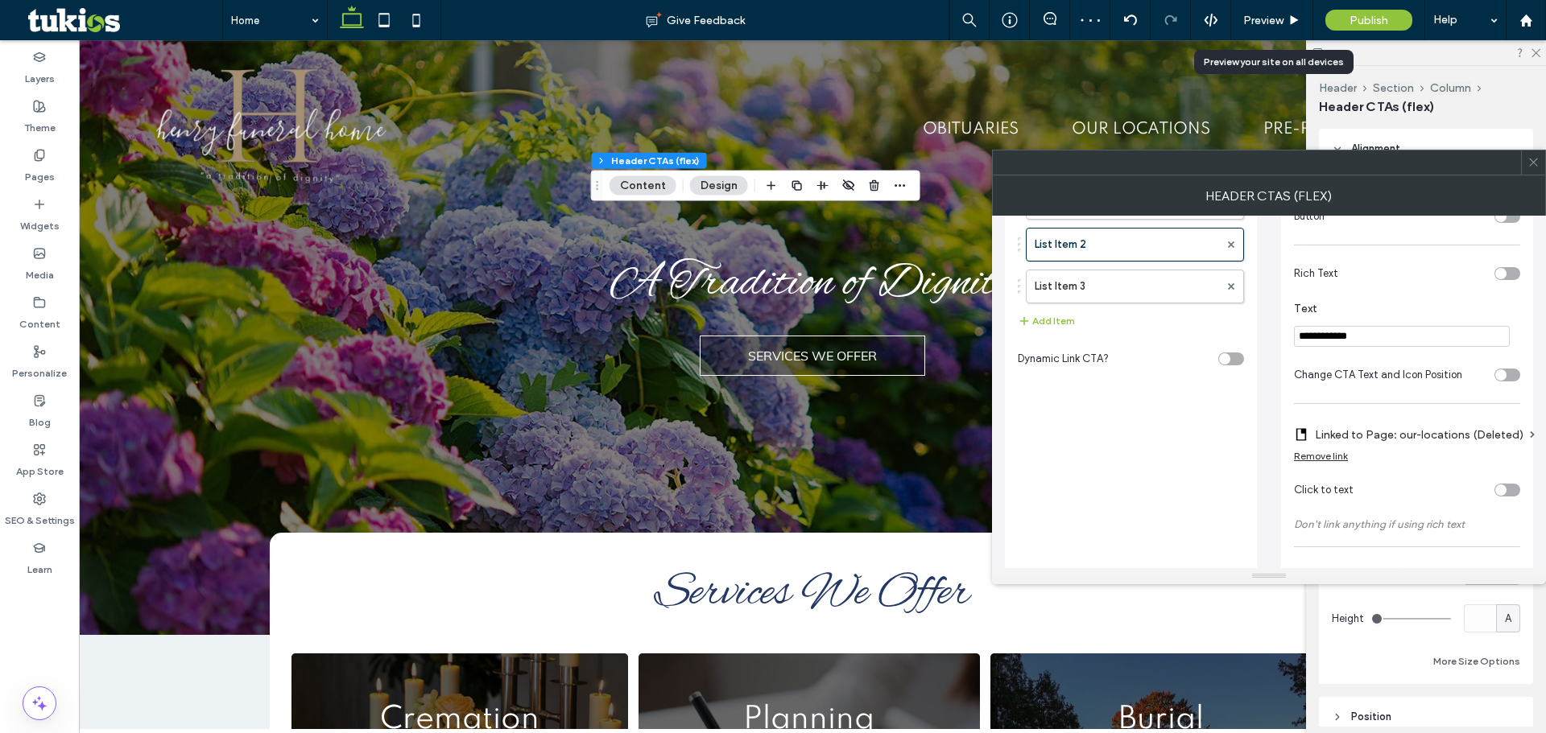
type input "**********"
click at [1500, 437] on label "Linked to Page: our-locations (Deleted)" at bounding box center [1418, 435] width 208 height 30
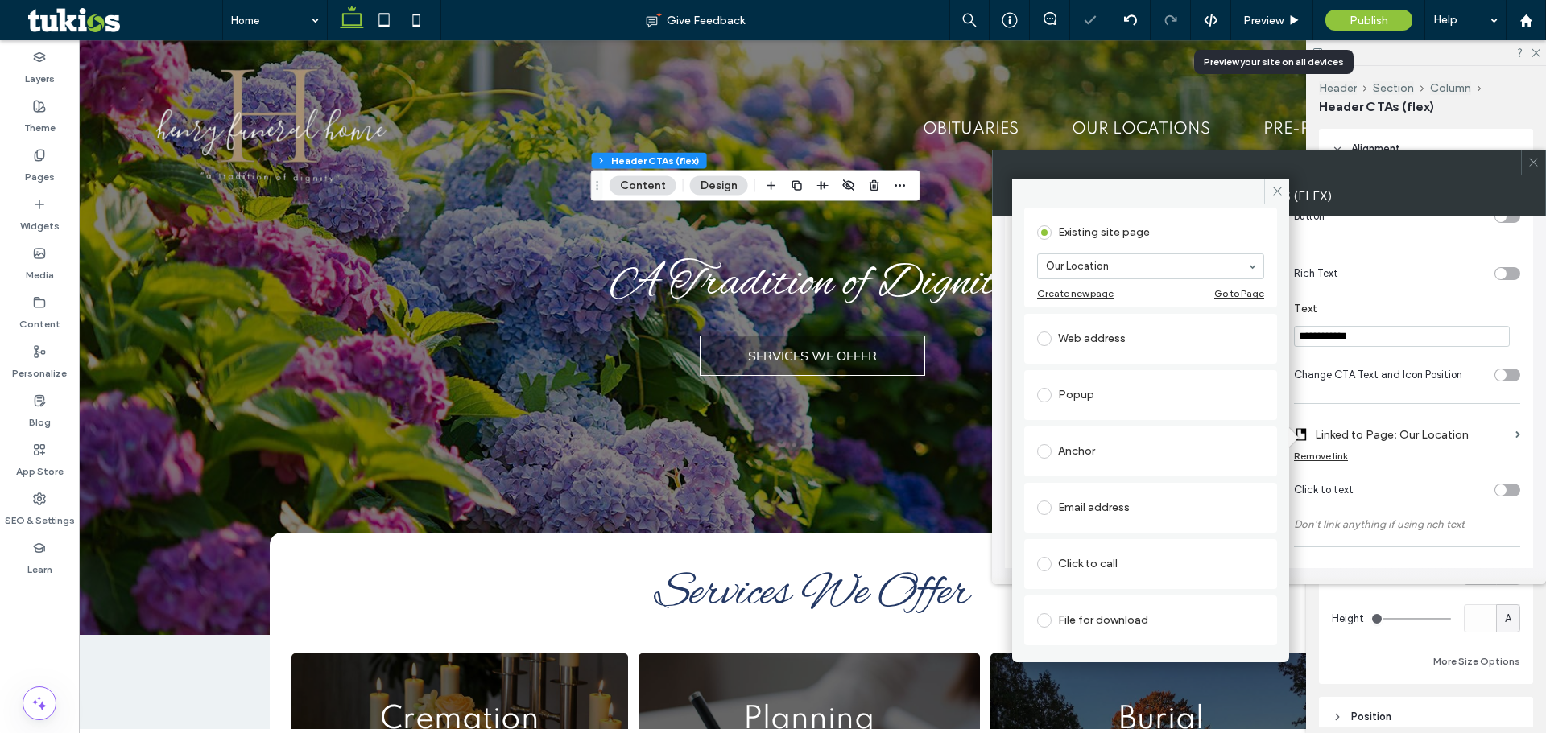
scroll to position [133, 0]
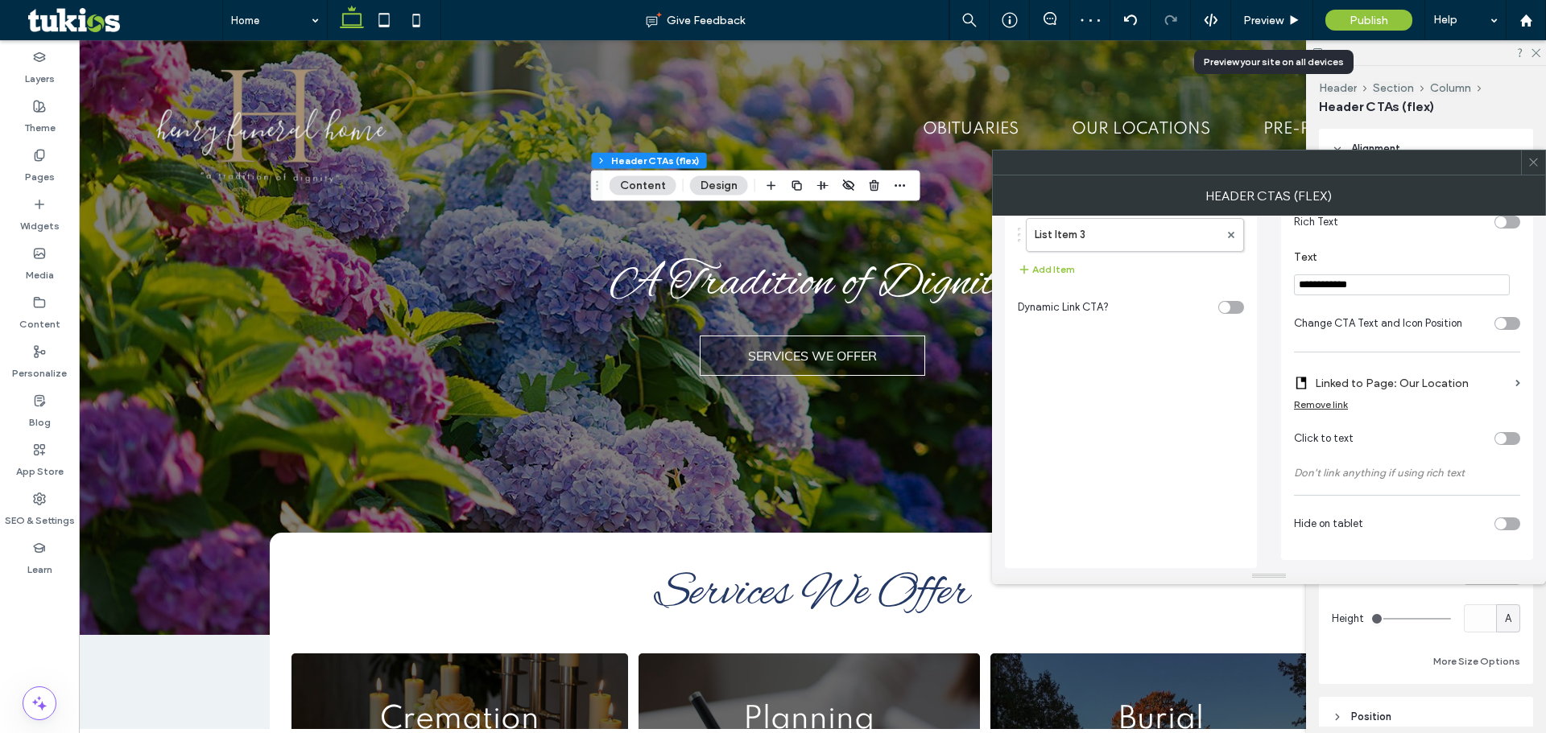
click at [1533, 169] on span at bounding box center [1533, 163] width 12 height 24
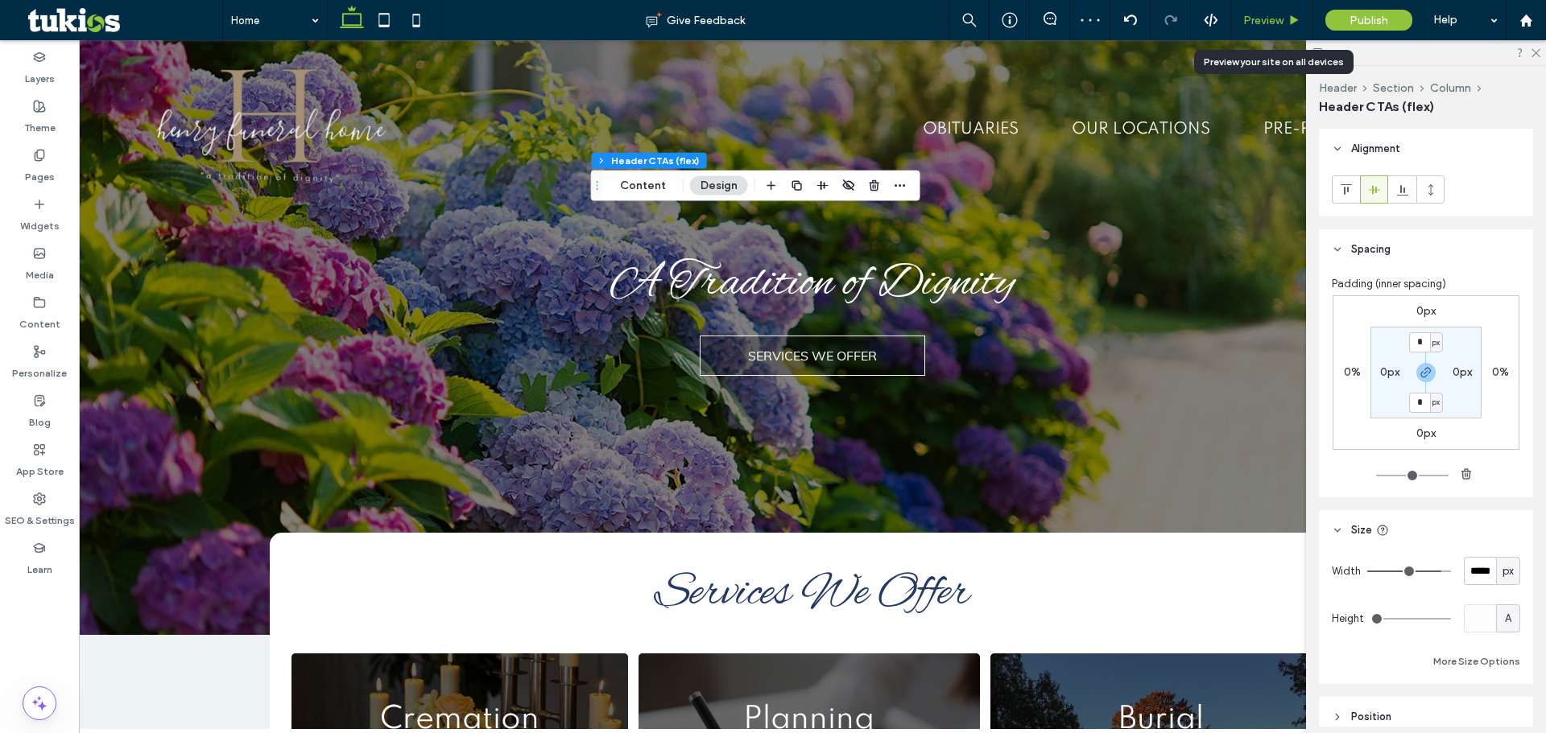
click at [1269, 23] on span "Preview" at bounding box center [1263, 21] width 40 height 14
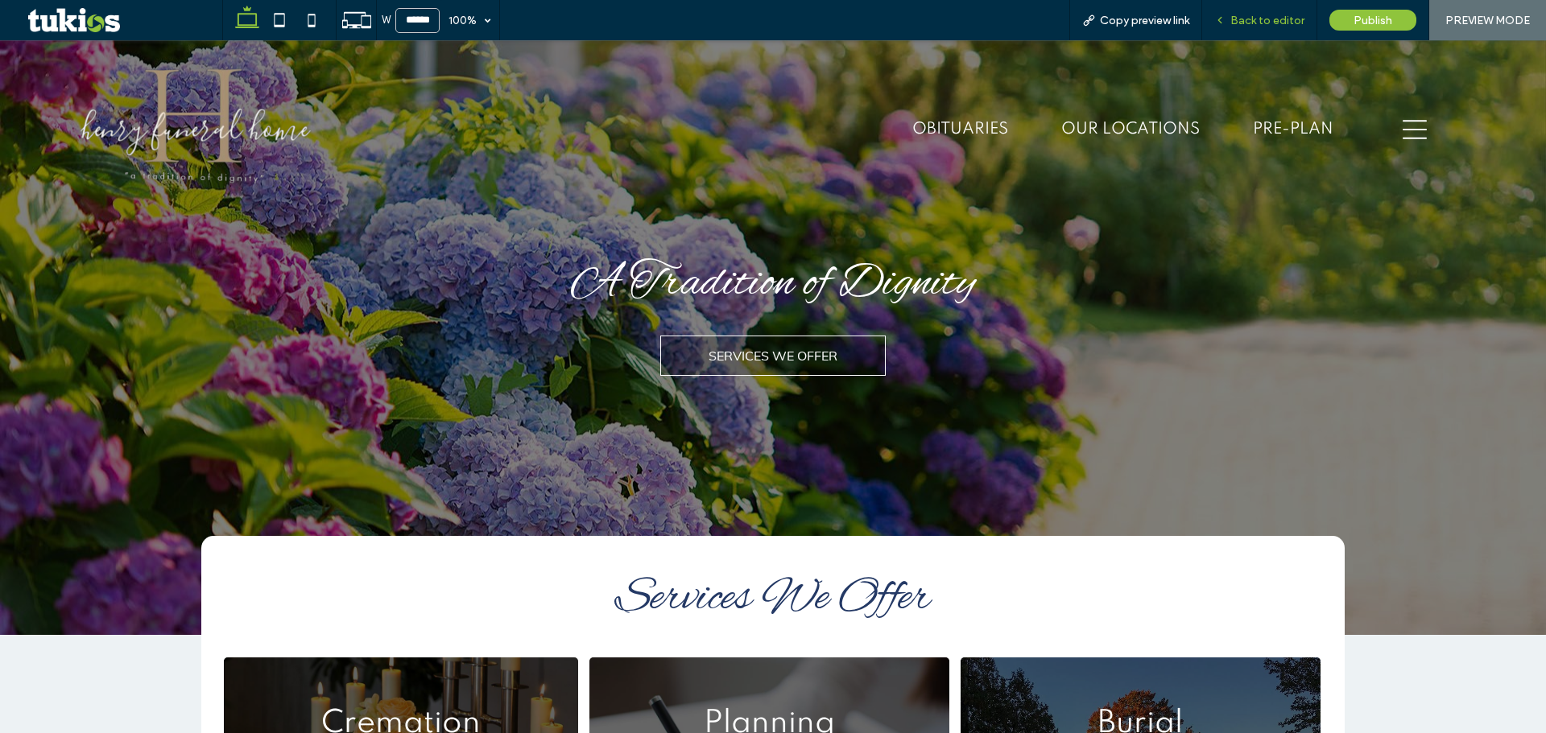
click at [1267, 18] on span "Back to editor" at bounding box center [1267, 21] width 74 height 14
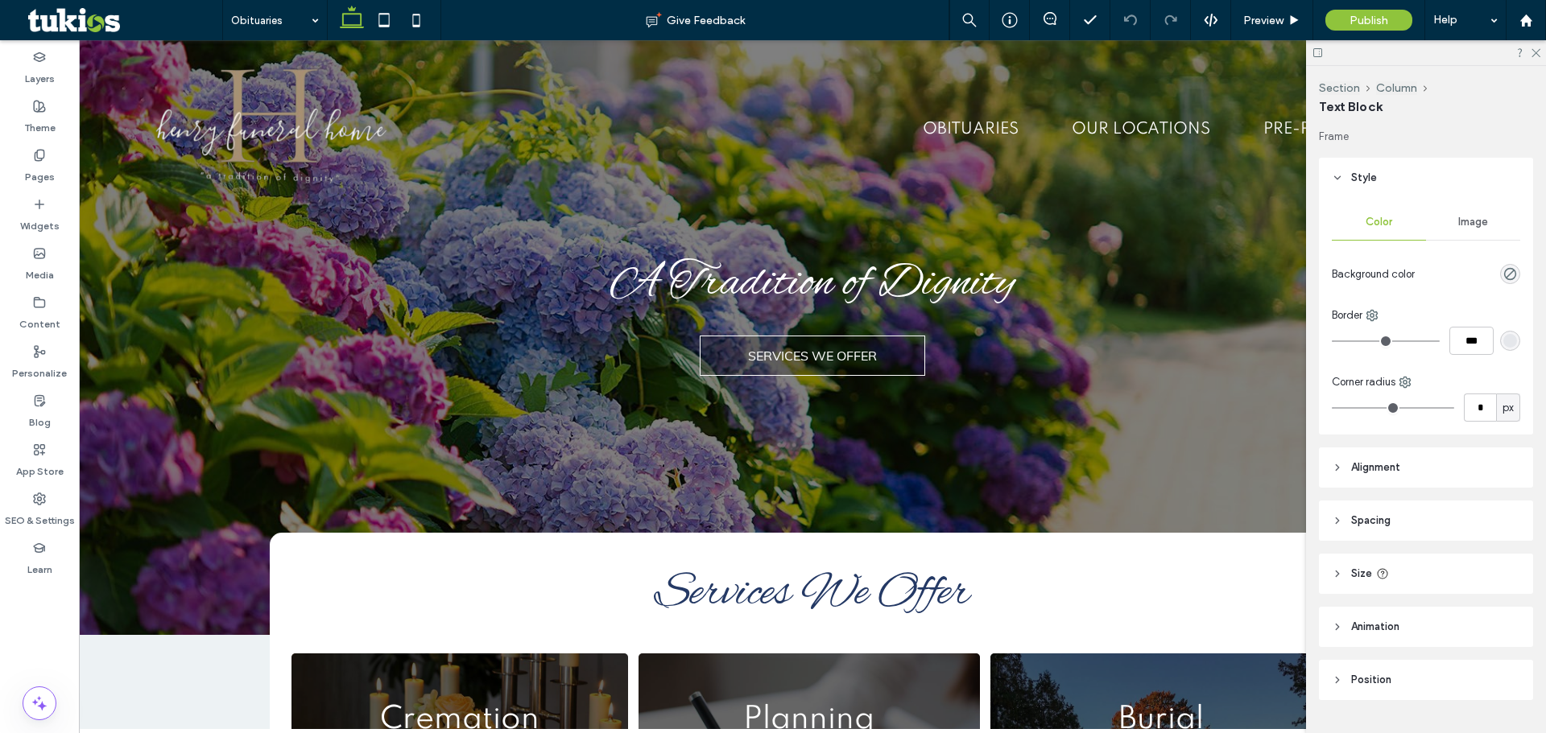
type input "*******"
type input "**"
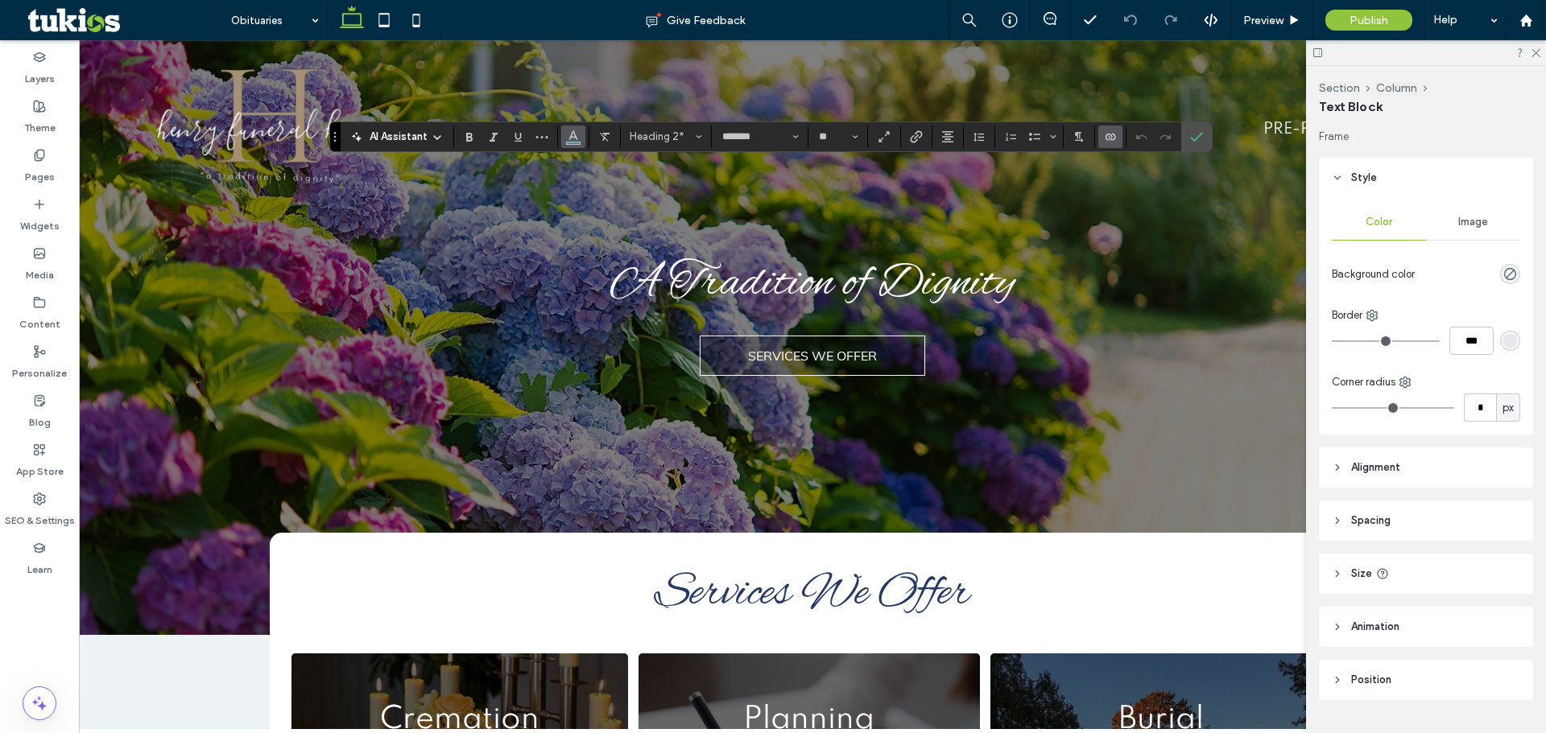
click at [583, 141] on button "Color" at bounding box center [573, 137] width 24 height 23
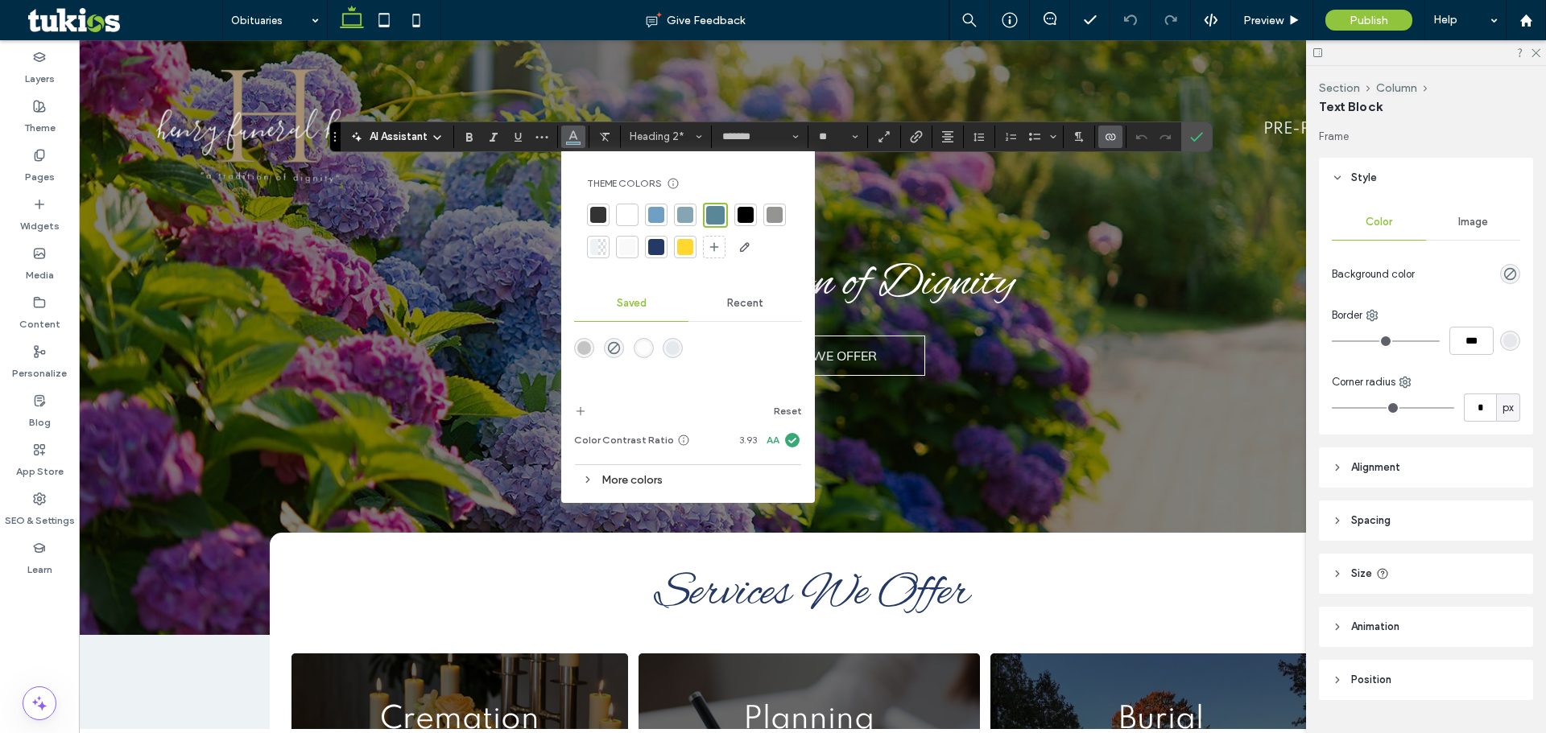
click at [659, 241] on div at bounding box center [656, 247] width 16 height 16
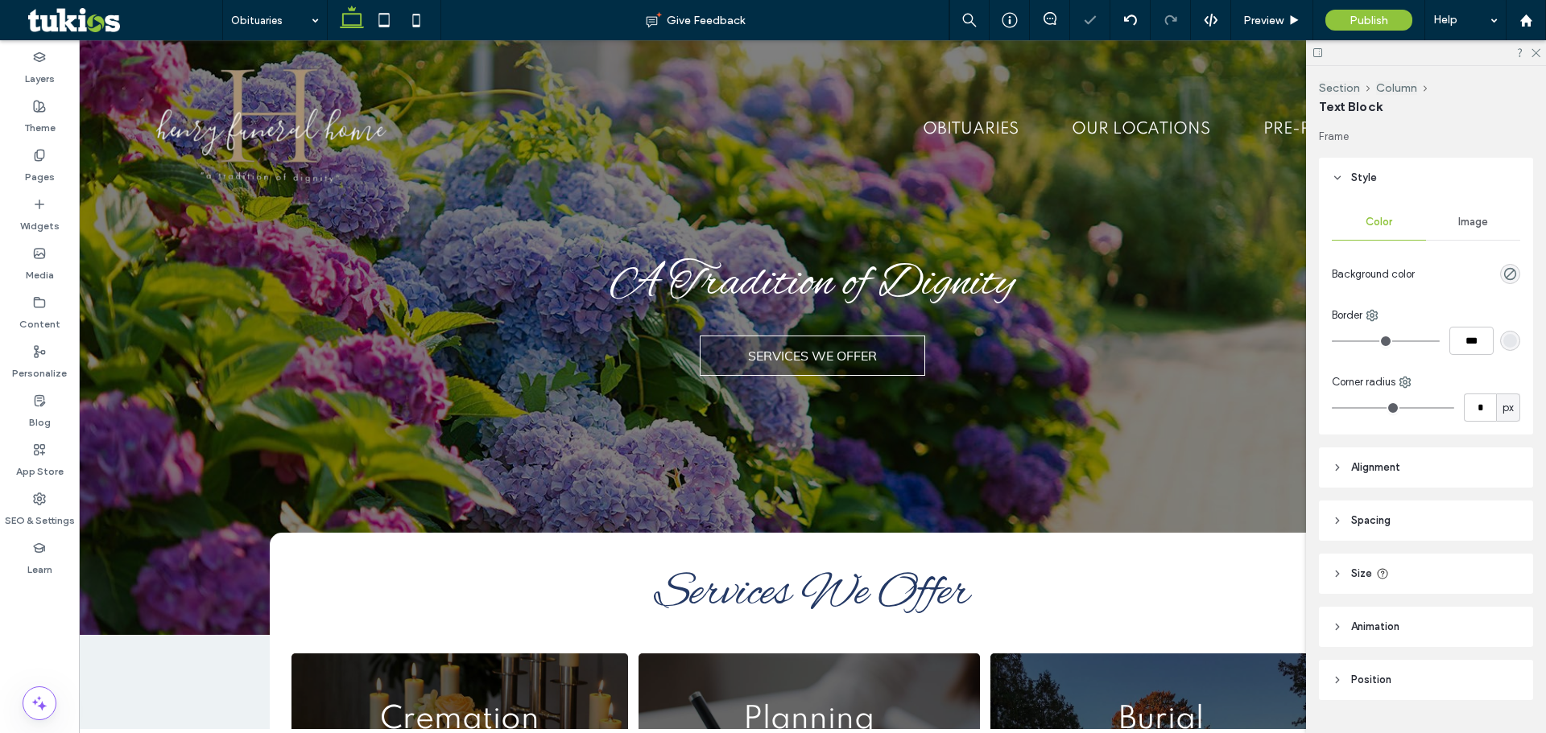
type input "*******"
type input "**"
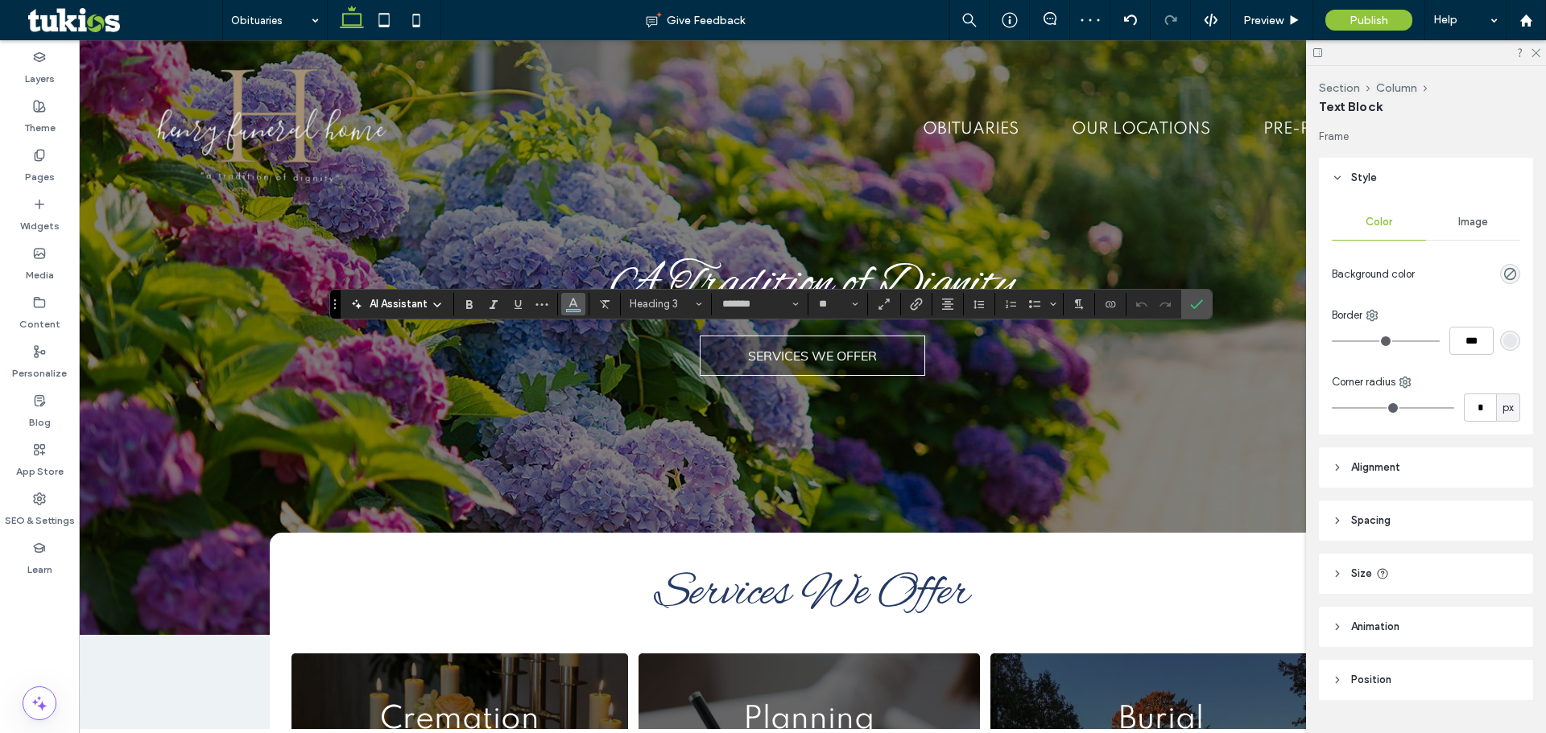
click at [561, 307] on button "Color" at bounding box center [573, 304] width 24 height 23
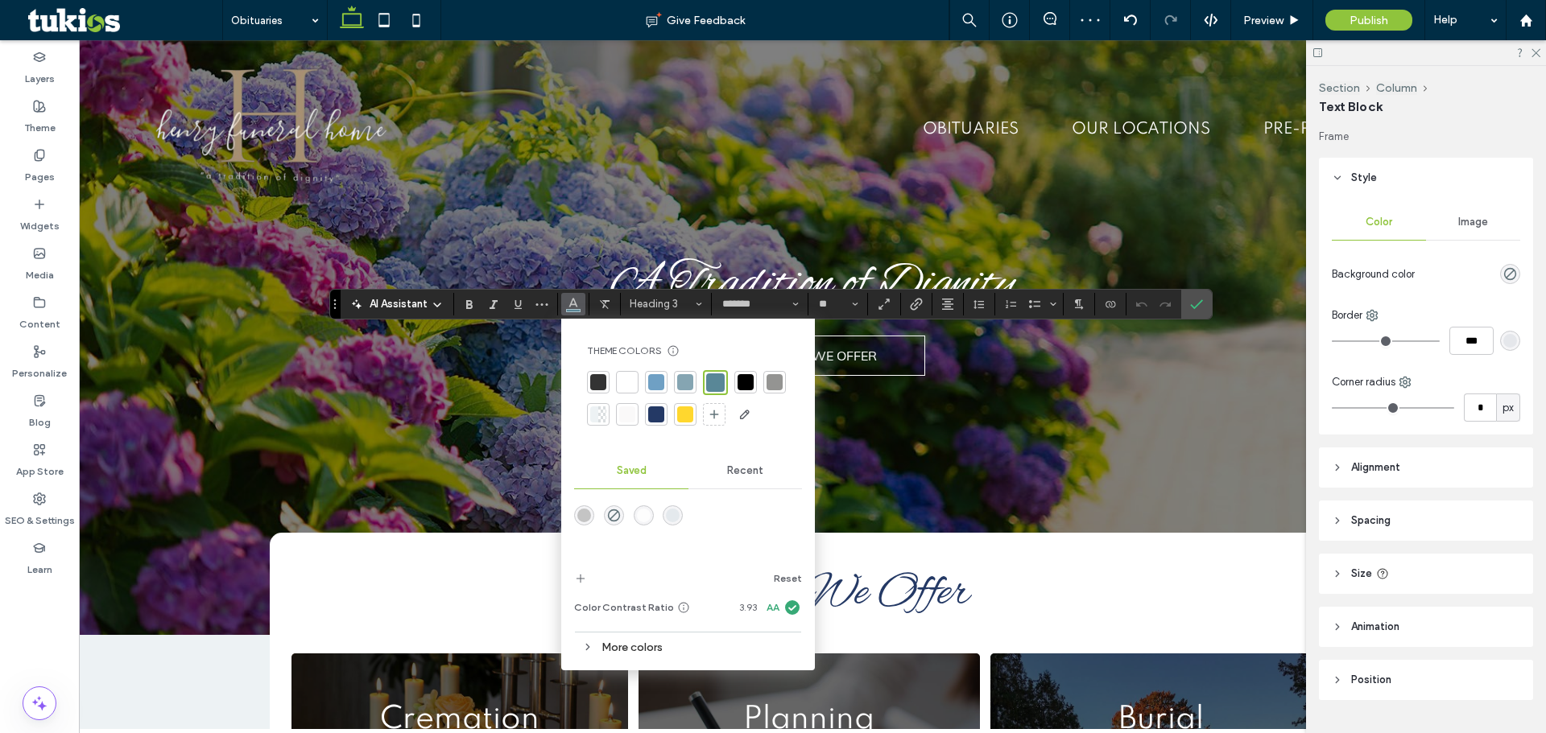
click at [653, 409] on div at bounding box center [656, 415] width 16 height 16
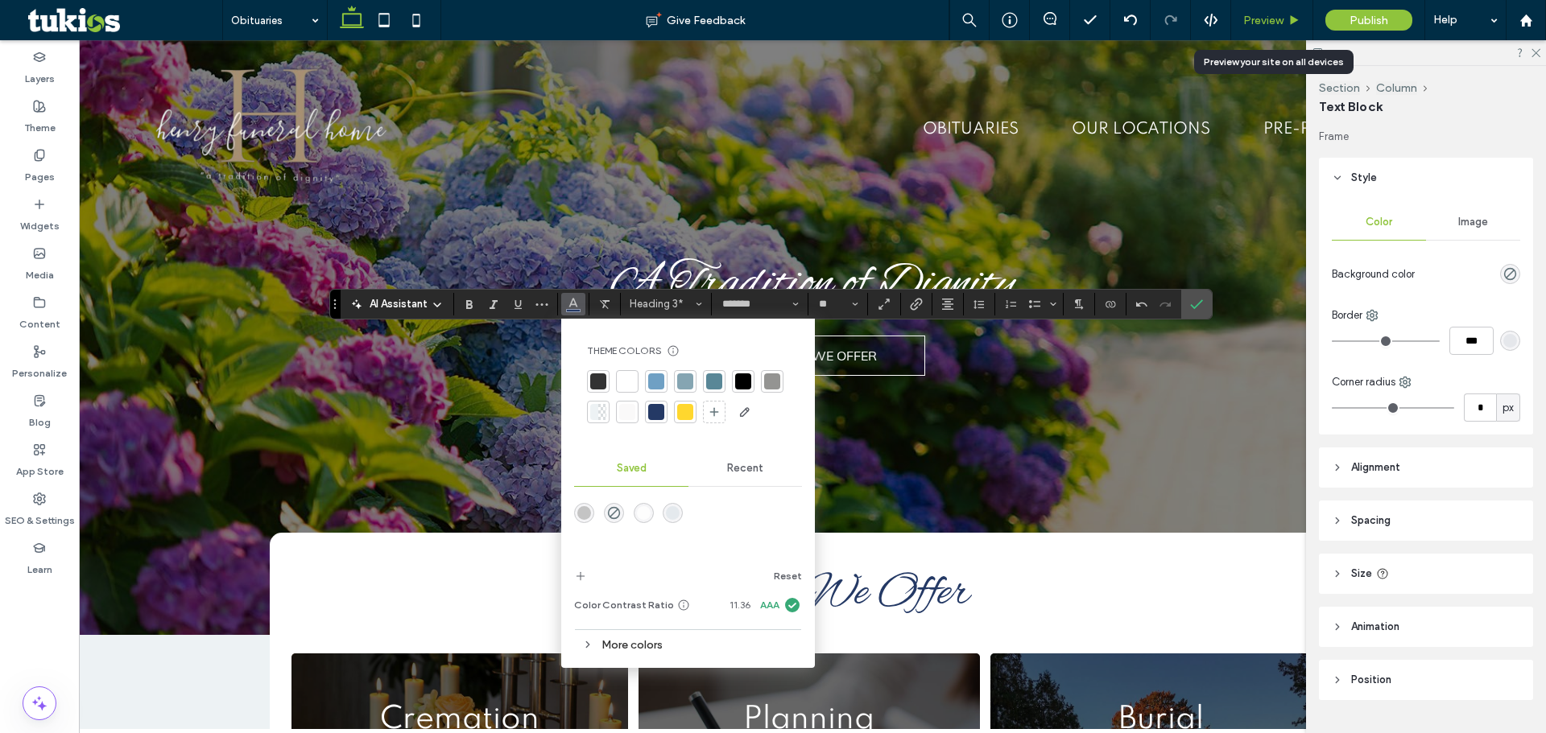
click at [1290, 20] on icon at bounding box center [1294, 20] width 12 height 12
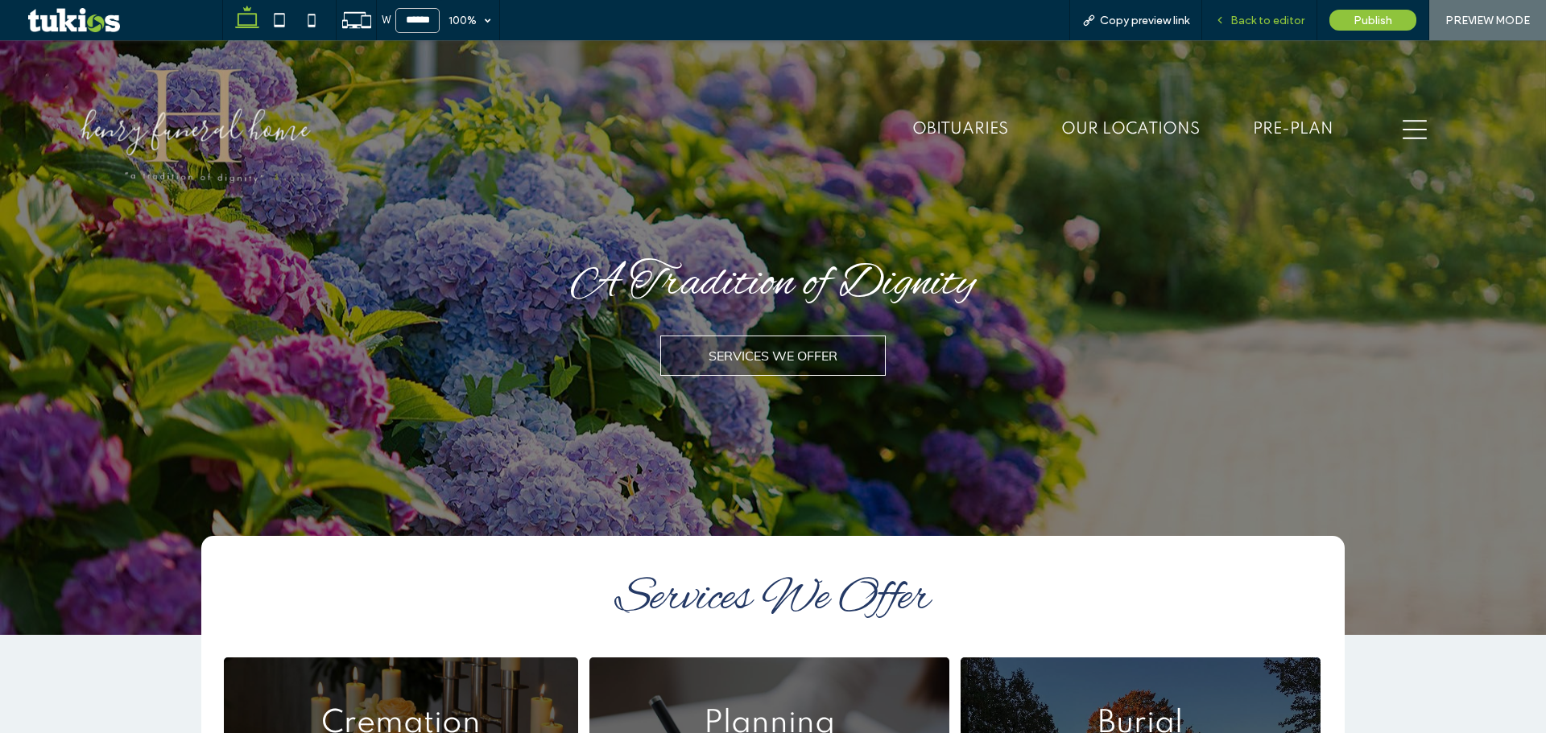
click at [1257, 14] on span "Back to editor" at bounding box center [1267, 21] width 74 height 14
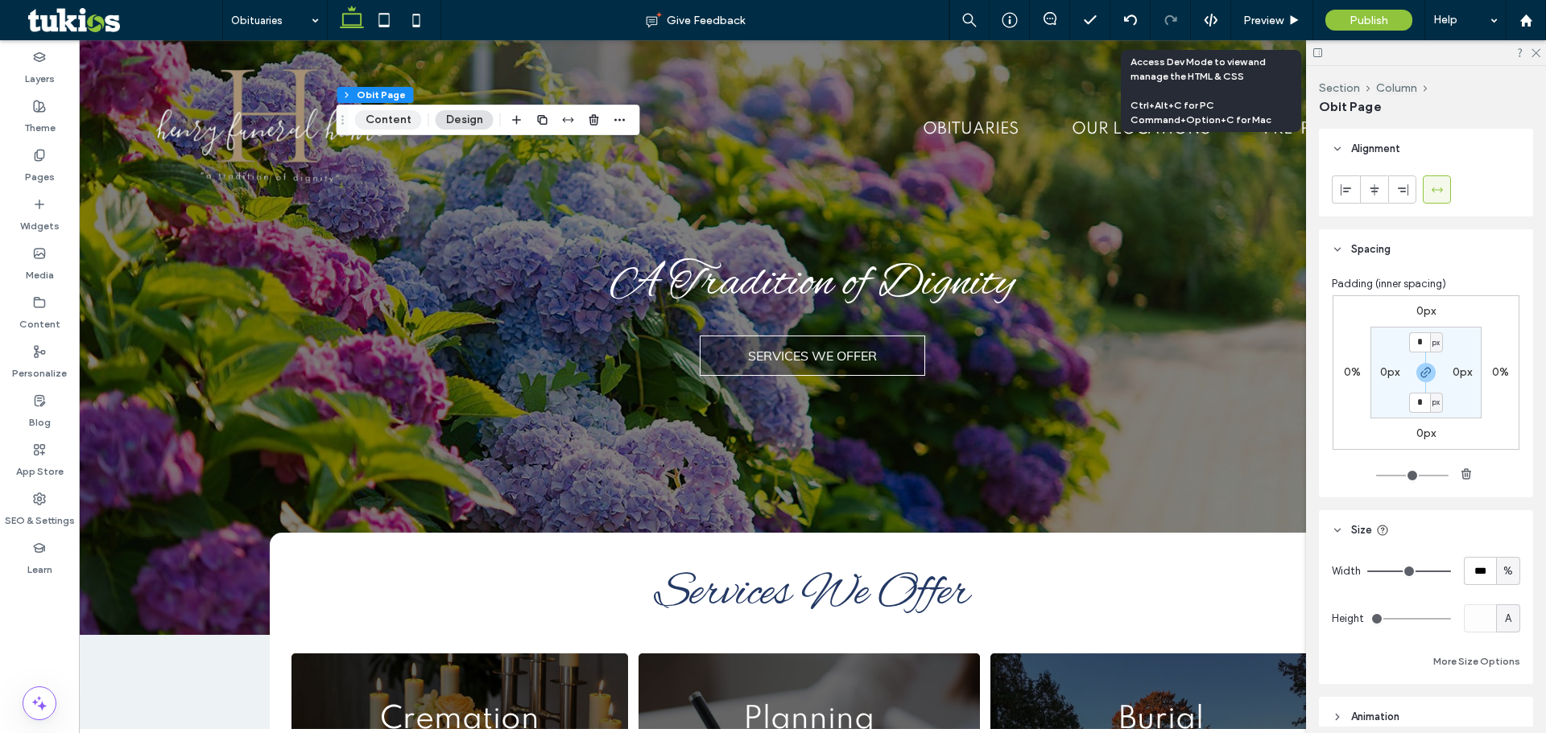
click at [408, 119] on button "Content" at bounding box center [388, 119] width 67 height 19
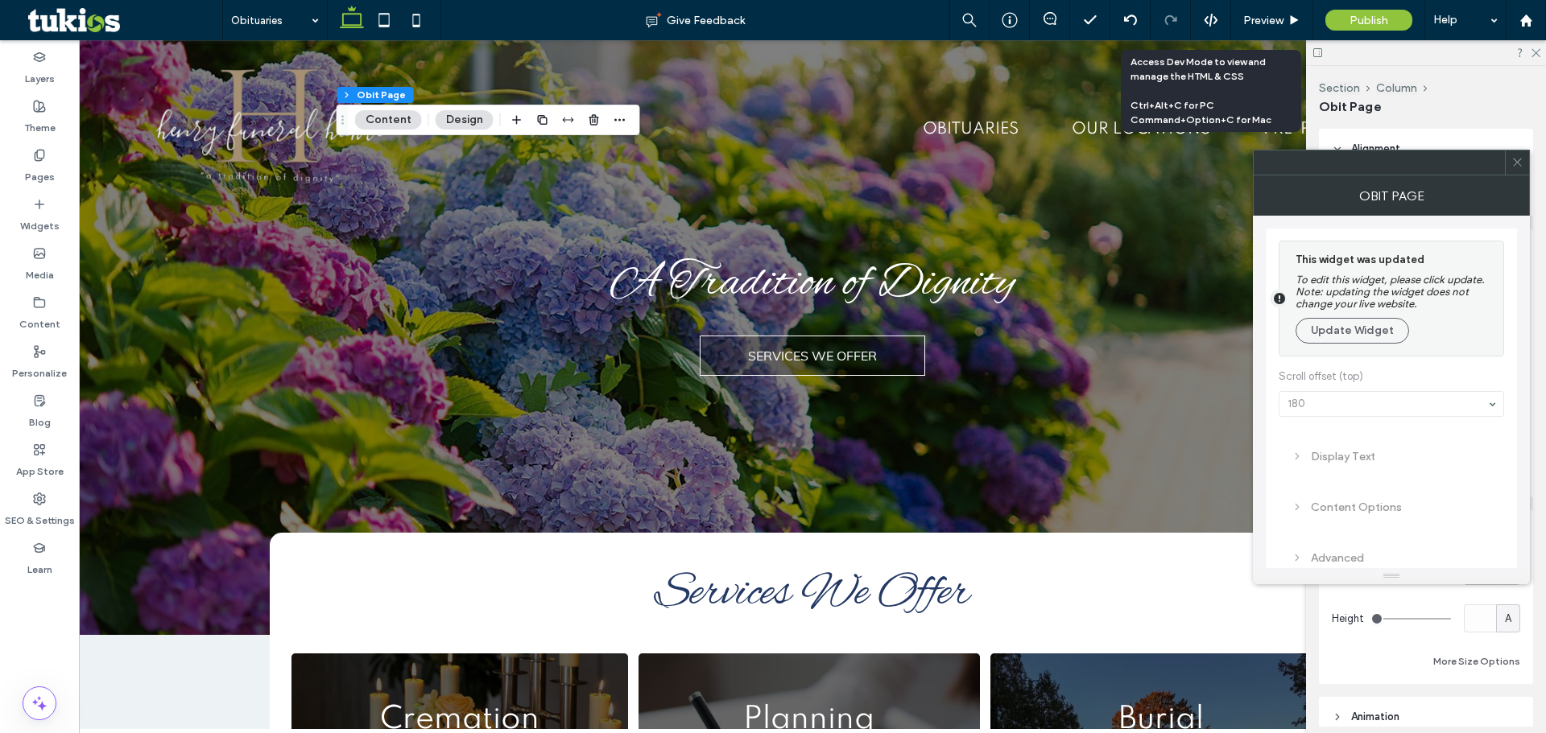
click at [1521, 161] on icon at bounding box center [1517, 162] width 12 height 12
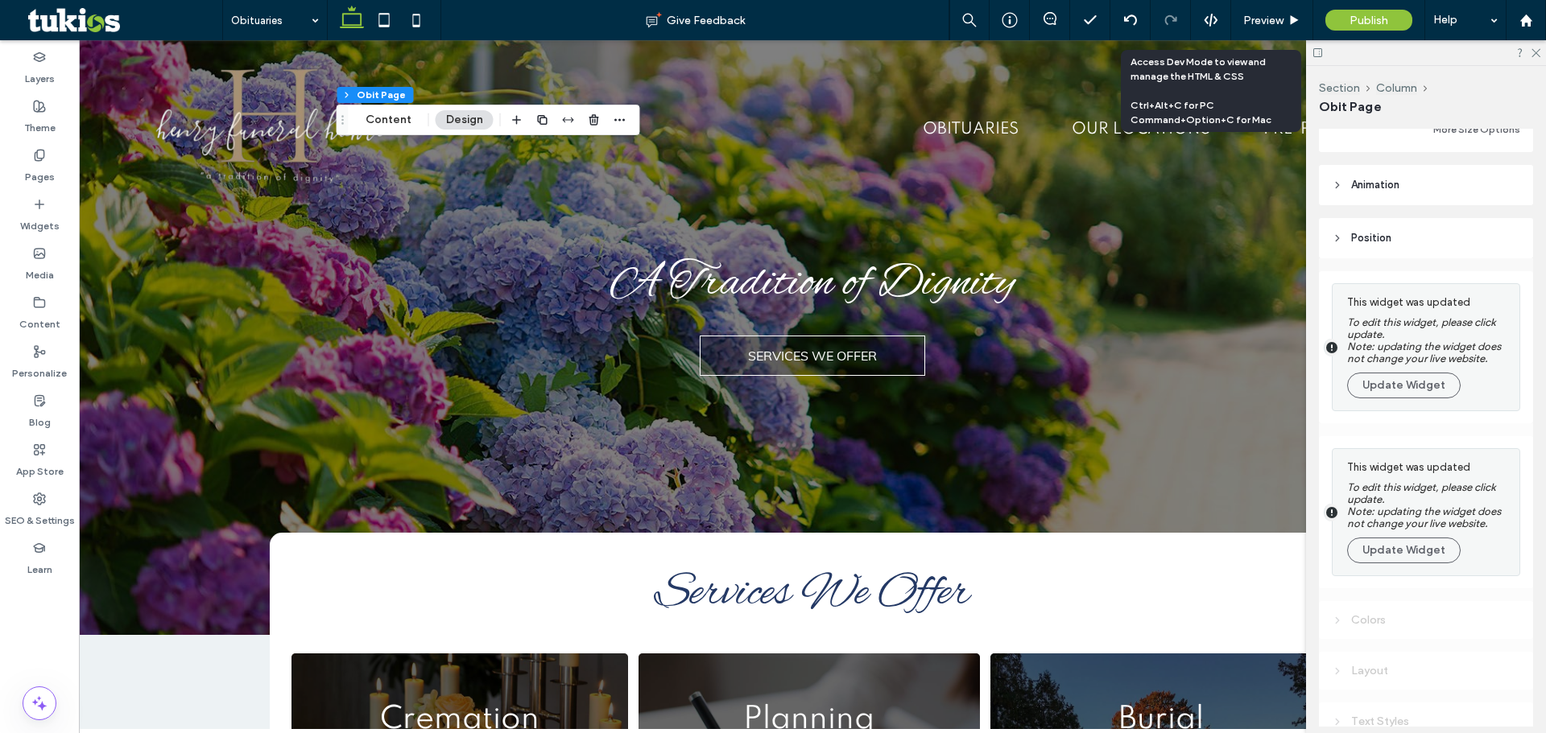
scroll to position [483, 0]
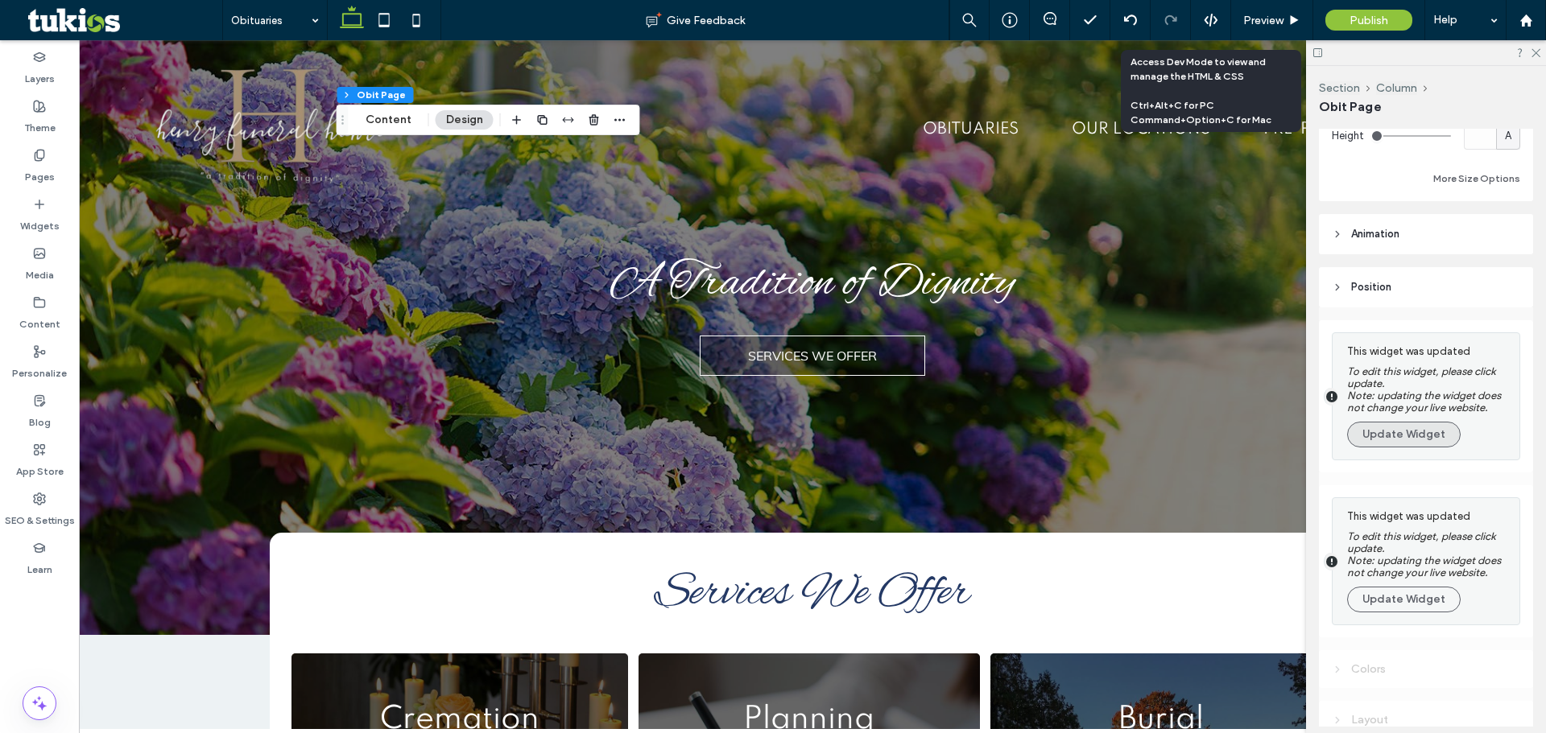
click at [1413, 426] on button "Update Widget" at bounding box center [1403, 435] width 113 height 26
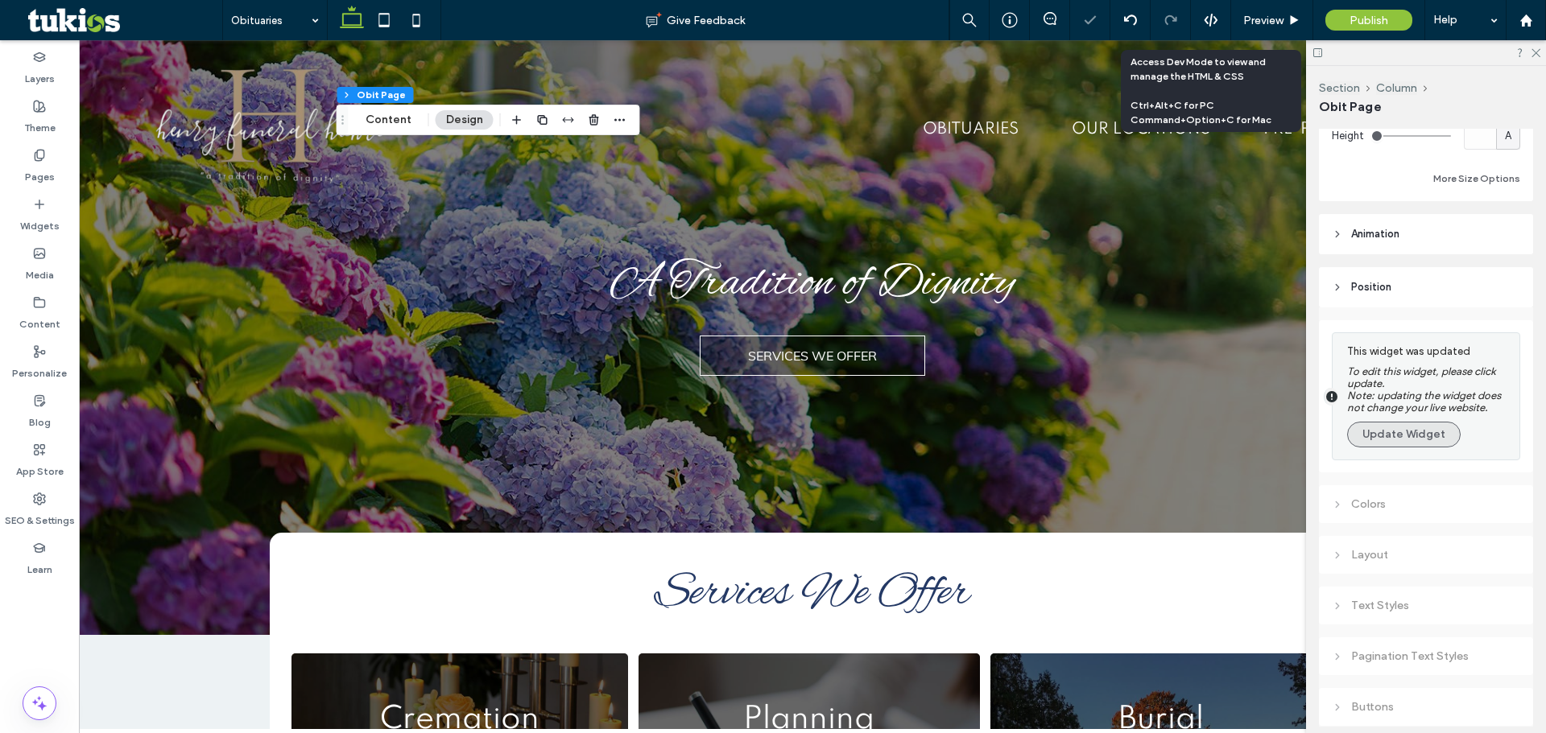
click at [1413, 440] on button "Update Widget" at bounding box center [1403, 435] width 113 height 26
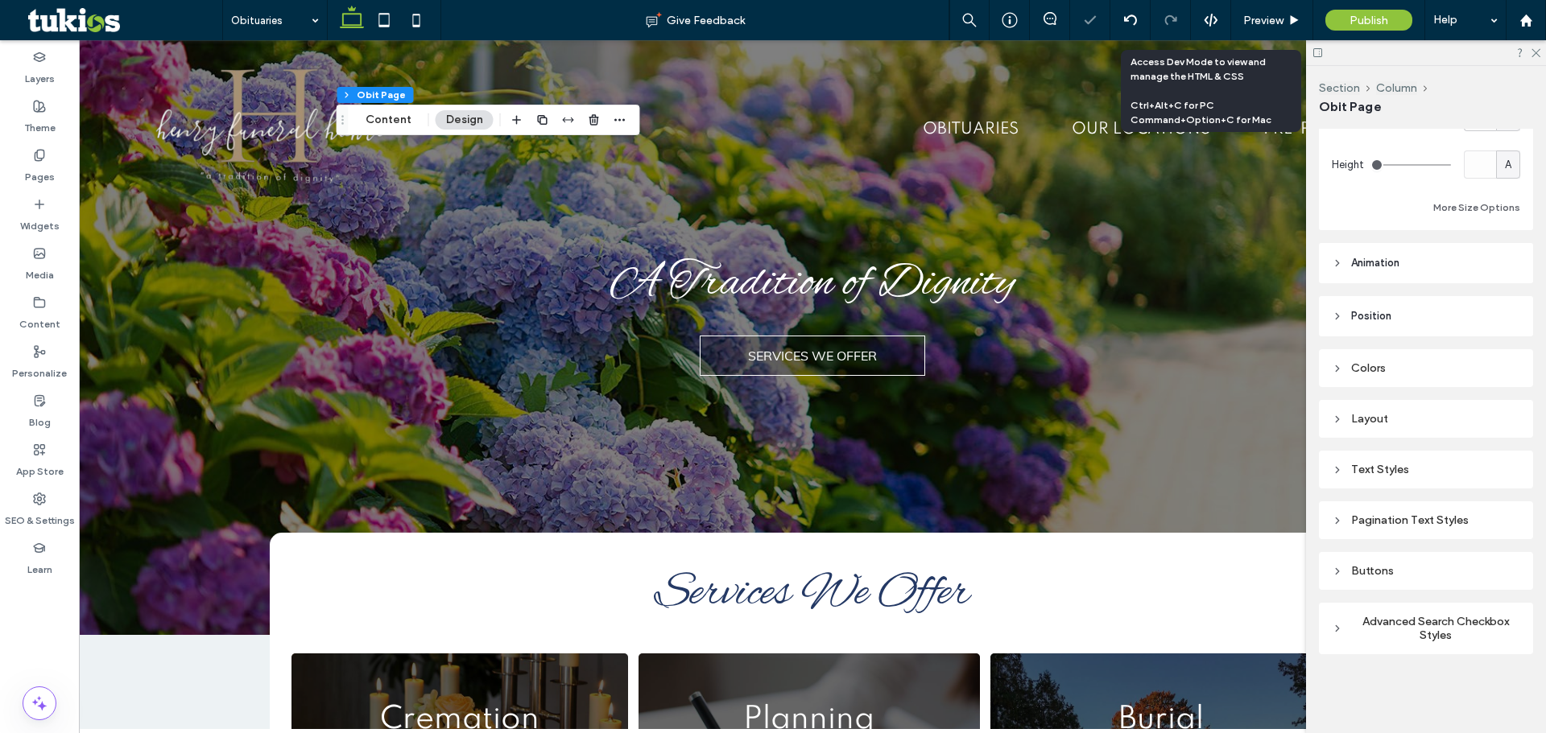
click at [1369, 378] on div "Colors" at bounding box center [1425, 368] width 188 height 22
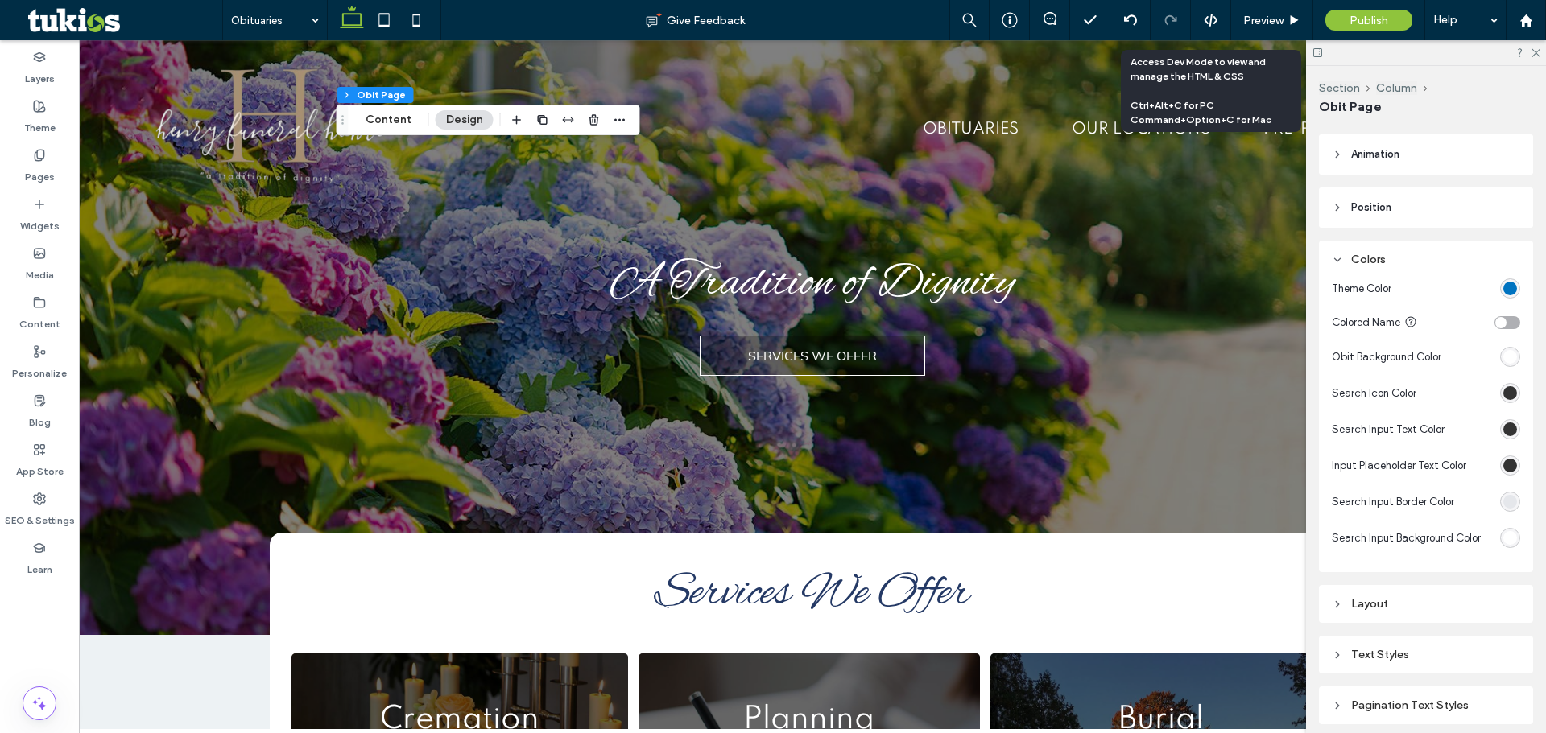
scroll to position [724, 0]
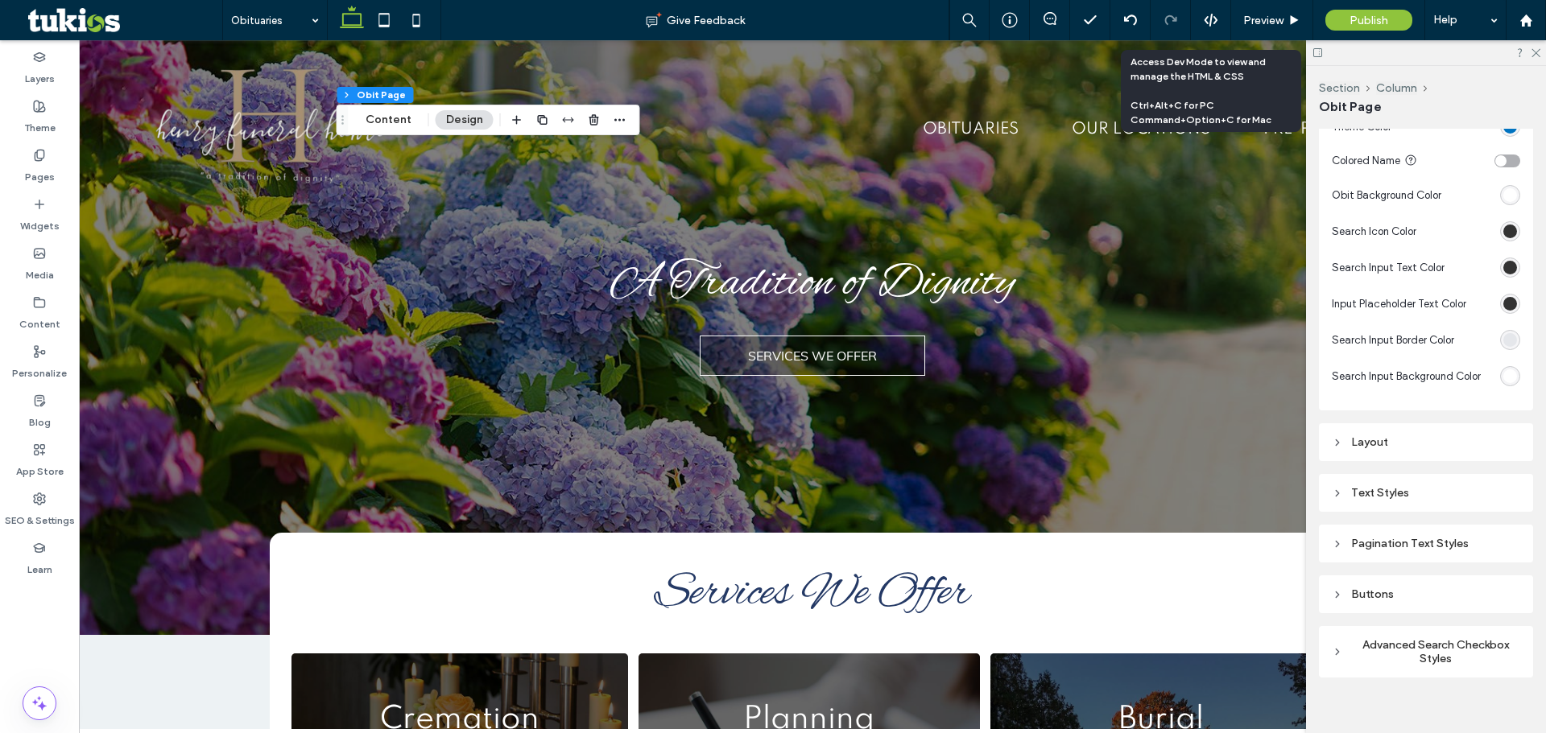
drag, startPoint x: 1408, startPoint y: 486, endPoint x: 1408, endPoint y: 436, distance: 49.9
click at [1408, 488] on div "Text Styles" at bounding box center [1425, 493] width 188 height 14
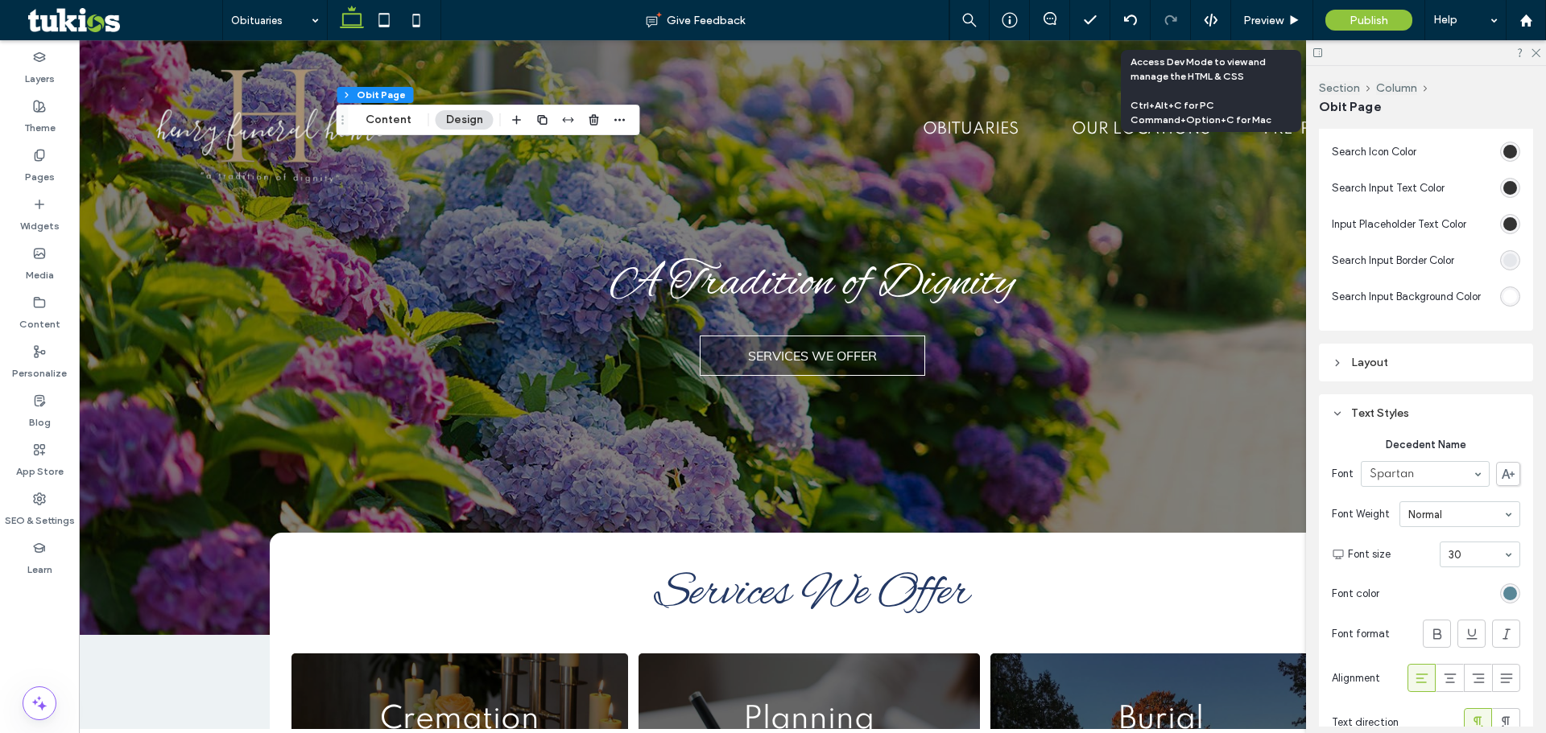
scroll to position [805, 0]
click at [1503, 590] on div "rgb(89, 135, 151)" at bounding box center [1510, 593] width 14 height 14
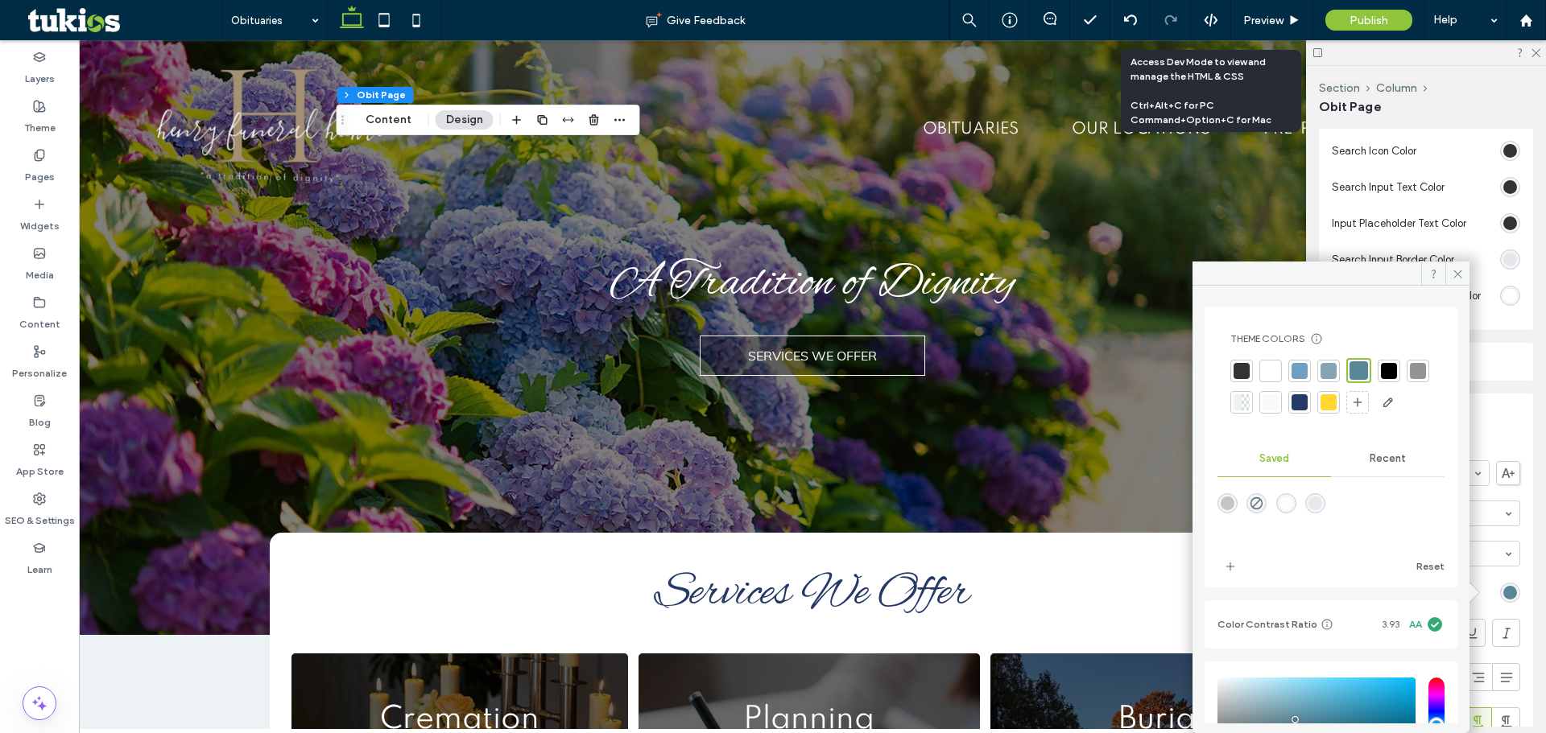
click at [1307, 400] on div at bounding box center [1299, 402] width 16 height 16
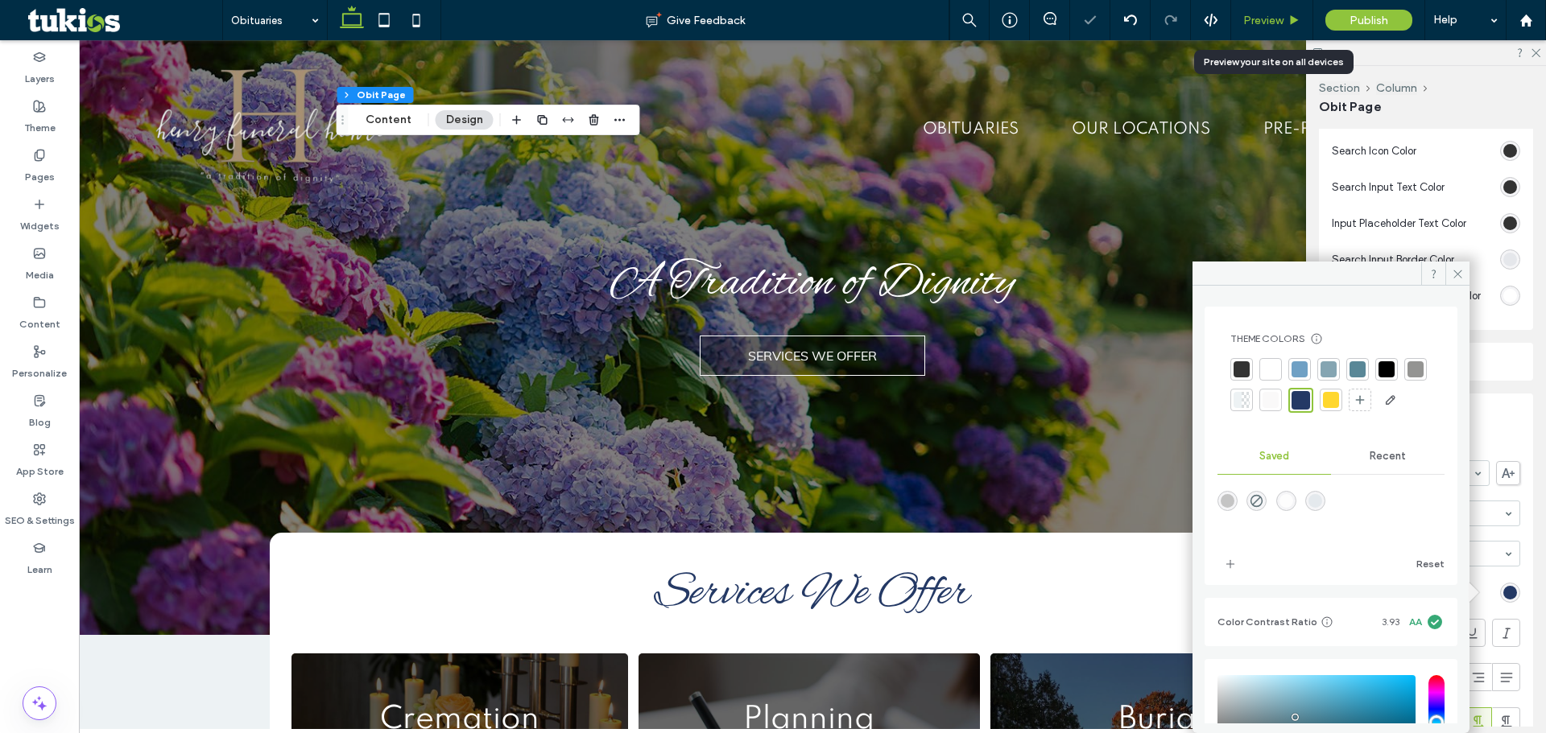
click at [1264, 24] on span "Preview" at bounding box center [1263, 21] width 40 height 14
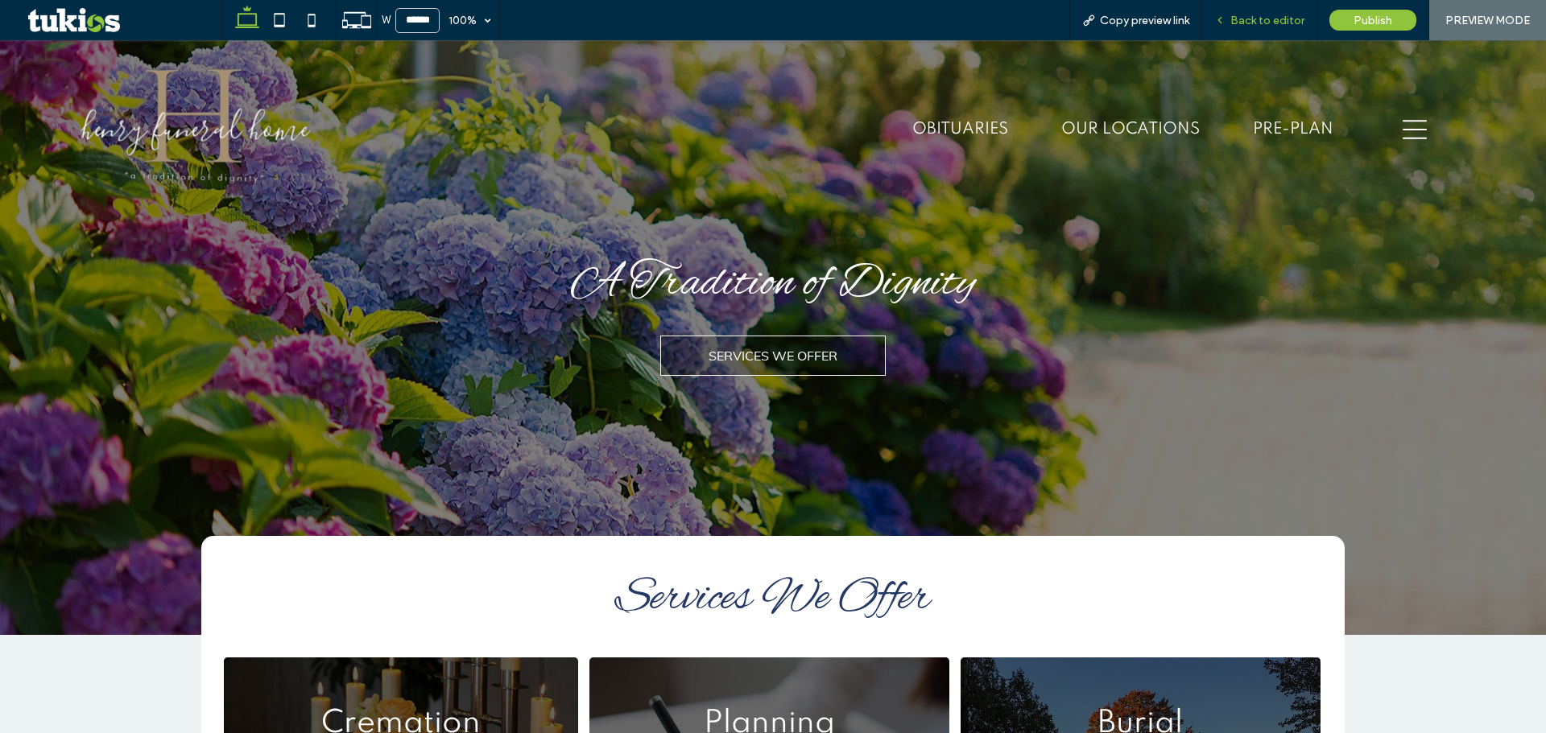
click at [1265, 15] on span "Back to editor" at bounding box center [1267, 21] width 74 height 14
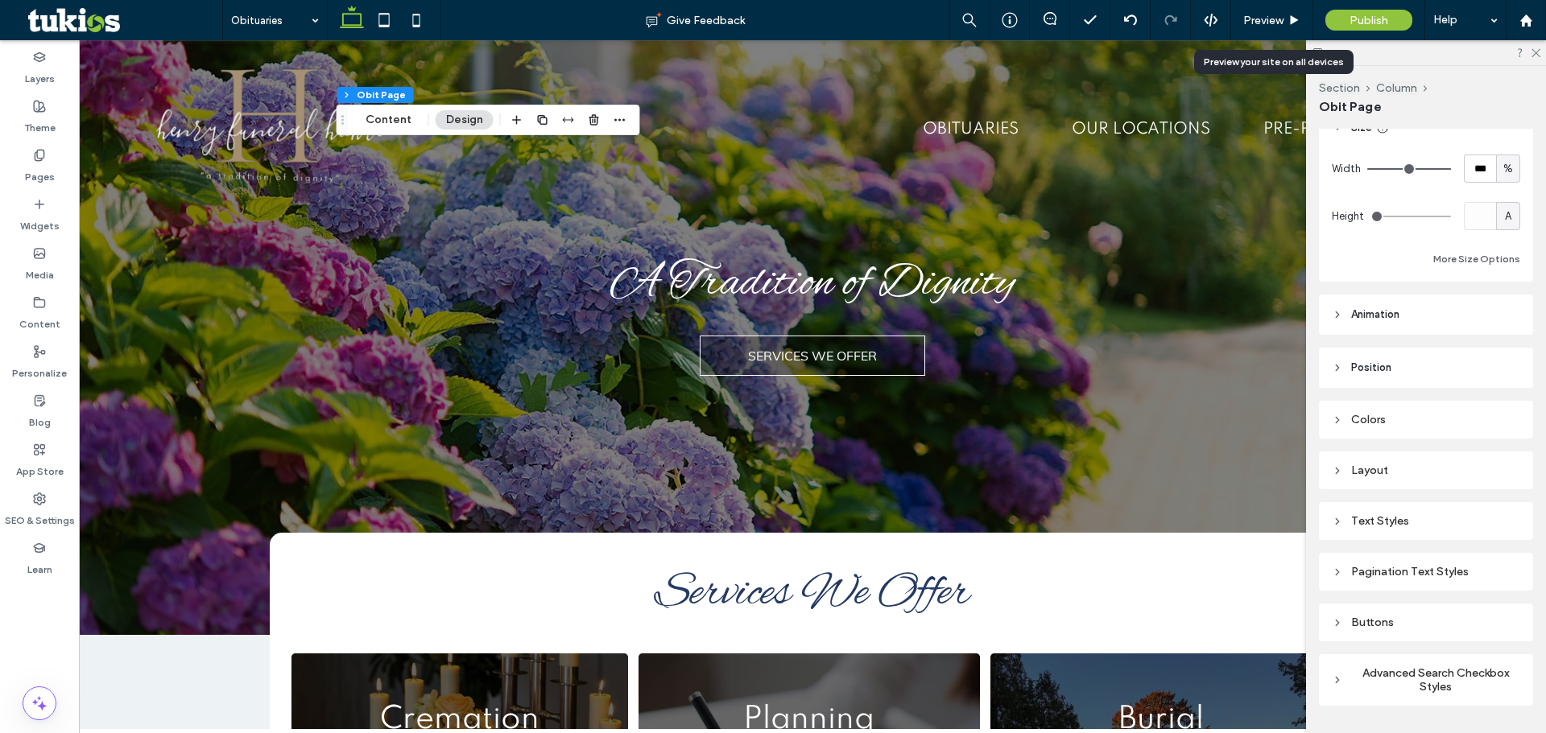
click at [1415, 419] on div "Colors" at bounding box center [1425, 420] width 188 height 14
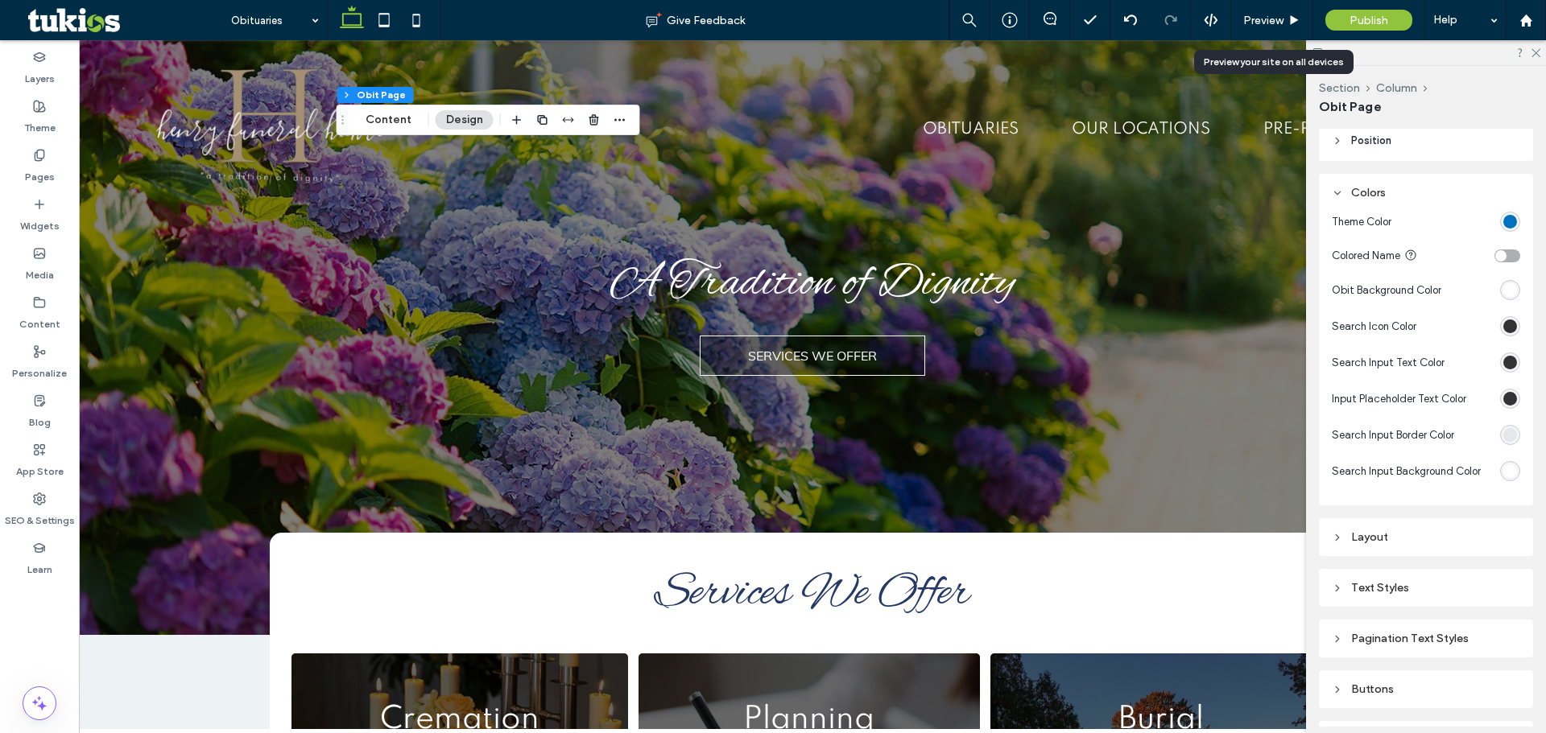
scroll to position [724, 0]
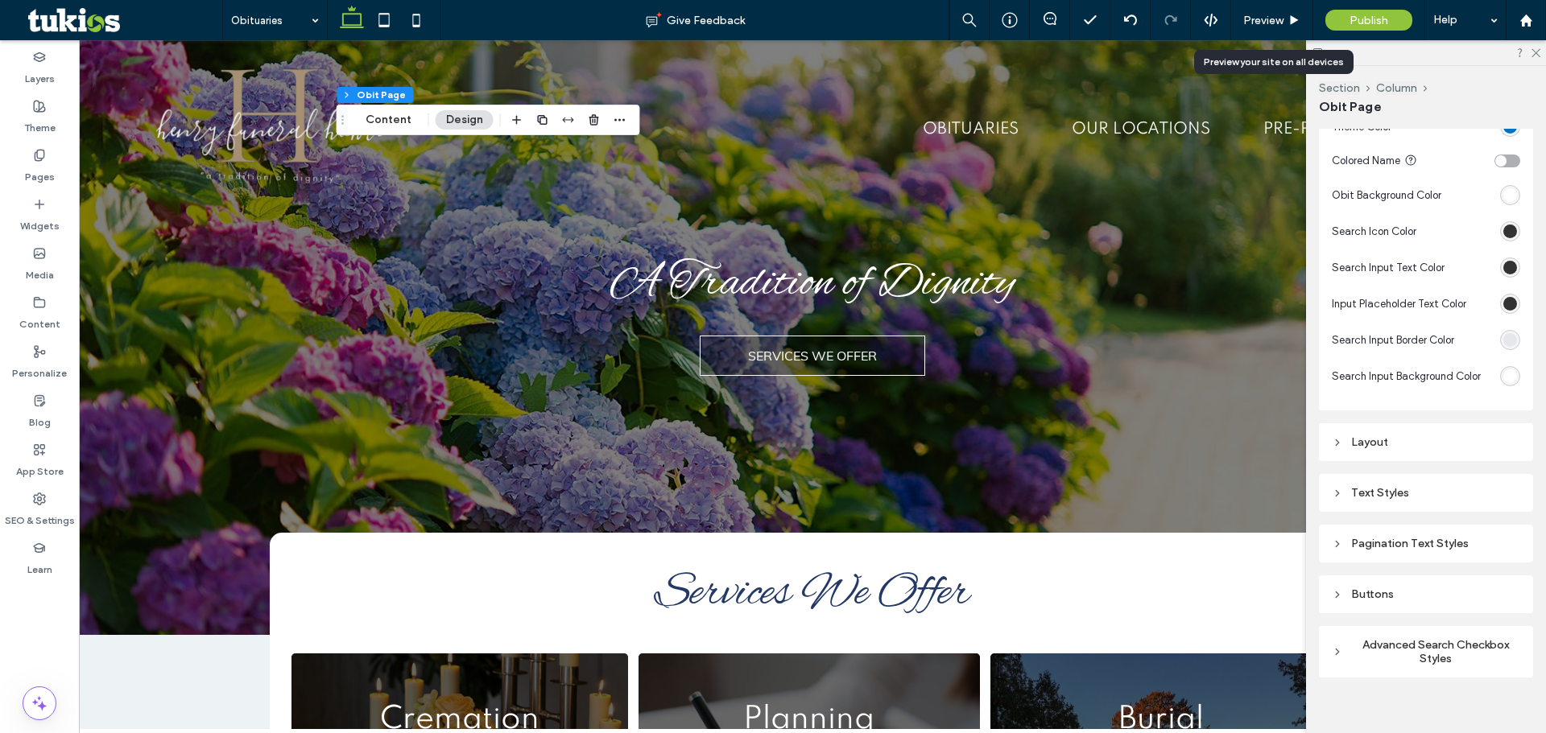
click at [1427, 451] on div "Layout" at bounding box center [1425, 442] width 188 height 22
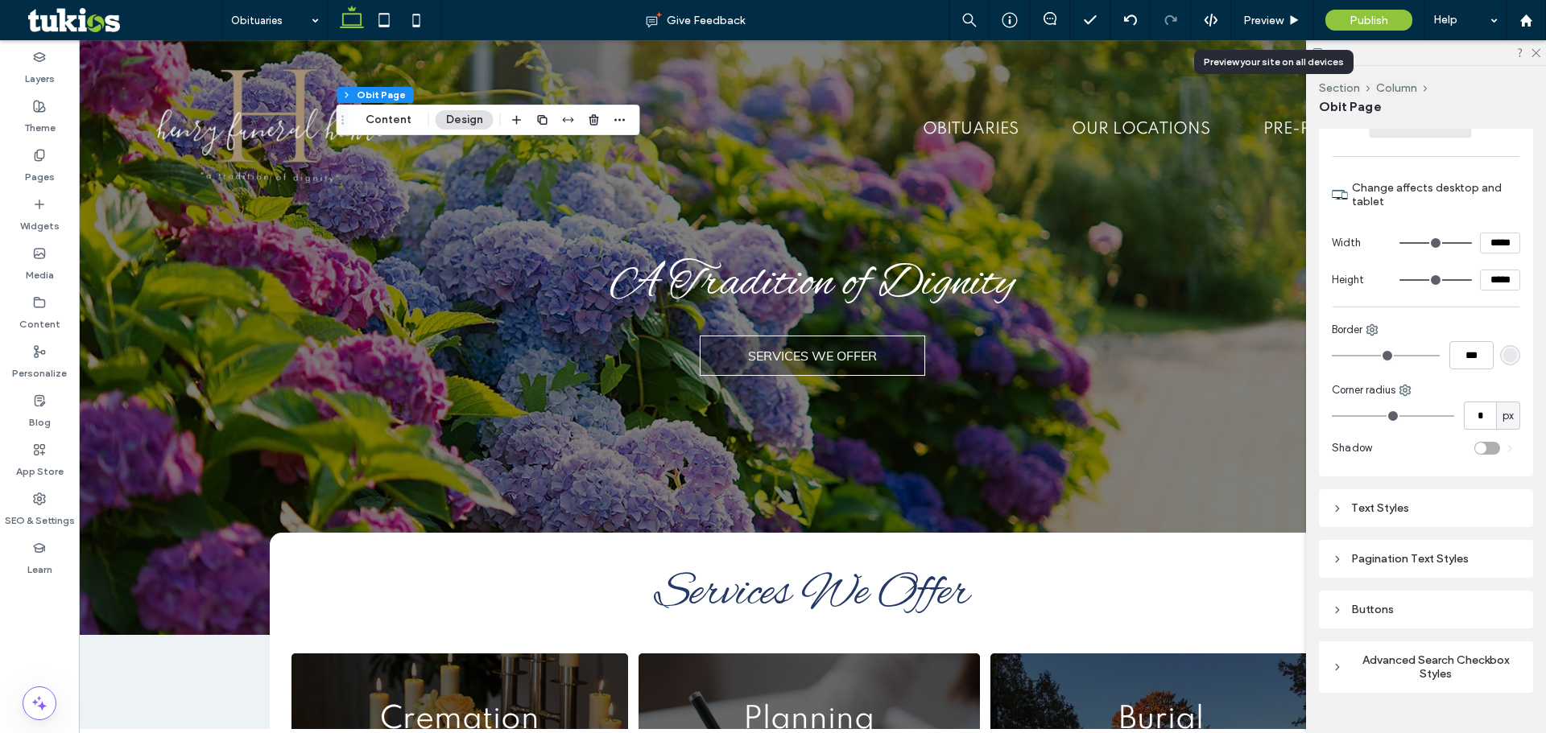
drag, startPoint x: 1379, startPoint y: 506, endPoint x: 1387, endPoint y: 490, distance: 17.3
click at [1380, 506] on div "Text Styles" at bounding box center [1425, 508] width 188 height 14
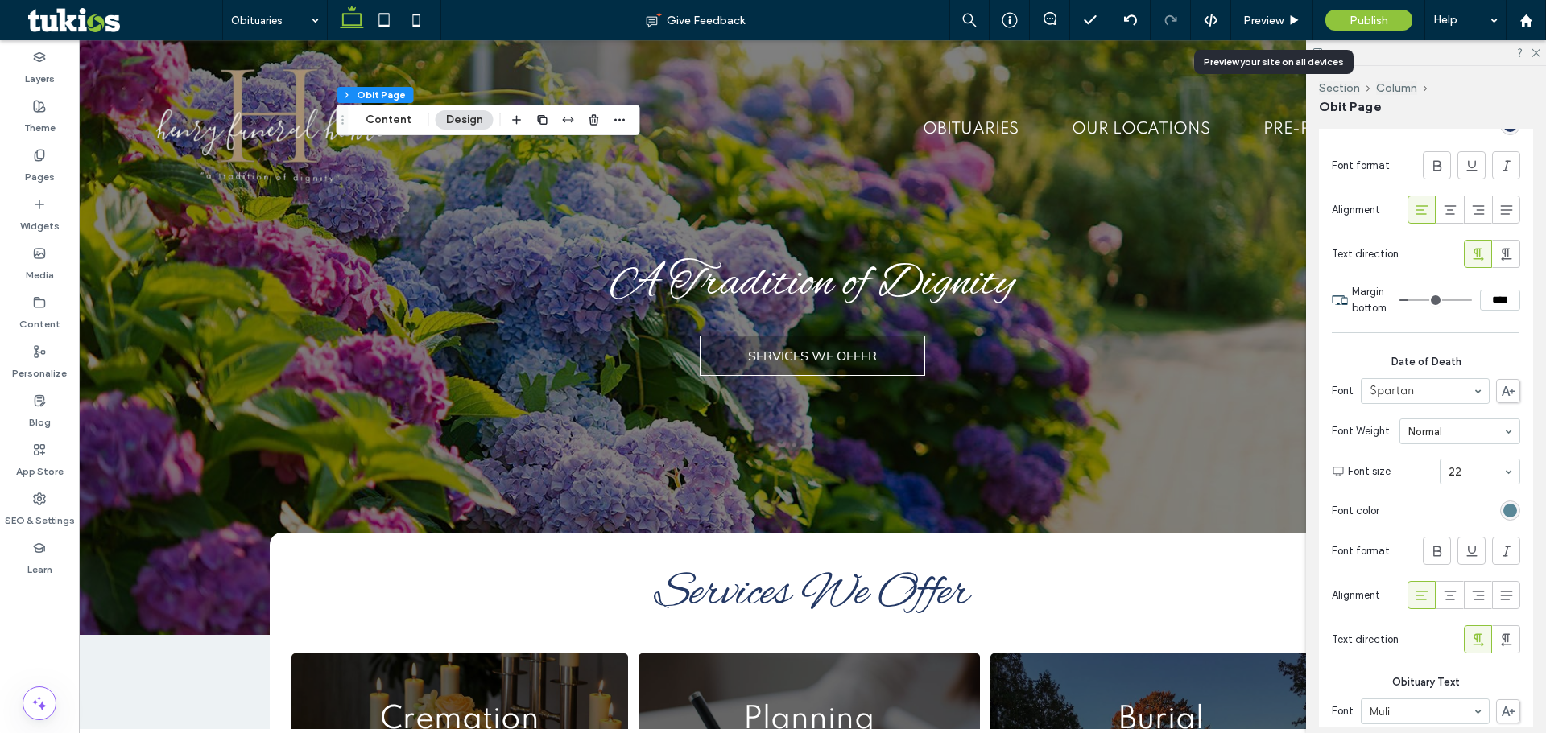
scroll to position [2133, 0]
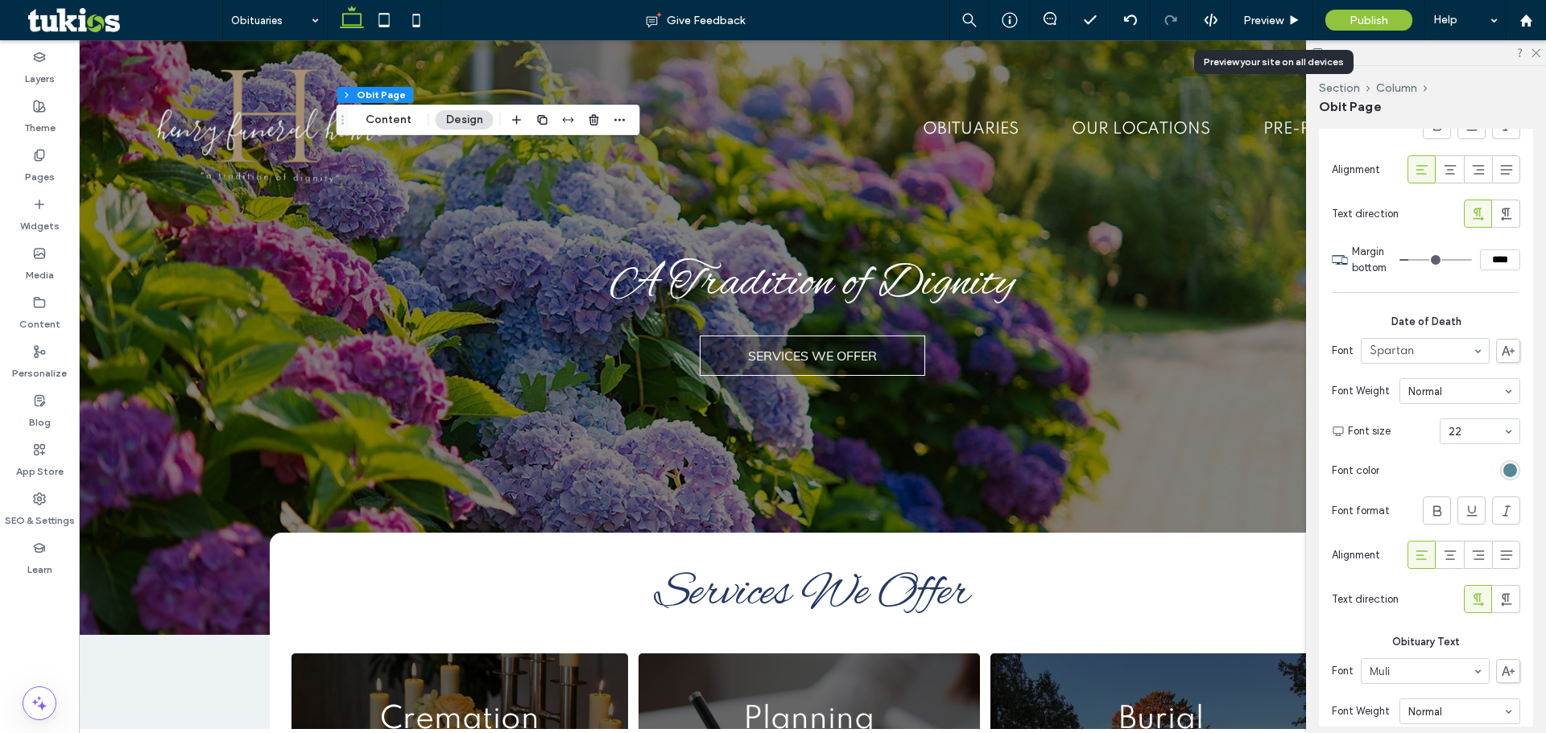
click at [1508, 472] on div "rgb(89, 135, 151)" at bounding box center [1510, 470] width 20 height 20
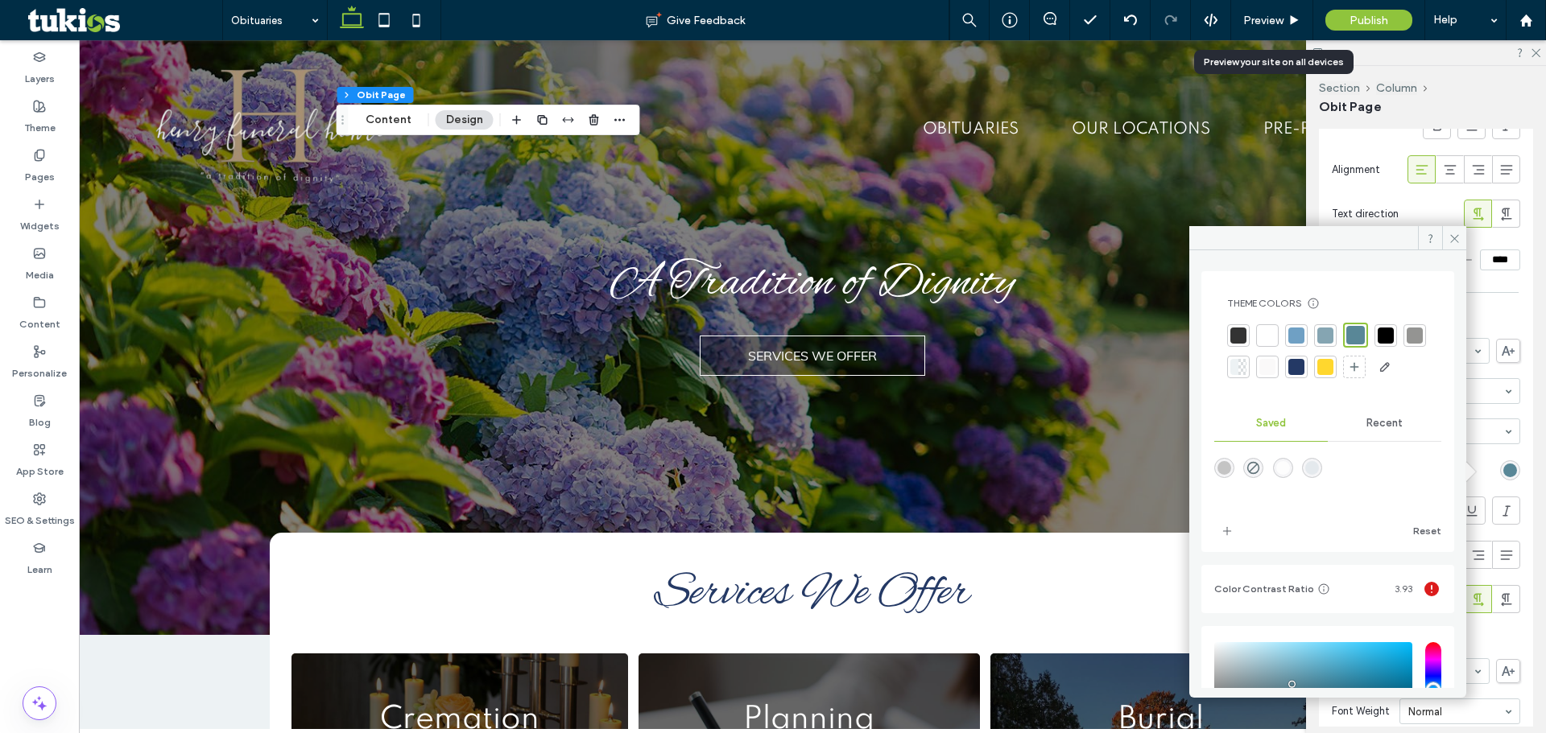
click at [1307, 370] on div at bounding box center [1296, 367] width 23 height 23
click at [1278, 18] on span "Preview" at bounding box center [1263, 21] width 40 height 14
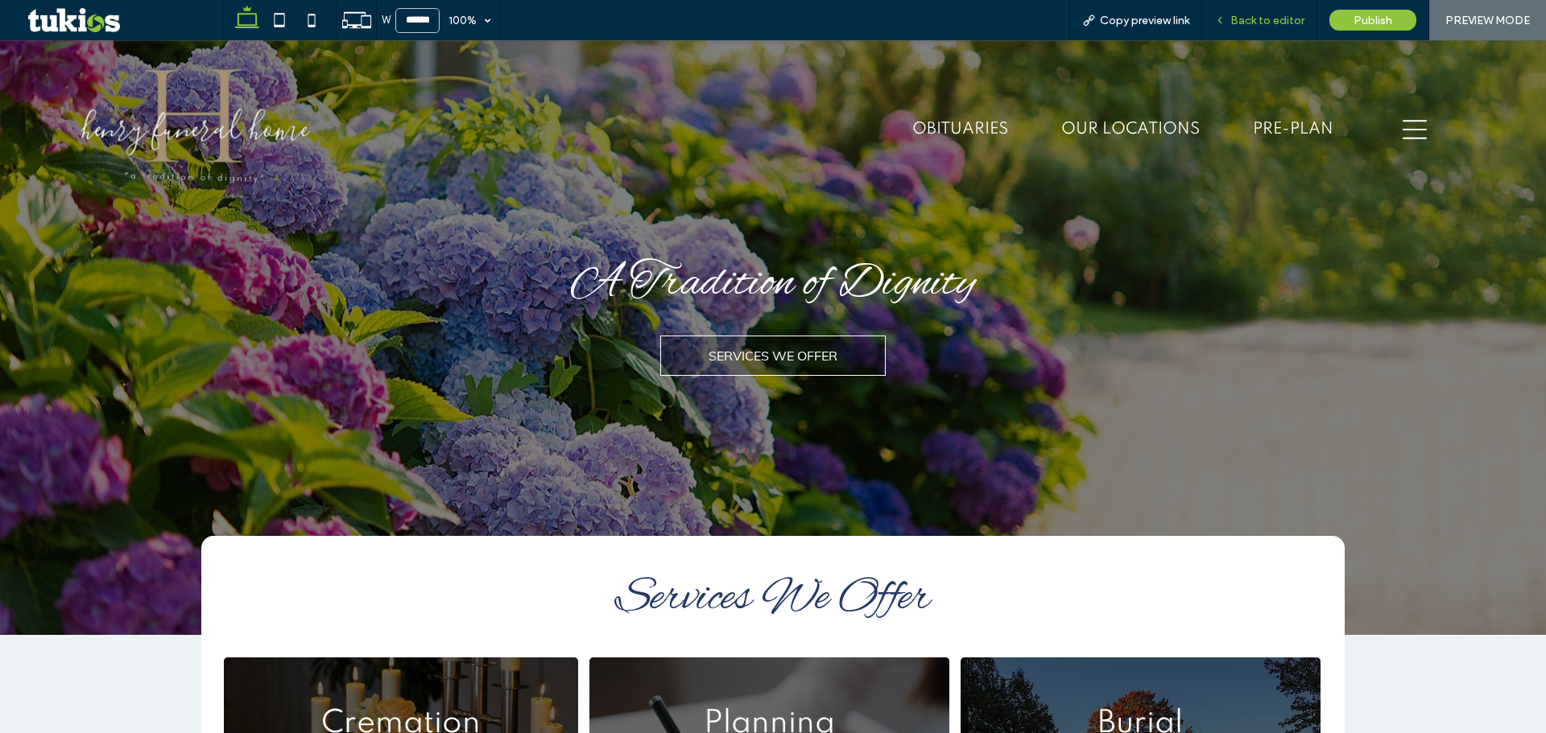
click at [1247, 23] on span "Back to editor" at bounding box center [1267, 21] width 74 height 14
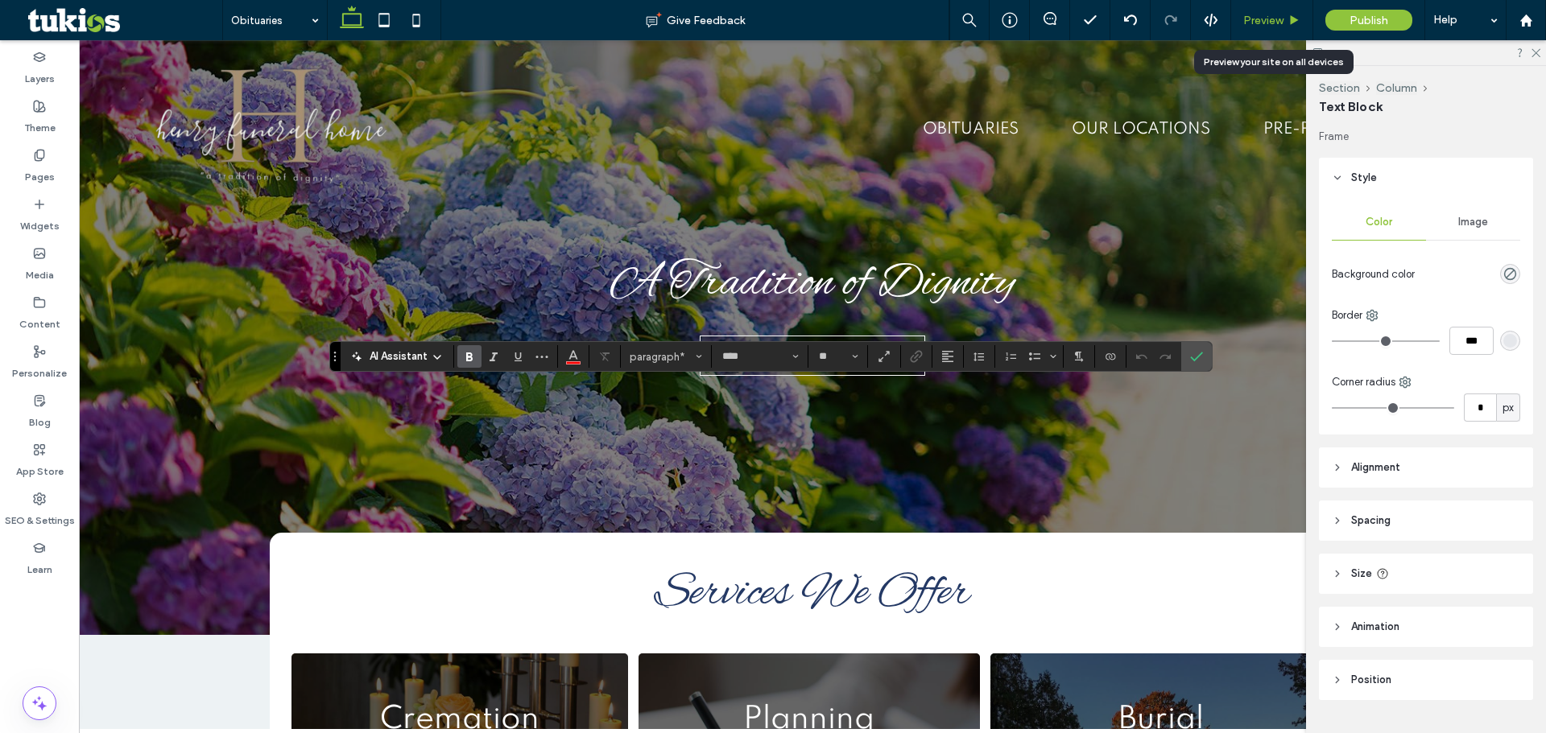
click at [1281, 22] on span "Preview" at bounding box center [1263, 21] width 40 height 14
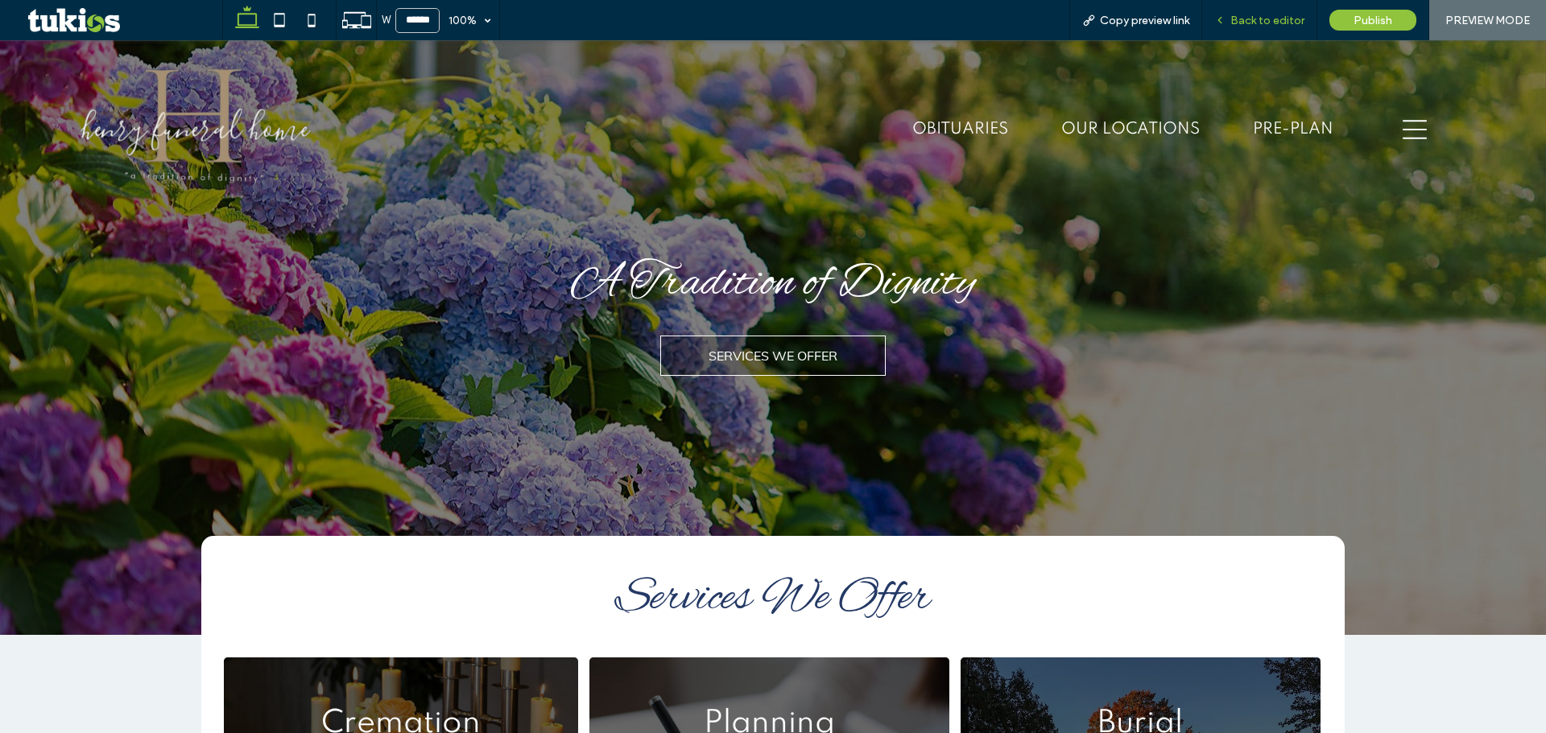
click at [1257, 17] on span "Back to editor" at bounding box center [1267, 21] width 74 height 14
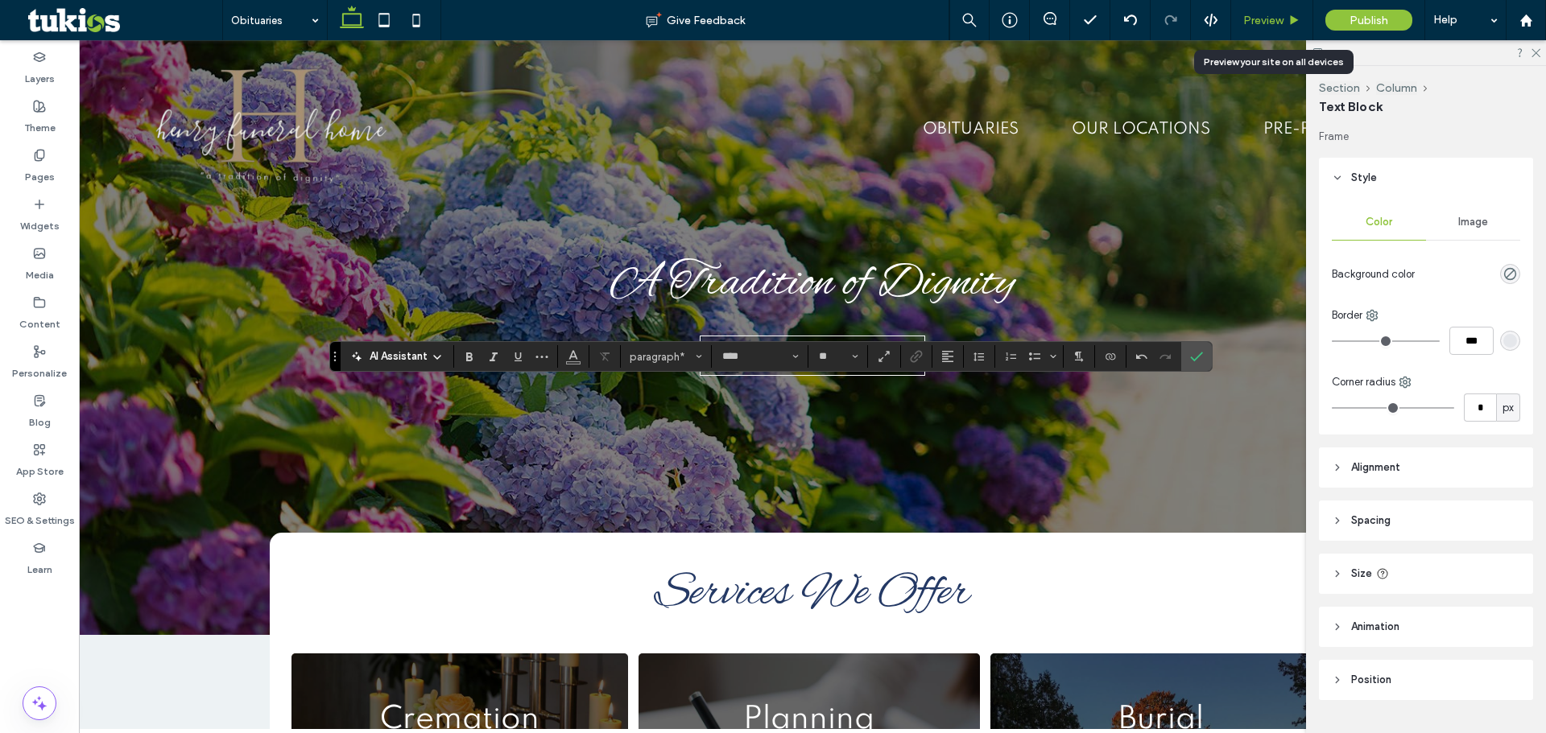
click at [1261, 19] on span "Preview" at bounding box center [1263, 21] width 40 height 14
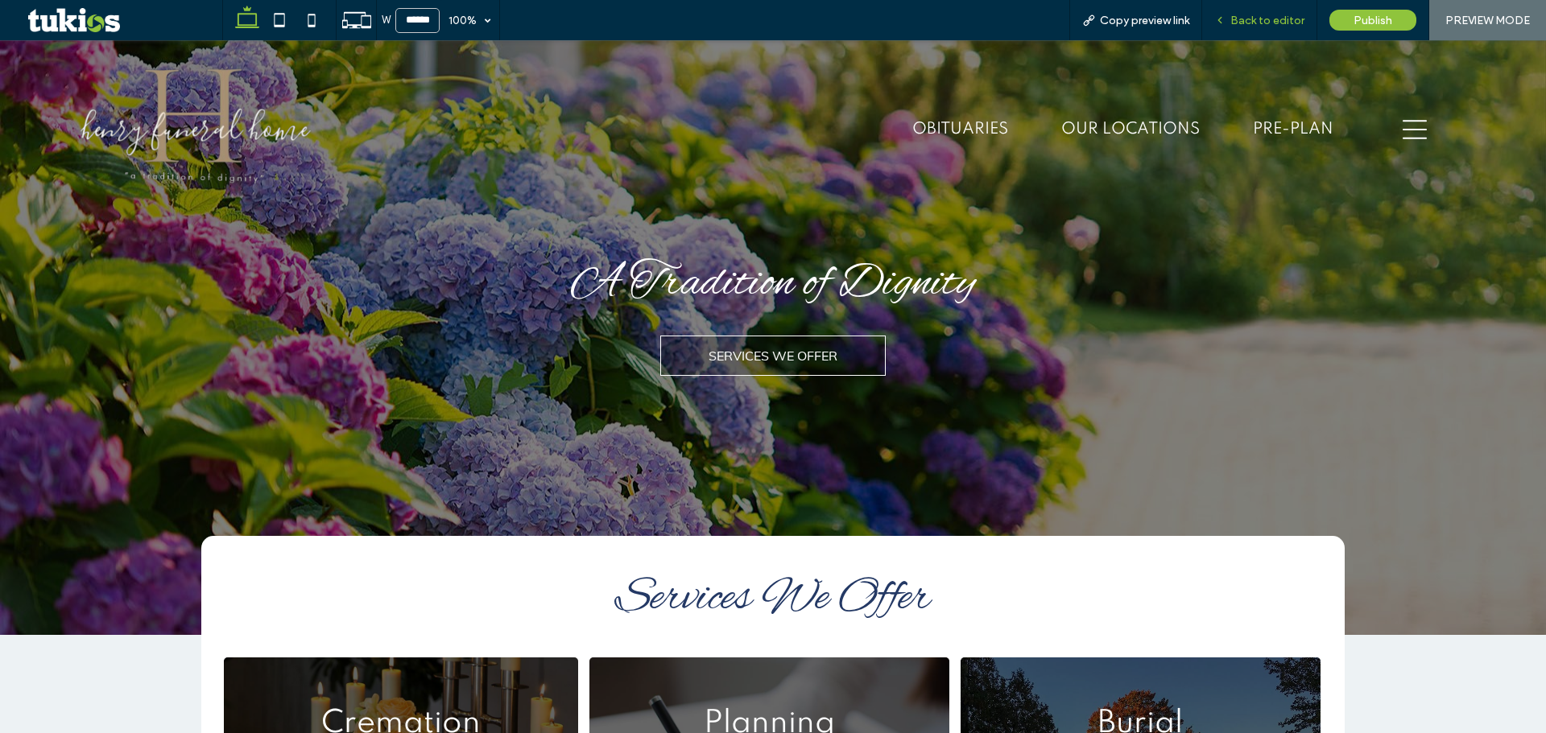
click at [1248, 23] on span "Back to editor" at bounding box center [1267, 21] width 74 height 14
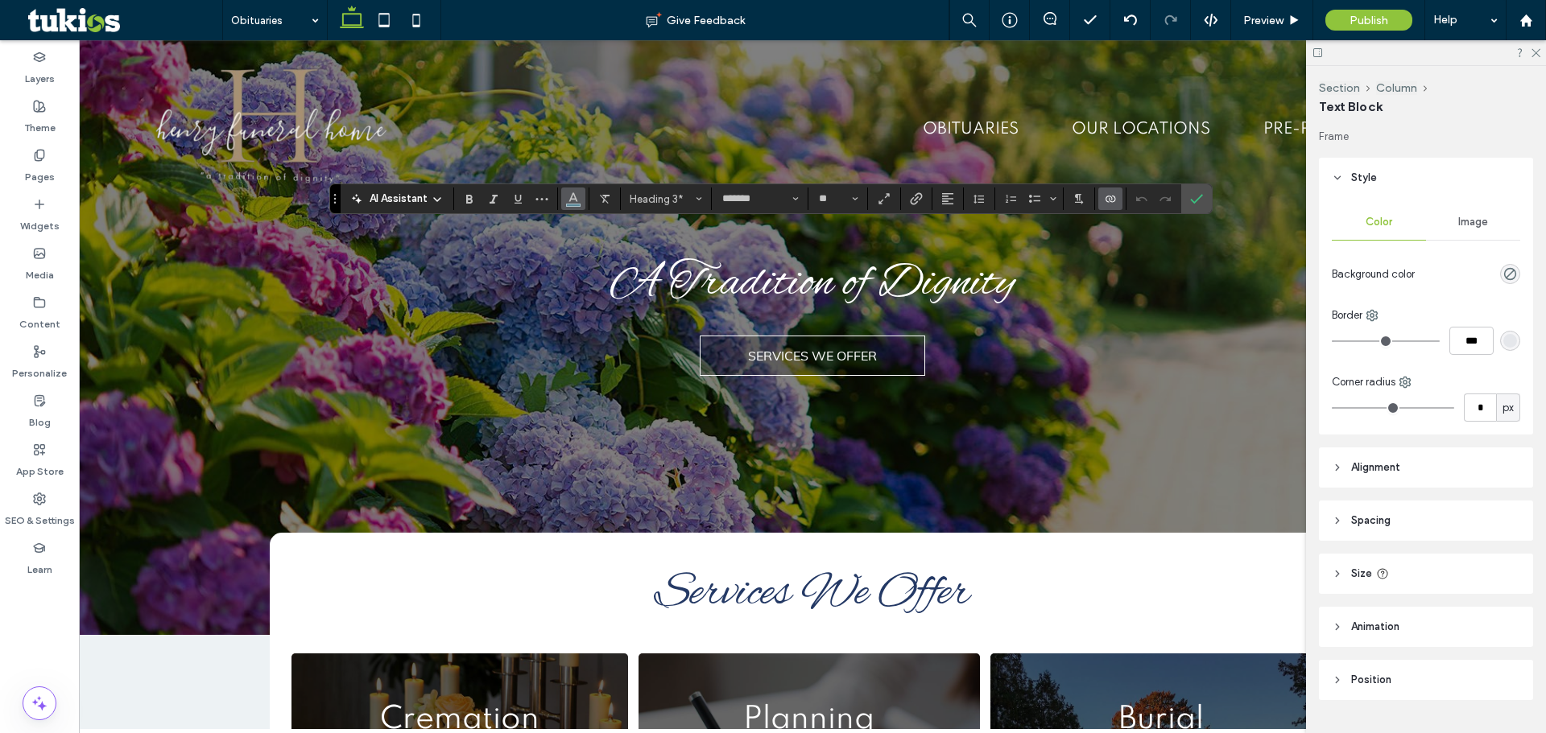
click at [569, 199] on icon "Color" at bounding box center [573, 197] width 13 height 13
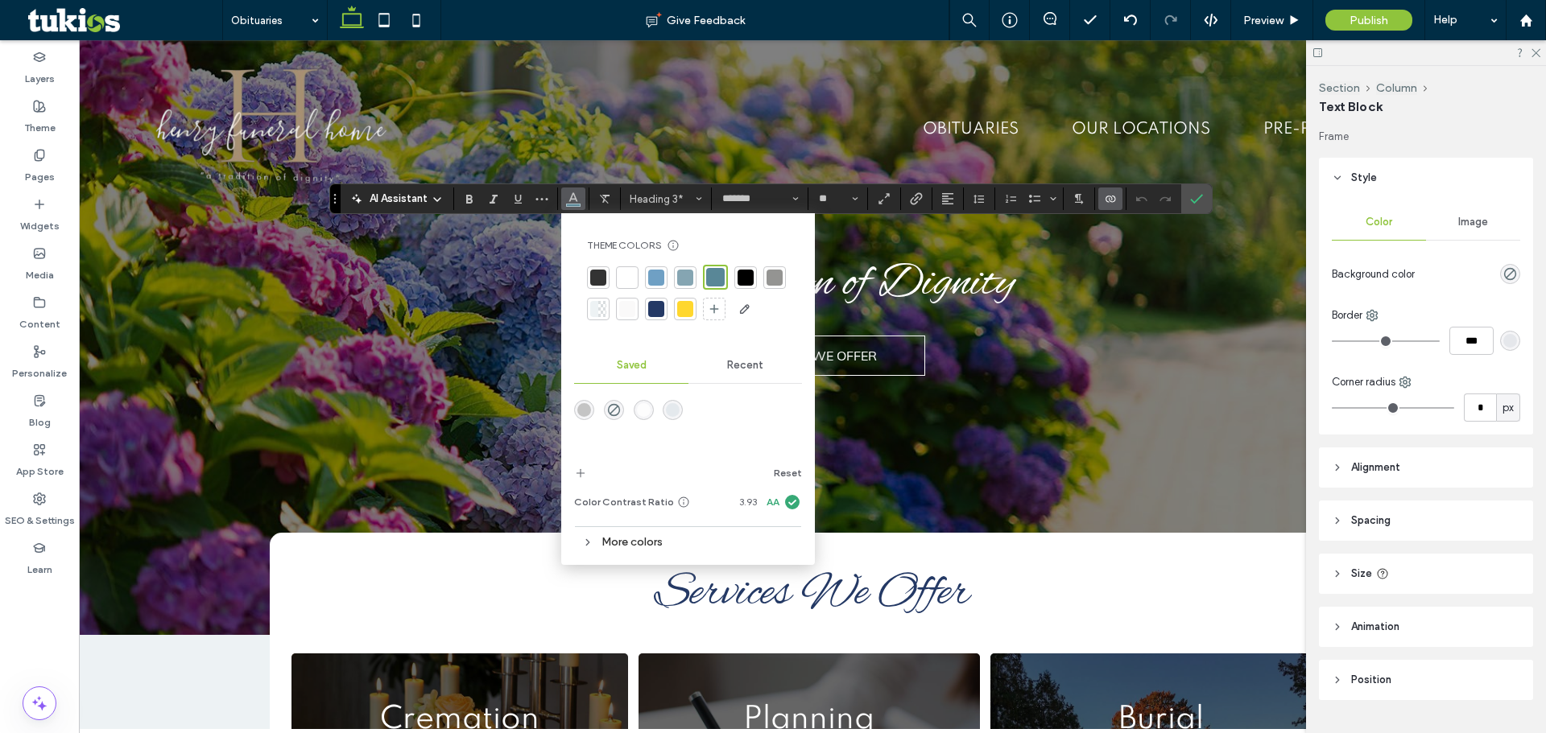
click at [660, 311] on div at bounding box center [656, 309] width 16 height 16
click at [1263, 27] on span "Preview" at bounding box center [1263, 21] width 40 height 14
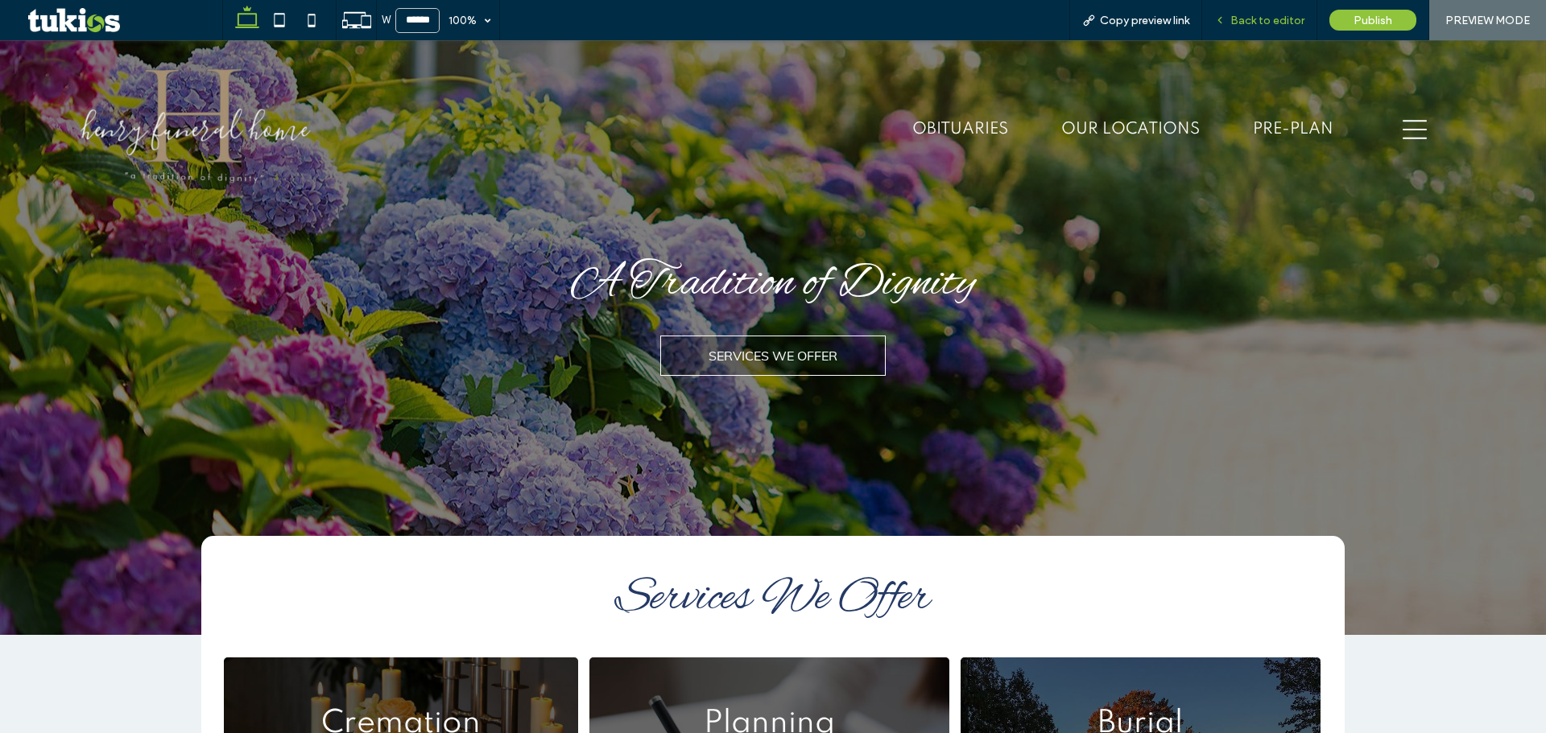
click at [1231, 19] on div "Back to editor" at bounding box center [1259, 21] width 114 height 14
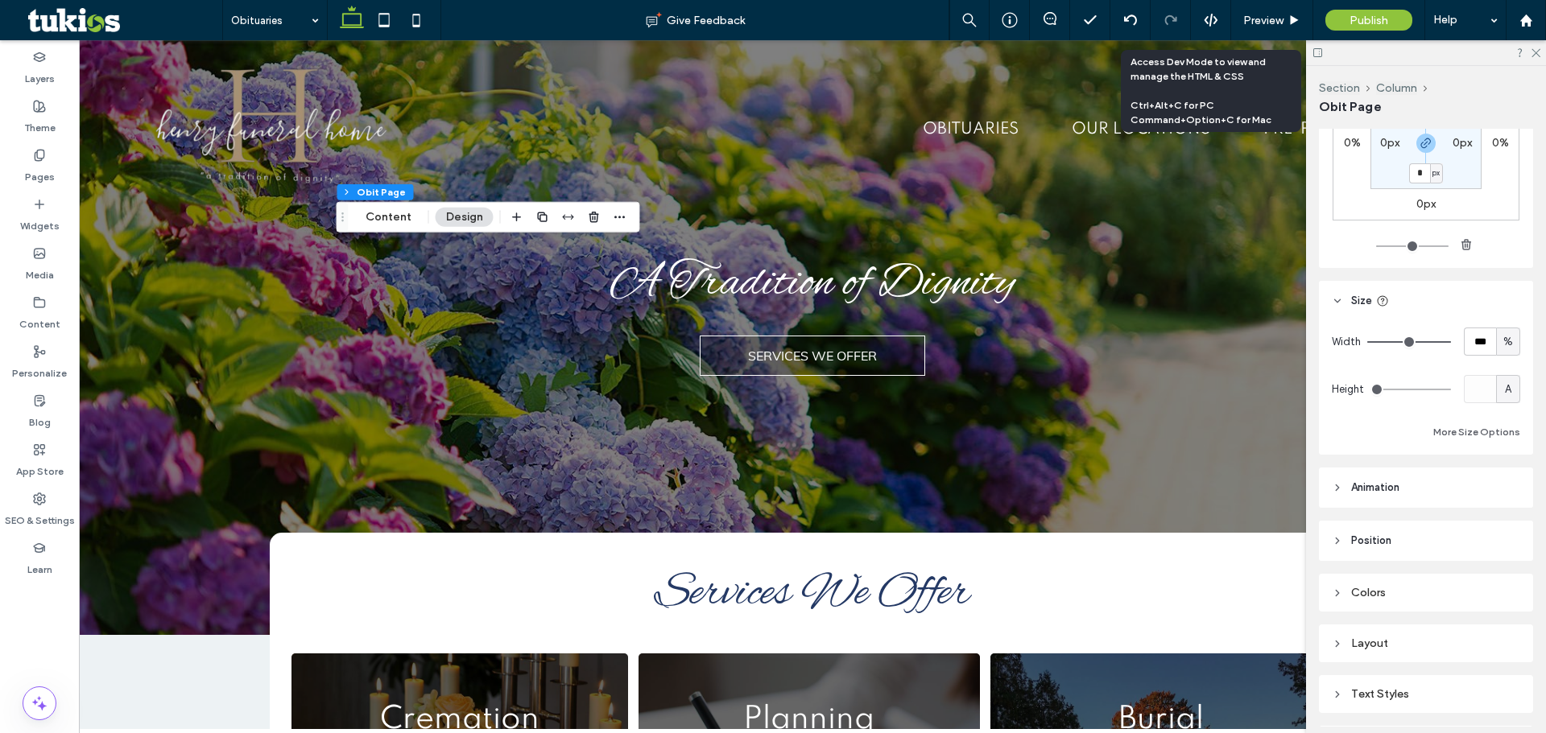
scroll to position [454, 0]
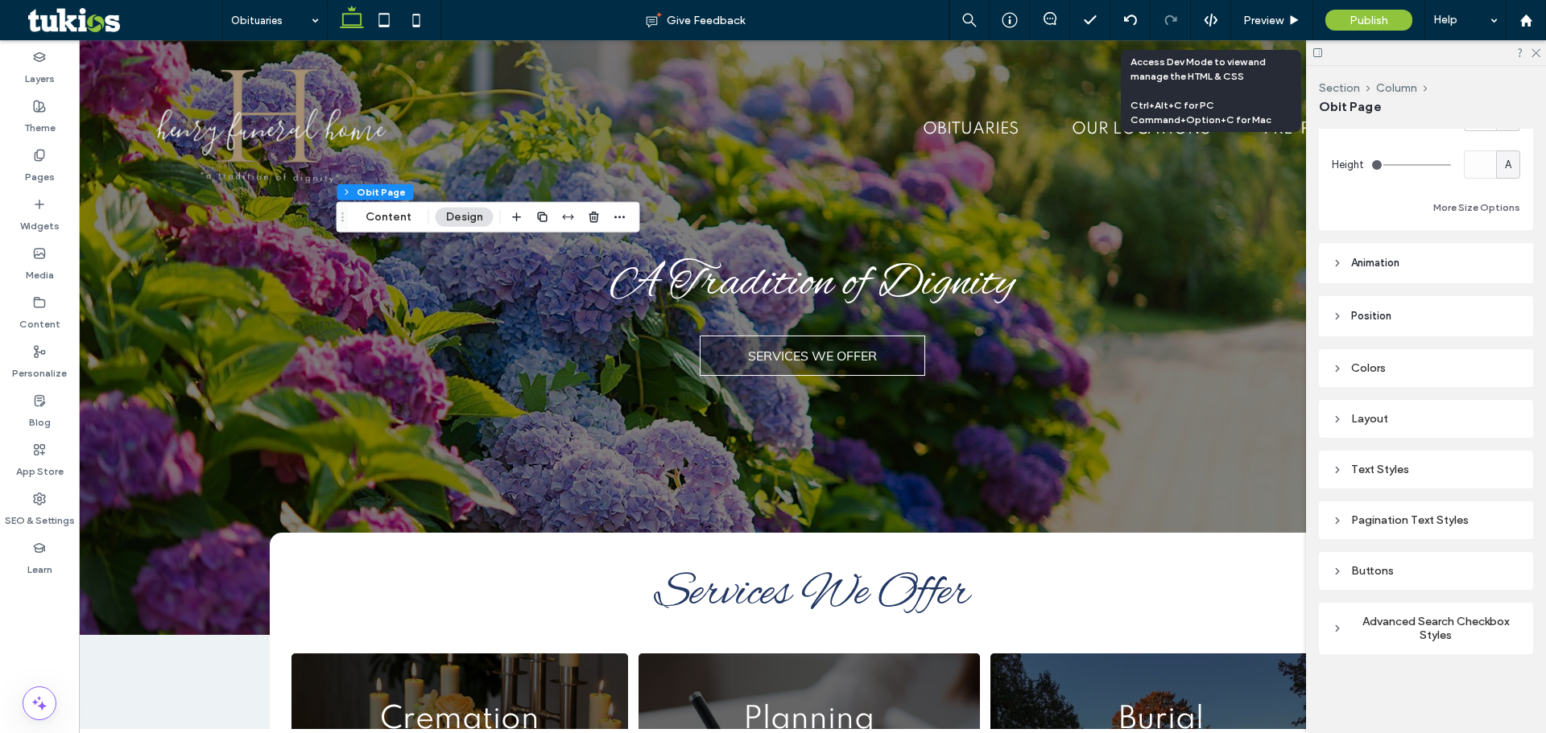
click at [1418, 375] on div "Colors" at bounding box center [1425, 368] width 188 height 22
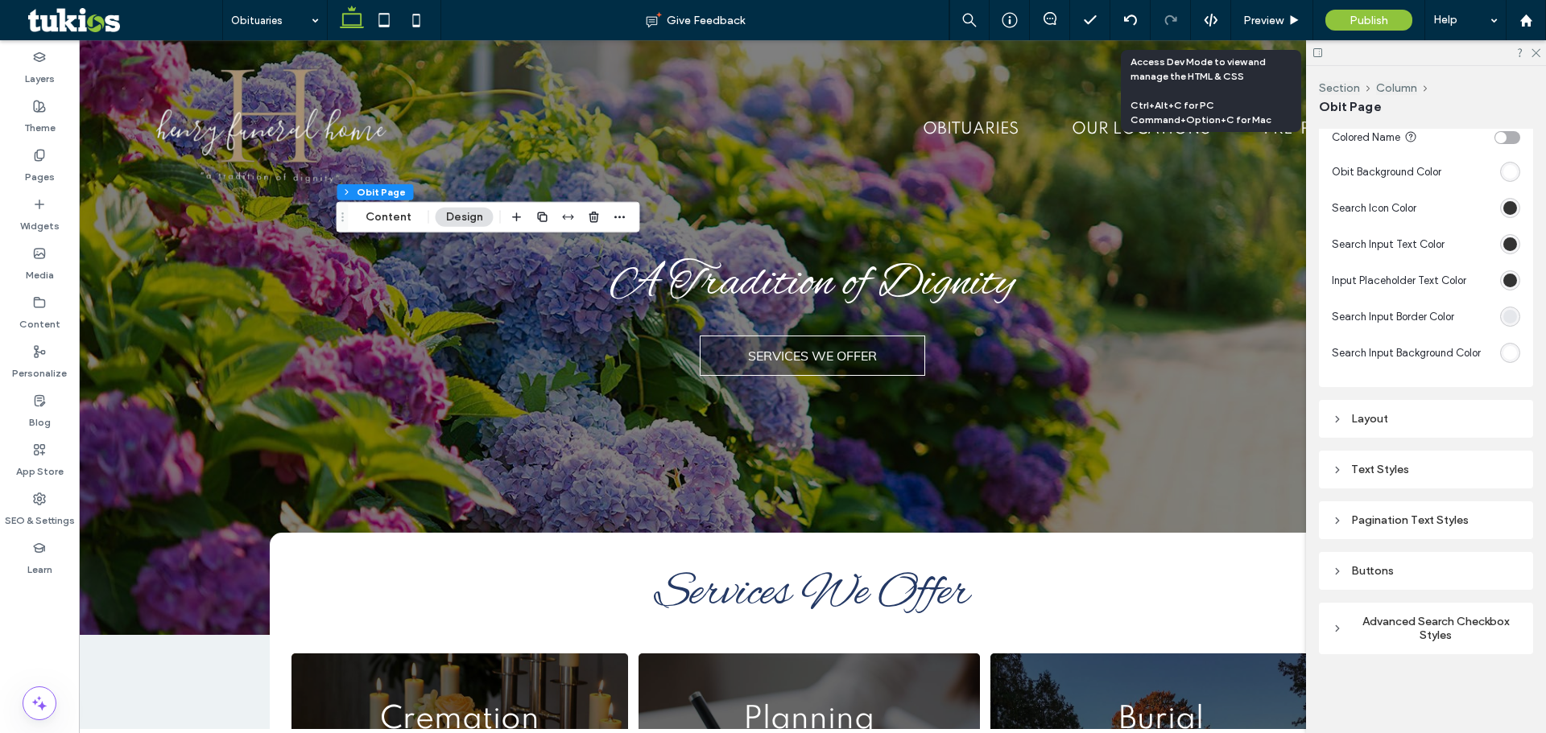
click at [1423, 575] on div "Buttons" at bounding box center [1425, 571] width 188 height 14
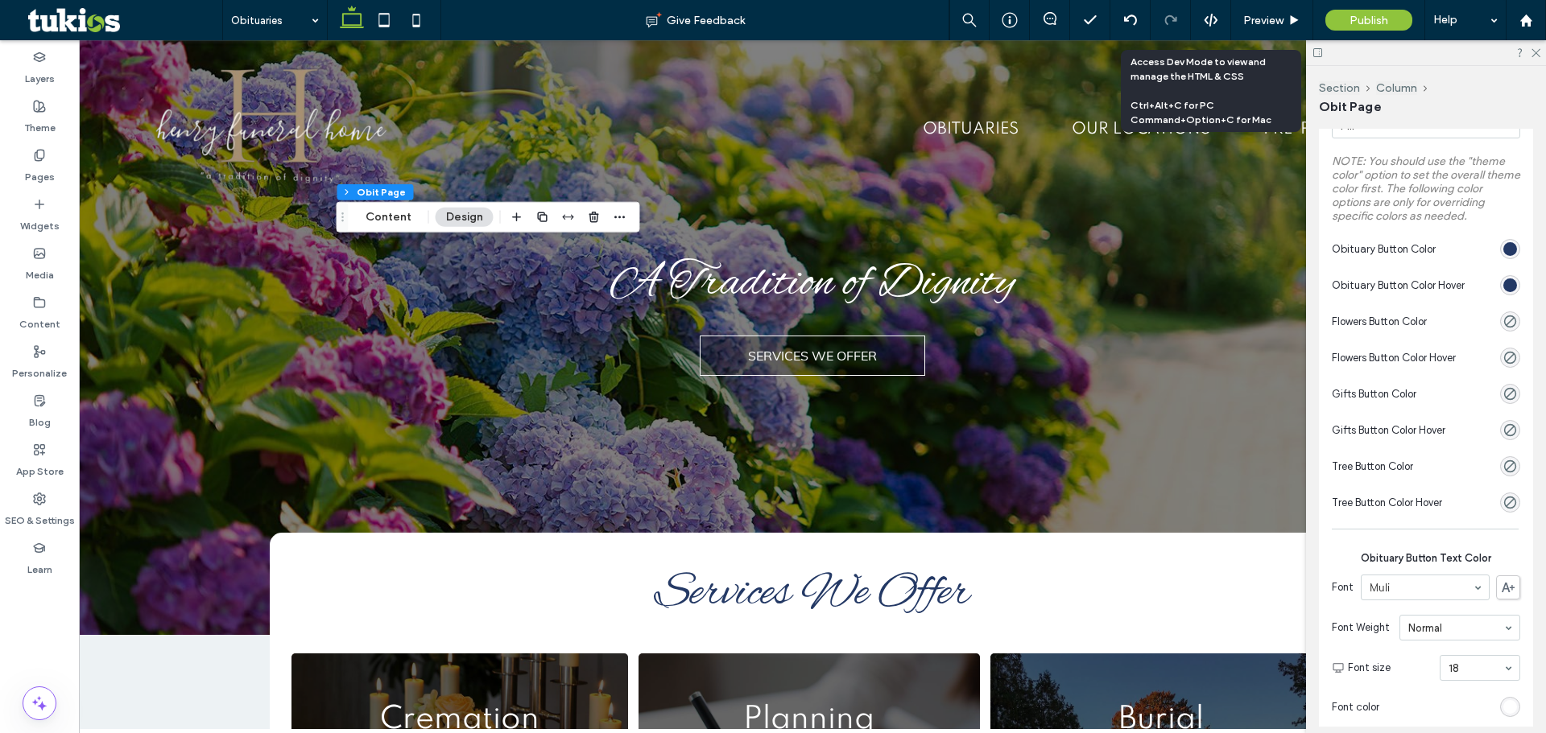
scroll to position [1203, 0]
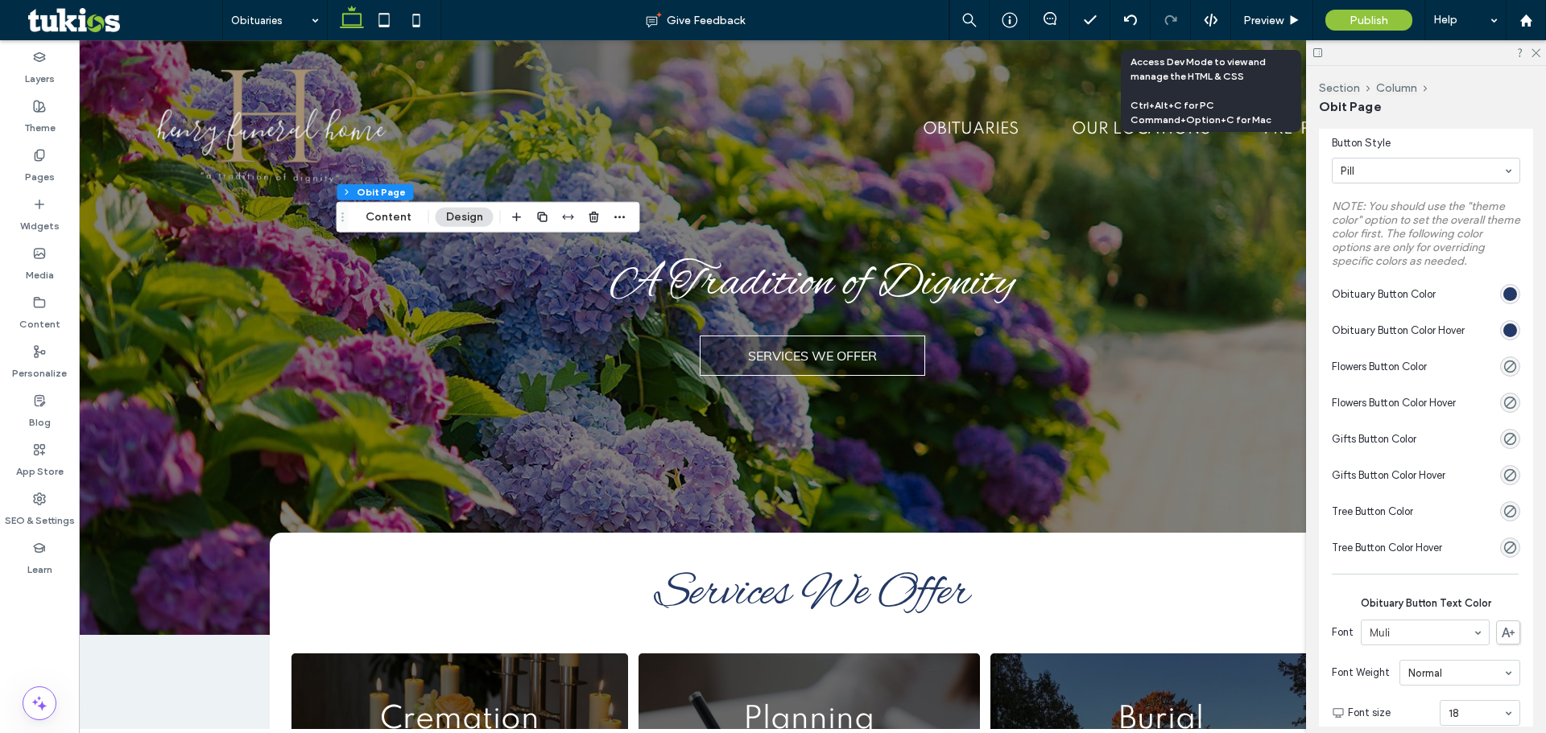
click at [1509, 304] on div "rgb(36, 57, 101)" at bounding box center [1510, 294] width 20 height 20
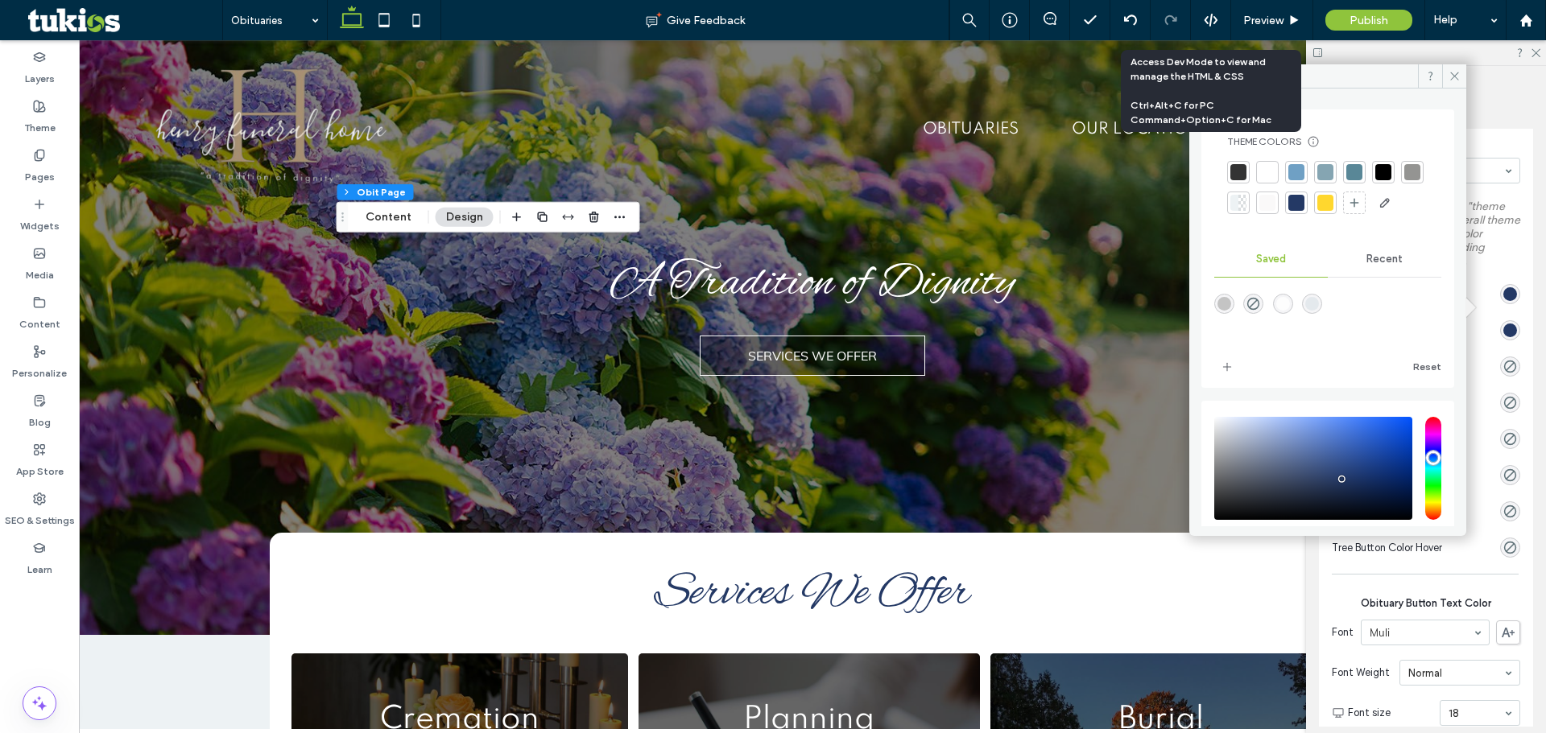
click at [1333, 200] on div at bounding box center [1325, 203] width 16 height 16
click at [1286, 17] on div "Preview" at bounding box center [1271, 21] width 81 height 14
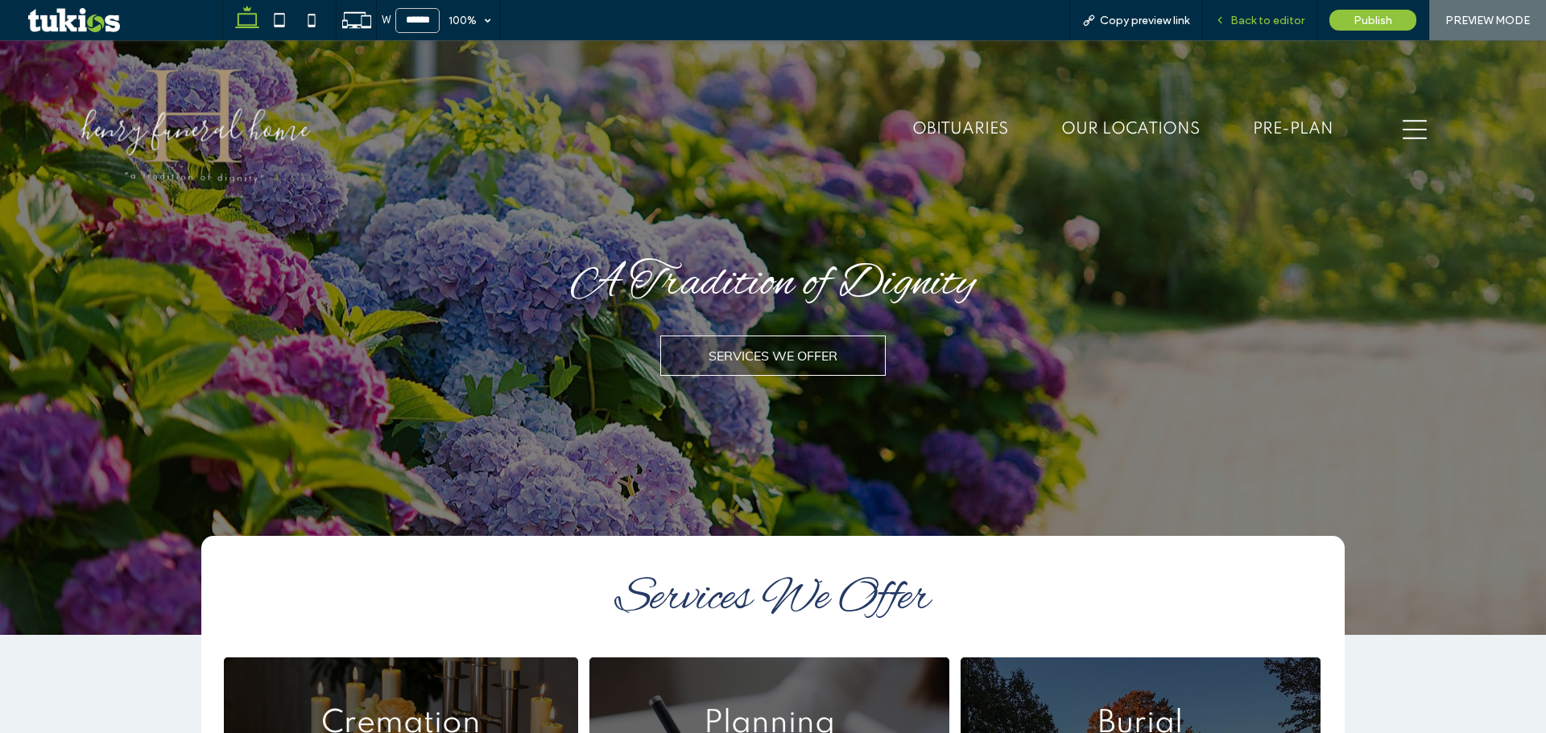
click at [1295, 17] on span "Back to editor" at bounding box center [1267, 21] width 74 height 14
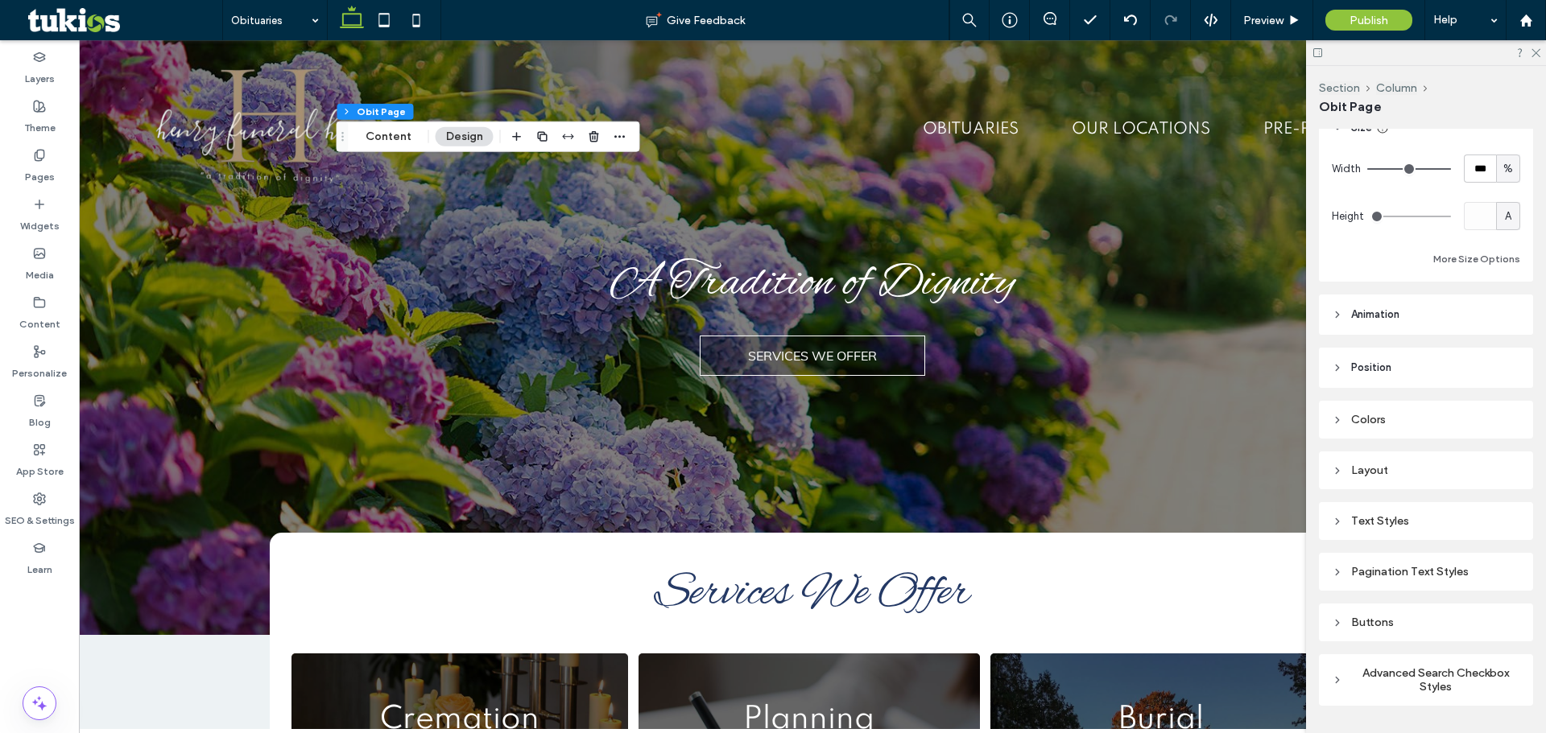
click at [1389, 421] on div "Colors" at bounding box center [1425, 420] width 188 height 14
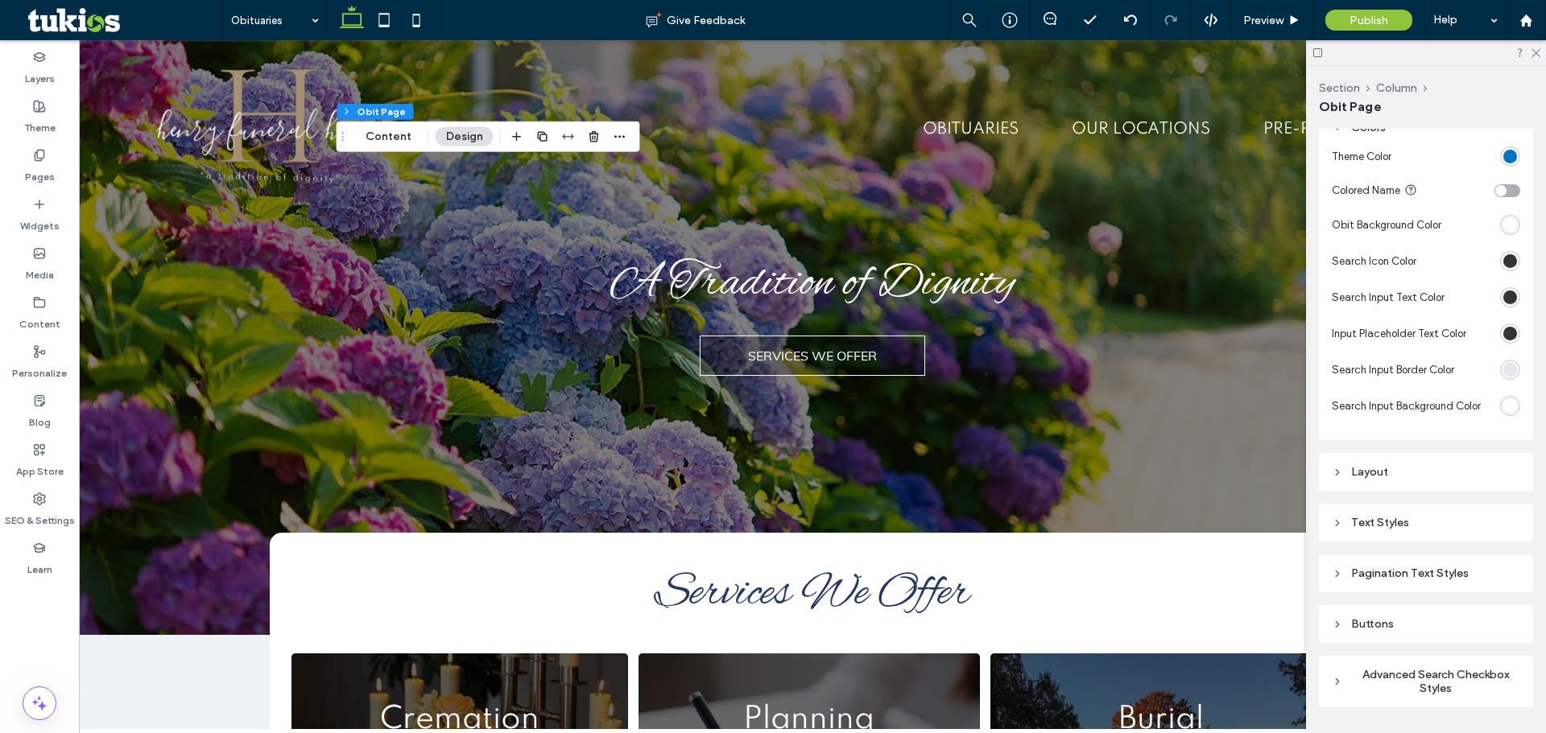
scroll to position [724, 0]
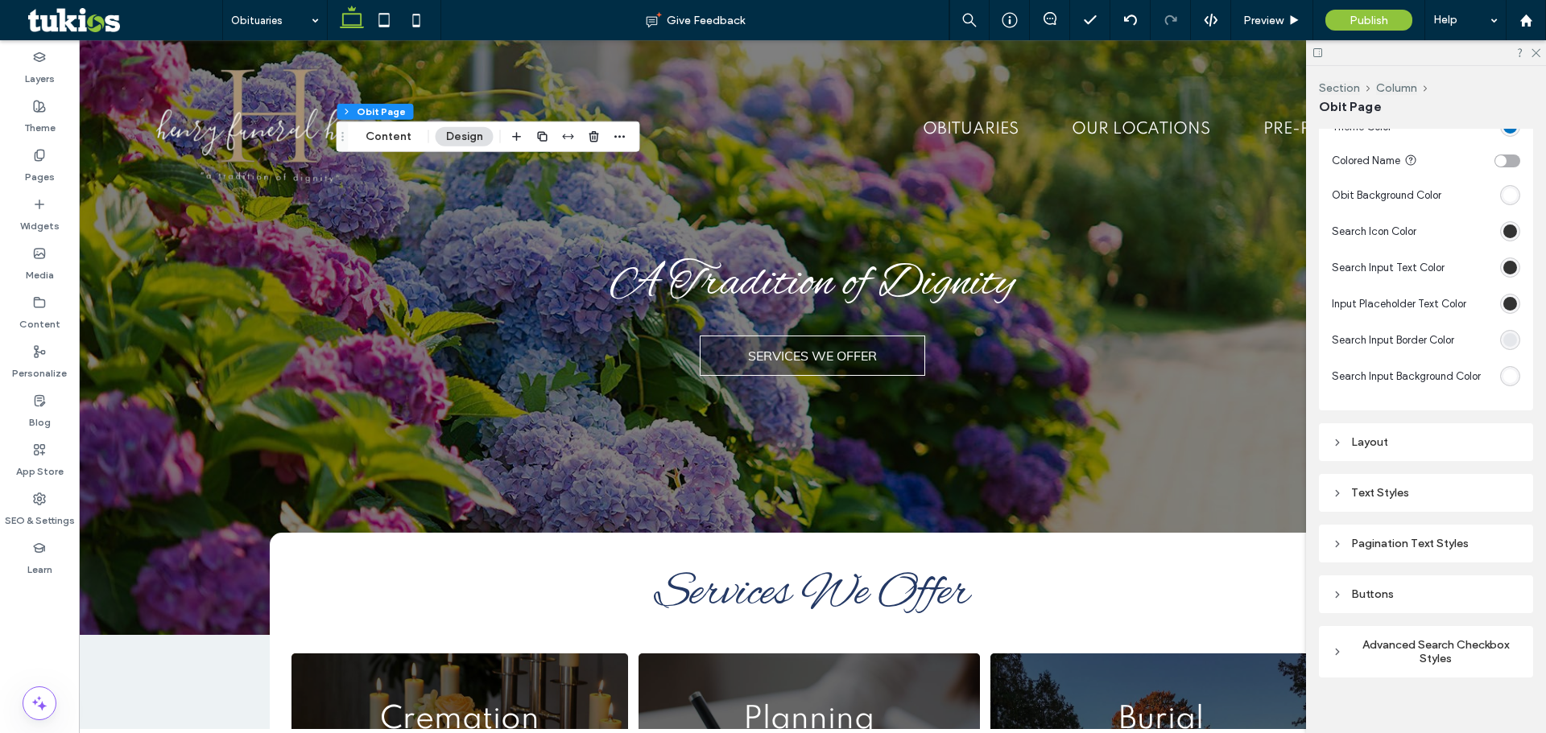
click at [1412, 599] on div "Buttons" at bounding box center [1425, 595] width 188 height 14
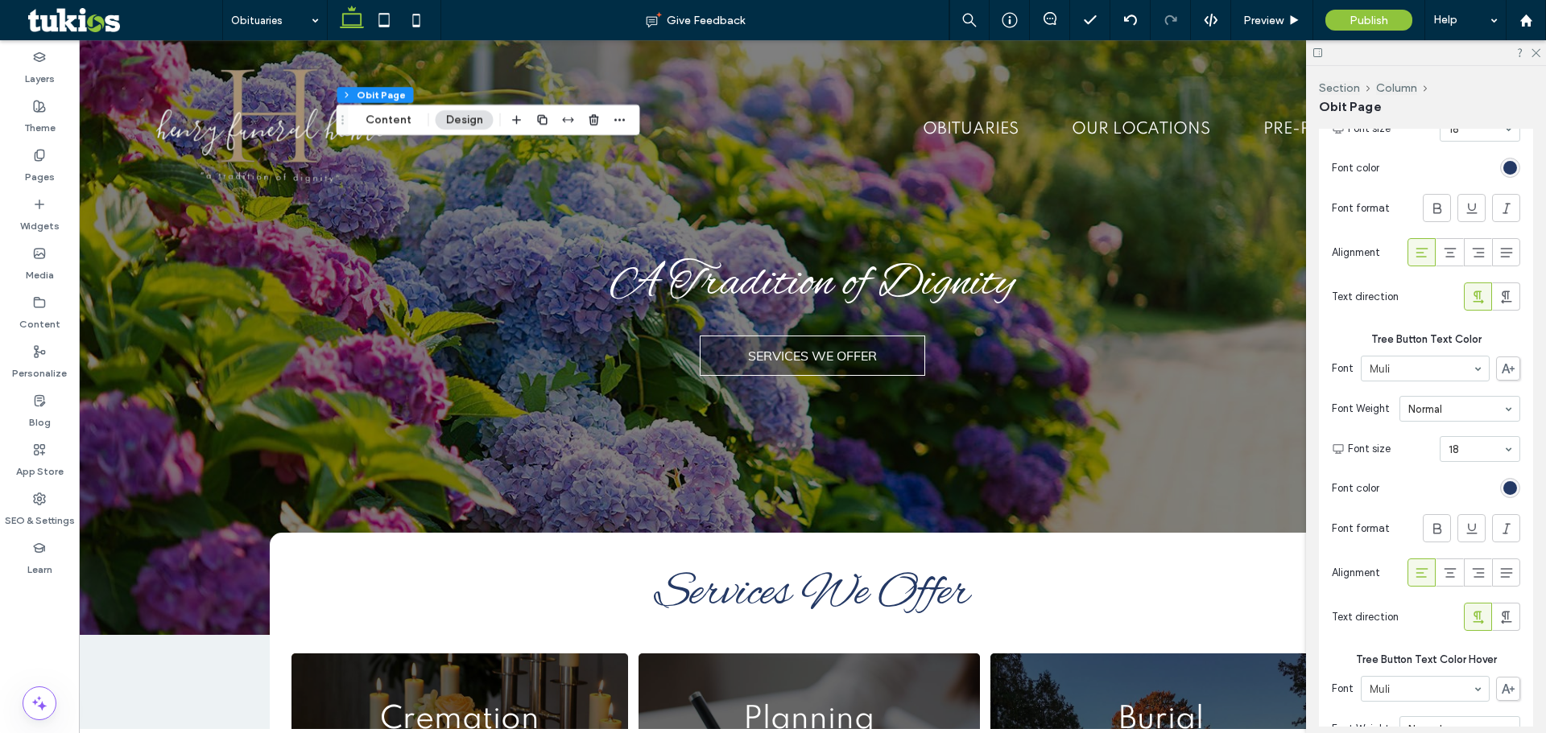
scroll to position [3726, 0]
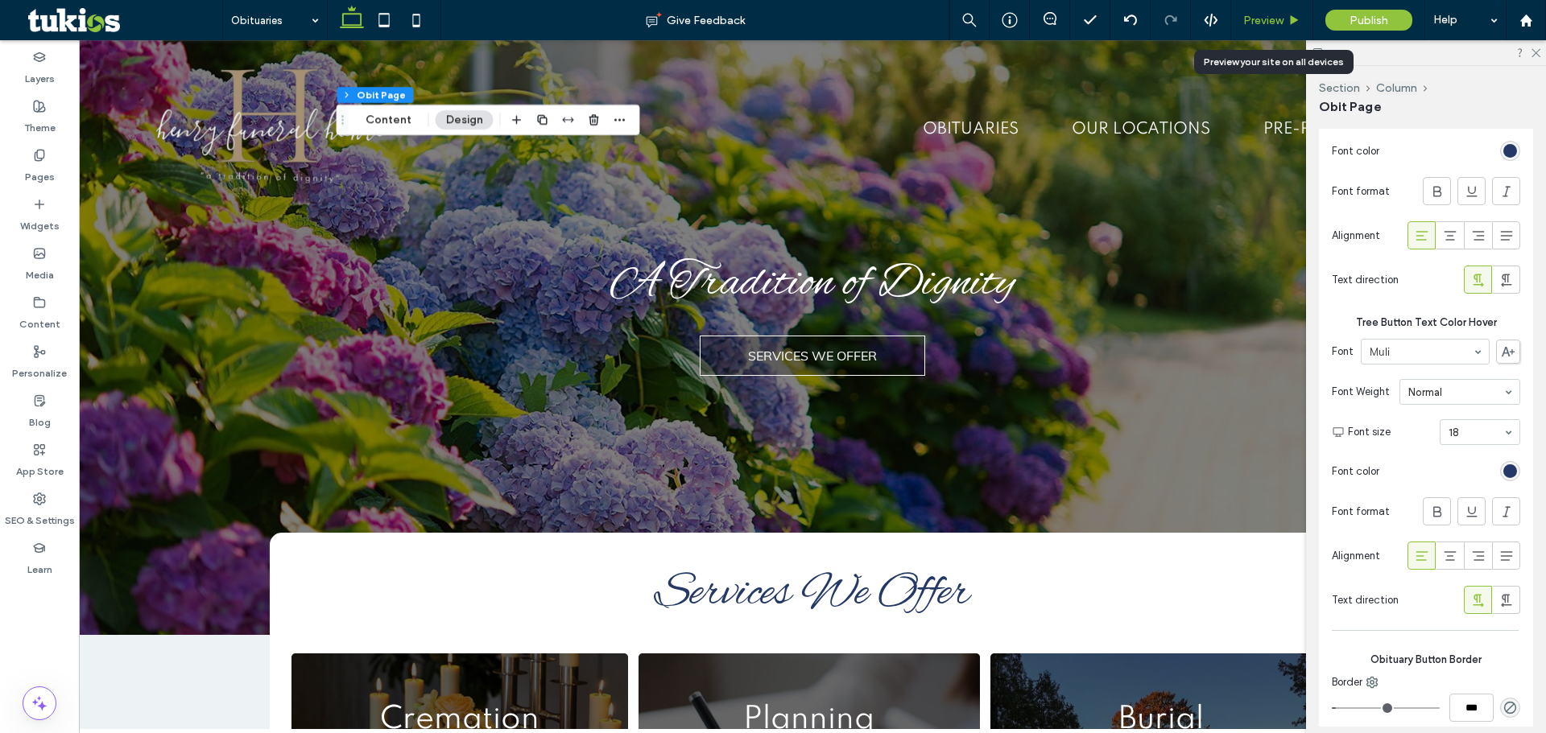
click at [1258, 14] on span "Preview" at bounding box center [1263, 21] width 40 height 14
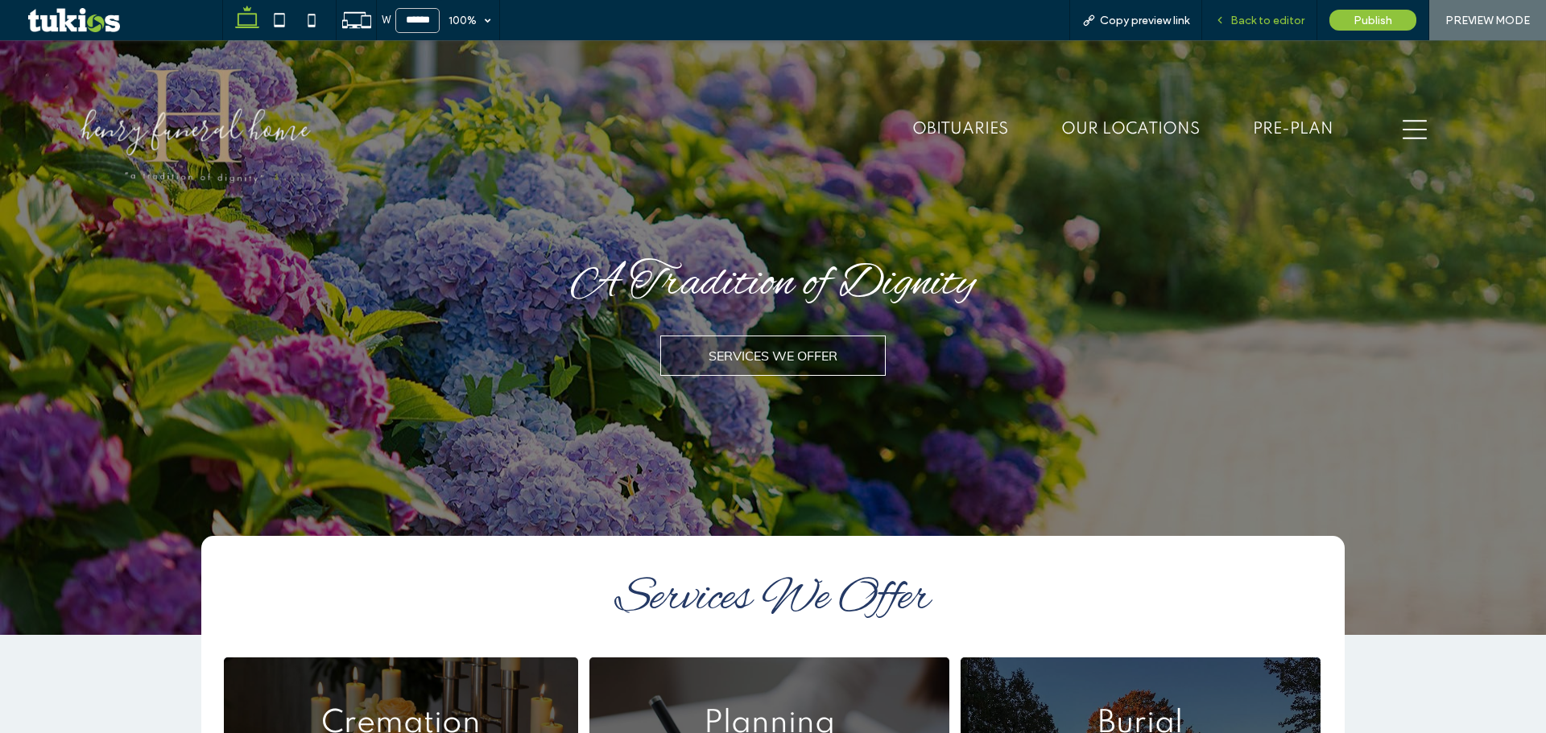
click at [1274, 14] on span "Back to editor" at bounding box center [1267, 21] width 74 height 14
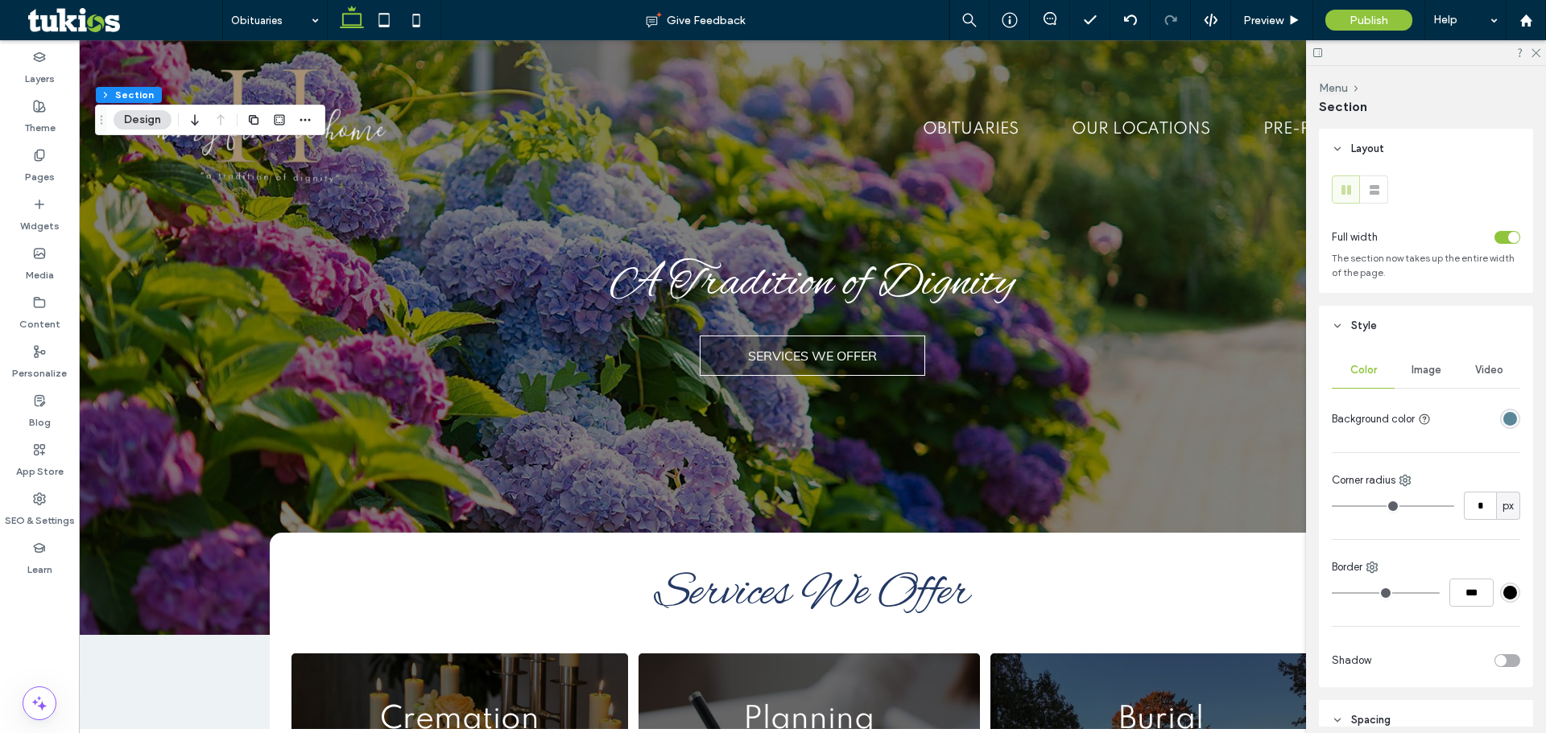
click at [1507, 421] on div "rgba(89, 135, 151, 1)" at bounding box center [1510, 419] width 14 height 14
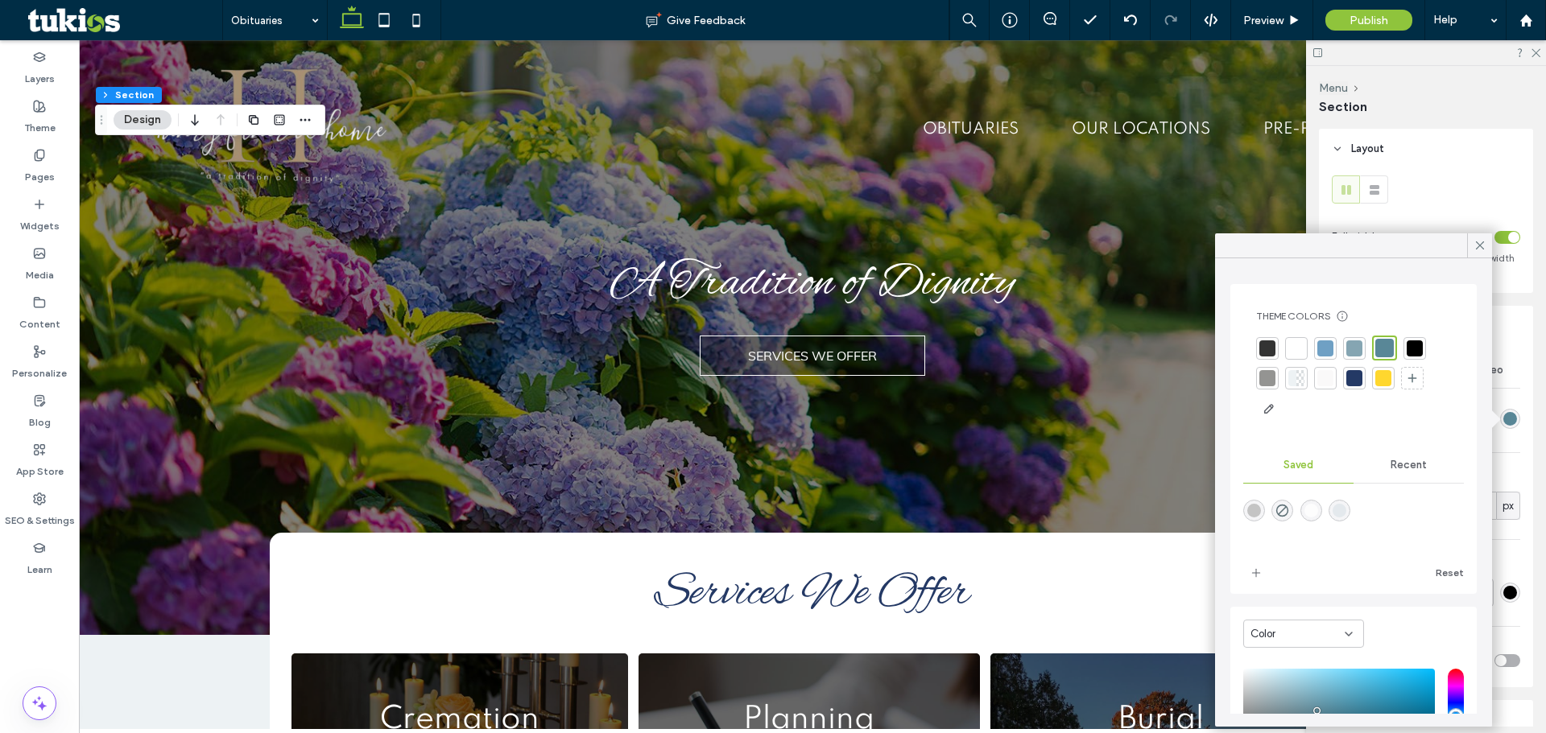
click at [1352, 371] on div at bounding box center [1354, 378] width 16 height 16
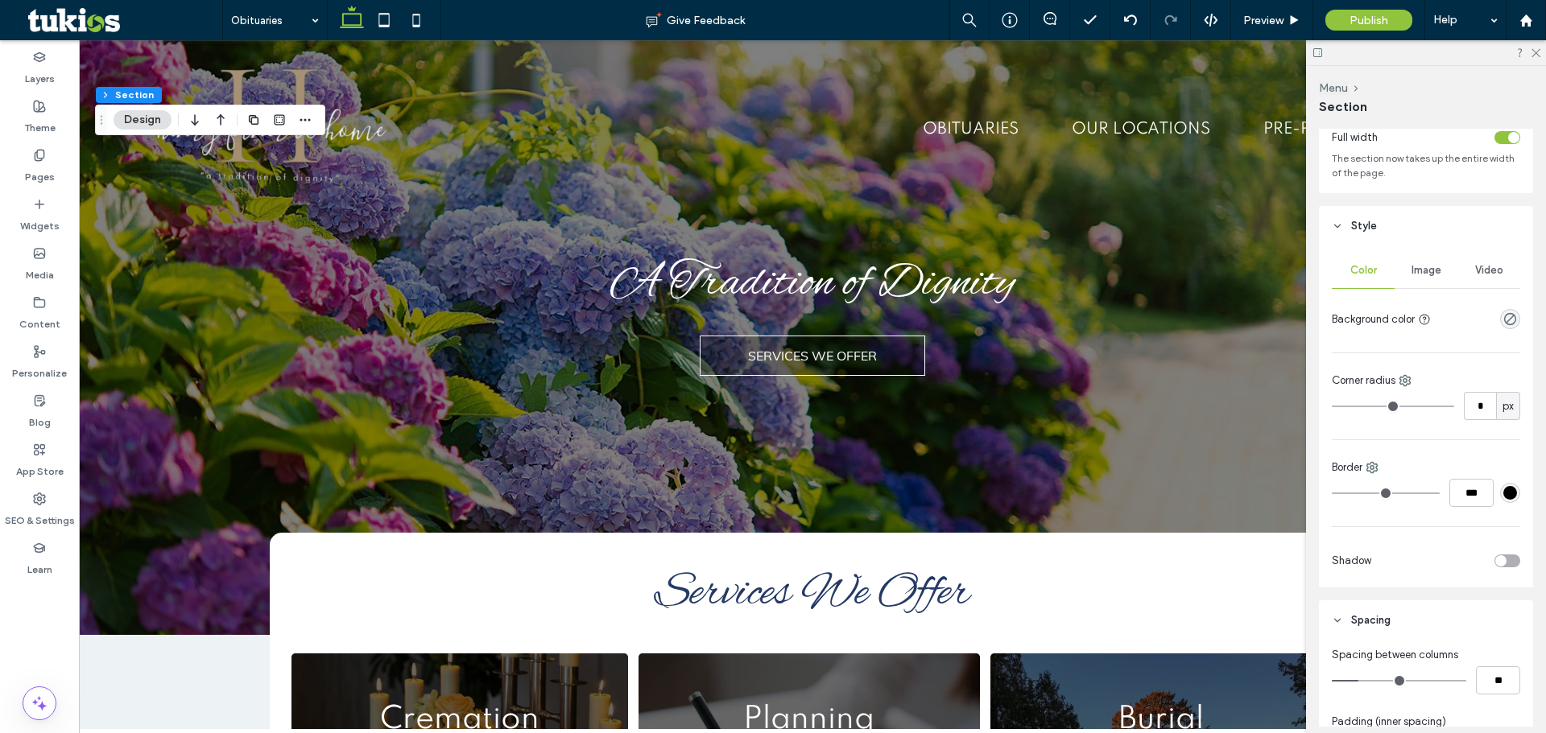
scroll to position [80, 0]
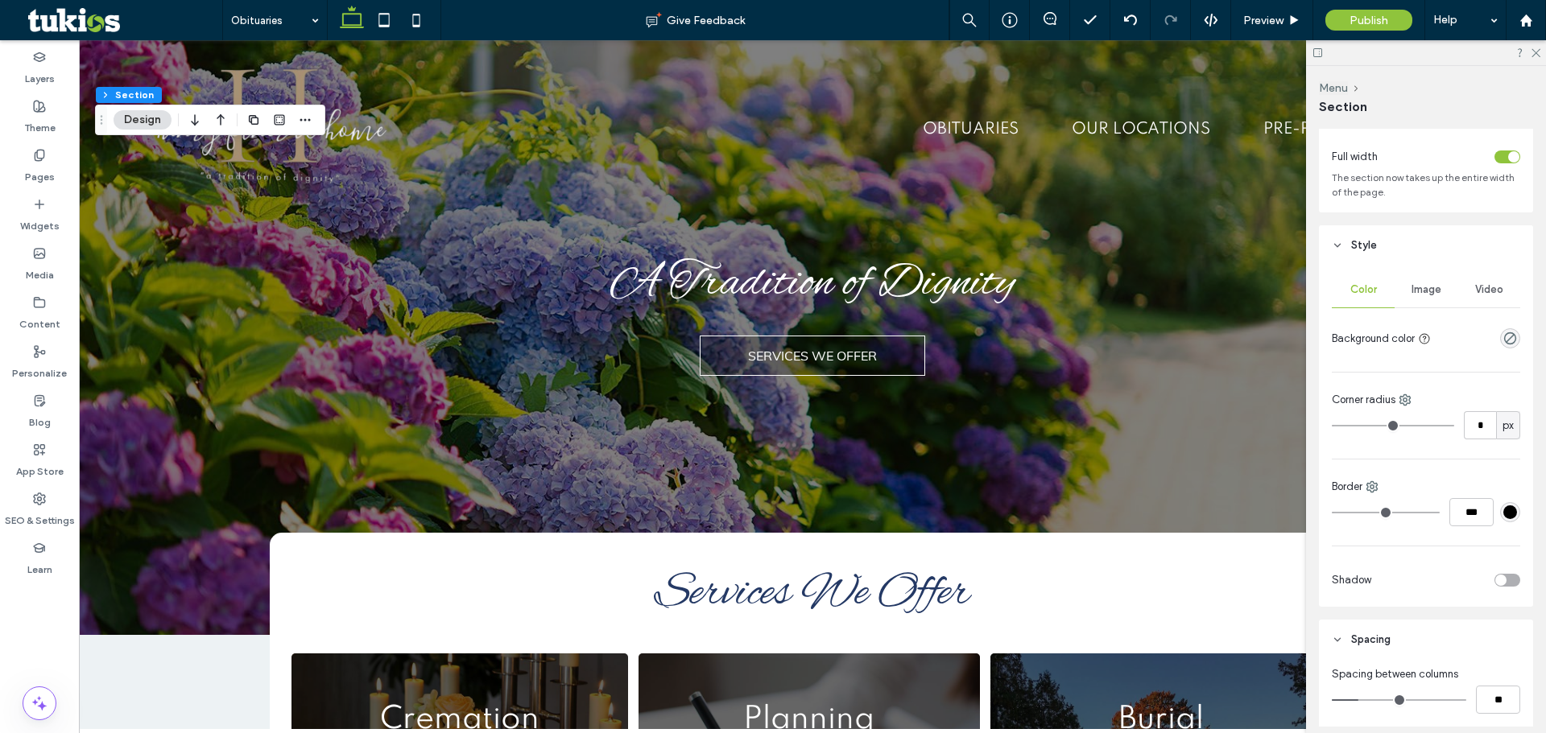
click at [1500, 349] on div at bounding box center [1478, 338] width 83 height 28
click at [1503, 345] on icon "rgba(0, 0, 0, 0)" at bounding box center [1510, 339] width 14 height 14
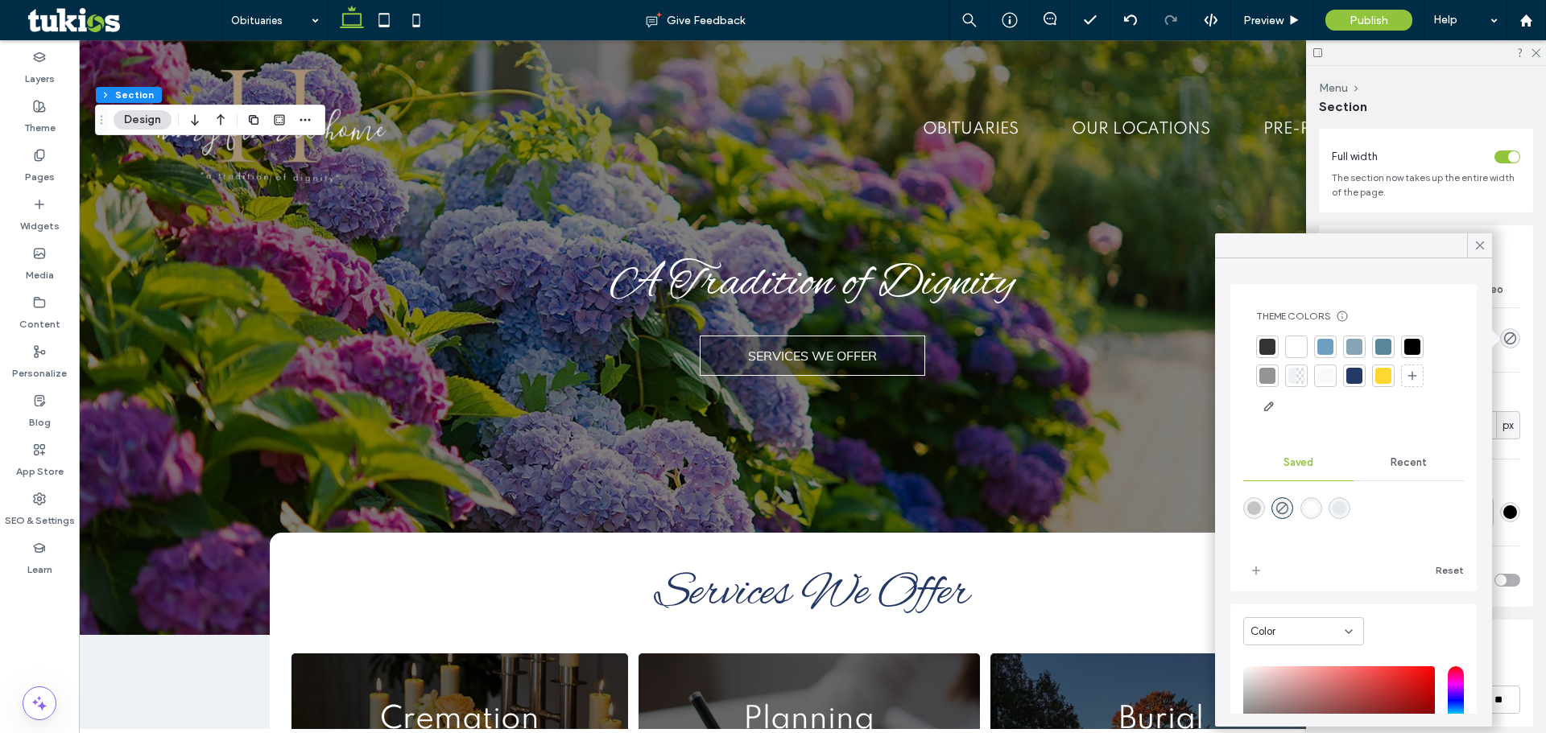
click at [1360, 377] on div at bounding box center [1354, 376] width 16 height 16
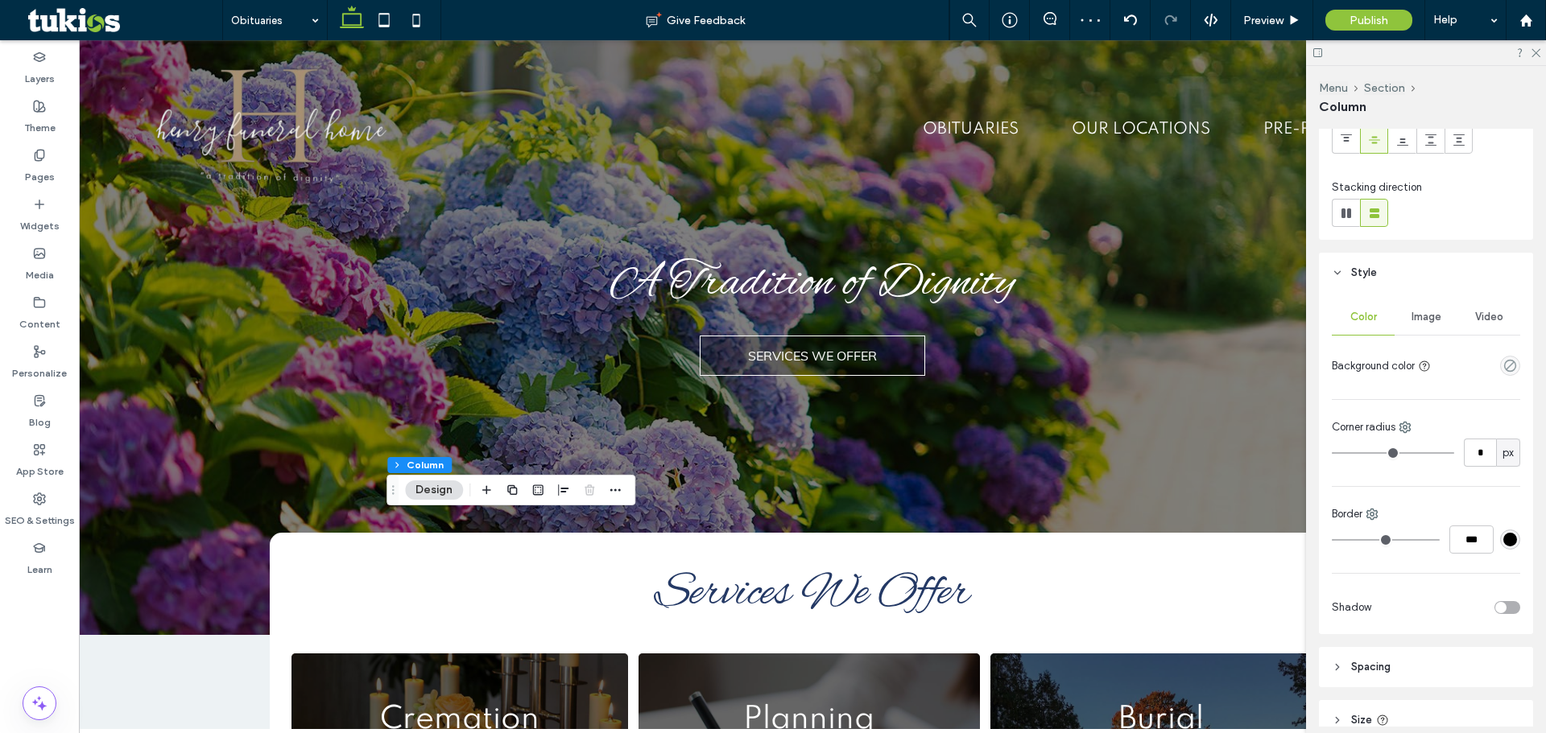
scroll to position [161, 0]
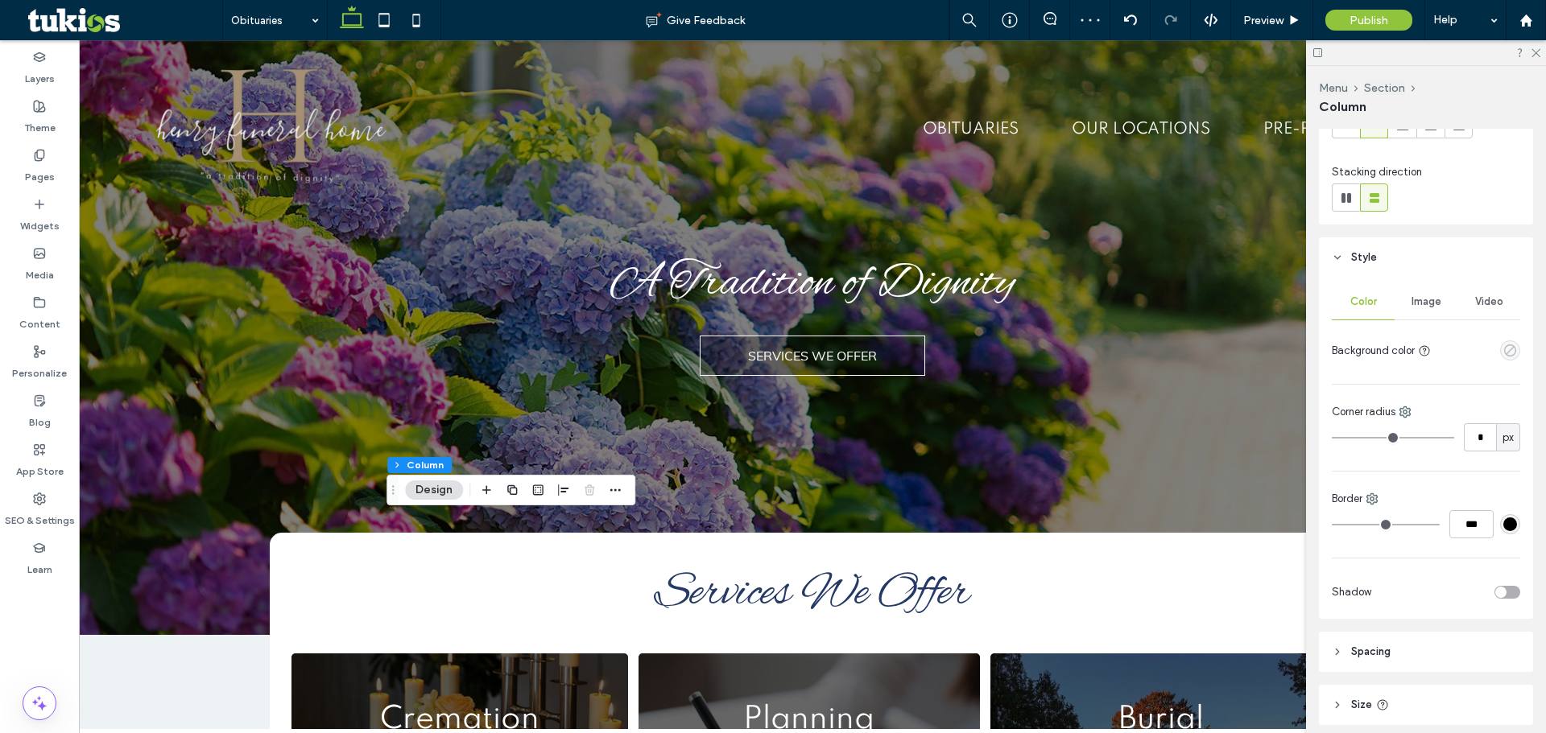
click at [1506, 347] on use "empty color" at bounding box center [1510, 351] width 12 height 12
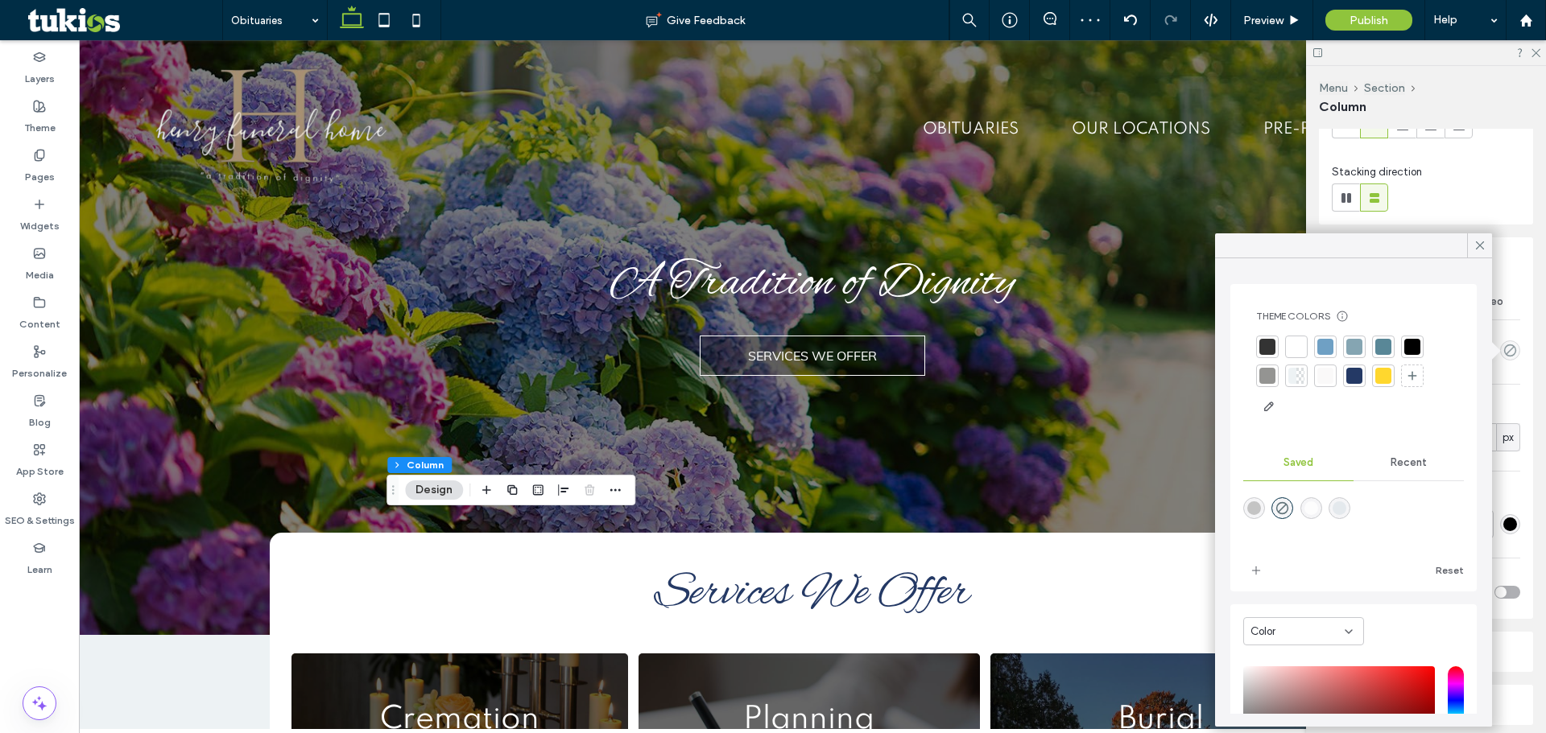
click at [1356, 381] on div at bounding box center [1354, 376] width 16 height 16
click at [1261, 23] on span "Preview" at bounding box center [1263, 21] width 40 height 14
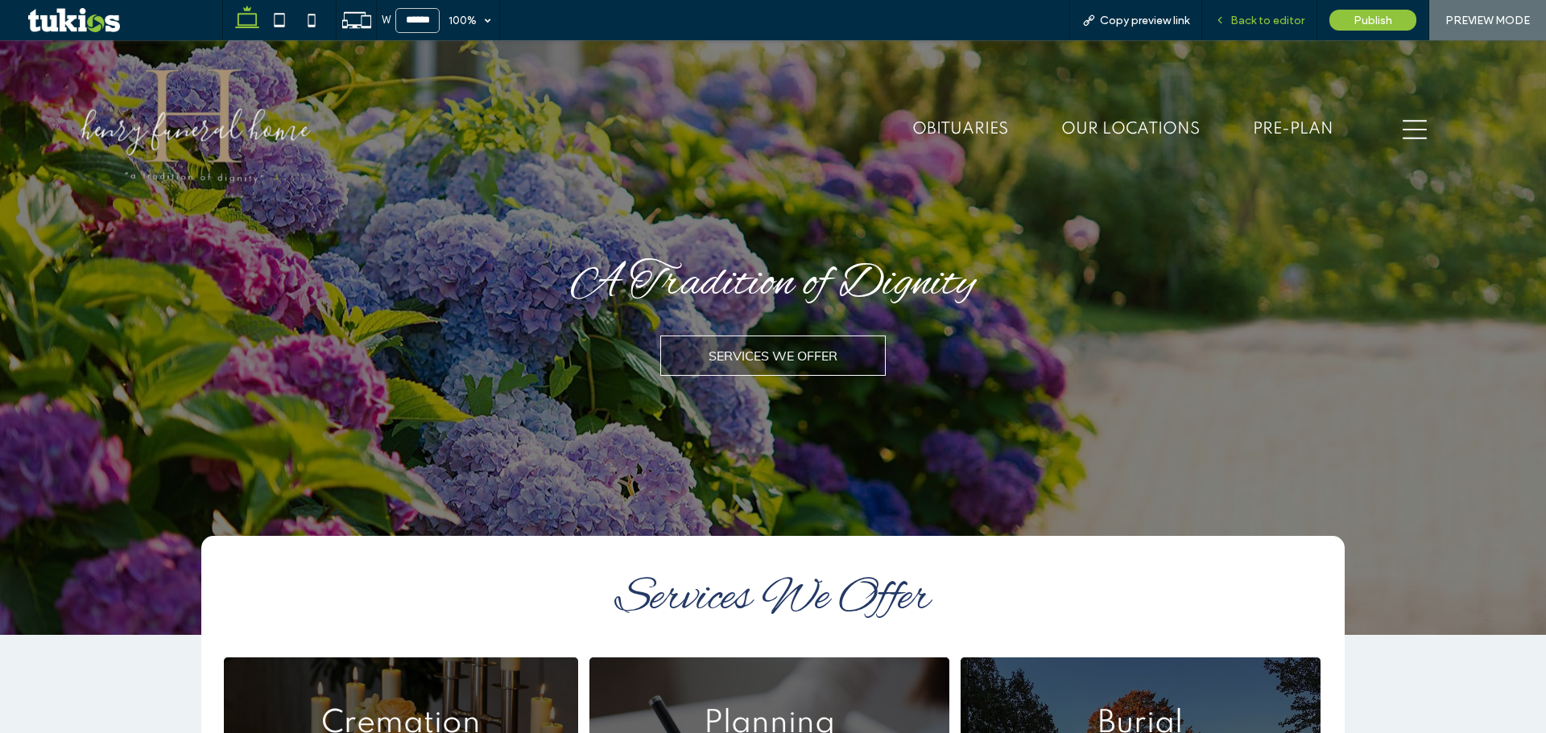
click at [1265, 23] on span "Back to editor" at bounding box center [1267, 21] width 74 height 14
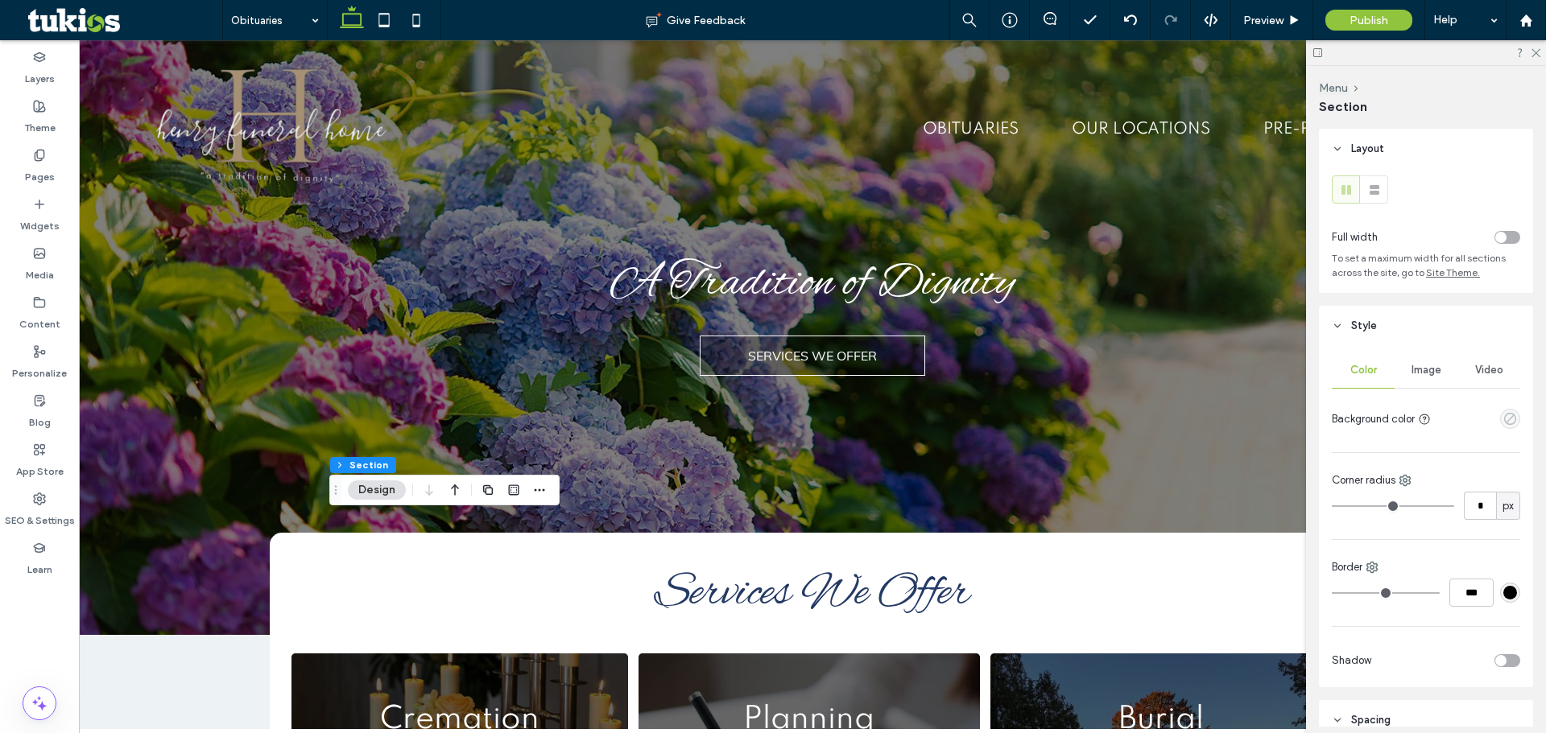
click at [1504, 419] on icon "empty color" at bounding box center [1510, 419] width 14 height 14
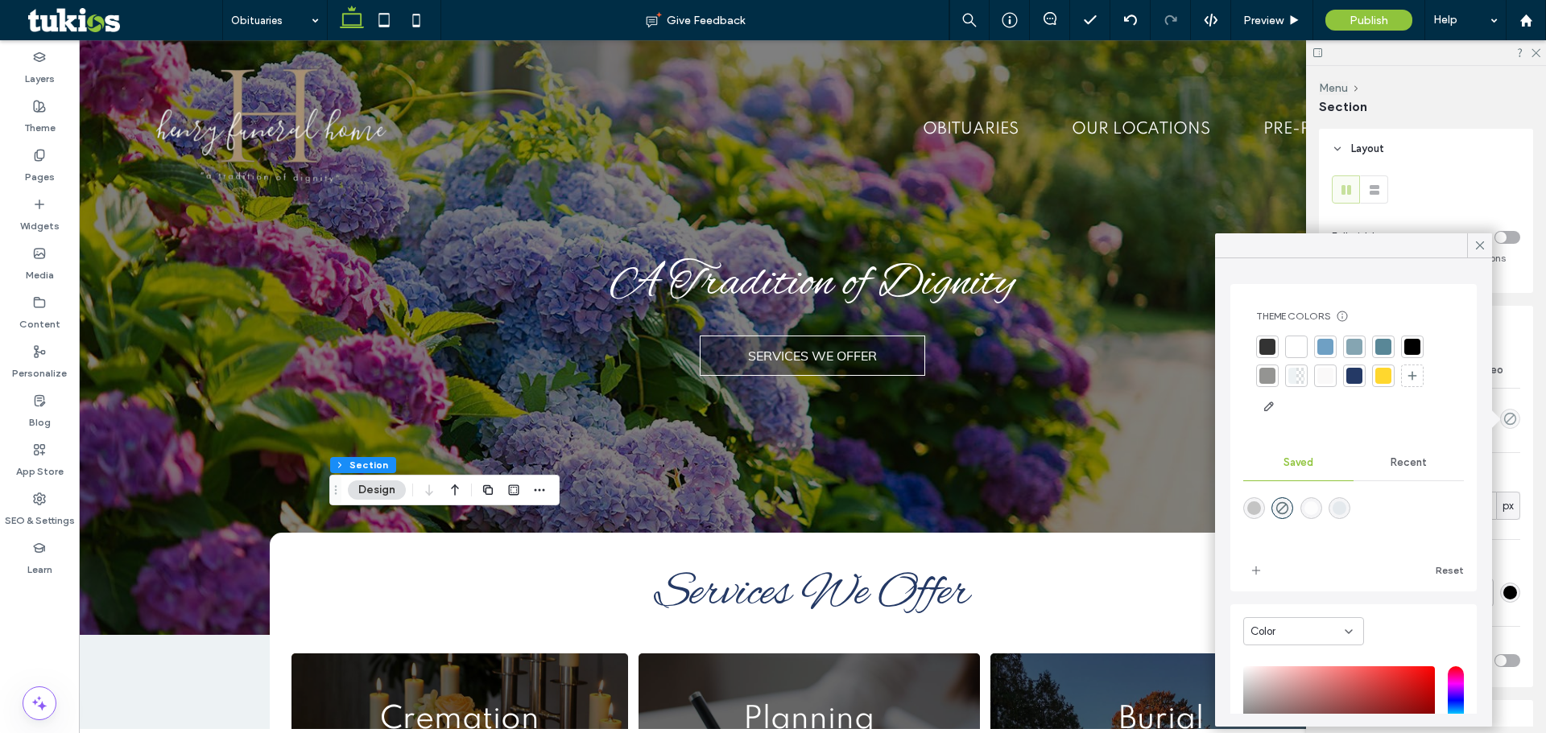
click at [1360, 375] on div at bounding box center [1354, 376] width 16 height 16
click at [1265, 22] on span "Preview" at bounding box center [1263, 21] width 40 height 14
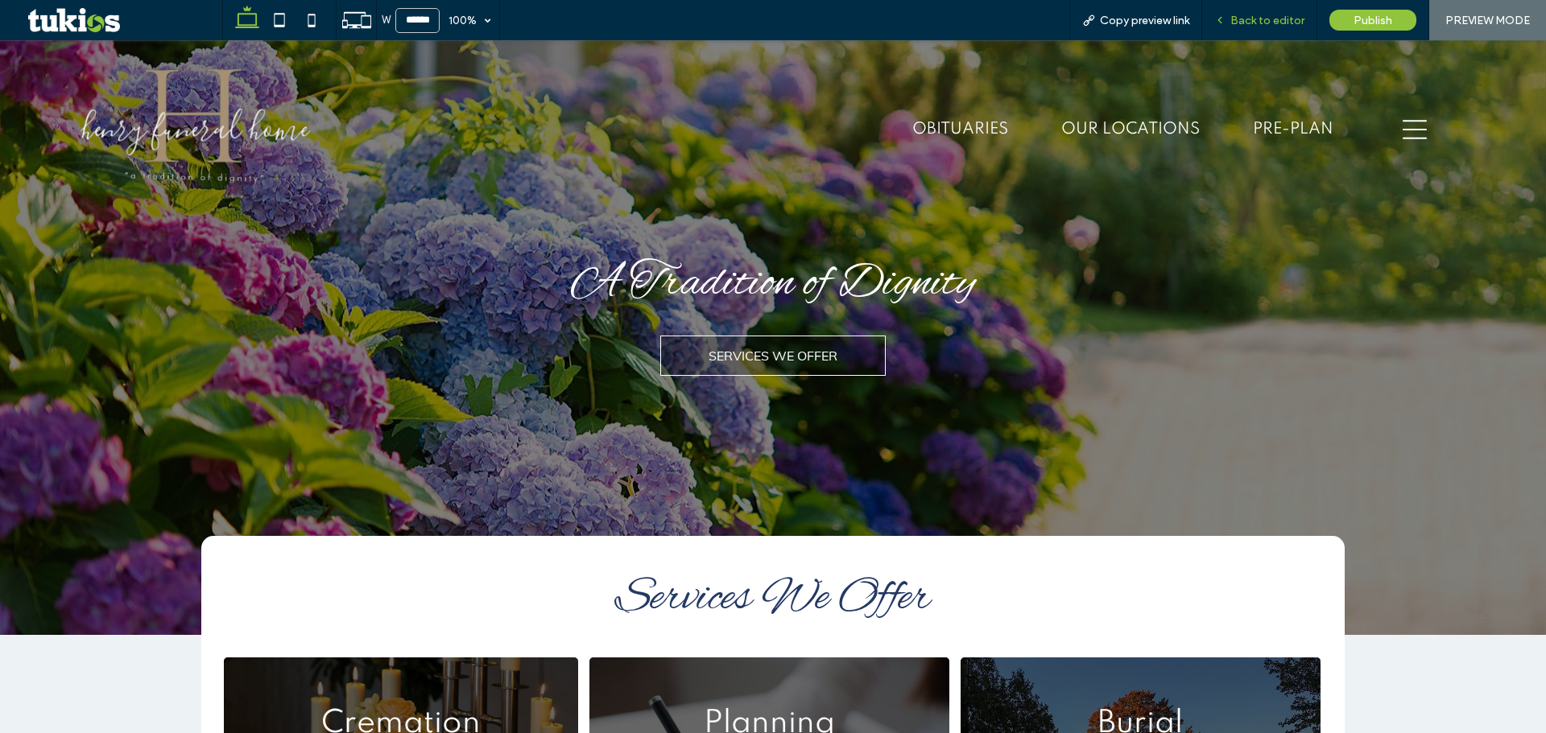
click at [1238, 14] on span "Back to editor" at bounding box center [1267, 21] width 74 height 14
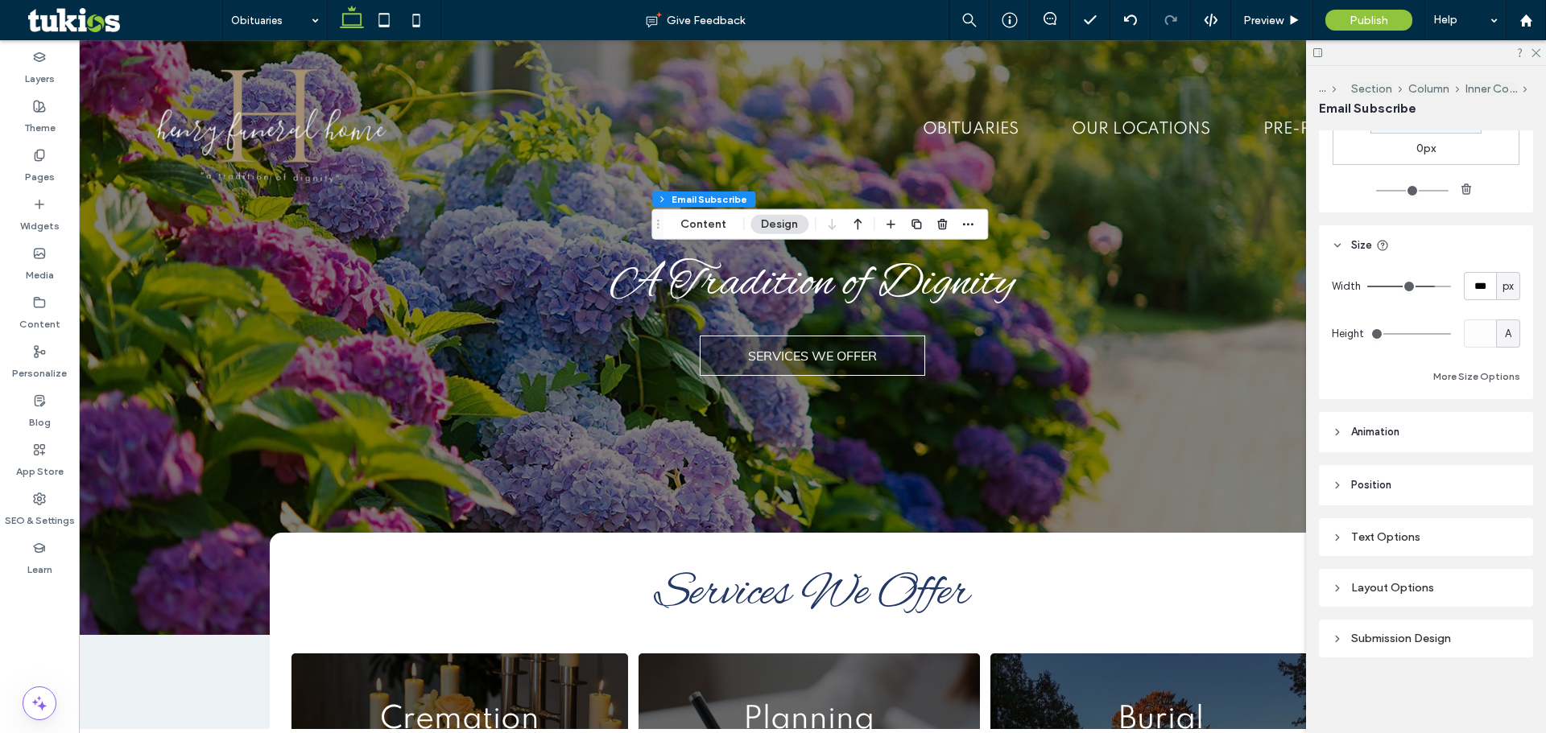
scroll to position [290, 0]
click at [1400, 581] on div "Layout Options" at bounding box center [1425, 585] width 188 height 14
click at [1394, 529] on div "Text Options" at bounding box center [1425, 534] width 188 height 14
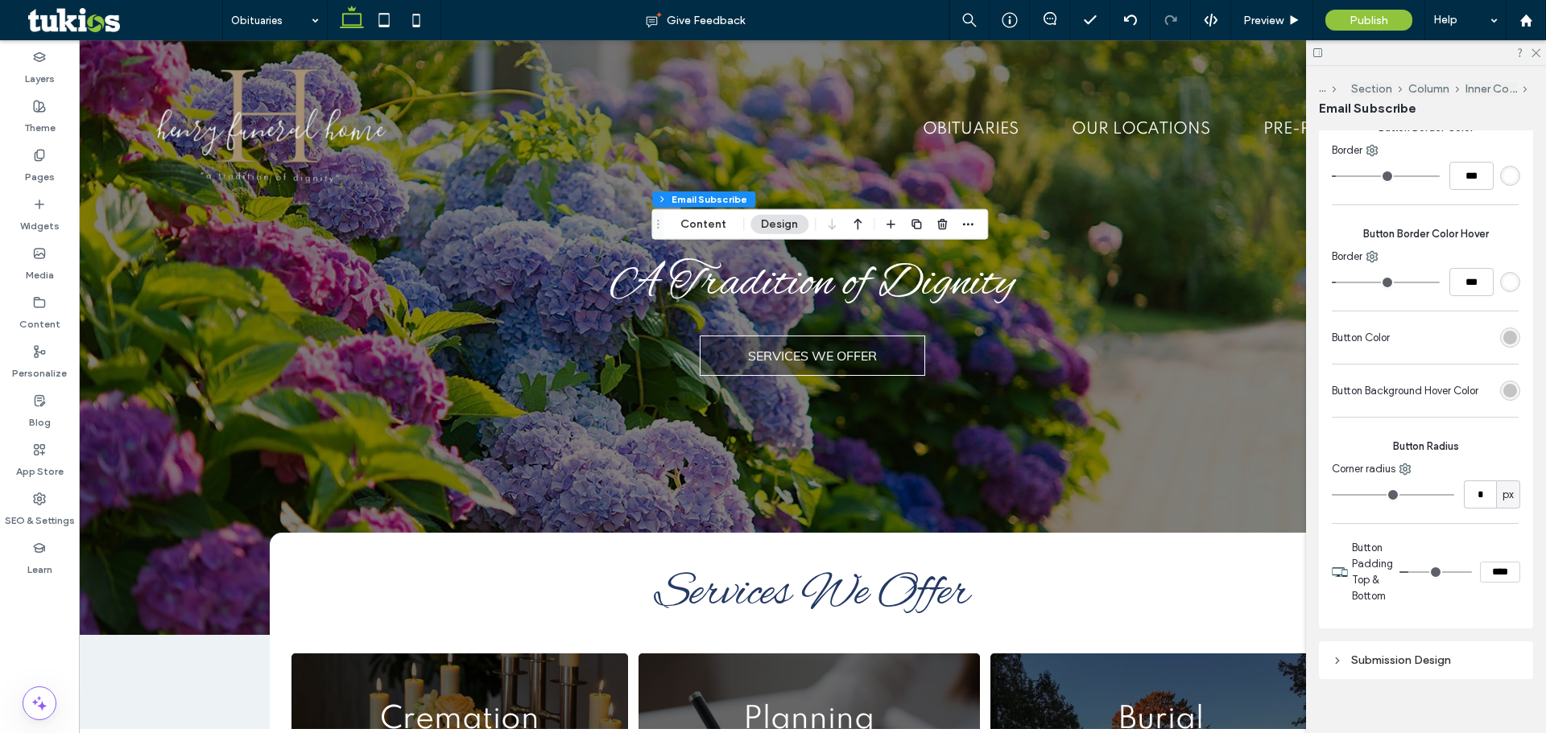
scroll to position [3271, 0]
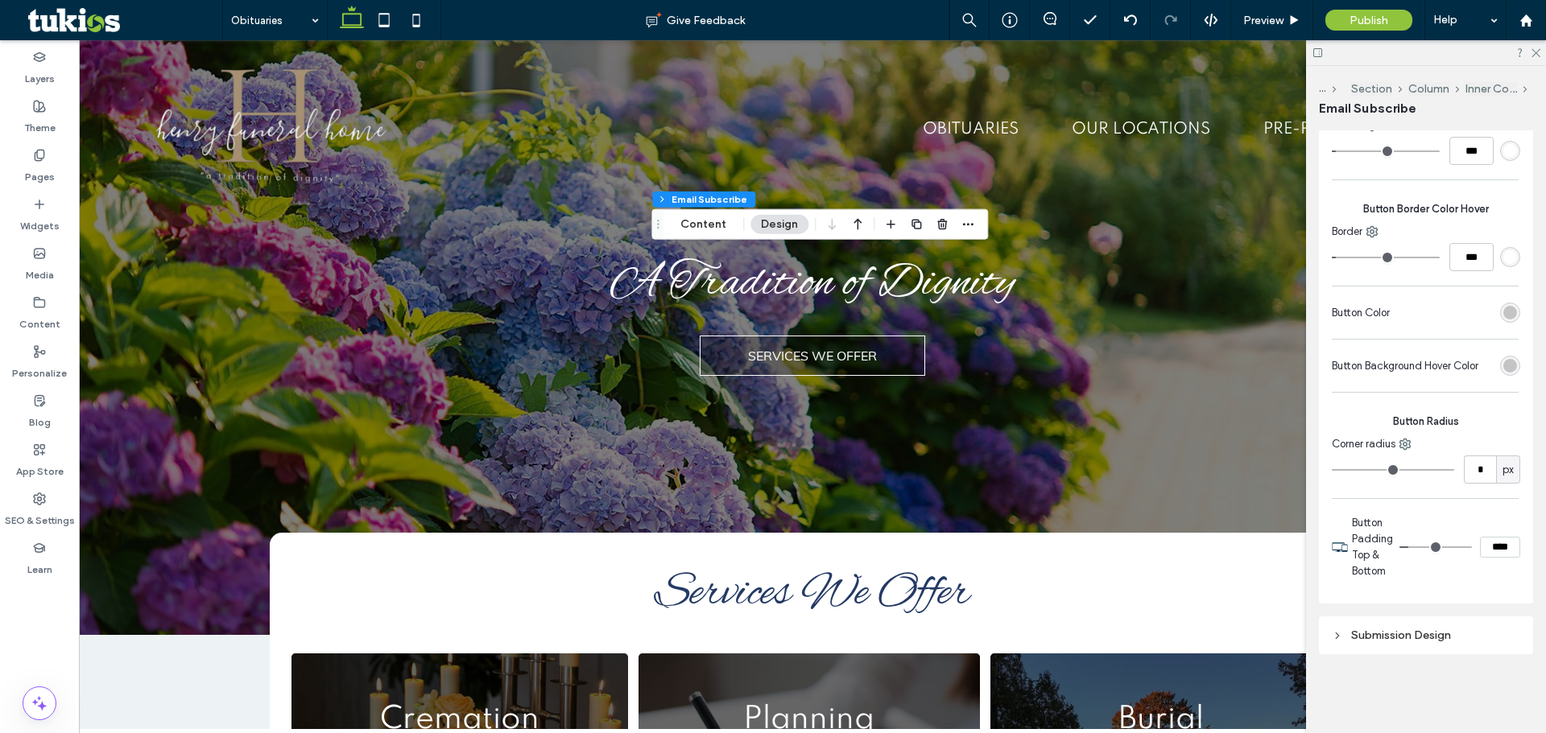
click at [1401, 643] on div "Submission Design" at bounding box center [1425, 636] width 188 height 22
click at [1405, 636] on div "Submission Design" at bounding box center [1425, 636] width 188 height 14
click at [1503, 316] on div "rgba(0, 0, 0, 0.2)" at bounding box center [1510, 313] width 14 height 14
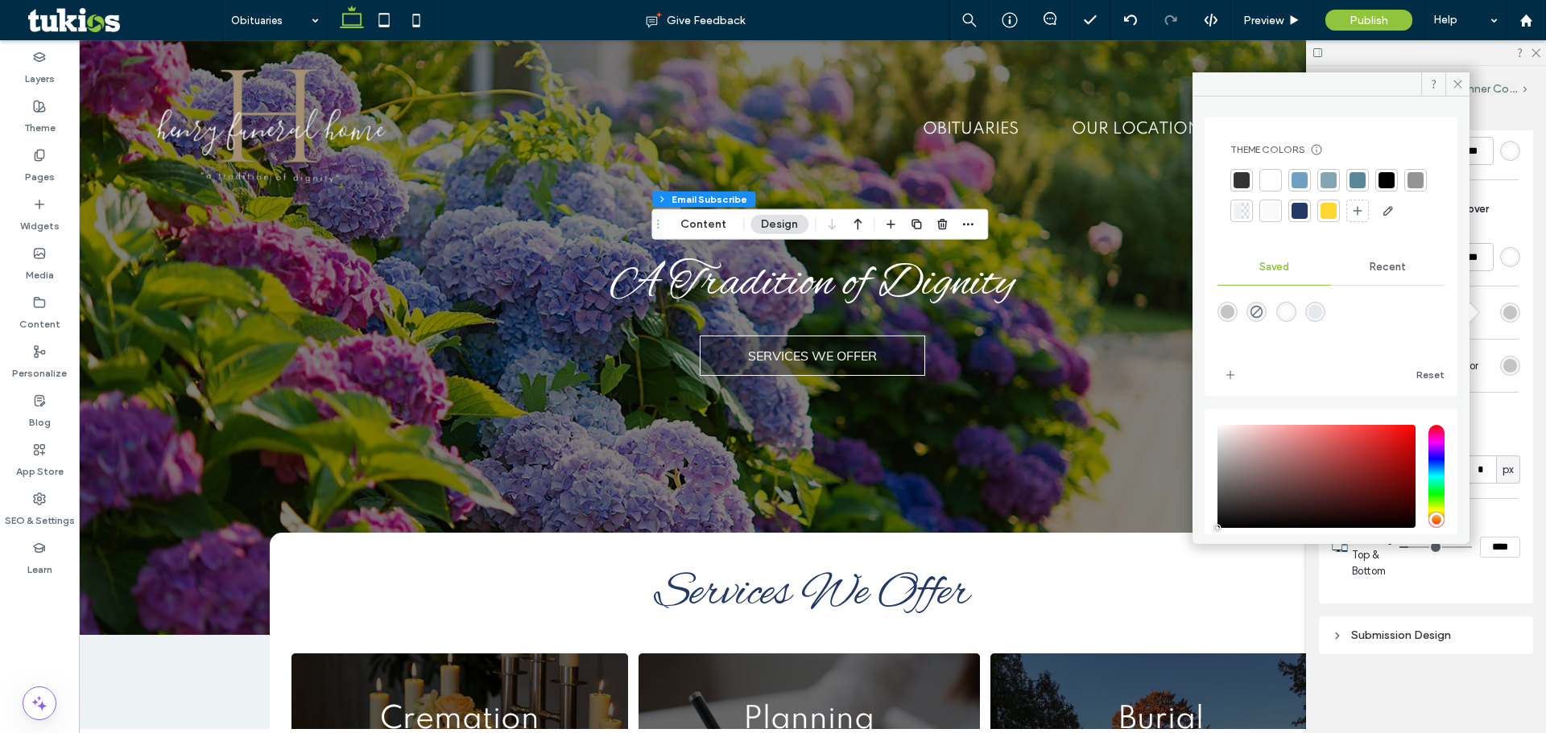
click at [1307, 210] on div at bounding box center [1299, 211] width 16 height 16
click at [1503, 366] on div "rgba(0, 0, 0, 0.2)" at bounding box center [1510, 366] width 14 height 14
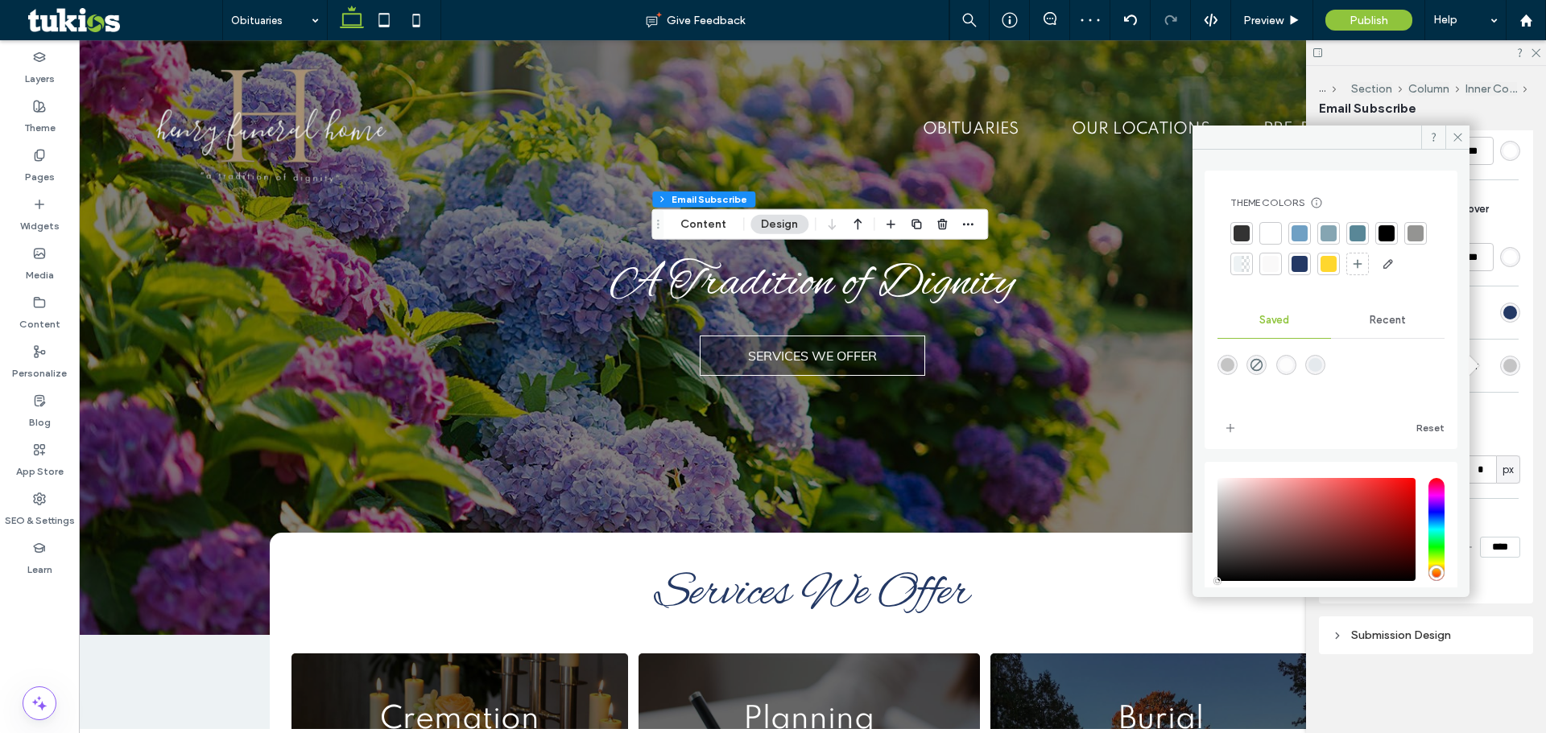
click at [1307, 267] on div at bounding box center [1299, 264] width 16 height 16
click at [1286, 26] on div "Preview" at bounding box center [1271, 21] width 81 height 14
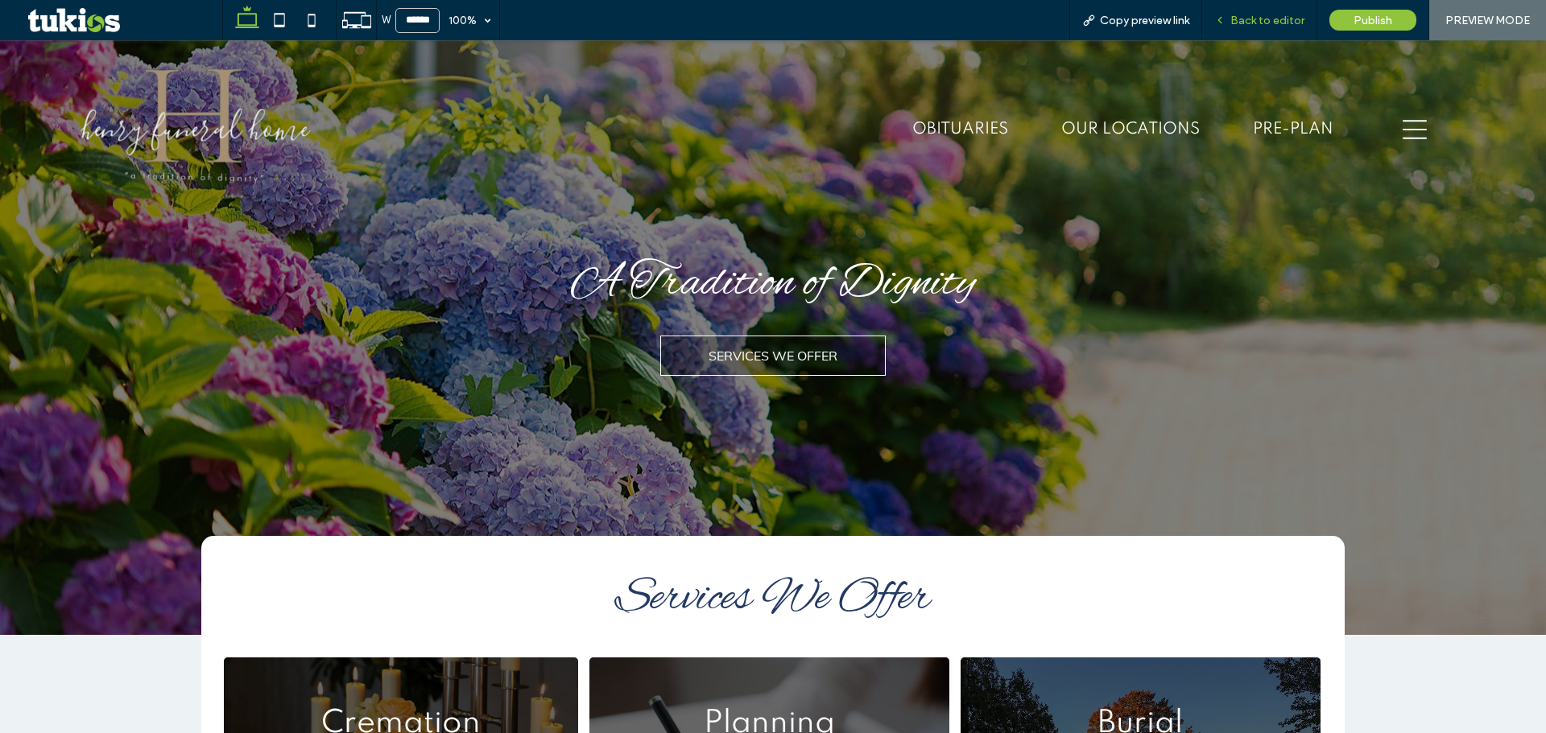
click at [1286, 27] on span "Back to editor" at bounding box center [1267, 21] width 74 height 14
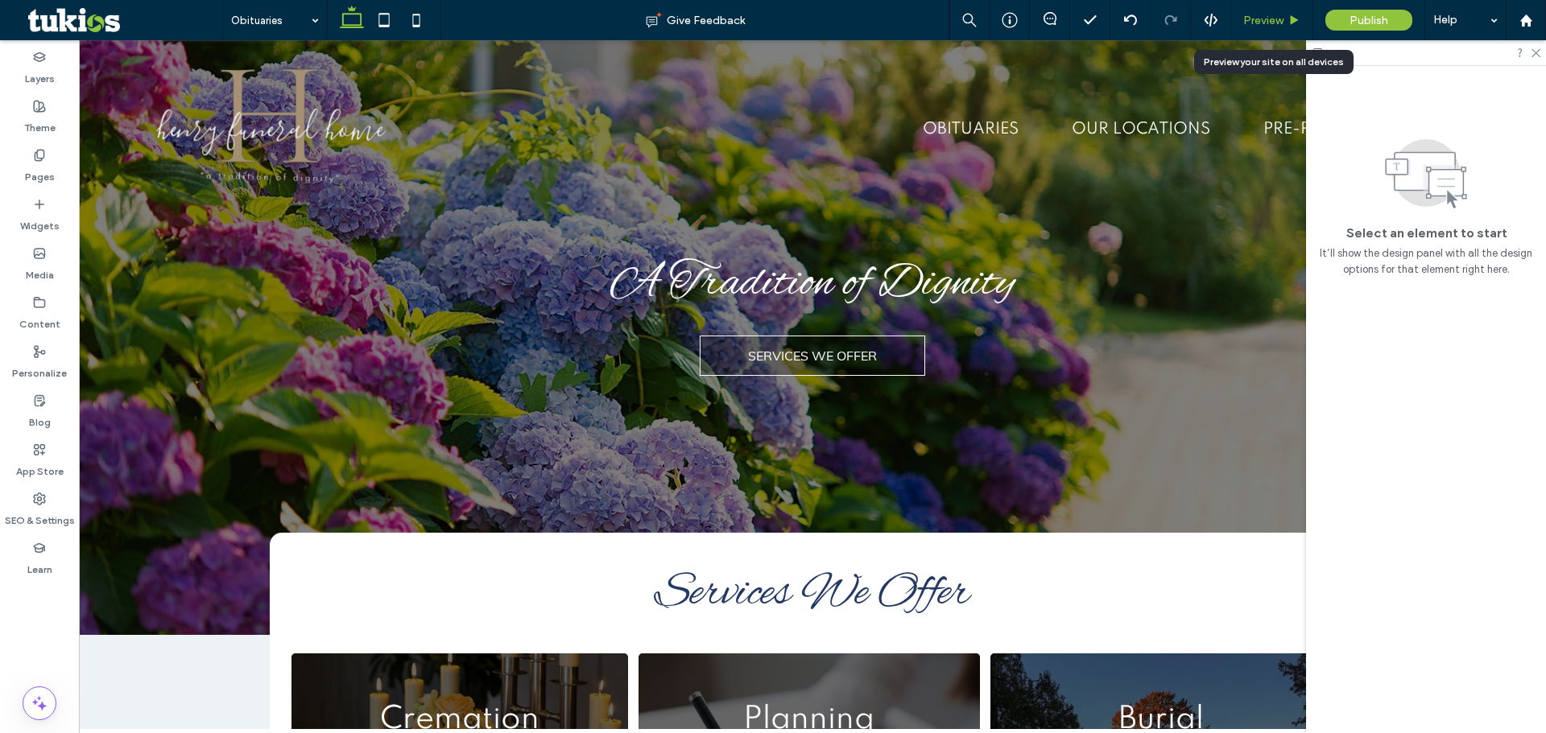
click at [1269, 28] on div "Preview" at bounding box center [1272, 20] width 82 height 40
click at [1260, 16] on span "Preview" at bounding box center [1263, 21] width 40 height 14
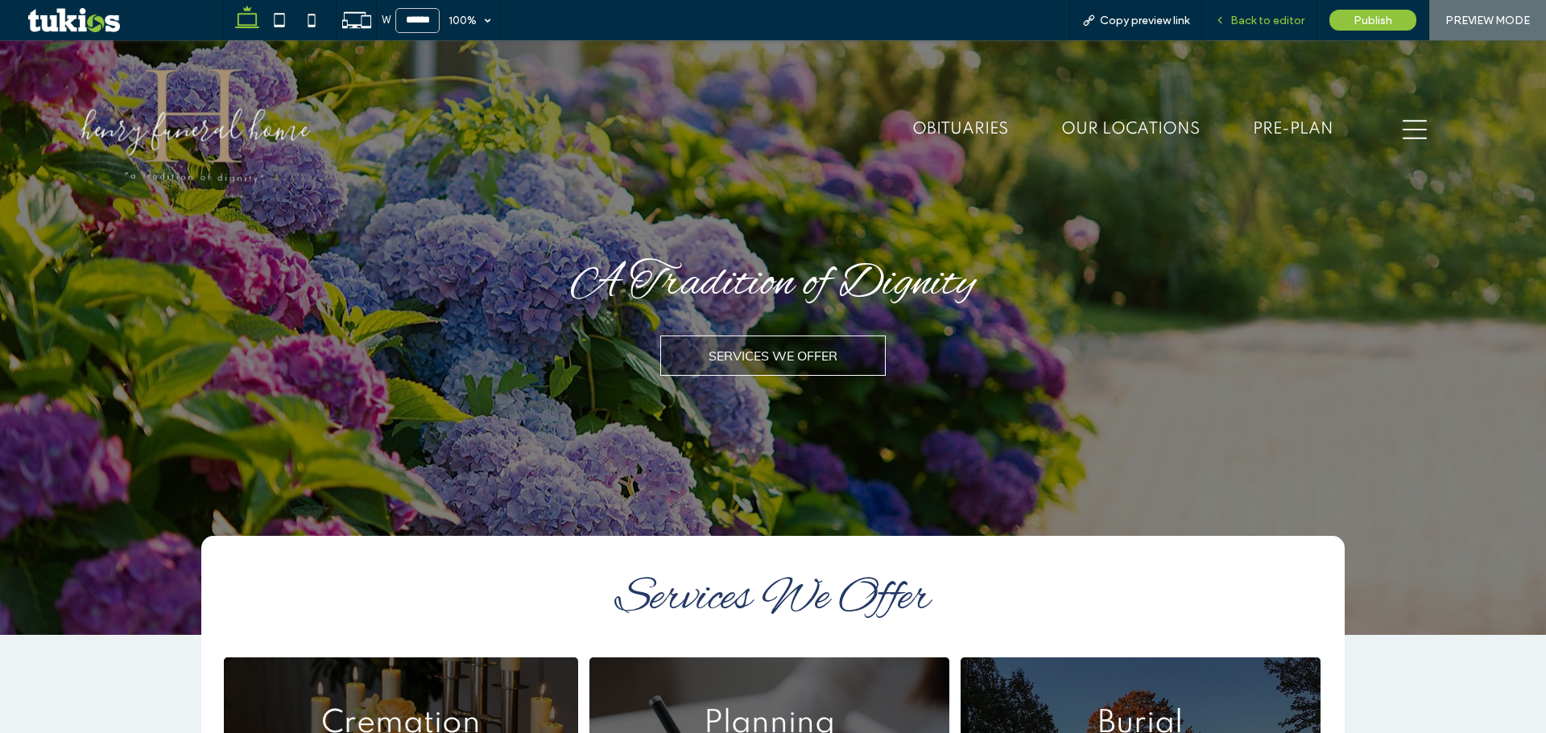
click at [1272, 14] on span "Back to editor" at bounding box center [1267, 21] width 74 height 14
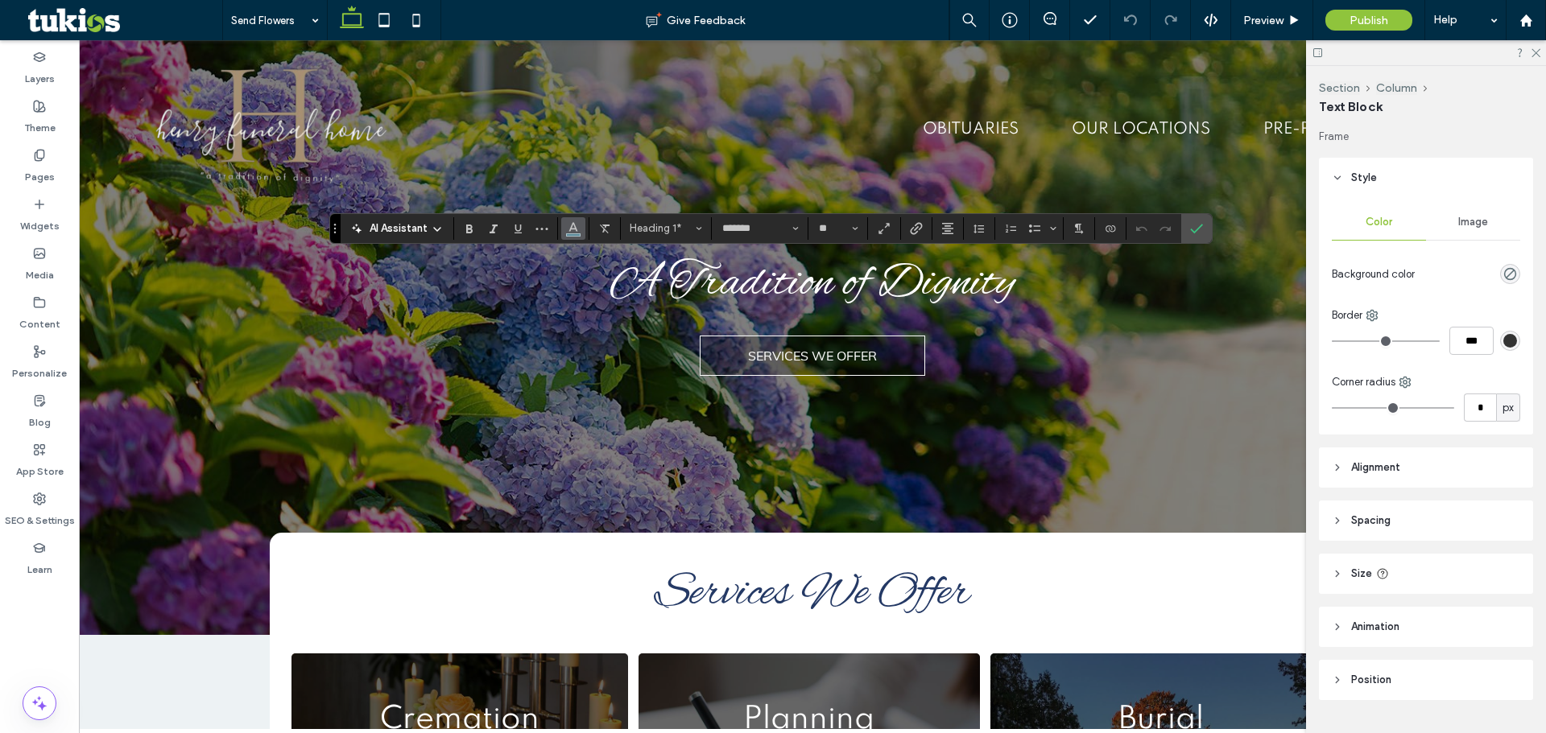
click at [569, 228] on icon "Color" at bounding box center [573, 227] width 13 height 13
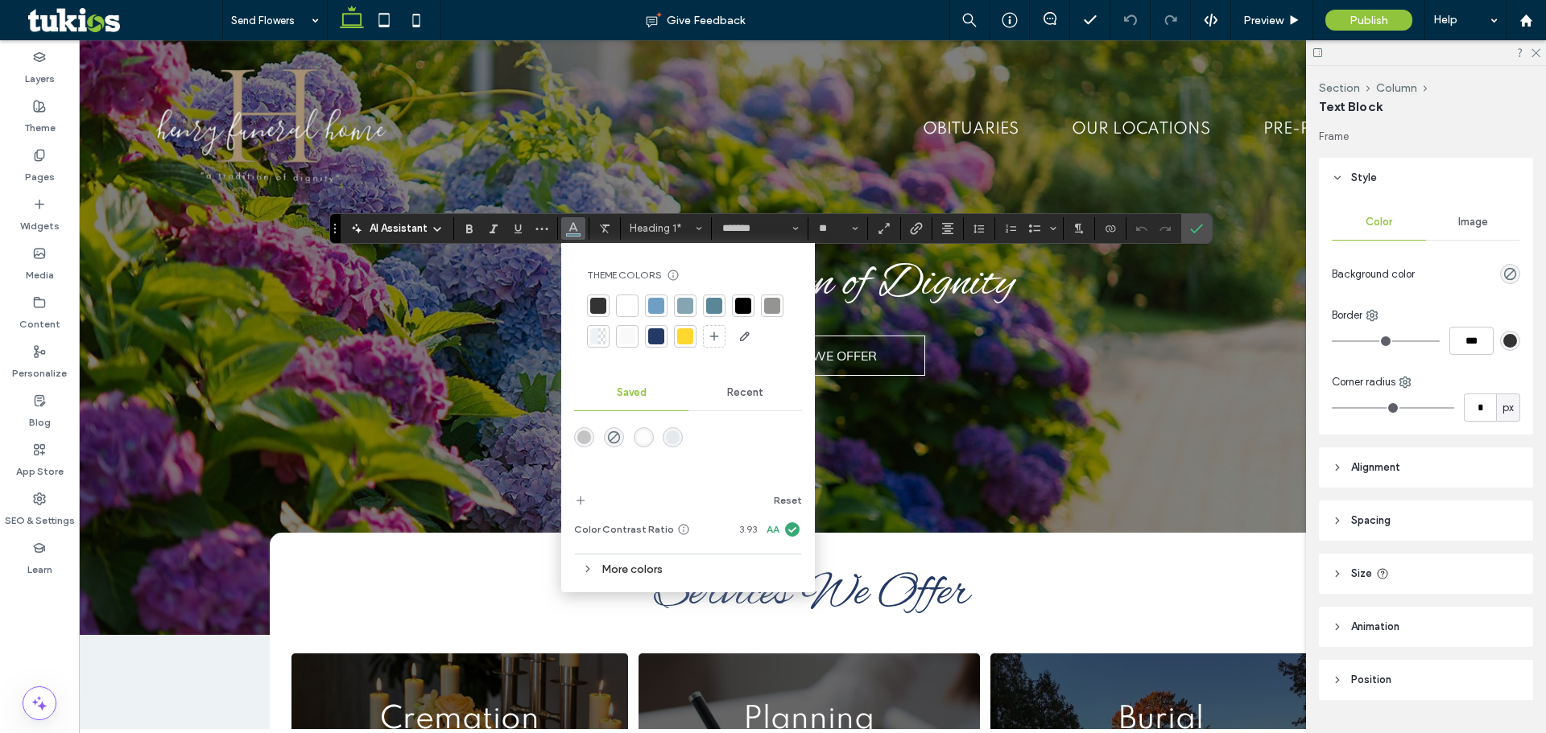
drag, startPoint x: 650, startPoint y: 338, endPoint x: 803, endPoint y: 353, distance: 153.6
click at [650, 337] on div at bounding box center [656, 336] width 16 height 16
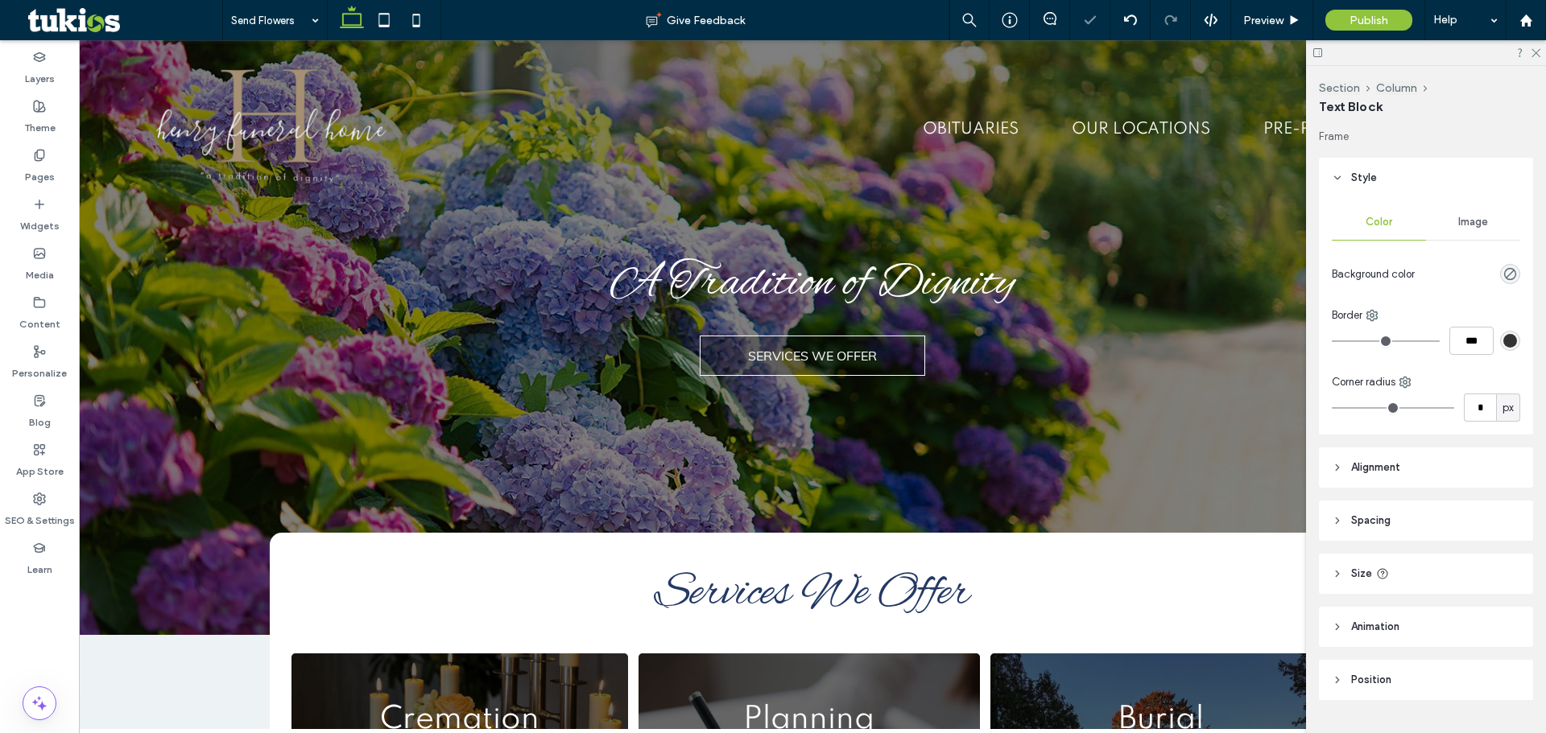
type input "*******"
type input "**"
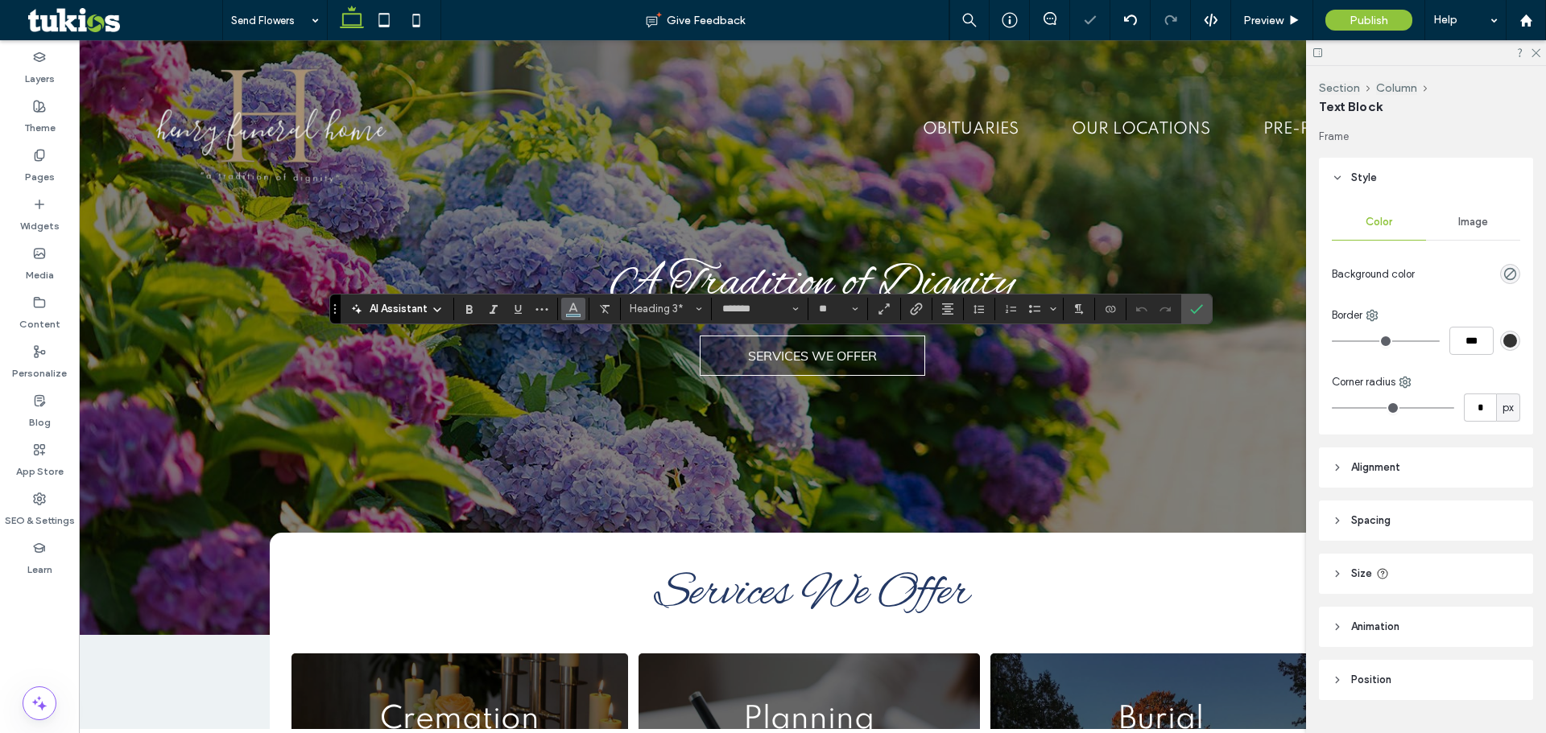
click at [569, 312] on use "Color" at bounding box center [573, 307] width 9 height 9
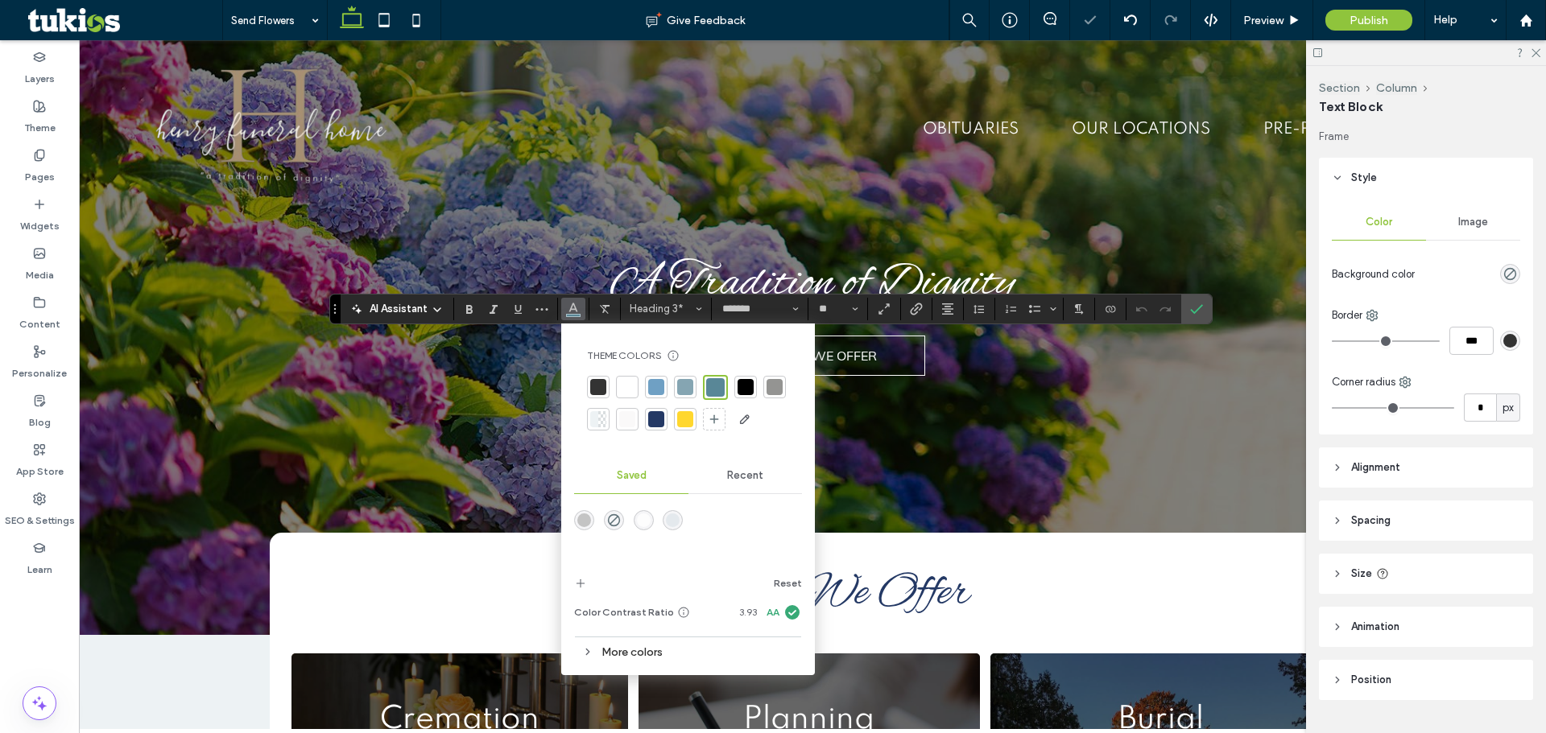
click at [656, 417] on div at bounding box center [656, 419] width 16 height 16
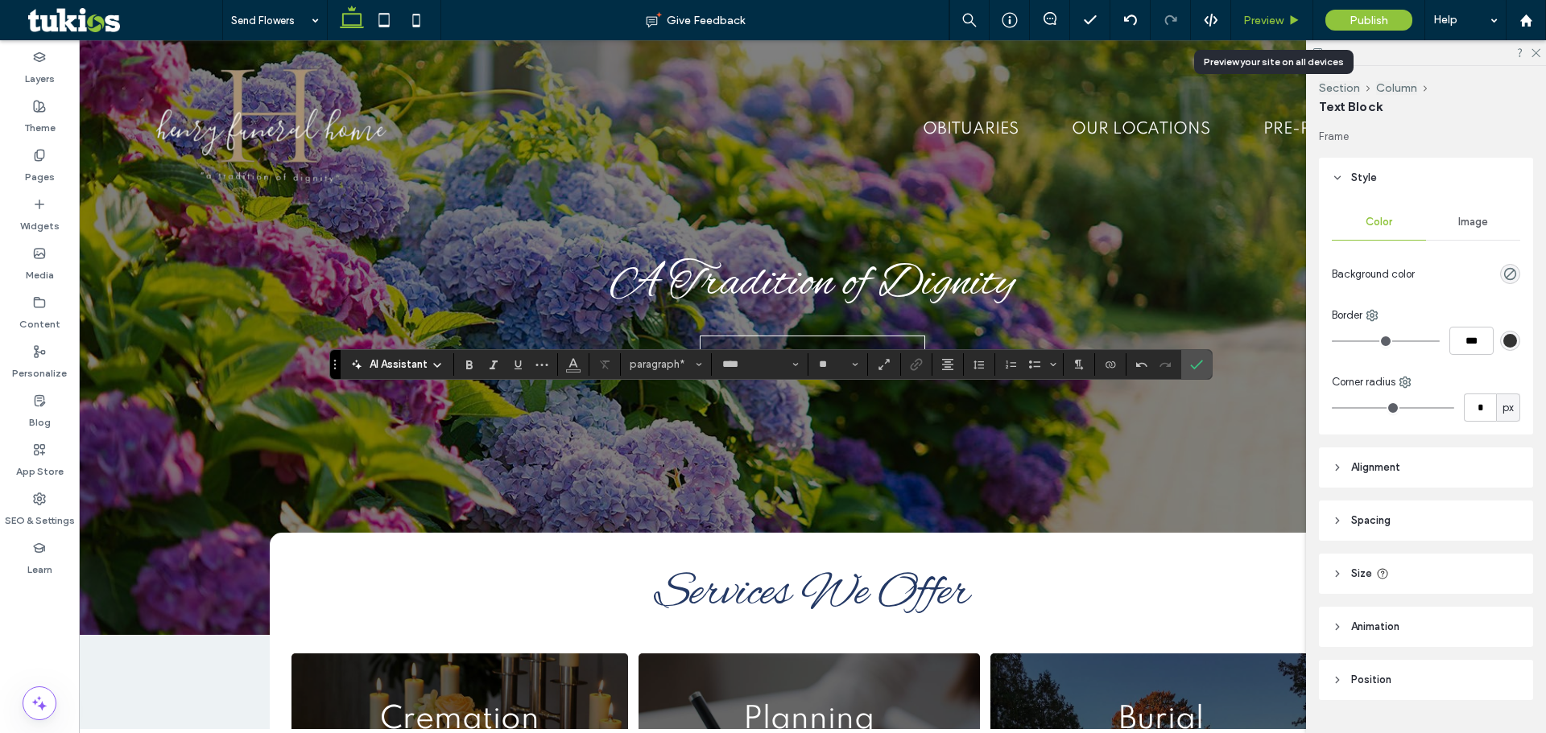
click at [1237, 19] on div "Preview" at bounding box center [1271, 21] width 81 height 14
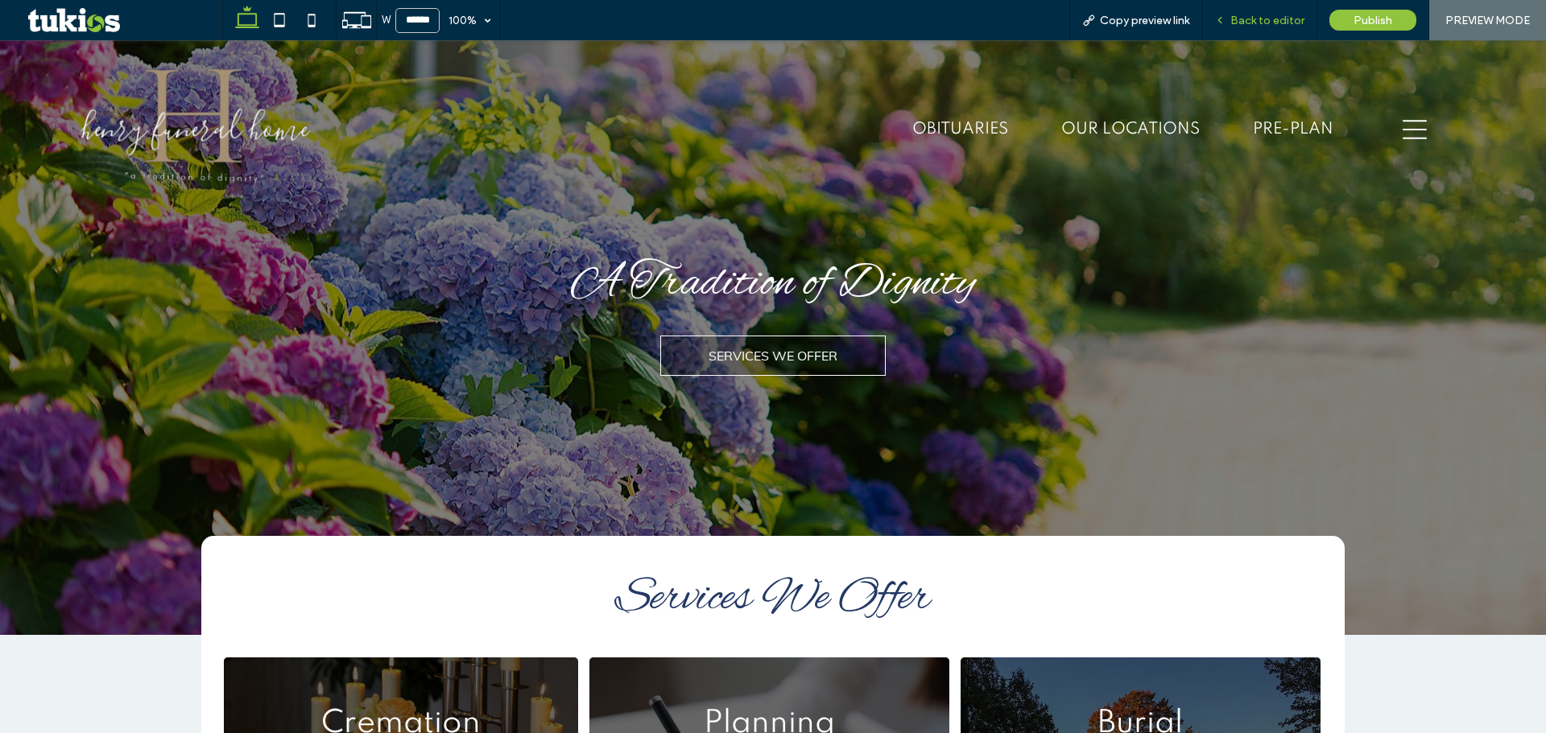
click at [1277, 24] on span "Back to editor" at bounding box center [1267, 21] width 74 height 14
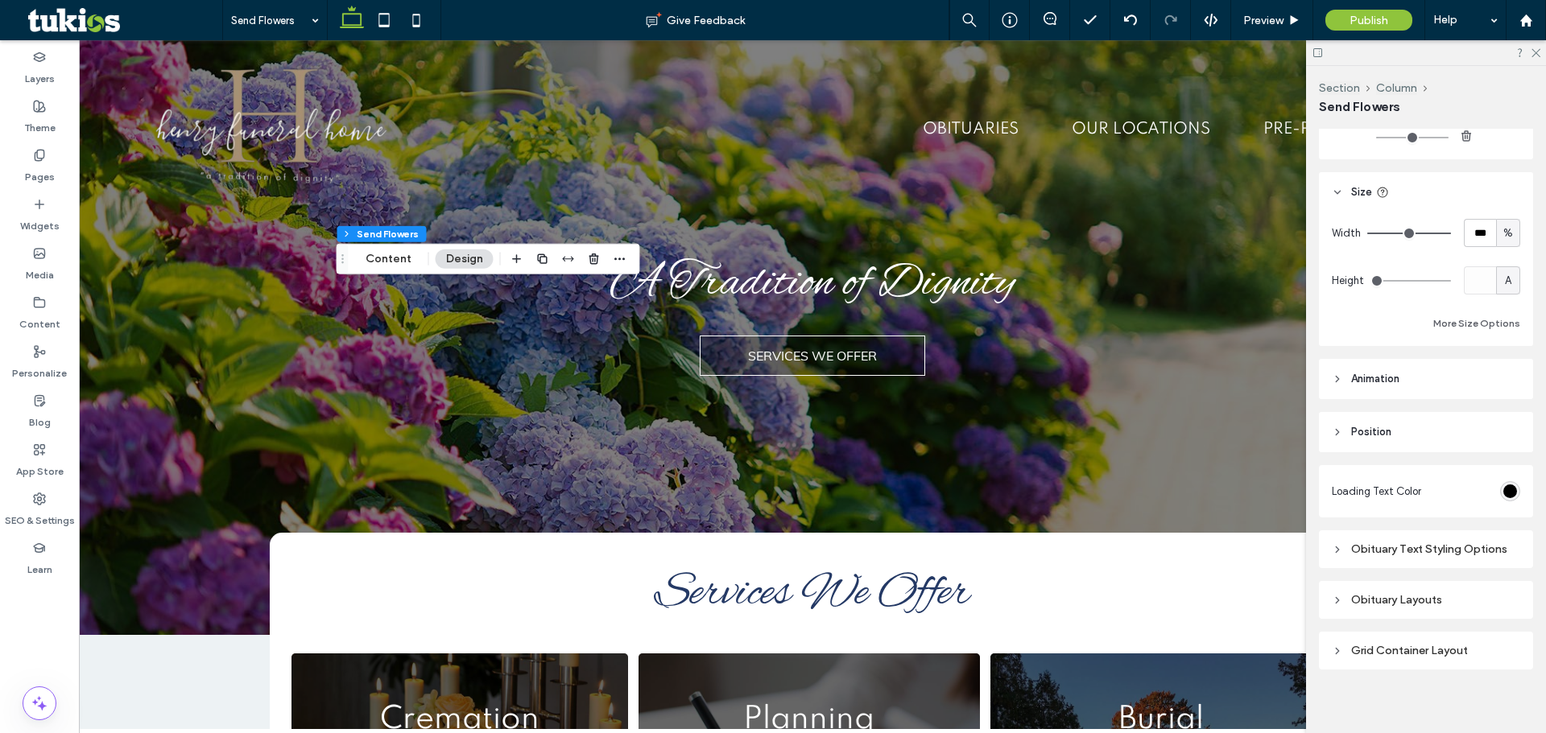
scroll to position [353, 0]
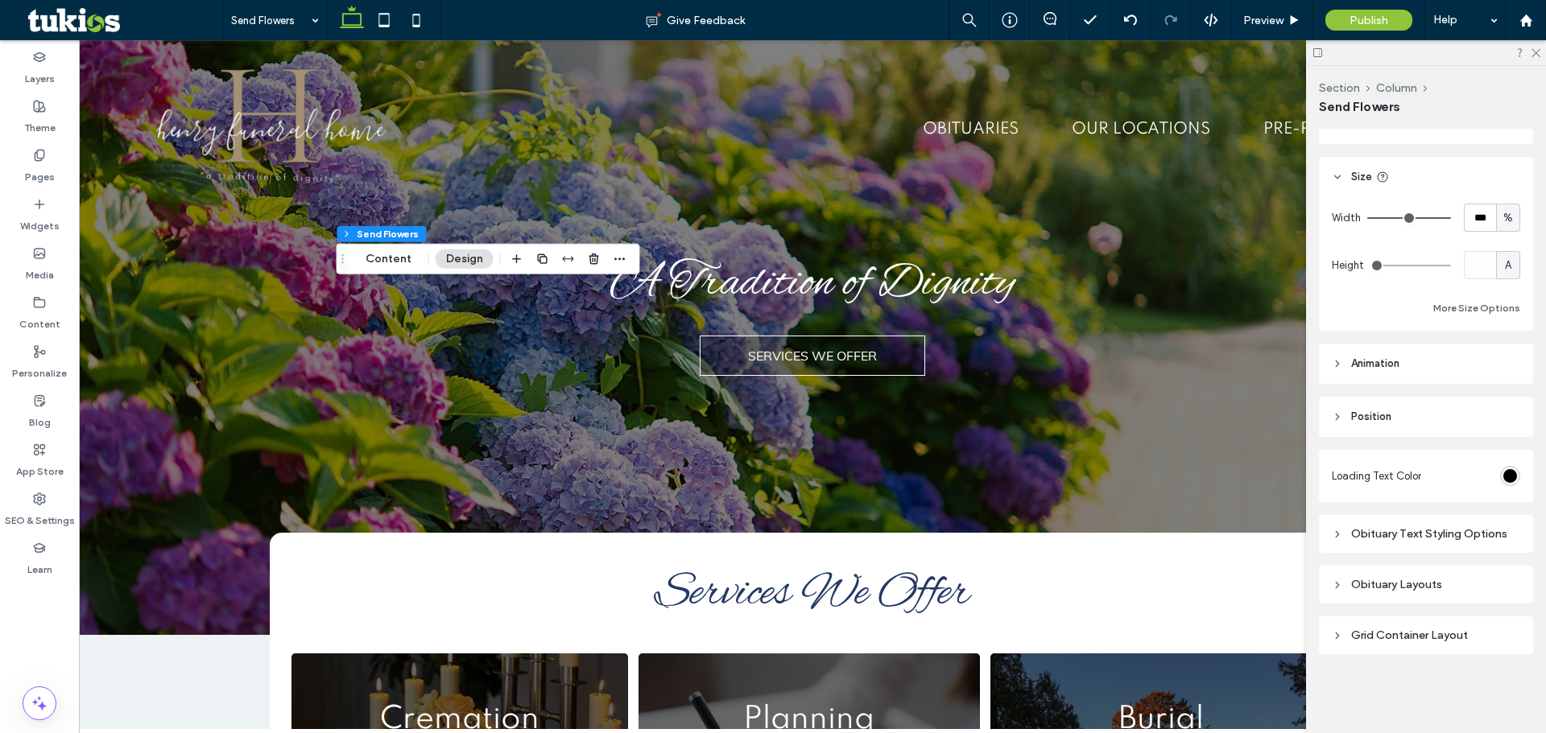
click at [1397, 534] on div "Obituary Text Styling Options" at bounding box center [1425, 534] width 188 height 14
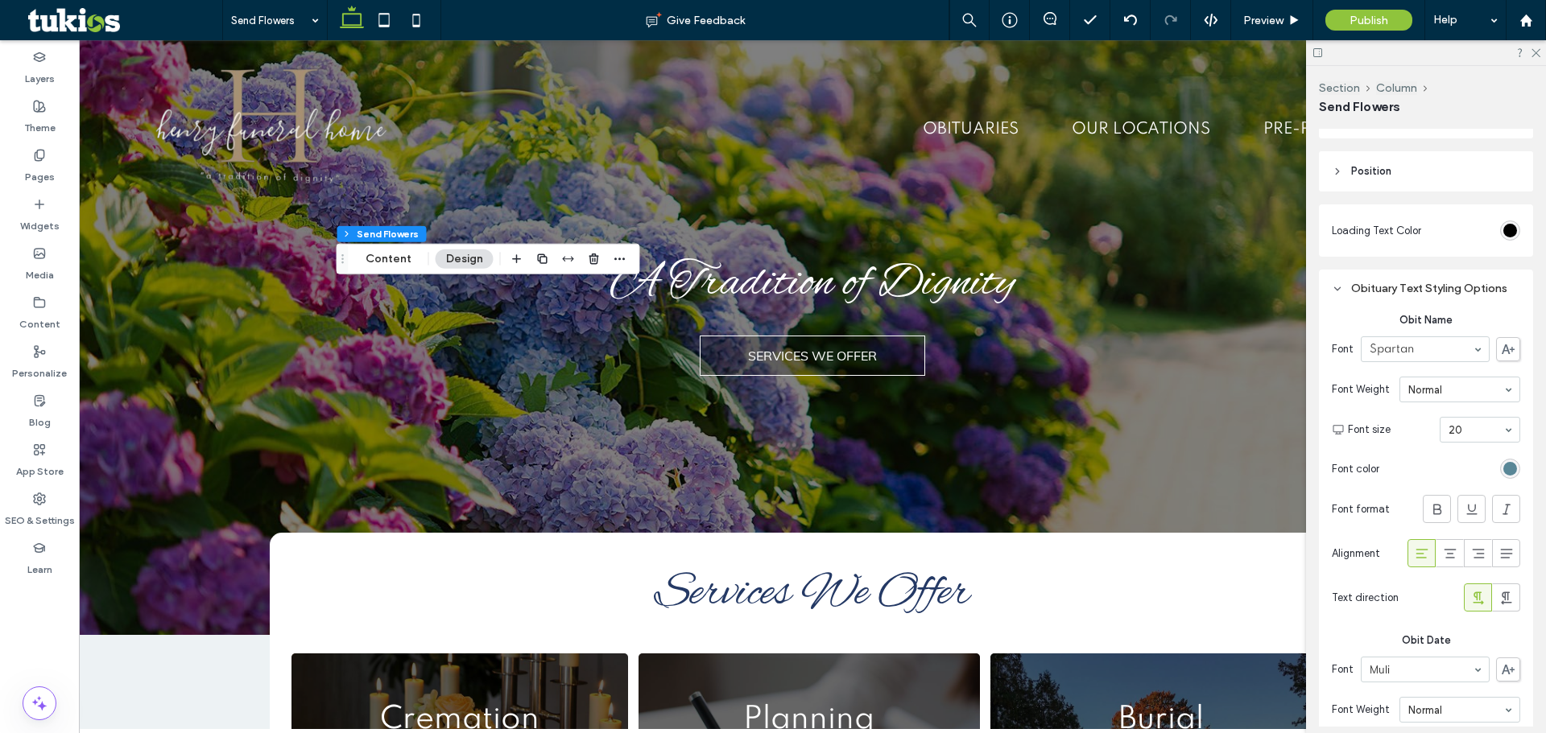
scroll to position [675, 0]
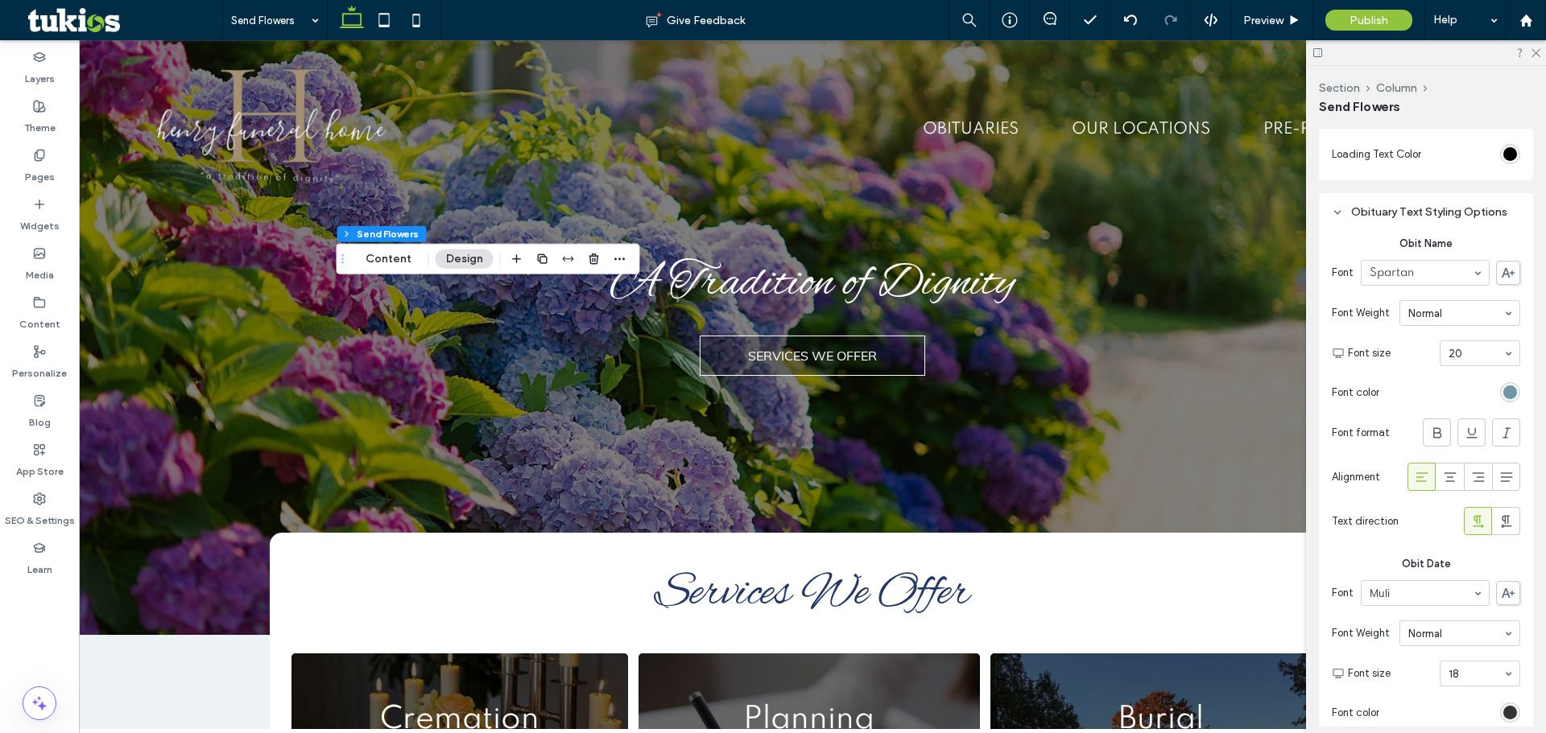
click at [1503, 394] on div "rgb(89, 135, 151)" at bounding box center [1510, 393] width 14 height 14
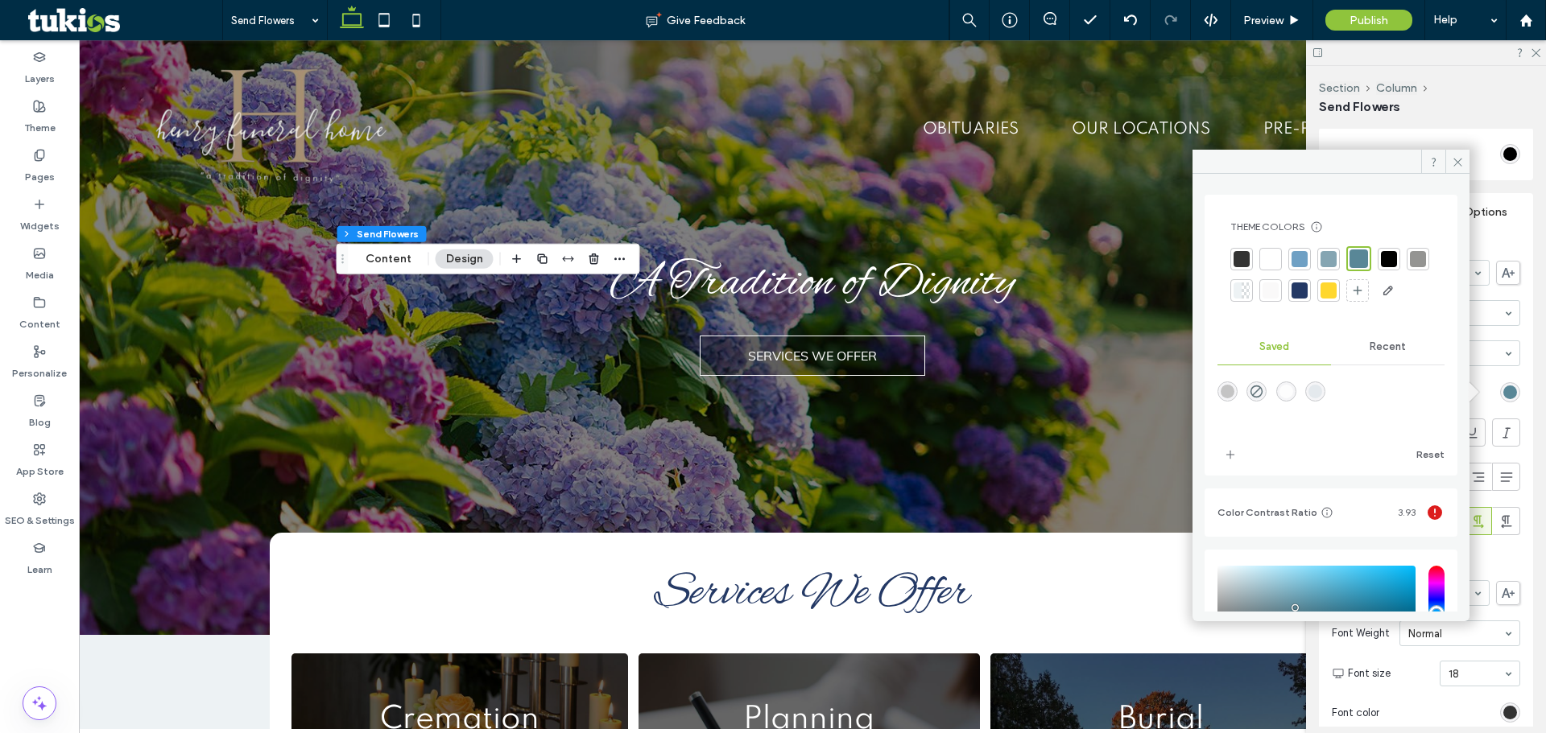
click at [1307, 291] on div at bounding box center [1299, 291] width 16 height 16
